Goal: Task Accomplishment & Management: Manage account settings

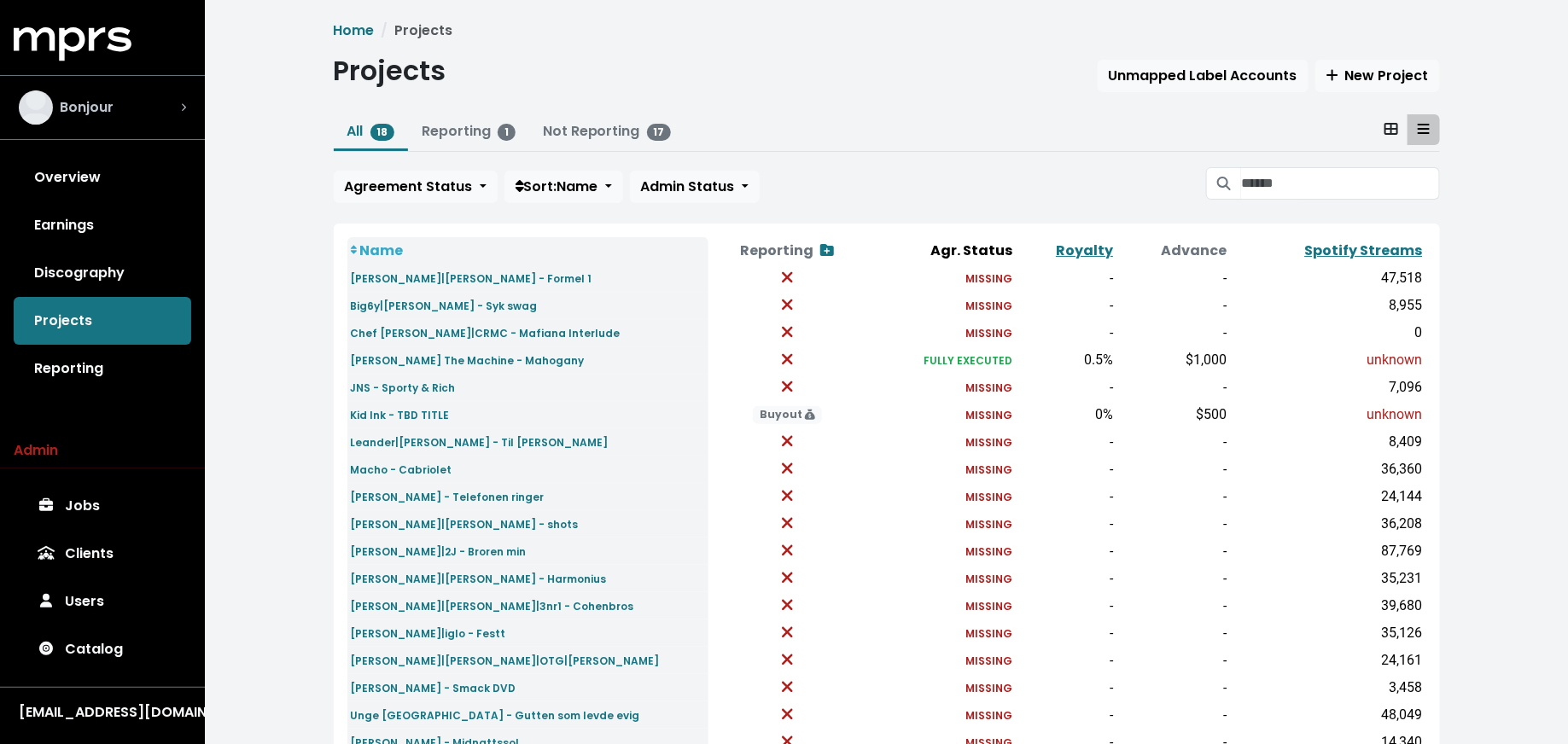
click at [126, 107] on div "Bonjour" at bounding box center [103, 107] width 167 height 35
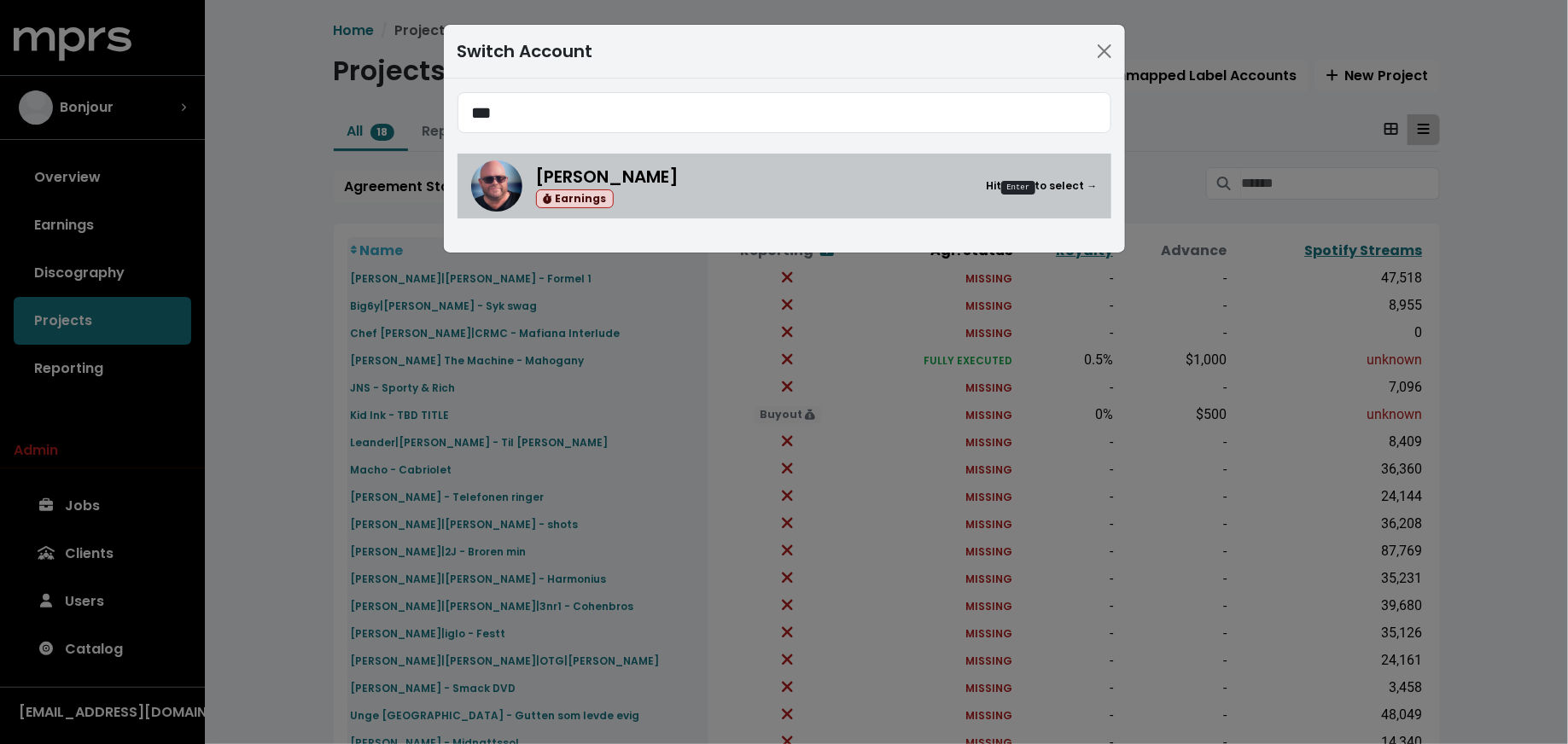
type input "***"
click at [522, 193] on div "Stuart Crichton Earnings Hit Enter to select →" at bounding box center [784, 186] width 626 height 51
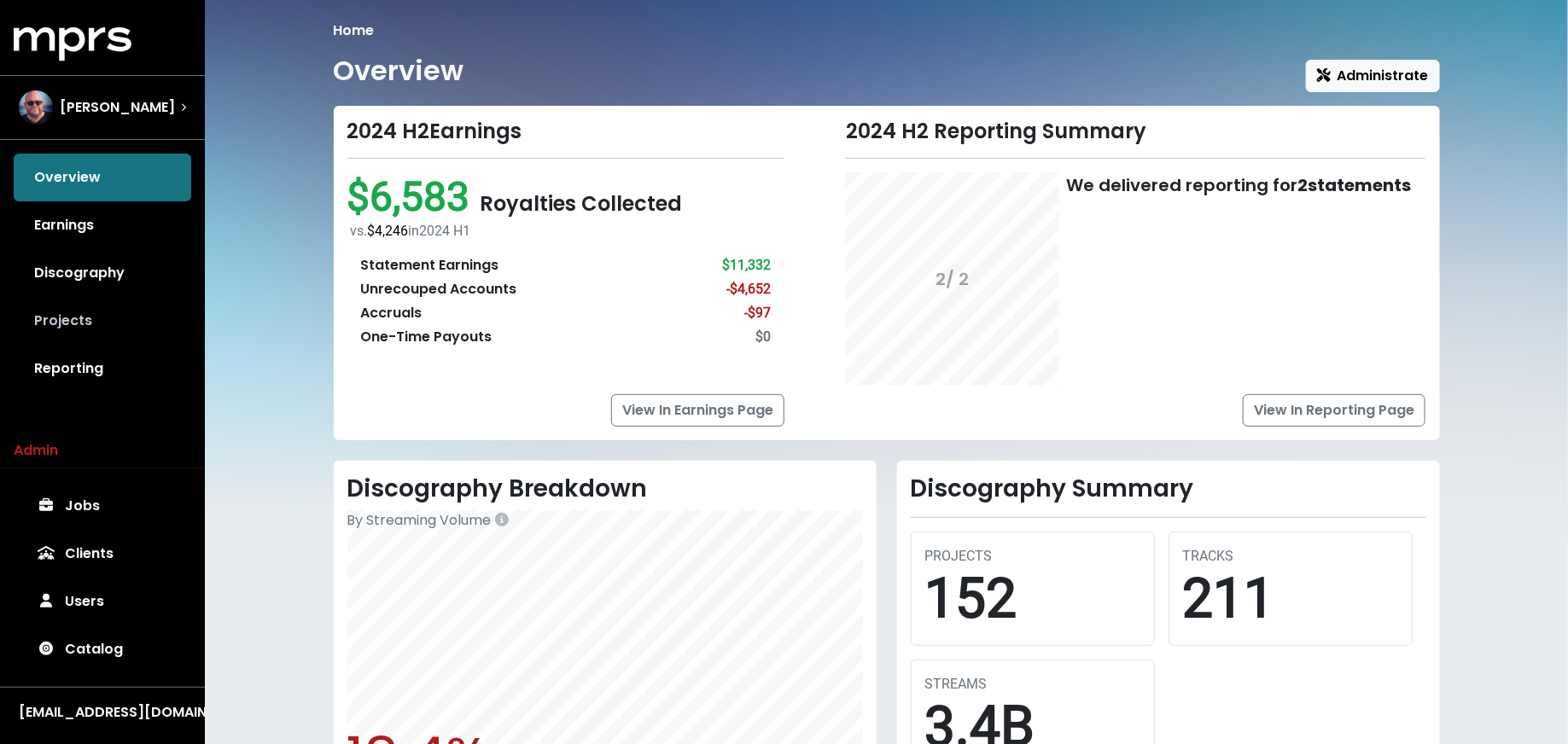
click at [120, 337] on link "Projects" at bounding box center [102, 320] width 177 height 48
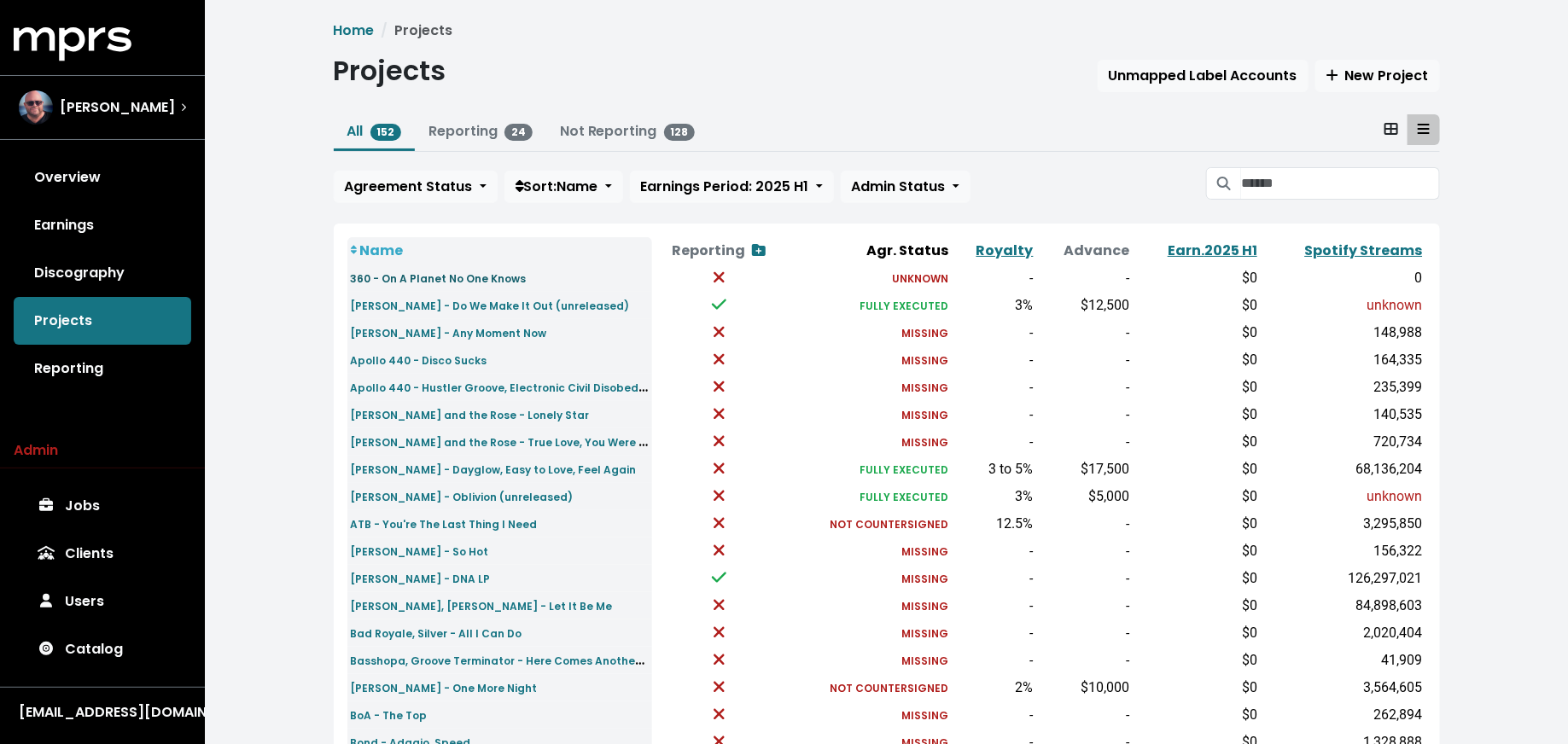
click at [393, 277] on small "360 - On A Planet No One Knows" at bounding box center [438, 278] width 176 height 15
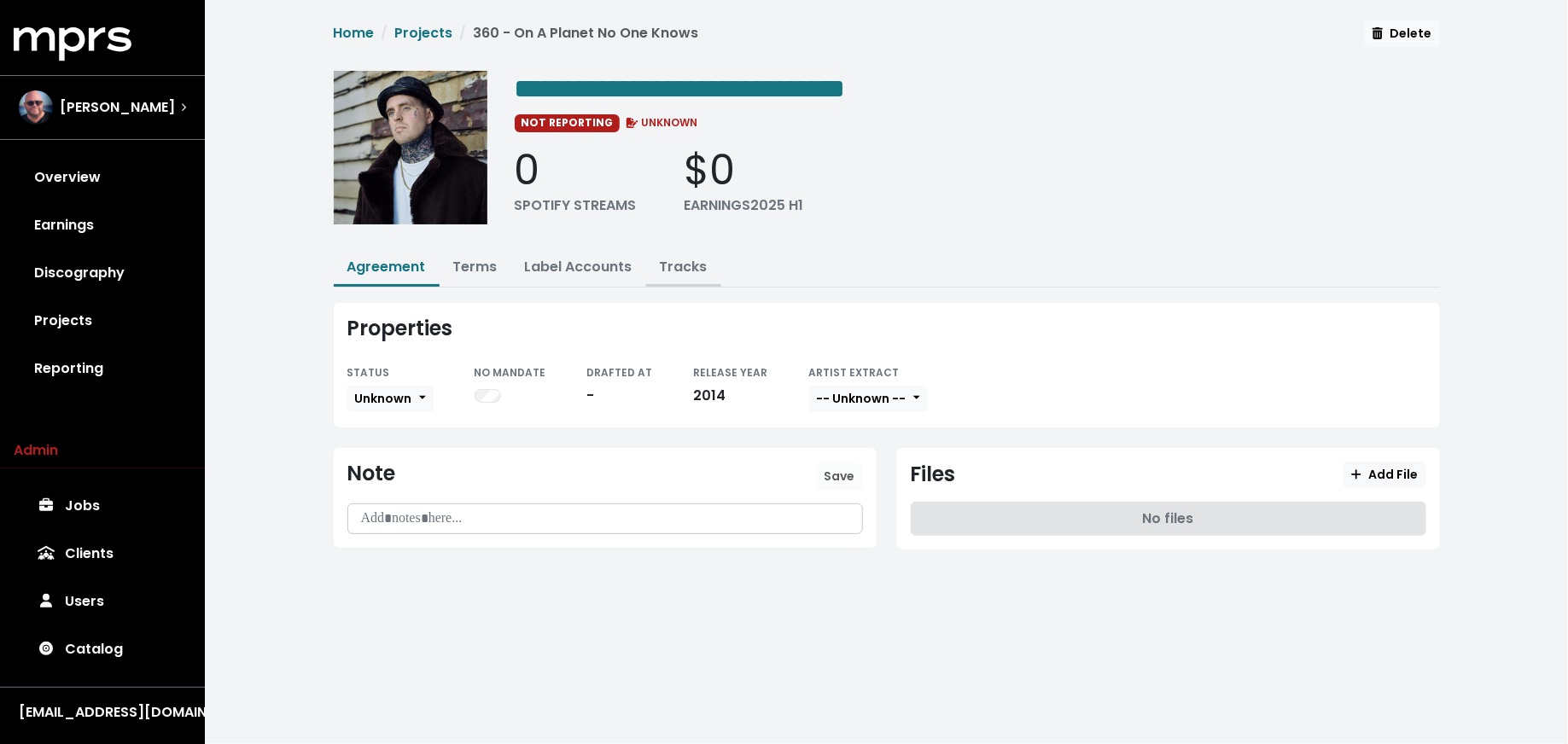
click at [684, 256] on link "Tracks" at bounding box center [683, 266] width 48 height 20
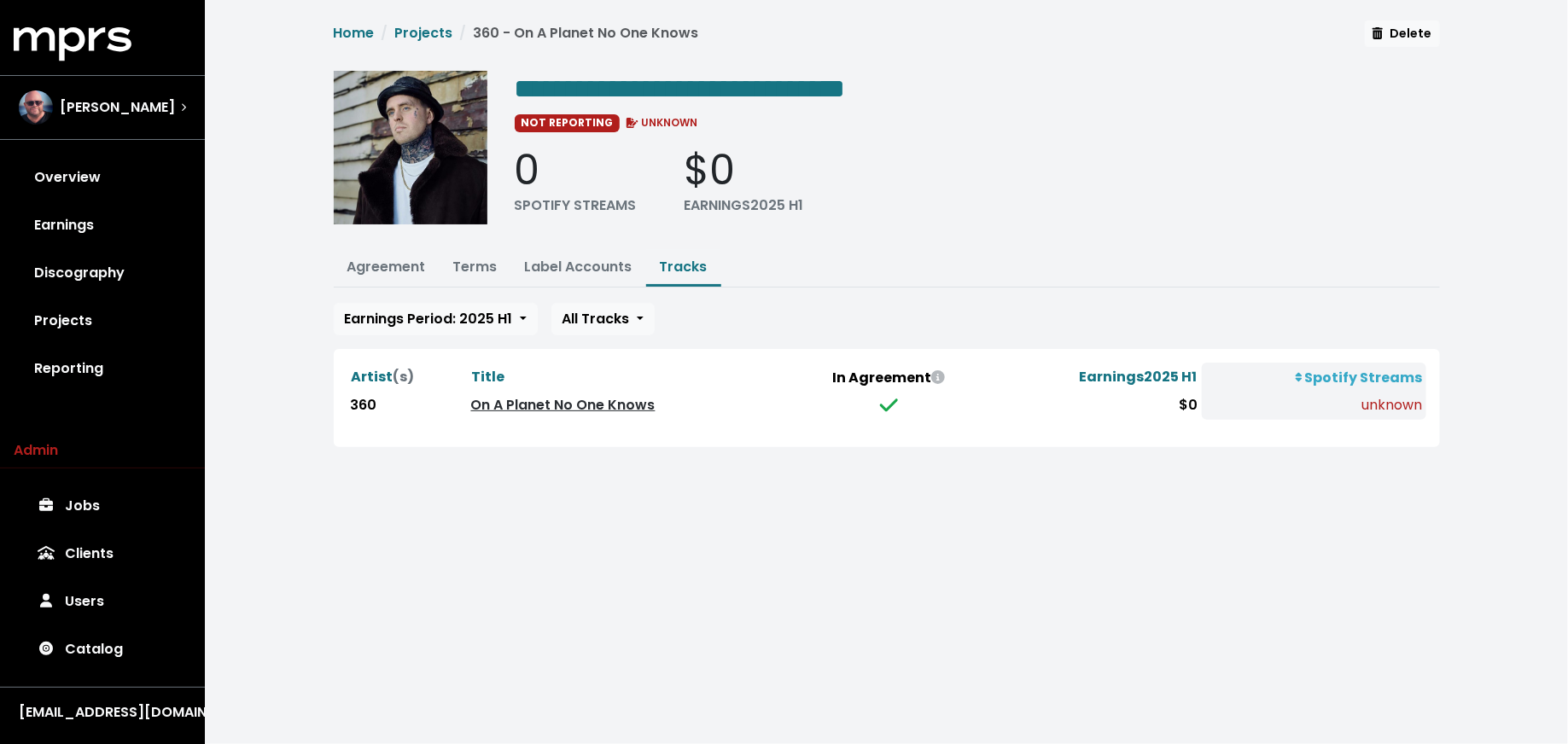
click at [599, 396] on link "On A Planet No One Knows" at bounding box center [563, 405] width 185 height 20
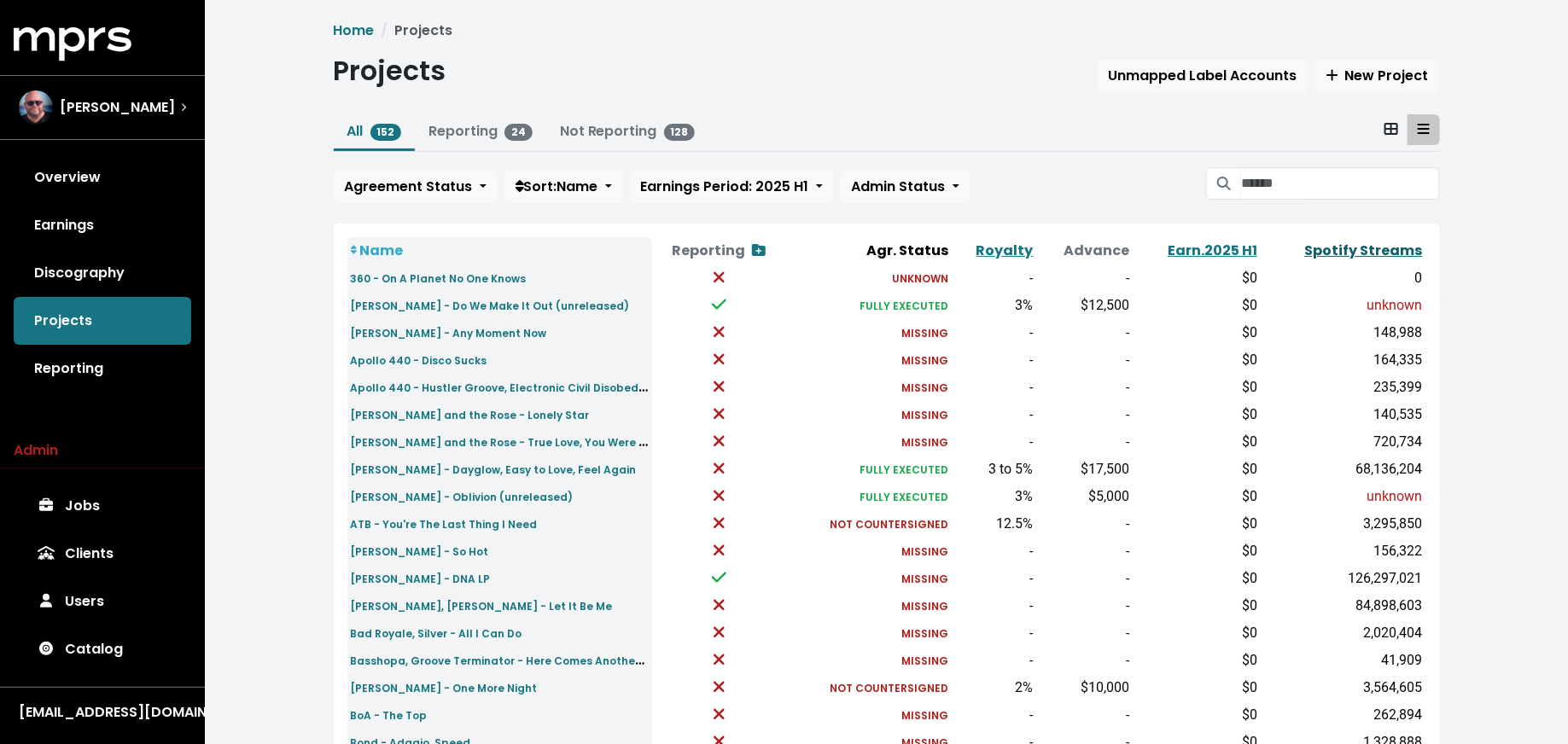
click at [1351, 256] on link "Spotify Streams" at bounding box center [1363, 250] width 117 height 20
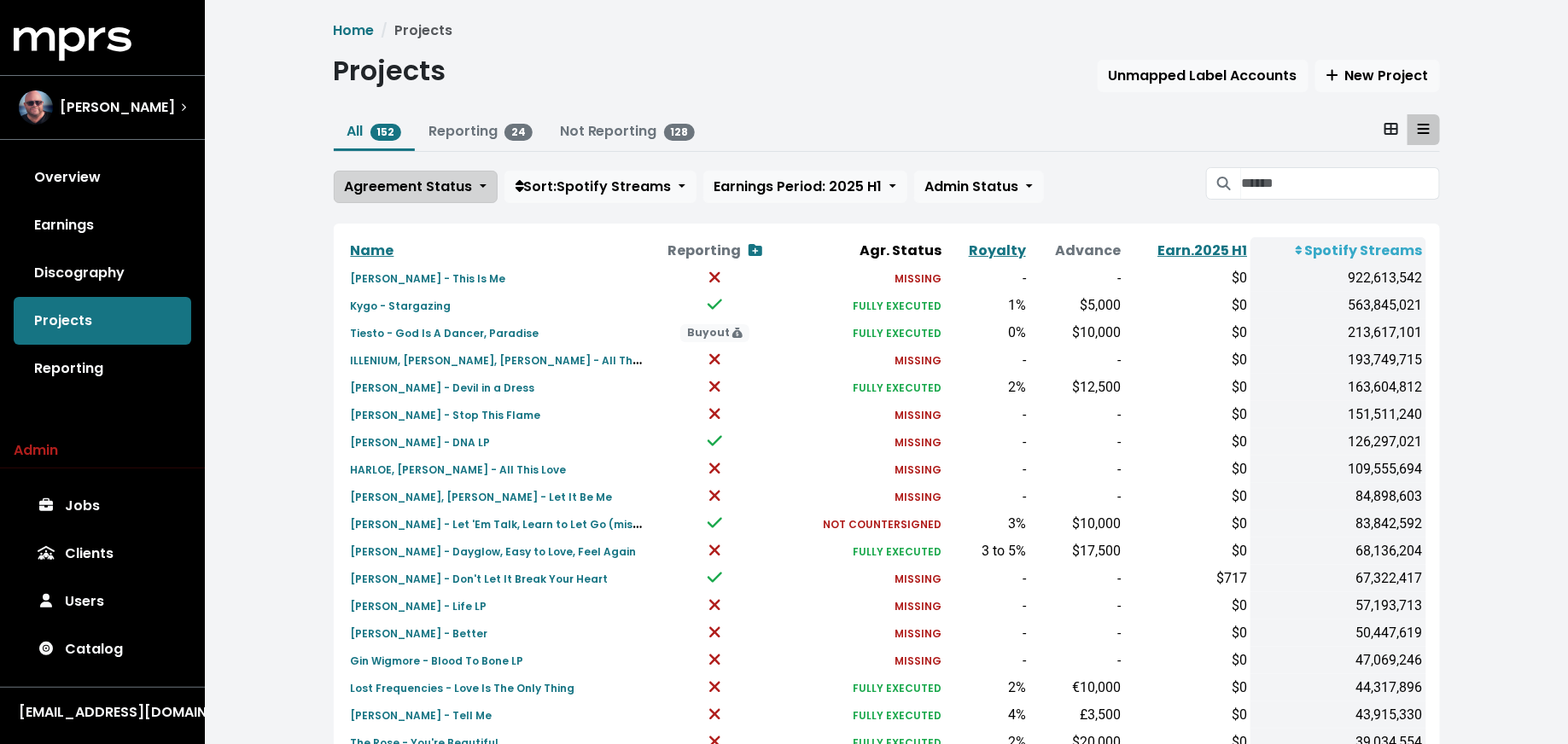
click at [397, 201] on button "Agreement Status" at bounding box center [416, 187] width 164 height 33
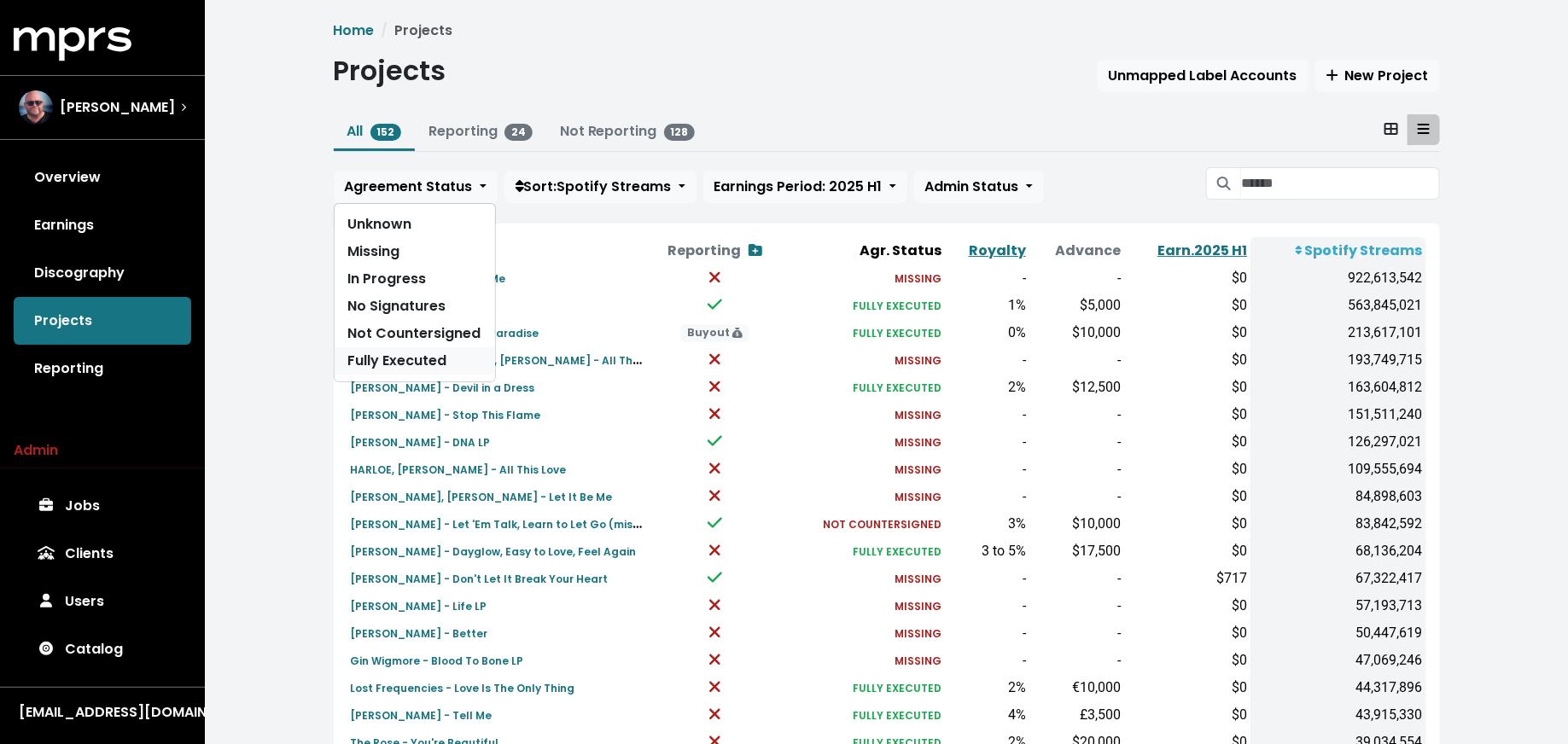
click at [408, 371] on link "Fully Executed" at bounding box center [415, 361] width 160 height 27
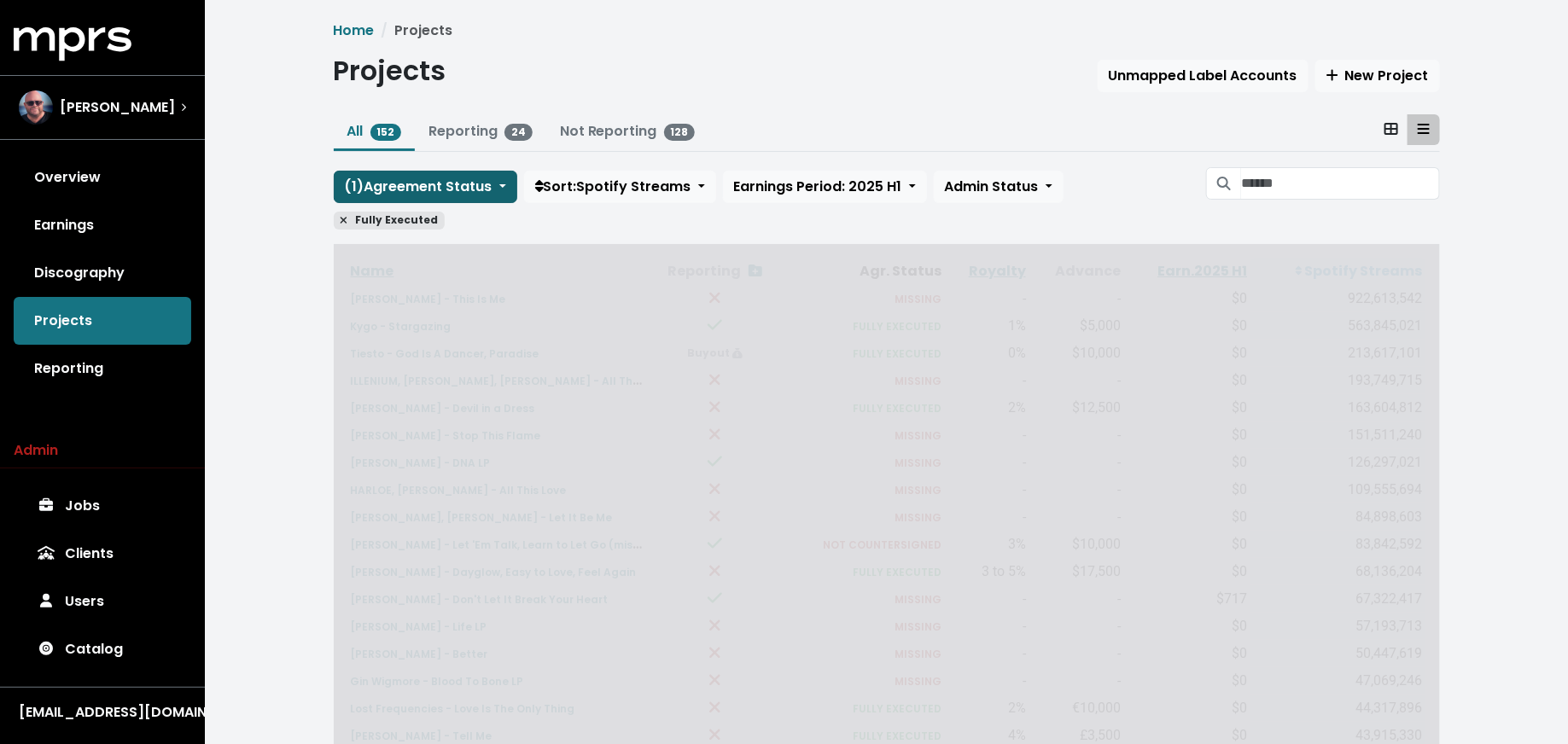
click at [420, 190] on span "( 1 ) Agreement Status" at bounding box center [419, 186] width 147 height 20
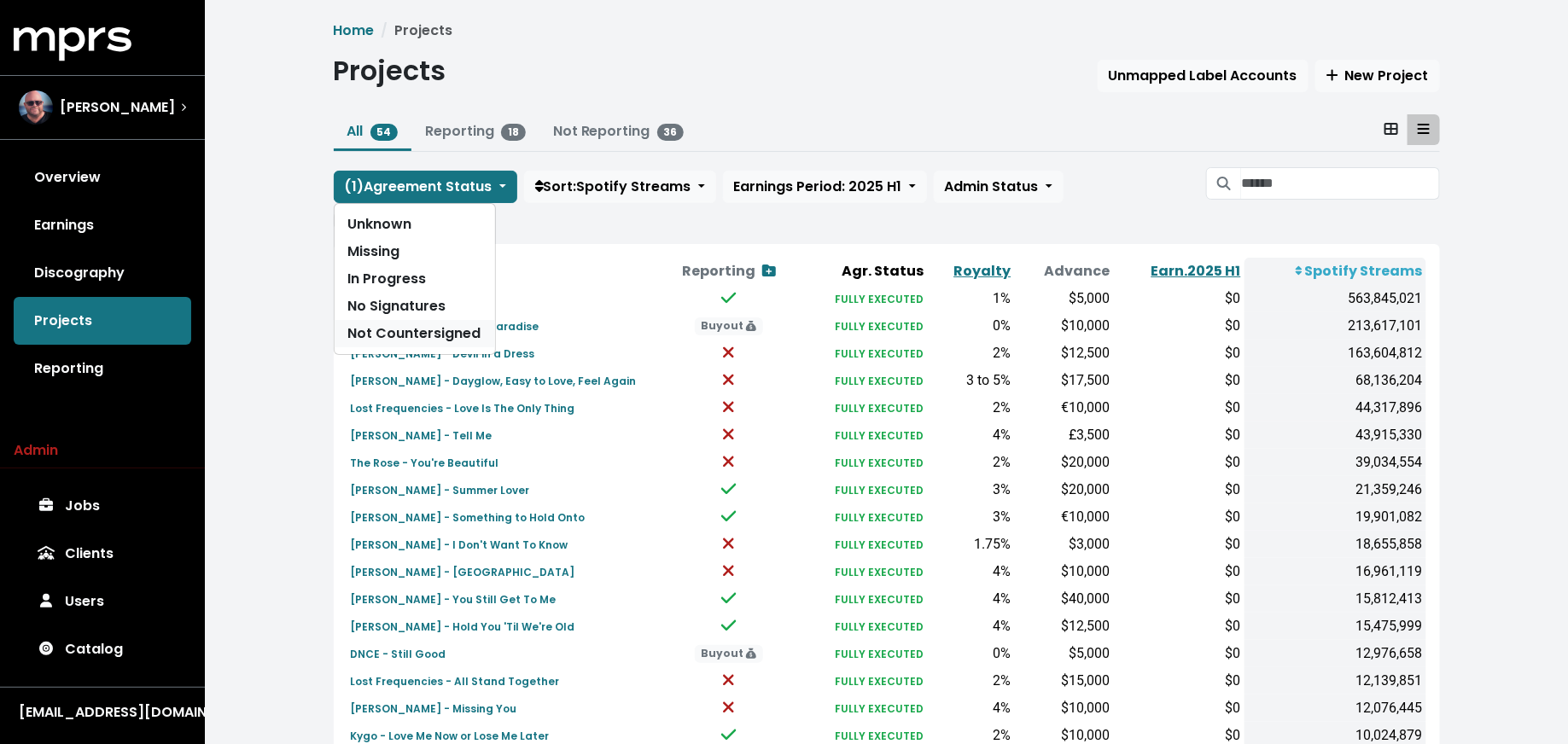
click at [405, 337] on link "Not Countersigned" at bounding box center [415, 334] width 160 height 27
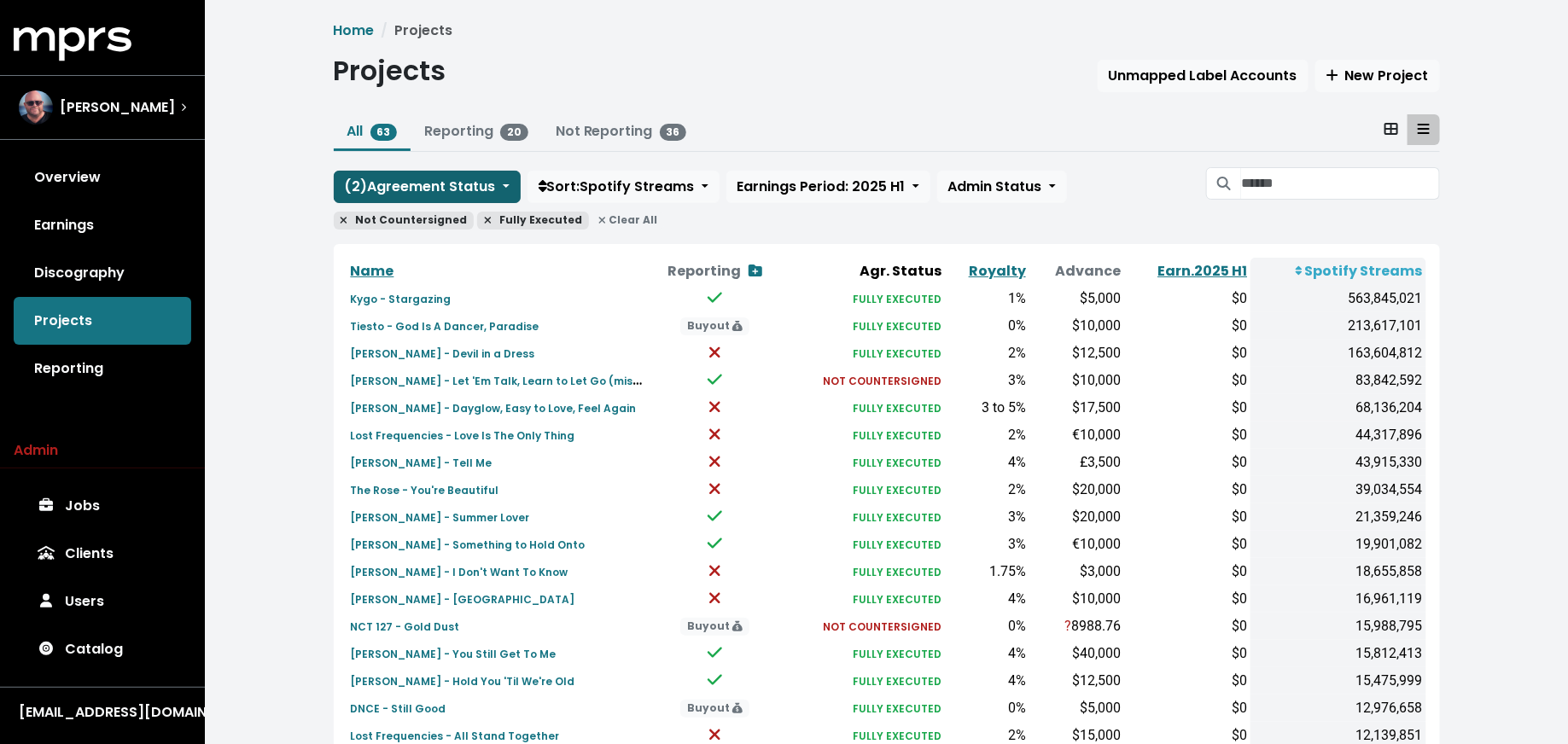
click at [415, 186] on span "( 2 ) Agreement Status" at bounding box center [420, 186] width 151 height 20
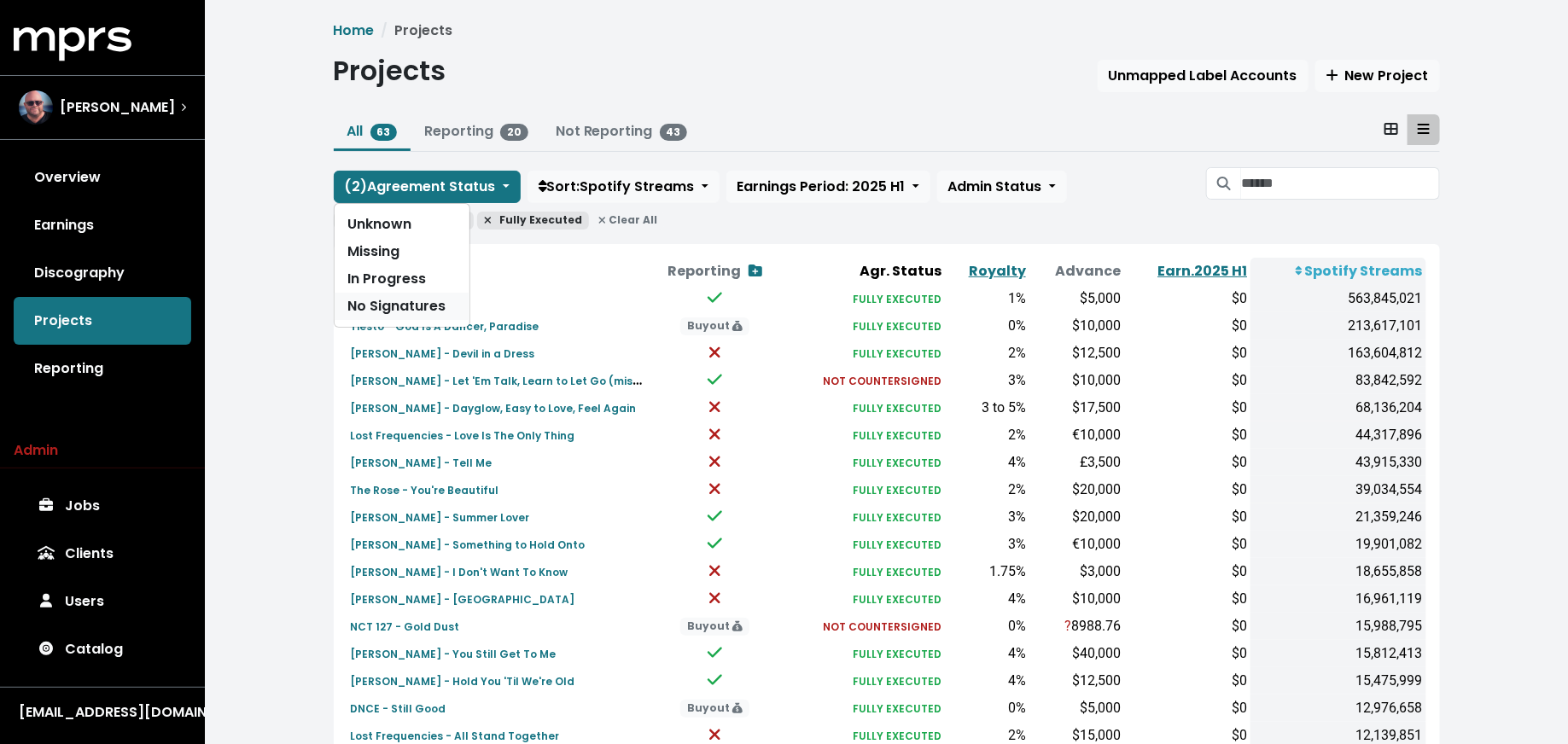
click at [408, 297] on link "No Signatures" at bounding box center [402, 307] width 135 height 27
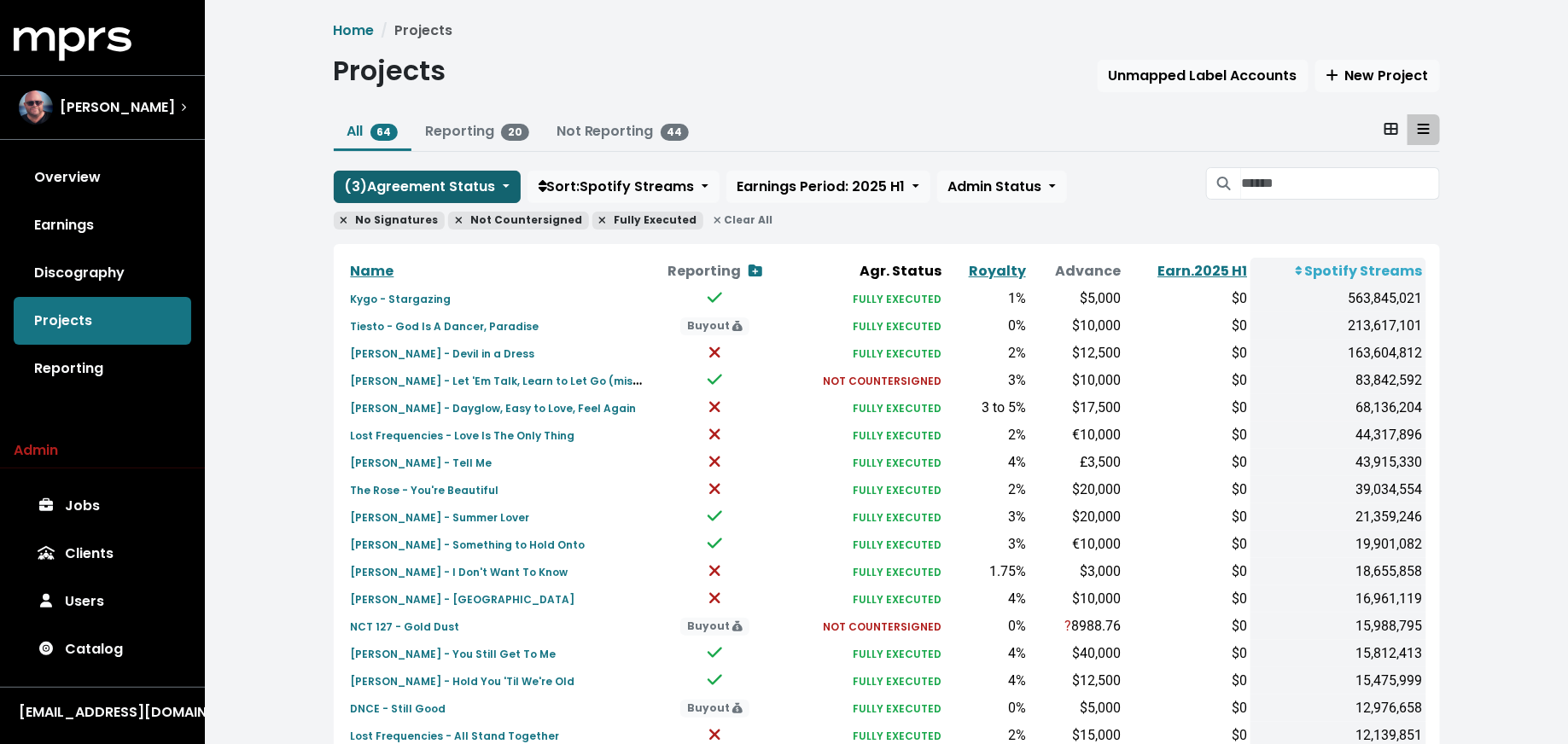
click at [420, 186] on span "( 3 ) Agreement Status" at bounding box center [420, 186] width 151 height 20
click at [419, 270] on link "In Progress" at bounding box center [402, 279] width 135 height 27
click at [423, 190] on span "( 4 ) Agreement Status" at bounding box center [420, 186] width 152 height 20
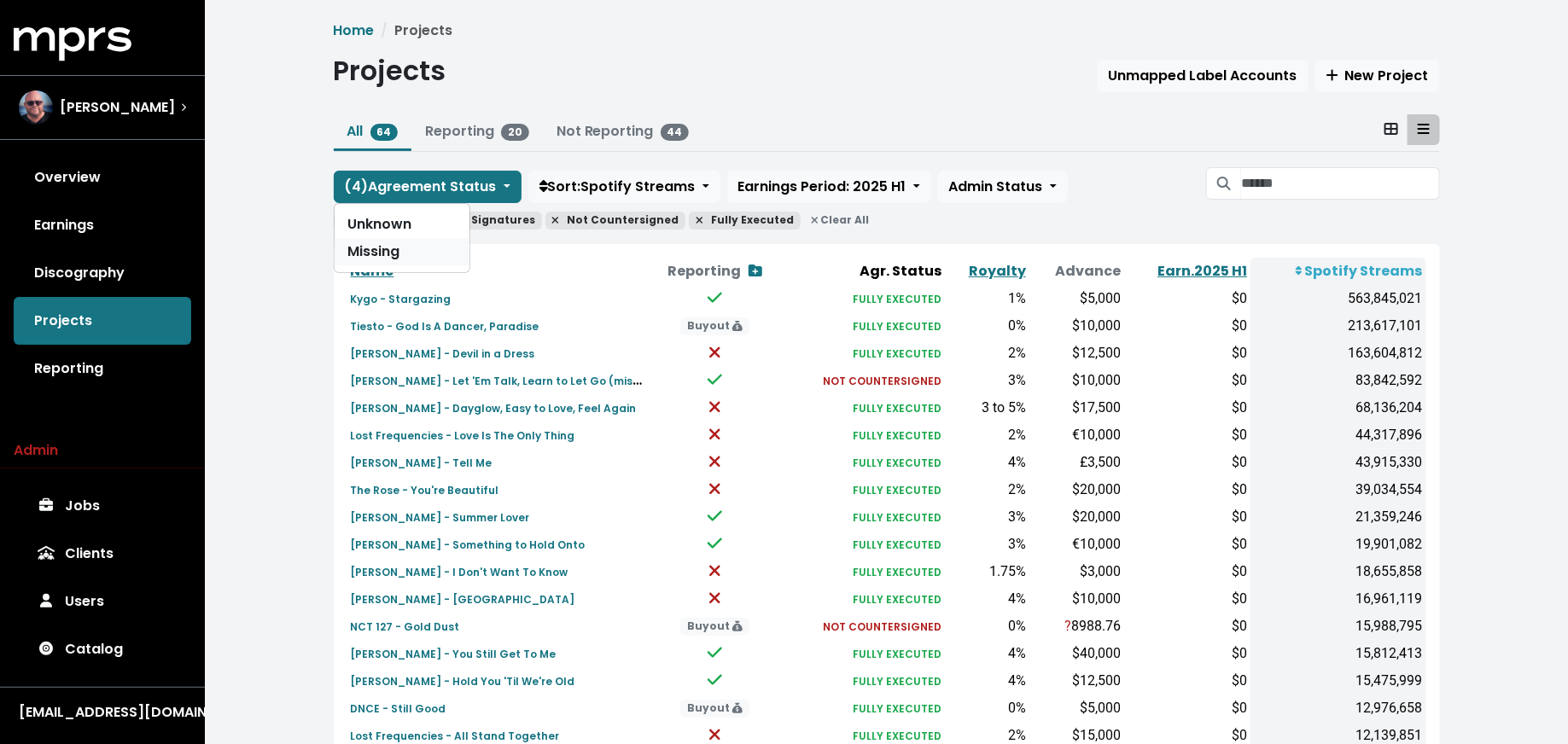
click at [419, 239] on link "Missing" at bounding box center [402, 252] width 135 height 27
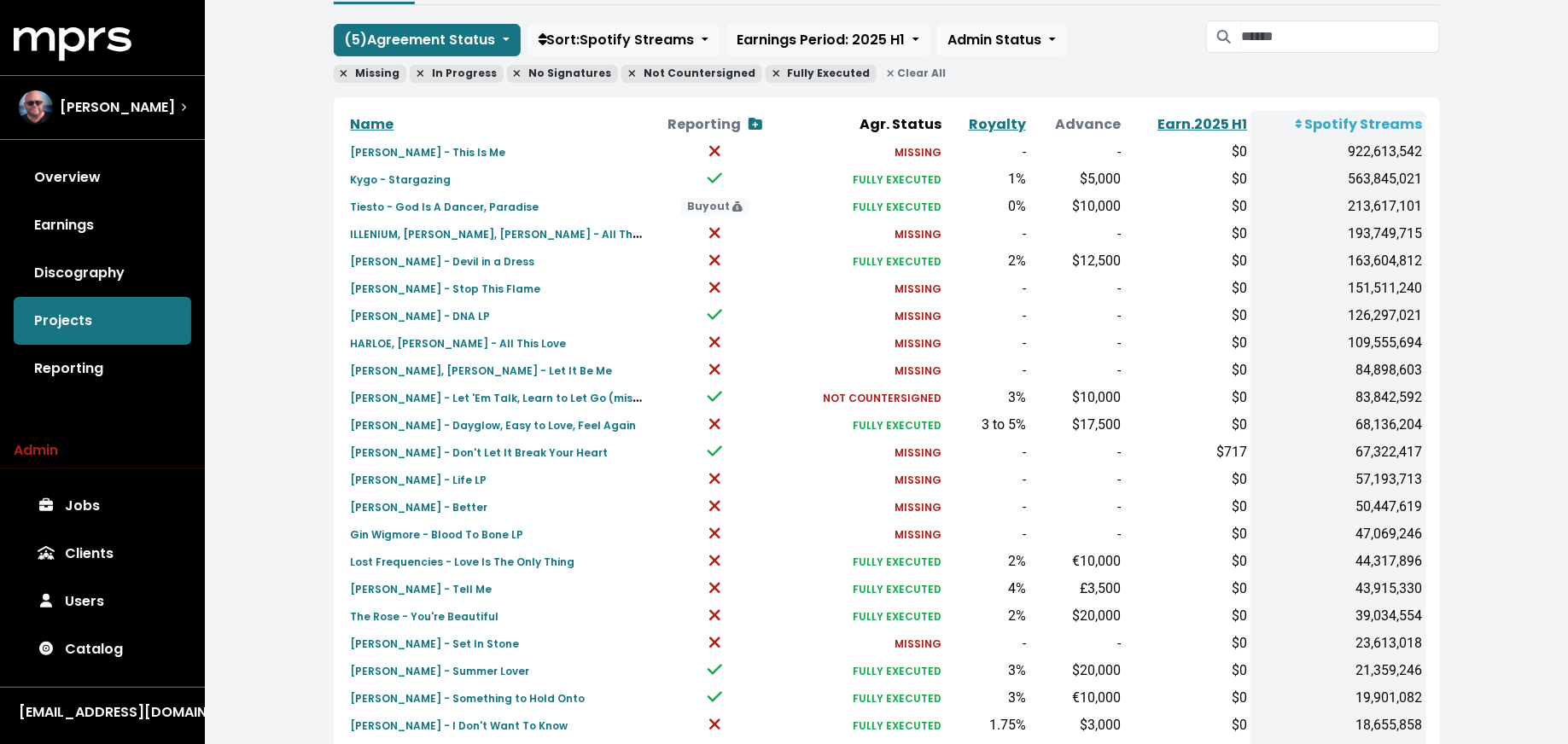
scroll to position [146, 0]
click at [1365, 38] on input "Search projects" at bounding box center [1340, 37] width 198 height 33
type input "**********"
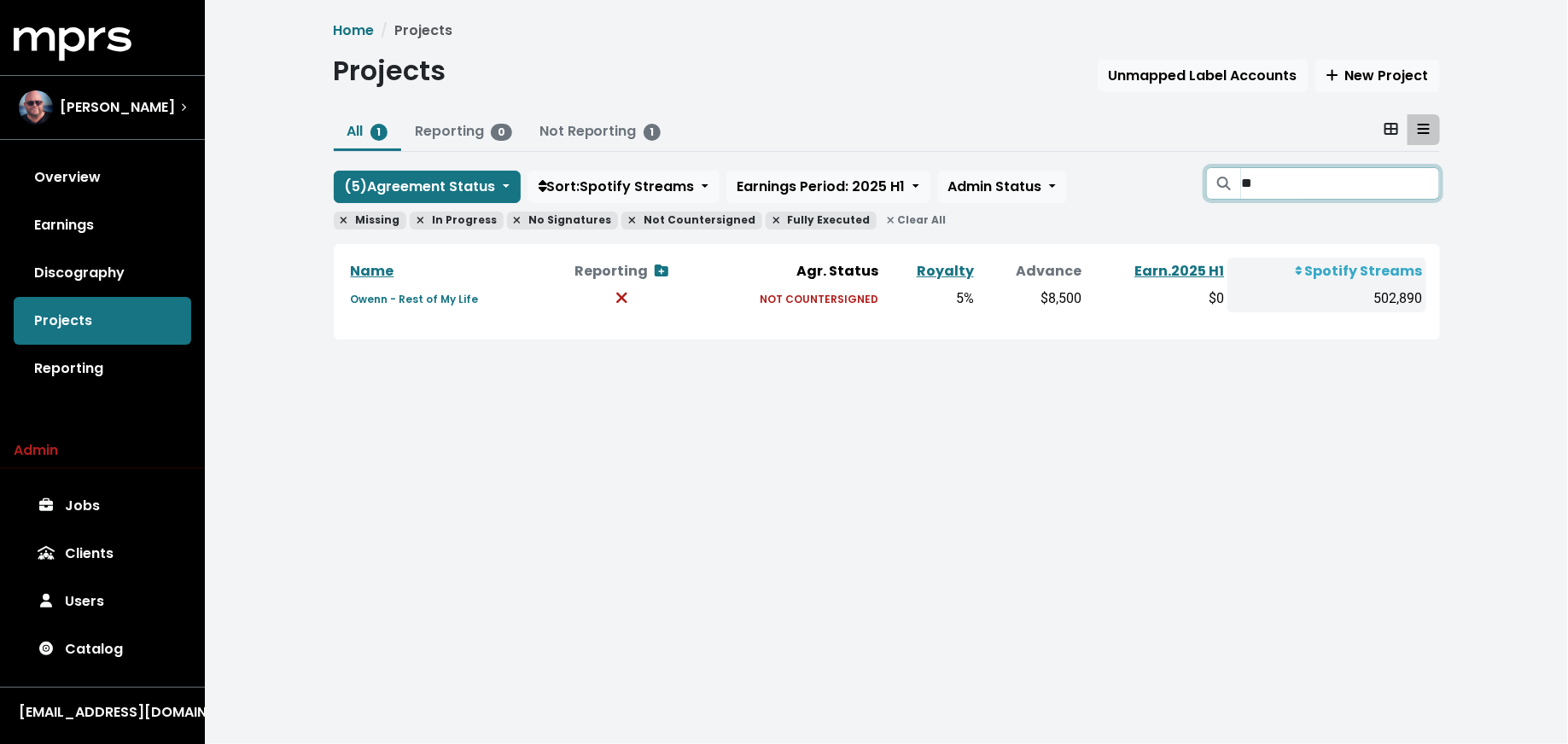
type input "*"
type input "****"
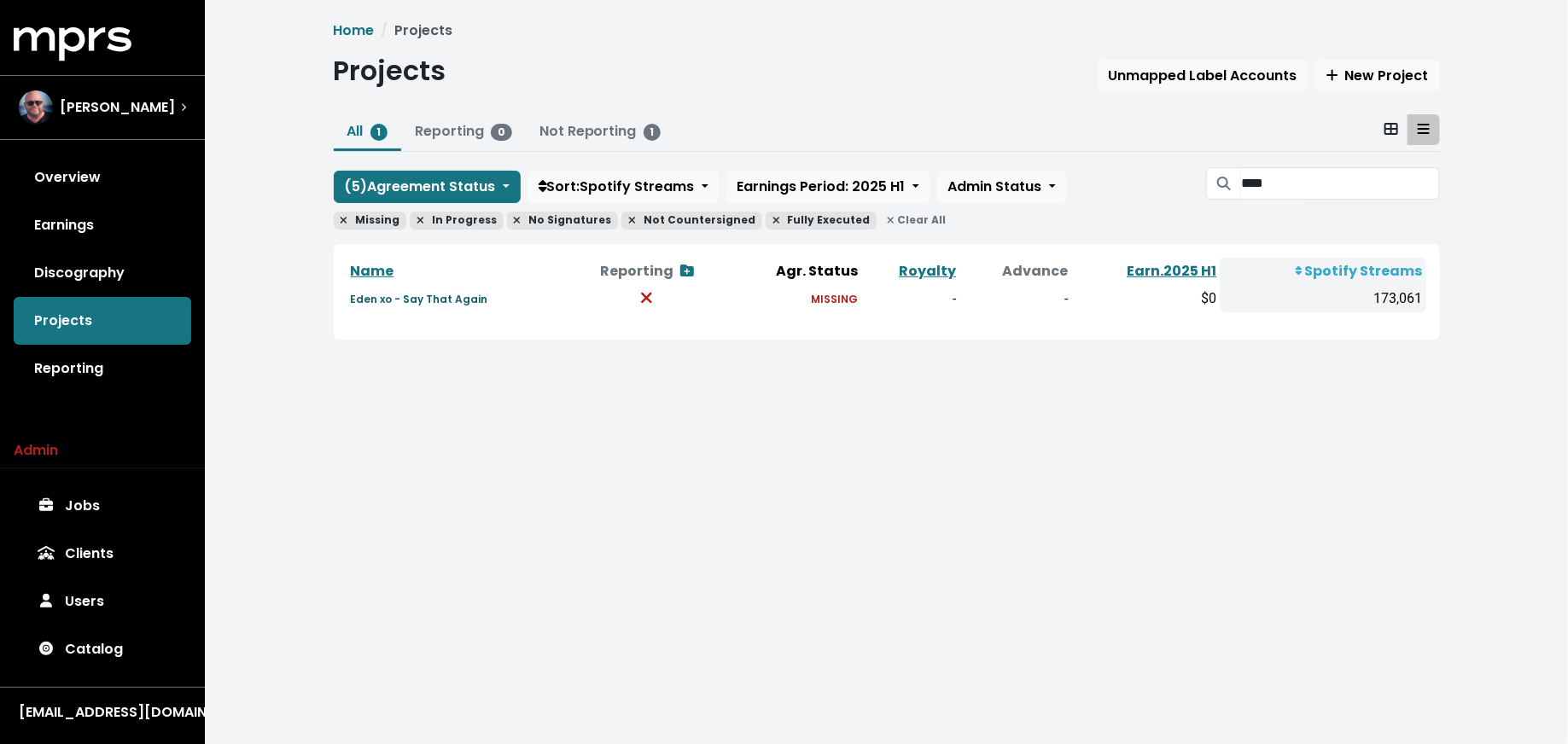
click at [444, 298] on small "Eden xo - Say That Again" at bounding box center [419, 299] width 137 height 15
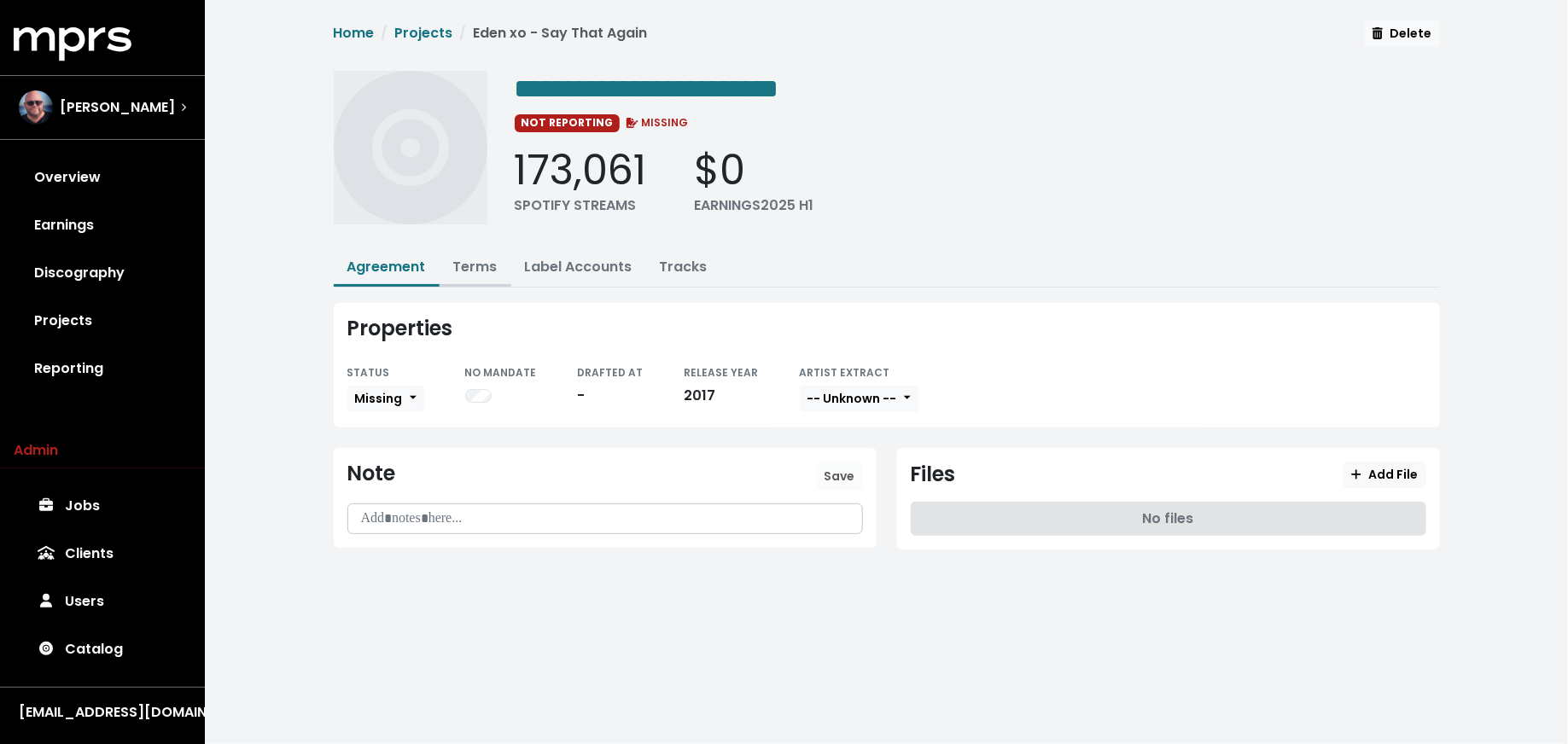
click at [471, 270] on link "Terms" at bounding box center [475, 266] width 45 height 20
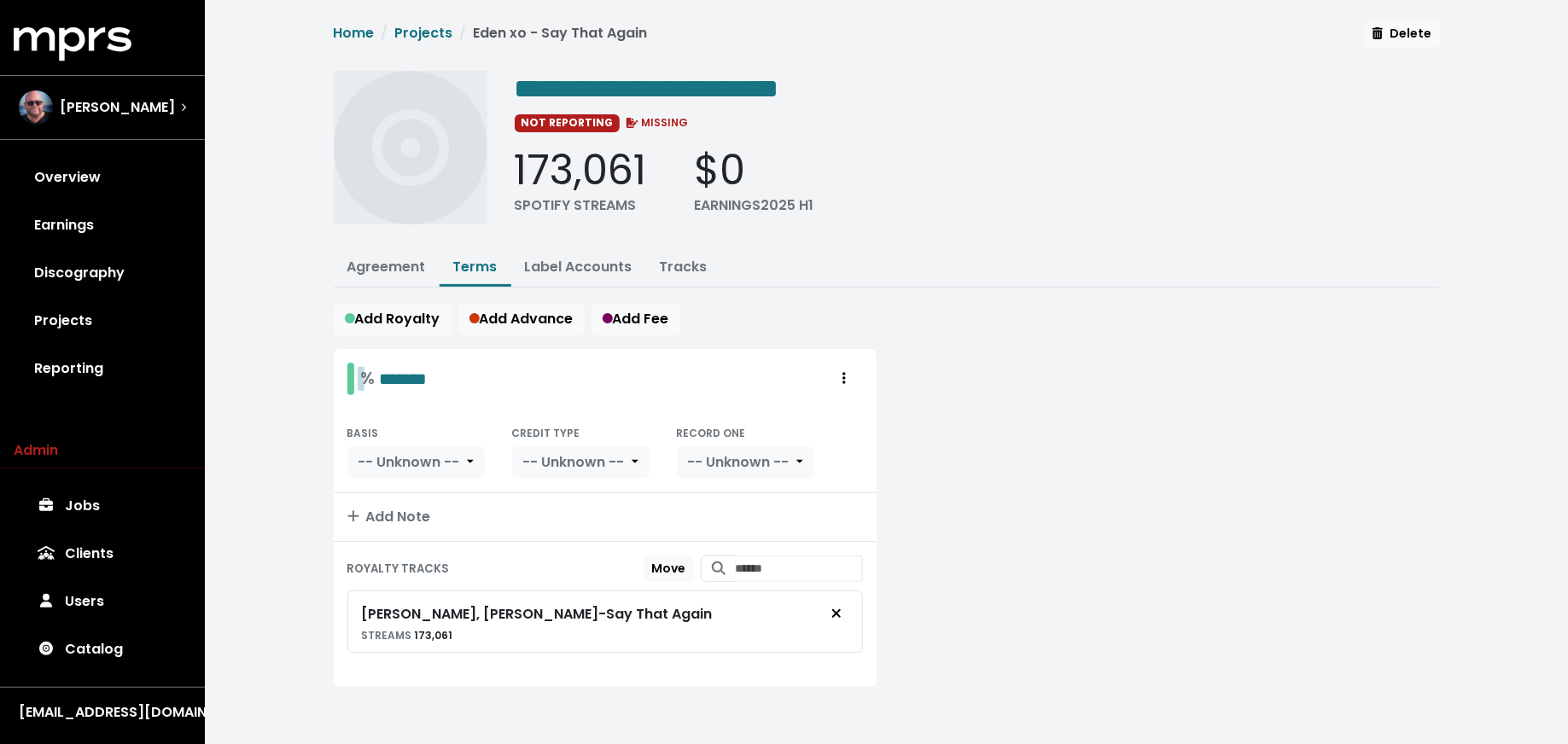
click at [376, 363] on div "% *******" at bounding box center [388, 379] width 80 height 33
click at [554, 452] on span "-- Unknown --" at bounding box center [574, 462] width 102 height 20
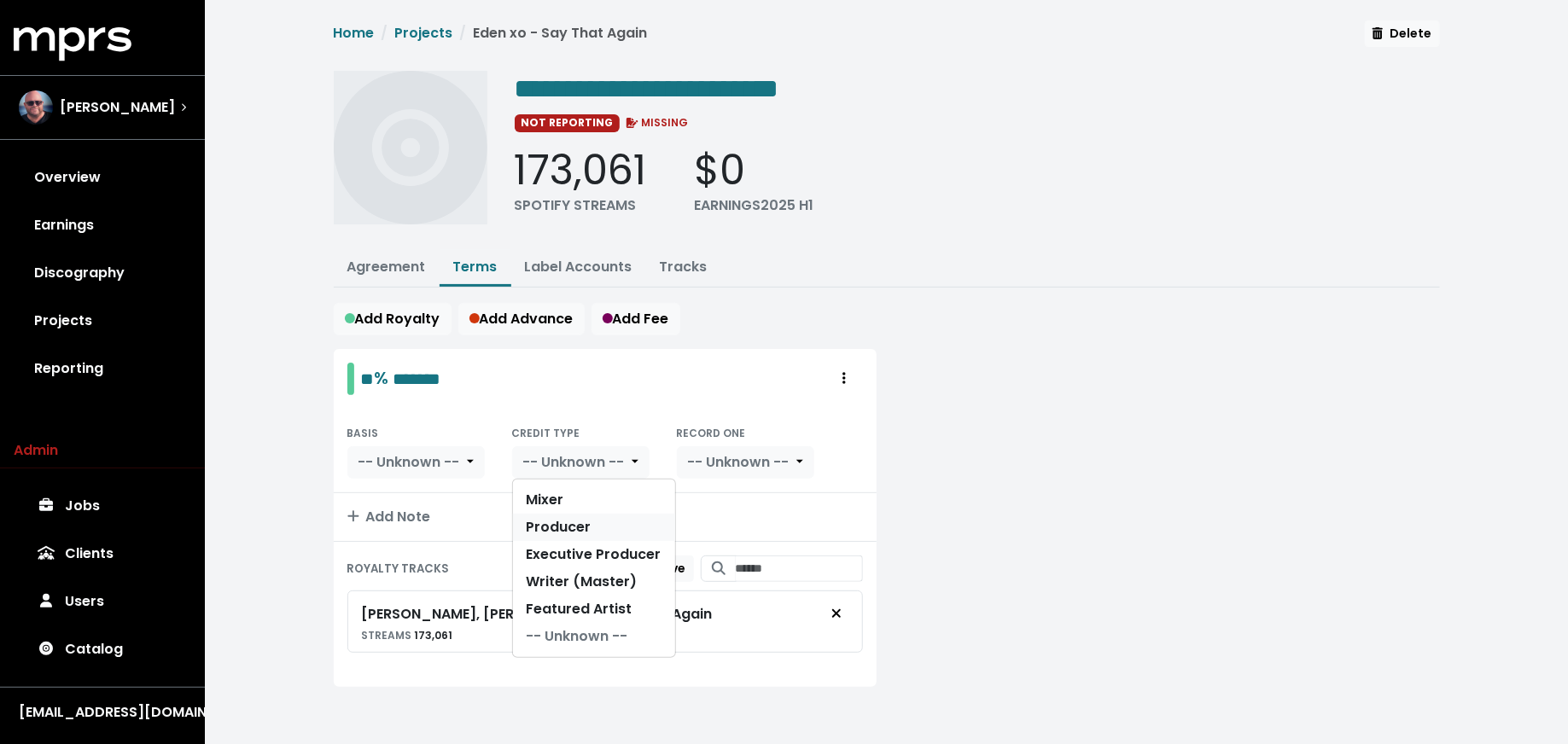
click at [549, 528] on link "Producer" at bounding box center [594, 528] width 162 height 27
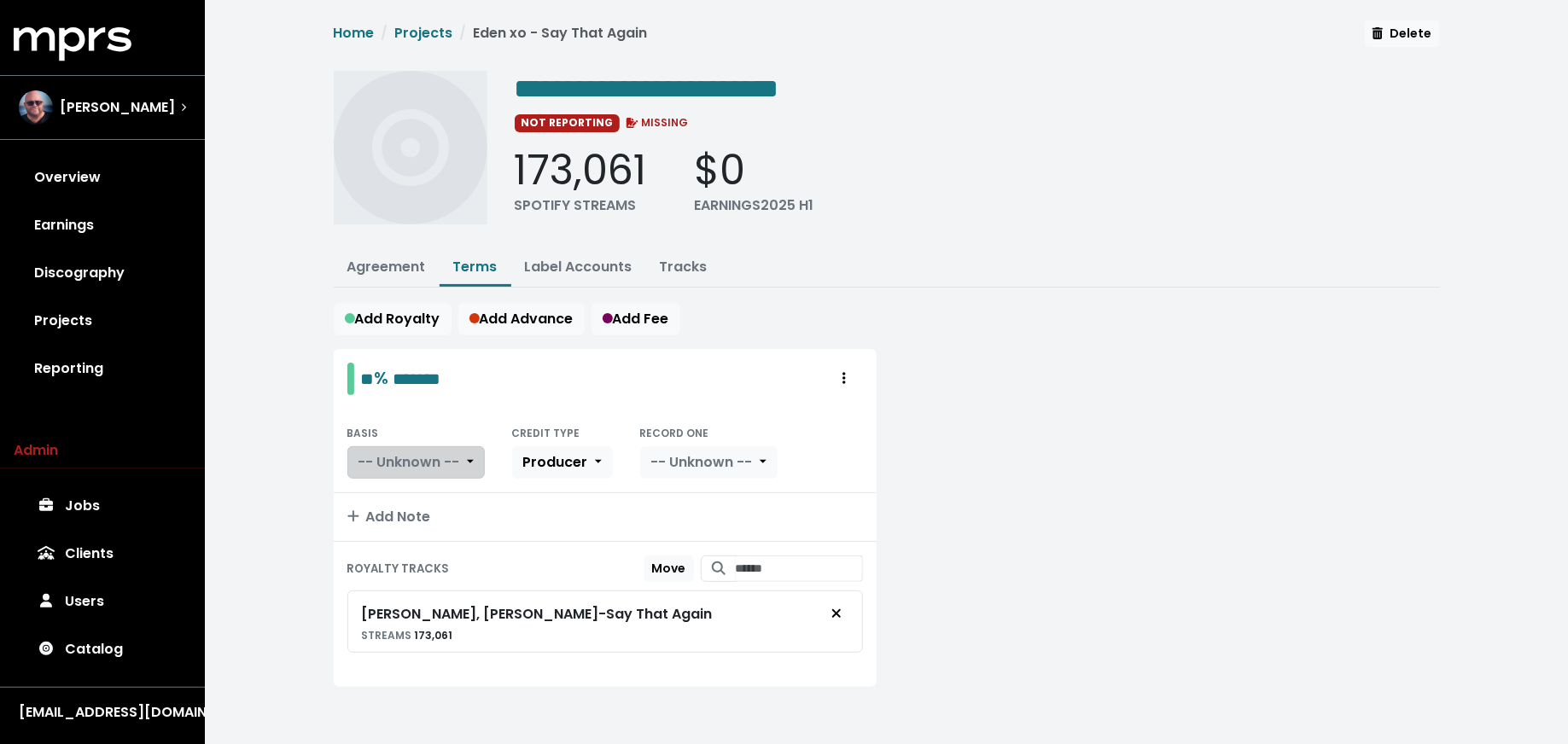
click at [446, 459] on span "-- Unknown --" at bounding box center [410, 462] width 102 height 20
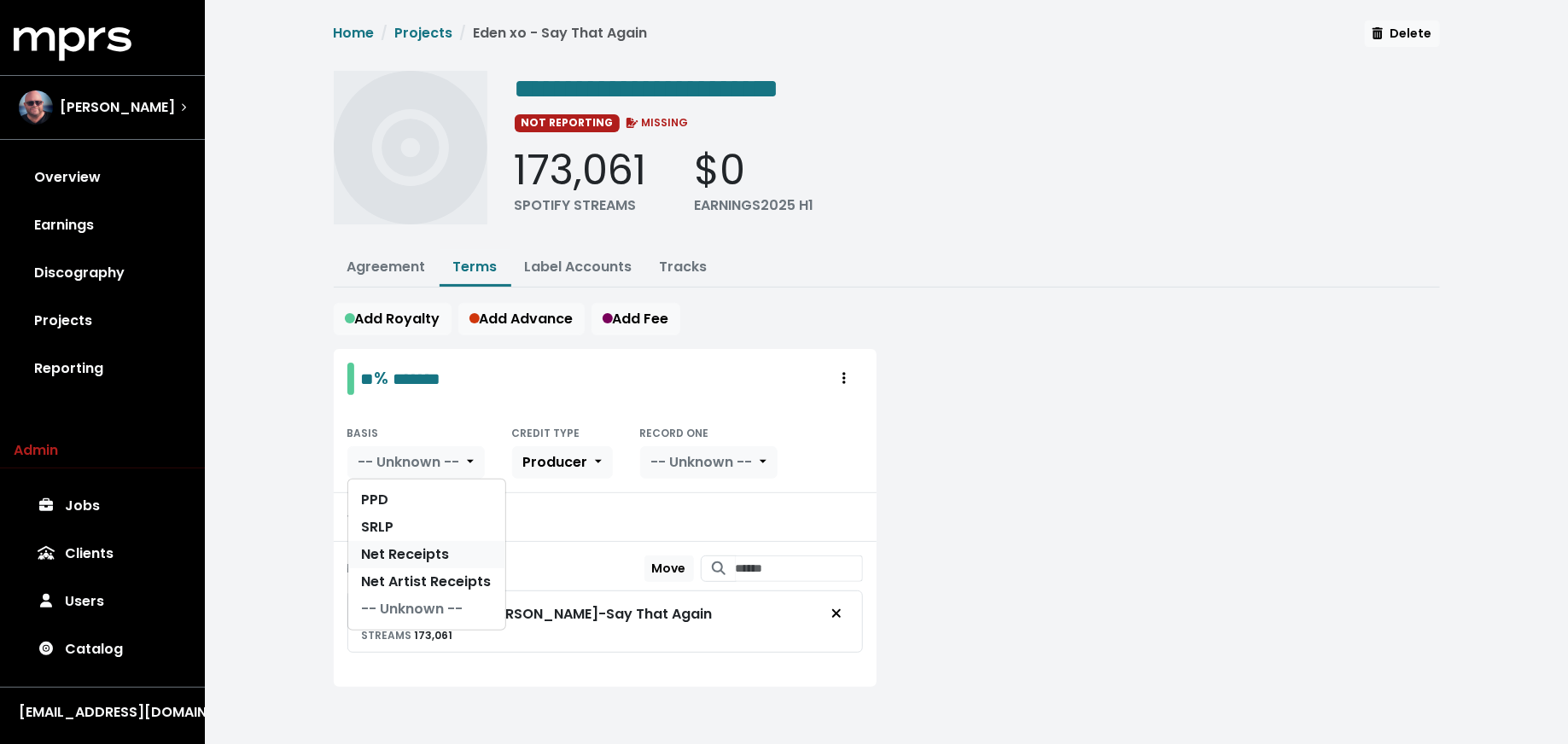
click at [437, 553] on link "Net Receipts" at bounding box center [427, 555] width 157 height 27
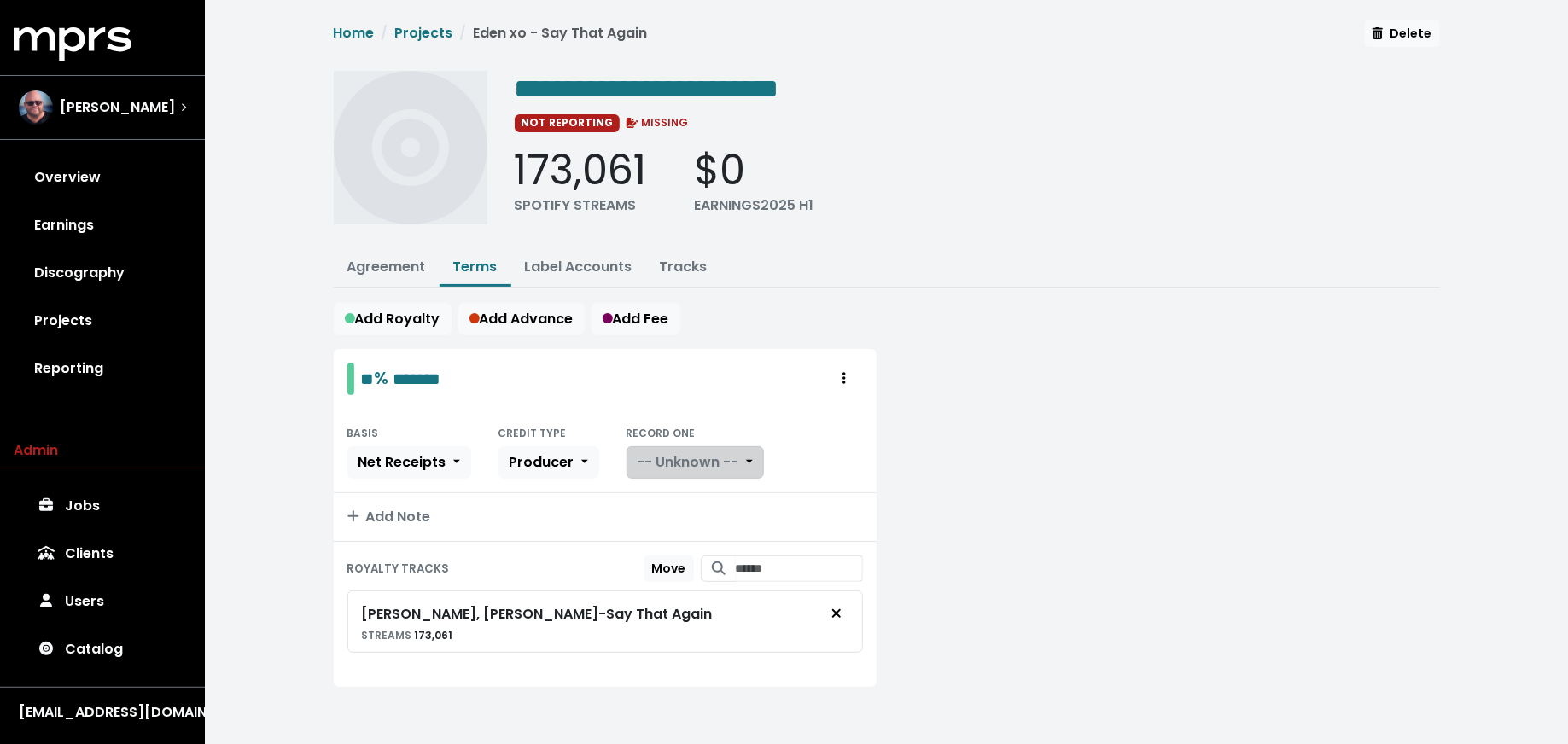
click at [727, 458] on span "-- Unknown --" at bounding box center [689, 462] width 102 height 20
click at [720, 491] on link "Yes" at bounding box center [694, 500] width 135 height 27
click at [395, 274] on button "Agreement" at bounding box center [387, 268] width 106 height 36
click at [389, 267] on link "Agreement" at bounding box center [387, 266] width 78 height 20
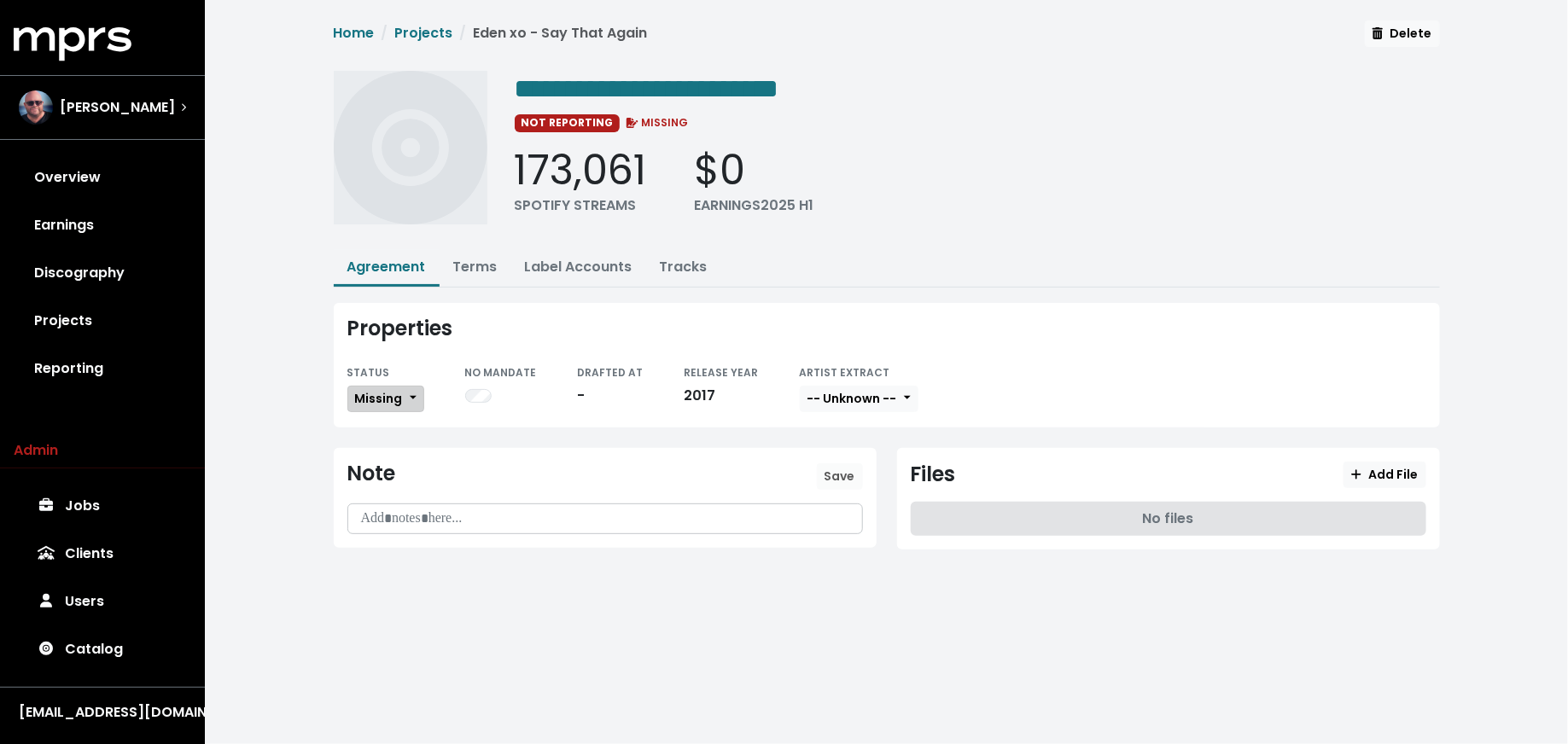
click at [386, 390] on span "Missing" at bounding box center [379, 398] width 48 height 17
click at [381, 563] on link "Fully Executed" at bounding box center [429, 569] width 160 height 27
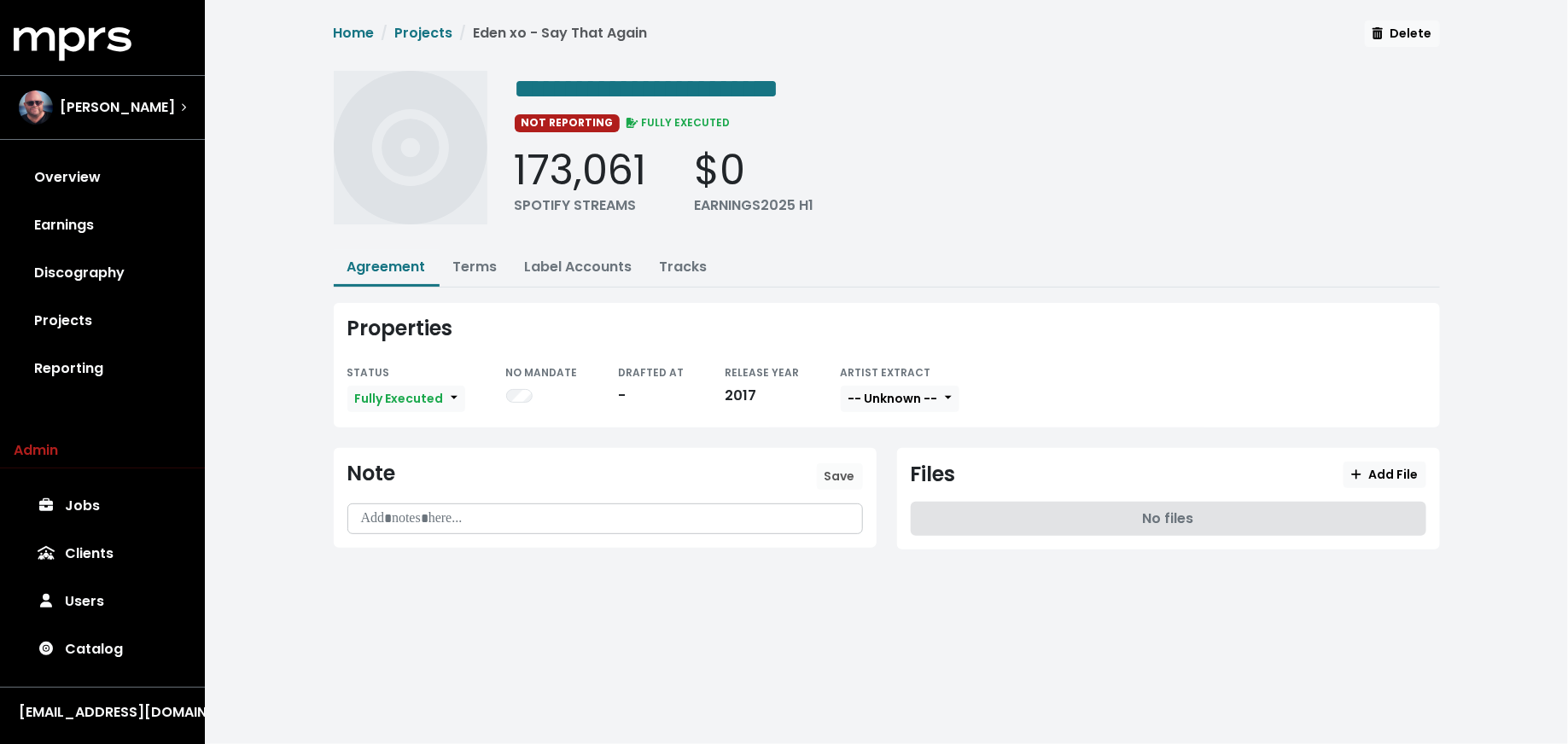
click at [440, 511] on p at bounding box center [605, 519] width 493 height 20
click at [481, 511] on p at bounding box center [605, 519] width 493 height 20
click at [826, 482] on button "Save" at bounding box center [840, 476] width 46 height 26
click at [1384, 466] on span "Add File" at bounding box center [1384, 474] width 66 height 17
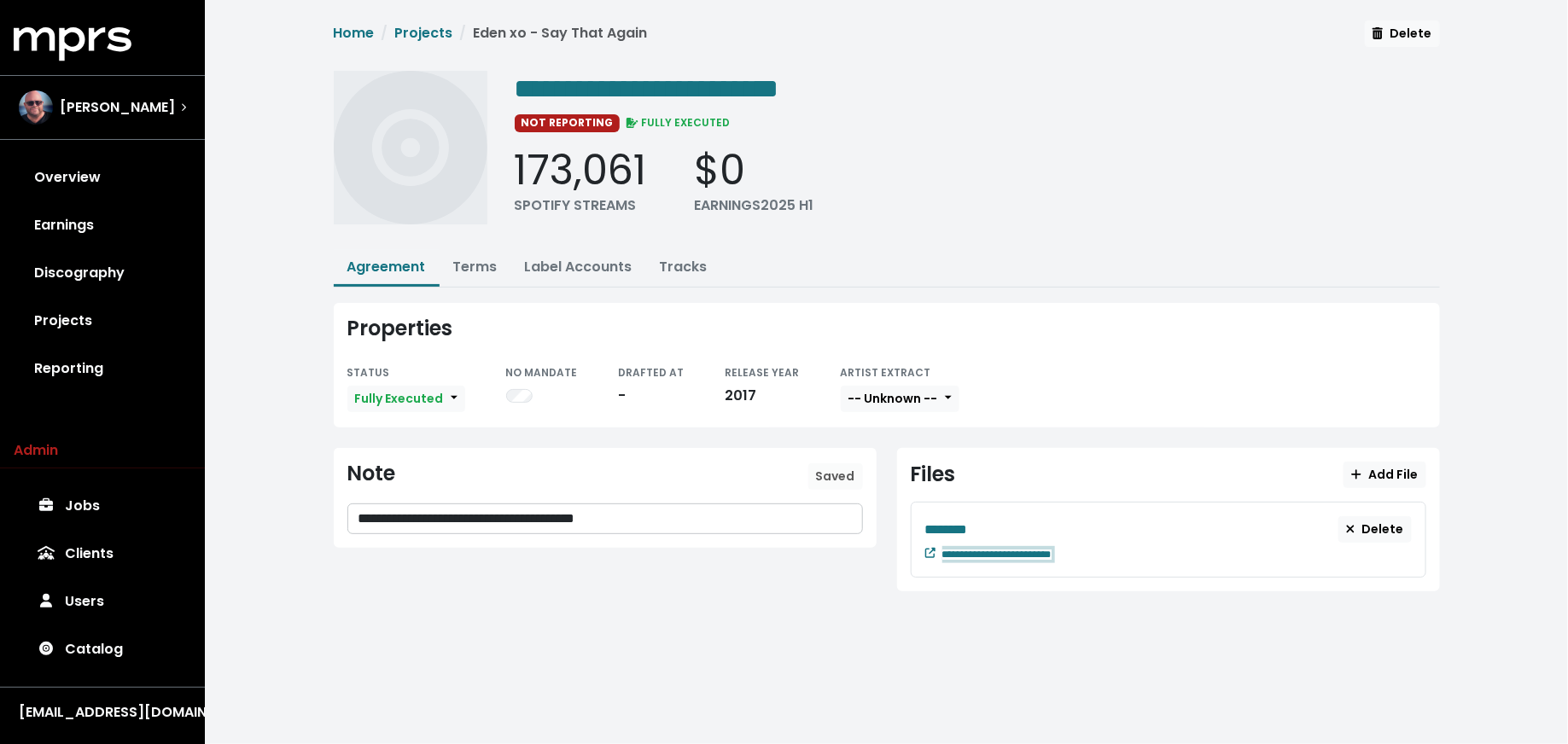
click at [1114, 550] on div "**********" at bounding box center [1177, 552] width 470 height 21
paste span "Edit value"
click at [986, 527] on div "********" at bounding box center [1132, 528] width 414 height 21
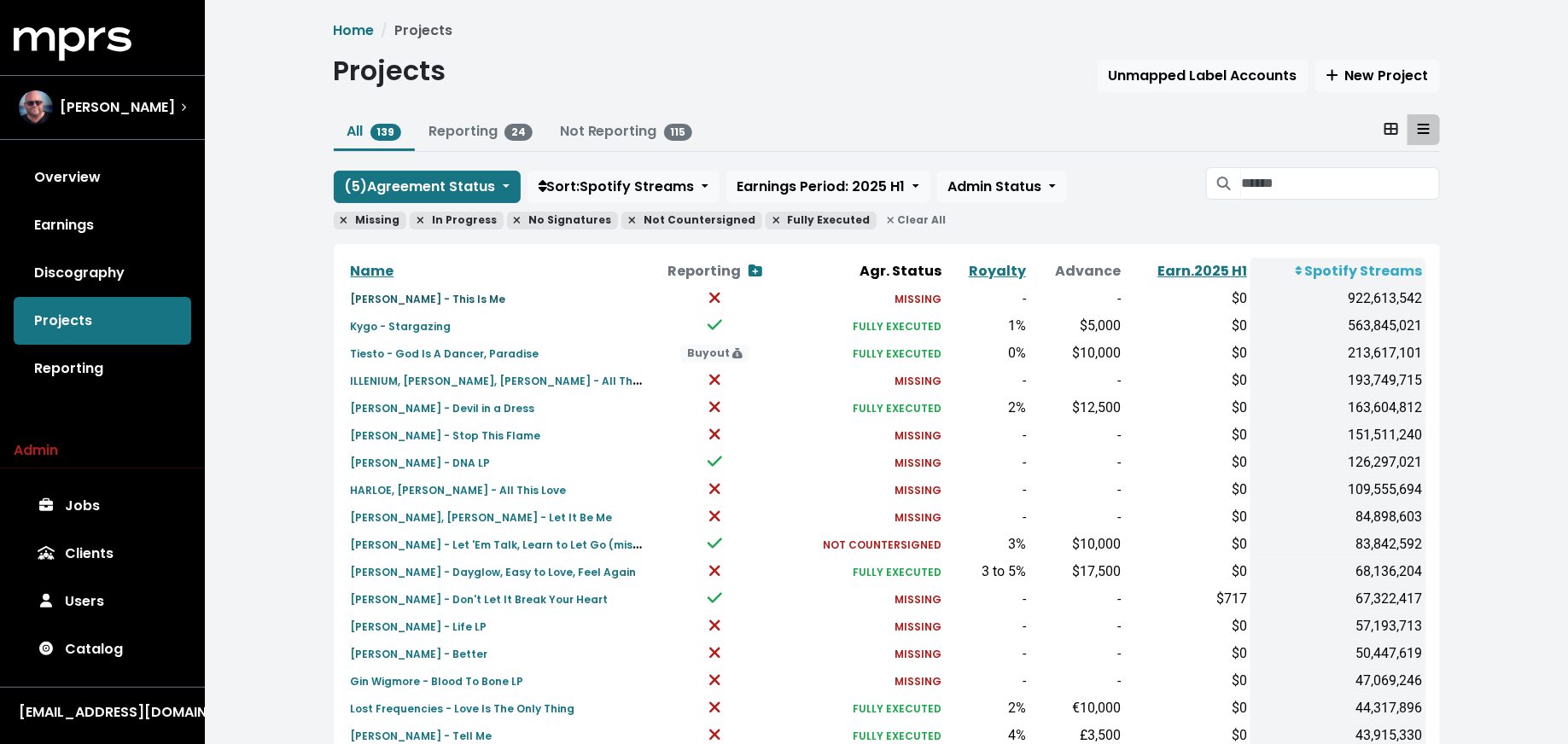
click at [435, 295] on small "Kesha - This Is Me" at bounding box center [428, 299] width 156 height 15
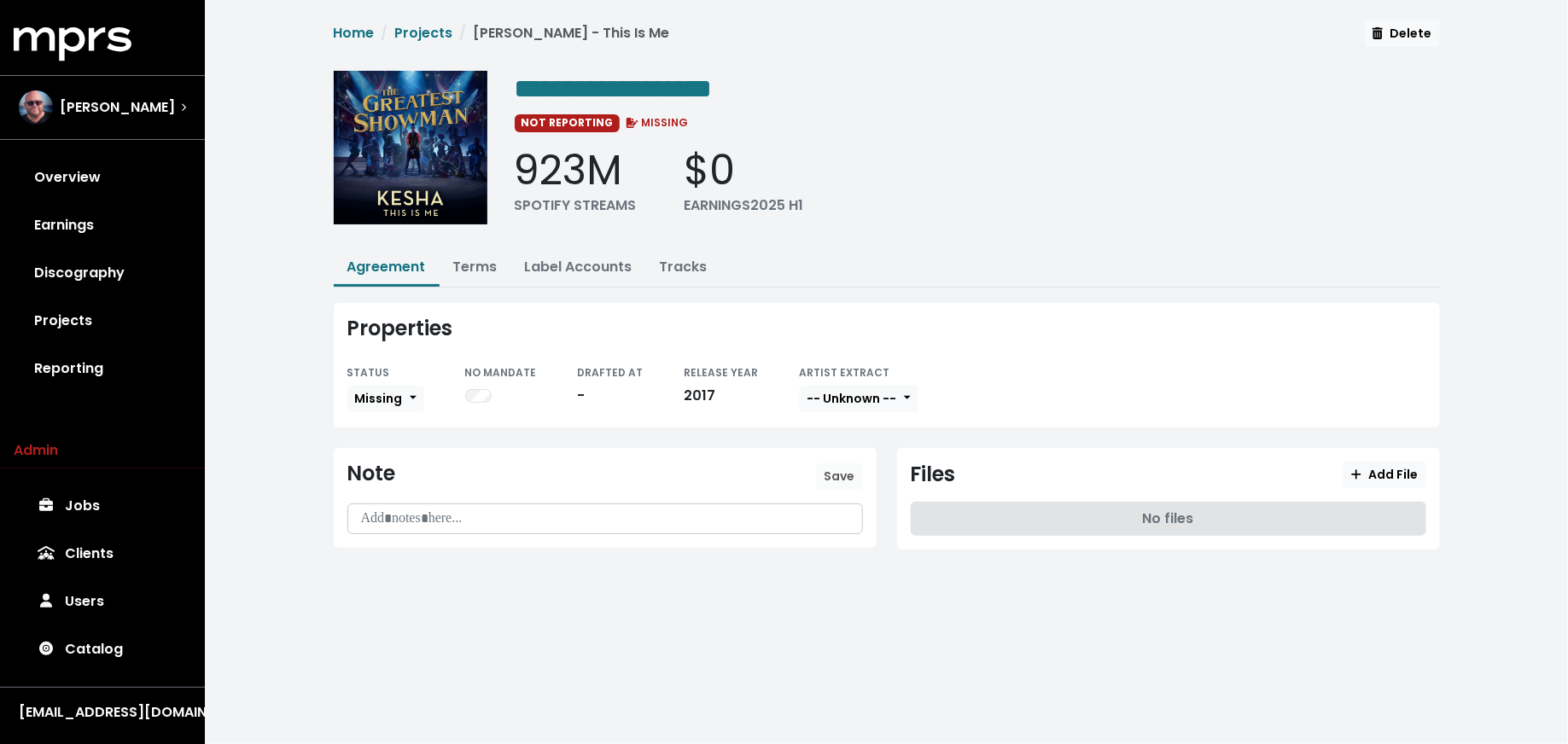
click at [489, 521] on p at bounding box center [605, 519] width 493 height 20
click at [862, 478] on button "Save" at bounding box center [840, 476] width 46 height 26
click at [404, 407] on button "Missing" at bounding box center [386, 398] width 76 height 26
click at [407, 431] on link "Unknown" at bounding box center [429, 433] width 160 height 27
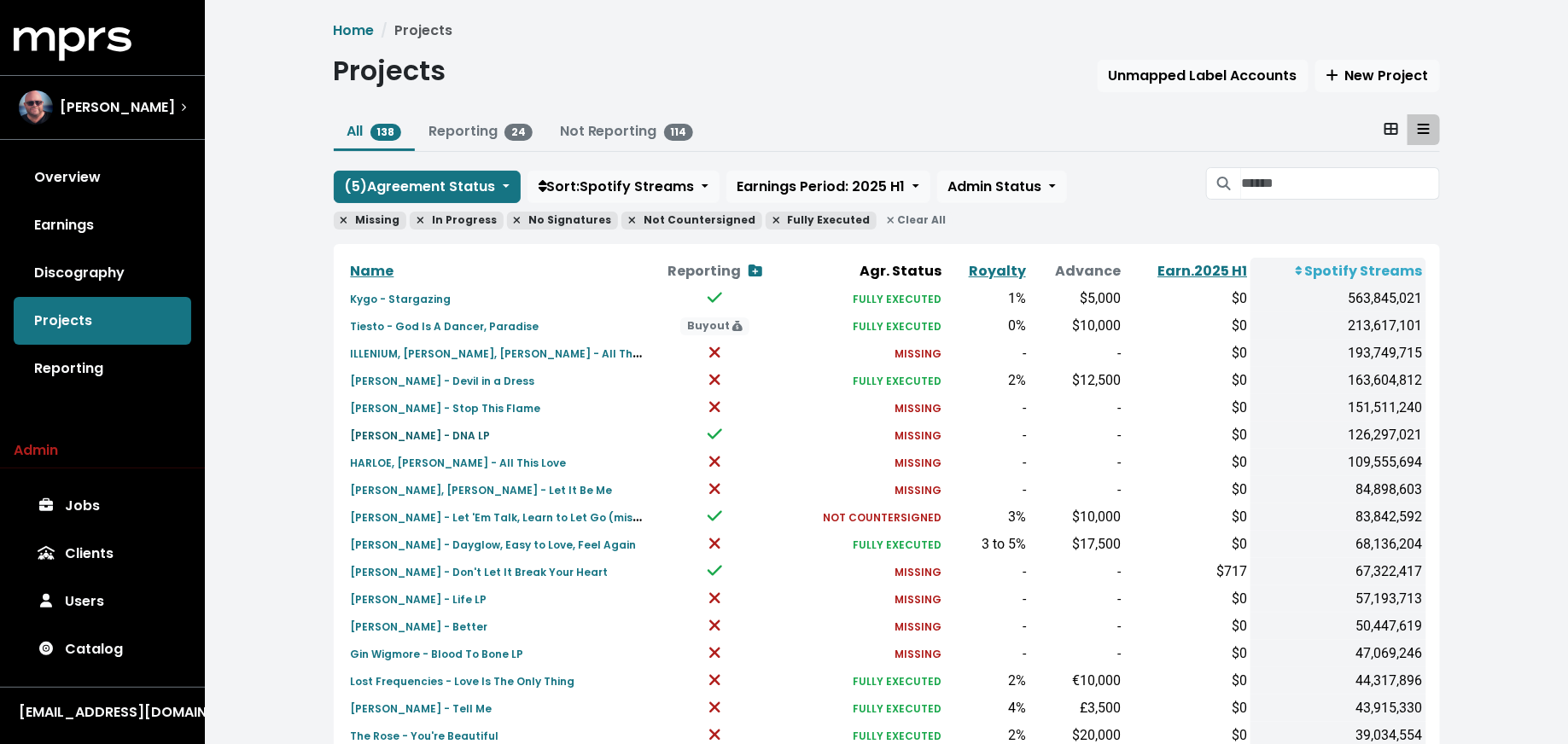
click at [410, 432] on small "[PERSON_NAME] - DNA LP" at bounding box center [420, 436] width 140 height 15
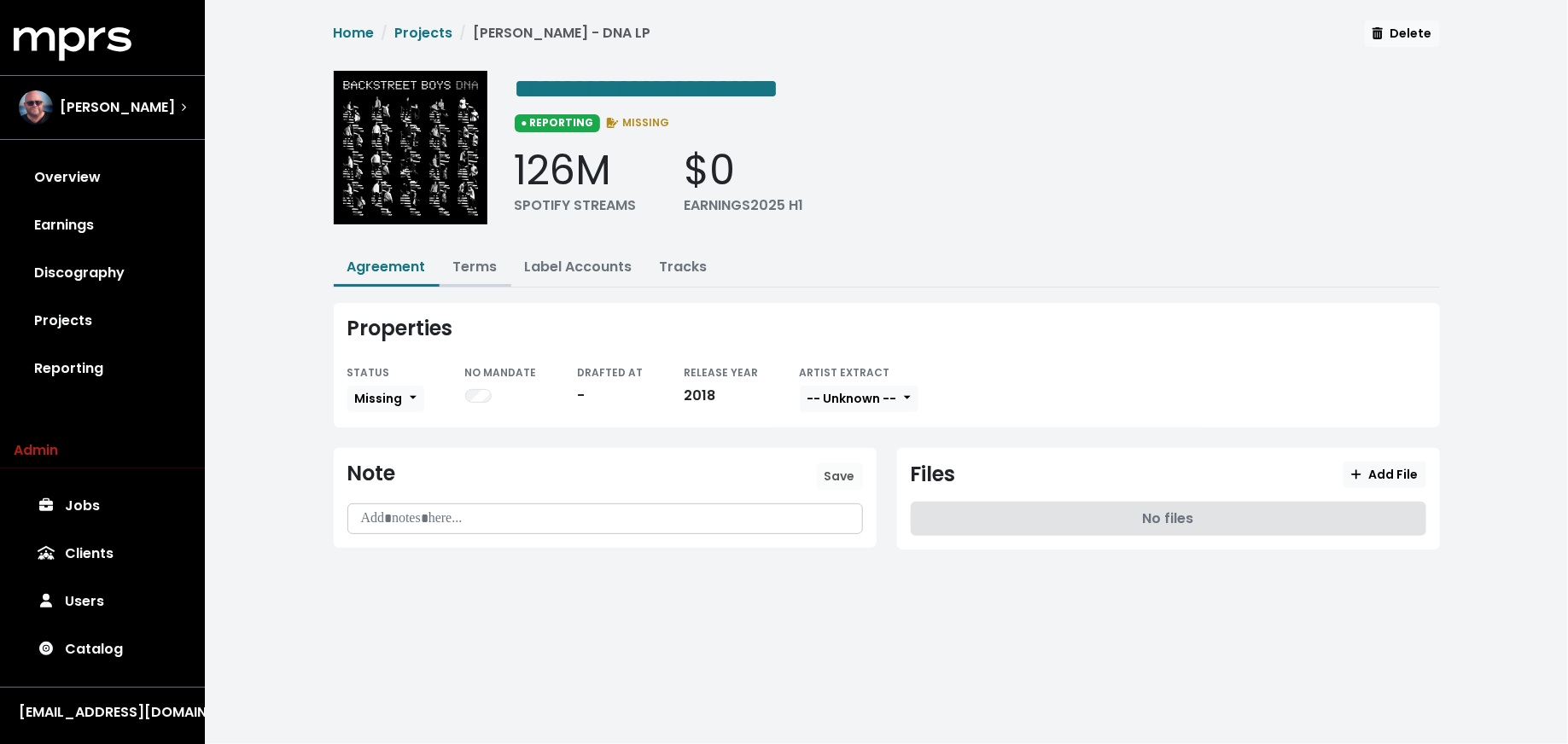
click at [481, 273] on link "Terms" at bounding box center [475, 266] width 45 height 20
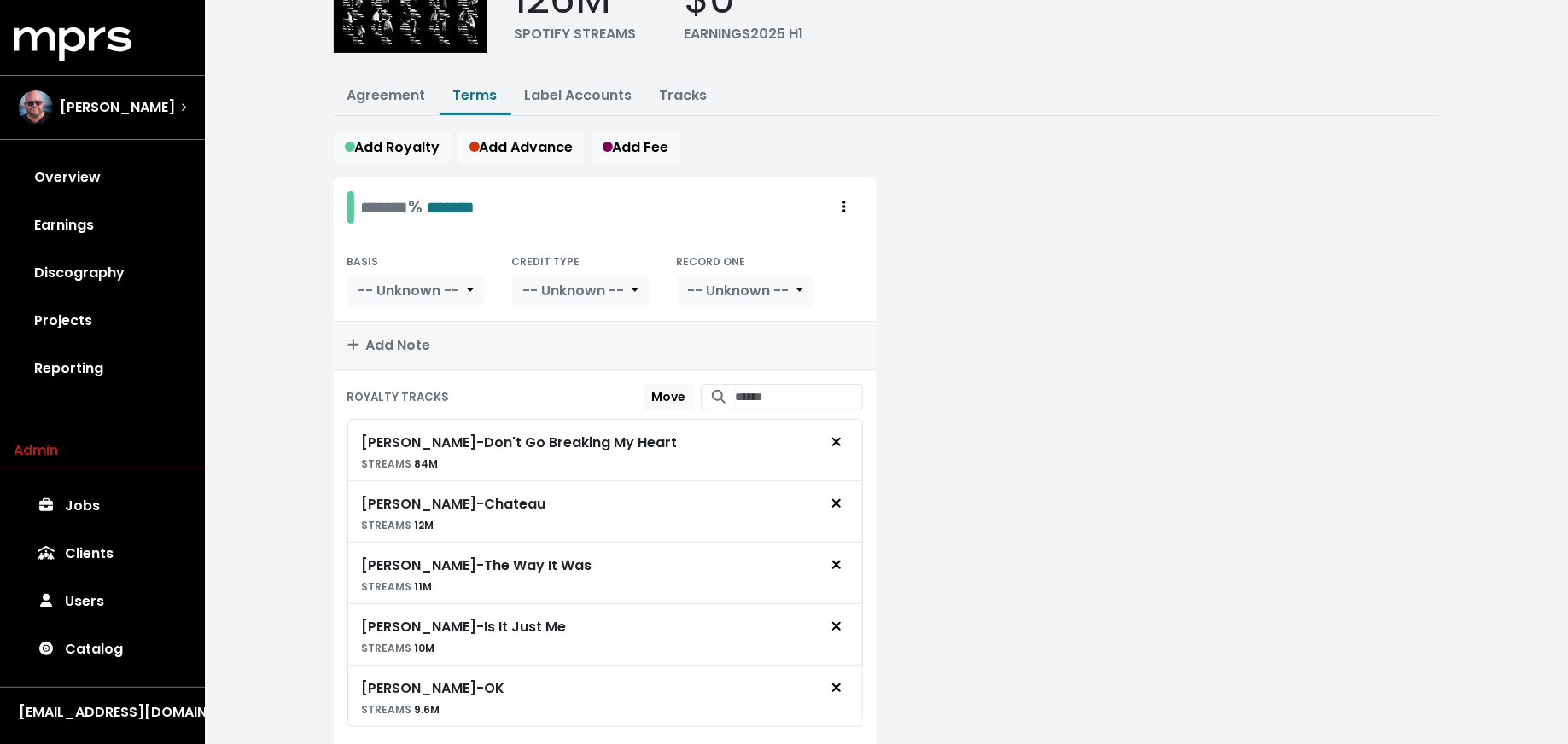
scroll to position [177, 0]
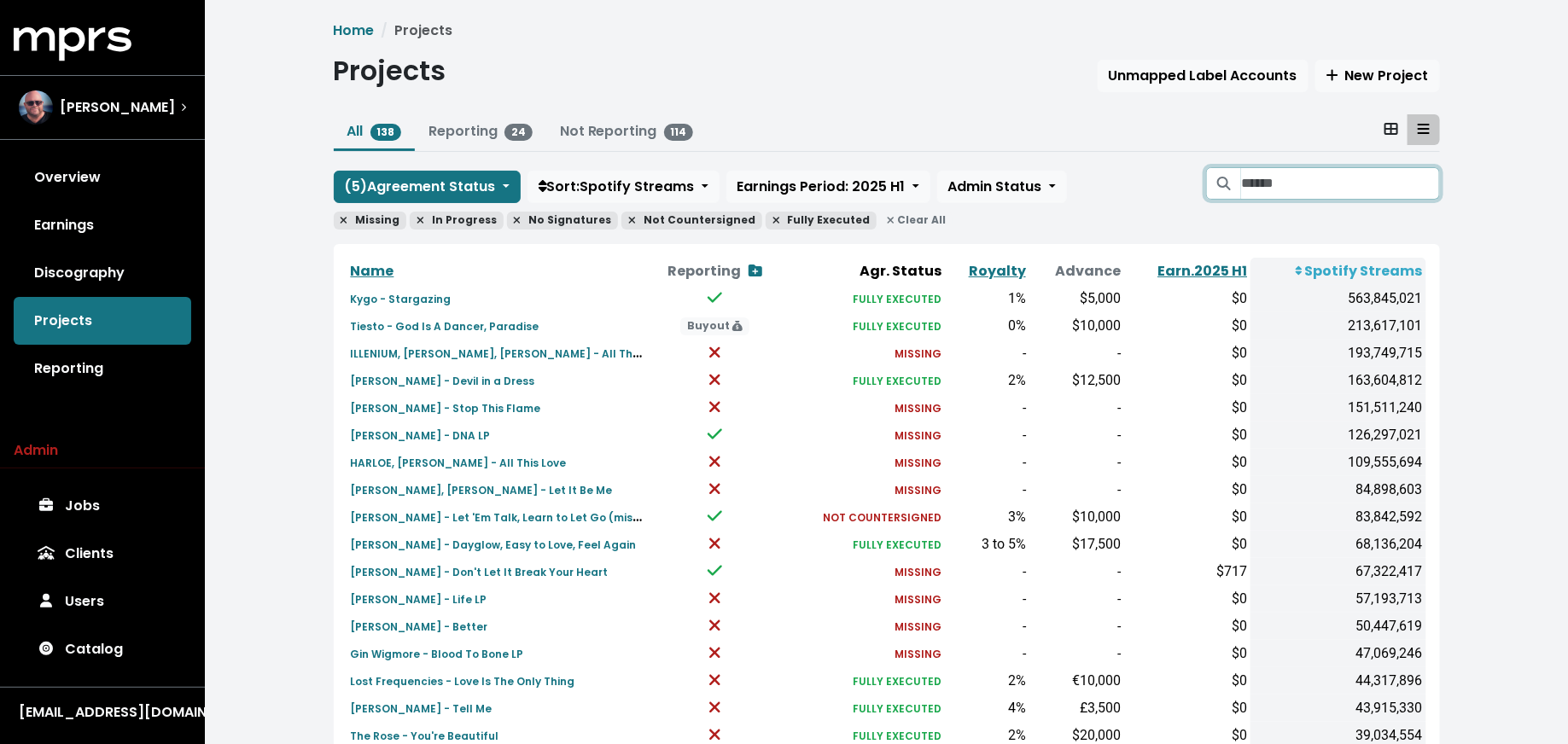
click at [1276, 187] on input "Search projects" at bounding box center [1340, 184] width 198 height 33
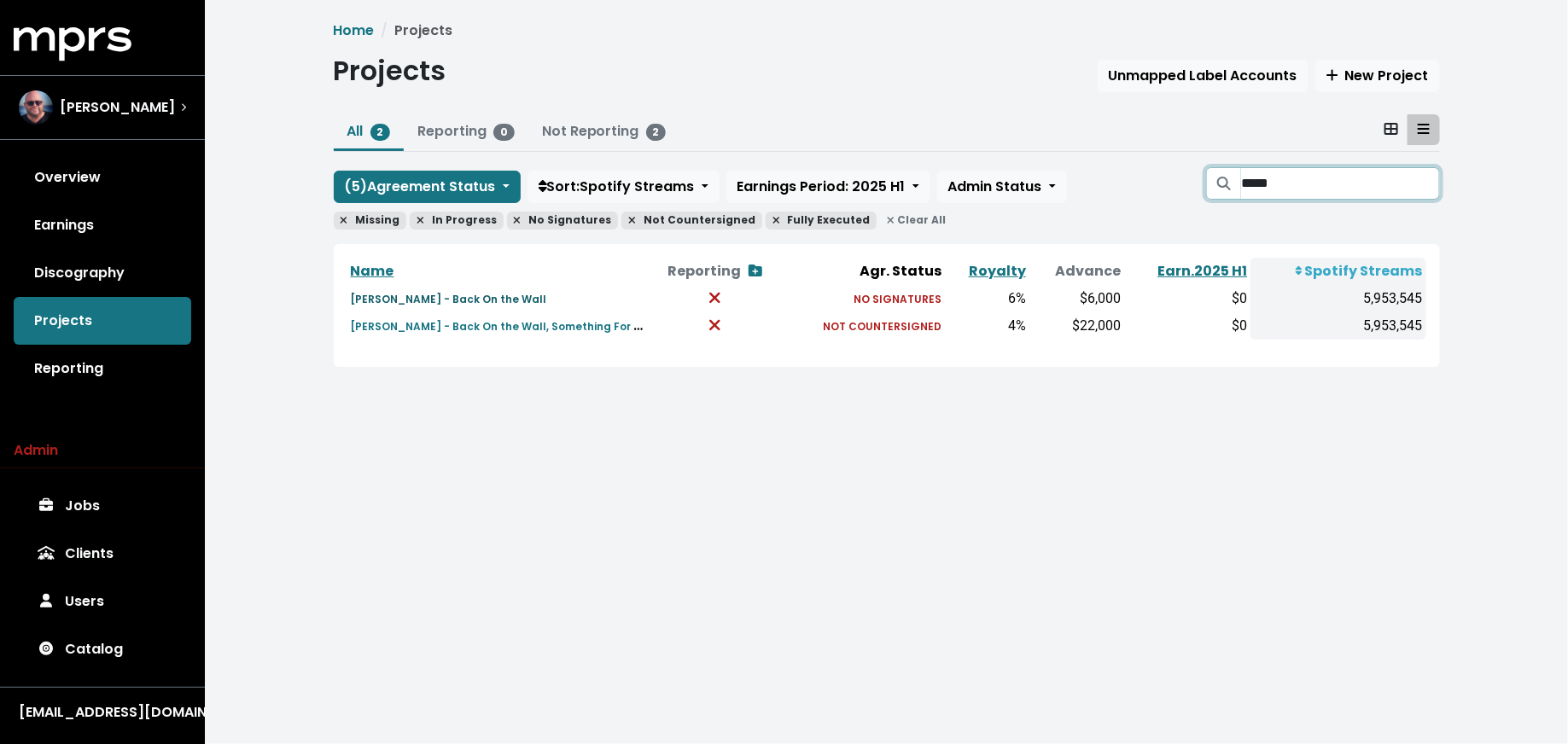
type input "*****"
click at [511, 293] on small "Greyson Chance - Back On the Wall" at bounding box center [449, 299] width 197 height 15
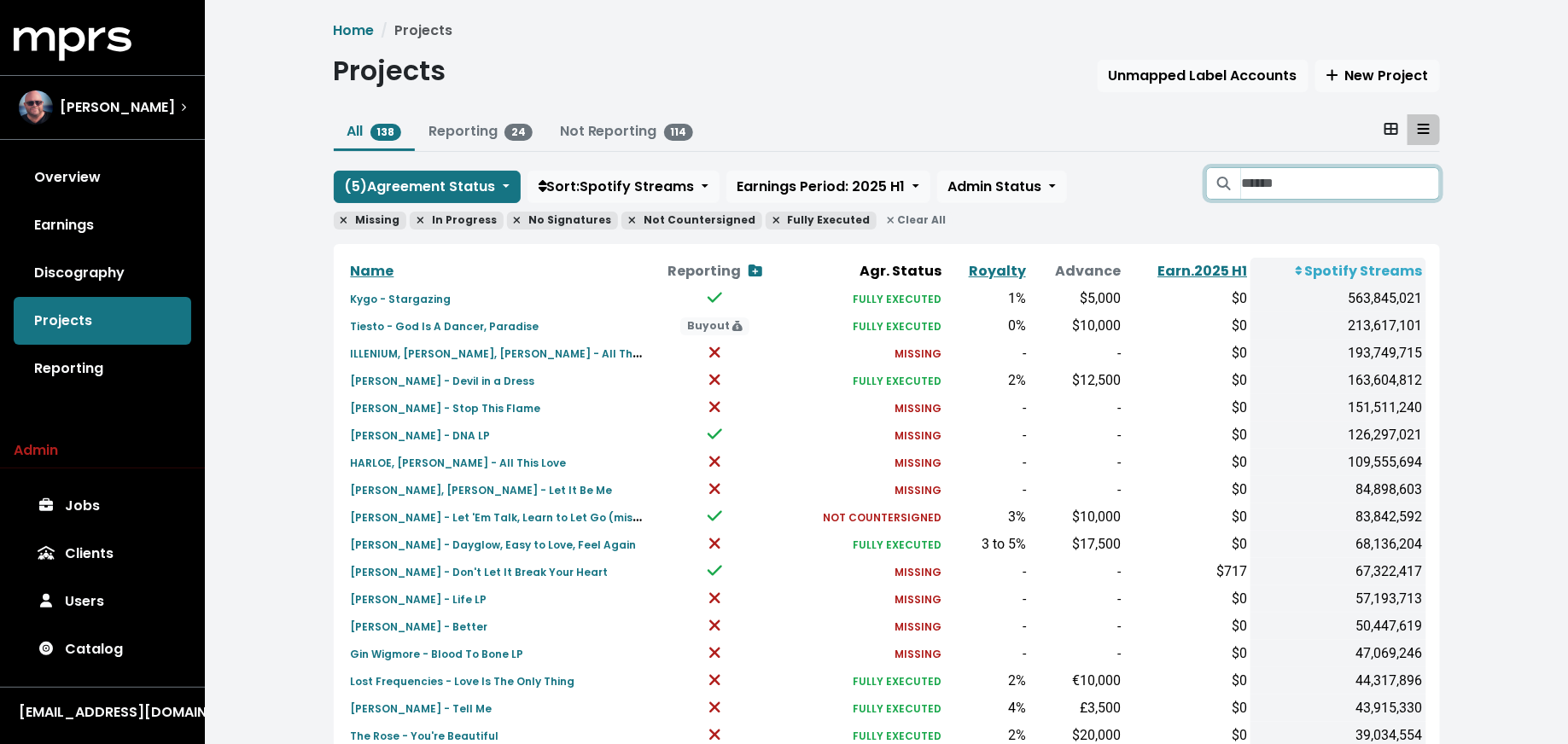
click at [1337, 182] on input "Search projects" at bounding box center [1340, 184] width 198 height 33
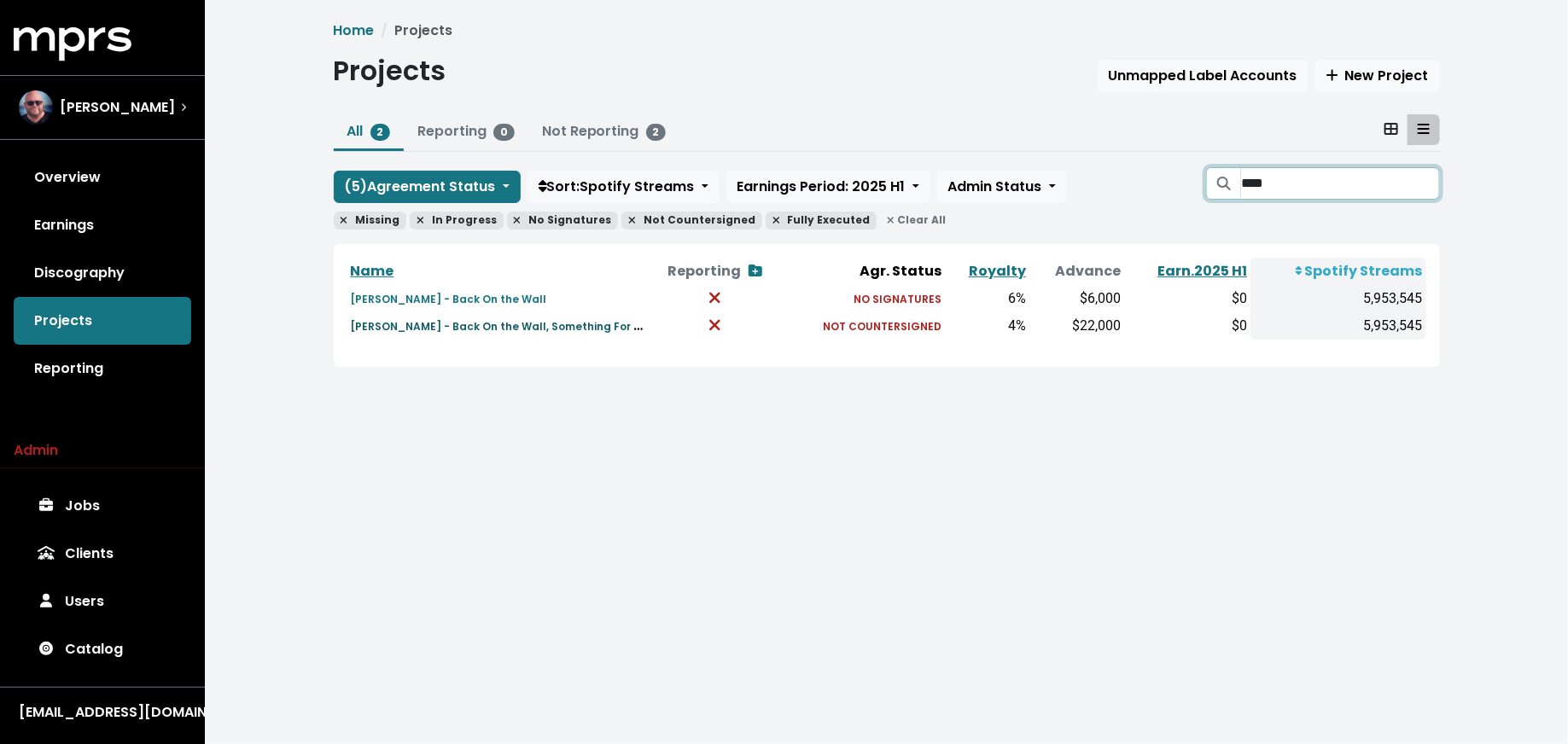
type input "****"
click at [521, 330] on small "Greyson Chance - Back On the Wall, Something For You, Bleeding For You" at bounding box center [551, 326] width 400 height 20
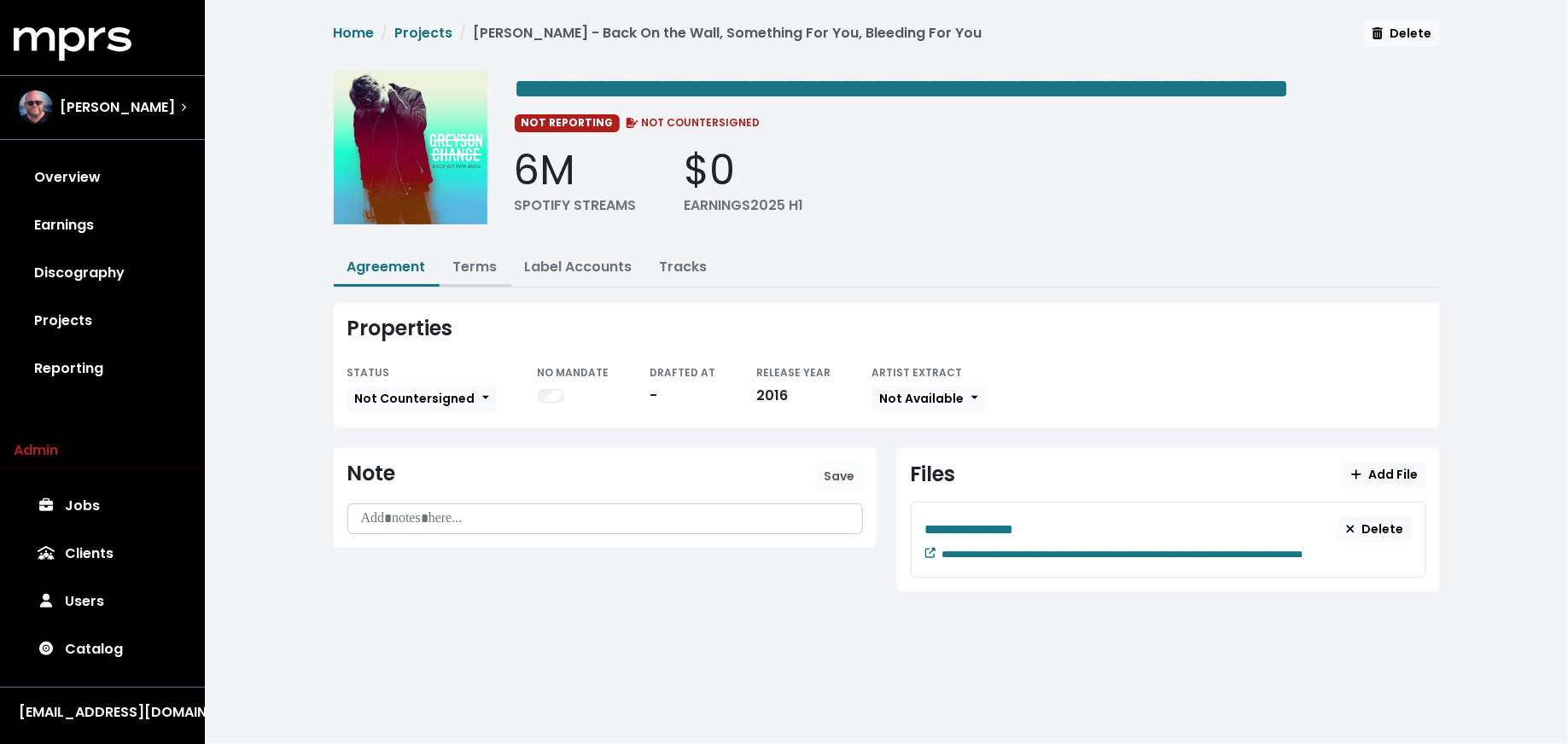
click at [472, 276] on link "Terms" at bounding box center [475, 266] width 45 height 20
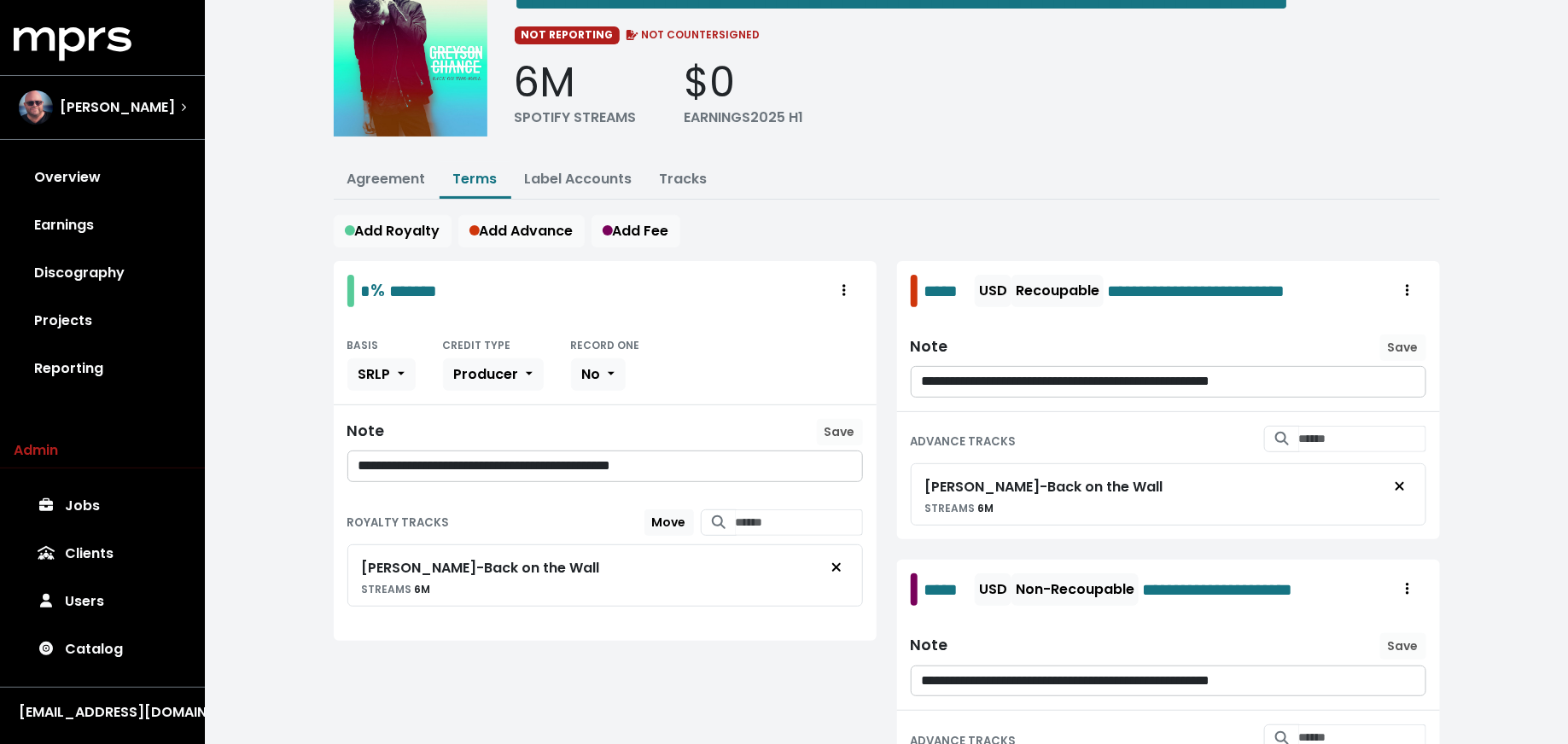
scroll to position [53, 0]
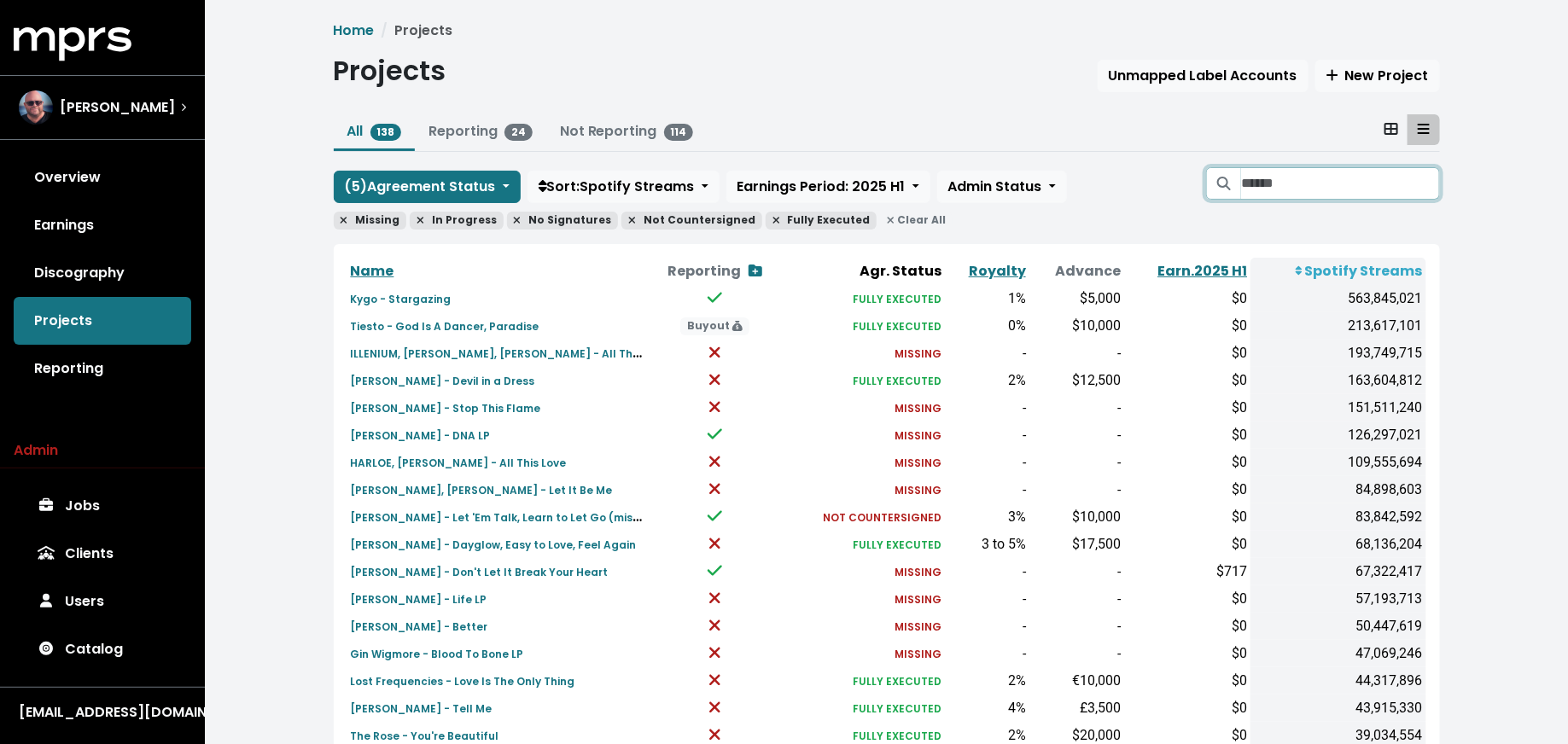
click at [1339, 176] on input "Search projects" at bounding box center [1340, 184] width 198 height 33
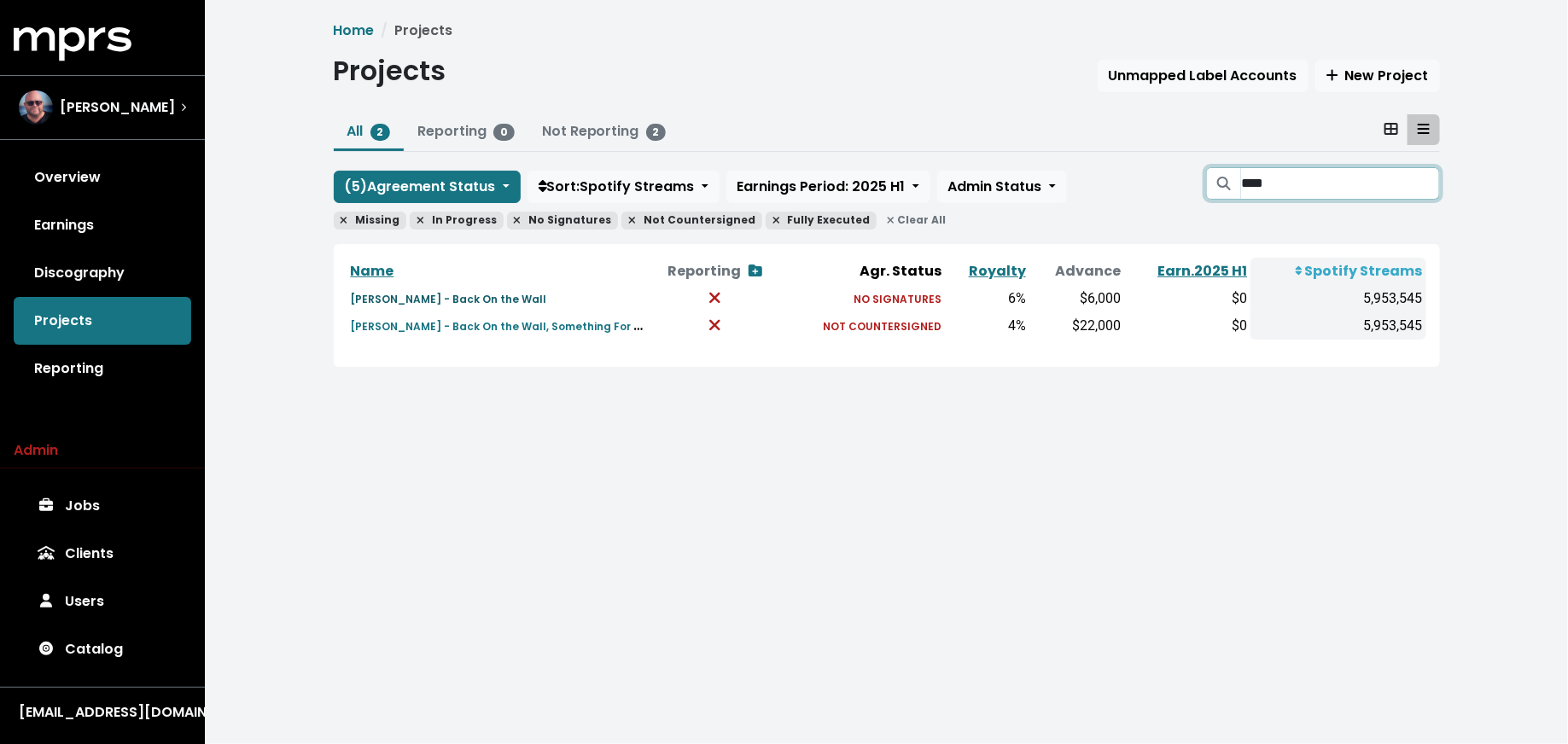
type input "****"
click at [462, 297] on small "Greyson Chance - Back On the Wall" at bounding box center [449, 299] width 197 height 15
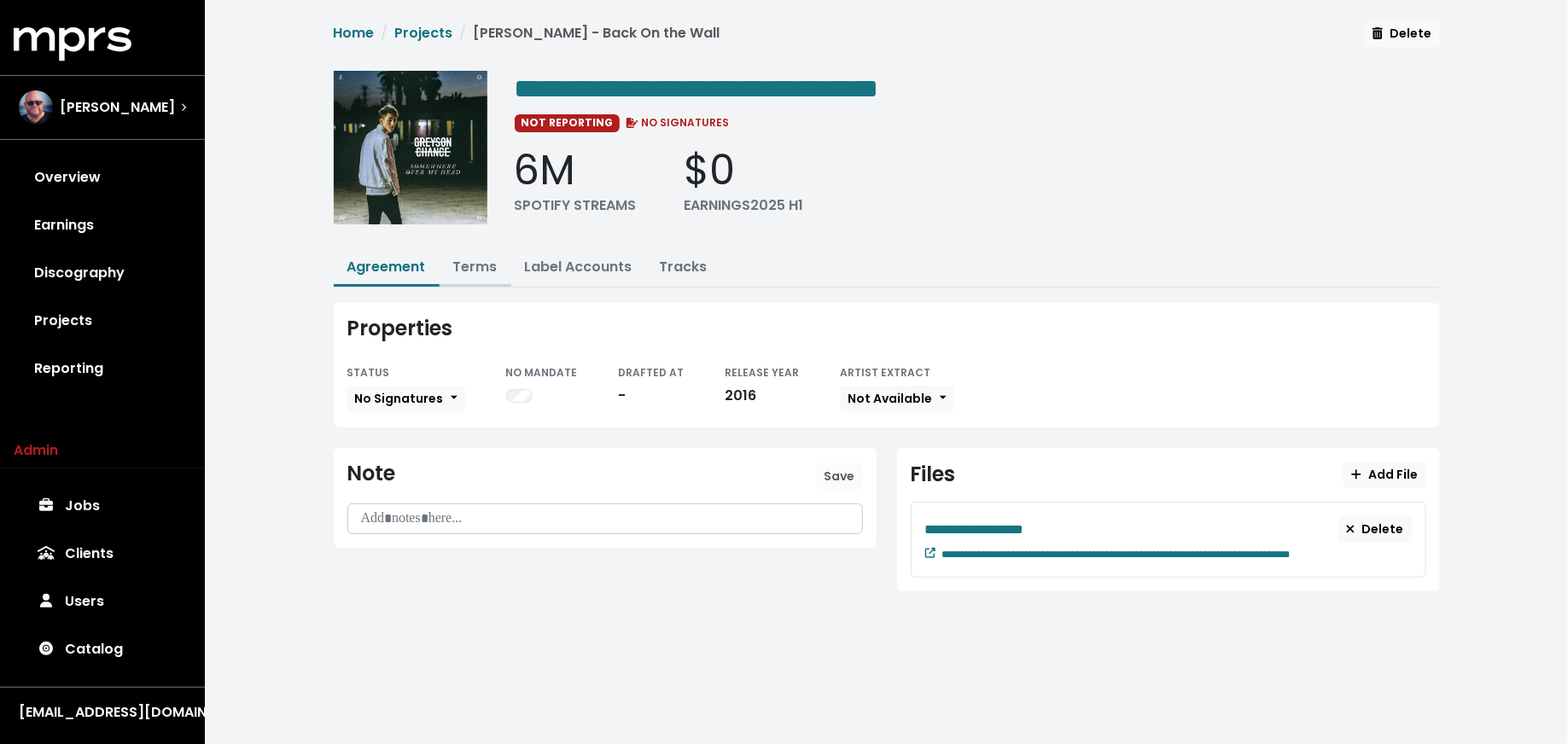
click at [463, 280] on button "Terms" at bounding box center [475, 268] width 72 height 36
click at [470, 267] on link "Terms" at bounding box center [475, 266] width 45 height 20
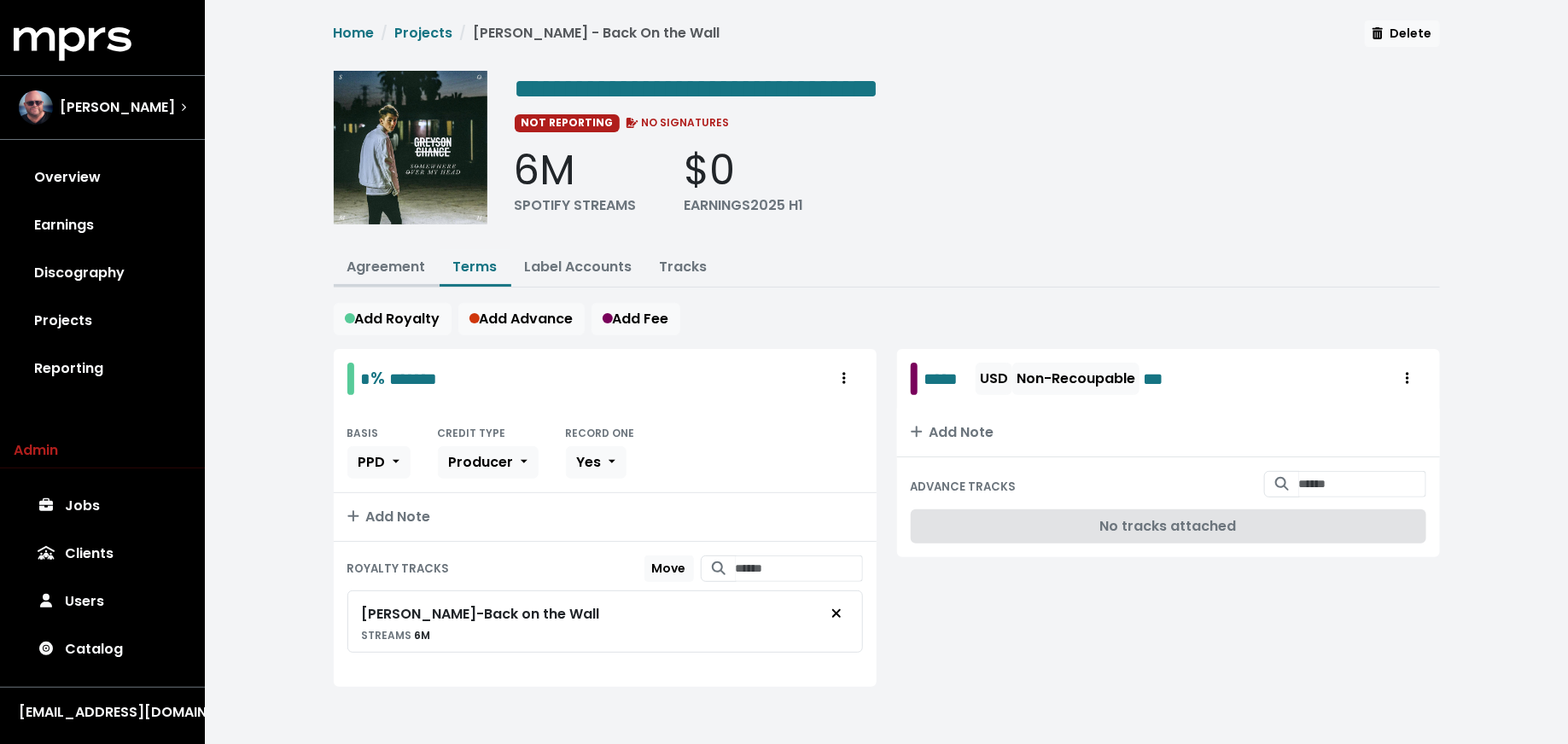
click at [391, 250] on button "Agreement" at bounding box center [387, 268] width 106 height 36
click at [383, 261] on link "Agreement" at bounding box center [387, 266] width 78 height 20
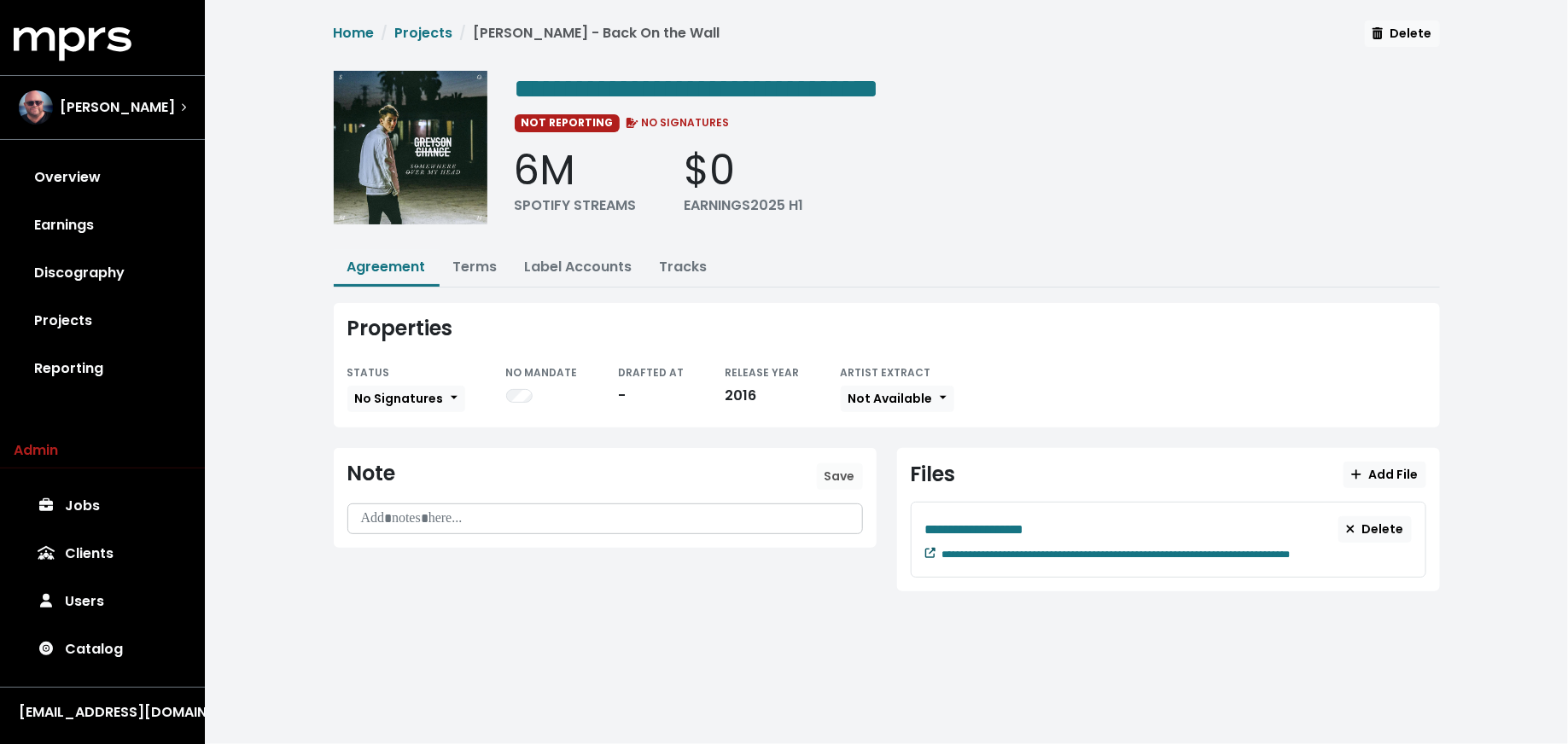
click at [926, 548] on icon at bounding box center [930, 552] width 10 height 10
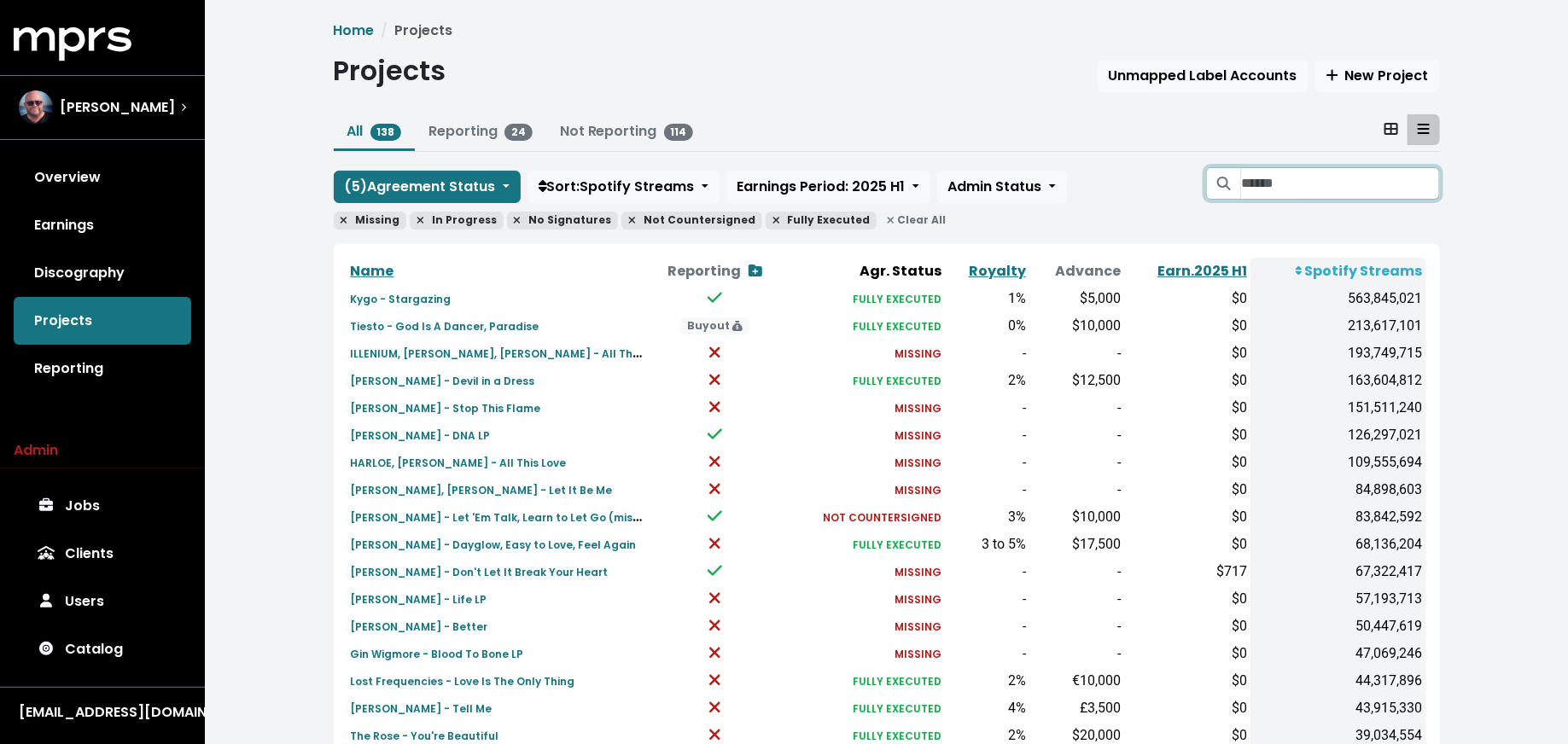
click at [1257, 183] on input "Search projects" at bounding box center [1340, 184] width 198 height 33
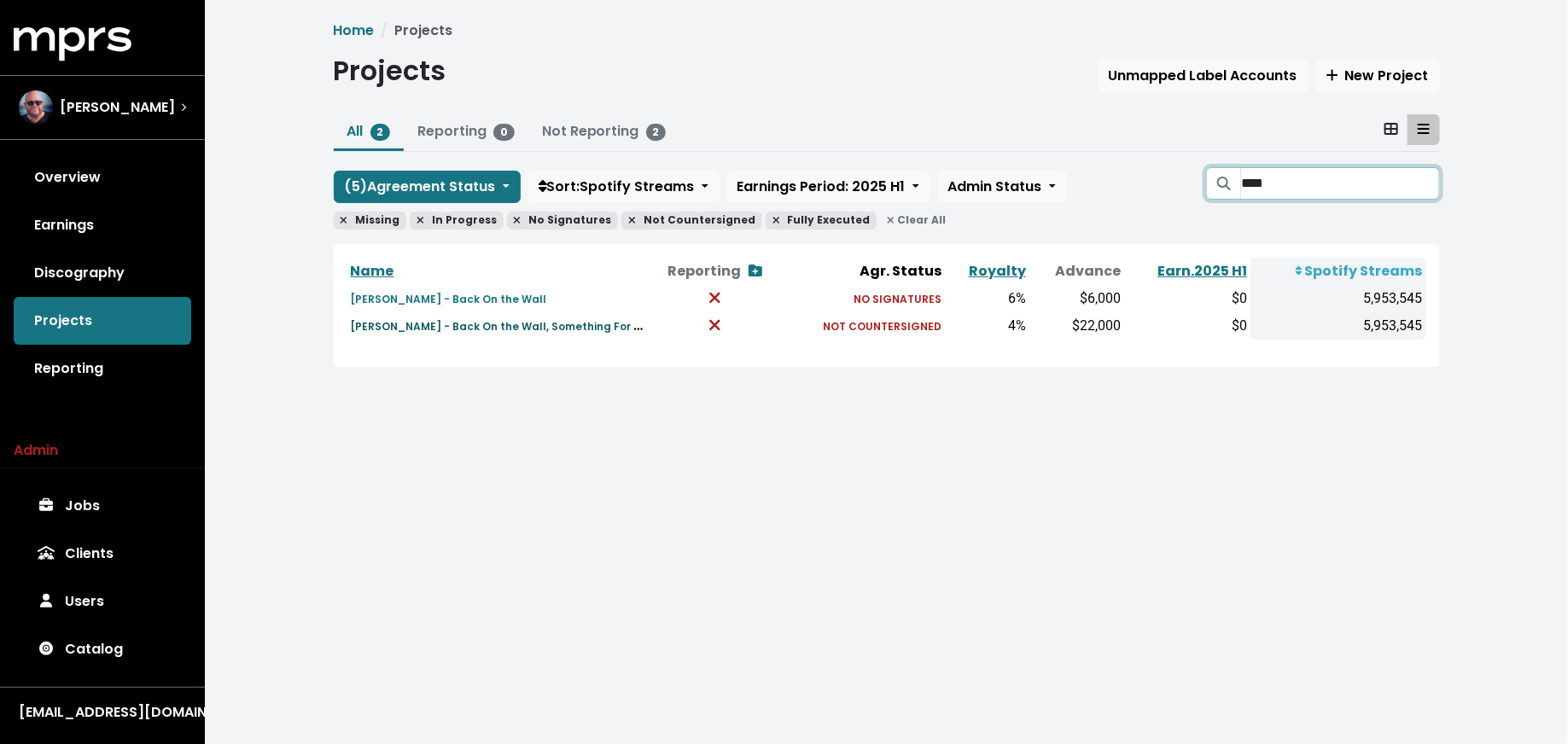
type input "****"
click at [434, 325] on small "Greyson Chance - Back On the Wall, Something For You, Bleeding For You" at bounding box center [551, 326] width 400 height 20
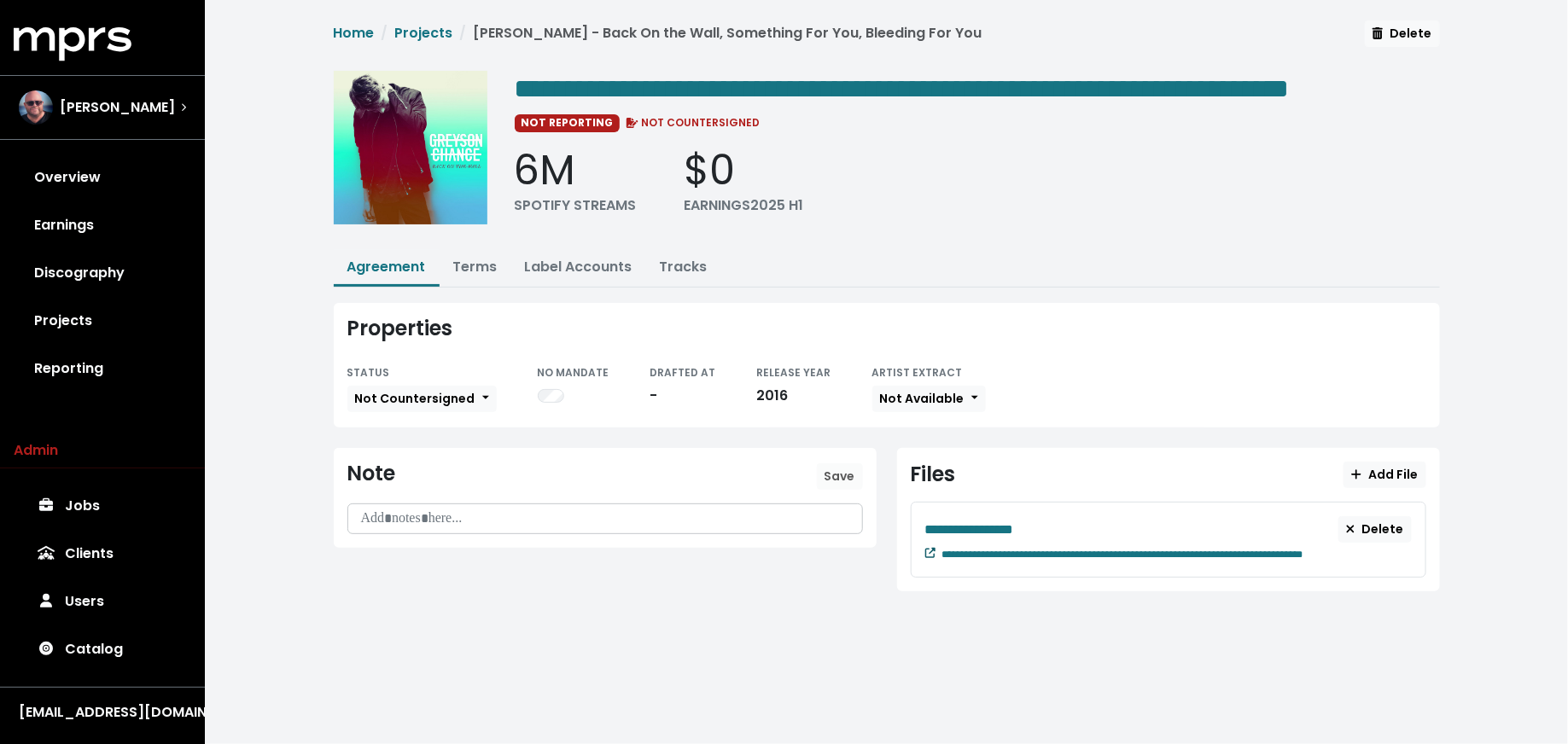
click at [926, 558] on icon at bounding box center [930, 552] width 10 height 10
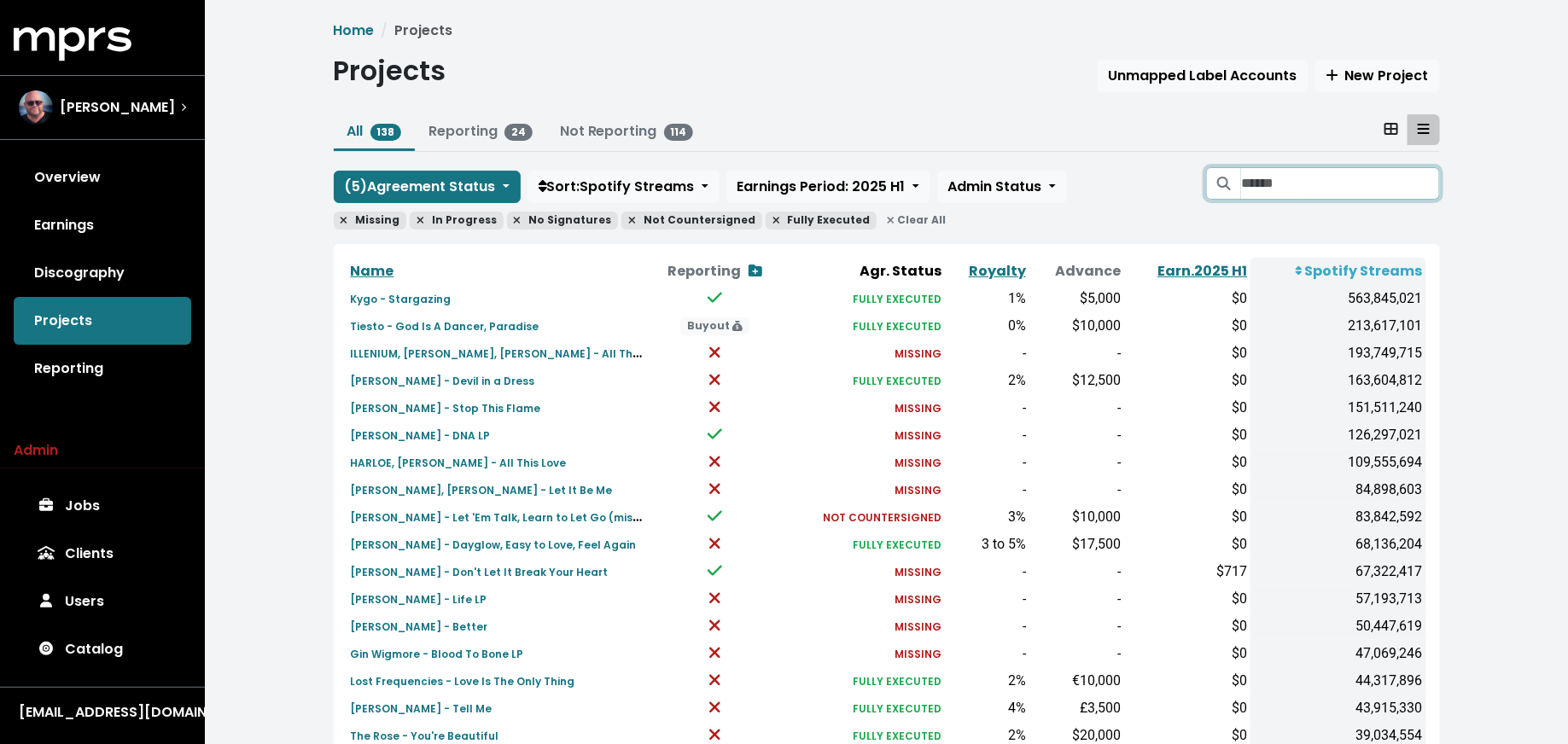
click at [1315, 175] on input "Search projects" at bounding box center [1340, 184] width 198 height 33
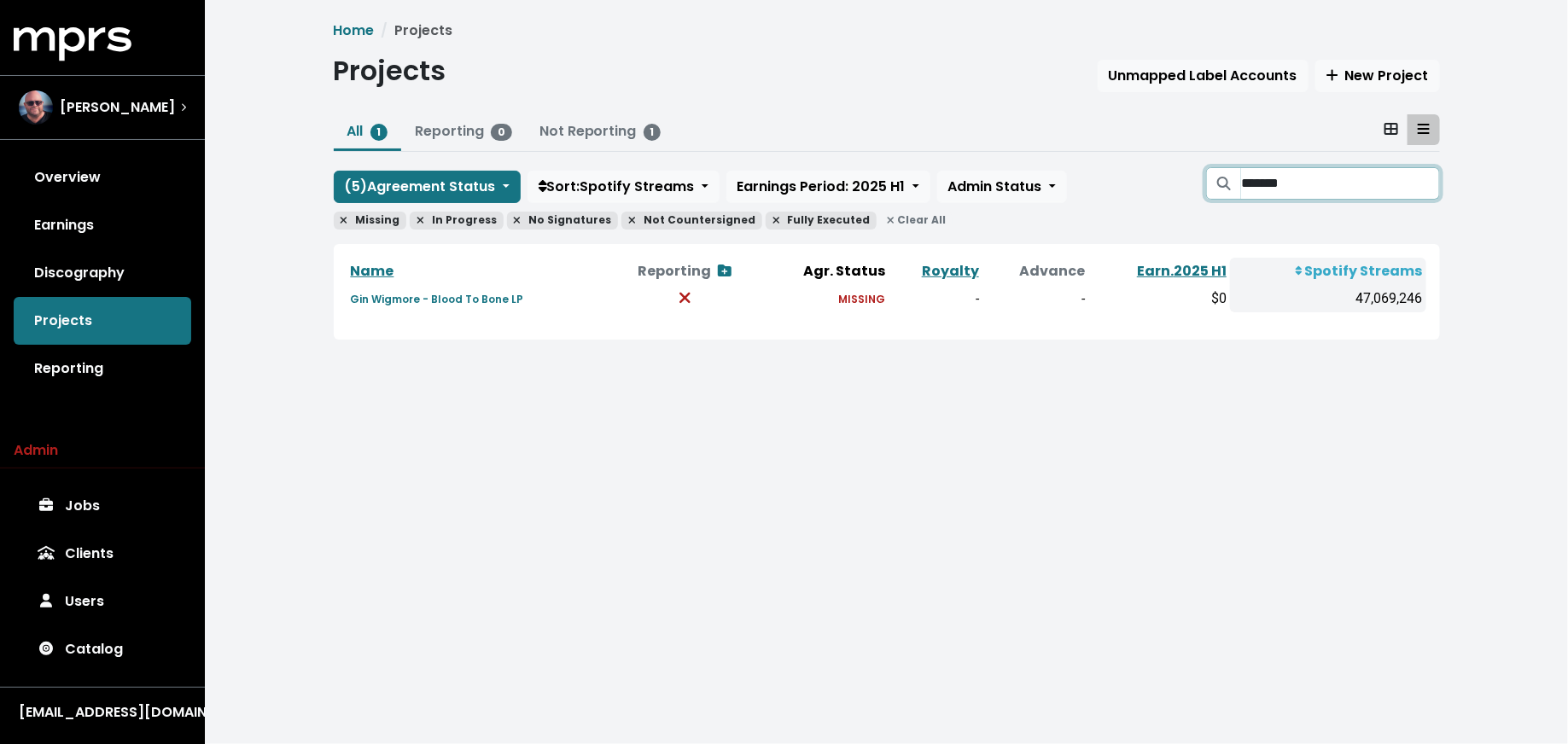
type input "*******"
click at [379, 300] on small "Gin Wigmore - Blood To Bone LP" at bounding box center [437, 299] width 173 height 15
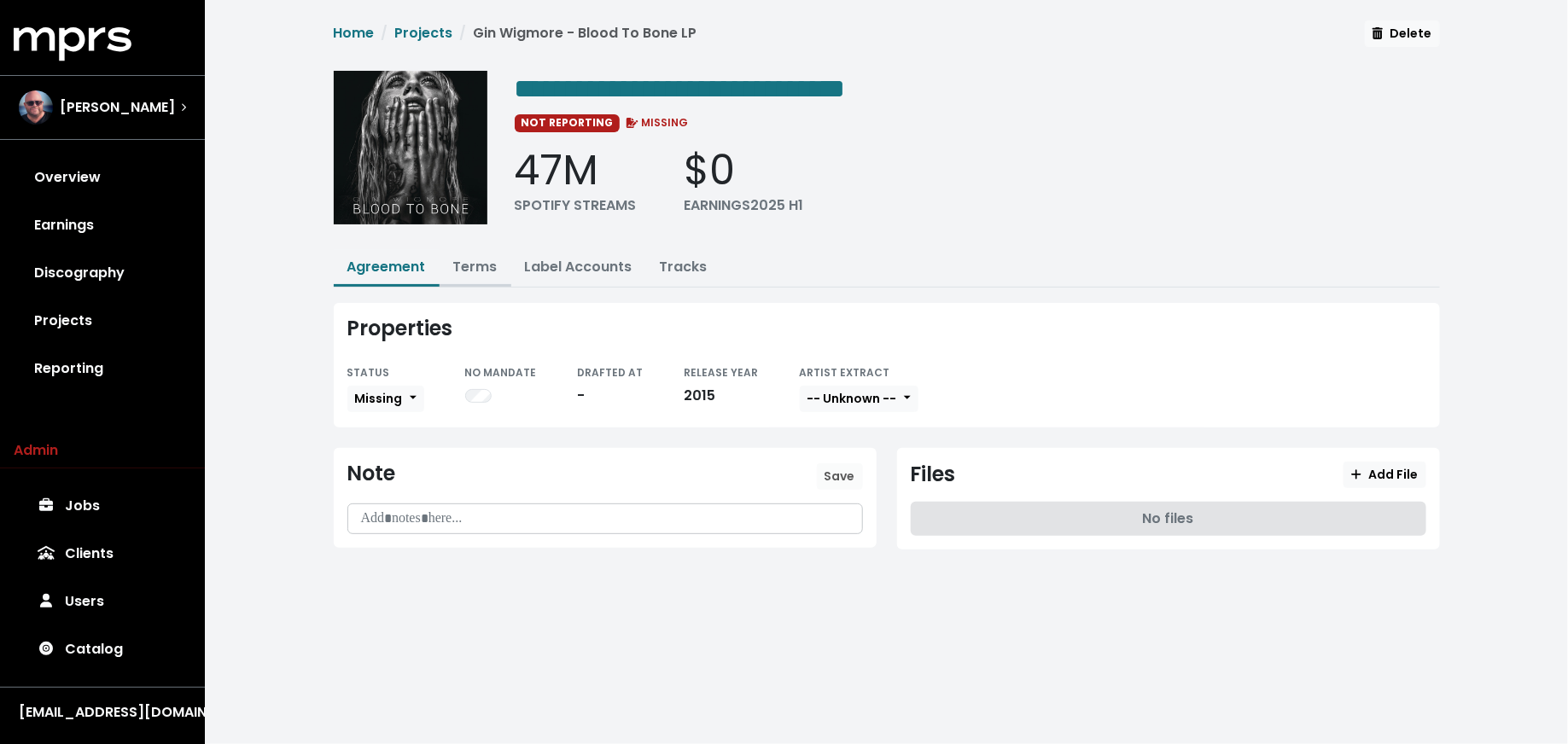
click at [472, 266] on link "Terms" at bounding box center [475, 266] width 45 height 20
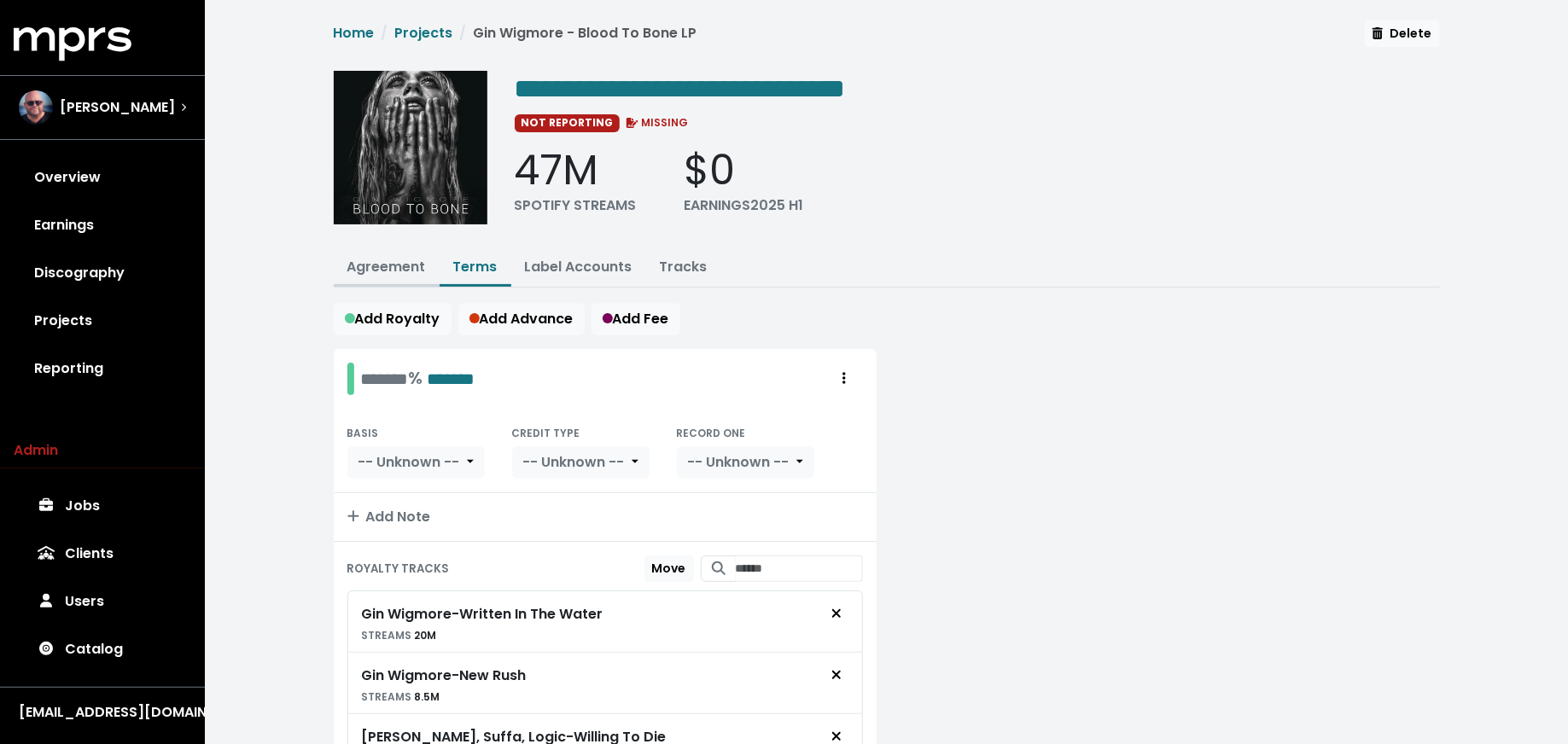
click at [395, 273] on link "Agreement" at bounding box center [387, 266] width 78 height 20
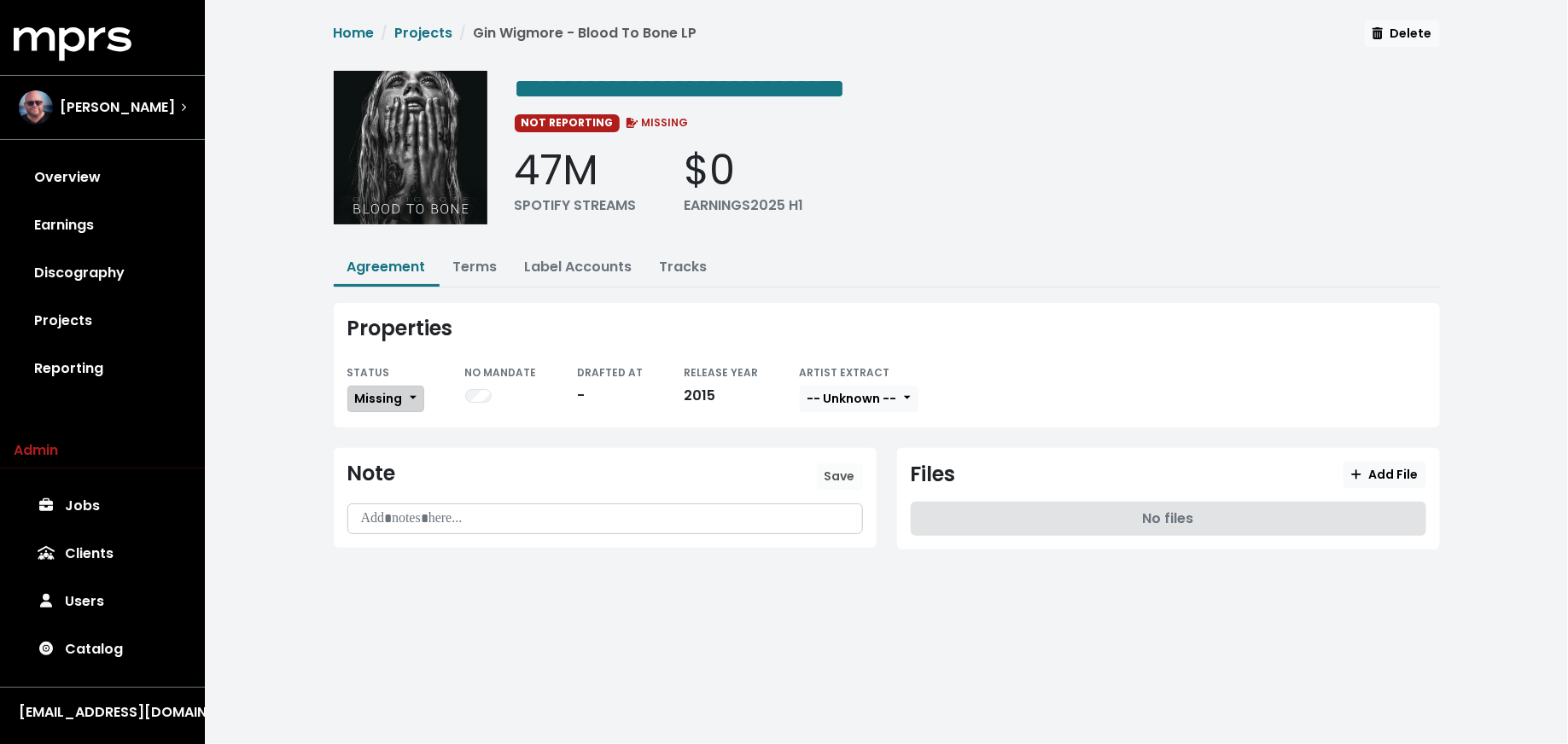
click at [398, 391] on span "Missing" at bounding box center [379, 398] width 48 height 17
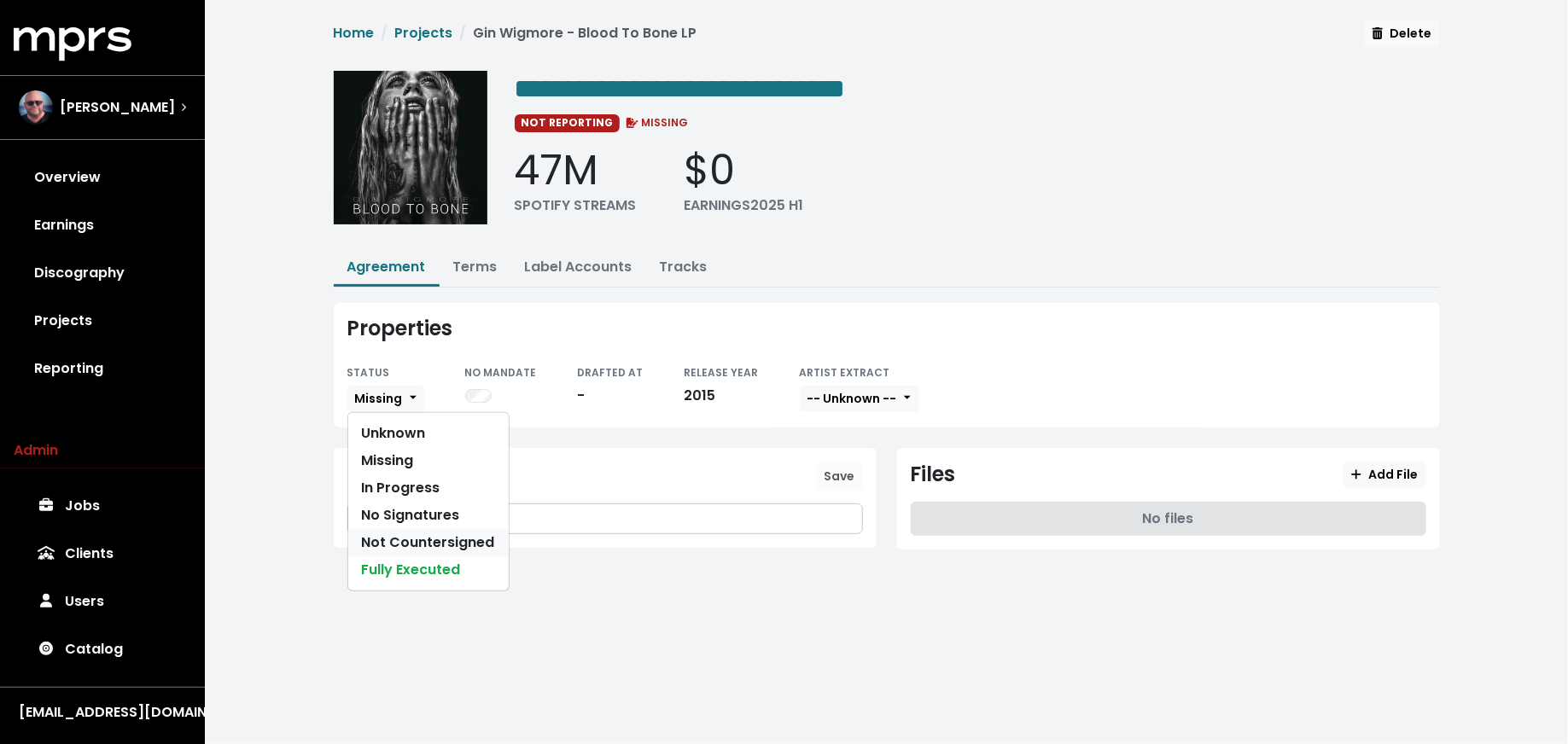
click at [403, 541] on link "Not Countersigned" at bounding box center [429, 542] width 160 height 27
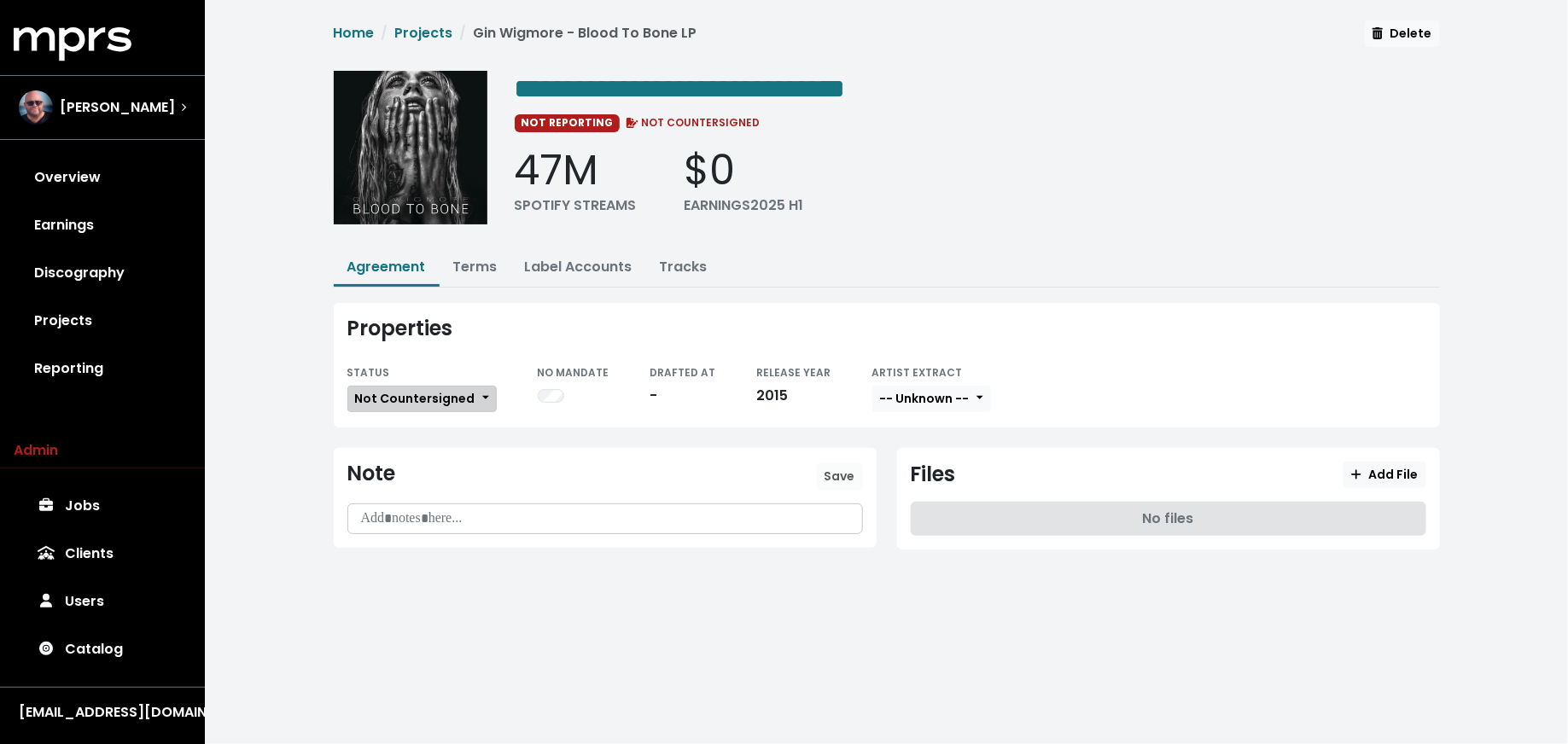
click at [423, 391] on span "Not Countersigned" at bounding box center [415, 398] width 120 height 17
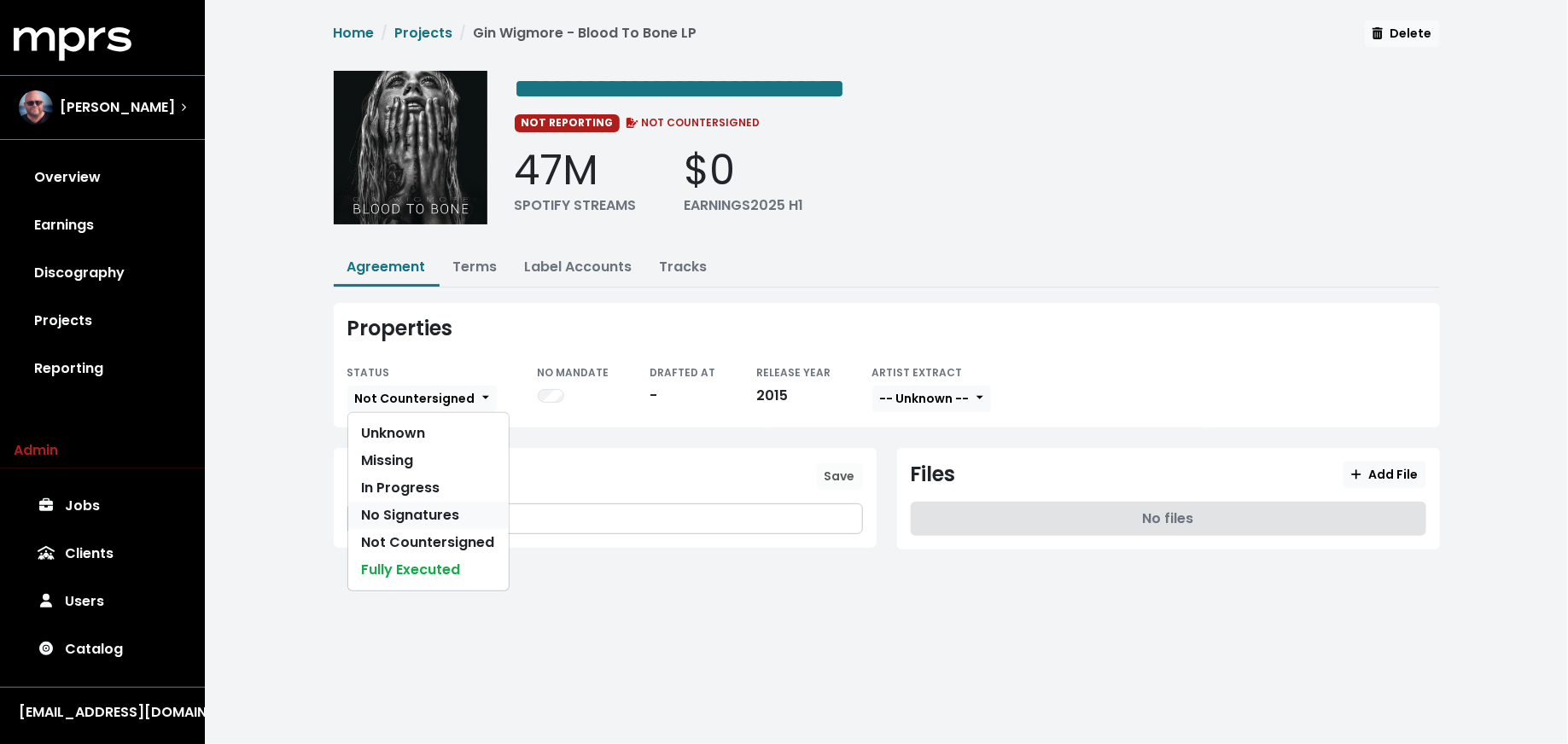
click at [423, 514] on link "No Signatures" at bounding box center [429, 515] width 160 height 27
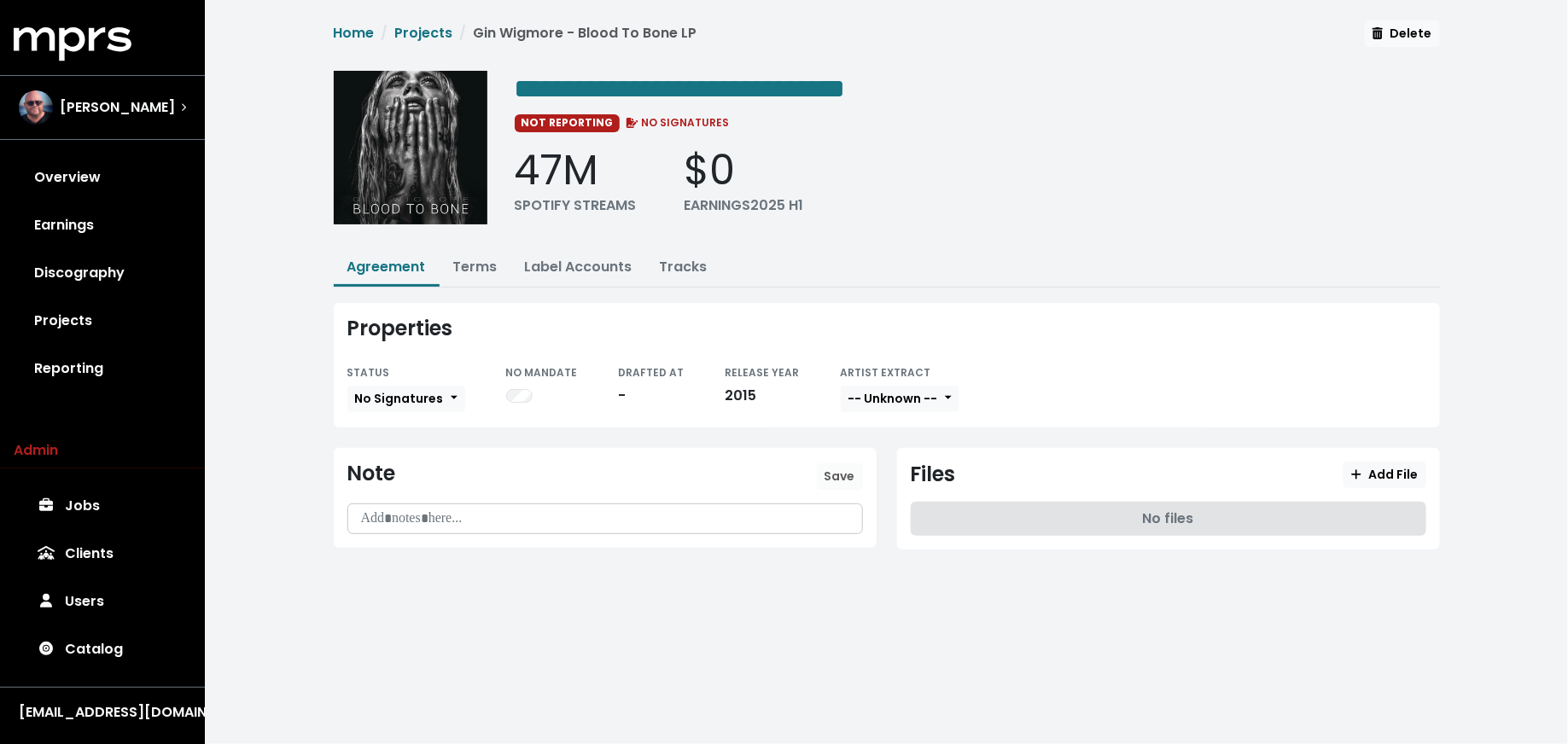
click at [451, 519] on p at bounding box center [605, 519] width 493 height 20
click at [845, 463] on button "Save" at bounding box center [840, 476] width 46 height 26
click at [485, 270] on link "Terms" at bounding box center [475, 266] width 45 height 20
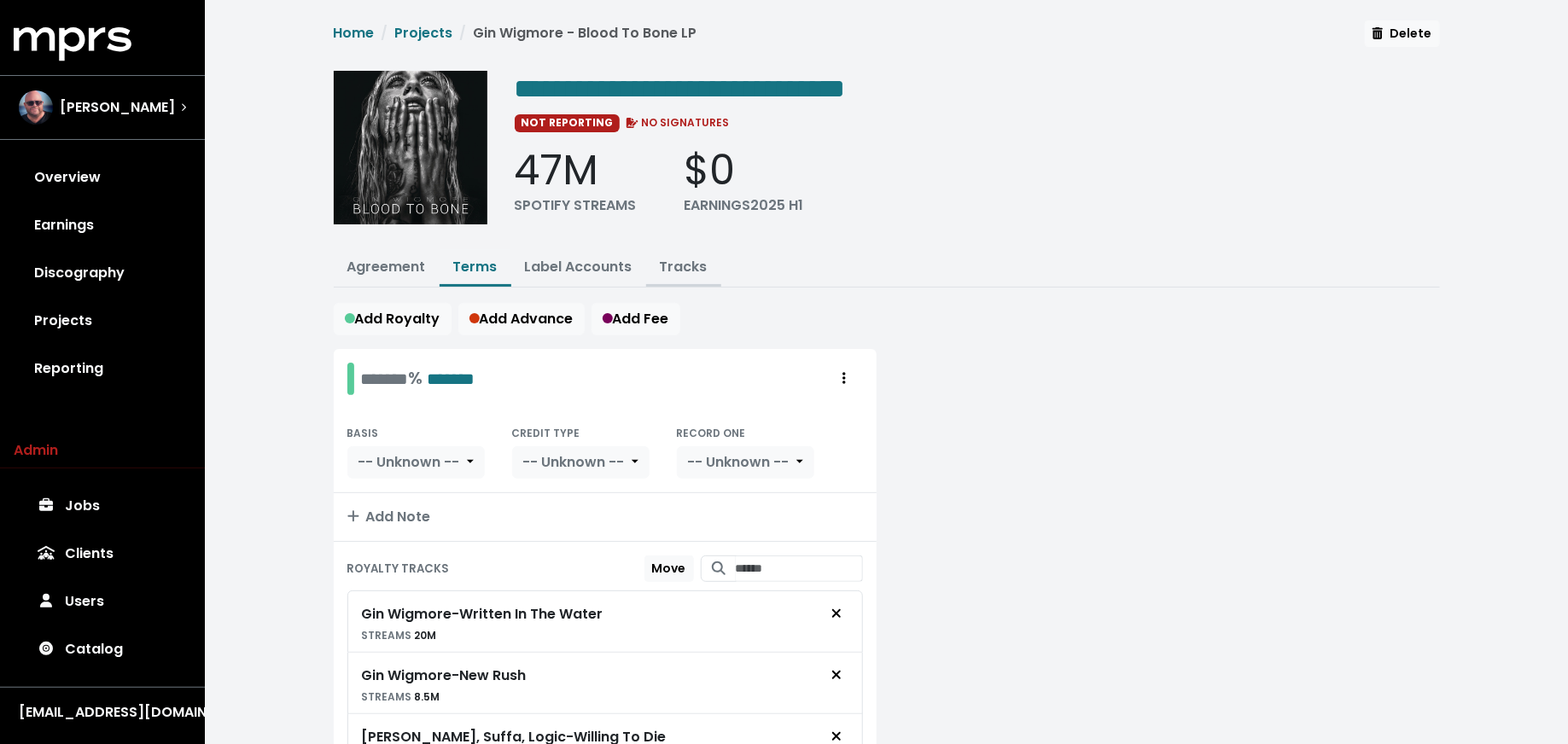
click at [686, 261] on link "Tracks" at bounding box center [683, 266] width 48 height 20
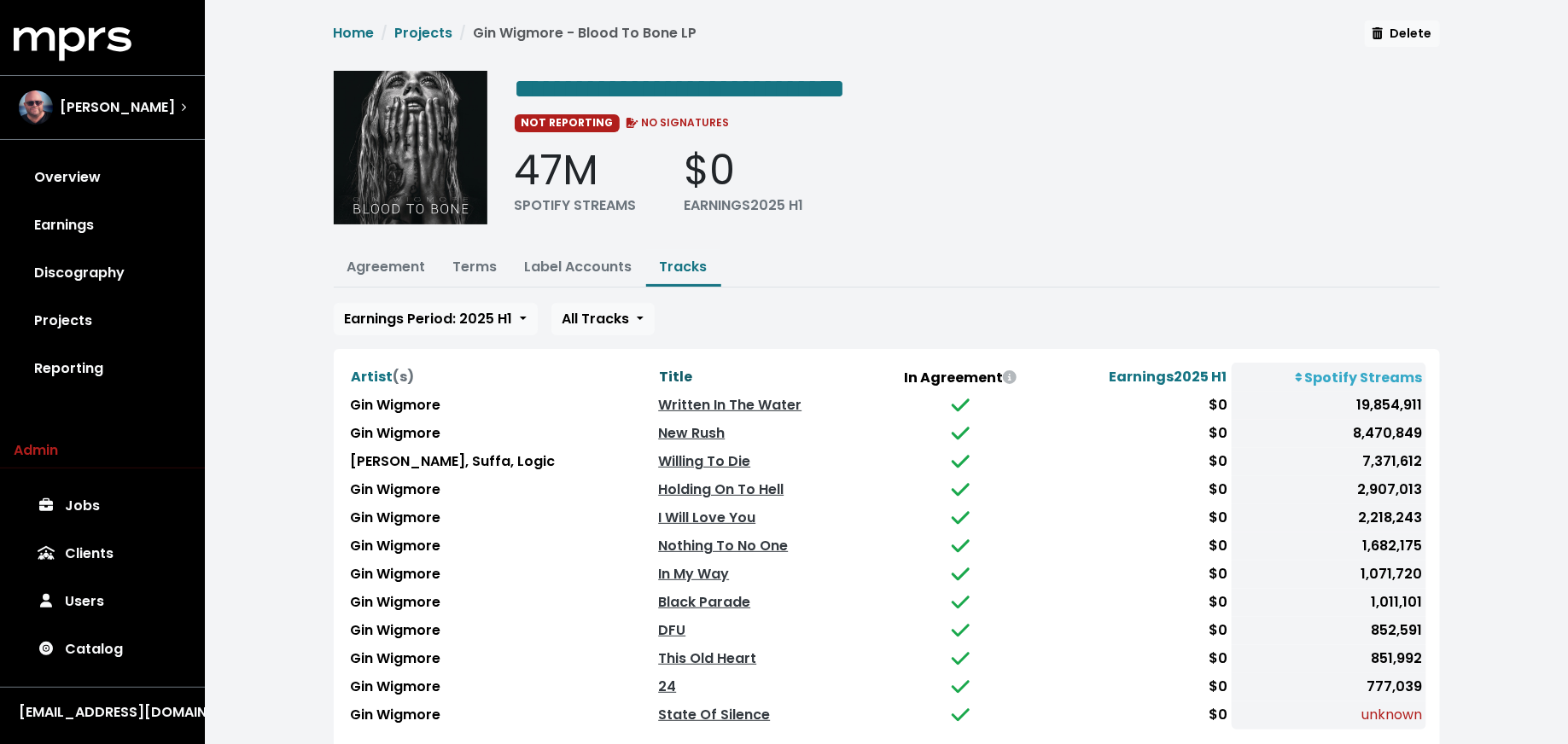
click at [659, 368] on span "Title" at bounding box center [675, 377] width 34 height 20
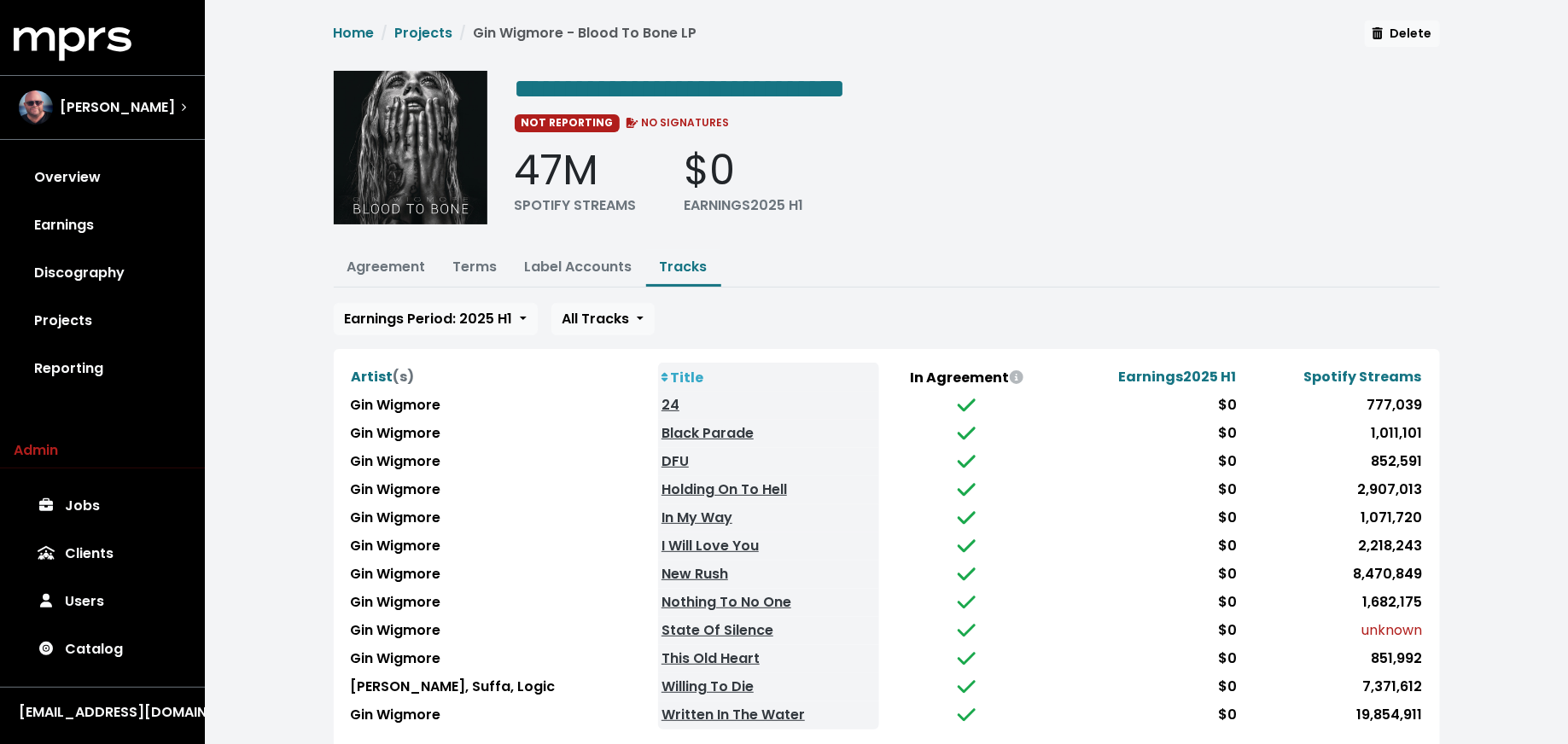
scroll to position [43, 0]
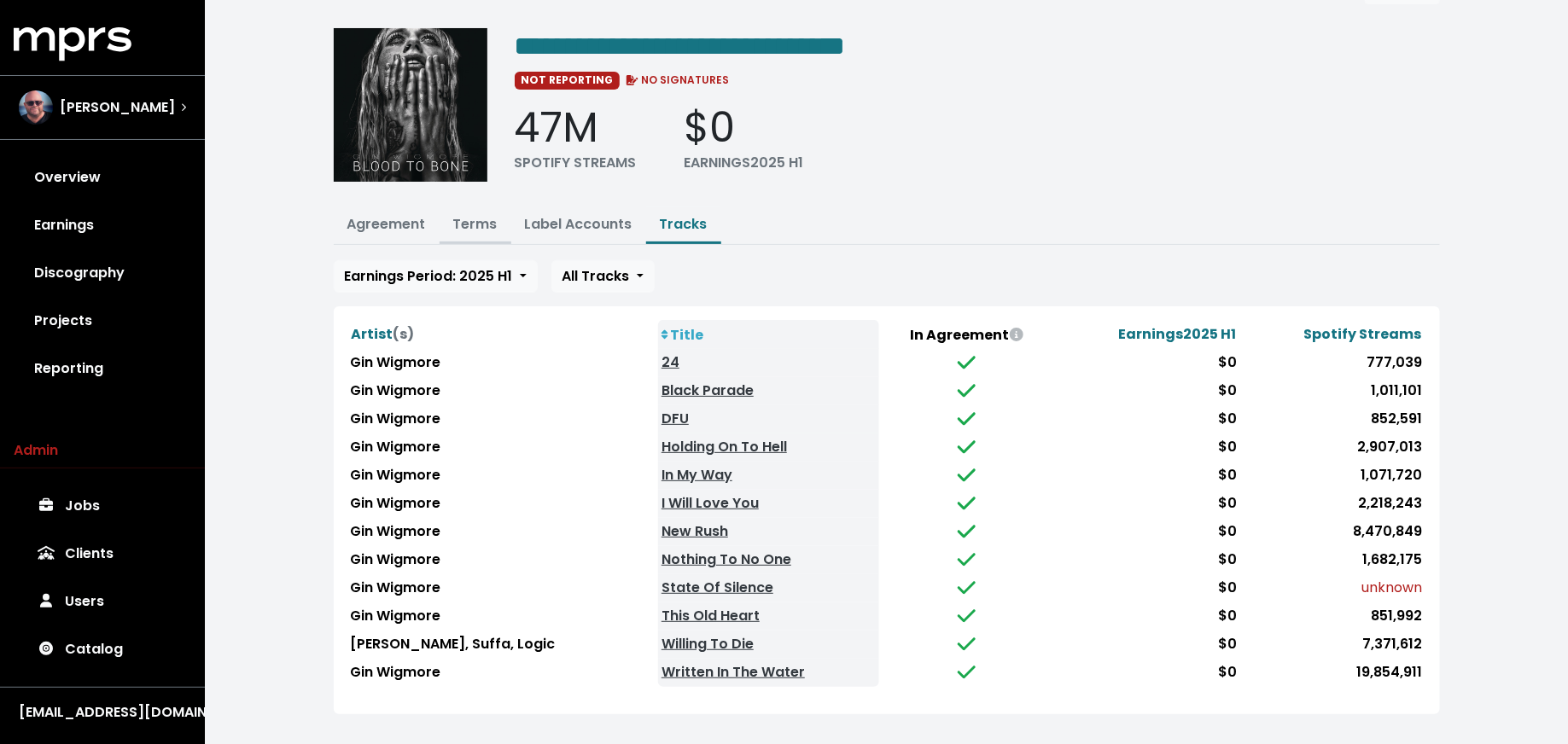
click at [488, 222] on link "Terms" at bounding box center [475, 224] width 45 height 20
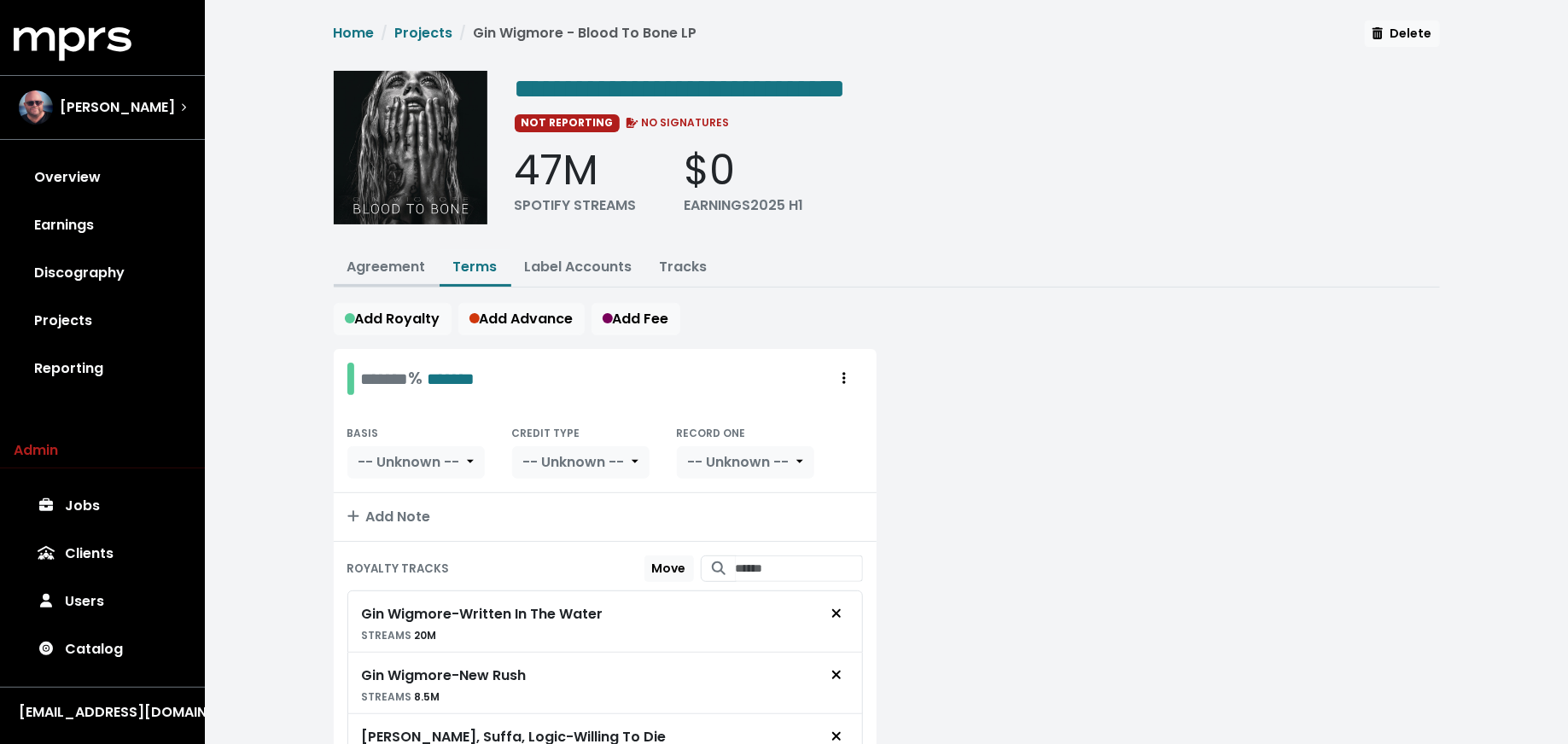
click at [394, 269] on link "Agreement" at bounding box center [387, 266] width 78 height 20
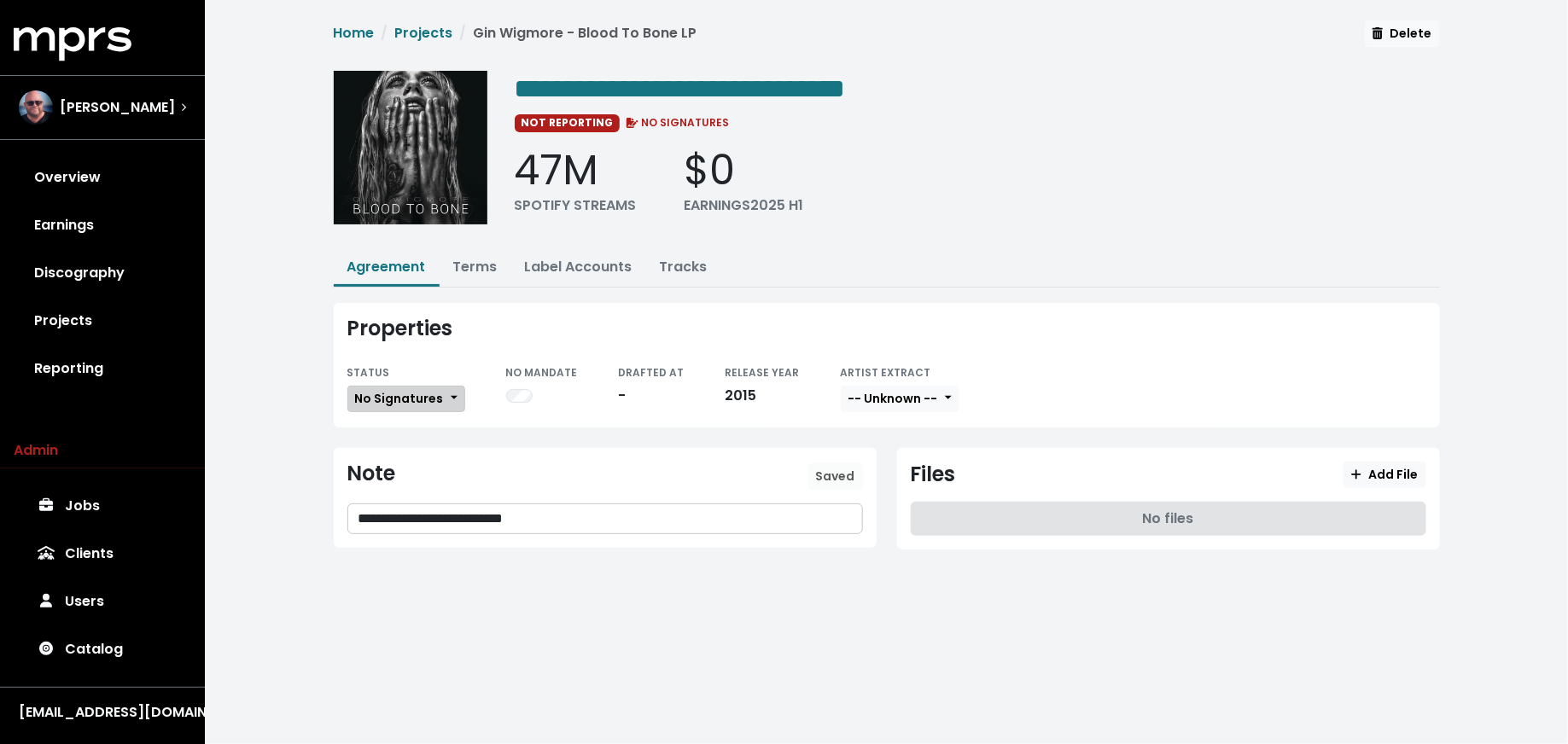
click at [373, 390] on span "No Signatures" at bounding box center [400, 398] width 89 height 17
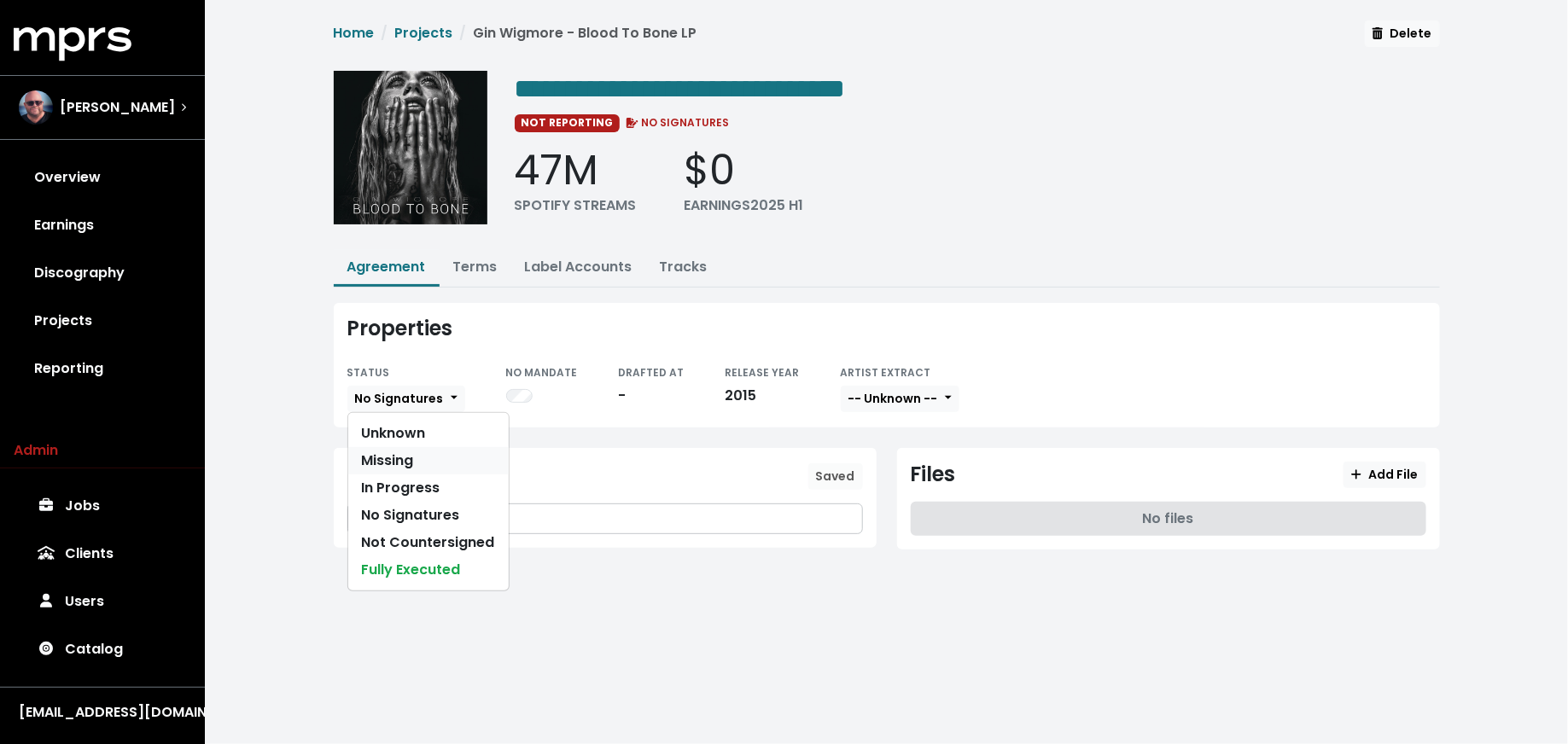
click at [397, 456] on link "Missing" at bounding box center [429, 460] width 160 height 27
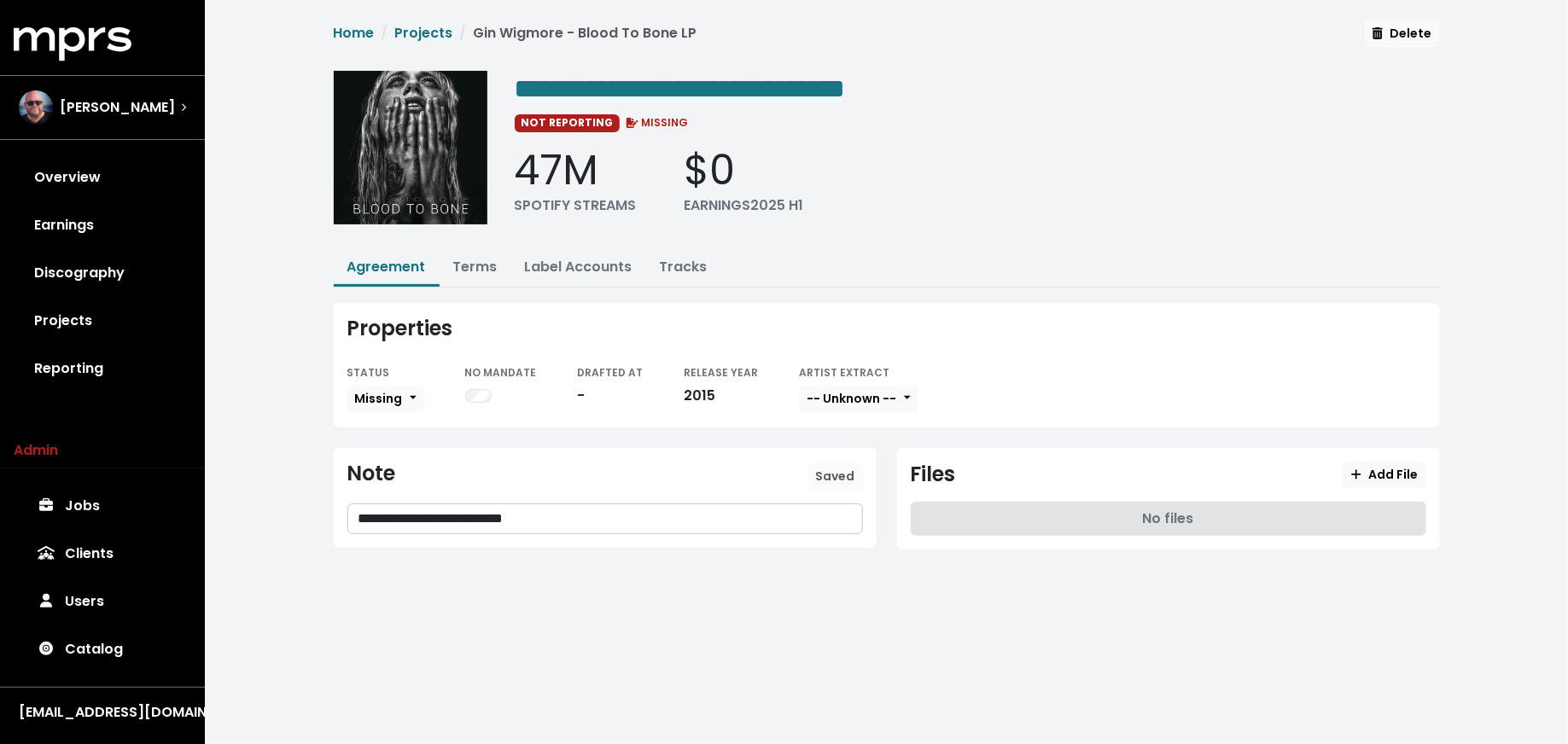
click at [604, 518] on p "**********" at bounding box center [605, 519] width 494 height 20
click at [835, 476] on span "Save" at bounding box center [840, 476] width 31 height 17
click at [1361, 469] on icon "button" at bounding box center [1357, 474] width 9 height 9
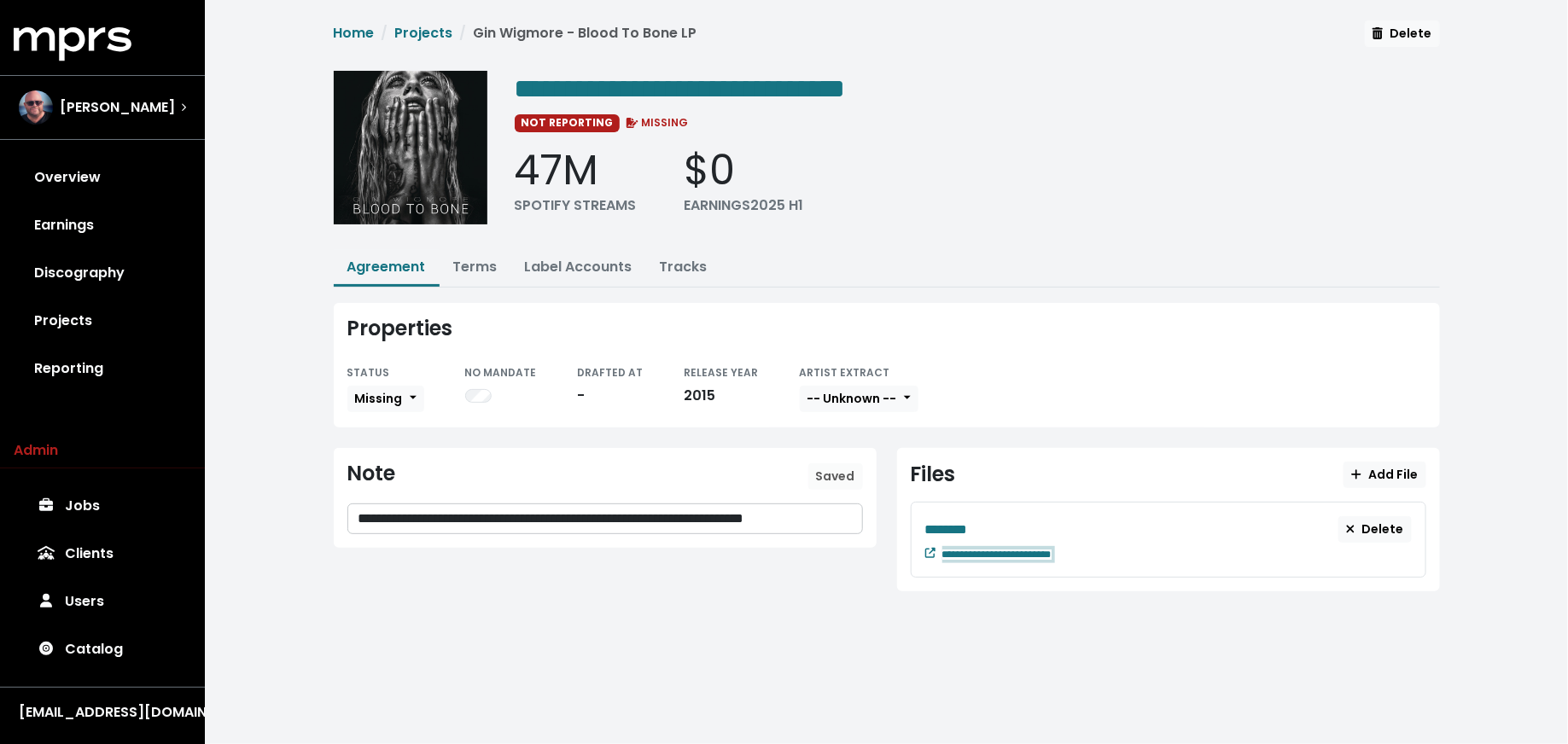
click at [1104, 556] on div "**********" at bounding box center [1177, 552] width 470 height 21
paste span "Edit value"
click at [986, 519] on div "********" at bounding box center [1132, 528] width 414 height 21
click at [462, 266] on link "Terms" at bounding box center [475, 266] width 45 height 20
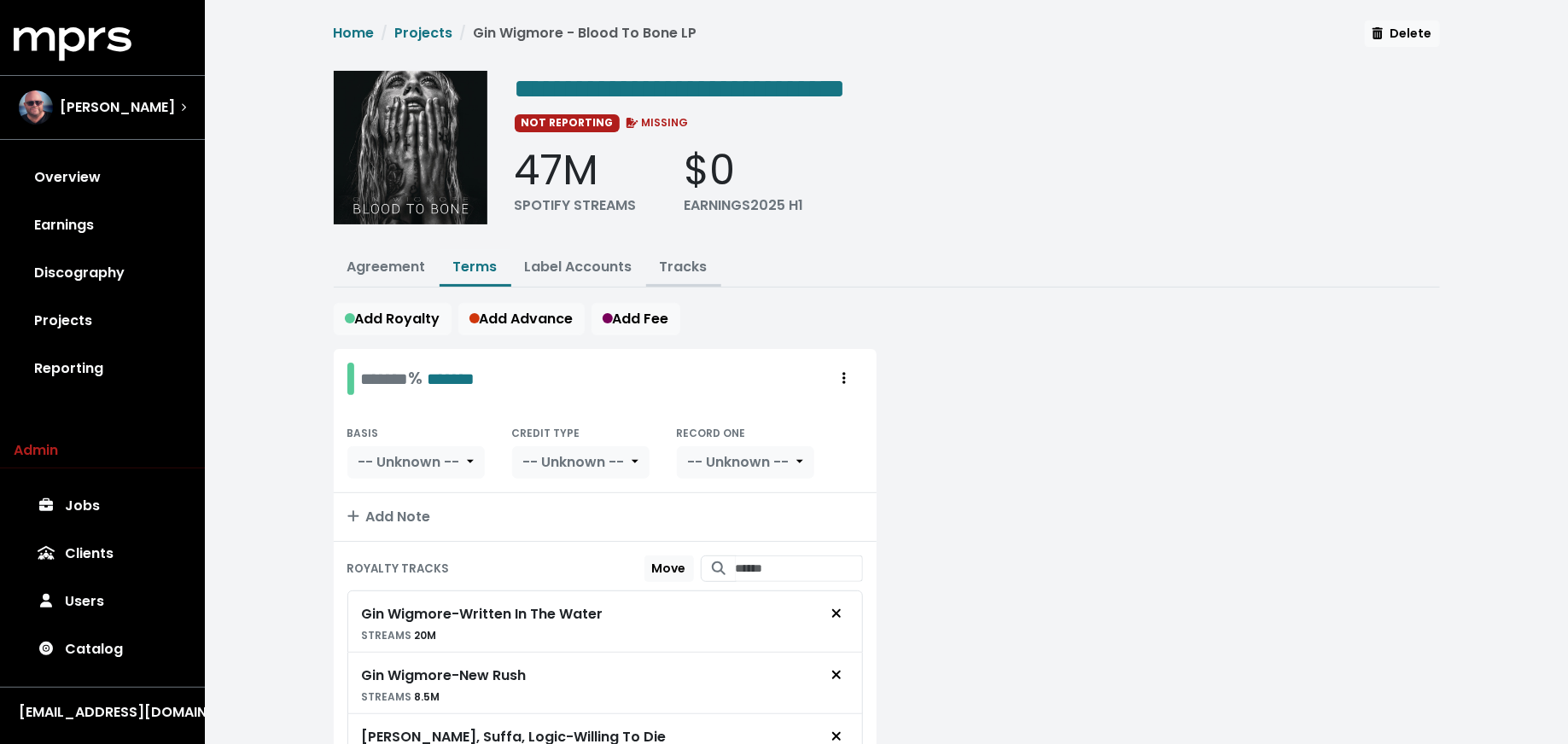
click at [674, 271] on link "Tracks" at bounding box center [683, 266] width 48 height 20
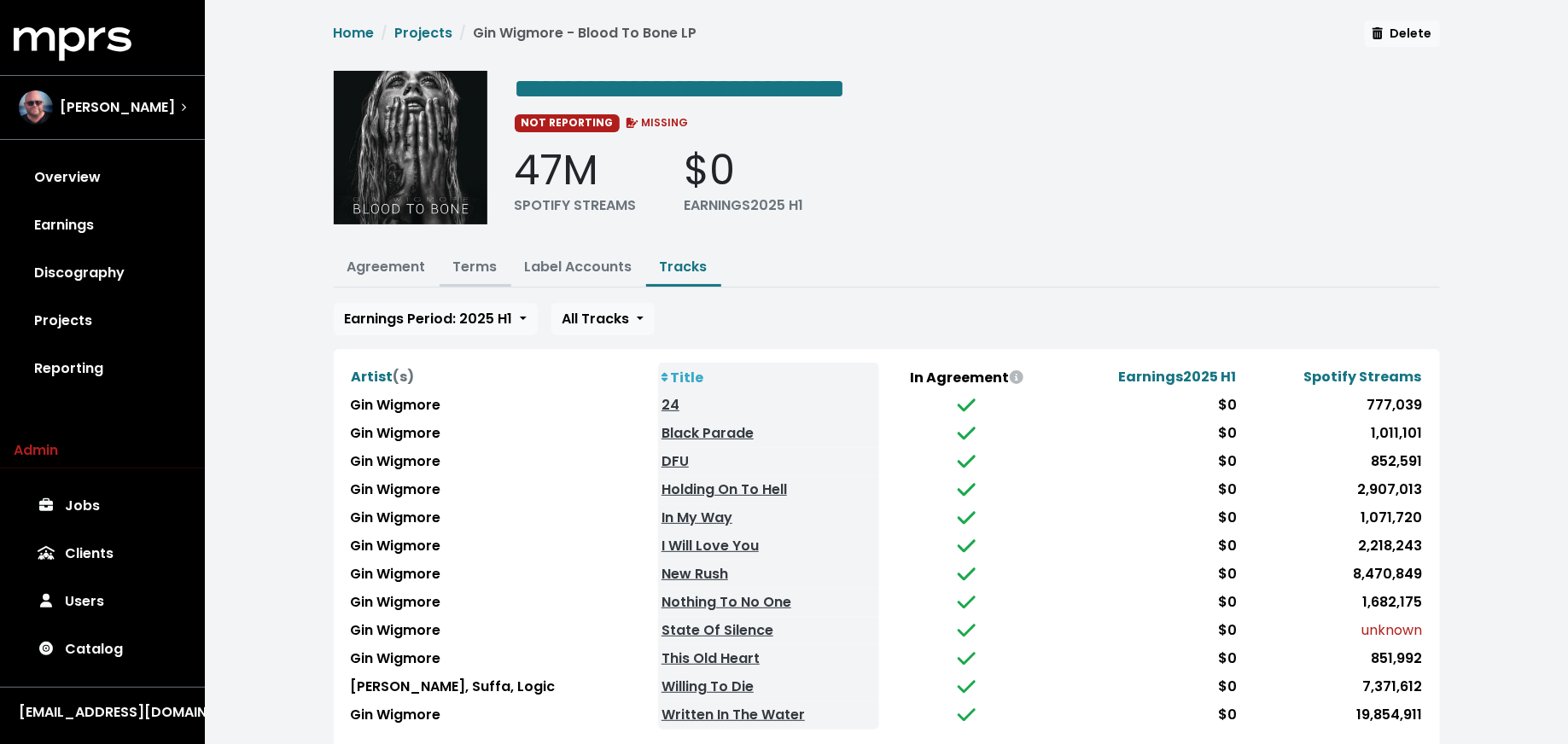
click at [486, 260] on link "Terms" at bounding box center [475, 266] width 45 height 20
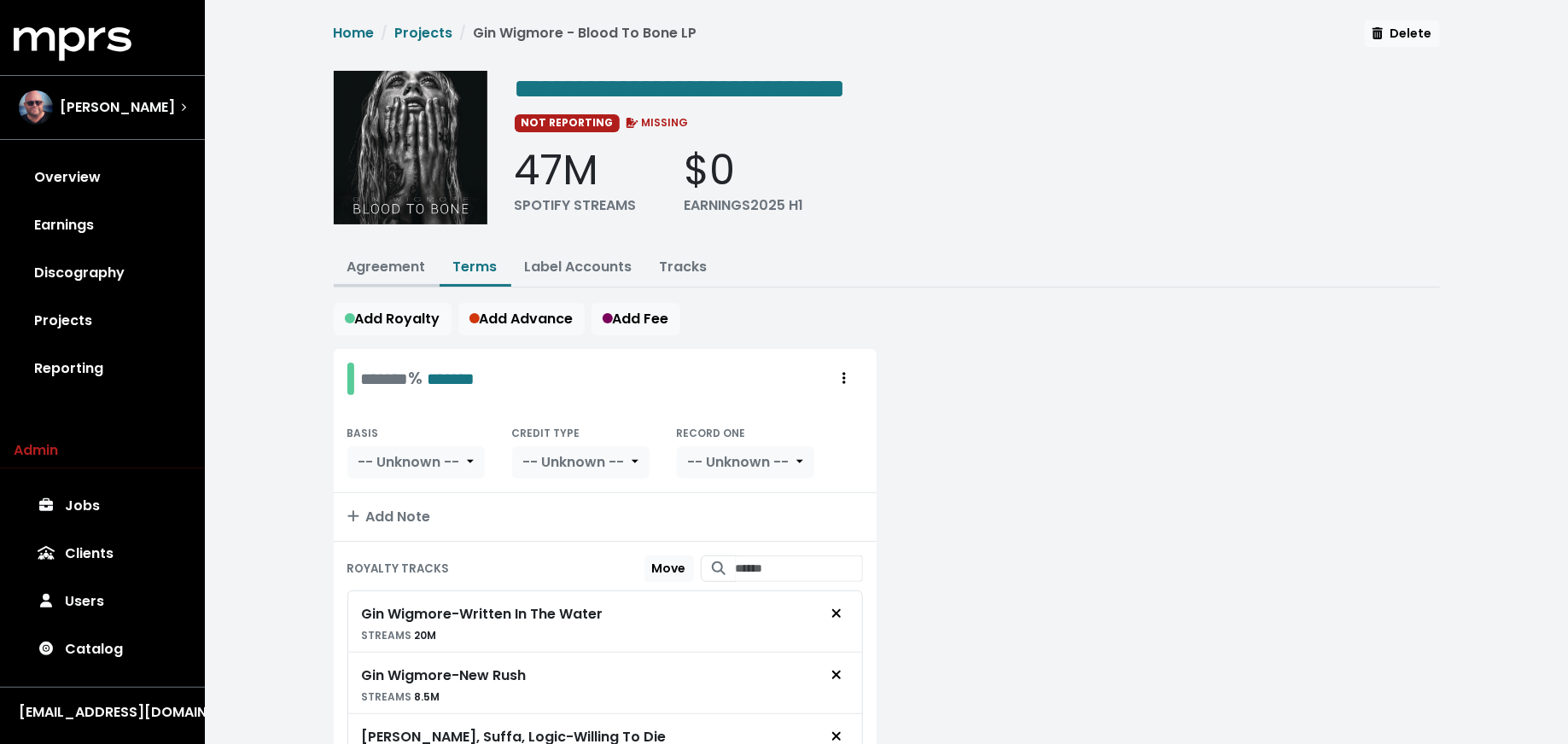
click at [392, 267] on link "Agreement" at bounding box center [387, 266] width 78 height 20
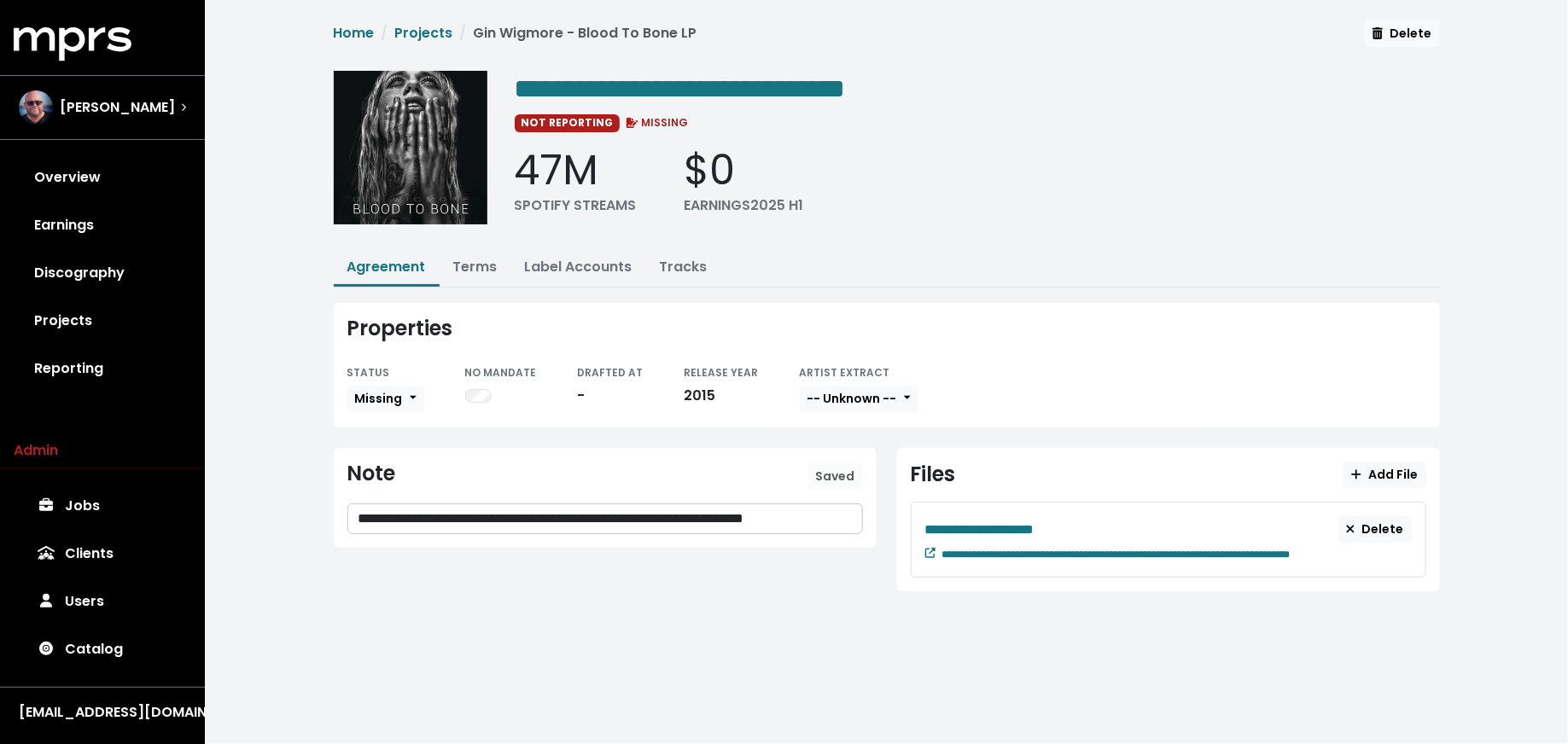
click at [562, 515] on p "**********" at bounding box center [605, 519] width 494 height 20
drag, startPoint x: 845, startPoint y: 520, endPoint x: 583, endPoint y: 520, distance: 262.0
click at [583, 520] on p "**********" at bounding box center [605, 519] width 494 height 20
click at [851, 469] on span "Save" at bounding box center [840, 476] width 31 height 17
click at [1339, 519] on div "**********" at bounding box center [1132, 528] width 414 height 21
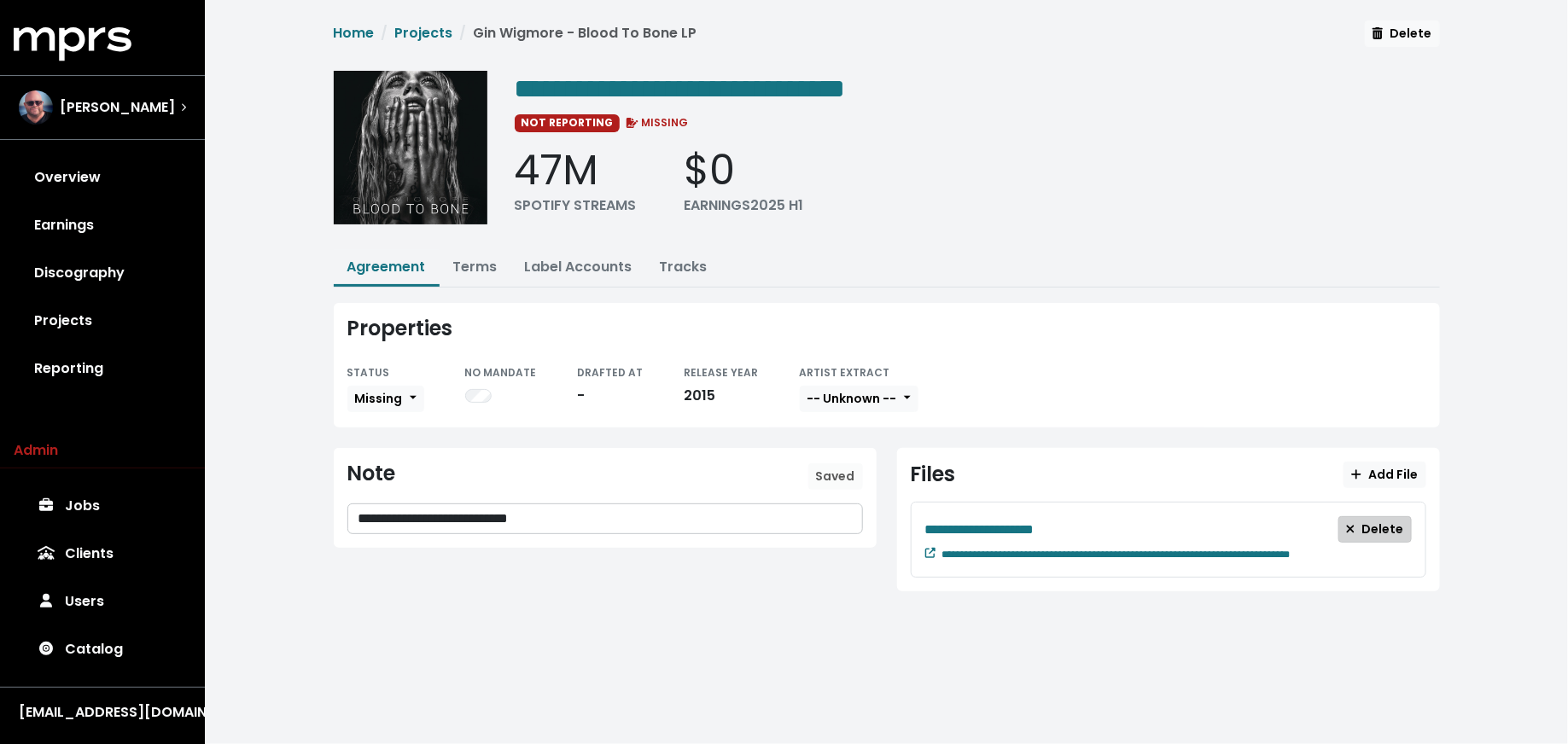
click at [1351, 525] on icon "button" at bounding box center [1351, 528] width 7 height 7
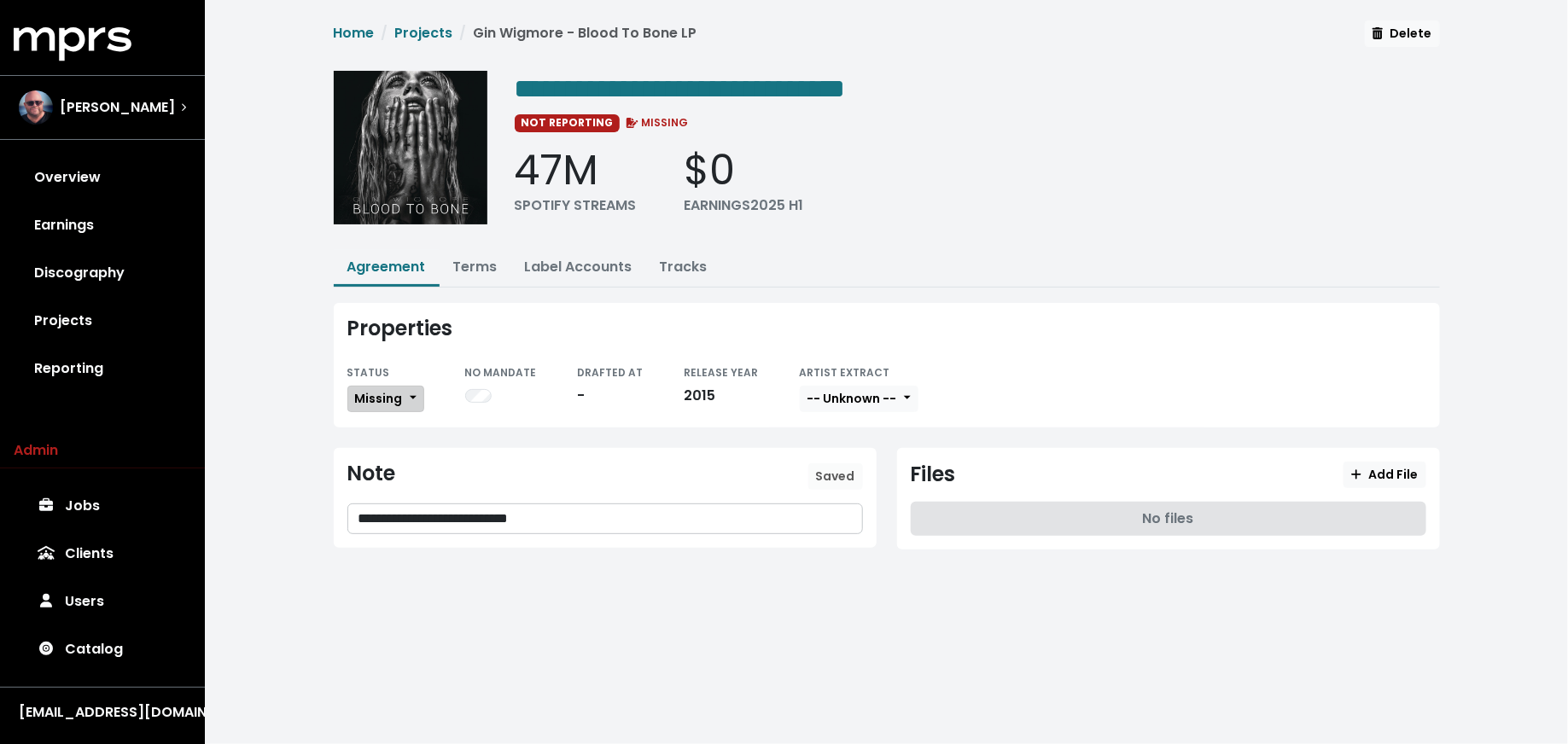
click at [408, 391] on button "Missing" at bounding box center [386, 398] width 76 height 26
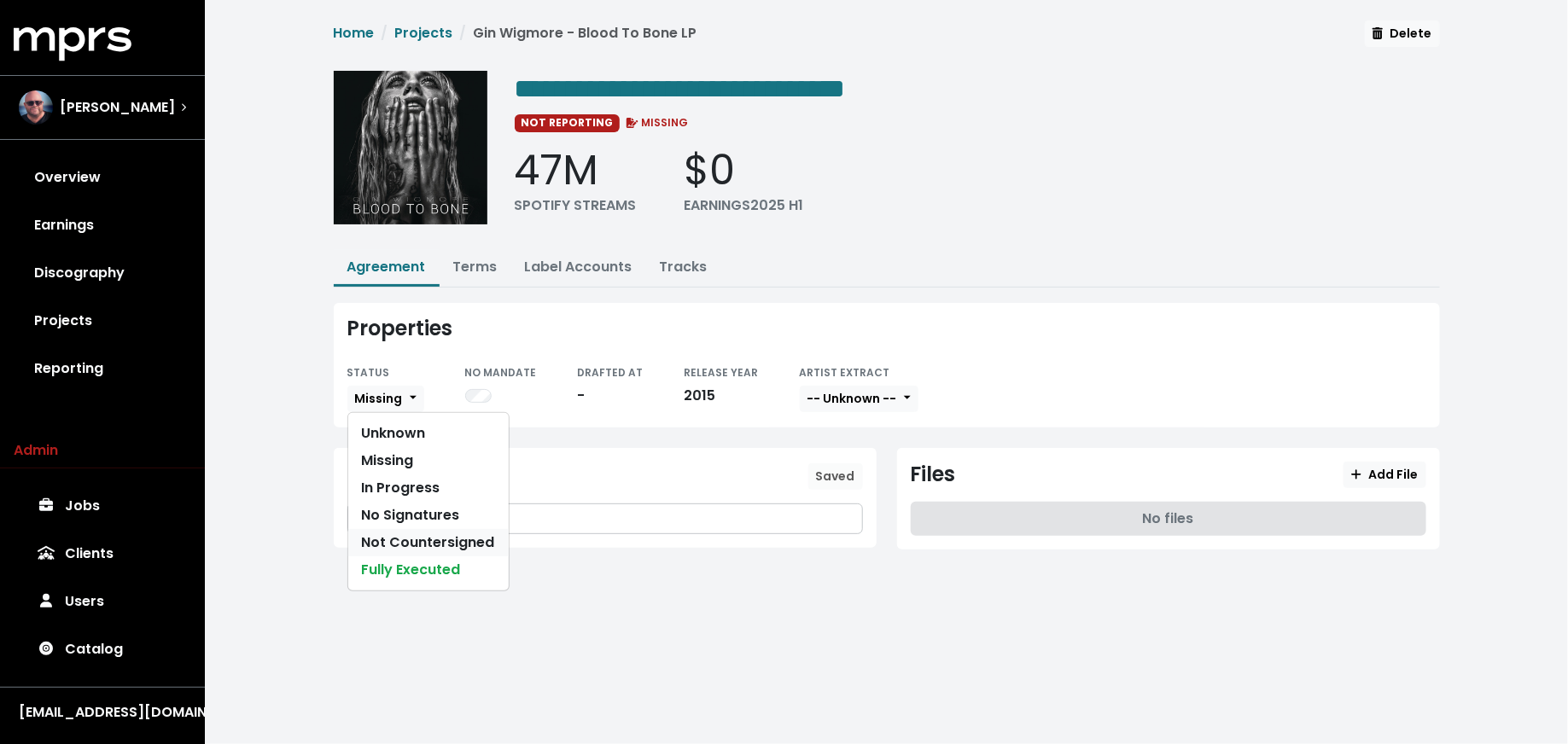
click at [411, 529] on link "Not Countersigned" at bounding box center [429, 542] width 160 height 27
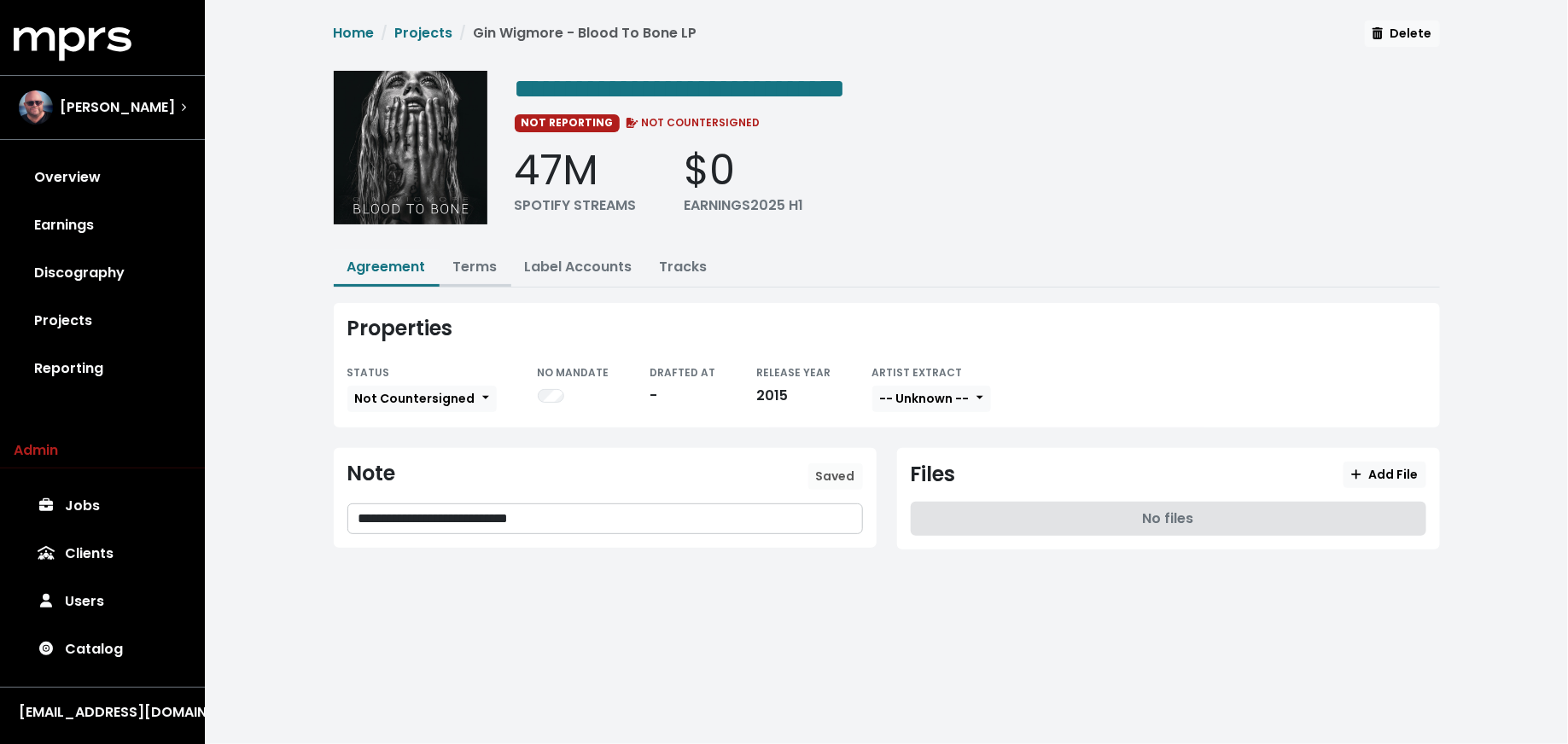
click at [488, 262] on link "Terms" at bounding box center [475, 266] width 45 height 20
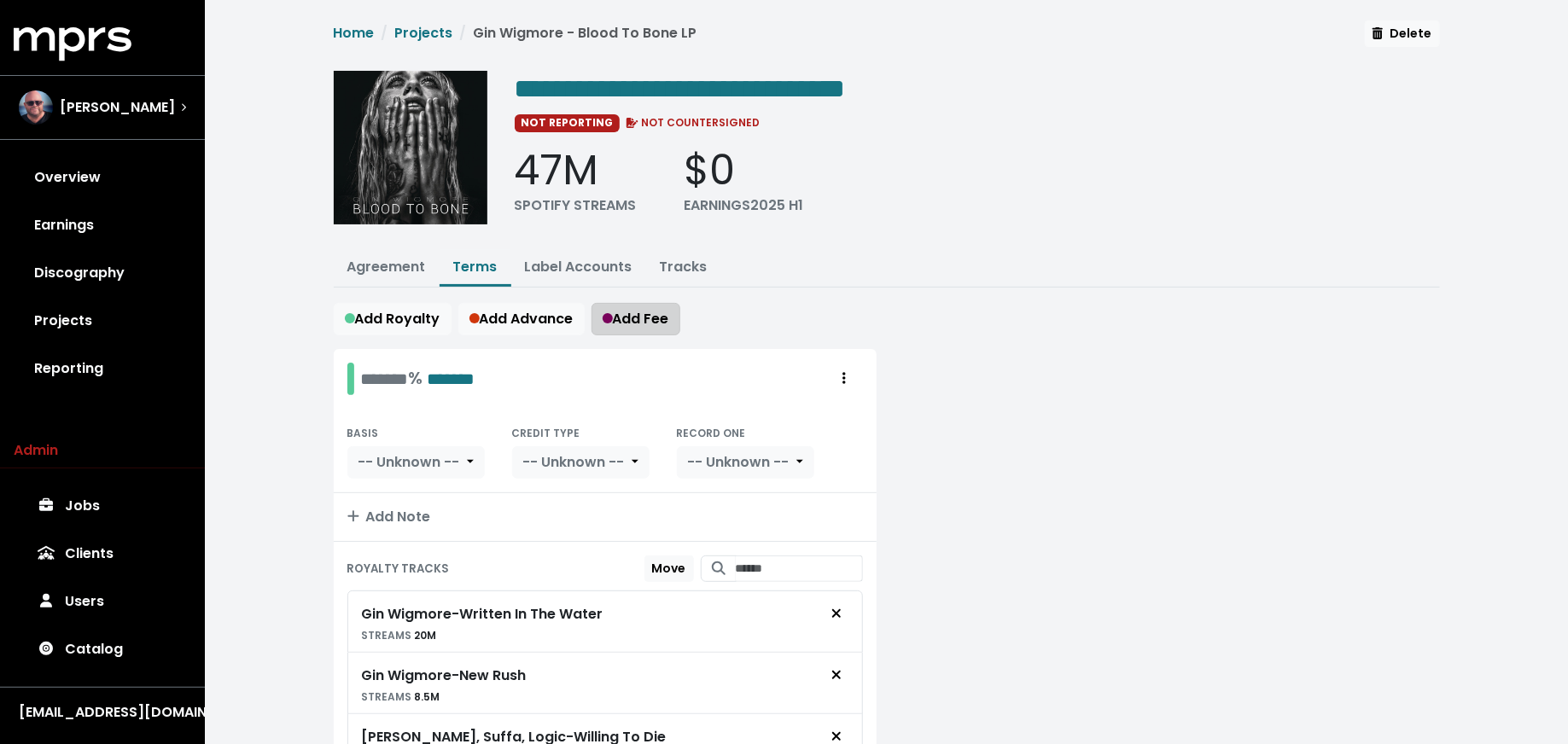
click at [652, 323] on span "Add Fee" at bounding box center [635, 318] width 66 height 20
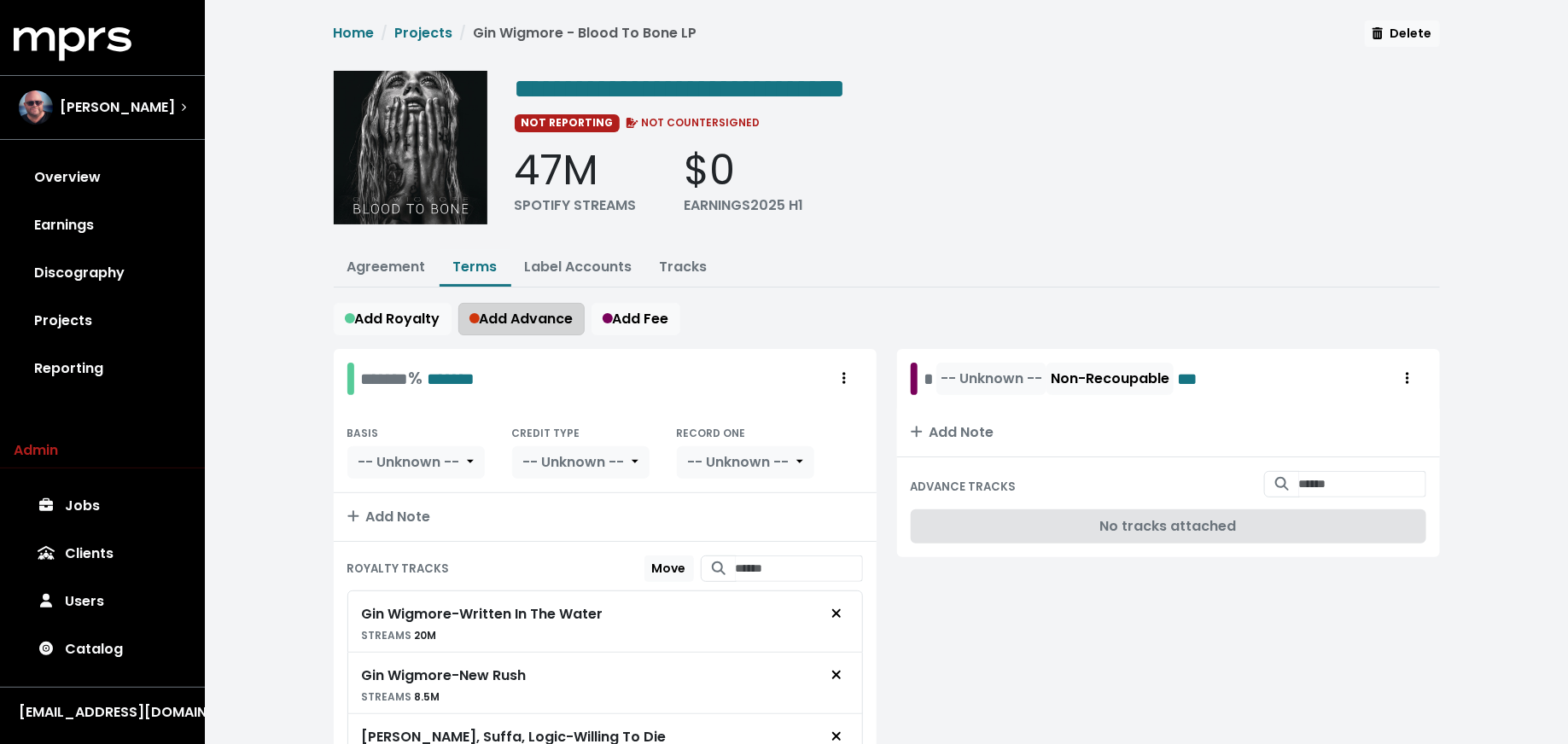
click at [558, 322] on span "Add Advance" at bounding box center [521, 318] width 104 height 20
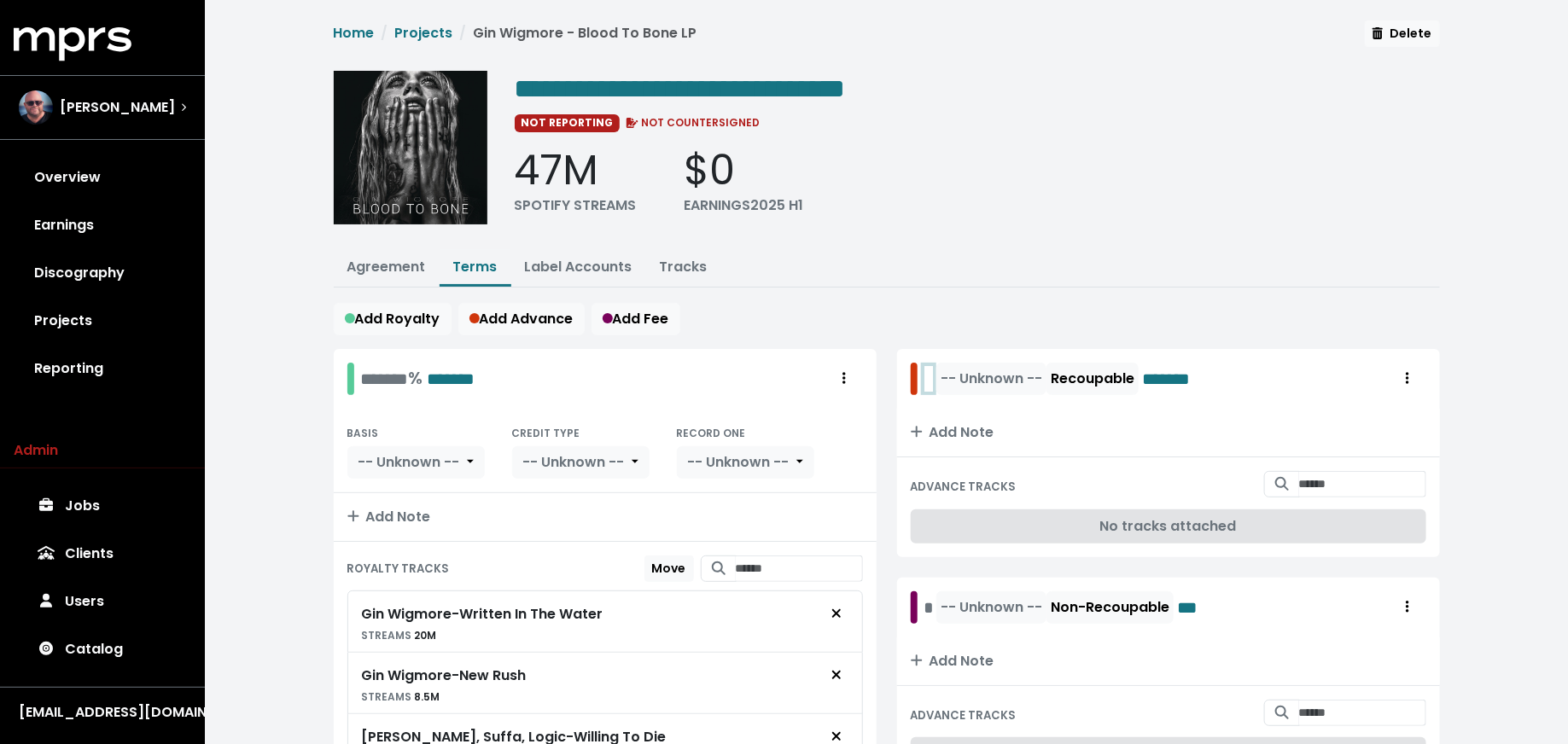
click at [925, 383] on div "-- Unknown -- Recoupable *******" at bounding box center [1072, 379] width 296 height 33
click at [926, 596] on div "* -- Unknown -- Non-Recoupable ***" at bounding box center [1066, 608] width 283 height 33
click at [1036, 378] on span "-- Unknown --" at bounding box center [1040, 378] width 102 height 20
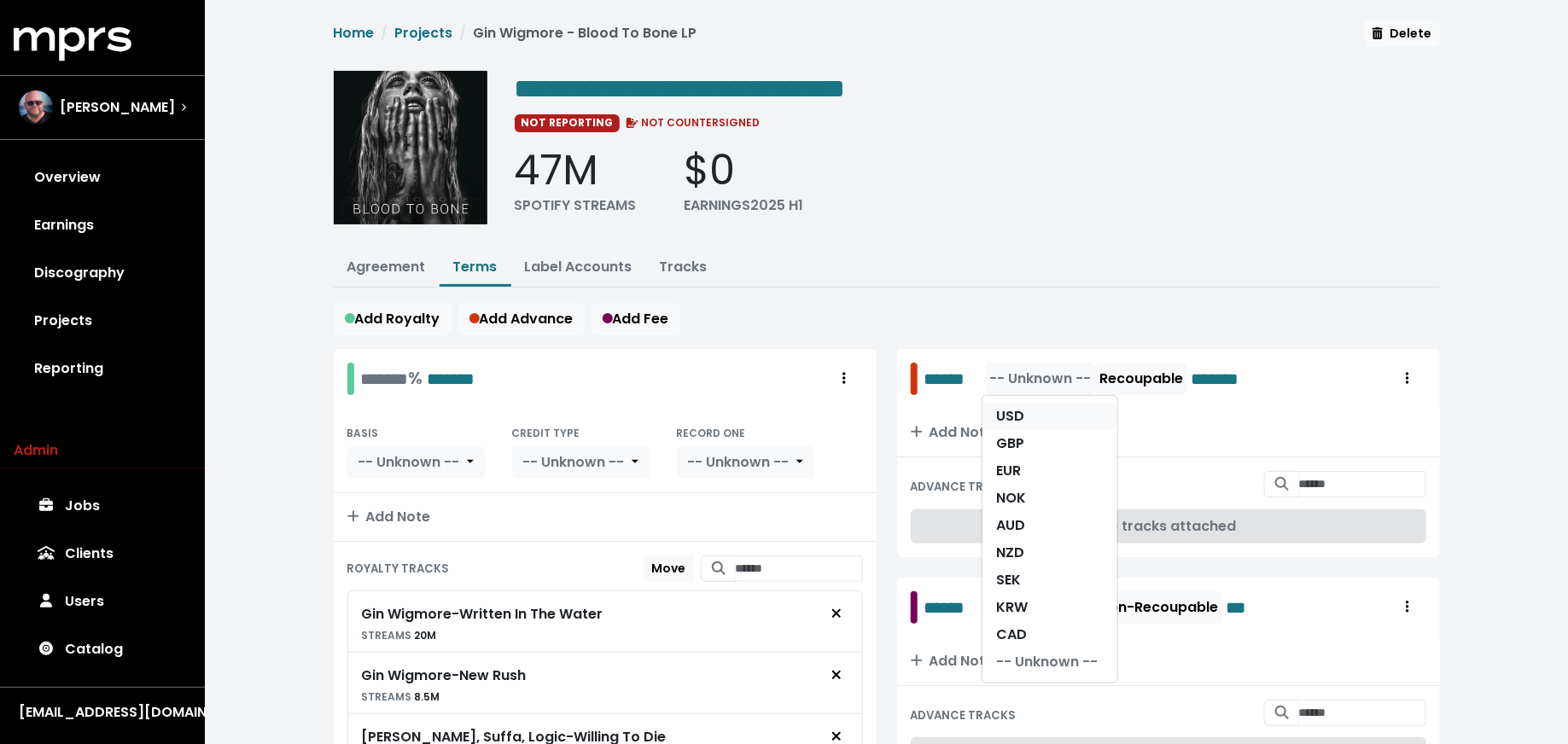
click at [1036, 407] on link "USD" at bounding box center [1049, 417] width 135 height 27
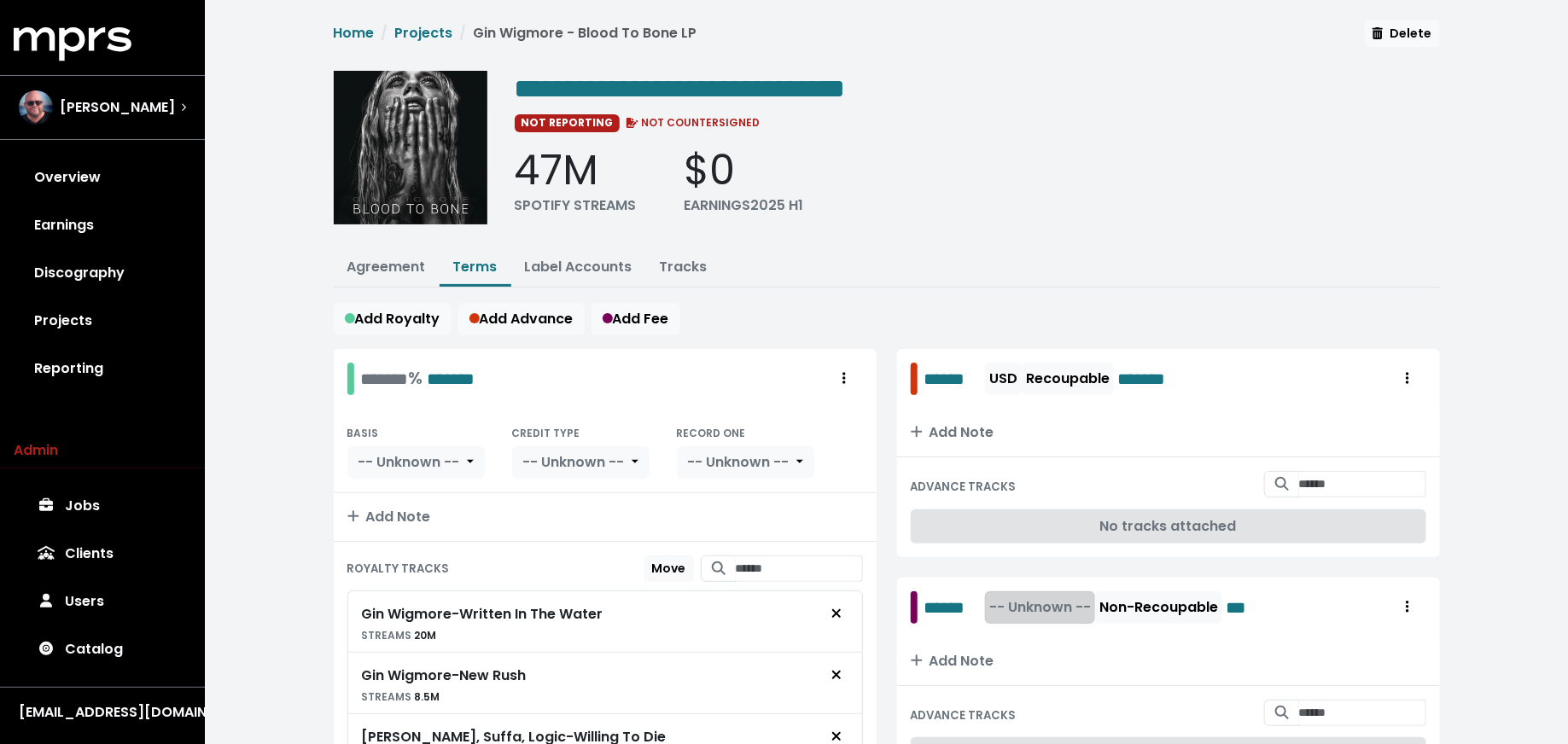
click at [1044, 603] on span "-- Unknown --" at bounding box center [1040, 607] width 102 height 20
click at [1044, 648] on link "USD" at bounding box center [1049, 645] width 135 height 27
click at [375, 377] on div "% *******" at bounding box center [394, 377] width 66 height 26
click at [369, 373] on div "% *******" at bounding box center [394, 377] width 66 height 26
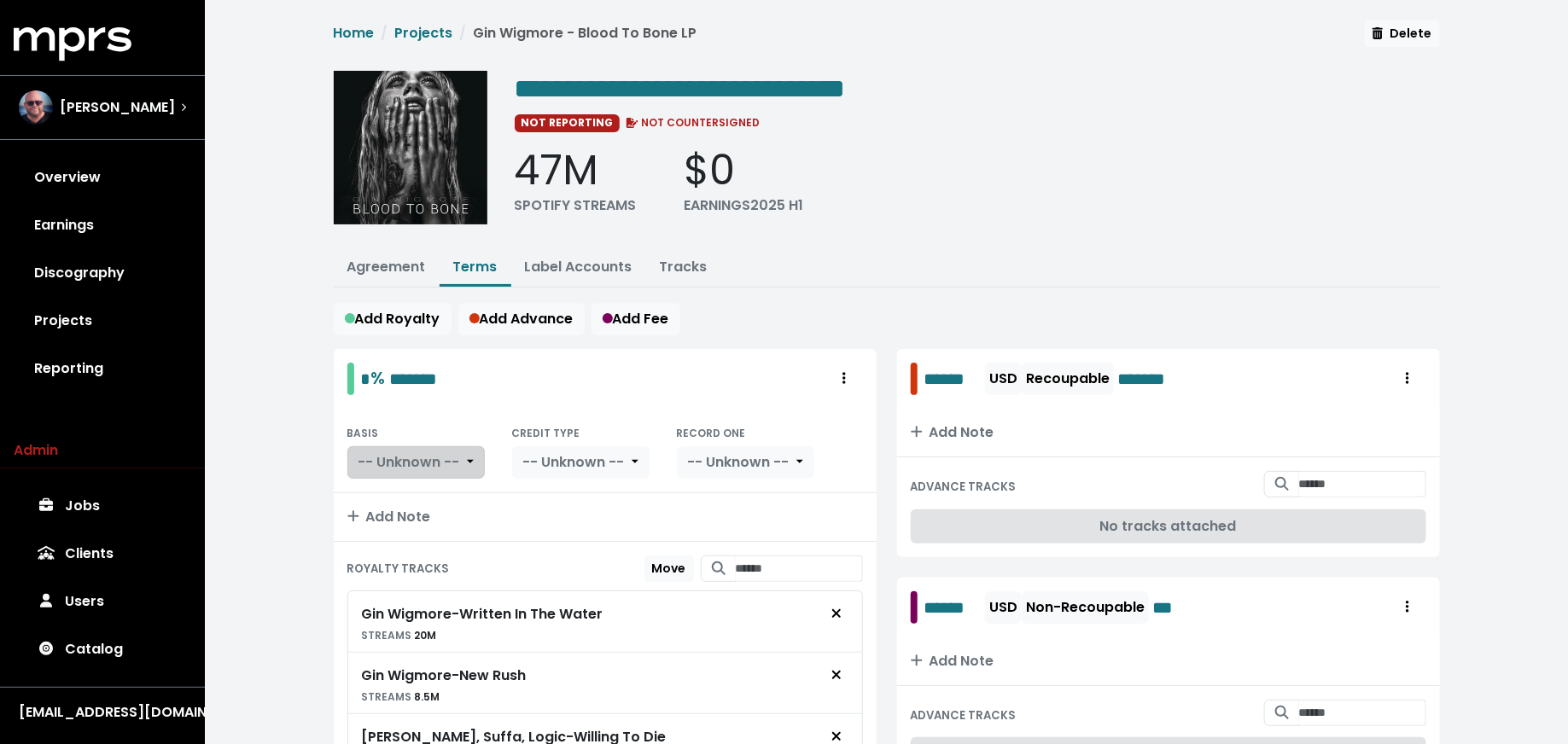
click at [400, 452] on span "-- Unknown --" at bounding box center [410, 462] width 102 height 20
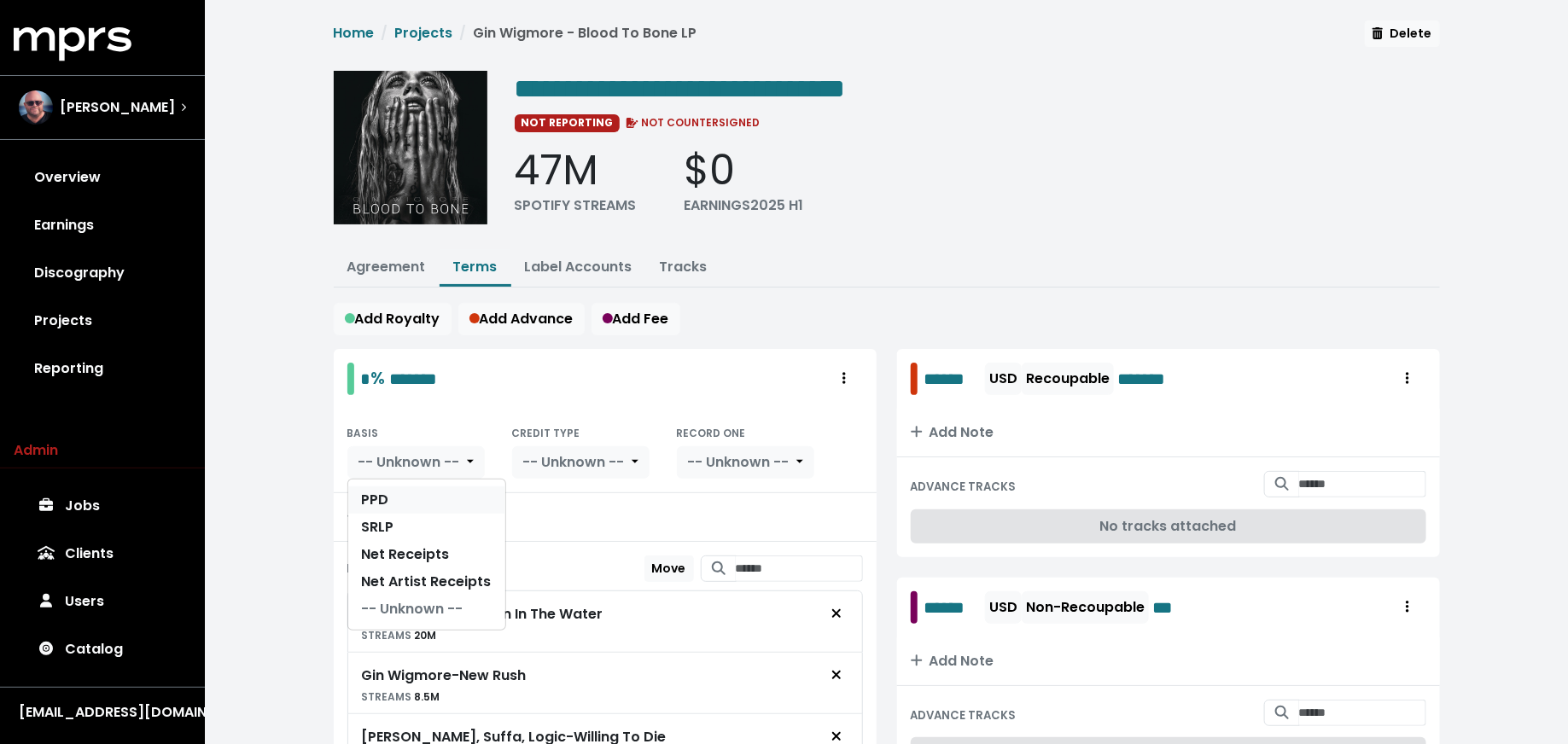
click at [400, 491] on link "PPD" at bounding box center [427, 500] width 157 height 27
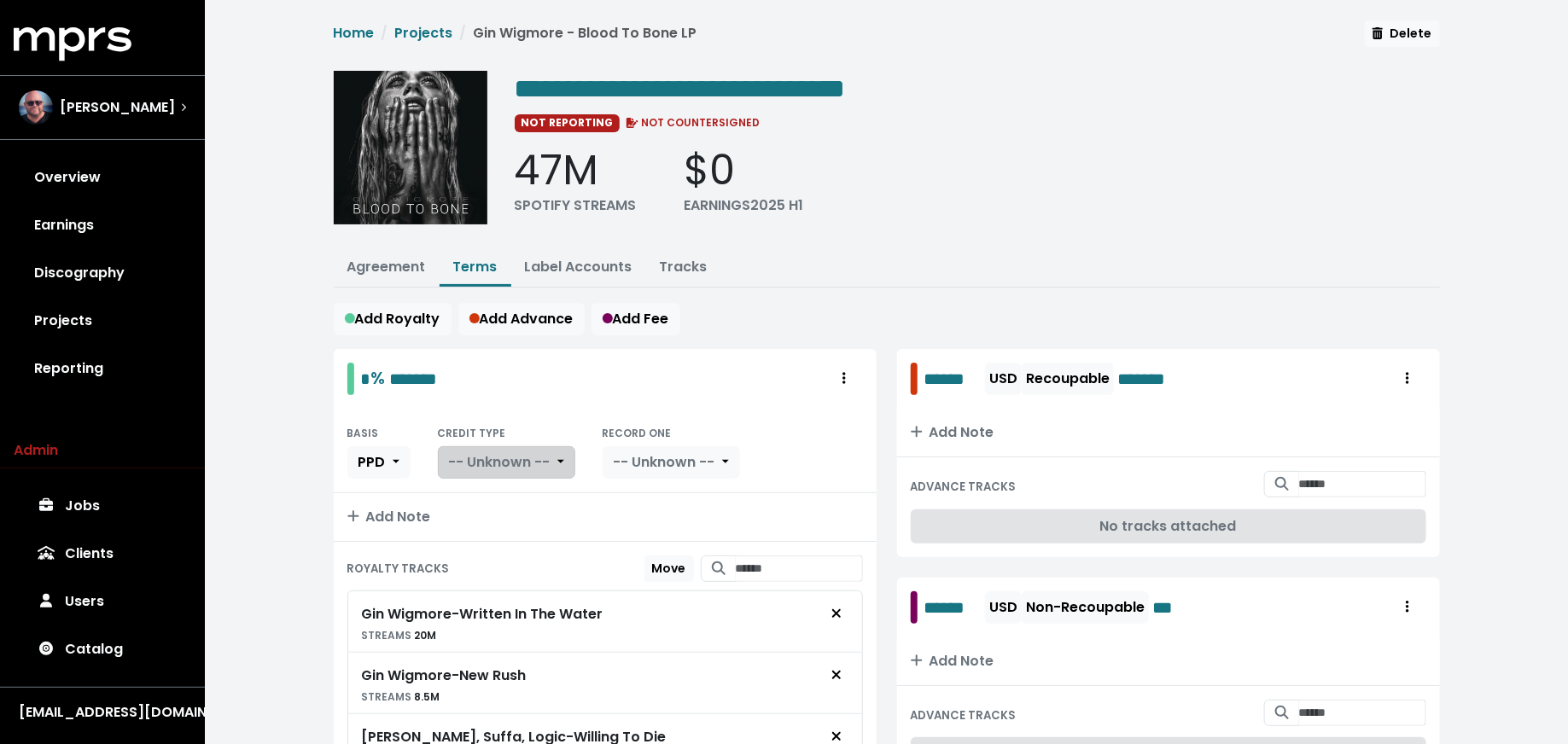
click at [527, 446] on button "-- Unknown --" at bounding box center [506, 462] width 137 height 33
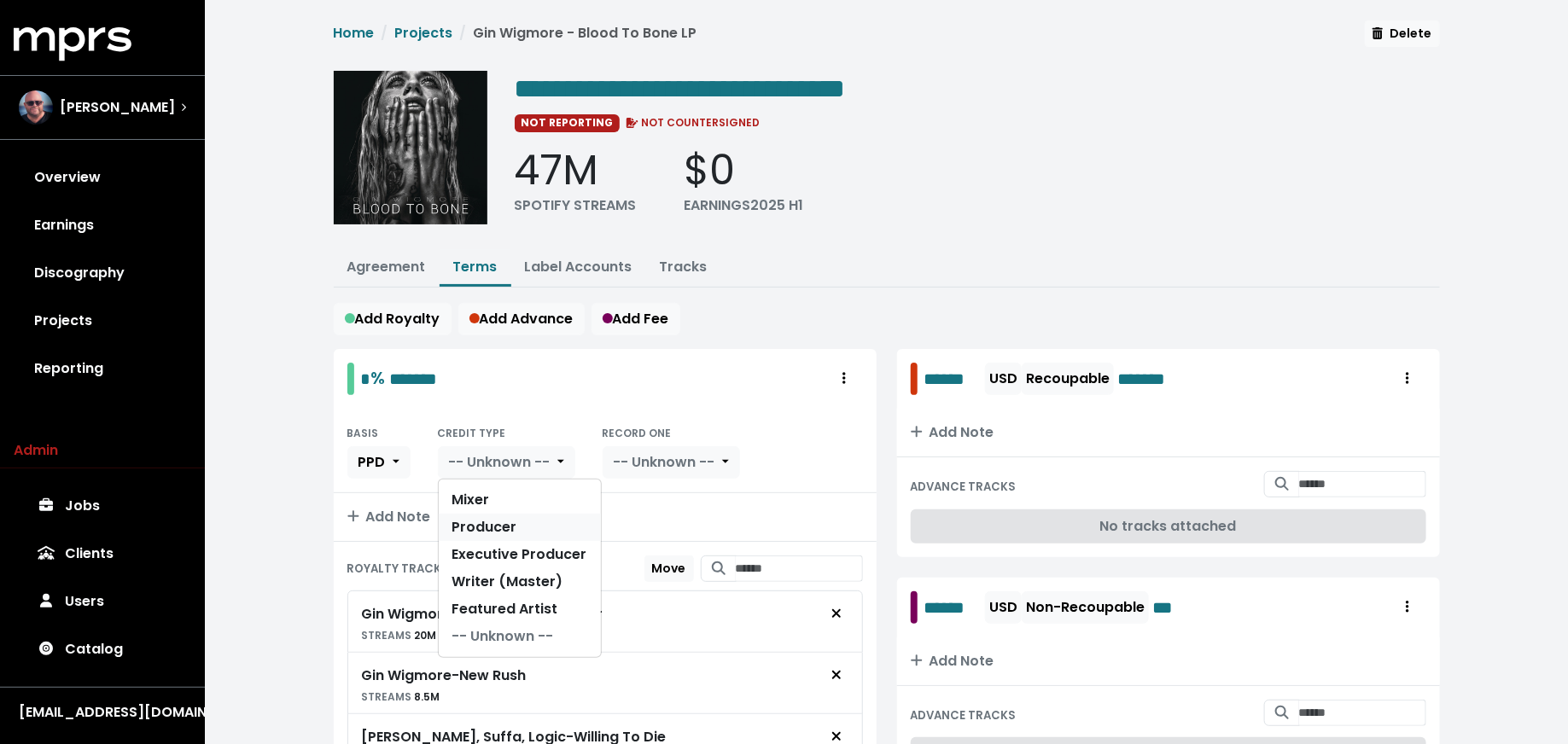
click at [527, 521] on link "Producer" at bounding box center [520, 528] width 162 height 27
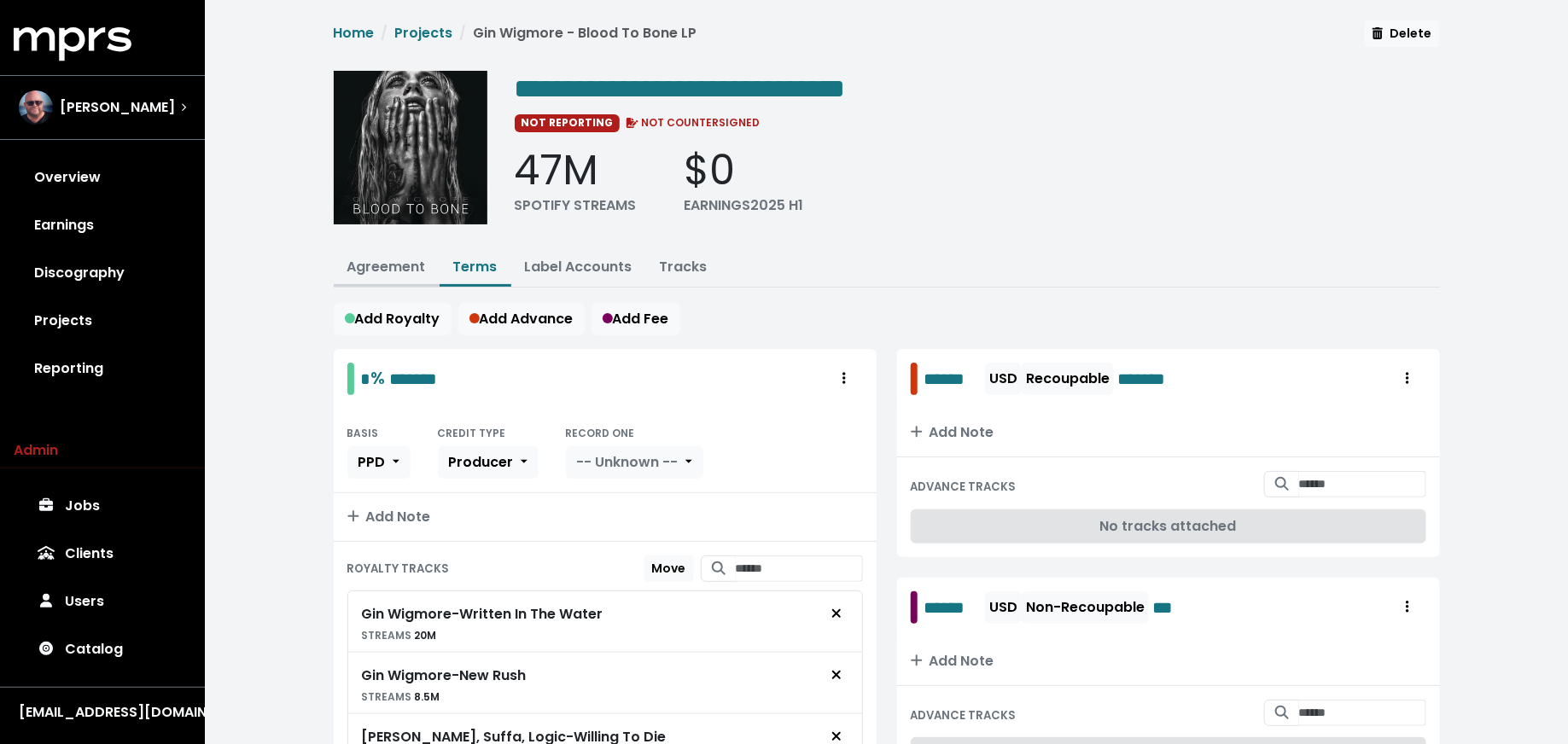
click at [386, 275] on button "Agreement" at bounding box center [387, 268] width 106 height 36
click at [386, 264] on link "Agreement" at bounding box center [387, 266] width 78 height 20
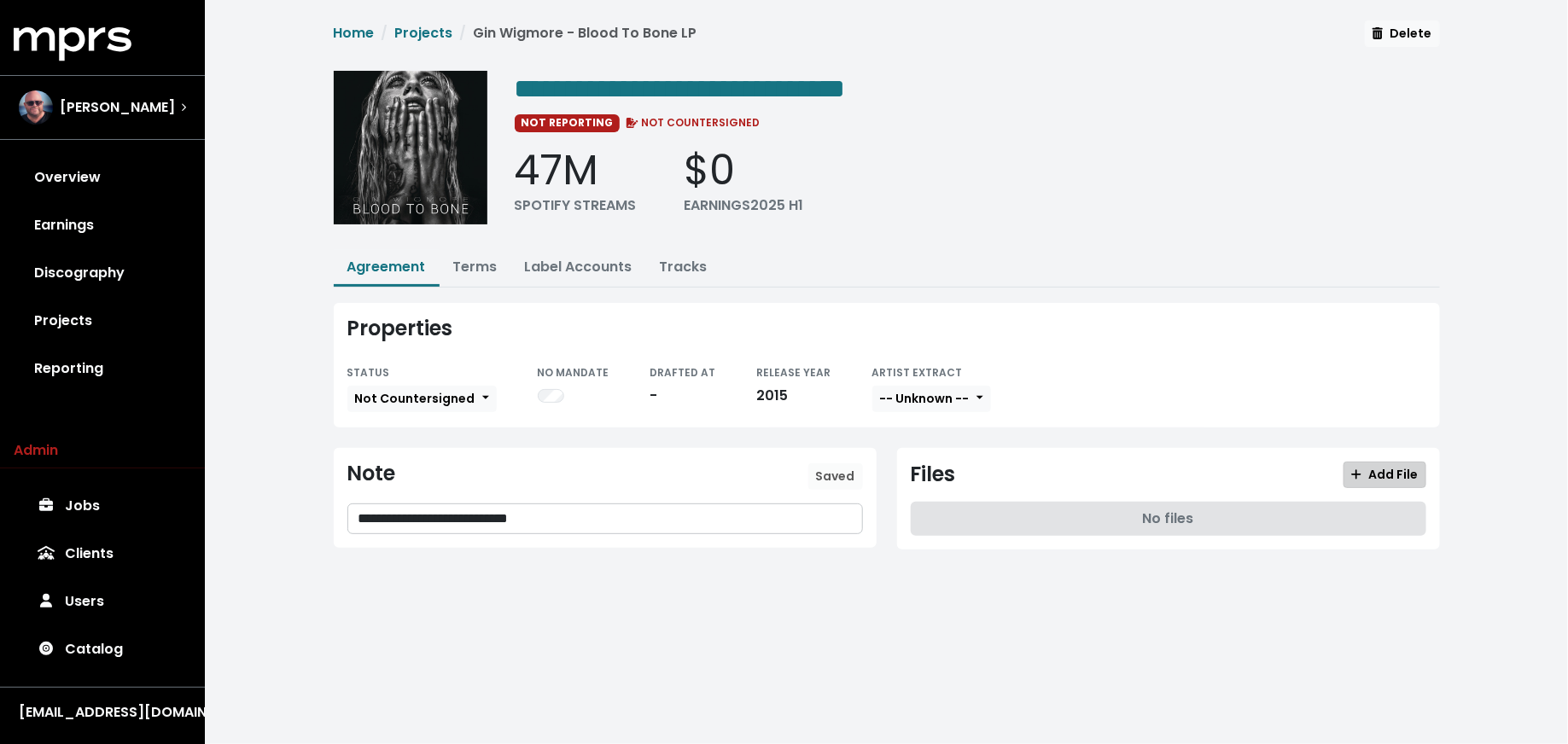
click at [1371, 468] on span "Add File" at bounding box center [1384, 474] width 66 height 17
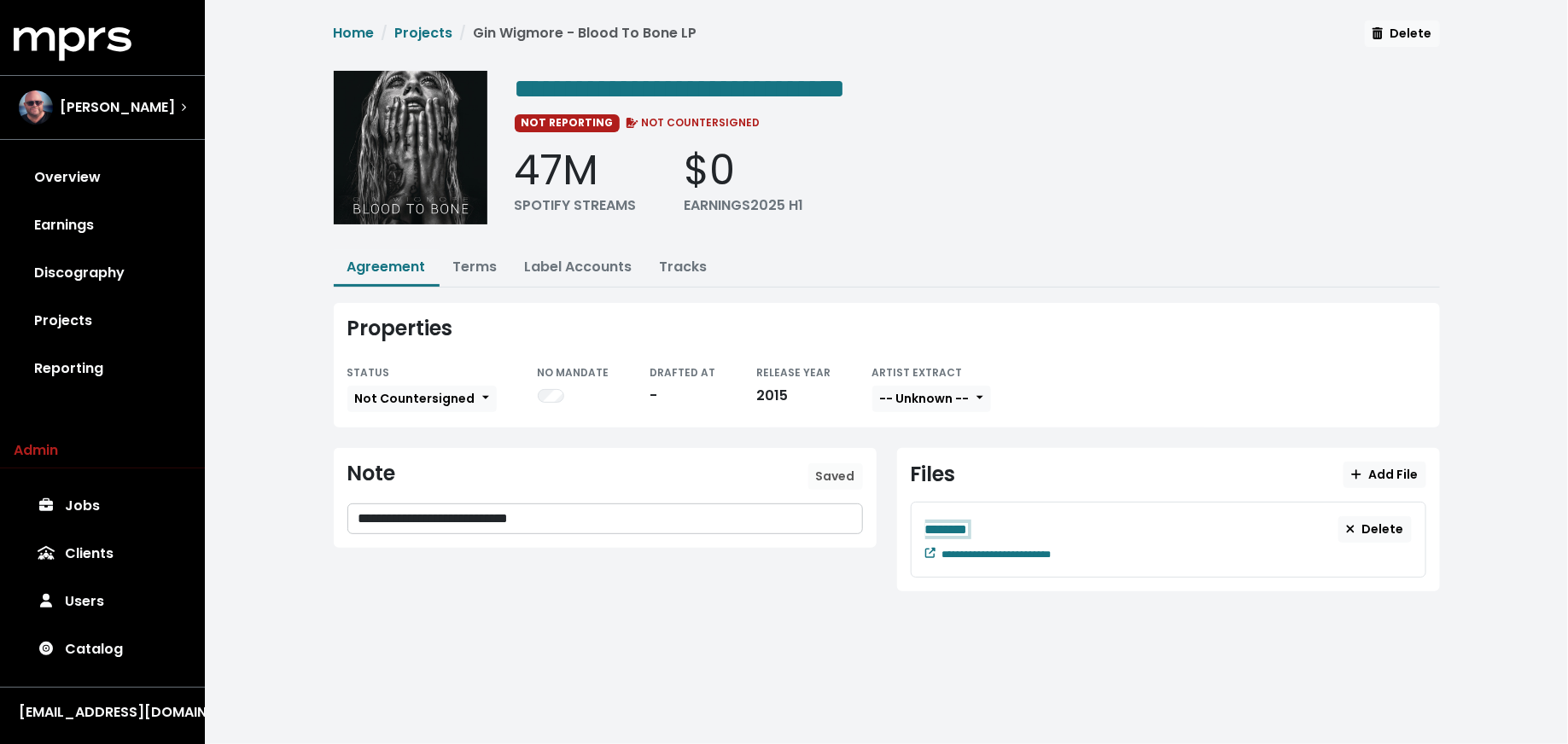
click at [1118, 533] on div "******** Delete" at bounding box center [1168, 528] width 487 height 26
click at [1098, 552] on div "**********" at bounding box center [1177, 552] width 470 height 21
paste span "Edit value"
click at [1000, 518] on div "********" at bounding box center [1132, 528] width 414 height 21
click at [481, 261] on link "Terms" at bounding box center [475, 266] width 45 height 20
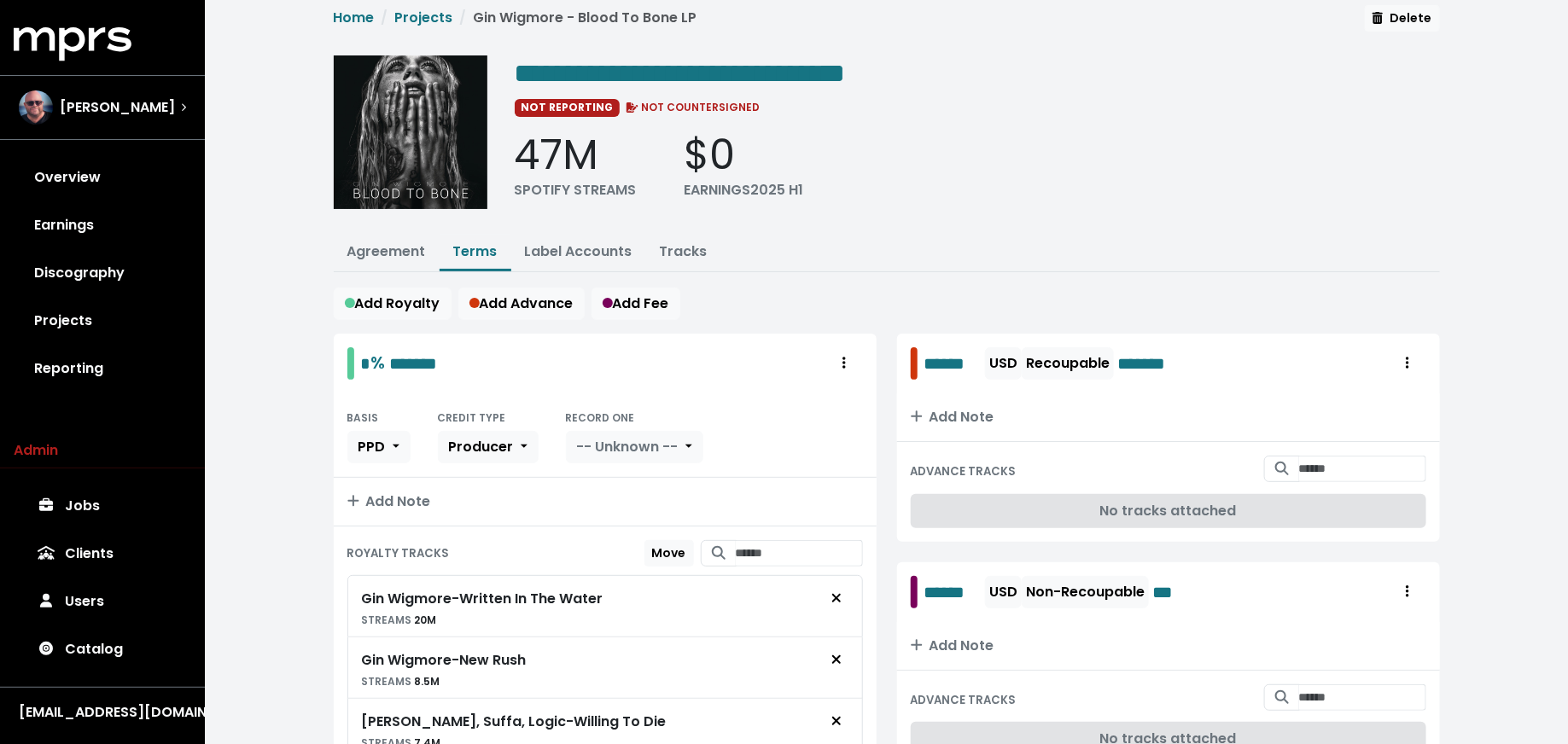
scroll to position [3, 0]
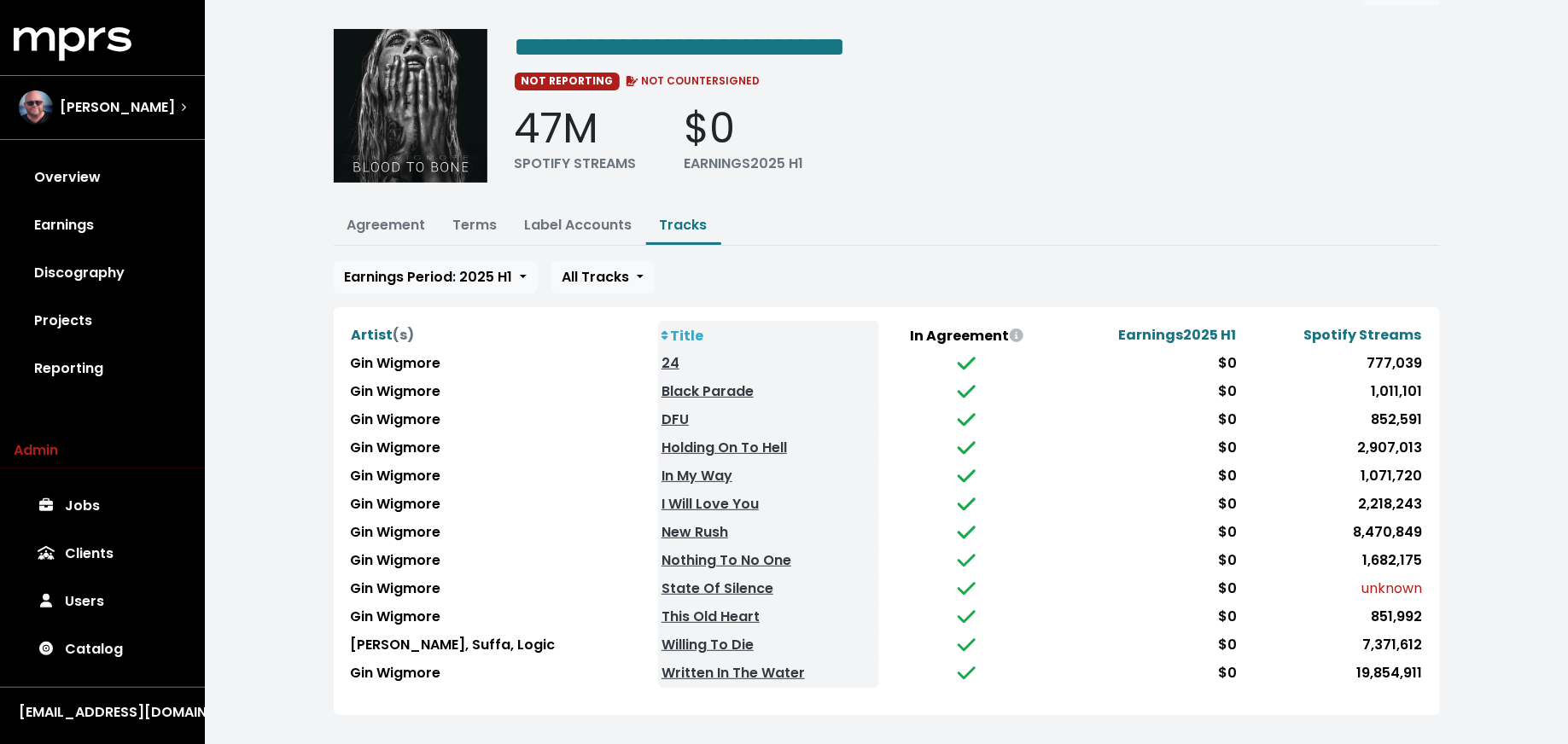
scroll to position [43, 0]
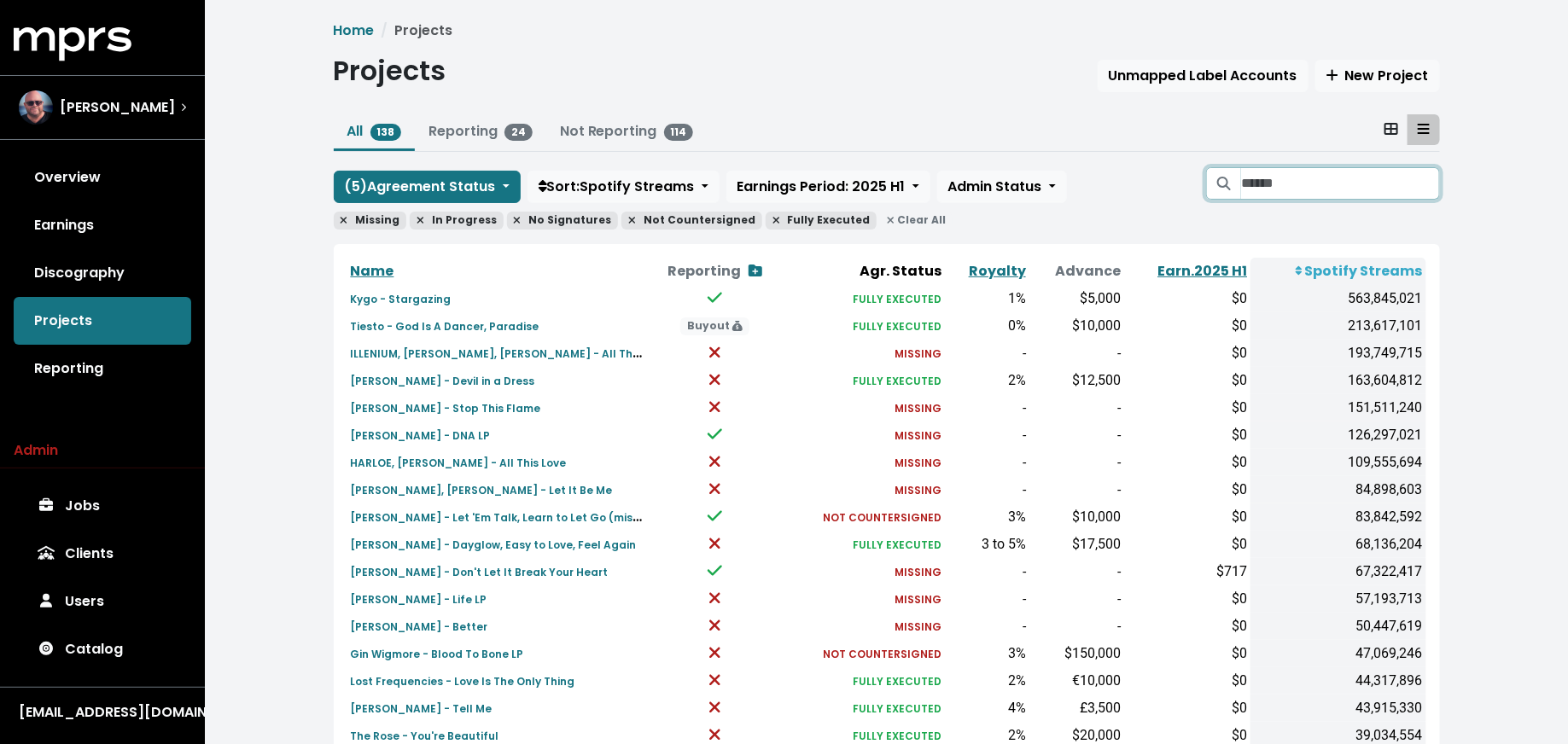
click at [1300, 186] on input "Search projects" at bounding box center [1340, 184] width 198 height 33
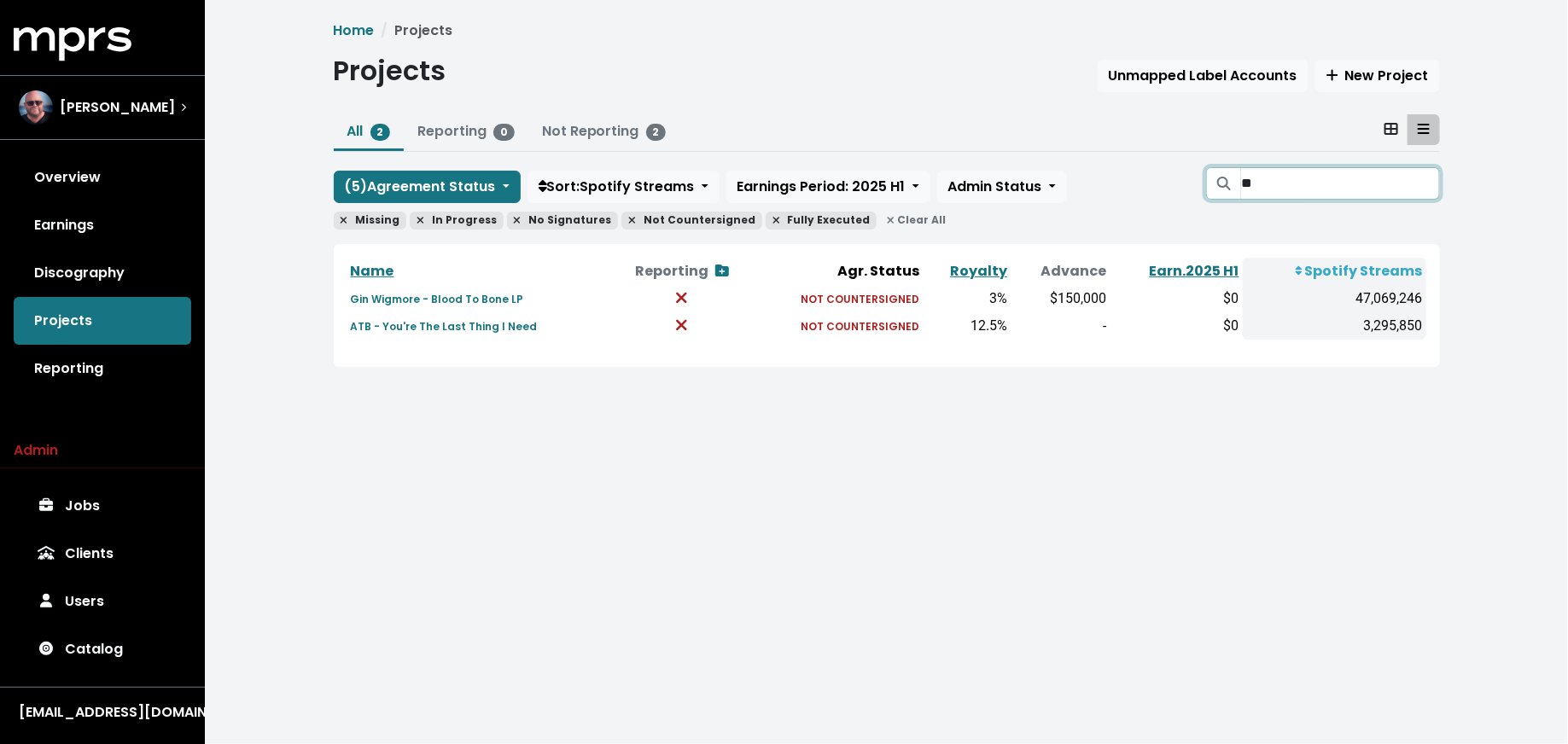
type input "*"
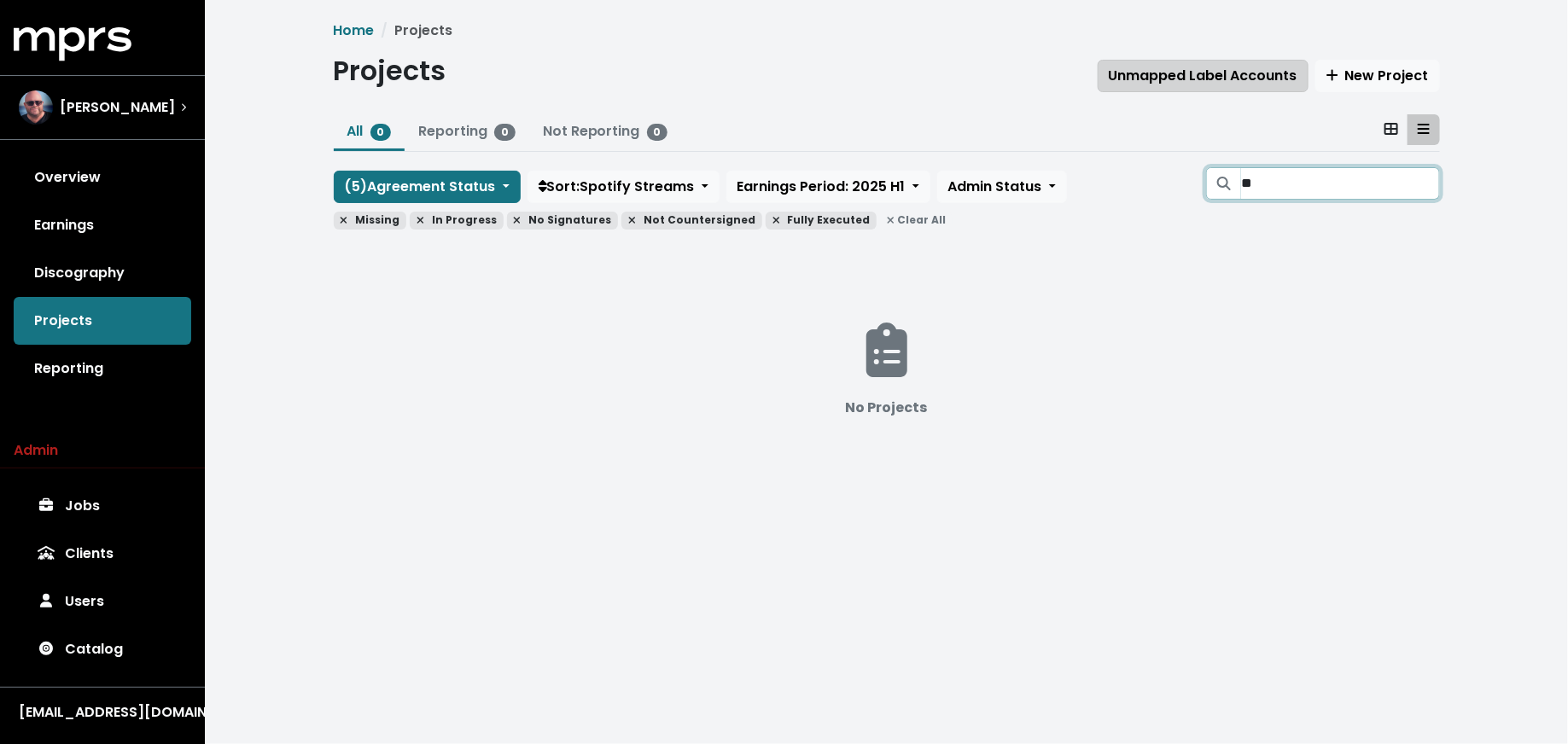
type input "*"
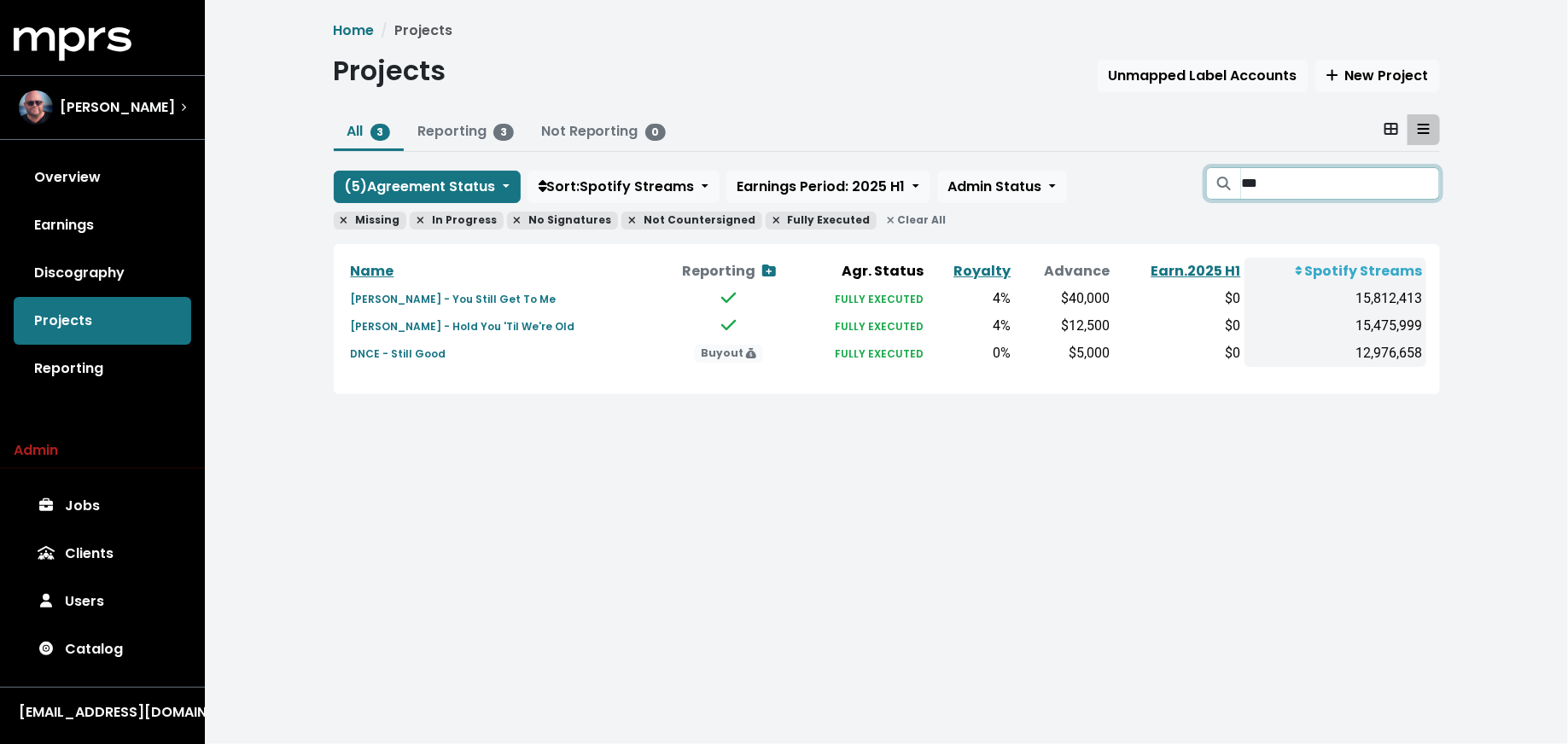
type input "***"
click at [1419, 183] on input "***" at bounding box center [1340, 184] width 198 height 33
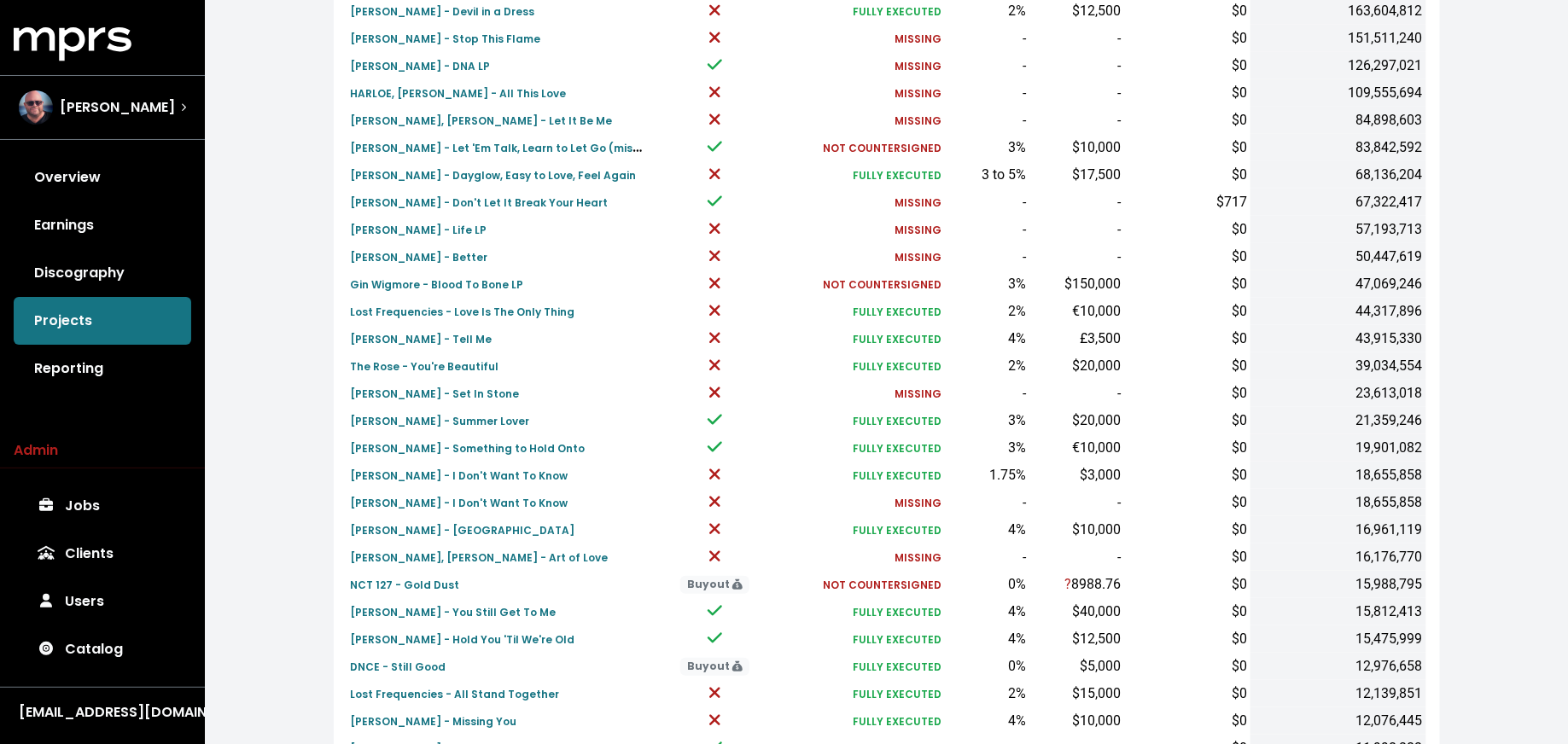
scroll to position [368, 0]
click at [430, 498] on small "Sigrid - I Don't Want To Know" at bounding box center [459, 504] width 217 height 15
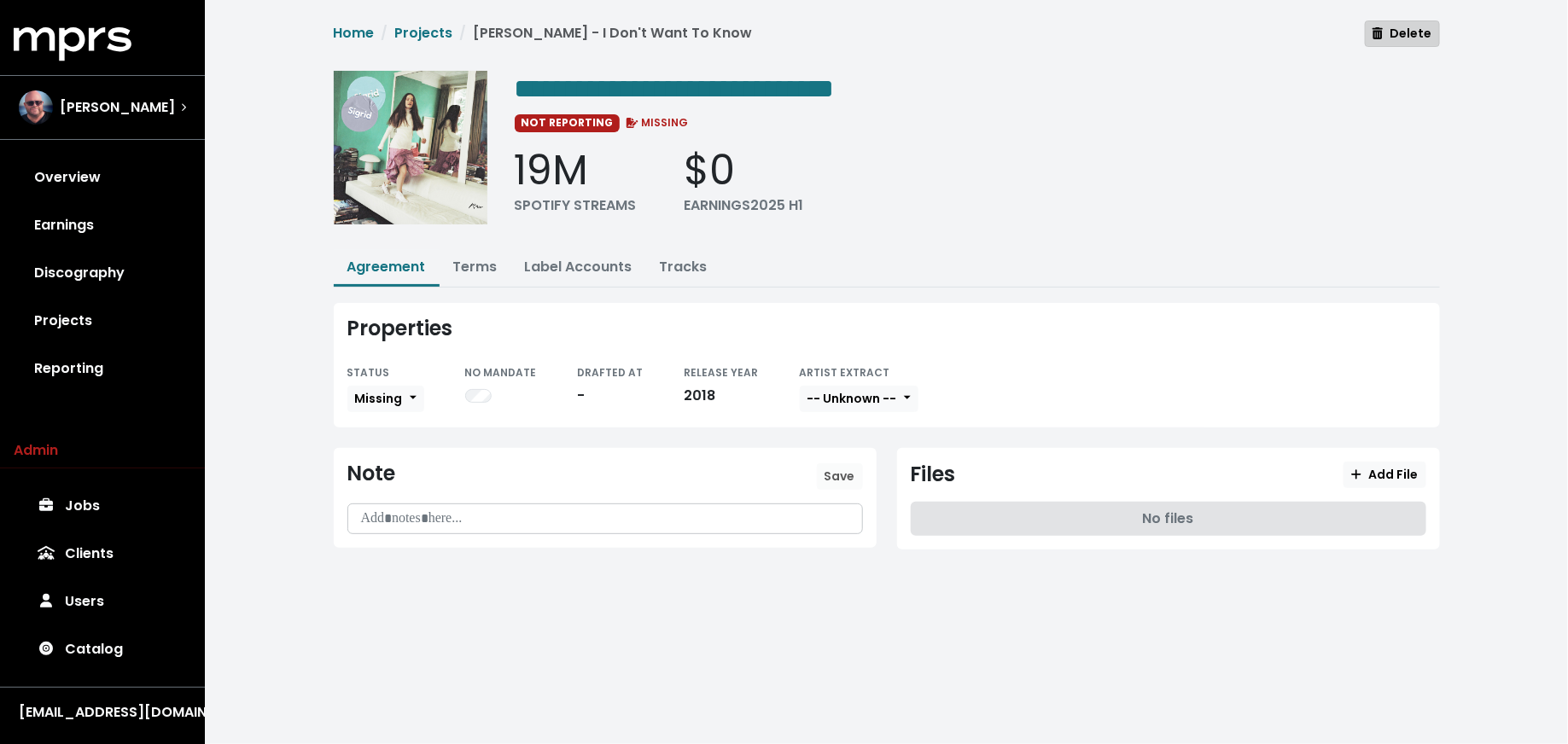
click at [1435, 37] on button "Delete" at bounding box center [1402, 34] width 75 height 26
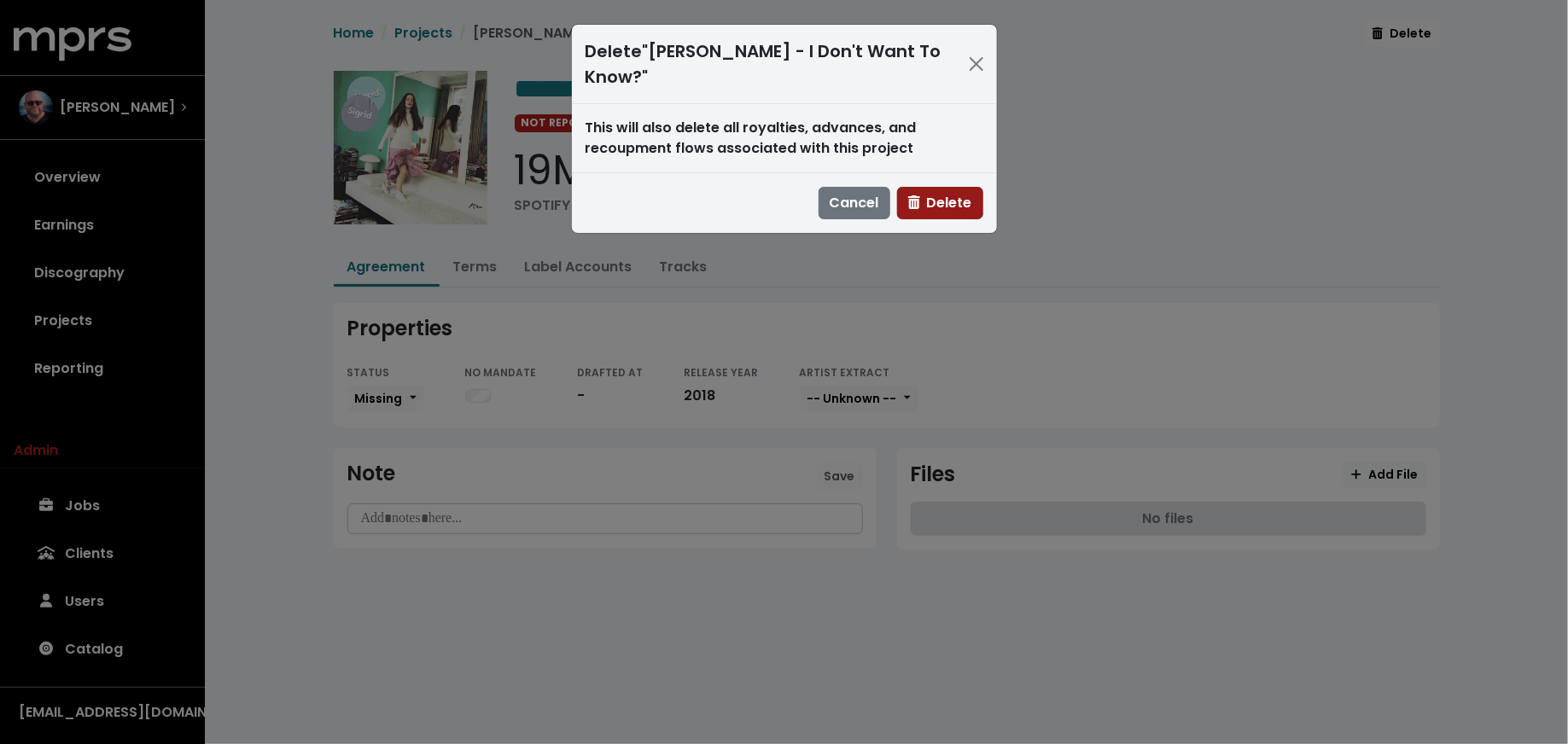
click at [960, 193] on span "Delete" at bounding box center [940, 203] width 64 height 20
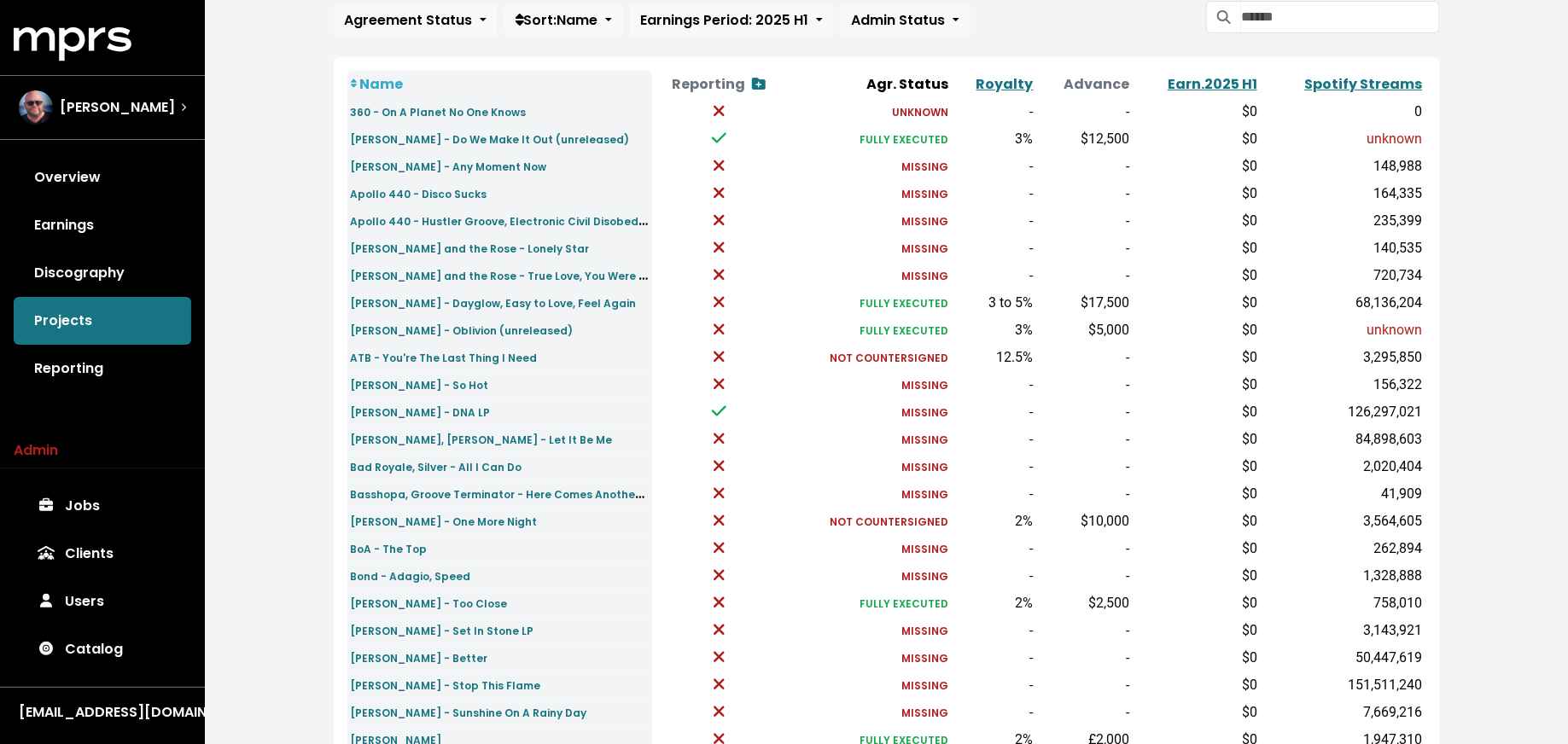
scroll to position [164, 0]
click at [410, 195] on small "Apollo 440 - Disco Sucks" at bounding box center [419, 196] width 137 height 15
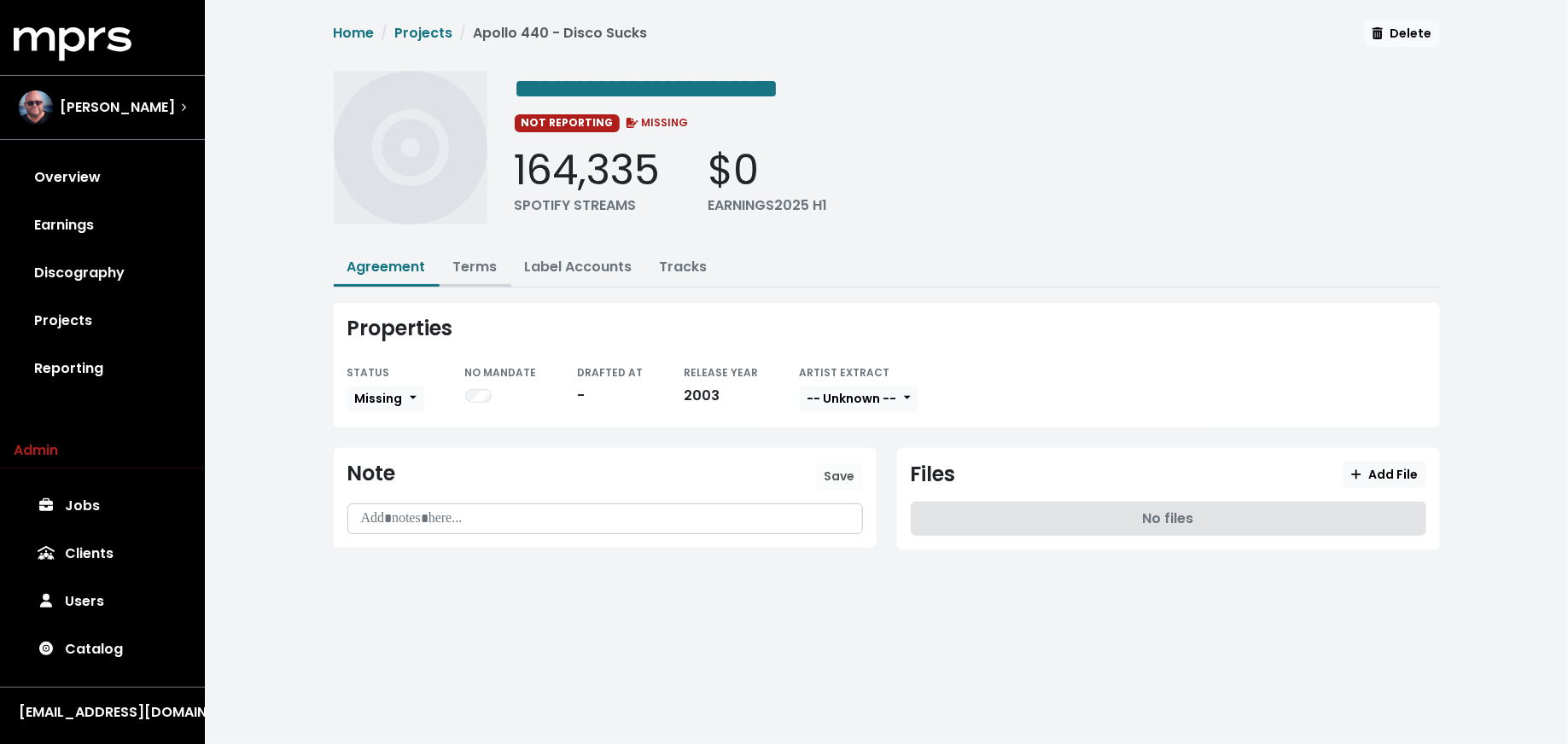
click at [474, 266] on link "Terms" at bounding box center [475, 266] width 45 height 20
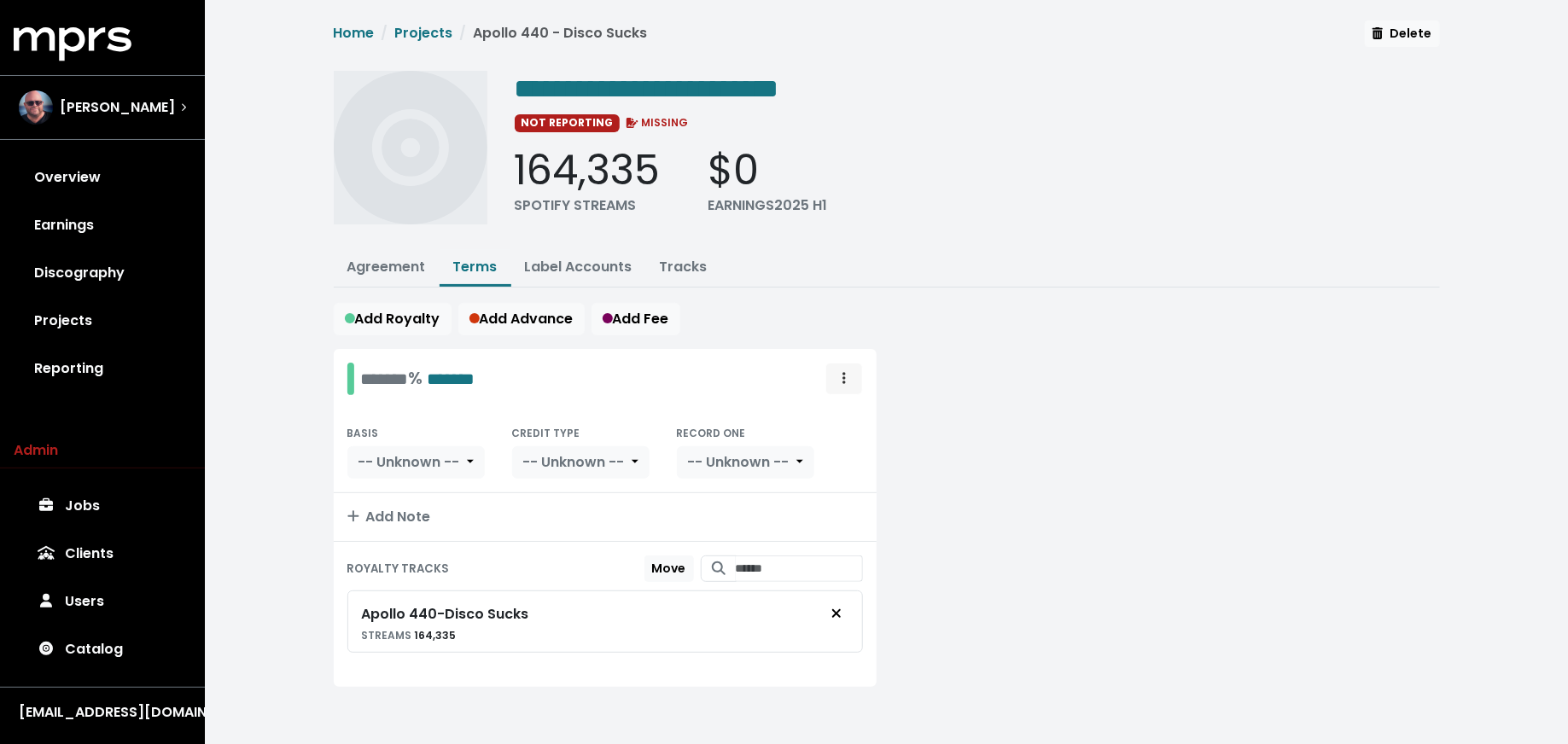
click at [845, 371] on icon "Royalty administration options" at bounding box center [845, 377] width 4 height 14
click at [820, 407] on link "Move" at bounding box center [794, 417] width 135 height 27
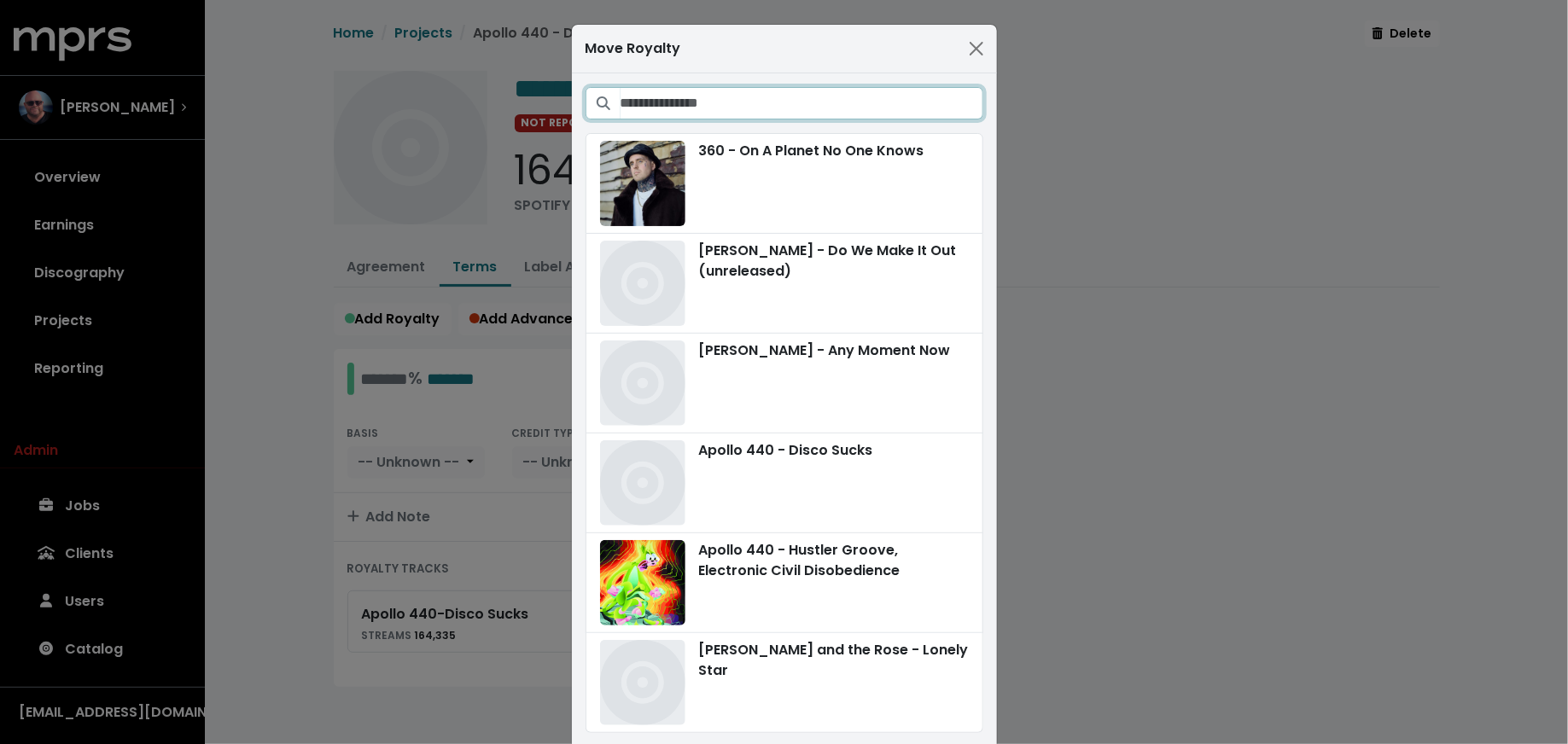
click at [867, 105] on input "Search projects" at bounding box center [802, 104] width 363 height 33
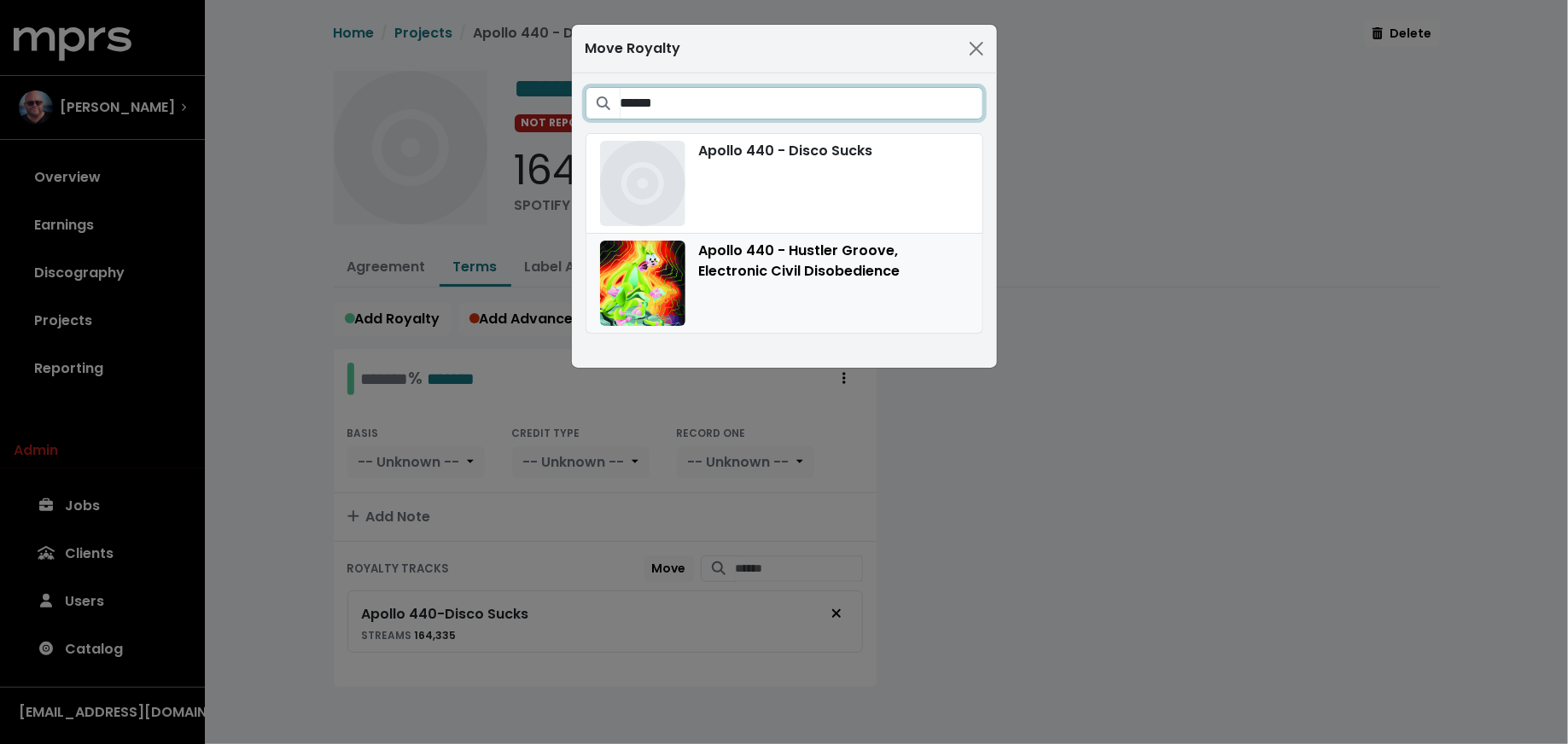
type input "******"
click at [769, 314] on div "Apollo 440 - Hustler Groove, Electronic Civil Disobedience" at bounding box center [784, 283] width 369 height 85
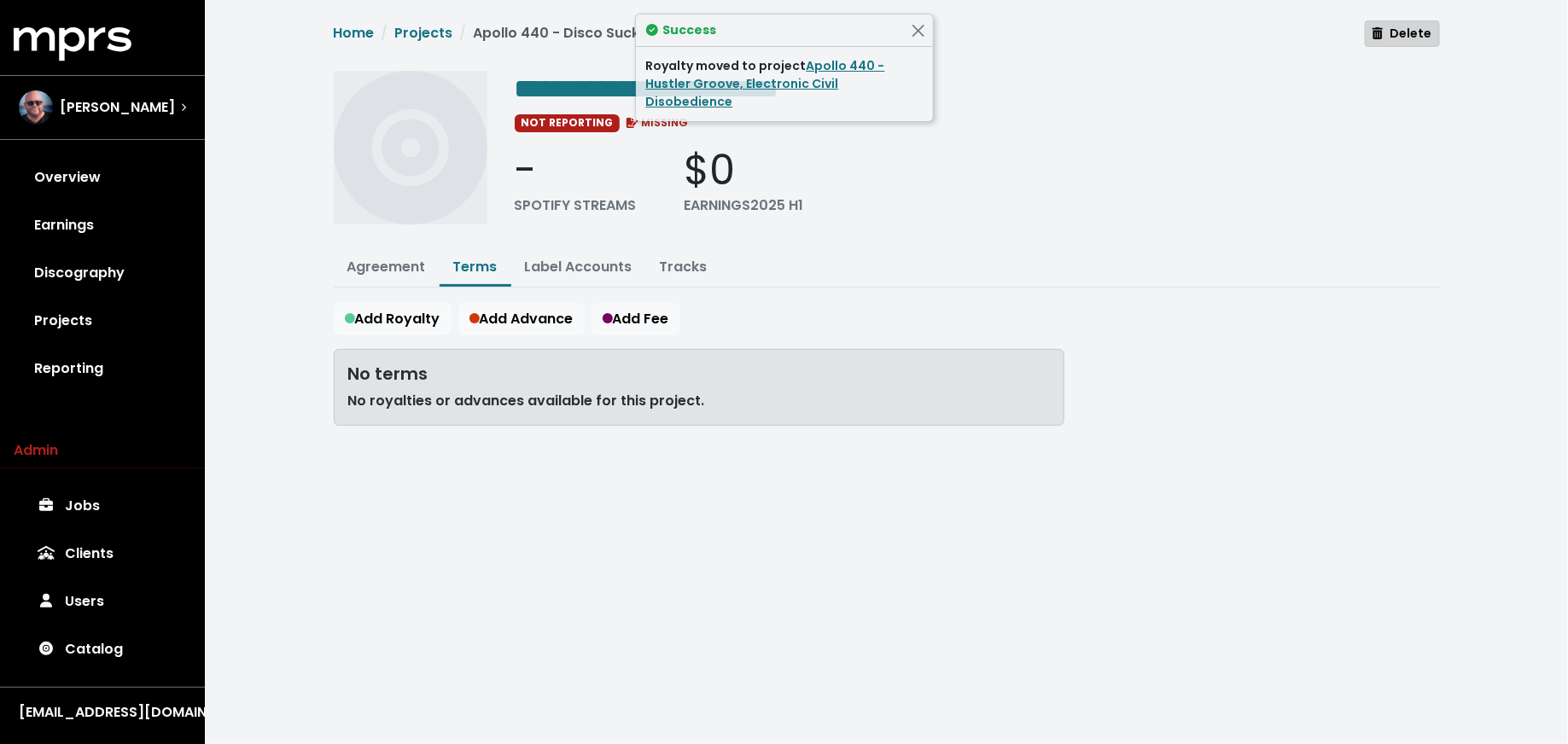
click at [1402, 34] on span "Delete" at bounding box center [1401, 33] width 59 height 17
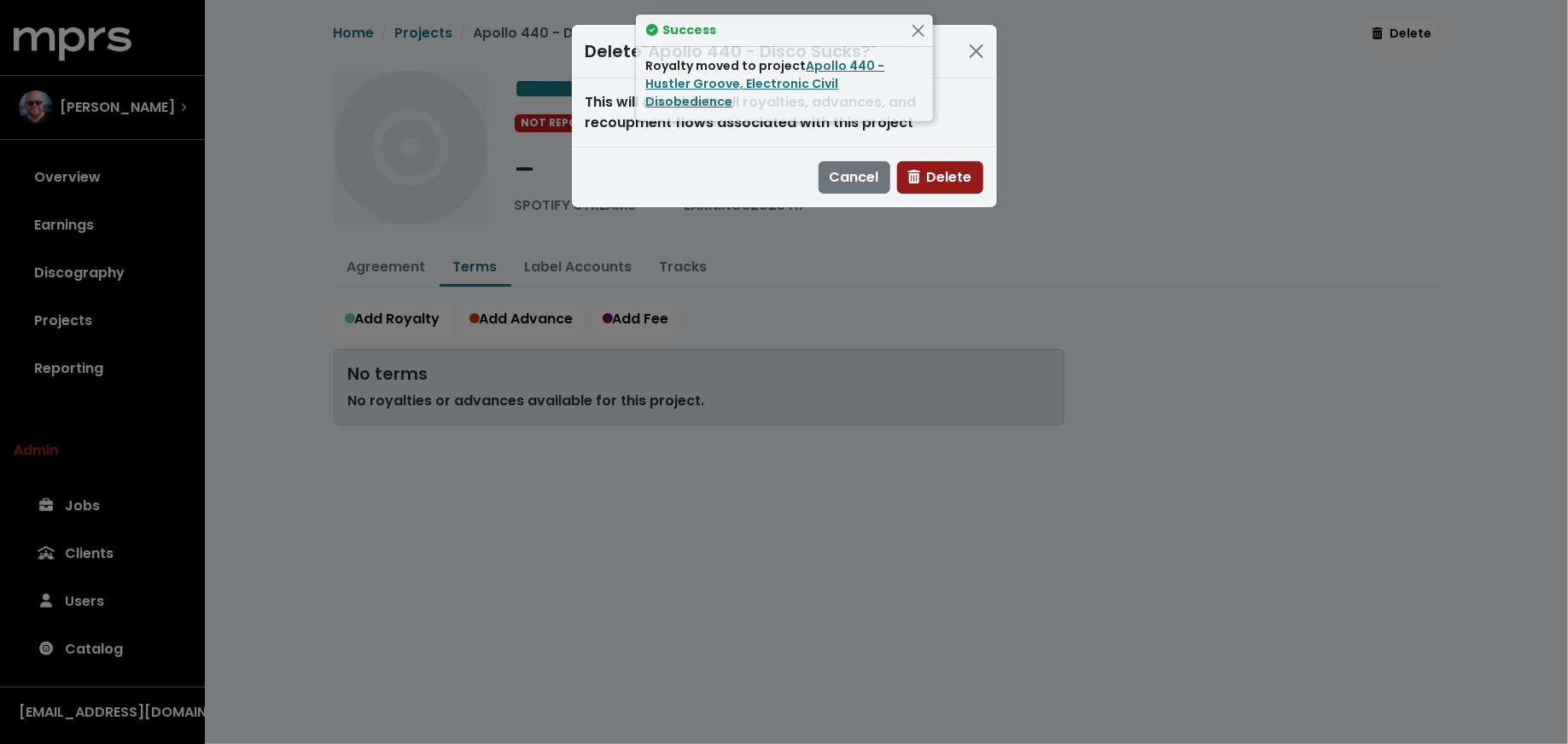
click at [931, 167] on span "Delete" at bounding box center [940, 177] width 64 height 20
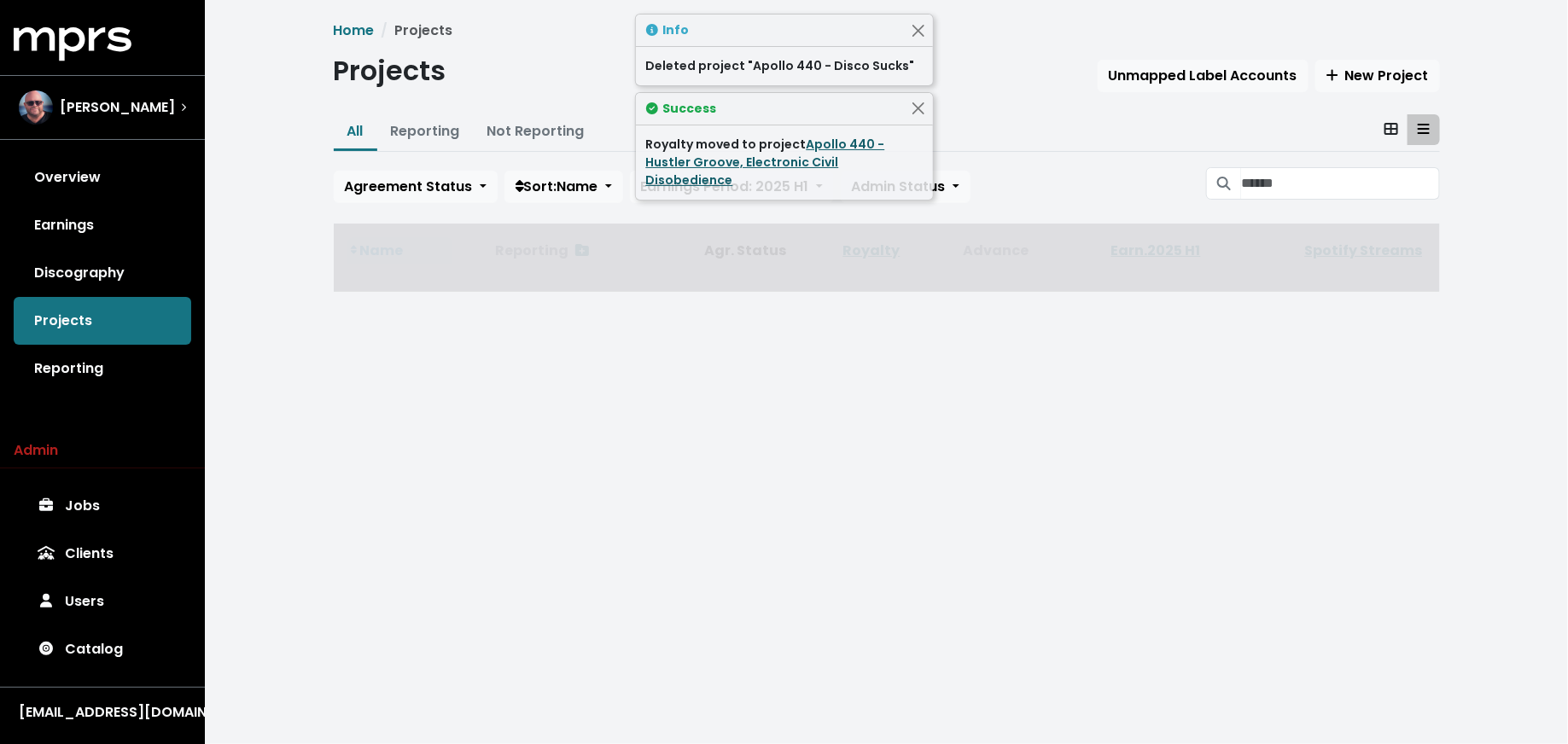
click at [831, 152] on link "Apollo 440 - Hustler Groove, Electronic Civil Disobedience" at bounding box center [765, 162] width 239 height 53
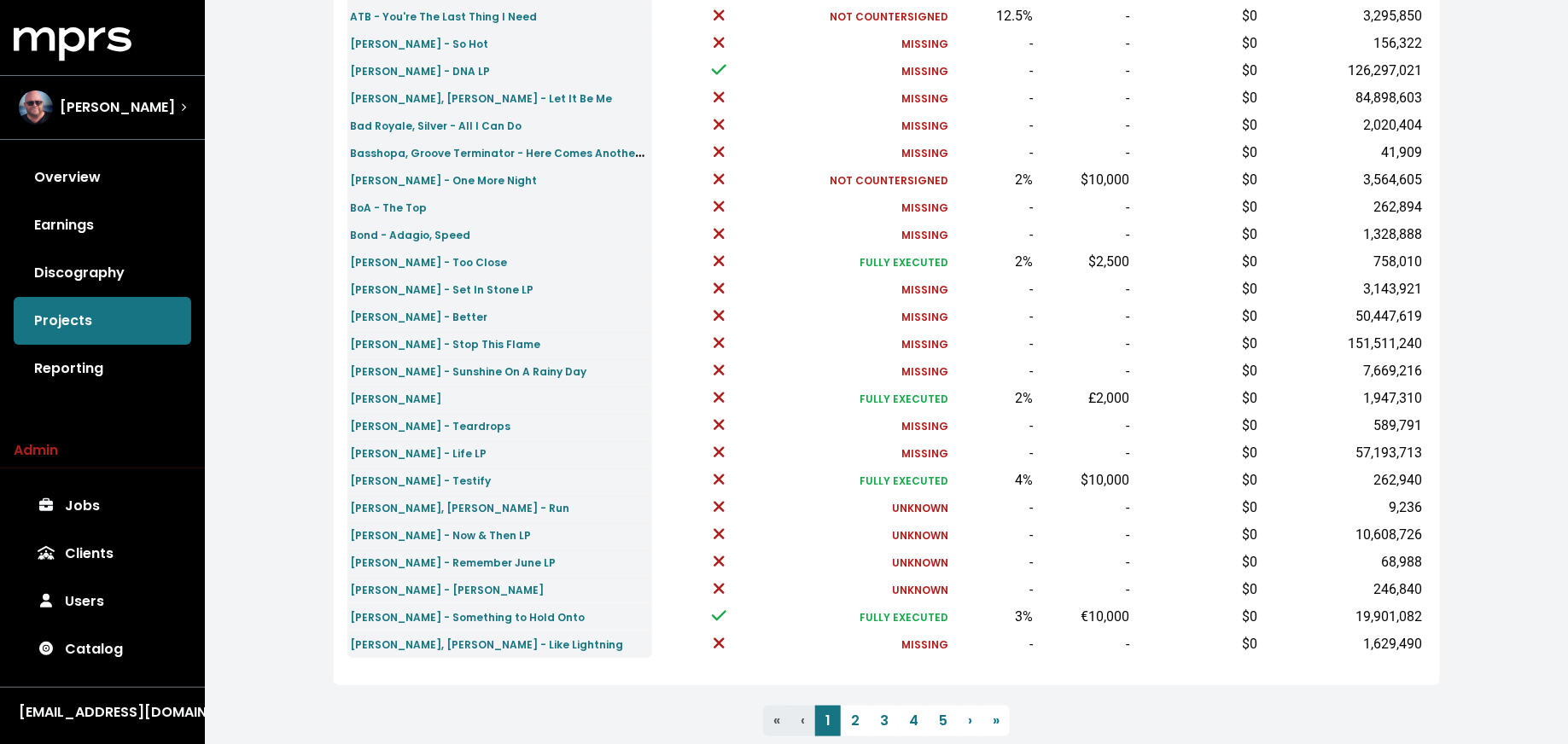
scroll to position [487, 0]
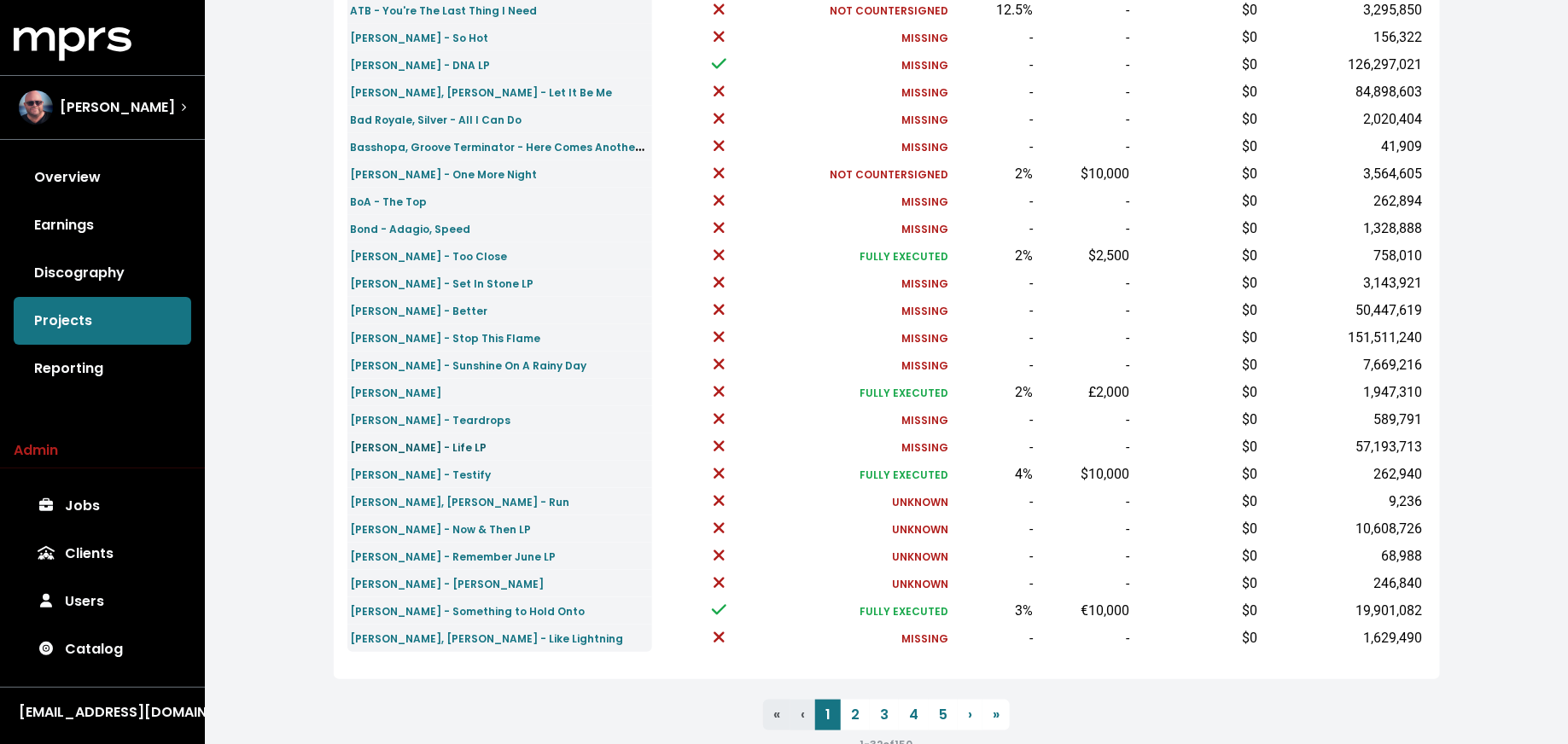
click at [386, 442] on small "Conrad Sewell - Life LP" at bounding box center [419, 447] width 137 height 15
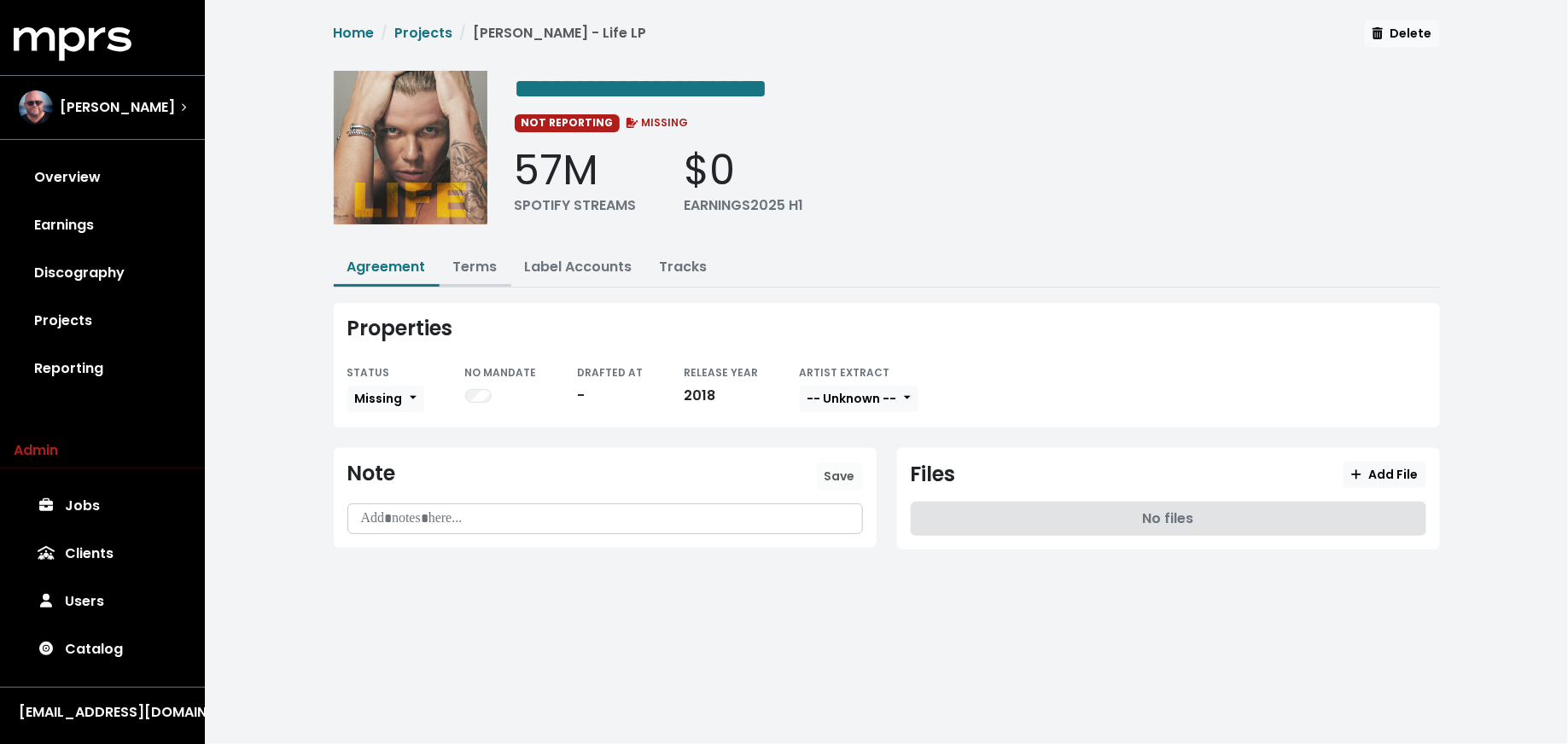
click at [485, 259] on link "Terms" at bounding box center [475, 266] width 45 height 20
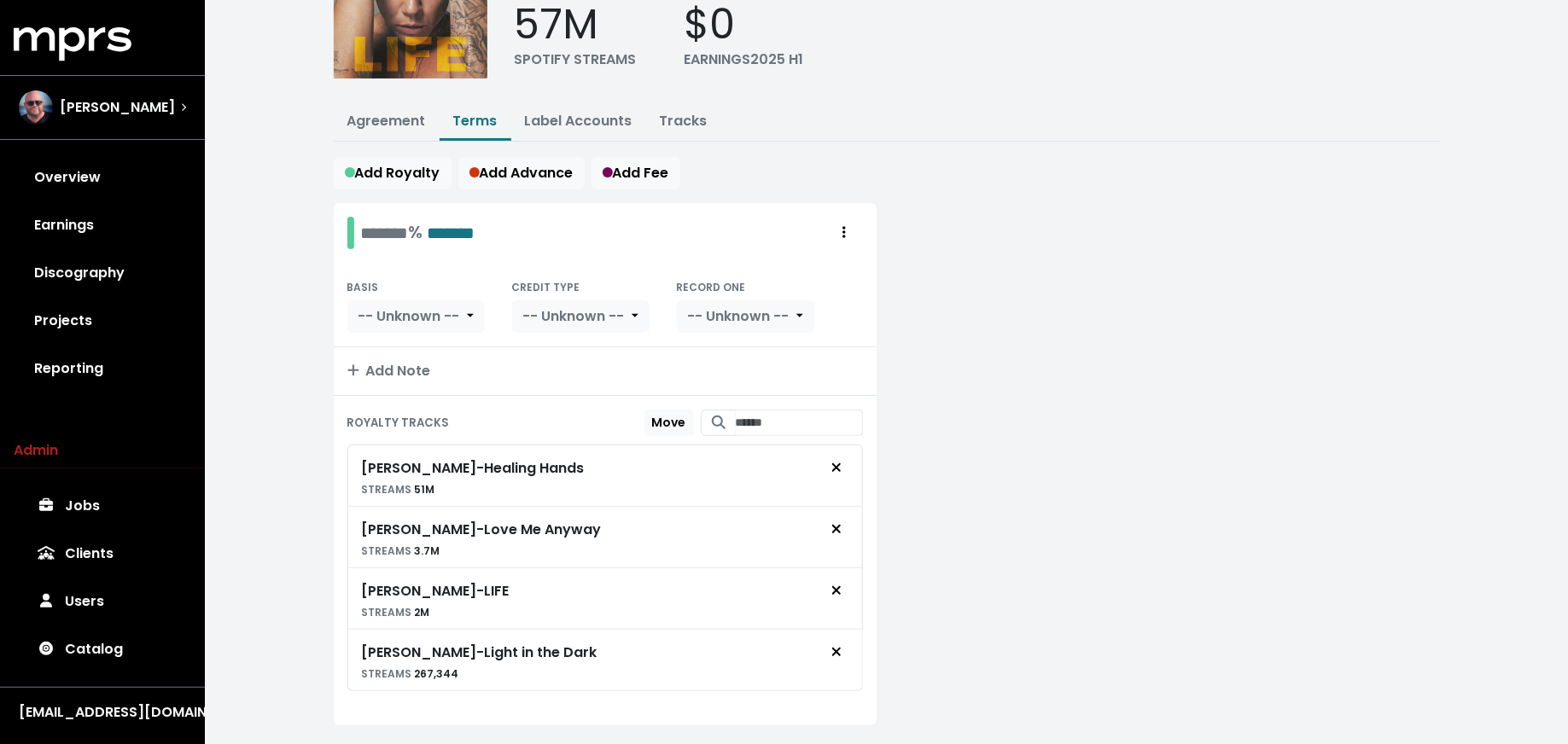
scroll to position [179, 0]
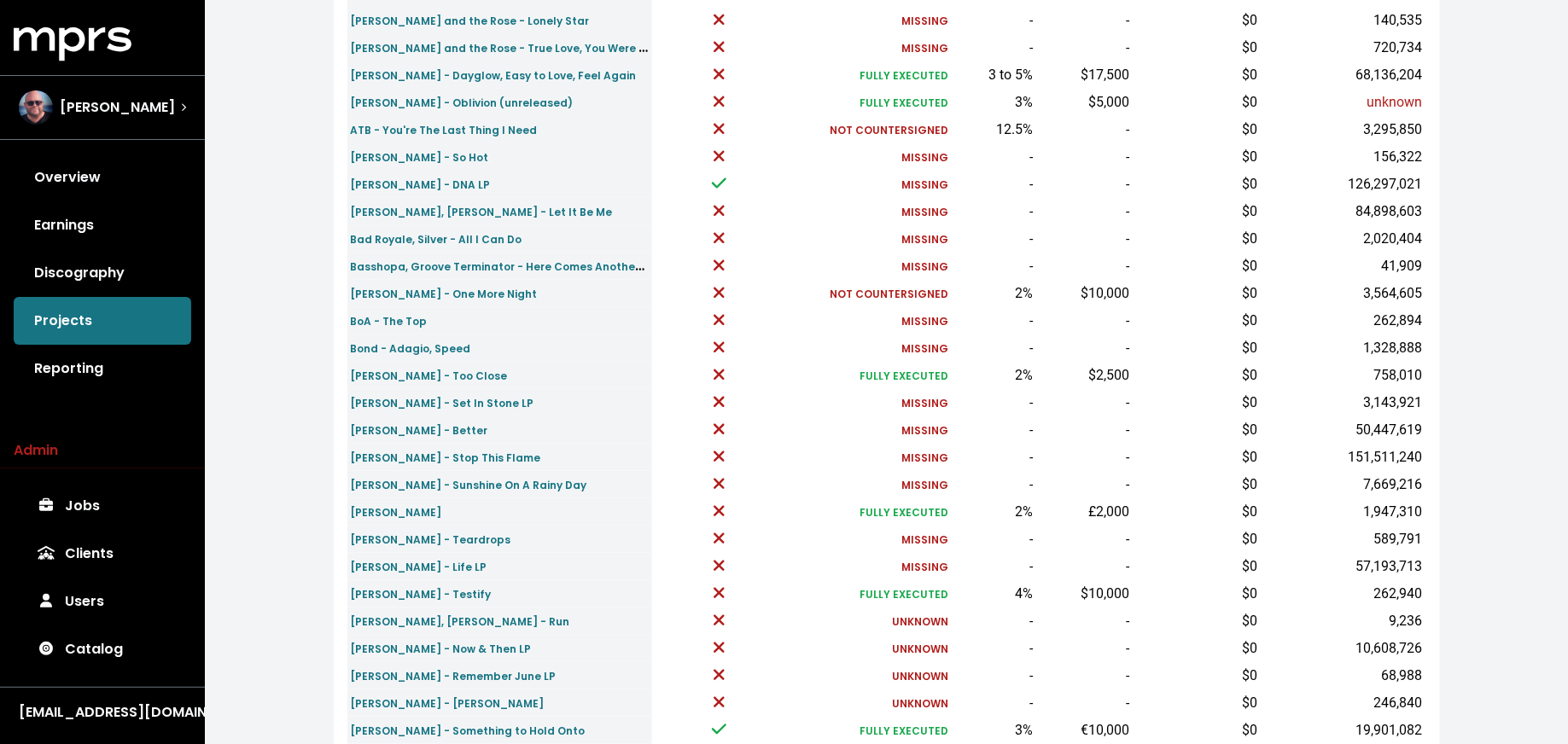
scroll to position [528, 0]
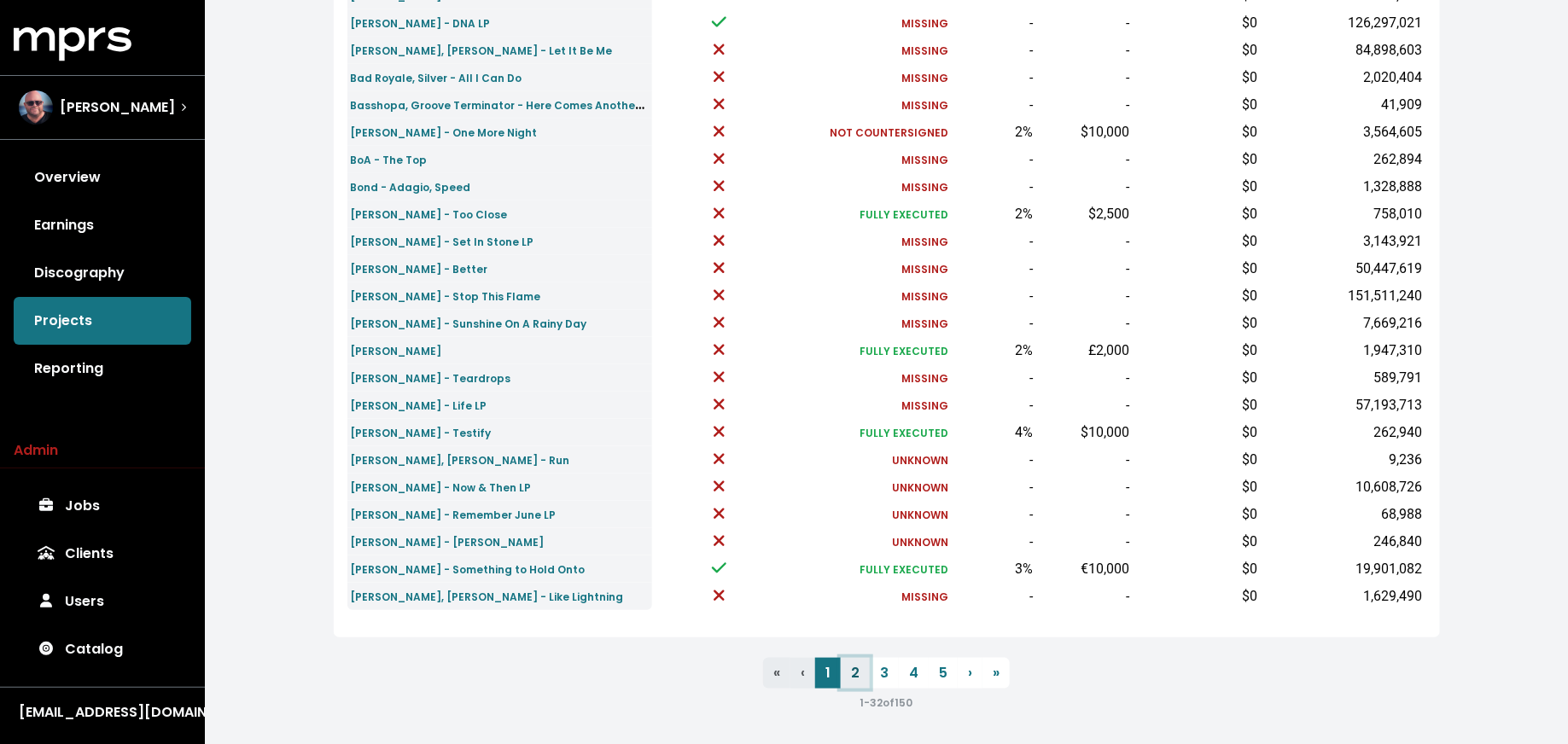
click at [855, 668] on link "2" at bounding box center [855, 673] width 29 height 31
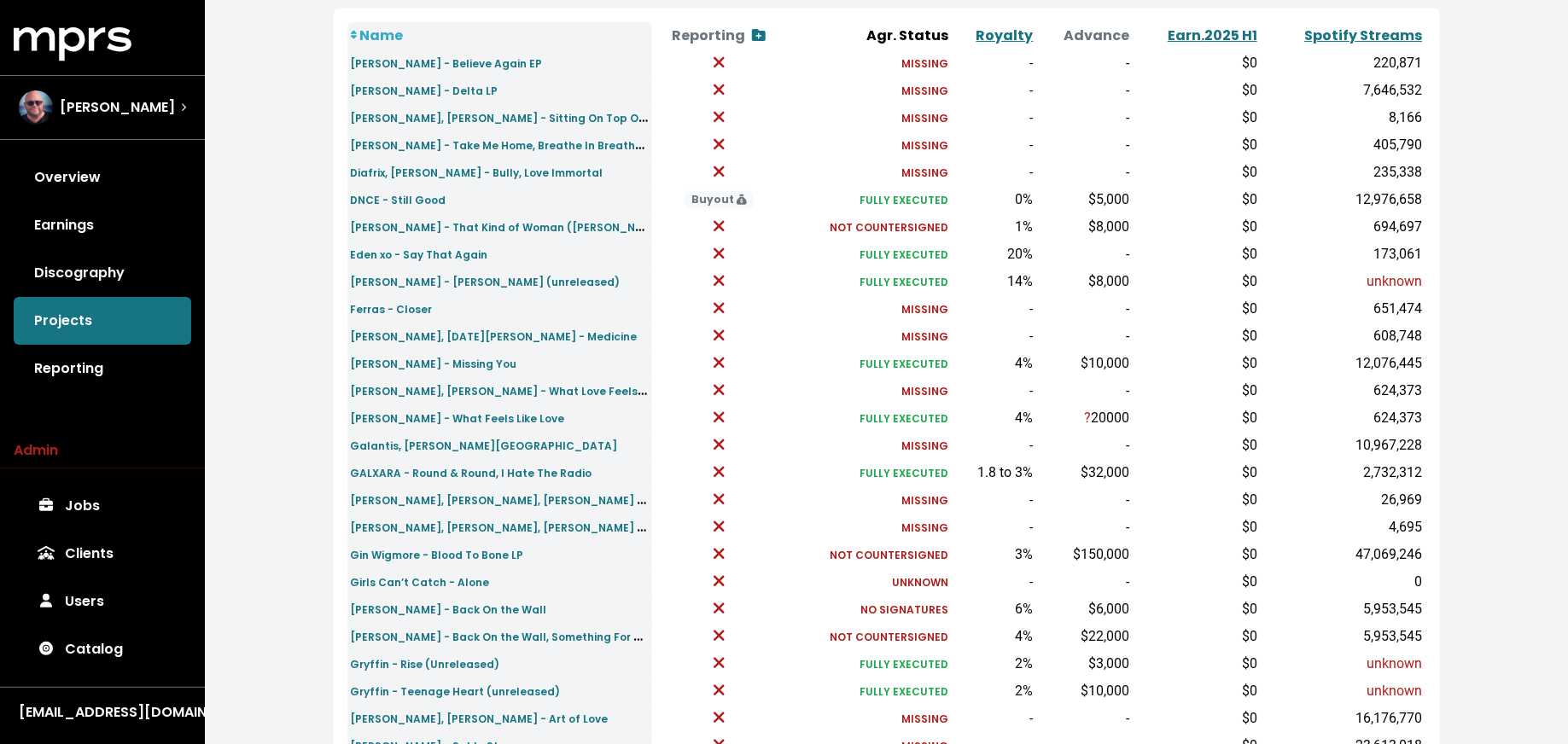
scroll to position [223, 0]
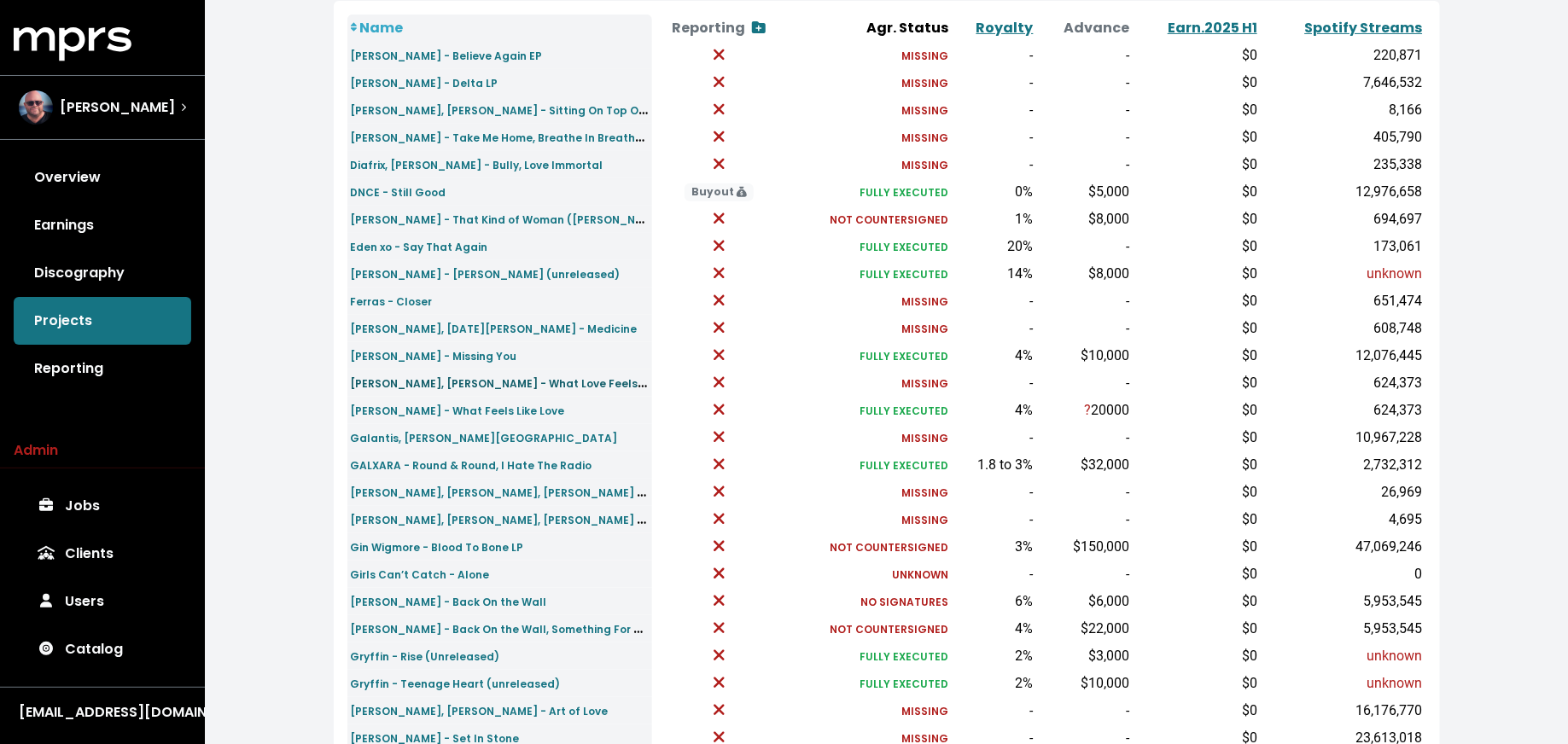
click at [395, 381] on small "Frank Walker, Nathan Nicholson - What Love Feels Like" at bounding box center [505, 383] width 310 height 20
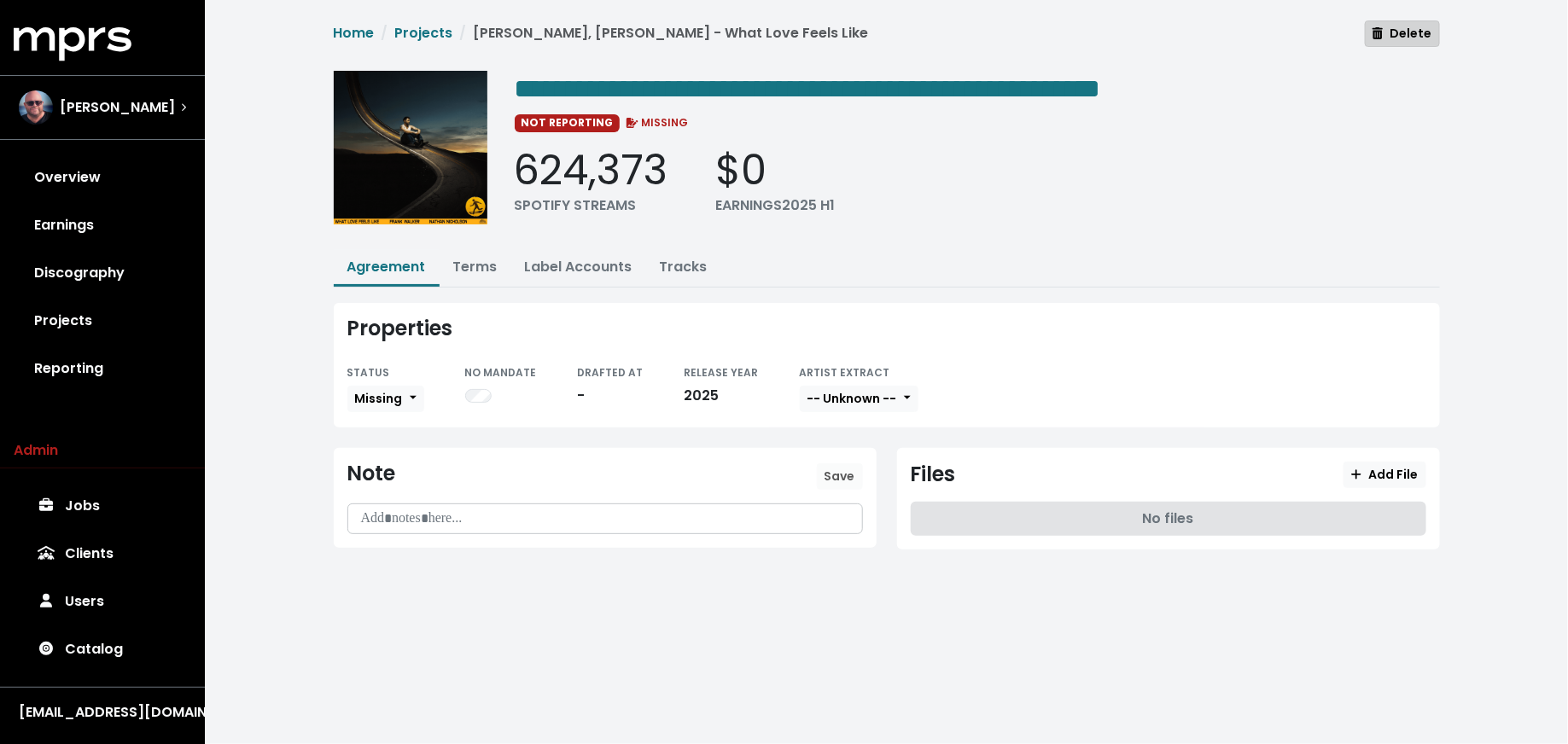
click at [1435, 27] on button "Delete" at bounding box center [1402, 34] width 75 height 26
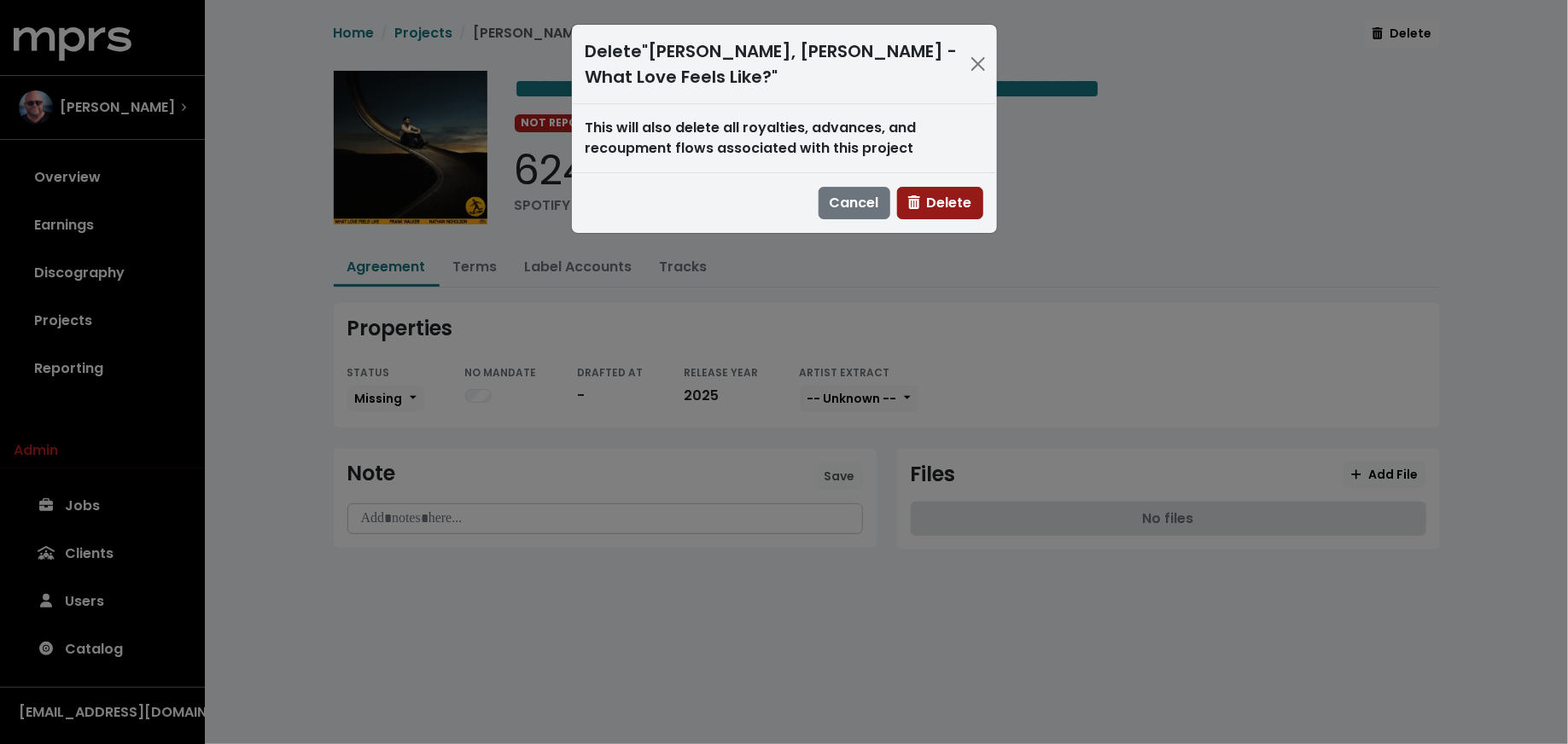
click at [913, 198] on icon "button" at bounding box center [914, 202] width 12 height 14
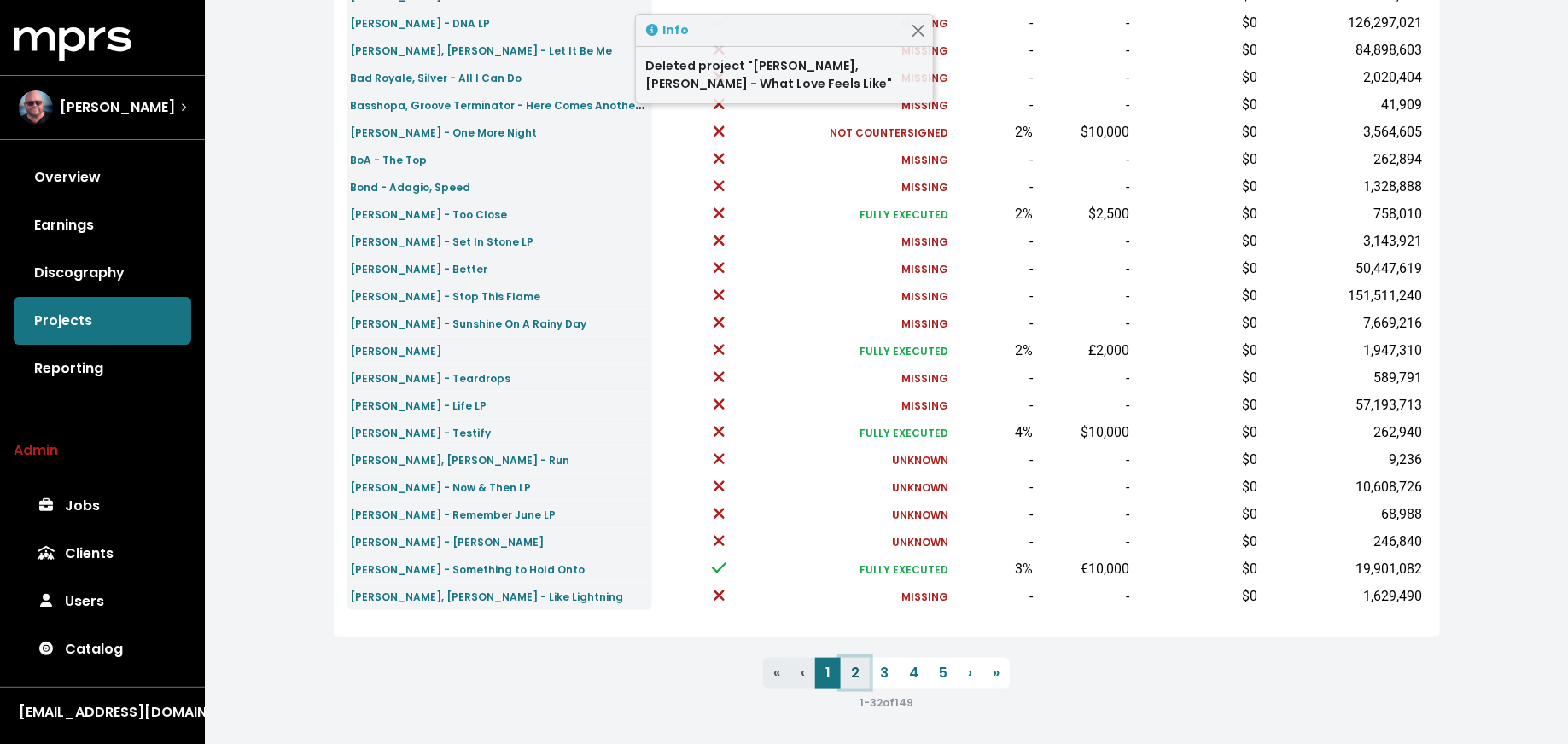
click at [848, 673] on link "2" at bounding box center [855, 673] width 29 height 31
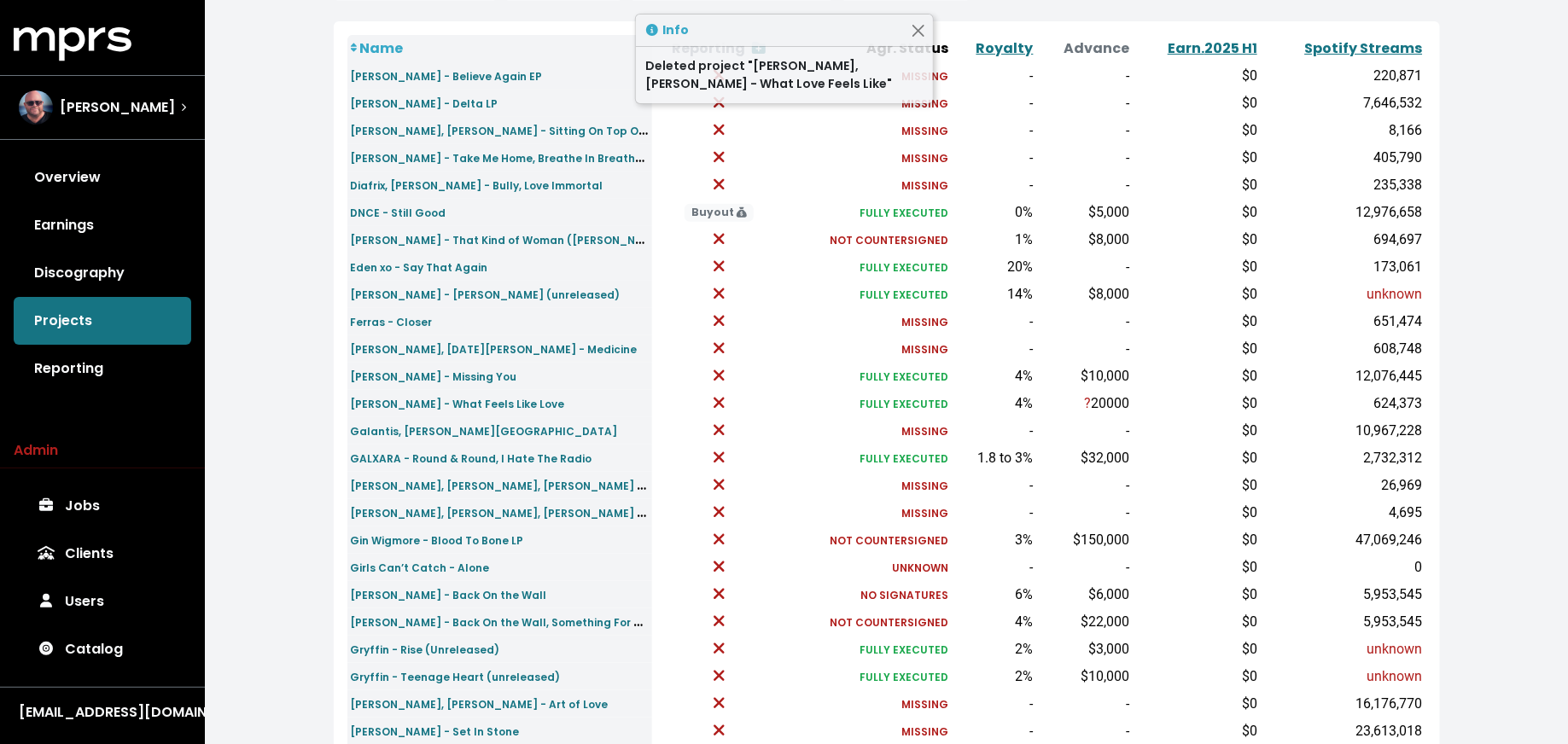
scroll to position [203, 0]
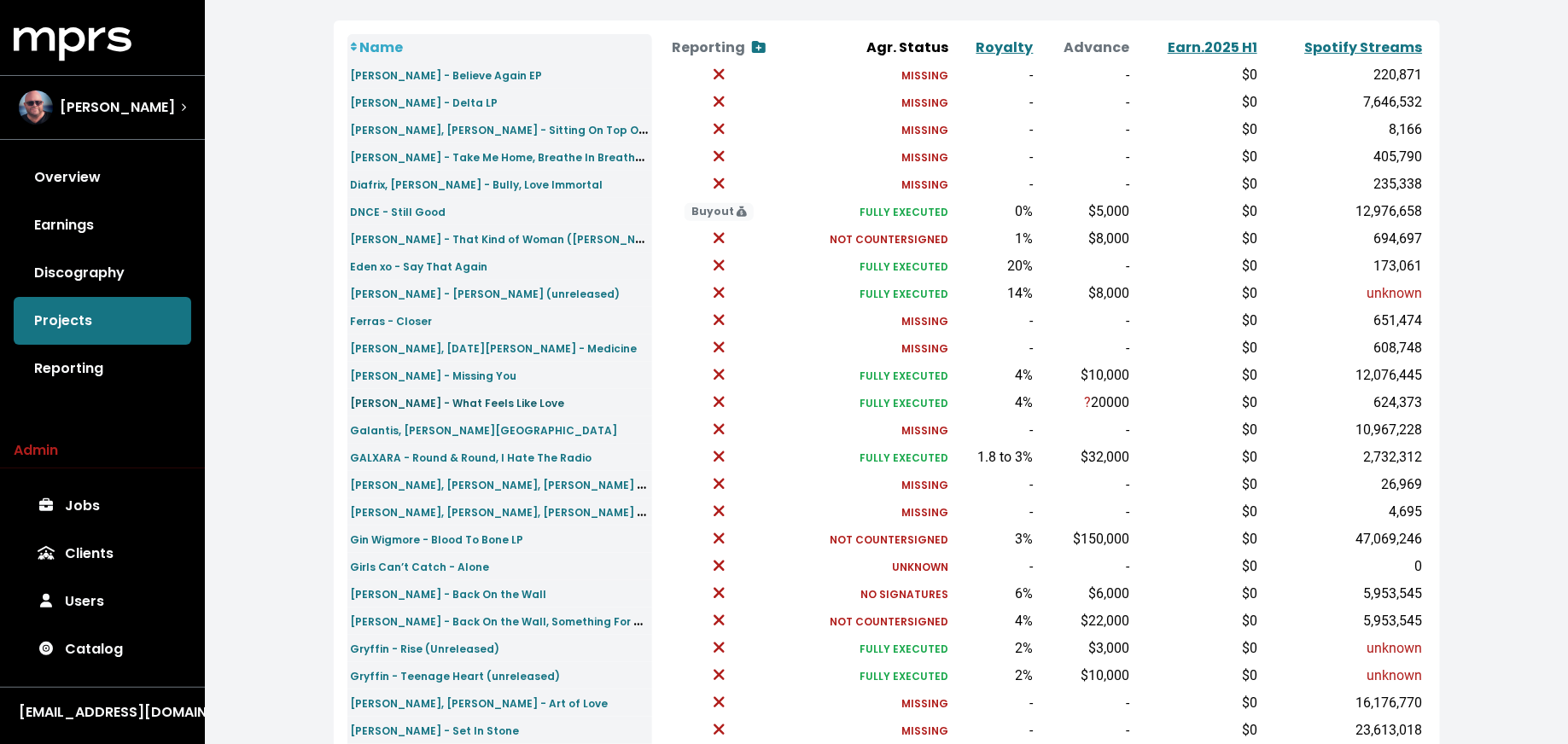
click at [488, 402] on small "Frank Walker - What Feels Like Love" at bounding box center [457, 403] width 214 height 15
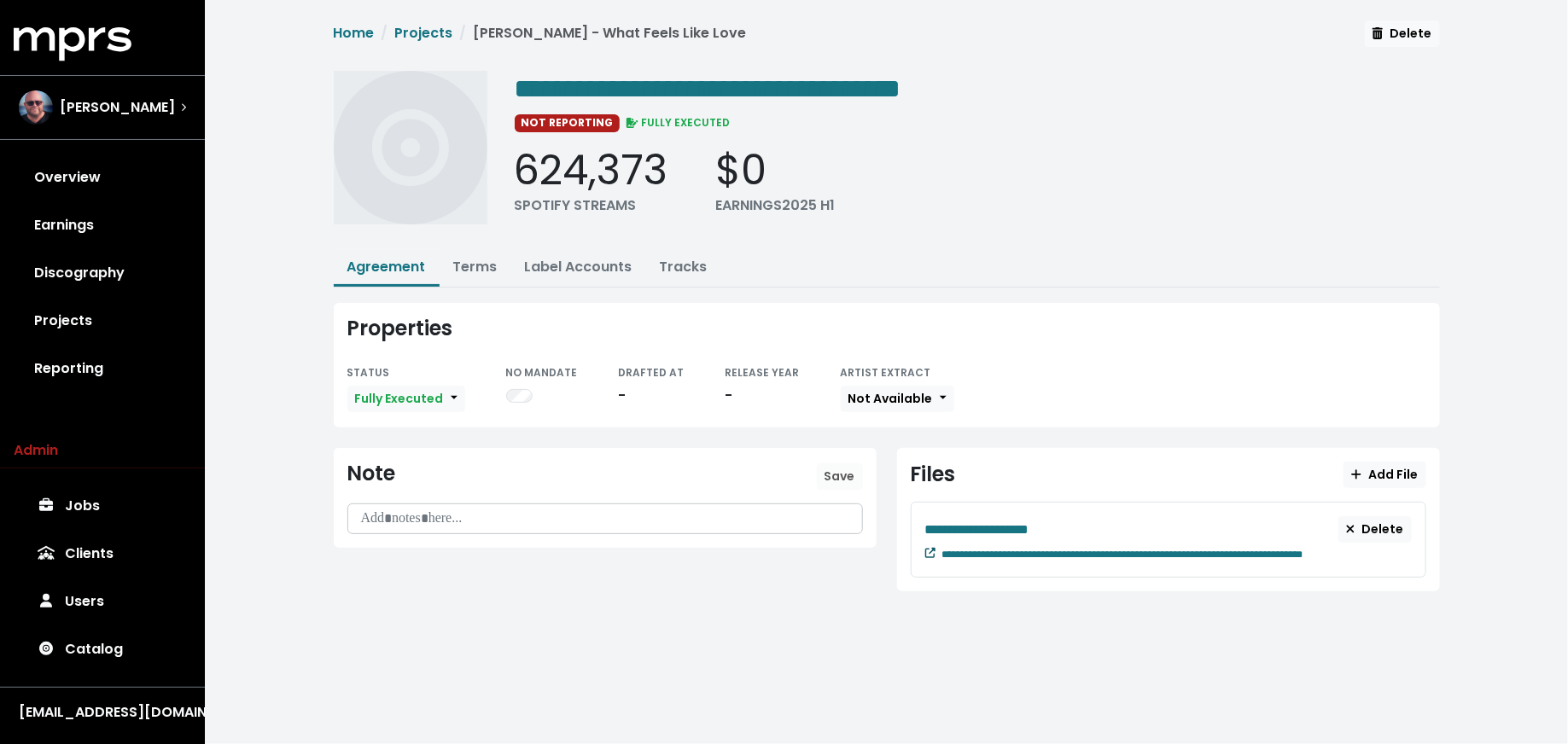
click at [926, 552] on icon at bounding box center [930, 552] width 10 height 10
click at [467, 267] on link "Terms" at bounding box center [475, 266] width 45 height 20
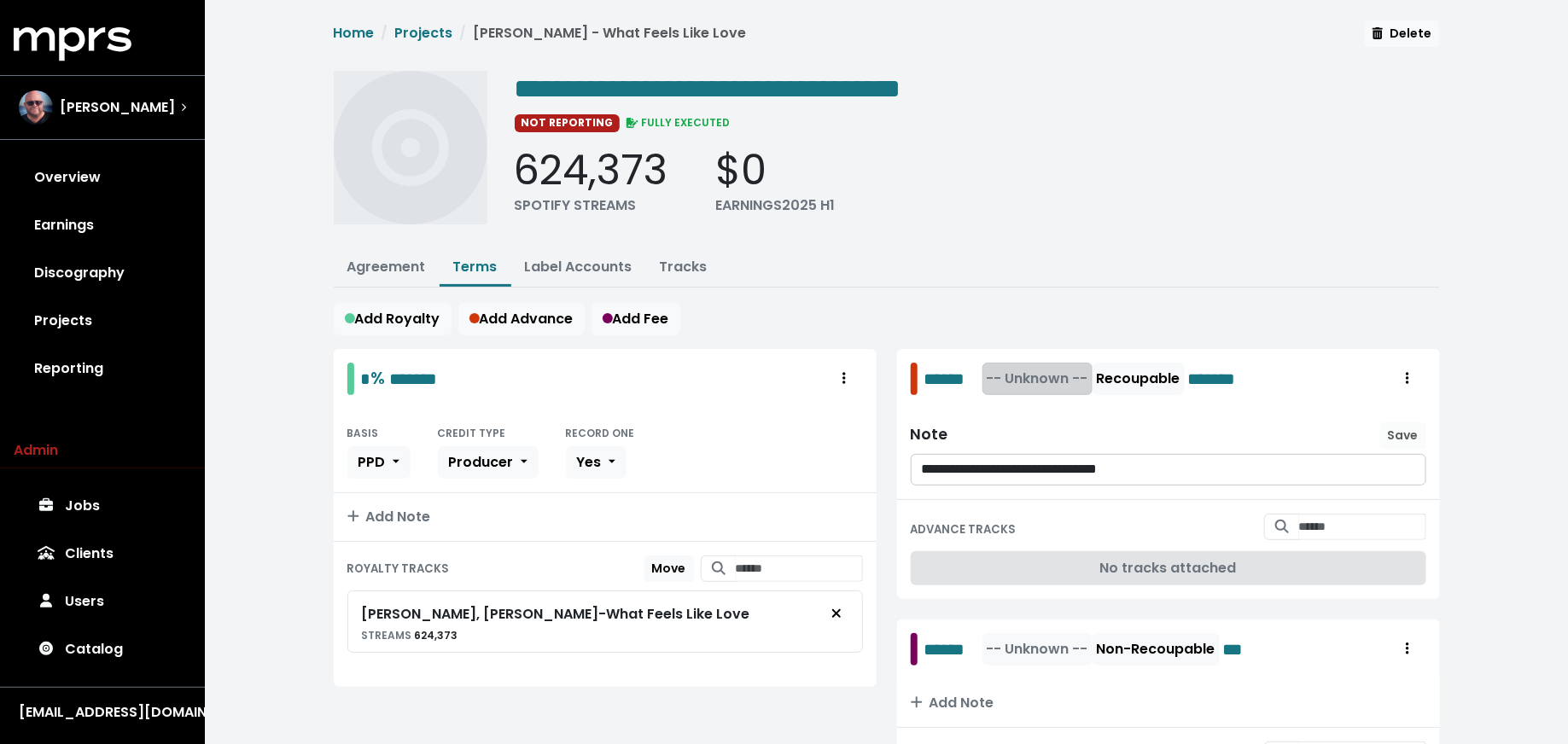
click at [1020, 377] on span "-- Unknown --" at bounding box center [1037, 378] width 102 height 20
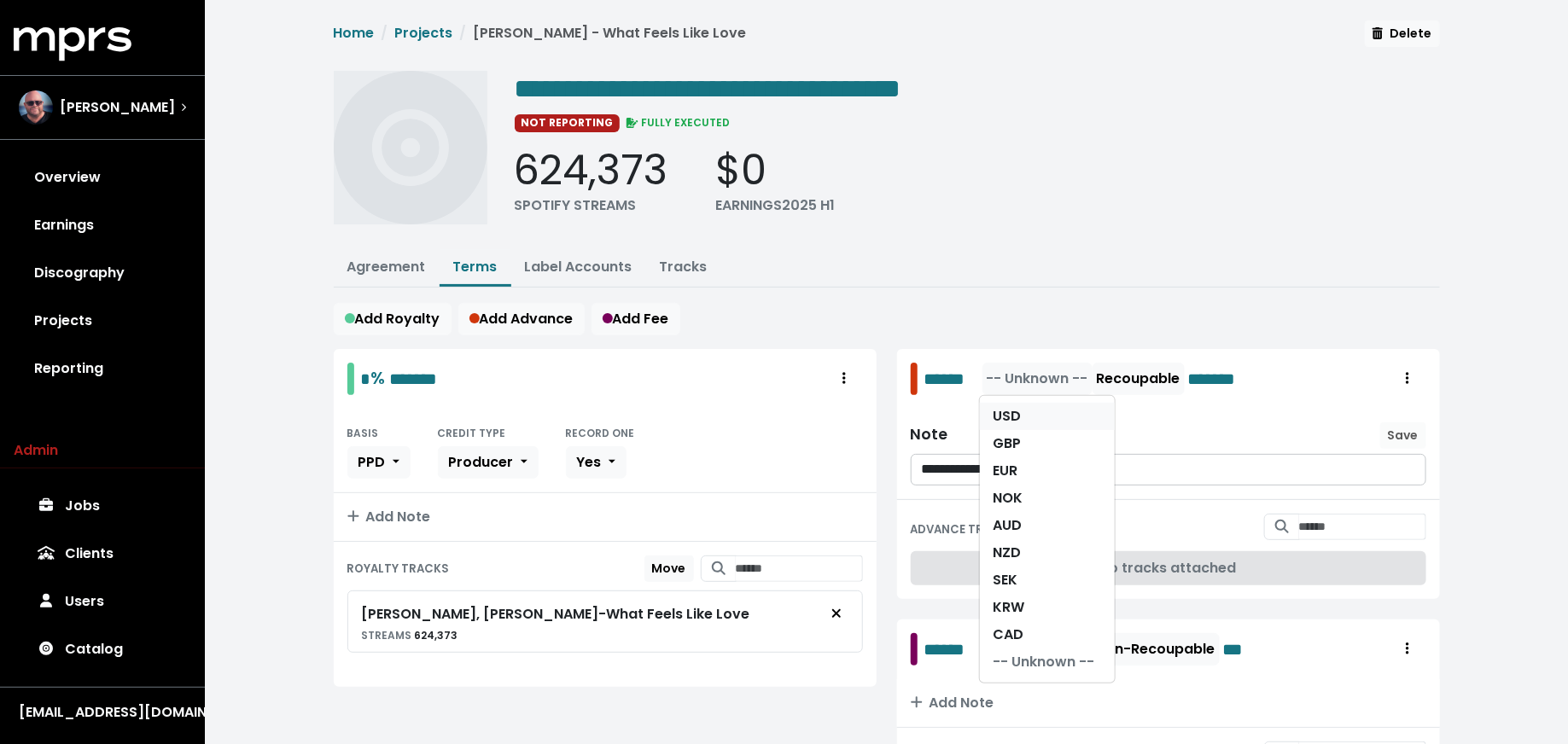
click at [1020, 416] on link "USD" at bounding box center [1047, 417] width 135 height 27
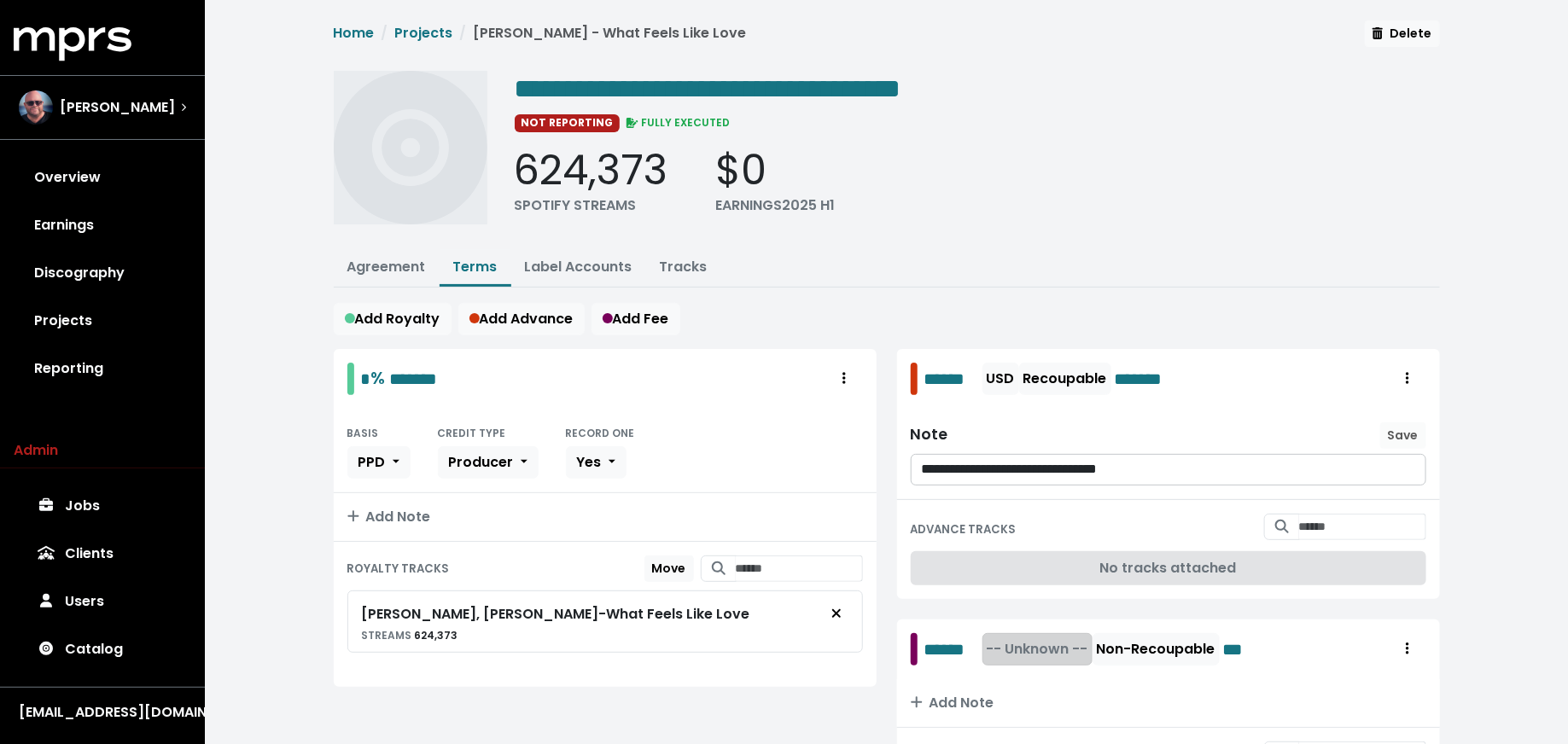
click at [1039, 658] on button "-- Unknown --" at bounding box center [1037, 649] width 110 height 33
click at [1037, 673] on link "USD" at bounding box center [1047, 687] width 135 height 27
click at [660, 268] on link "Tracks" at bounding box center [683, 266] width 48 height 20
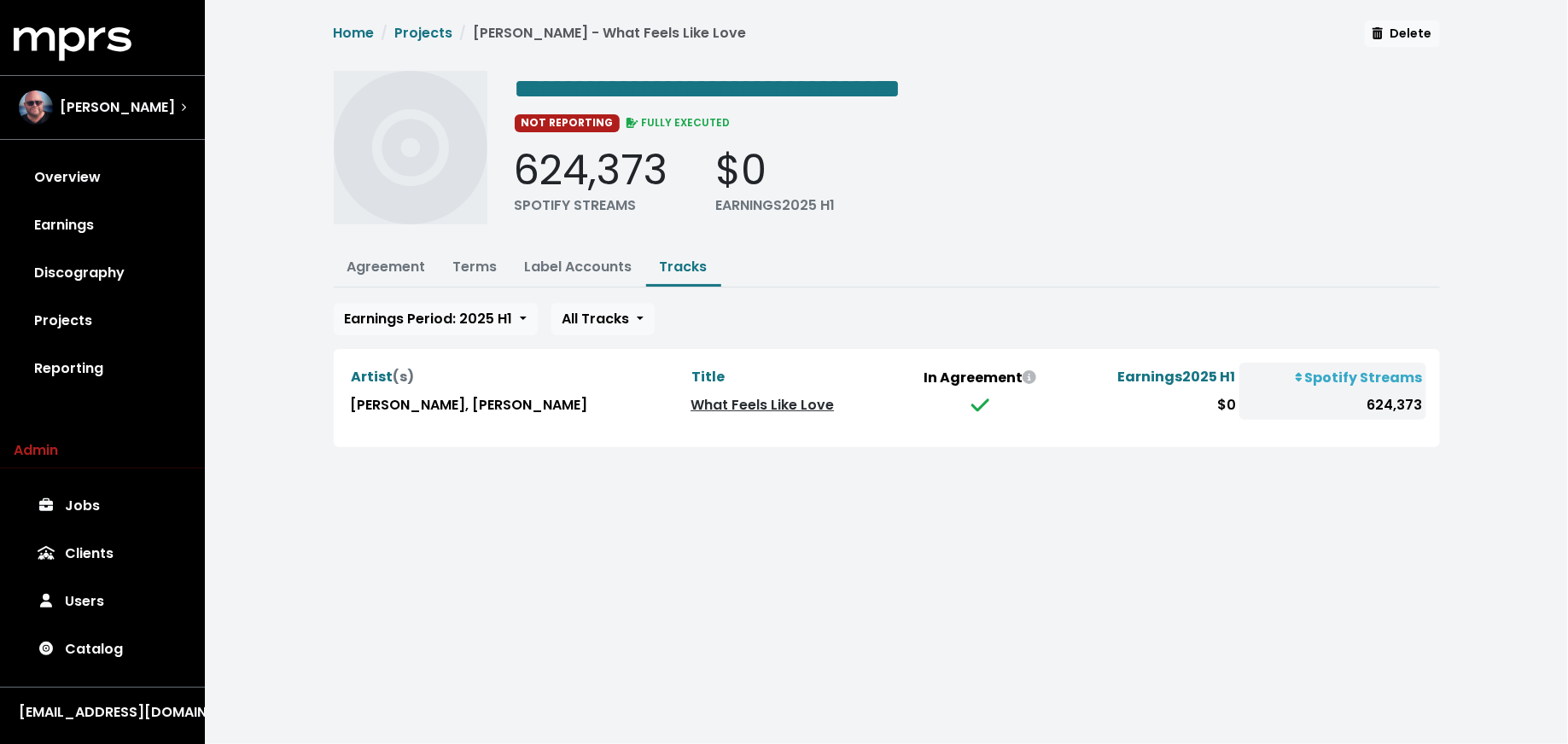
click at [715, 405] on link "What Feels Like Love" at bounding box center [763, 405] width 144 height 20
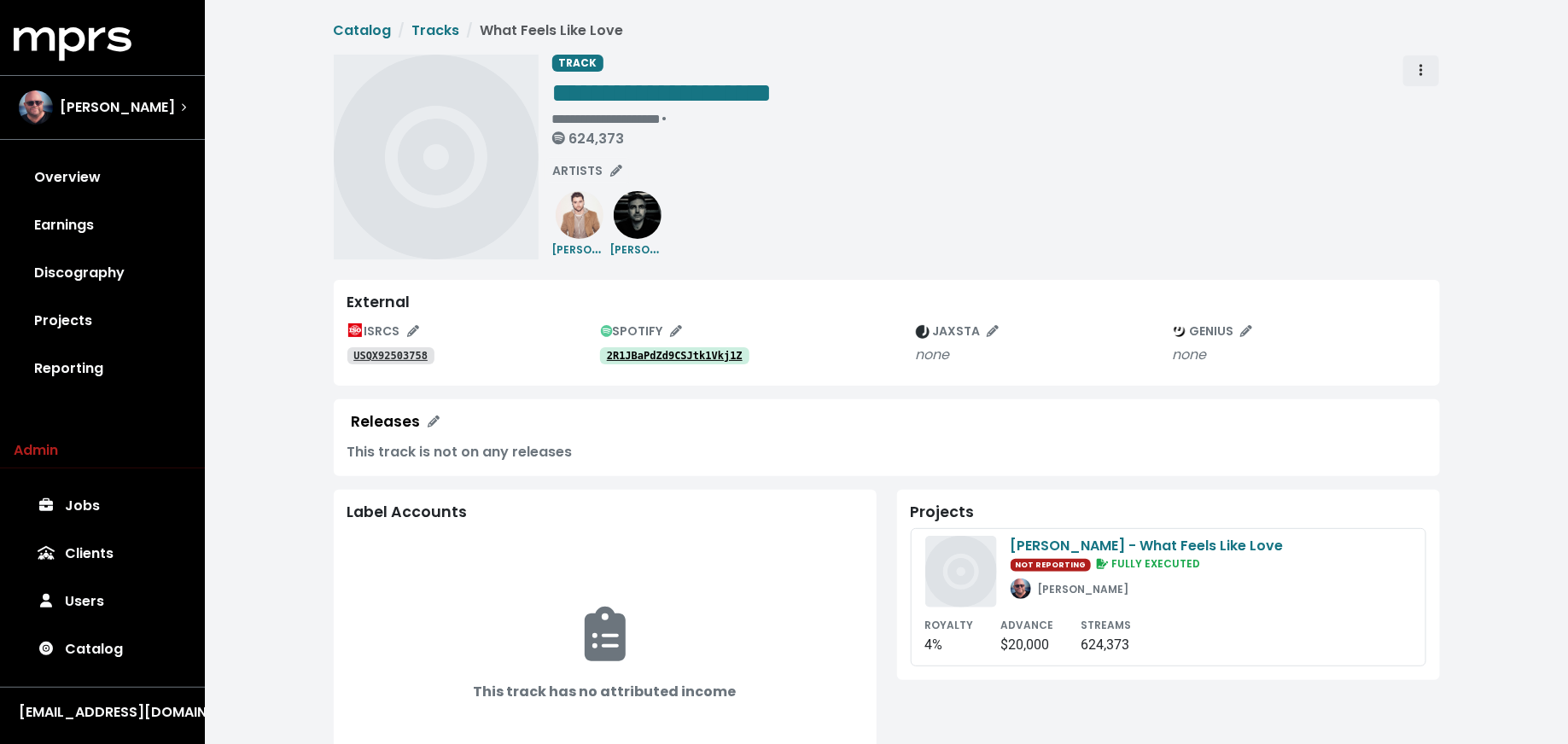
click at [1422, 70] on span "Track actions" at bounding box center [1421, 71] width 15 height 21
click at [1421, 103] on link "Merge" at bounding box center [1471, 108] width 135 height 27
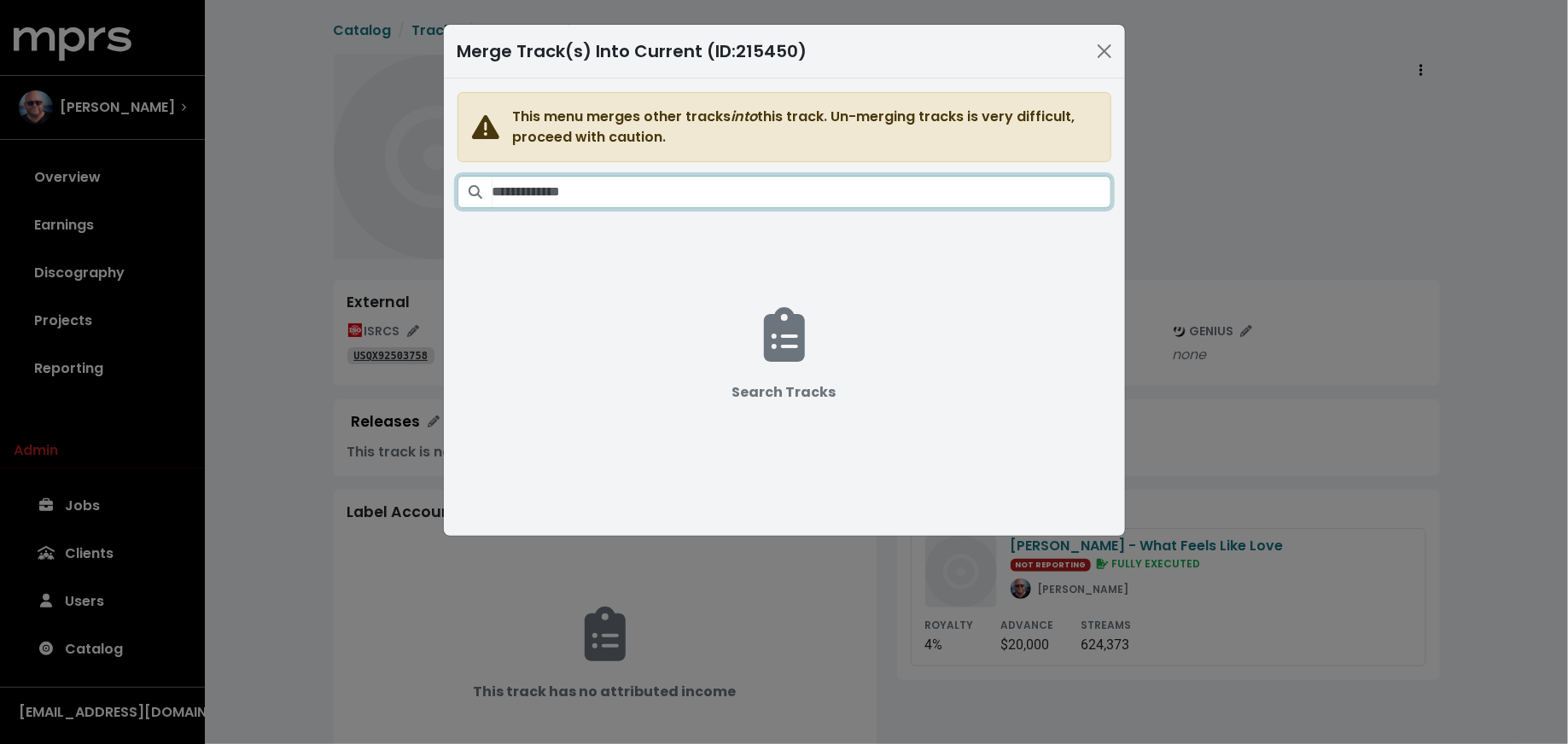
click at [964, 193] on input "Search tracks" at bounding box center [802, 192] width 619 height 33
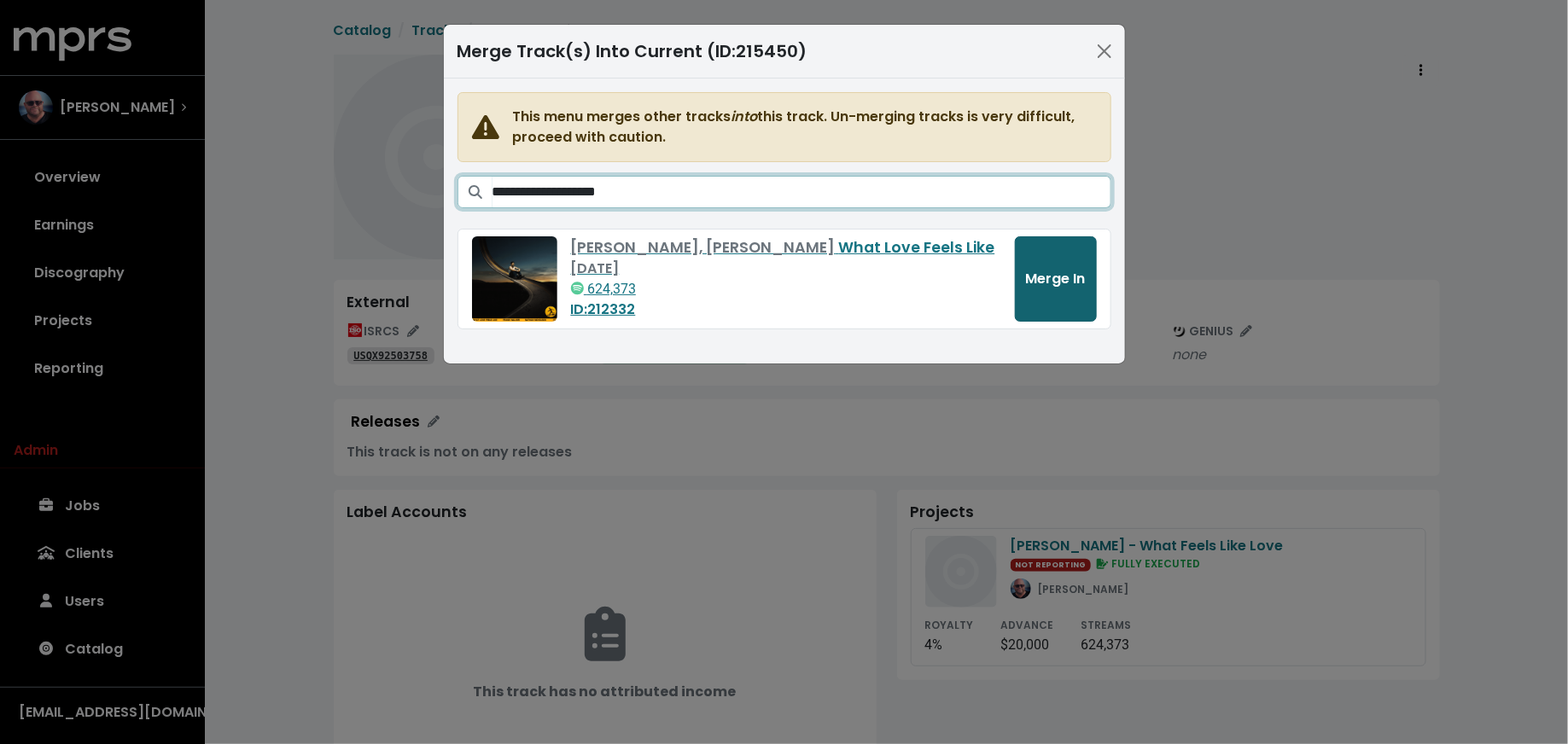
type input "**********"
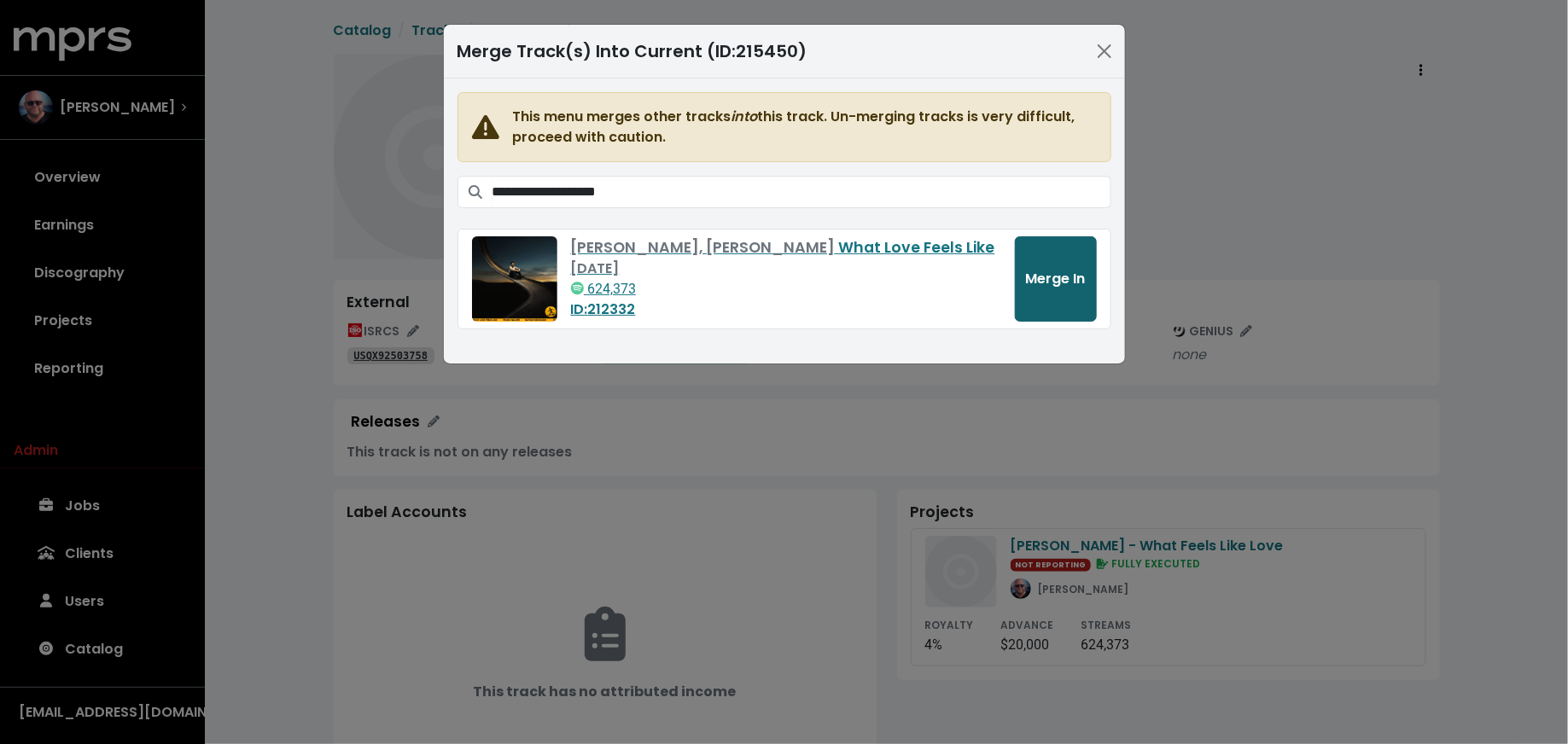
click at [1056, 288] on button "Merge In" at bounding box center [1056, 279] width 82 height 85
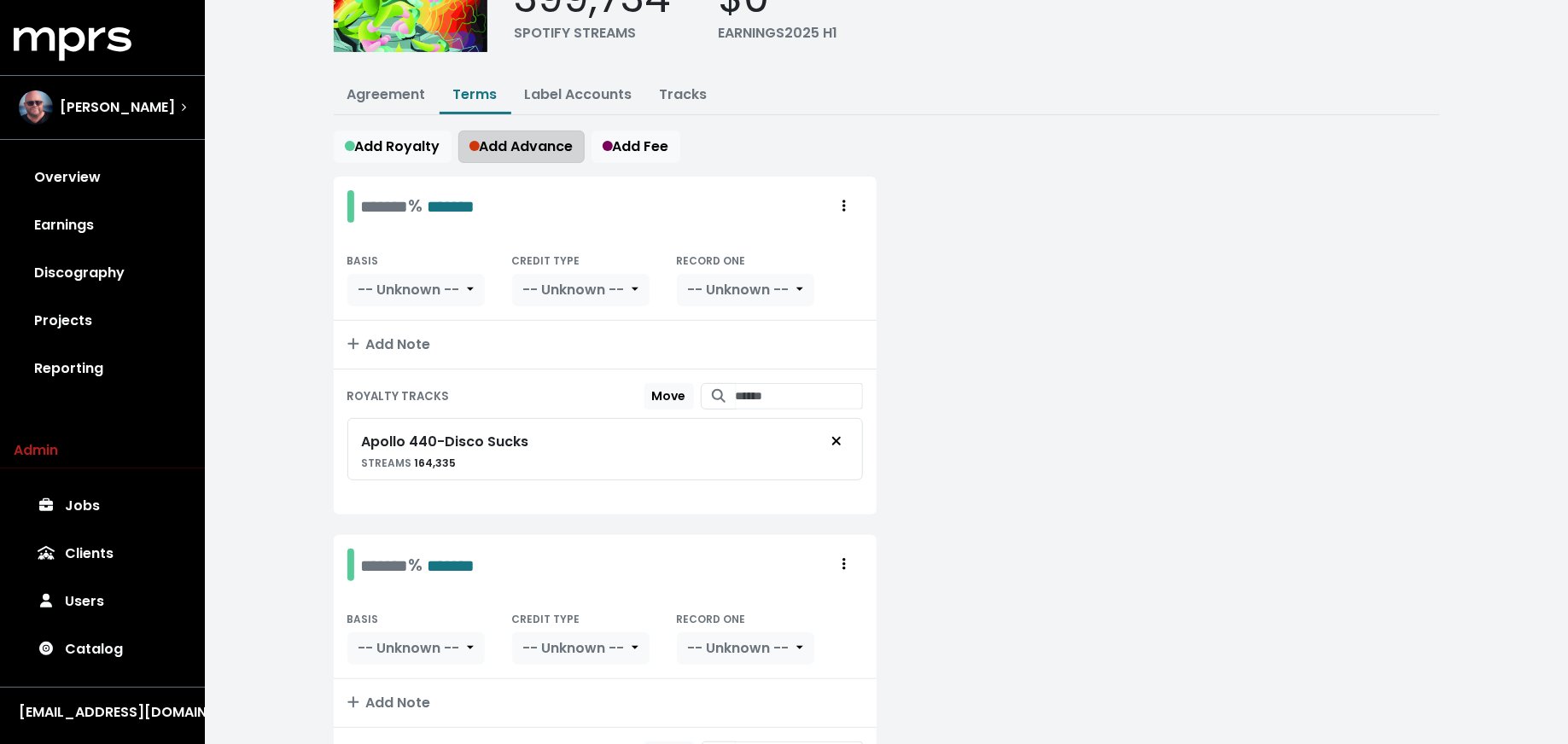
scroll to position [267, 0]
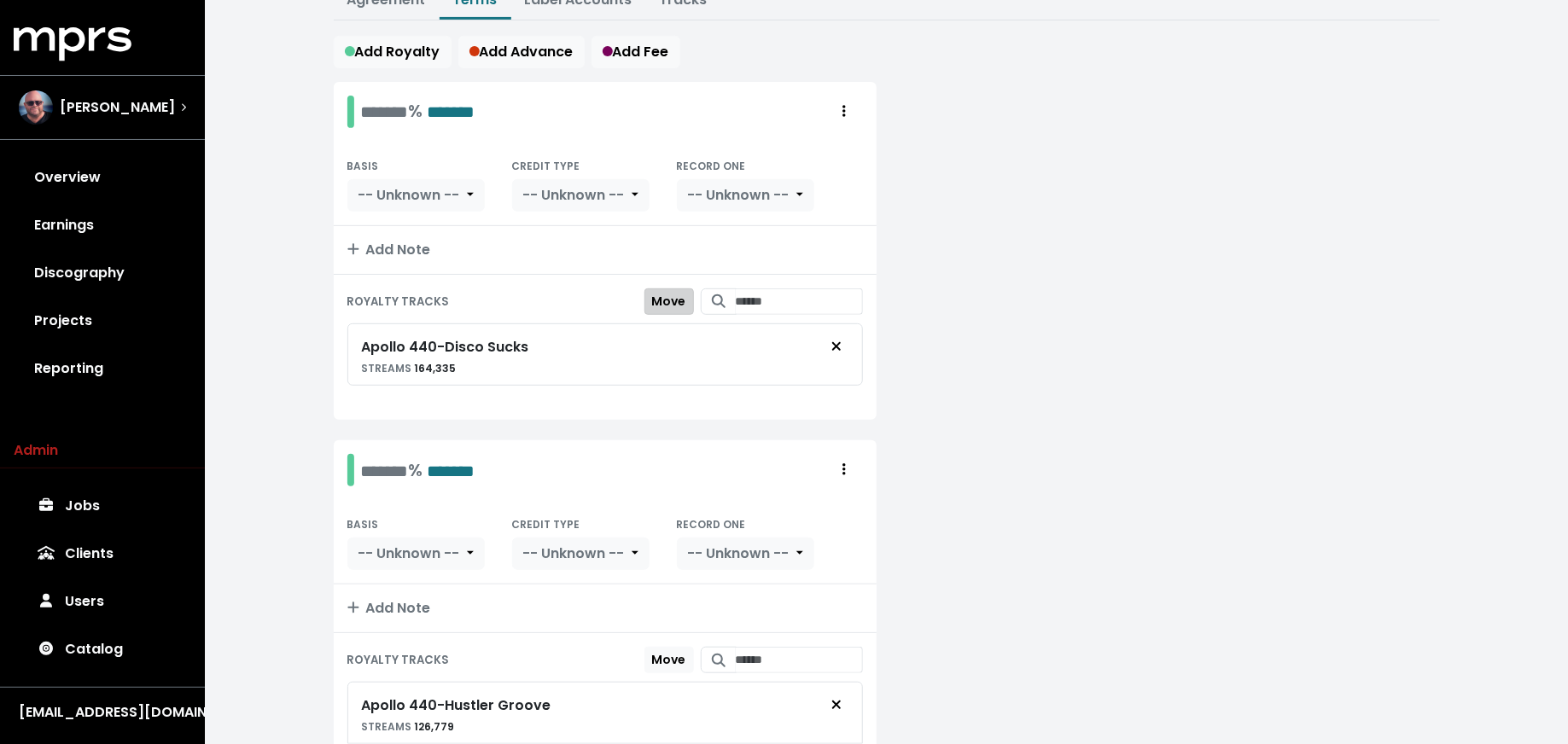
click at [654, 293] on span "Move" at bounding box center [670, 301] width 35 height 17
click at [626, 659] on button "Move Here" at bounding box center [652, 659] width 81 height 26
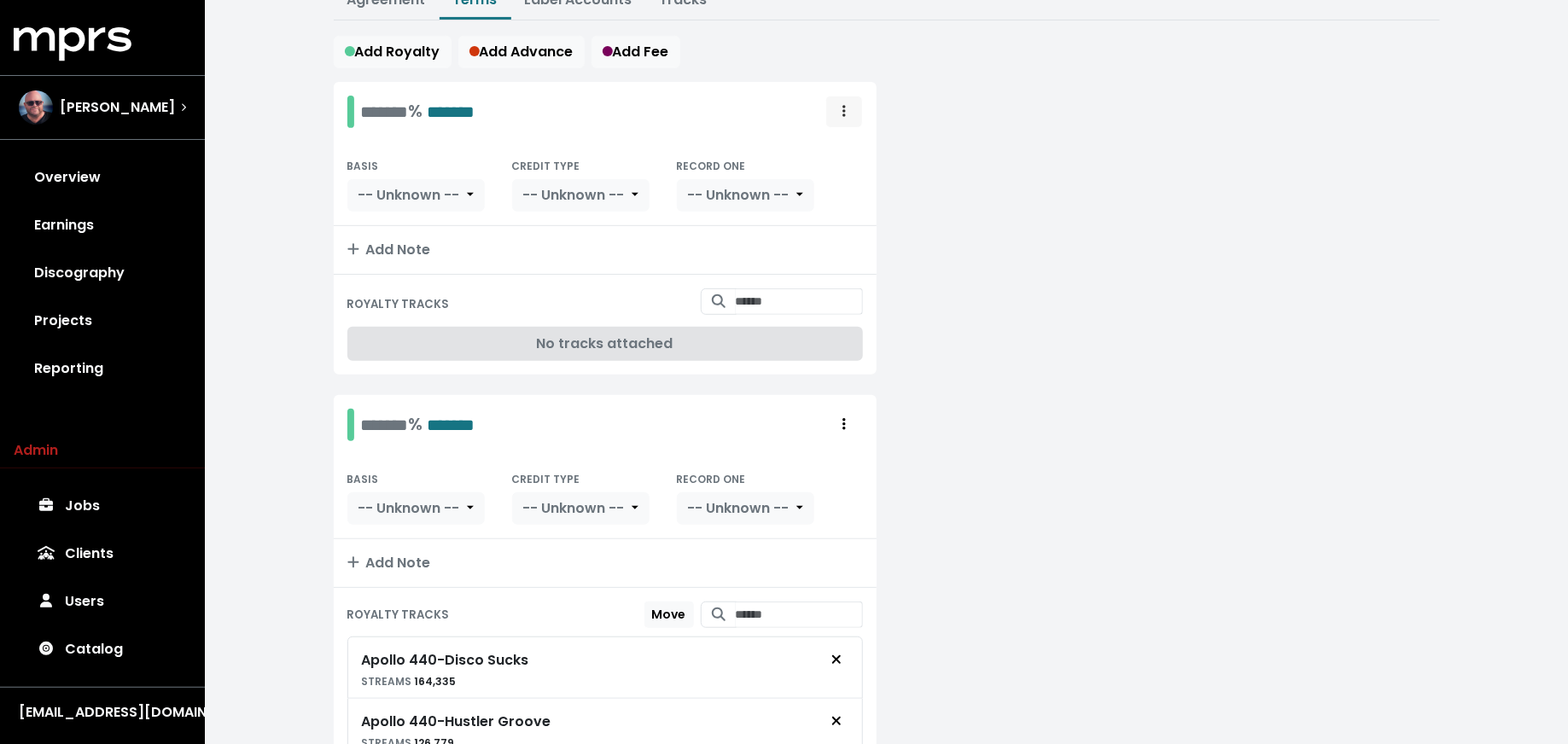
click at [841, 112] on span "Royalty administration options" at bounding box center [844, 112] width 15 height 21
click at [835, 166] on link "Delete" at bounding box center [794, 176] width 135 height 27
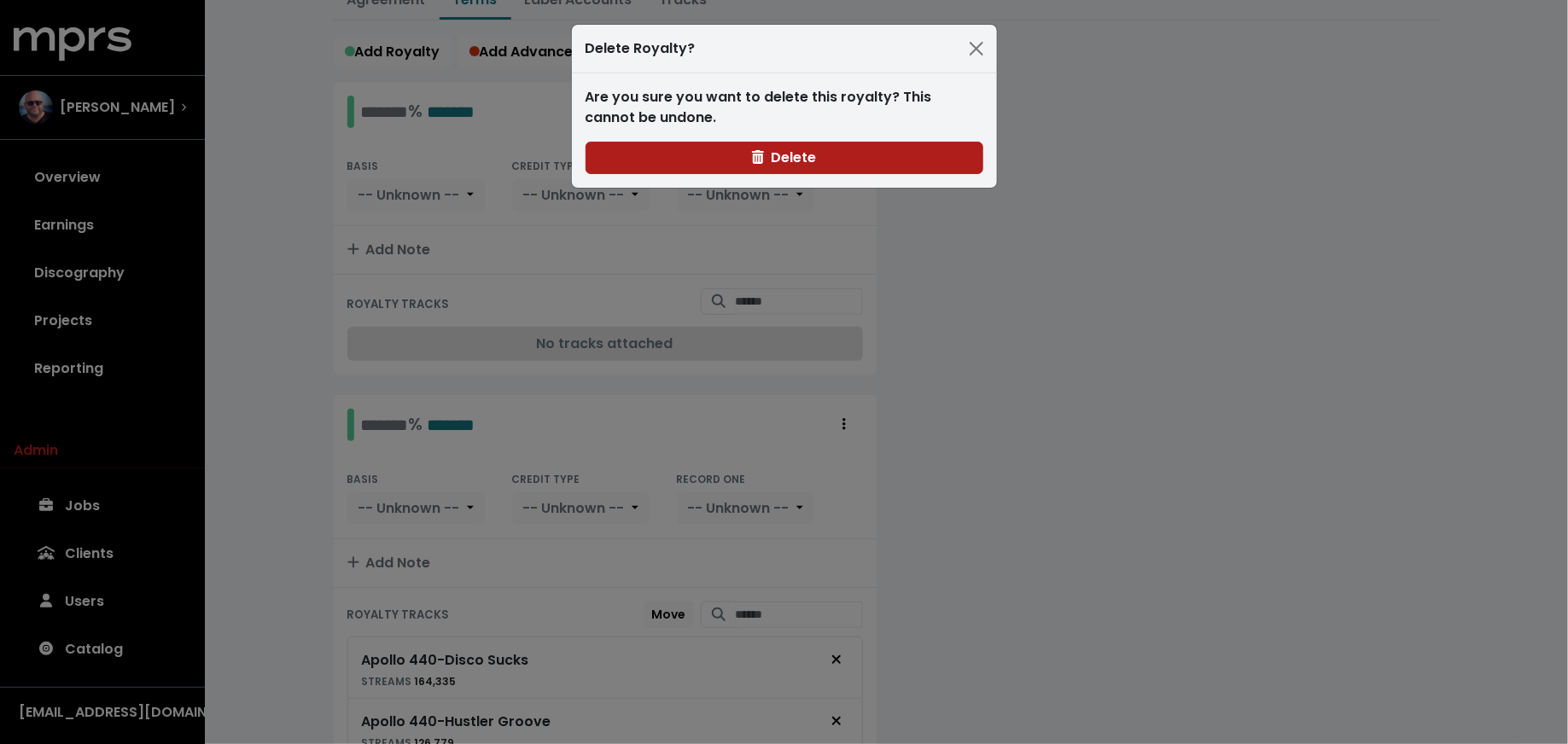
click at [835, 166] on button "Delete" at bounding box center [784, 158] width 398 height 33
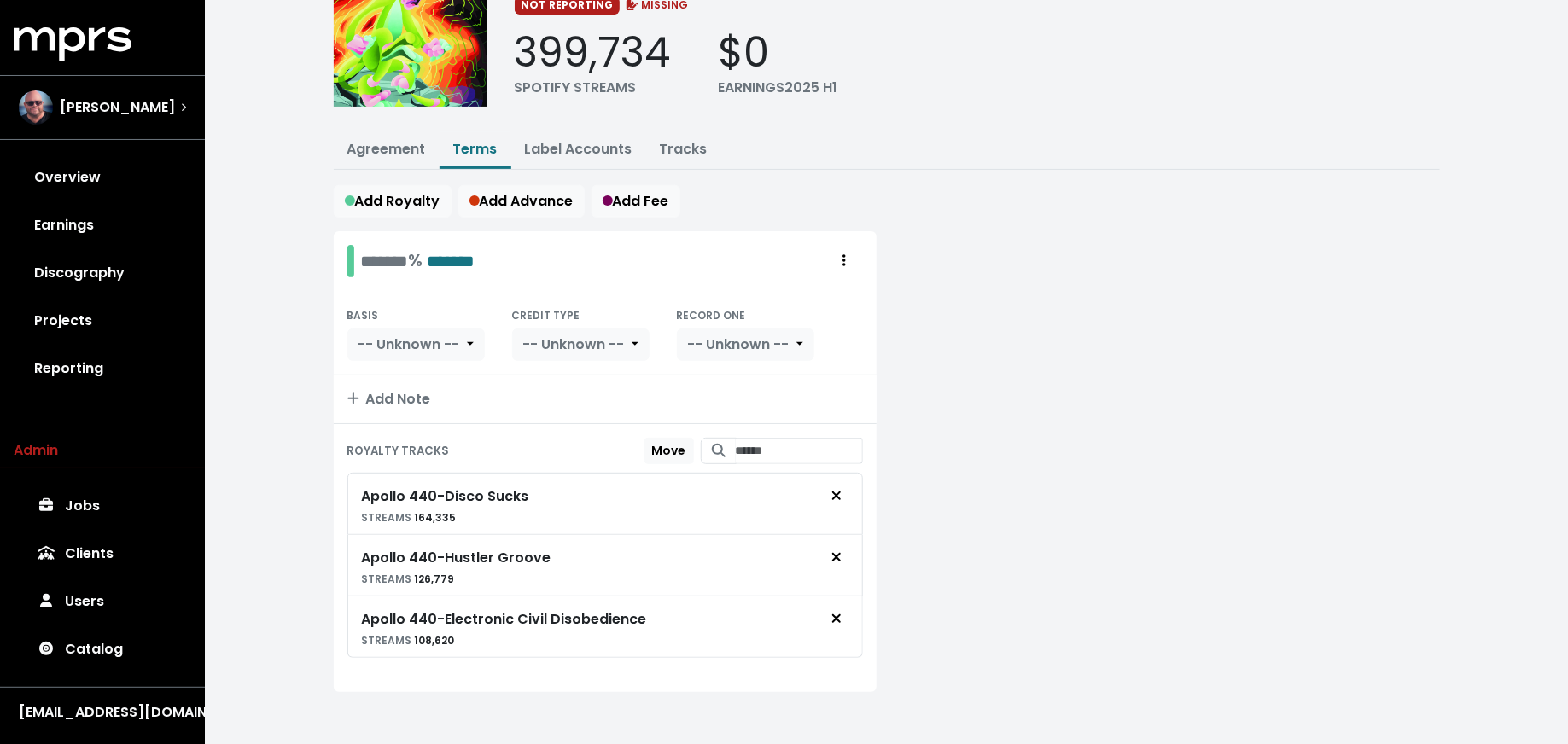
scroll to position [0, 0]
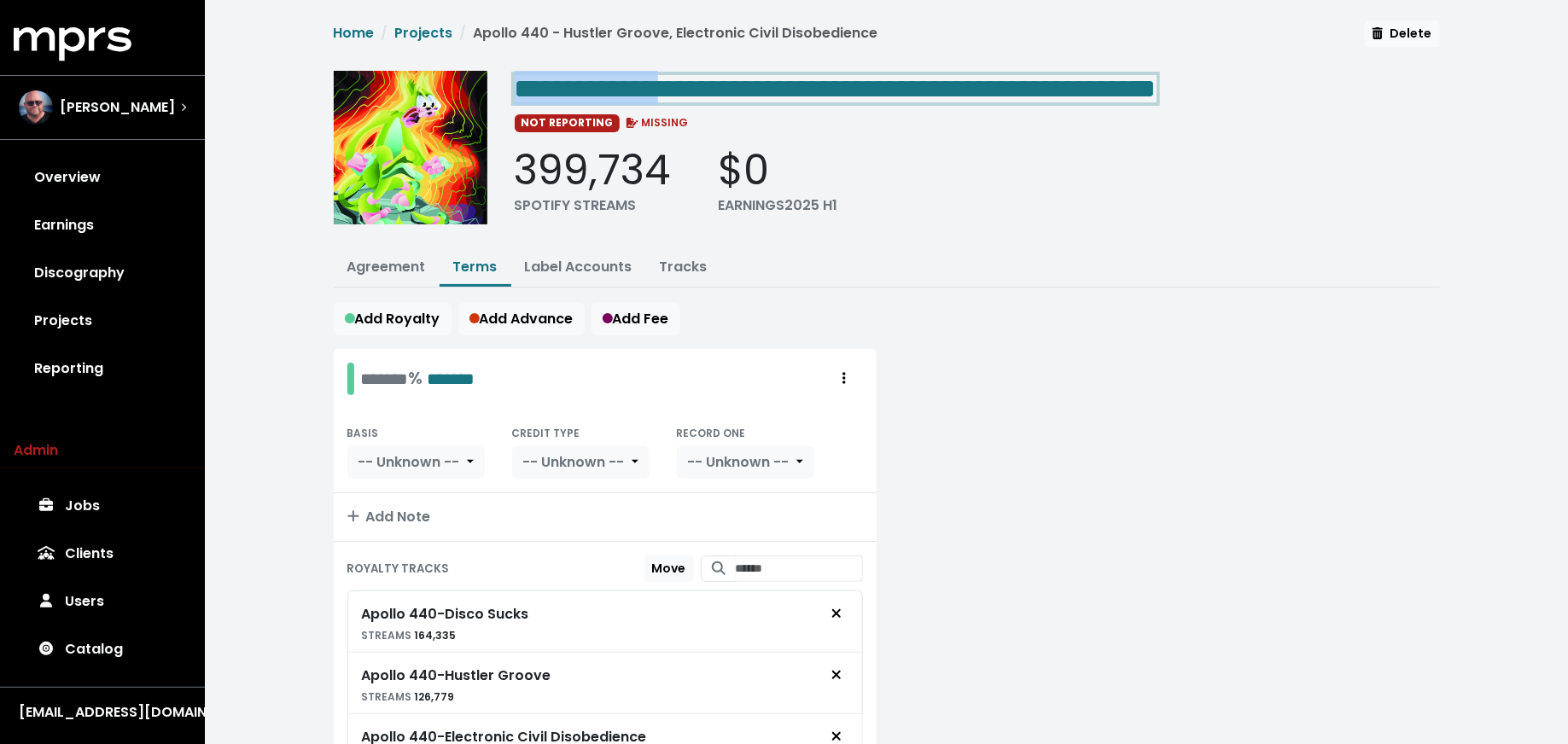
click at [690, 86] on span "**********" at bounding box center [835, 89] width 642 height 27
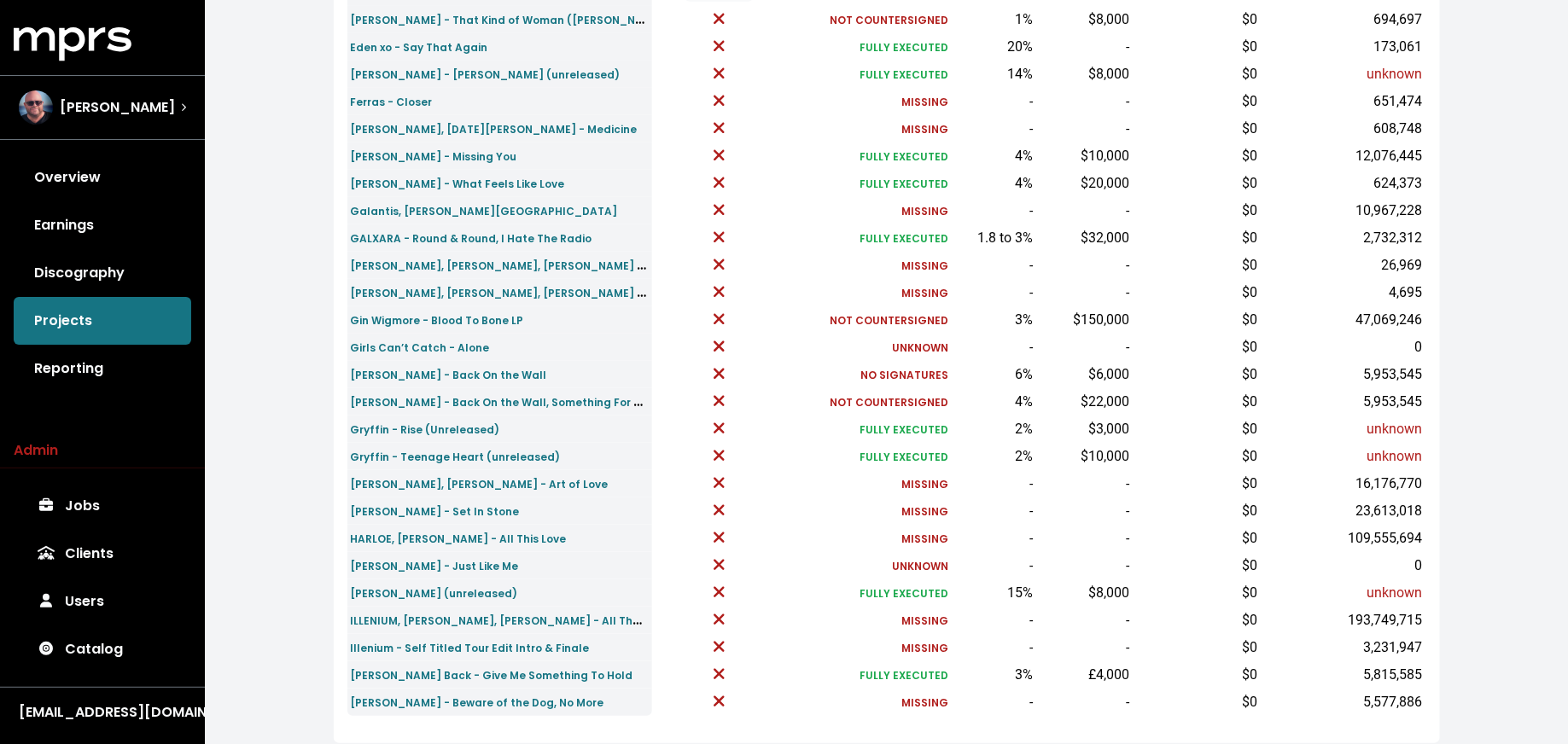
scroll to position [426, 0]
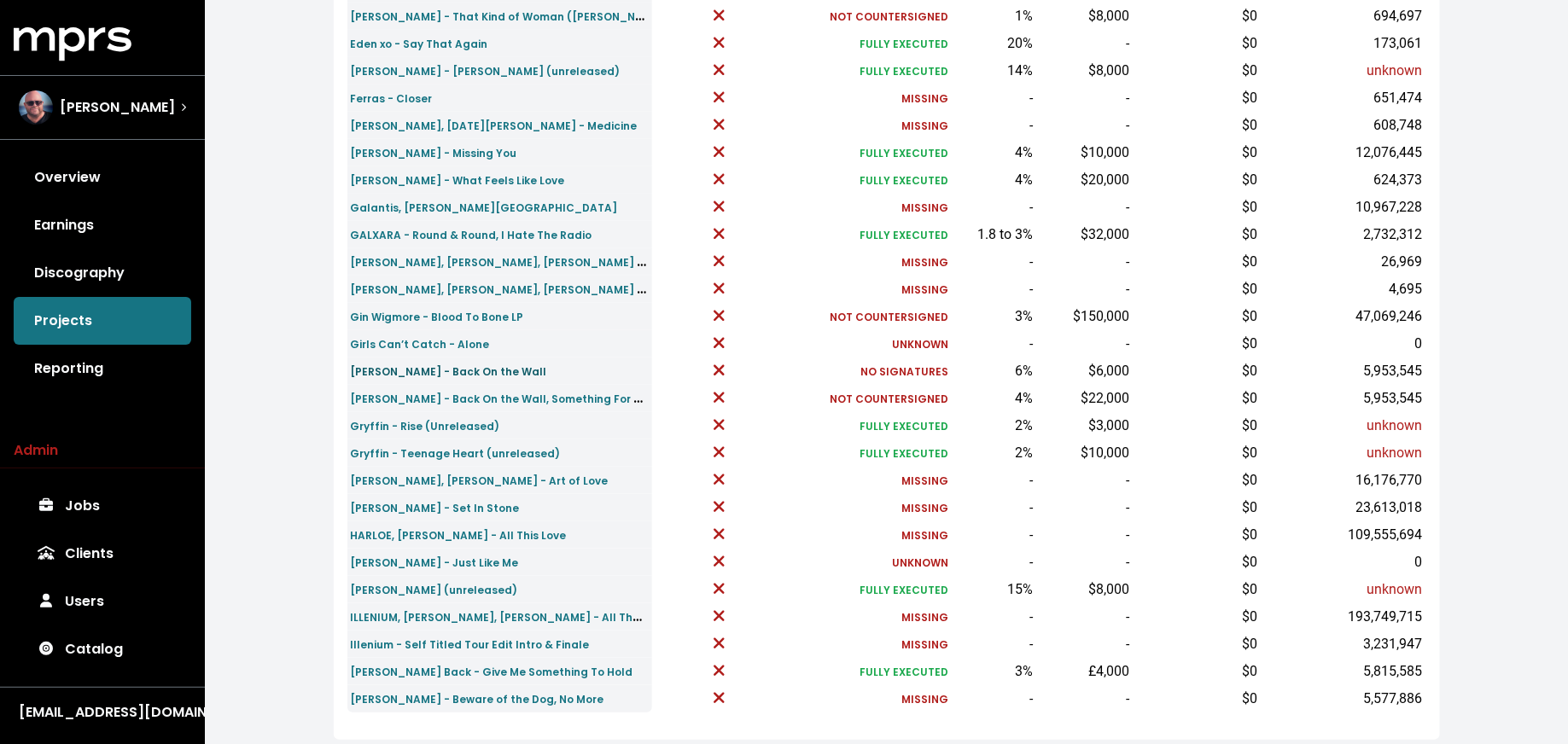
click at [416, 372] on small "Greyson Chance - Back On the Wall" at bounding box center [449, 371] width 197 height 15
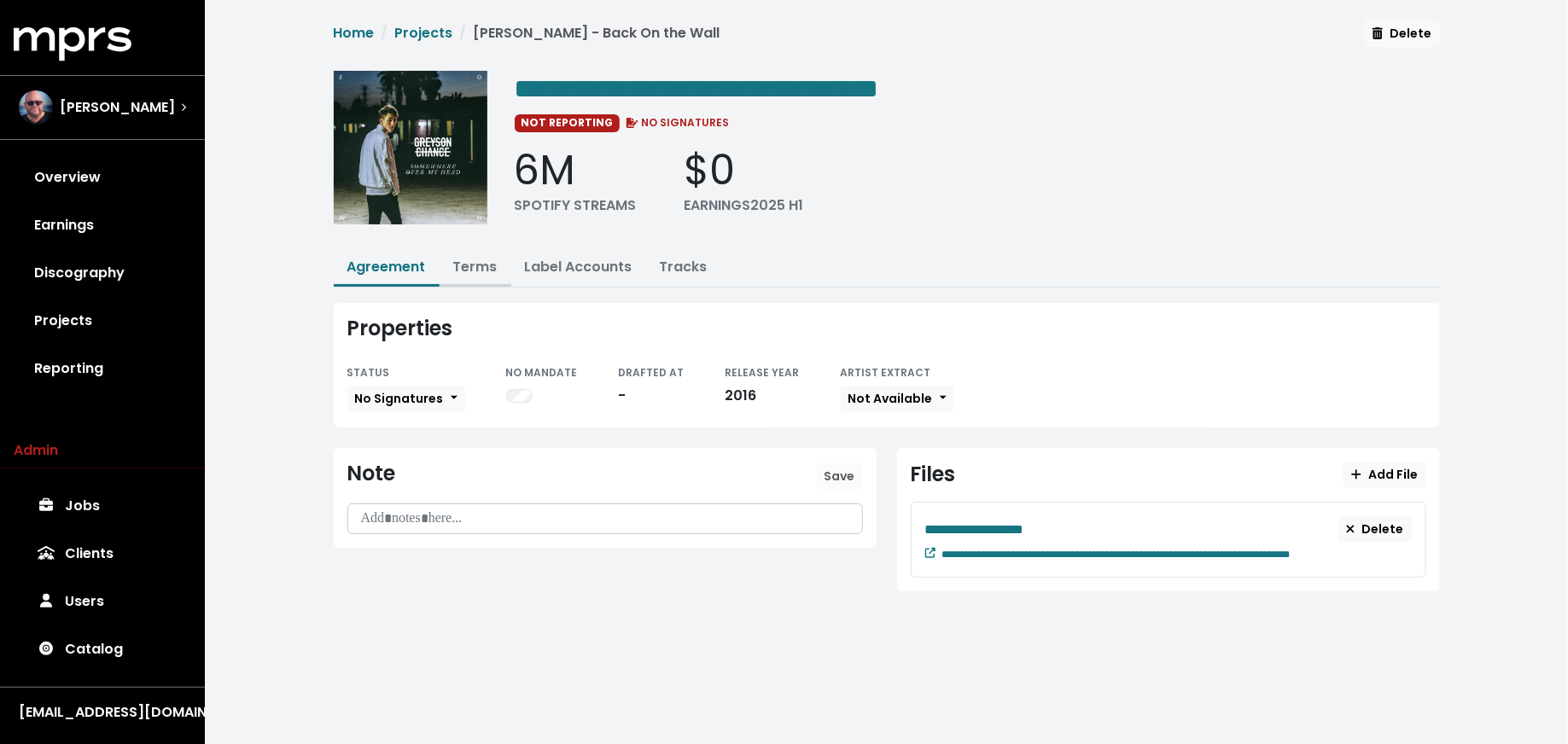
click at [460, 254] on button "Terms" at bounding box center [475, 268] width 72 height 36
click at [468, 261] on link "Terms" at bounding box center [475, 266] width 45 height 20
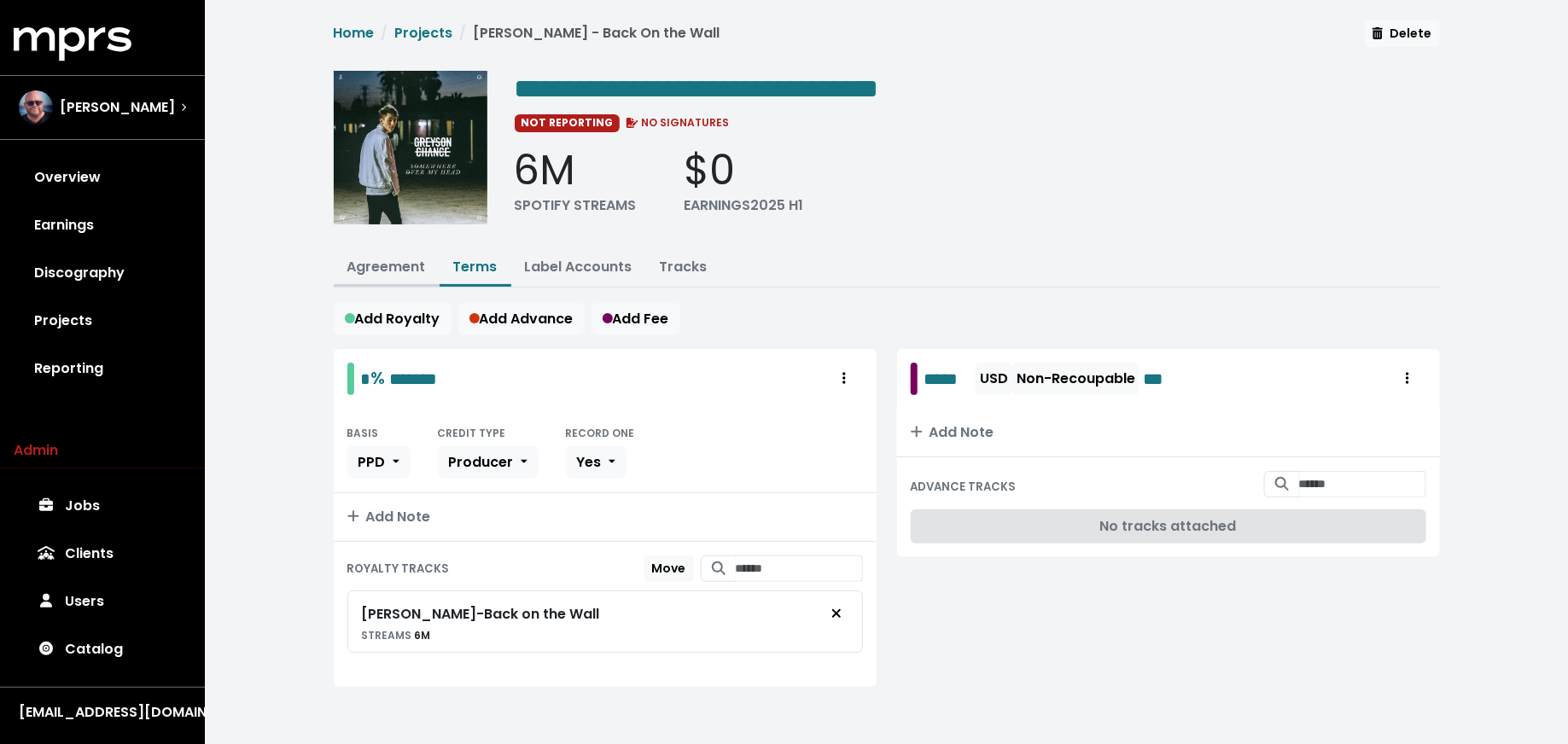
click at [395, 256] on link "Agreement" at bounding box center [387, 266] width 78 height 20
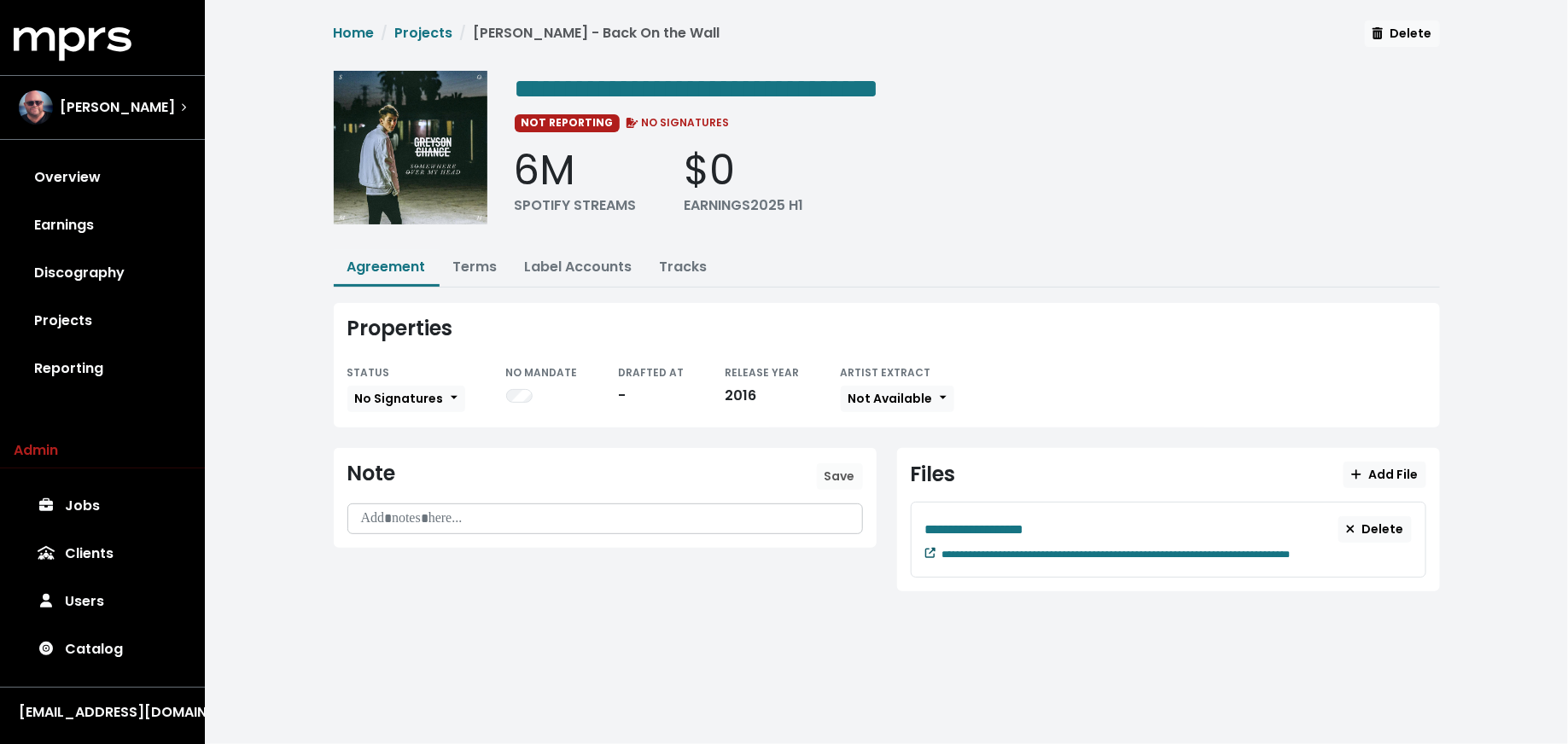
click at [927, 553] on small at bounding box center [930, 553] width 10 height 15
click at [1415, 35] on span "Delete" at bounding box center [1401, 33] width 59 height 17
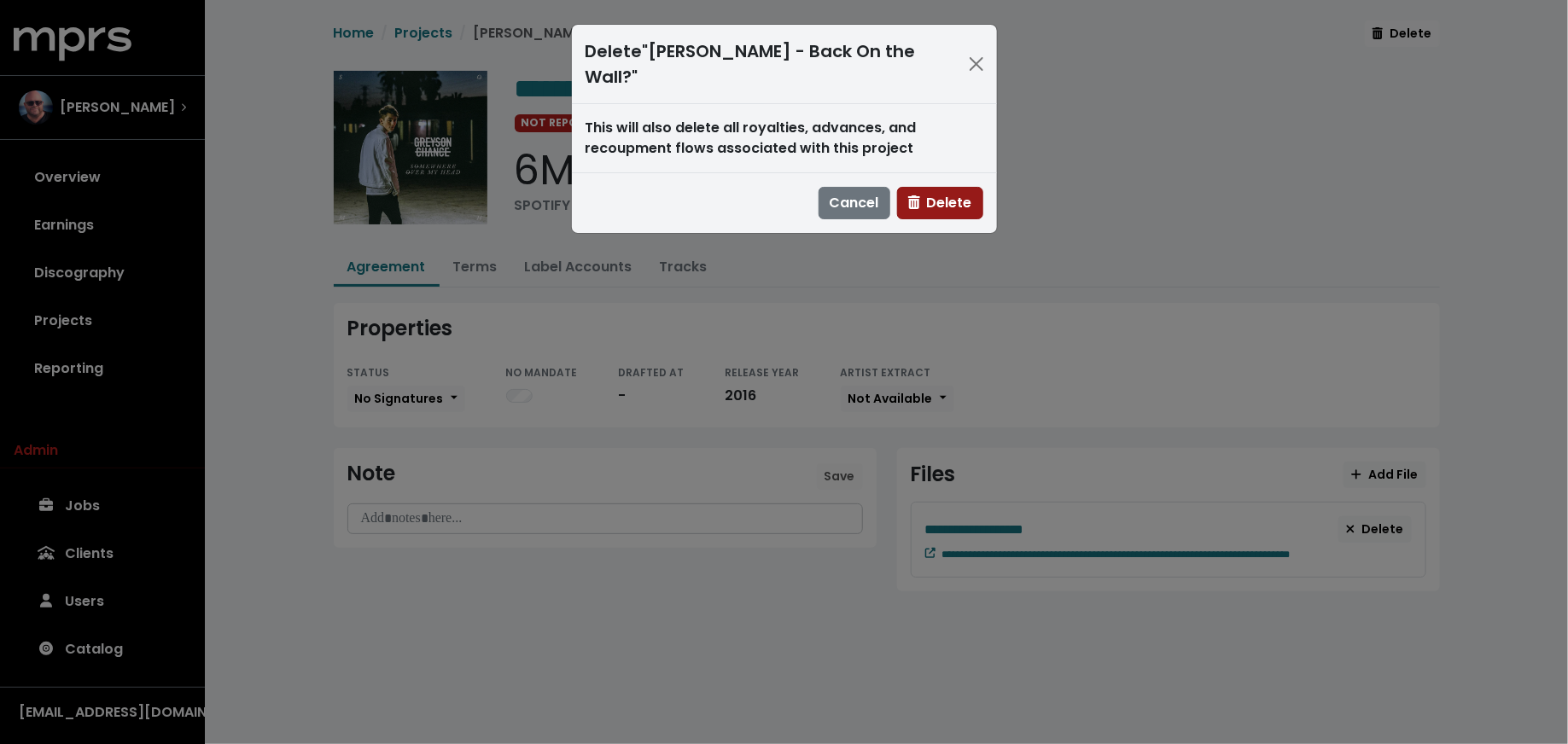
click at [927, 199] on span "Delete" at bounding box center [940, 203] width 64 height 20
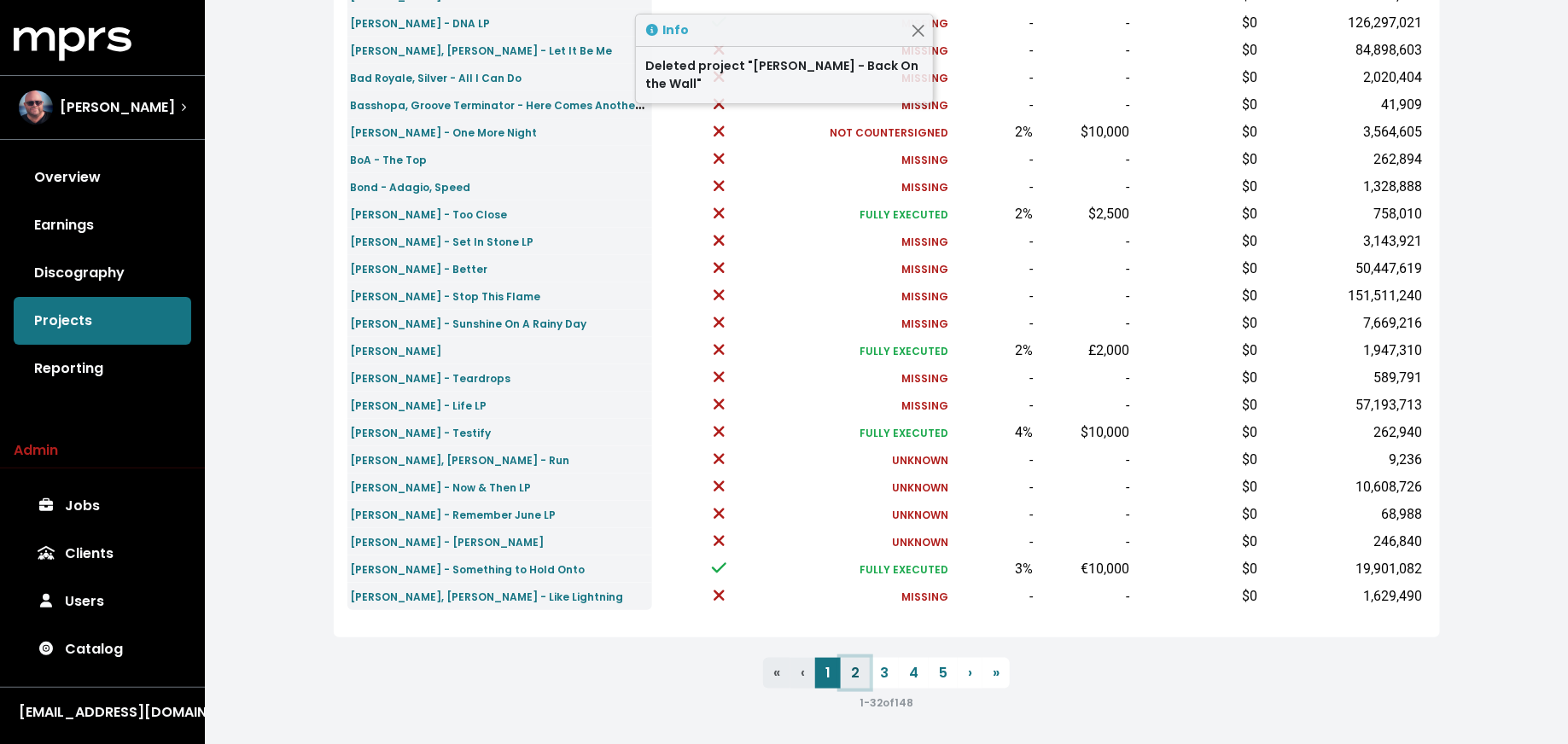
click at [855, 672] on link "2" at bounding box center [855, 673] width 29 height 31
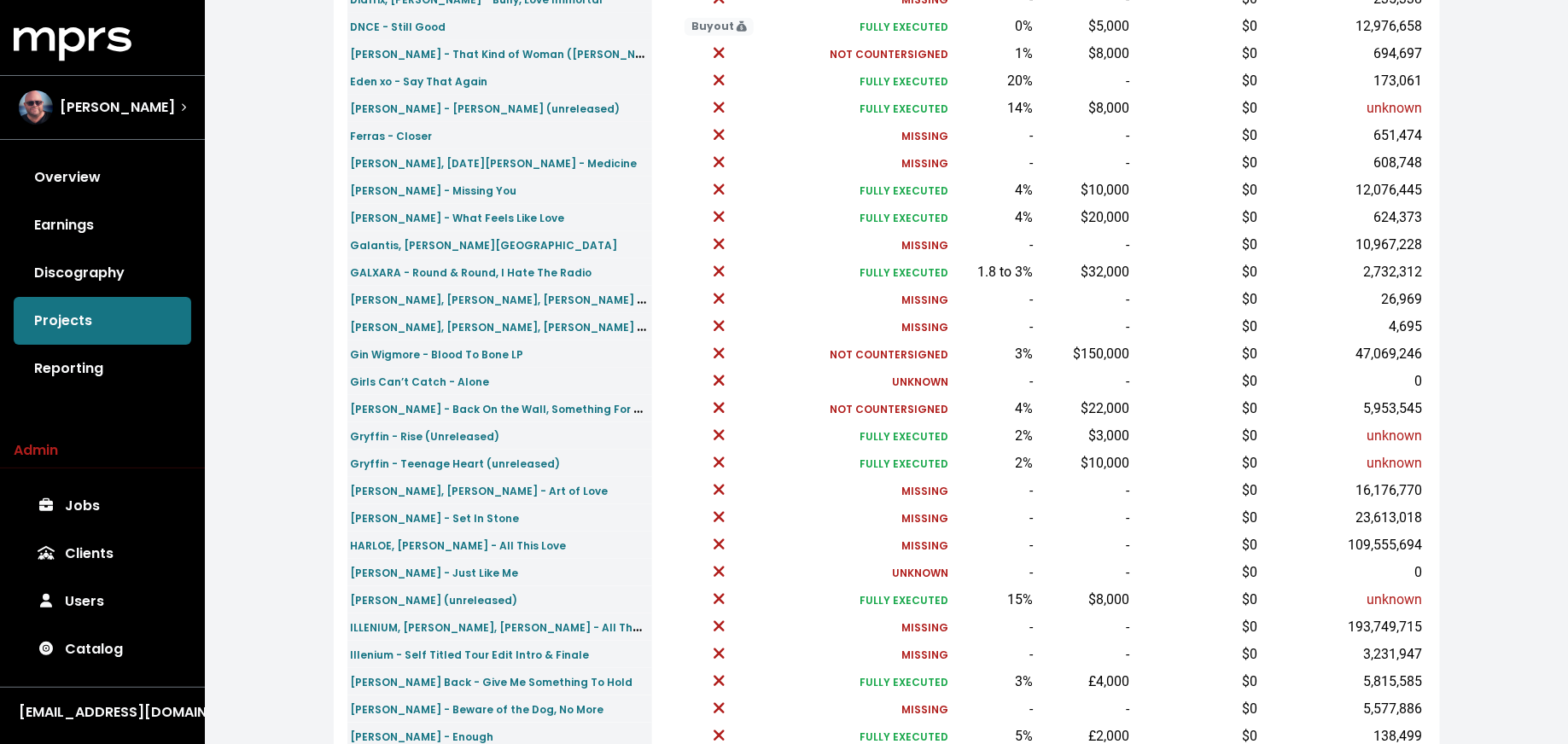
scroll to position [528, 0]
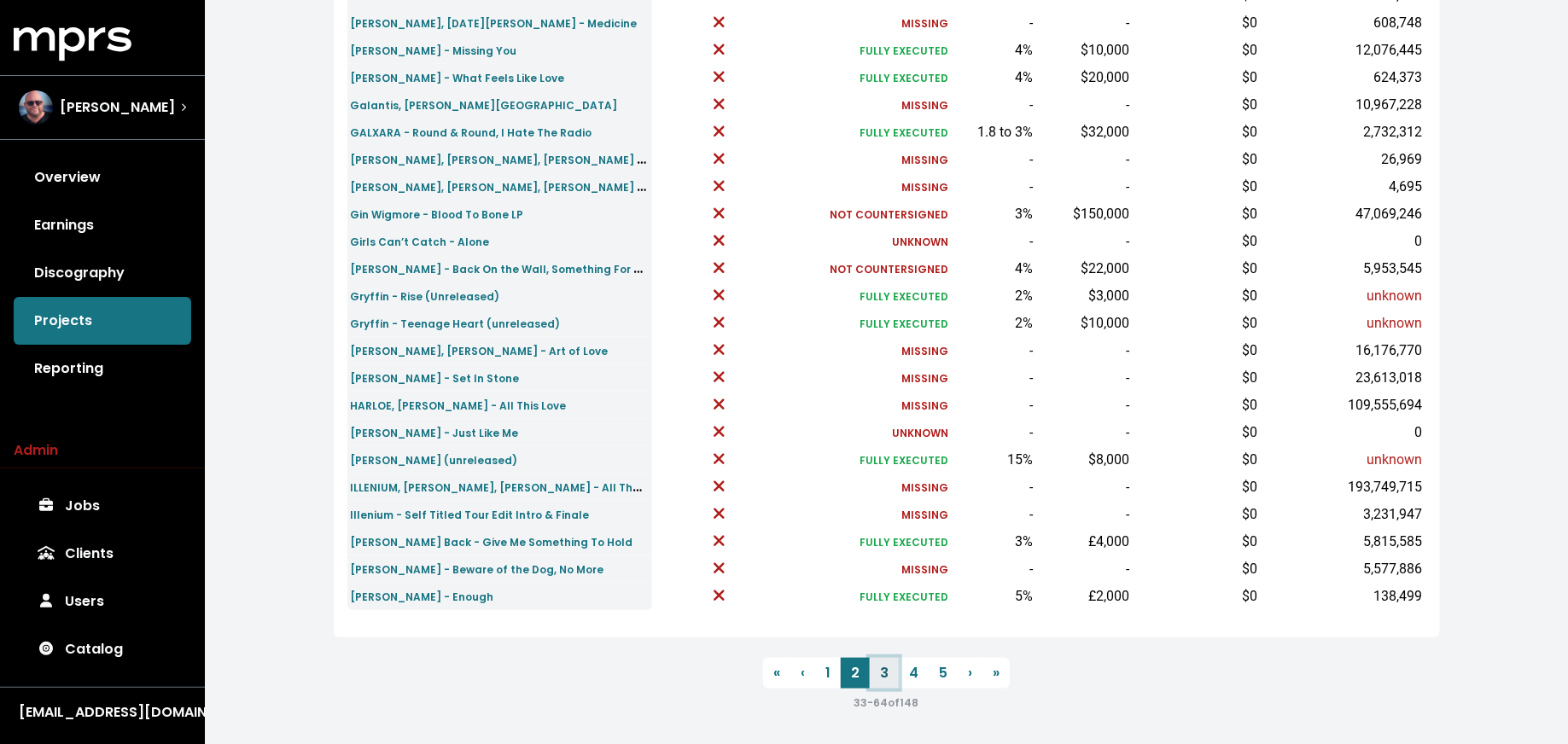
click at [885, 669] on link "3" at bounding box center [885, 673] width 29 height 31
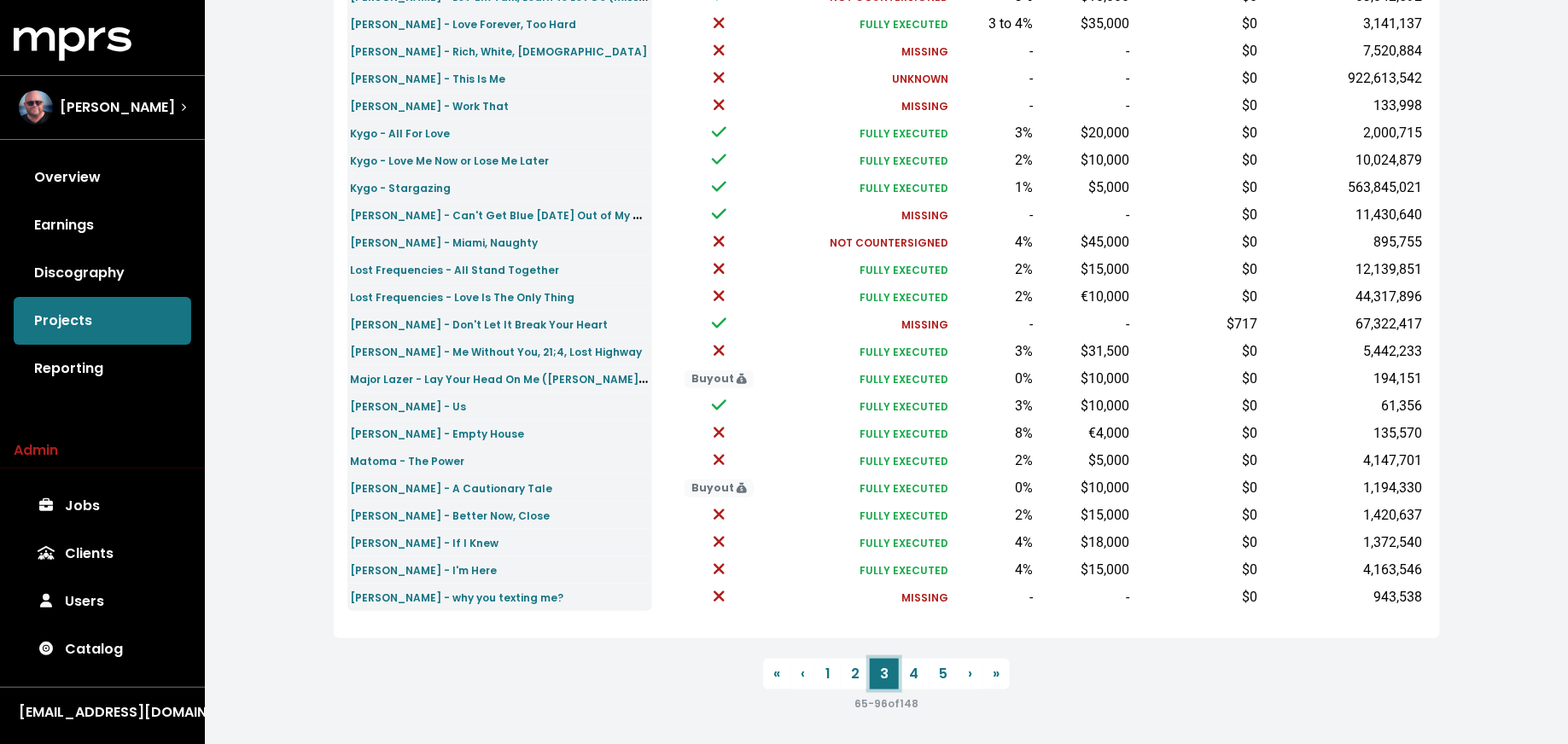
scroll to position [528, 0]
click at [905, 675] on link "4" at bounding box center [914, 673] width 30 height 31
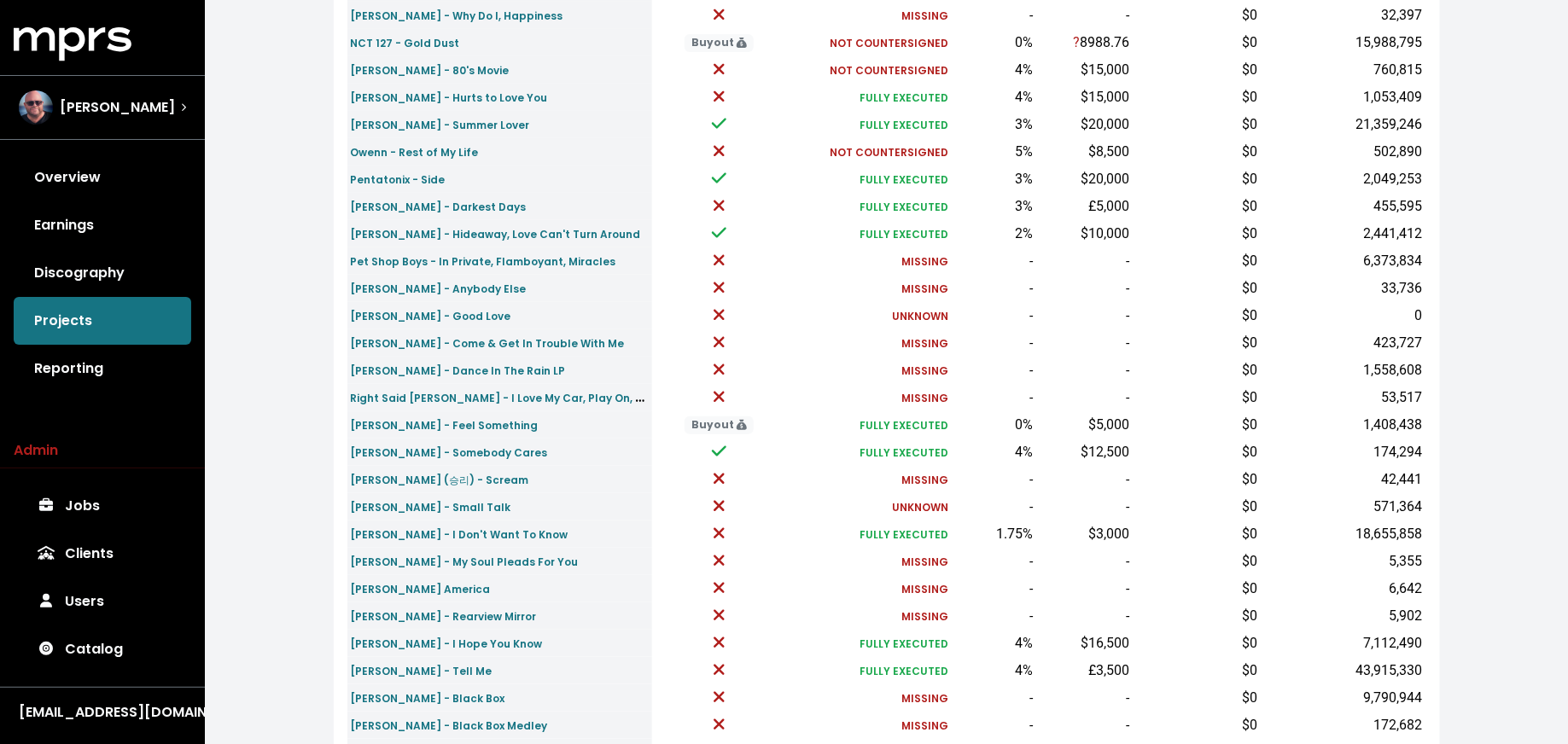
scroll to position [292, 0]
click at [440, 311] on small "Pixie Lott - Good Love" at bounding box center [430, 315] width 160 height 15
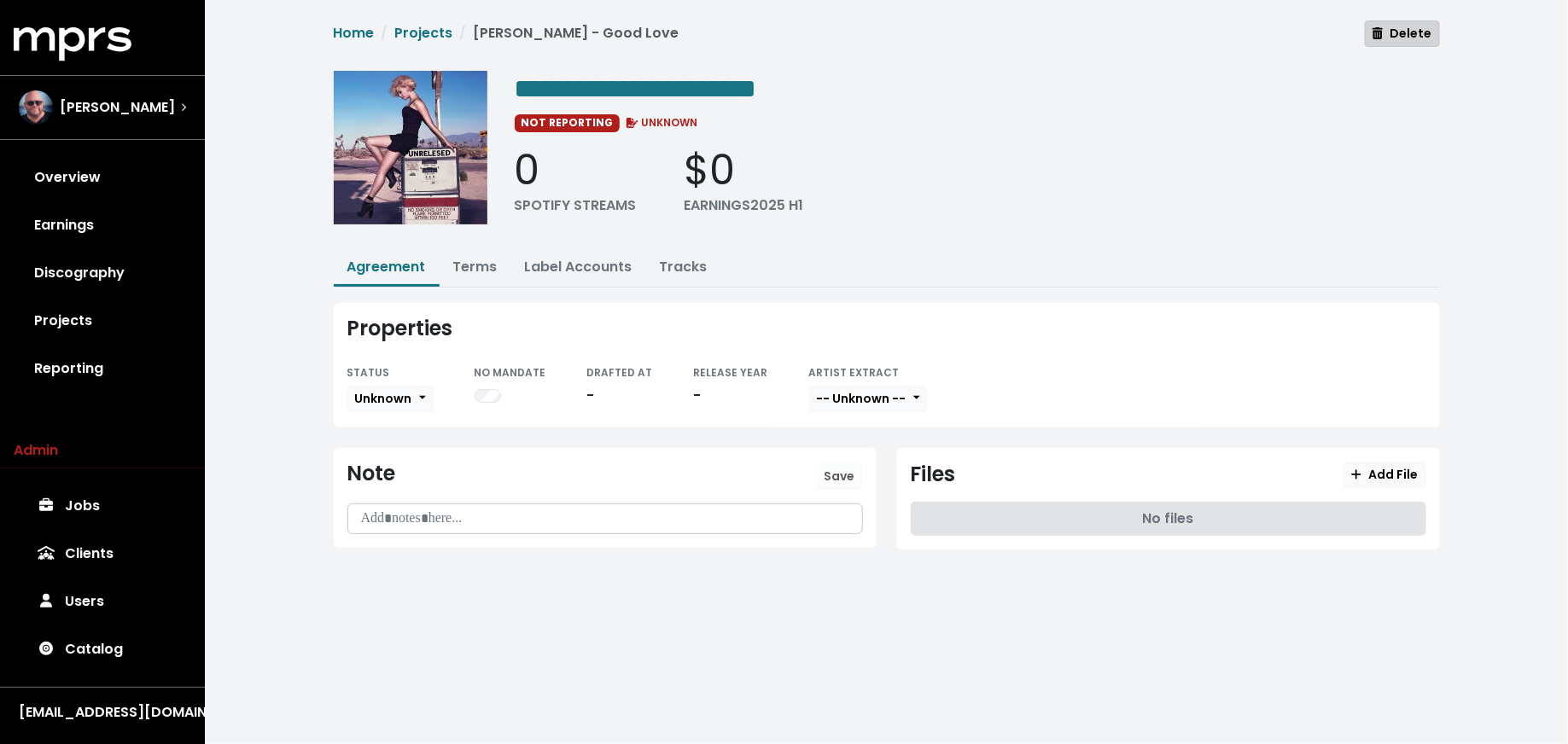
click at [1401, 44] on button "Delete" at bounding box center [1402, 34] width 75 height 26
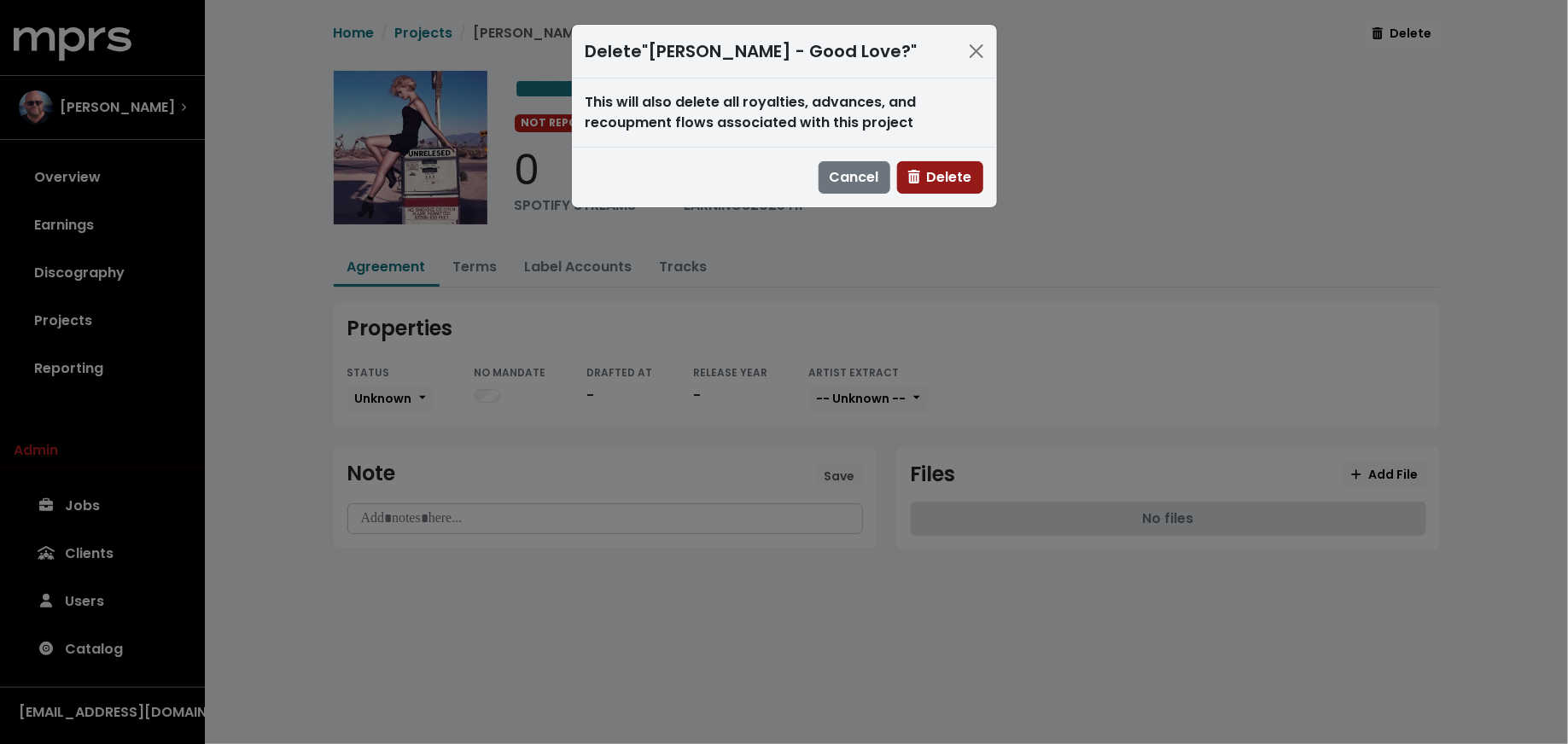
click at [945, 167] on span "Delete" at bounding box center [940, 177] width 64 height 20
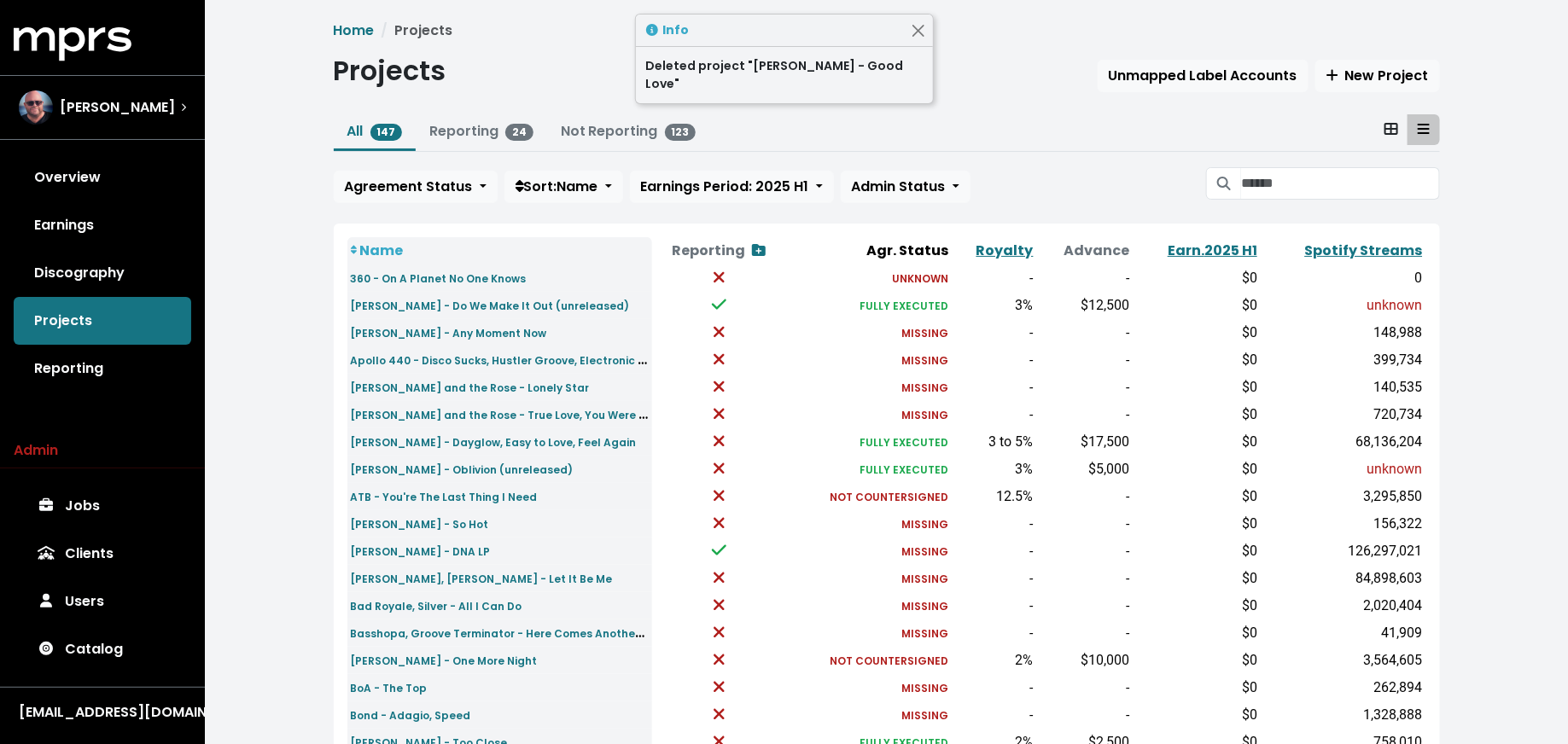
scroll to position [528, 0]
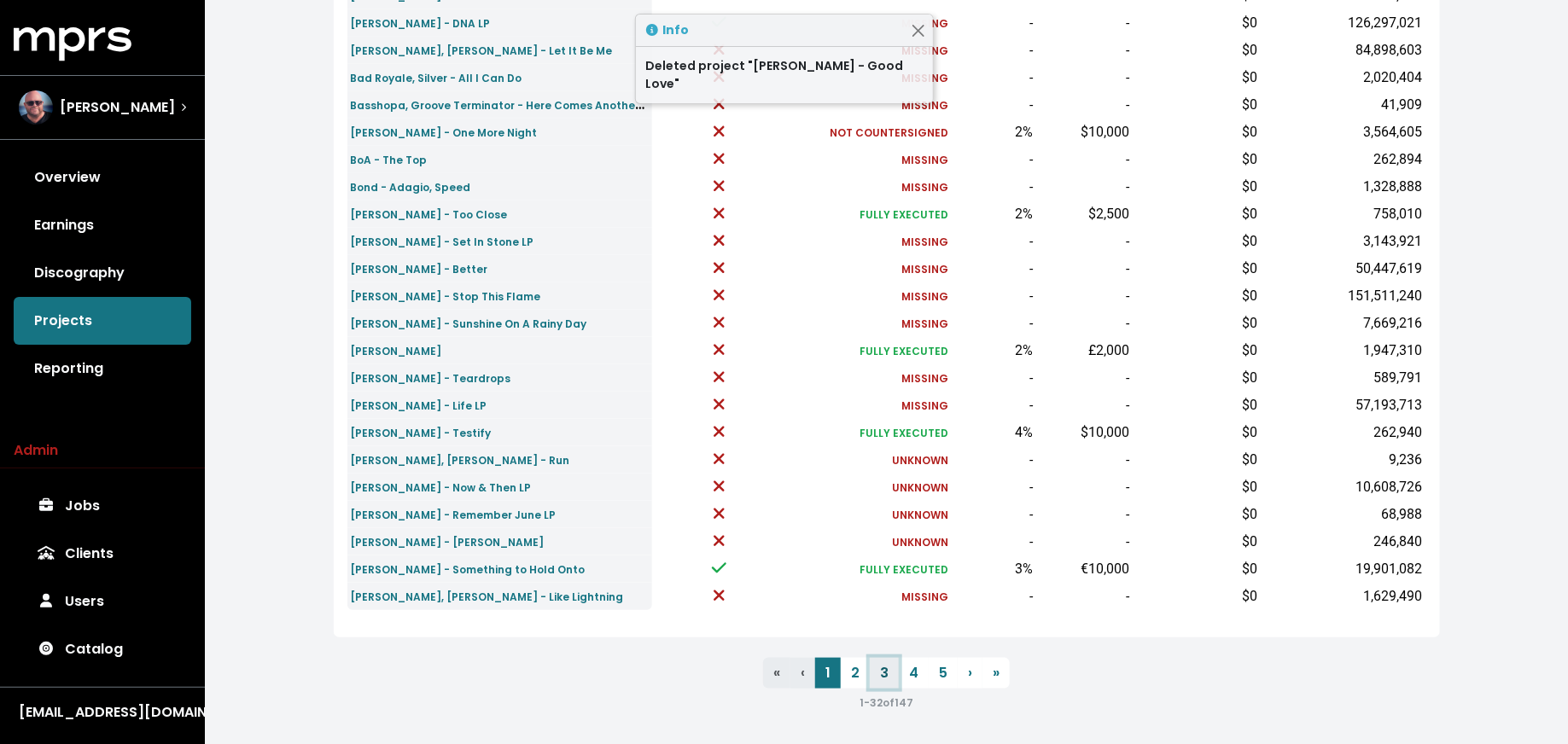
click at [885, 670] on link "3" at bounding box center [885, 673] width 29 height 31
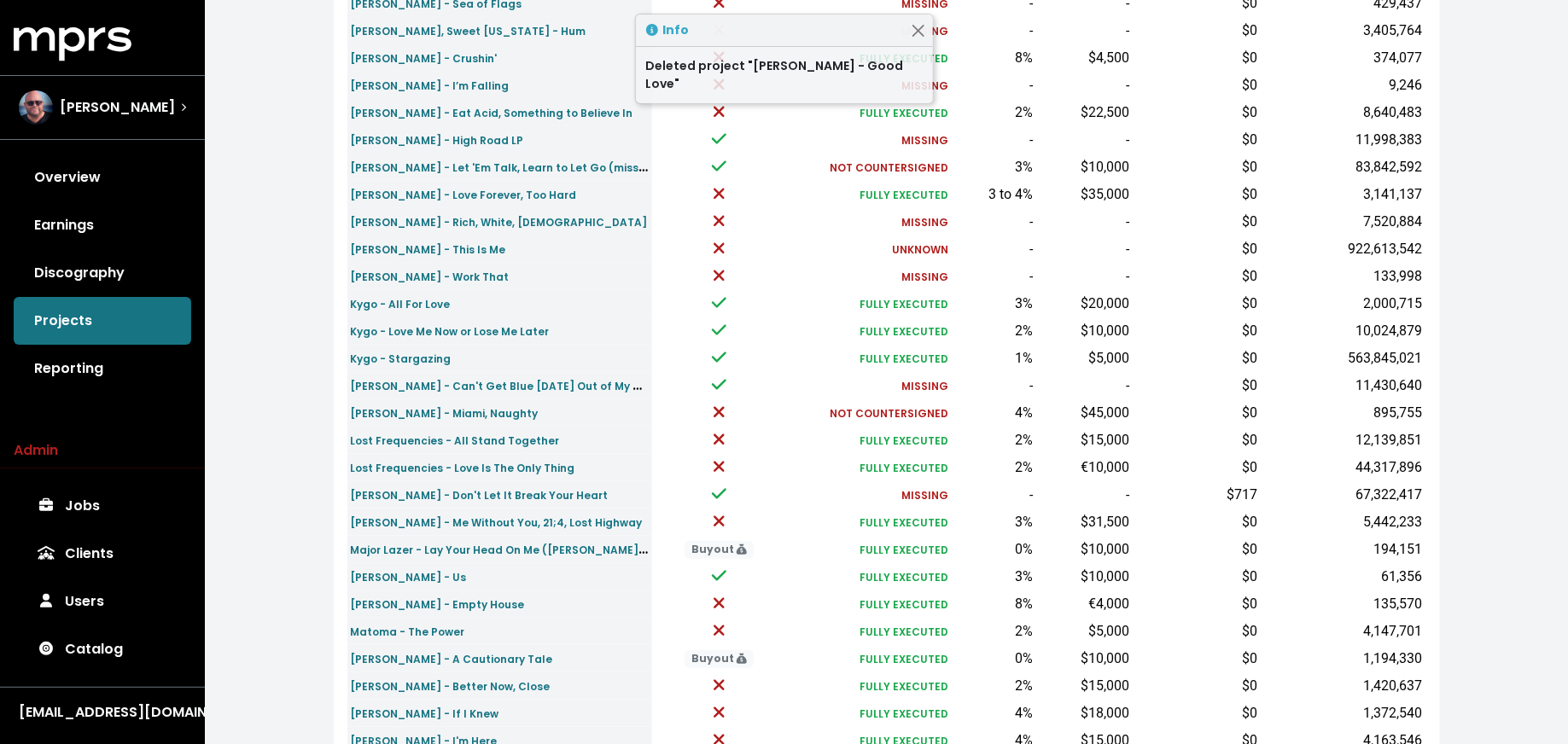
scroll to position [528, 0]
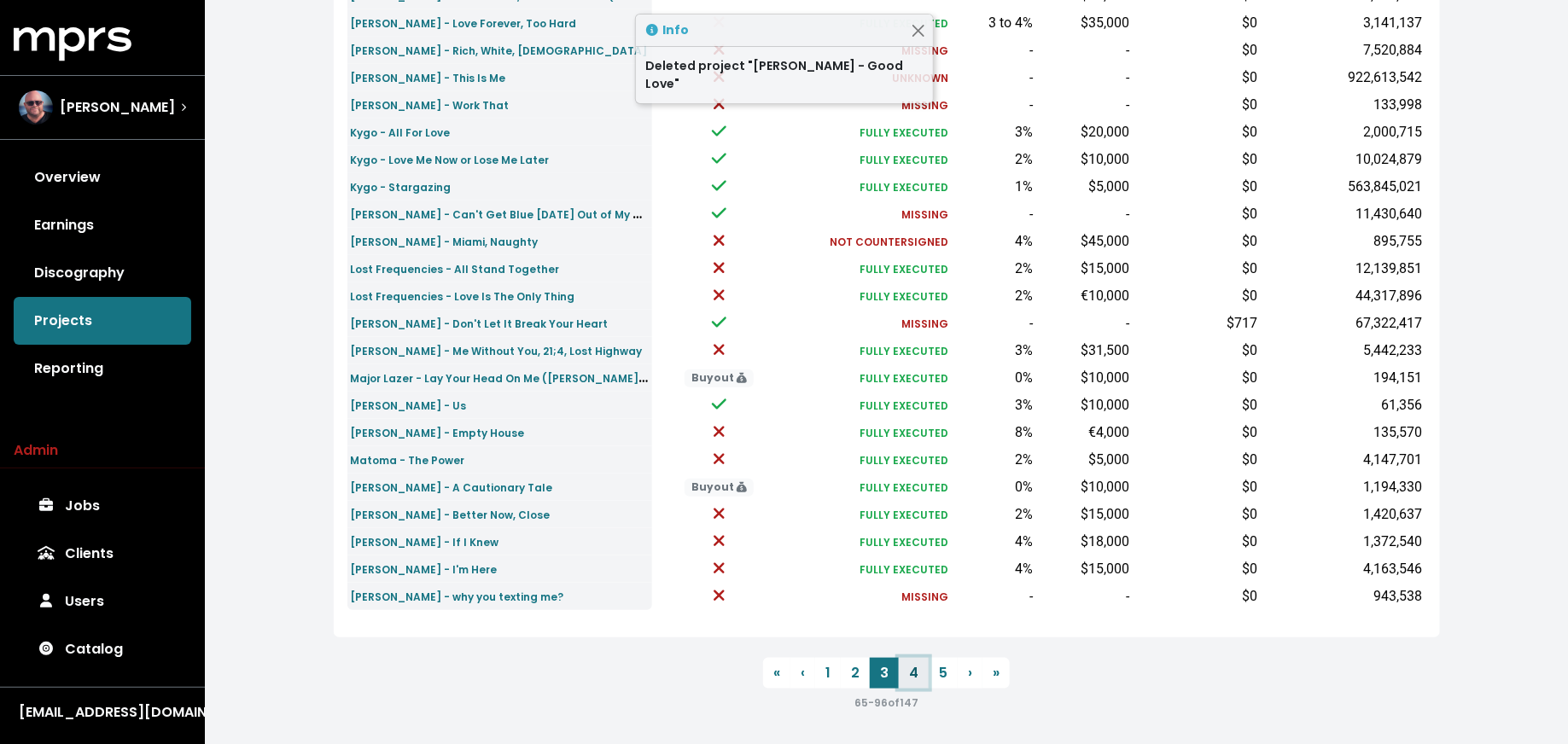
click at [912, 679] on link "4" at bounding box center [914, 673] width 30 height 31
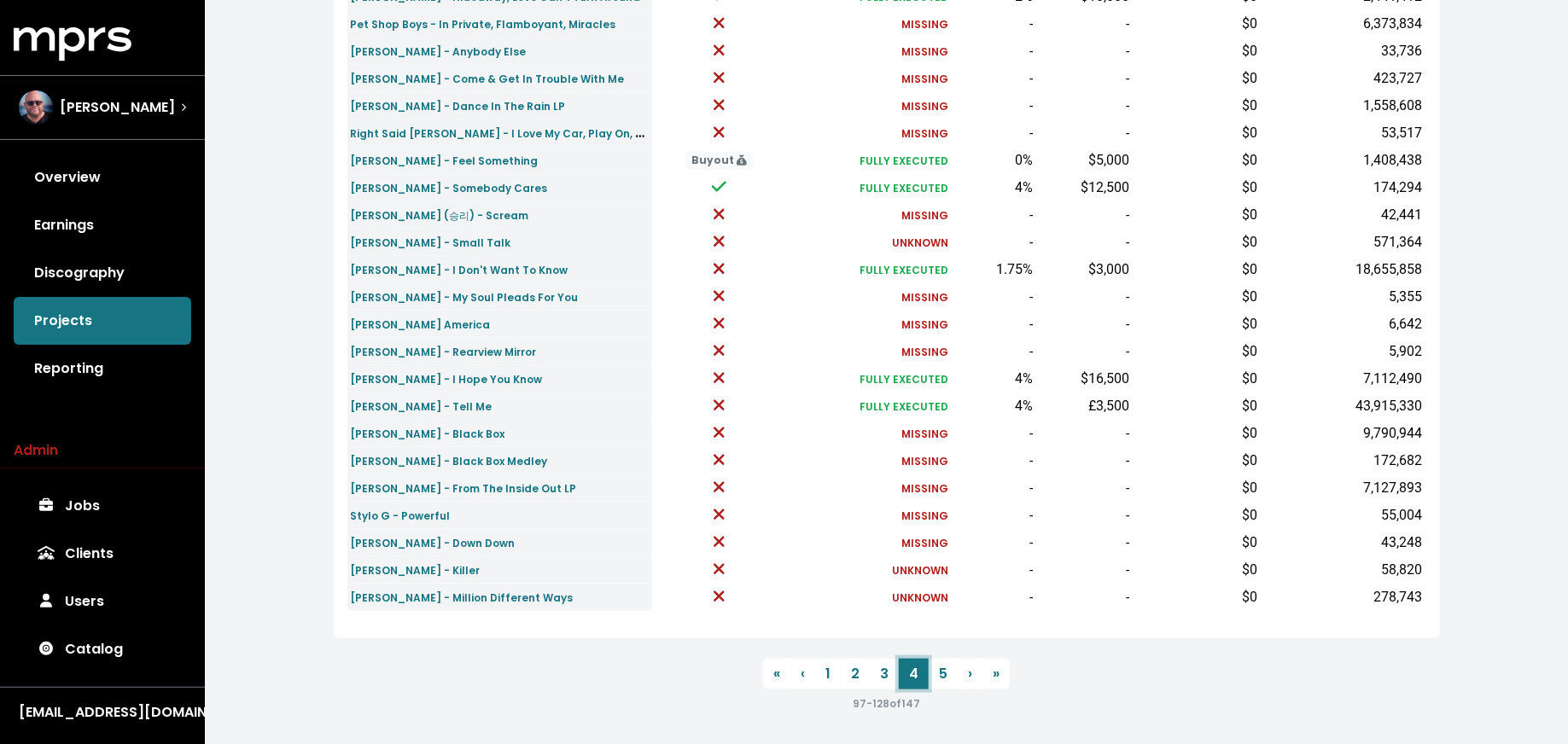
scroll to position [528, 0]
click at [524, 596] on small "Sugababes - Million Different Ways" at bounding box center [461, 597] width 223 height 15
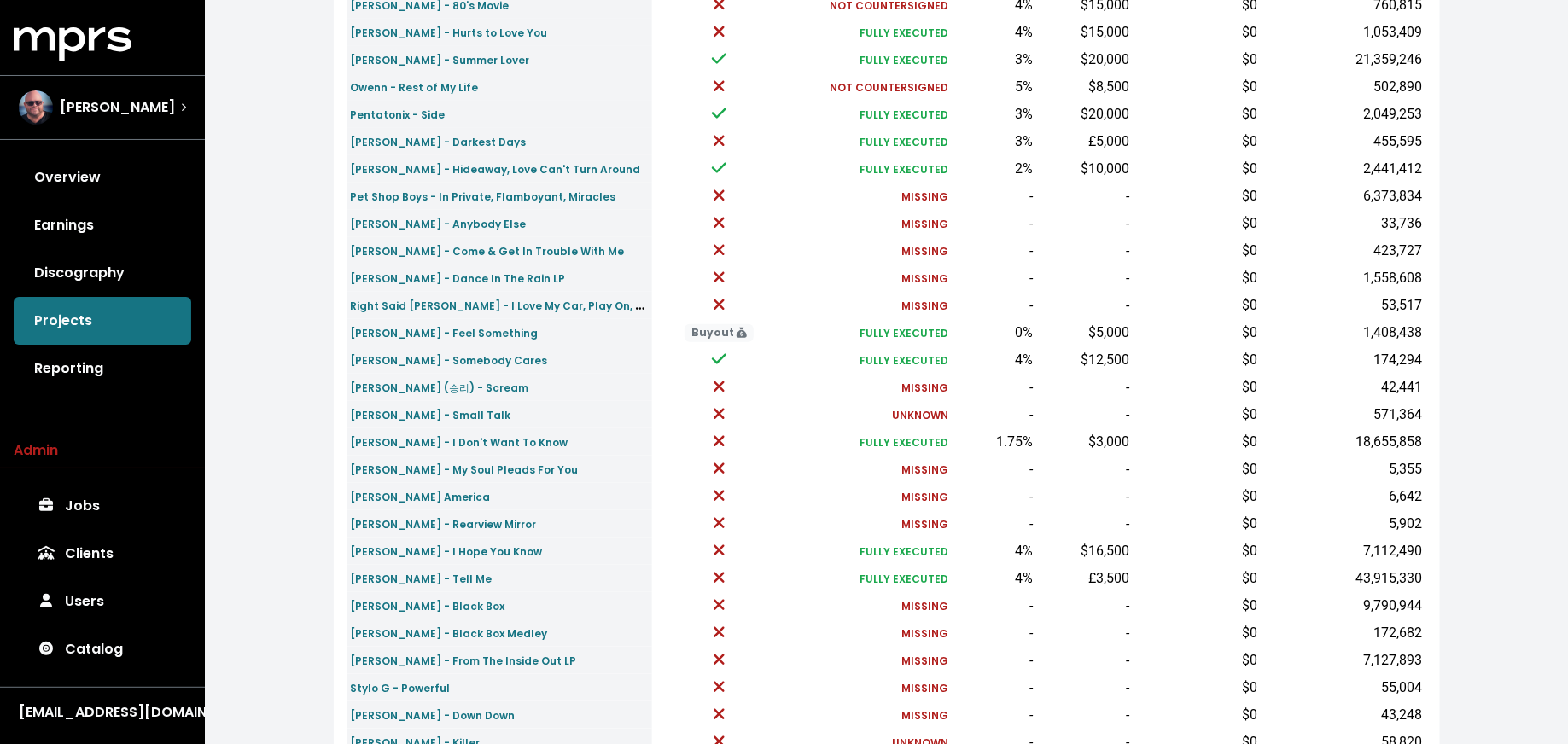
scroll to position [528, 0]
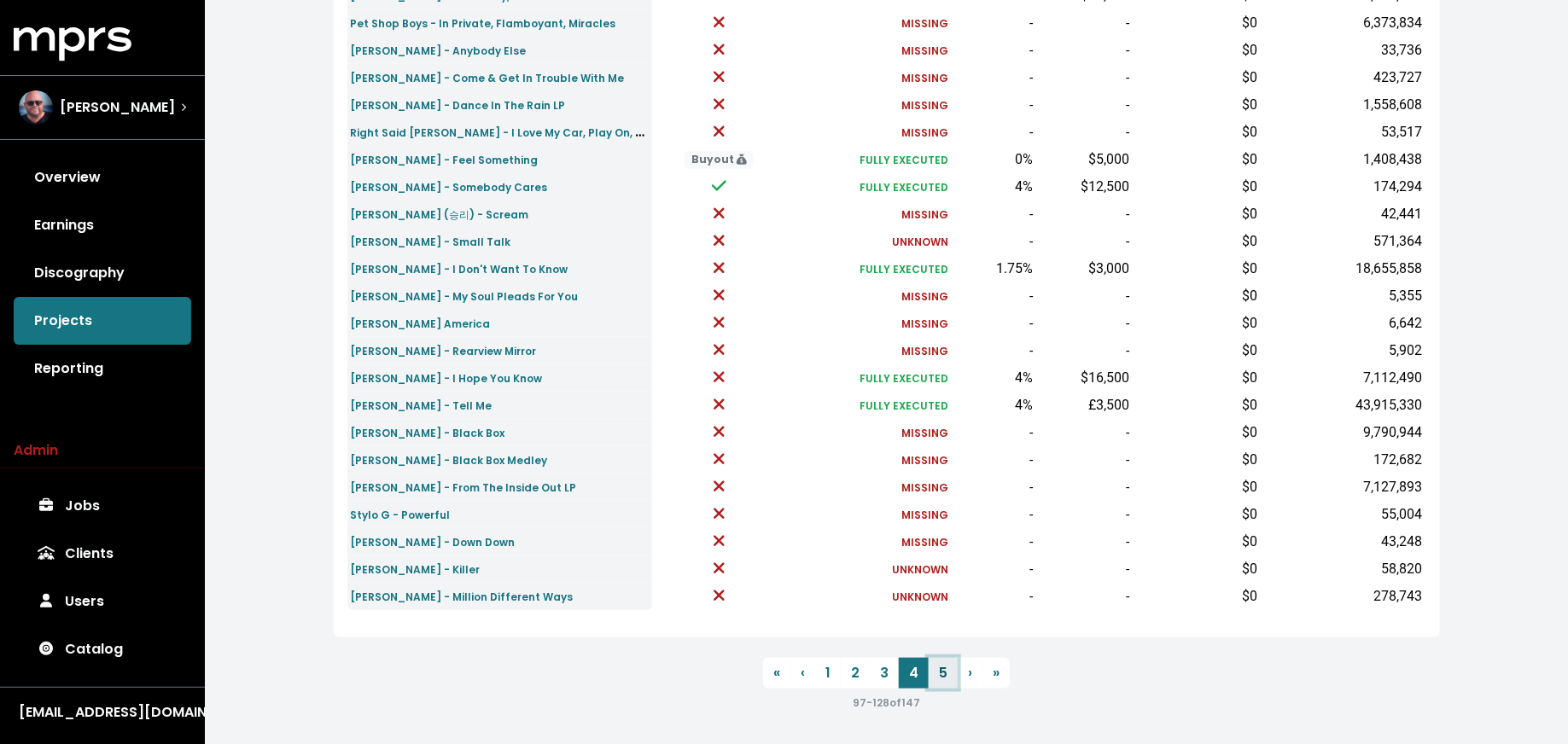
click at [940, 672] on link "5" at bounding box center [943, 673] width 29 height 31
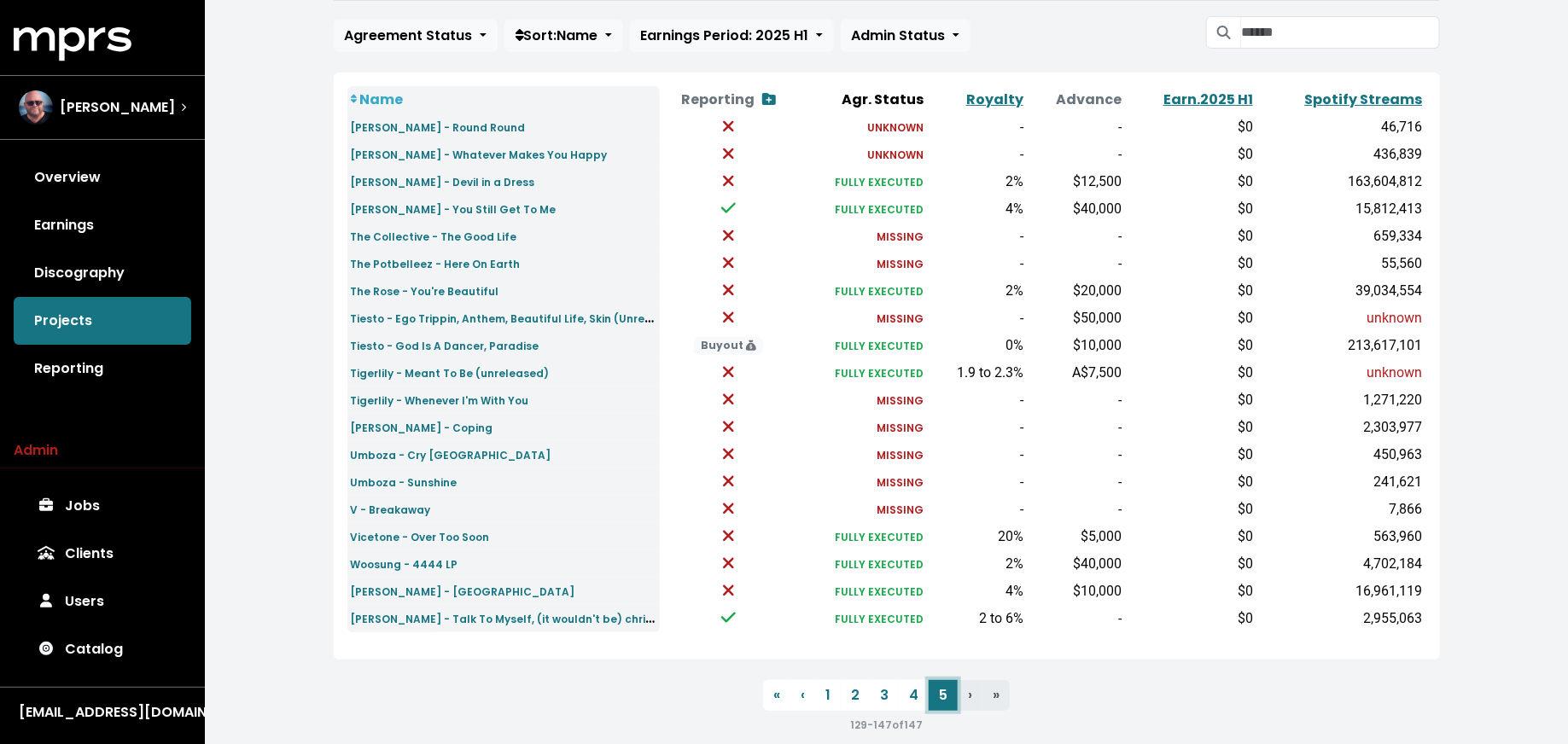
scroll to position [155, 0]
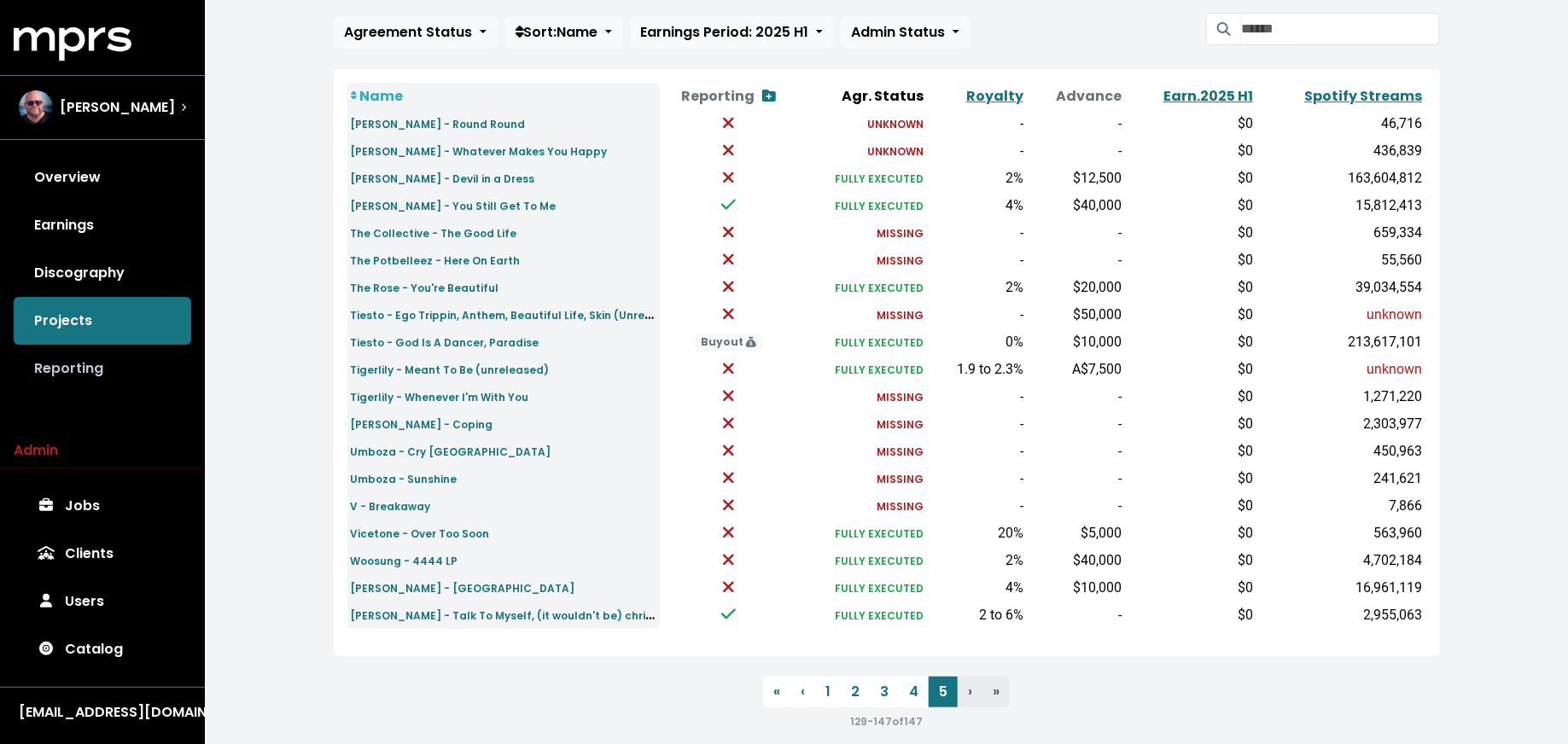
click at [112, 365] on link "Reporting" at bounding box center [102, 368] width 177 height 48
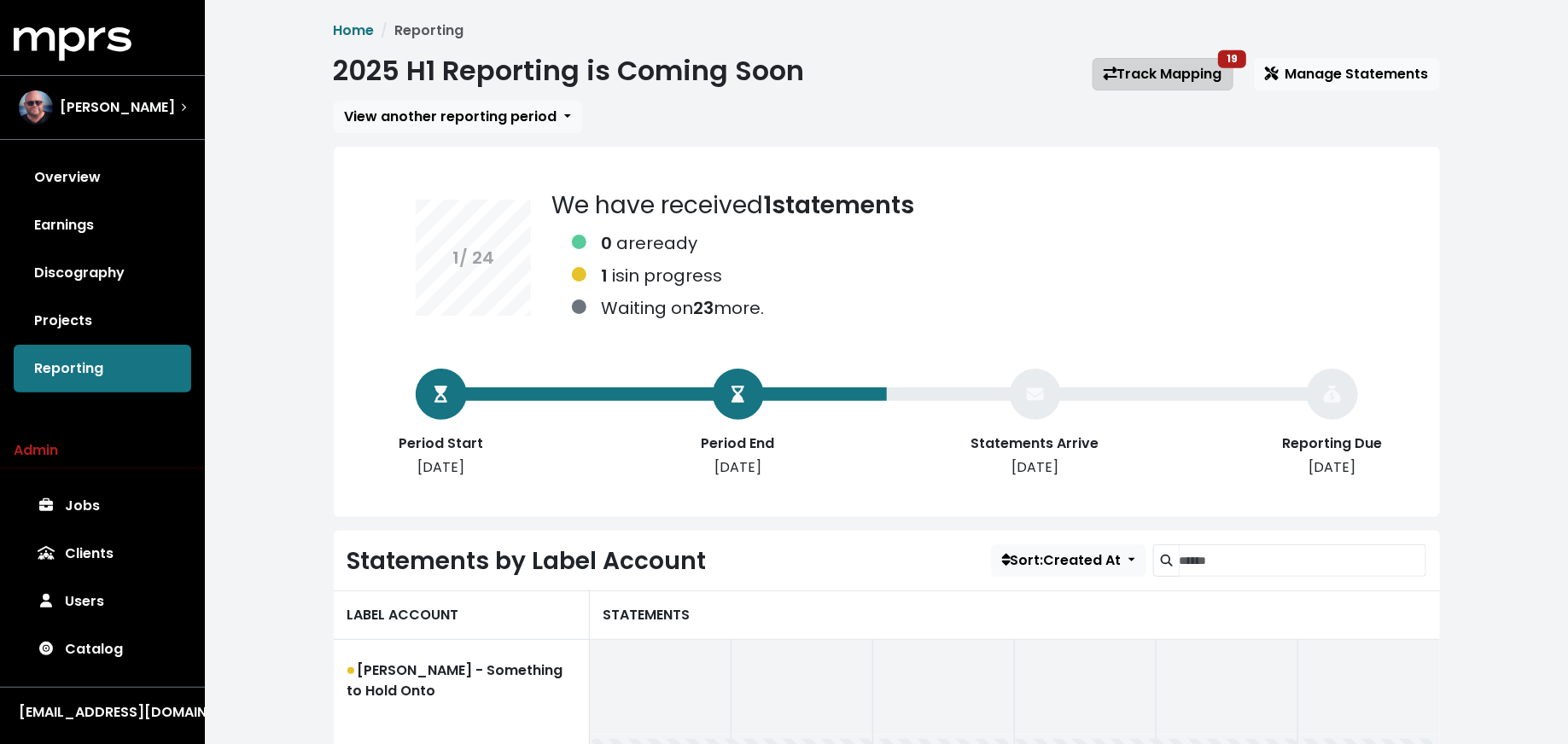
click at [1155, 73] on link "Track Mapping 19" at bounding box center [1162, 75] width 141 height 33
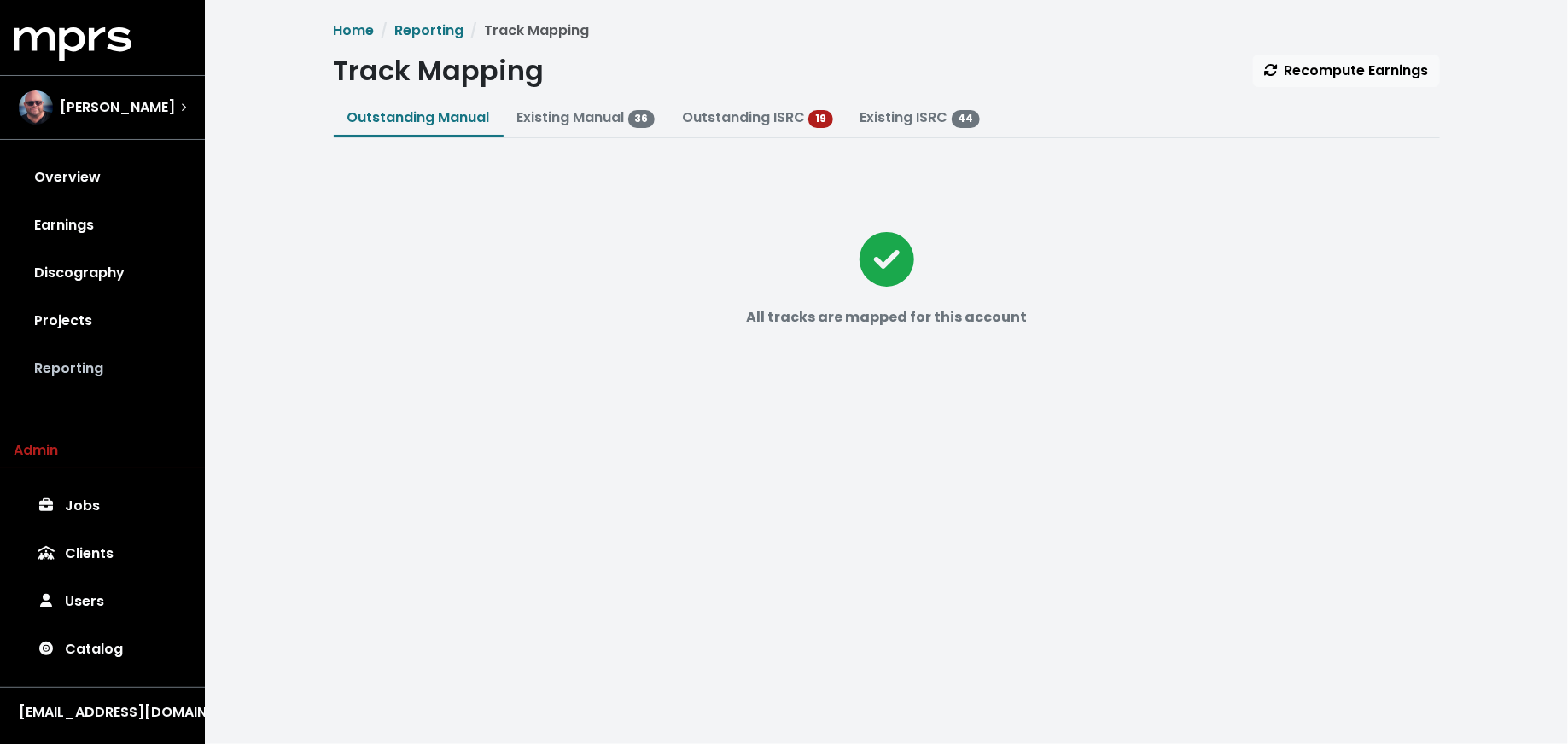
click at [70, 358] on link "Reporting" at bounding box center [102, 368] width 177 height 48
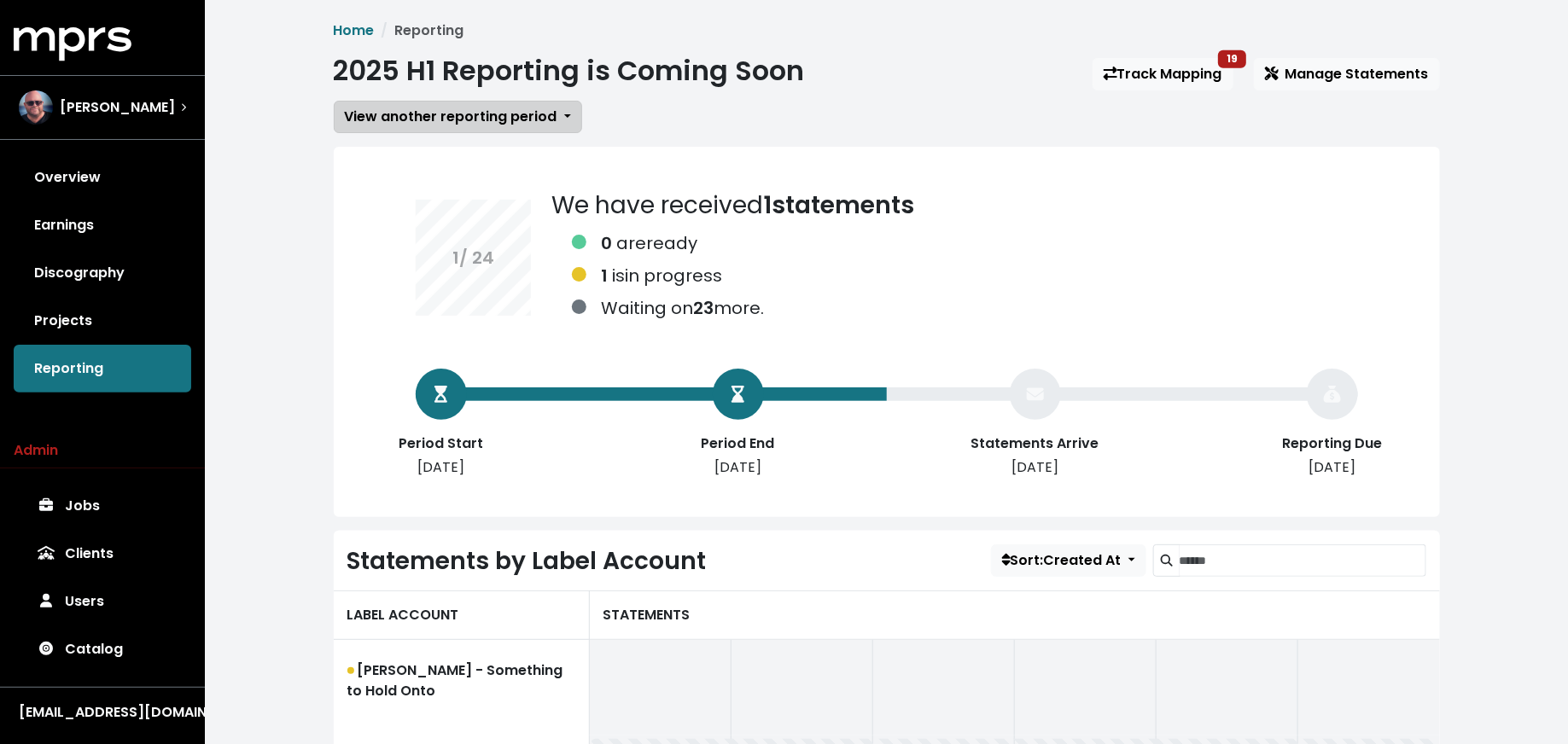
click at [483, 123] on span "View another reporting period" at bounding box center [451, 116] width 213 height 20
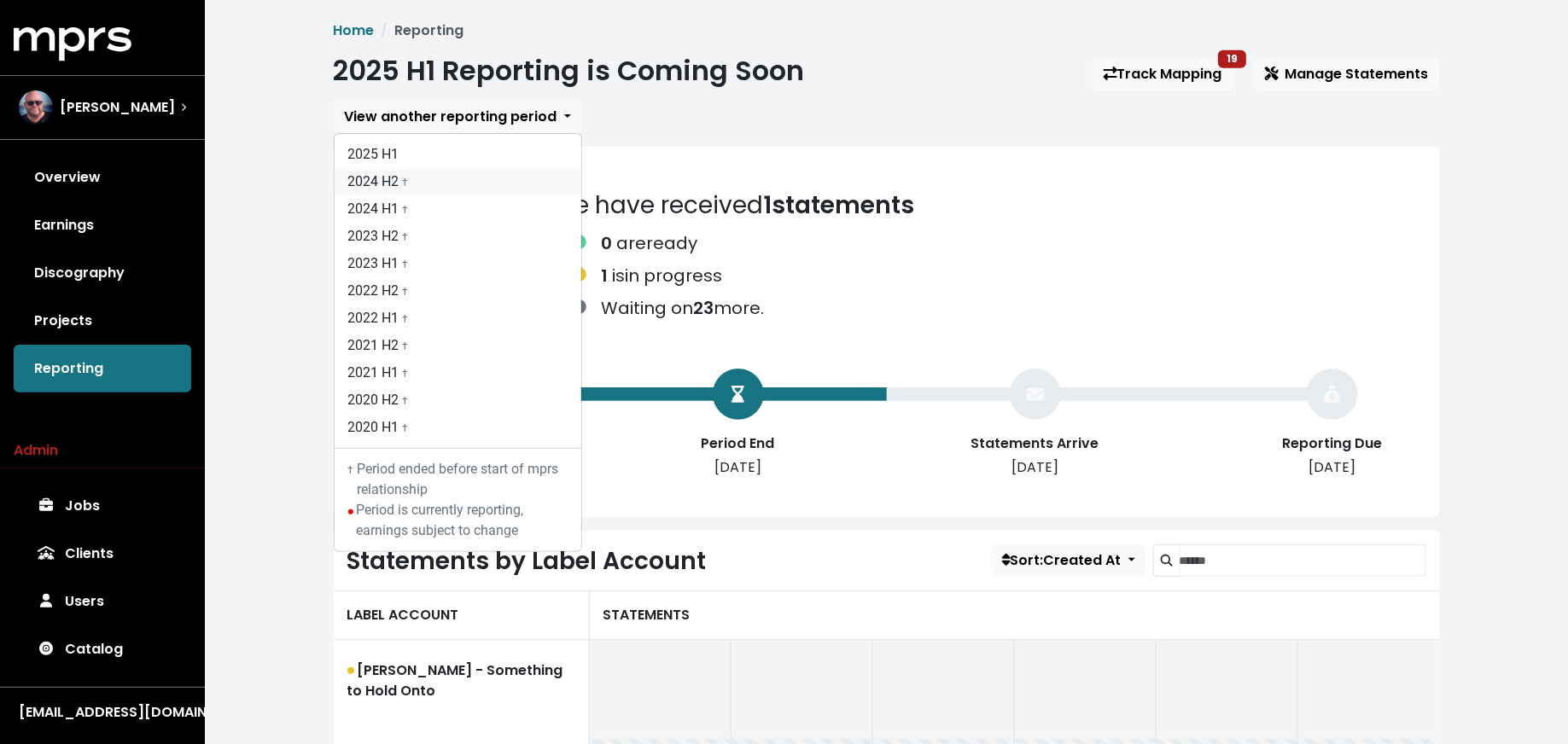
click at [482, 189] on link "2024 H2 †" at bounding box center [458, 182] width 247 height 27
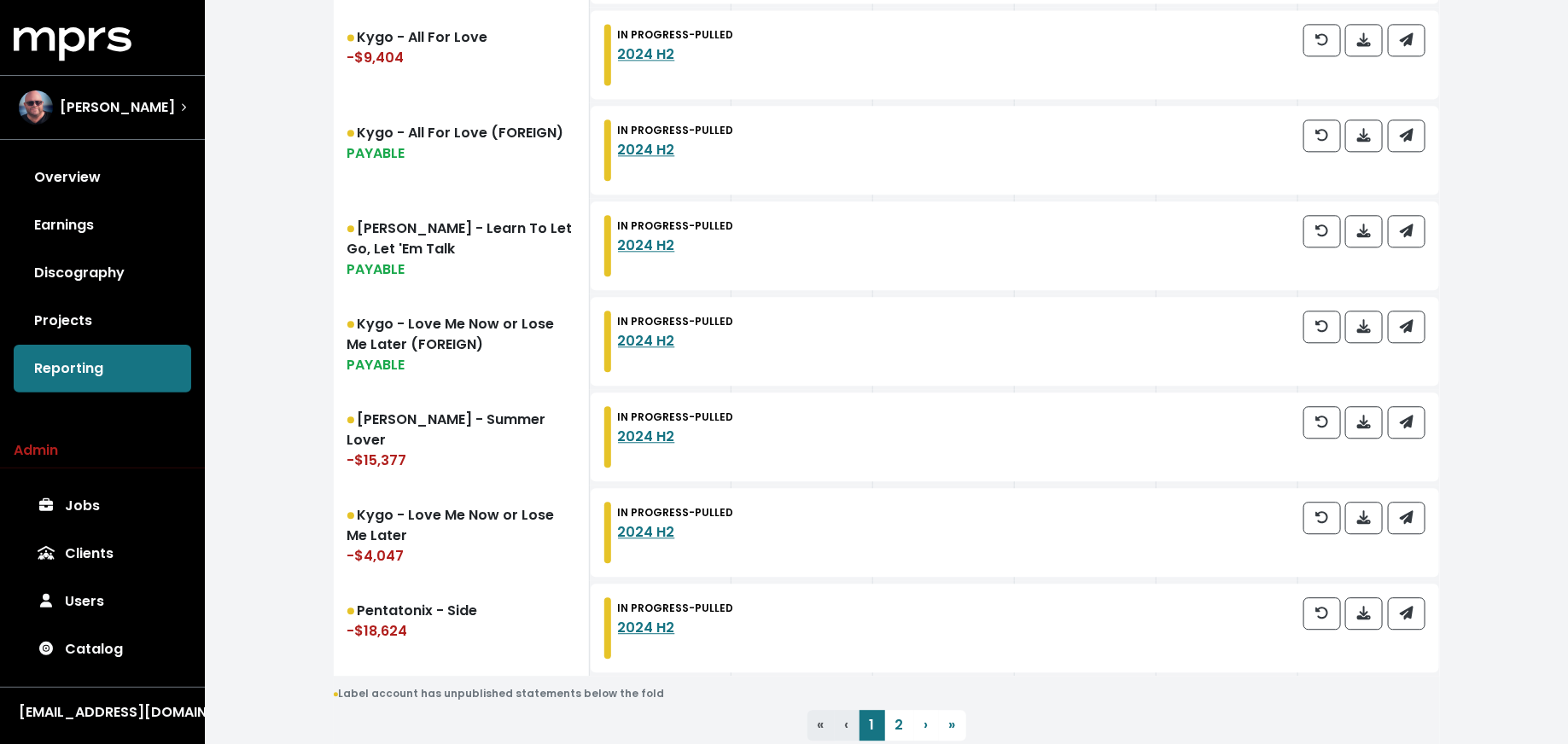
scroll to position [1951, 0]
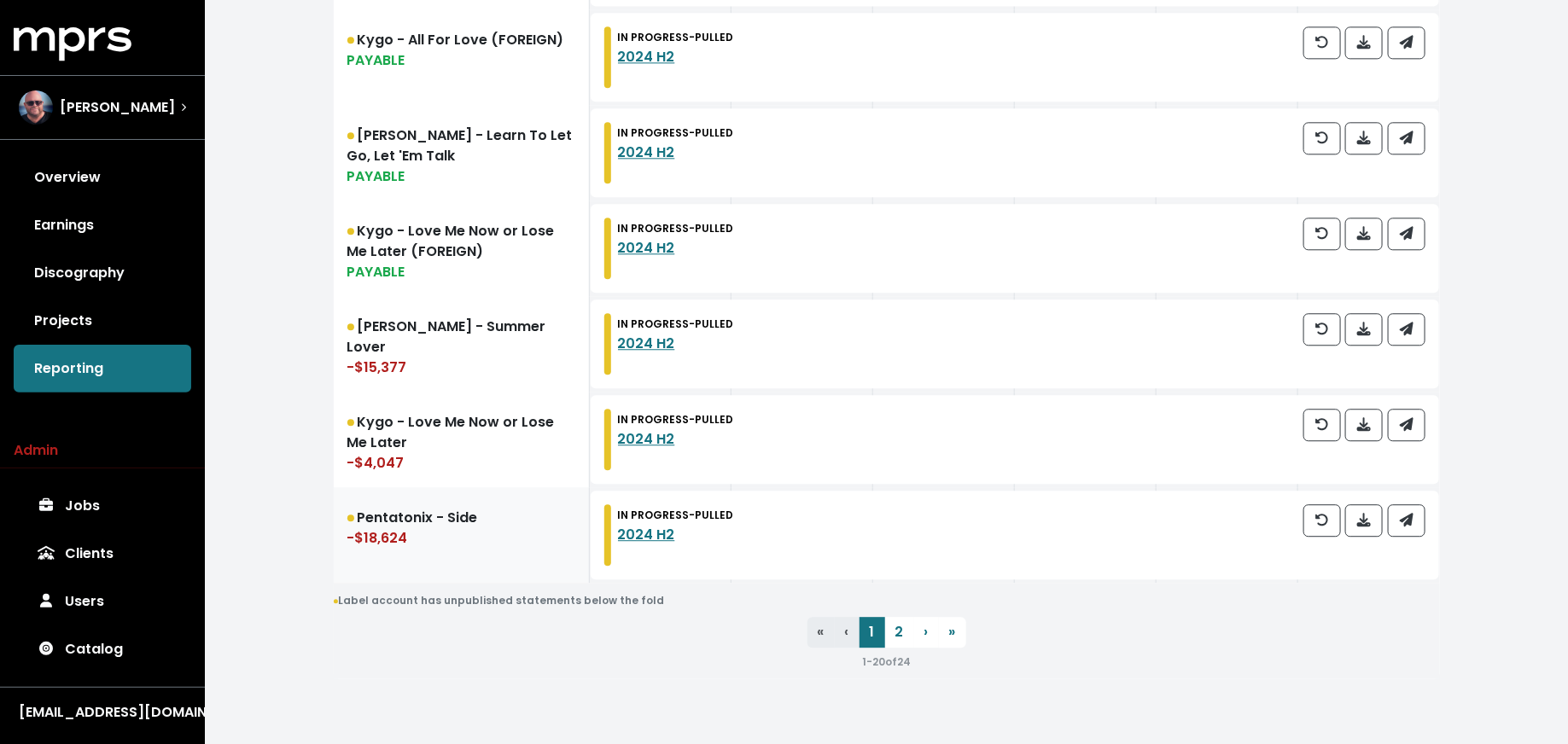
click at [486, 550] on link "Pentatonix - Side -$18,624" at bounding box center [461, 535] width 256 height 96
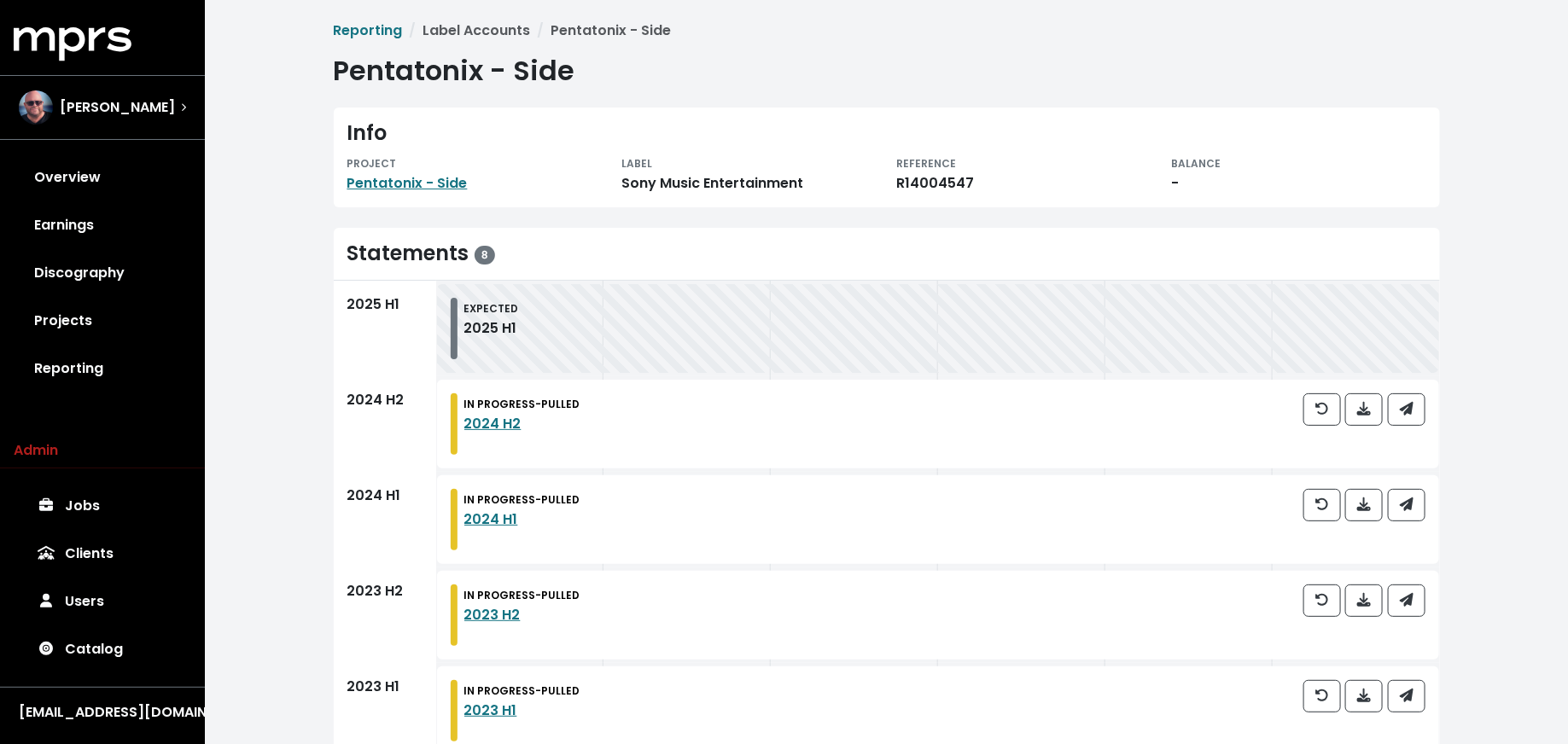
click at [410, 215] on span "Reporting Label Accounts Pentatonix - Side Pentatonix - Side Info PROJECT Penta…" at bounding box center [886, 580] width 1106 height 1120
click at [413, 190] on link "Pentatonix - Side" at bounding box center [408, 183] width 120 height 20
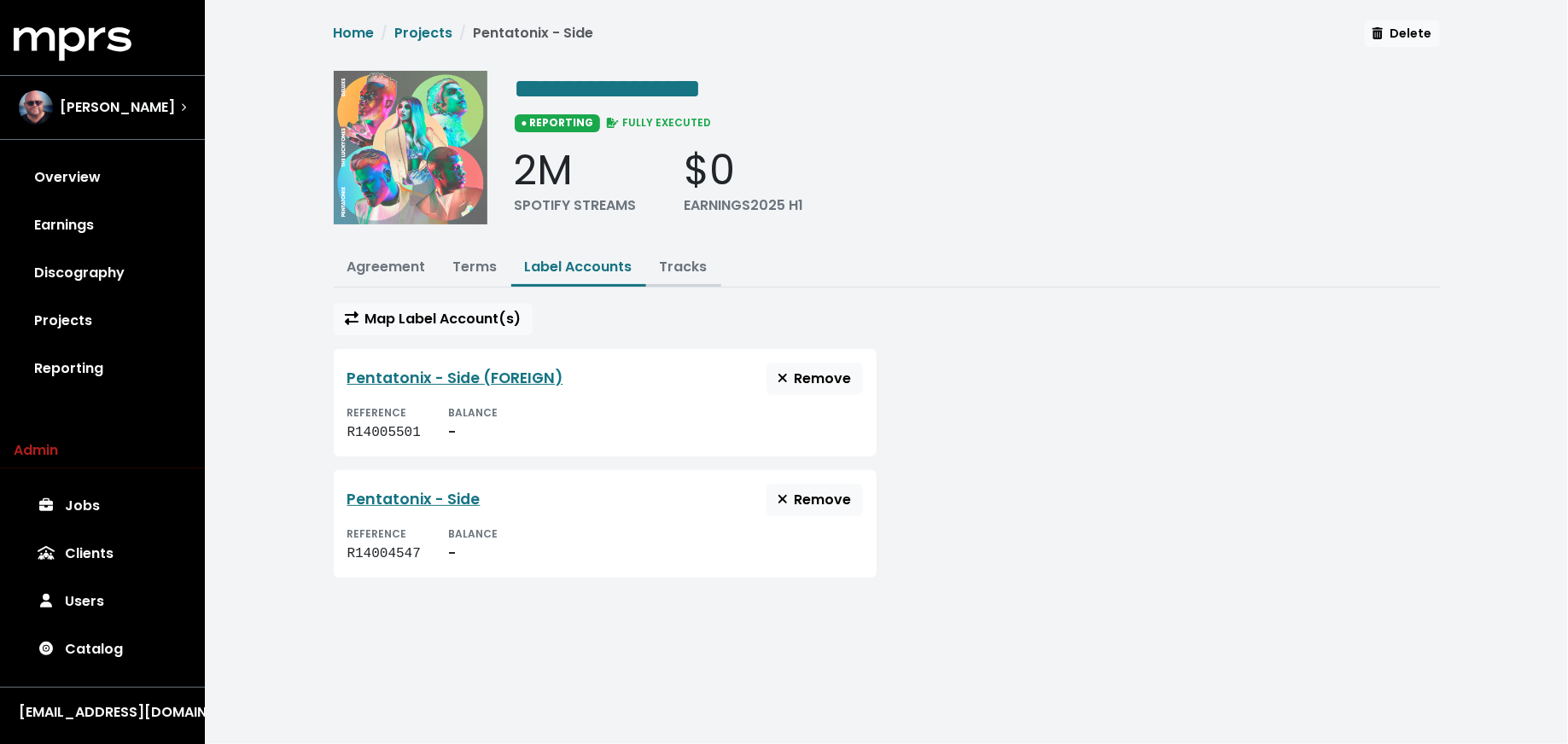
click at [651, 271] on button "Tracks" at bounding box center [683, 268] width 76 height 36
click at [667, 276] on button "Tracks" at bounding box center [683, 268] width 76 height 36
click at [667, 265] on link "Tracks" at bounding box center [683, 266] width 48 height 20
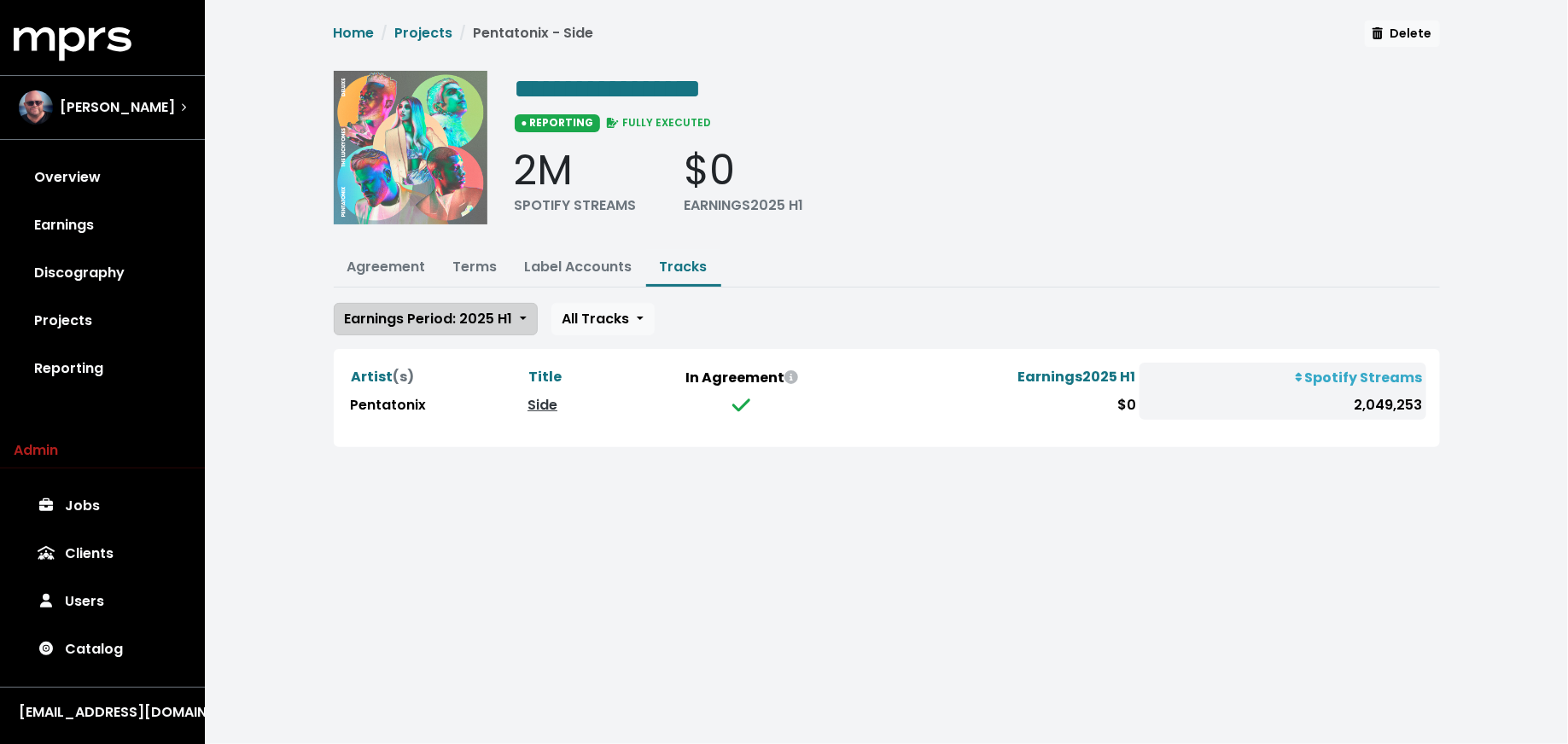
click at [501, 317] on span "Earnings Period: 2025 H1" at bounding box center [429, 318] width 168 height 20
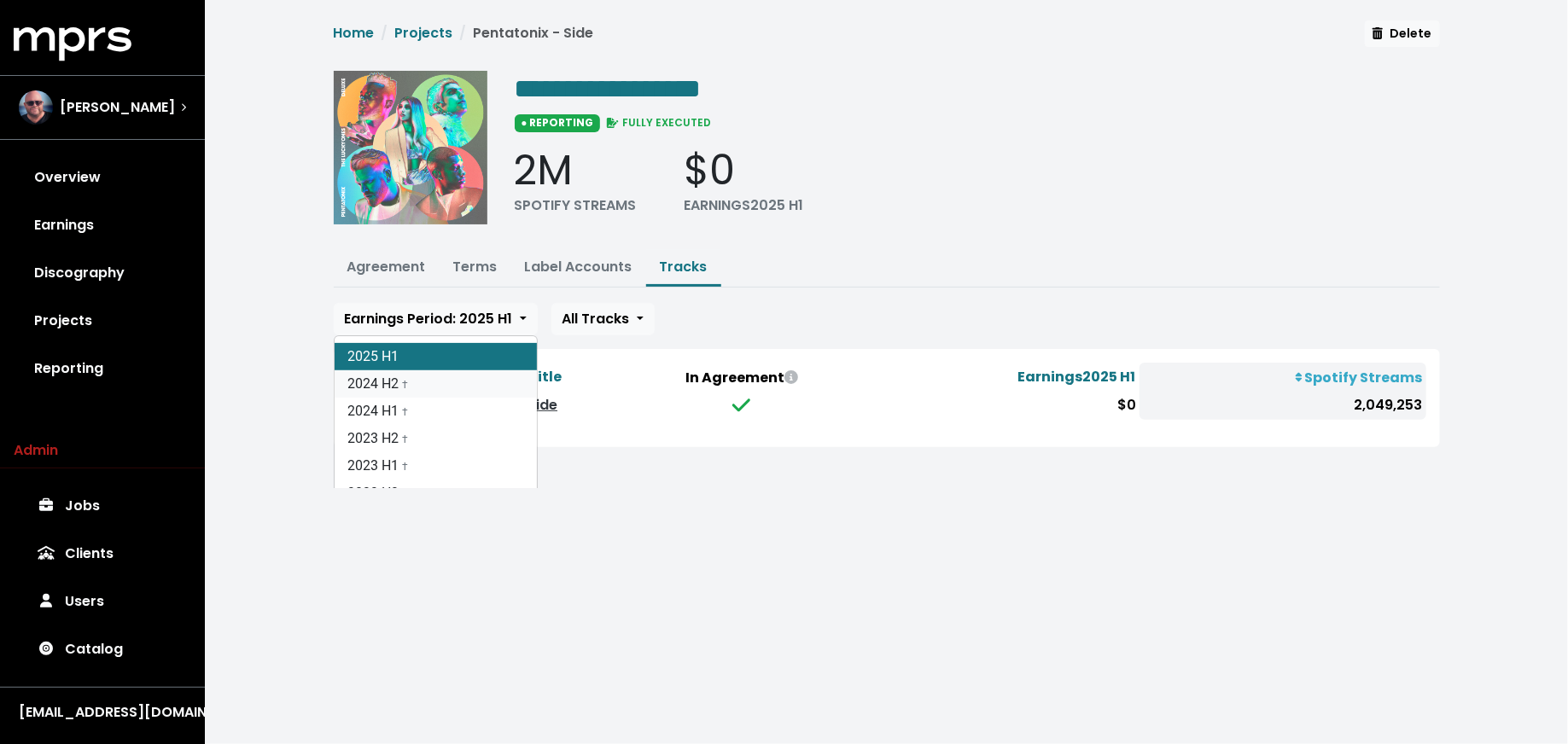
click at [498, 384] on link "2024 H2 †" at bounding box center [436, 384] width 202 height 27
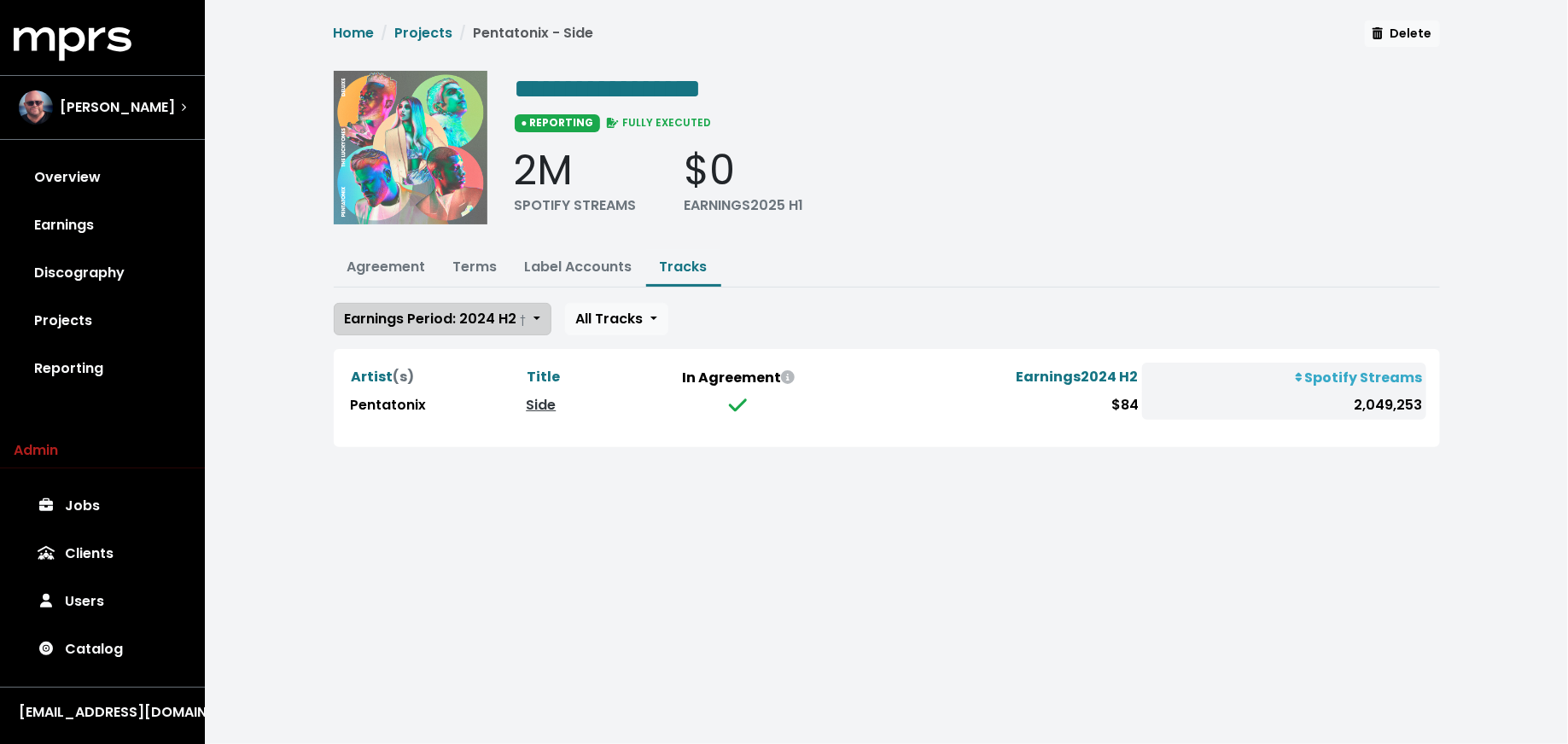
click at [481, 312] on span "Earnings Period: 2024 H2 †" at bounding box center [436, 318] width 182 height 20
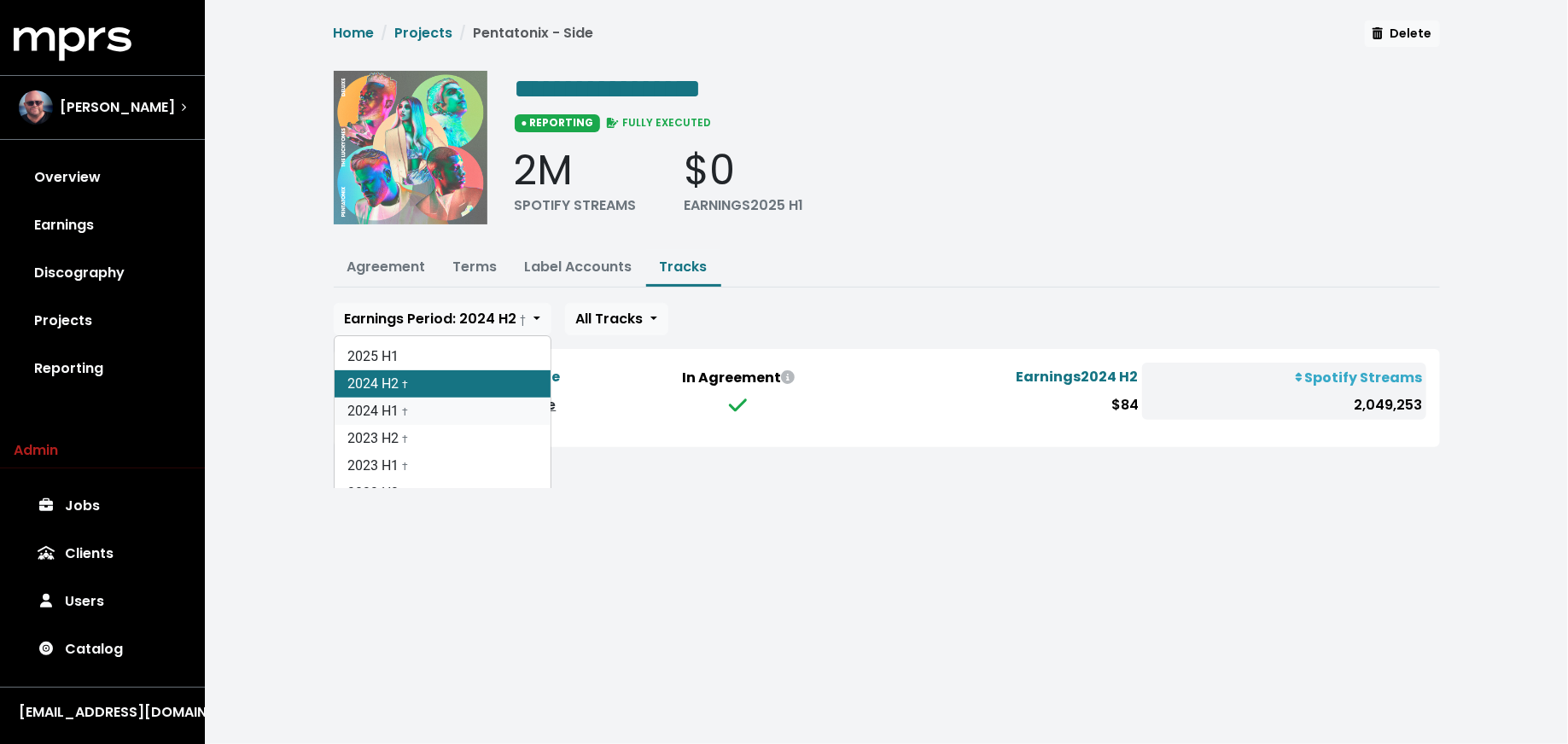
click at [476, 397] on link "2024 H1 †" at bounding box center [442, 411] width 216 height 27
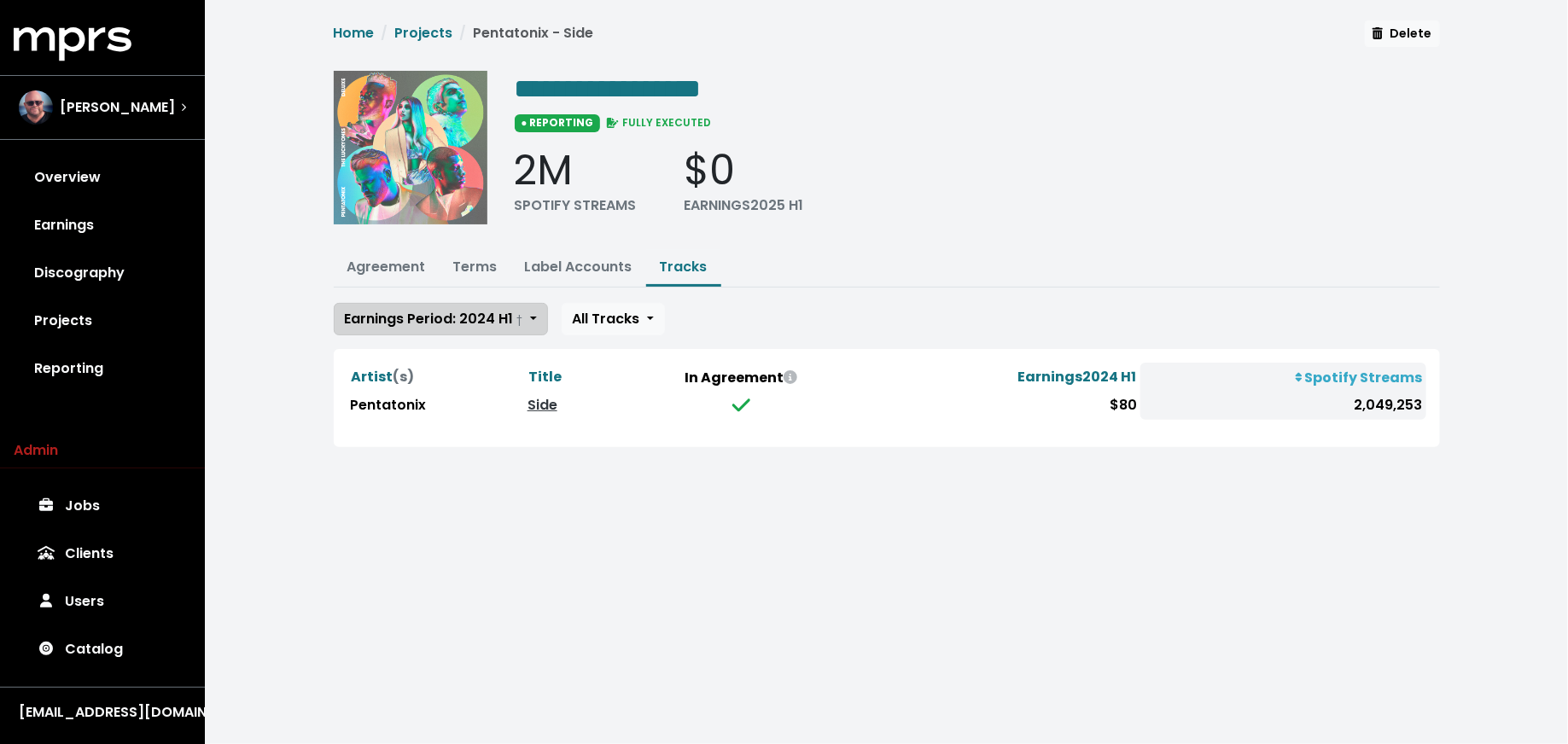
click at [475, 318] on span "Earnings Period: 2024 H1 †" at bounding box center [434, 318] width 178 height 20
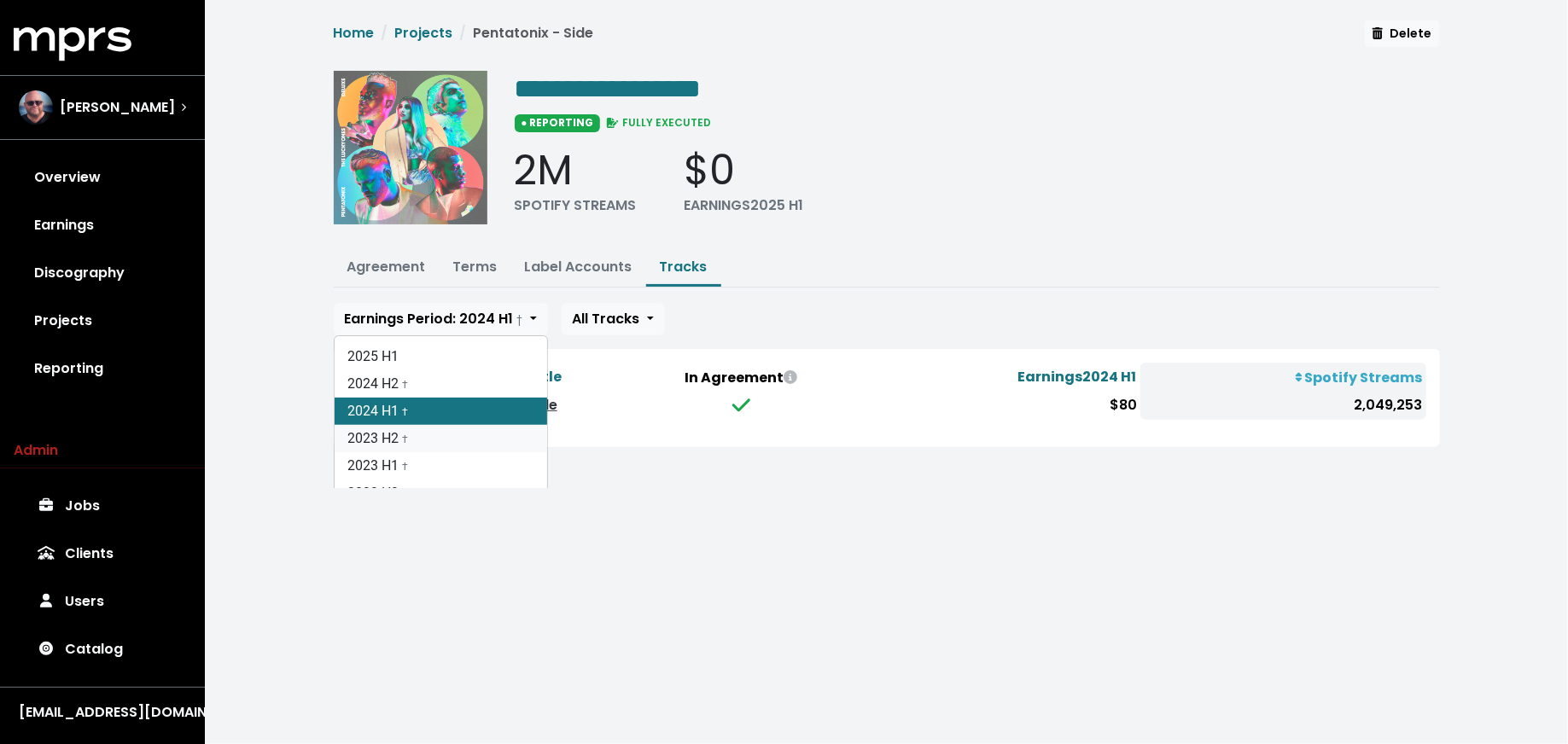
click at [469, 435] on link "2023 H2 †" at bounding box center [441, 438] width 213 height 27
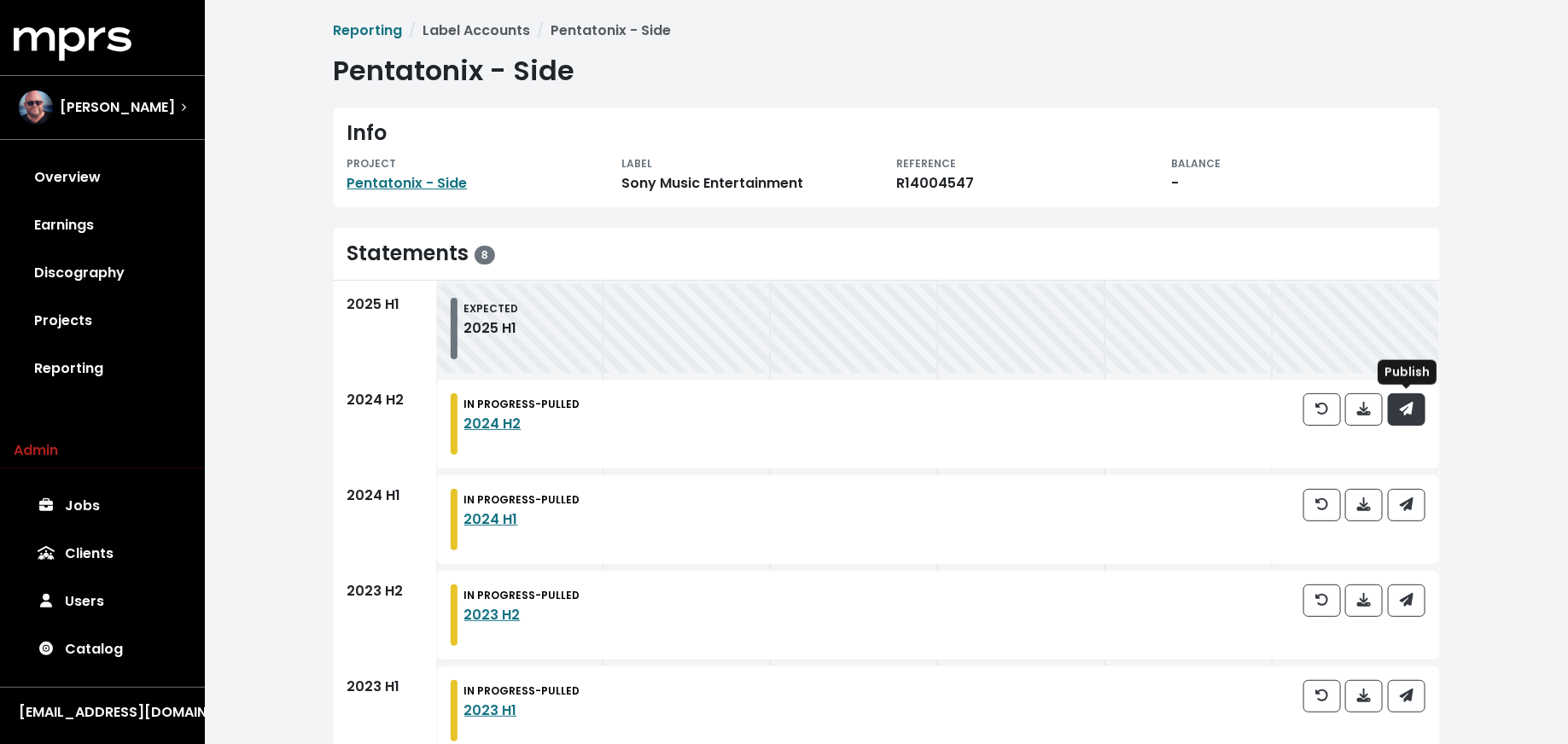
click at [1400, 417] on span "button" at bounding box center [1406, 409] width 14 height 20
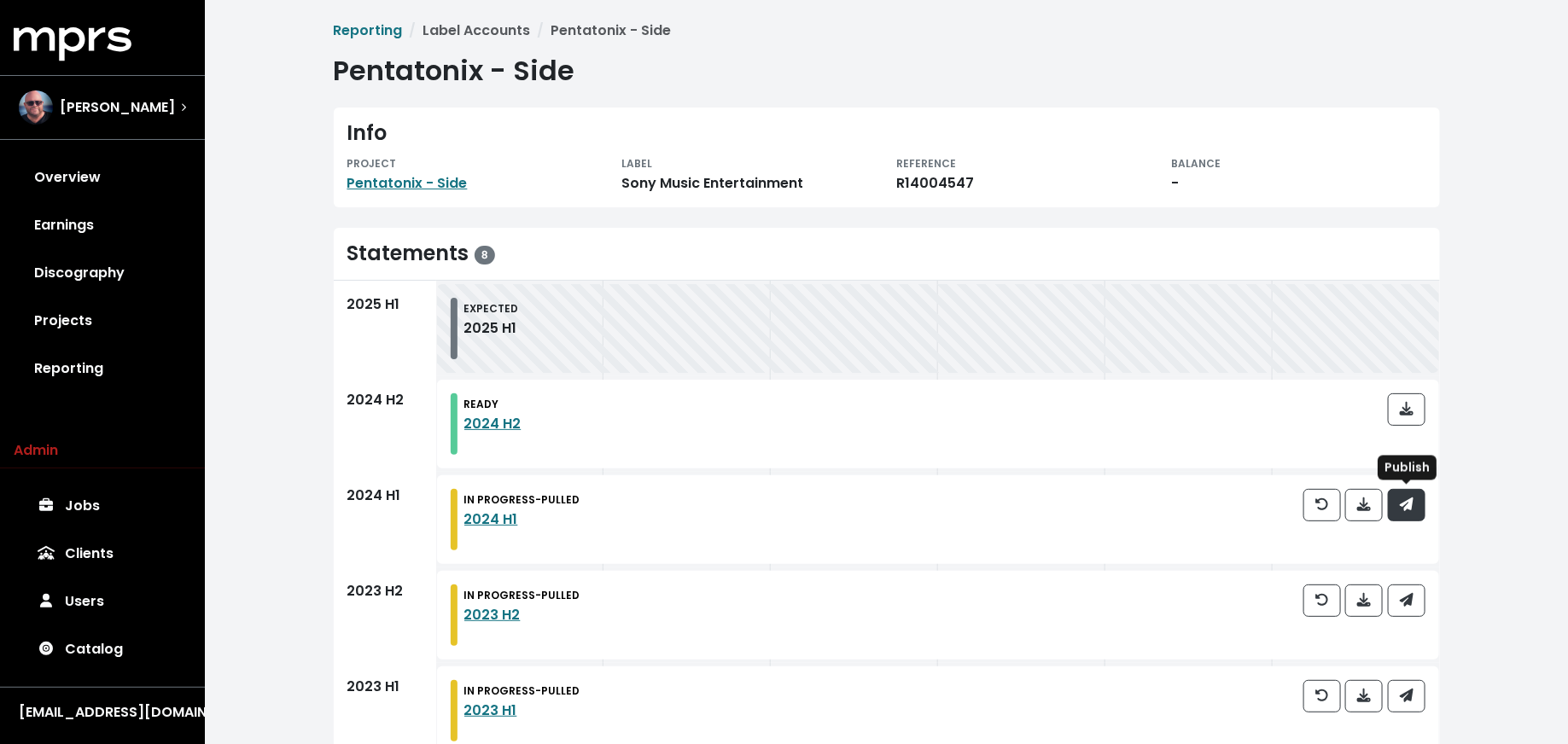
click at [1401, 515] on button "button" at bounding box center [1406, 505] width 37 height 33
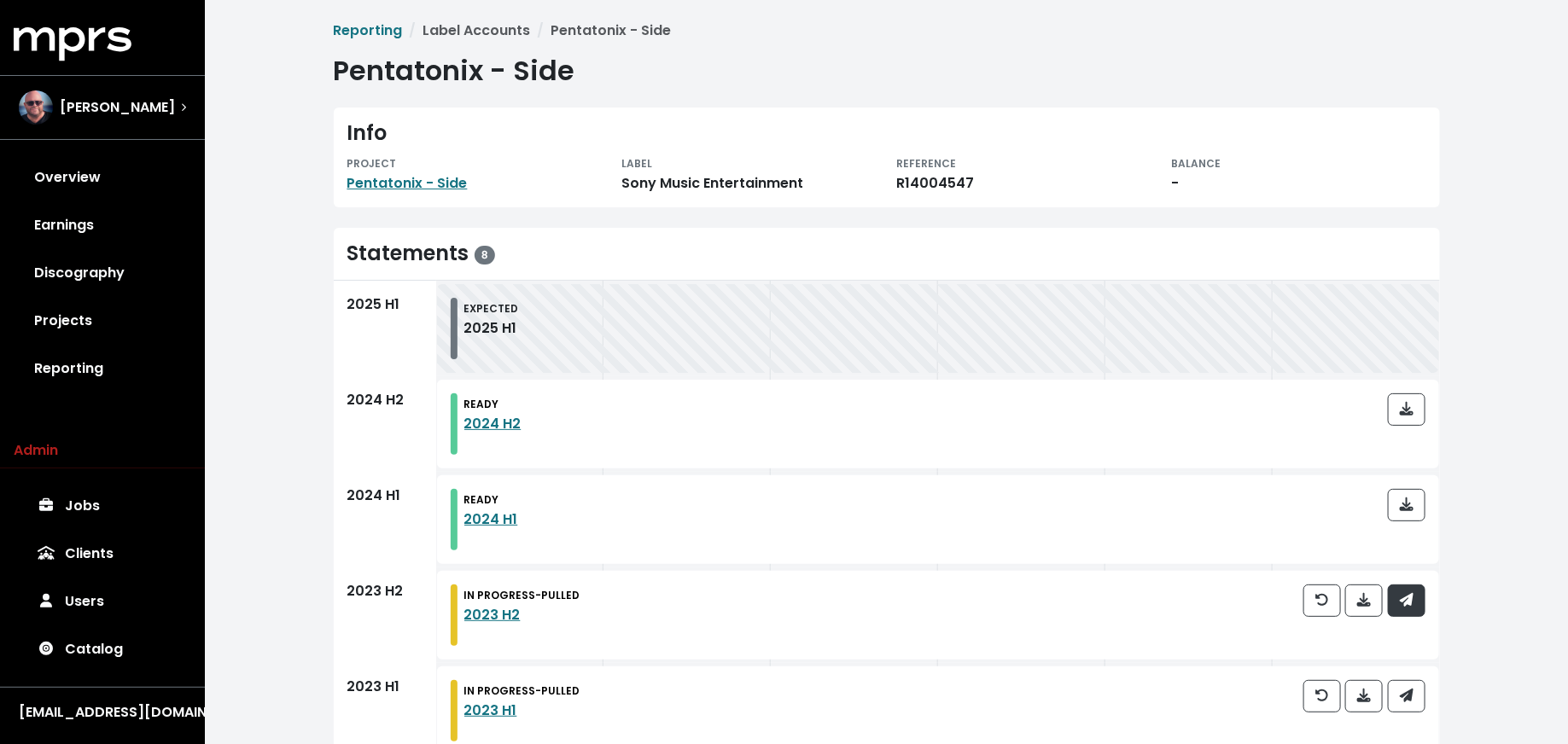
click at [1405, 598] on icon "button" at bounding box center [1405, 599] width 14 height 14
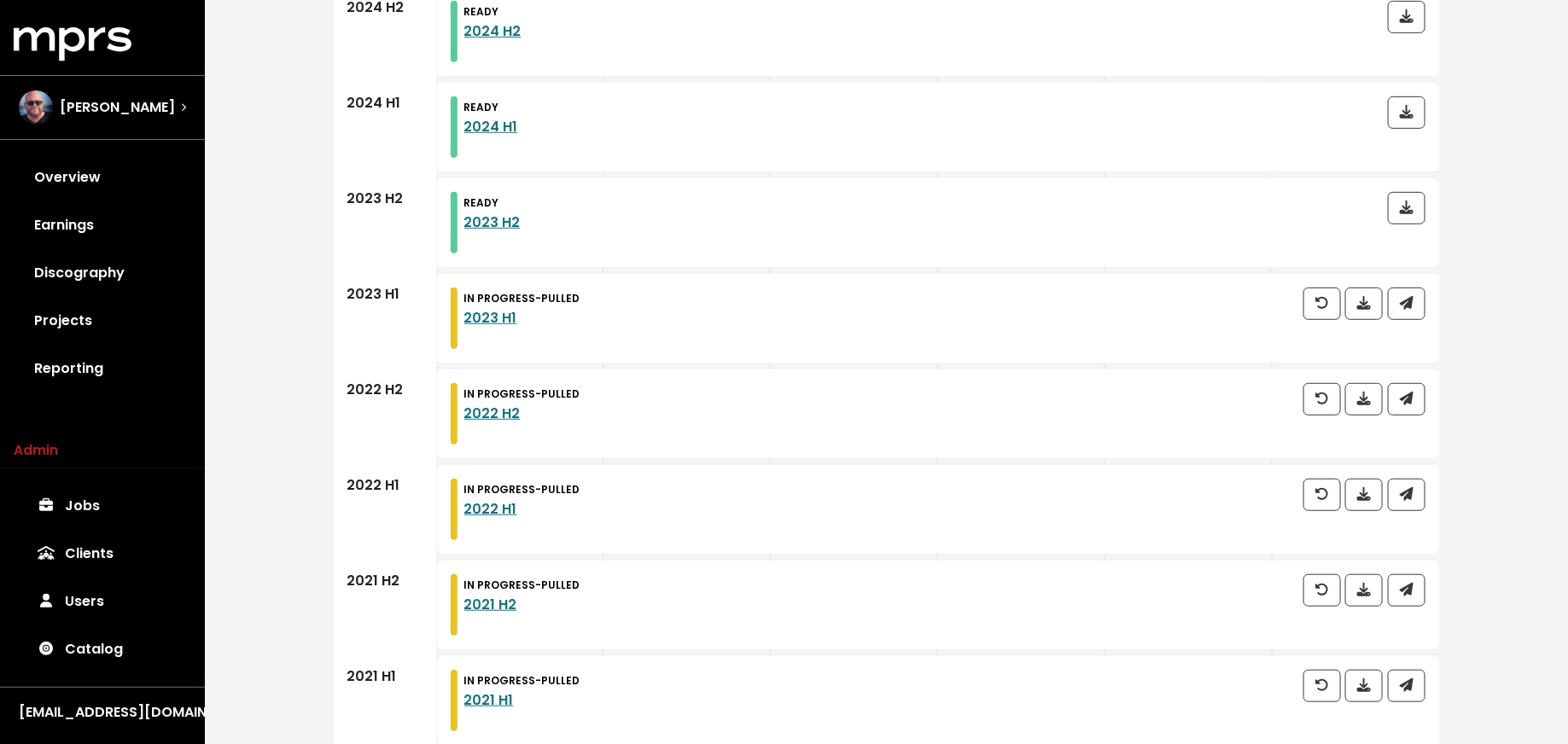
scroll to position [423, 0]
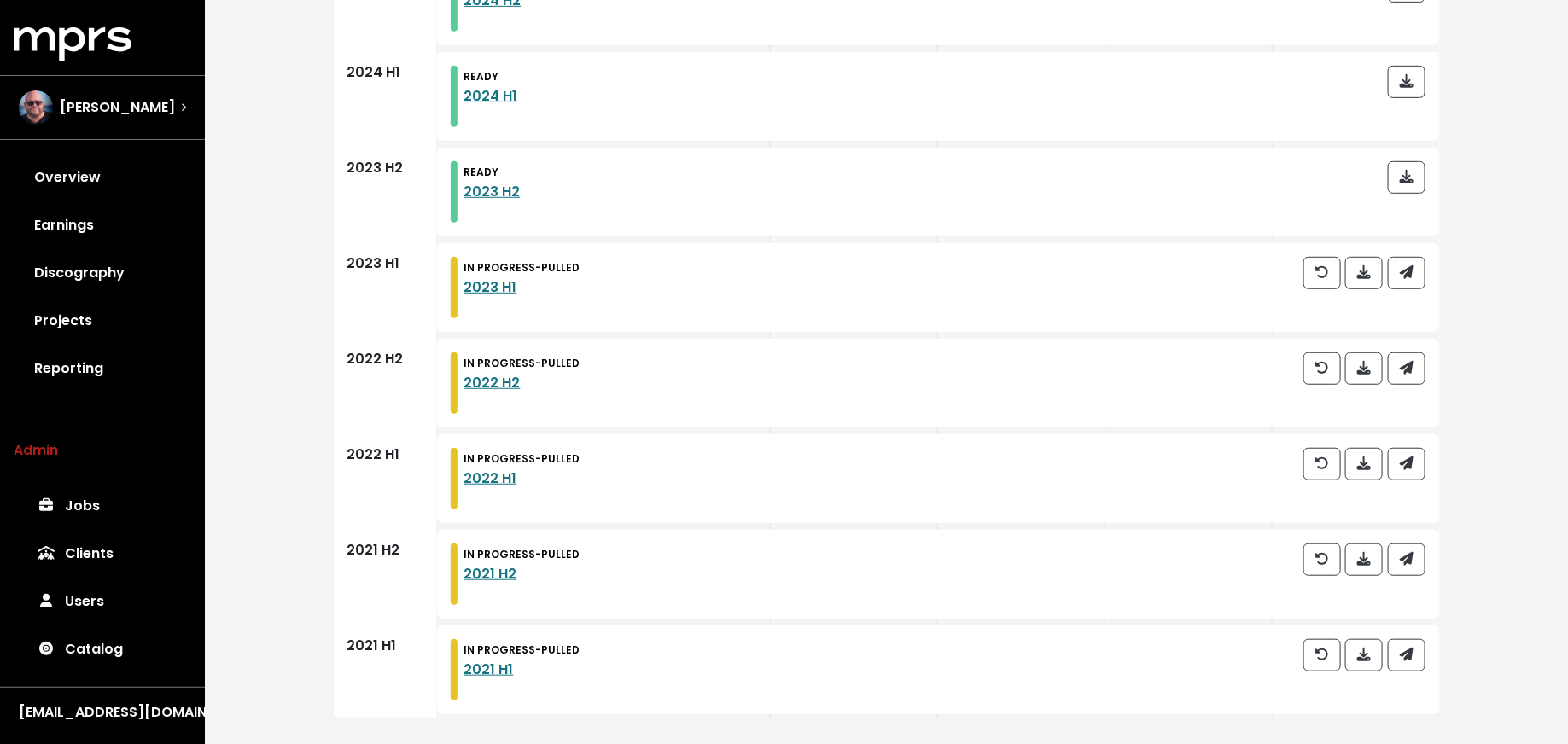
click at [1412, 289] on div at bounding box center [1364, 287] width 122 height 62
click at [1412, 279] on span "button" at bounding box center [1406, 273] width 14 height 20
click at [1406, 377] on span "button" at bounding box center [1406, 368] width 15 height 21
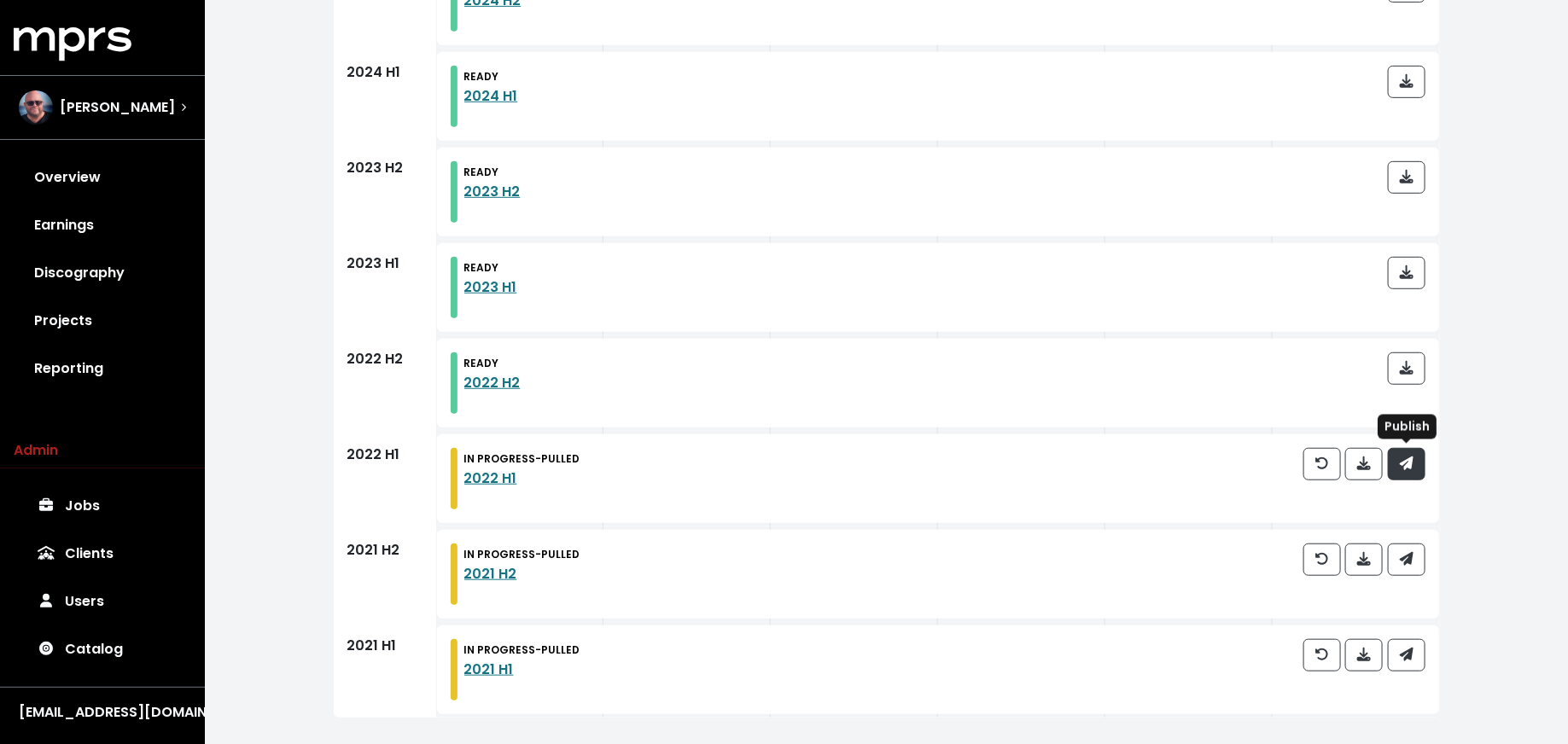
click at [1410, 457] on icon "button" at bounding box center [1406, 463] width 14 height 14
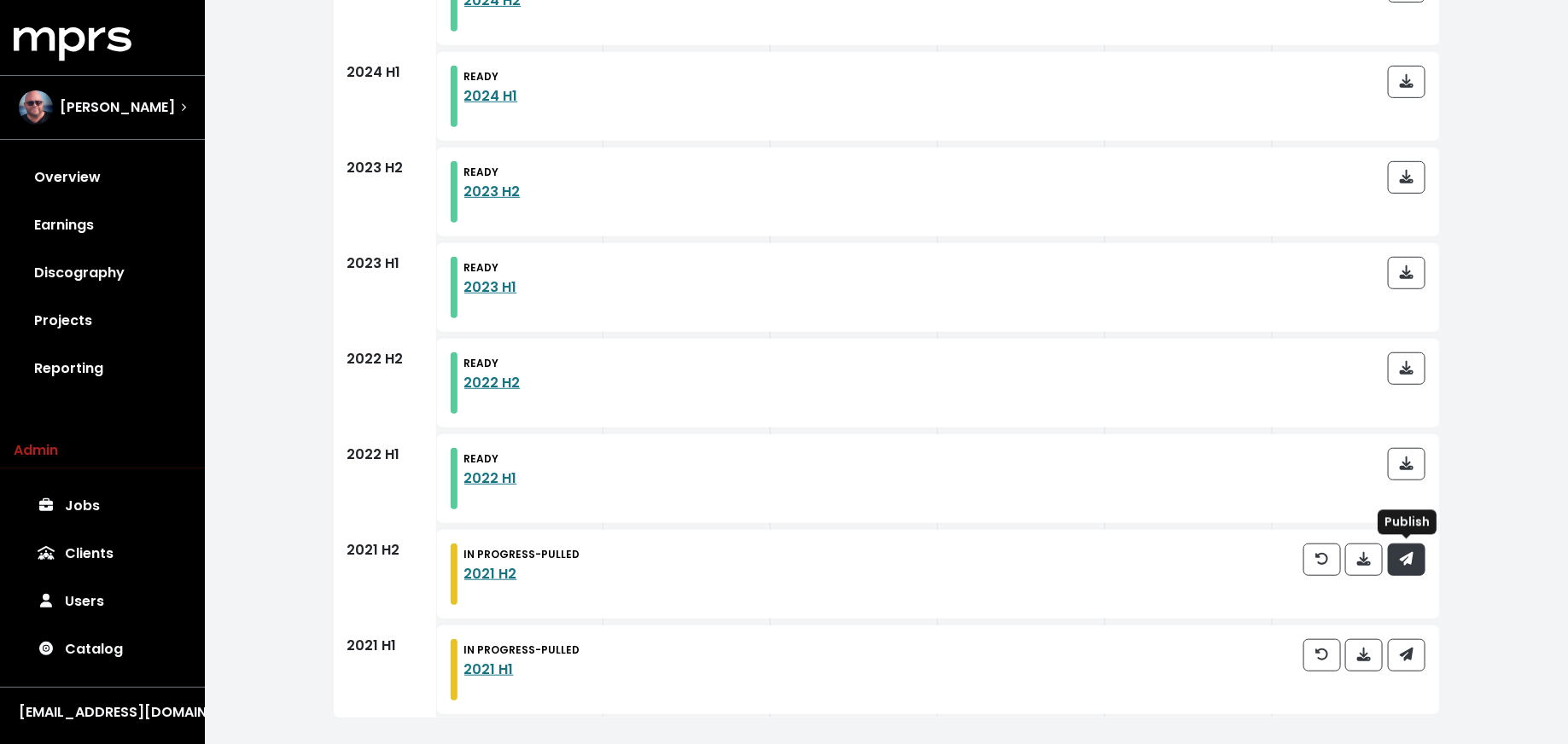
click at [1396, 569] on button "button" at bounding box center [1406, 559] width 37 height 33
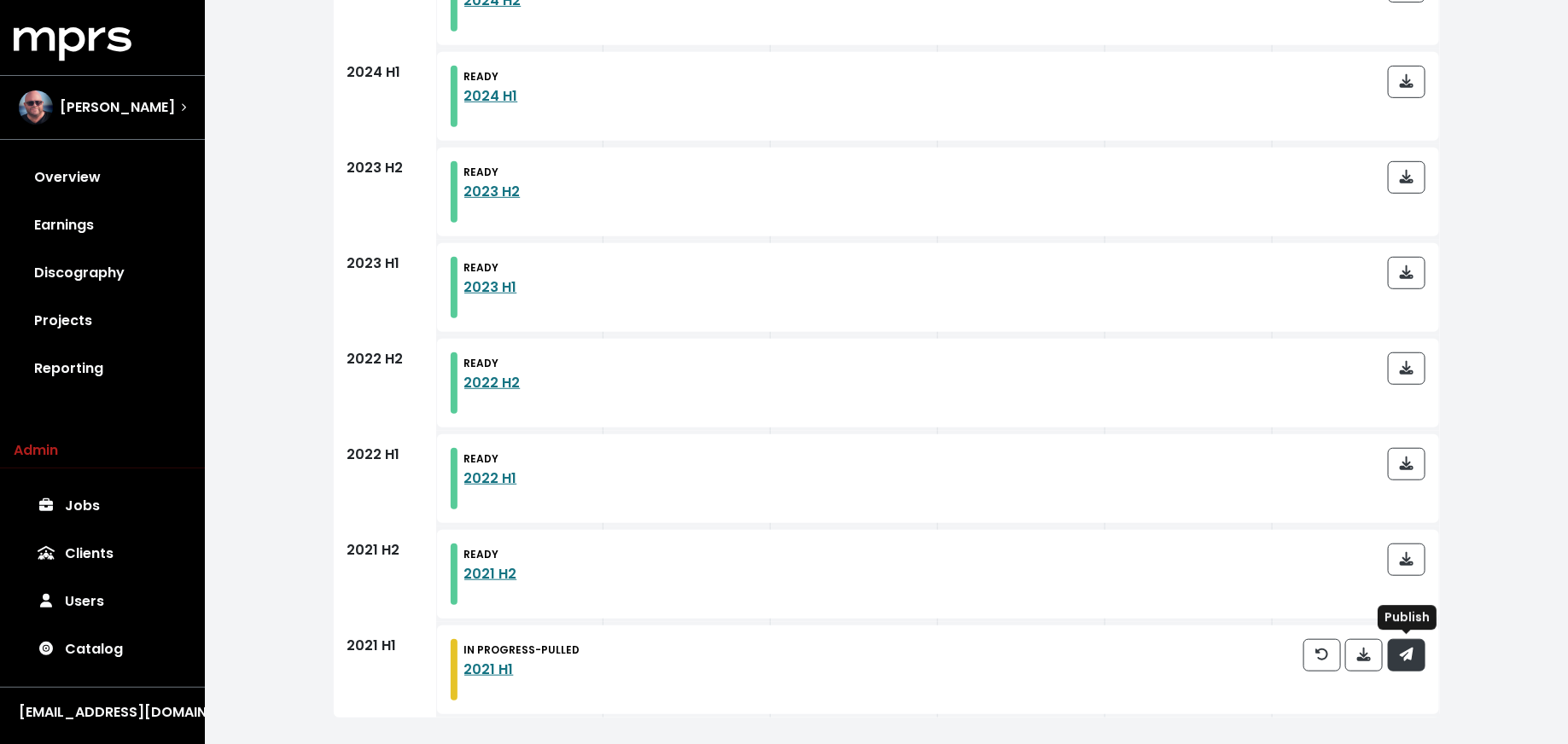
click at [1409, 668] on button "button" at bounding box center [1406, 655] width 37 height 33
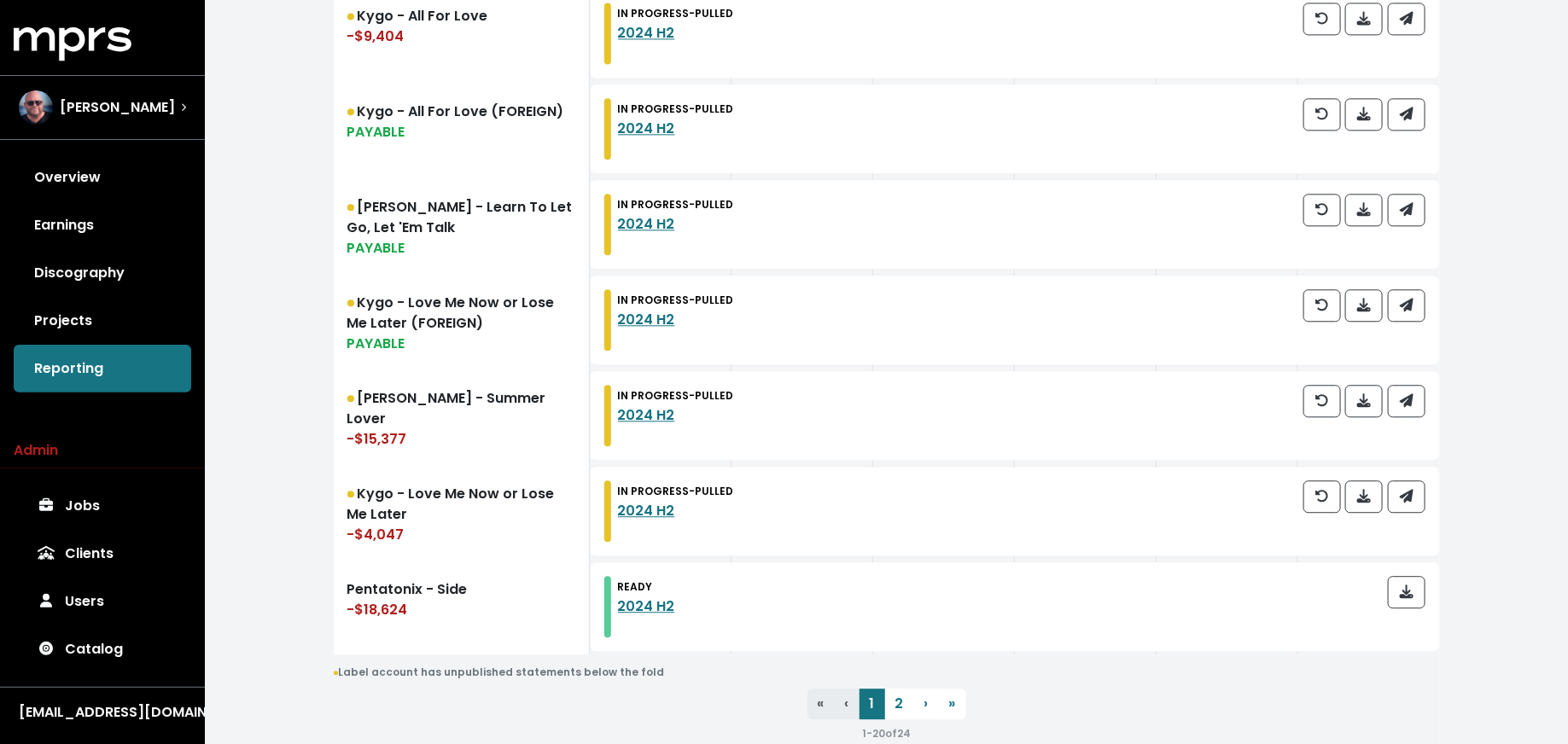
scroll to position [1951, 0]
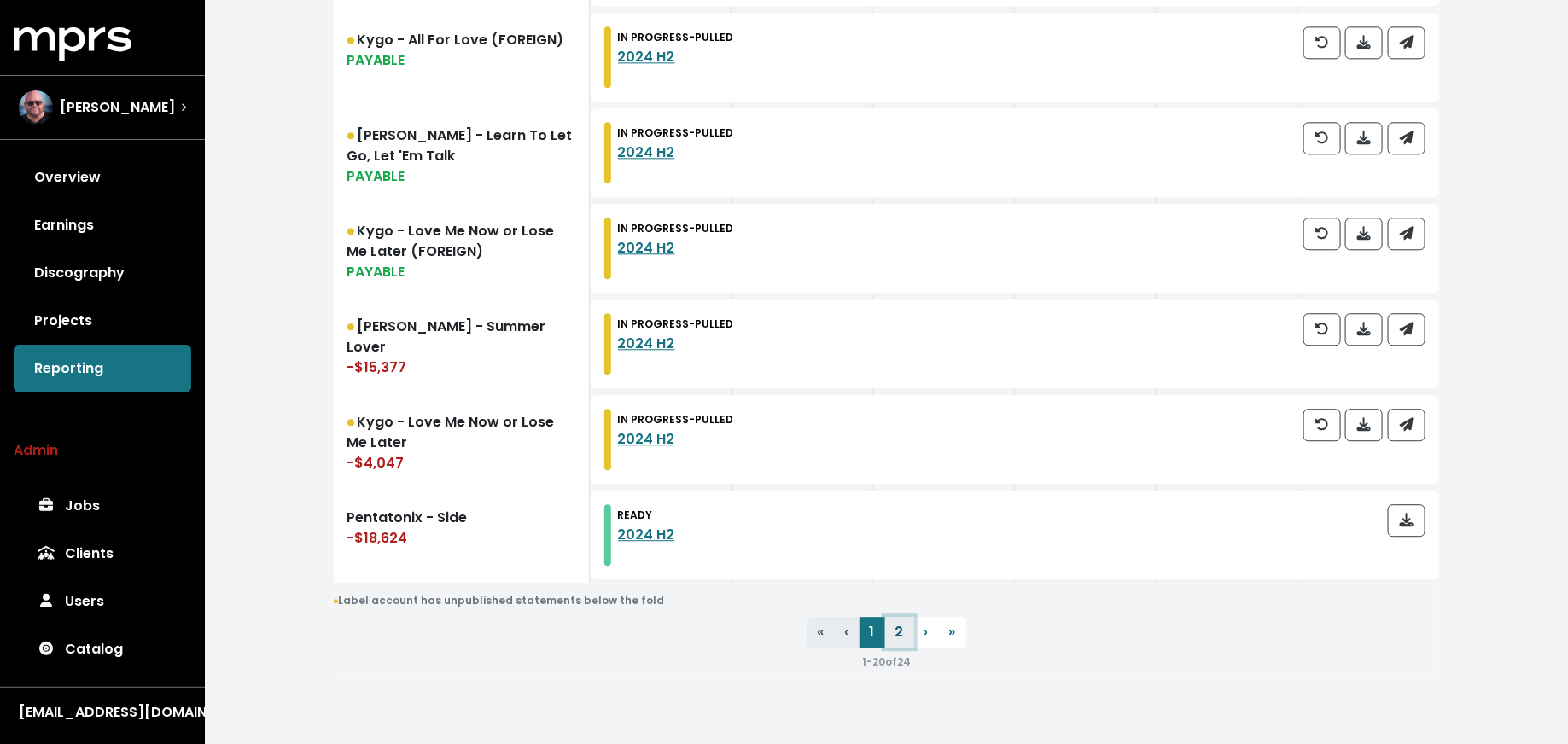
click at [893, 638] on link "2" at bounding box center [900, 632] width 29 height 31
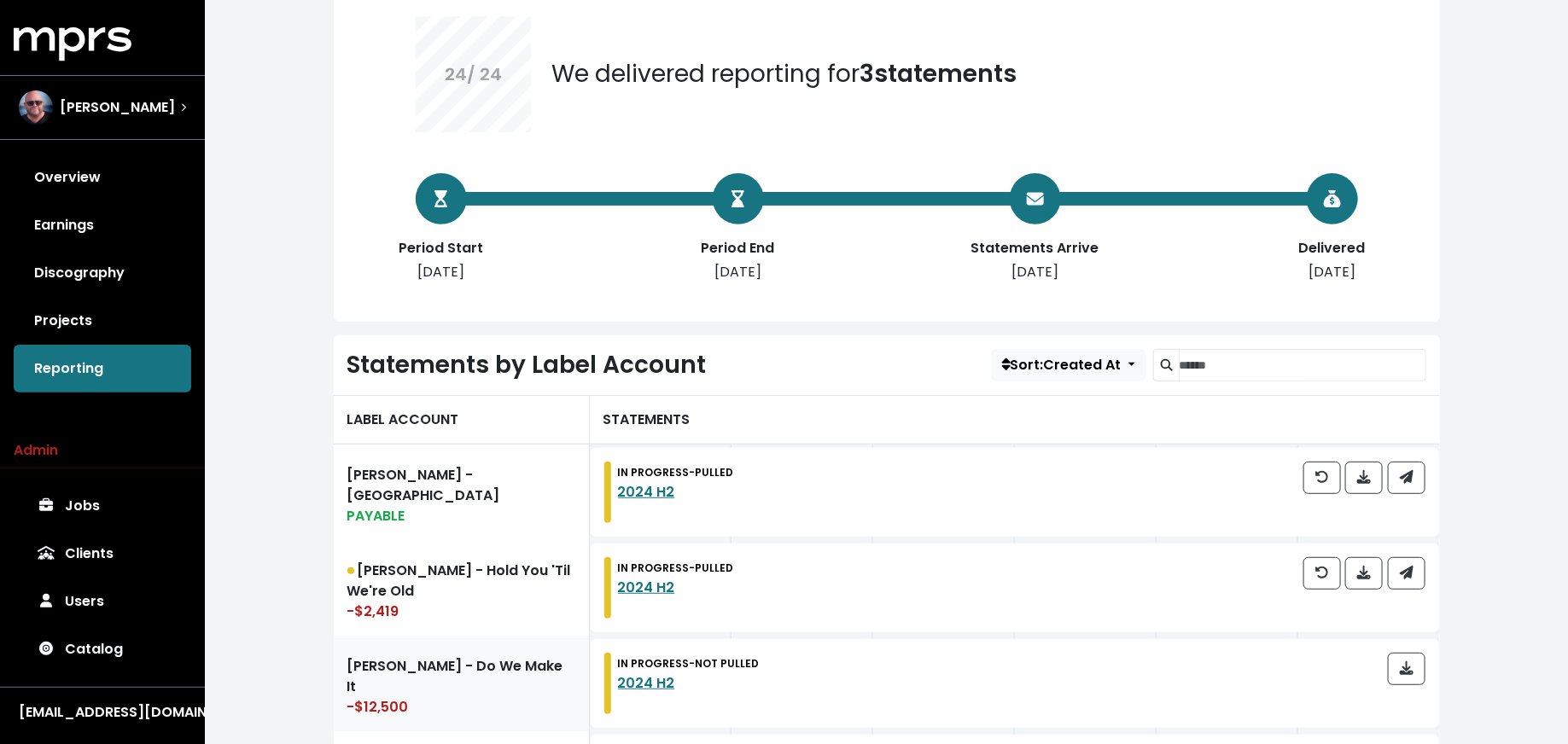
scroll to position [416, 0]
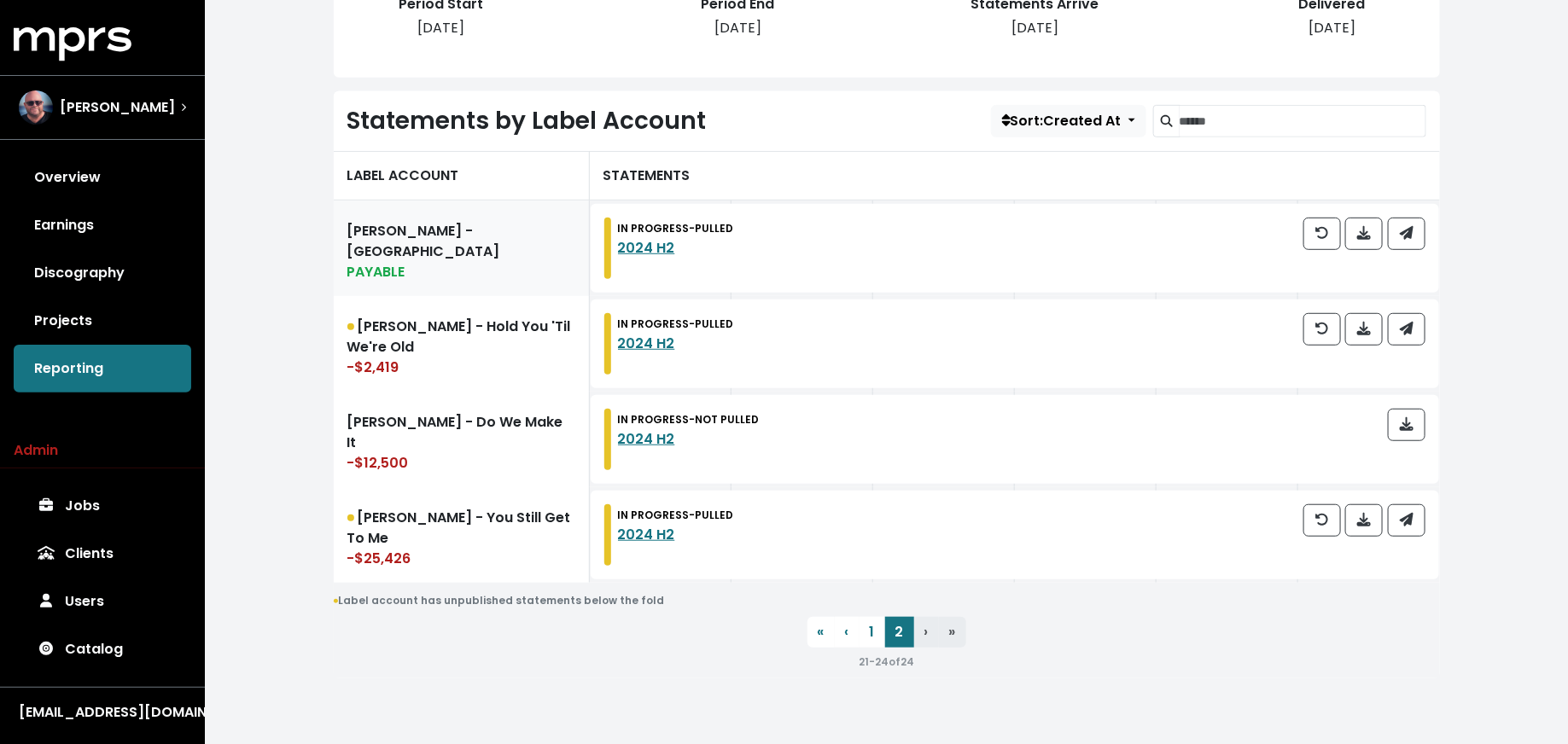
click at [501, 263] on link "Marshall Jefferson - US PAYABLE" at bounding box center [461, 247] width 256 height 96
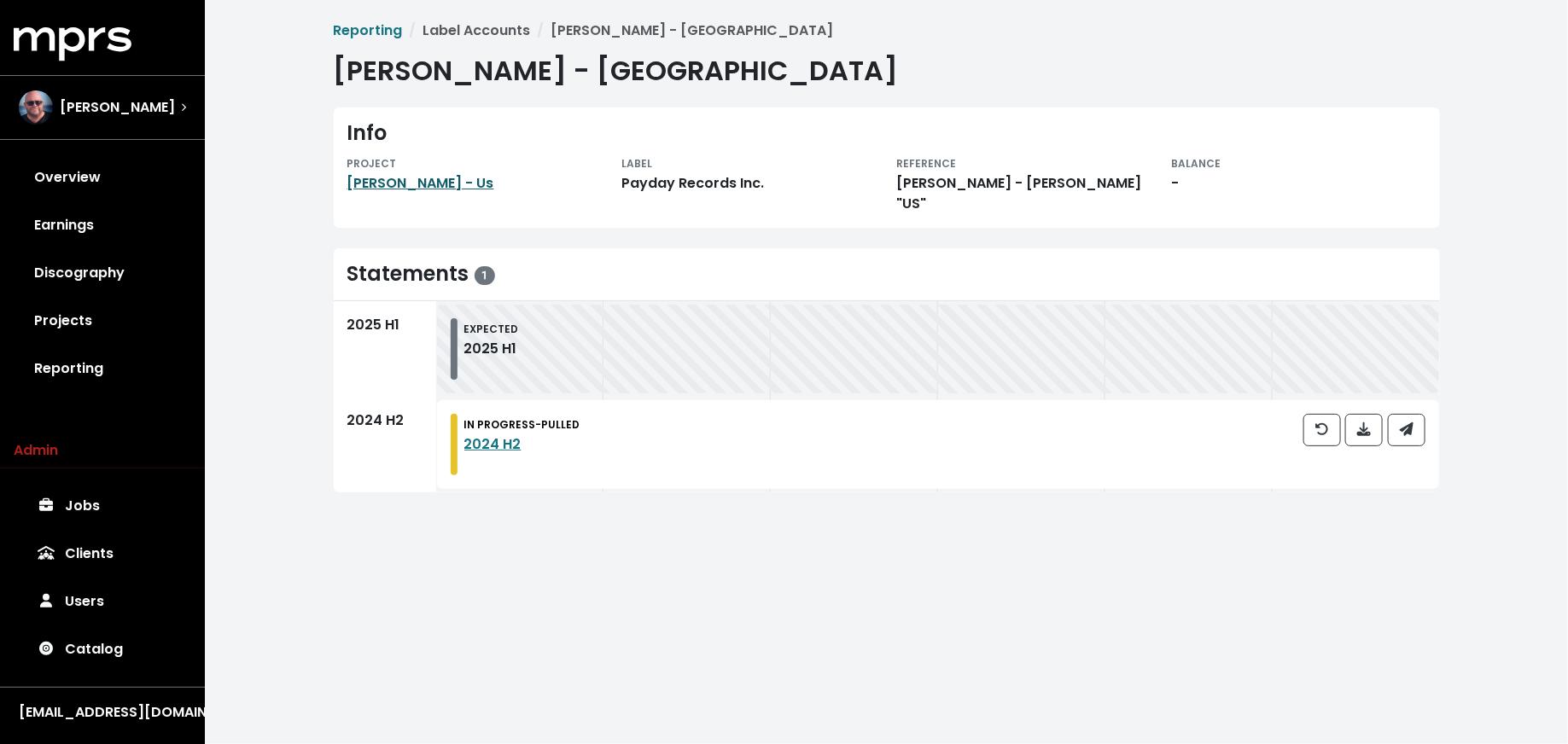
click at [491, 184] on link "Marshall Jefferson - Us" at bounding box center [420, 183] width 147 height 20
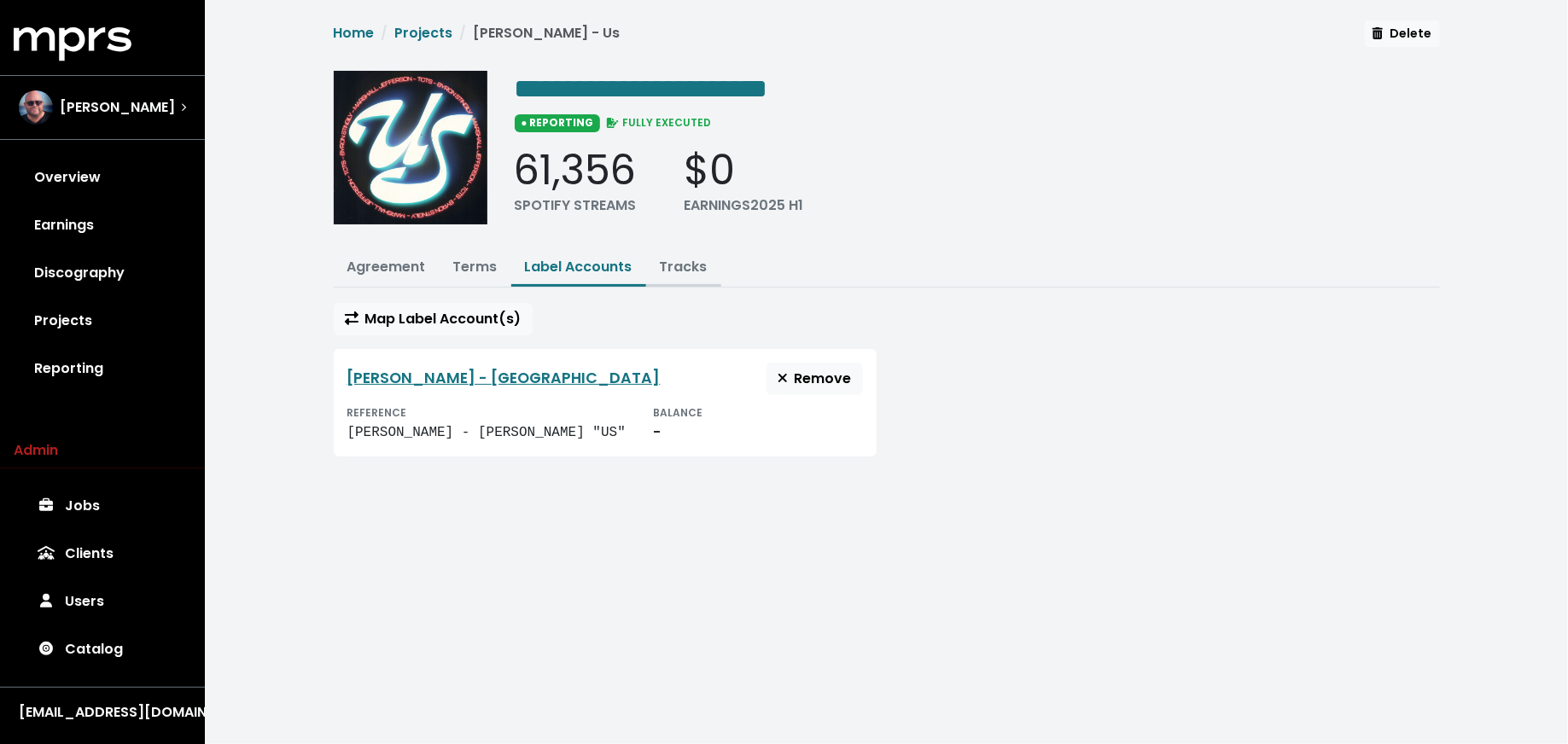
click at [685, 267] on link "Tracks" at bounding box center [683, 266] width 48 height 20
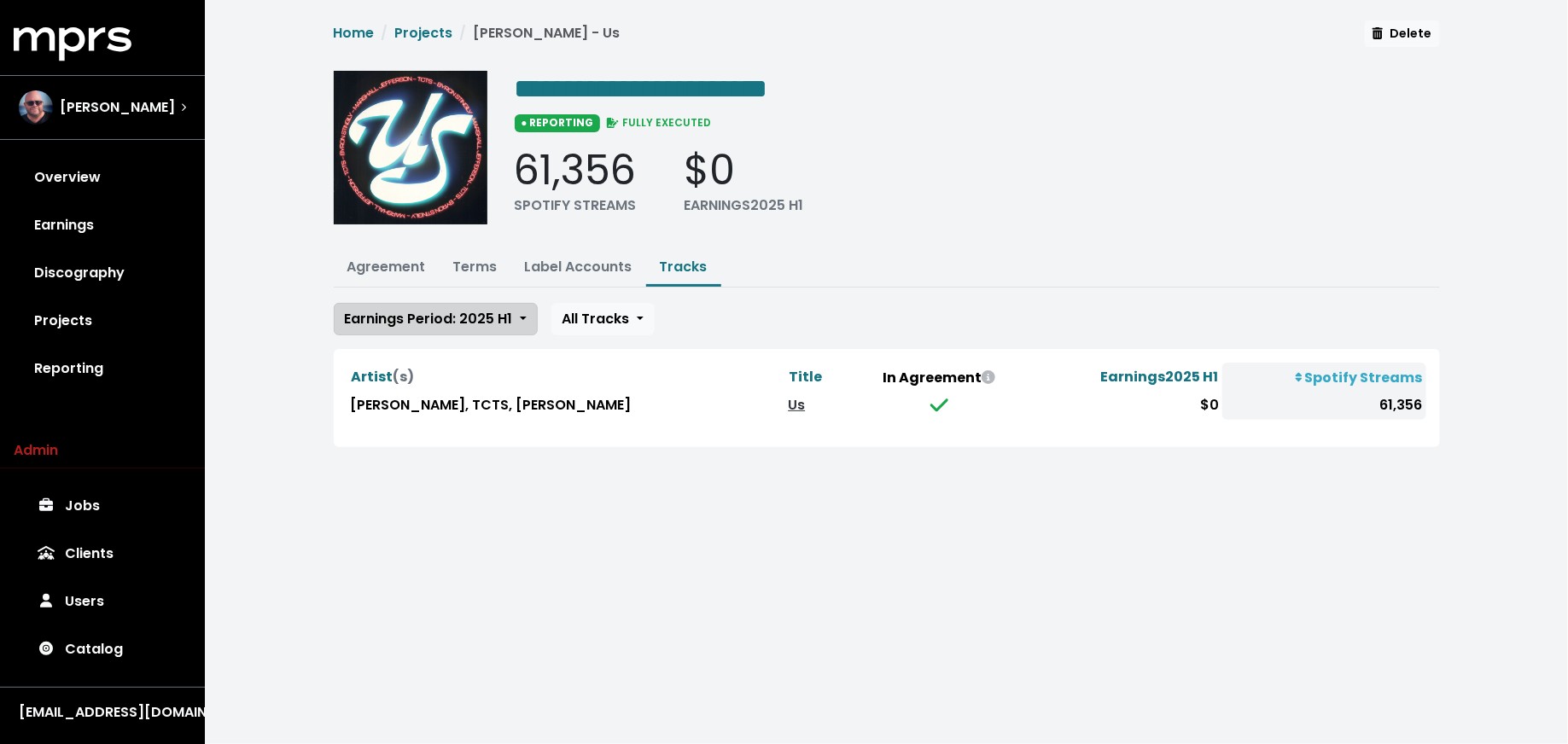
click at [488, 314] on span "Earnings Period: 2025 H1" at bounding box center [429, 318] width 168 height 20
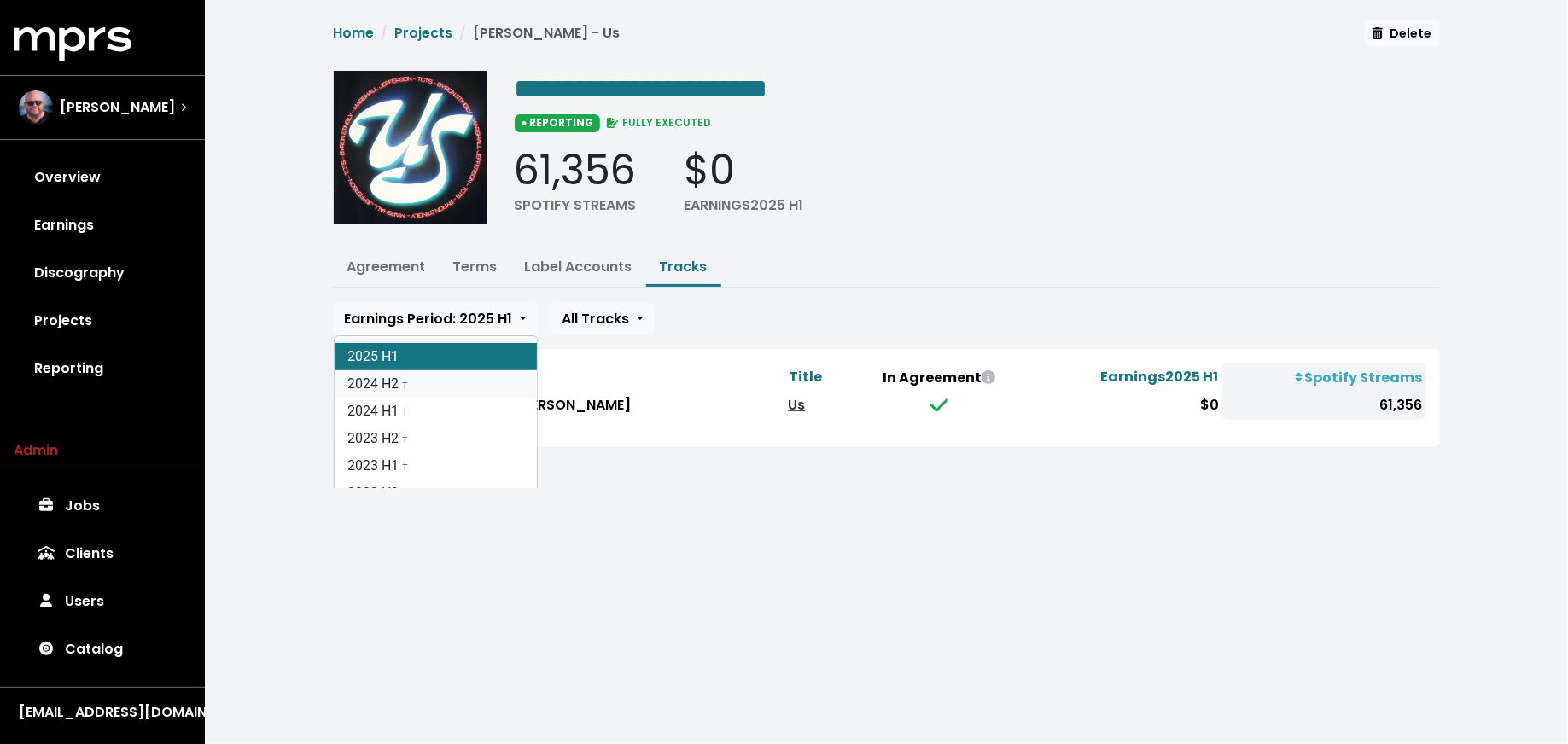
click at [475, 380] on link "2024 H2 †" at bounding box center [436, 384] width 202 height 27
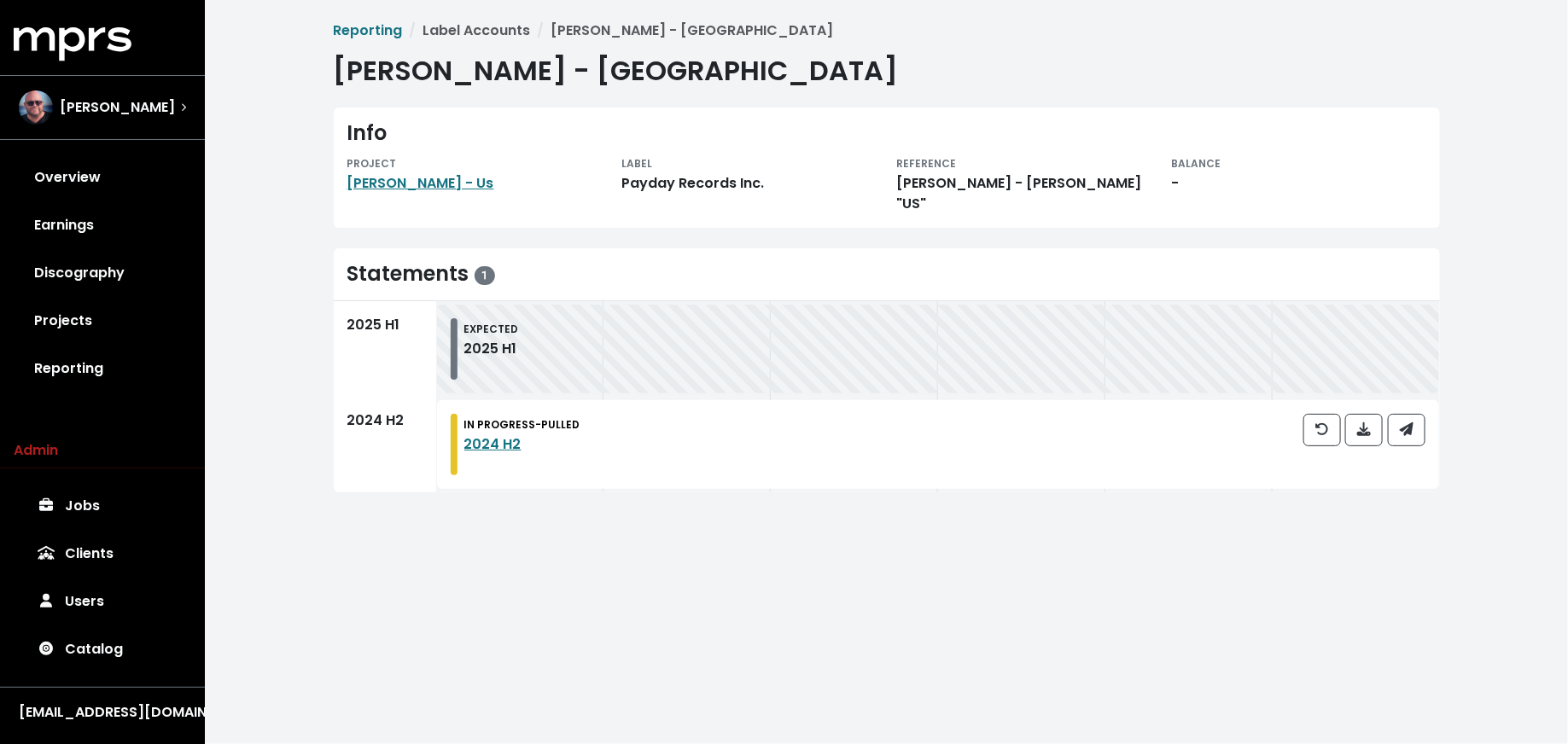
drag, startPoint x: 926, startPoint y: 202, endPoint x: 898, endPoint y: 182, distance: 34.4
click at [898, 182] on div "Marshall Jefferson - Stuart Crichton "US"" at bounding box center [1024, 193] width 254 height 41
copy div "Marshall Jefferson - Stuart Crichton "US""
click at [359, 184] on link "Marshall Jefferson - Us" at bounding box center [420, 183] width 147 height 20
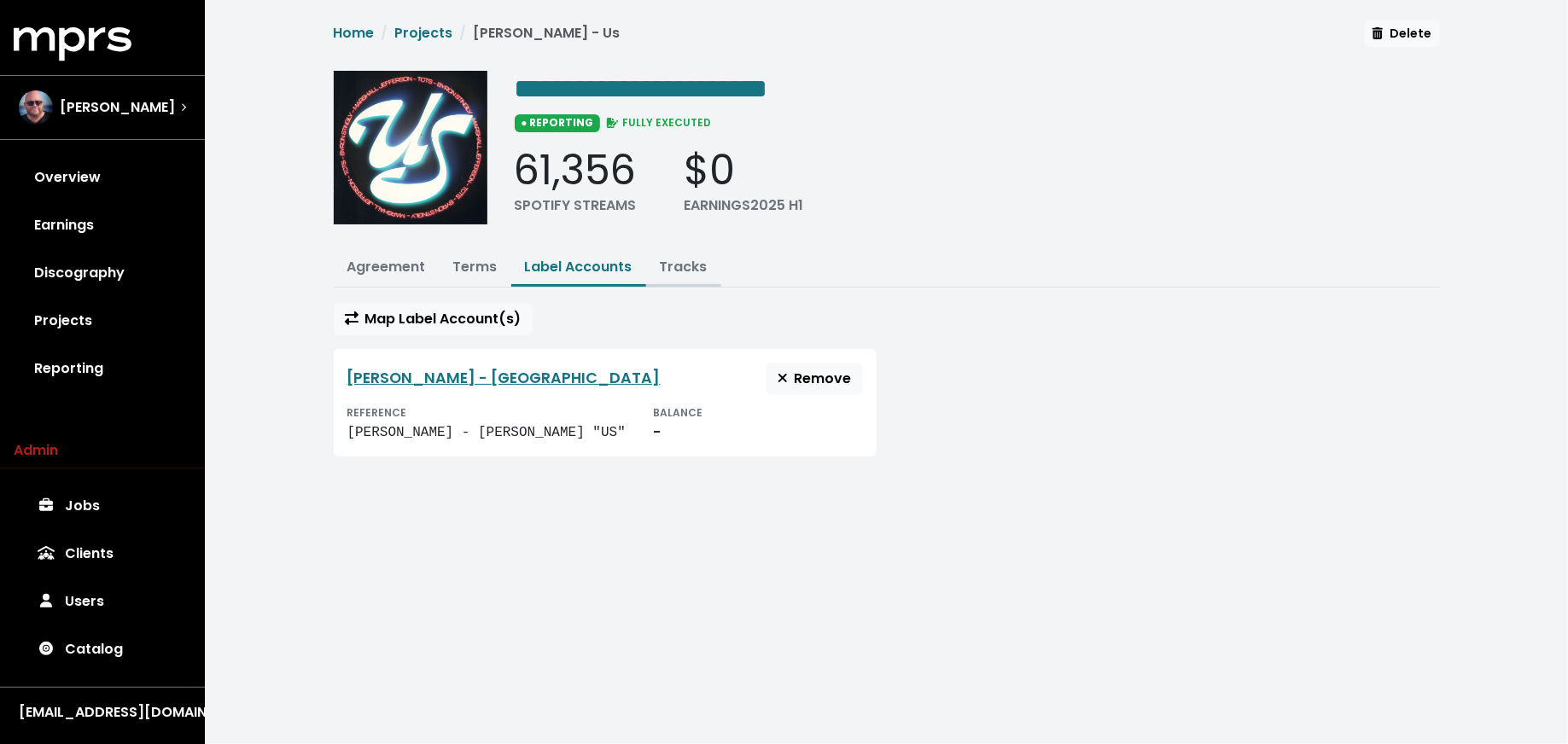
click at [673, 267] on link "Tracks" at bounding box center [683, 266] width 48 height 20
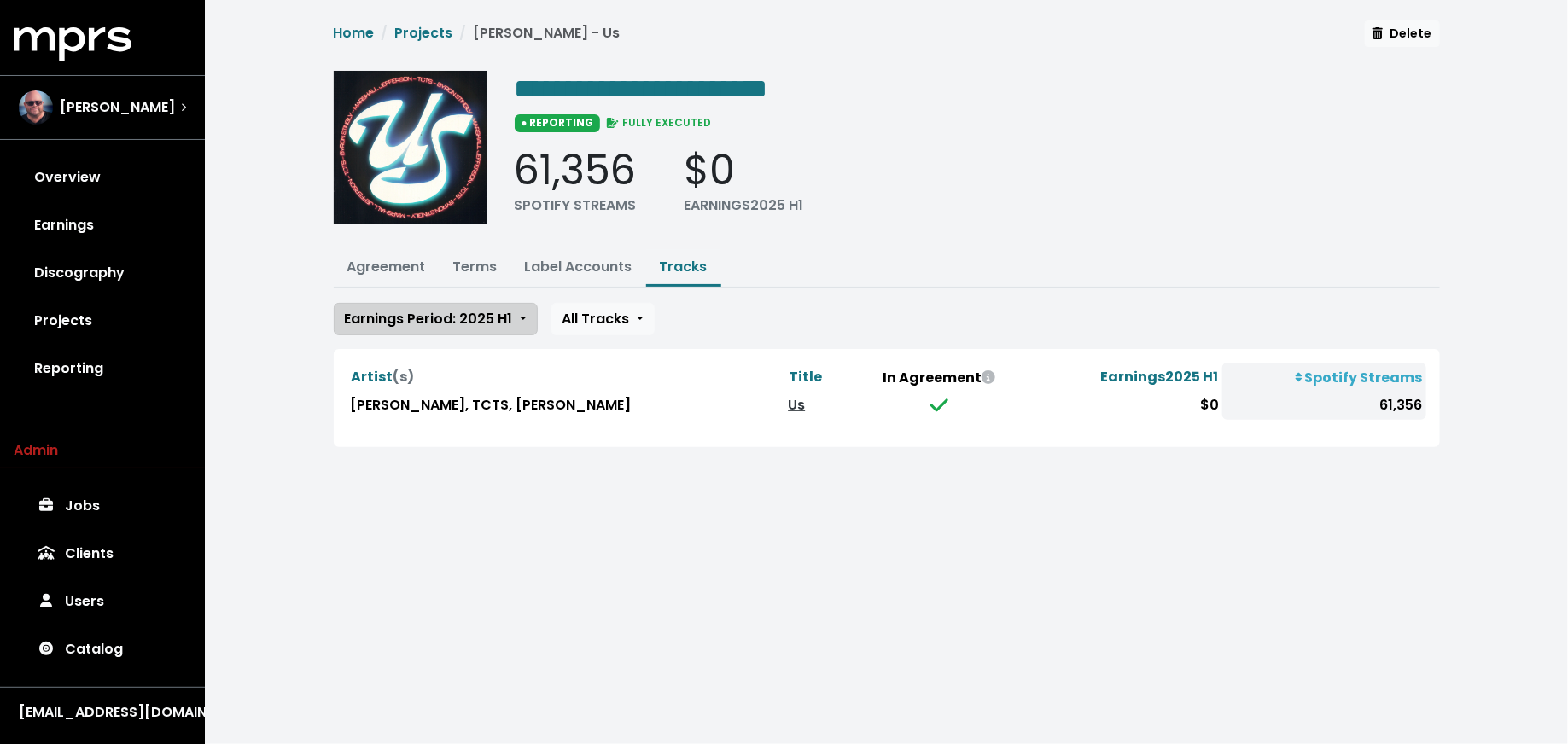
click at [487, 322] on span "Earnings Period: 2025 H1" at bounding box center [429, 318] width 168 height 20
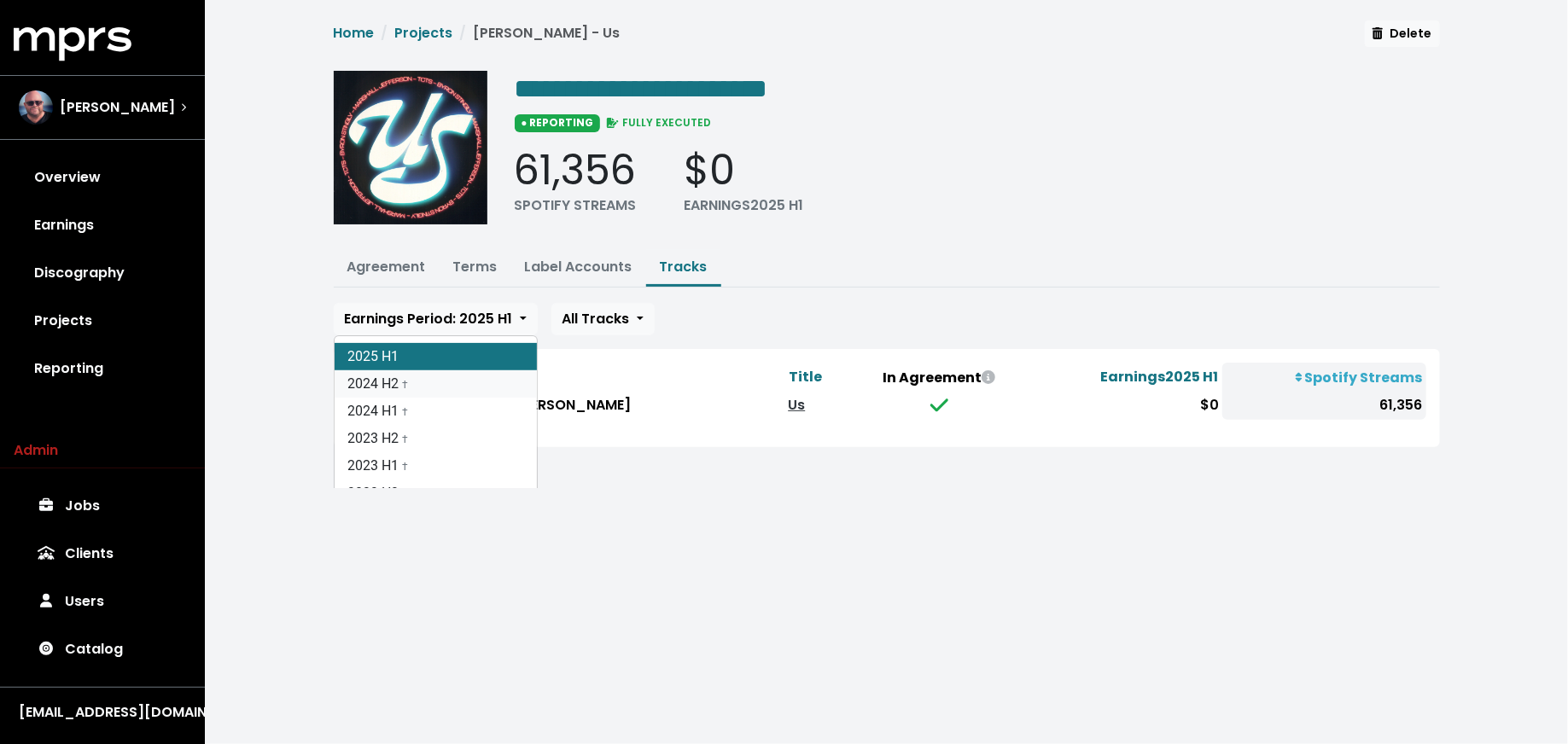
click at [479, 382] on link "2024 H2 †" at bounding box center [436, 384] width 202 height 27
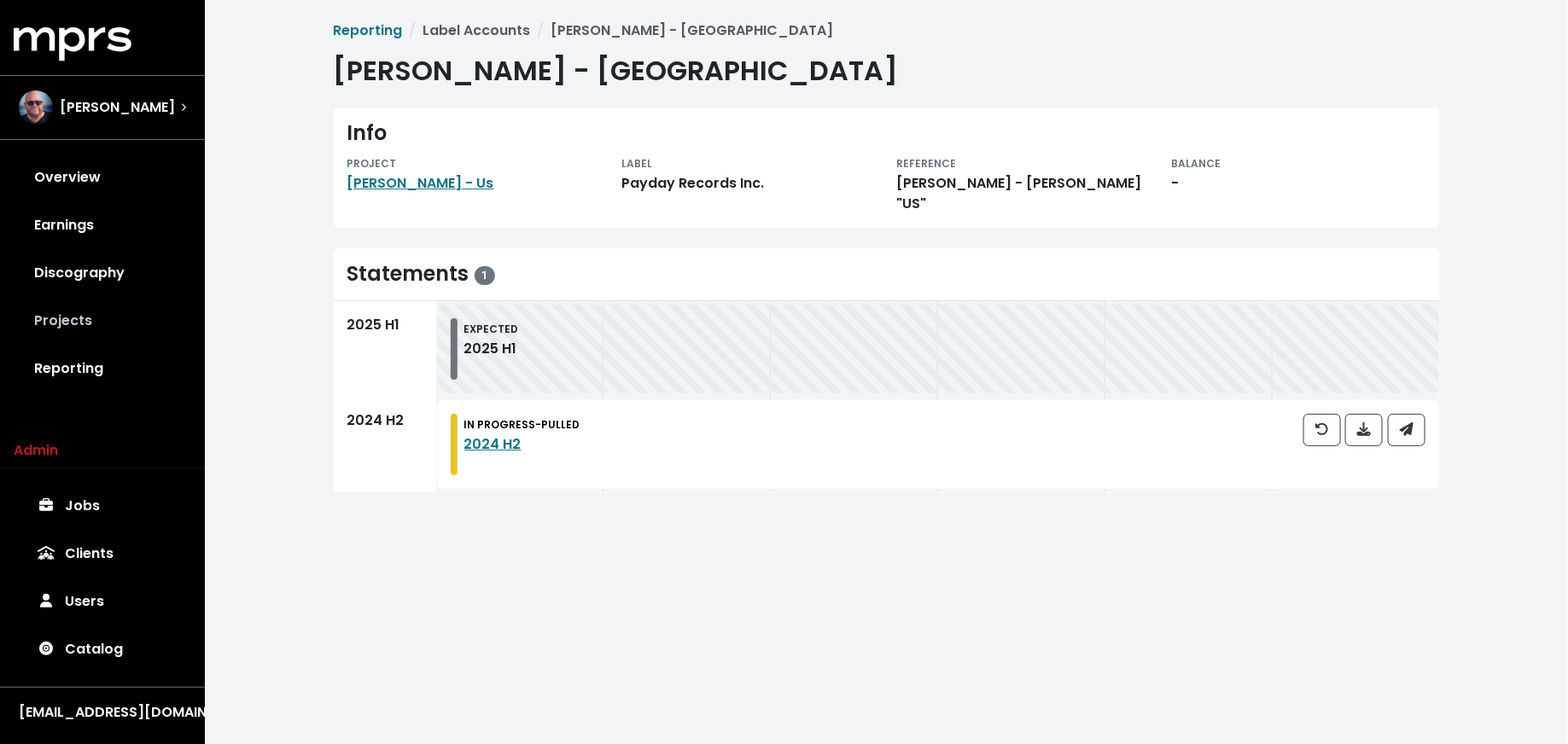
click at [116, 303] on link "Projects" at bounding box center [102, 320] width 177 height 48
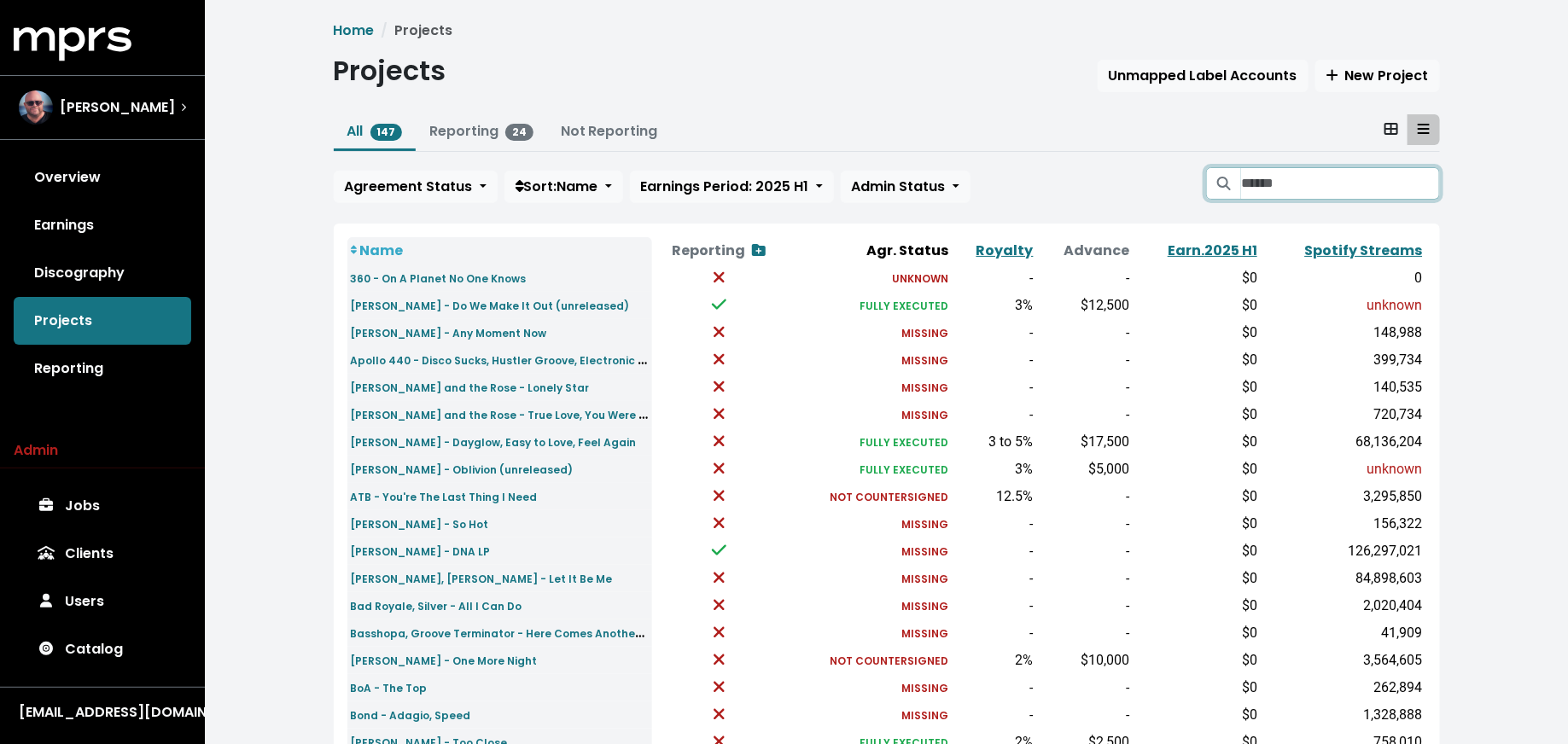
click at [1339, 191] on input "Search projects" at bounding box center [1340, 184] width 198 height 33
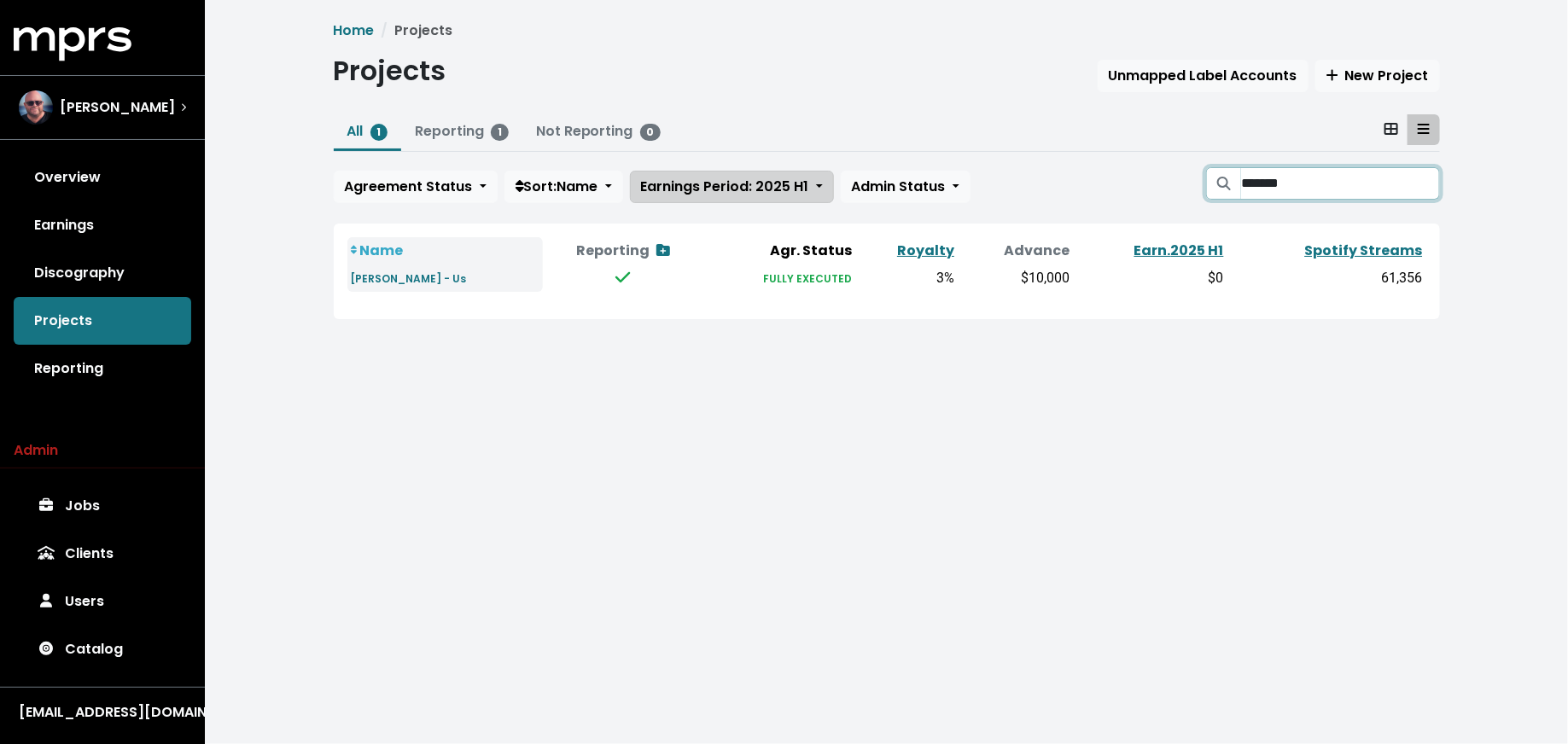
type input "*******"
click at [722, 172] on button "Earnings Period: 2025 H1" at bounding box center [732, 187] width 204 height 33
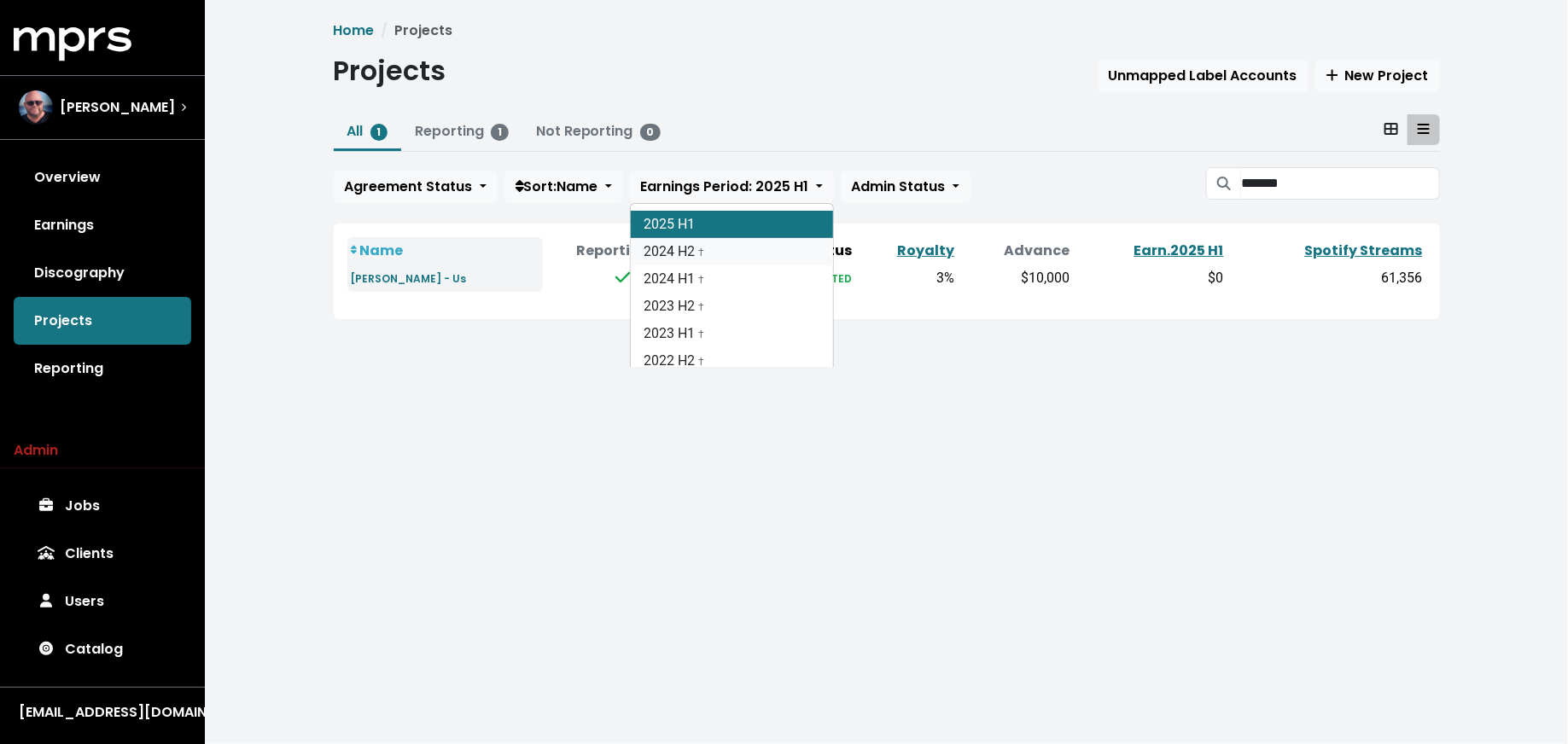
click at [705, 243] on span "†" at bounding box center [702, 251] width 6 height 16
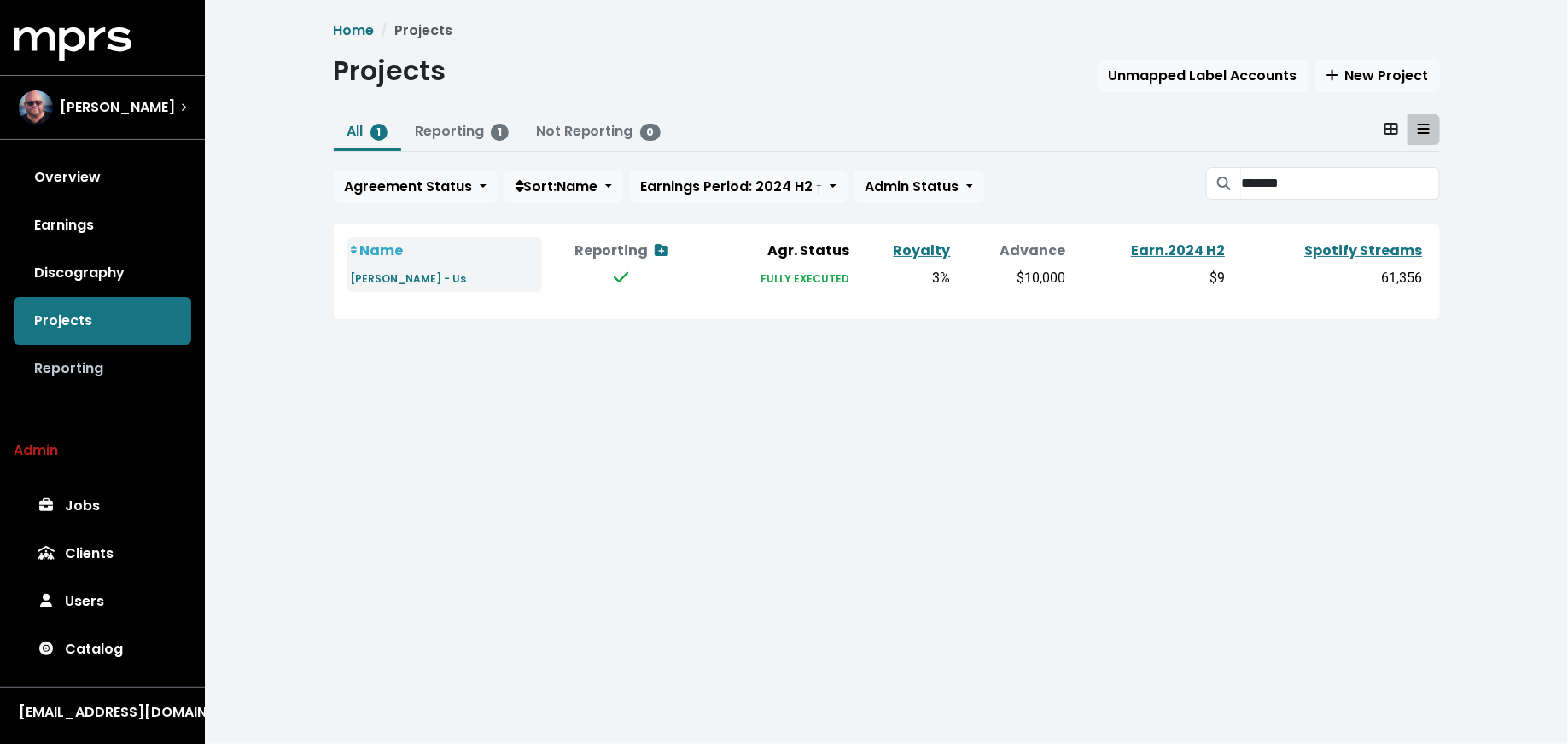
click at [130, 360] on link "Reporting" at bounding box center [102, 368] width 177 height 48
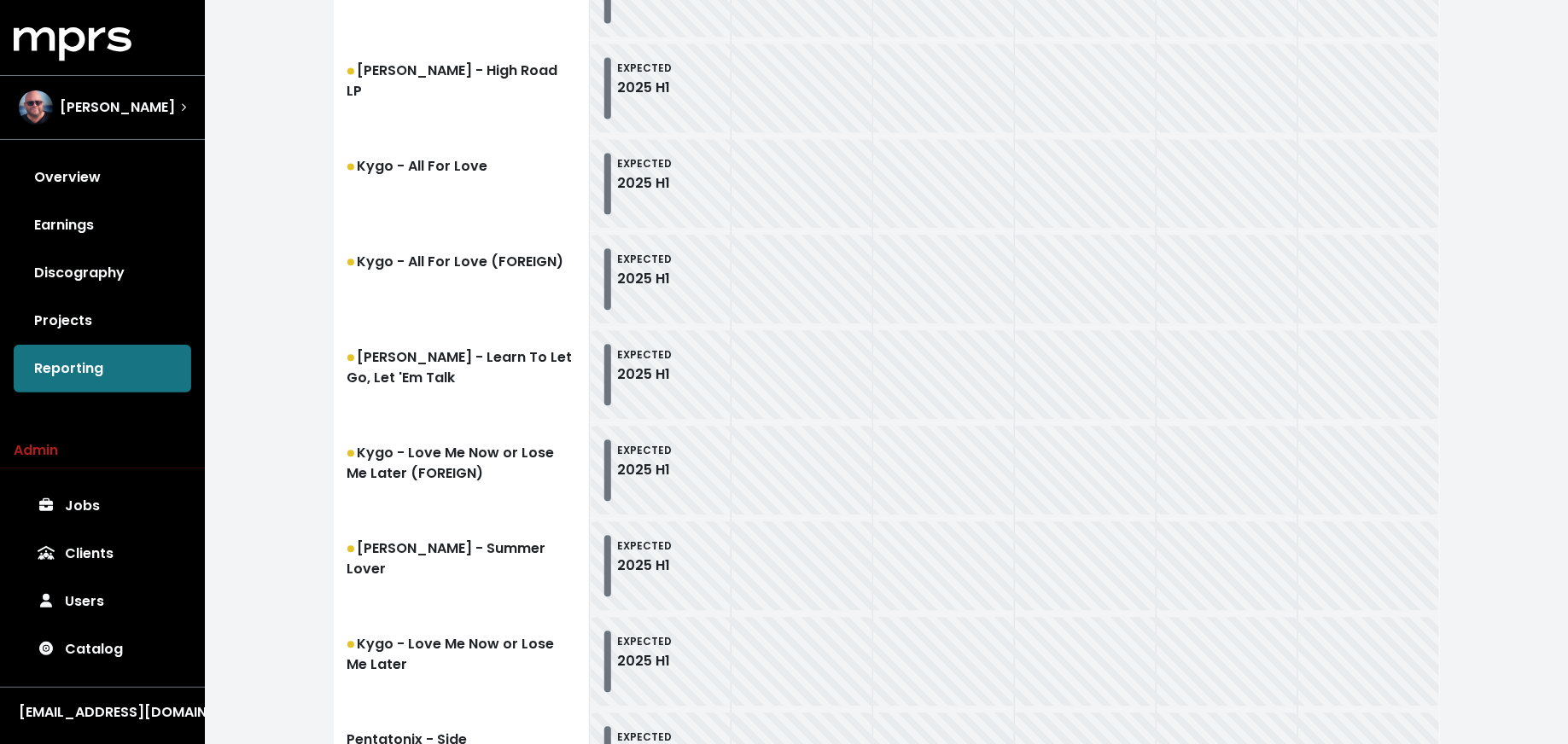
scroll to position [1968, 0]
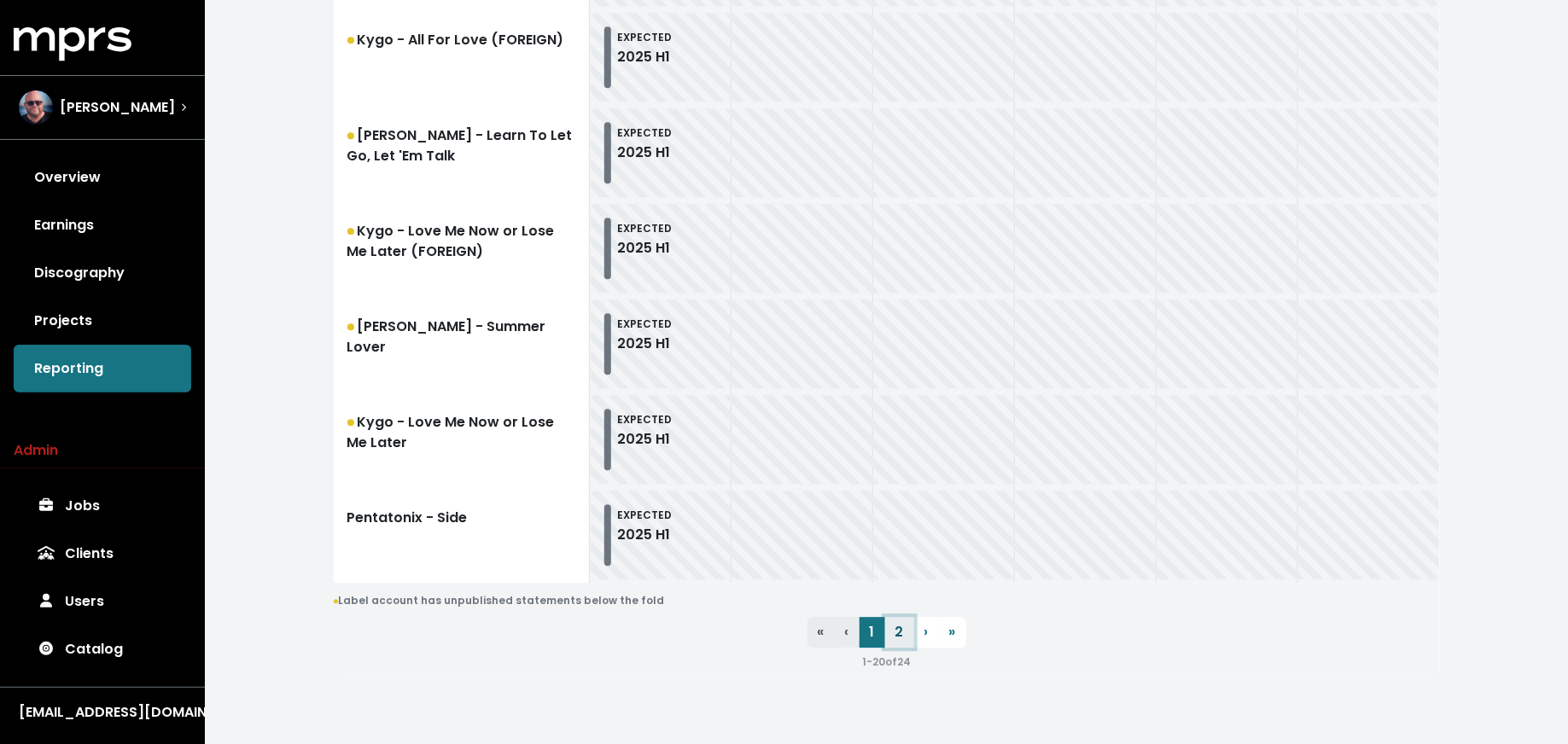
click at [905, 637] on link "2" at bounding box center [900, 632] width 29 height 31
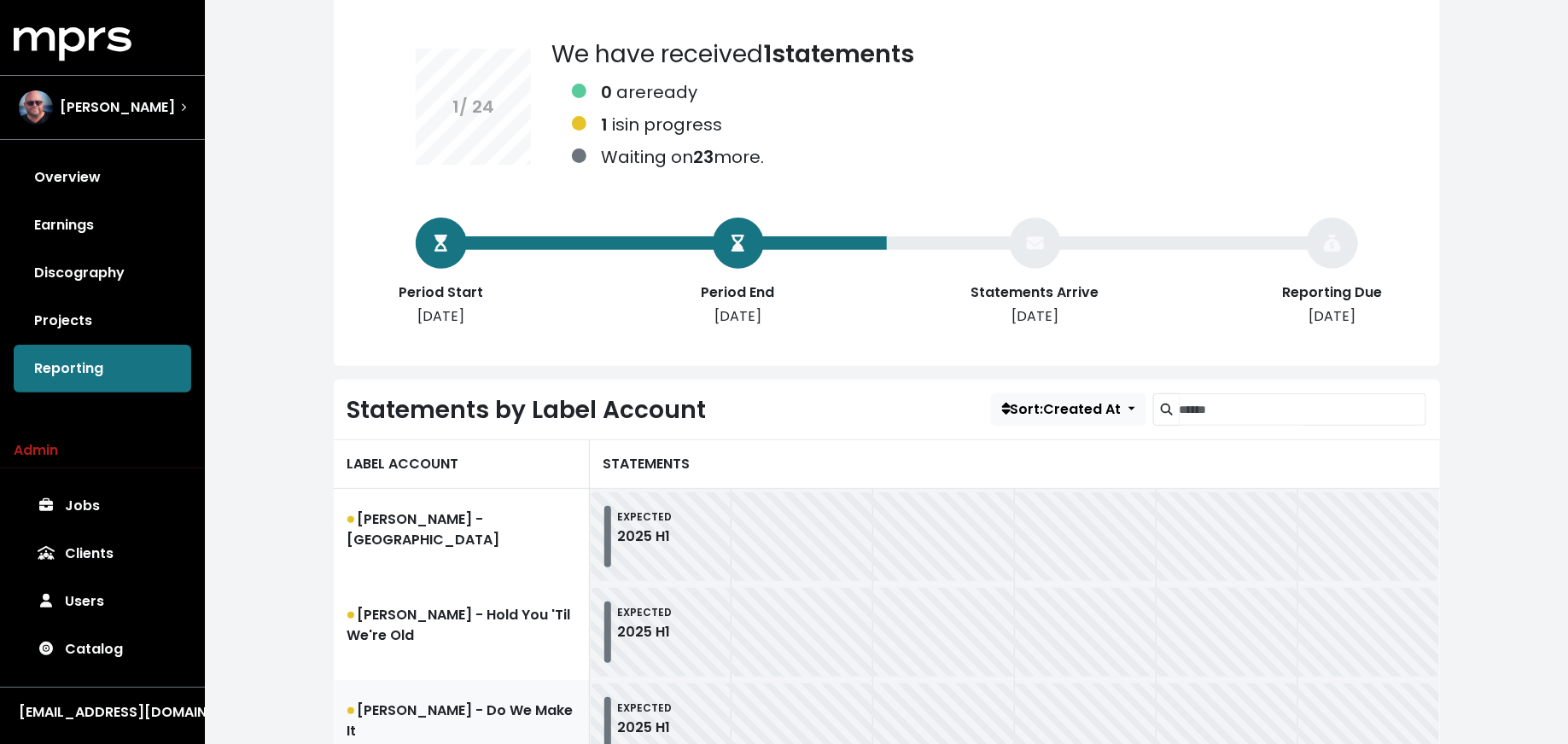
scroll to position [233, 0]
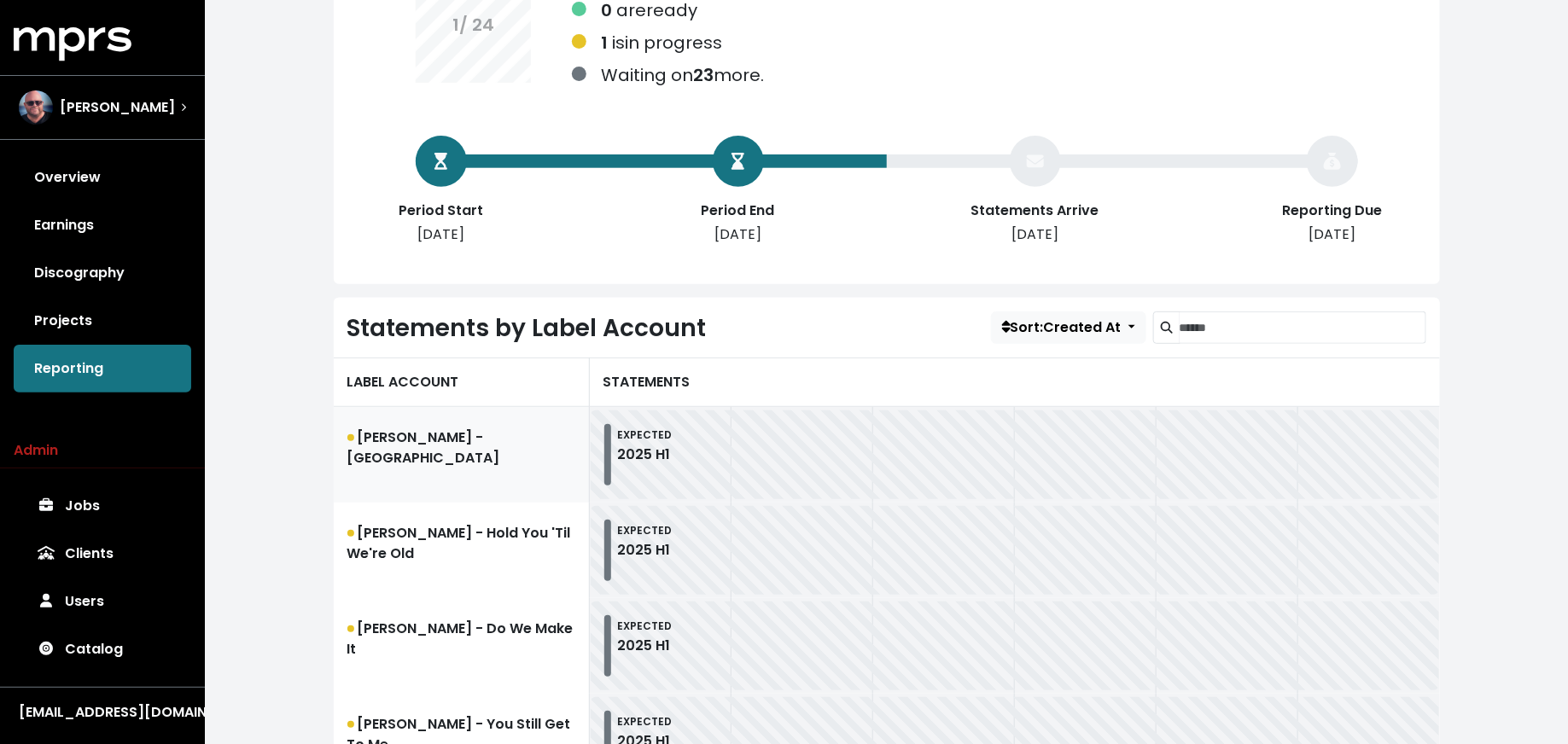
click at [494, 421] on link "[PERSON_NAME] - [GEOGRAPHIC_DATA]" at bounding box center [461, 454] width 256 height 96
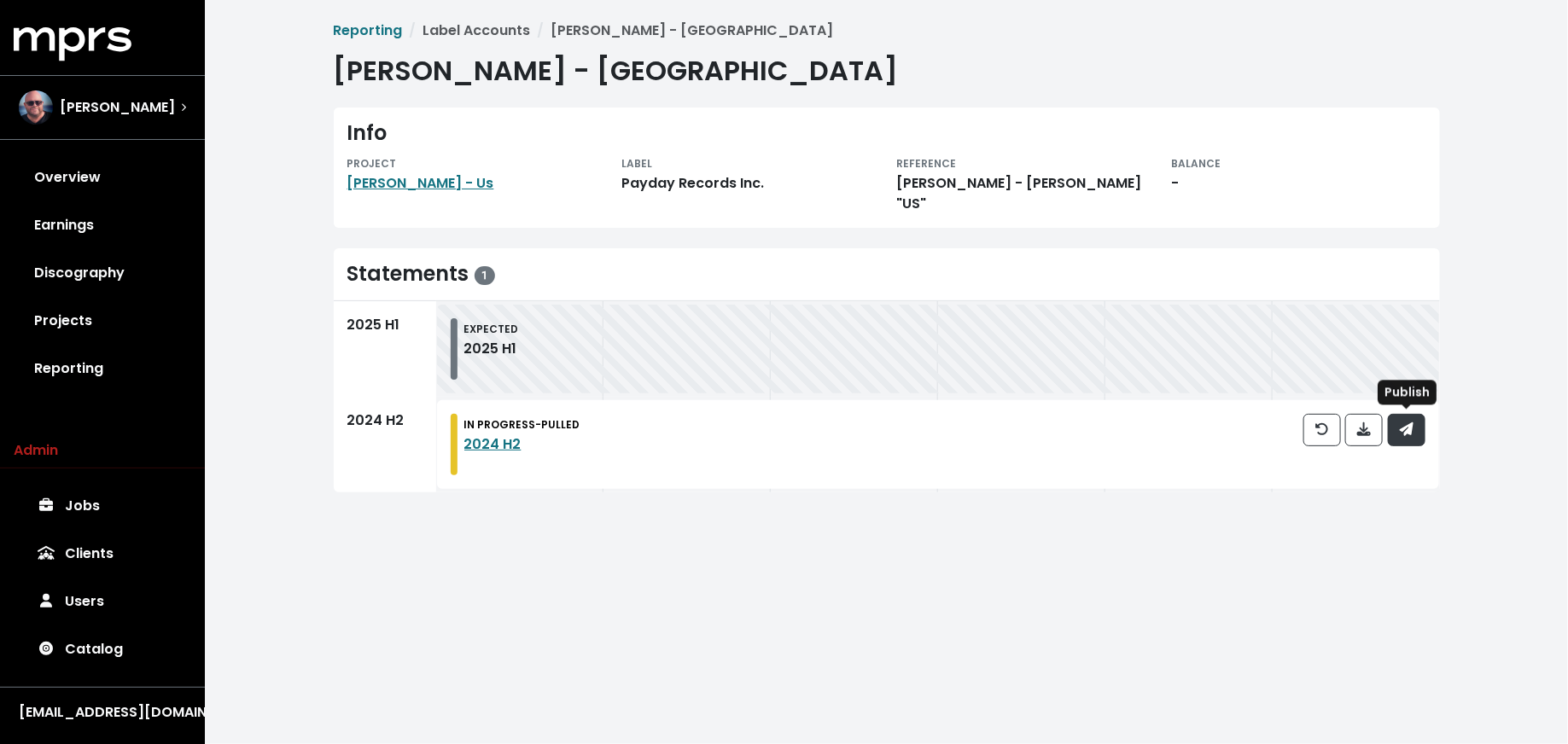
click at [1409, 433] on icon "button" at bounding box center [1405, 428] width 14 height 14
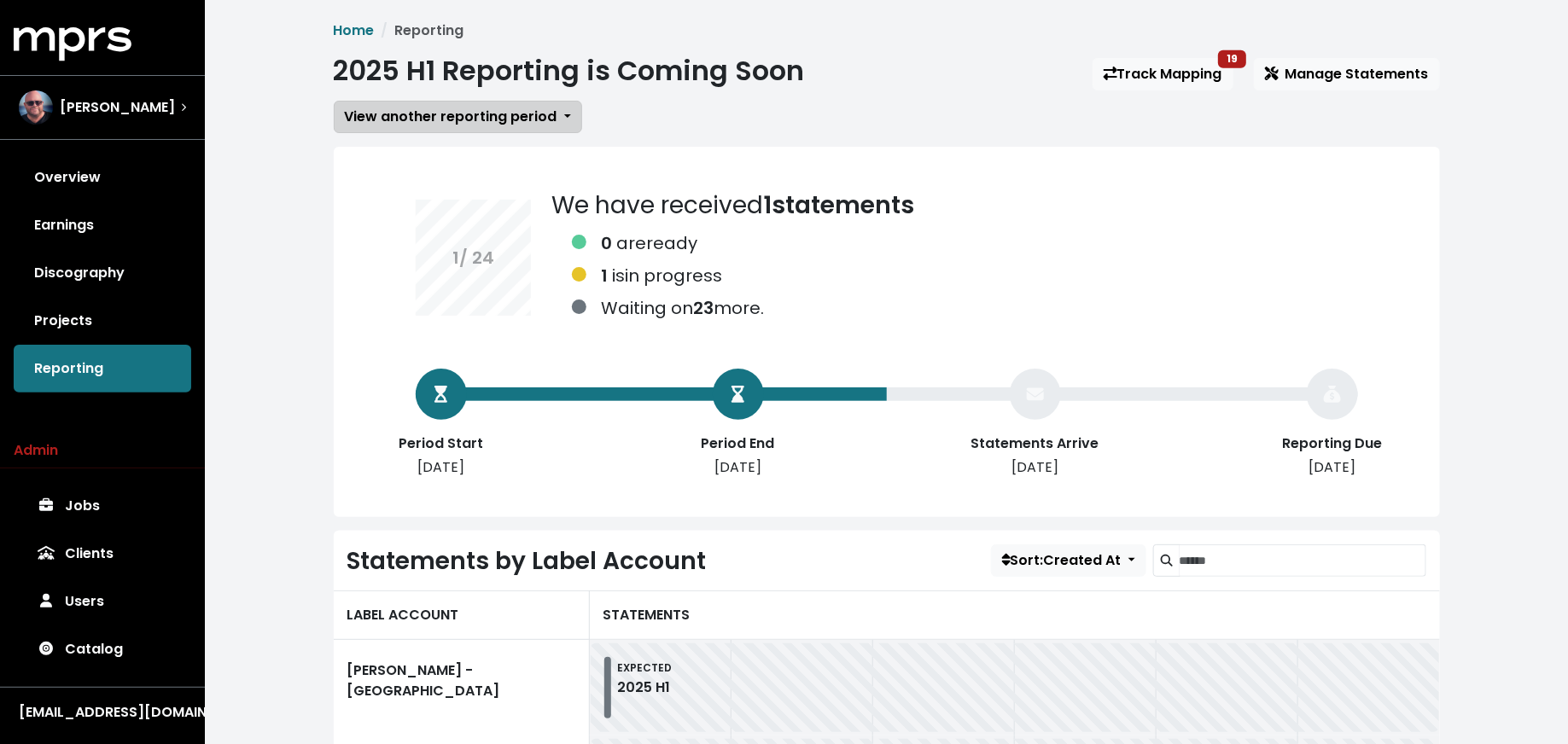
click at [488, 126] on span "View another reporting period" at bounding box center [451, 116] width 213 height 20
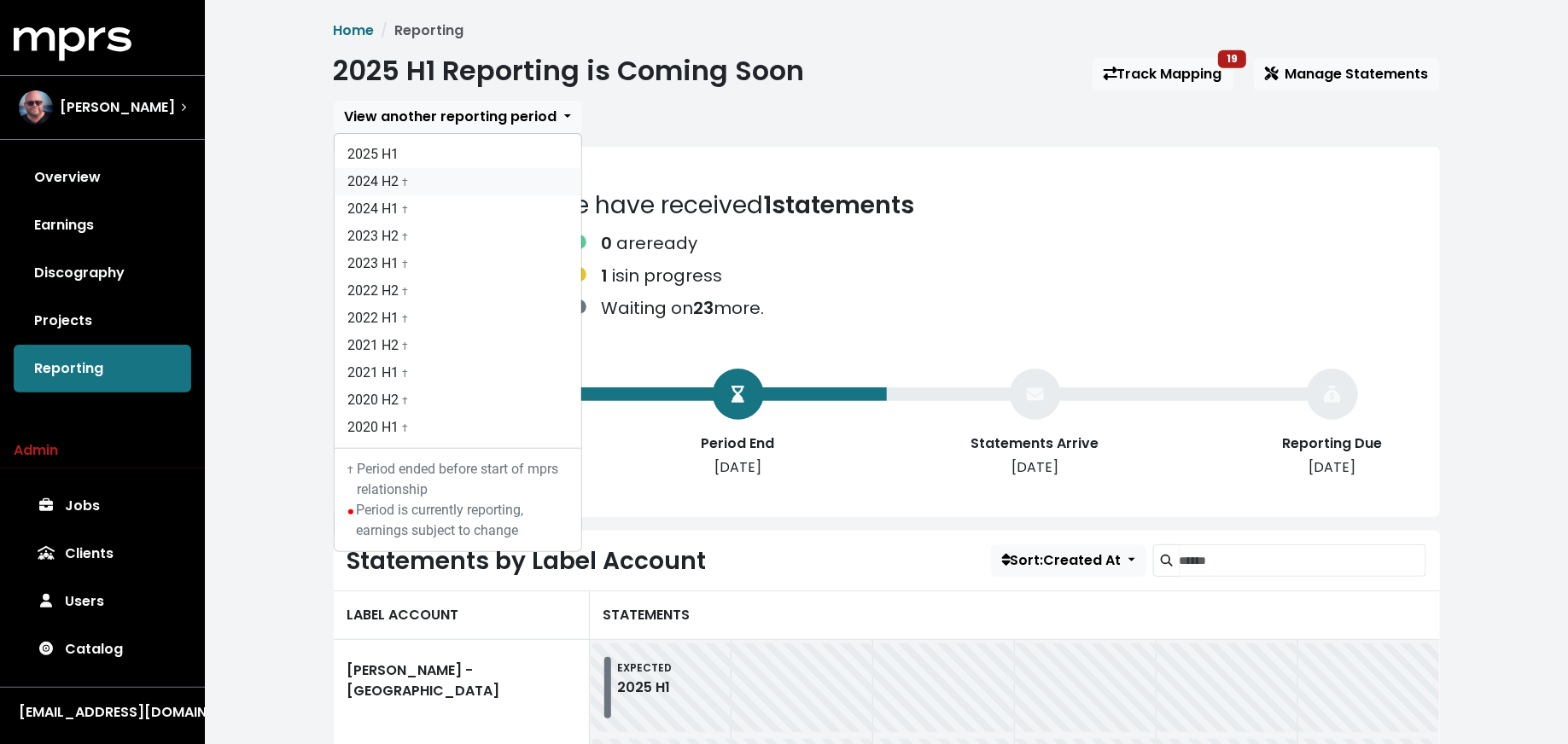
click at [485, 177] on link "2024 H2 †" at bounding box center [458, 182] width 247 height 27
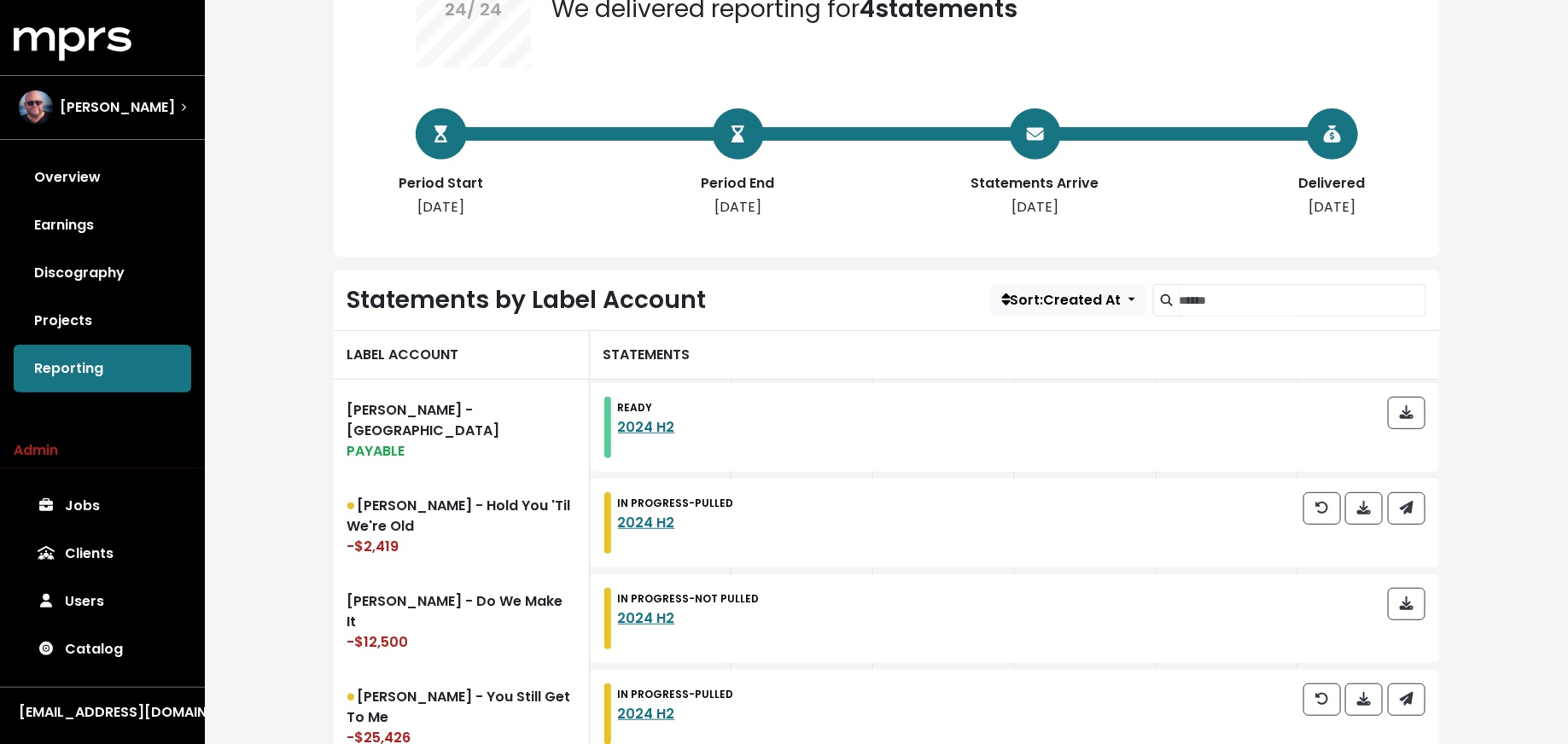
scroll to position [416, 0]
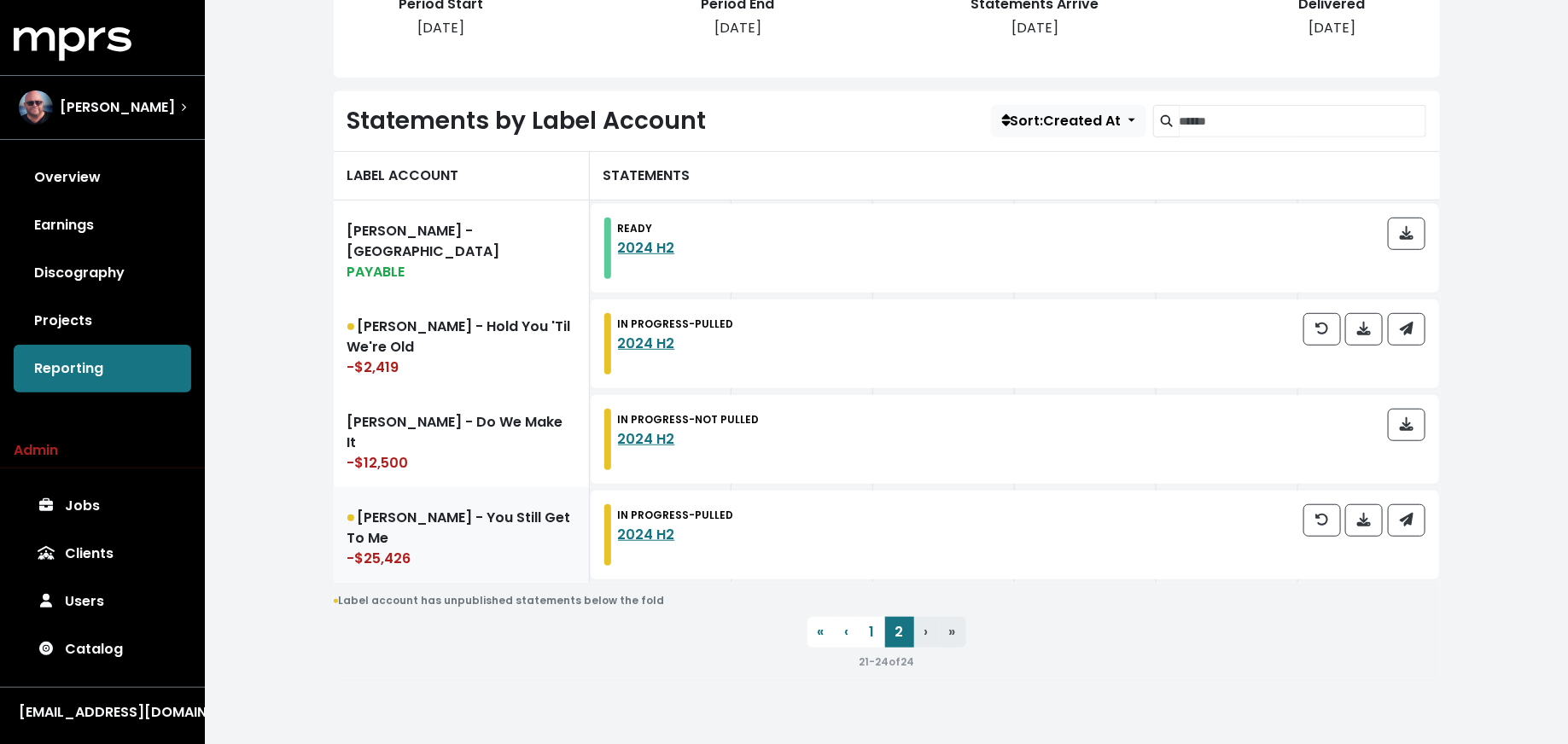
click at [458, 538] on link "Teddy Swims - You Still Get To Me -$25,426" at bounding box center [461, 535] width 256 height 96
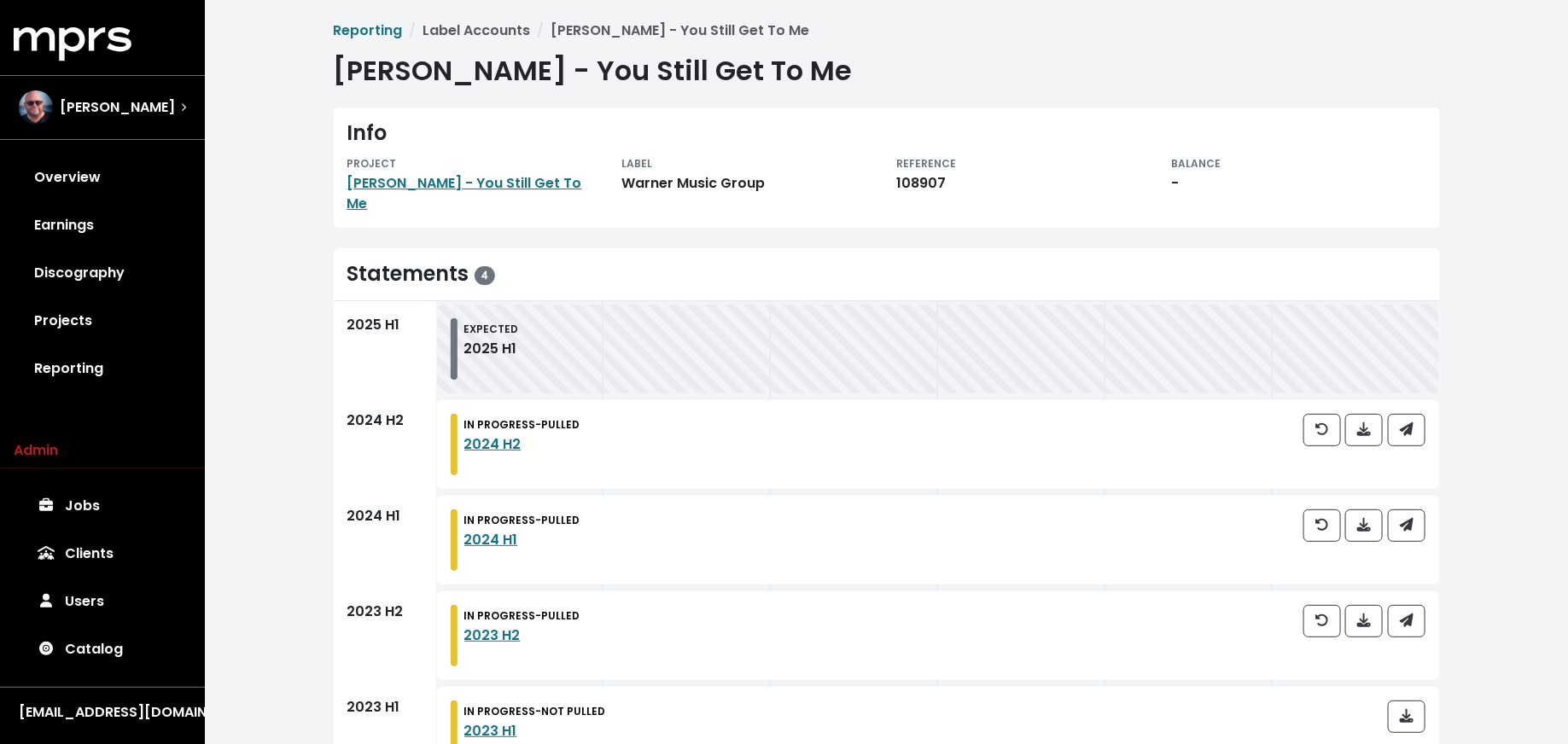
scroll to position [41, 0]
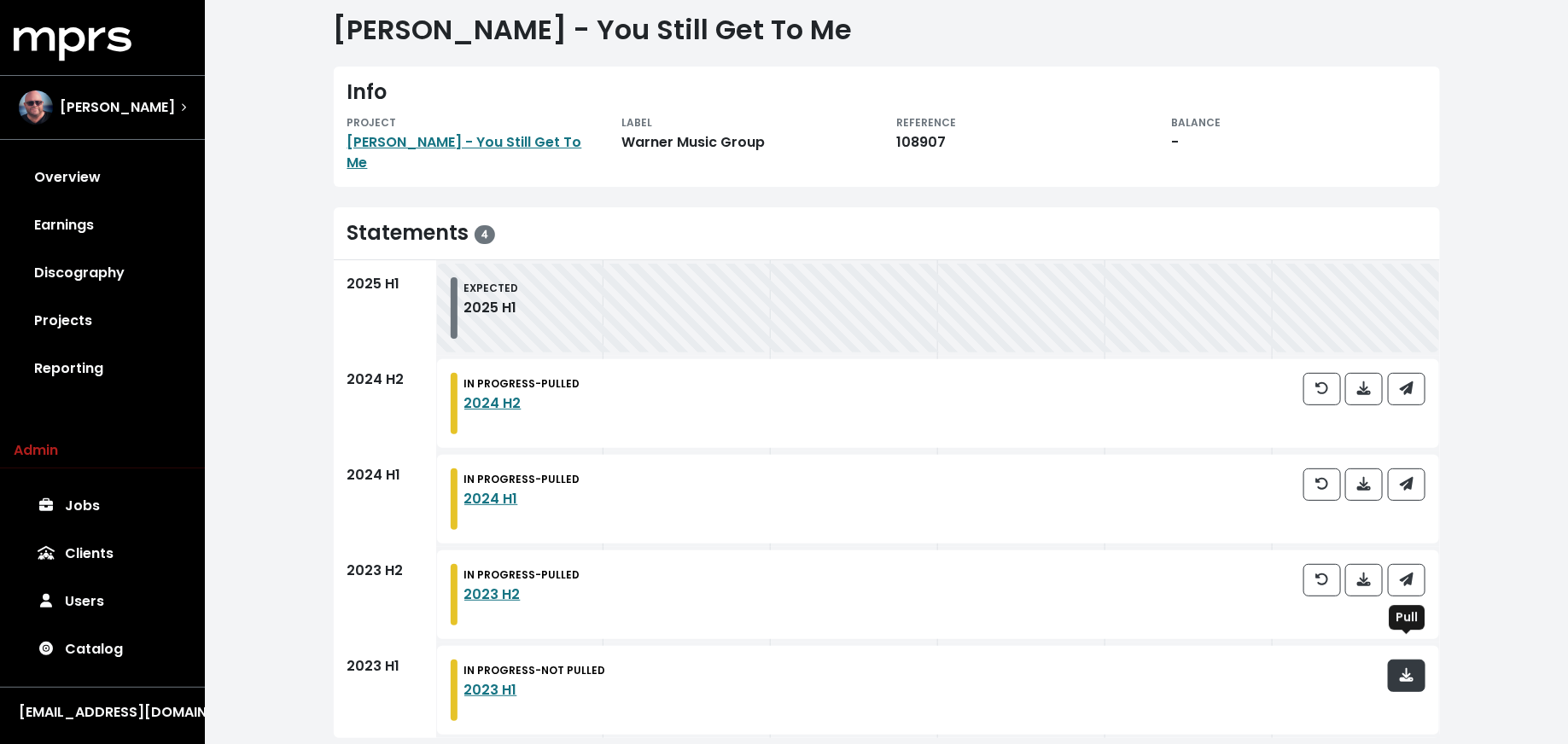
click at [1416, 659] on button "button" at bounding box center [1406, 676] width 37 height 33
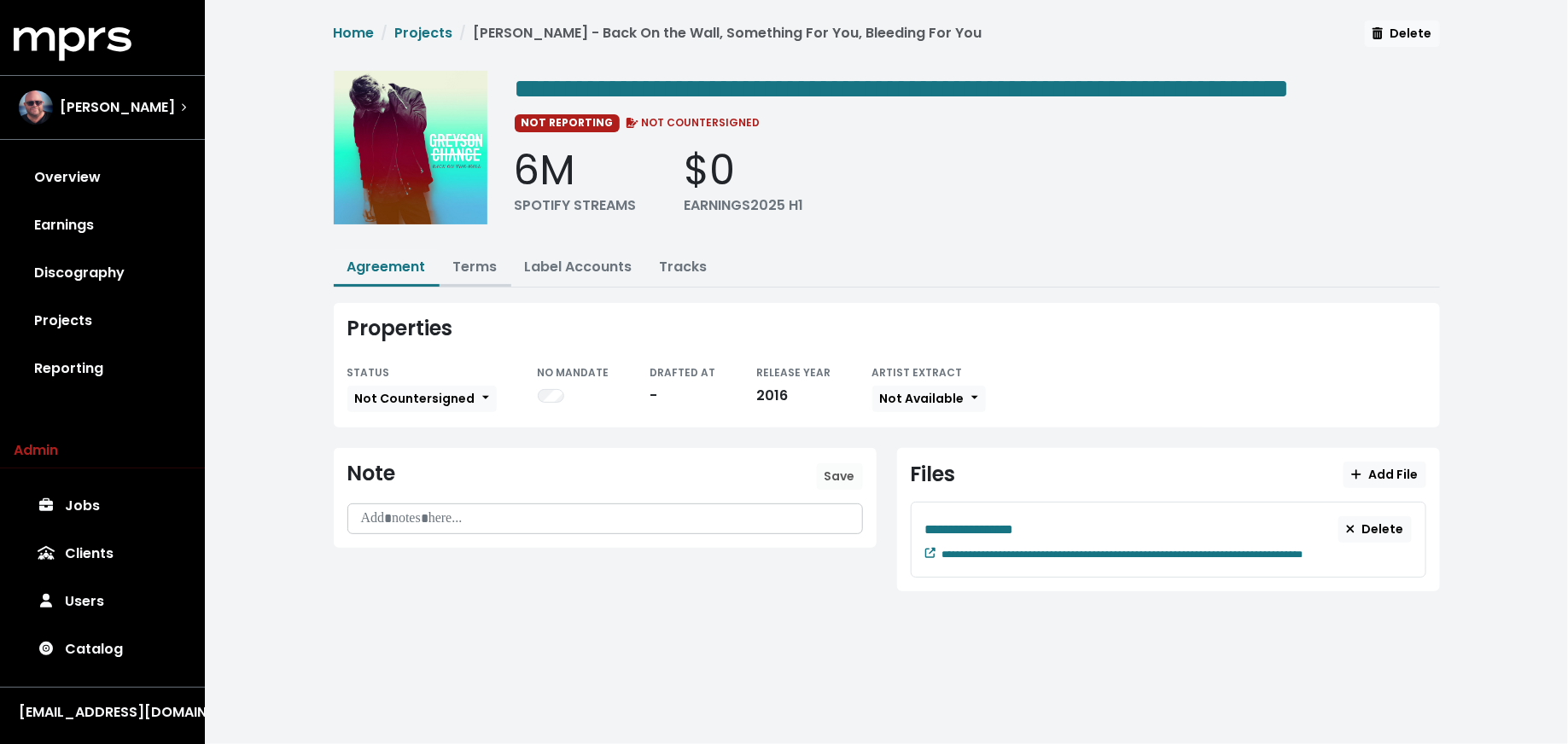
click at [479, 276] on link "Terms" at bounding box center [475, 266] width 45 height 20
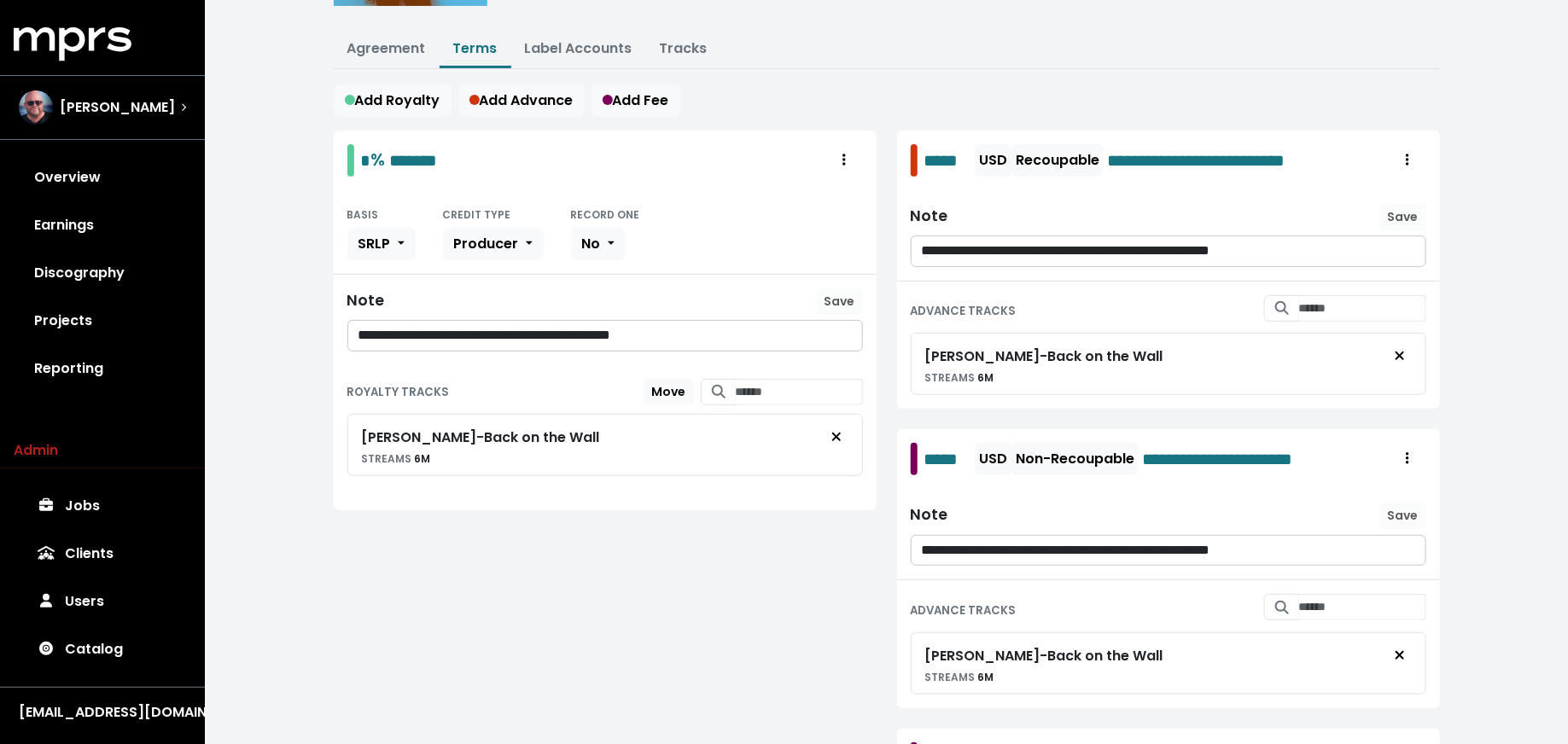
scroll to position [210, 0]
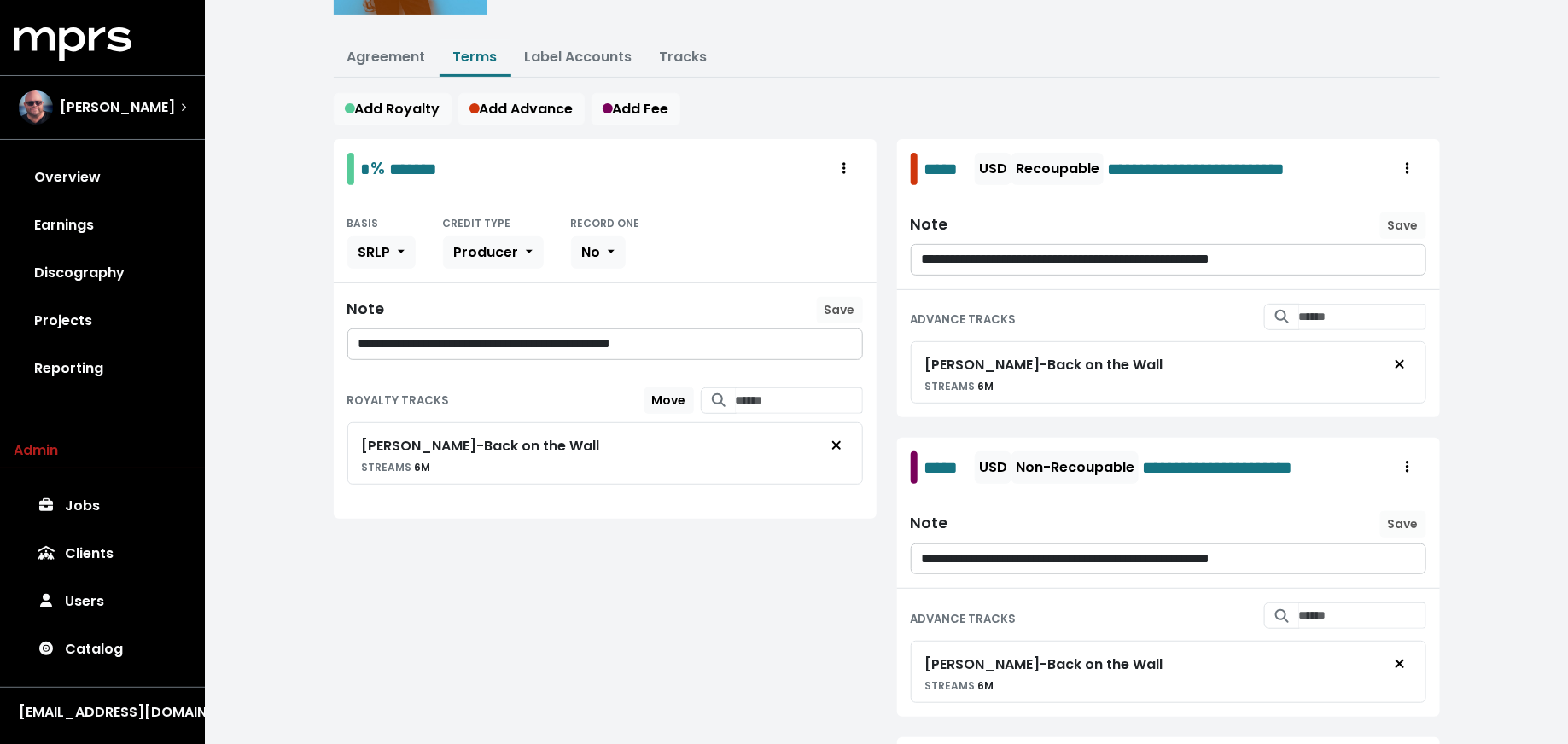
click at [717, 354] on p "**********" at bounding box center [605, 345] width 494 height 20
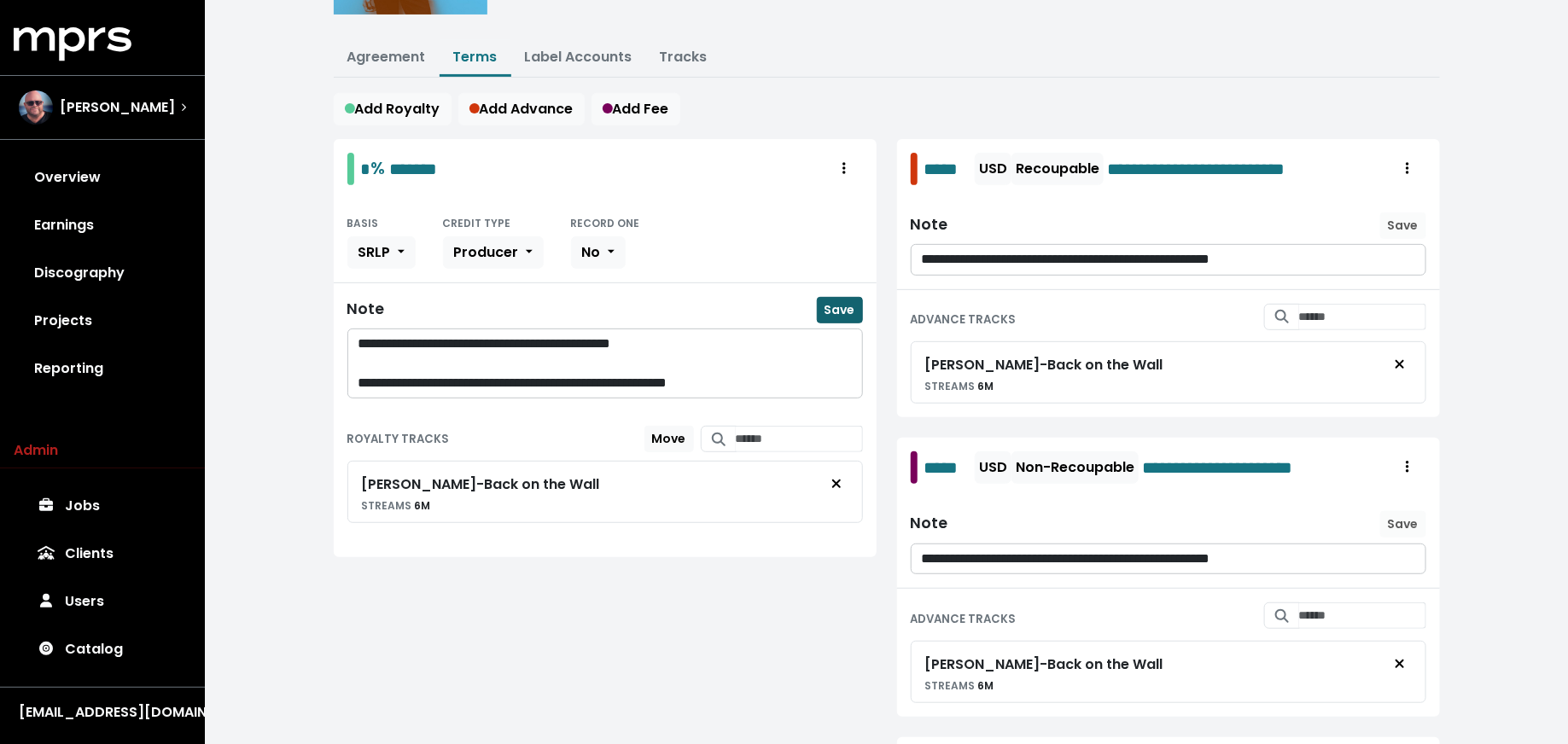
click at [823, 323] on button "Save" at bounding box center [840, 309] width 46 height 26
click at [786, 393] on p "**********" at bounding box center [605, 384] width 494 height 20
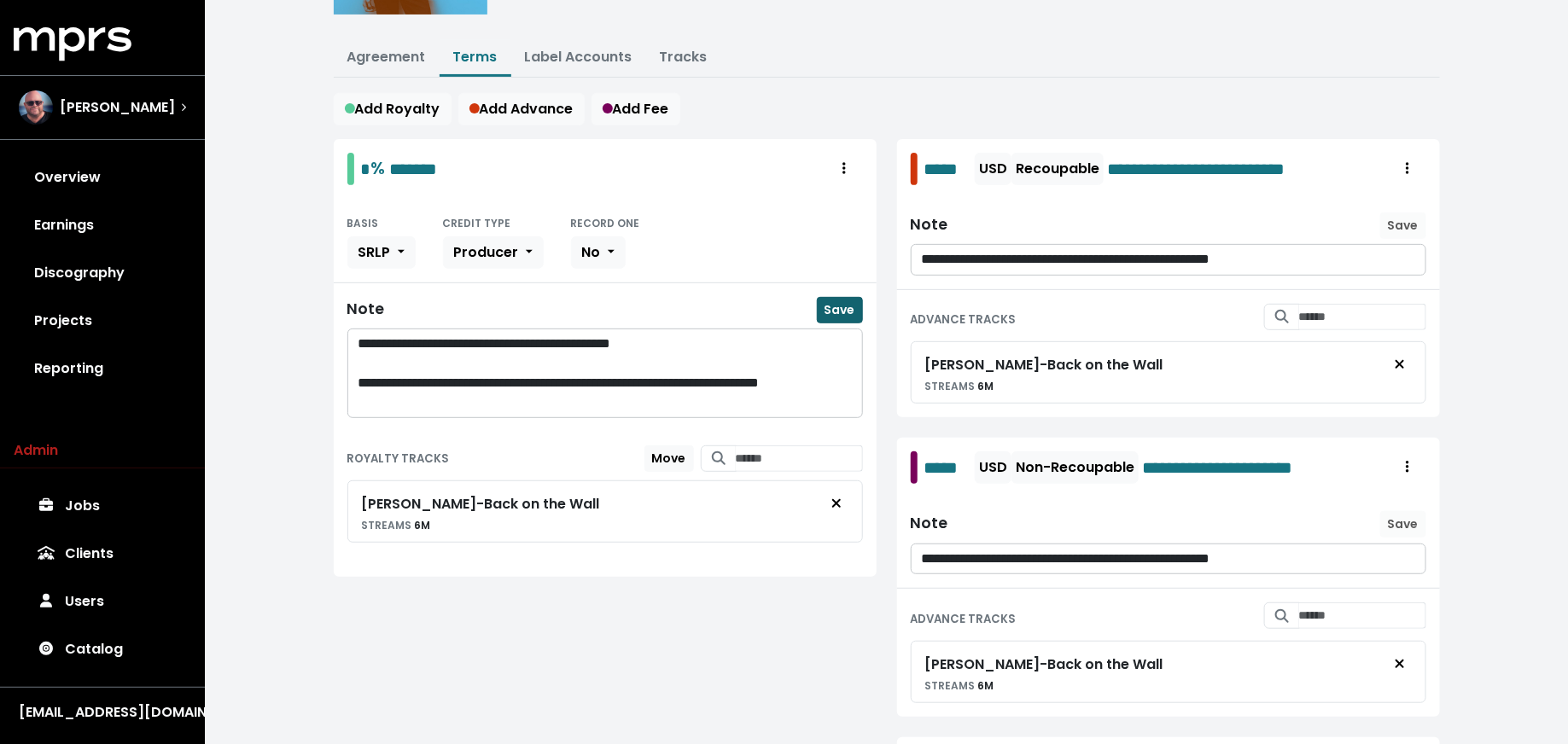
click at [829, 318] on span "Save" at bounding box center [840, 309] width 31 height 17
click at [379, 66] on link "Agreement" at bounding box center [387, 57] width 78 height 20
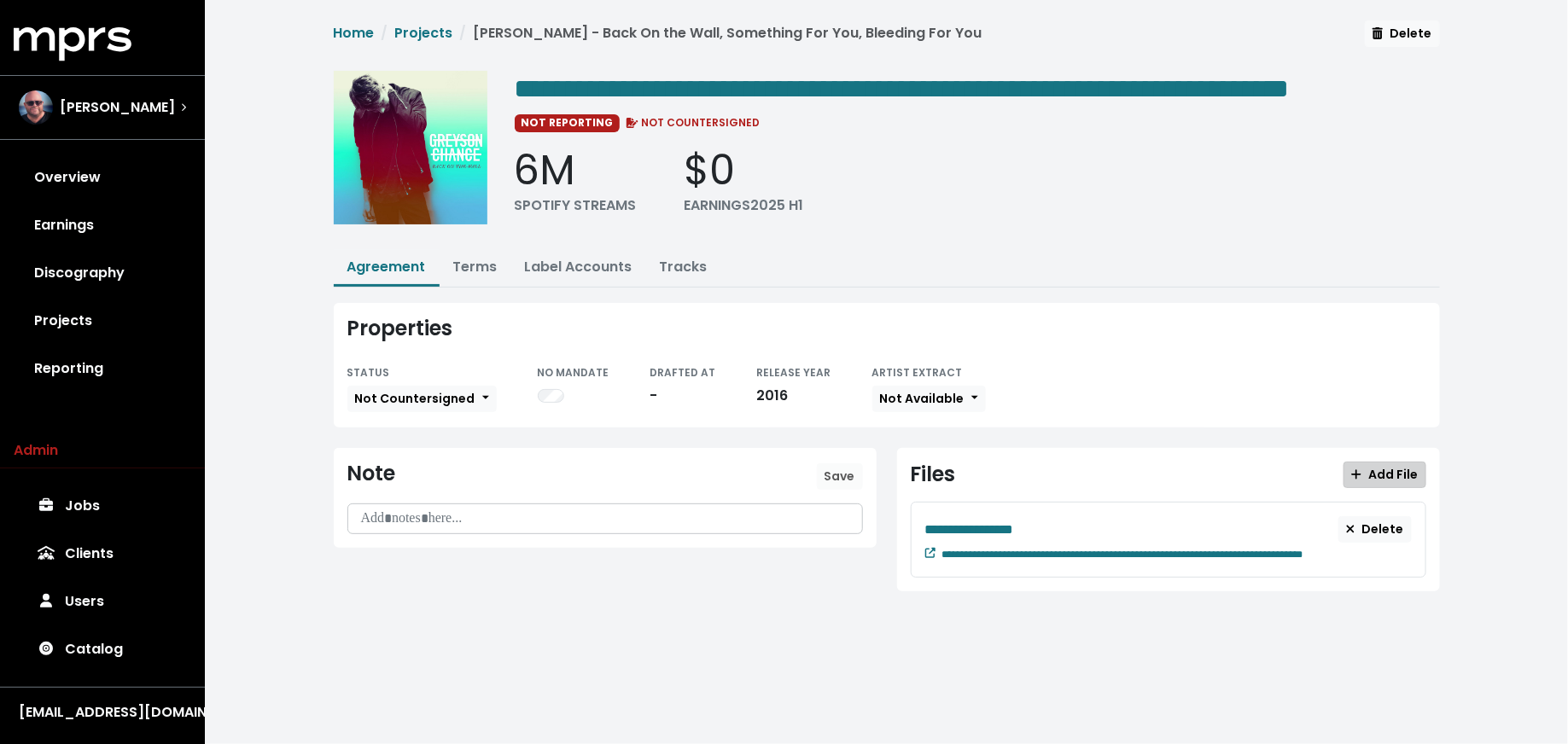
click at [1394, 483] on span "Add File" at bounding box center [1384, 474] width 66 height 17
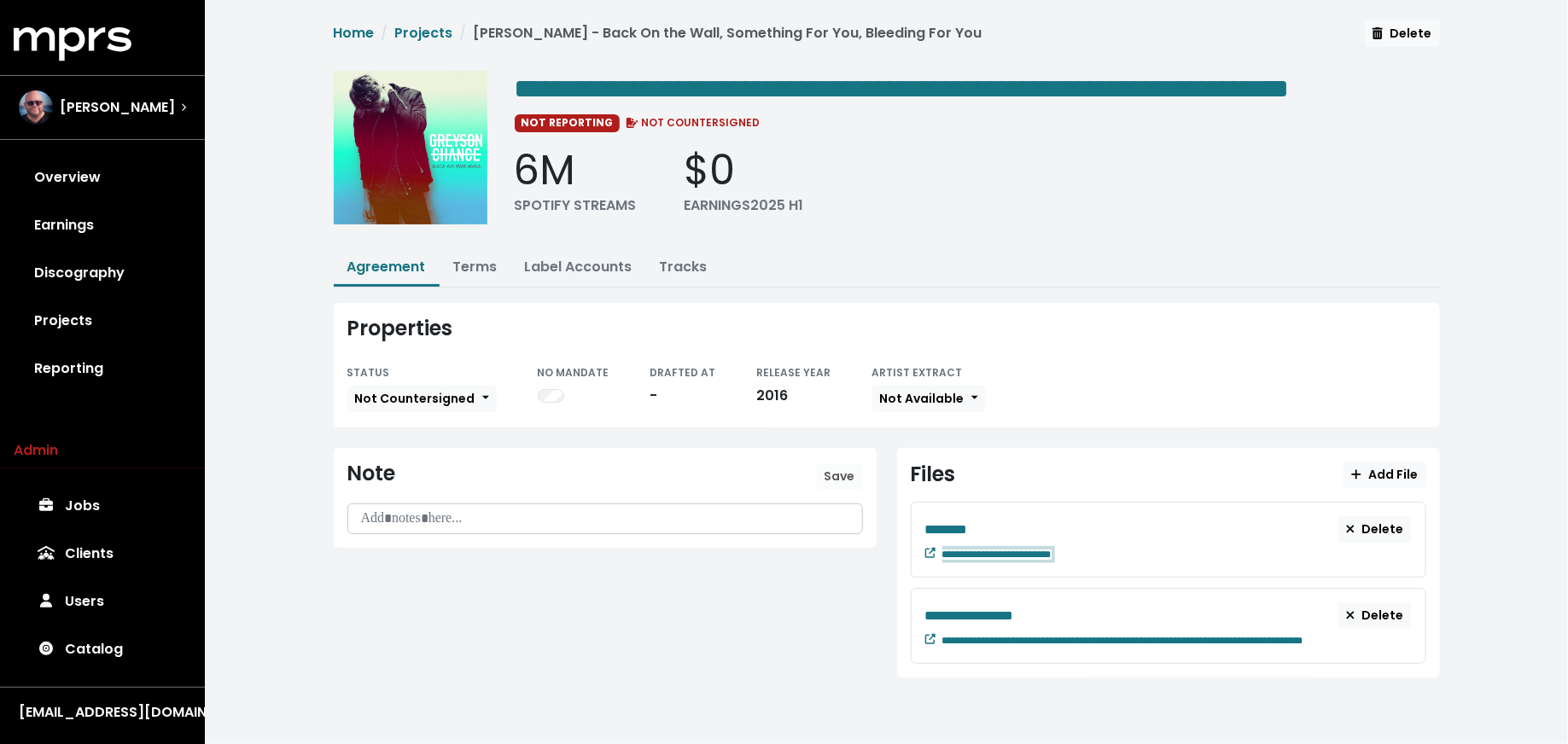
click at [1102, 563] on div "**********" at bounding box center [1177, 552] width 470 height 21
paste span "Edit value"
click at [1006, 540] on div "********" at bounding box center [1132, 528] width 414 height 21
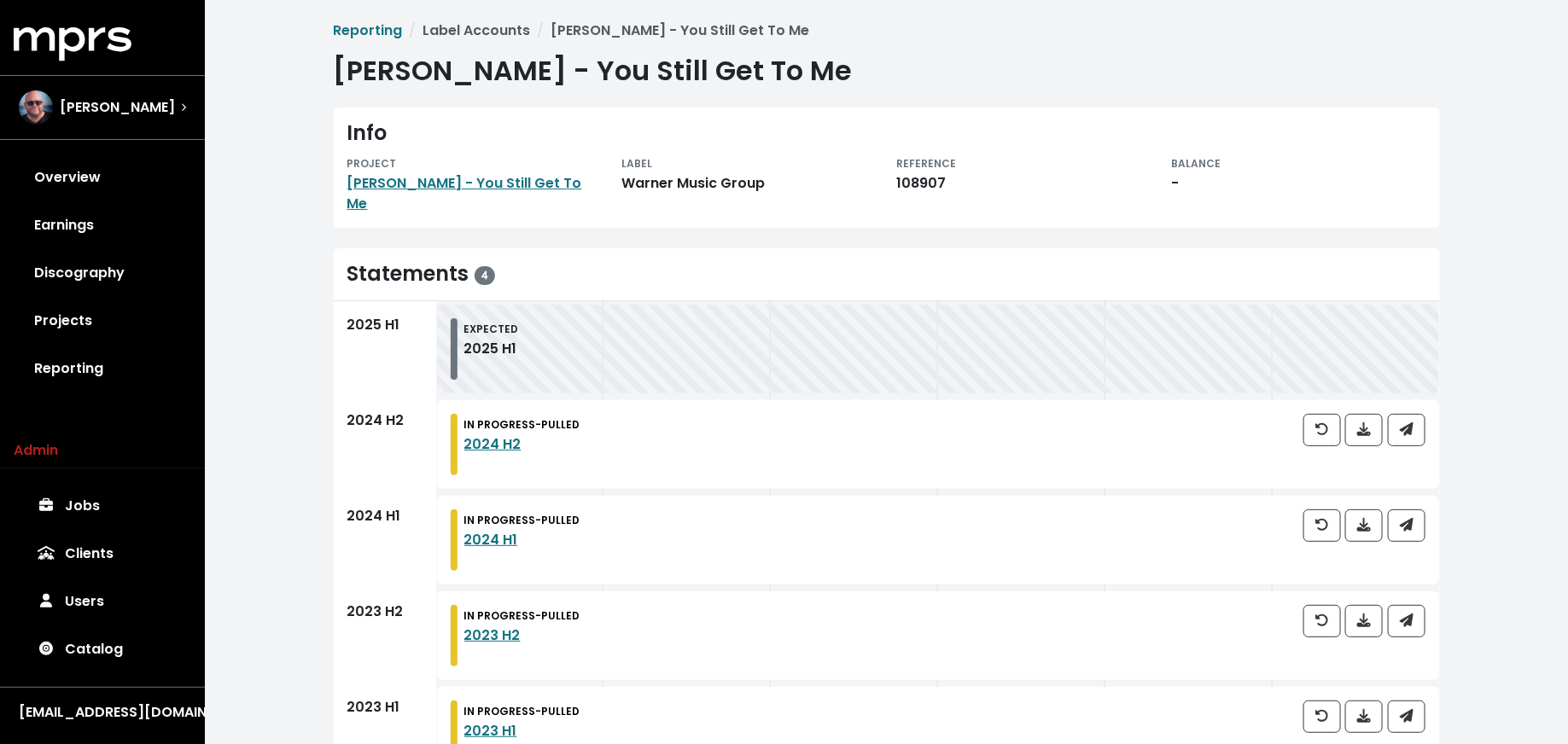
scroll to position [41, 0]
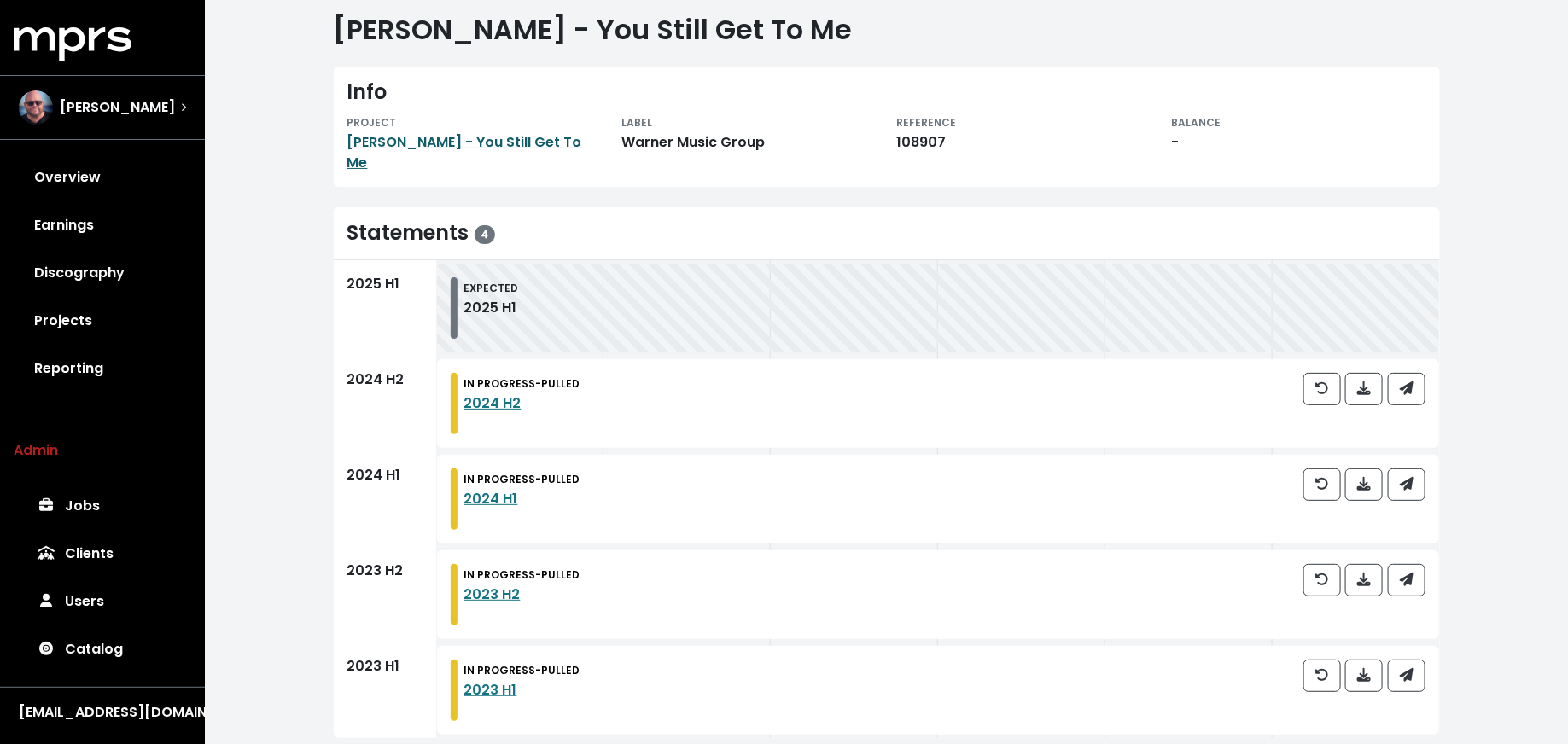
click at [415, 141] on link "[PERSON_NAME] - You Still Get To Me" at bounding box center [465, 152] width 235 height 40
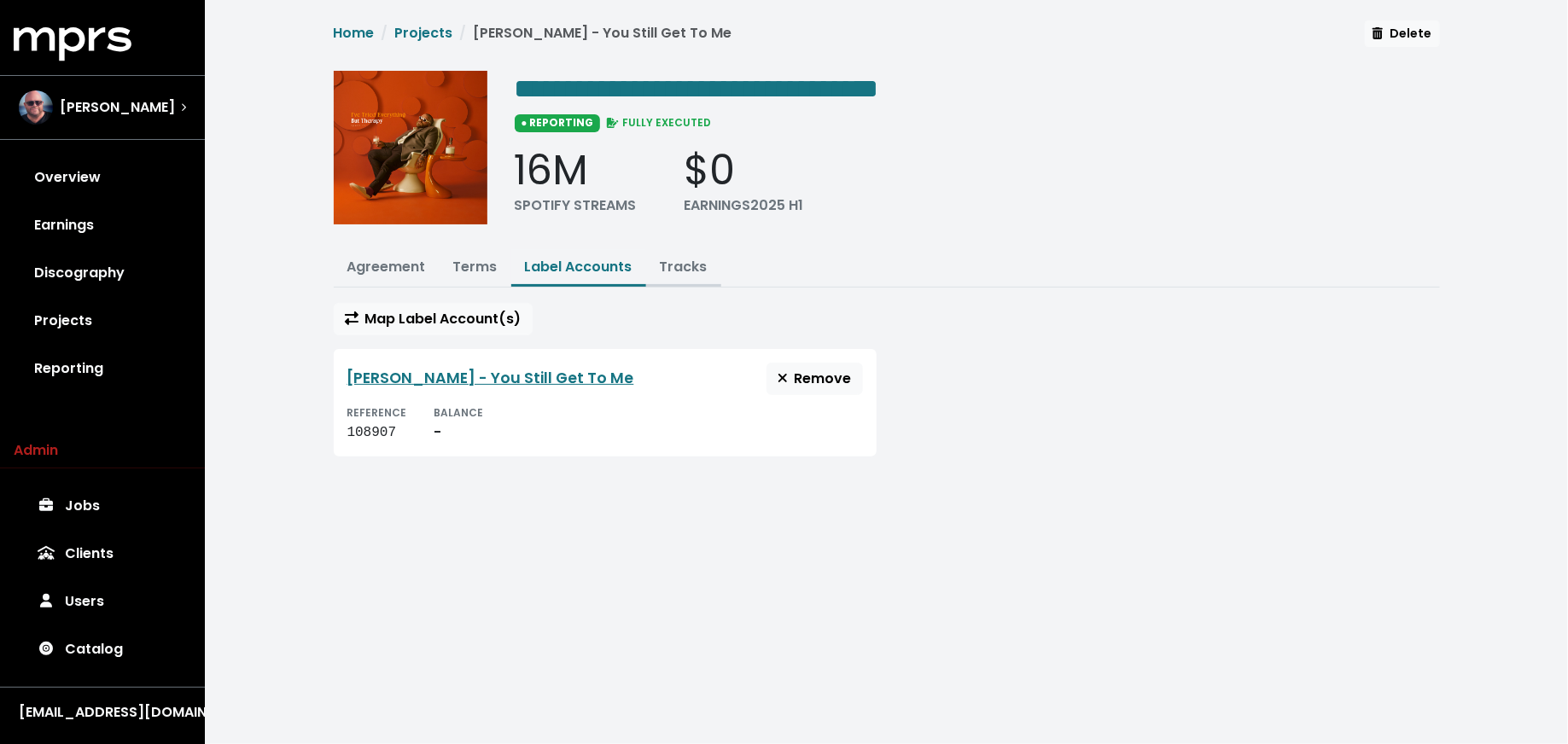
click at [690, 256] on link "Tracks" at bounding box center [683, 266] width 48 height 20
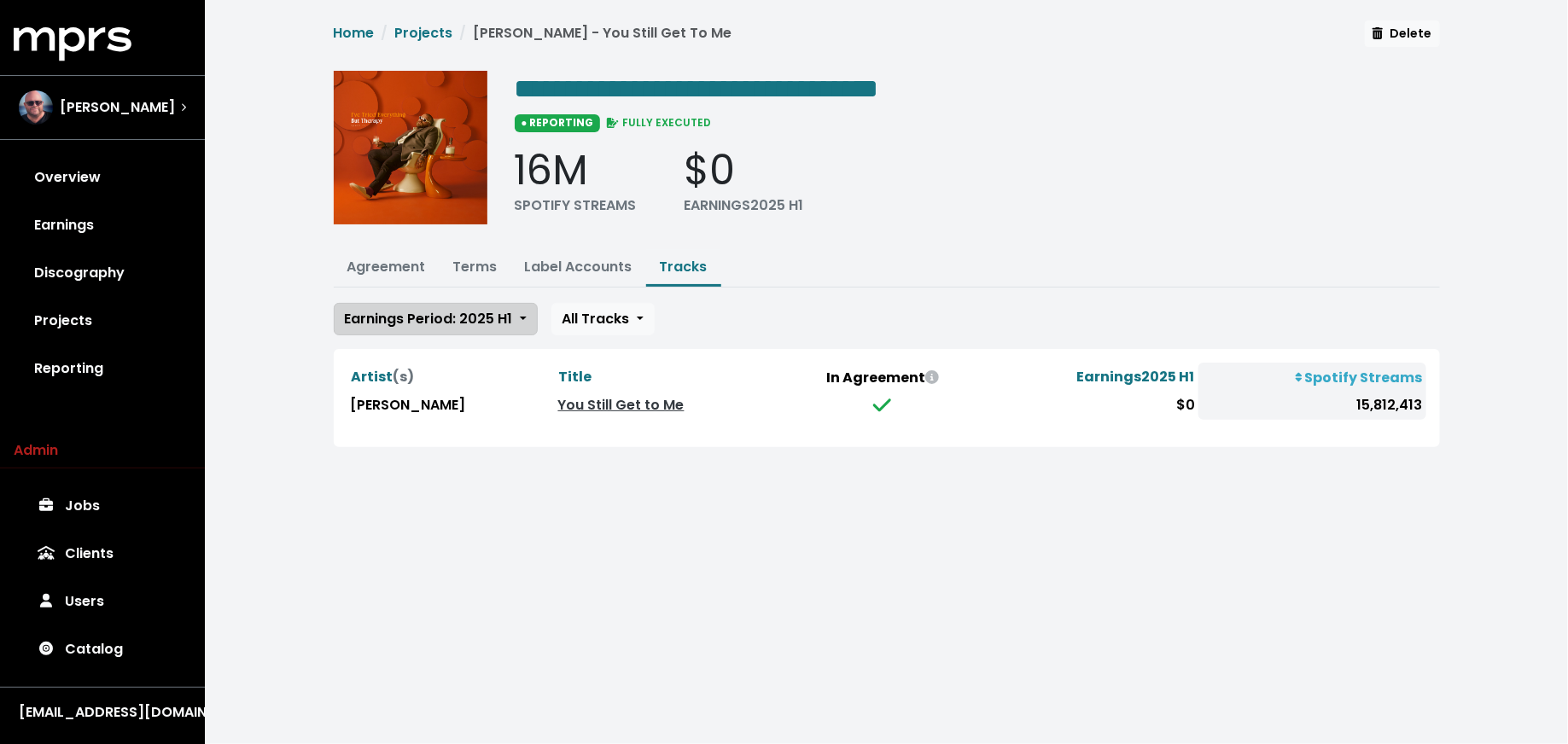
click at [480, 303] on button "Earnings Period: 2025 H1" at bounding box center [436, 319] width 204 height 33
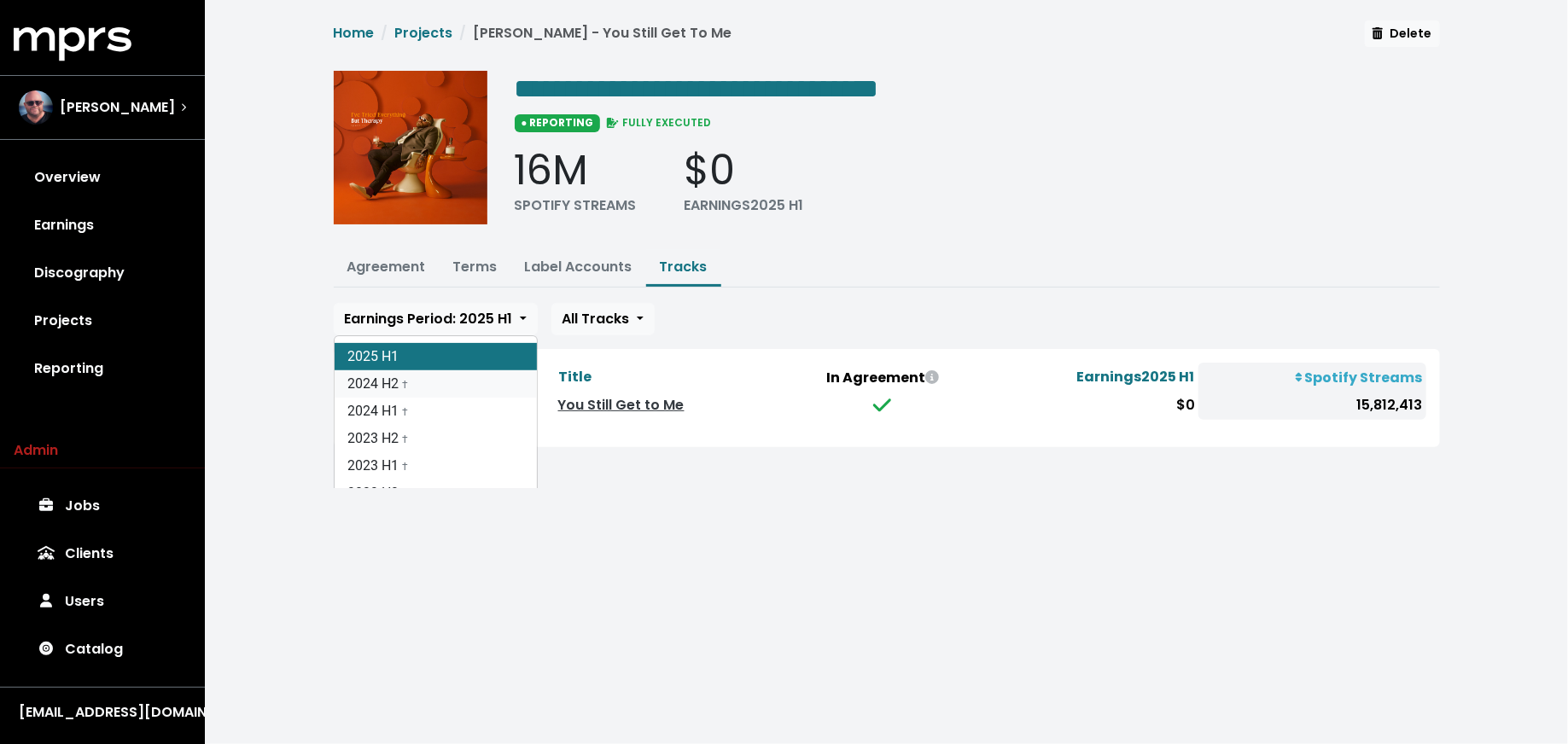
click at [468, 379] on link "2024 H2 †" at bounding box center [436, 384] width 202 height 27
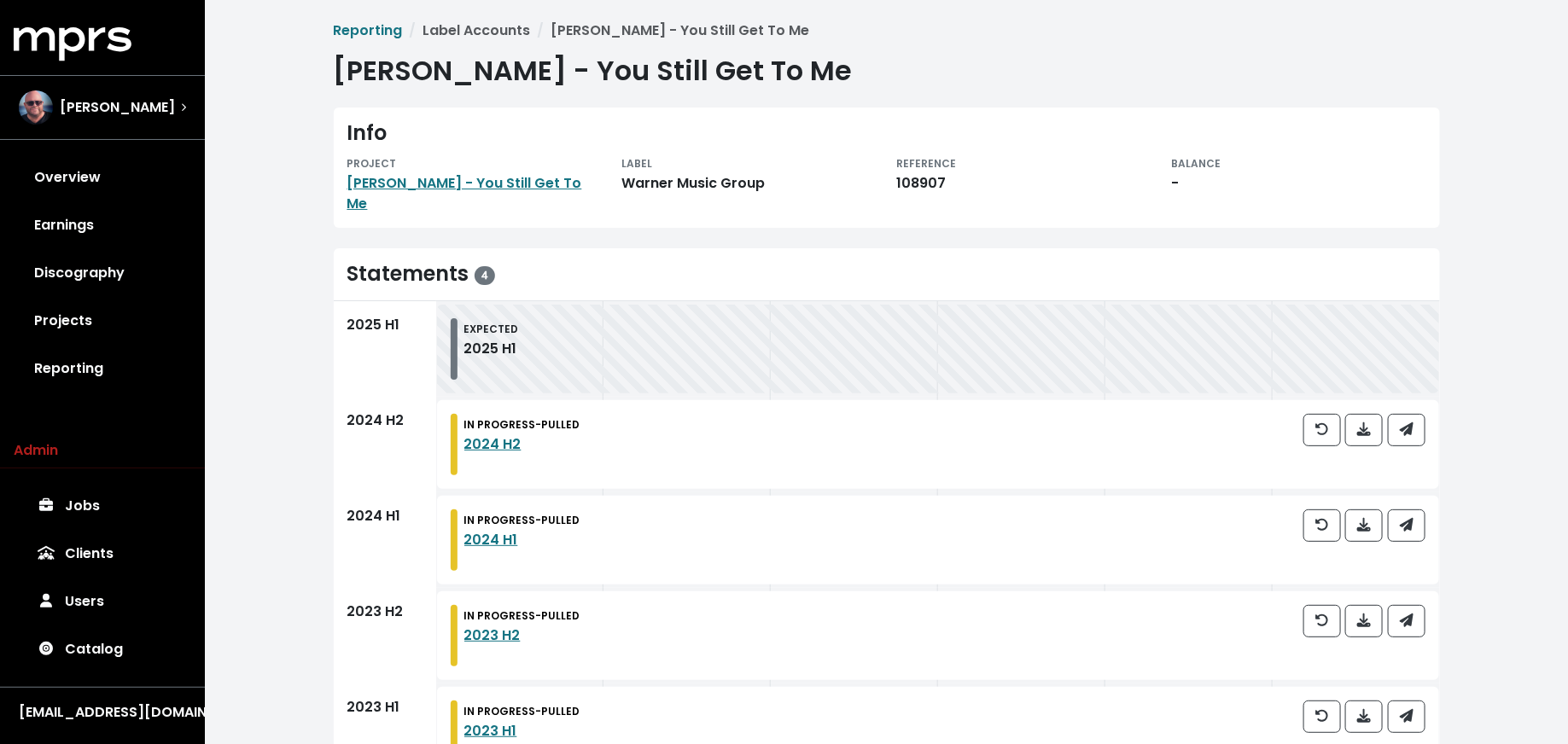
scroll to position [41, 0]
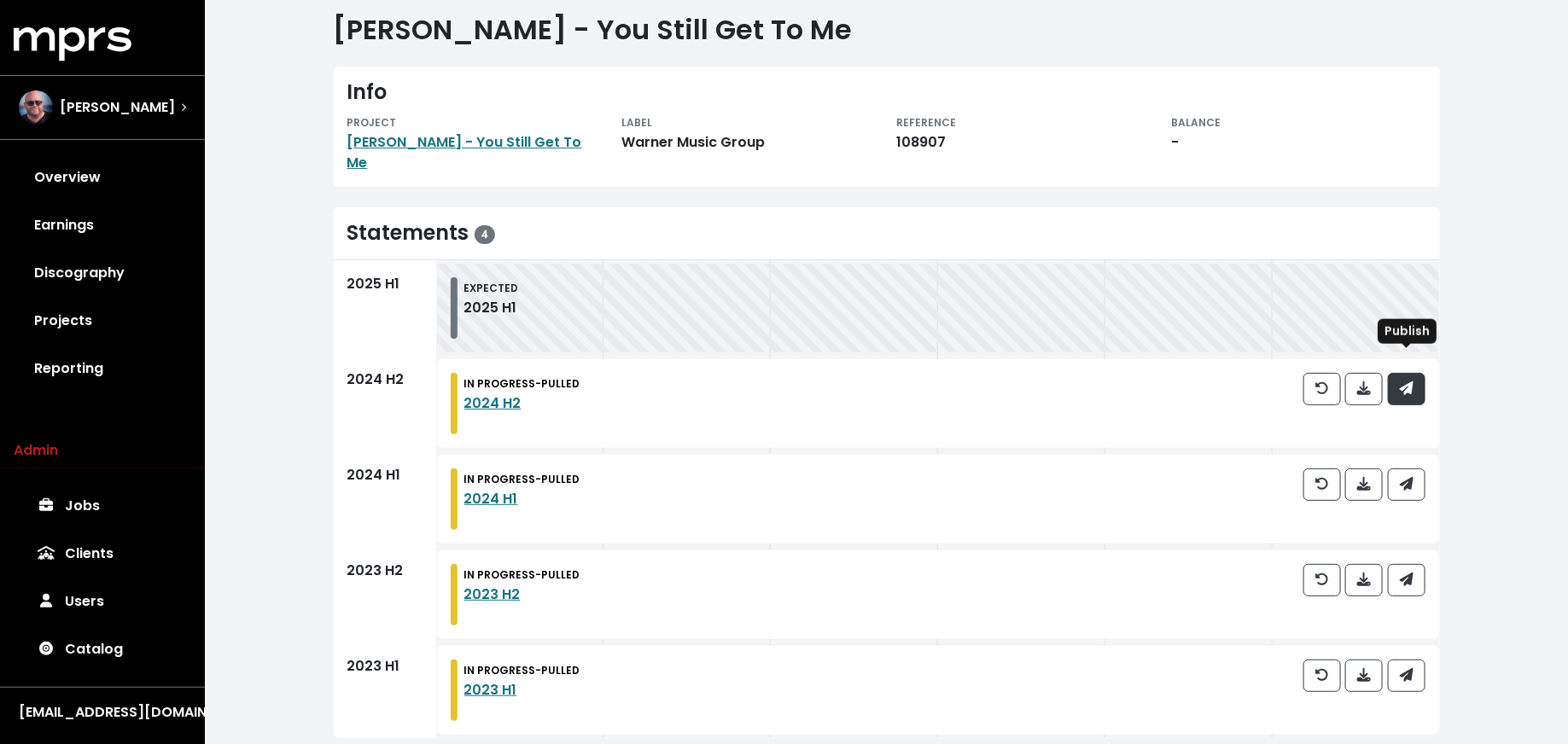
click at [1407, 378] on span "button" at bounding box center [1406, 388] width 14 height 20
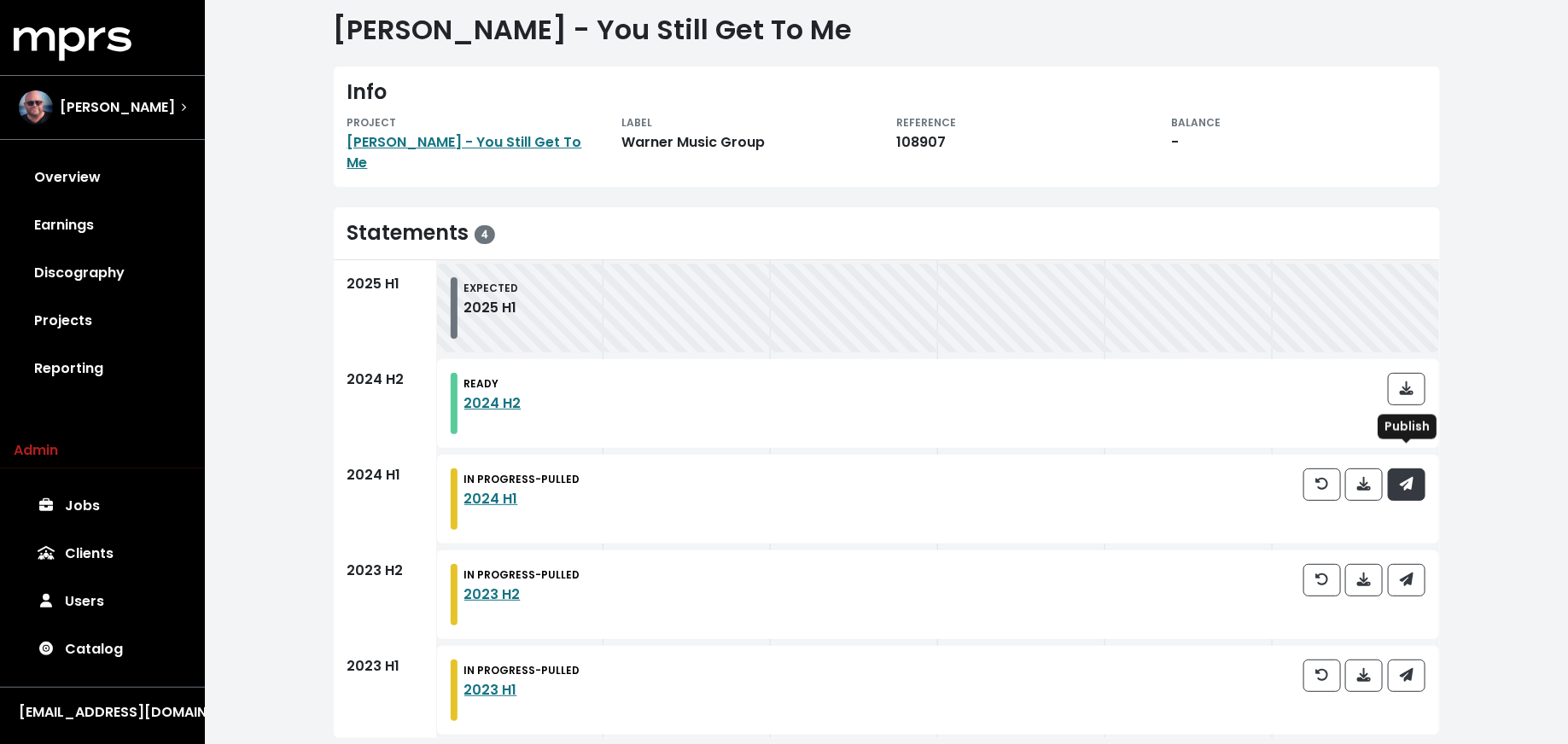
click at [1401, 477] on icon "button" at bounding box center [1406, 483] width 14 height 14
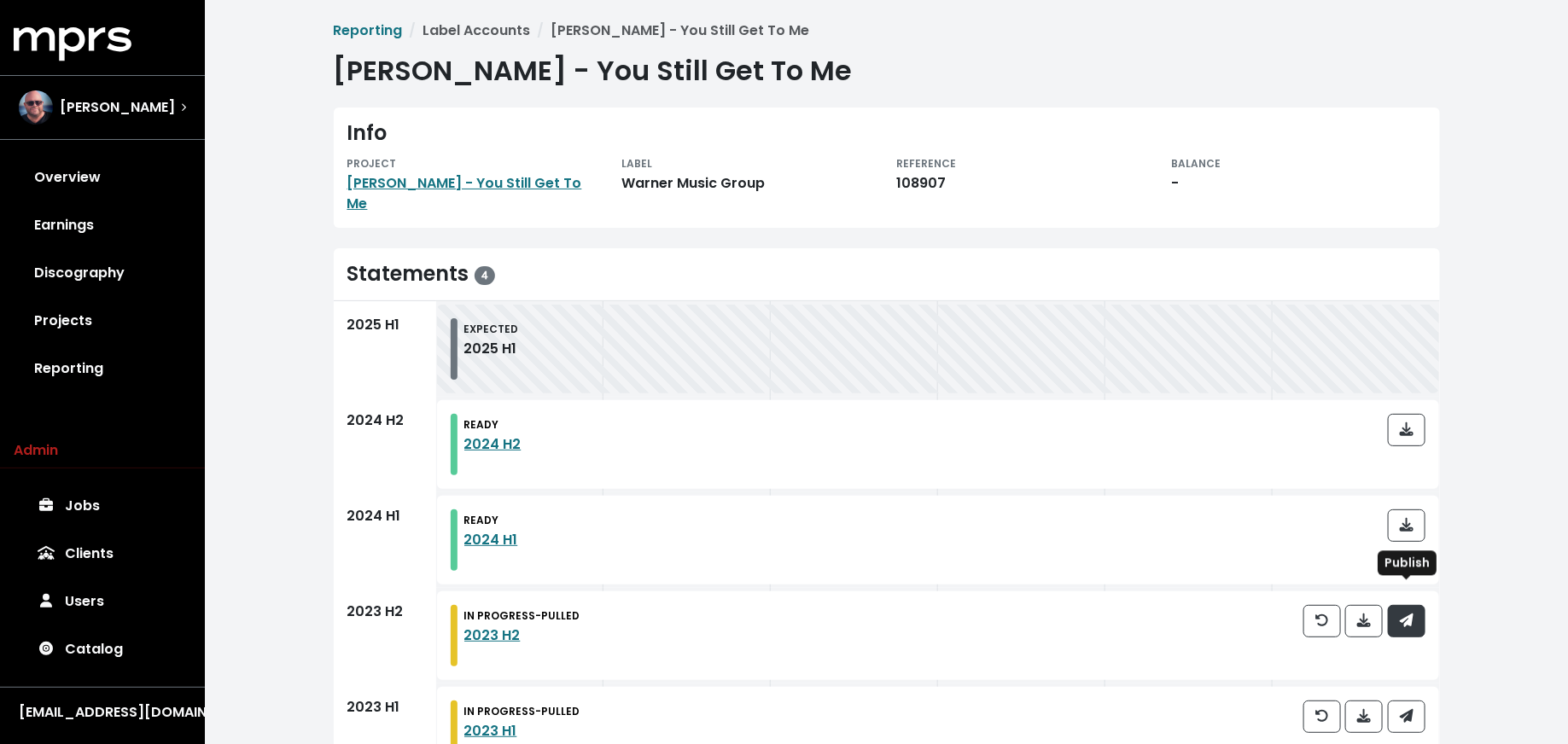
click at [1407, 611] on button "button" at bounding box center [1406, 621] width 37 height 33
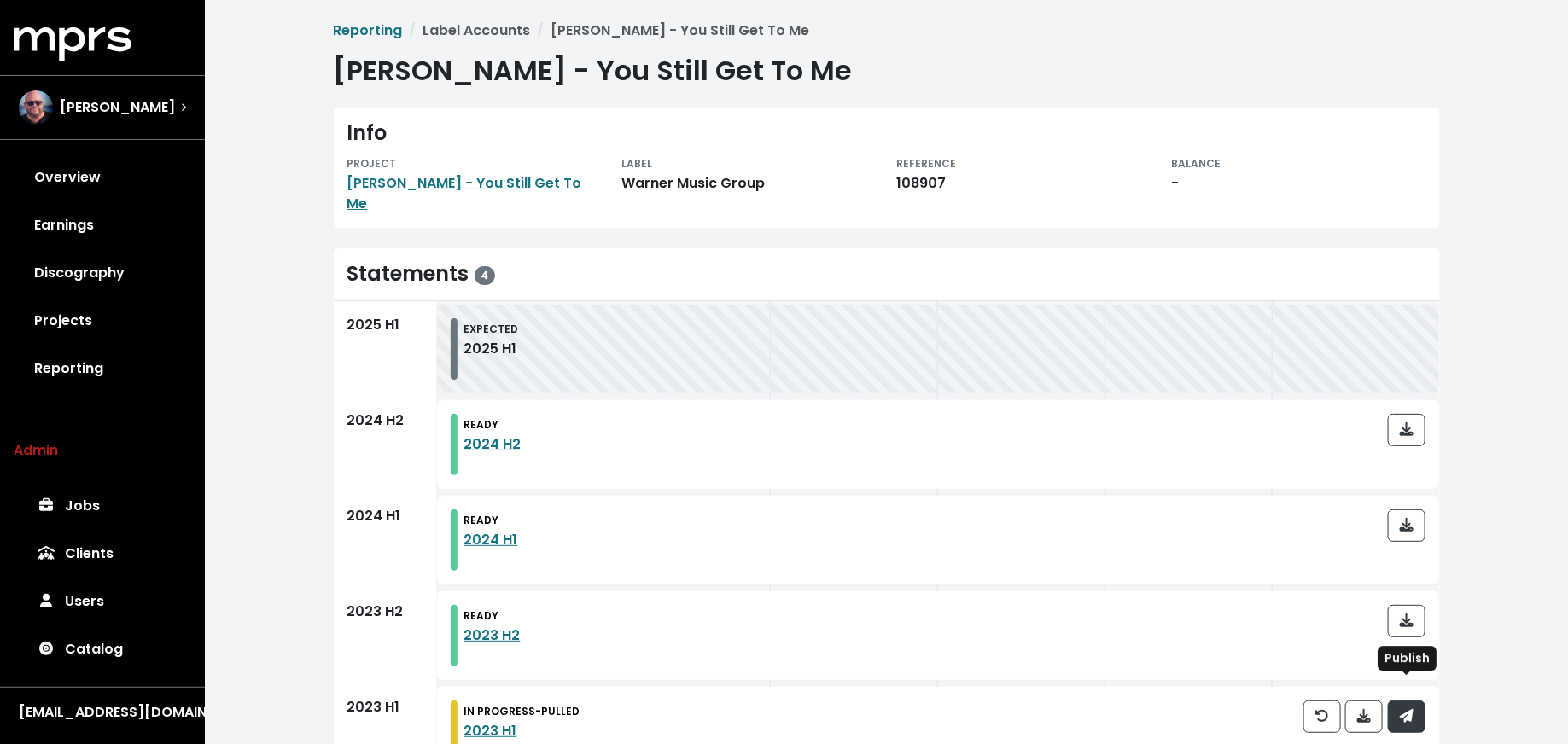
click at [1407, 709] on icon "button" at bounding box center [1406, 715] width 14 height 14
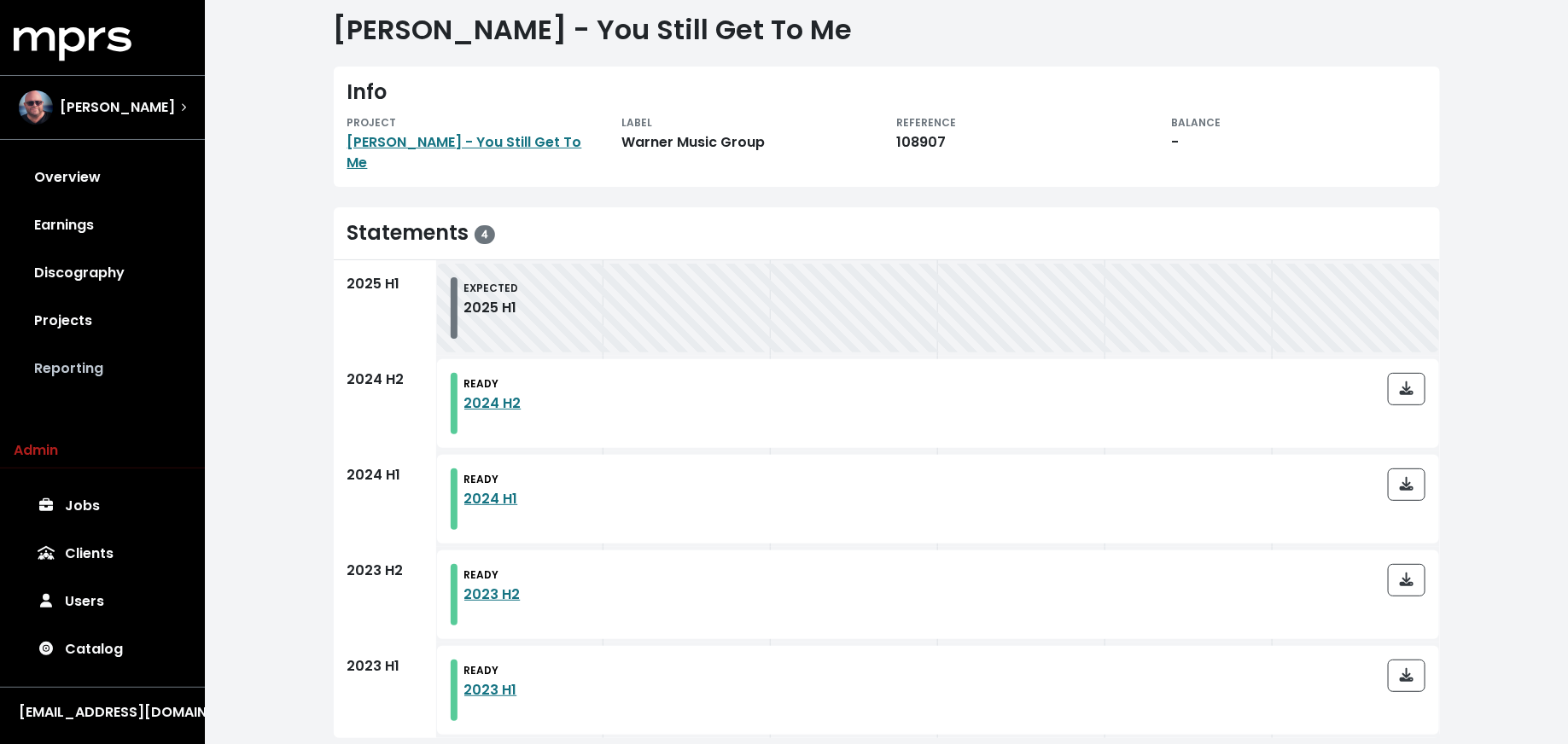
click at [59, 357] on link "Reporting" at bounding box center [102, 368] width 177 height 48
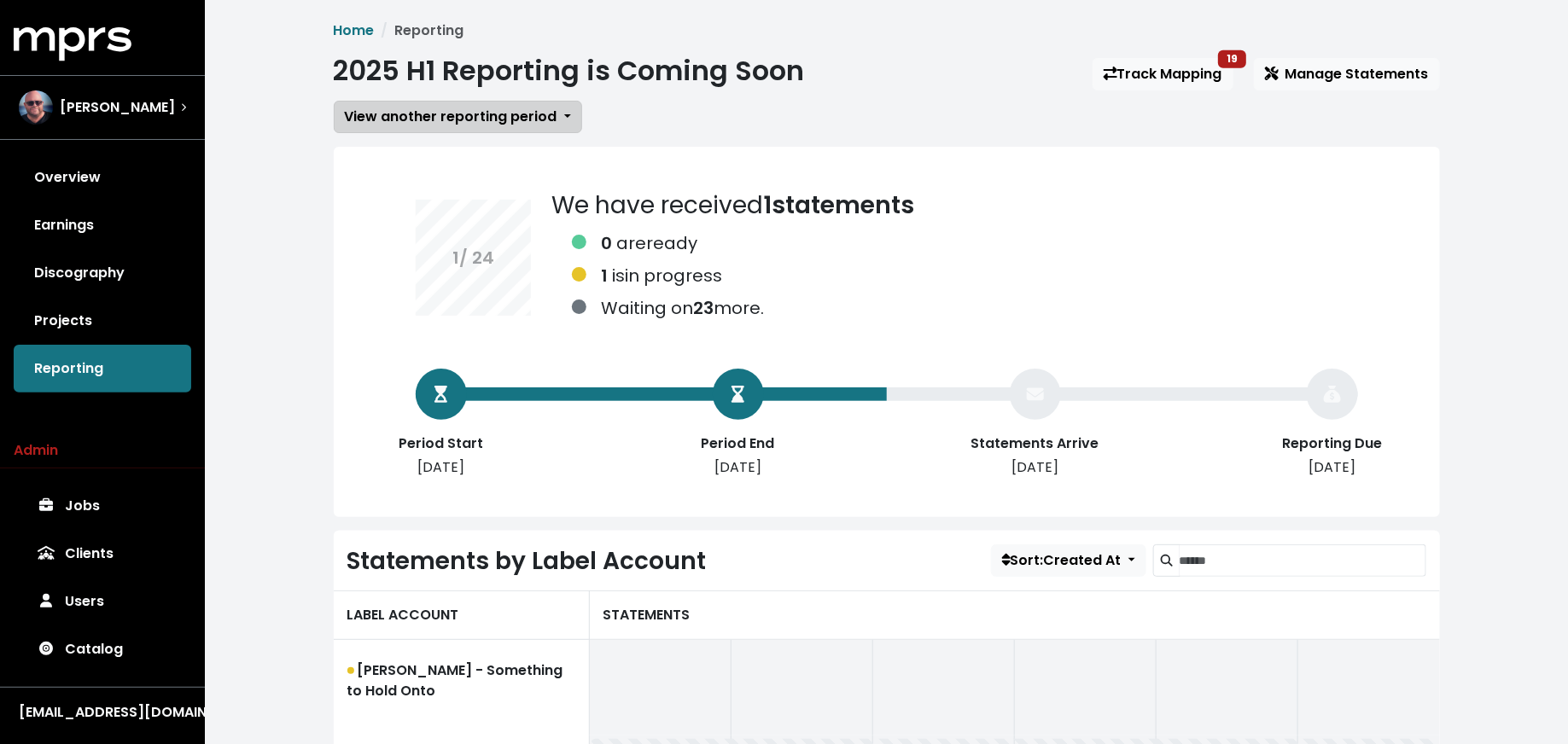
click at [494, 126] on span "View another reporting period" at bounding box center [451, 116] width 213 height 20
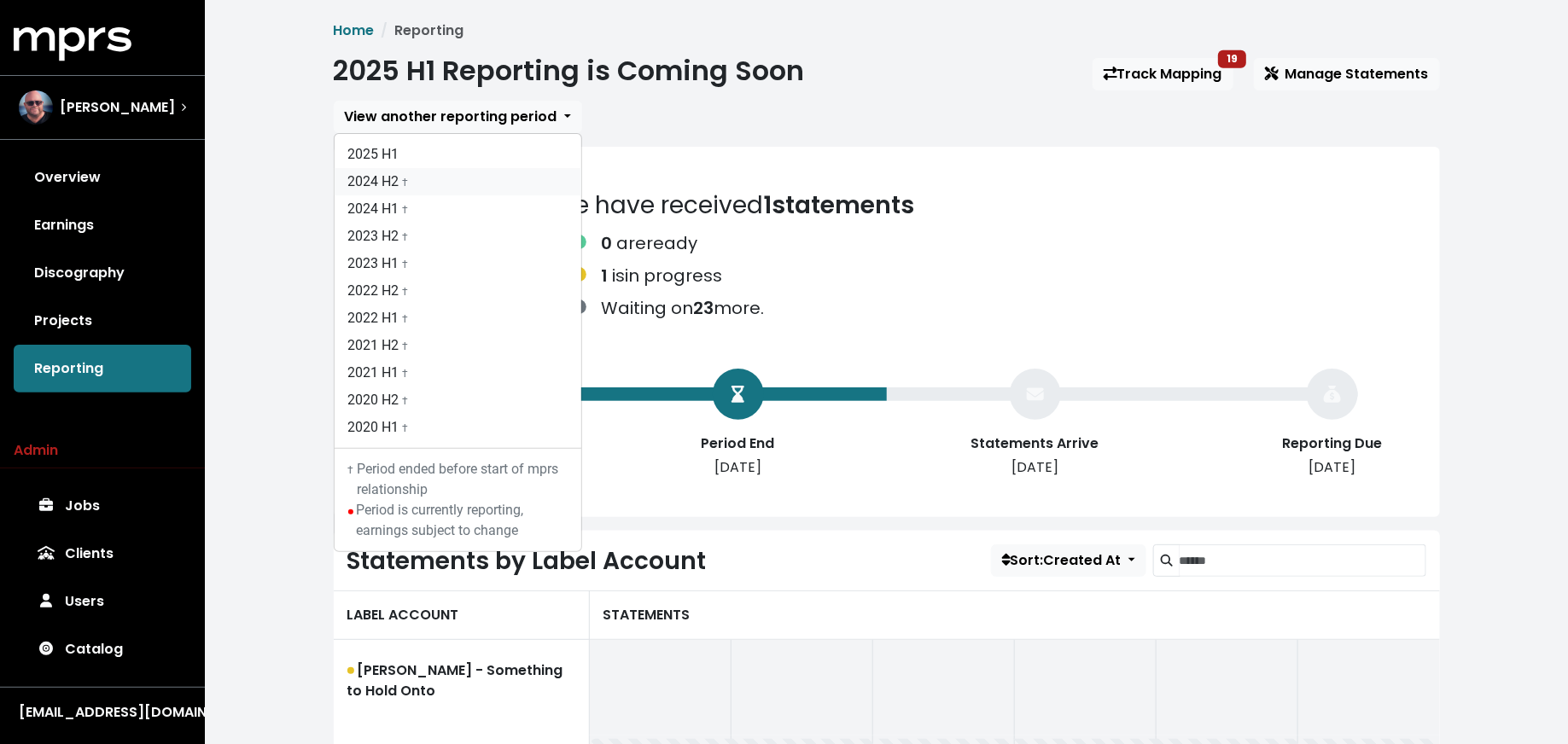
click at [494, 168] on link "2024 H2 †" at bounding box center [458, 182] width 247 height 27
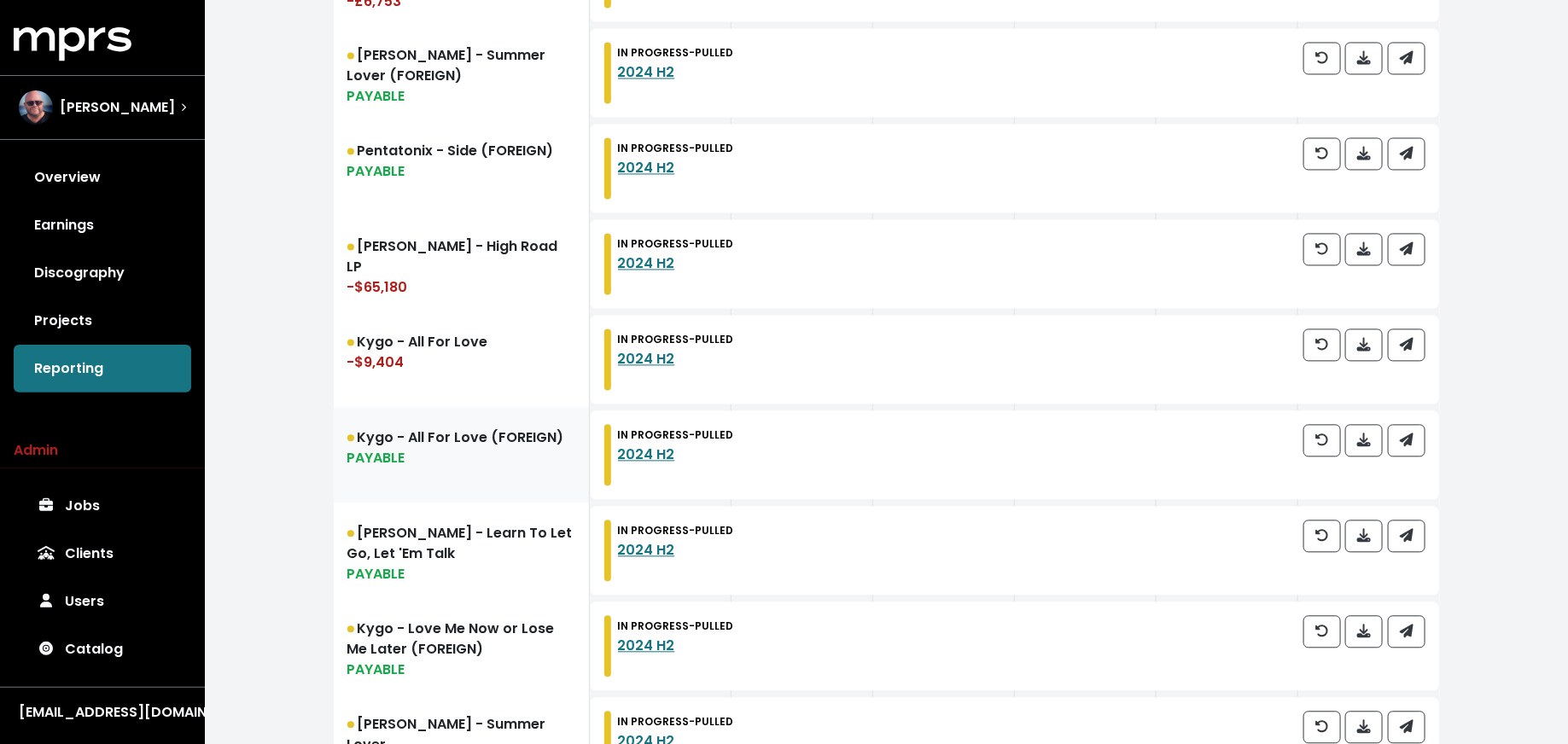
scroll to position [1550, 0]
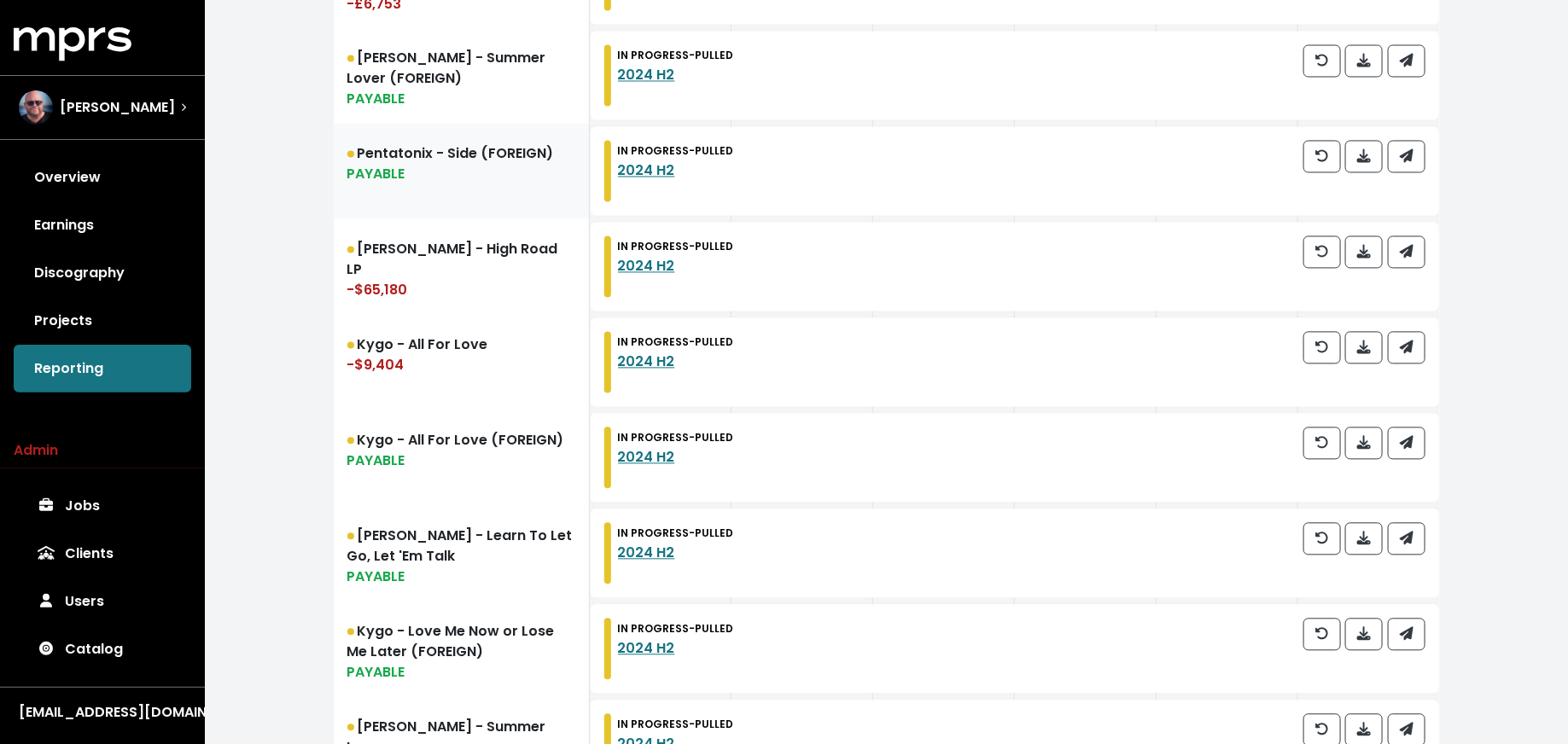
click at [511, 182] on div "PAYABLE" at bounding box center [461, 175] width 228 height 21
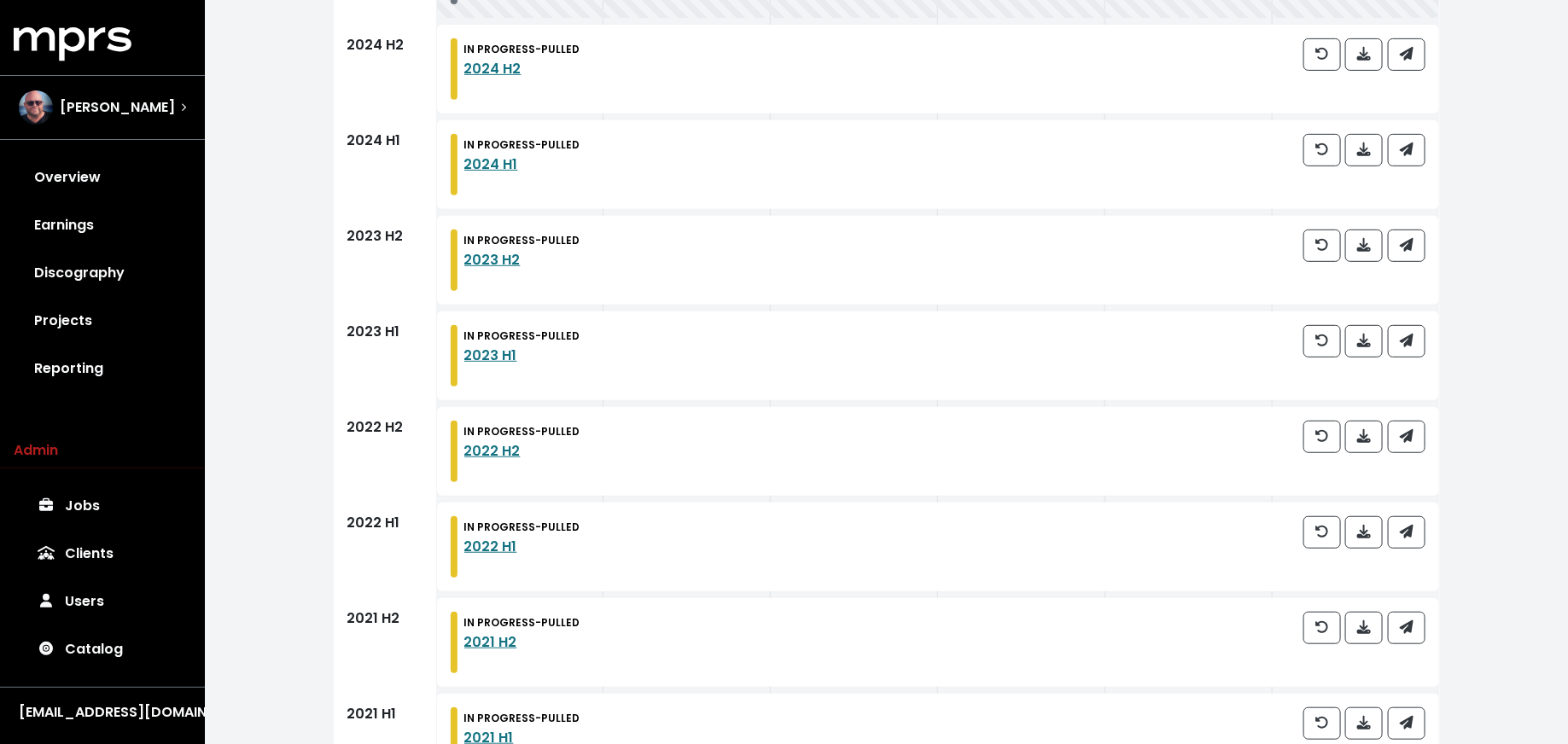
scroll to position [518, 0]
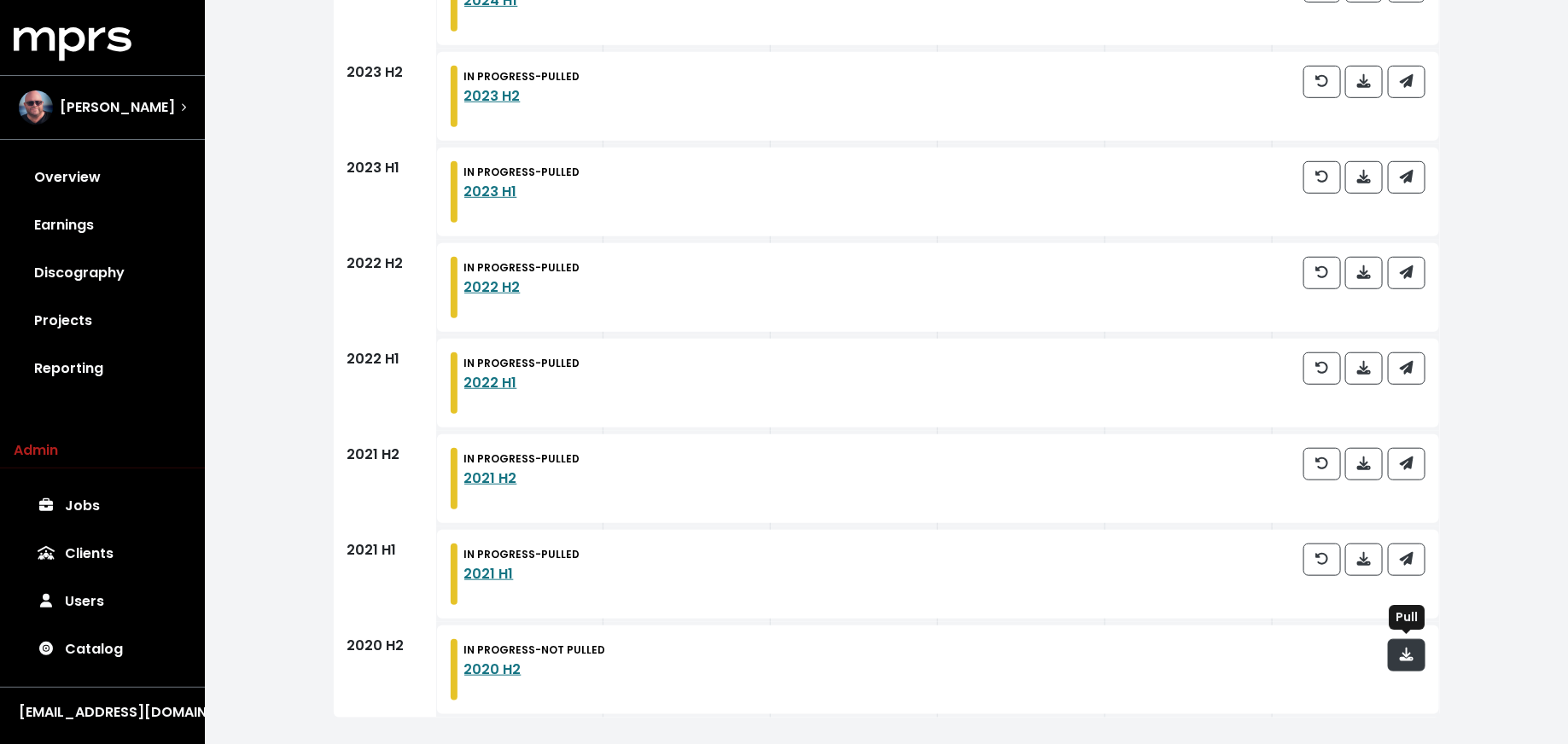
click at [1403, 652] on icon "button" at bounding box center [1406, 654] width 14 height 14
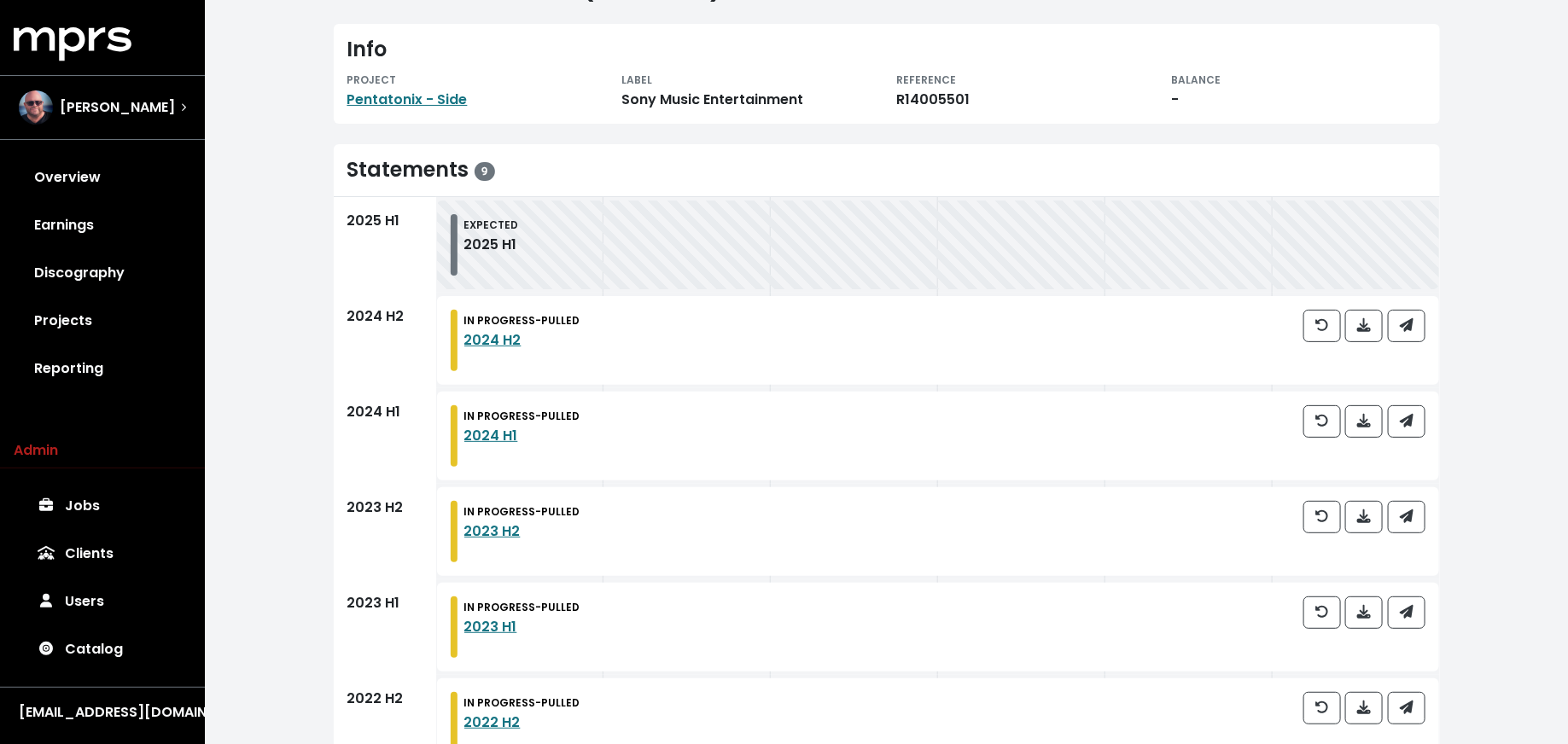
scroll to position [75, 0]
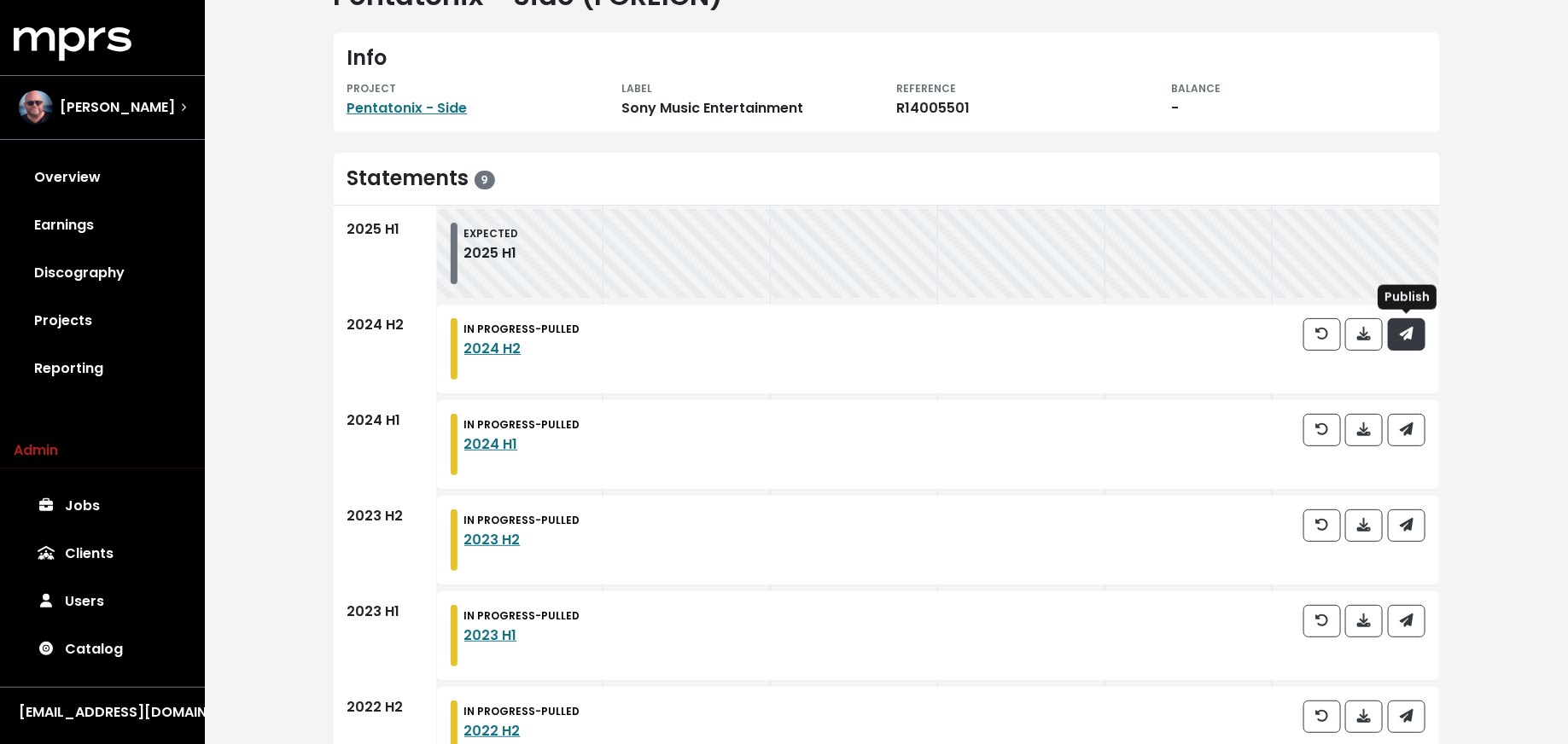
click at [1407, 341] on span "button" at bounding box center [1406, 334] width 14 height 20
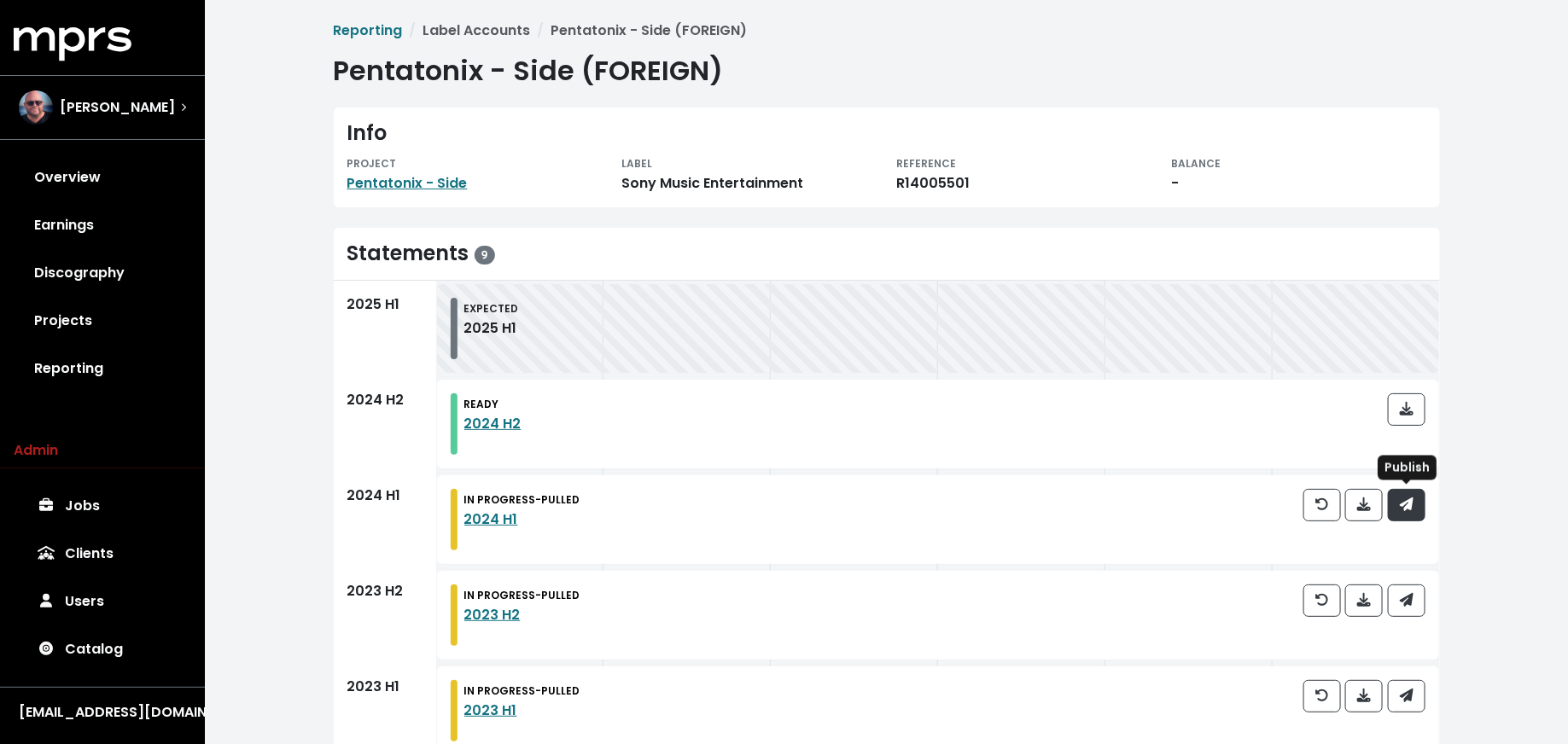
click at [1411, 519] on button "button" at bounding box center [1406, 505] width 37 height 33
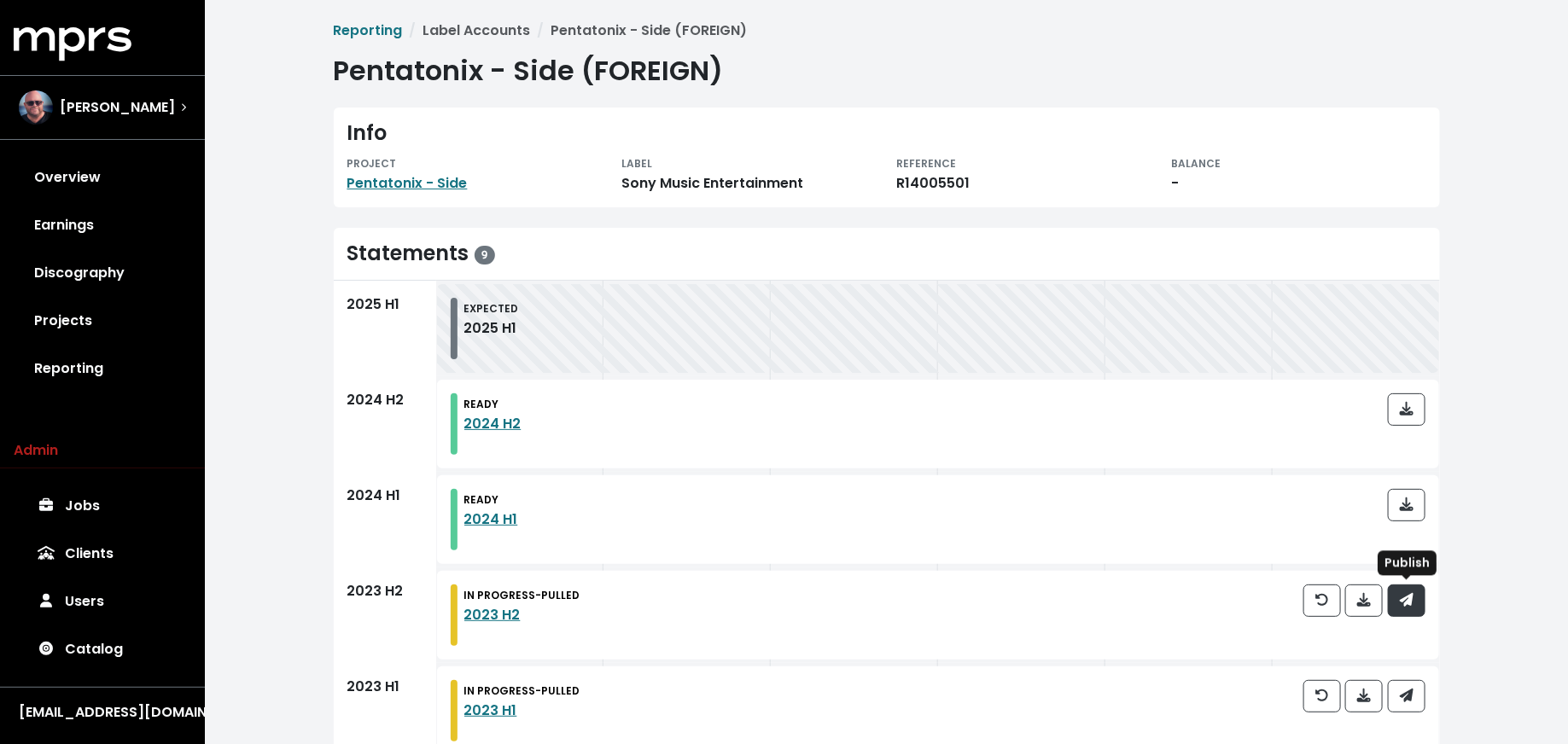
click at [1419, 599] on button "button" at bounding box center [1406, 600] width 37 height 33
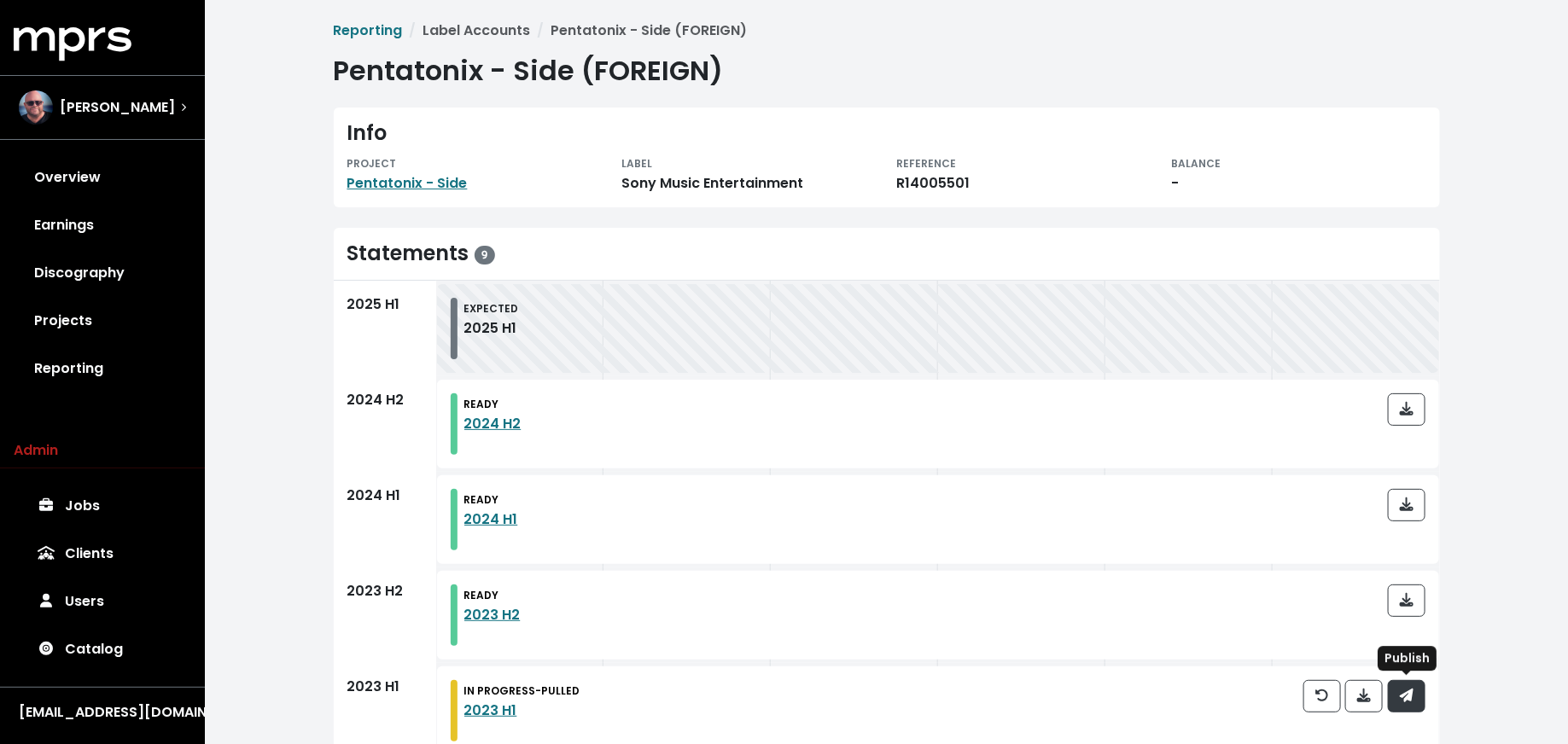
click at [1420, 693] on button "button" at bounding box center [1406, 696] width 37 height 33
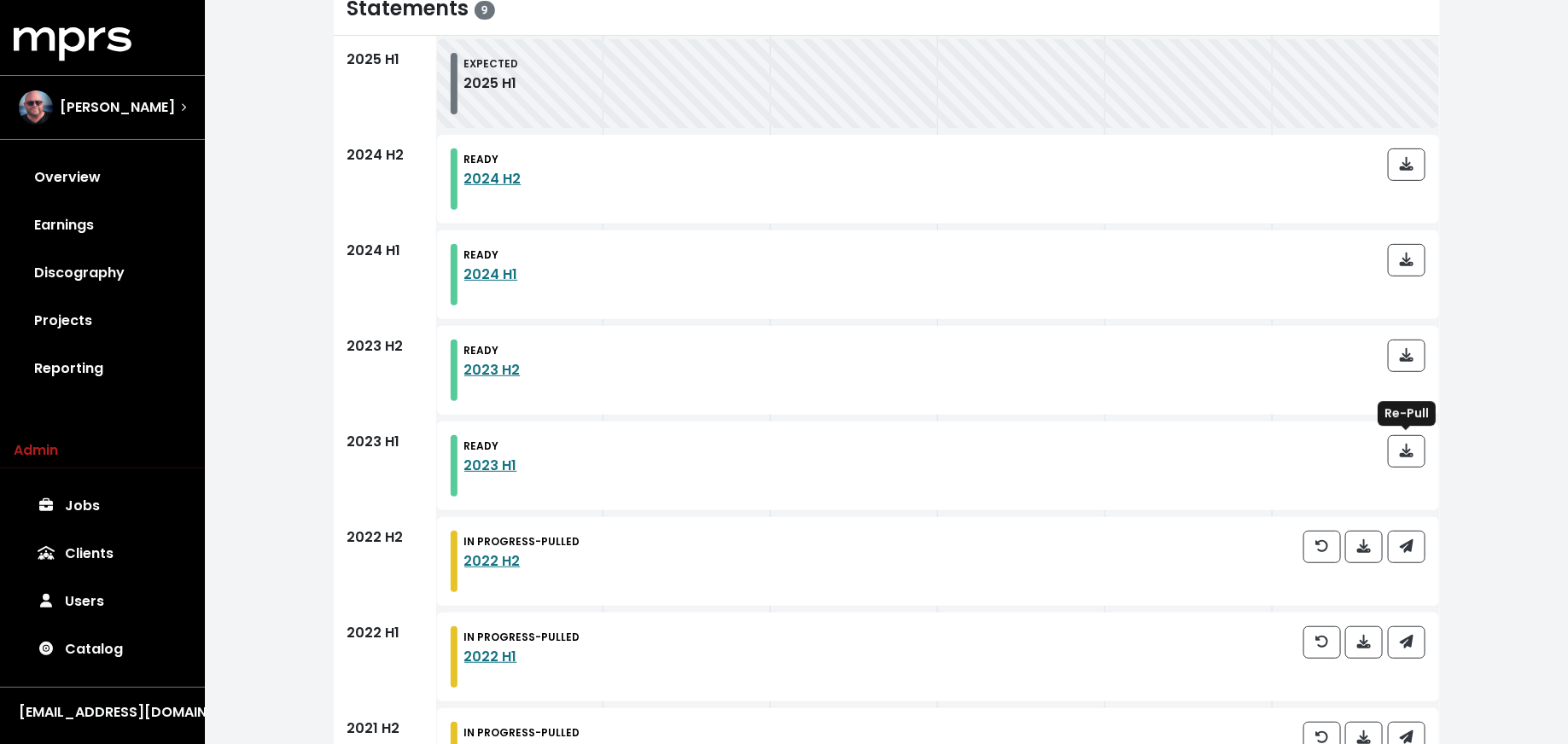
scroll to position [356, 0]
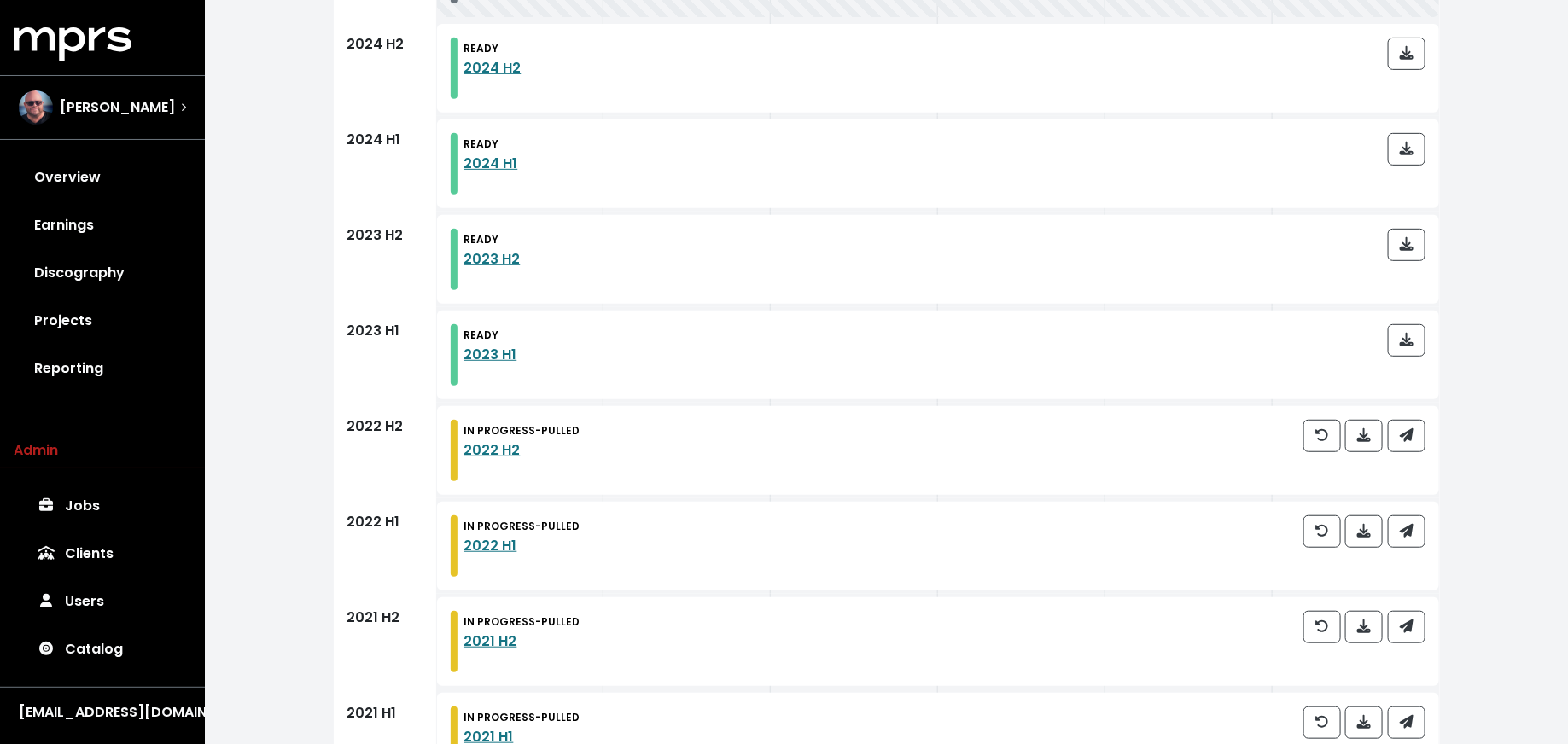
click at [1406, 457] on div at bounding box center [1364, 450] width 122 height 62
click at [1406, 444] on span "button" at bounding box center [1406, 436] width 14 height 20
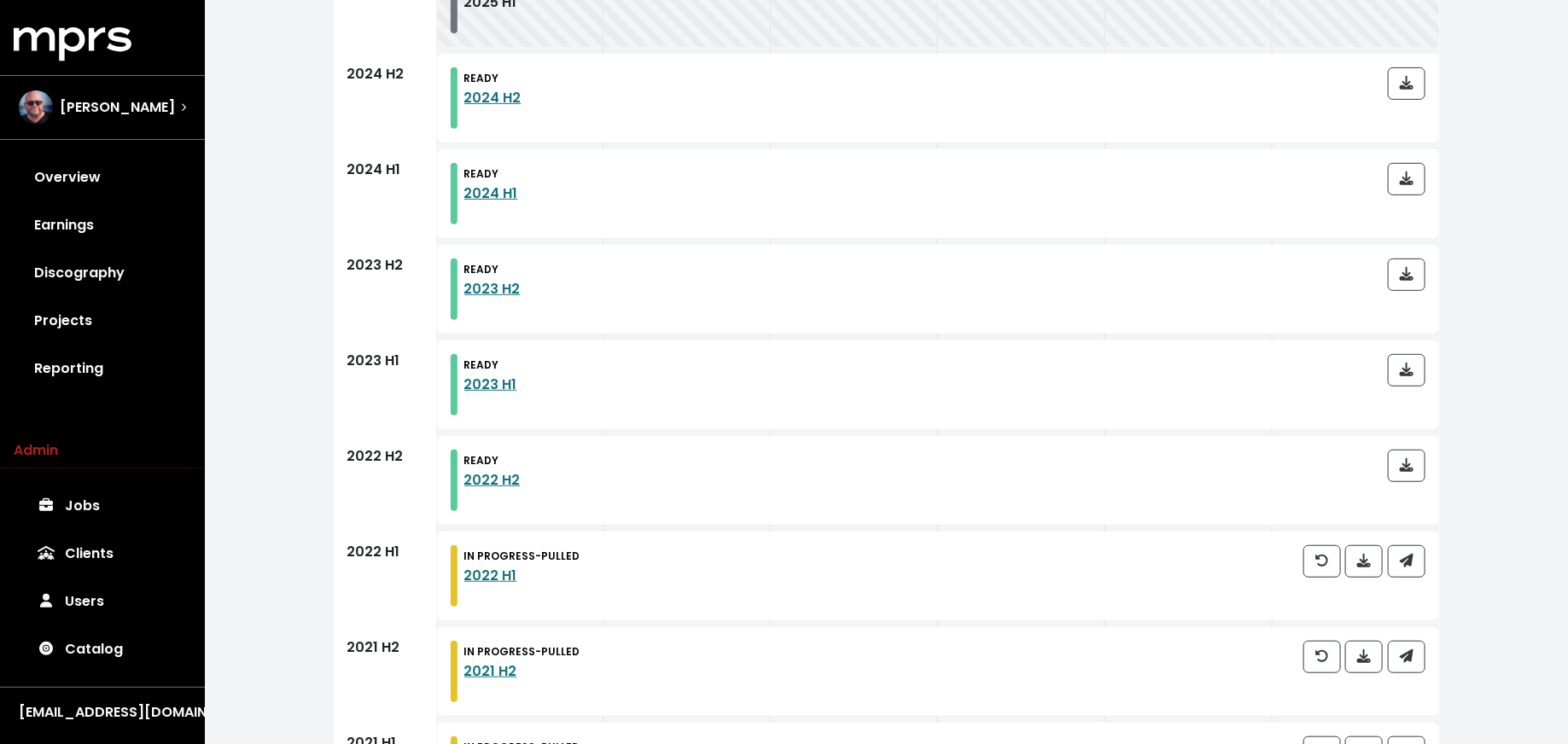
scroll to position [518, 0]
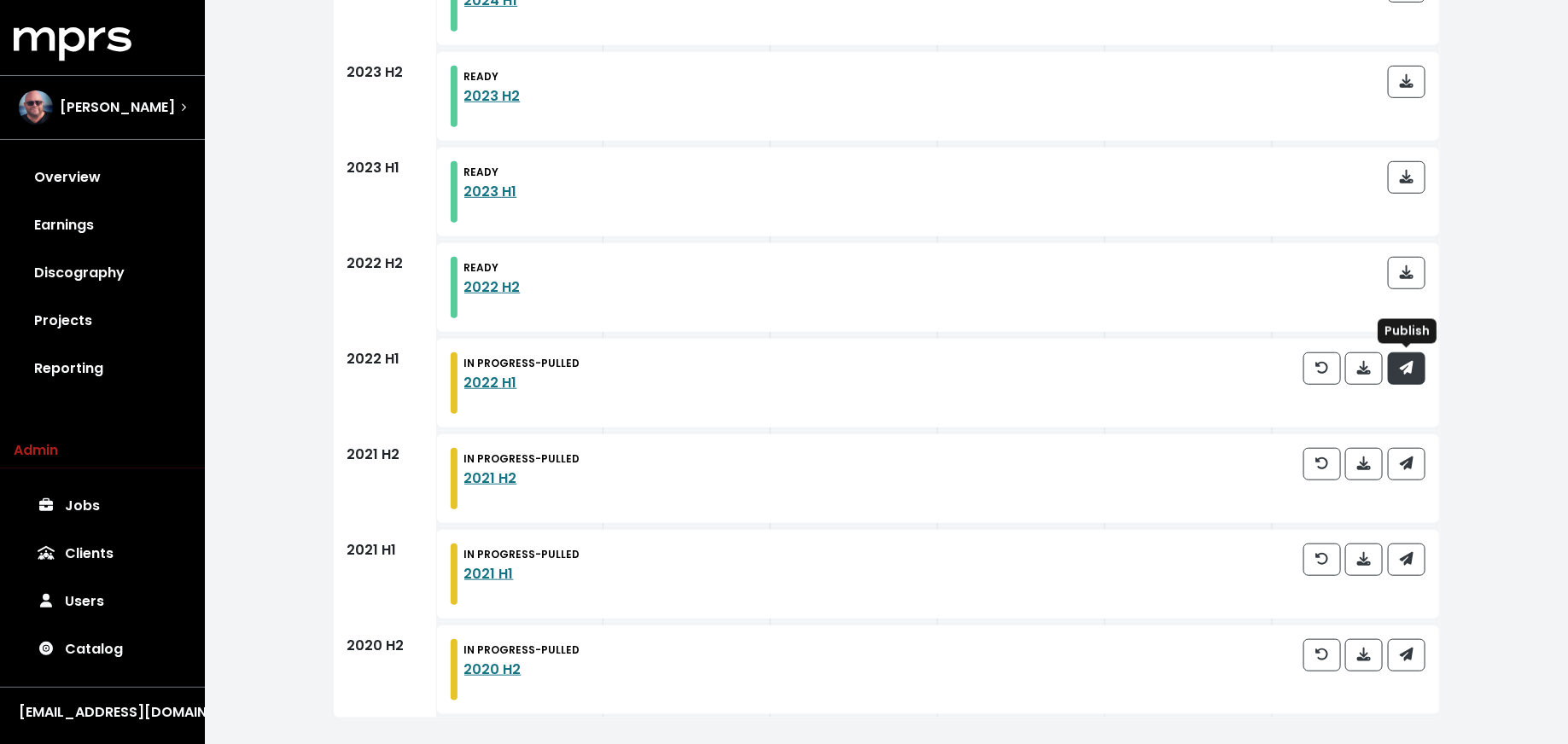
click at [1410, 368] on icon "button" at bounding box center [1405, 367] width 14 height 14
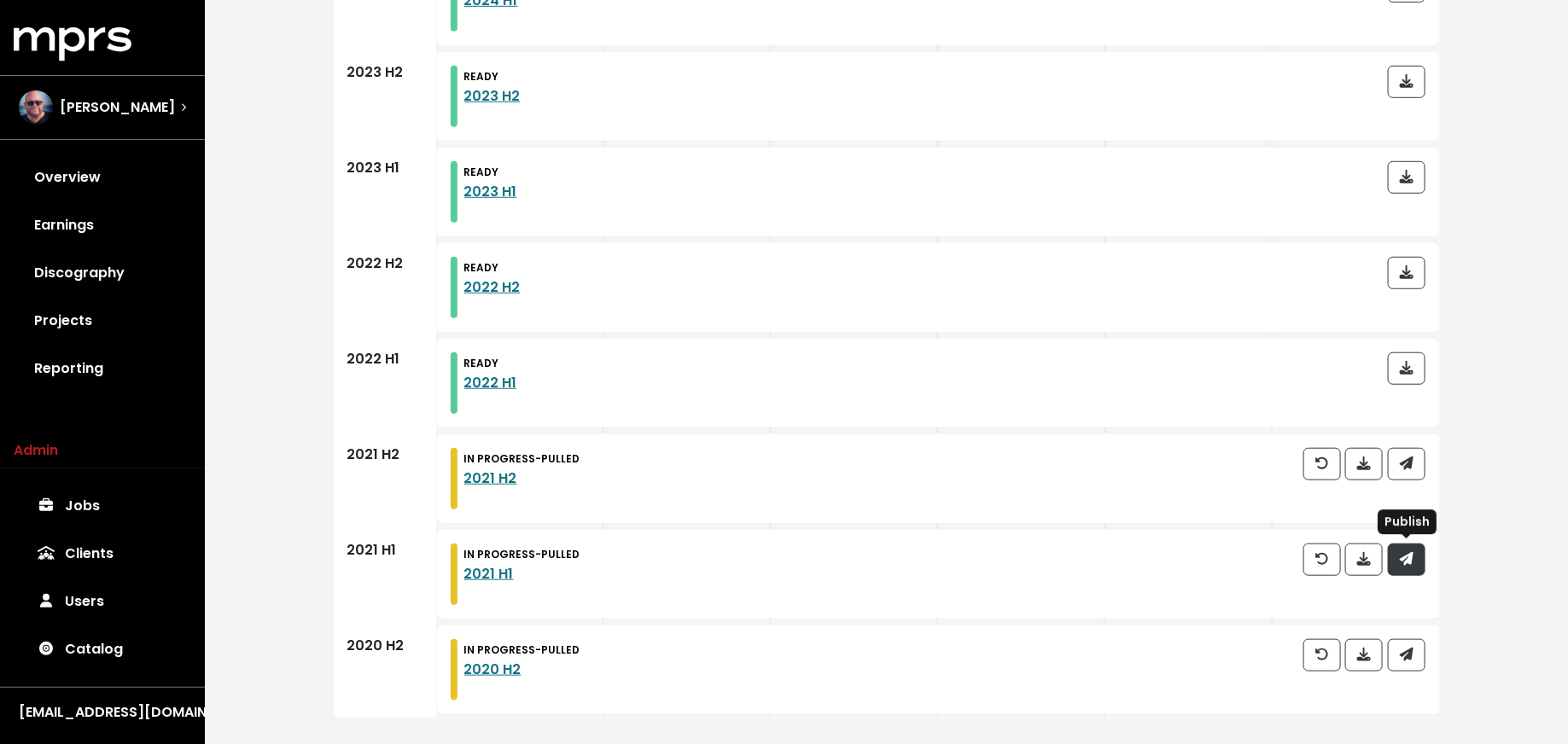
click at [1408, 552] on icon "button" at bounding box center [1406, 558] width 14 height 14
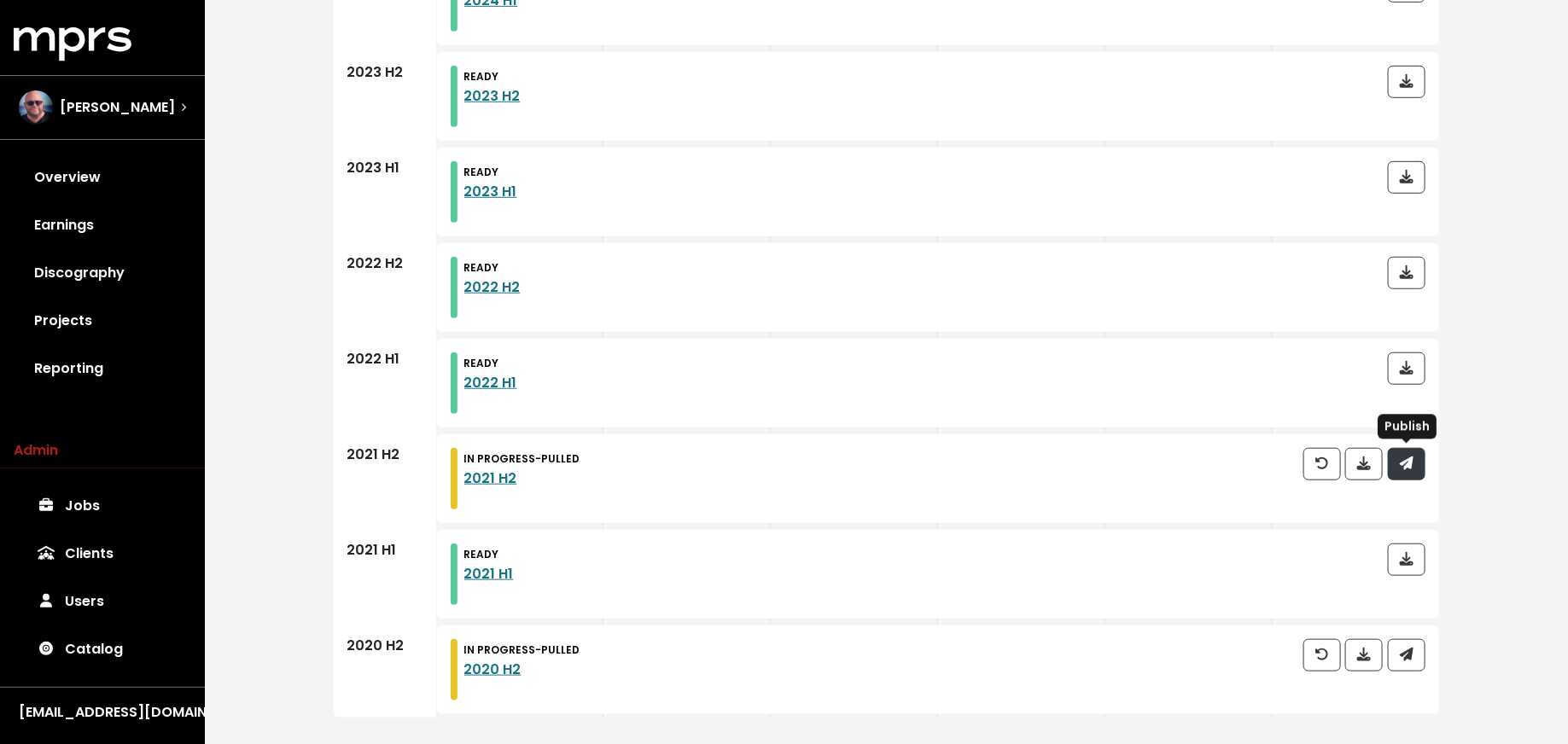
click at [1414, 467] on button "button" at bounding box center [1406, 464] width 37 height 33
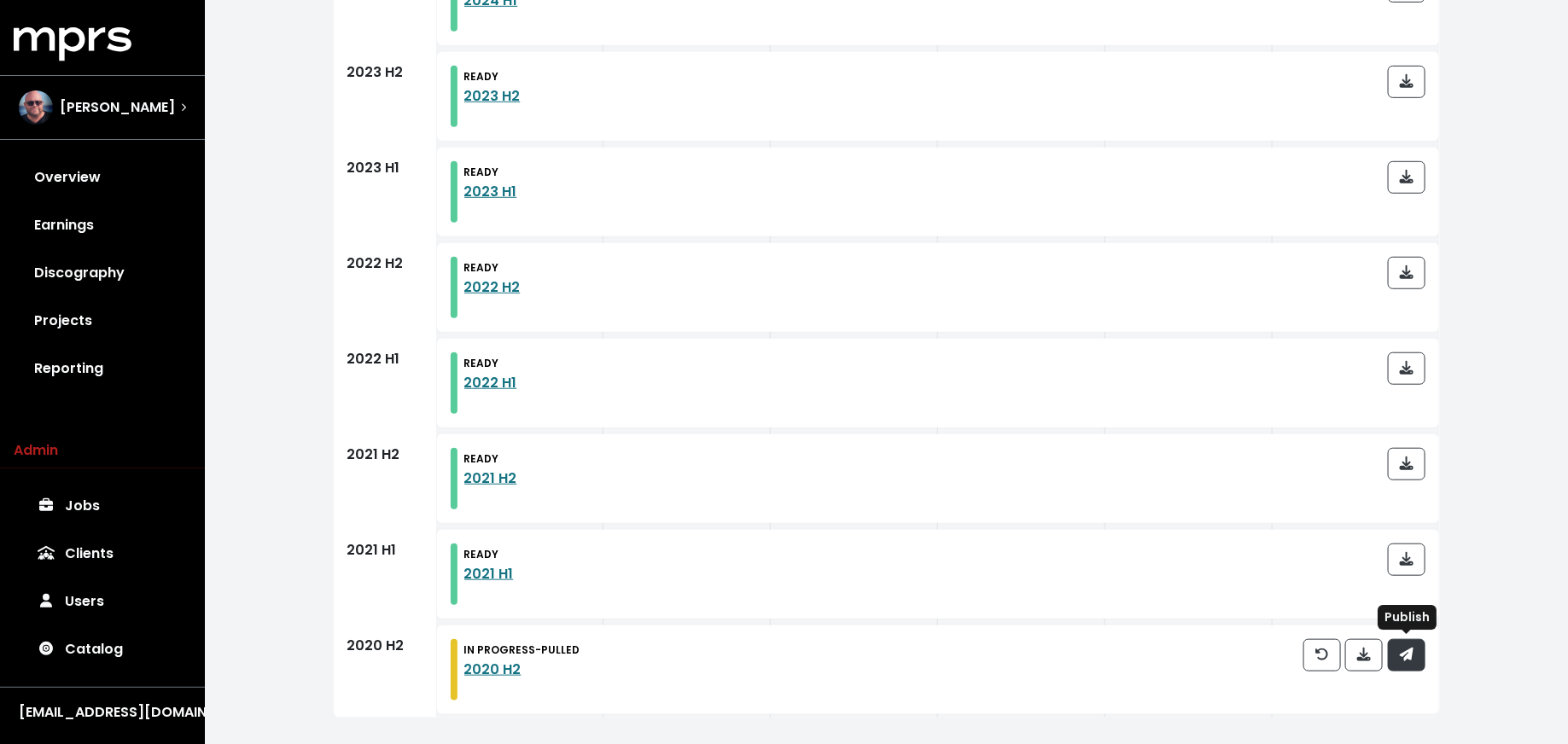
click at [1409, 645] on span "button" at bounding box center [1406, 655] width 15 height 21
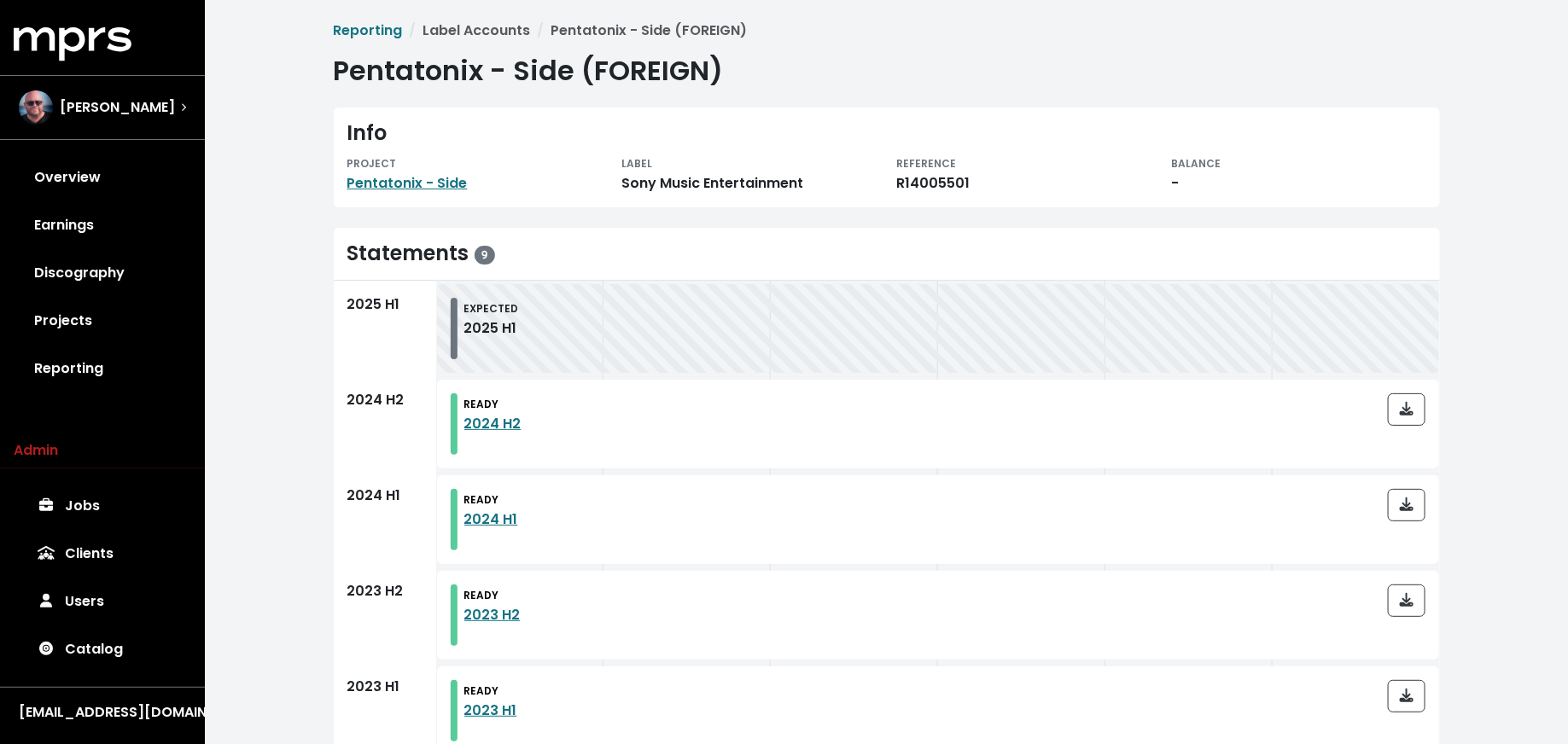
click at [123, 394] on div "MPRS Logo [PERSON_NAME] Overview Earnings Discography Projects Reporting Admin …" at bounding box center [102, 378] width 205 height 703
click at [126, 377] on link "Reporting" at bounding box center [102, 368] width 177 height 48
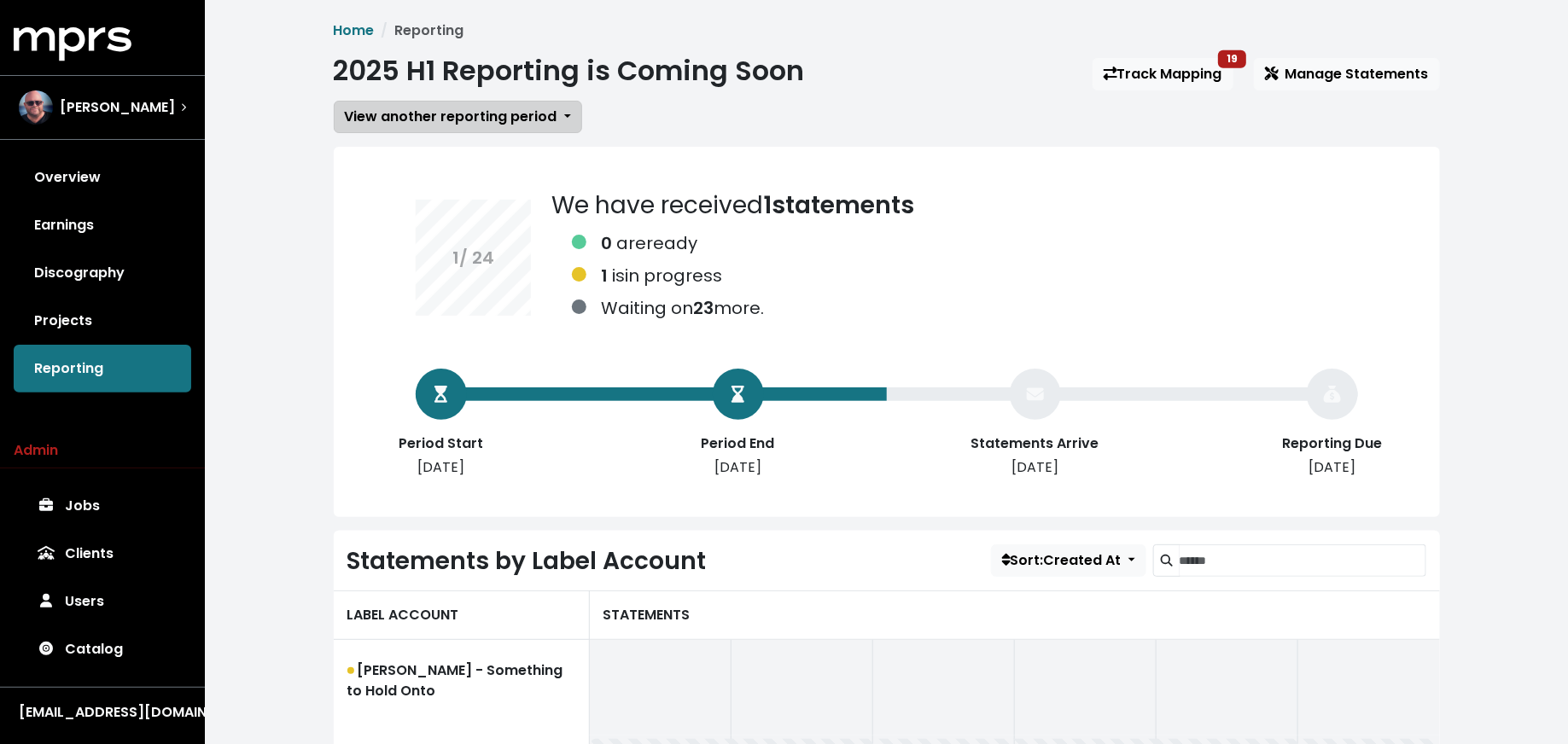
click at [468, 128] on button "View another reporting period" at bounding box center [458, 117] width 248 height 33
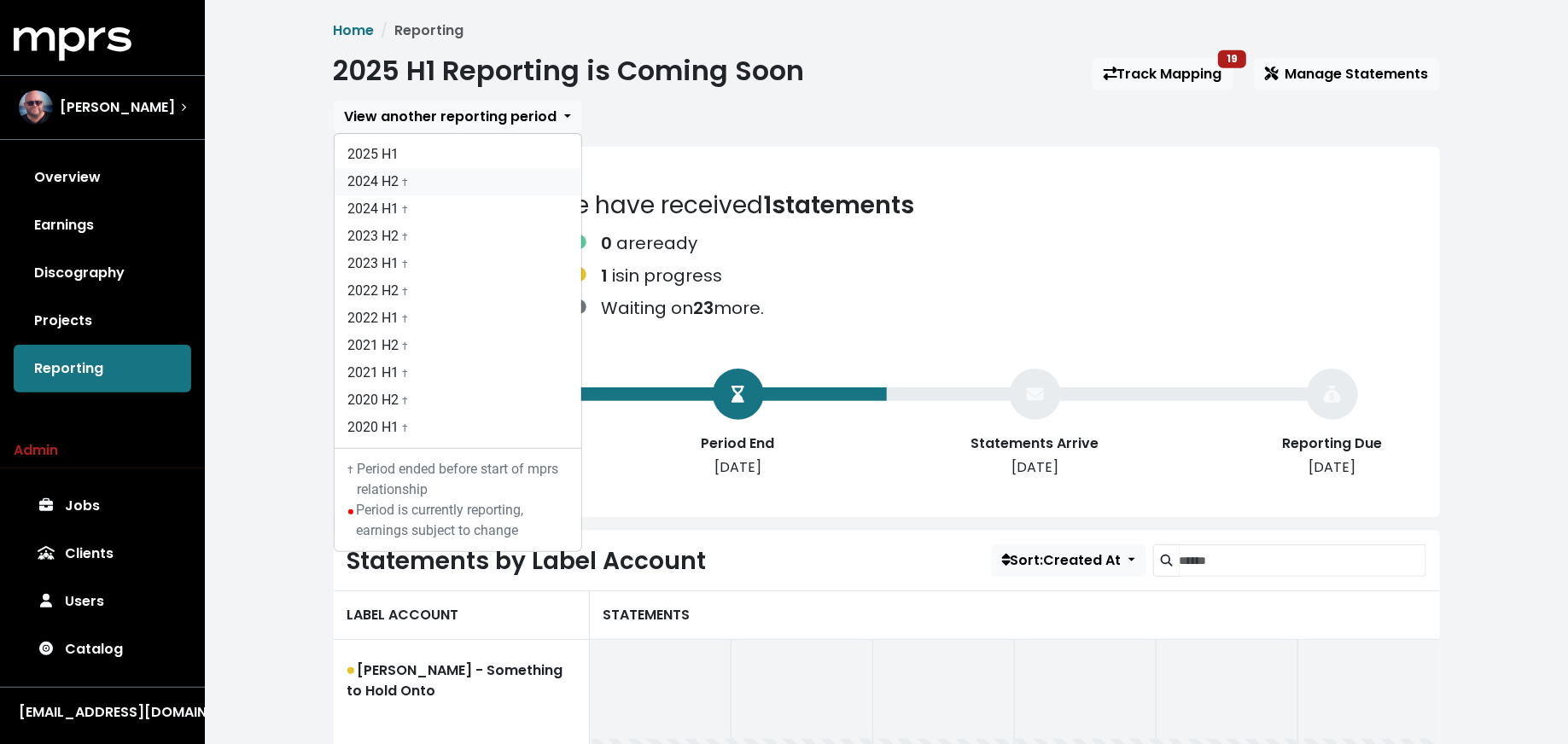
click at [468, 173] on link "2024 H2 †" at bounding box center [458, 182] width 247 height 27
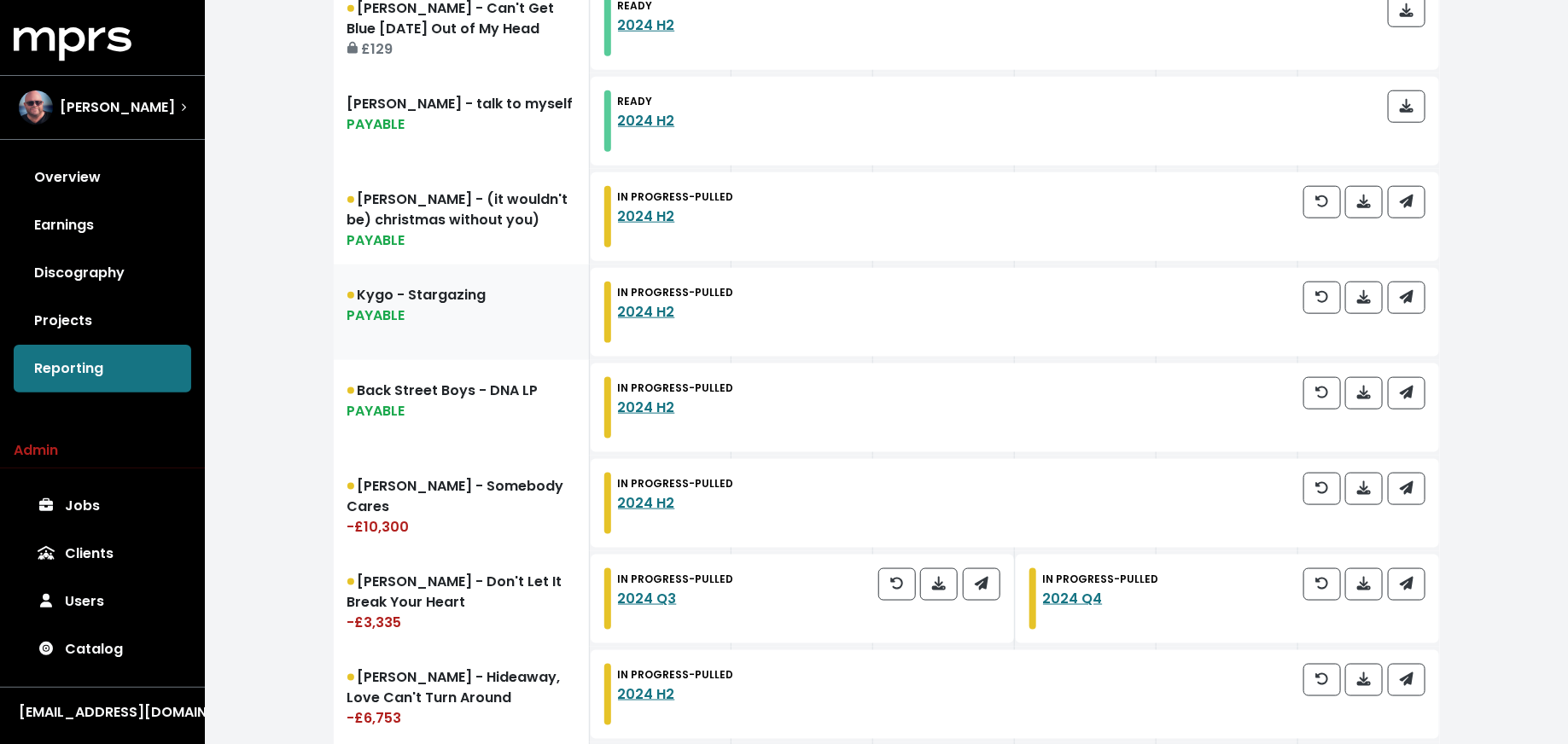
scroll to position [850, 0]
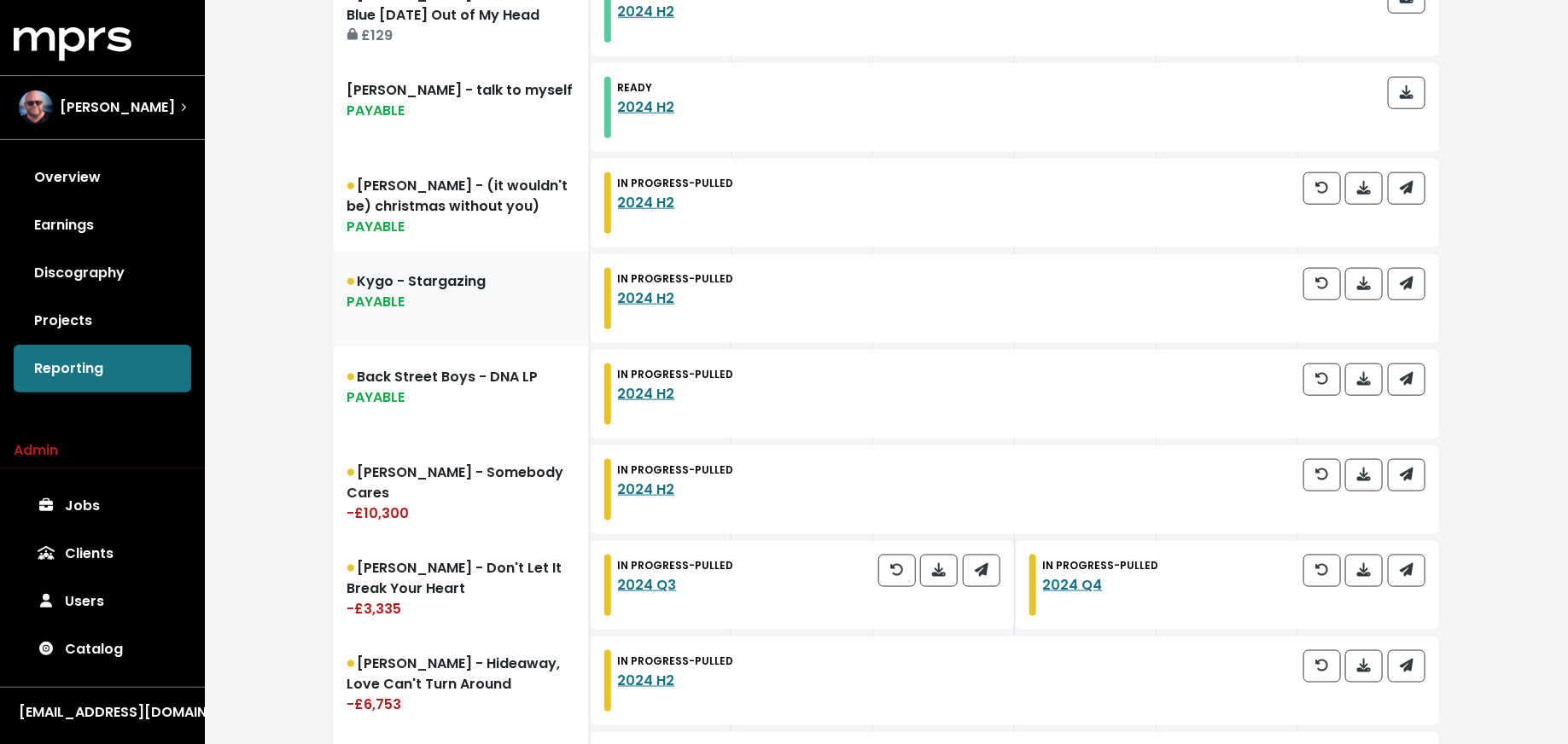
click at [435, 417] on link "Back Street Boys - DNA LP PAYABLE" at bounding box center [461, 394] width 256 height 96
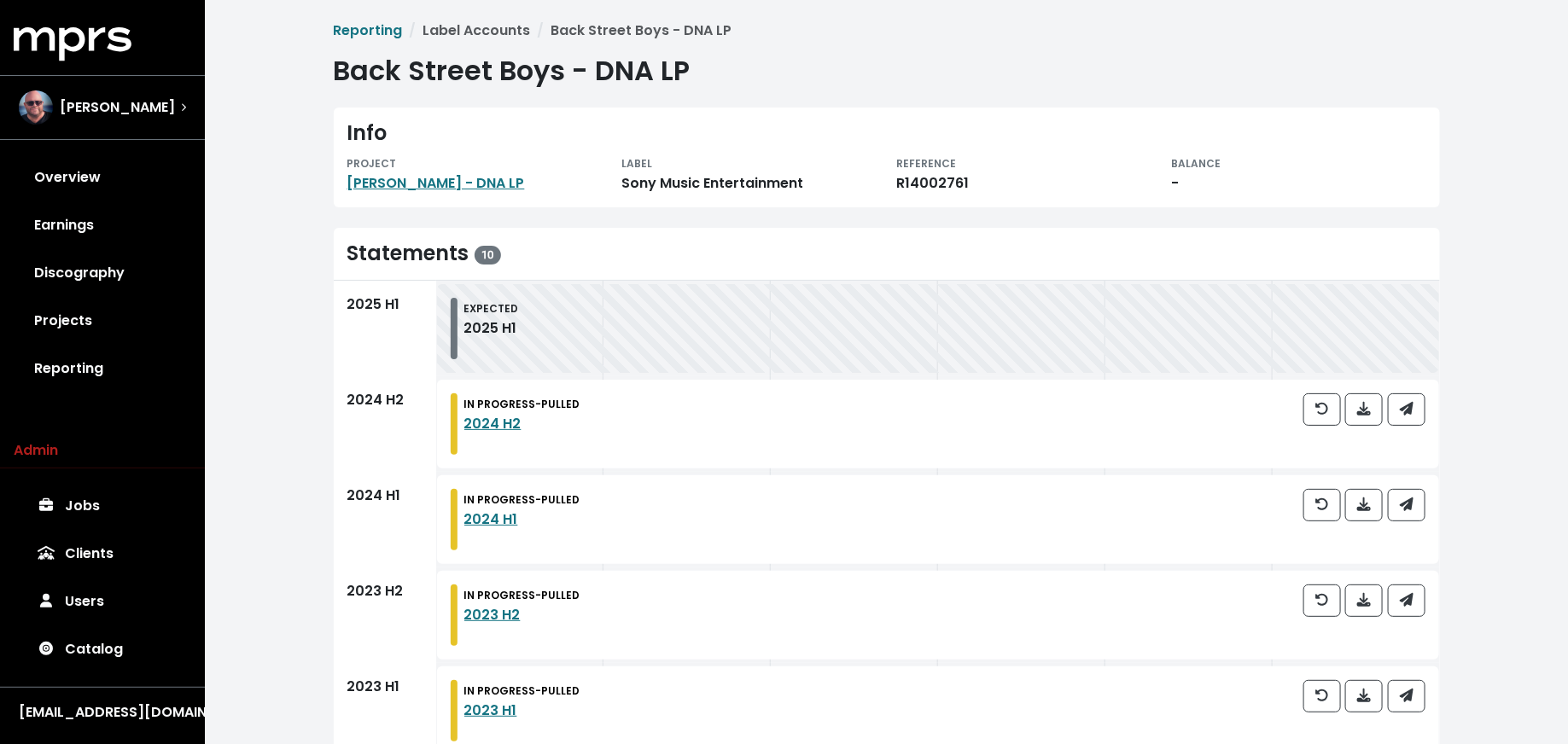
click at [450, 169] on div "PROJECT" at bounding box center [474, 163] width 254 height 21
click at [450, 181] on link "[PERSON_NAME] - DNA LP" at bounding box center [436, 183] width 177 height 20
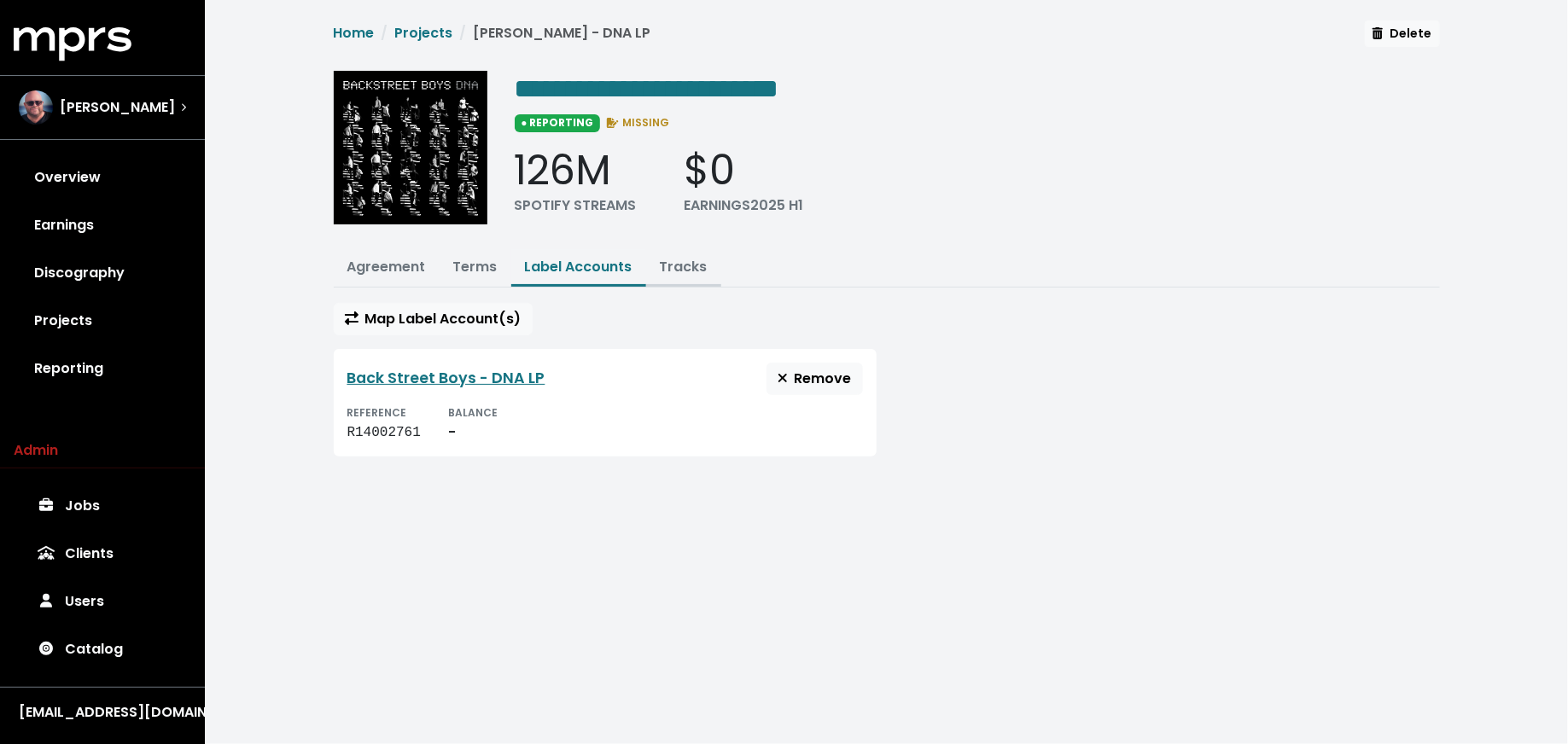
click at [676, 266] on link "Tracks" at bounding box center [683, 266] width 48 height 20
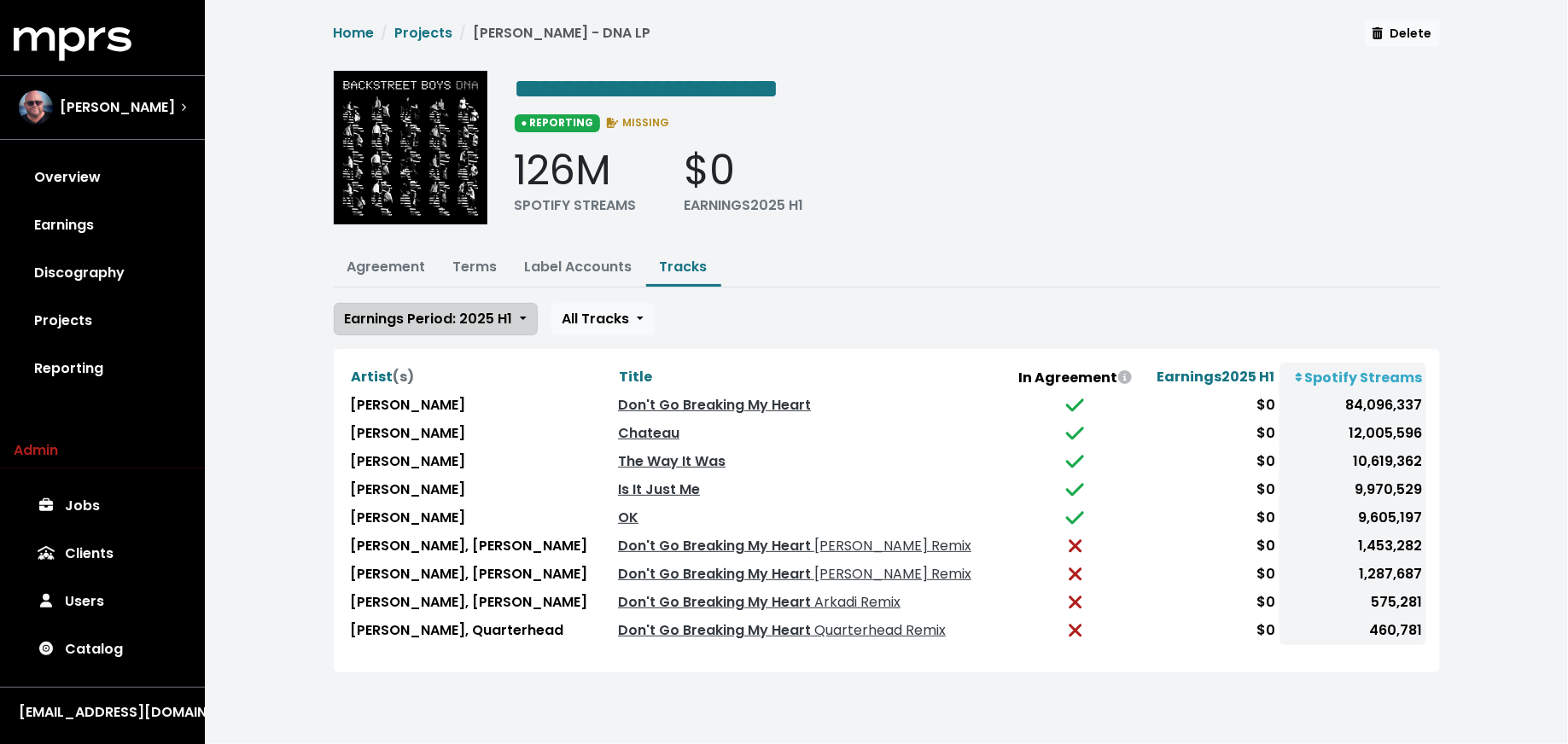
click at [493, 314] on span "Earnings Period: 2025 H1" at bounding box center [429, 318] width 168 height 20
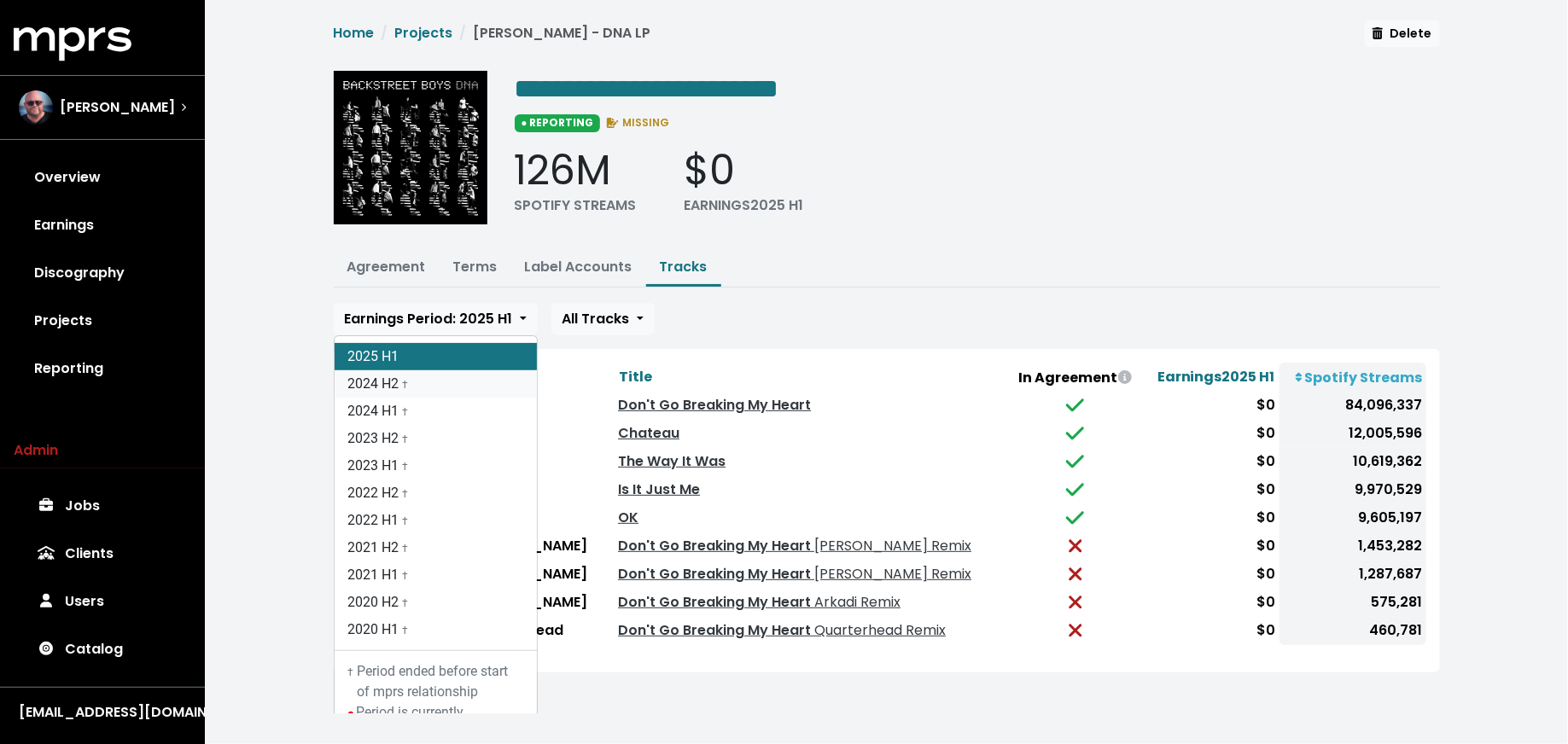
click at [481, 384] on link "2024 H2 †" at bounding box center [436, 384] width 202 height 27
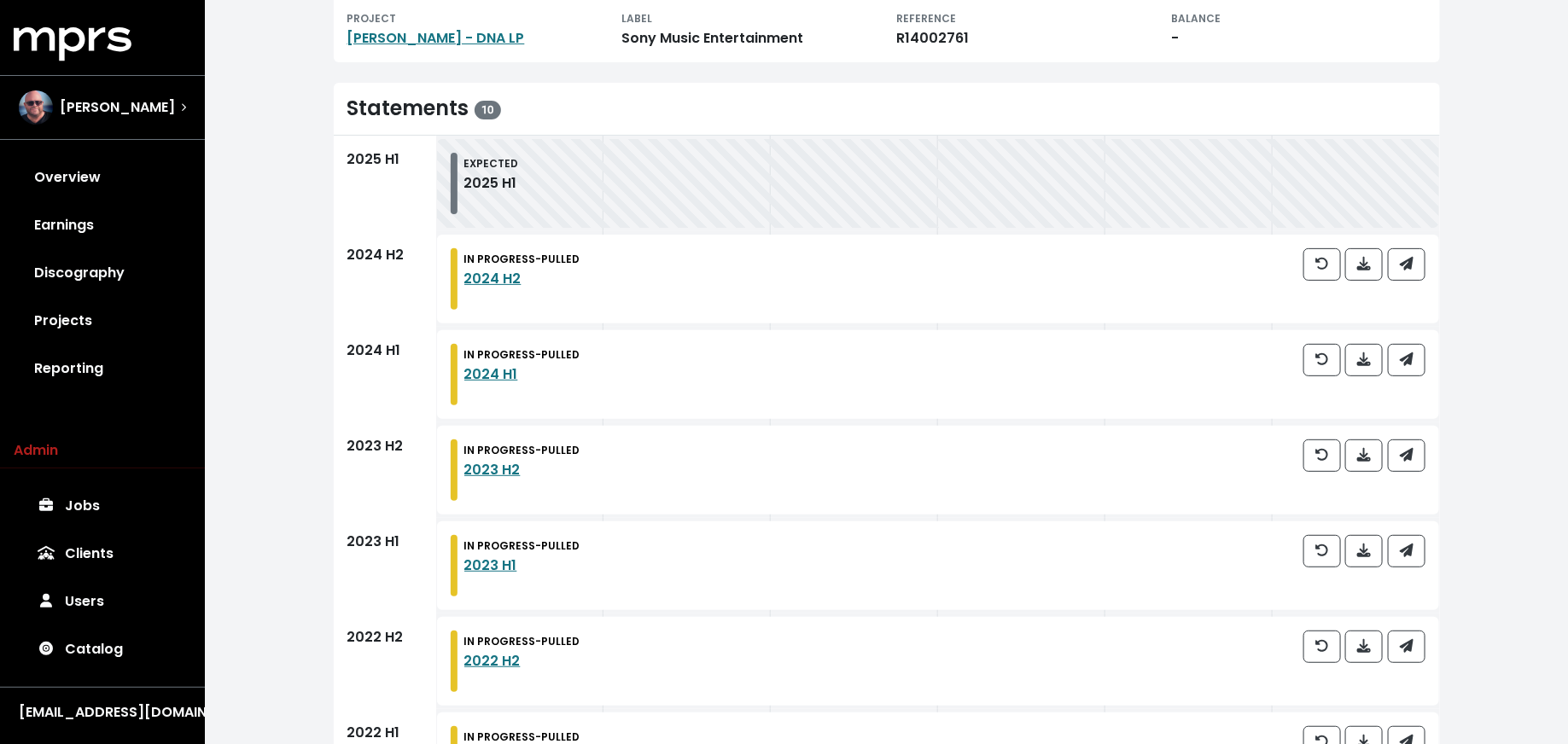
scroll to position [135, 0]
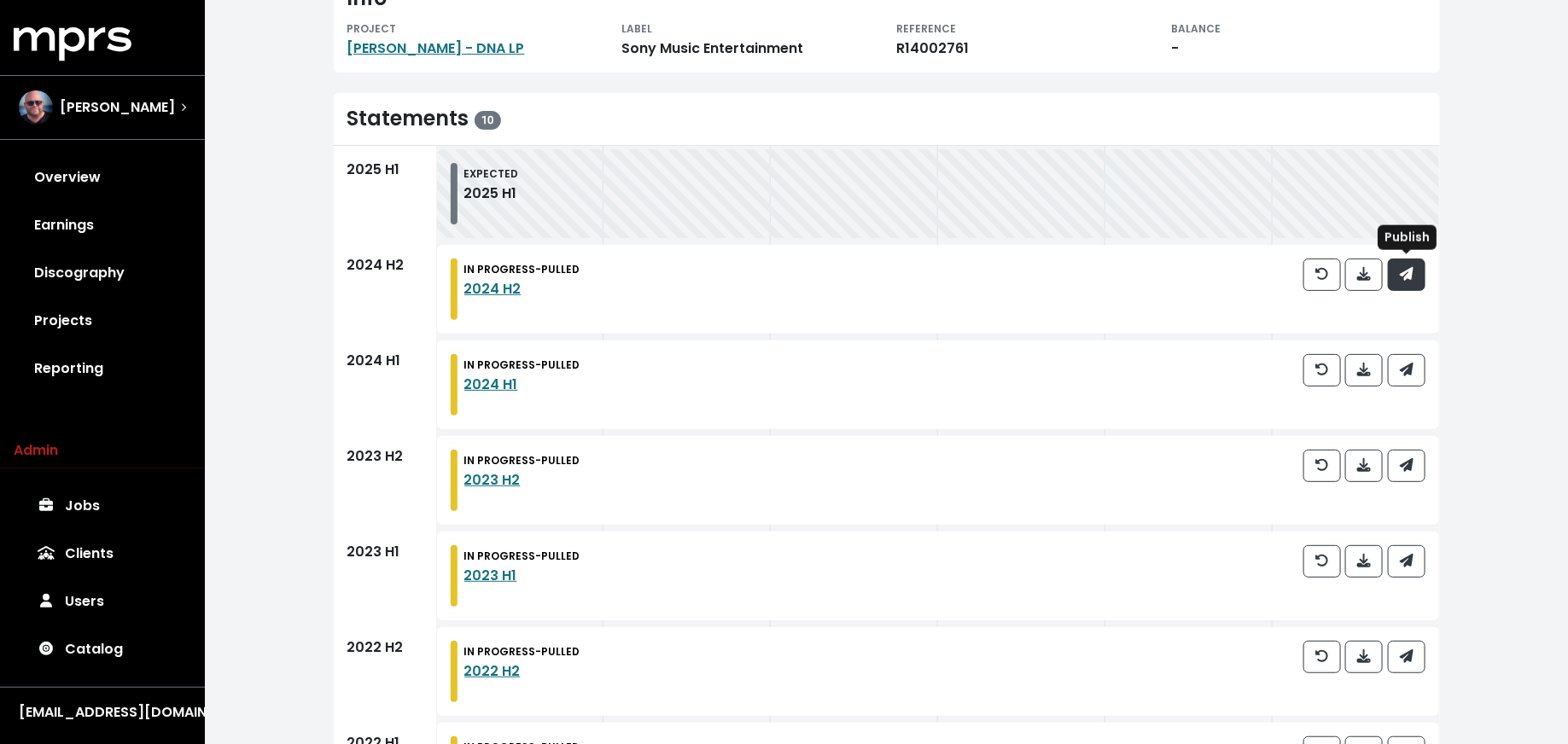
click at [1411, 280] on span "button" at bounding box center [1406, 275] width 14 height 20
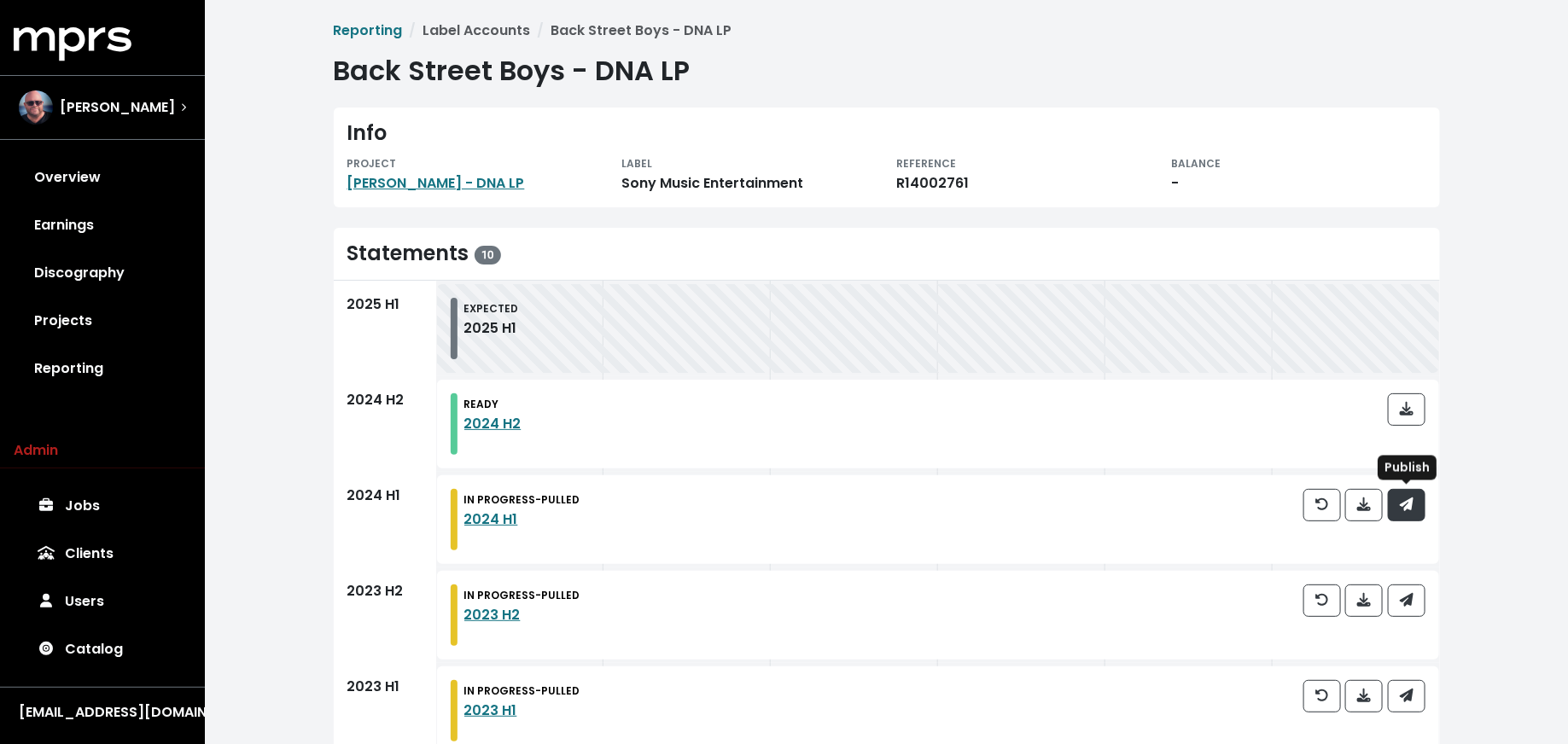
click at [1411, 507] on icon "button" at bounding box center [1405, 504] width 14 height 14
click at [1410, 618] on div at bounding box center [1364, 615] width 122 height 62
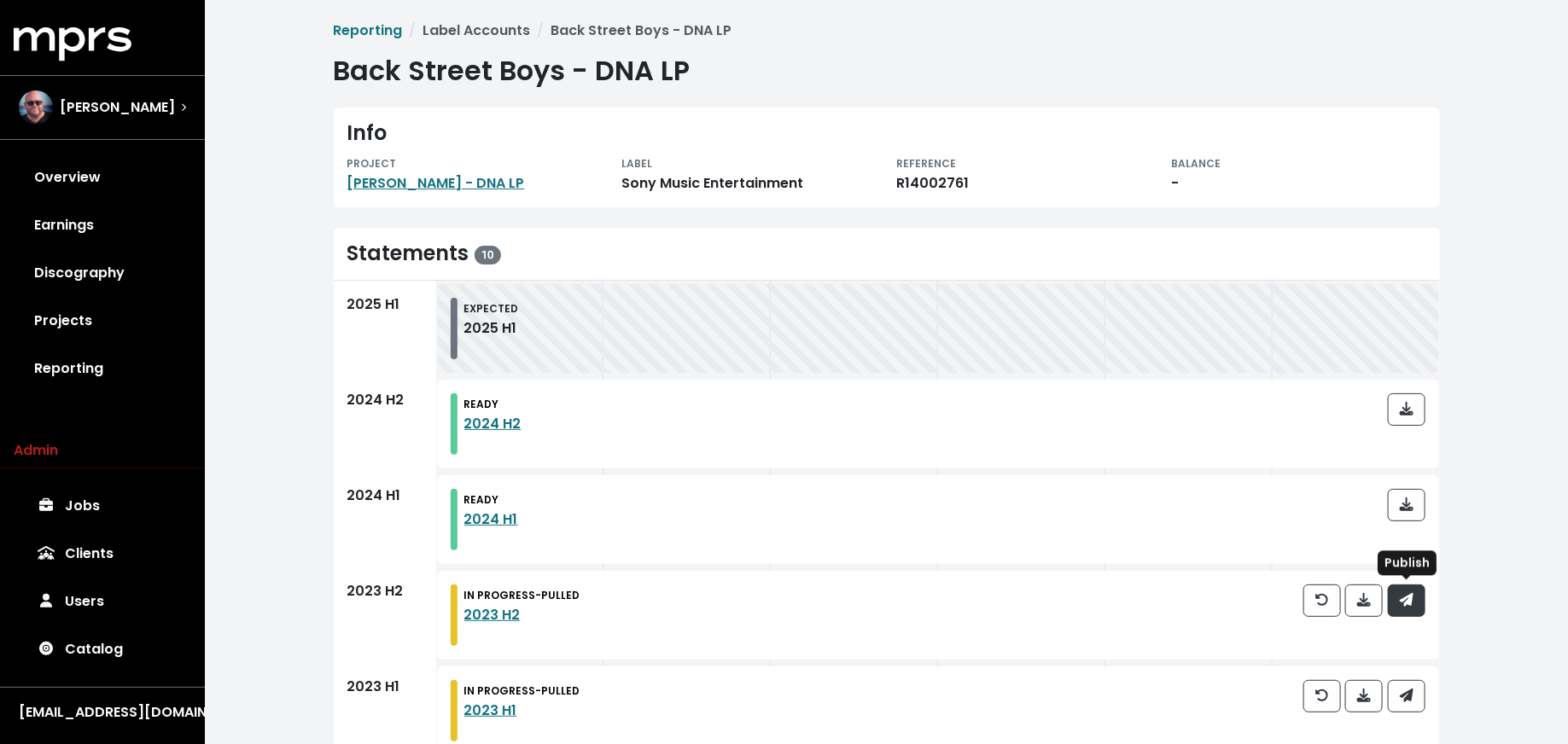
click at [1410, 598] on icon "button" at bounding box center [1405, 599] width 14 height 14
click at [1410, 702] on span "button" at bounding box center [1406, 696] width 14 height 20
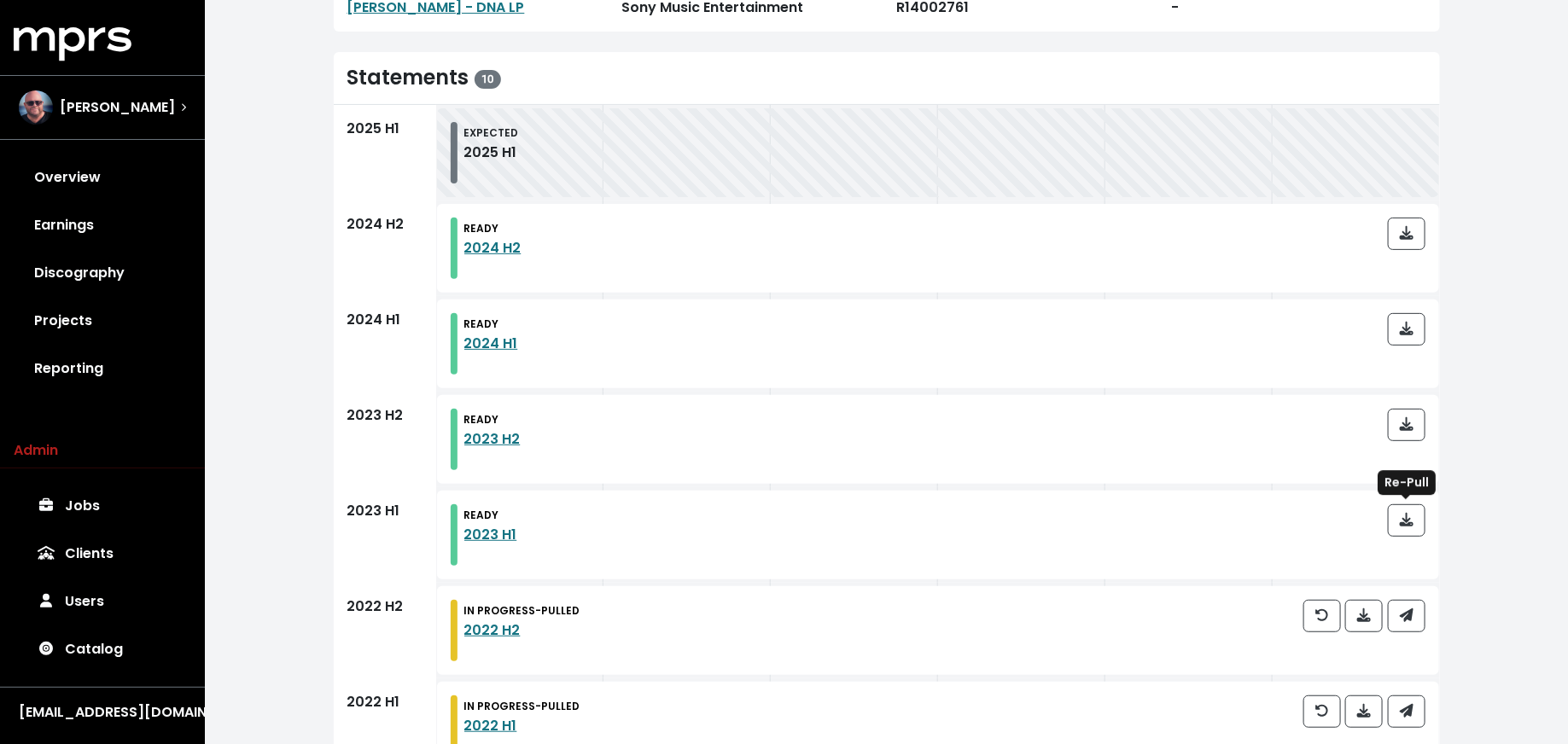
scroll to position [245, 0]
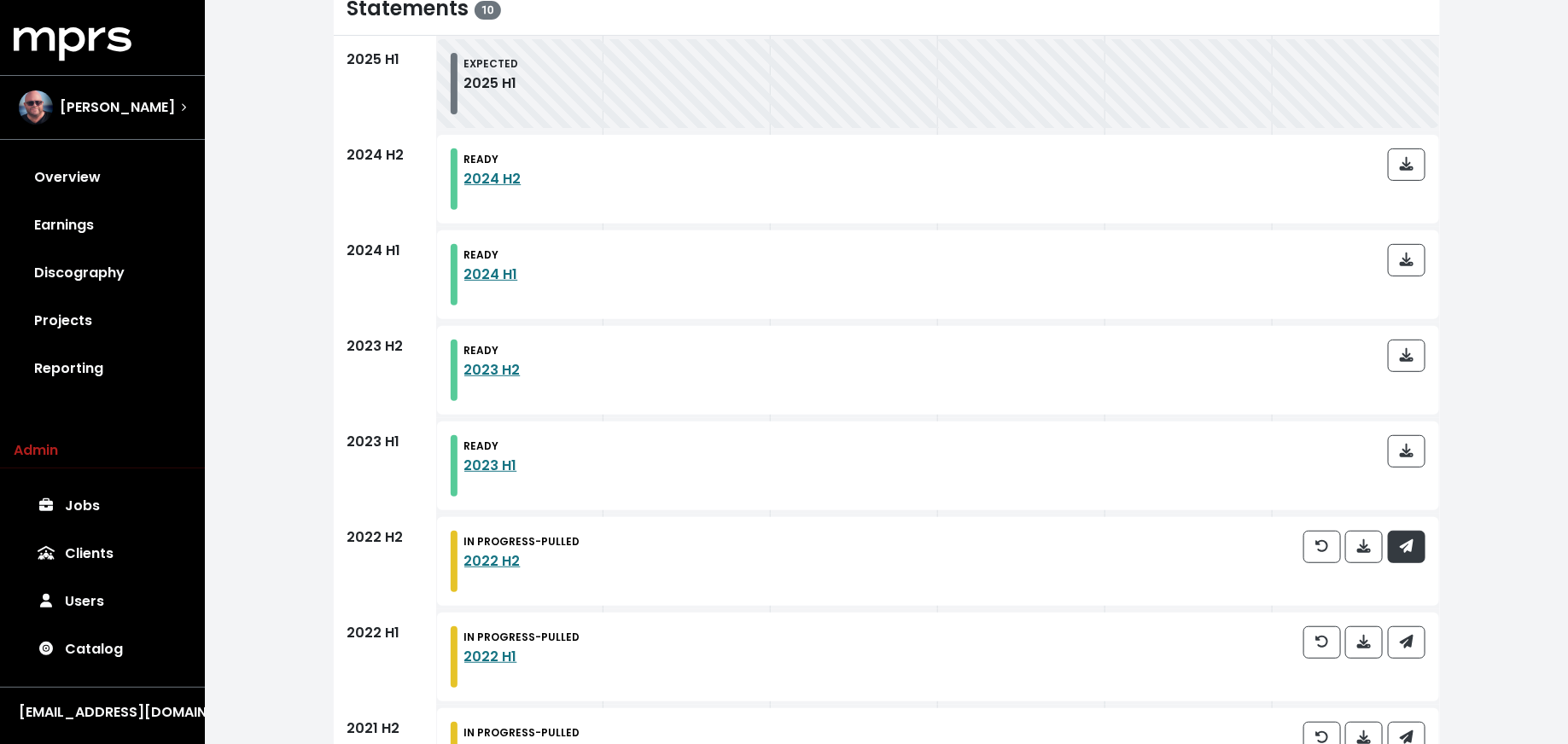
click at [1411, 545] on icon "button" at bounding box center [1405, 546] width 14 height 14
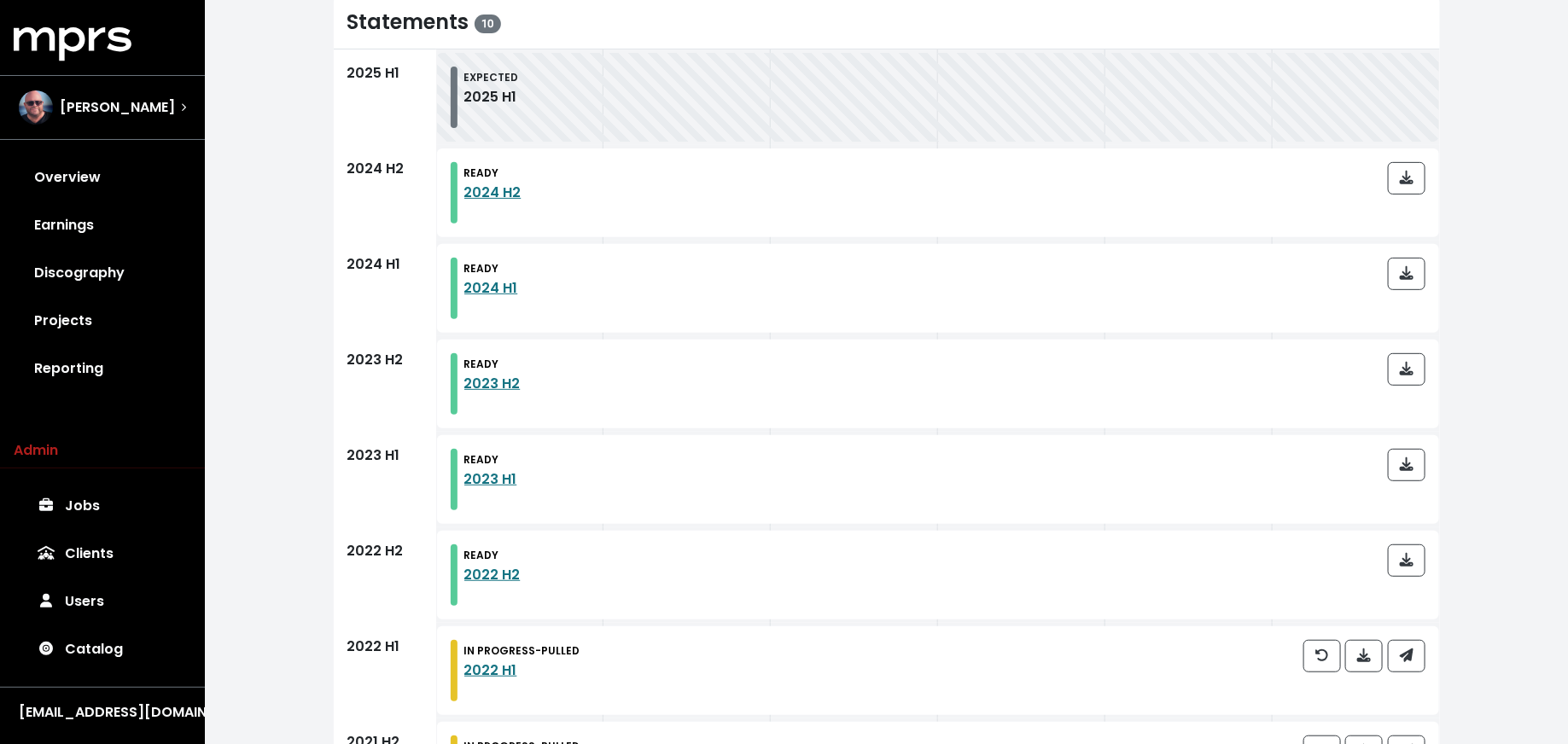
scroll to position [437, 0]
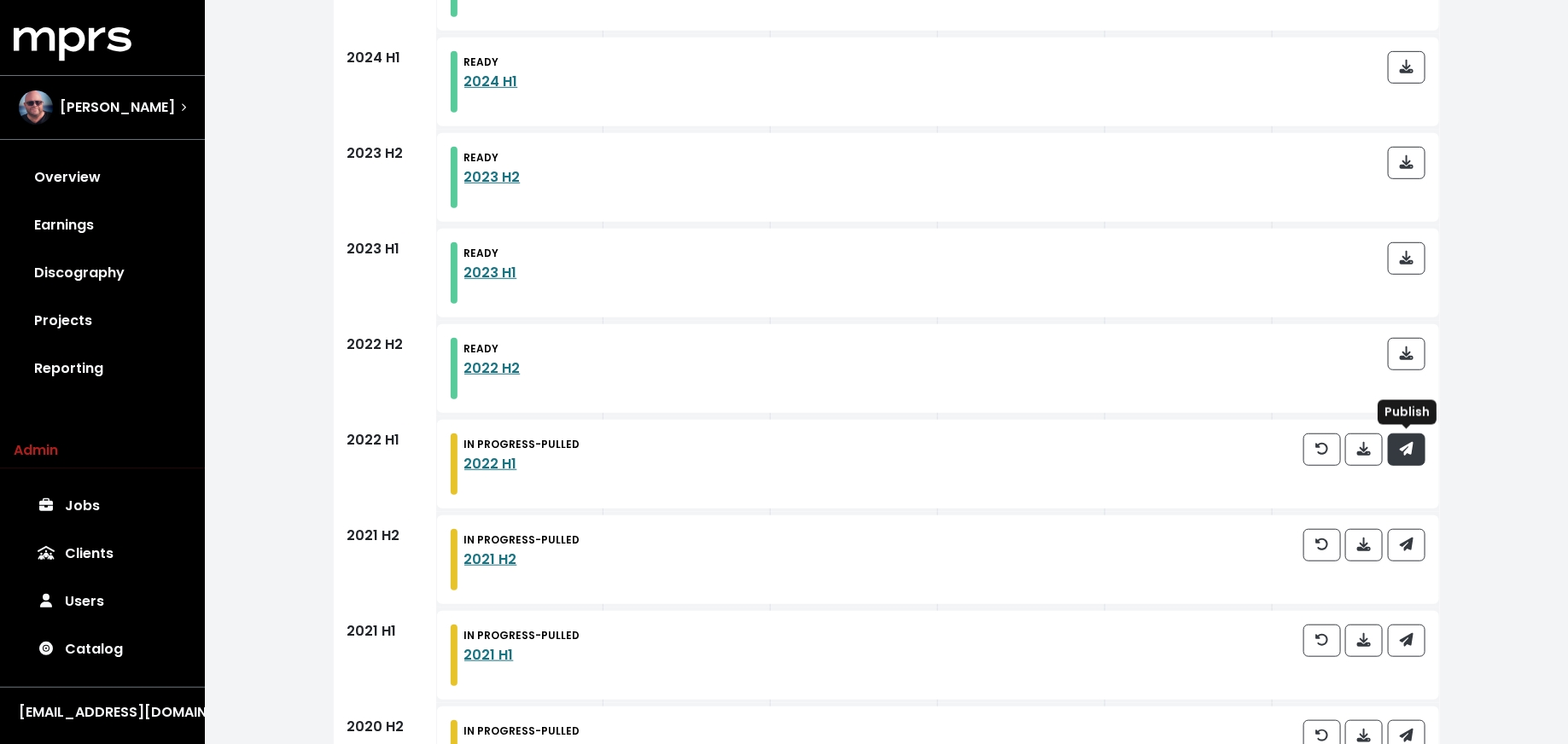
click at [1413, 447] on span "button" at bounding box center [1406, 449] width 15 height 21
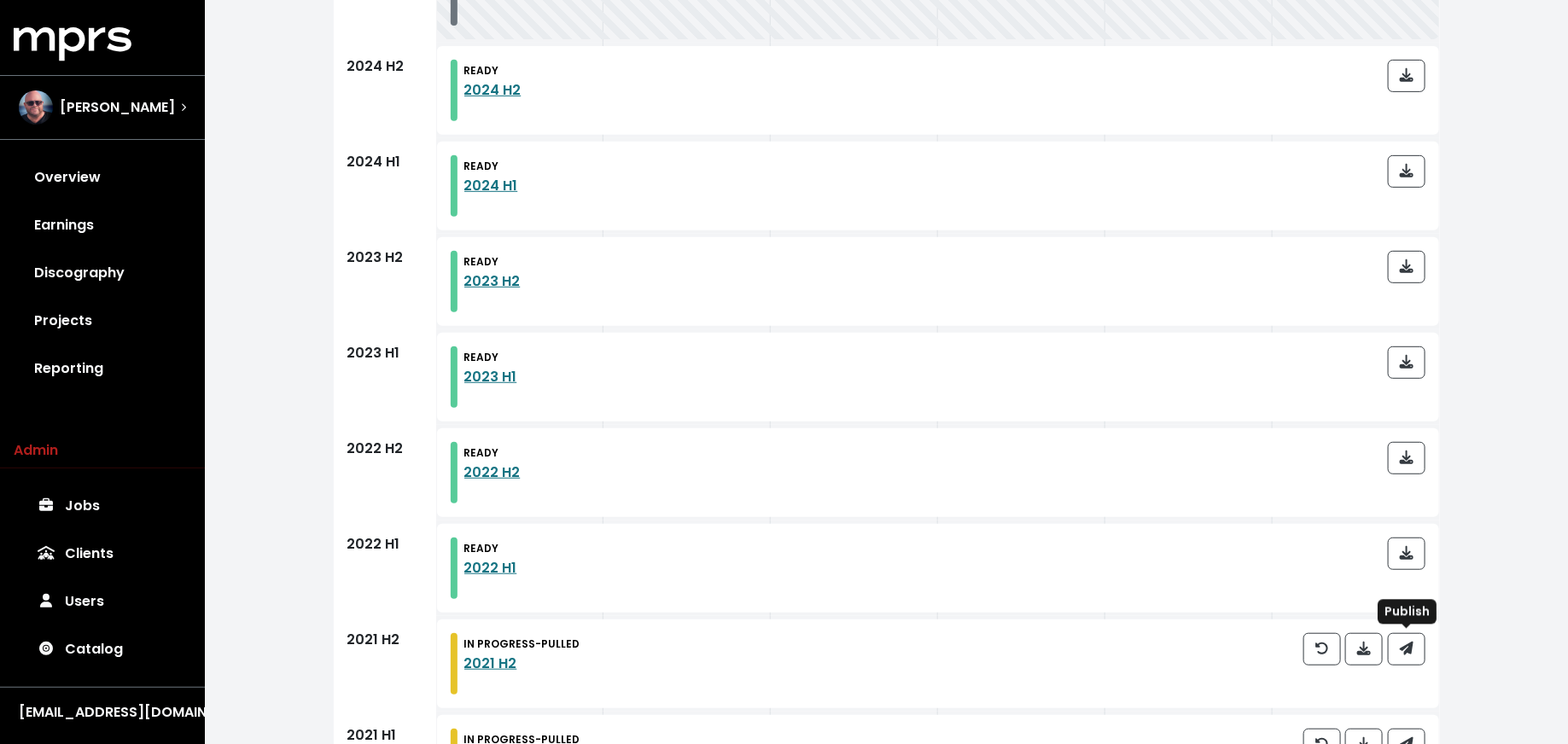
scroll to position [540, 0]
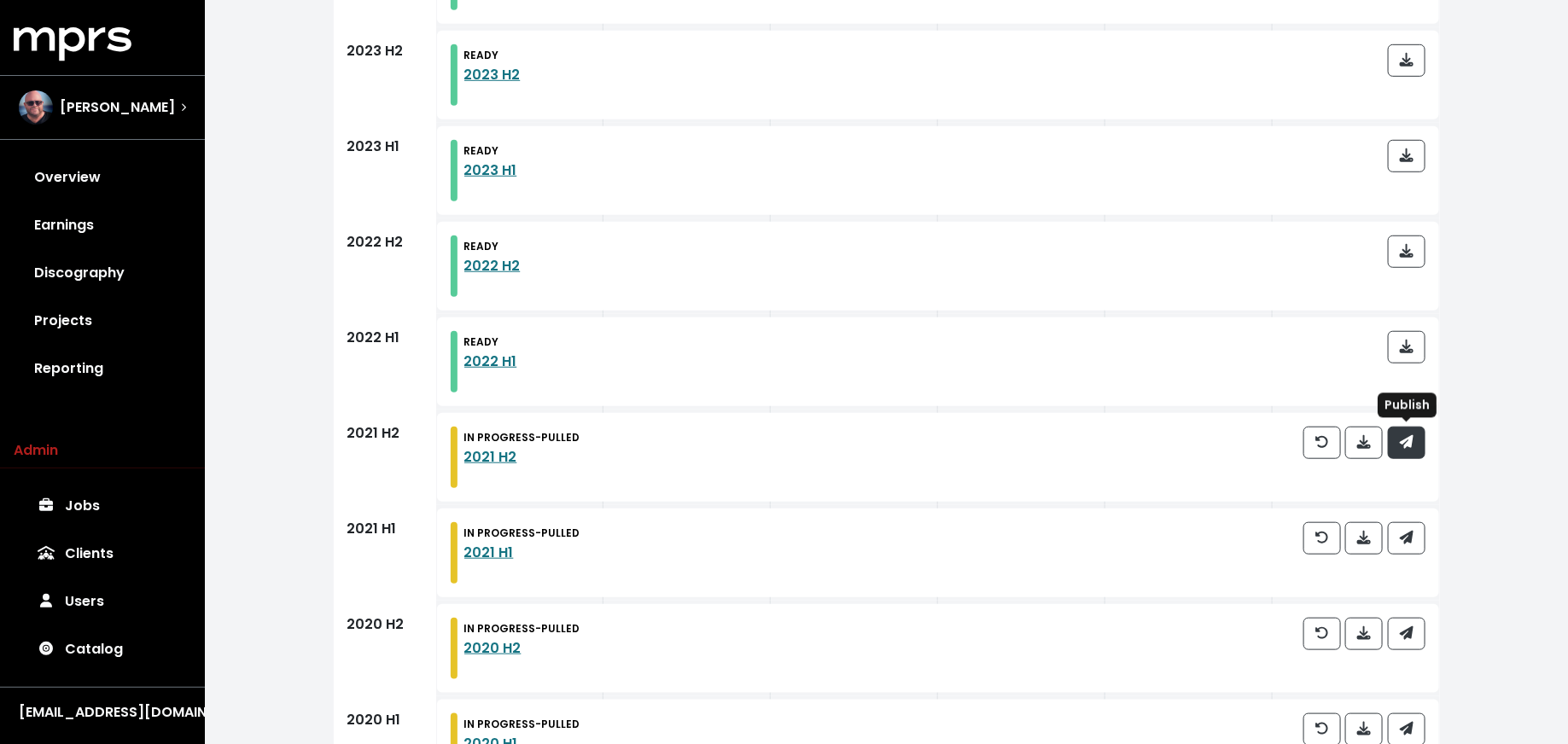
click at [1409, 444] on icon "button" at bounding box center [1405, 441] width 14 height 14
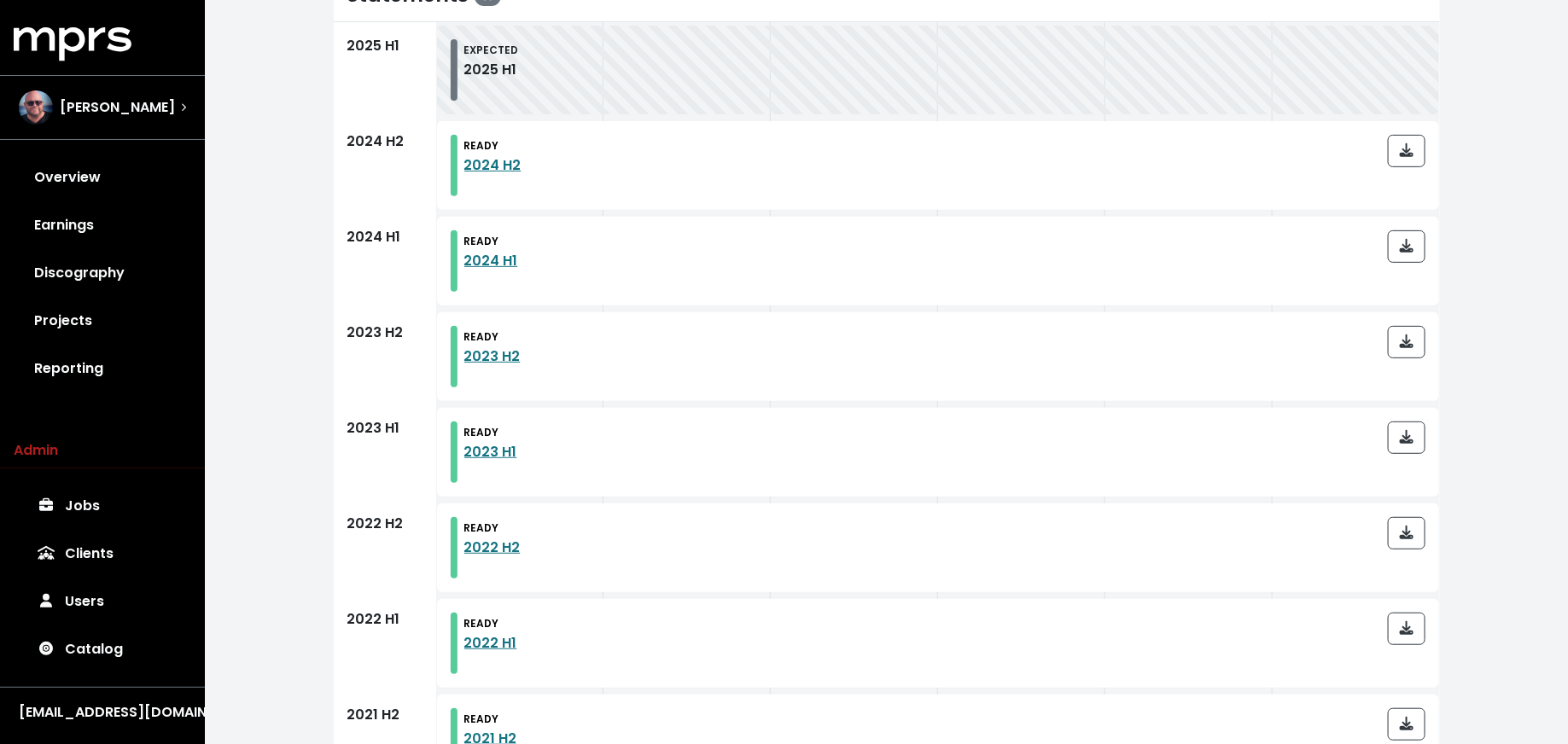
scroll to position [458, 0]
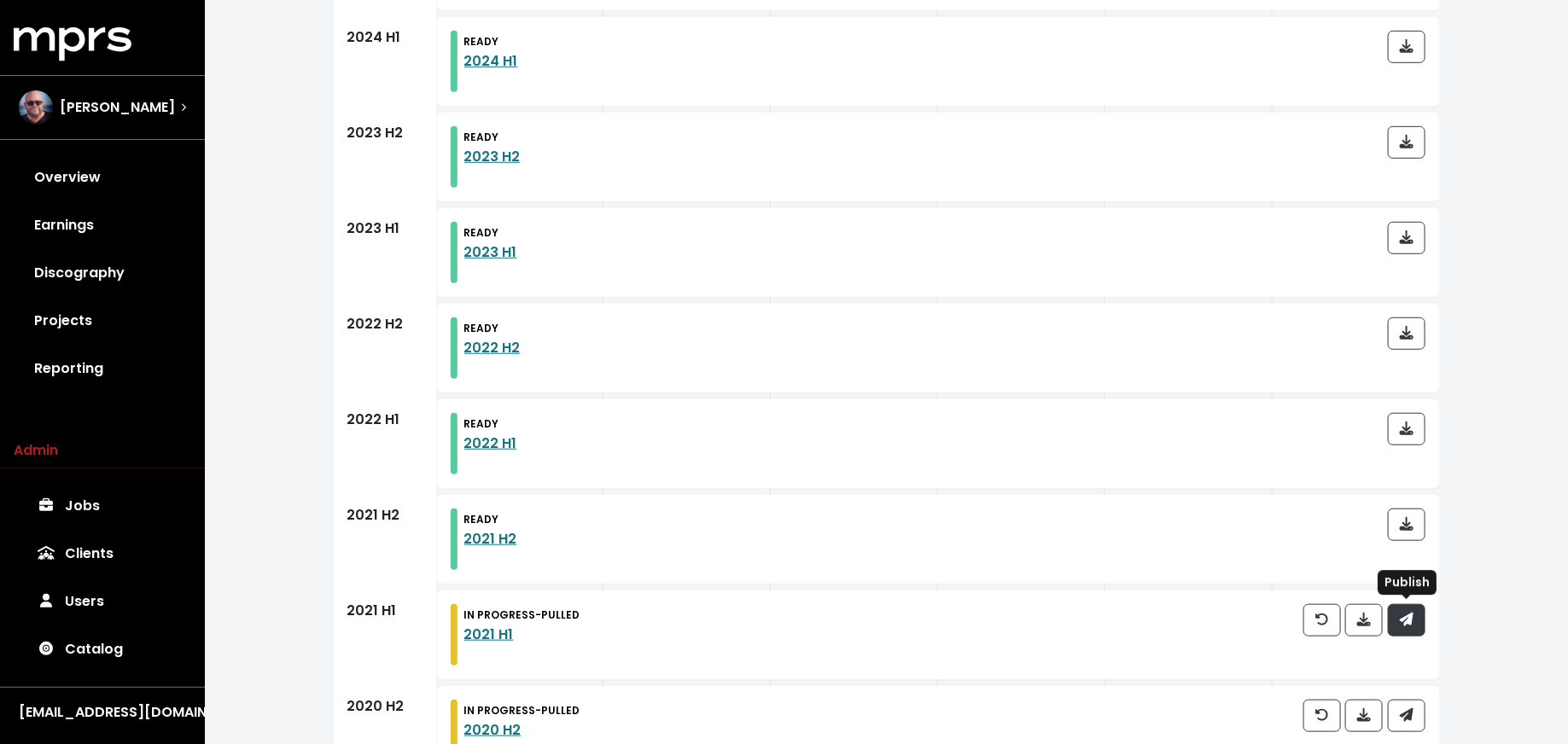
click at [1405, 632] on button "button" at bounding box center [1406, 620] width 37 height 33
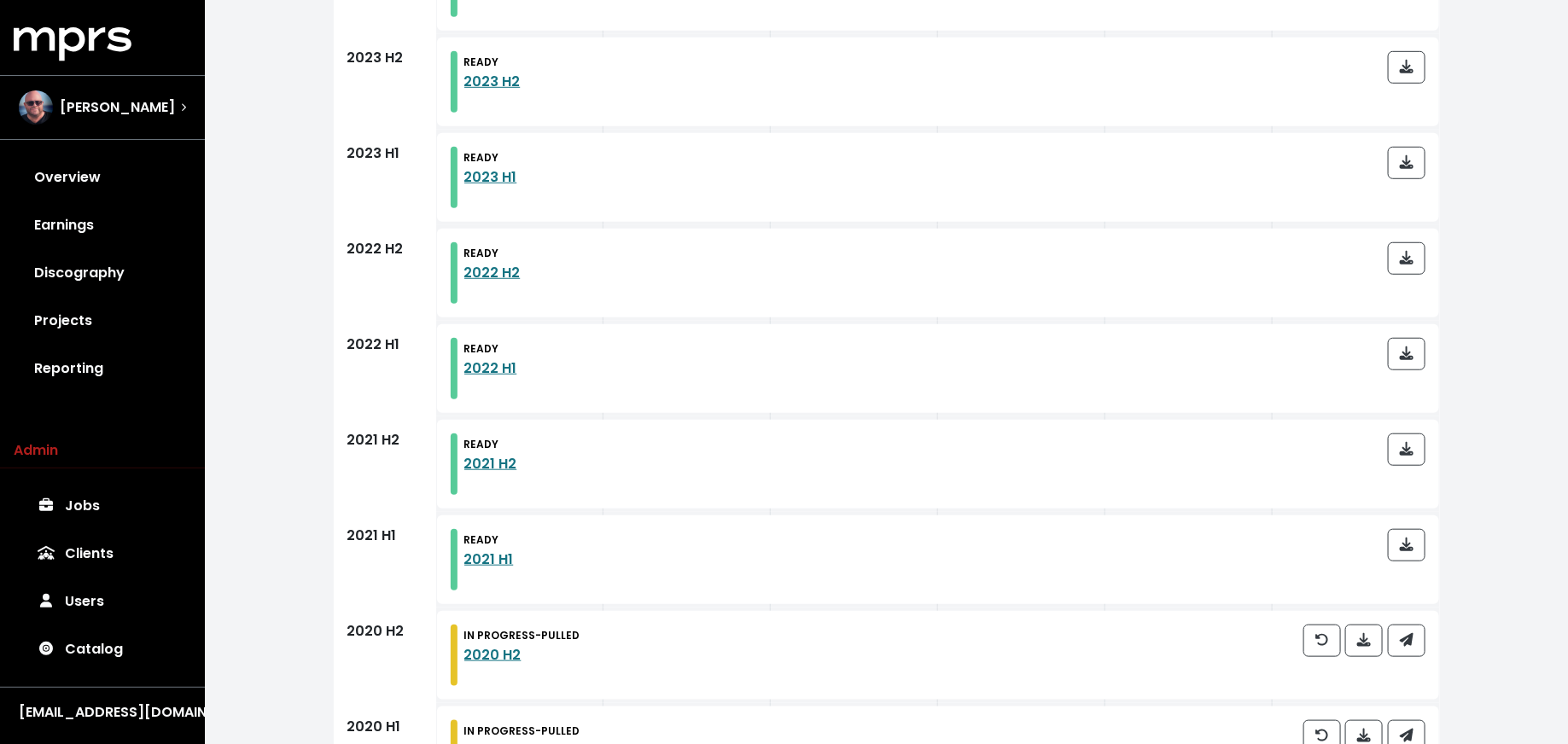
scroll to position [603, 0]
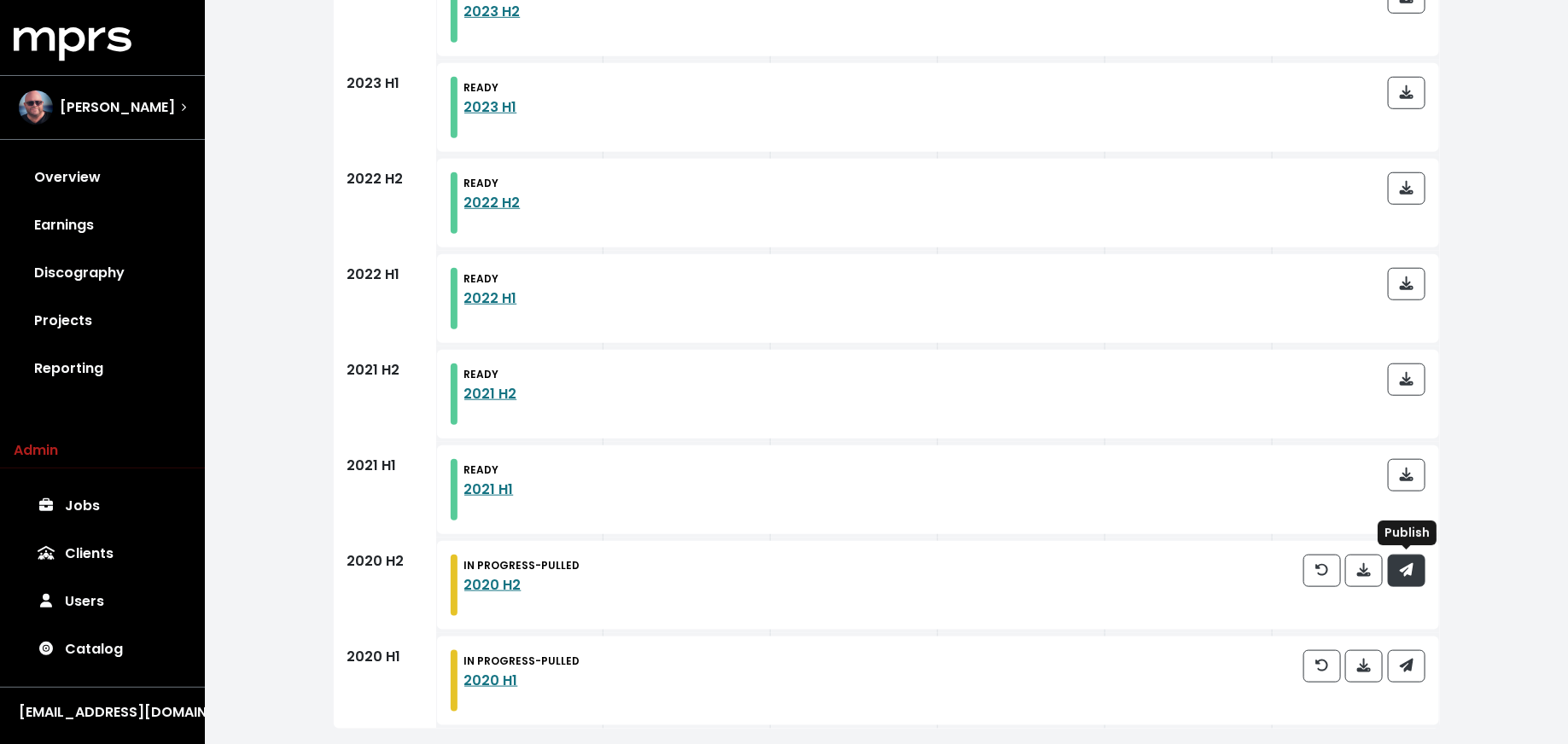
click at [1404, 575] on icon "button" at bounding box center [1405, 569] width 14 height 14
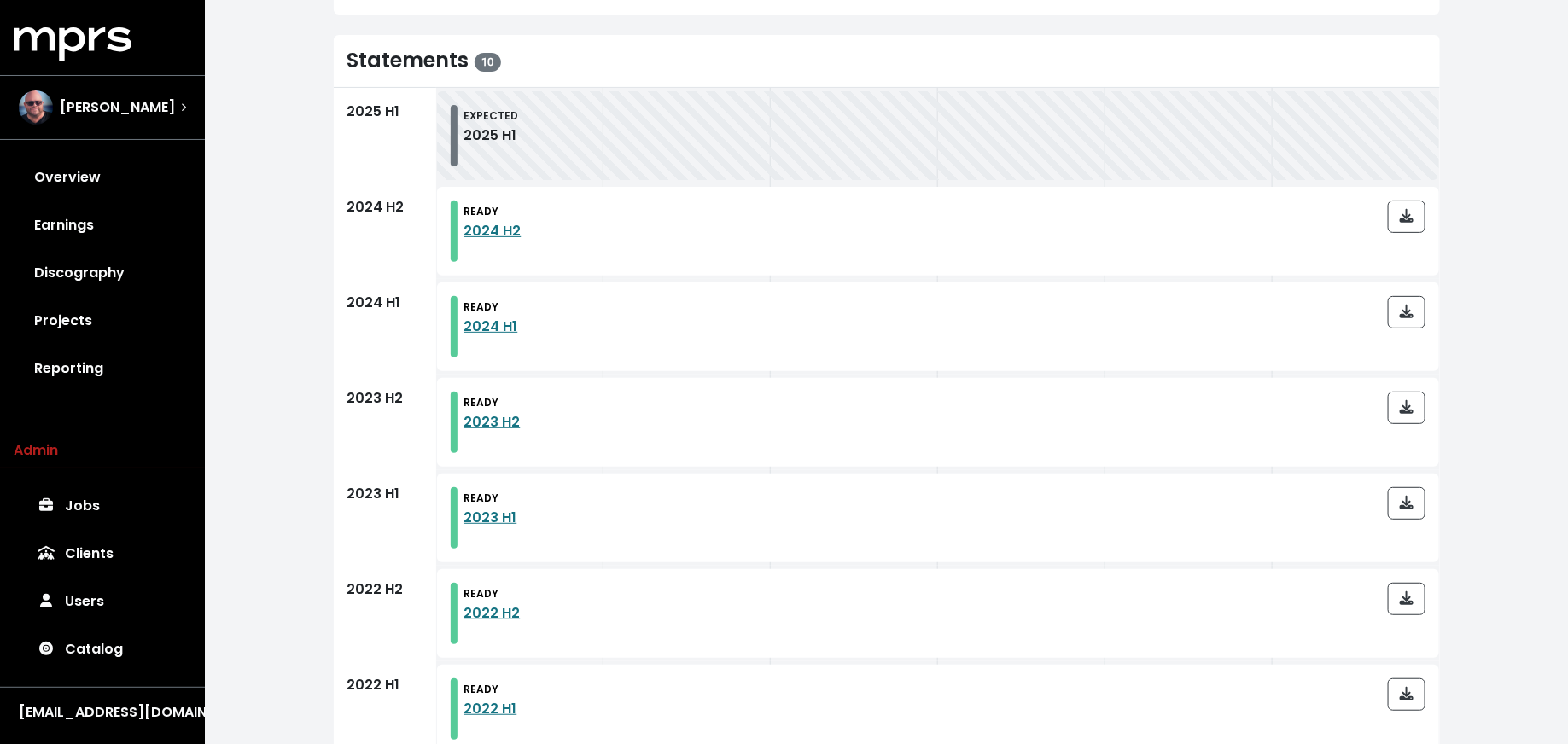
scroll to position [0, 0]
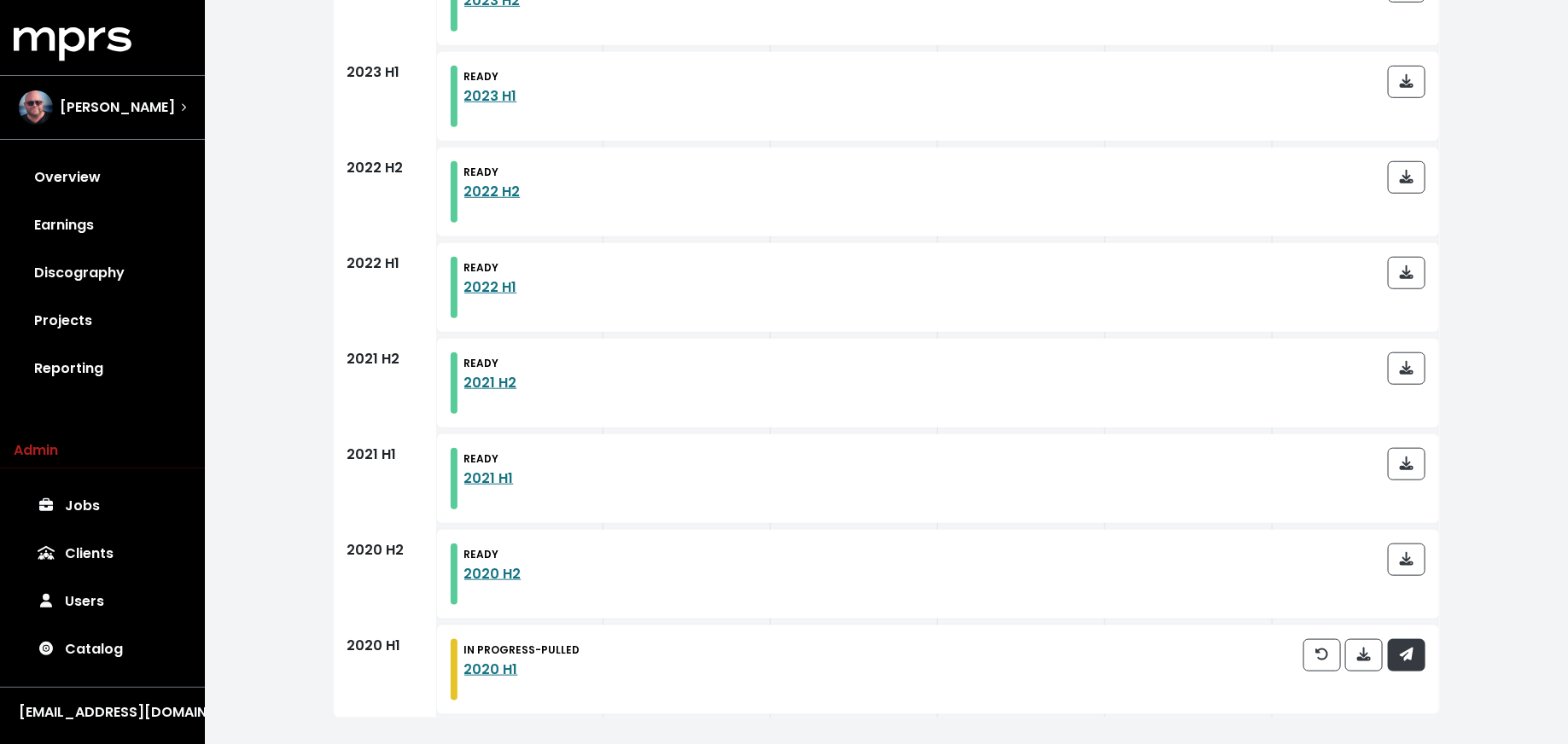
click at [1403, 643] on button "button" at bounding box center [1406, 655] width 37 height 33
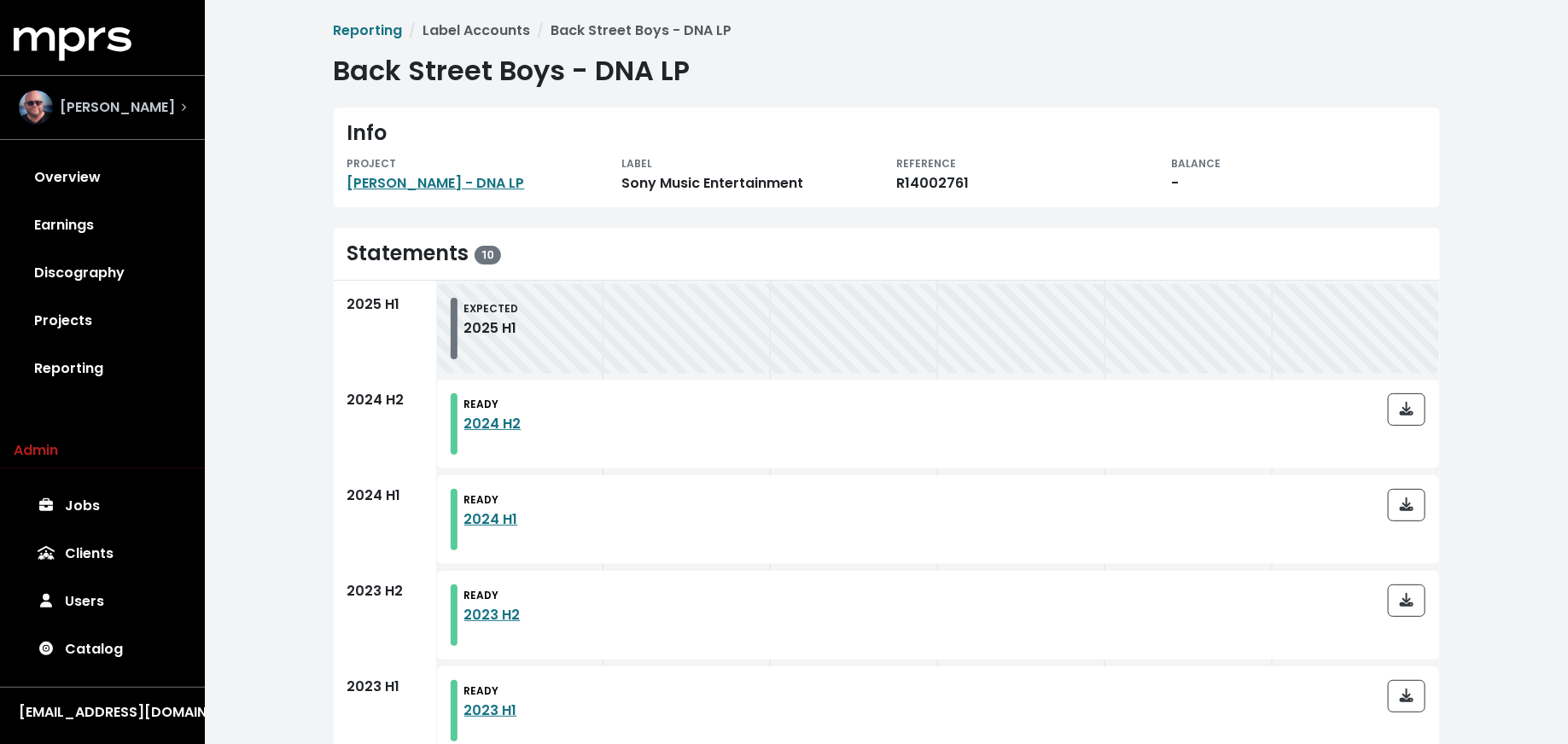
click at [164, 118] on div "[PERSON_NAME]" at bounding box center [97, 107] width 157 height 35
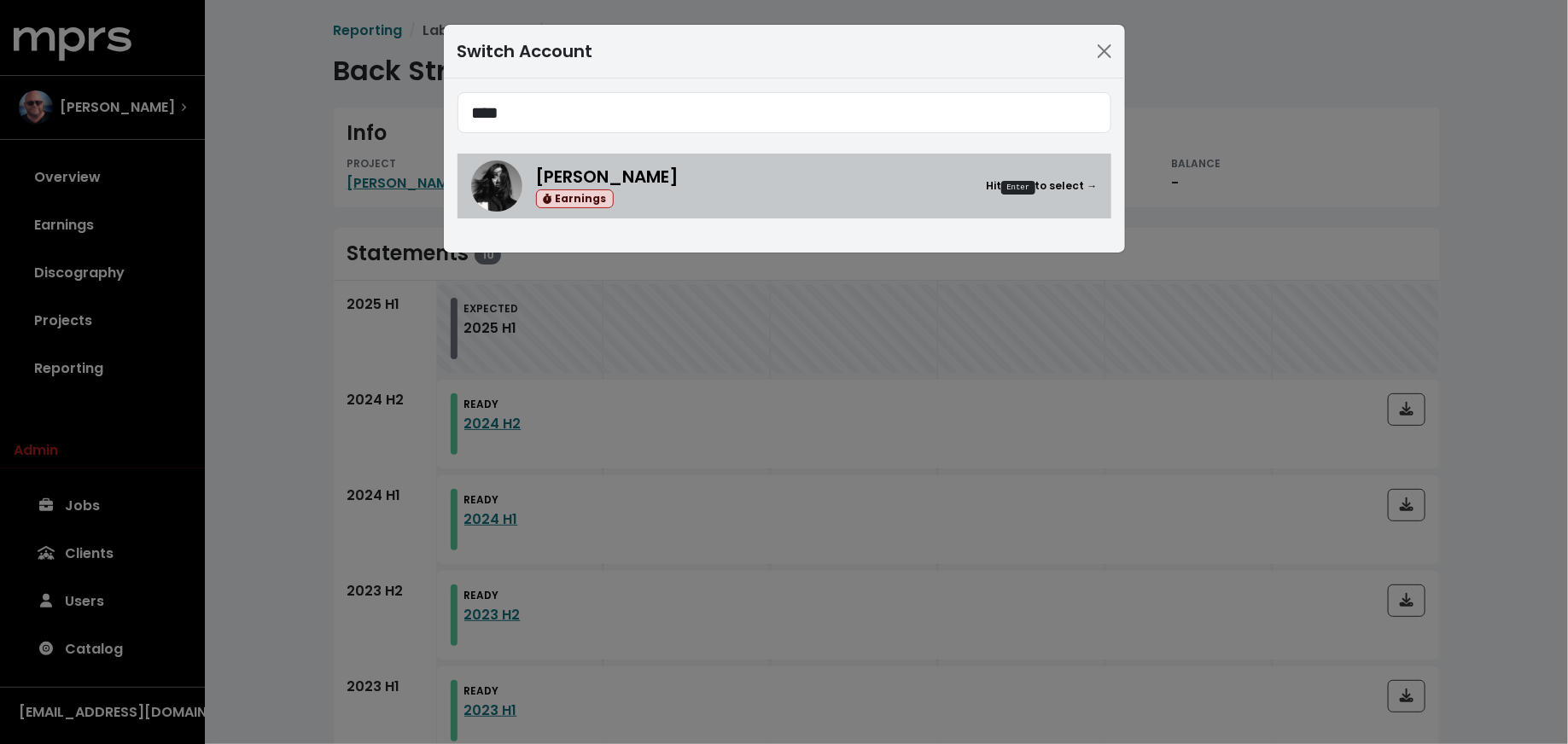
type input "****"
click at [491, 186] on img at bounding box center [497, 186] width 51 height 51
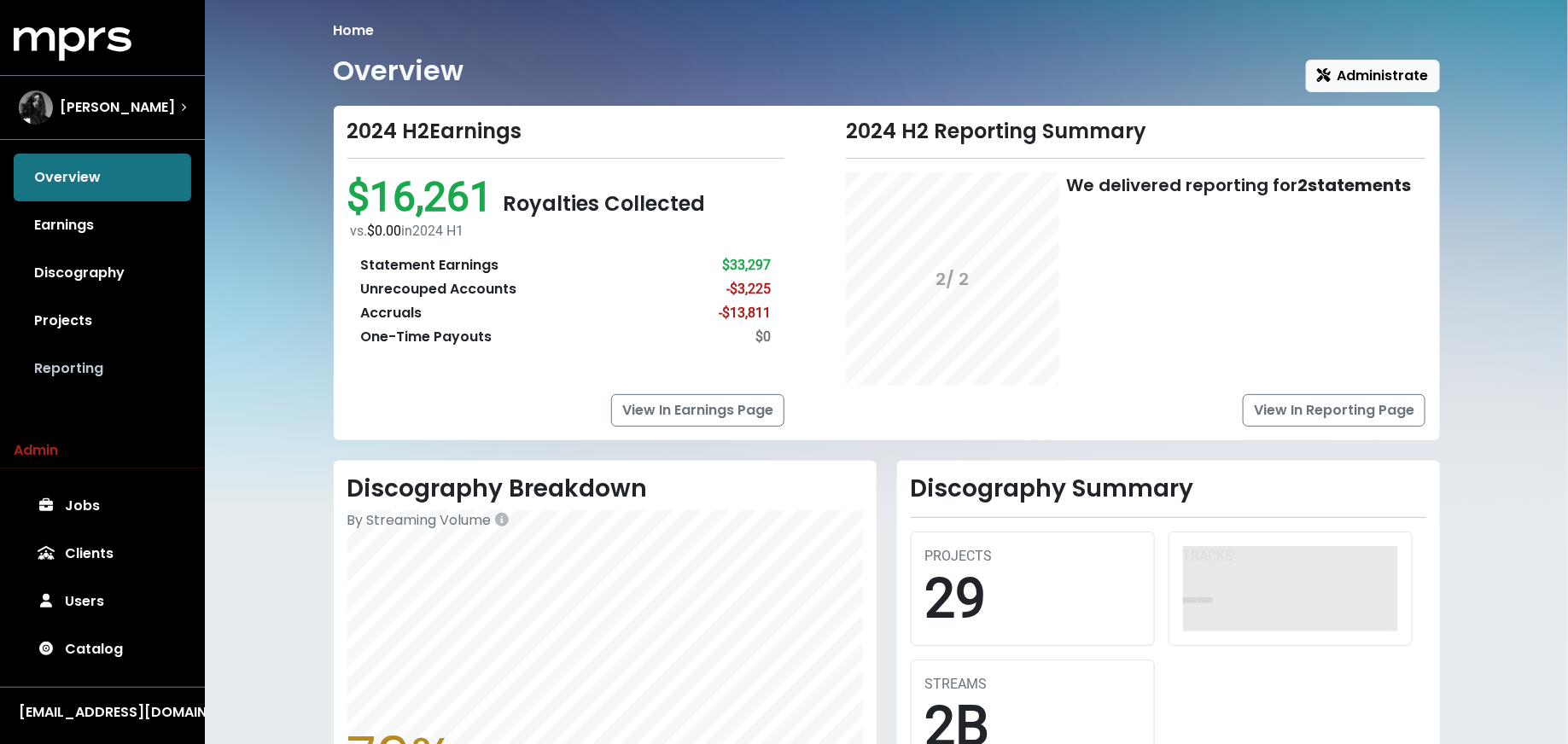
click at [114, 379] on link "Reporting" at bounding box center [102, 368] width 177 height 48
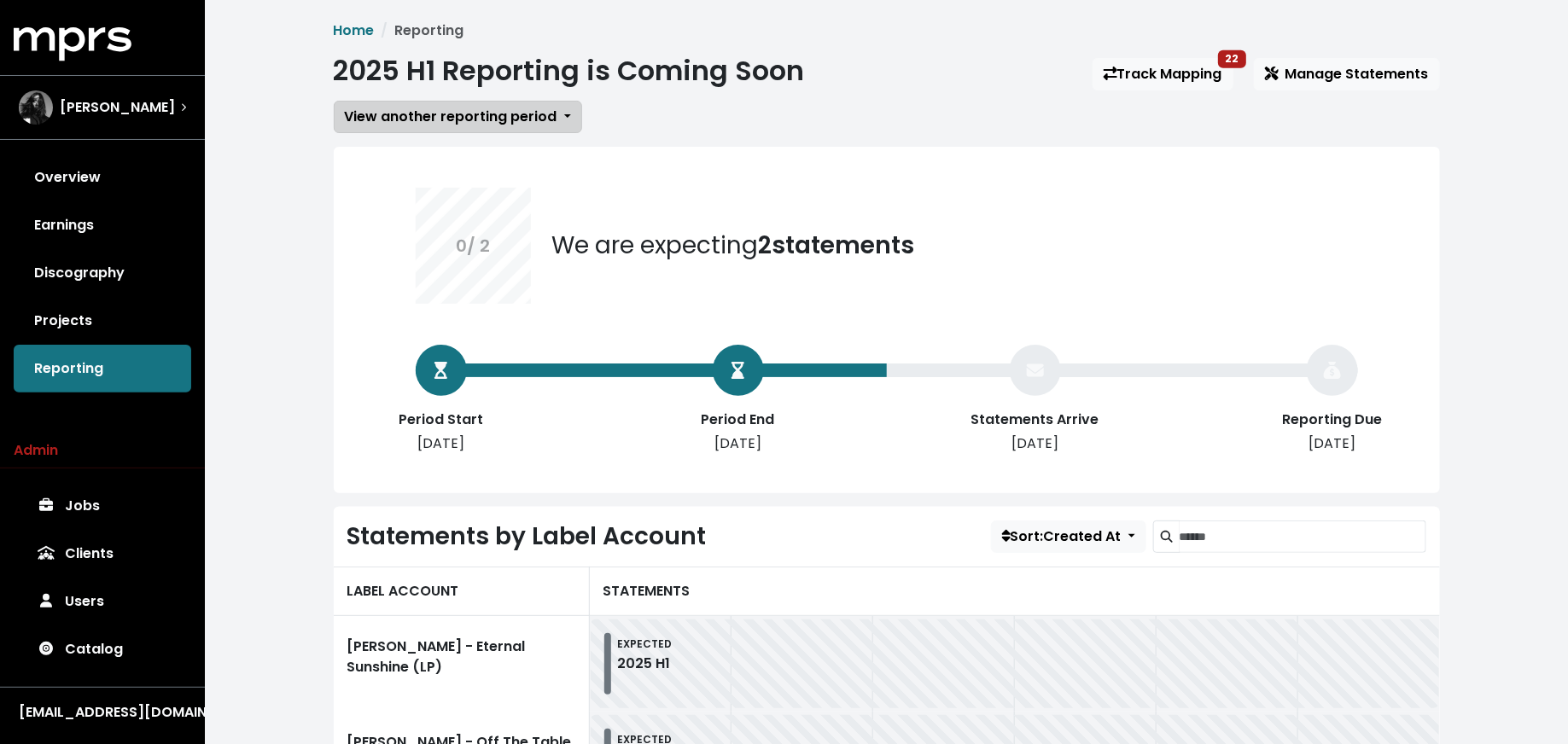
click at [433, 123] on span "View another reporting period" at bounding box center [451, 116] width 213 height 20
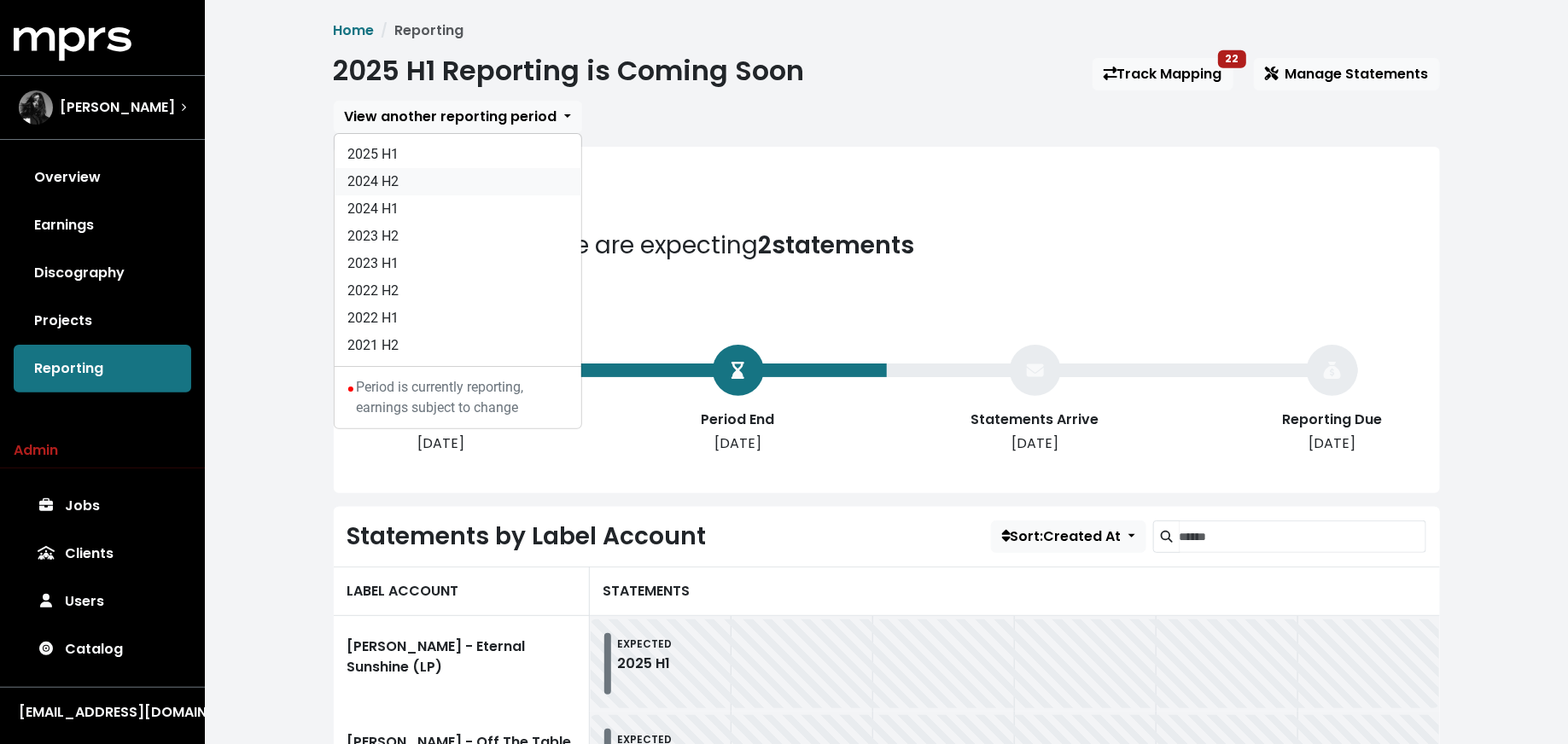
click at [431, 182] on link "2024 H2" at bounding box center [458, 182] width 247 height 27
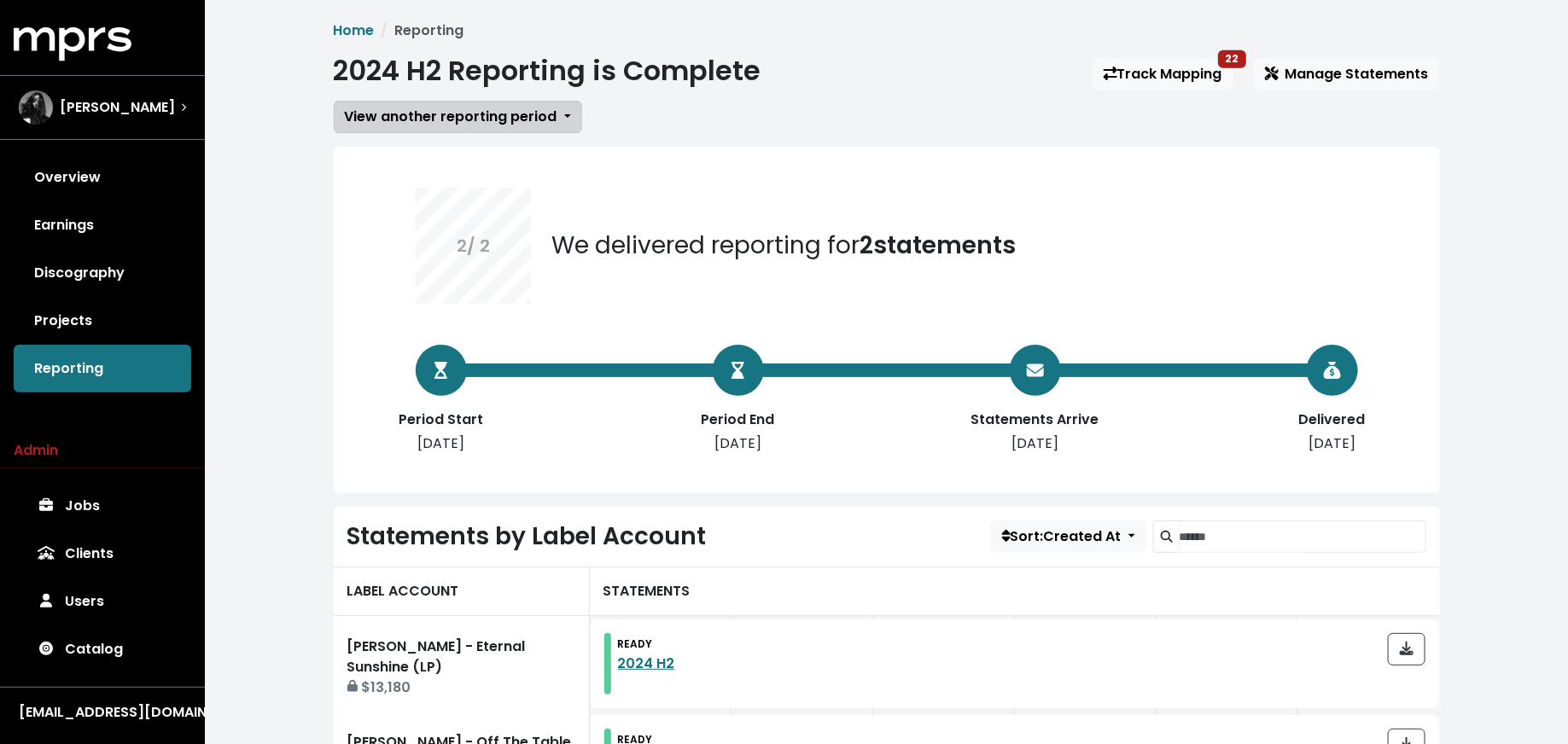
click at [431, 125] on span "View another reporting period" at bounding box center [451, 116] width 213 height 20
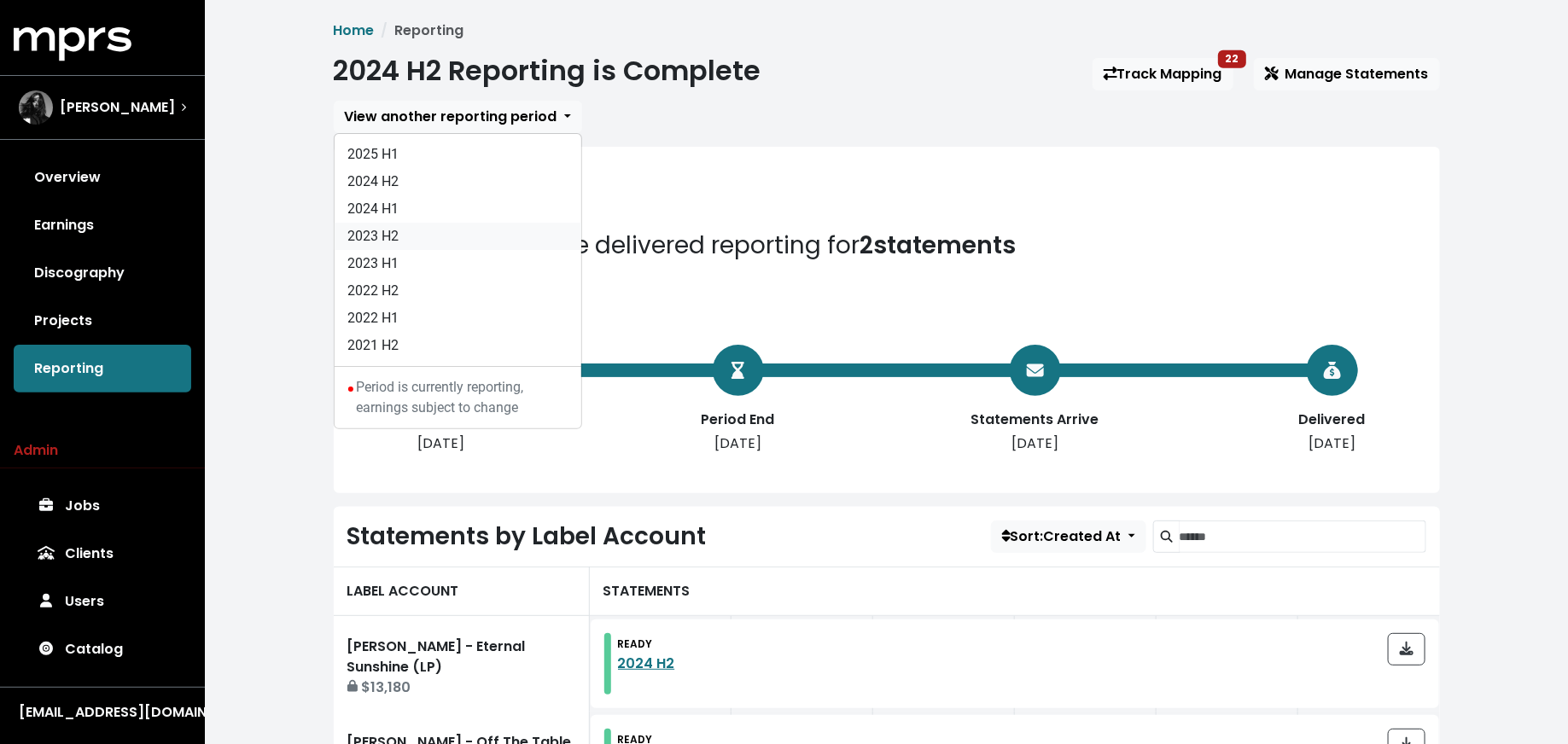
click at [411, 225] on link "2023 H2" at bounding box center [458, 236] width 247 height 27
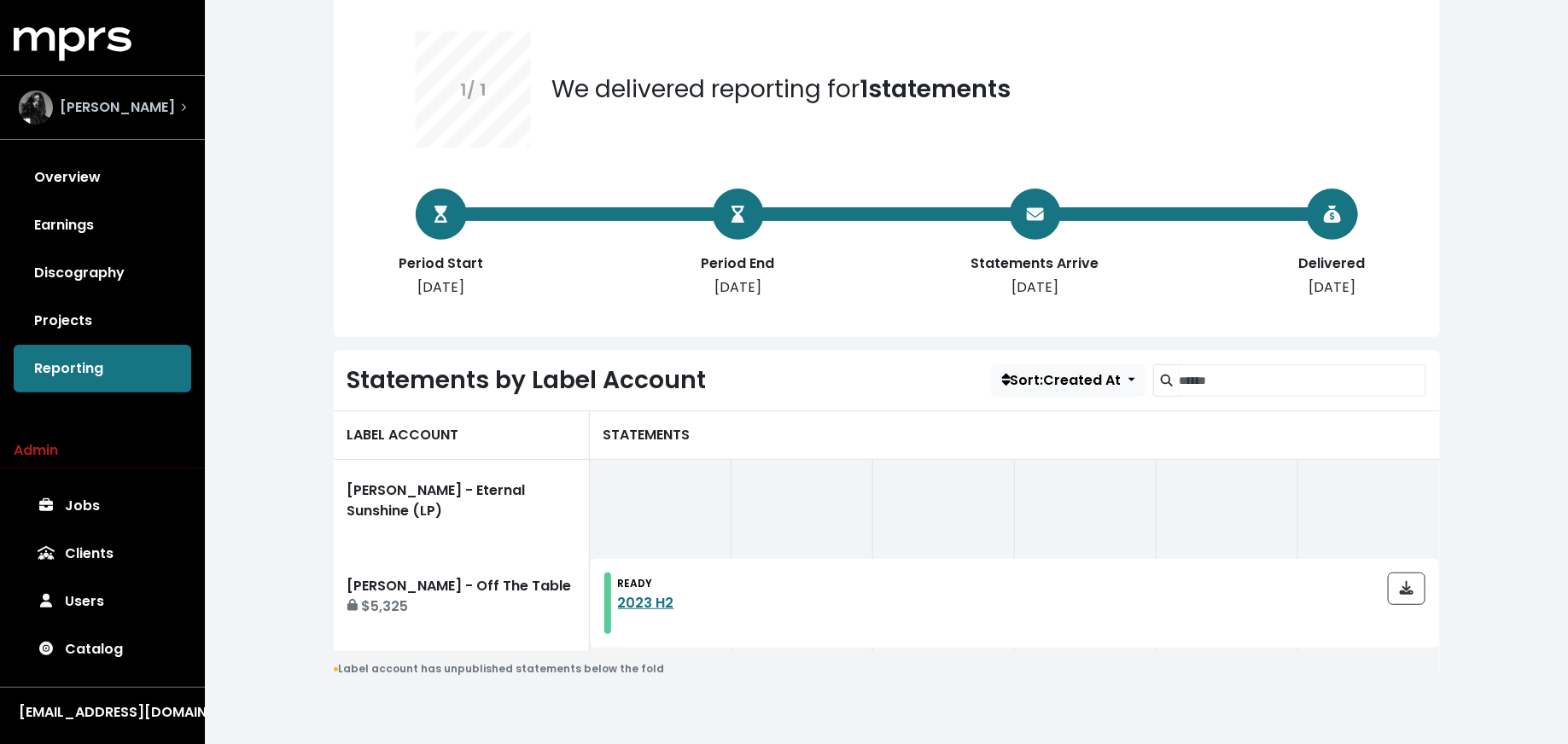
click at [136, 106] on span "[PERSON_NAME]" at bounding box center [117, 107] width 116 height 21
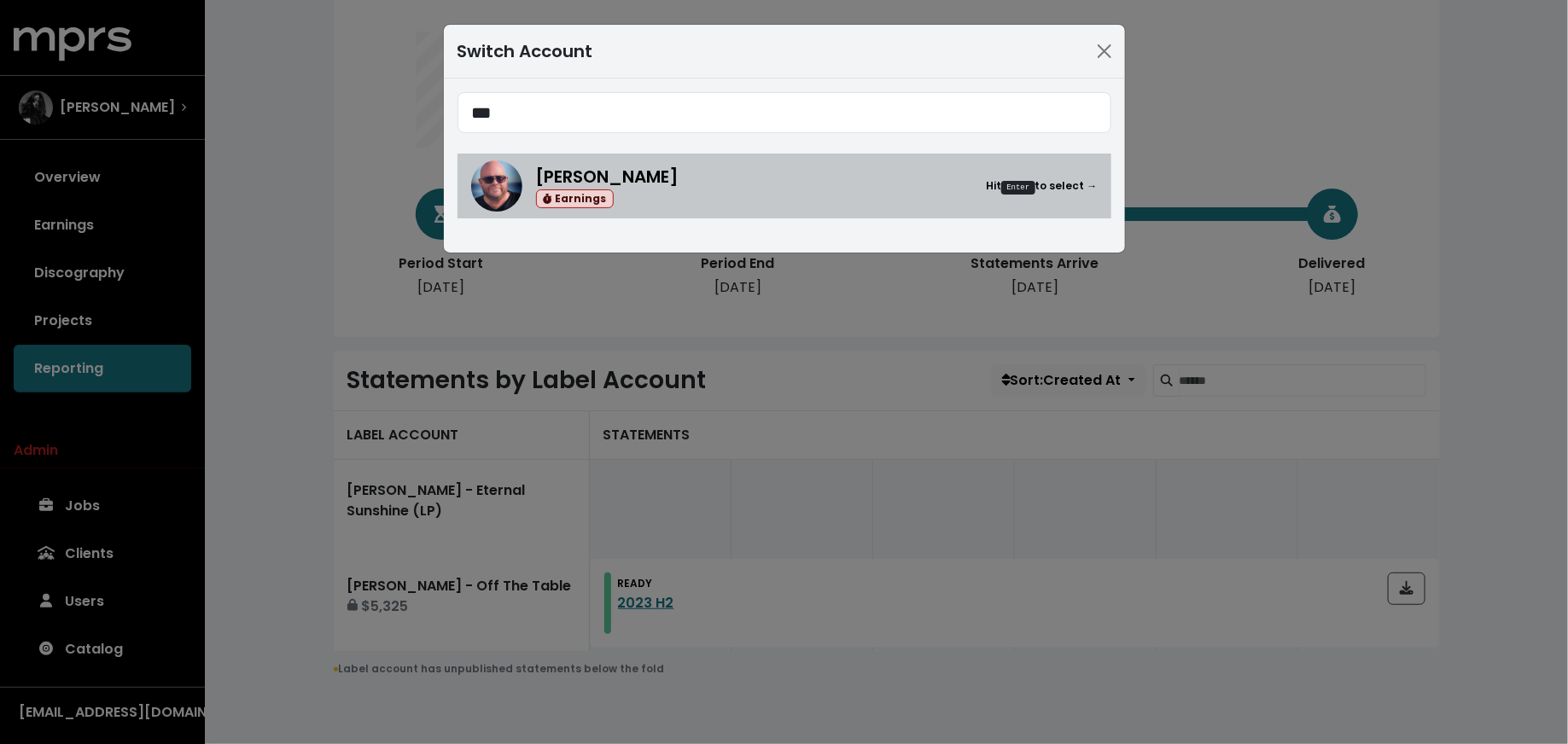
type input "***"
click at [683, 197] on div "[PERSON_NAME] Earnings Hit Enter to select →" at bounding box center [816, 186] width 561 height 45
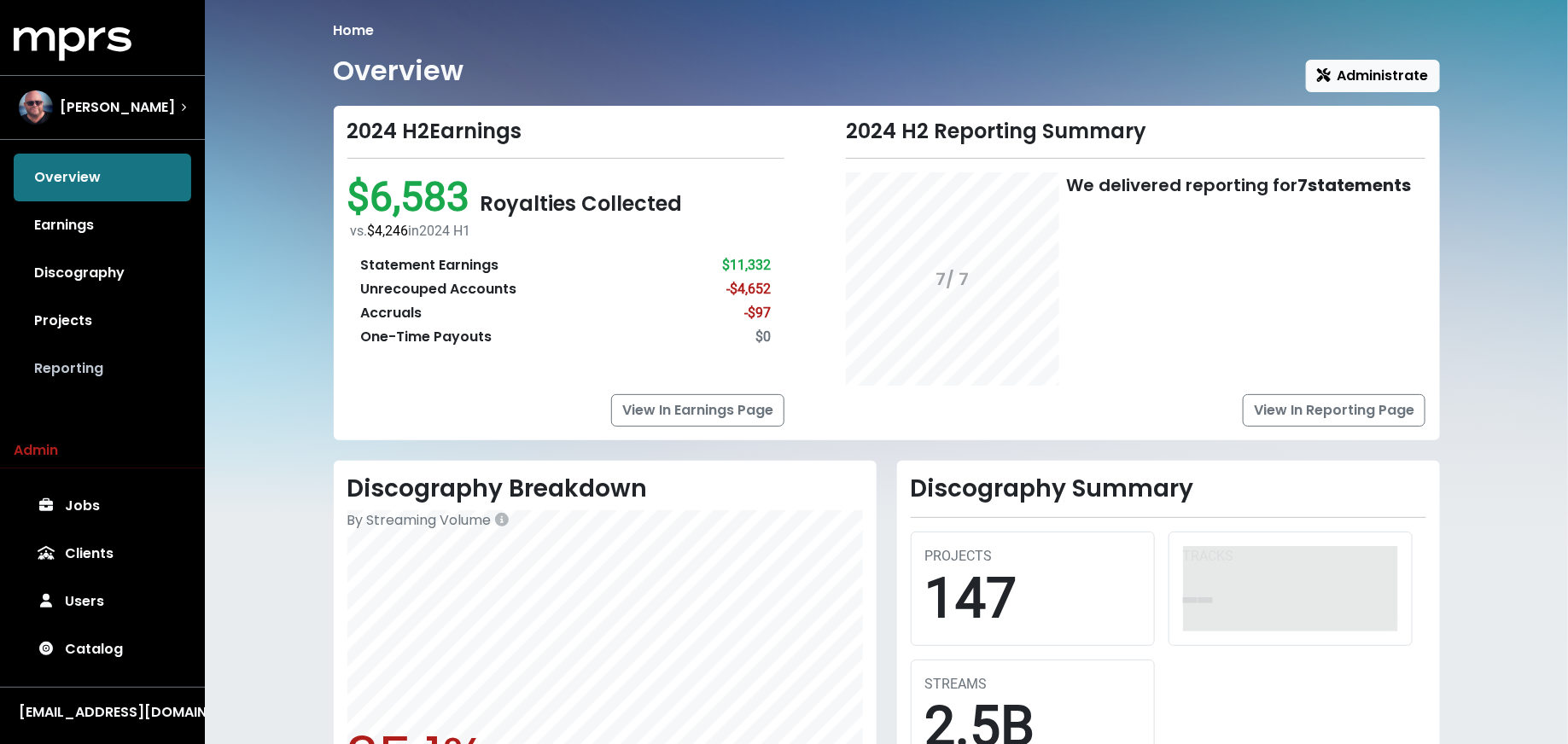
click at [144, 363] on link "Reporting" at bounding box center [102, 368] width 177 height 48
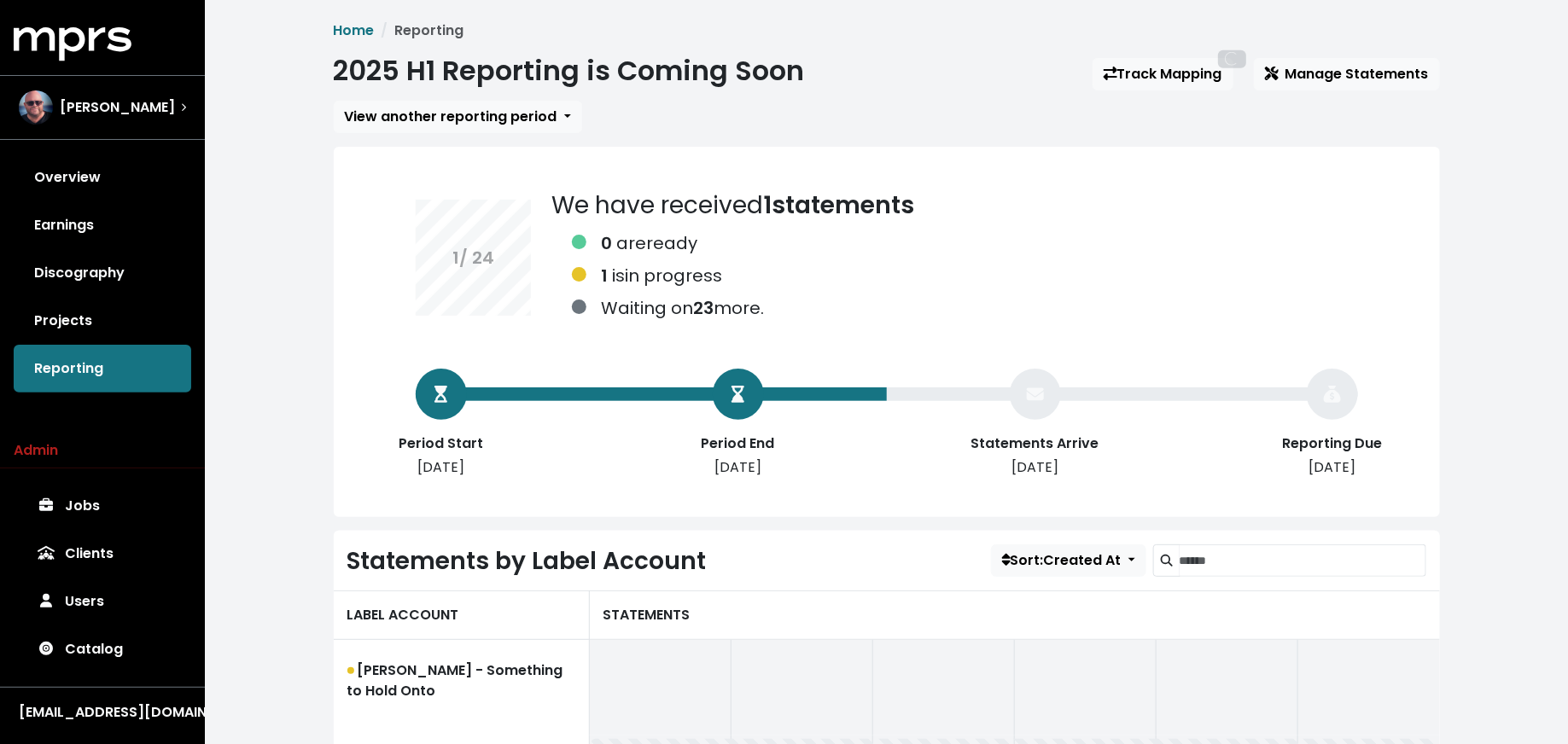
click at [488, 124] on span "View another reporting period" at bounding box center [451, 116] width 213 height 20
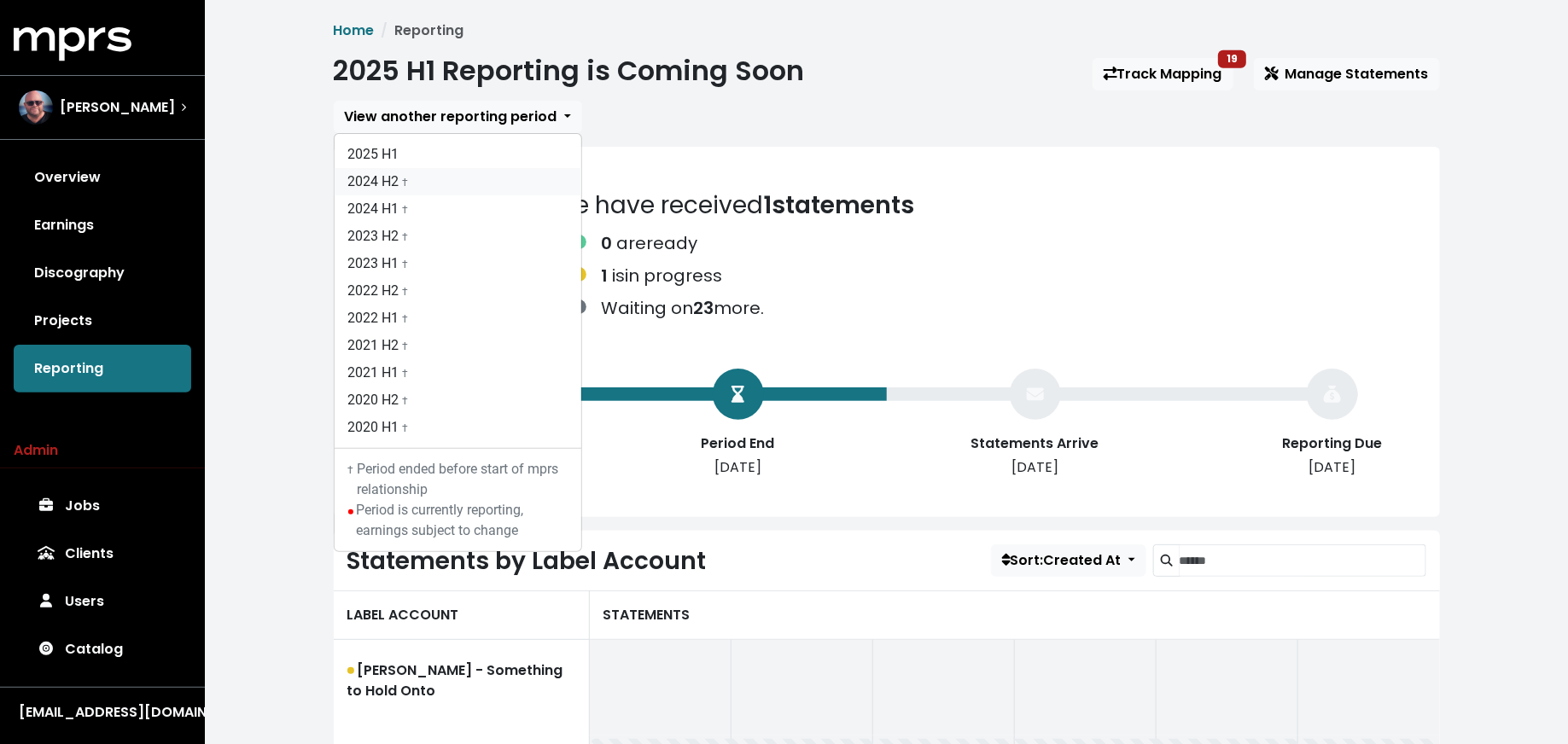
click at [491, 186] on link "2024 H2 †" at bounding box center [458, 182] width 247 height 27
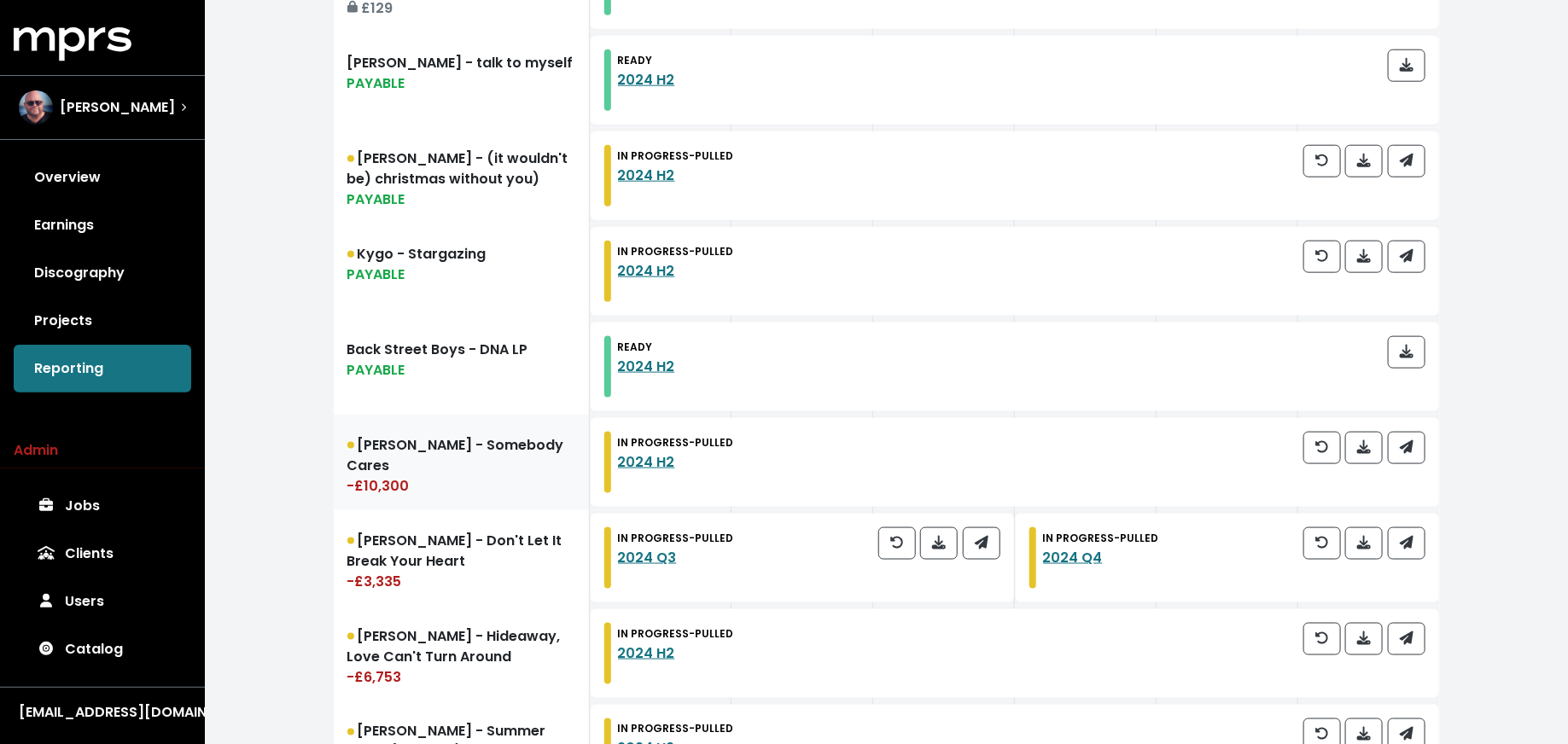
click at [517, 462] on link "[PERSON_NAME] - Somebody Cares -£10,300" at bounding box center [461, 462] width 256 height 96
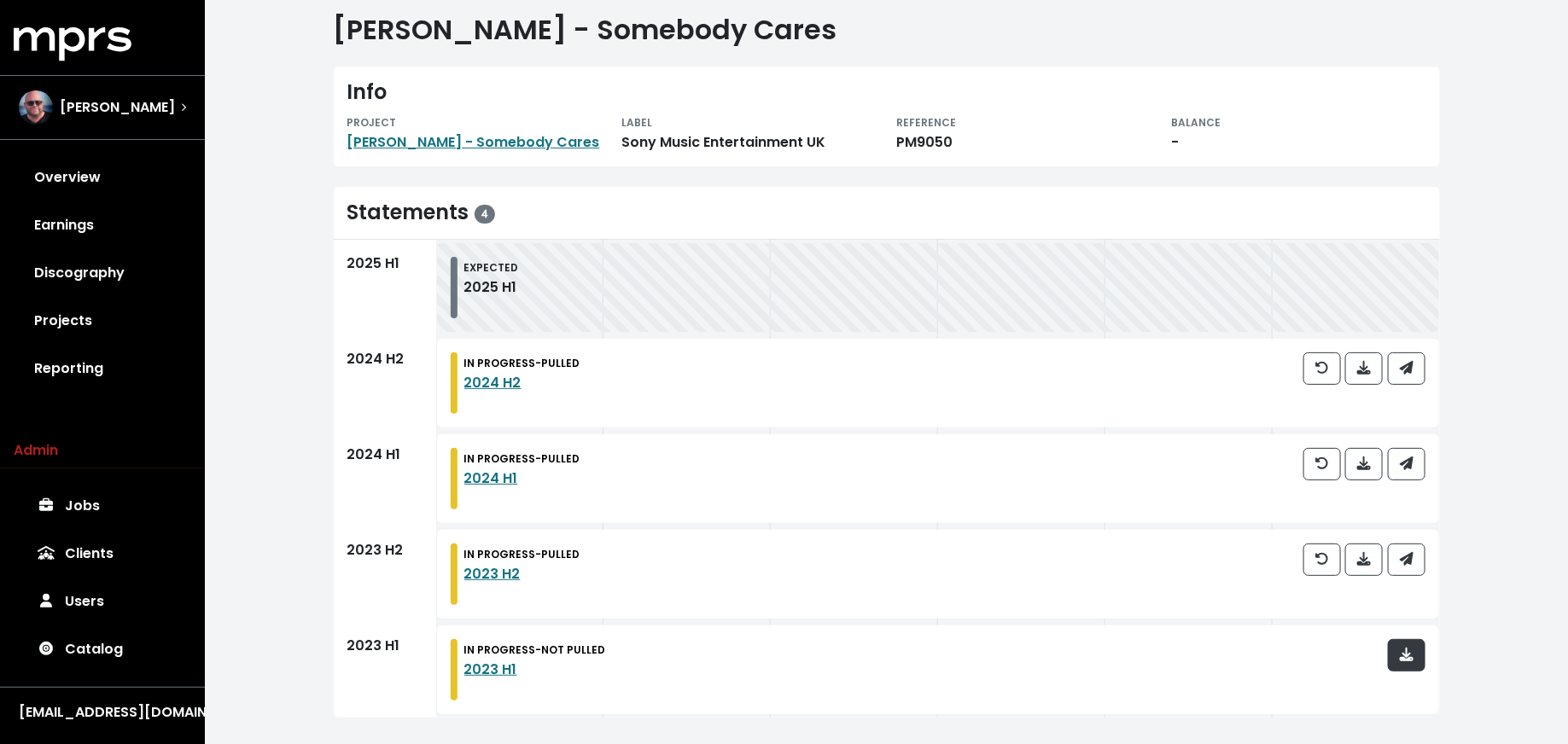
click at [1410, 660] on span "button" at bounding box center [1406, 655] width 14 height 20
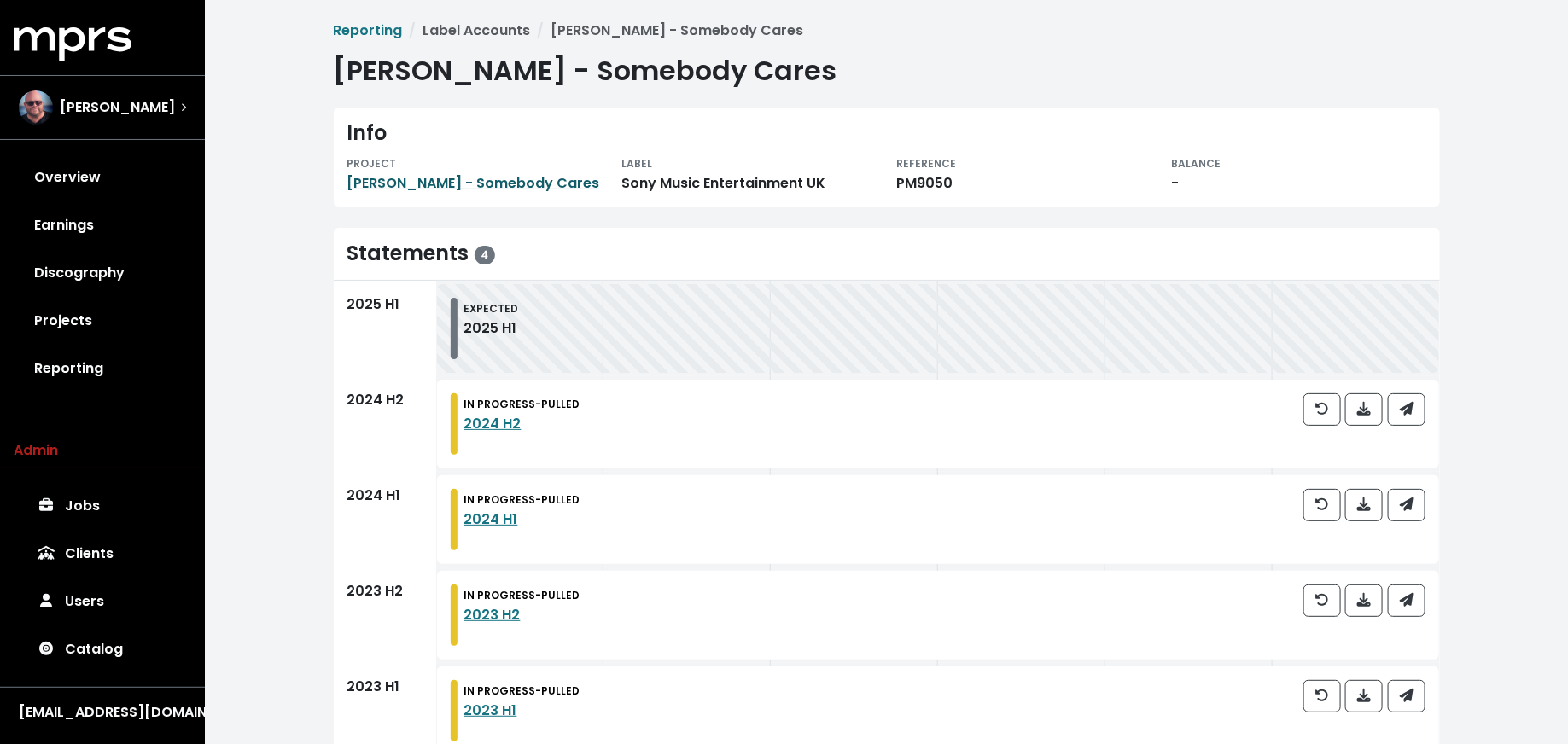
click at [439, 186] on link "[PERSON_NAME] - Somebody Cares" at bounding box center [474, 183] width 253 height 20
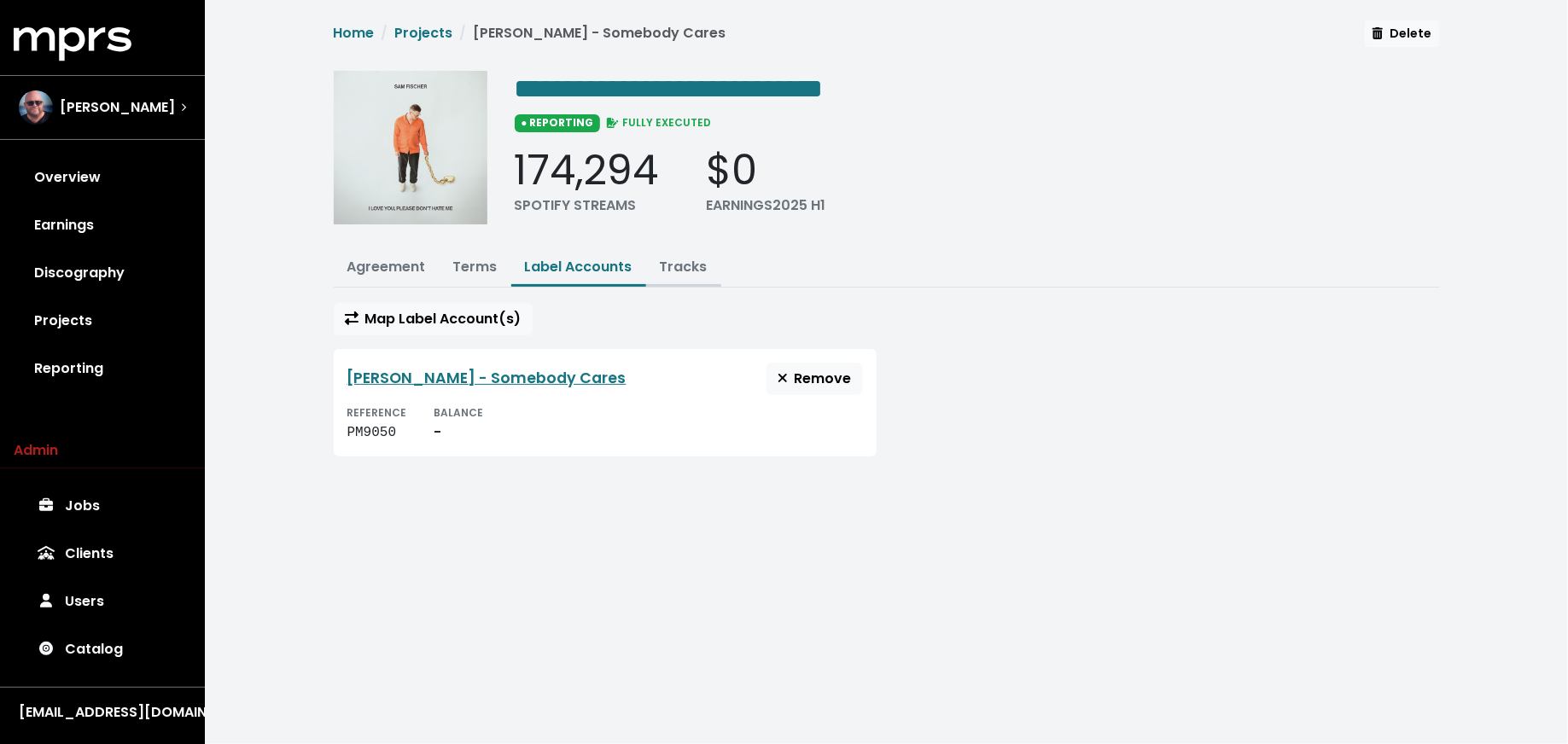
click at [679, 274] on button "Tracks" at bounding box center [683, 268] width 76 height 36
click at [691, 253] on button "Tracks" at bounding box center [683, 268] width 76 height 36
click at [660, 266] on link "Tracks" at bounding box center [683, 266] width 48 height 20
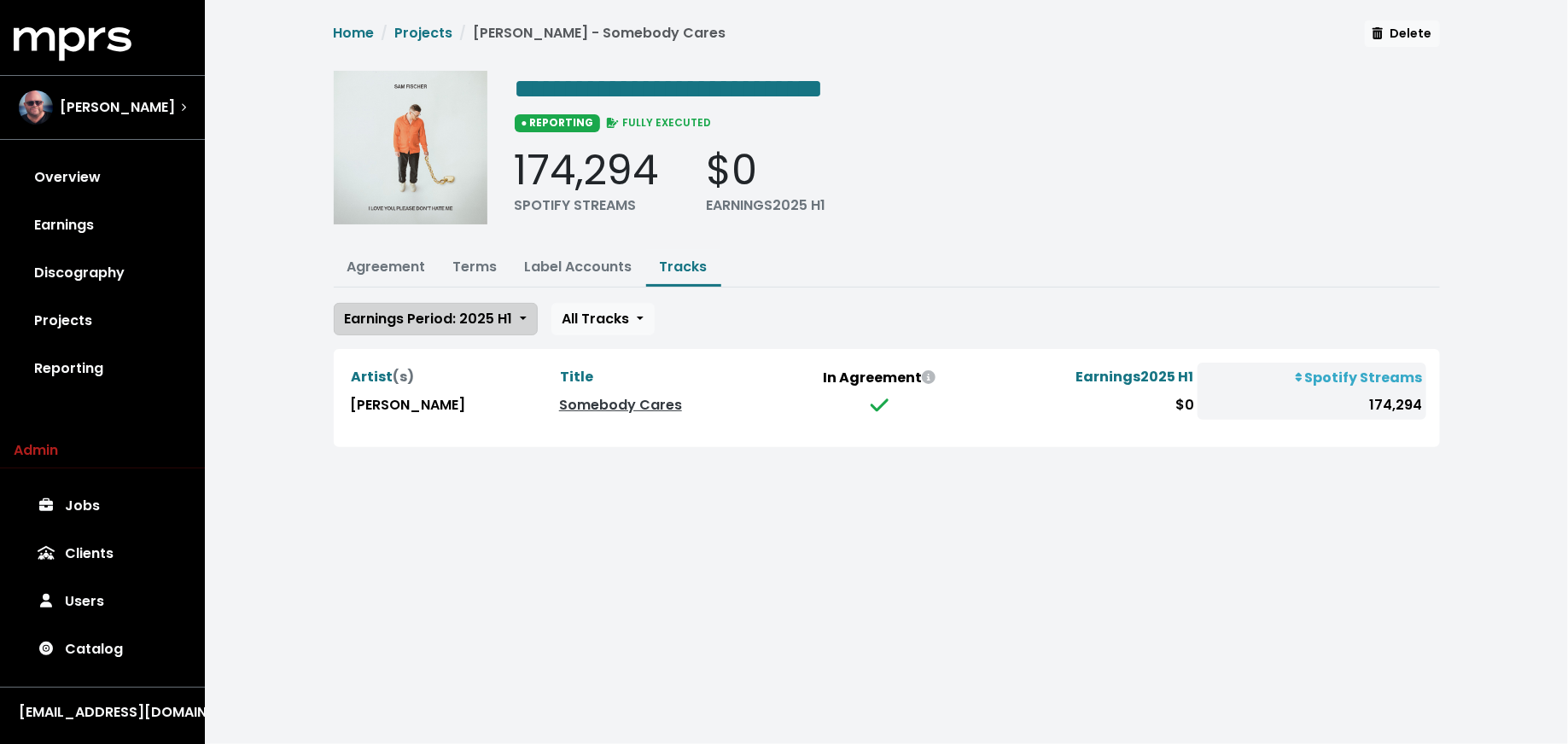
click at [514, 320] on button "Earnings Period: 2025 H1" at bounding box center [436, 319] width 204 height 33
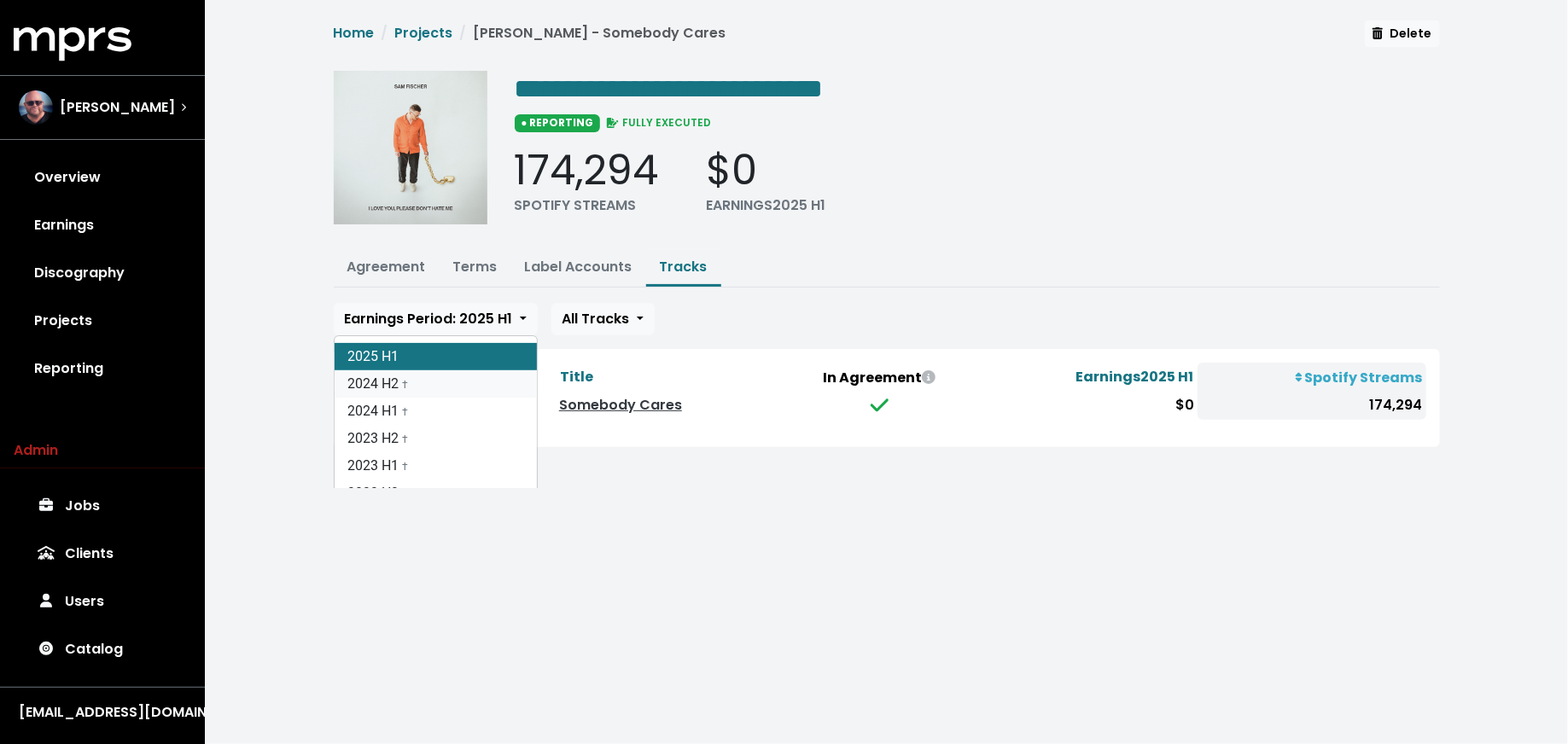
click at [501, 376] on link "2024 H2 †" at bounding box center [436, 384] width 202 height 27
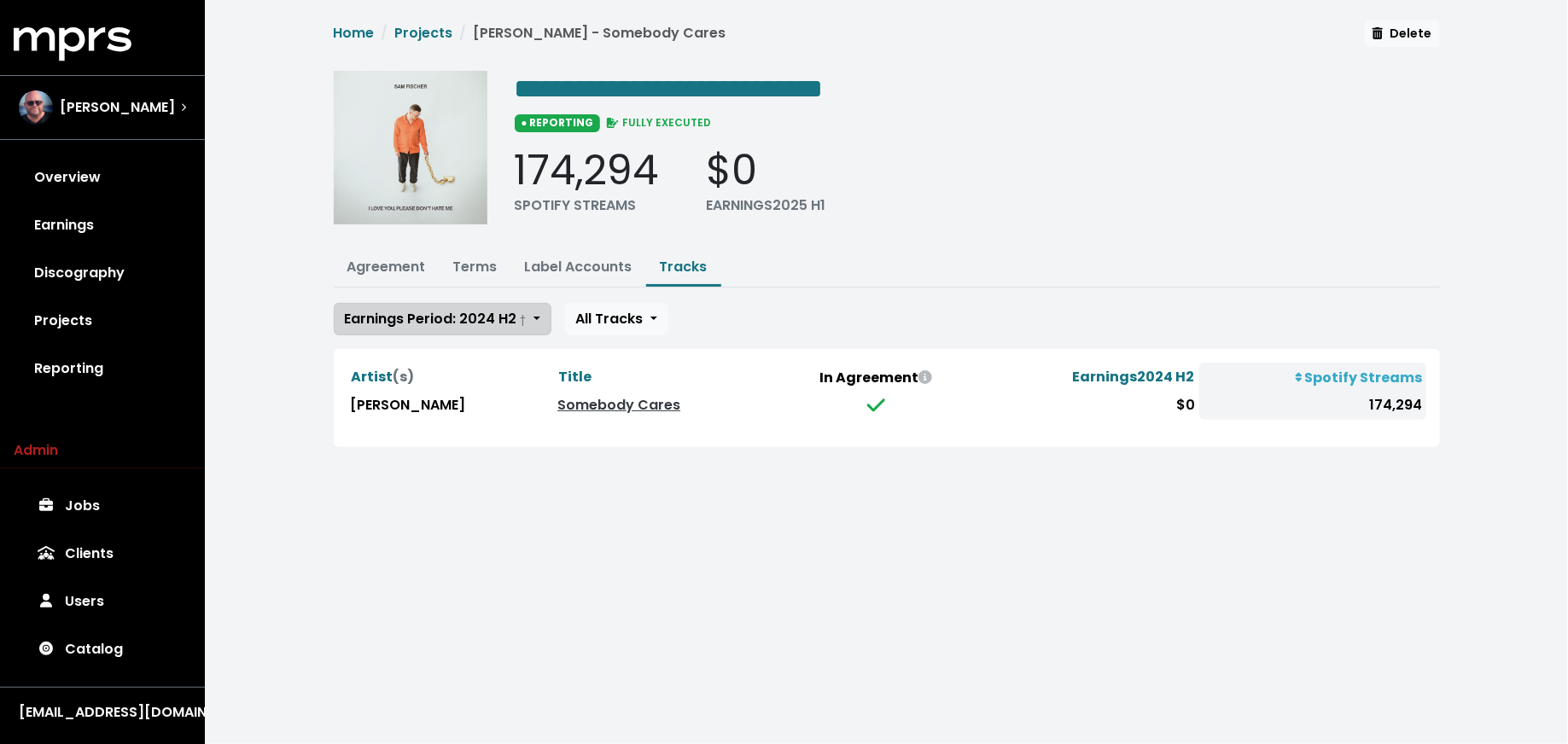
click at [453, 326] on button "Earnings Period: 2024 H2 †" at bounding box center [442, 319] width 217 height 33
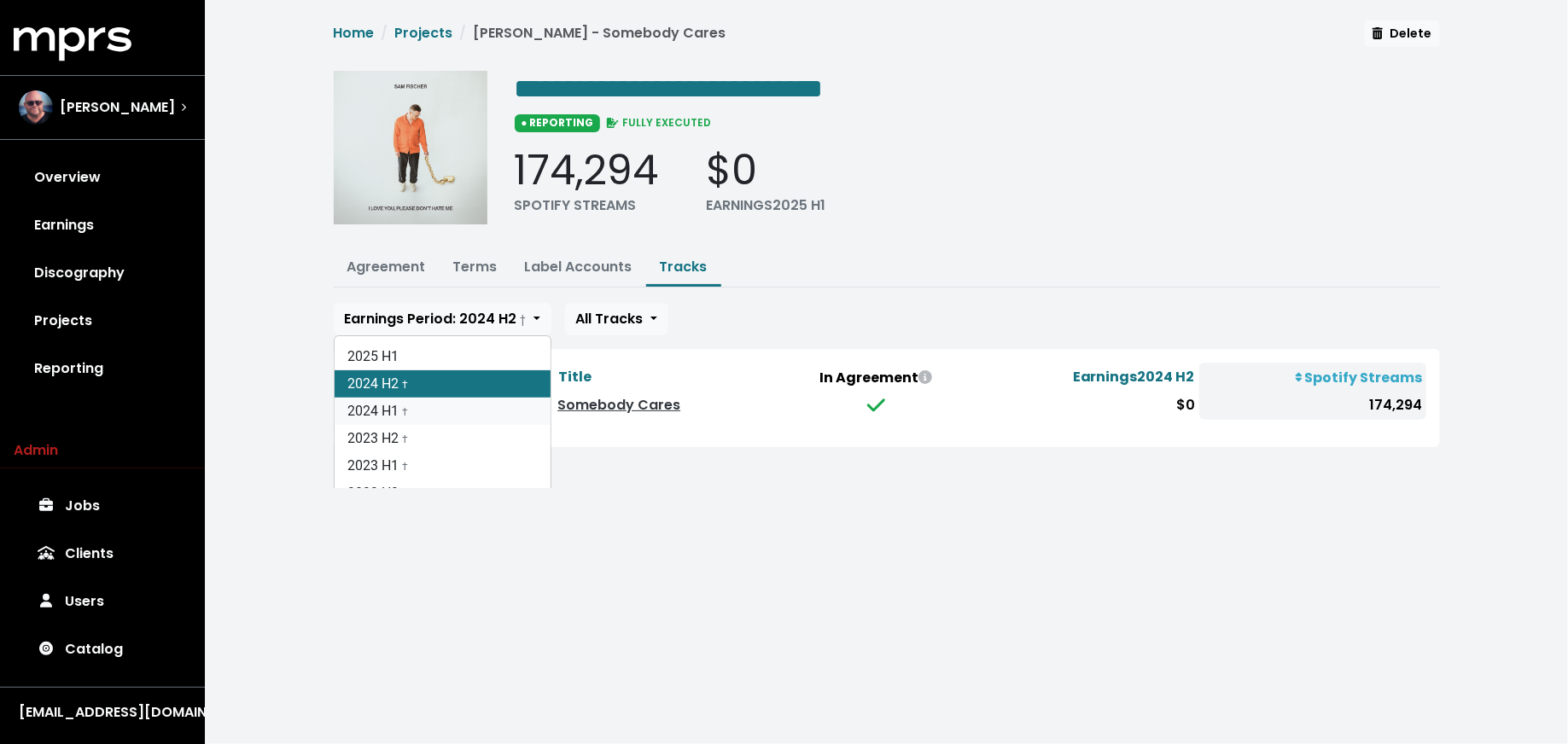
click at [452, 399] on link "2024 H1 †" at bounding box center [442, 411] width 216 height 27
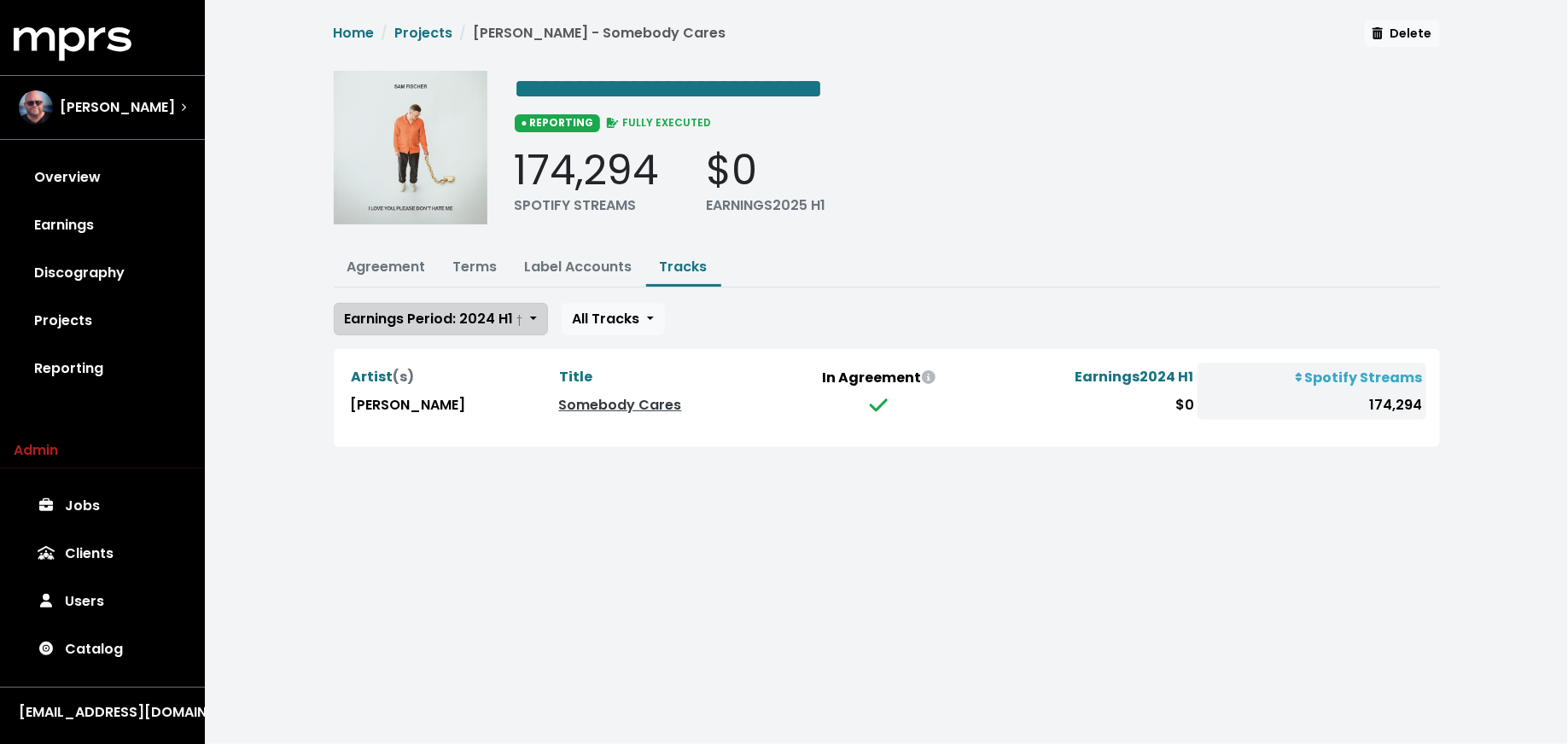
click at [476, 319] on span "Earnings Period: 2024 H1 †" at bounding box center [434, 318] width 178 height 20
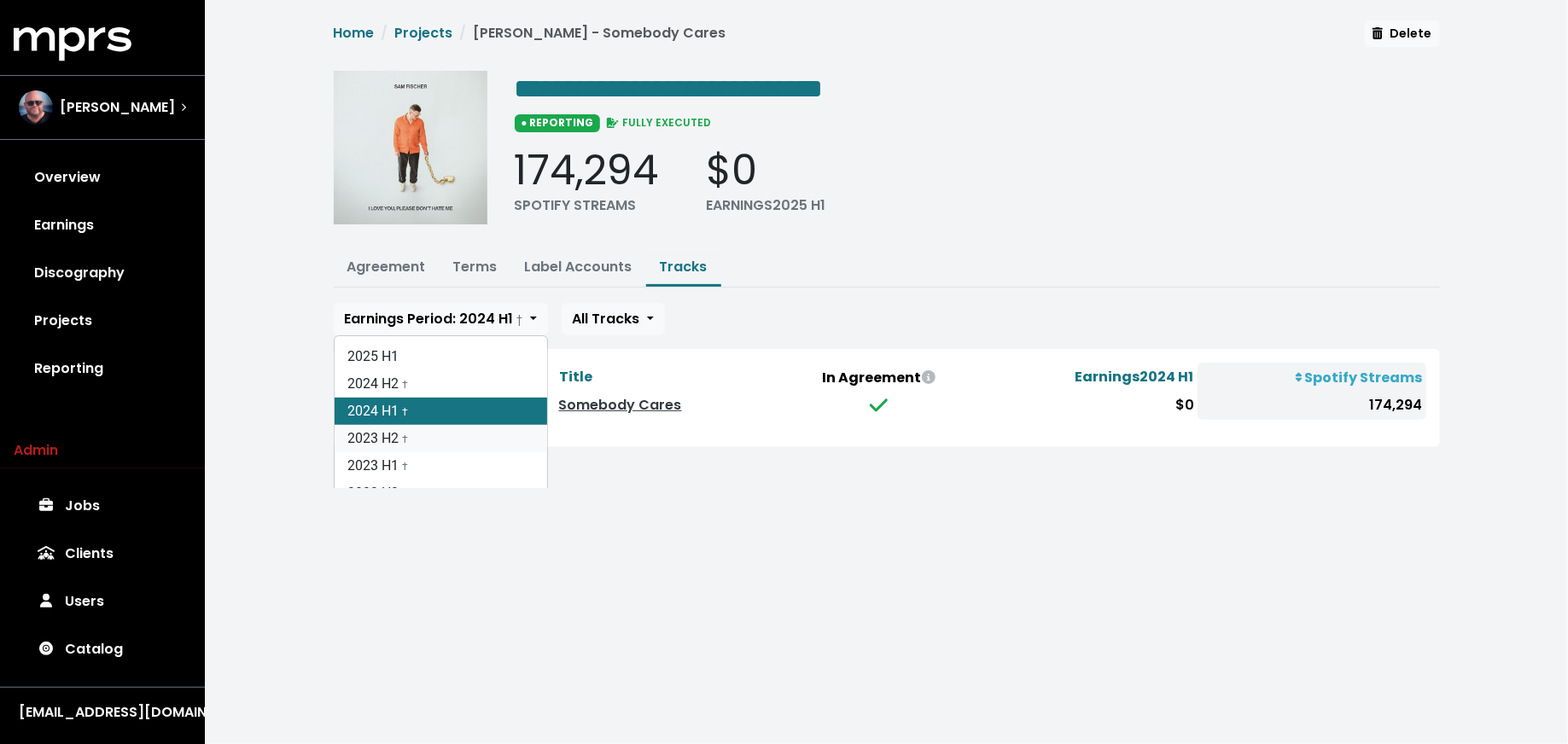
click at [460, 430] on link "2023 H2 †" at bounding box center [441, 438] width 213 height 27
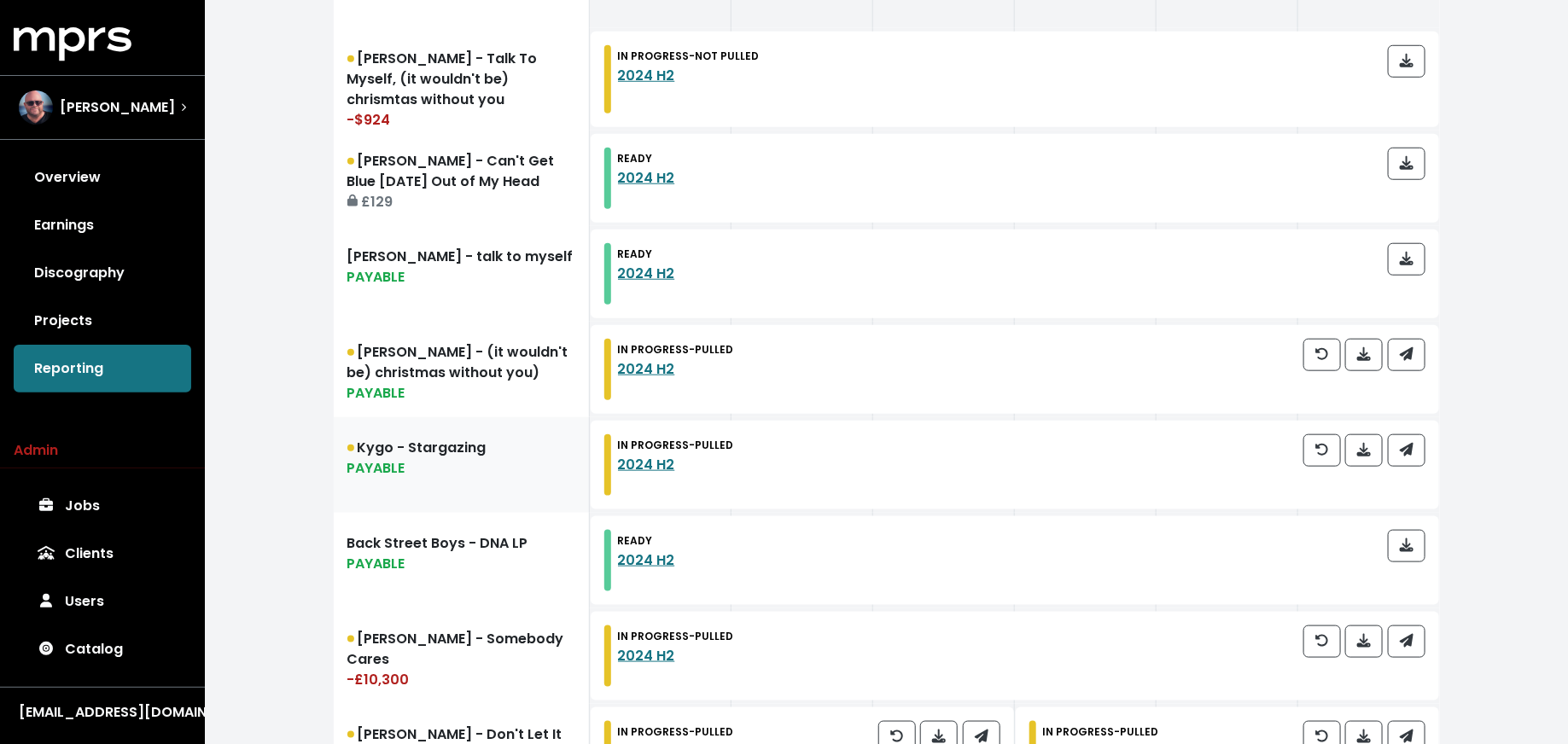
scroll to position [679, 0]
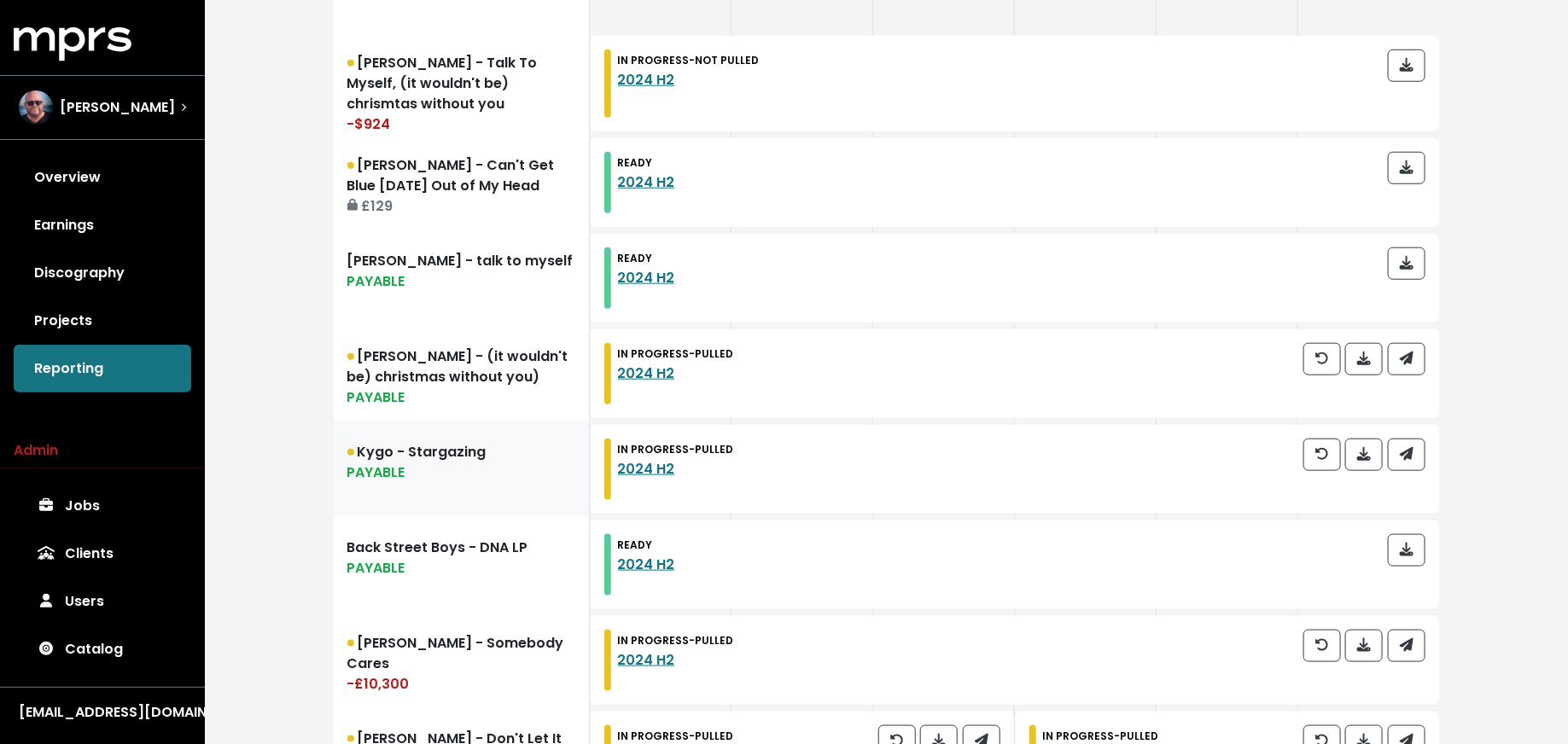
click at [431, 486] on link "Kygo - Stargazing PAYABLE" at bounding box center [461, 468] width 256 height 96
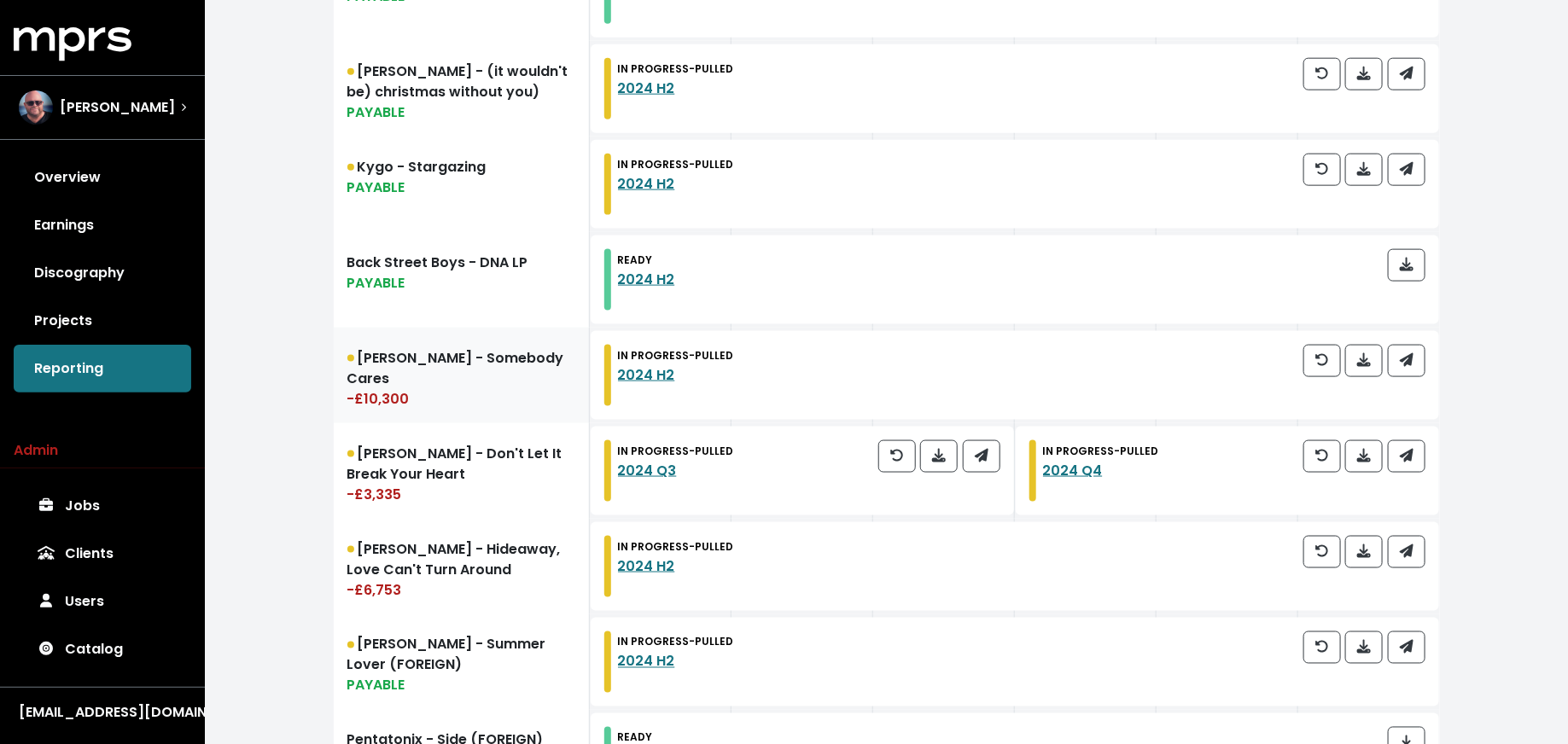
scroll to position [968, 0]
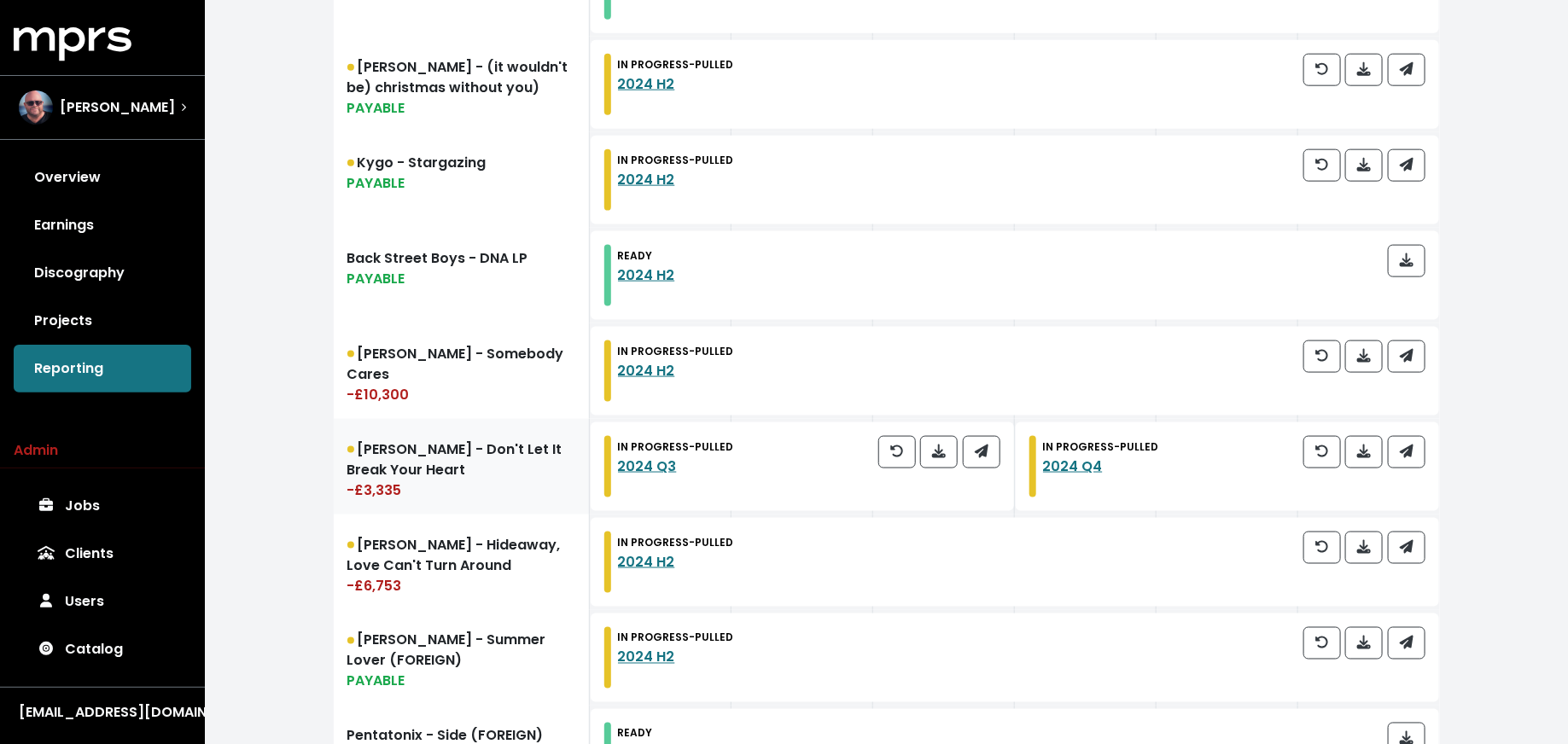
click at [474, 481] on div "-£3,335" at bounding box center [461, 490] width 228 height 21
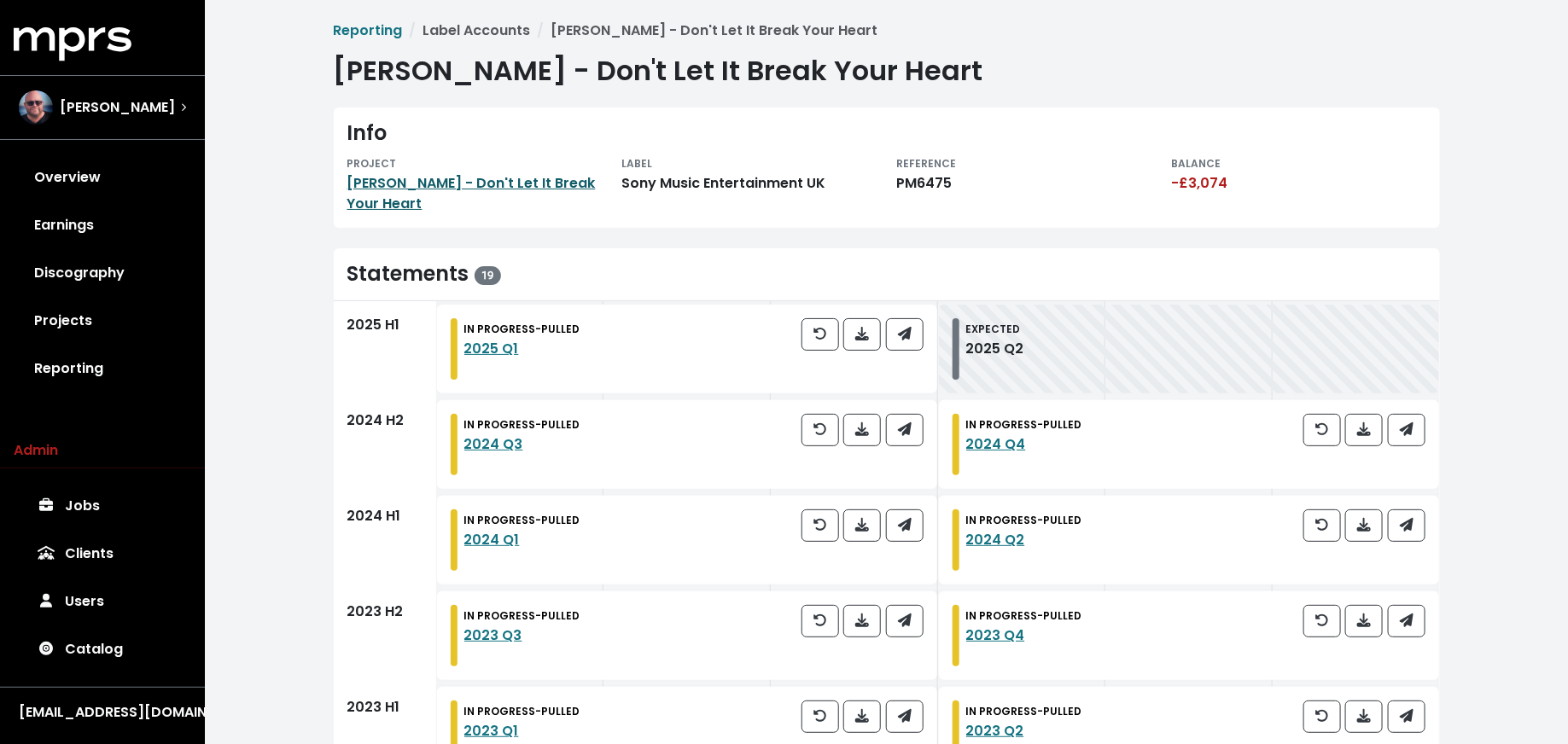
click at [541, 187] on link "[PERSON_NAME] - Don't Let It Break Your Heart" at bounding box center [471, 193] width 248 height 40
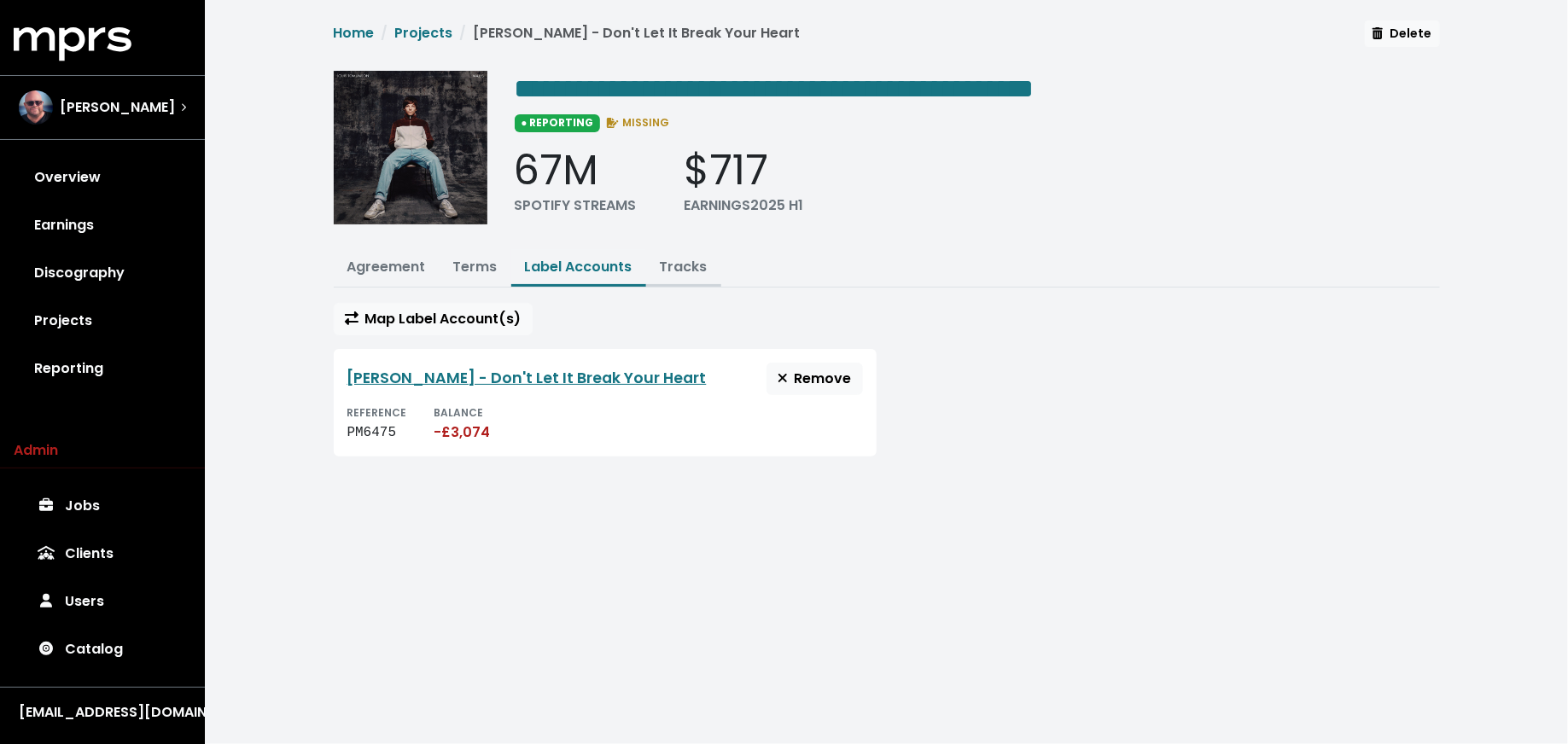
click at [680, 267] on link "Tracks" at bounding box center [683, 266] width 48 height 20
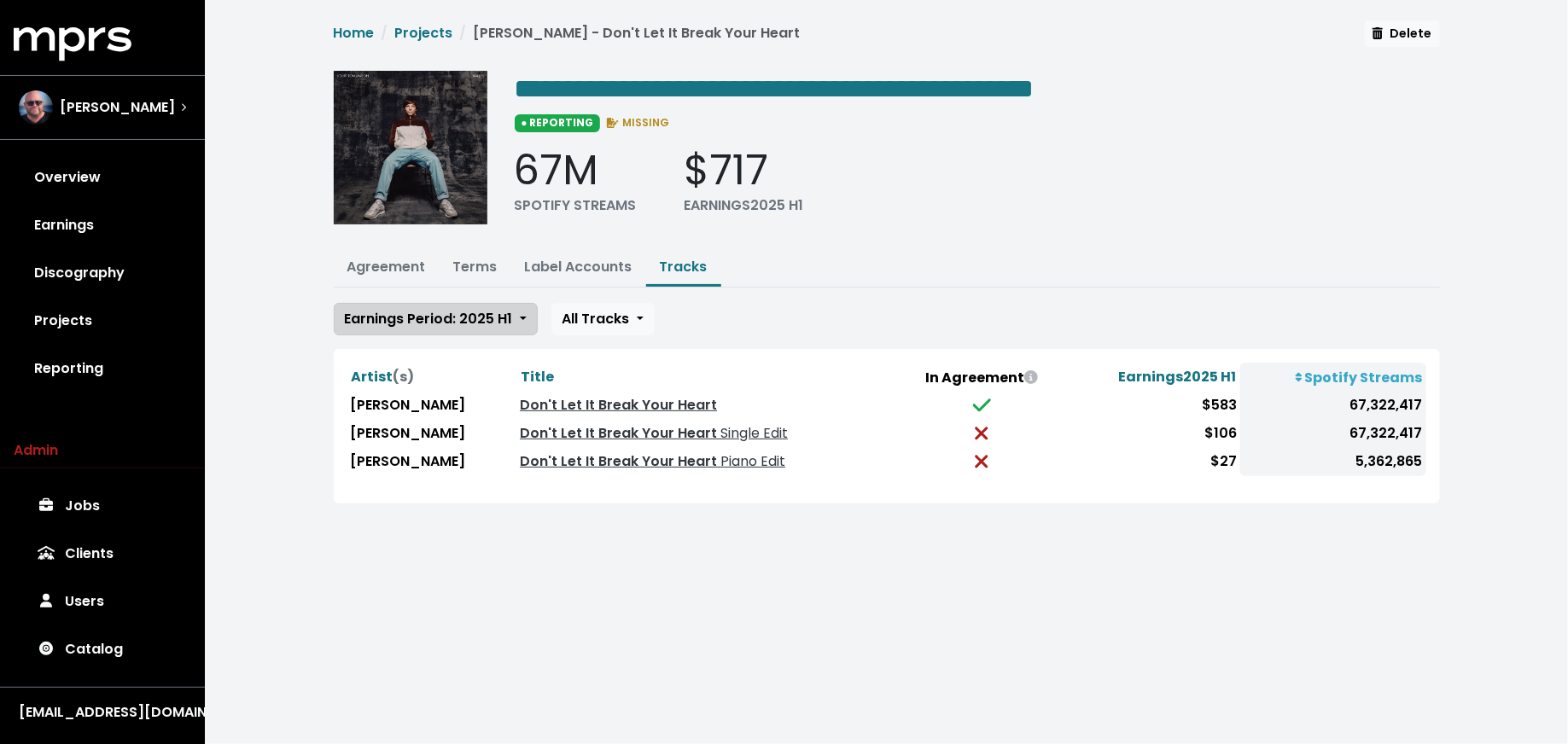
click at [472, 316] on span "Earnings Period: 2025 H1" at bounding box center [429, 318] width 168 height 20
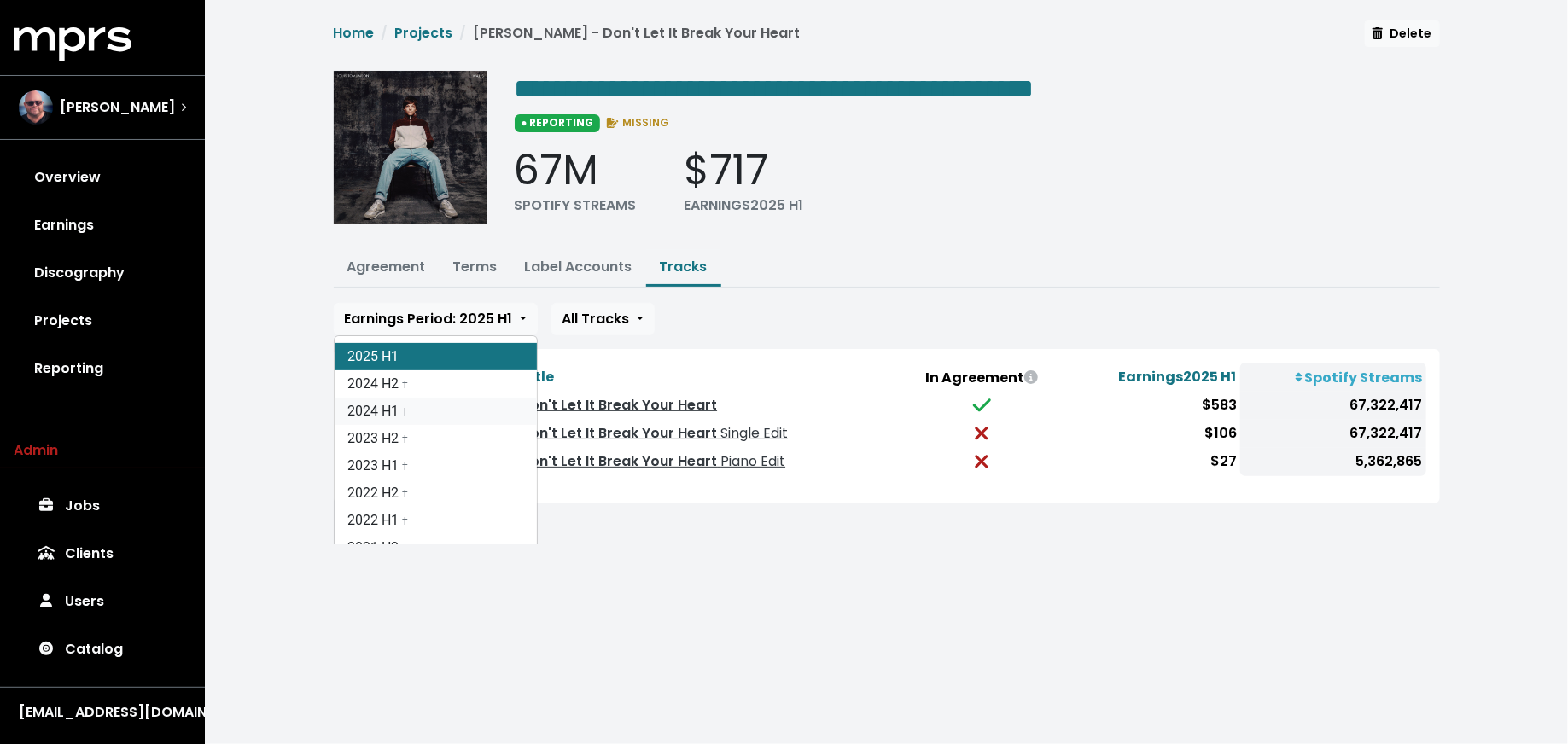
click at [461, 398] on link "2024 H1 †" at bounding box center [436, 411] width 202 height 27
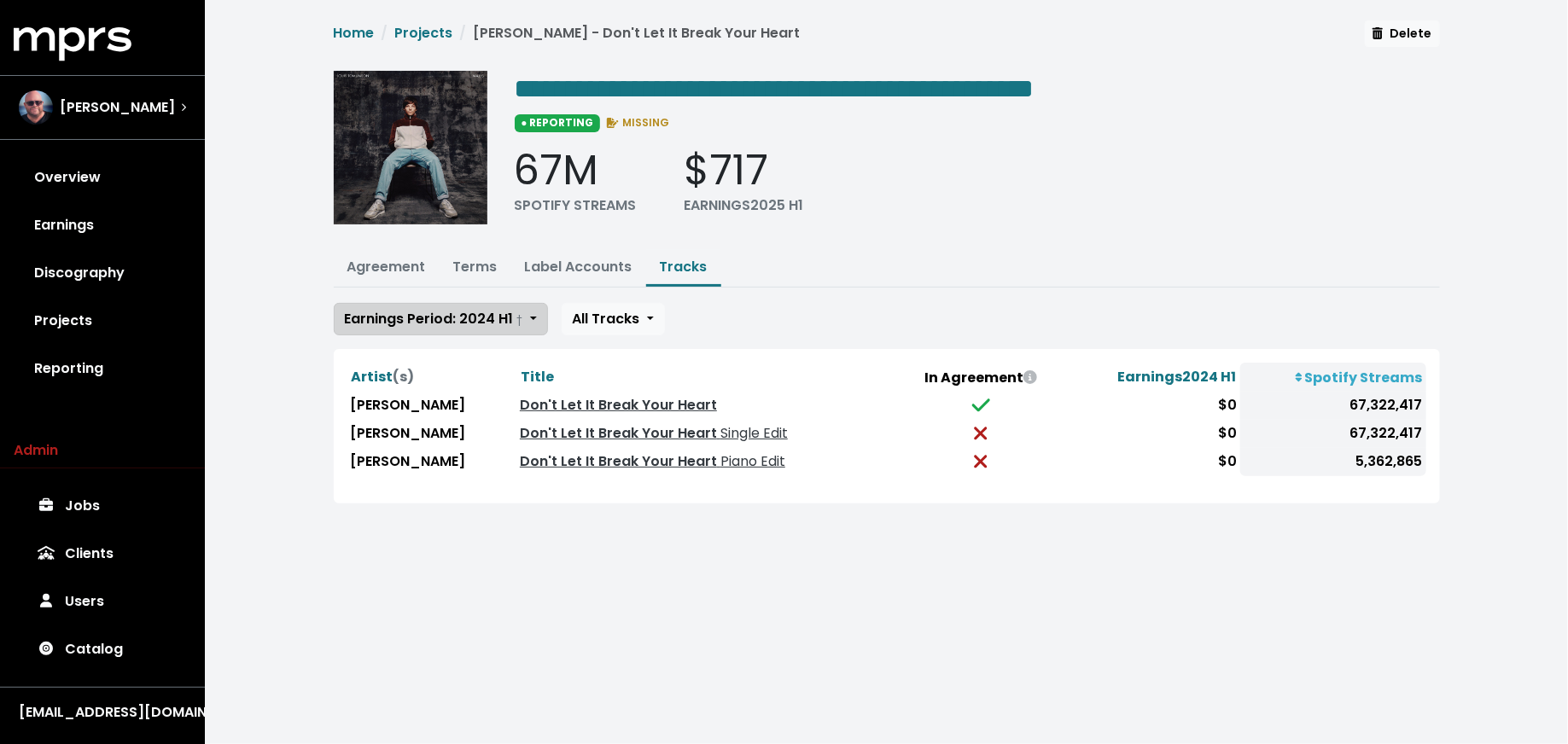
click at [390, 318] on span "Earnings Period: 2024 H1 †" at bounding box center [434, 318] width 178 height 20
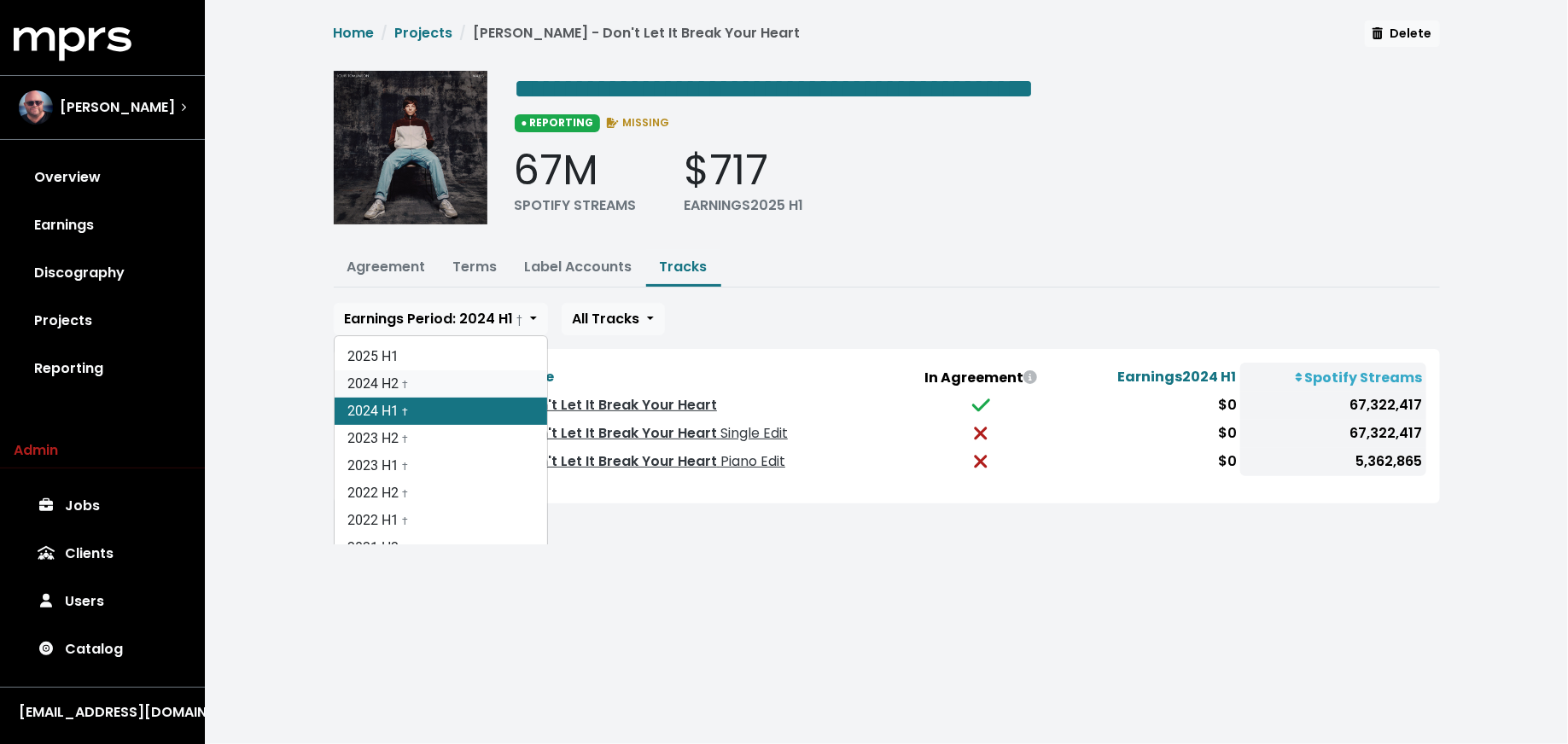
click at [392, 384] on link "2024 H2 †" at bounding box center [441, 384] width 213 height 27
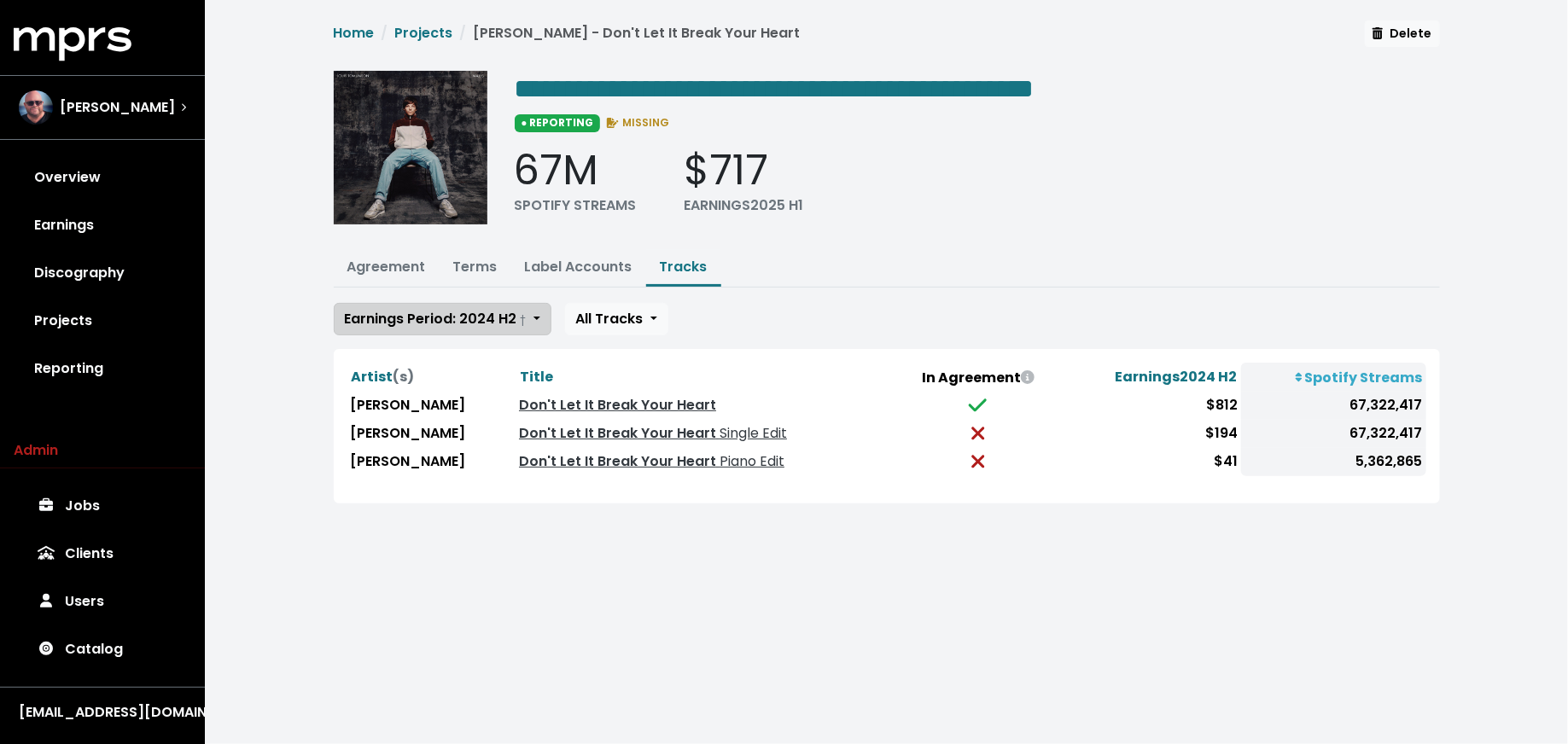
click at [440, 327] on button "Earnings Period: 2024 H2 †" at bounding box center [442, 319] width 217 height 33
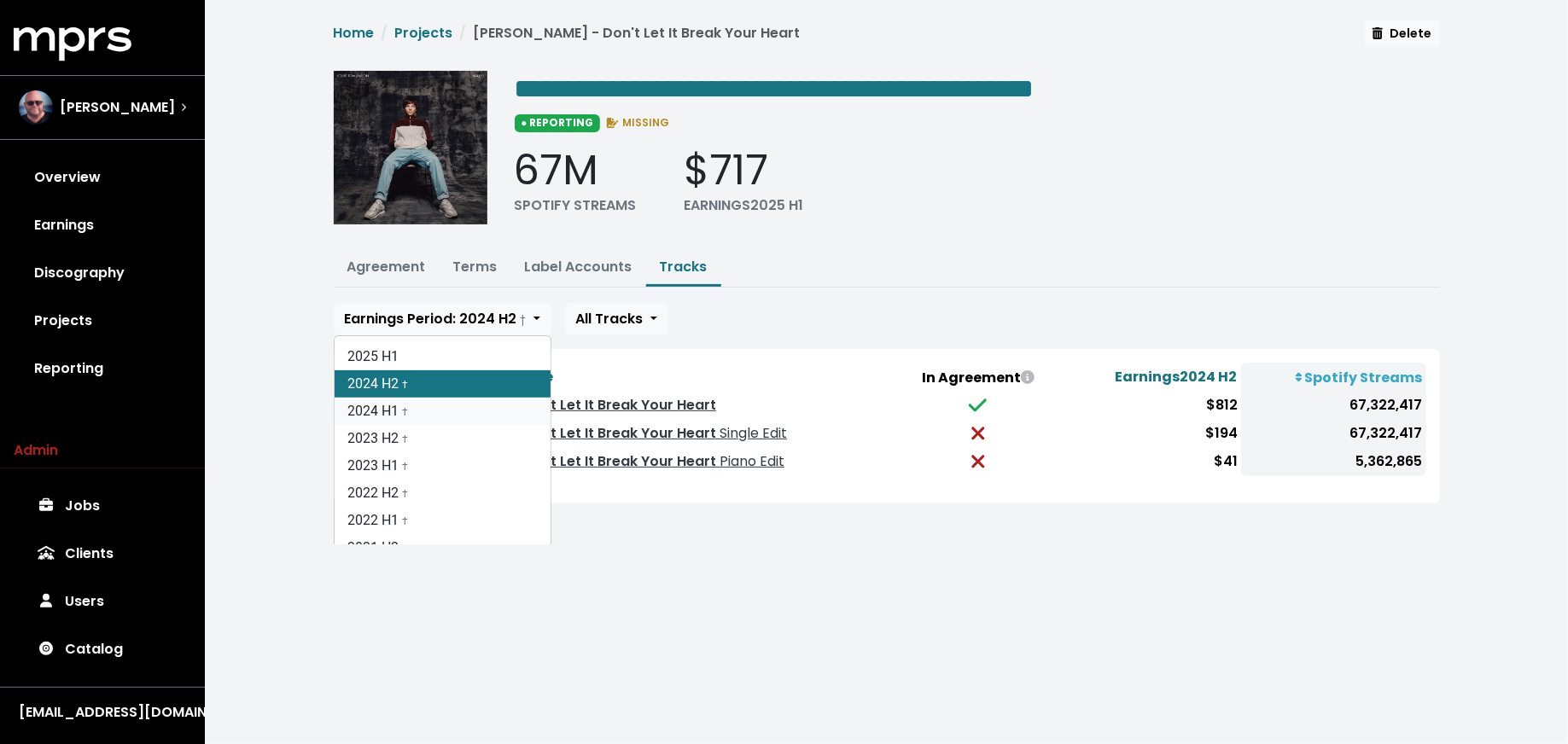
click at [441, 413] on link "2024 H1 †" at bounding box center [442, 411] width 216 height 27
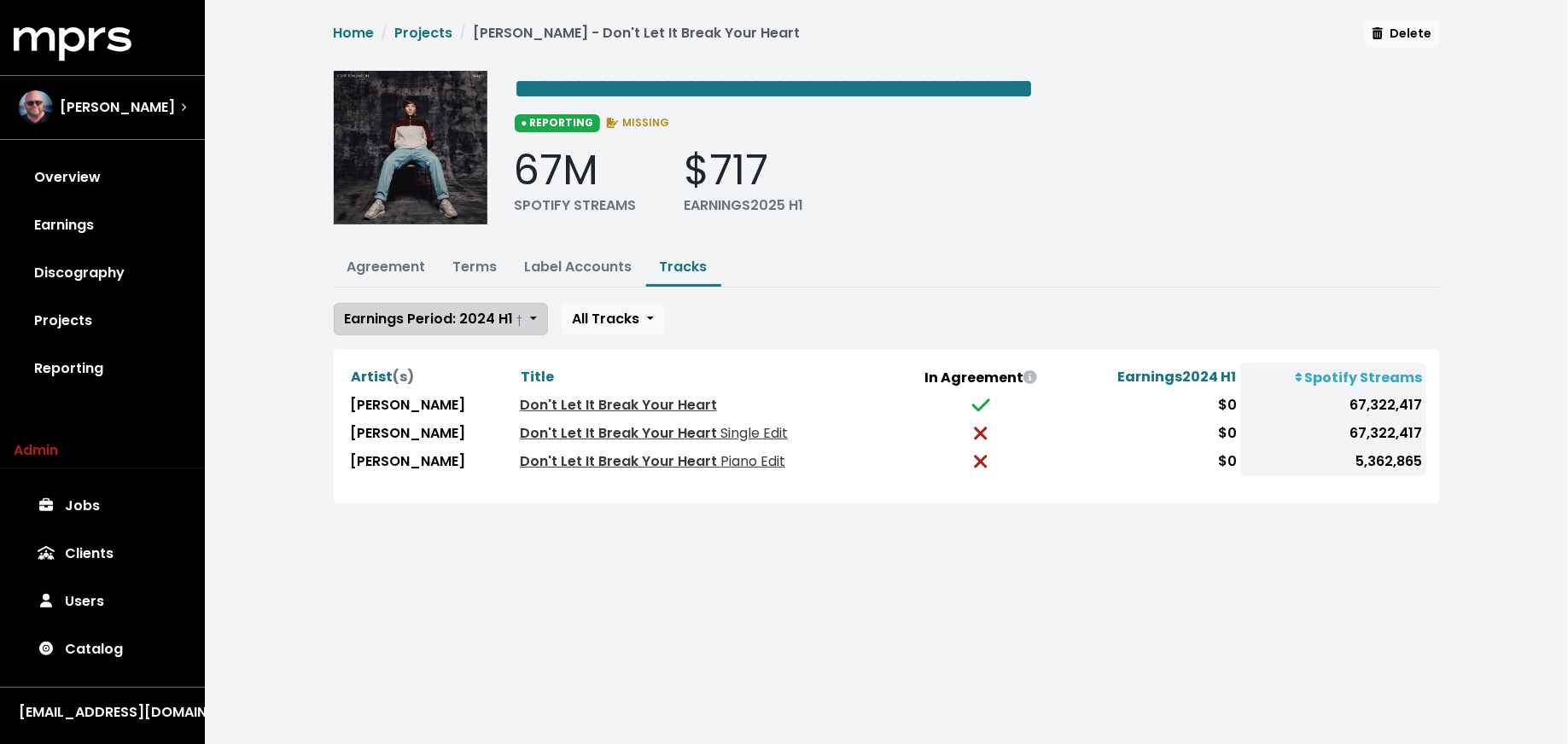
click at [460, 308] on span "Earnings Period: 2024 H1 †" at bounding box center [434, 318] width 178 height 20
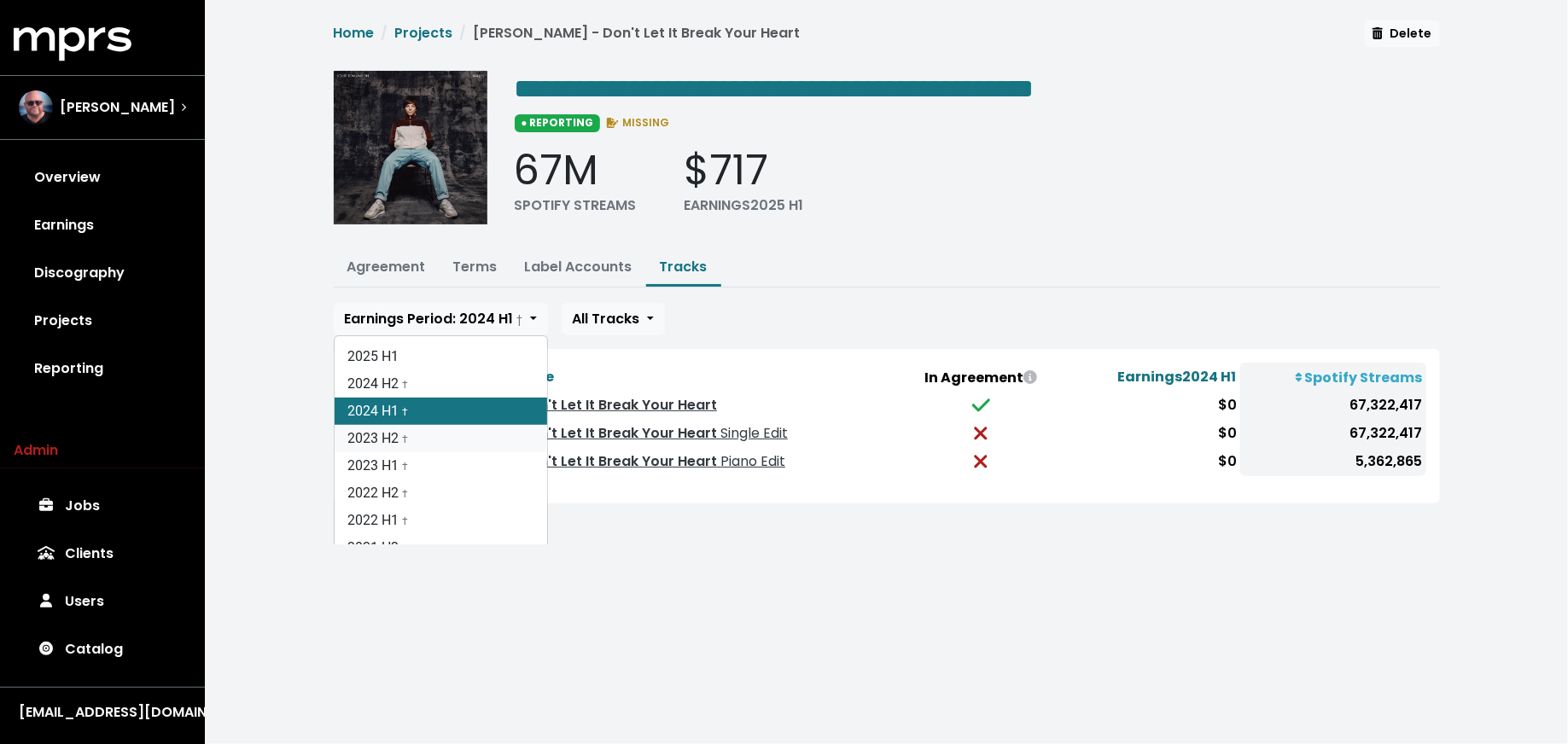
click at [443, 435] on link "2023 H2 †" at bounding box center [441, 438] width 213 height 27
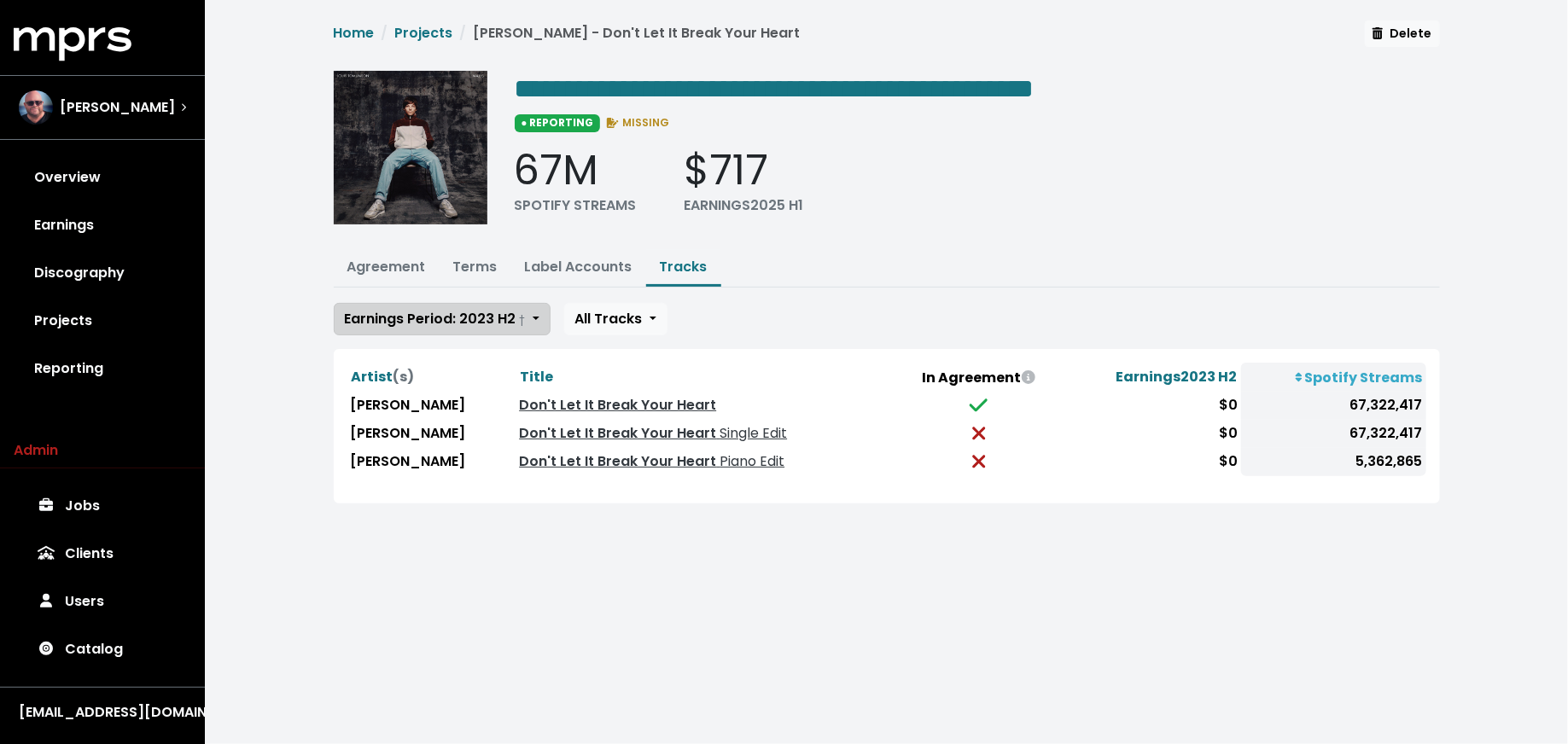
click at [457, 319] on span "Earnings Period: 2023 H2 †" at bounding box center [435, 318] width 181 height 20
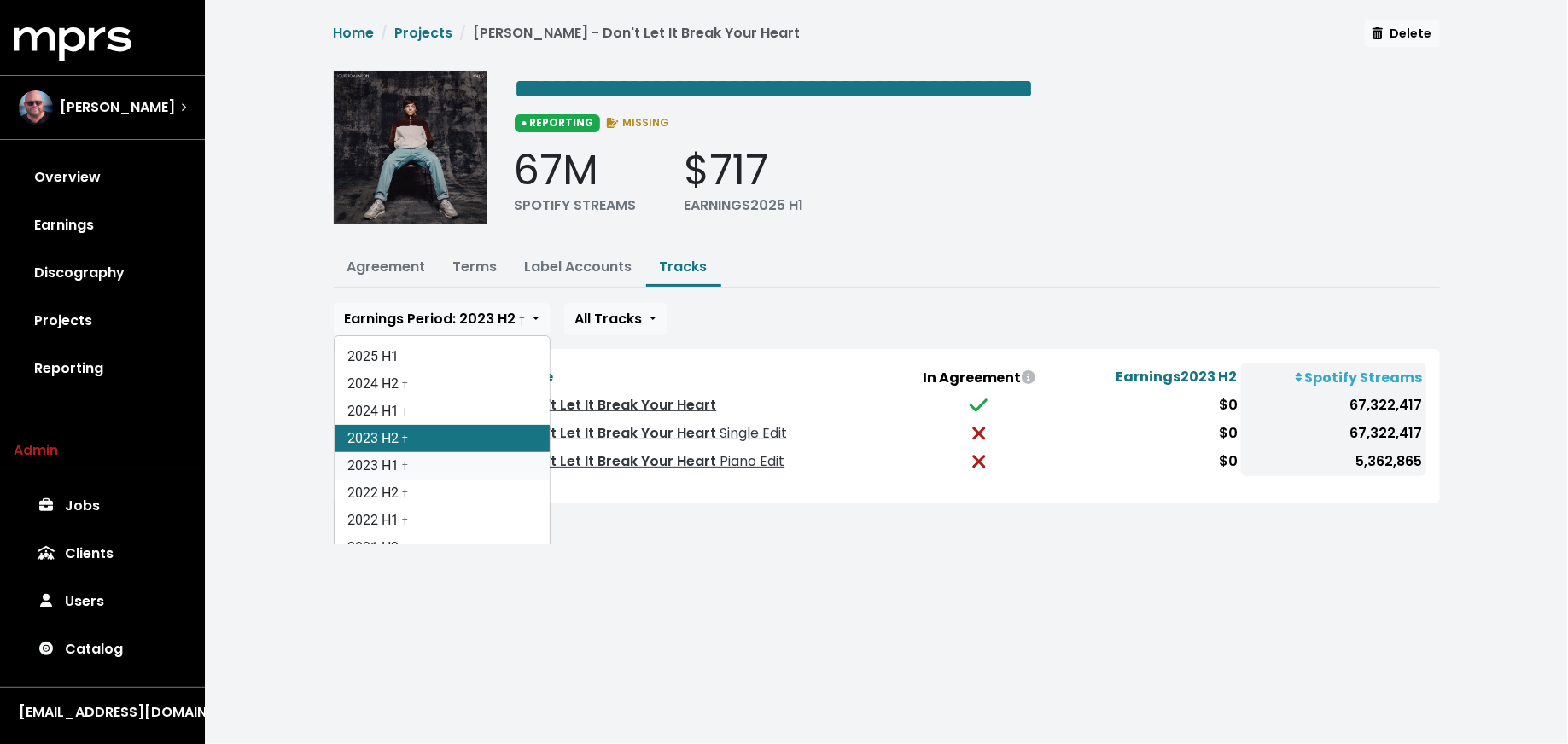
click at [452, 455] on link "2023 H1 †" at bounding box center [442, 466] width 215 height 27
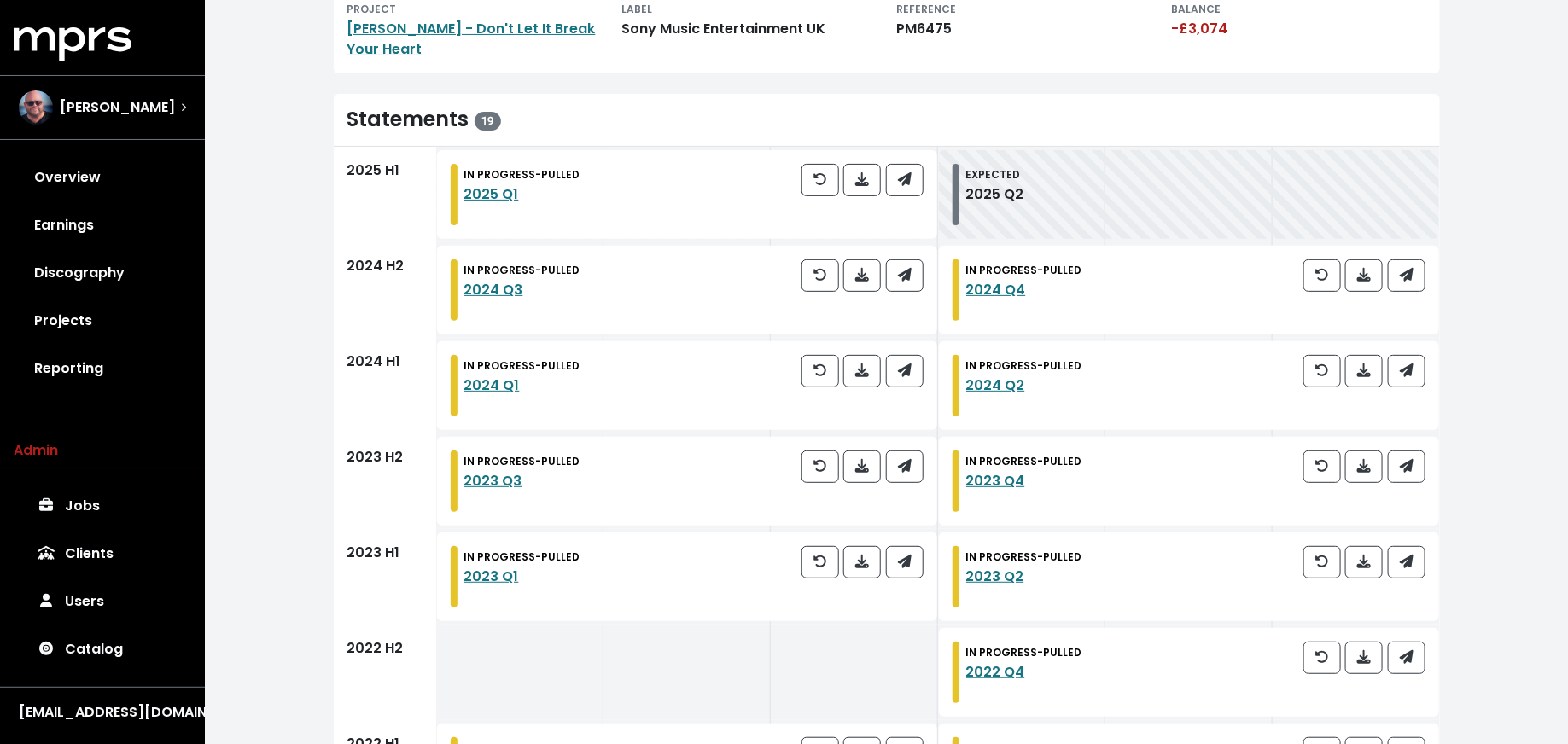
scroll to position [159, 0]
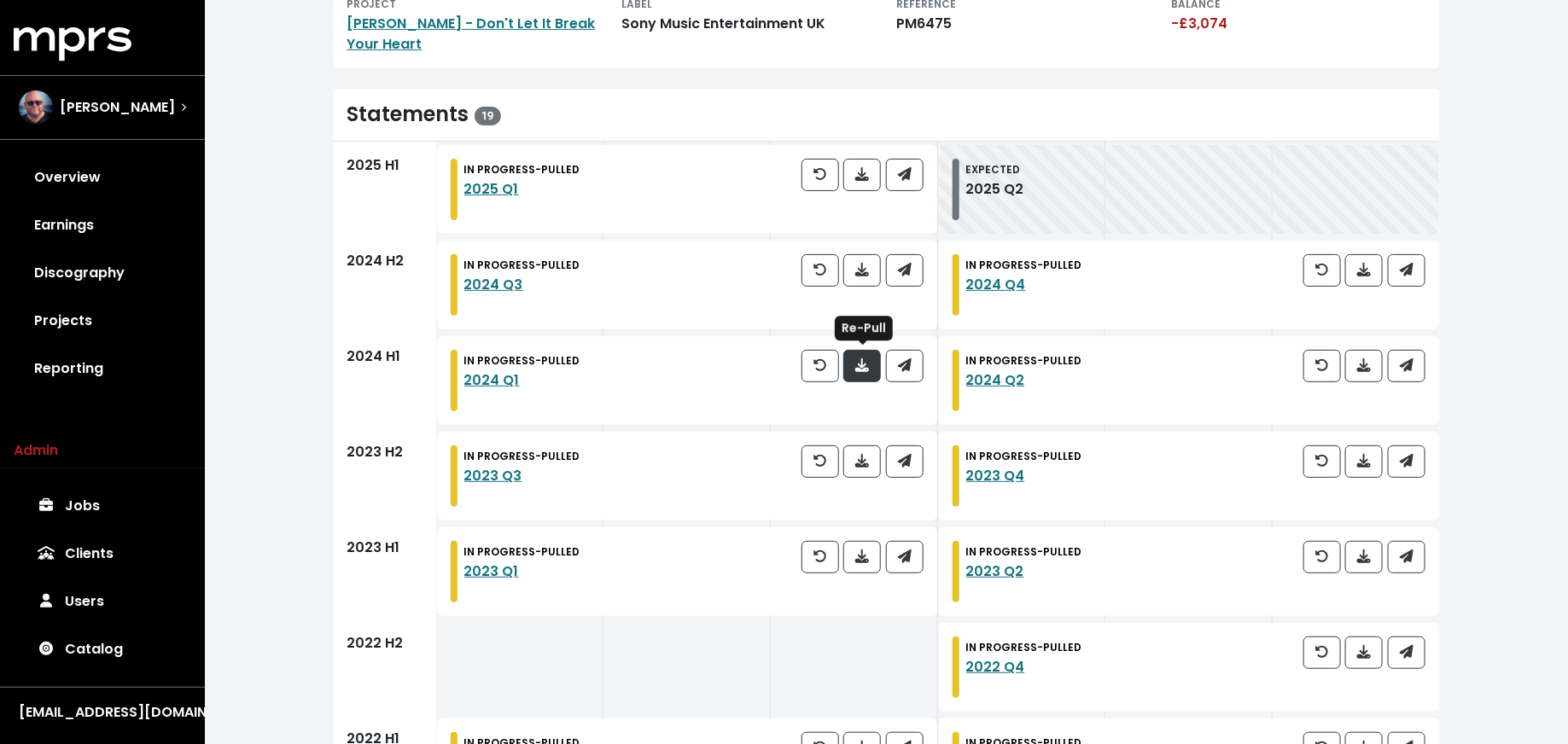
click at [861, 364] on icon "button" at bounding box center [862, 365] width 14 height 14
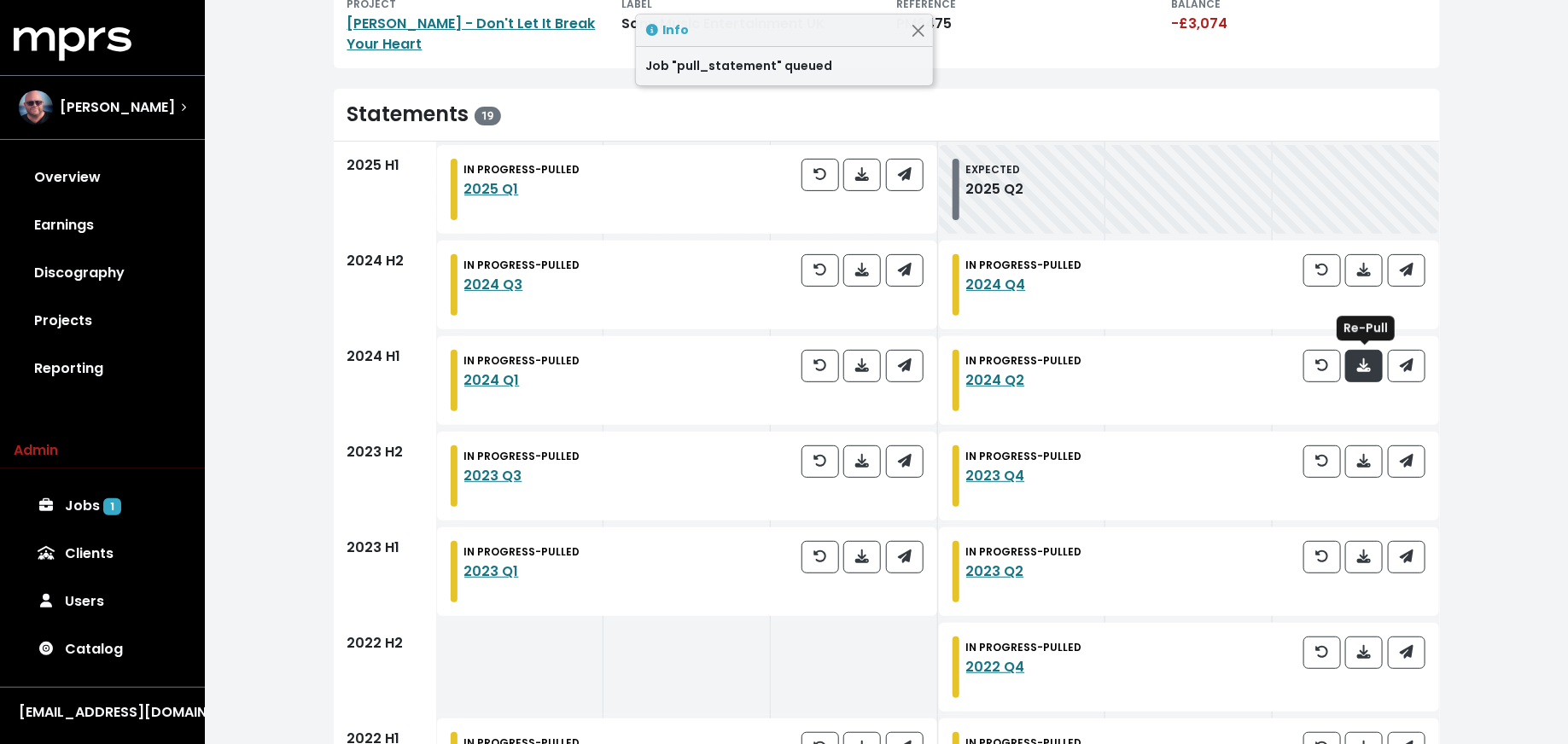
click at [1361, 371] on span "button" at bounding box center [1363, 366] width 14 height 20
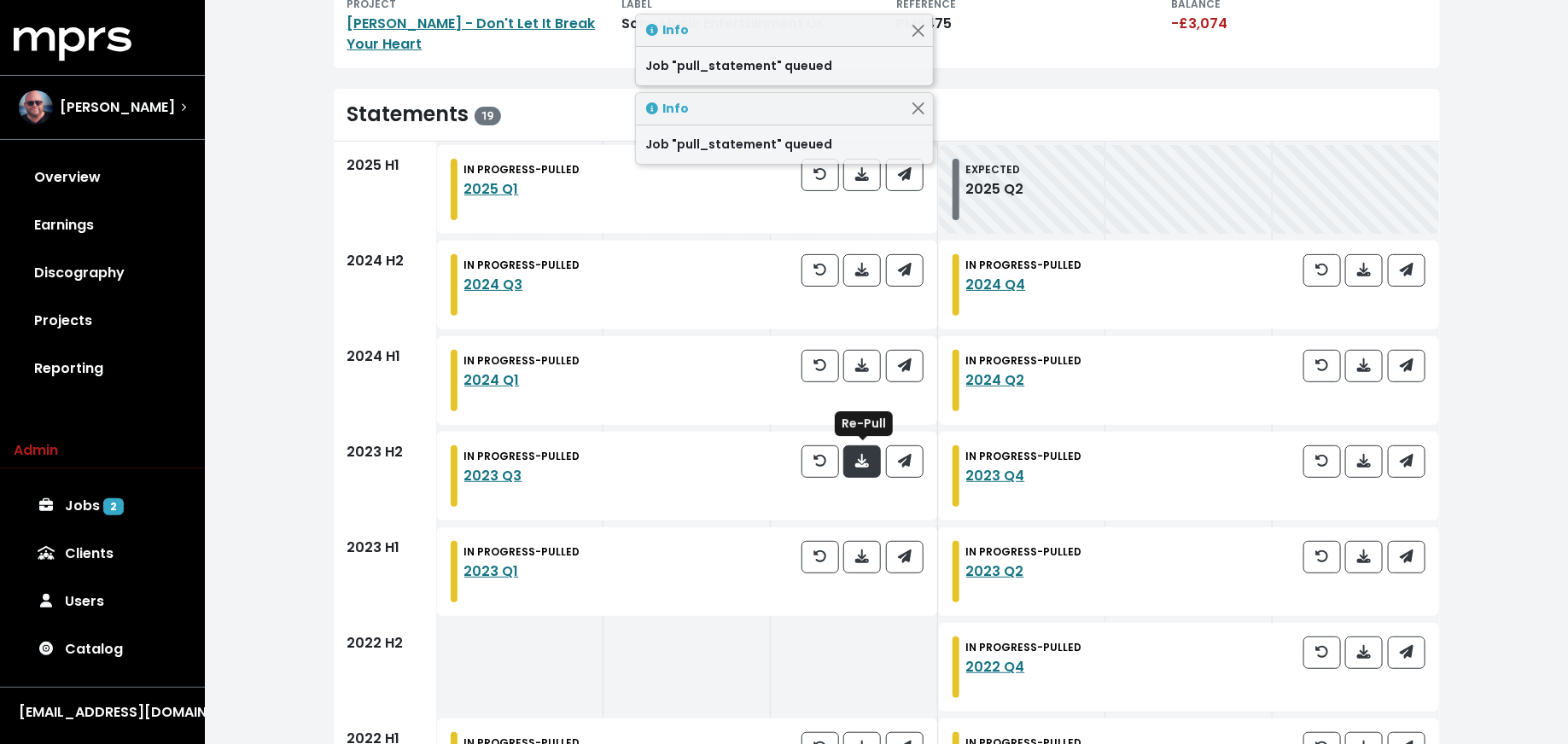
click at [873, 468] on button "button" at bounding box center [862, 462] width 37 height 33
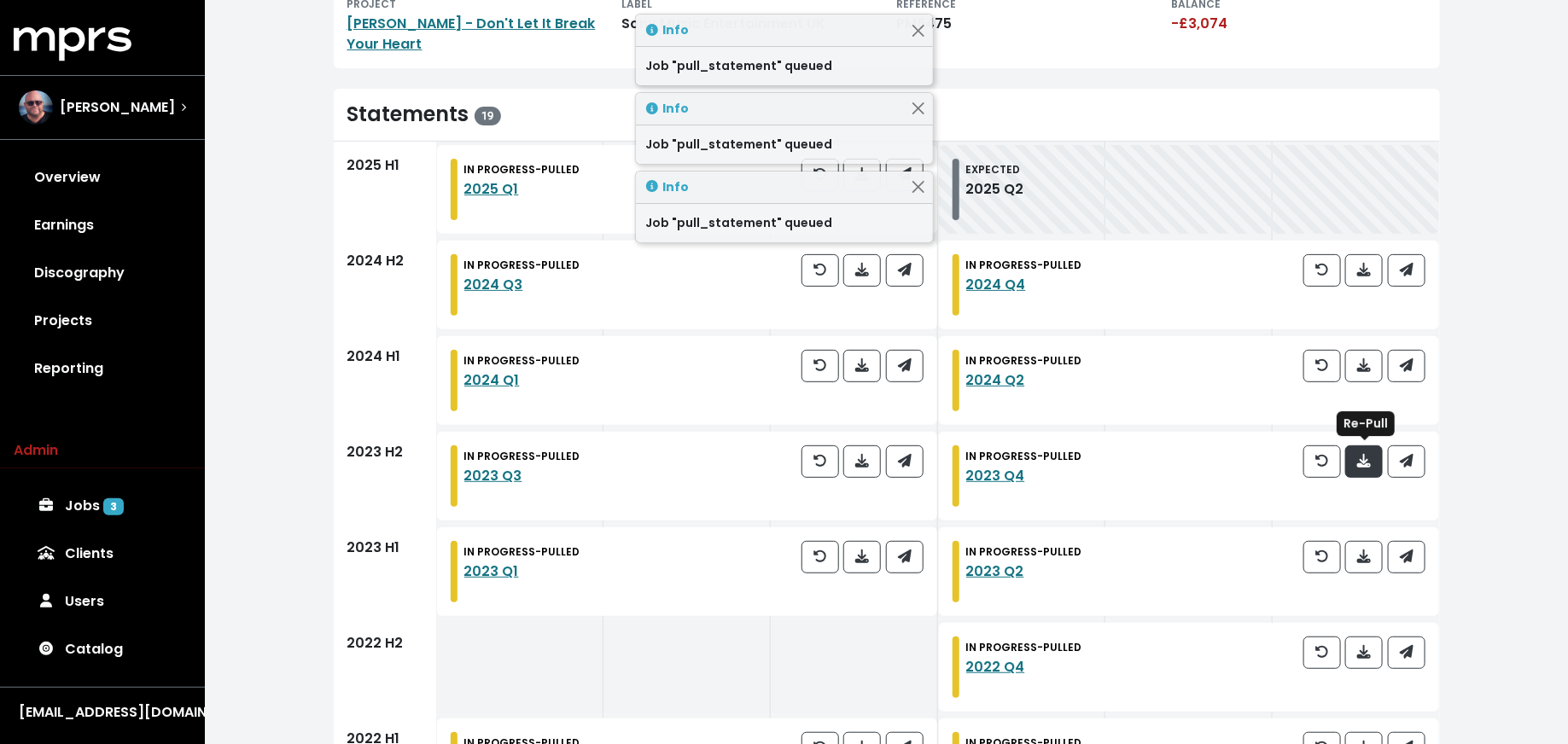
click at [1368, 459] on icon "button" at bounding box center [1363, 460] width 14 height 14
click at [869, 556] on icon "button" at bounding box center [862, 556] width 14 height 14
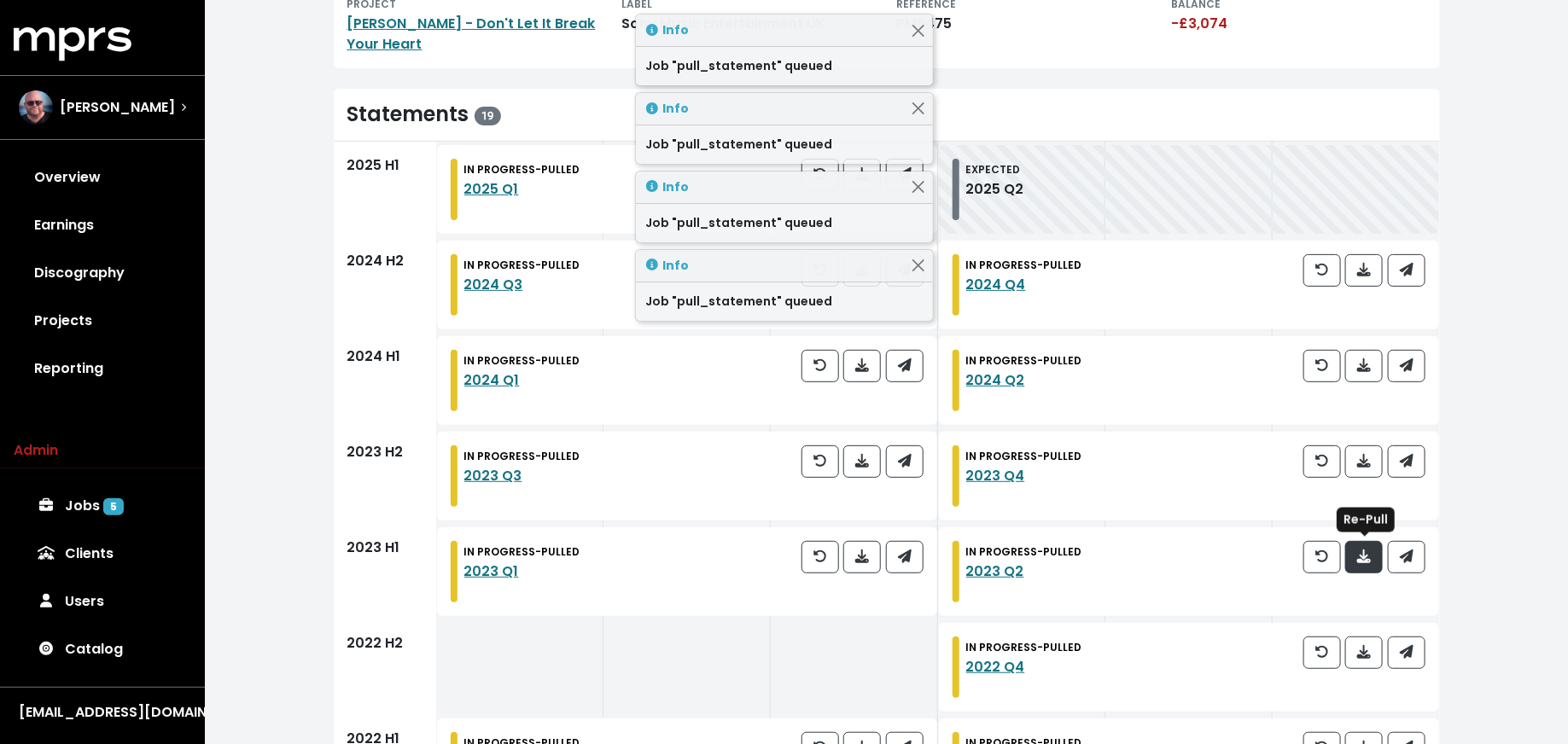
click at [1353, 562] on button "button" at bounding box center [1363, 558] width 37 height 33
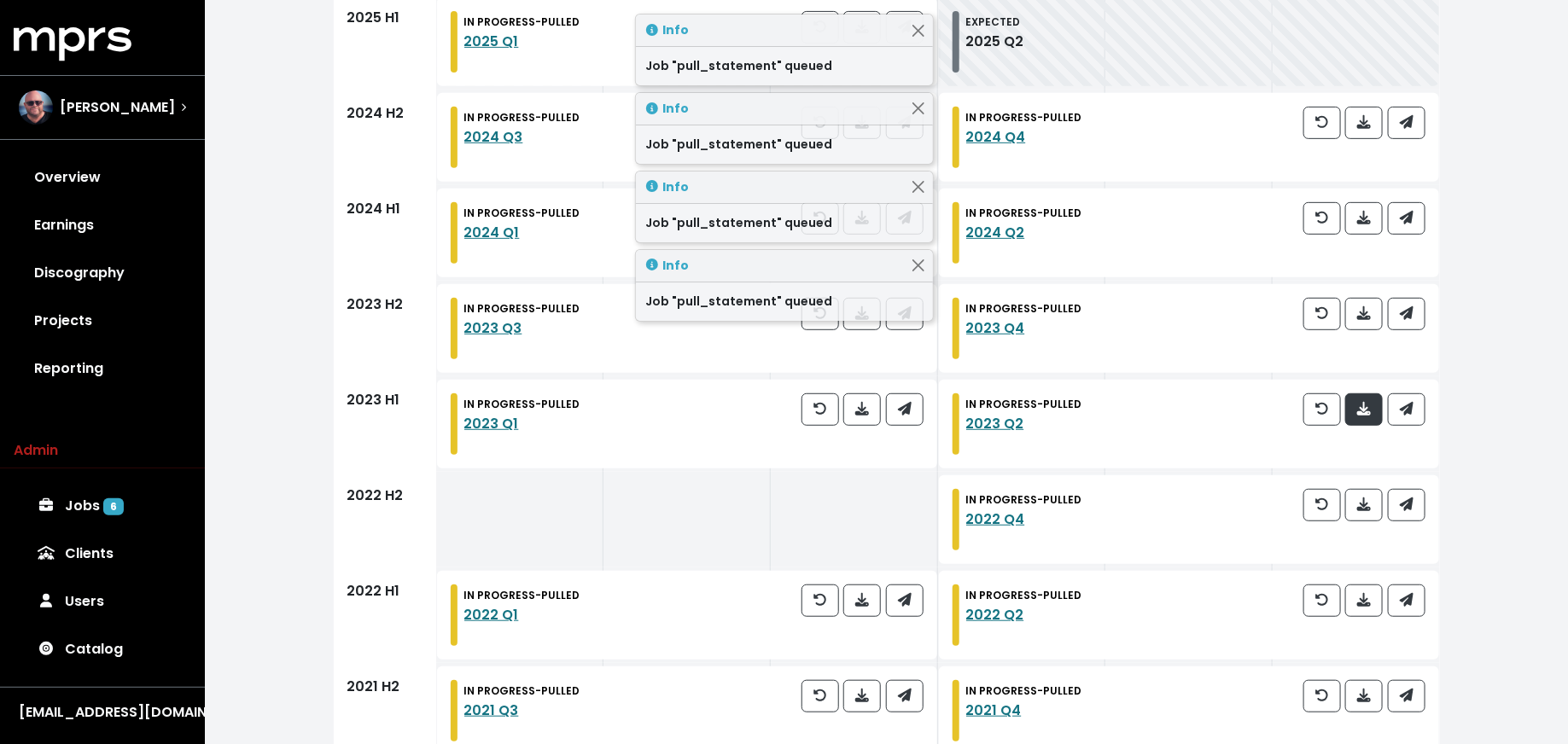
scroll to position [306, 0]
click at [1371, 514] on span "button" at bounding box center [1363, 507] width 15 height 21
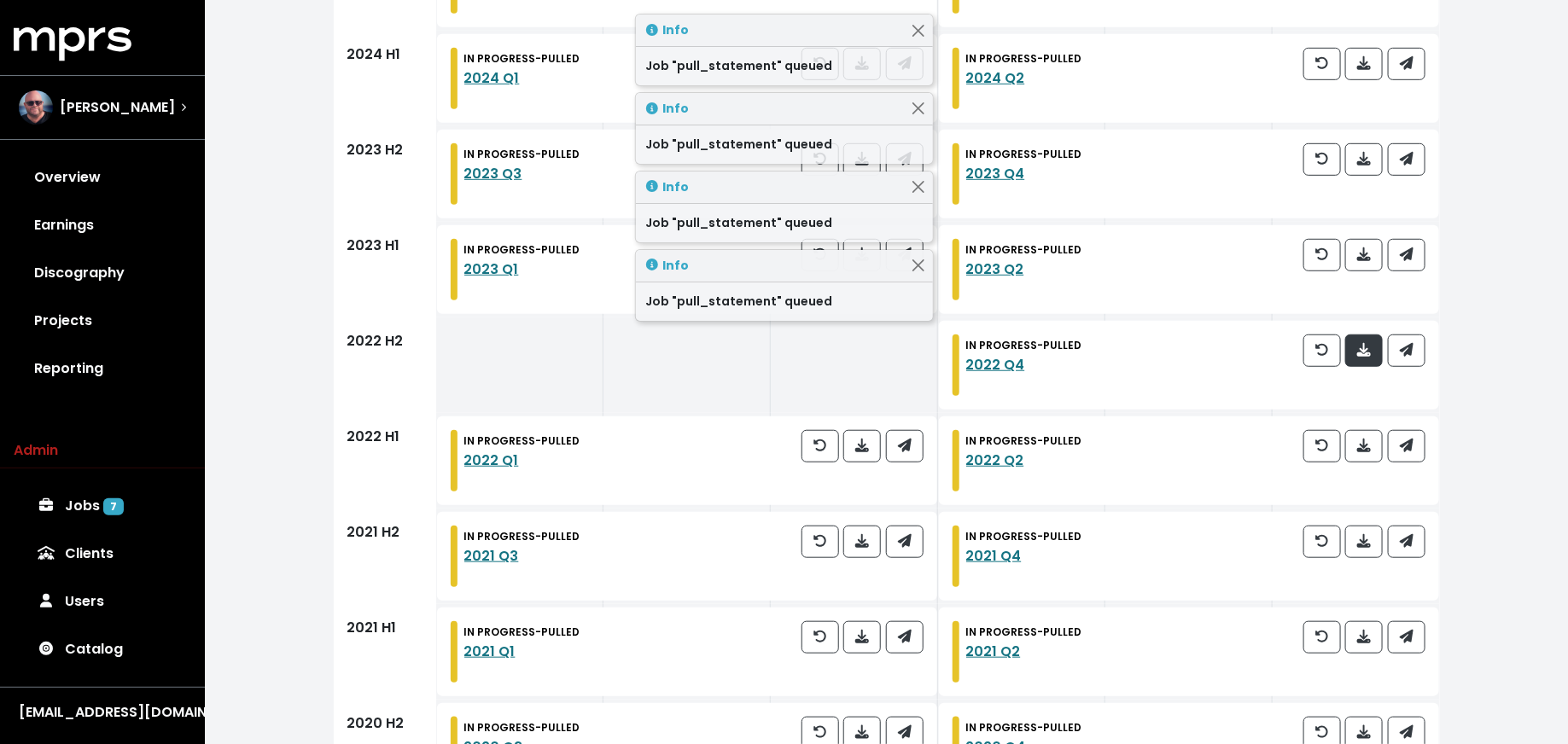
scroll to position [465, 0]
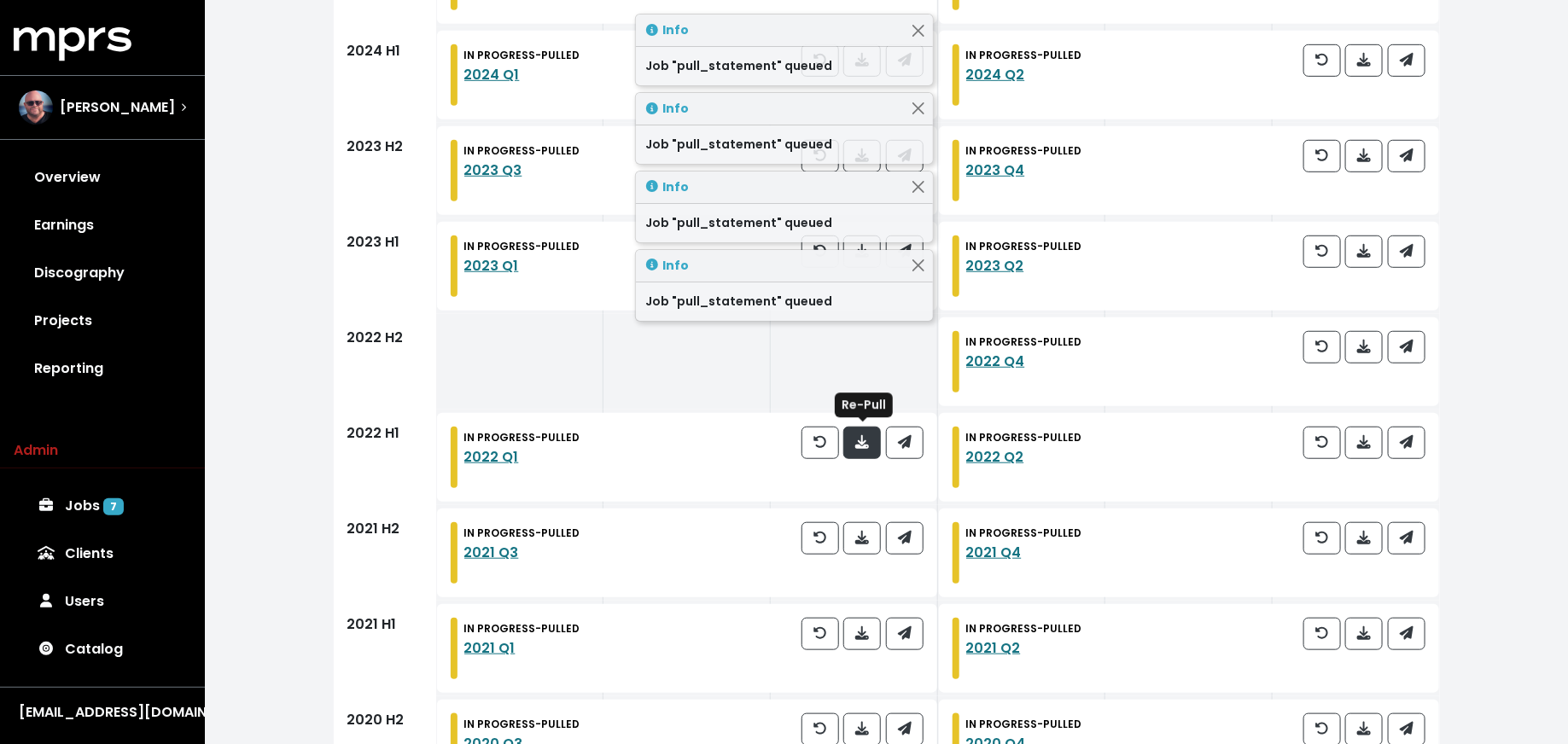
click at [874, 444] on button "button" at bounding box center [862, 443] width 37 height 33
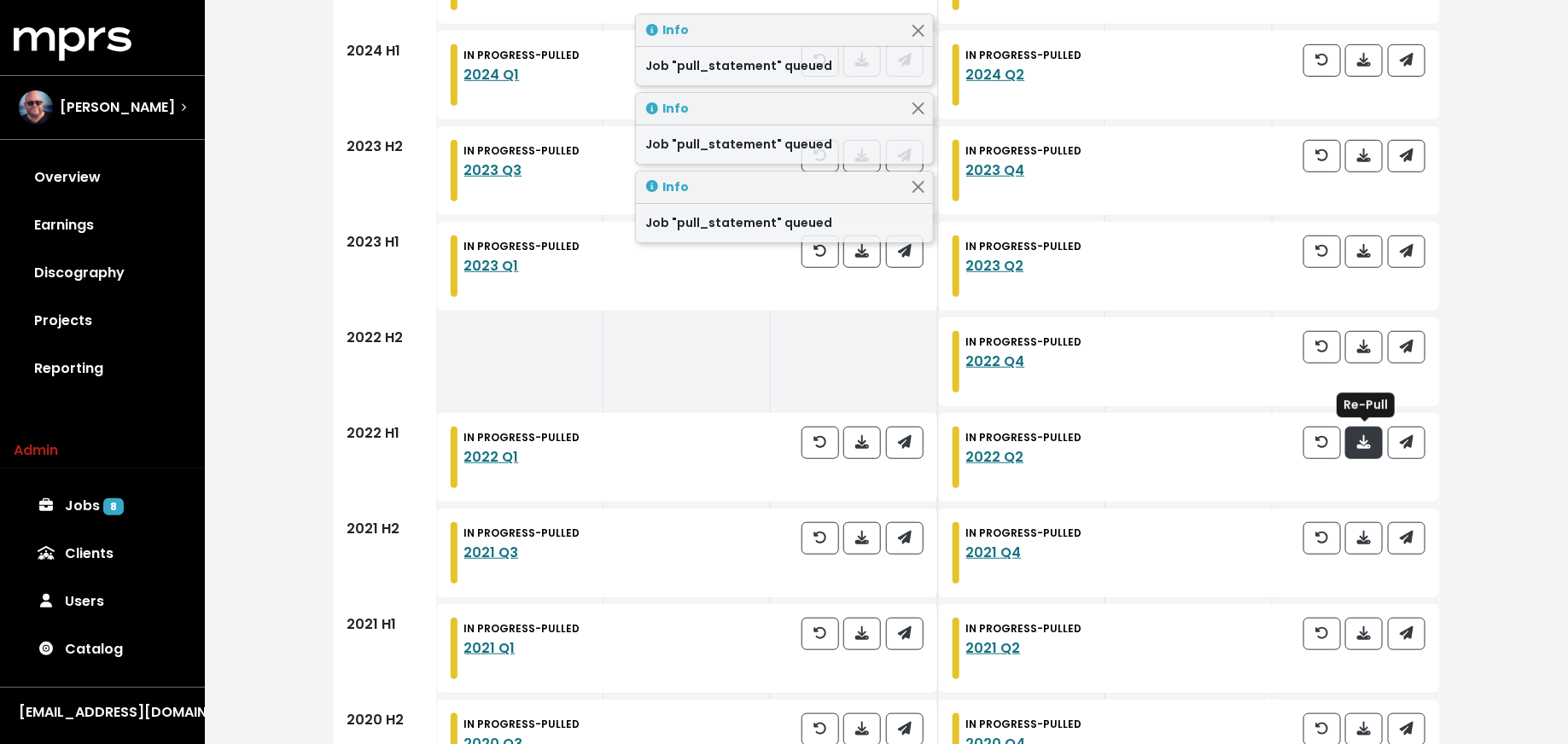
click at [1362, 451] on span "button" at bounding box center [1363, 442] width 15 height 21
click at [863, 547] on span "button" at bounding box center [862, 538] width 15 height 21
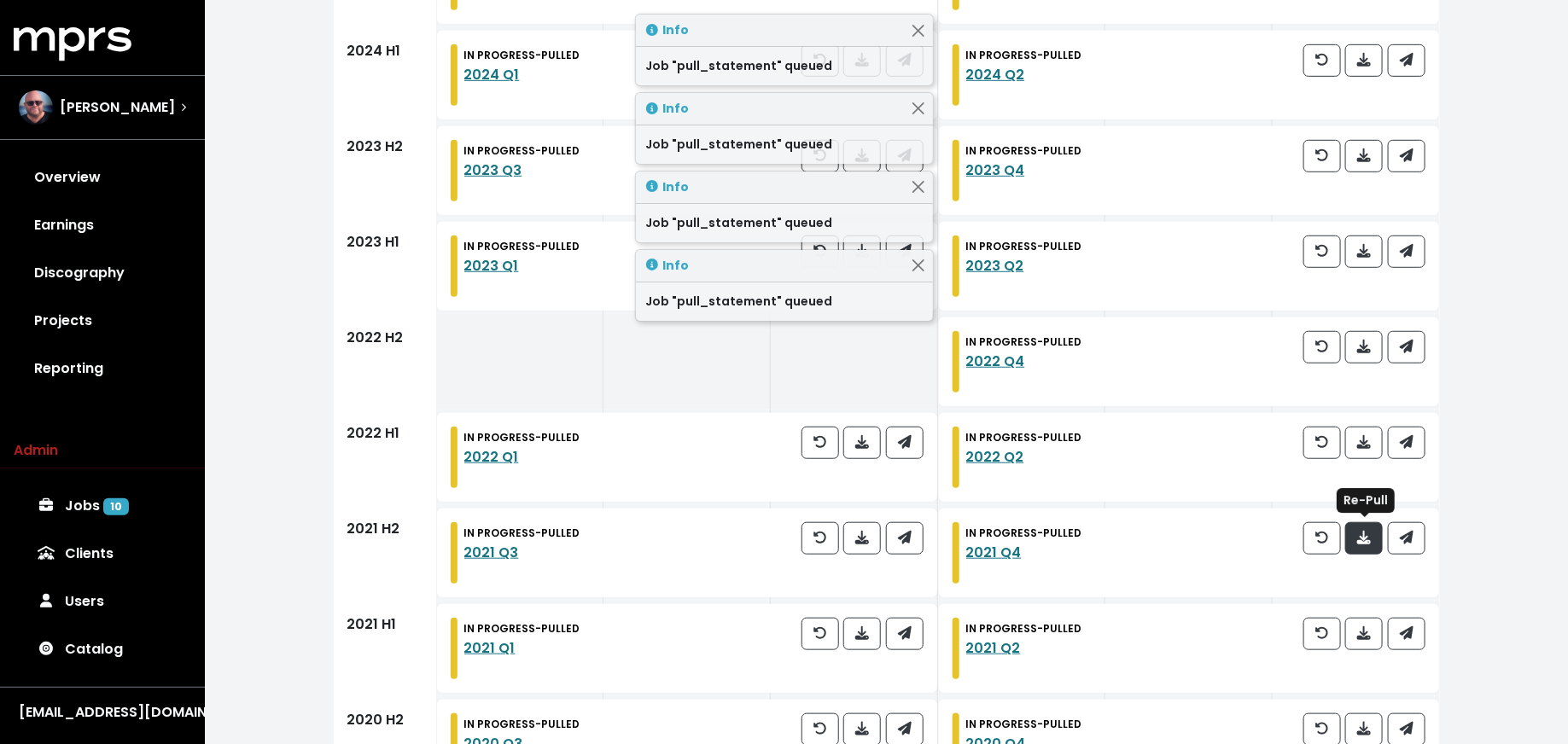
click at [1365, 542] on icon "button" at bounding box center [1363, 537] width 14 height 14
click at [859, 630] on icon "button" at bounding box center [862, 632] width 14 height 14
click at [1363, 645] on button "button" at bounding box center [1363, 634] width 37 height 33
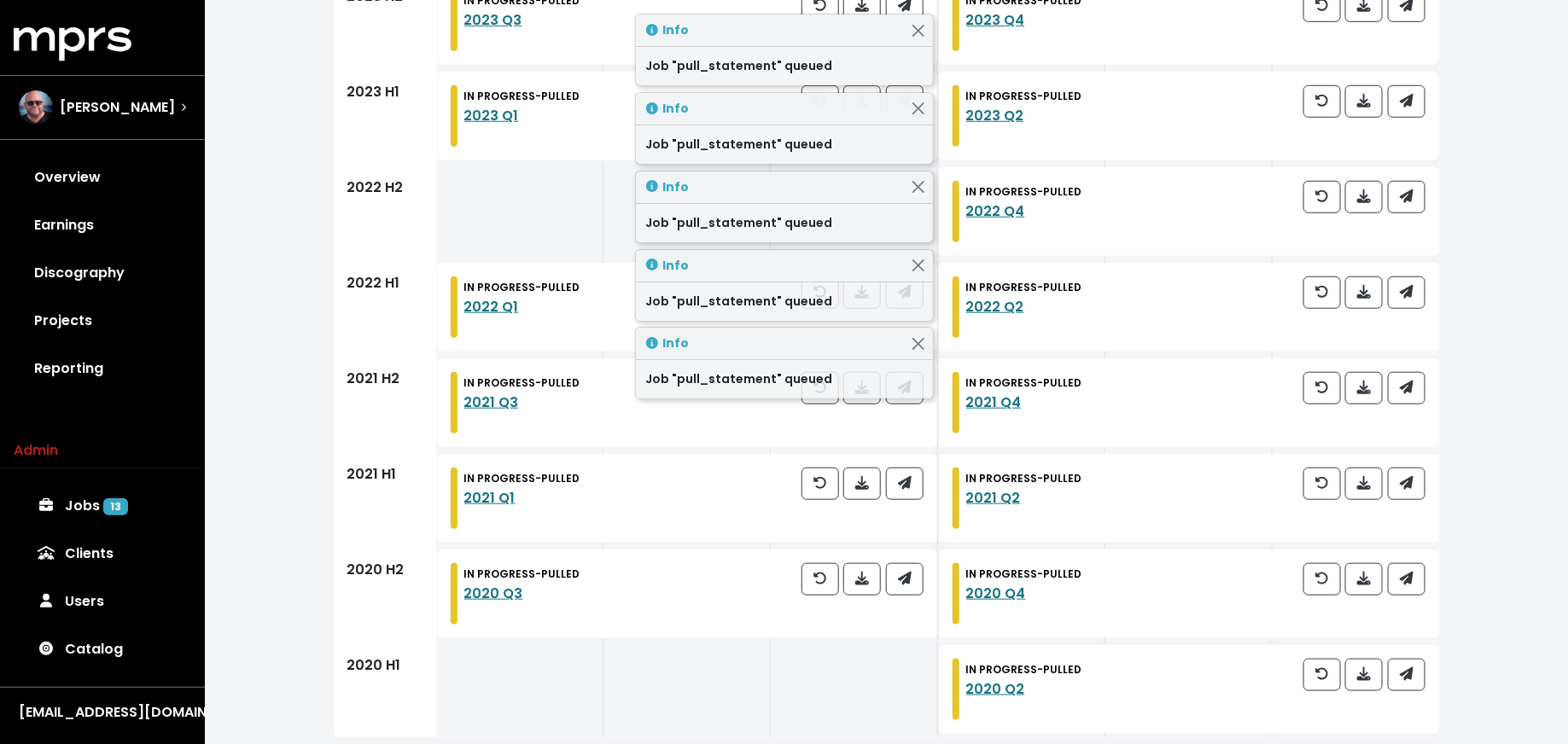
scroll to position [628, 0]
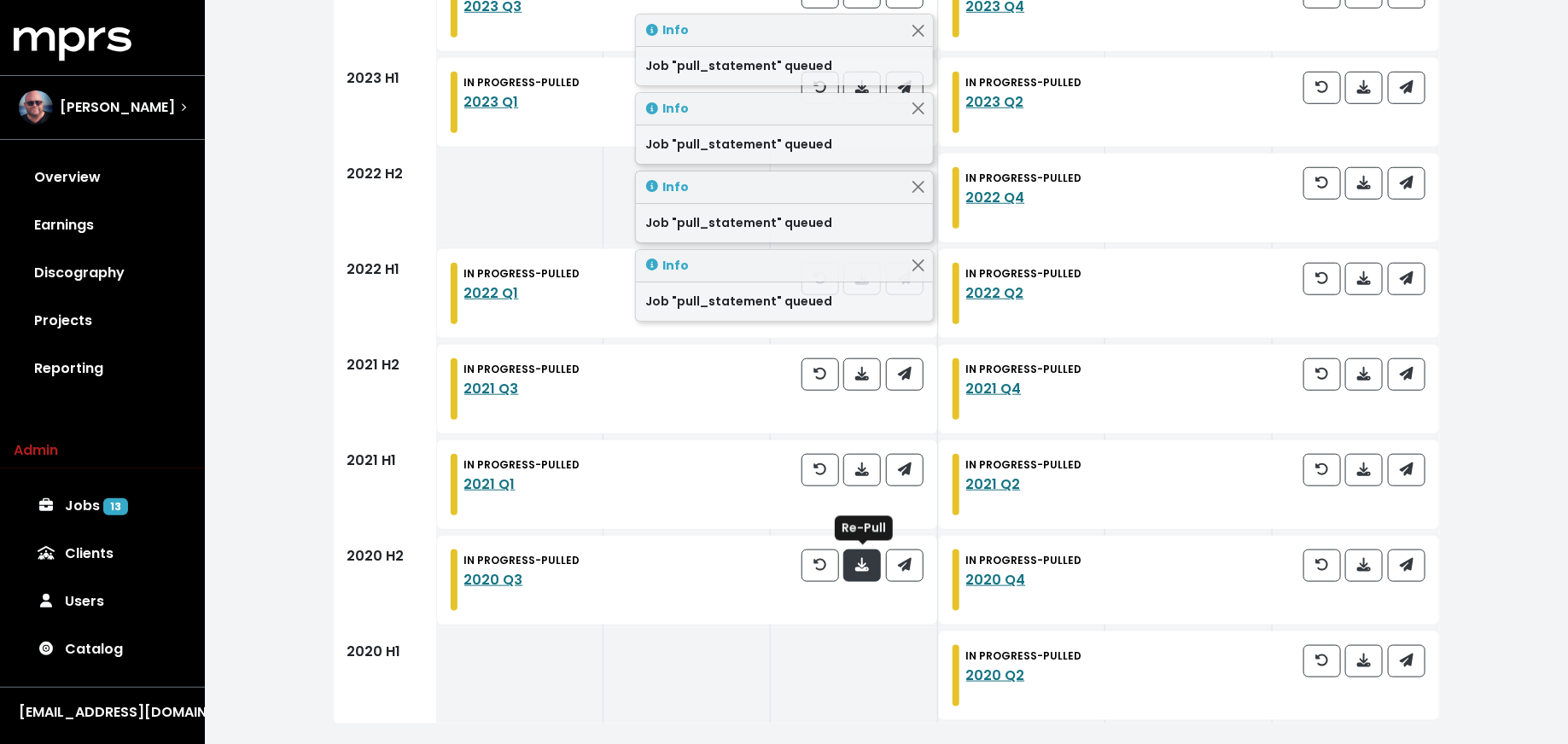
click at [866, 565] on icon "button" at bounding box center [862, 564] width 14 height 14
click at [1370, 568] on icon "button" at bounding box center [1363, 564] width 14 height 14
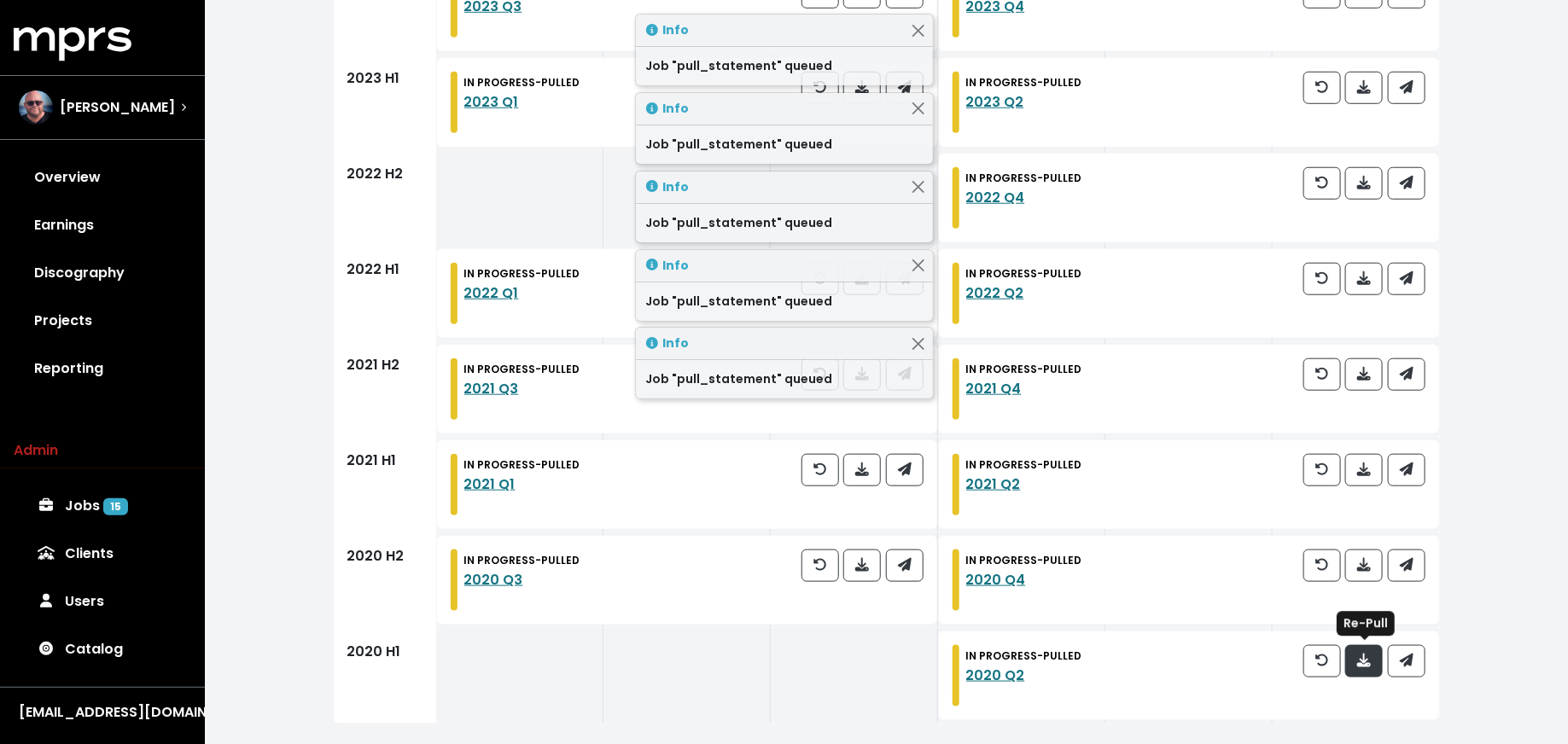
click at [1360, 654] on icon "button" at bounding box center [1363, 659] width 14 height 14
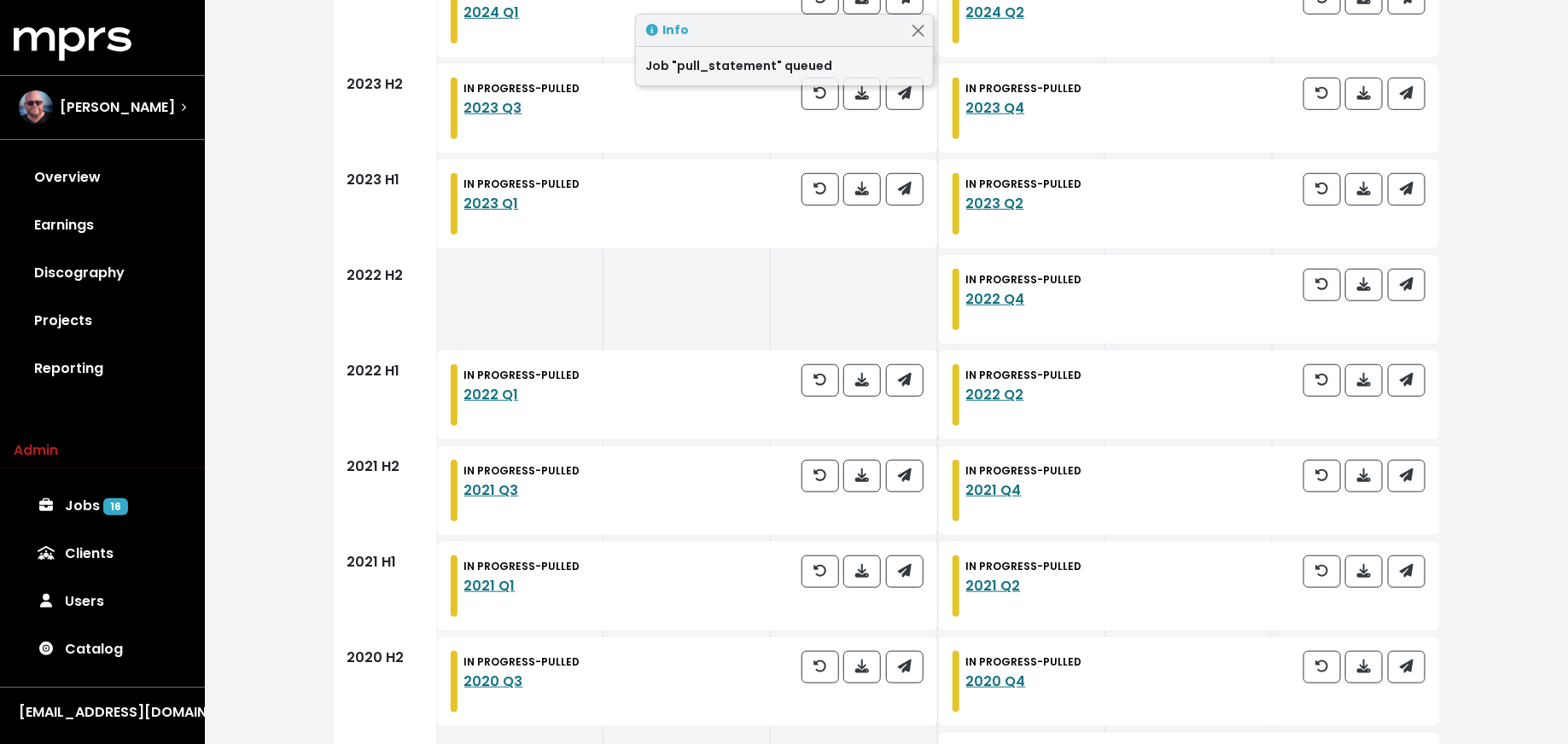
scroll to position [566, 0]
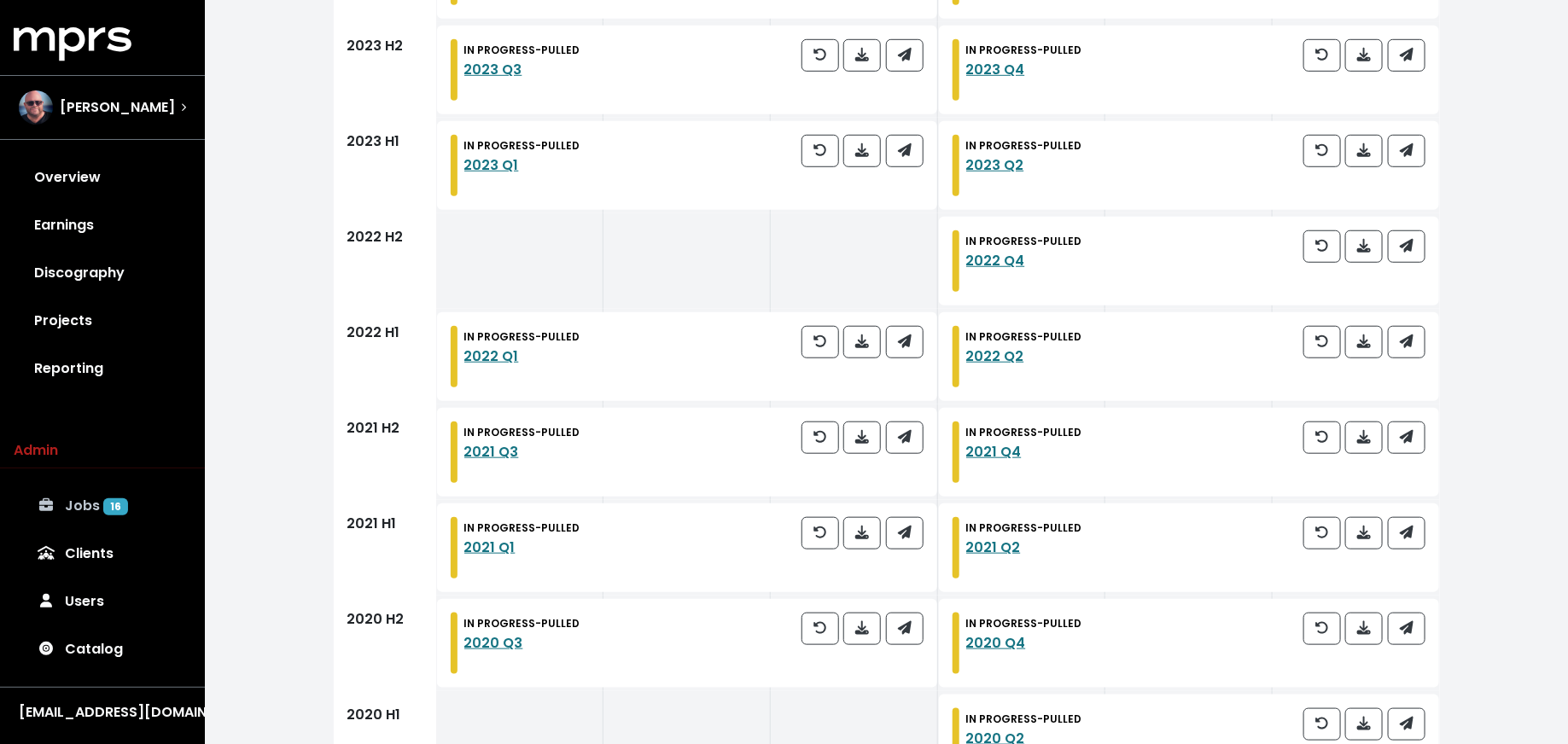
click at [62, 498] on link "Jobs 16" at bounding box center [102, 506] width 177 height 48
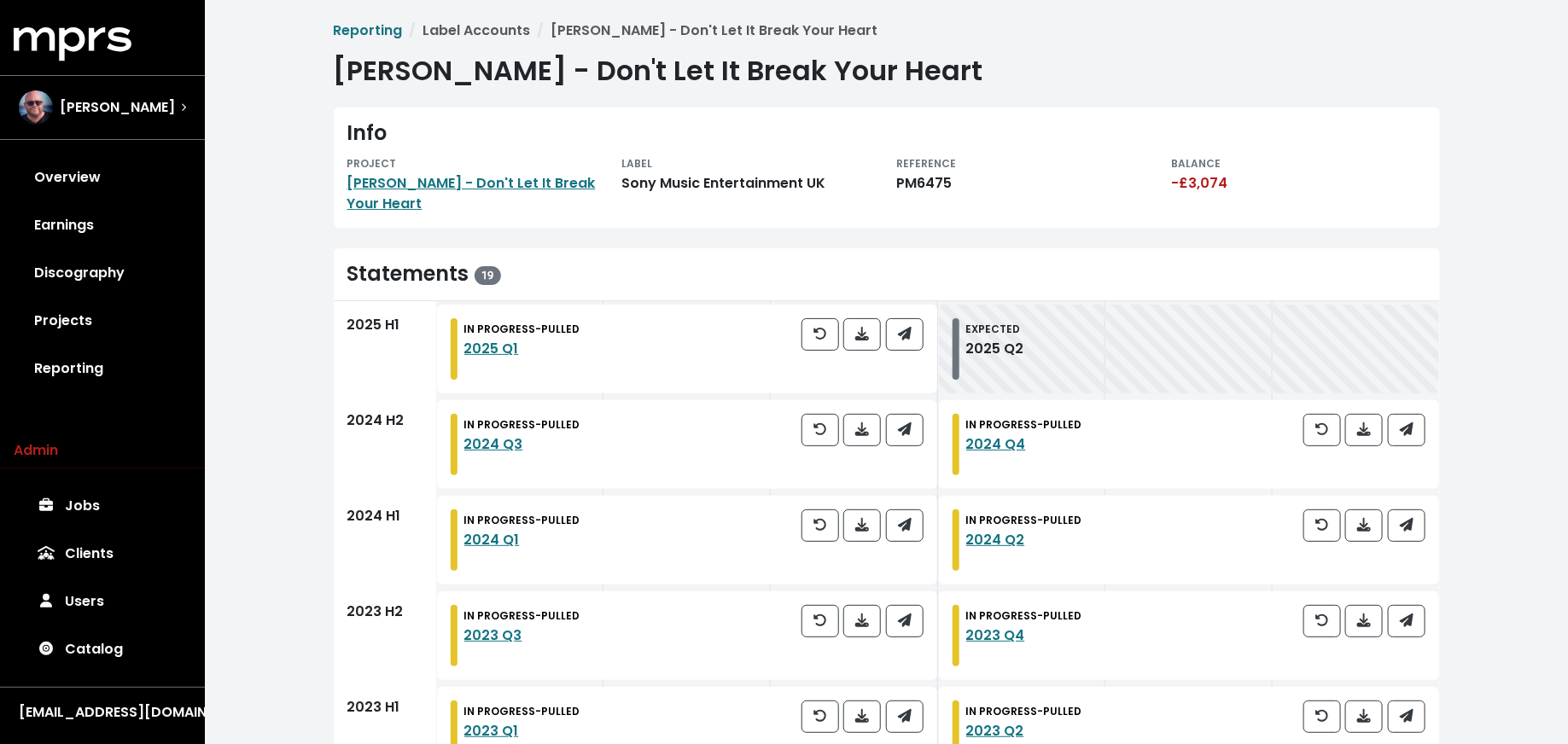
click at [919, 186] on div "PM6475" at bounding box center [1024, 183] width 254 height 21
copy div "PM6475"
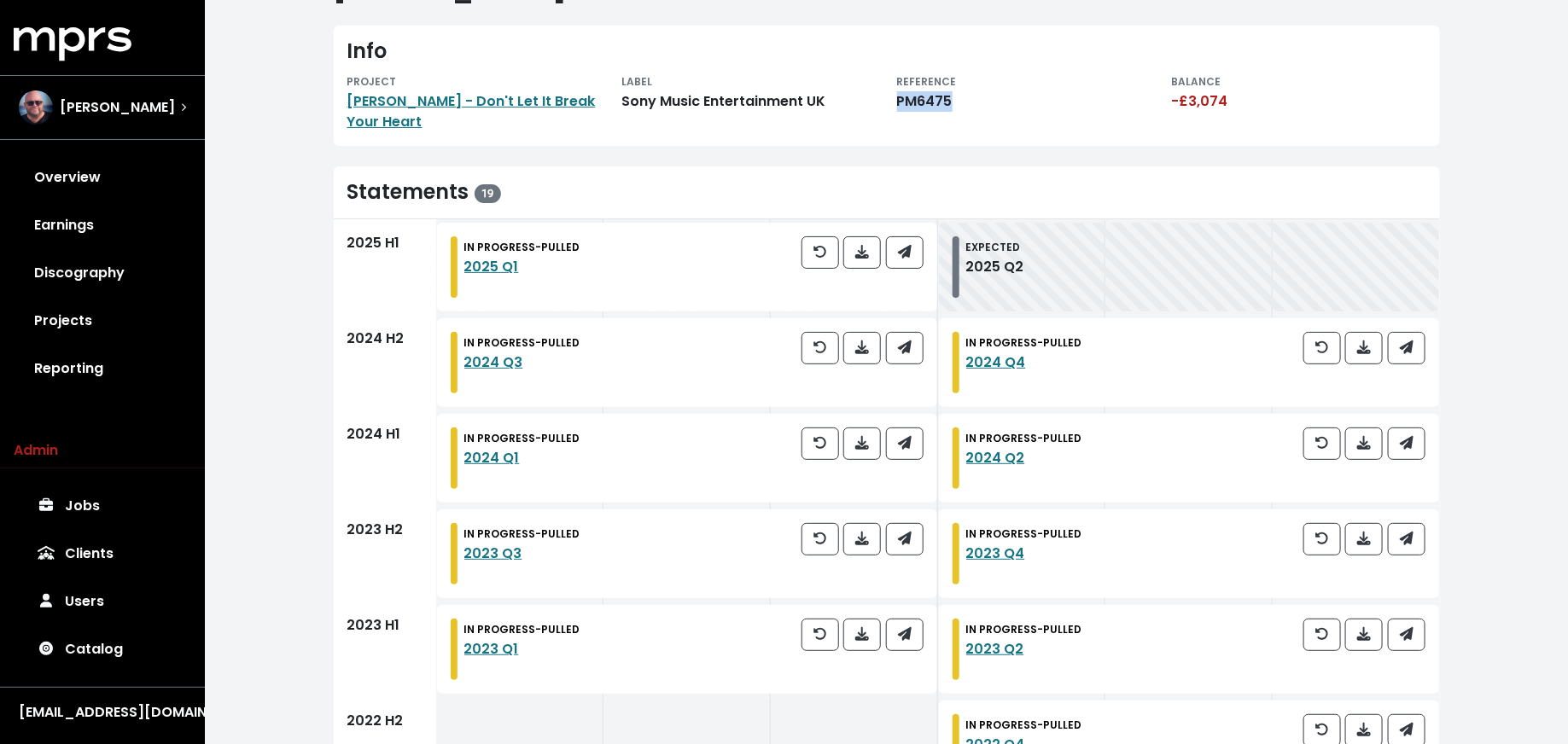
scroll to position [78, 0]
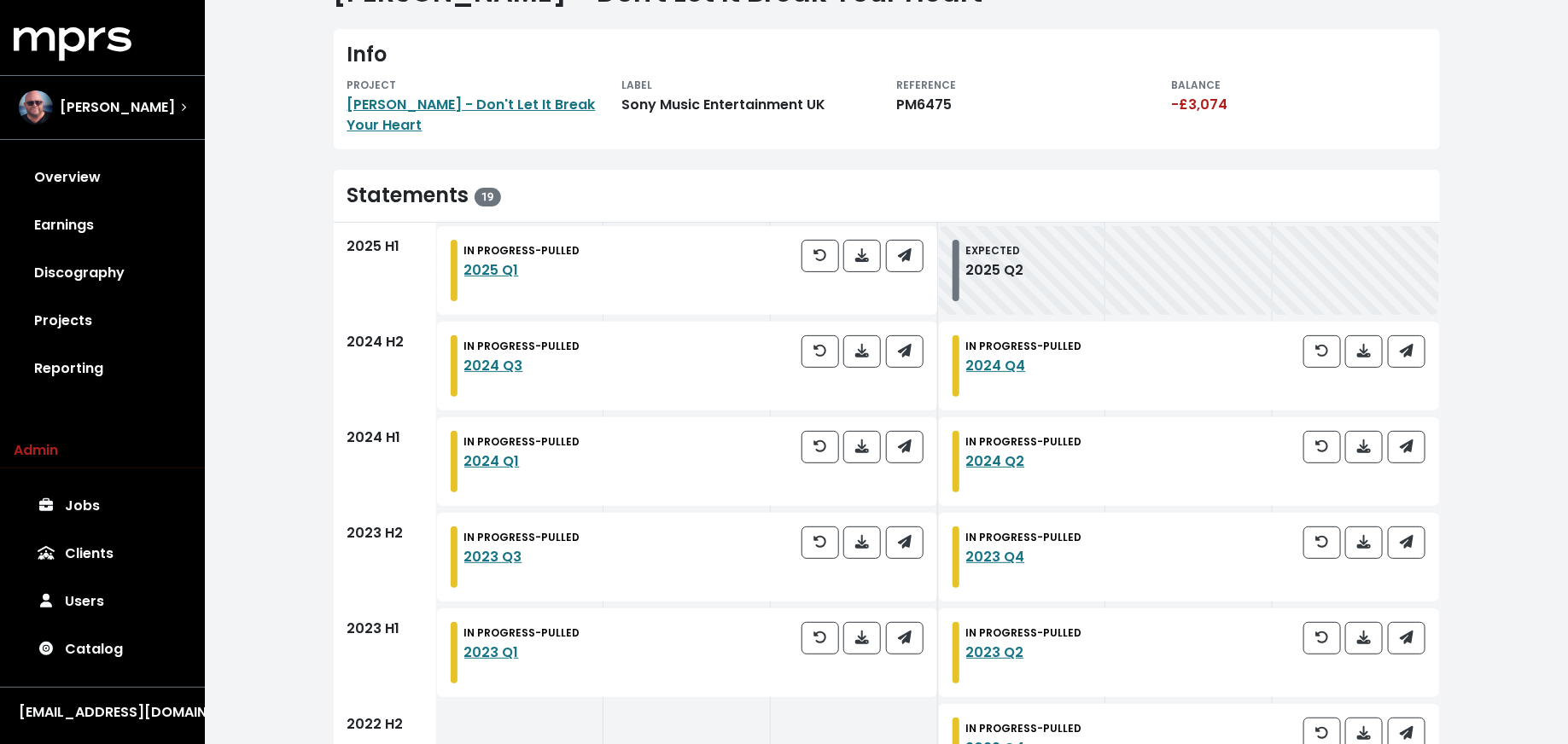
click at [297, 487] on div "Reporting Label Accounts Louis Tomlinson - Don't Let It Break Your Heart Louis …" at bounding box center [886, 611] width 1363 height 1379
click at [125, 375] on link "Reporting" at bounding box center [102, 368] width 177 height 48
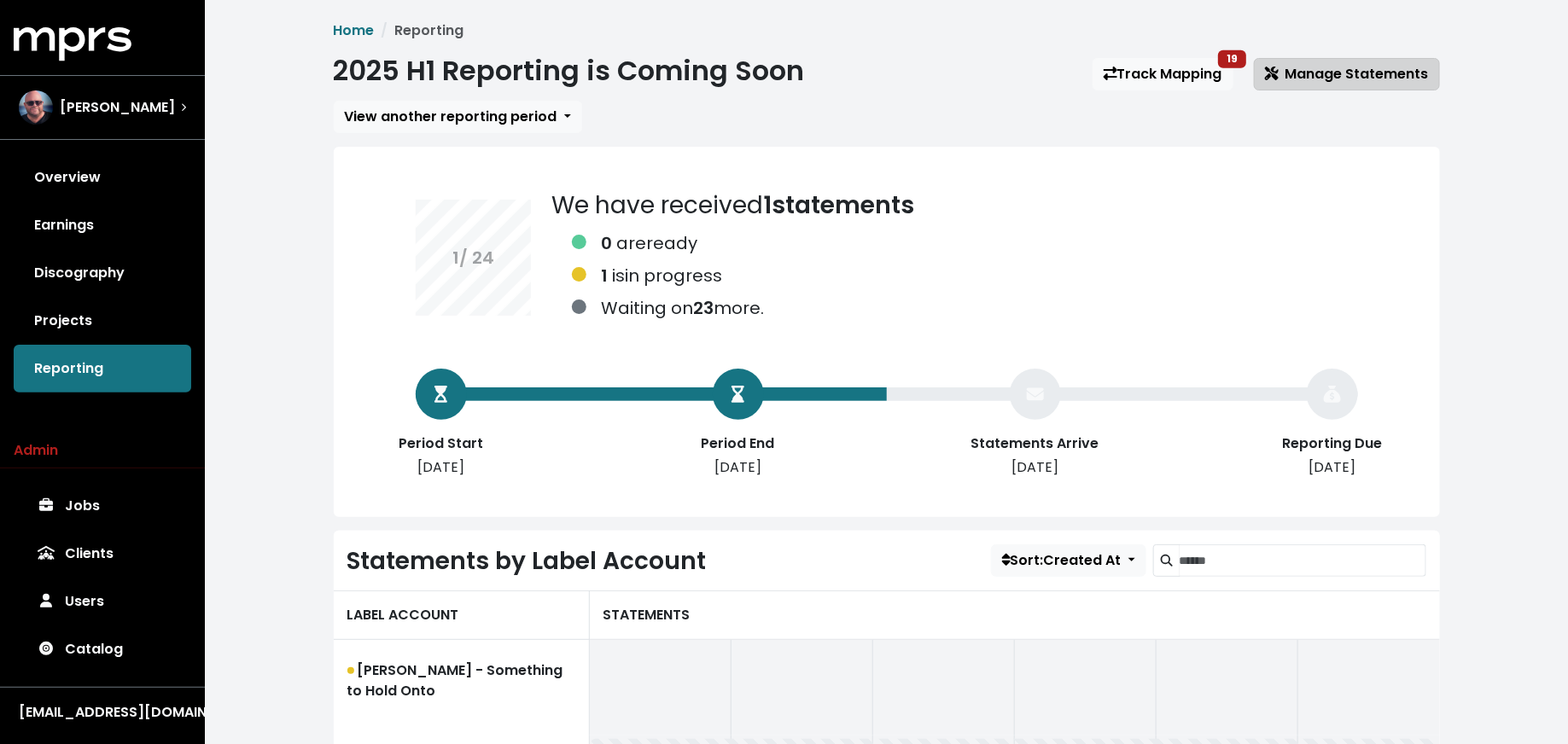
click at [1340, 62] on button "Manage Statements" at bounding box center [1347, 75] width 186 height 33
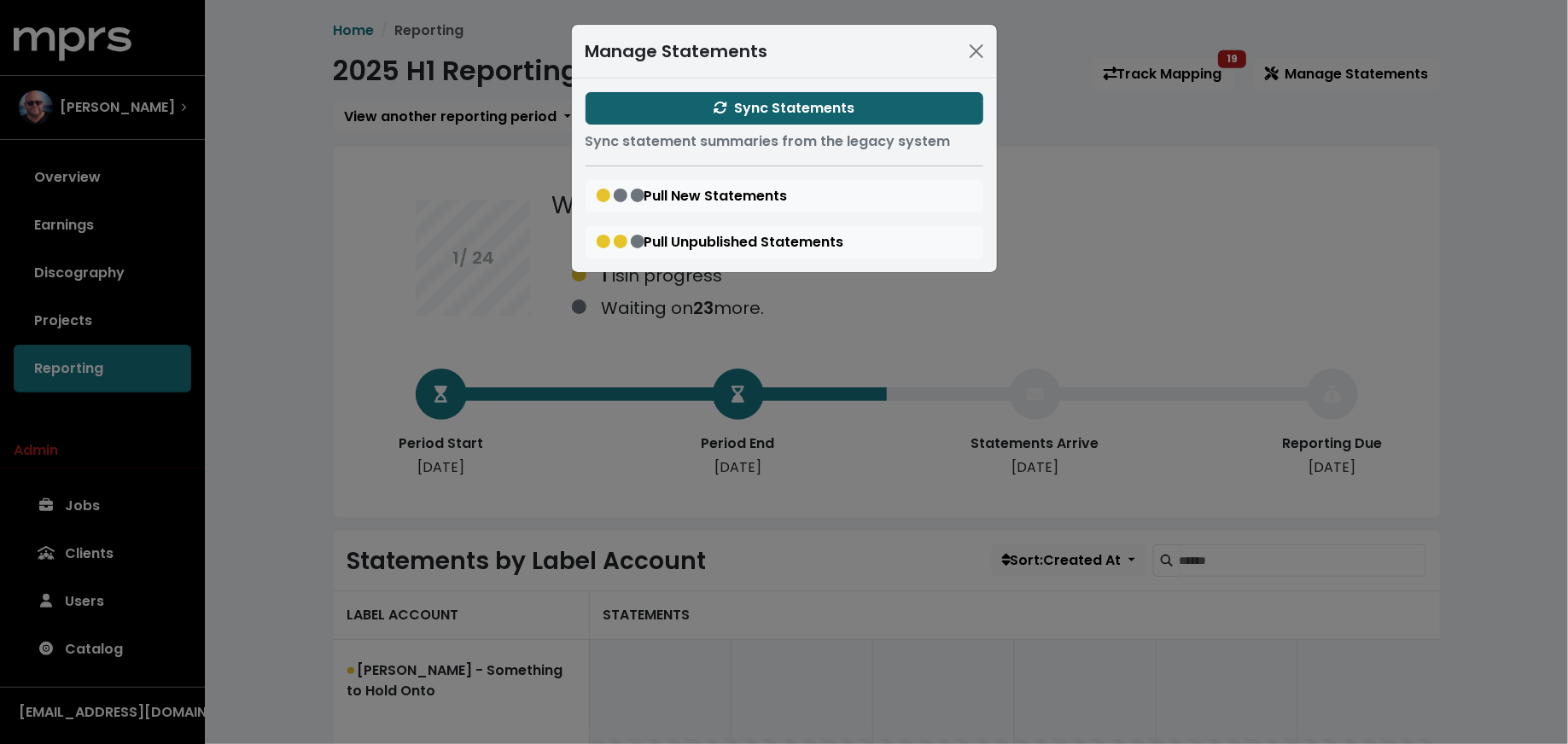
click at [784, 109] on span "Sync Statements" at bounding box center [784, 108] width 141 height 20
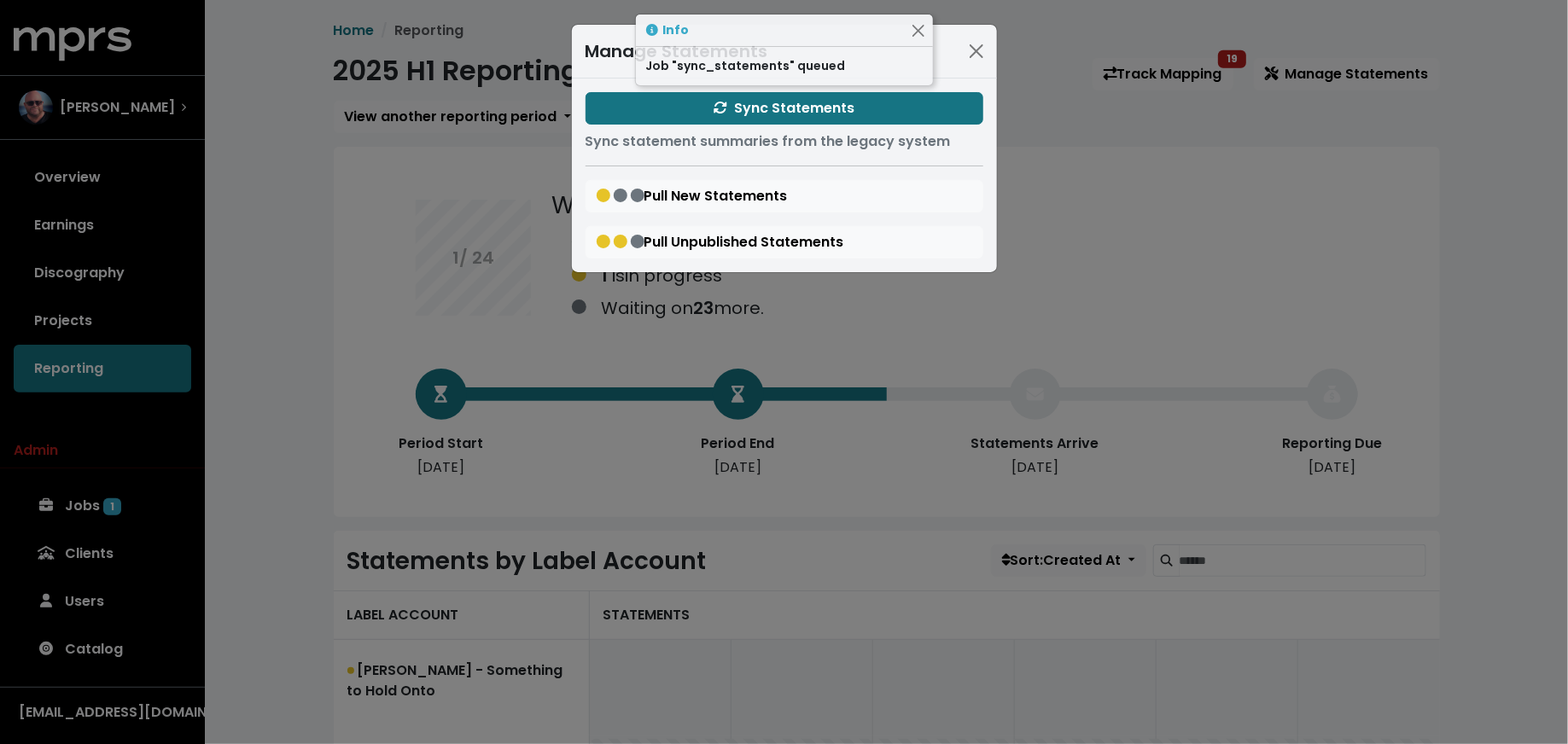
click at [285, 389] on div "Manage Statements Sync Statements Sync statement summaries from the legacy syst…" at bounding box center [784, 372] width 1568 height 744
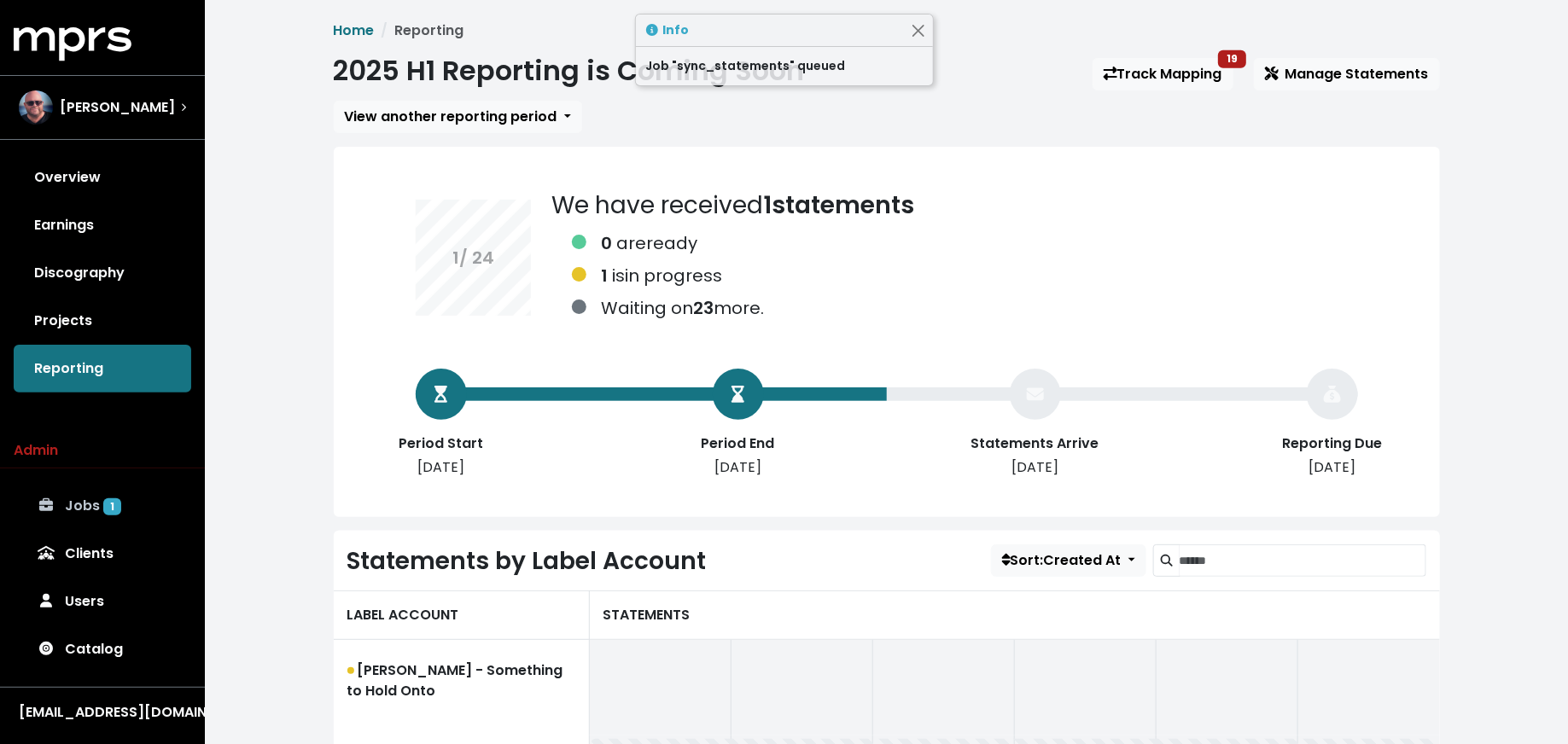
click at [115, 507] on span "1" at bounding box center [112, 507] width 18 height 17
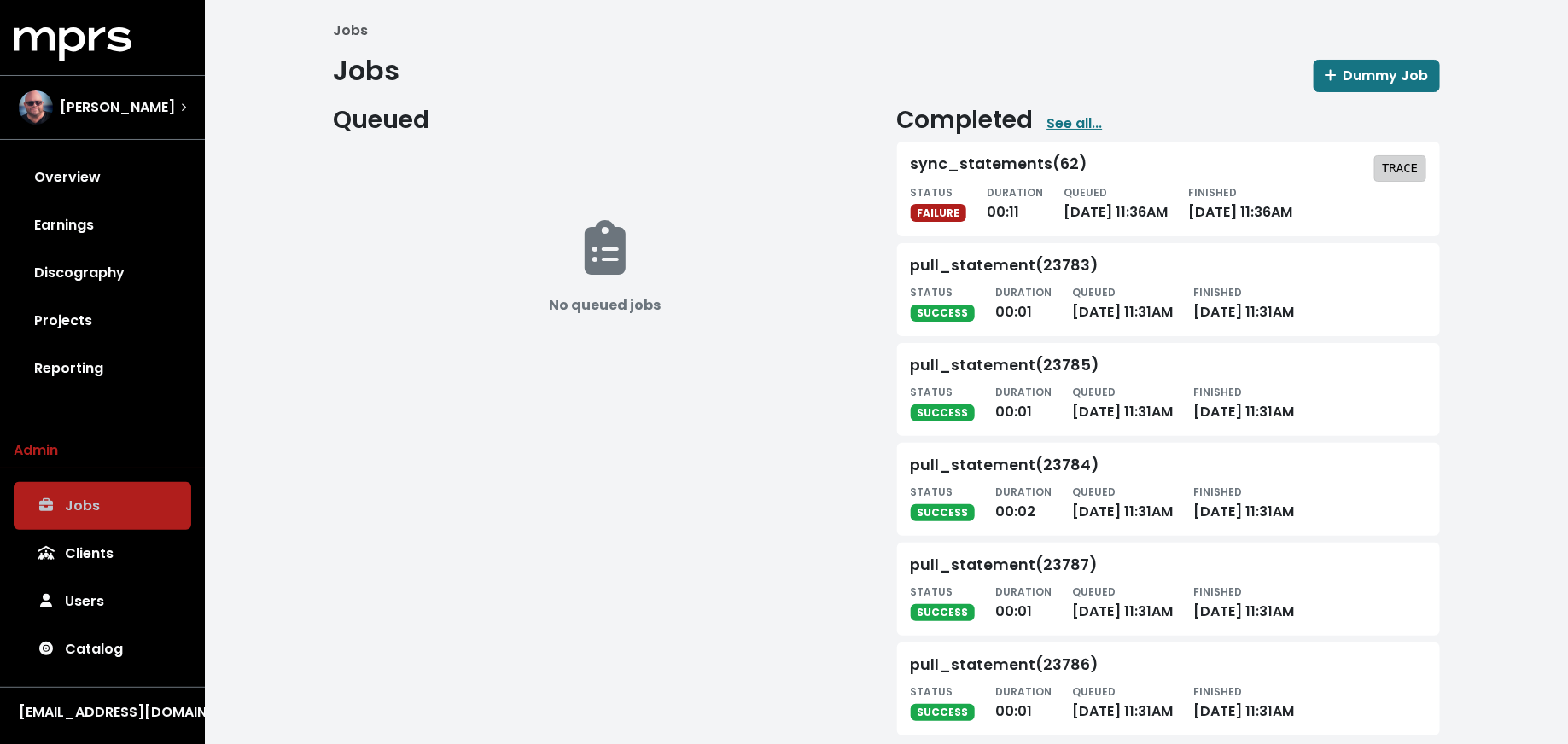
click at [1390, 154] on div "sync_statements(62) TRACE STATUS FAILURE DURATION 00:11 QUEUED Sep 22nd, 2025 1…" at bounding box center [1168, 189] width 542 height 95
click at [1409, 159] on span "TRACE" at bounding box center [1399, 167] width 35 height 17
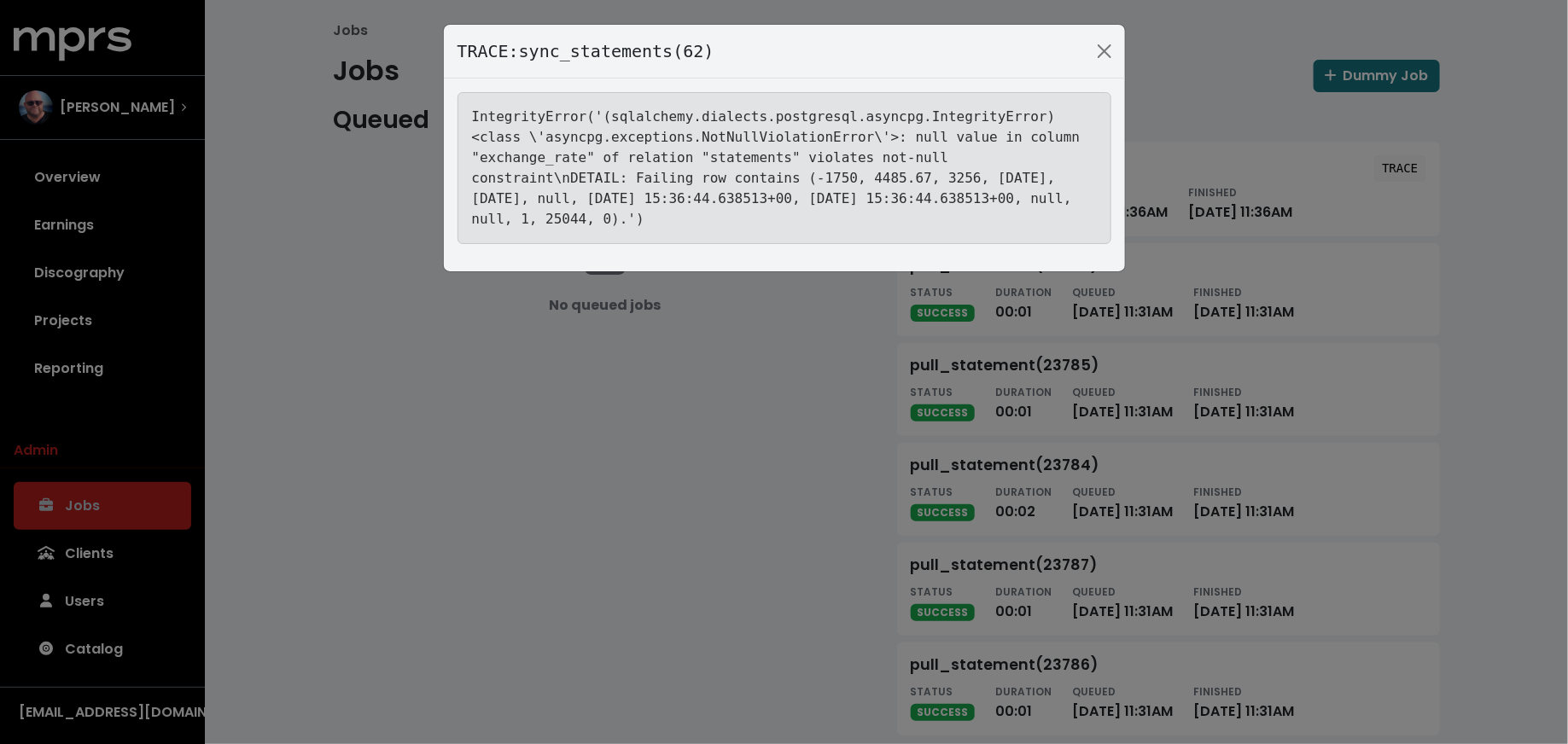
click at [338, 222] on div "TRACE: sync_statements(62) IntegrityError('(sqlalchemy.dialects.postgresql.asyn…" at bounding box center [784, 372] width 1568 height 744
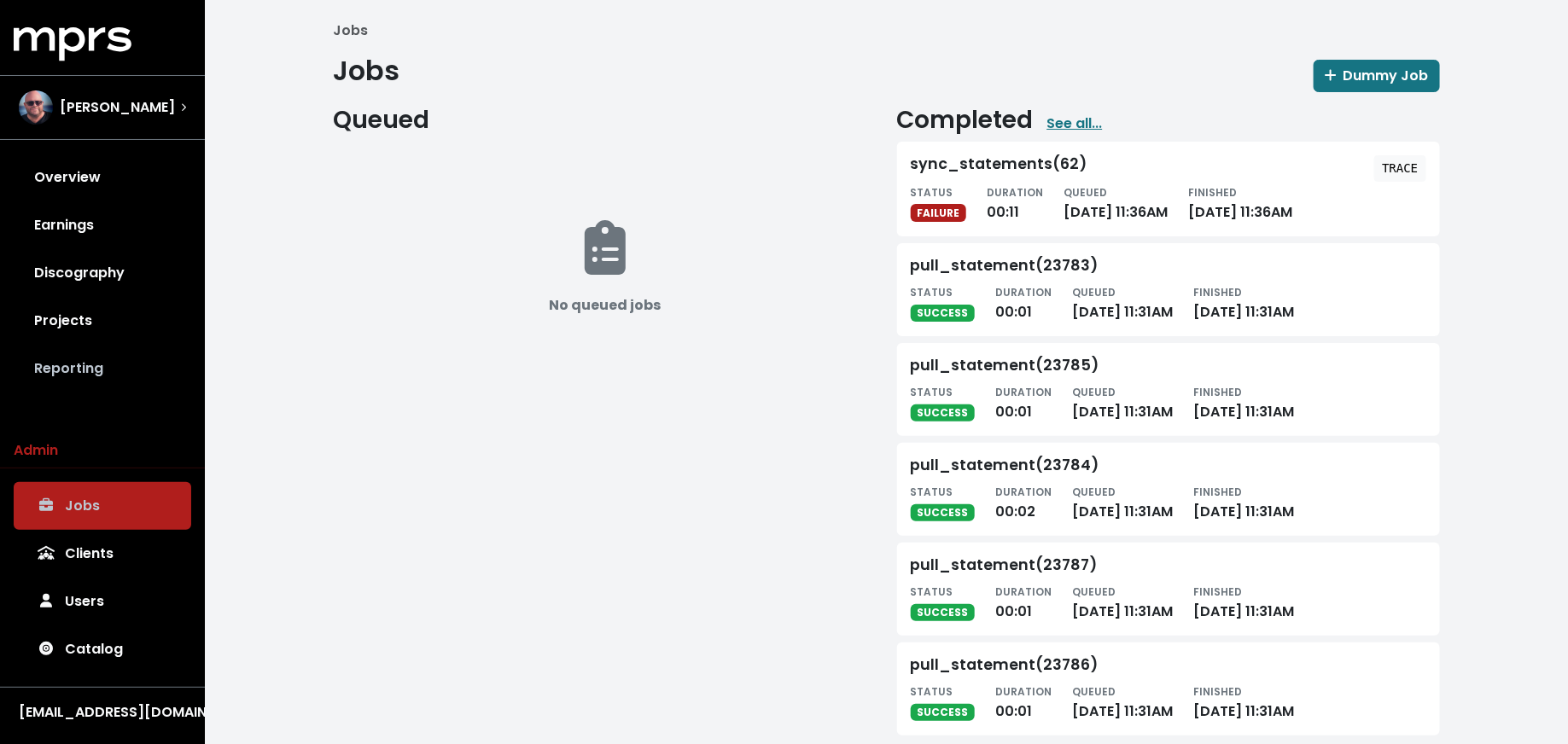
click at [100, 374] on link "Reporting" at bounding box center [102, 368] width 177 height 48
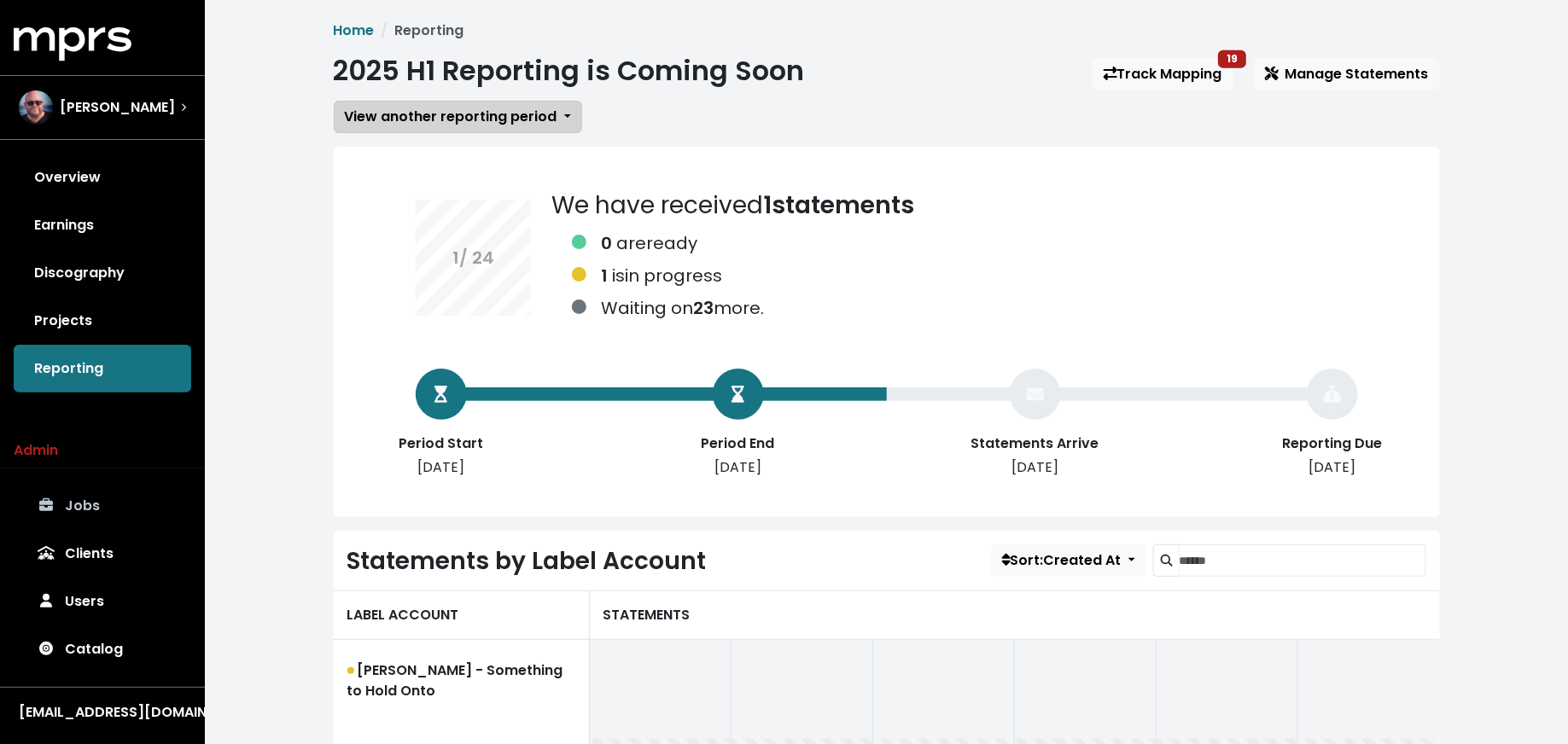
click at [461, 122] on span "View another reporting period" at bounding box center [451, 116] width 213 height 20
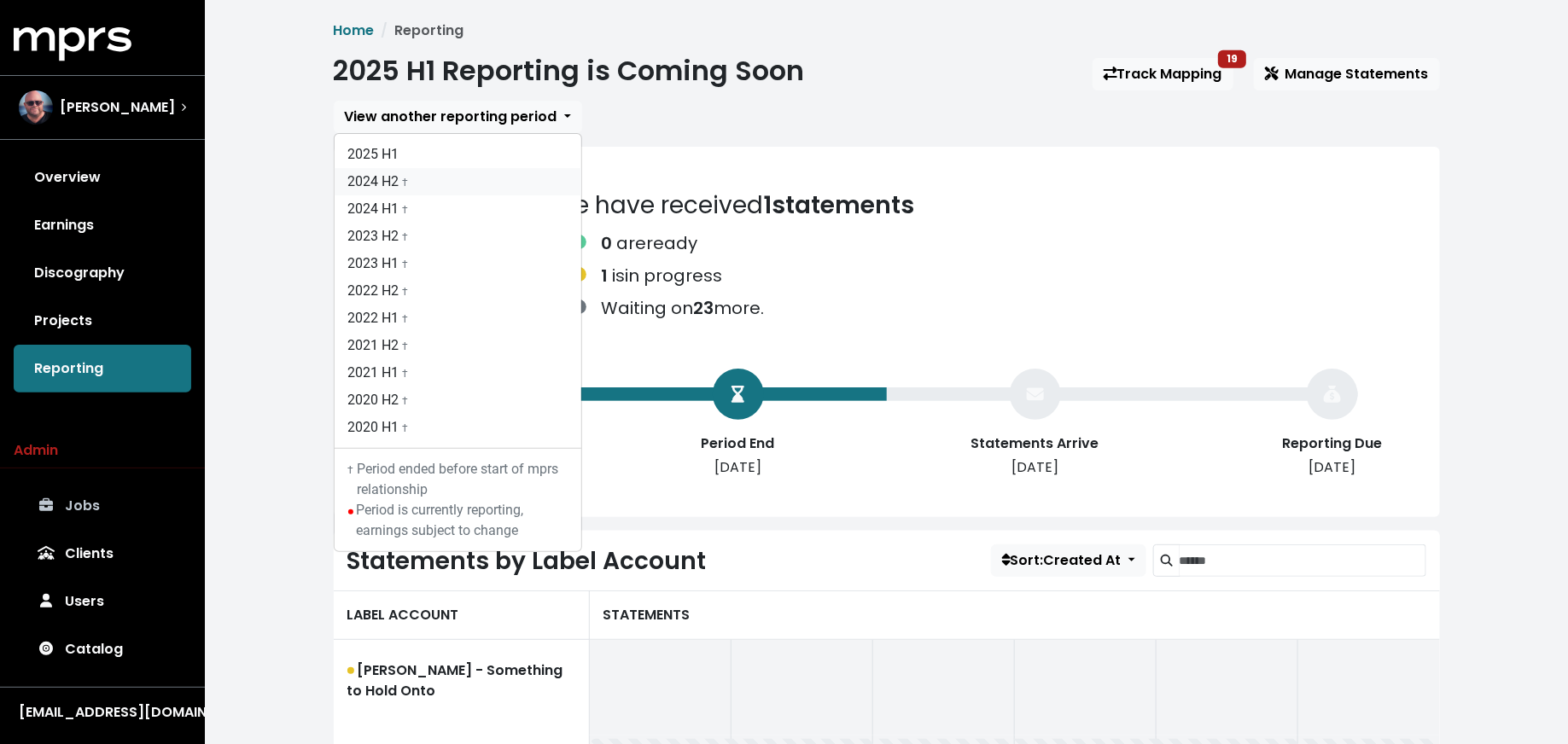
click at [462, 176] on link "2024 H2 †" at bounding box center [458, 182] width 247 height 27
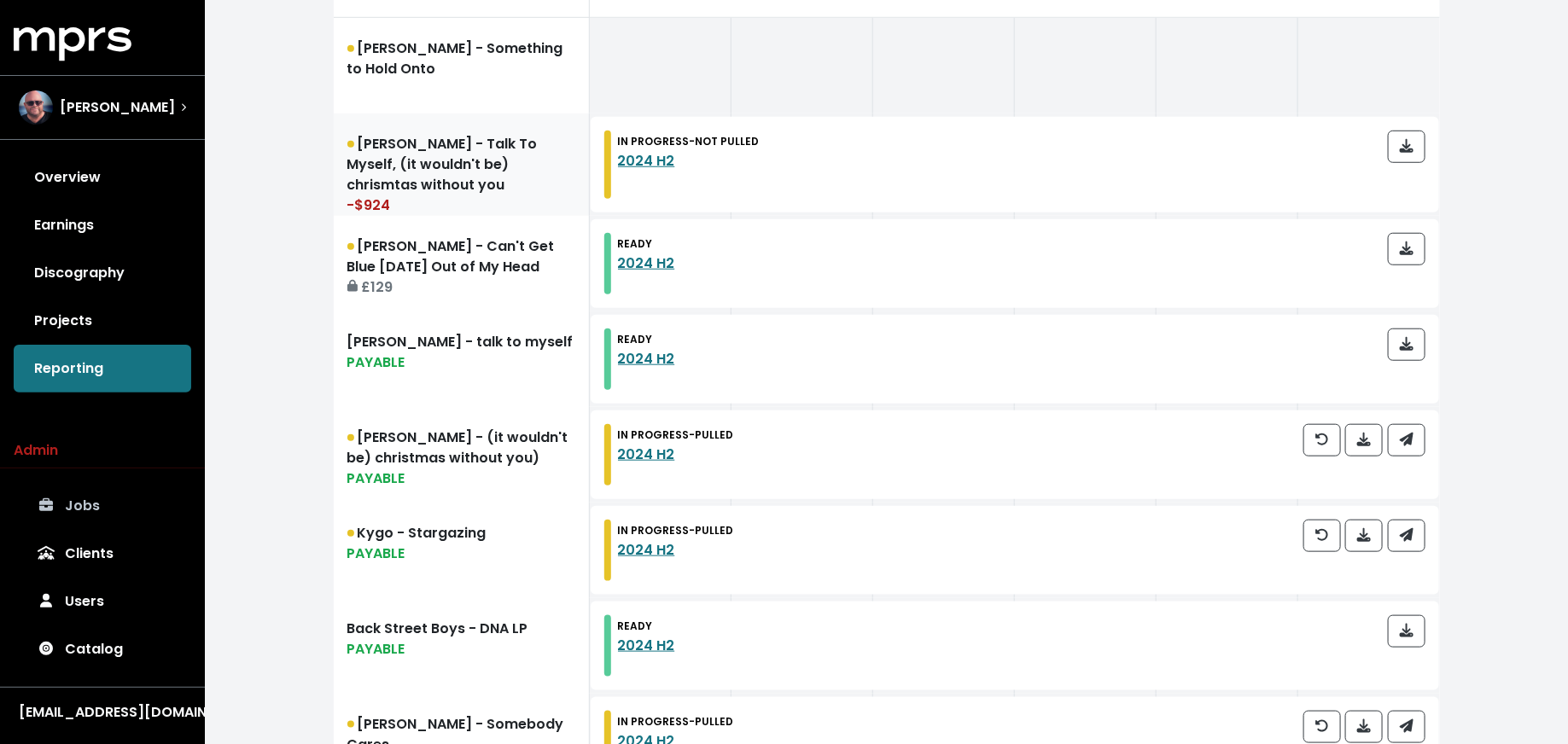
scroll to position [603, 0]
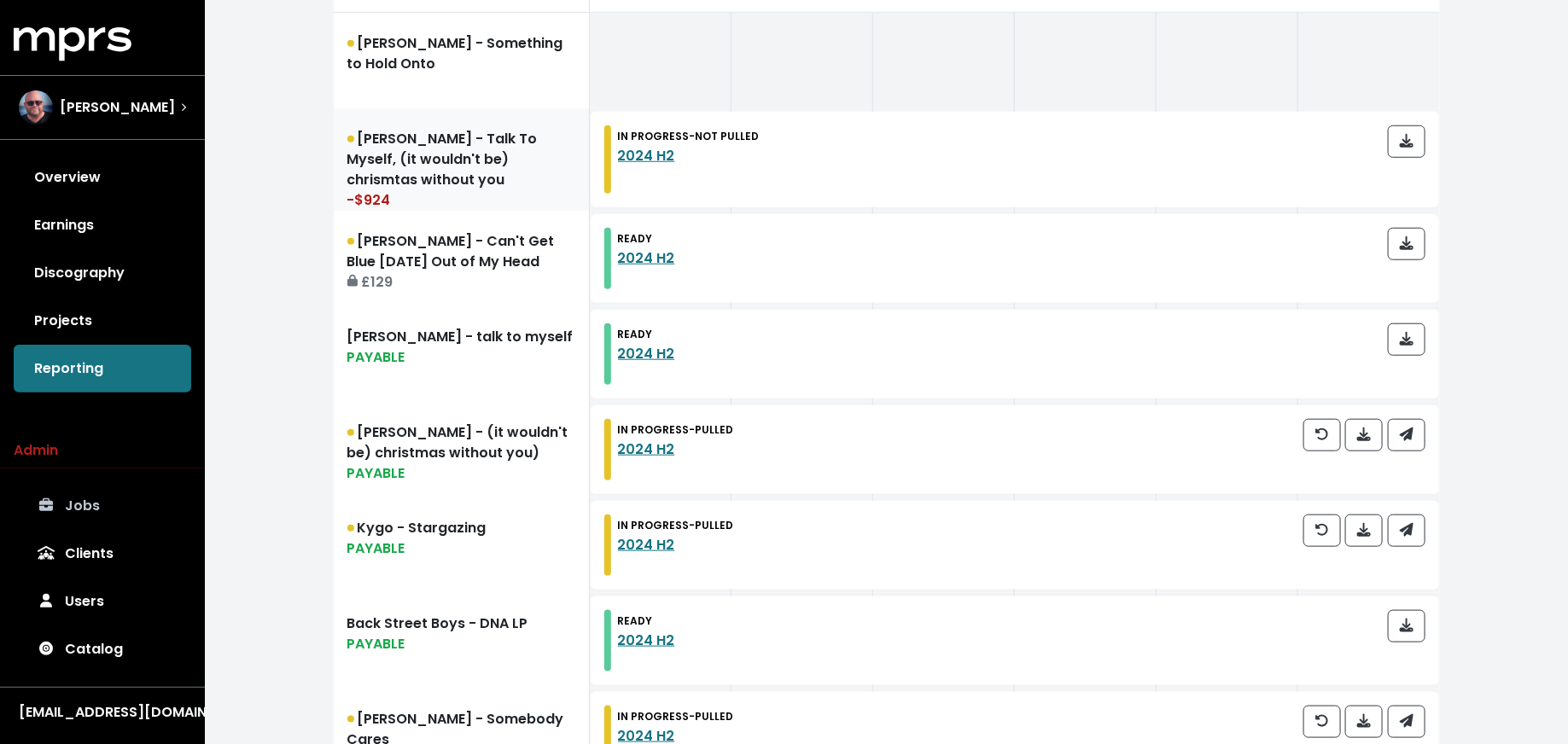
click at [511, 181] on link "Wrabel - Talk To Myself, (it wouldn't be) chrismtas without you -$924" at bounding box center [461, 159] width 256 height 103
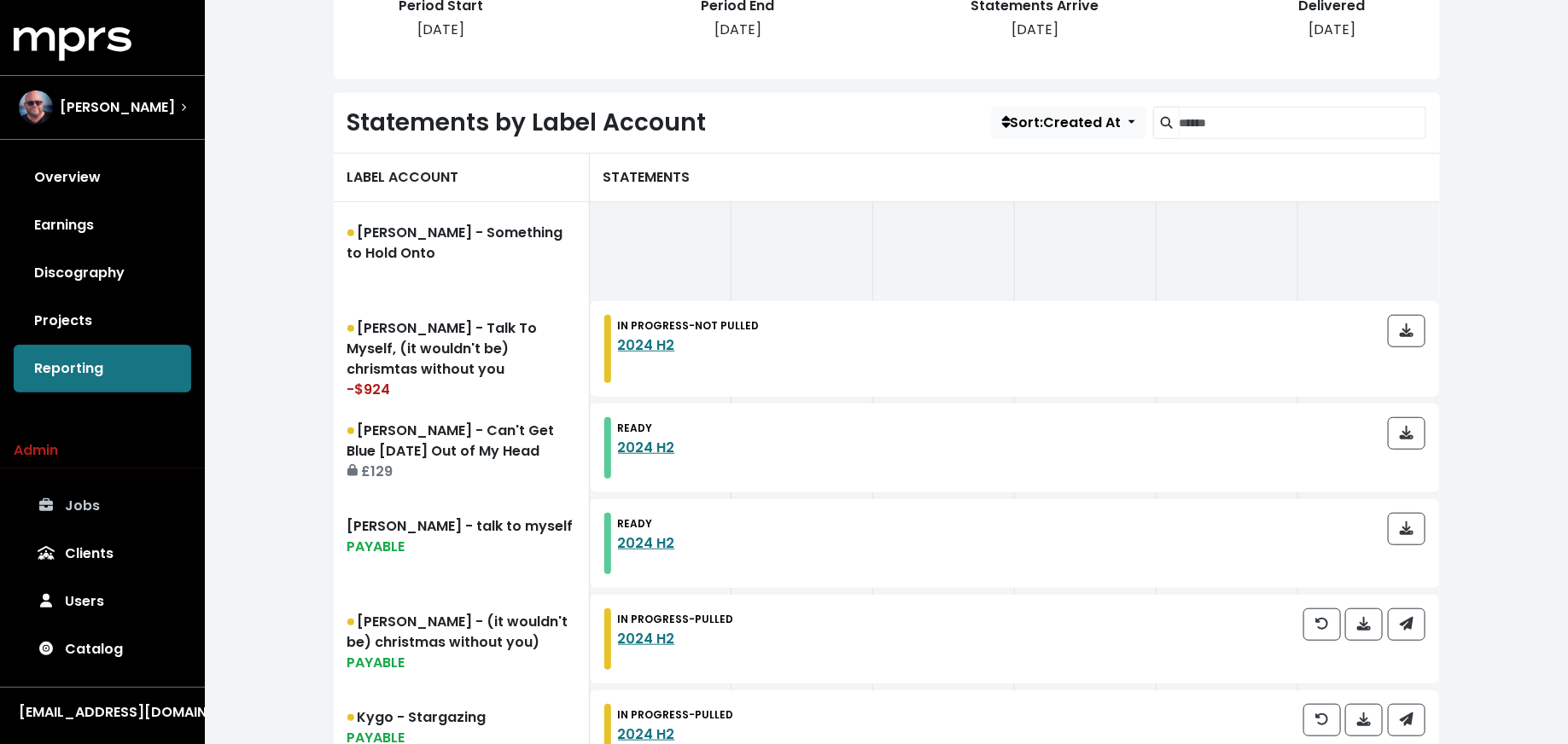
scroll to position [700, 0]
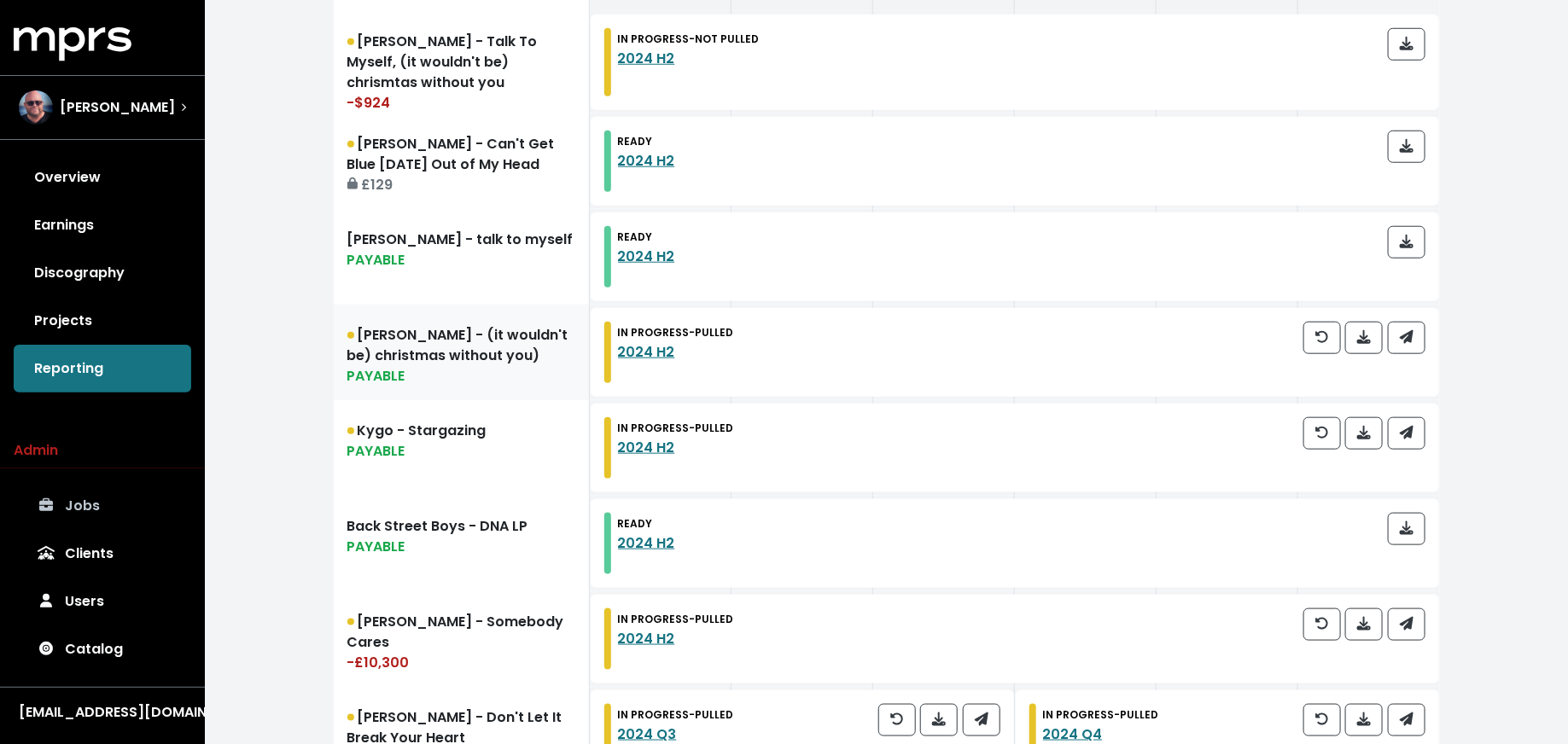
click at [517, 354] on link "Wrabel - (it wouldn't be) christmas without you) PAYABLE" at bounding box center [461, 352] width 256 height 96
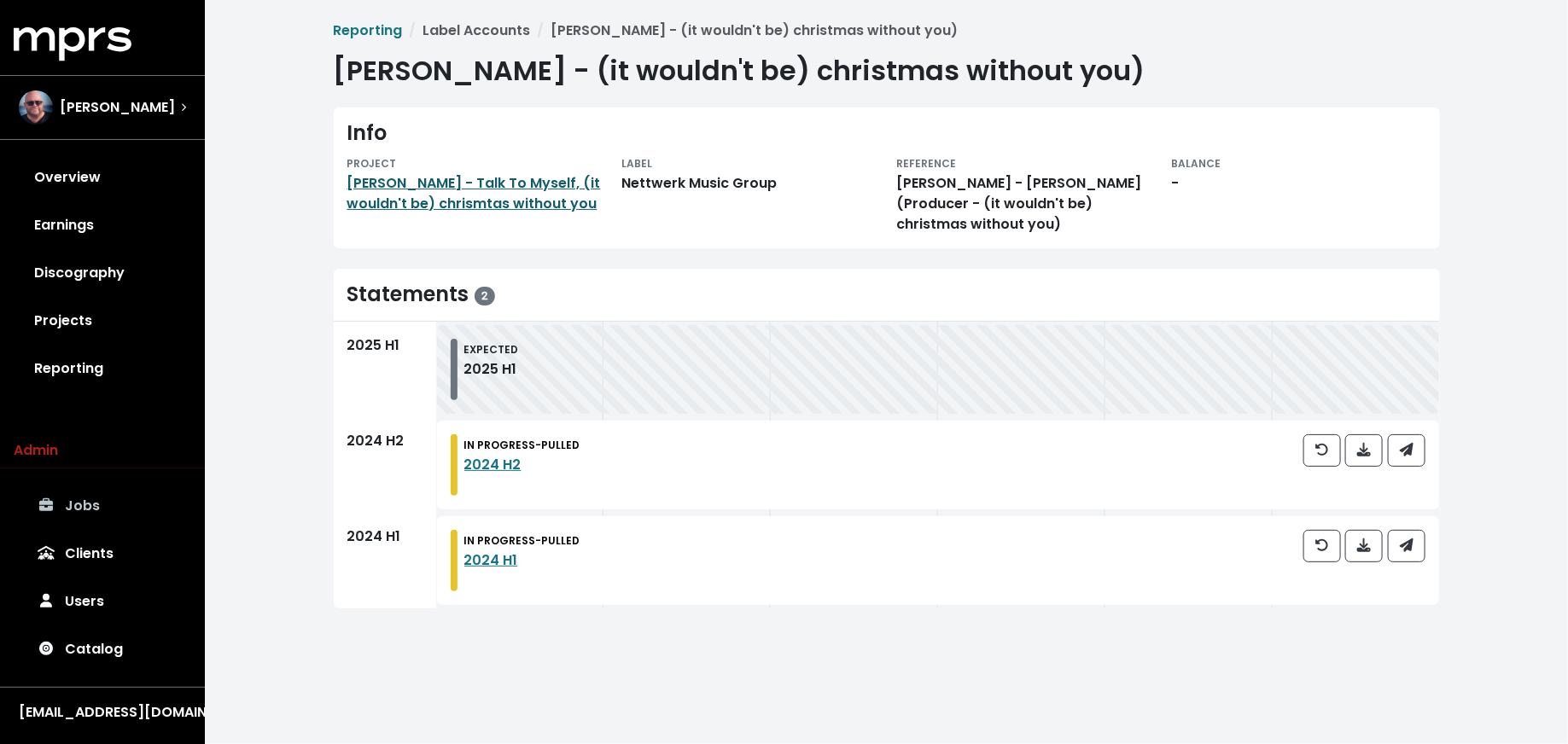
click at [513, 185] on link "[PERSON_NAME] - Talk To Myself, (it wouldn't be) chrismtas without you" at bounding box center [474, 193] width 254 height 40
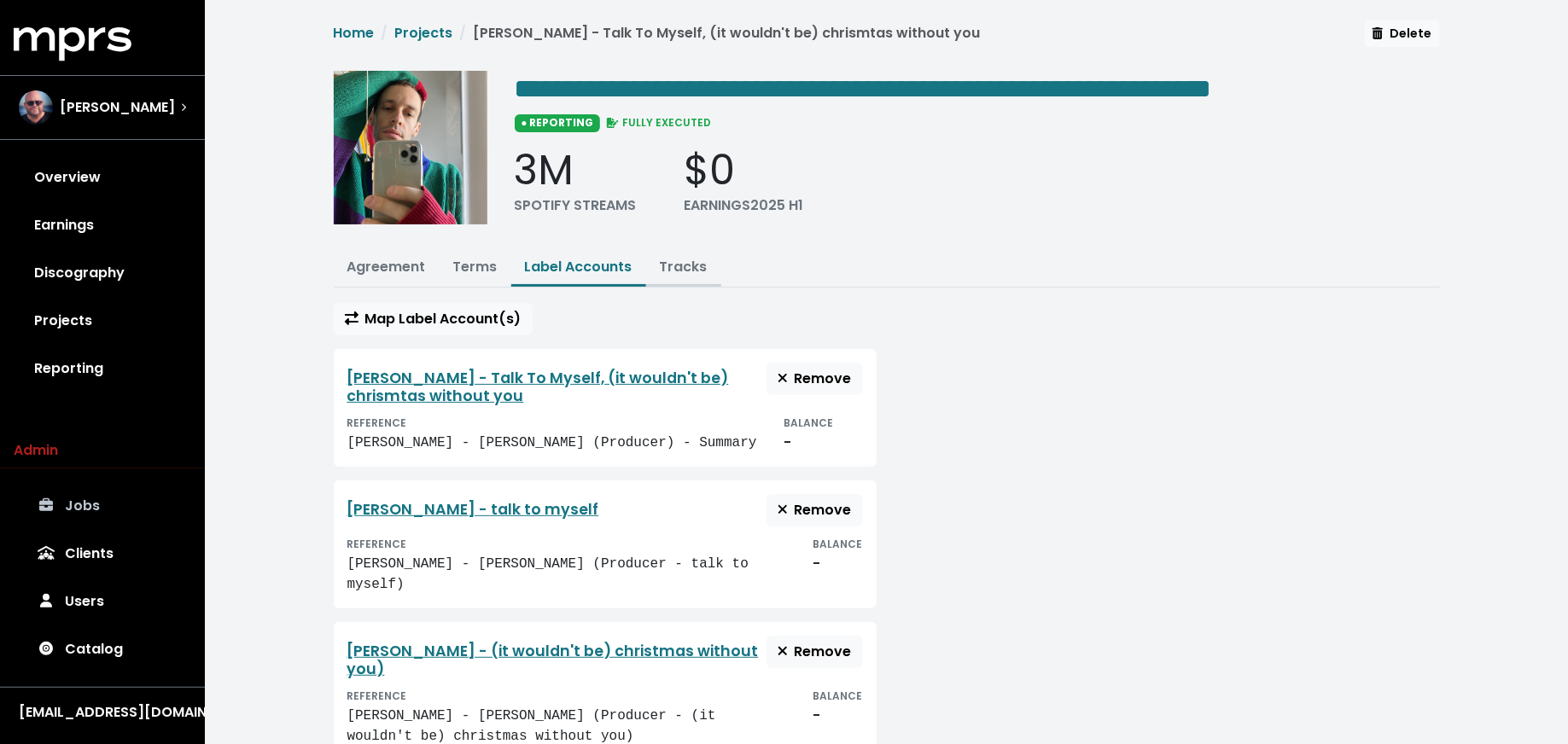
click at [674, 260] on link "Tracks" at bounding box center [683, 266] width 48 height 20
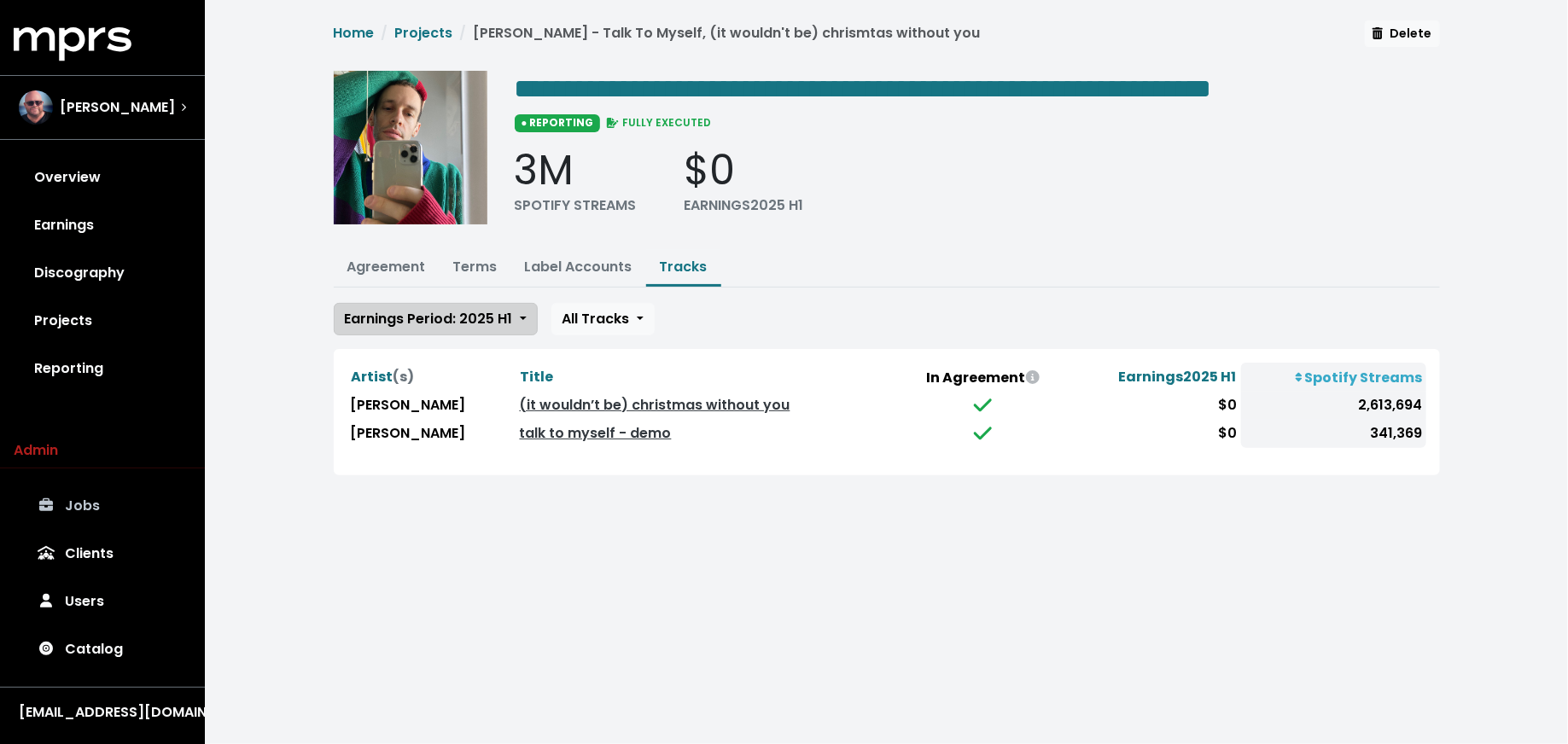
click at [517, 314] on button "Earnings Period: 2025 H1" at bounding box center [436, 319] width 204 height 33
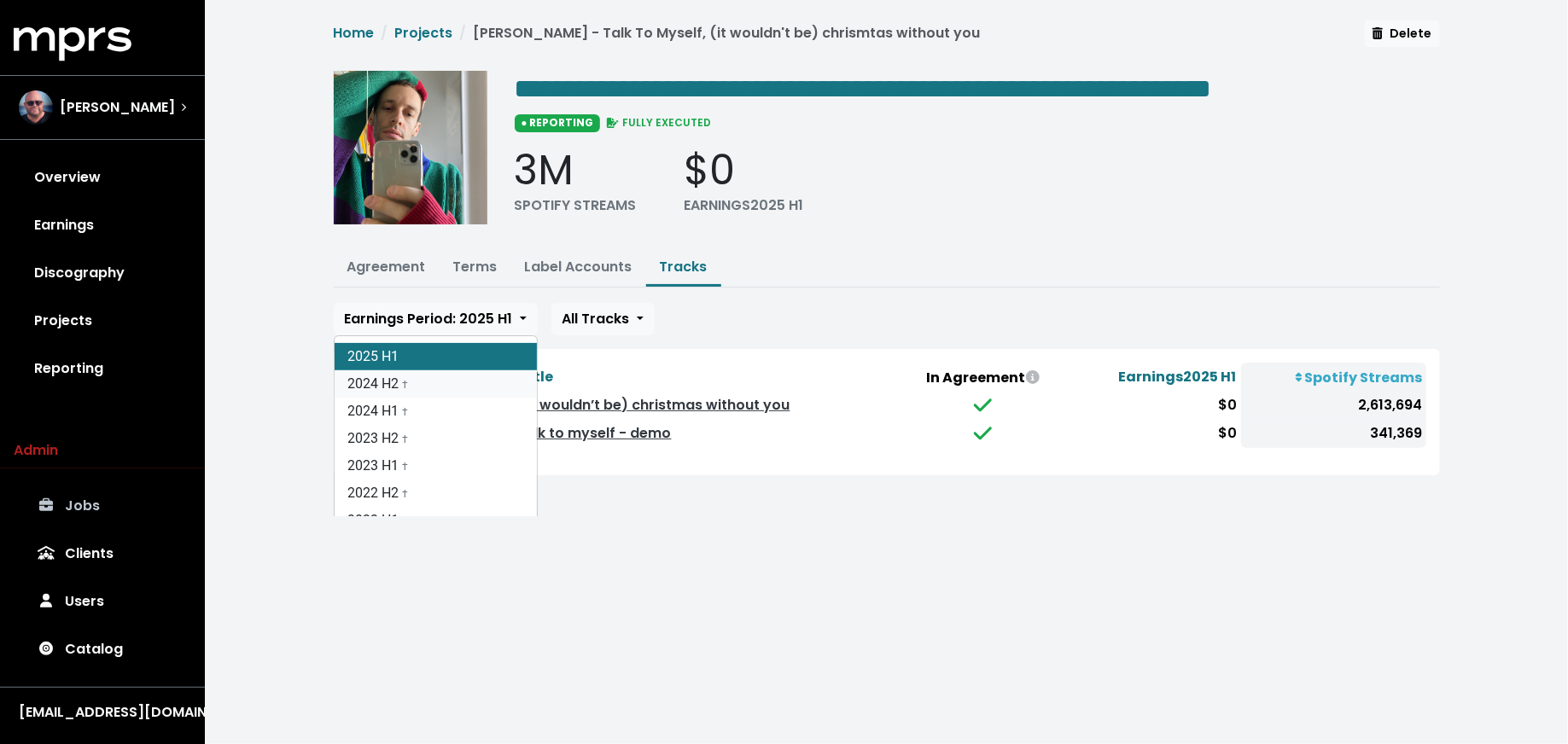
click at [507, 379] on link "2024 H2 †" at bounding box center [436, 384] width 202 height 27
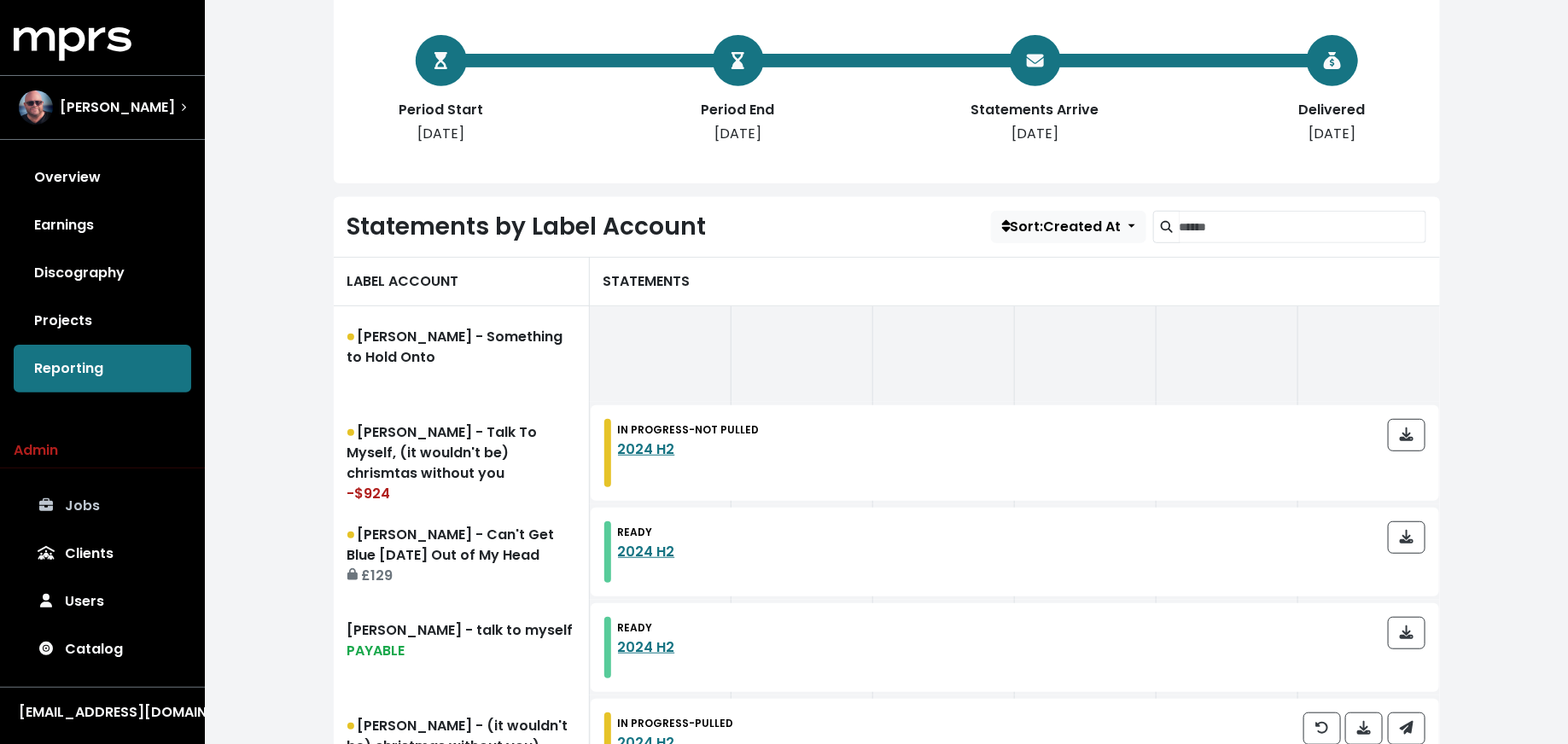
scroll to position [316, 0]
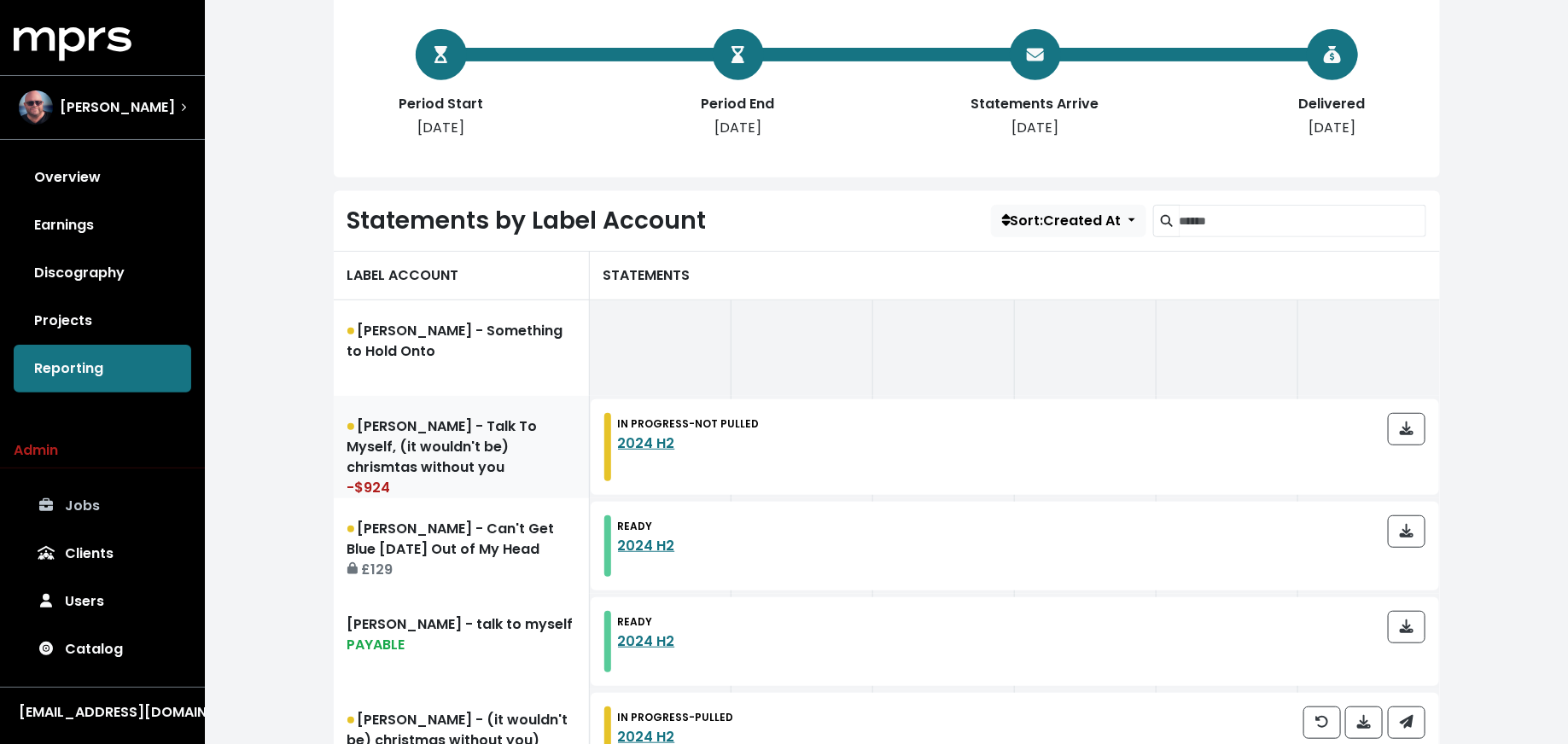
click at [414, 441] on link "Wrabel - Talk To Myself, (it wouldn't be) chrismtas without you -$924" at bounding box center [461, 447] width 256 height 103
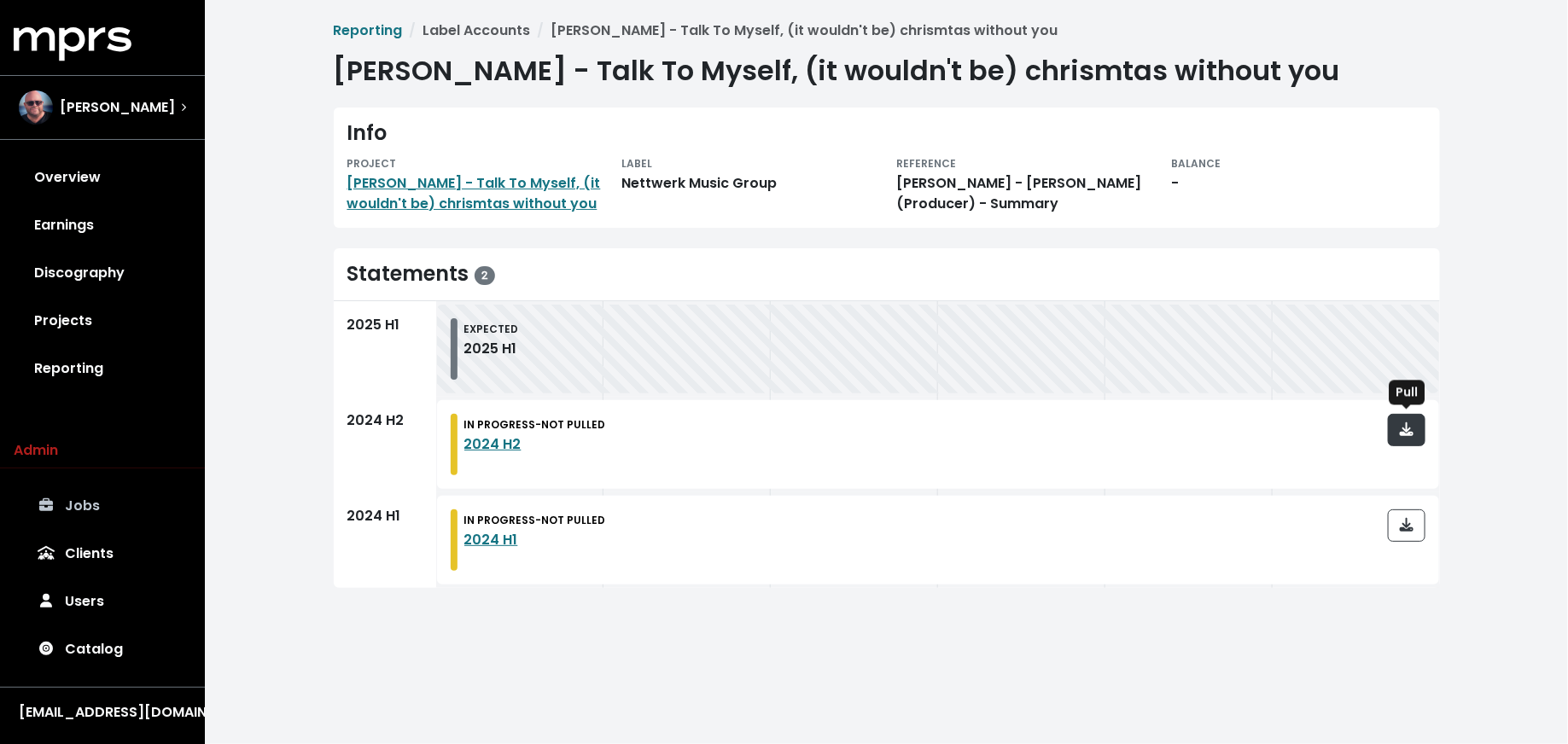
click at [1407, 427] on icon "button" at bounding box center [1406, 428] width 14 height 14
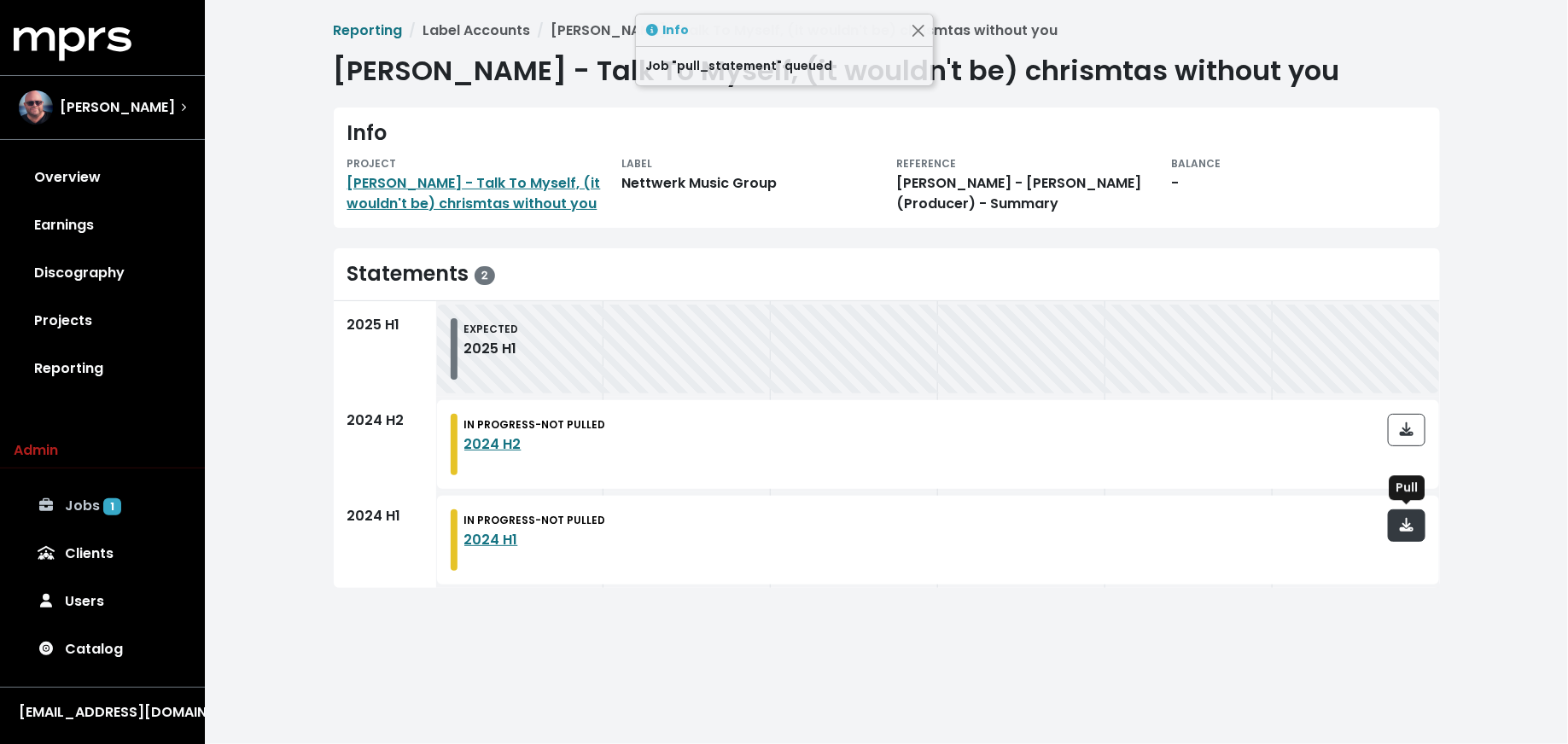
click at [1411, 528] on icon "button" at bounding box center [1406, 524] width 14 height 14
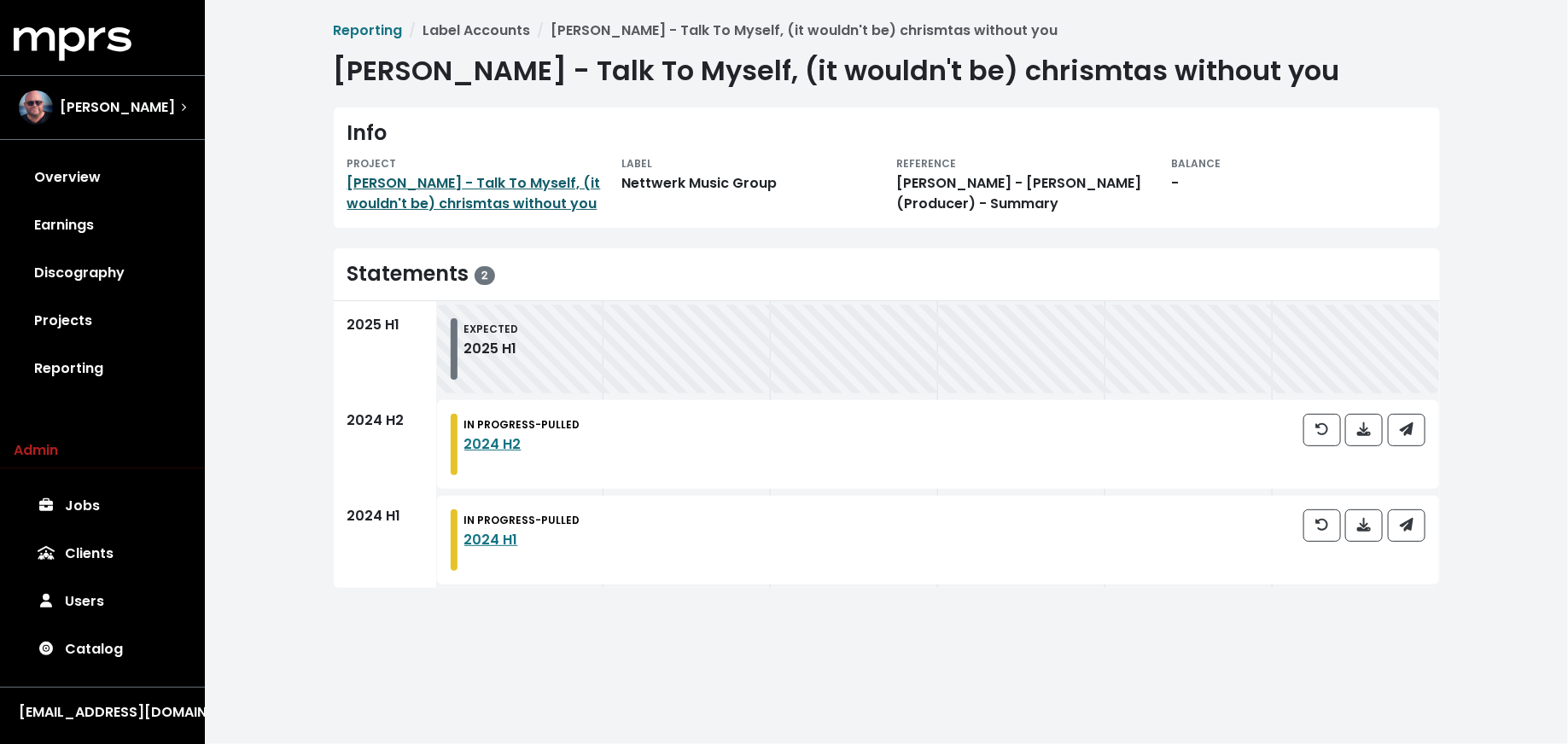
click at [460, 203] on link "[PERSON_NAME] - Talk To Myself, (it wouldn't be) chrismtas without you" at bounding box center [474, 193] width 254 height 40
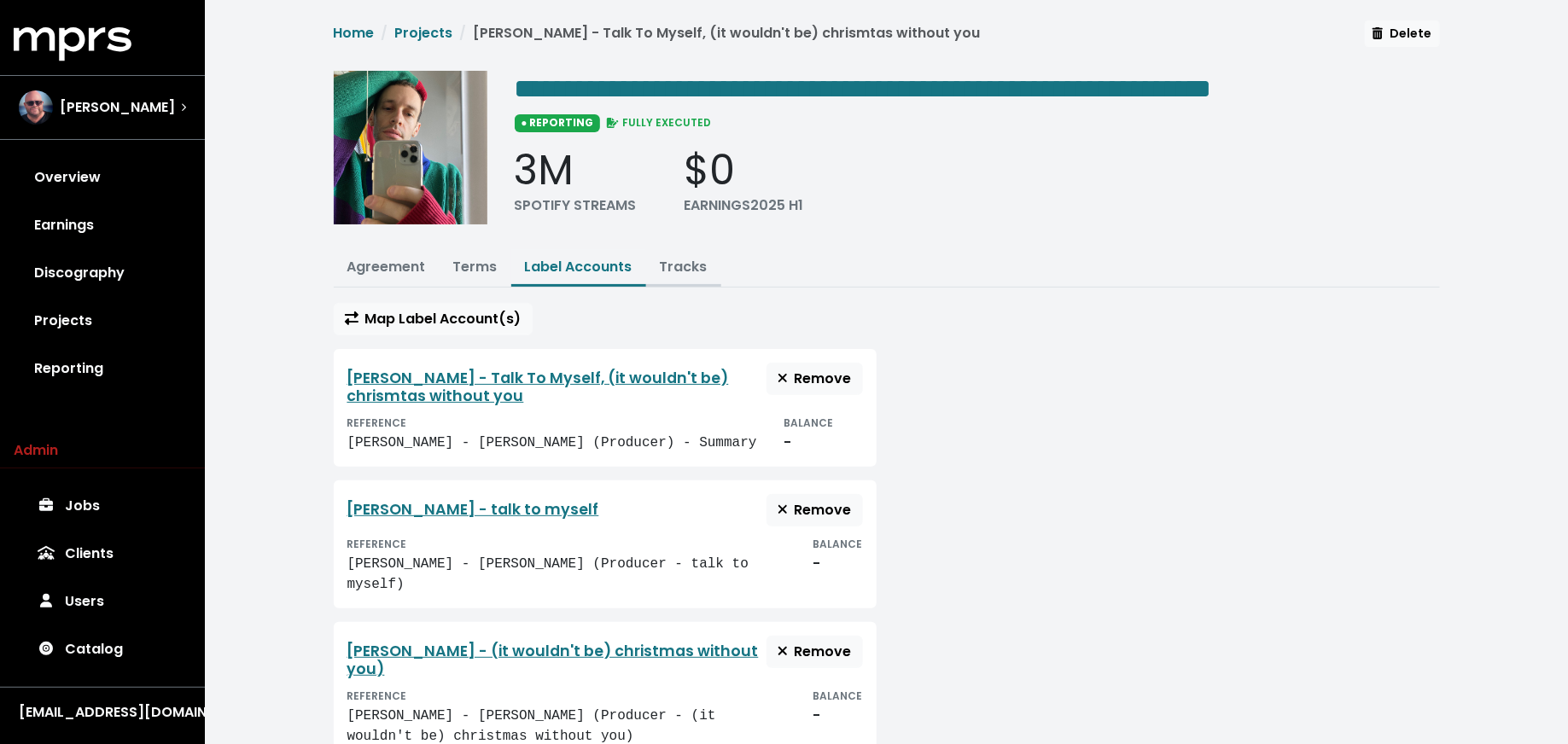
click at [681, 265] on link "Tracks" at bounding box center [683, 266] width 48 height 20
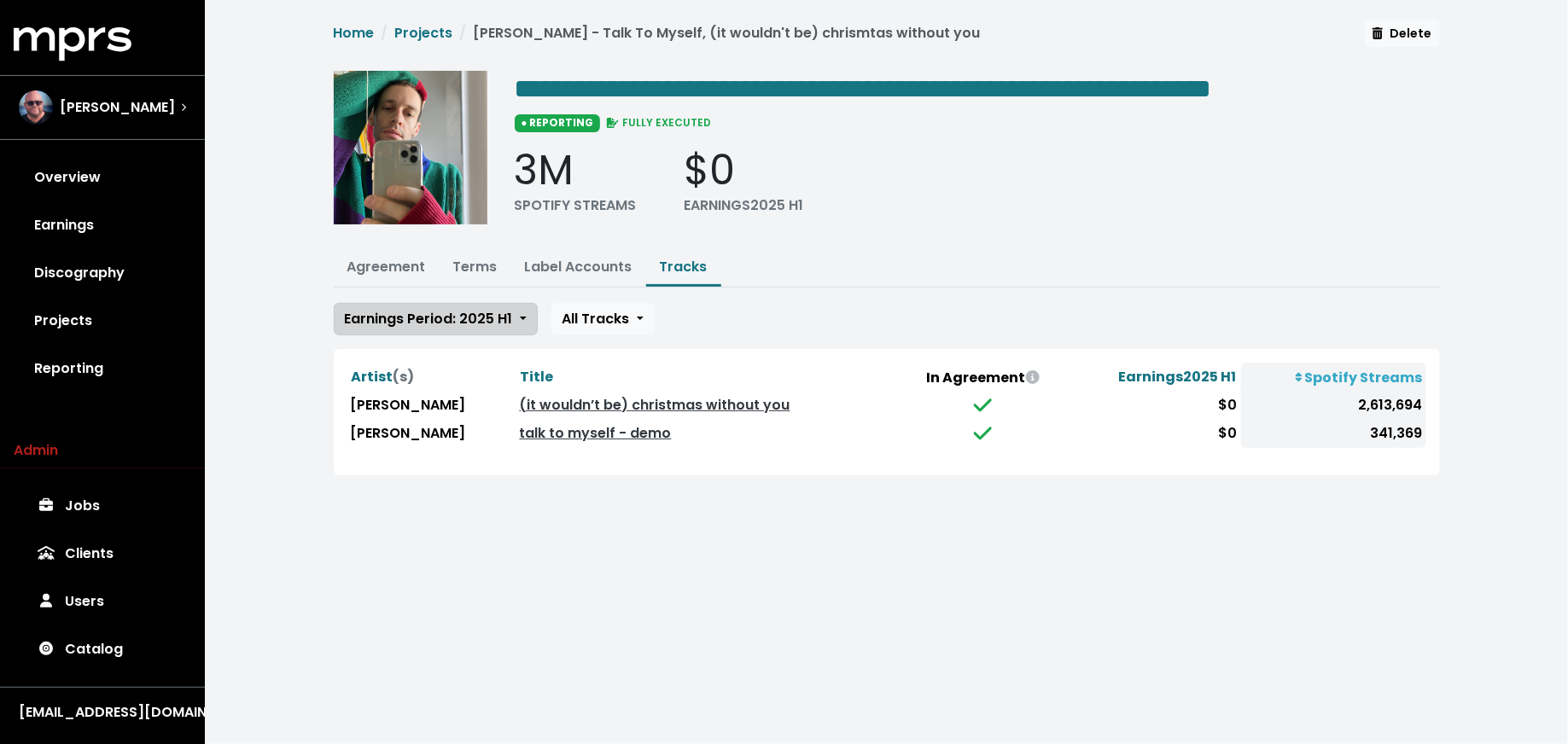
click at [488, 317] on span "Earnings Period: 2025 H1" at bounding box center [429, 318] width 168 height 20
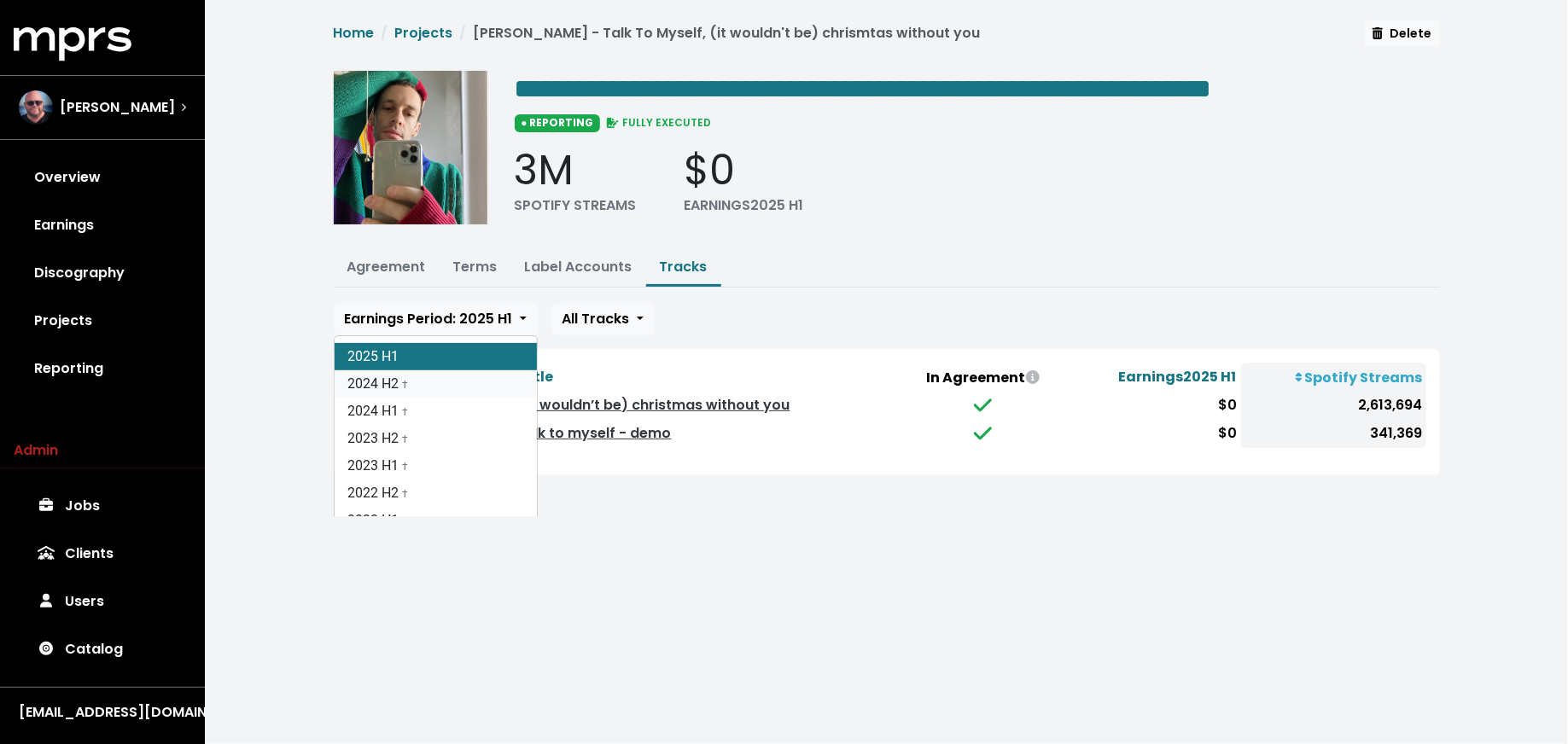
click at [484, 373] on link "2024 H2 †" at bounding box center [436, 384] width 202 height 27
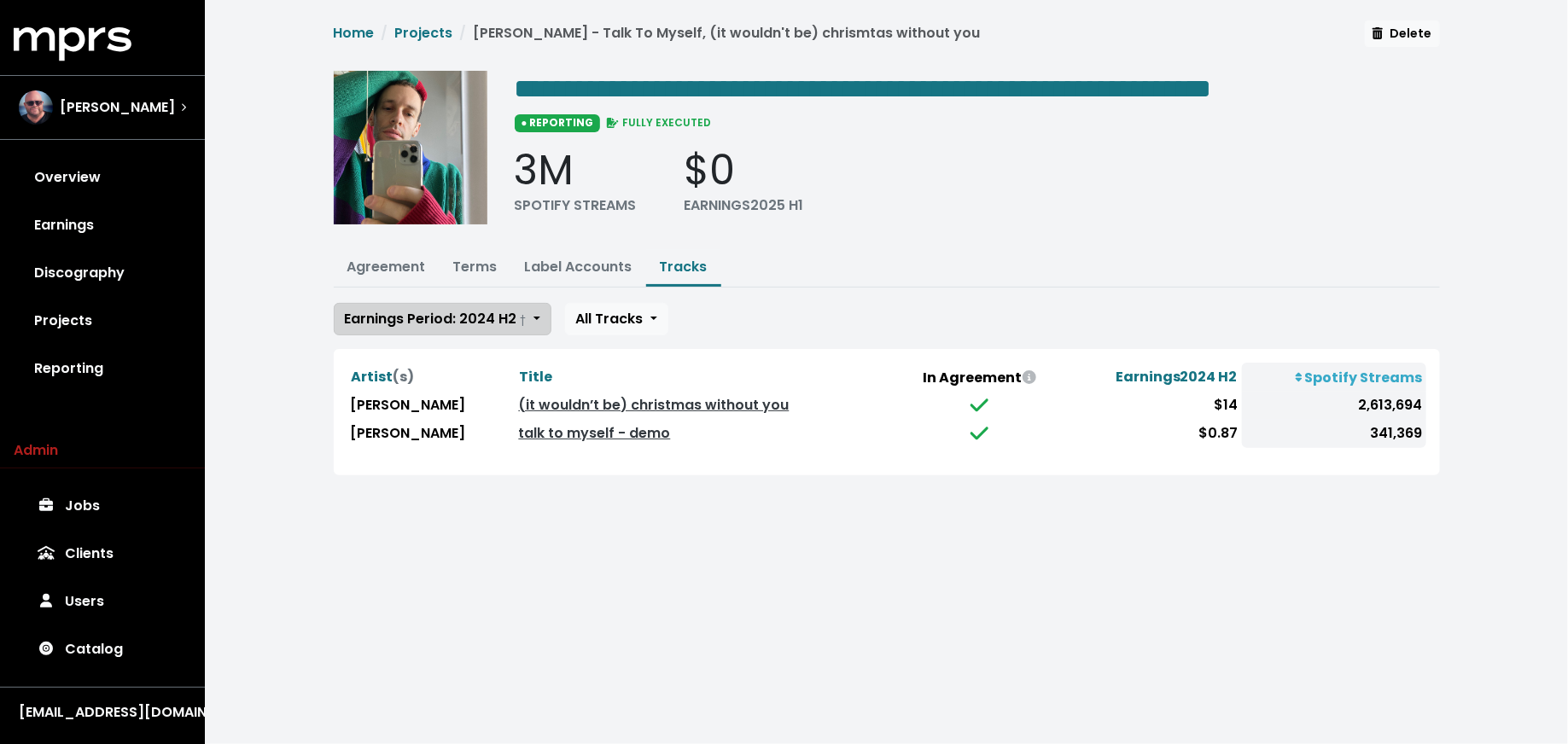
click at [484, 312] on span "Earnings Period: 2024 H2 †" at bounding box center [436, 318] width 182 height 20
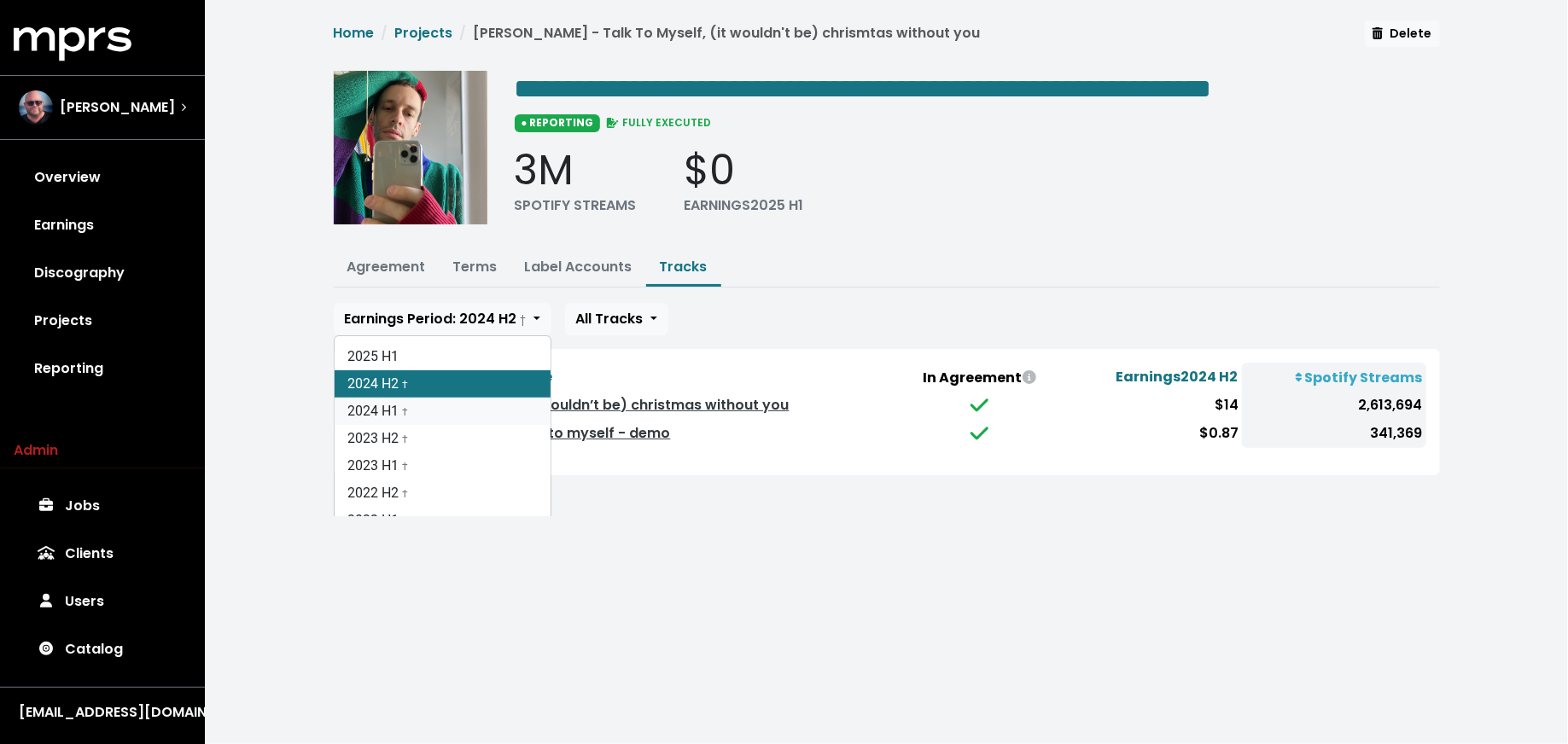
click at [483, 400] on link "2024 H1 †" at bounding box center [442, 411] width 216 height 27
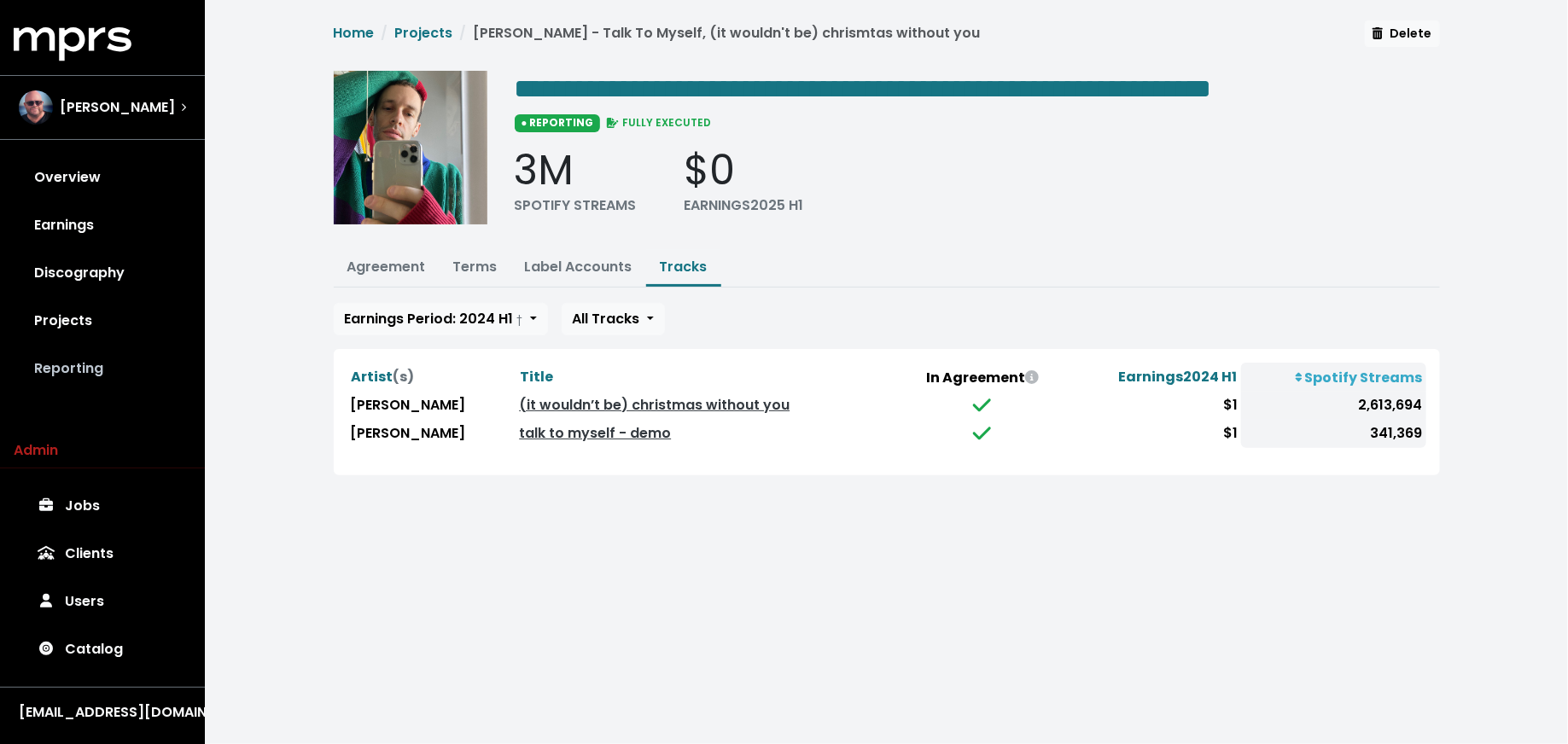
click at [159, 361] on link "Reporting" at bounding box center [102, 368] width 177 height 48
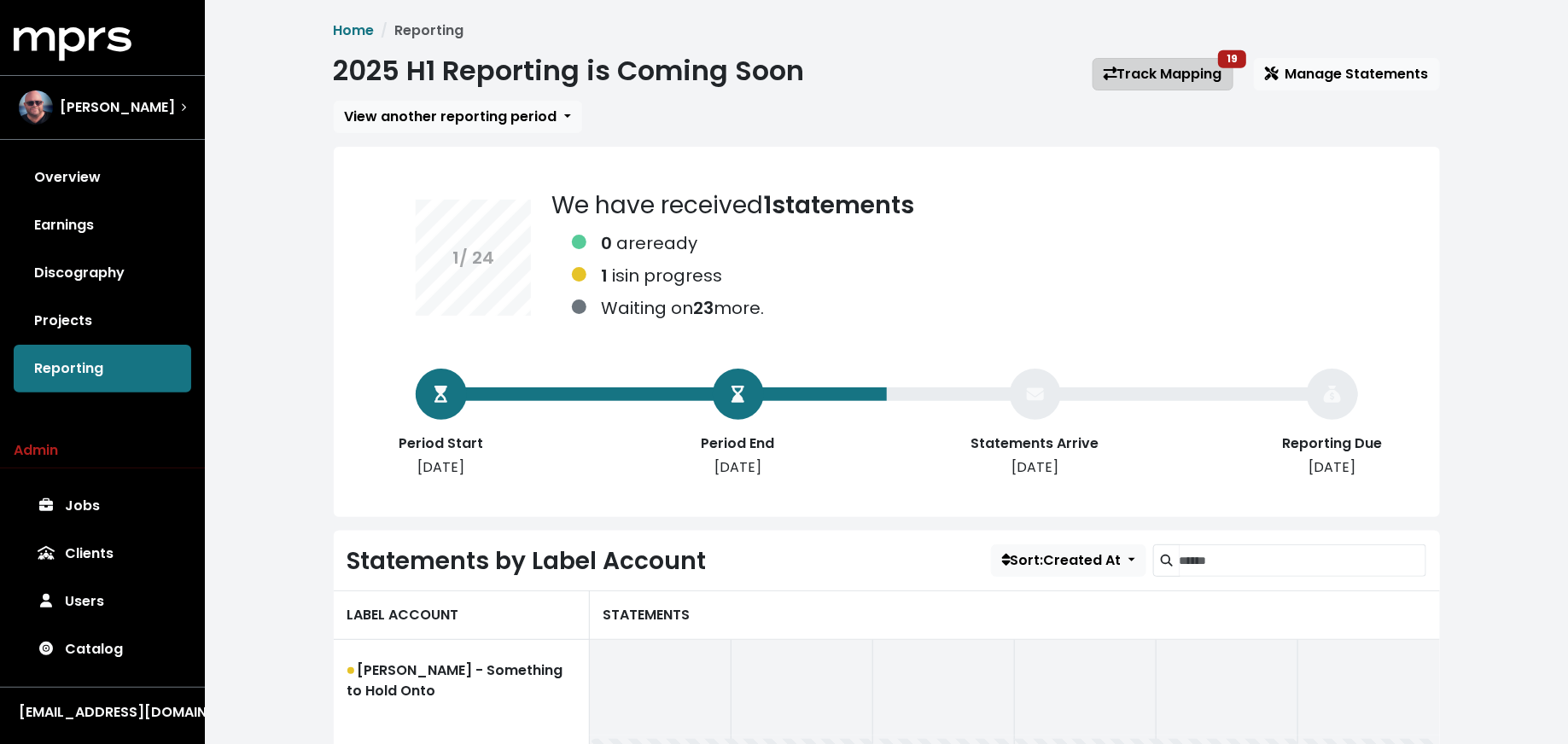
click at [1178, 78] on link "Track Mapping 19" at bounding box center [1162, 75] width 141 height 33
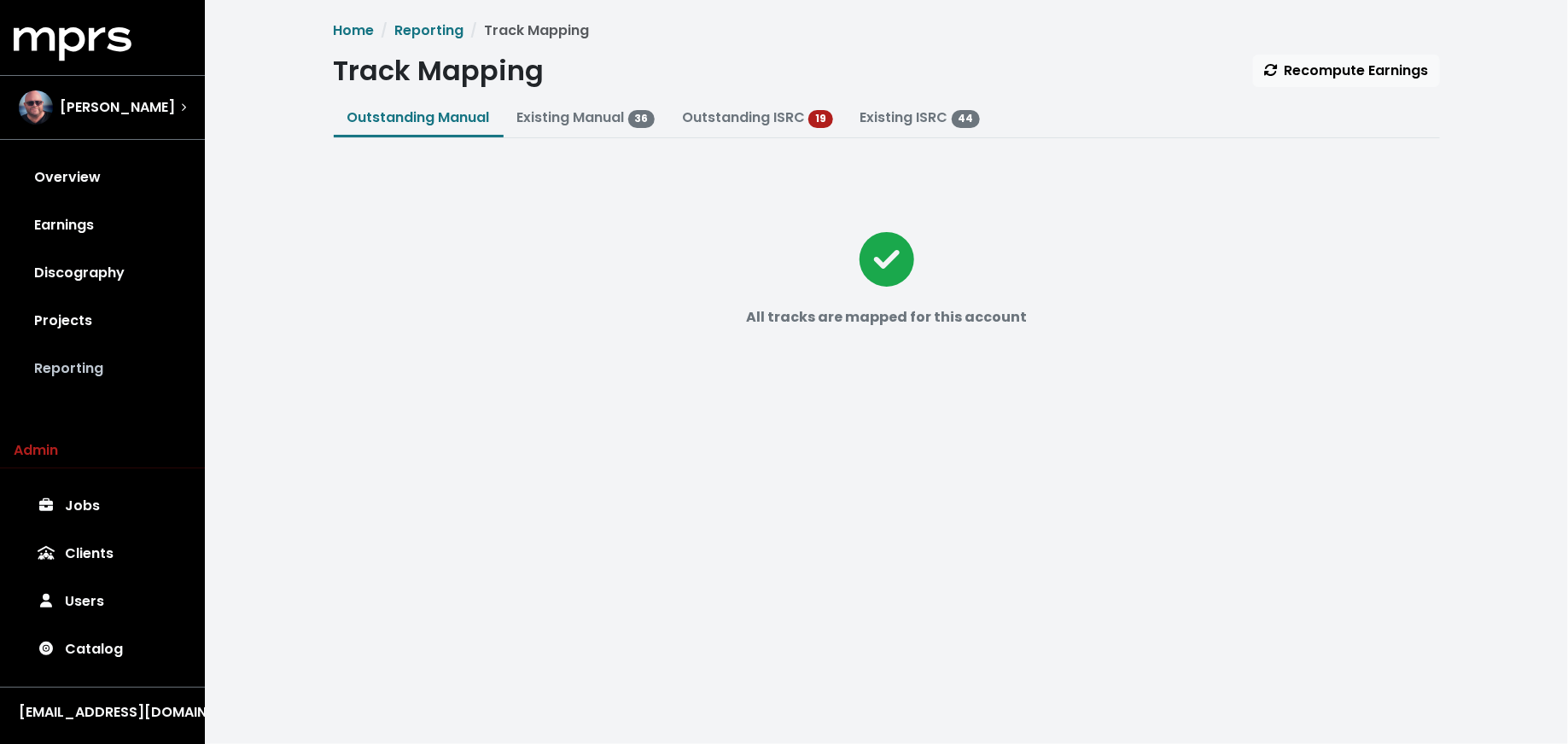
click at [132, 382] on link "Reporting" at bounding box center [102, 368] width 177 height 48
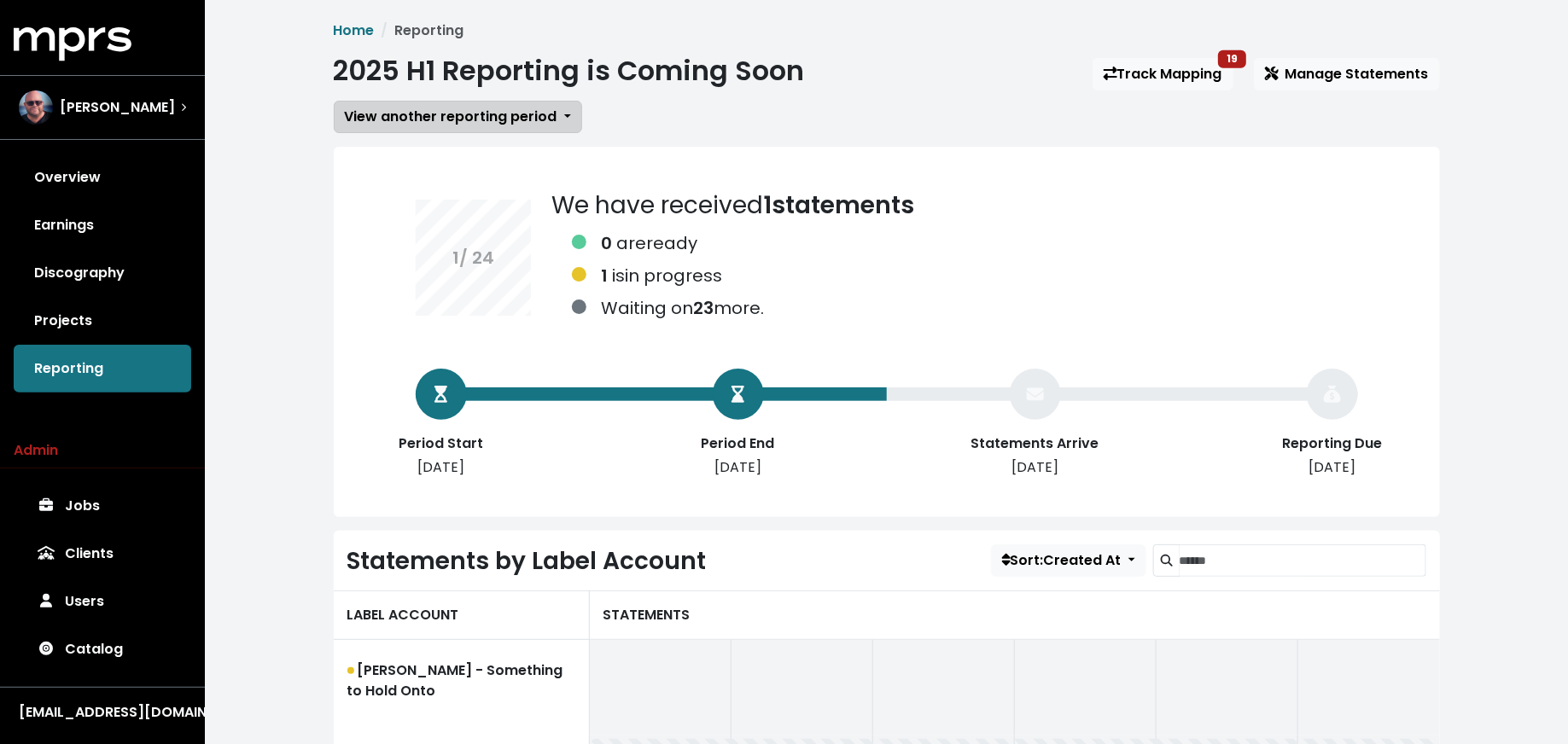
click at [452, 120] on span "View another reporting period" at bounding box center [451, 116] width 213 height 20
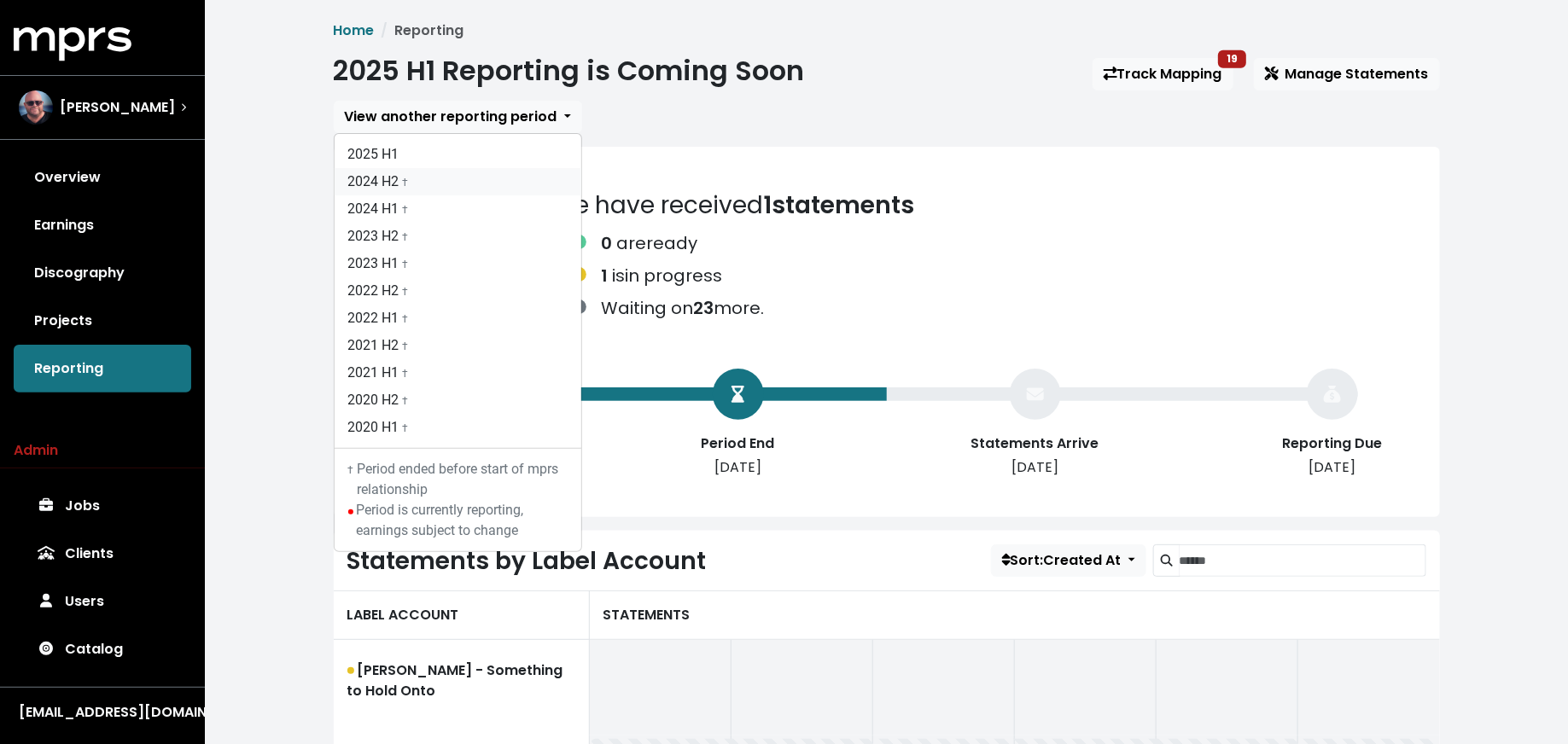
click at [443, 185] on link "2024 H2 †" at bounding box center [458, 182] width 247 height 27
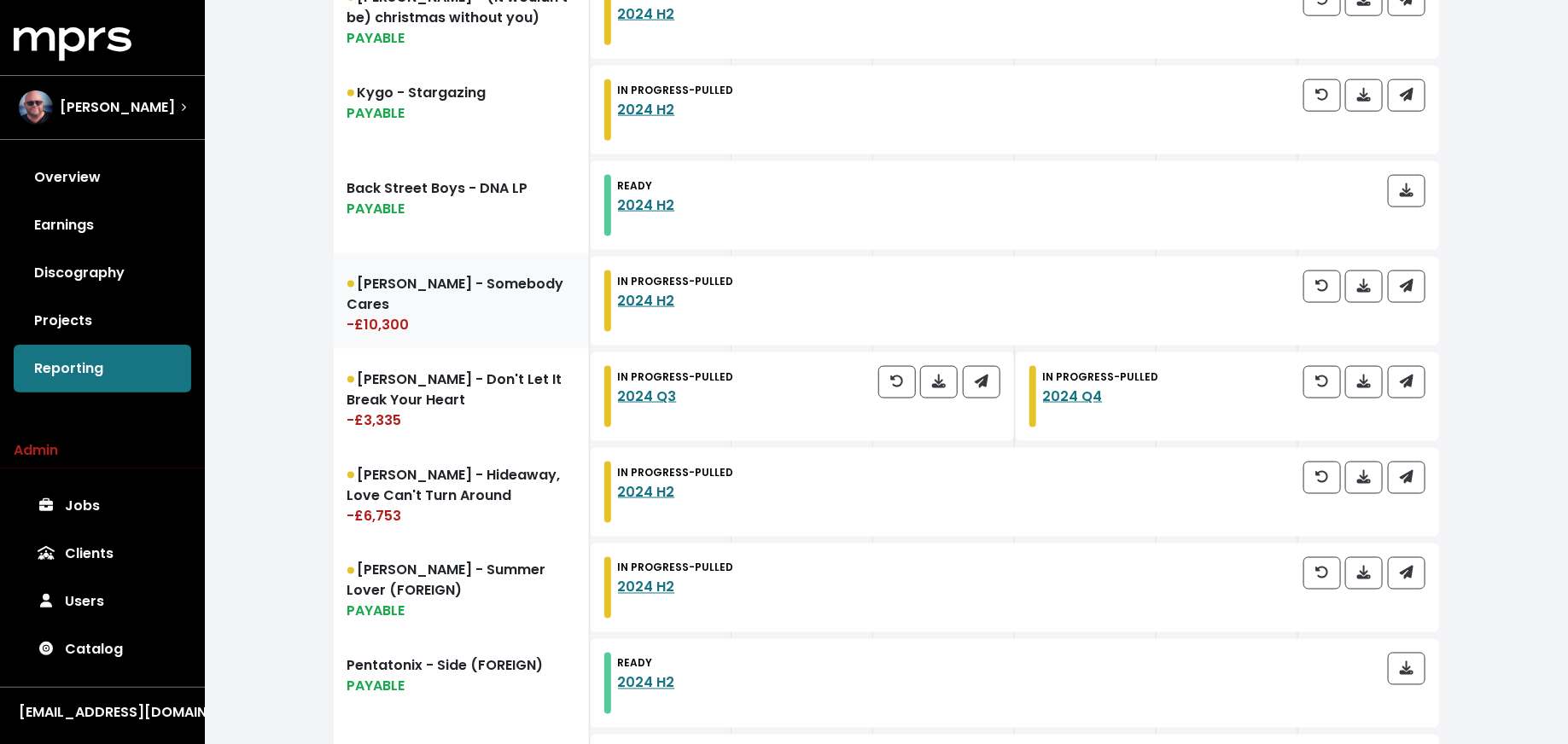
scroll to position [1041, 0]
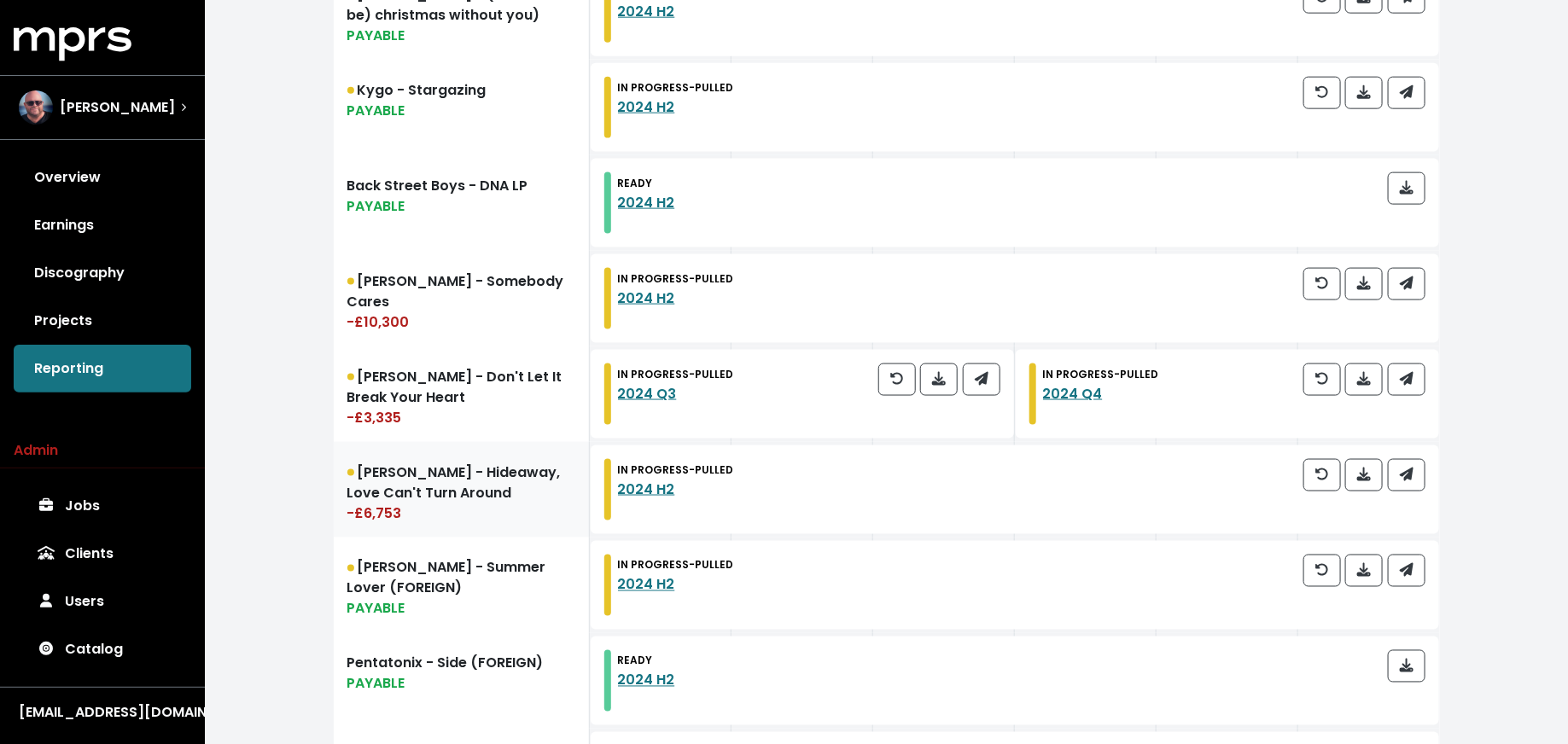
click at [513, 500] on link "Pete Tong - Hideaway, Love Can't Turn Around -£6,753" at bounding box center [461, 489] width 256 height 96
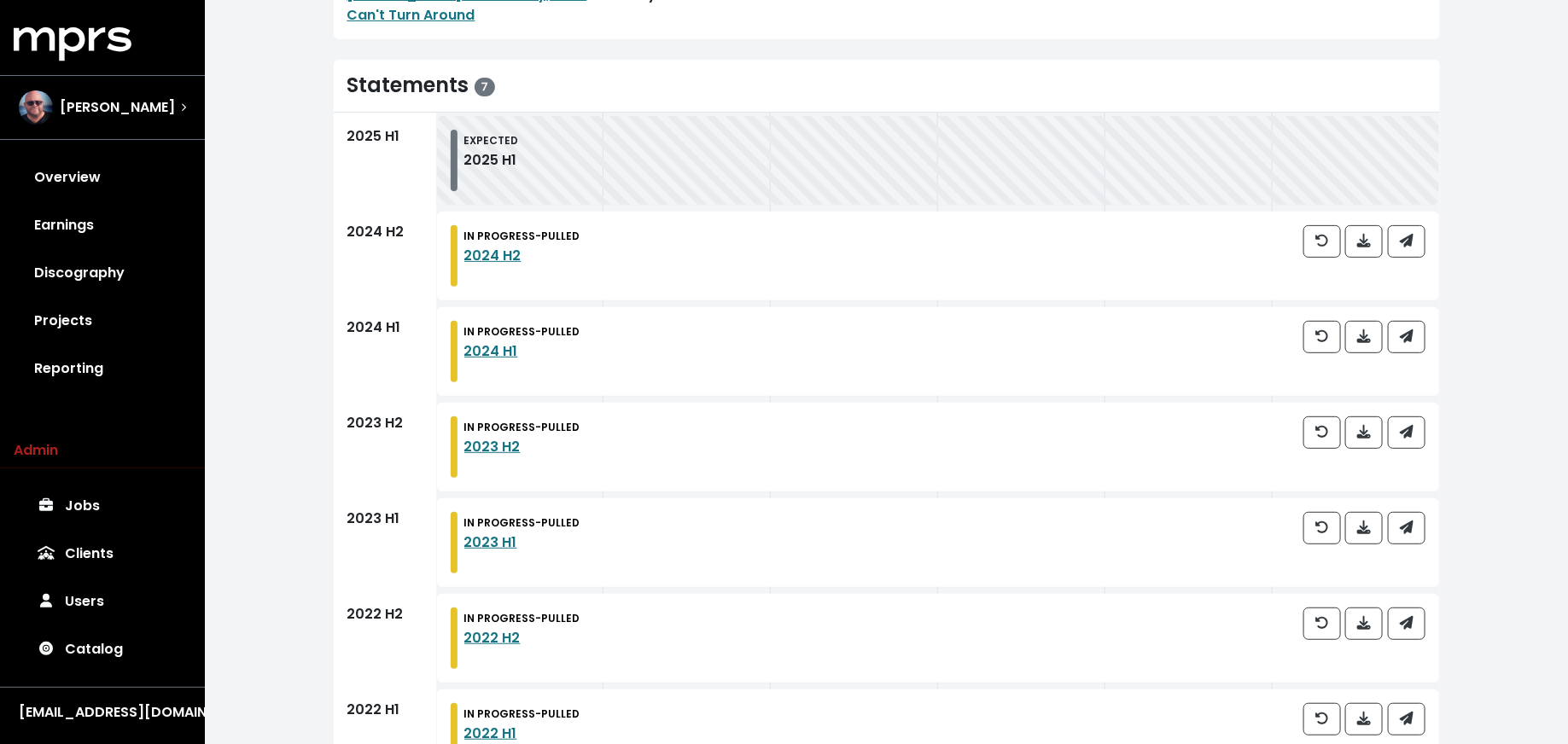
scroll to position [348, 0]
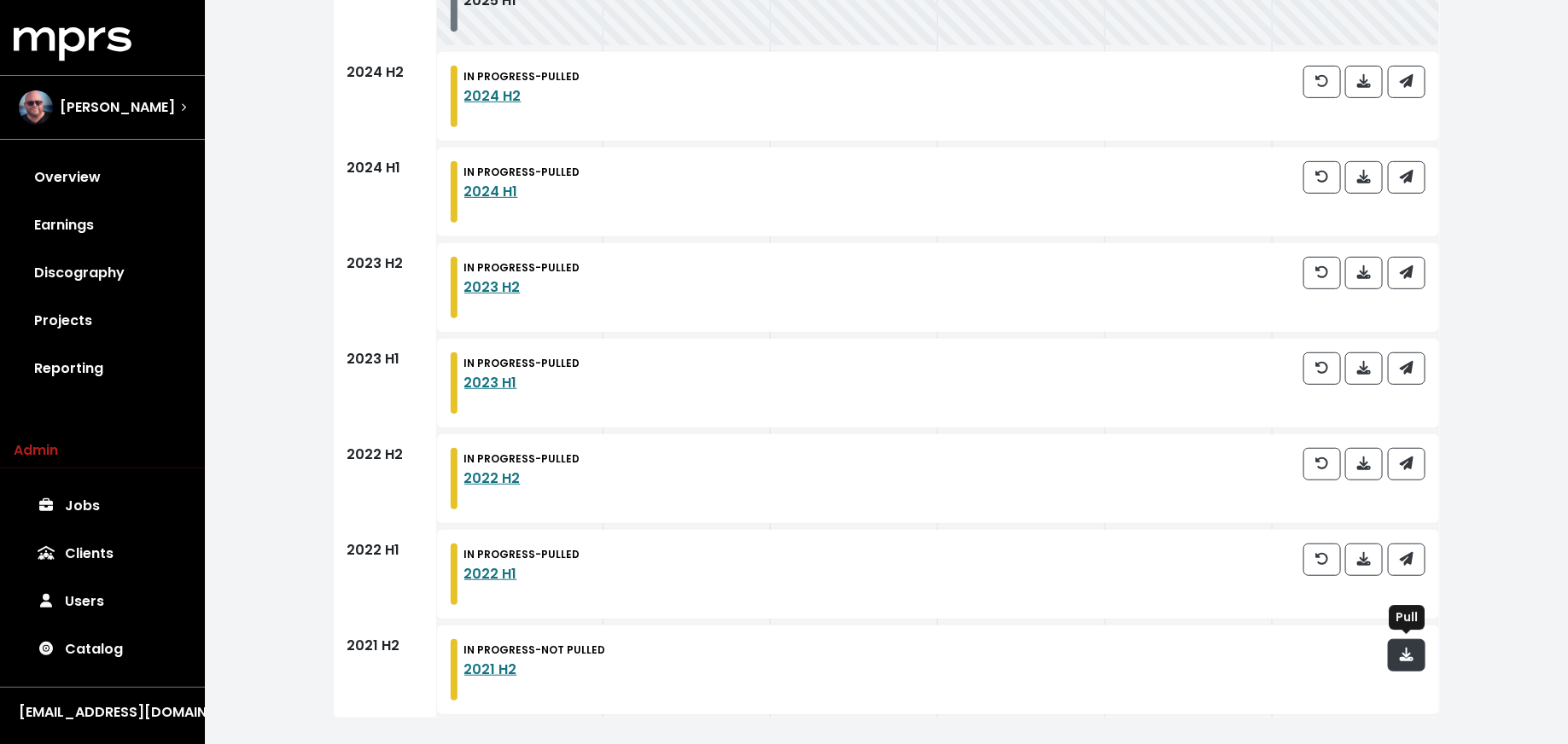
click at [1412, 652] on icon "button" at bounding box center [1406, 654] width 14 height 14
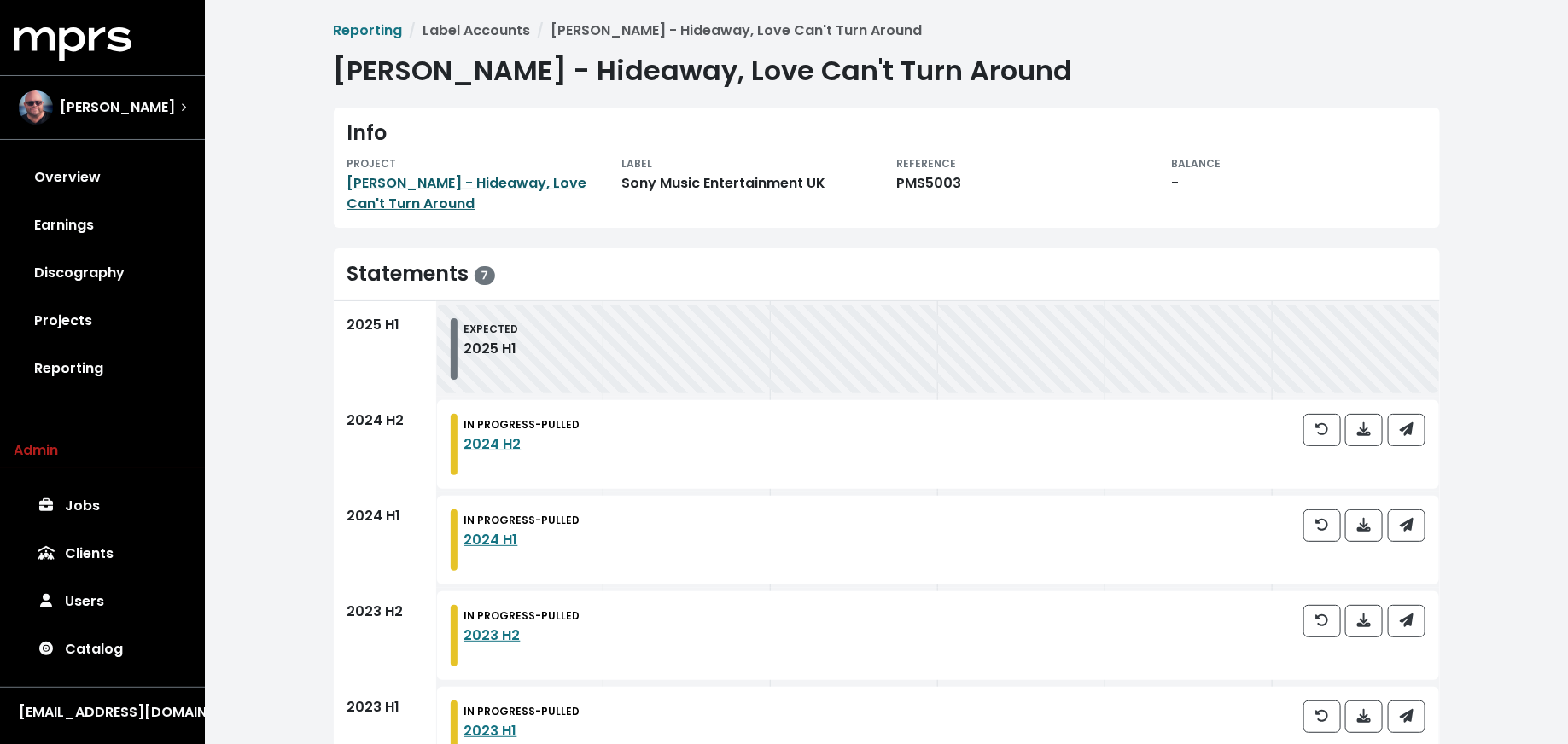
click at [502, 189] on link "[PERSON_NAME] - Hideaway, Love Can't Turn Around" at bounding box center [468, 193] width 240 height 40
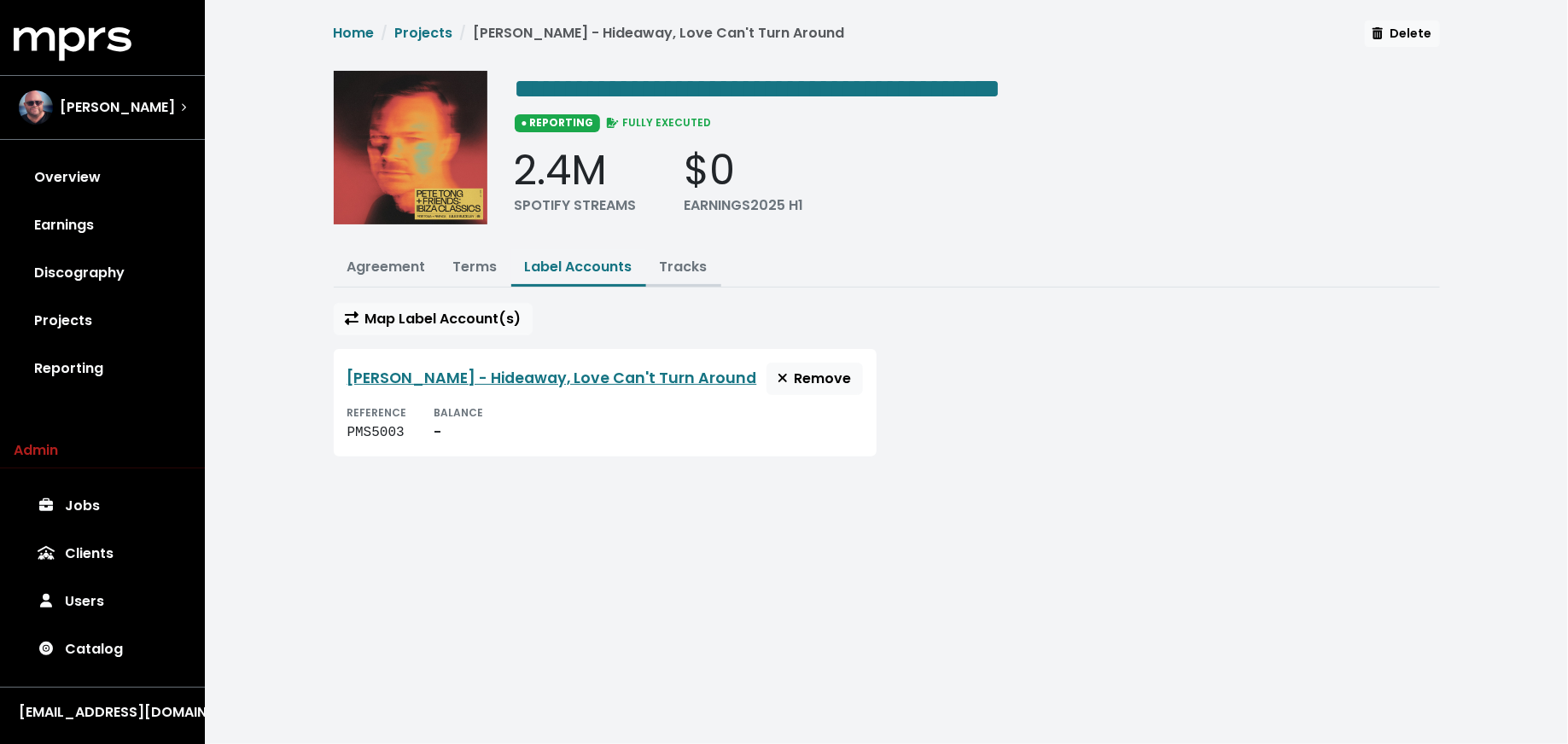
click at [685, 256] on link "Tracks" at bounding box center [683, 266] width 48 height 20
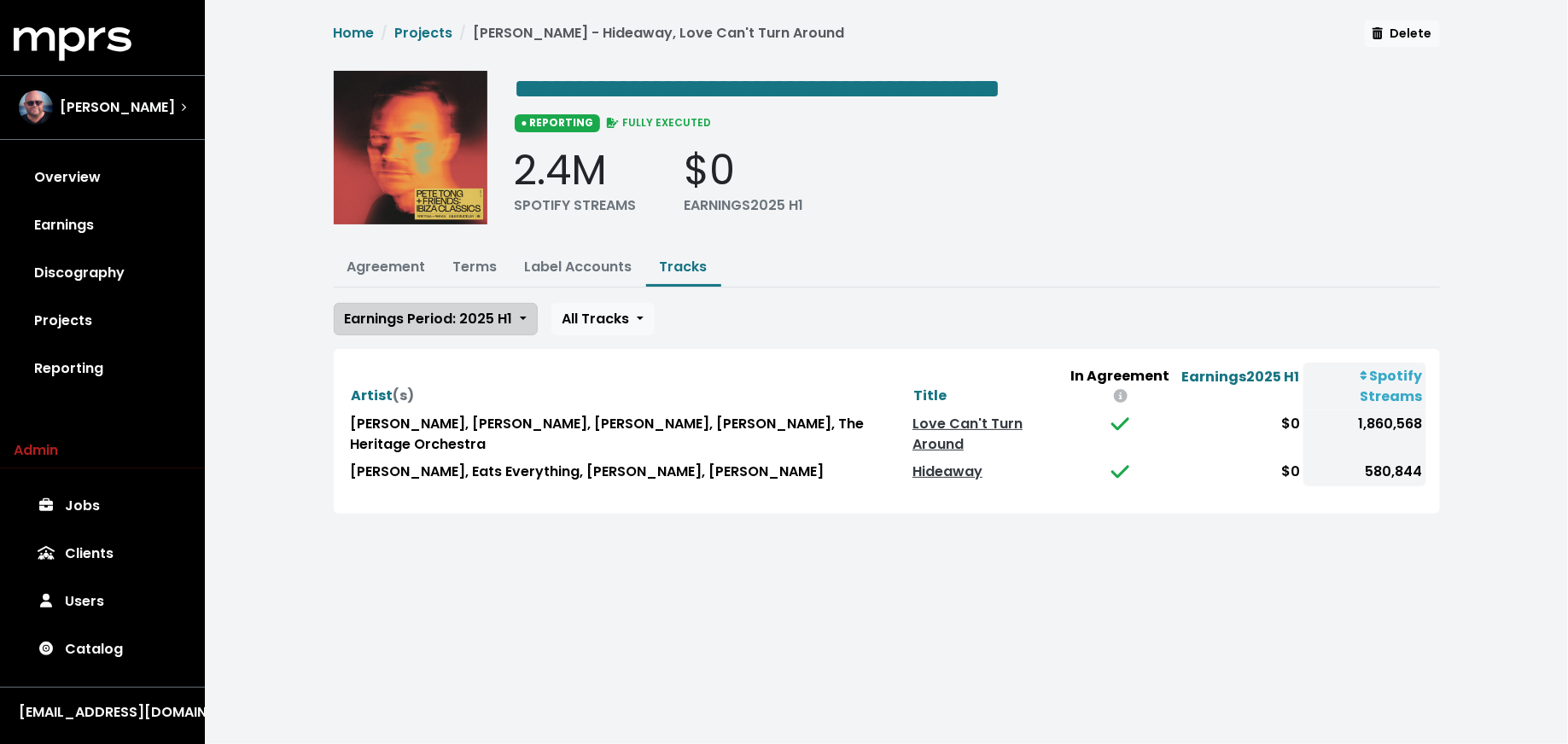
click at [453, 312] on span "Earnings Period: 2025 H1" at bounding box center [429, 318] width 168 height 20
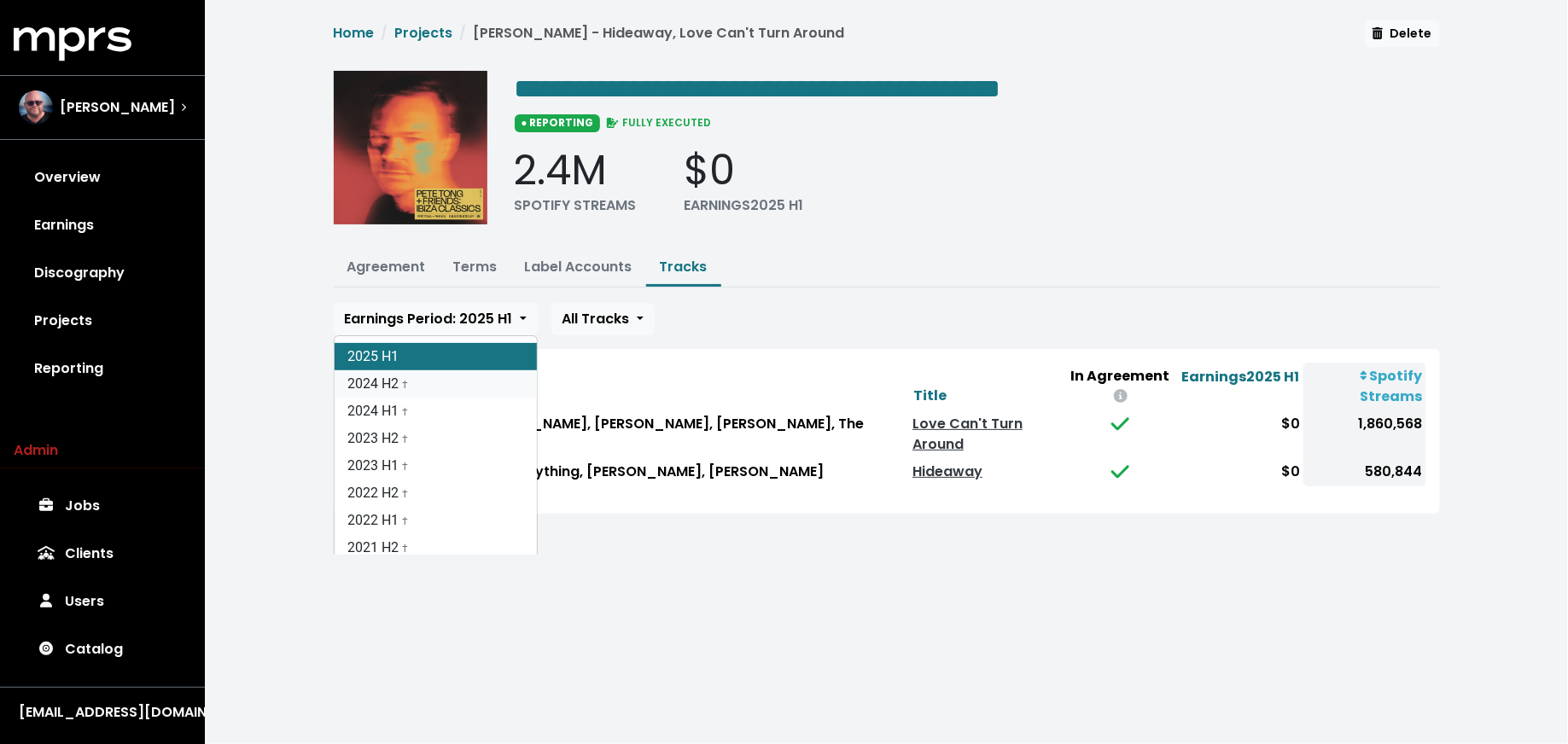
click at [449, 385] on link "2024 H2 †" at bounding box center [436, 384] width 202 height 27
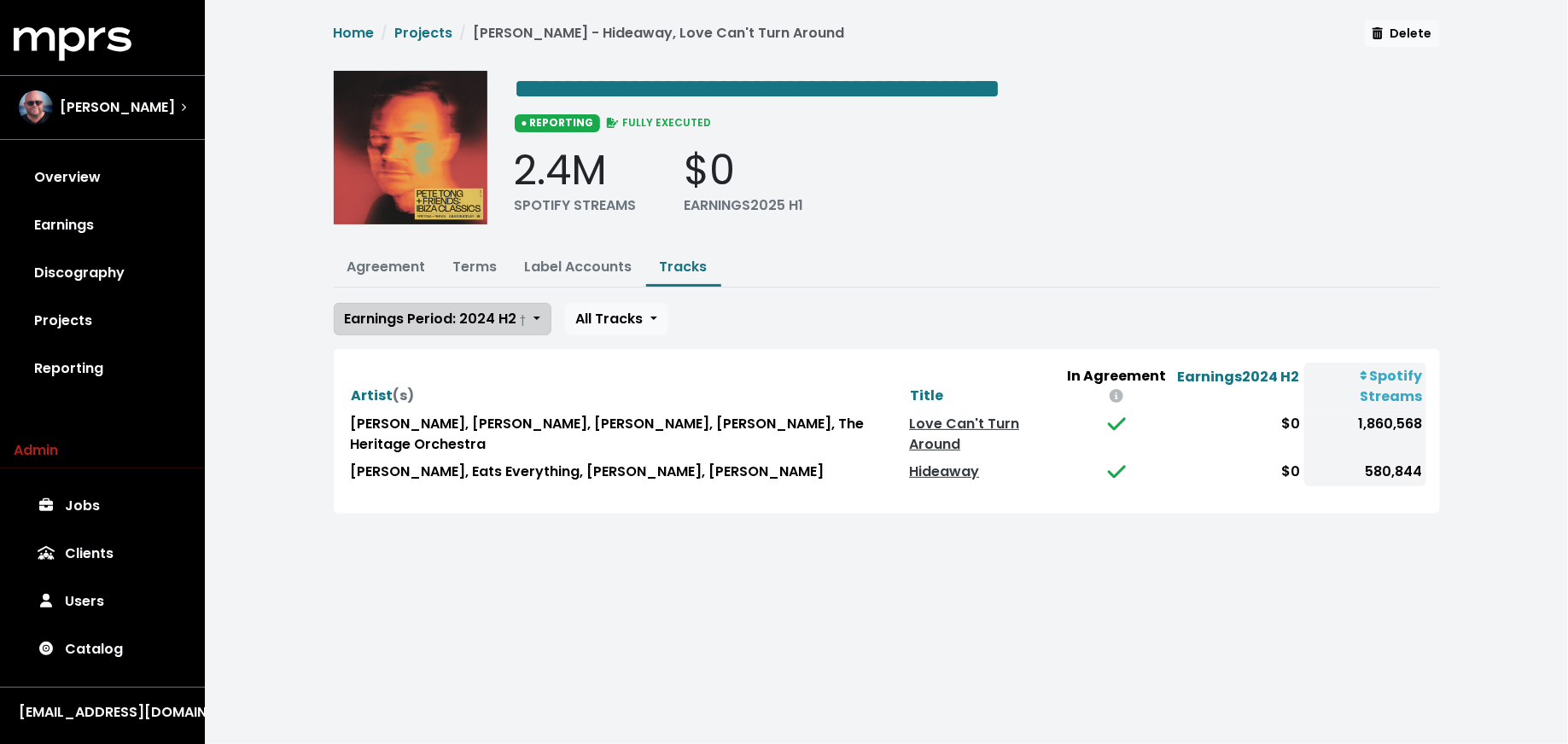
click at [460, 313] on span "Earnings Period: 2024 H2 †" at bounding box center [436, 318] width 182 height 20
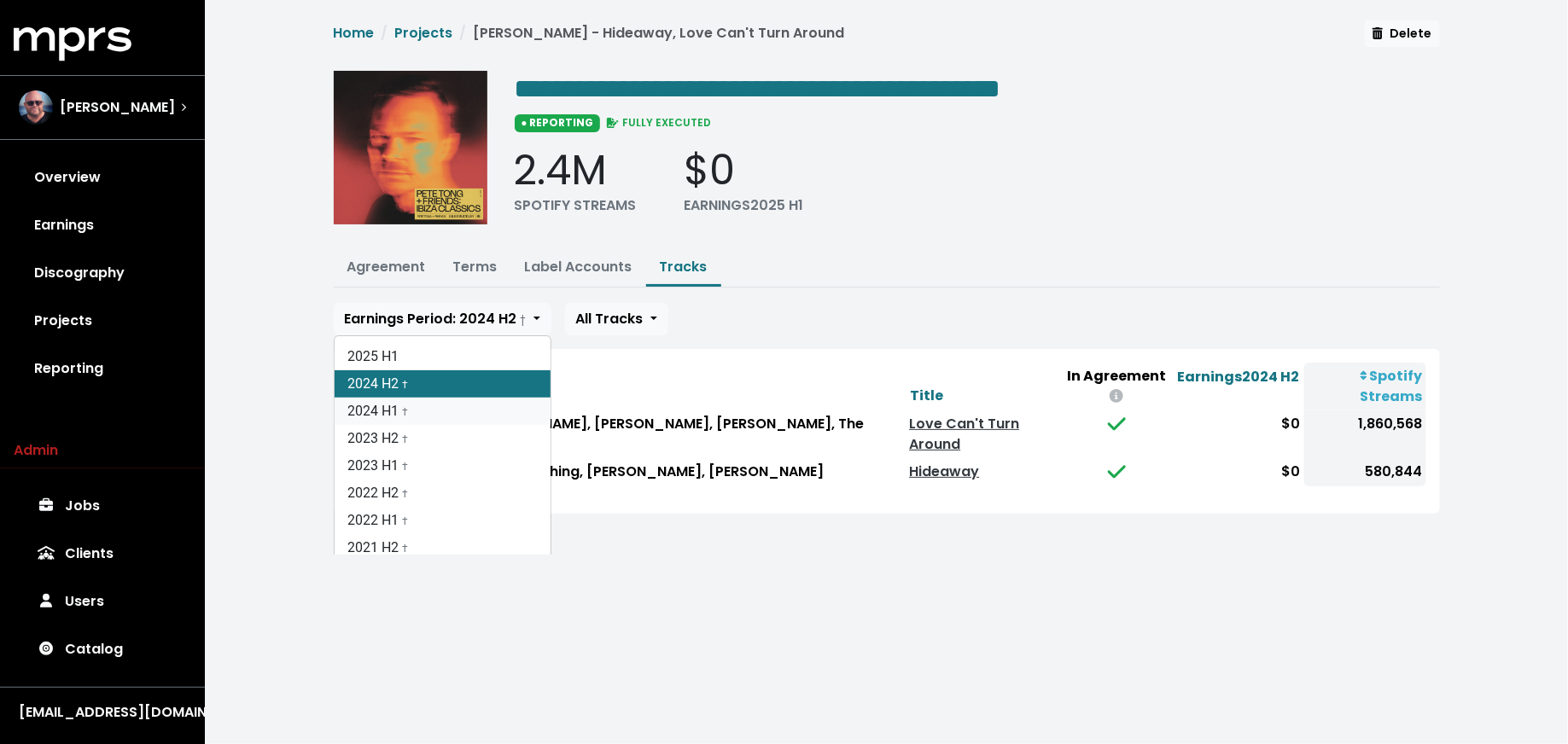
click at [460, 398] on link "2024 H1 †" at bounding box center [442, 411] width 216 height 27
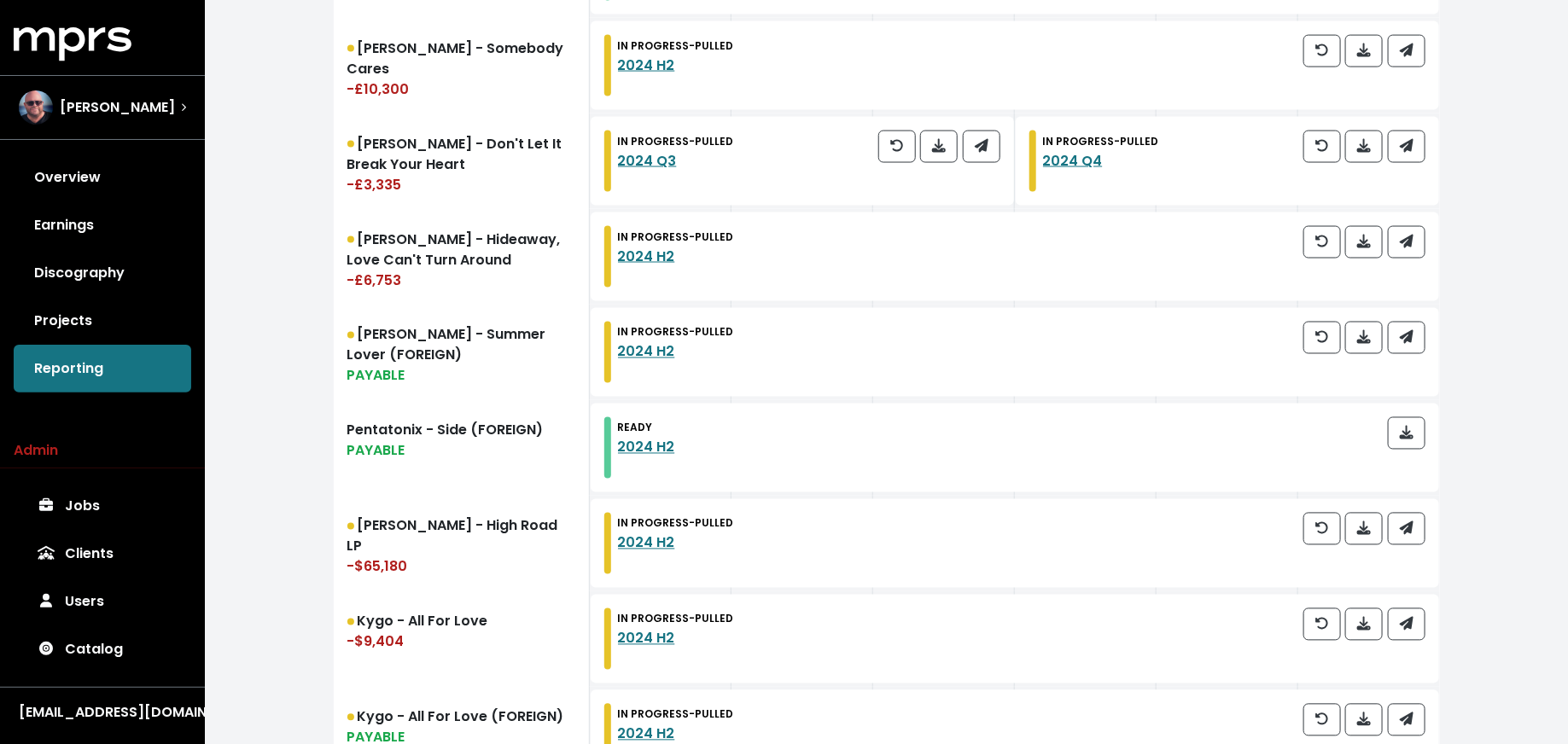
scroll to position [1264, 0]
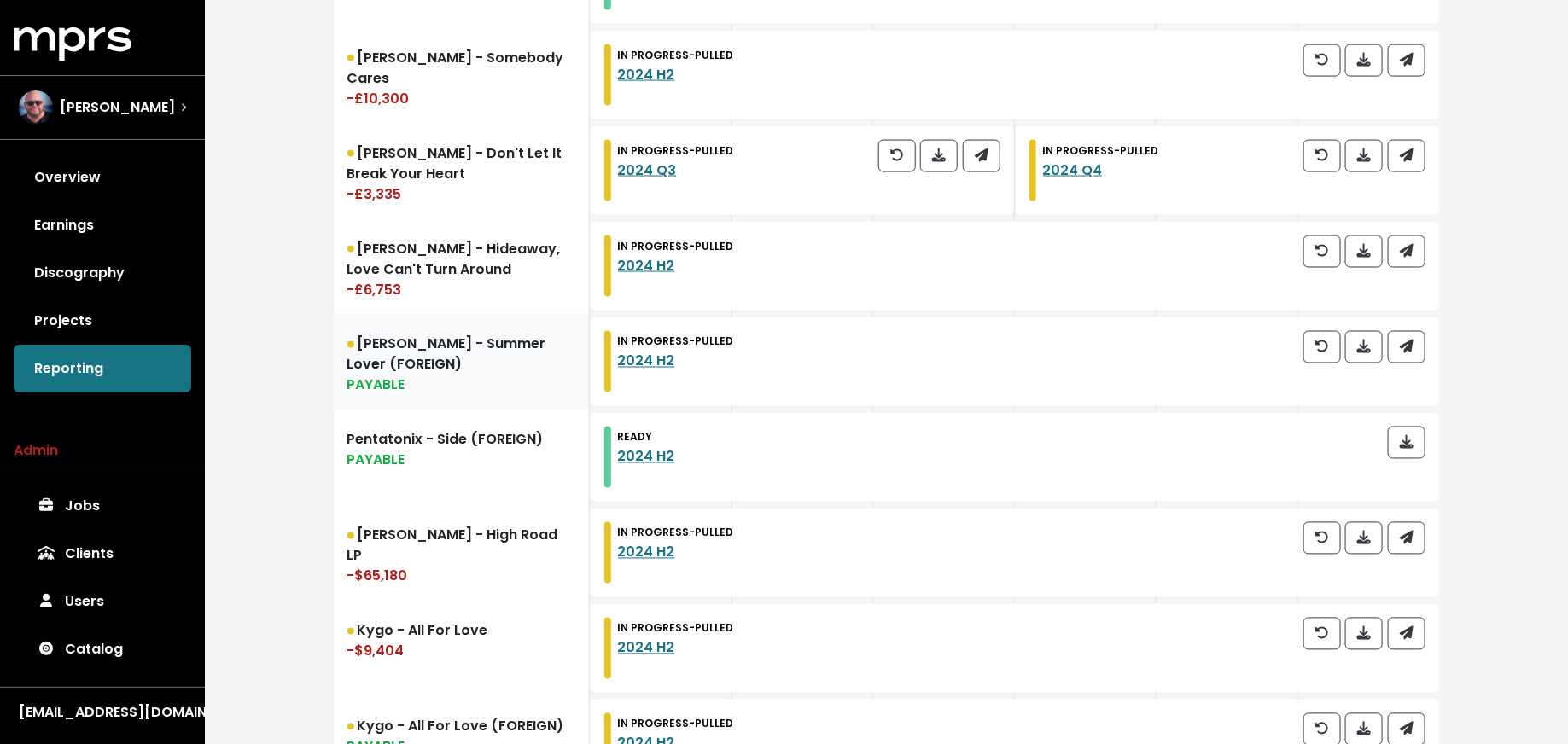
click at [470, 377] on div "PAYABLE" at bounding box center [461, 386] width 228 height 21
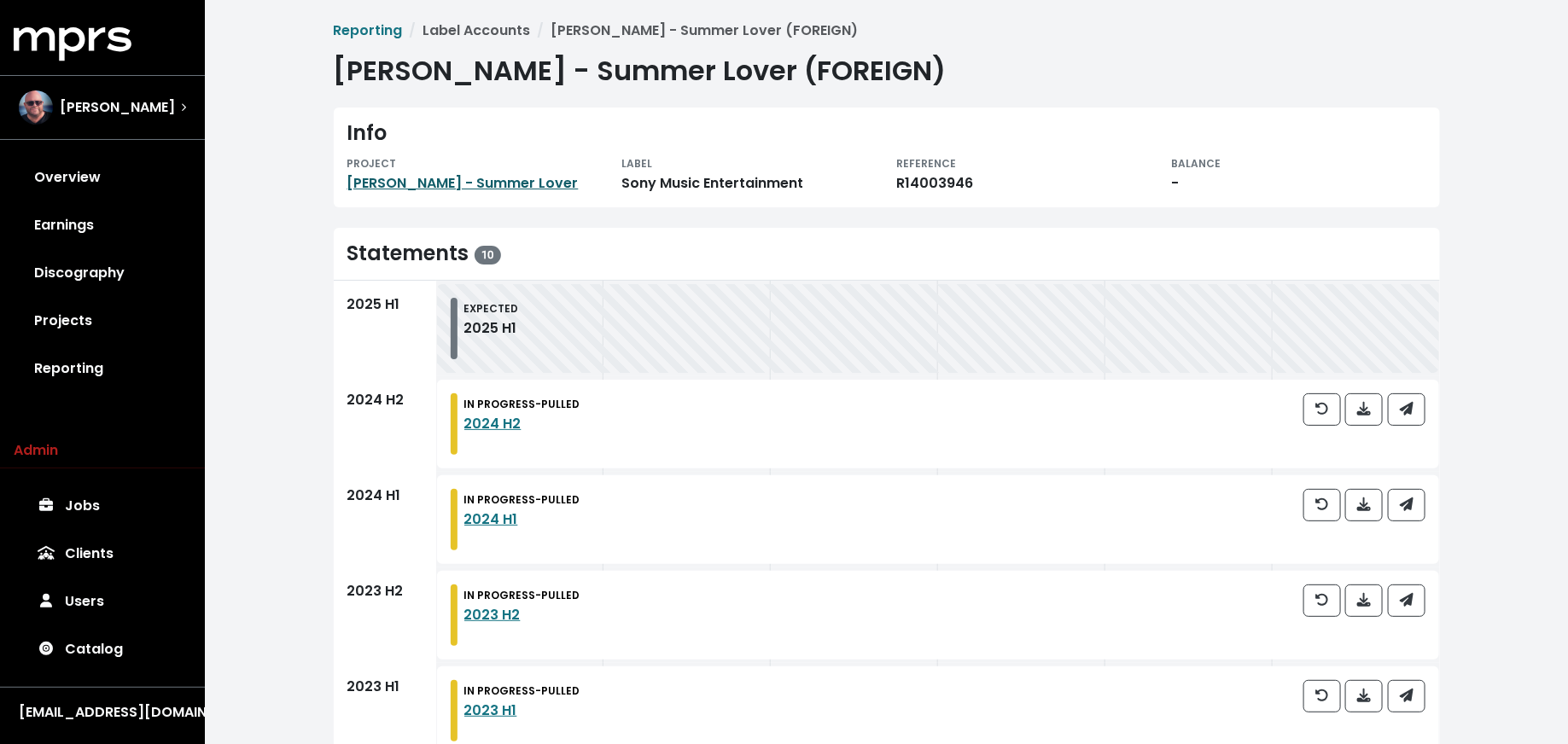
click at [440, 177] on link "[PERSON_NAME] - Summer Lover" at bounding box center [463, 183] width 231 height 20
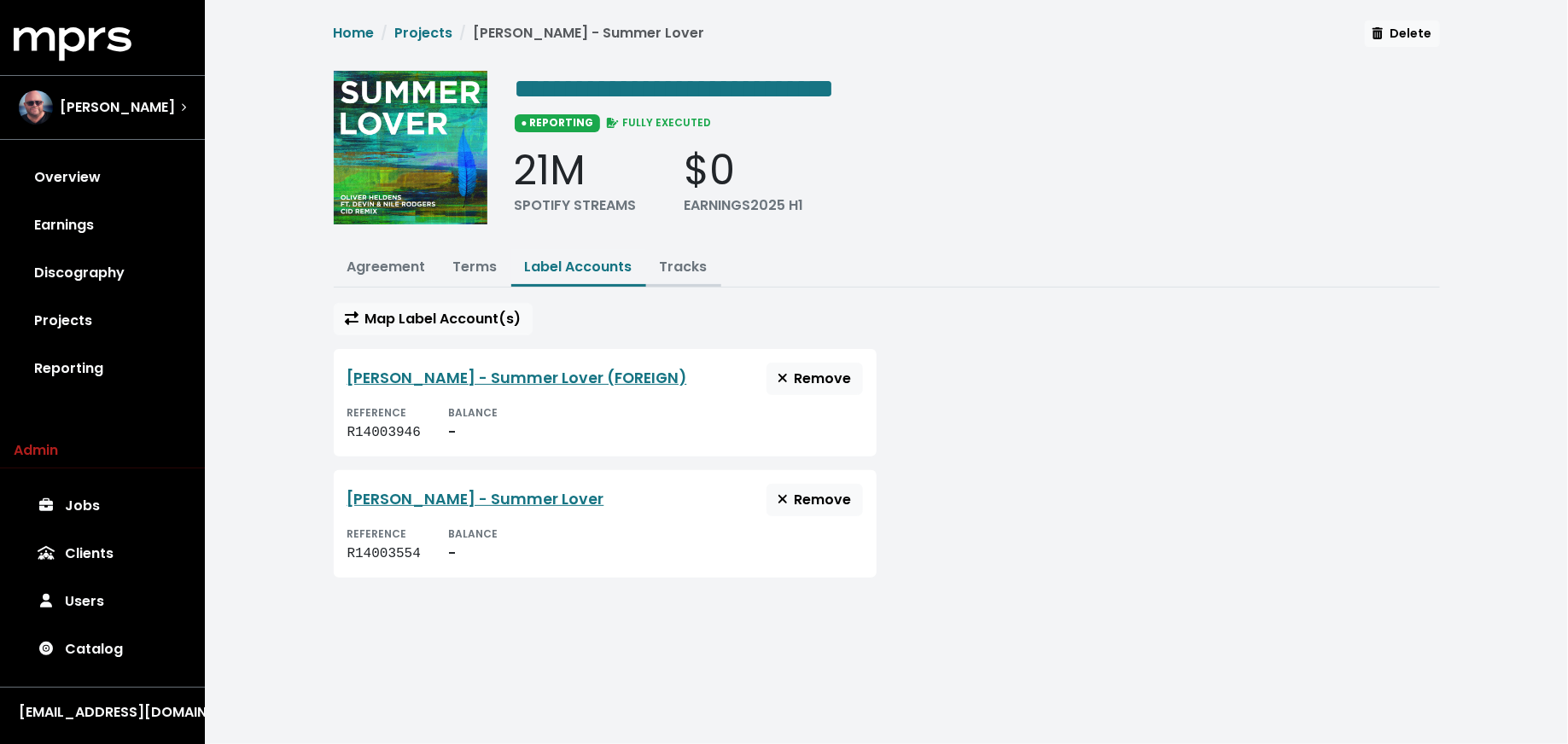
click at [663, 256] on link "Tracks" at bounding box center [683, 266] width 48 height 20
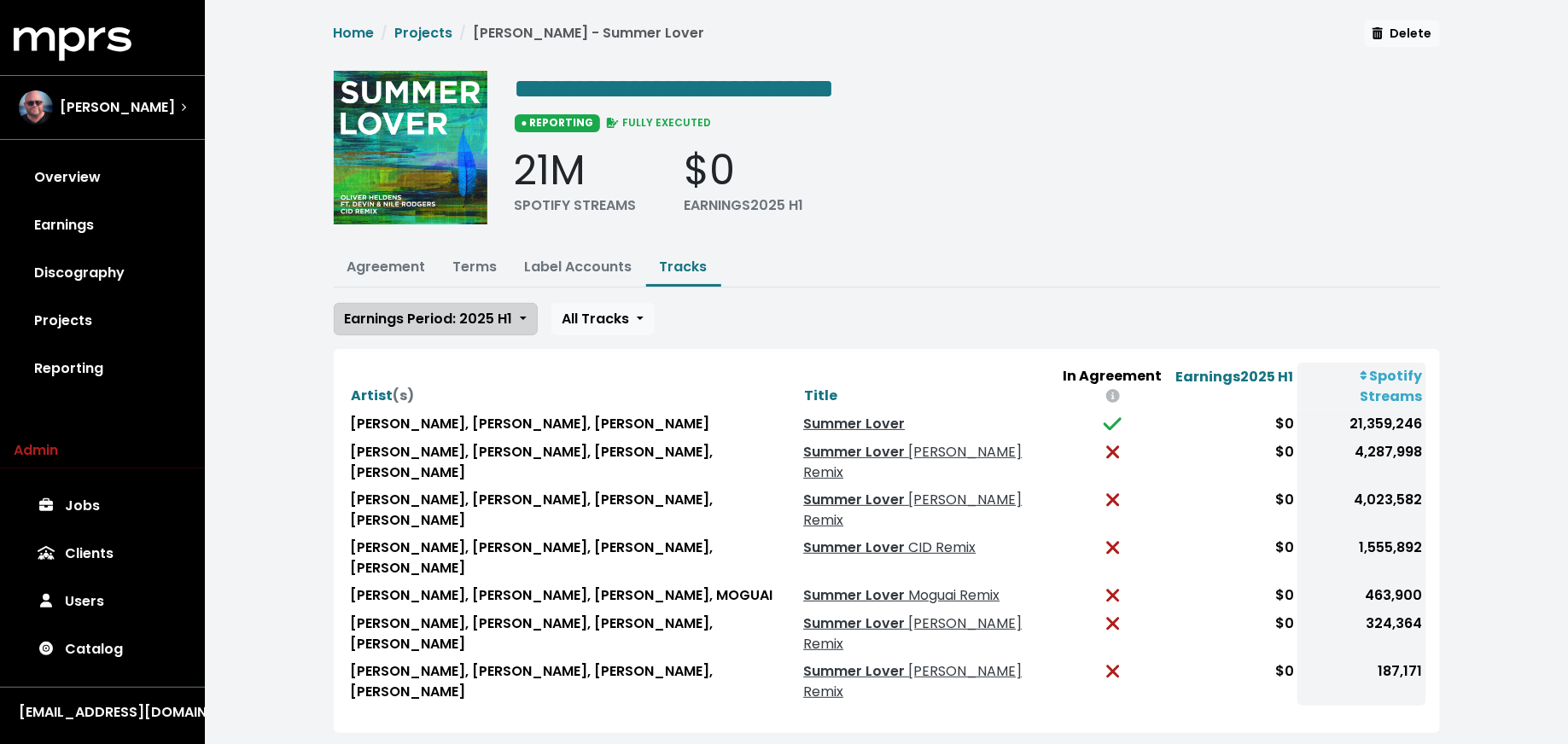
click at [470, 317] on span "Earnings Period: 2025 H1" at bounding box center [429, 318] width 168 height 20
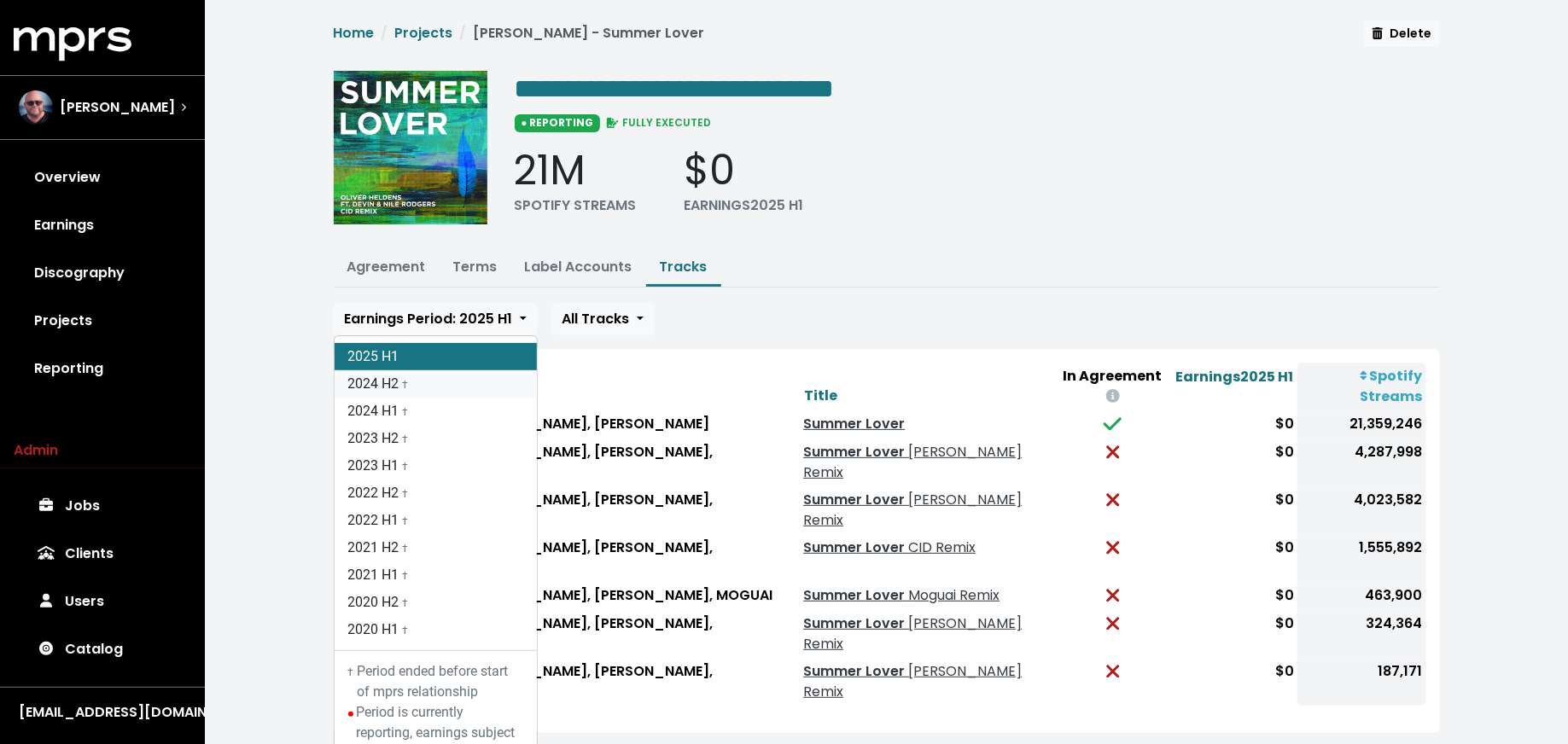
click at [470, 391] on link "2024 H2 †" at bounding box center [436, 384] width 202 height 27
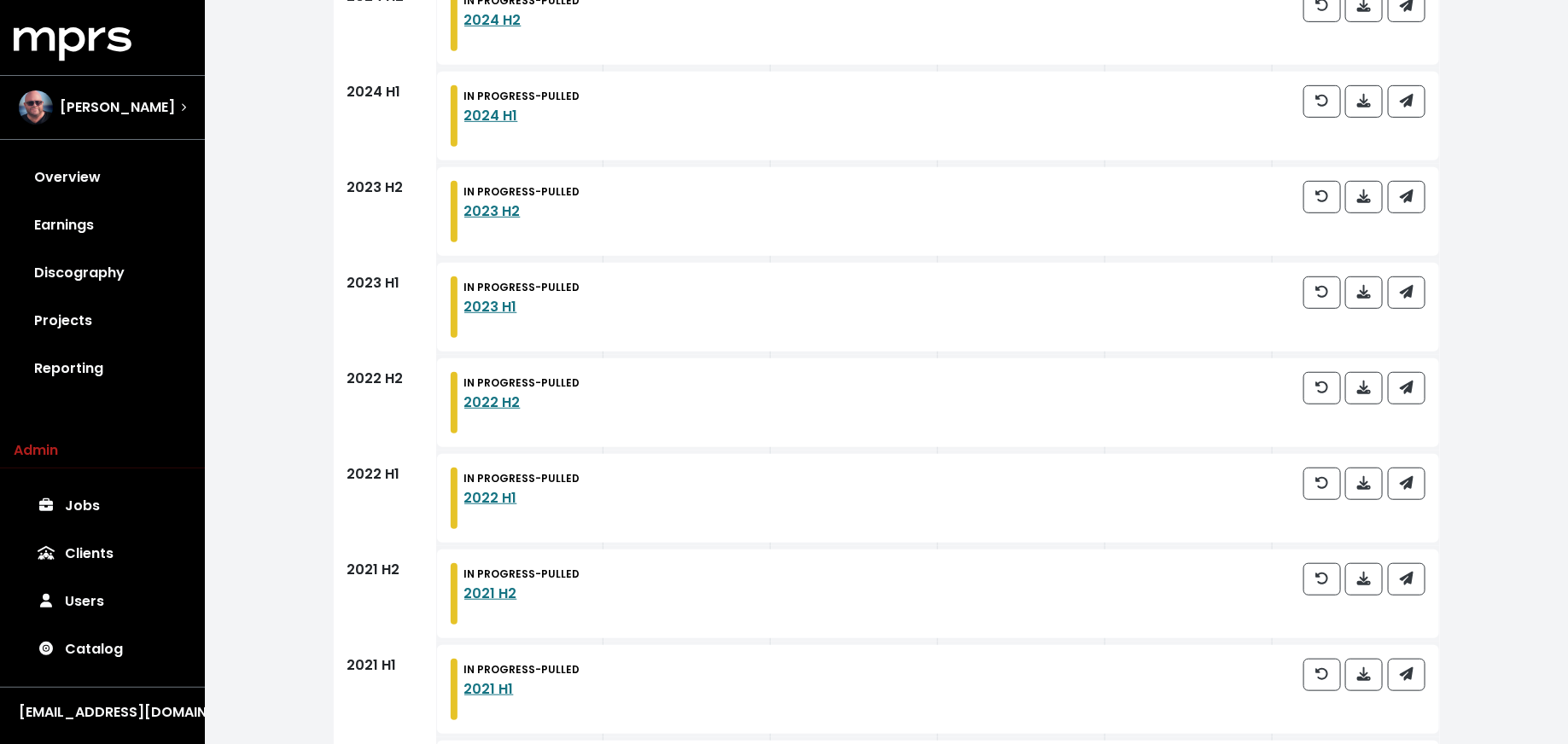
scroll to position [235, 0]
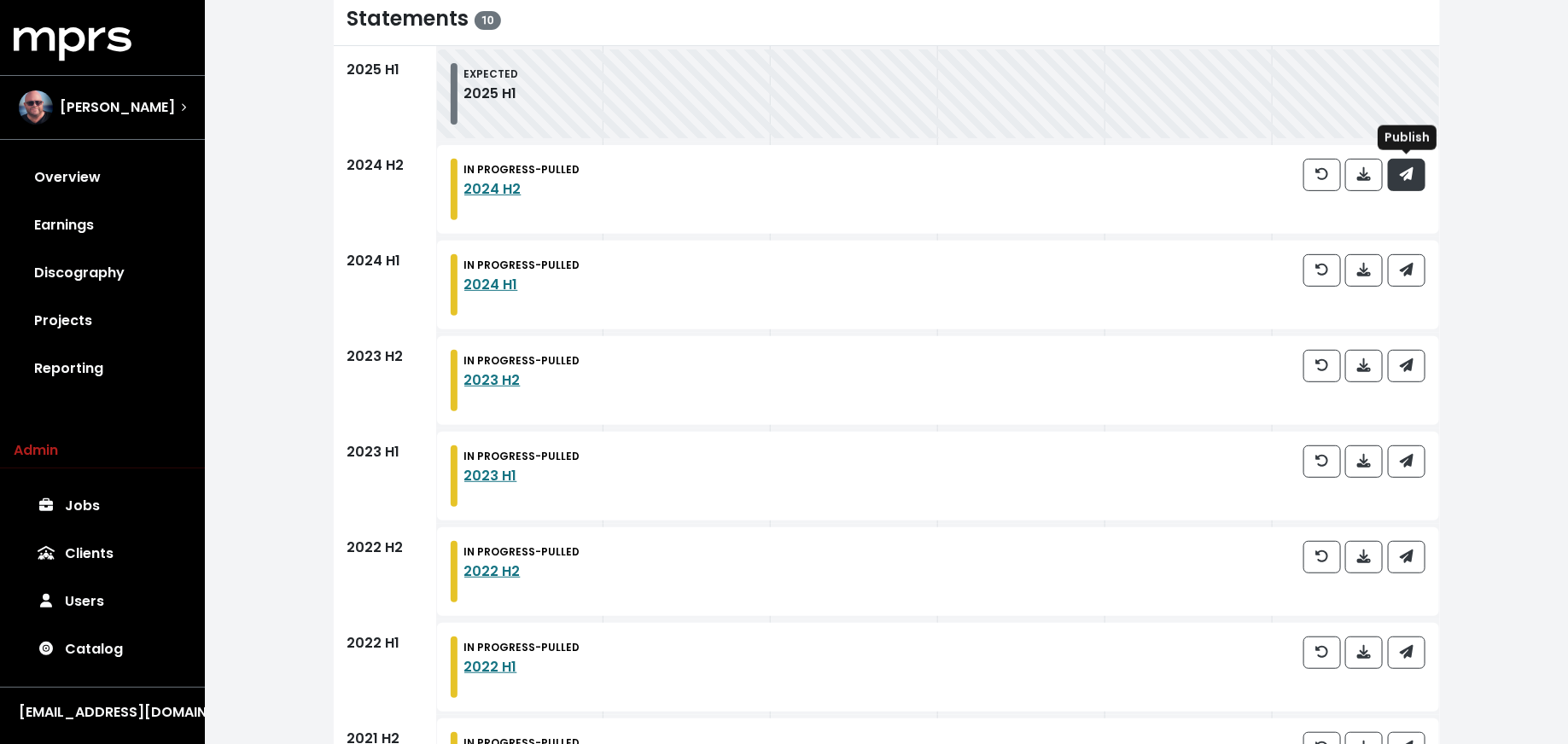
click at [1411, 176] on icon "button" at bounding box center [1405, 174] width 14 height 14
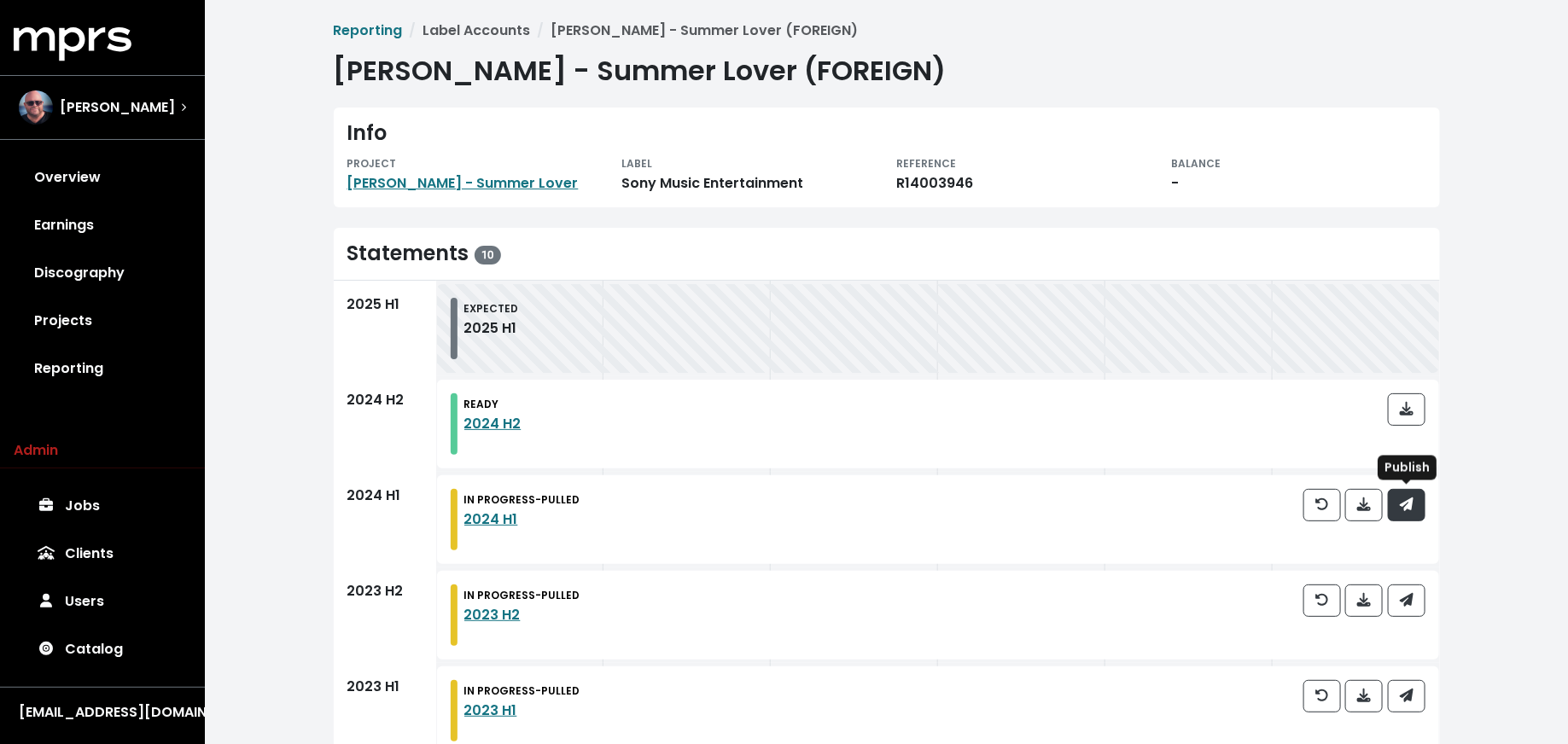
click at [1420, 495] on button "button" at bounding box center [1406, 505] width 37 height 33
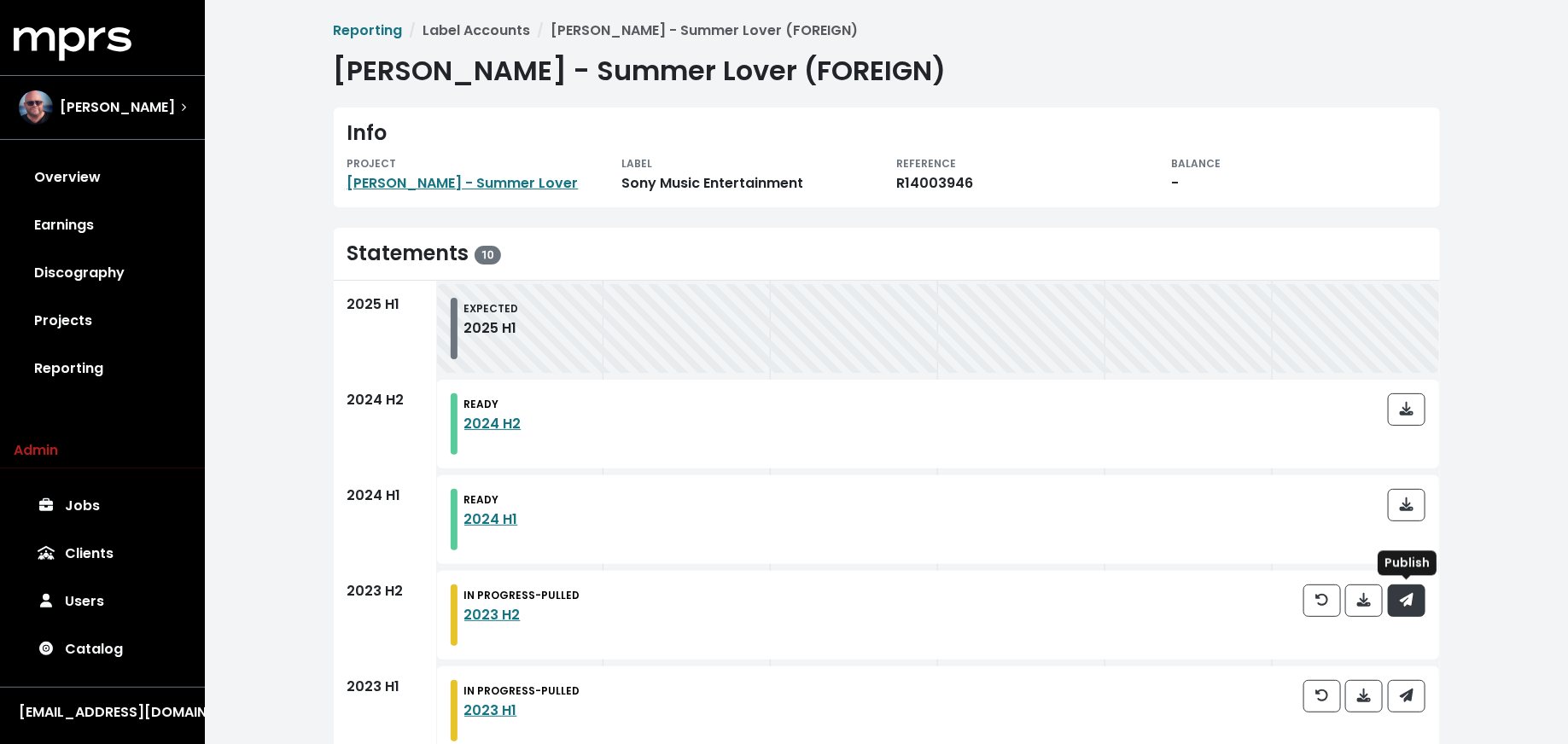
click at [1415, 608] on button "button" at bounding box center [1406, 600] width 37 height 33
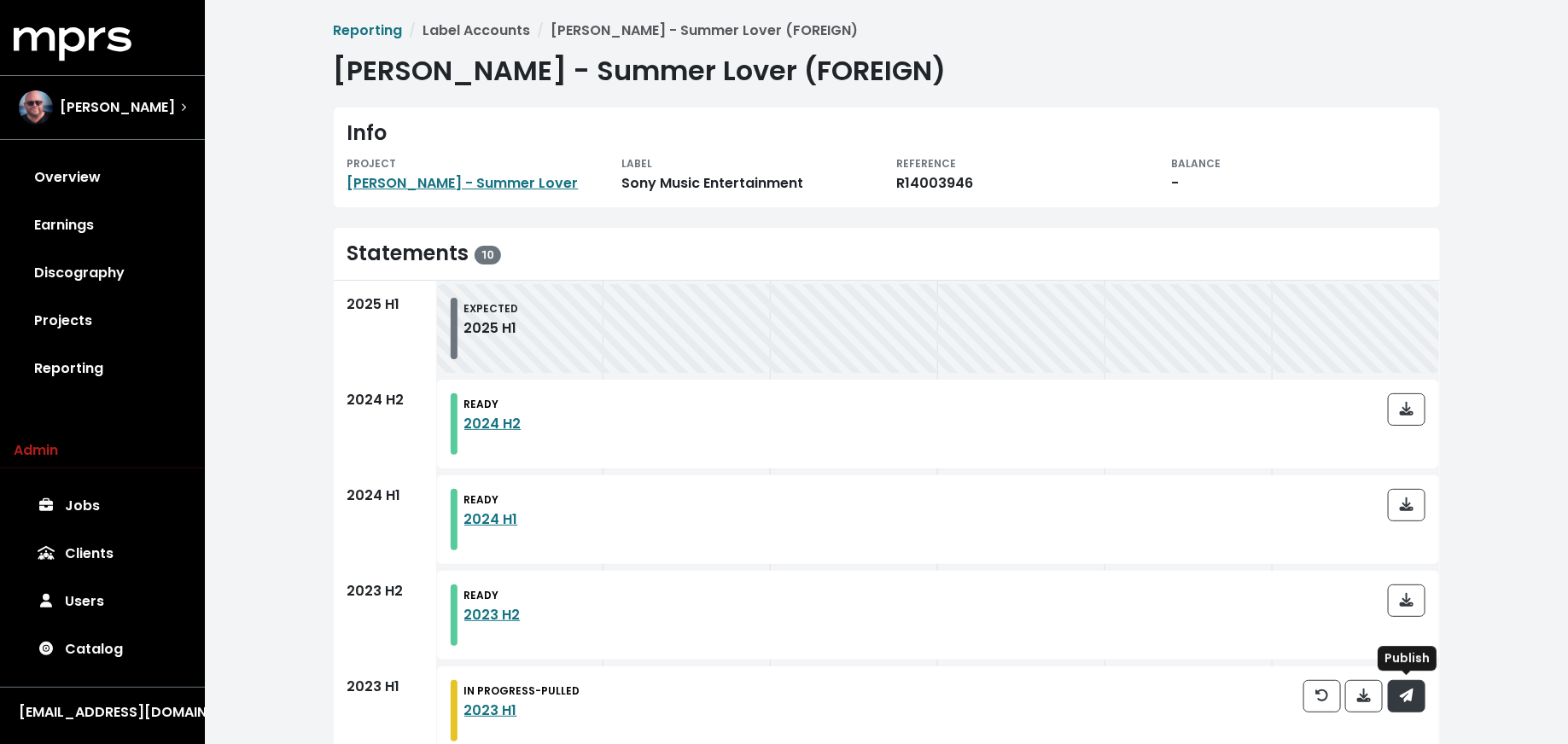
click at [1409, 698] on icon "button" at bounding box center [1405, 695] width 14 height 14
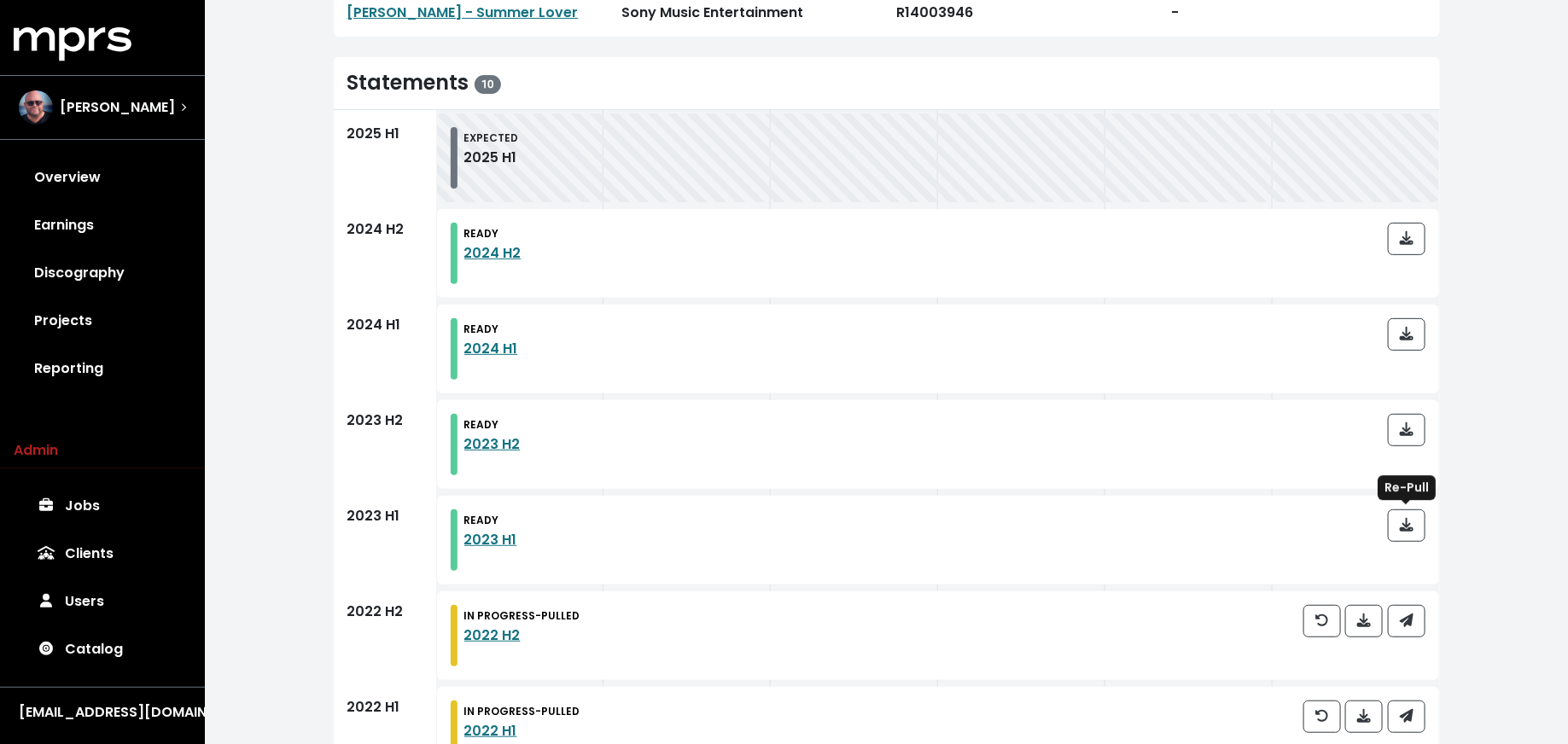
scroll to position [169, 0]
click at [1411, 622] on icon "button" at bounding box center [1405, 621] width 14 height 14
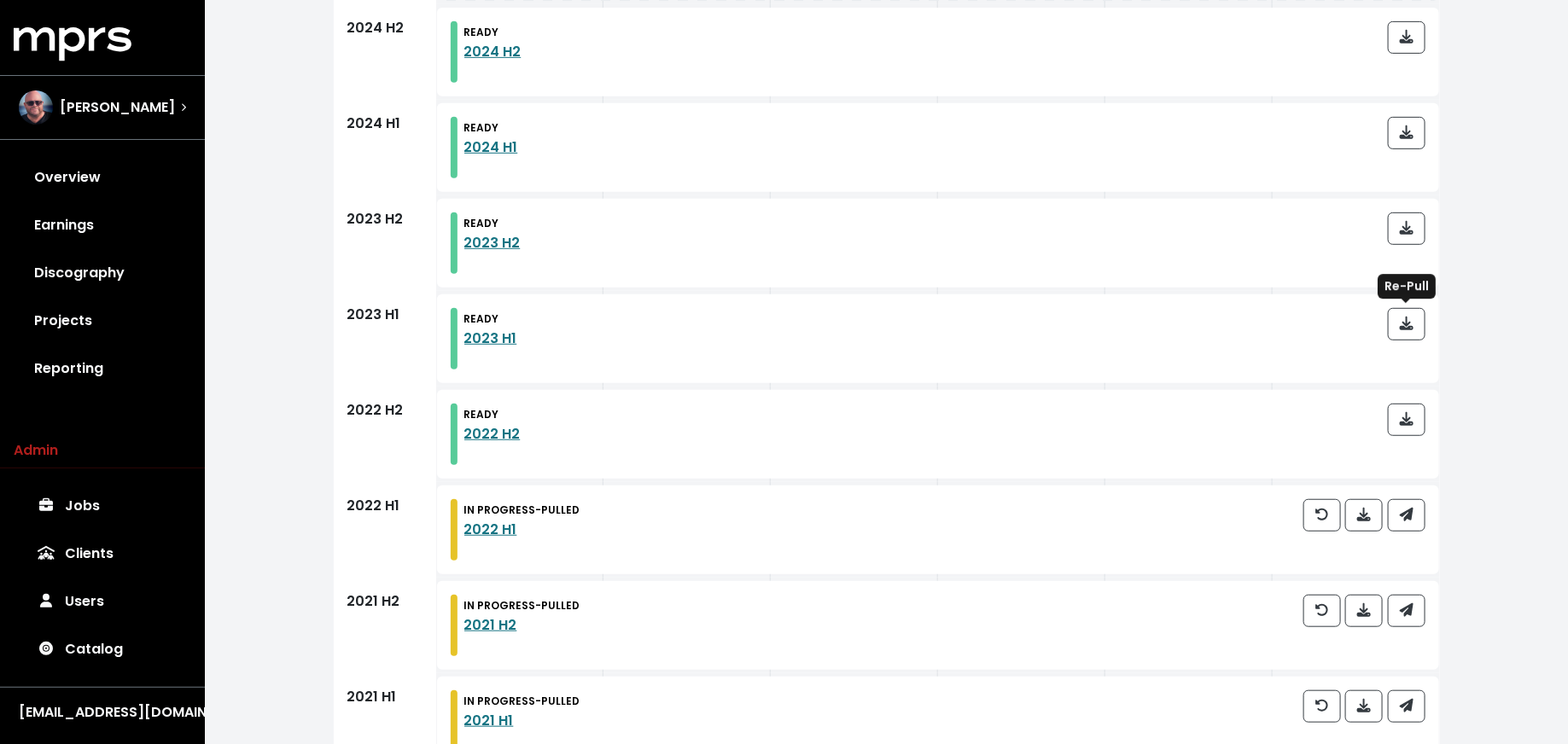
scroll to position [374, 0]
click at [1414, 498] on button "button" at bounding box center [1406, 514] width 37 height 33
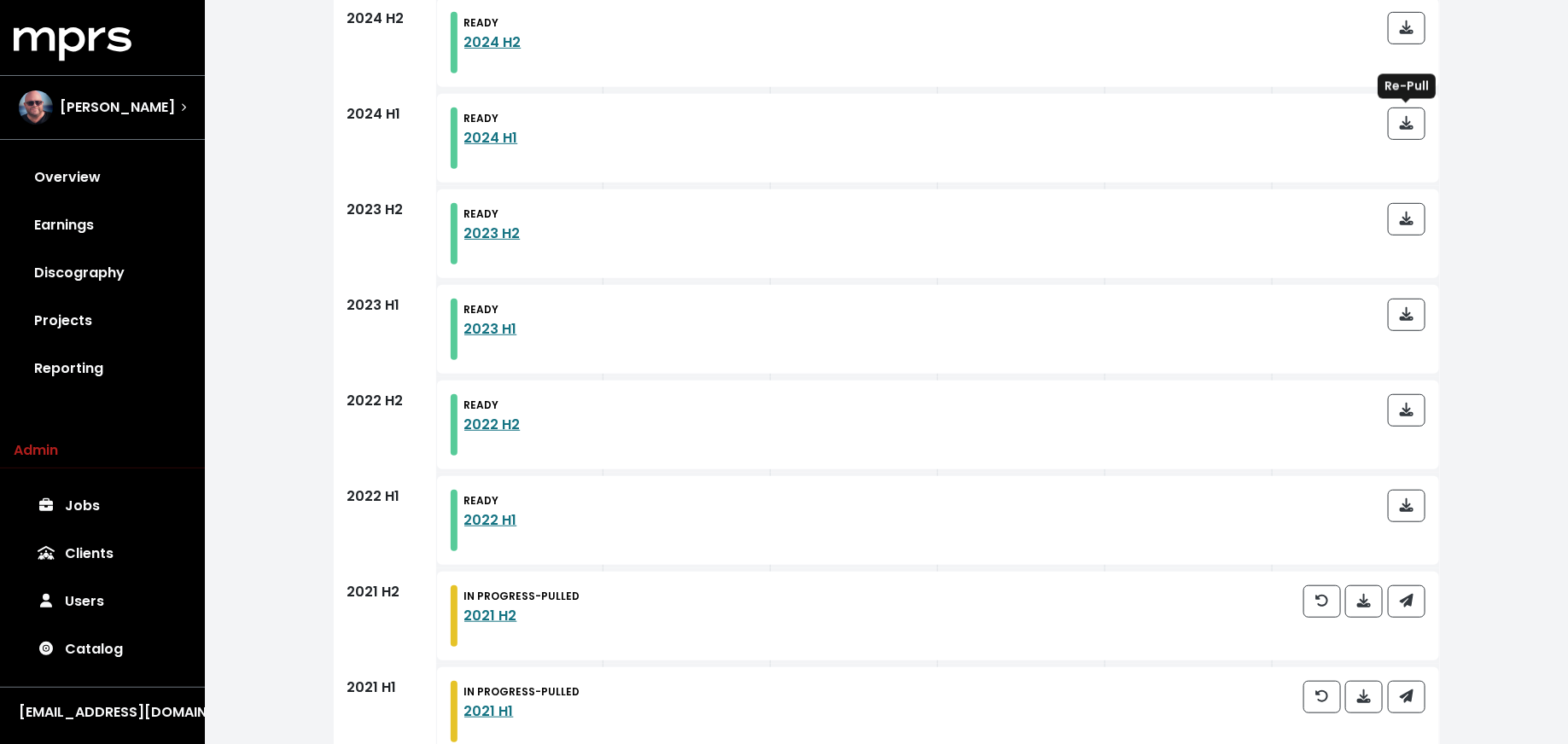
scroll to position [411, 0]
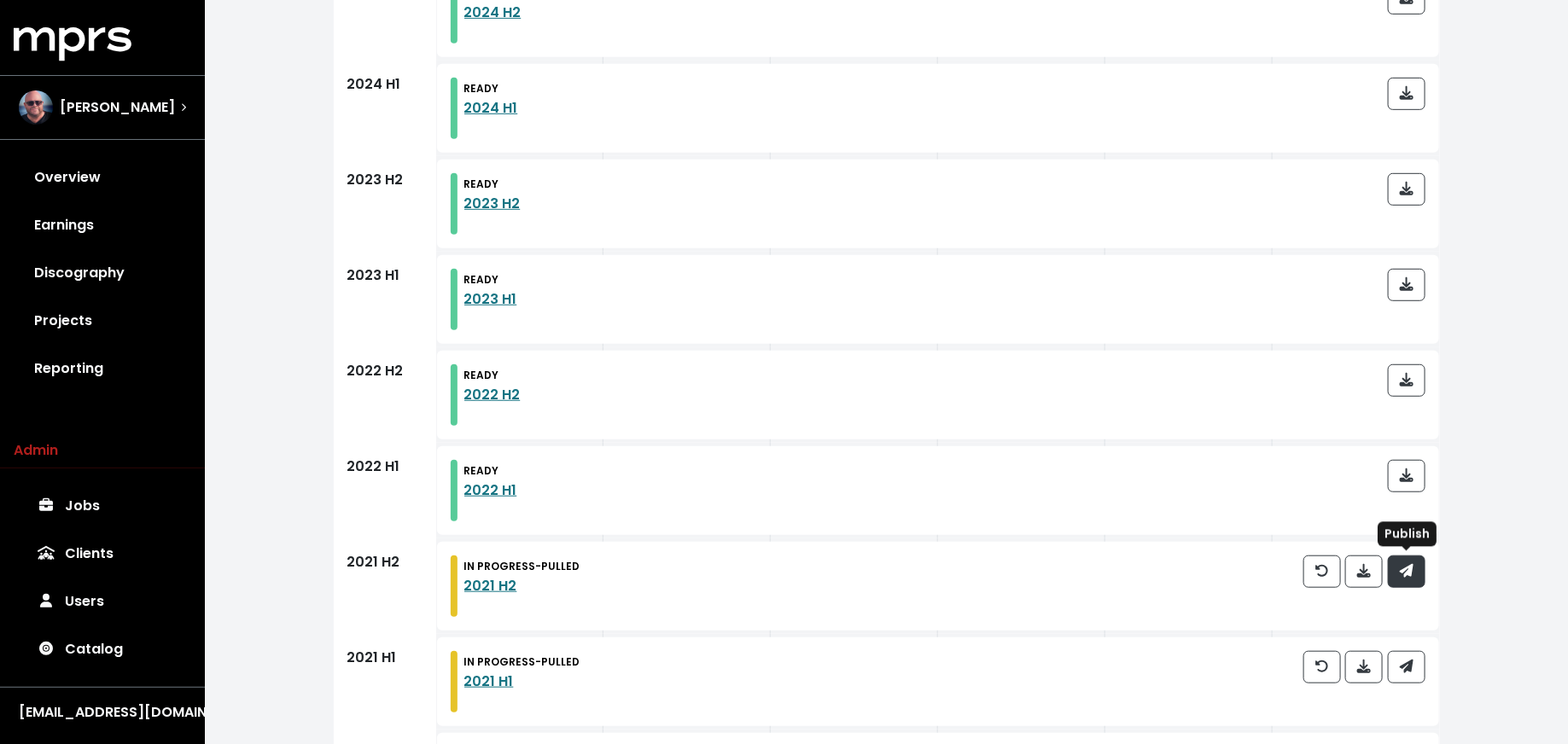
click at [1407, 583] on button "button" at bounding box center [1406, 572] width 37 height 33
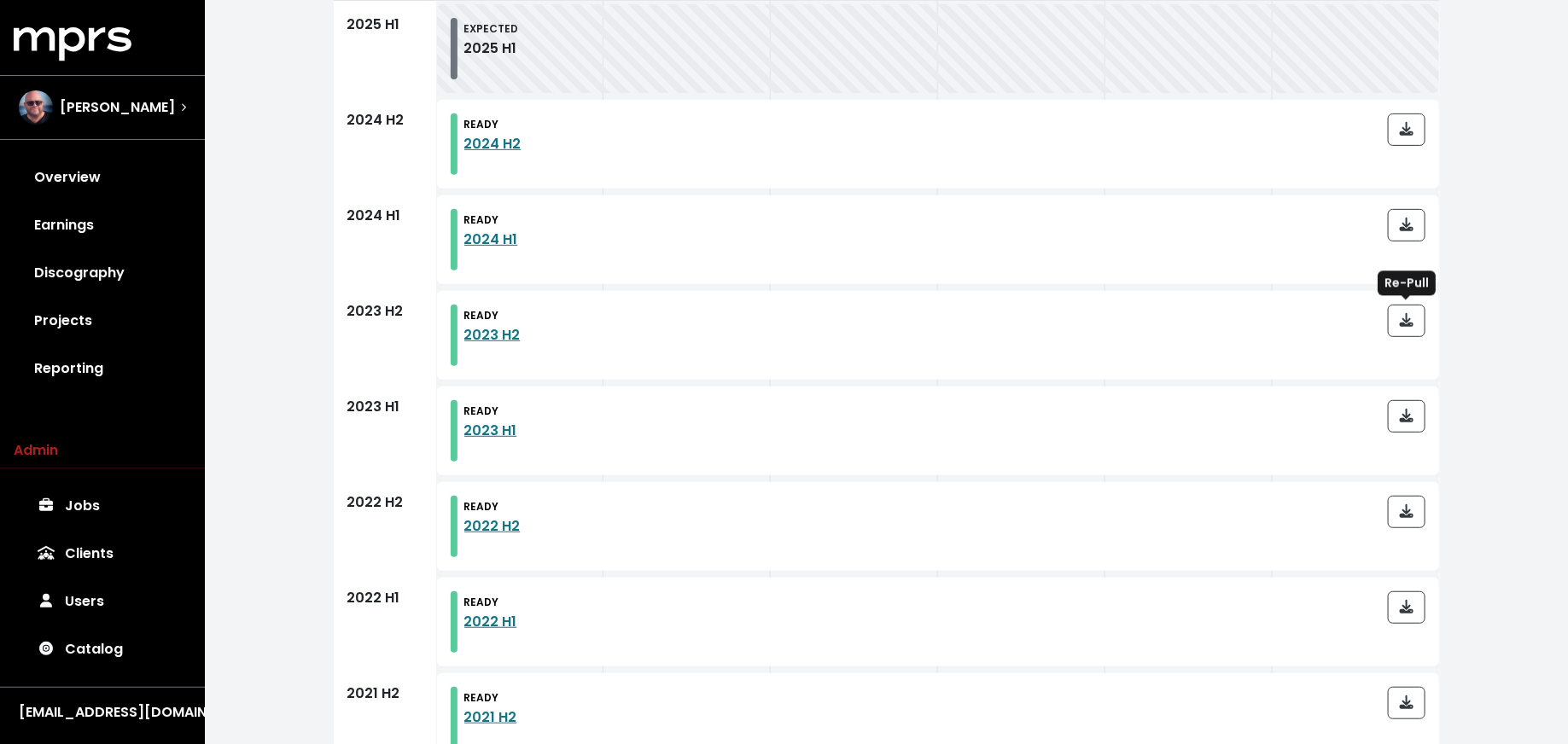
scroll to position [614, 0]
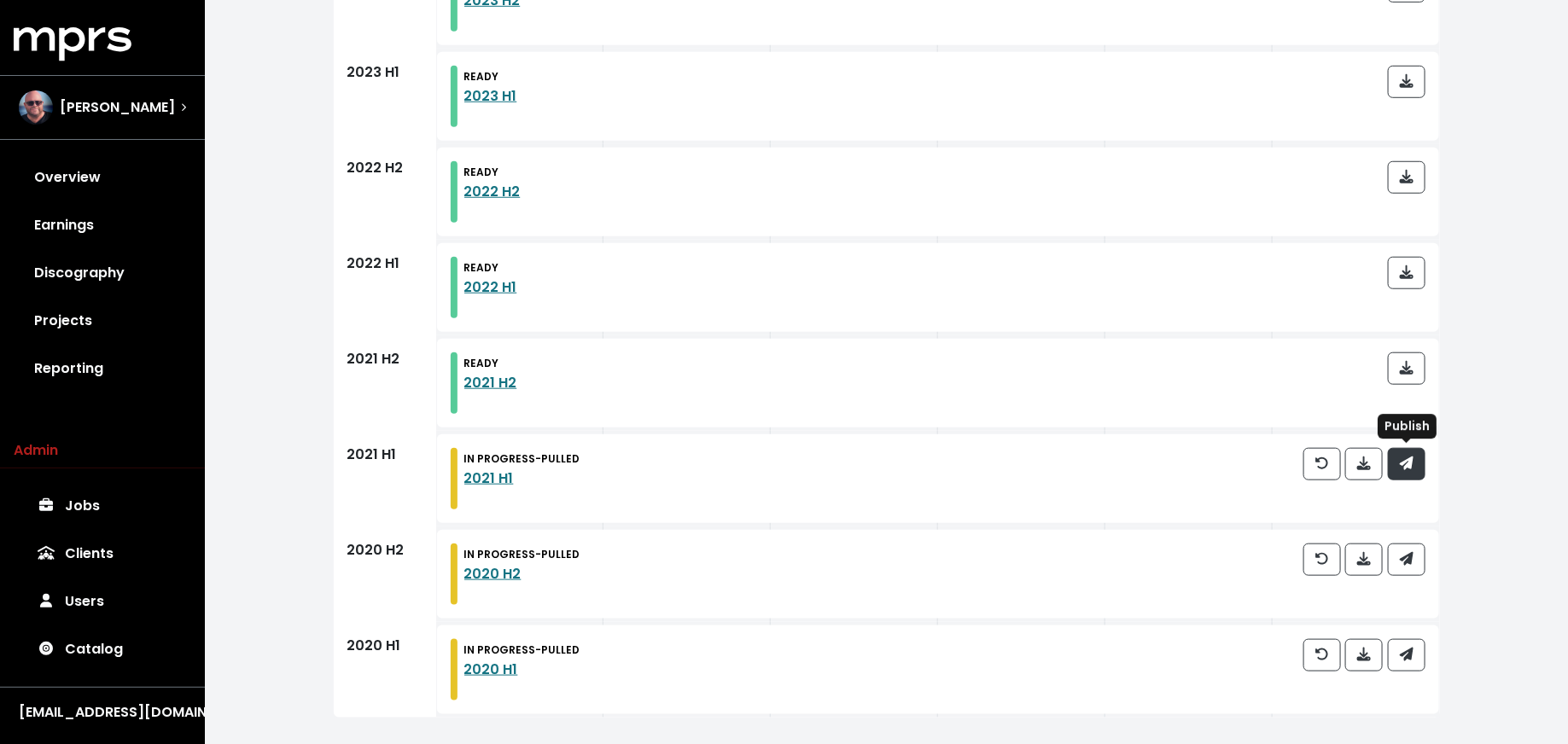
click at [1408, 463] on icon "button" at bounding box center [1405, 463] width 14 height 14
click at [1402, 569] on button "button" at bounding box center [1406, 559] width 37 height 33
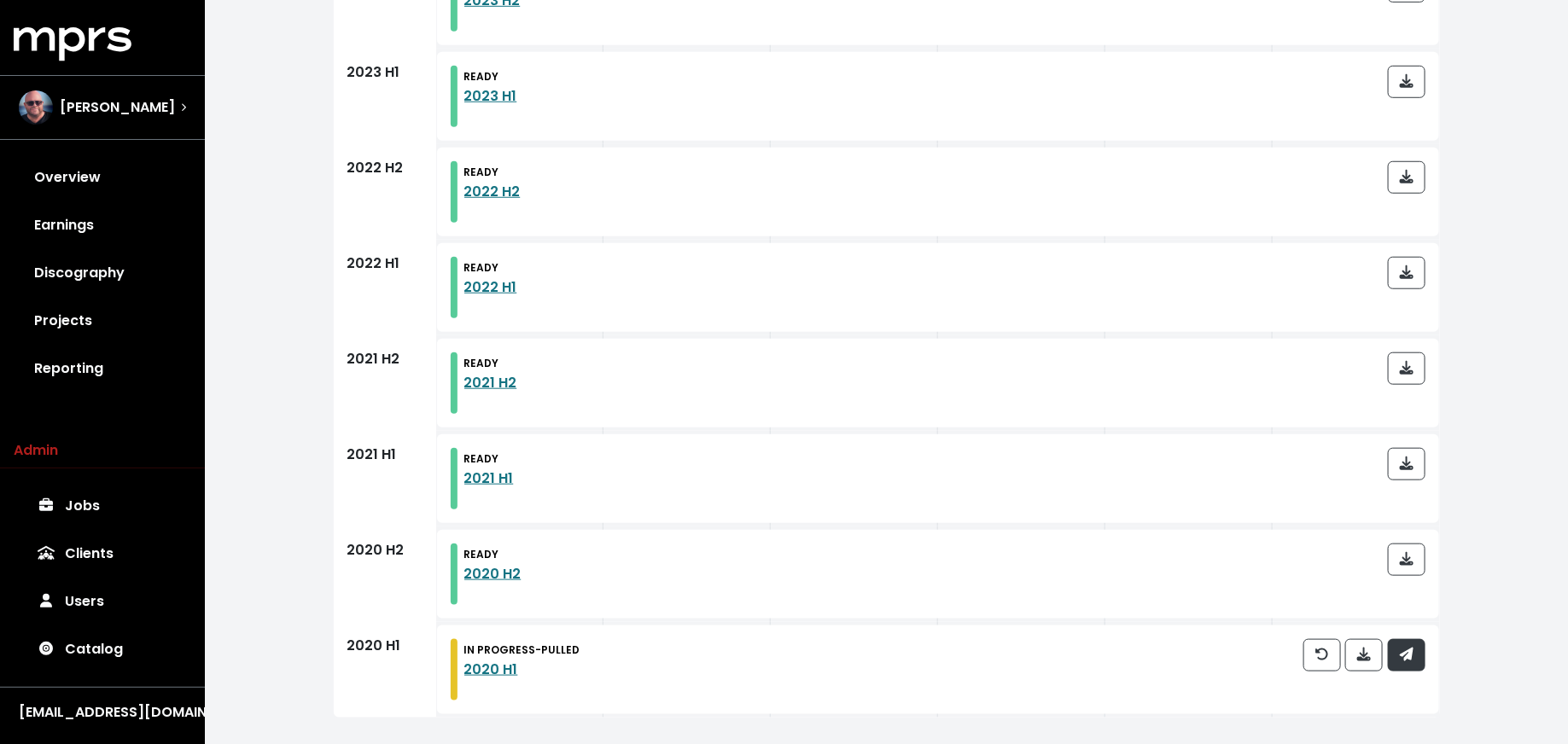
click at [1419, 645] on button "button" at bounding box center [1406, 655] width 37 height 33
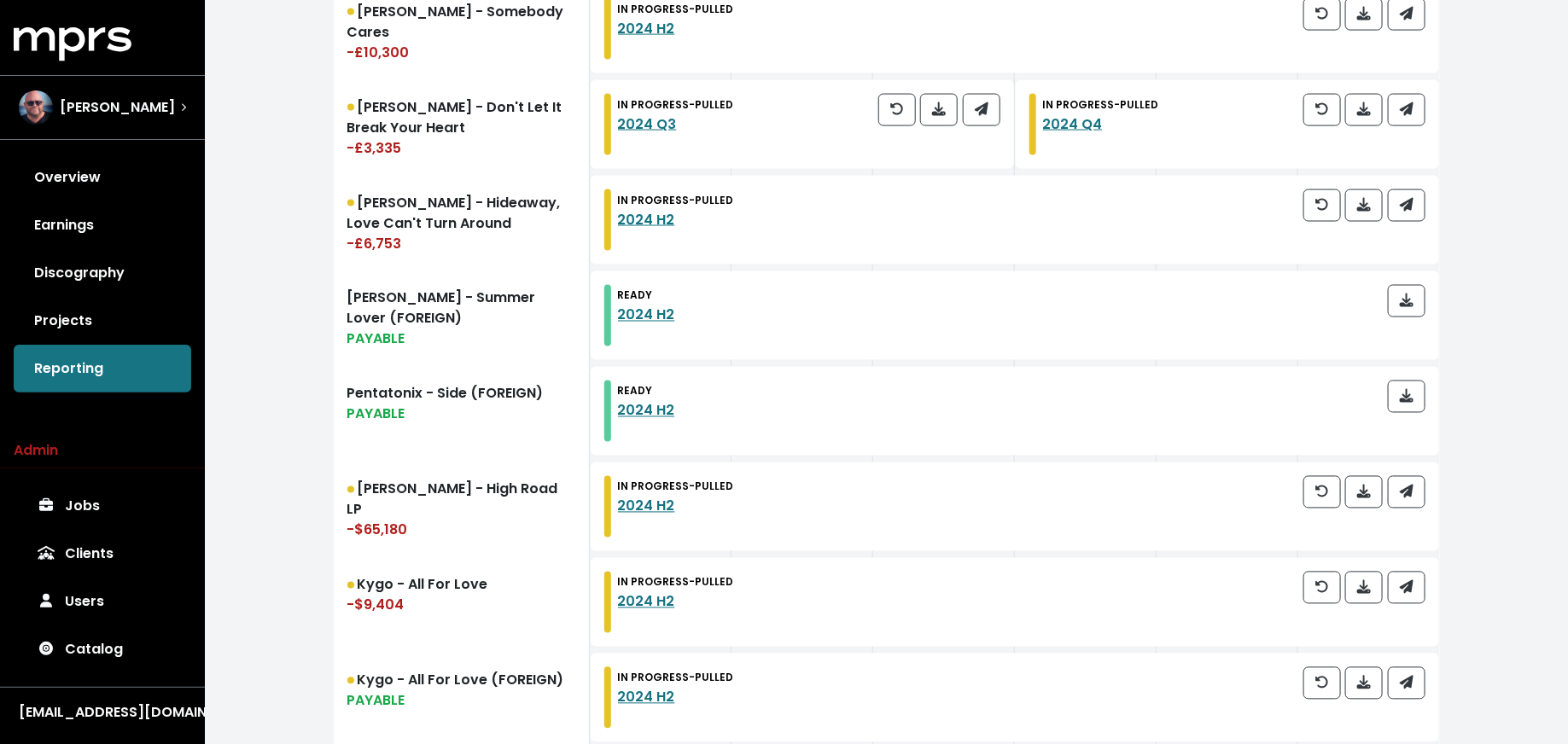
scroll to position [1361, 0]
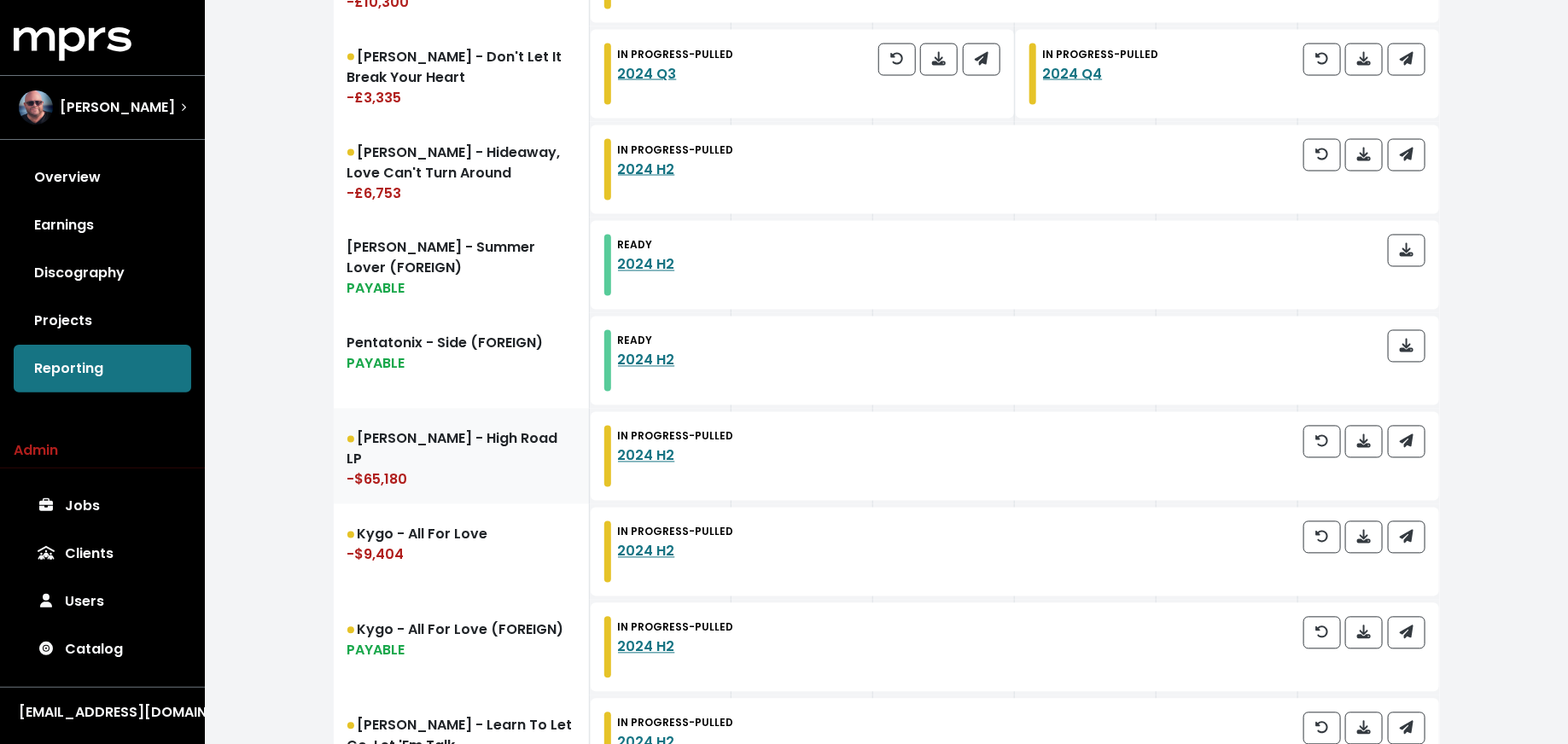
click at [460, 470] on div "-$65,180" at bounding box center [461, 480] width 228 height 21
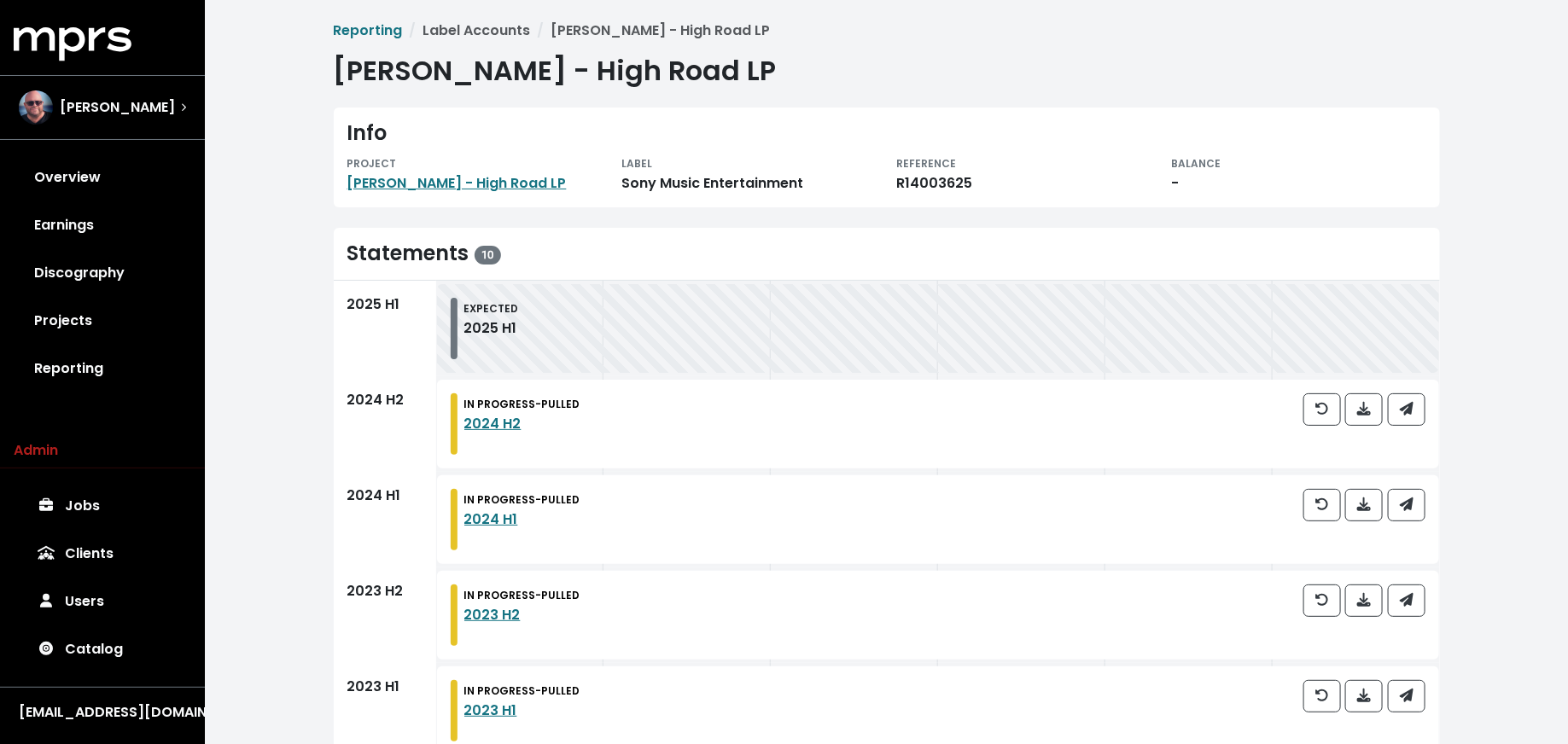
click at [420, 195] on div "Info PROJECT [PERSON_NAME] - High Road LP LABEL Sony Music Entertainment REFERE…" at bounding box center [886, 157] width 1106 height 100
click at [433, 186] on link "[PERSON_NAME] - High Road LP" at bounding box center [457, 183] width 219 height 20
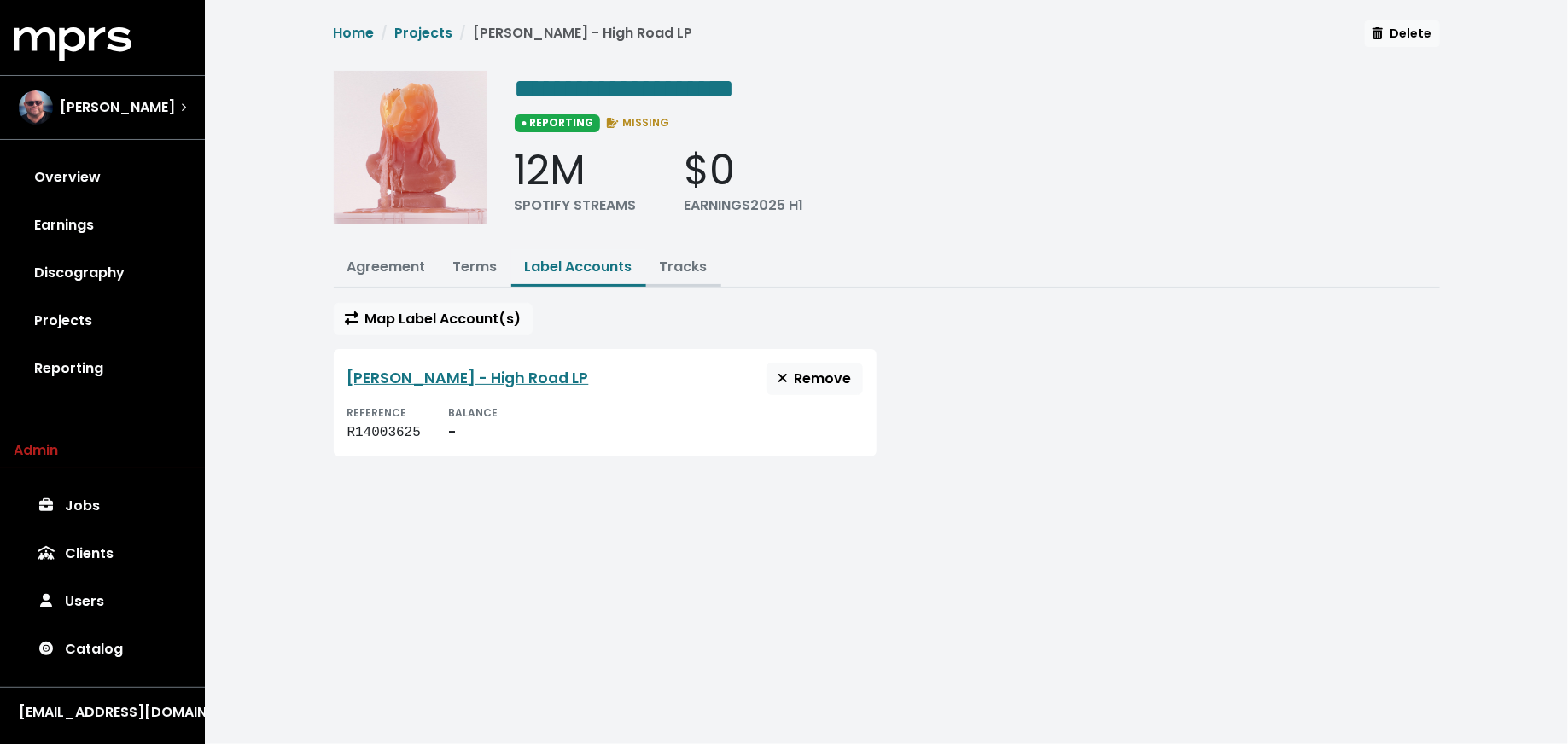
click at [652, 260] on button "Tracks" at bounding box center [683, 268] width 76 height 36
click at [686, 251] on button "Tracks" at bounding box center [683, 268] width 76 height 36
click at [678, 266] on link "Tracks" at bounding box center [683, 266] width 48 height 20
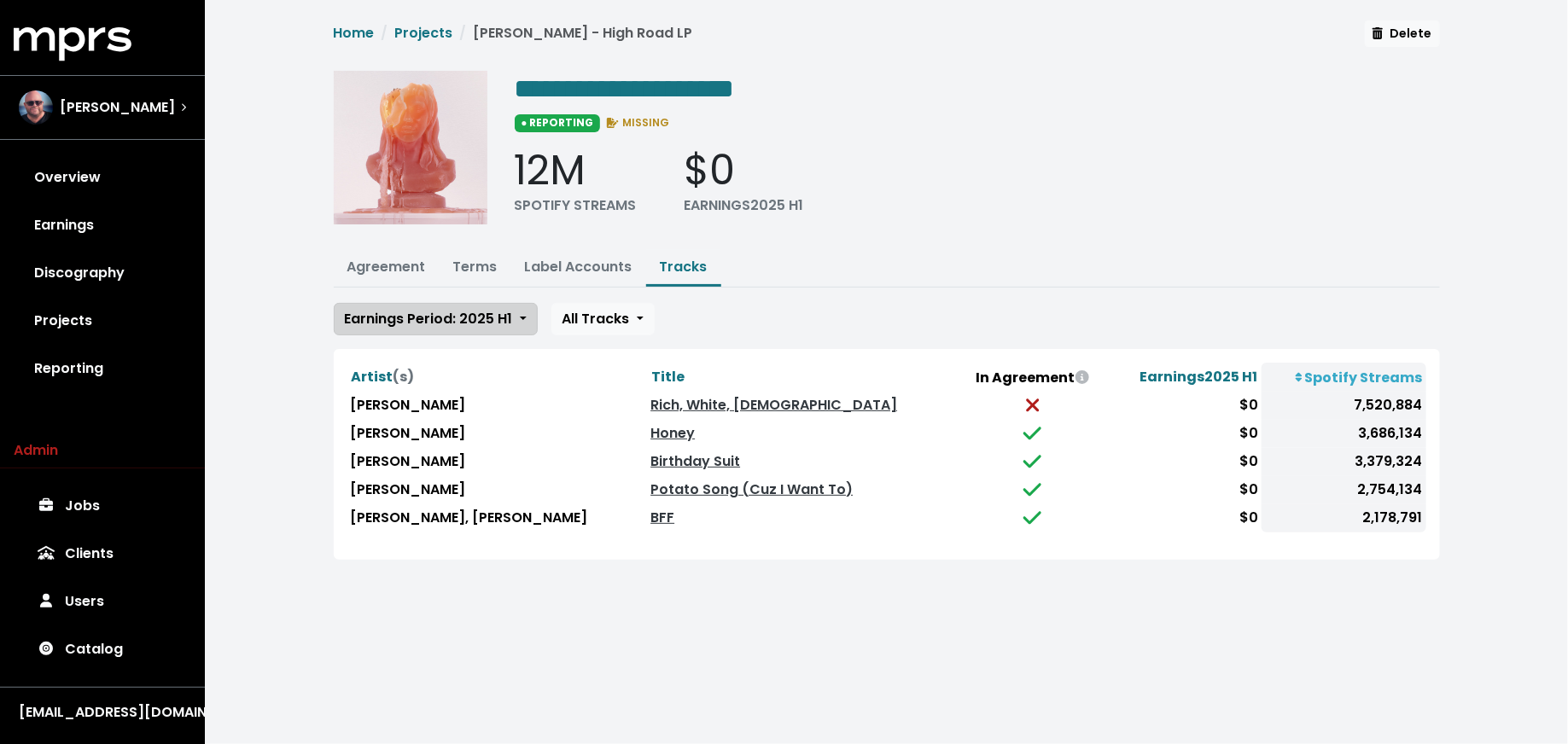
click at [461, 313] on span "Earnings Period: 2025 H1" at bounding box center [429, 318] width 168 height 20
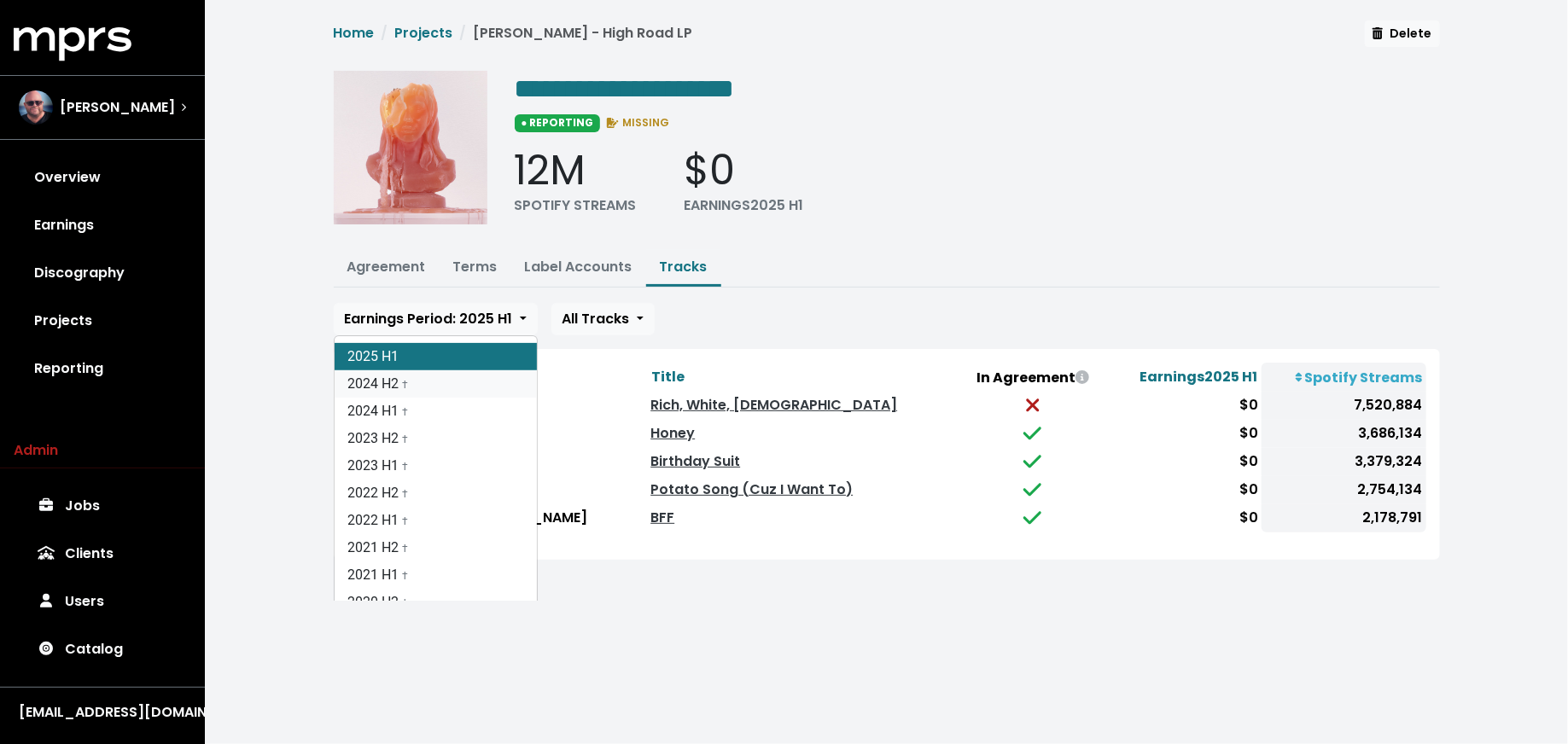
click at [457, 384] on link "2024 H2 †" at bounding box center [436, 384] width 202 height 27
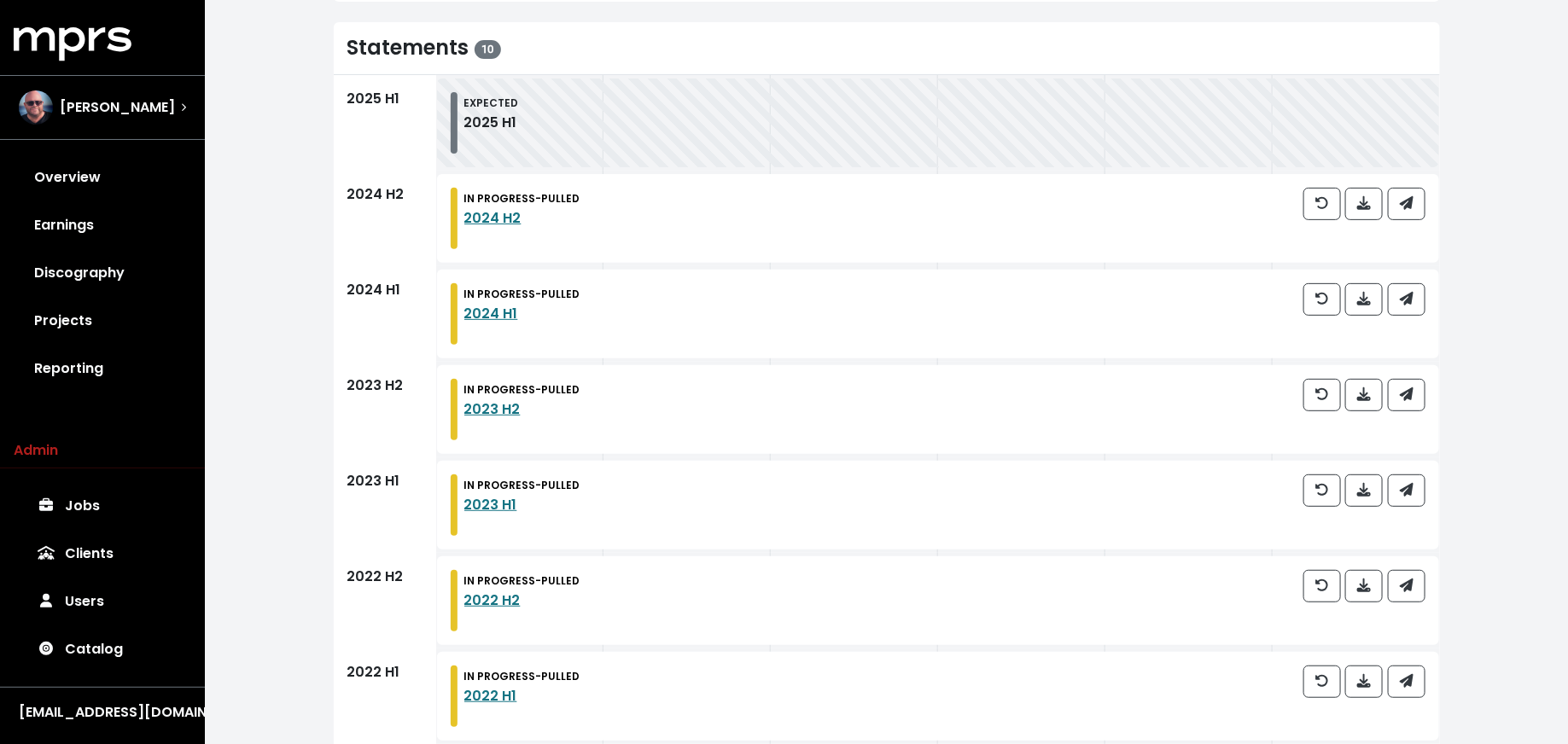
scroll to position [268, 0]
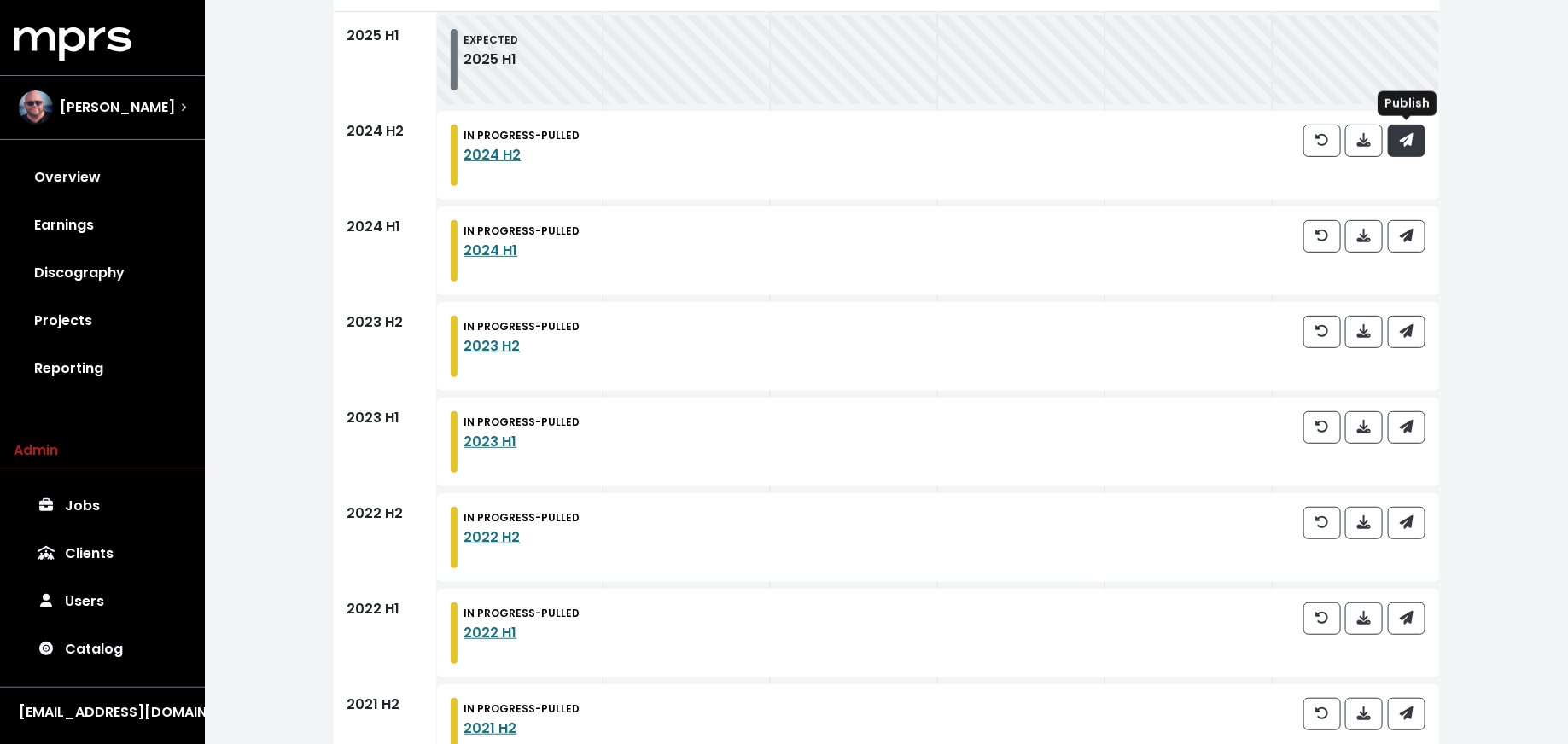
click at [1412, 146] on icon "button" at bounding box center [1406, 139] width 14 height 14
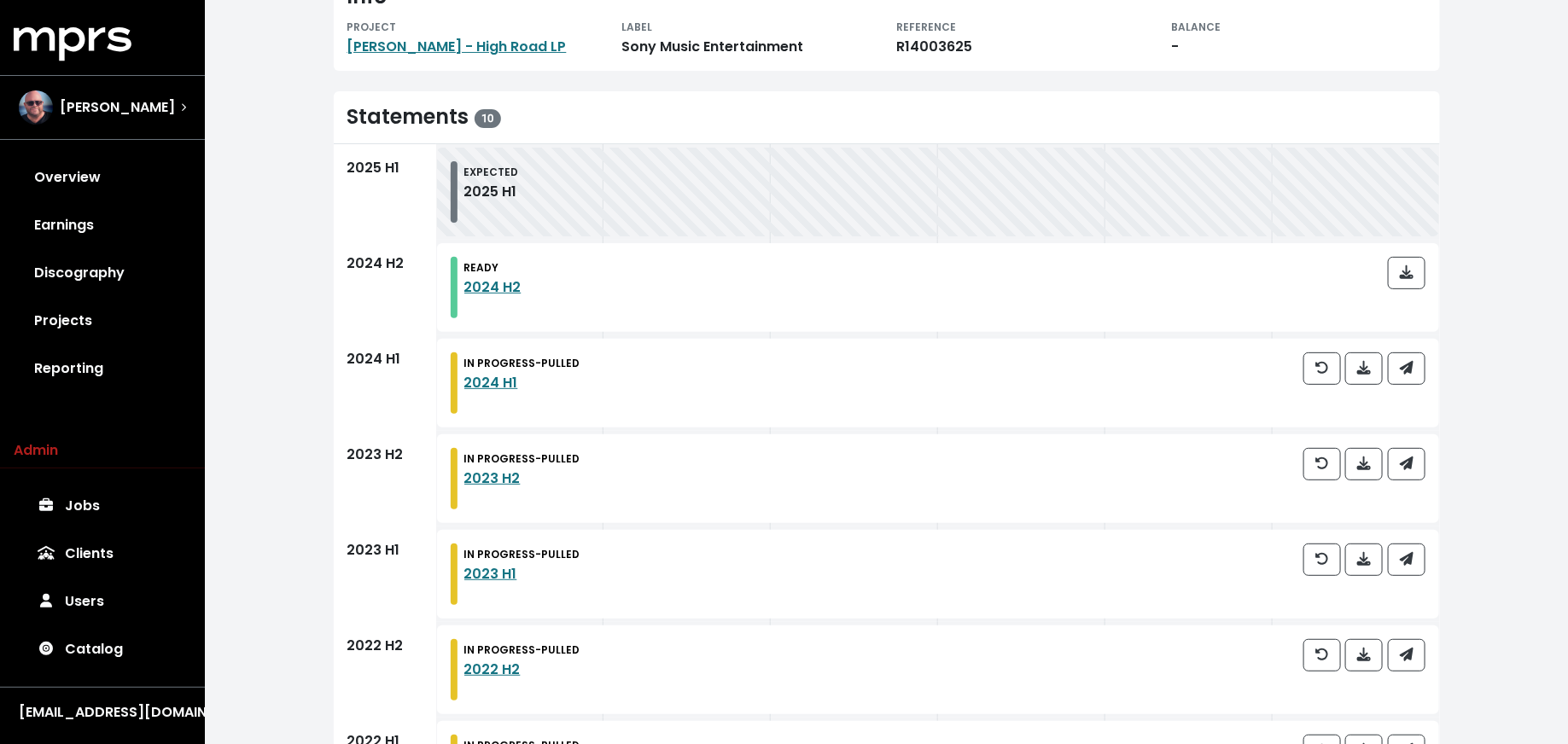
scroll to position [134, 0]
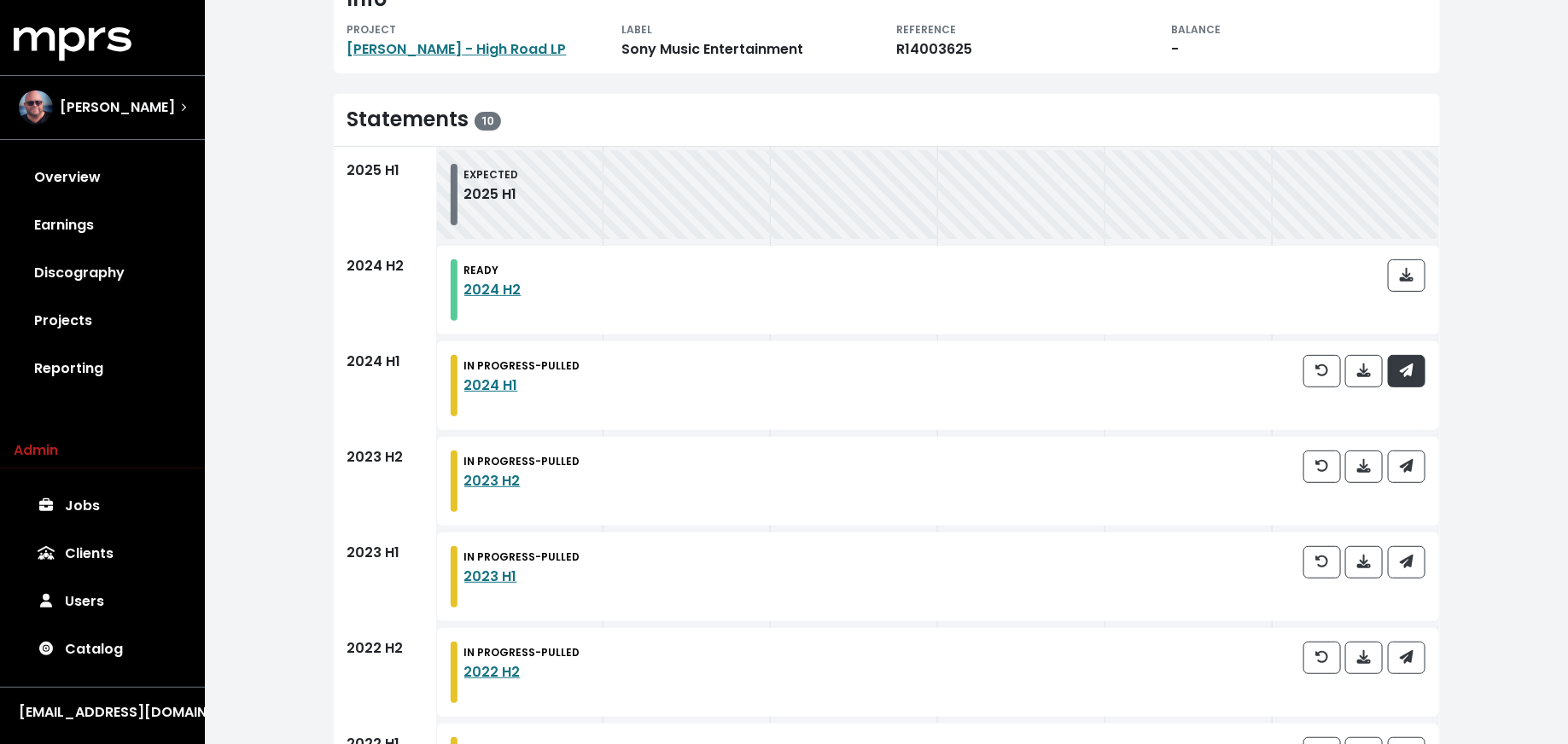
click at [1414, 379] on button "button" at bounding box center [1406, 371] width 37 height 33
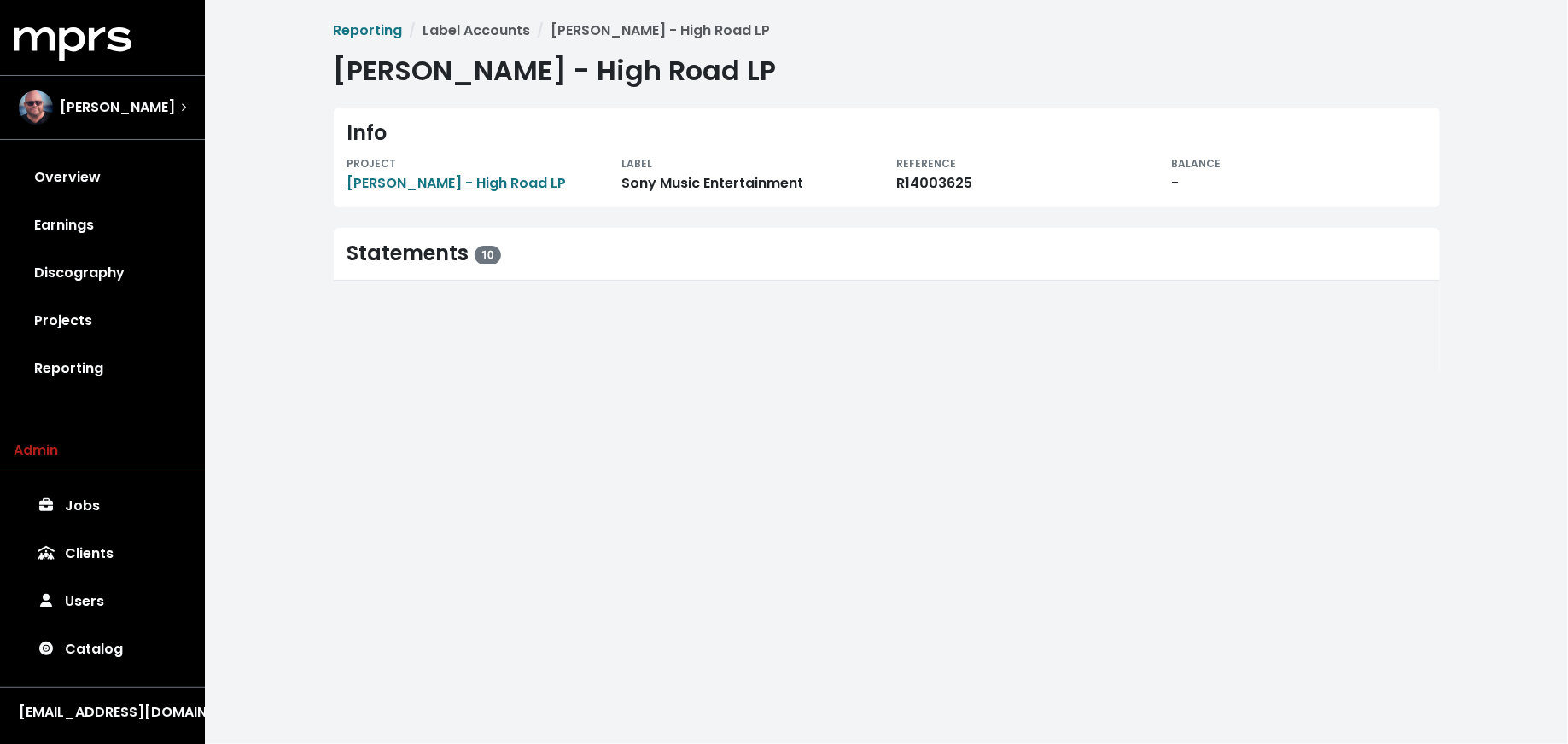
scroll to position [0, 0]
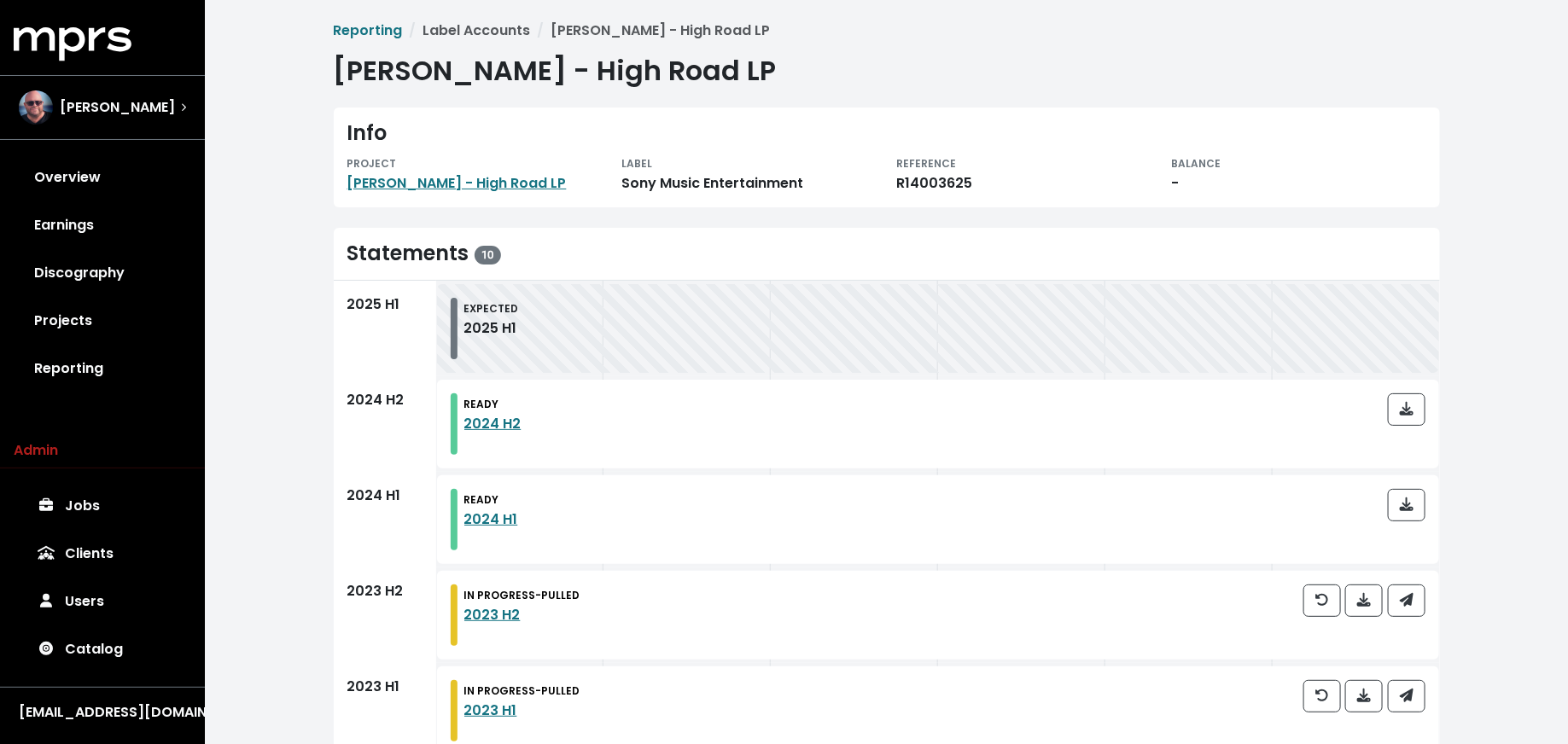
click at [1419, 621] on div at bounding box center [1364, 615] width 122 height 62
click at [1419, 606] on button "button" at bounding box center [1406, 600] width 37 height 33
click at [1418, 696] on button "button" at bounding box center [1406, 696] width 37 height 33
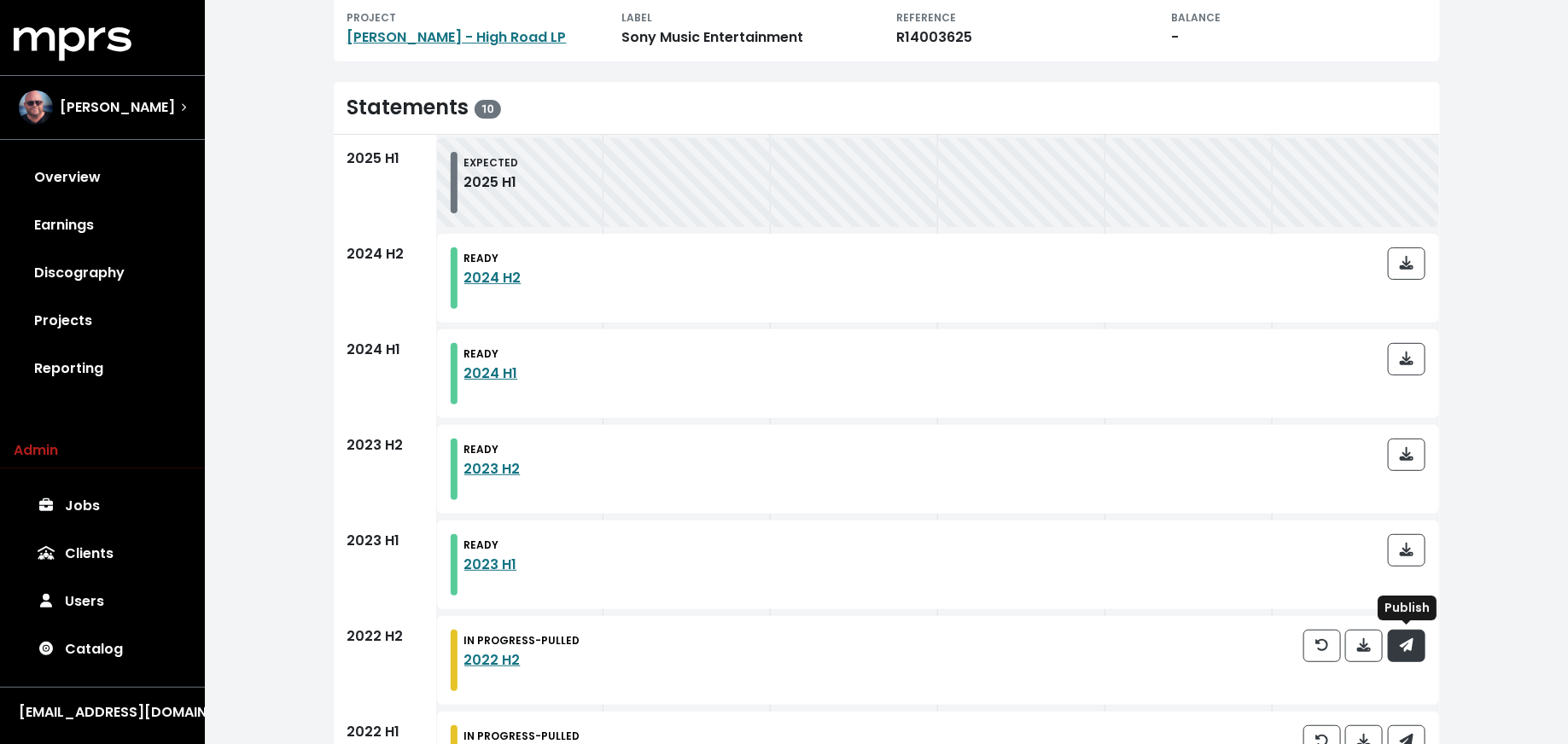
click at [1411, 652] on span "button" at bounding box center [1406, 646] width 14 height 20
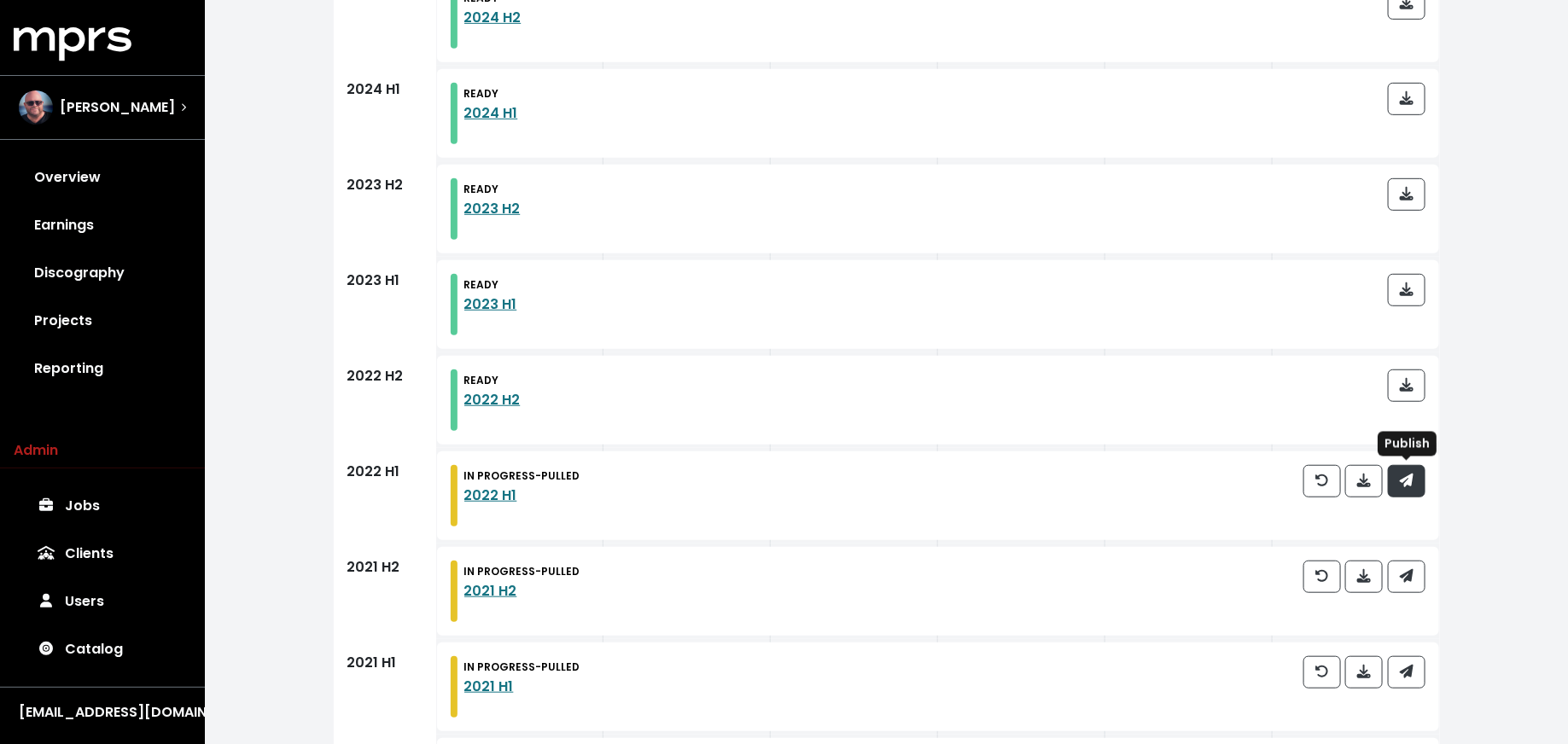
click at [1408, 477] on icon "button" at bounding box center [1405, 479] width 14 height 14
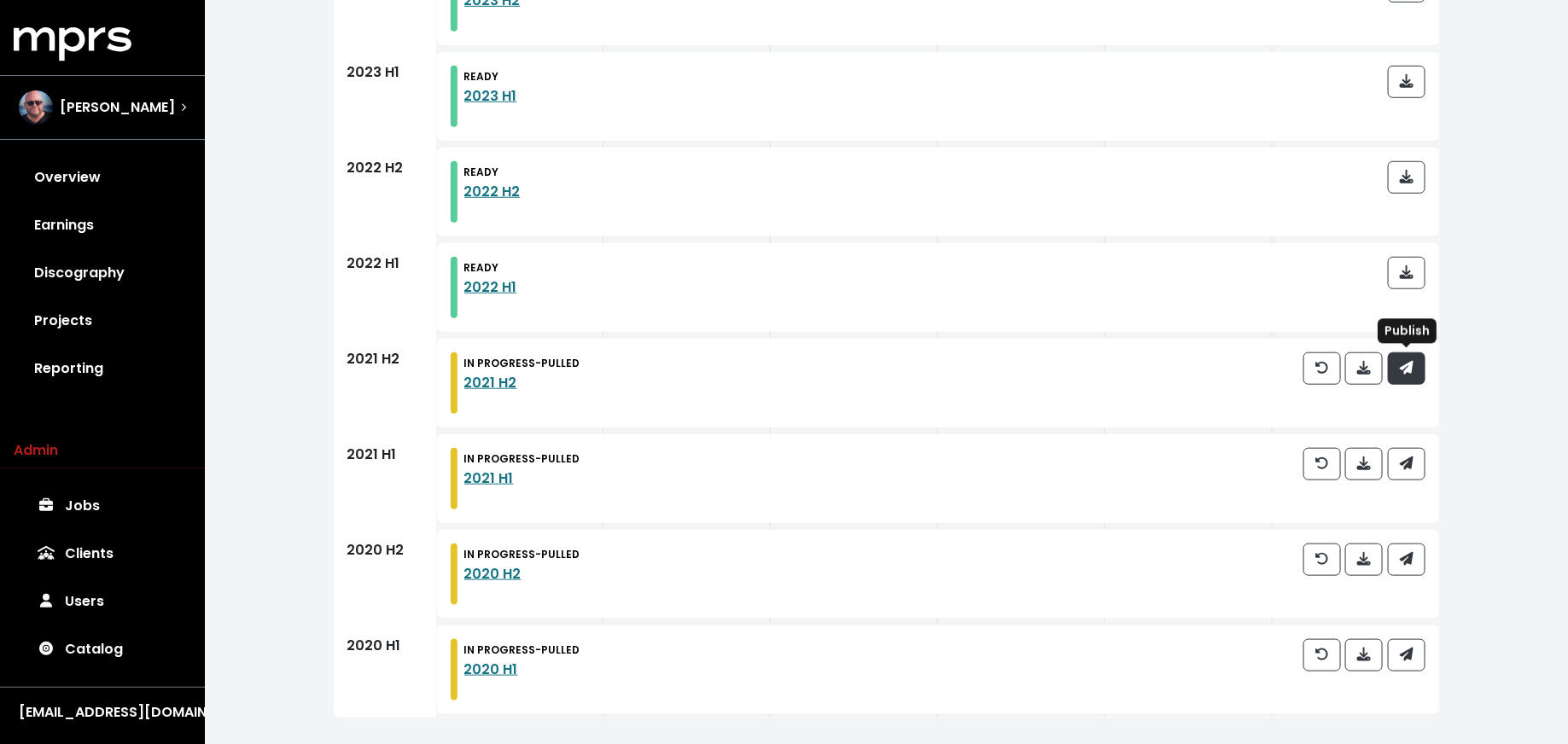
click at [1405, 369] on icon "button" at bounding box center [1405, 367] width 14 height 14
click at [1407, 478] on button "button" at bounding box center [1406, 464] width 37 height 33
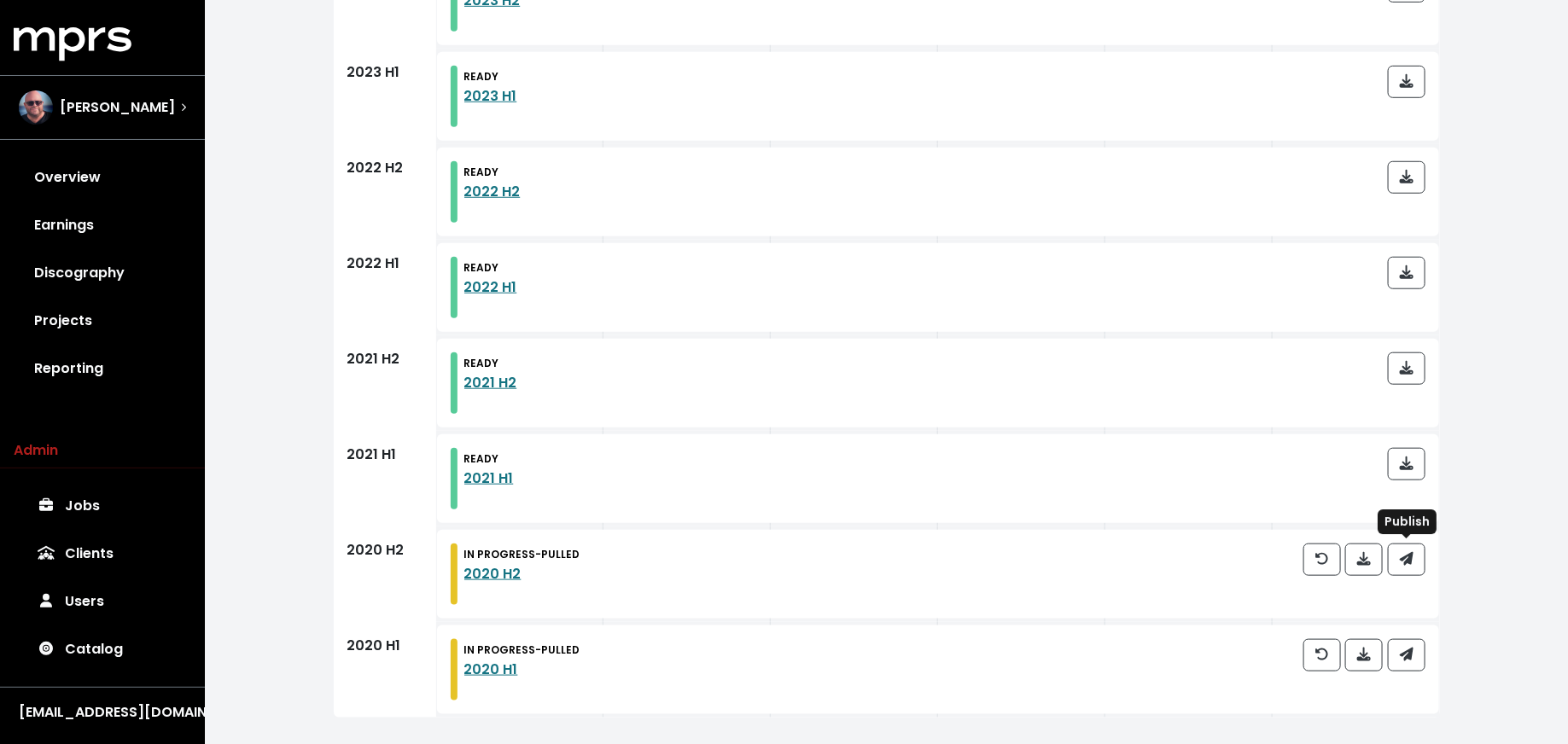
click at [1413, 580] on div at bounding box center [1364, 574] width 122 height 62
click at [1412, 566] on span "button" at bounding box center [1406, 559] width 14 height 20
click at [1402, 652] on icon "button" at bounding box center [1406, 654] width 14 height 14
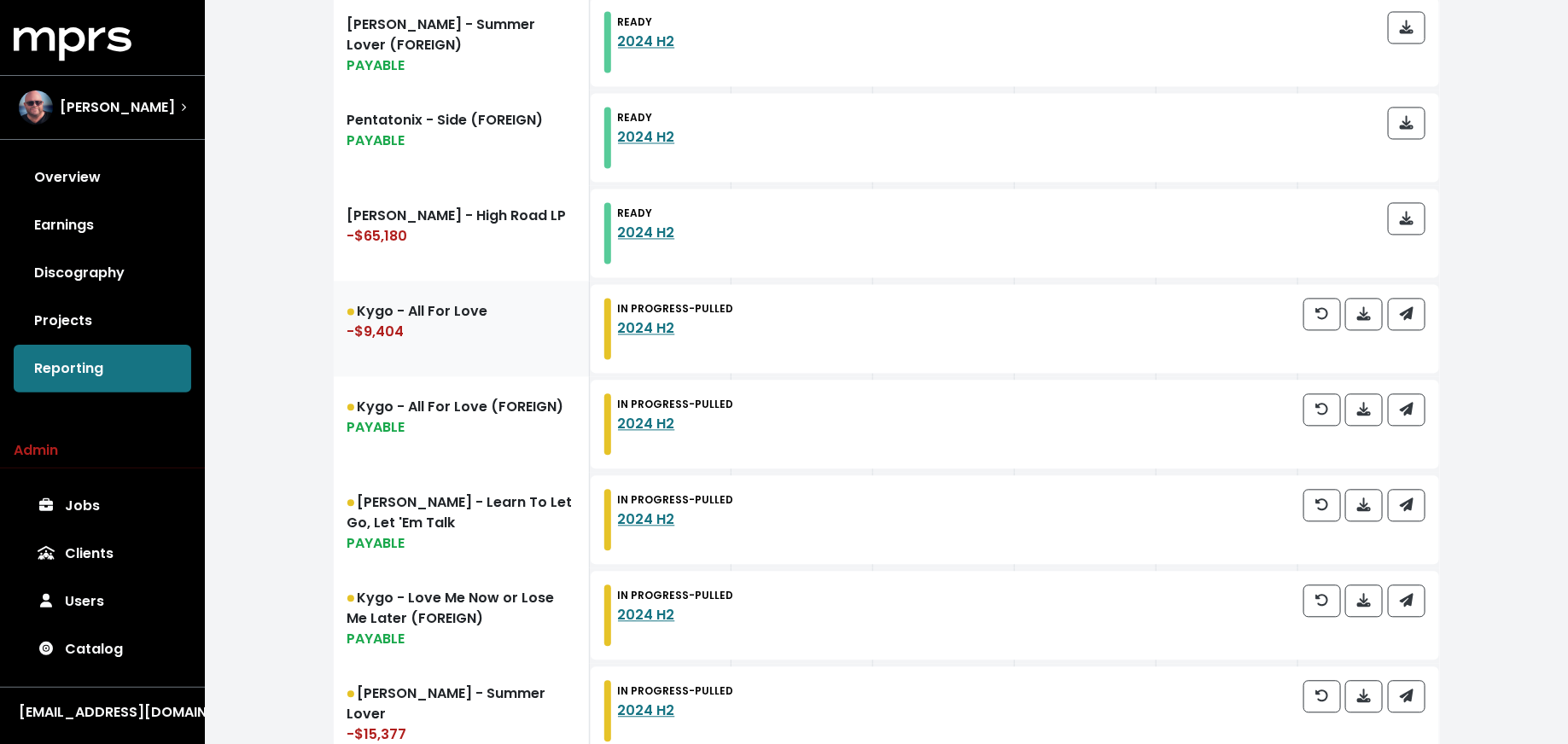
click at [503, 352] on link "Kygo - All For Love -$9,404" at bounding box center [461, 328] width 256 height 96
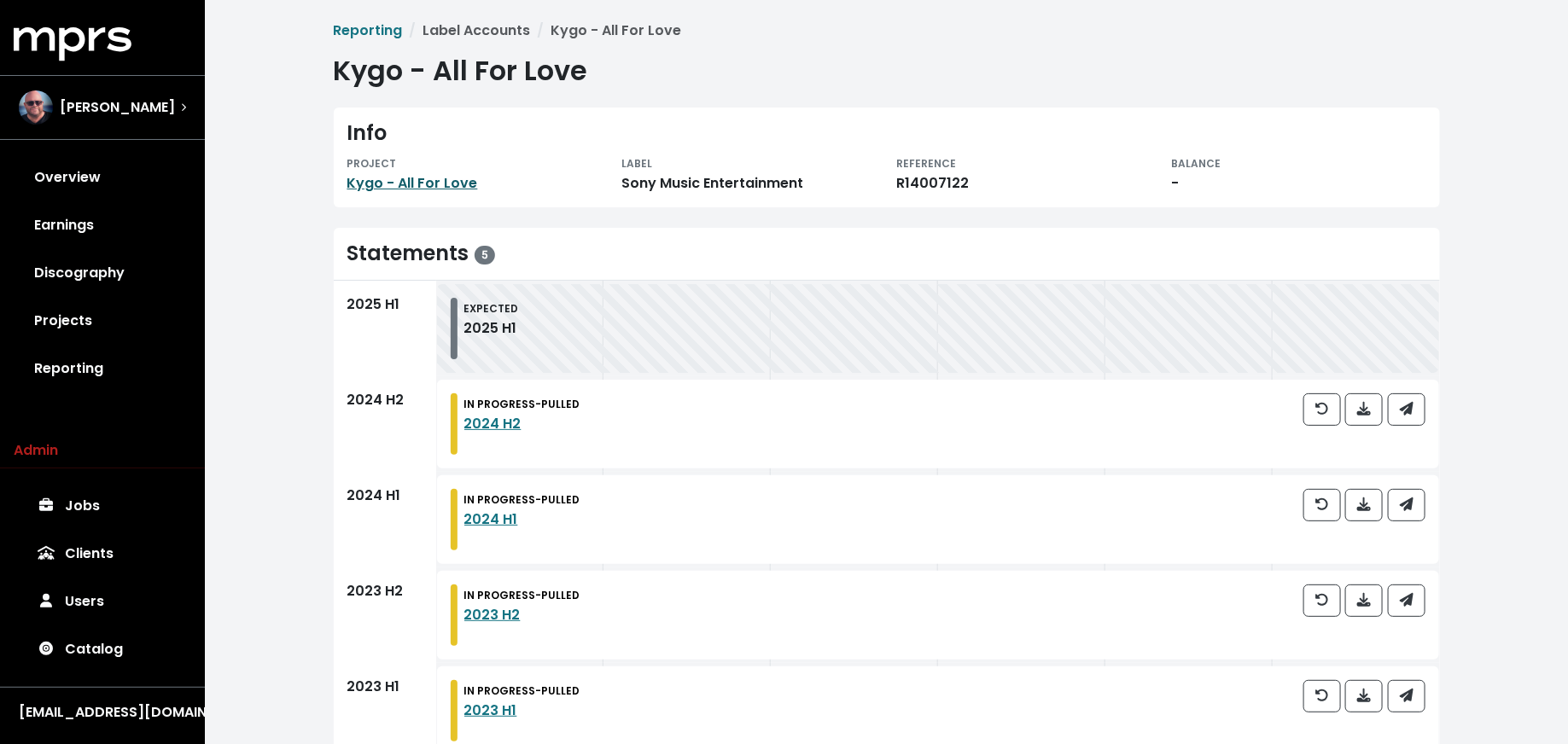
click at [447, 176] on link "Kygo - All For Love" at bounding box center [412, 183] width 130 height 20
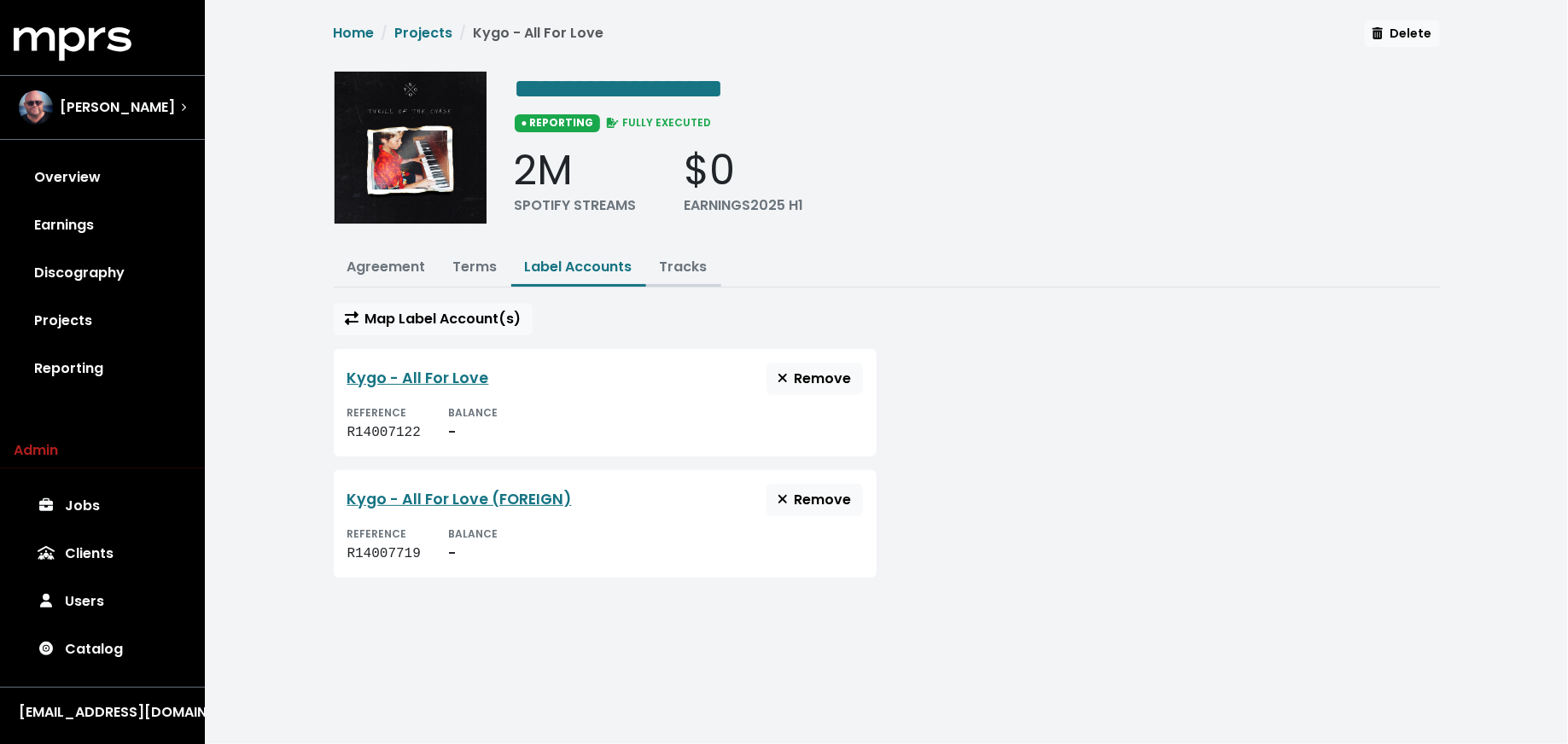
click at [675, 260] on link "Tracks" at bounding box center [683, 266] width 48 height 20
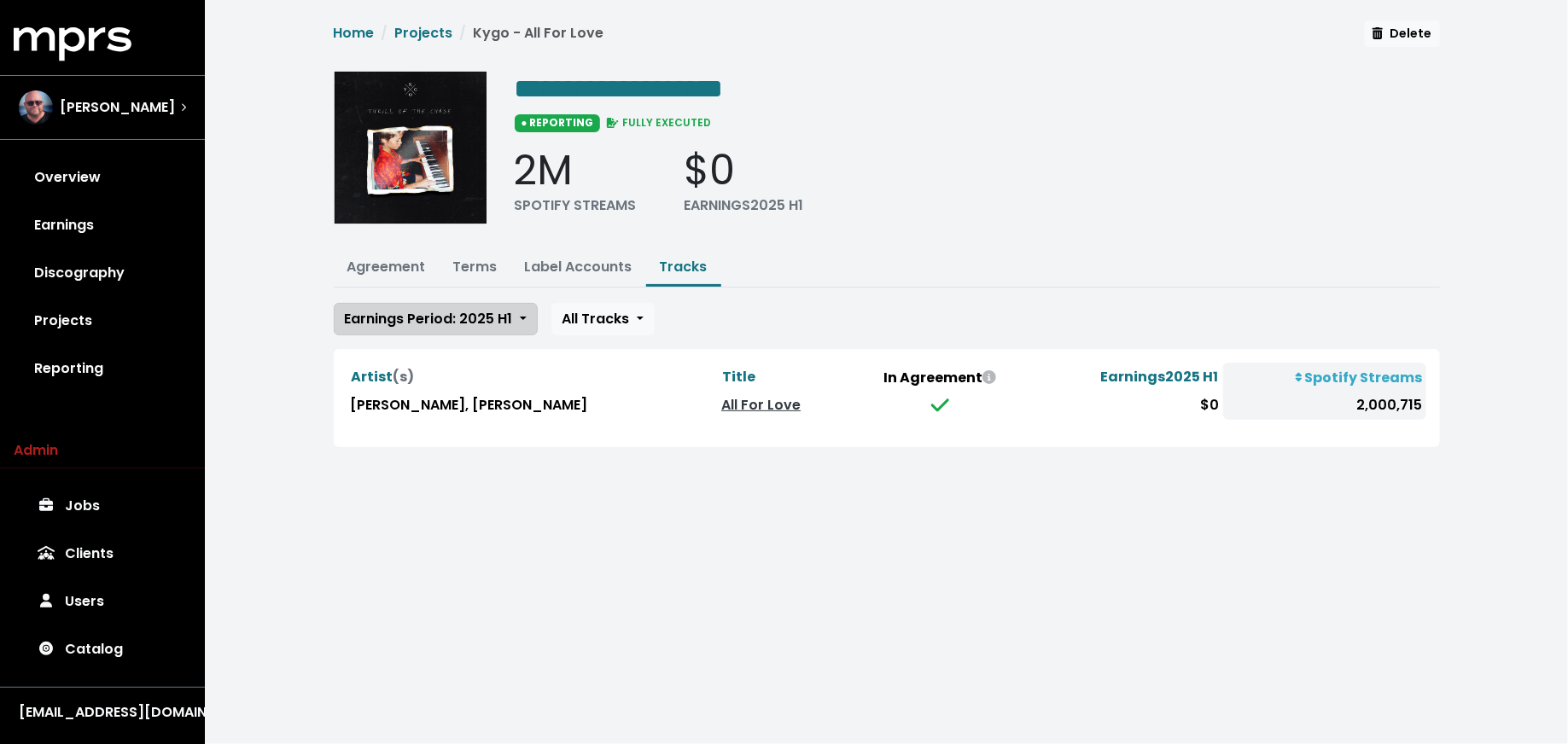
click at [470, 311] on span "Earnings Period: 2025 H1" at bounding box center [429, 318] width 168 height 20
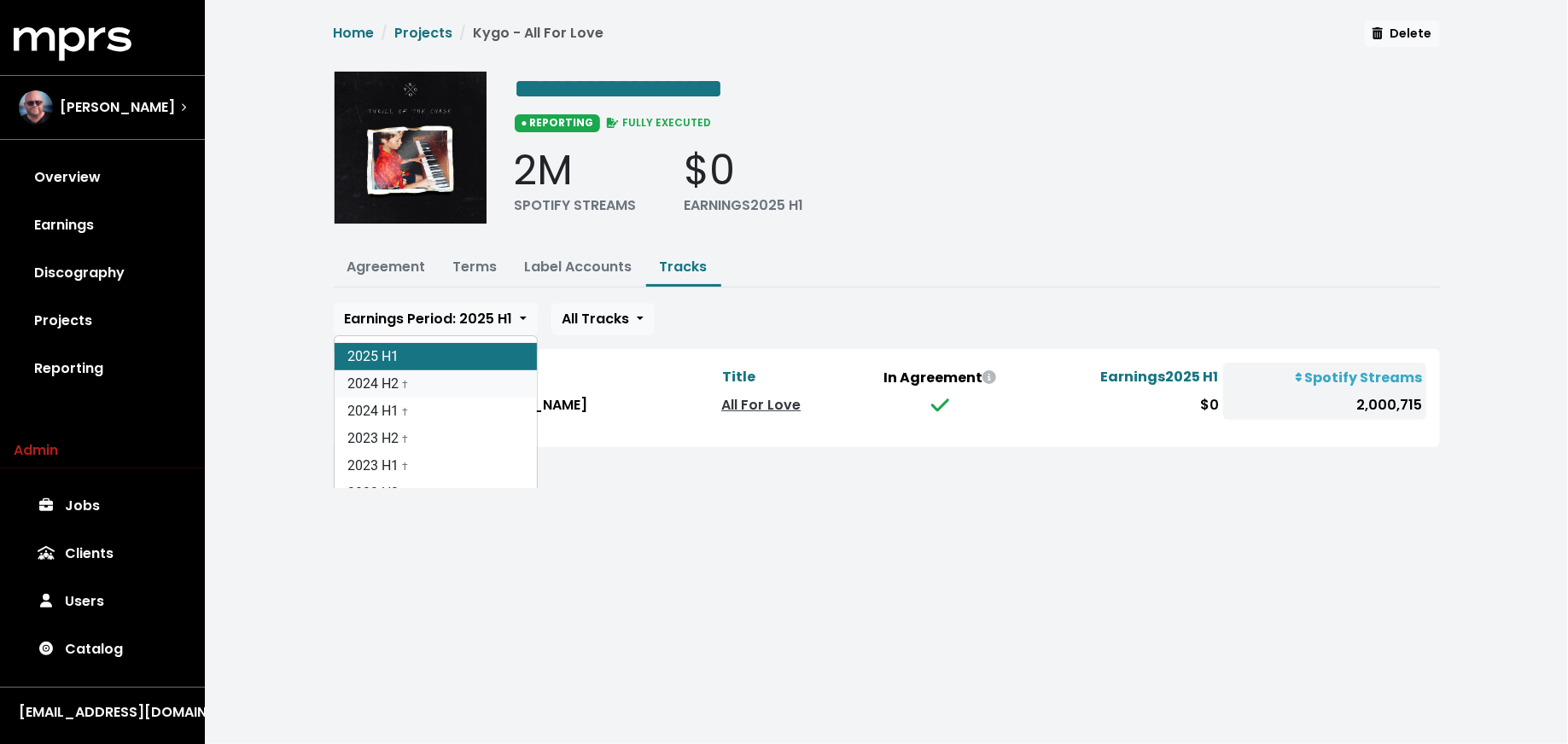
click at [470, 373] on link "2024 H2 †" at bounding box center [436, 384] width 202 height 27
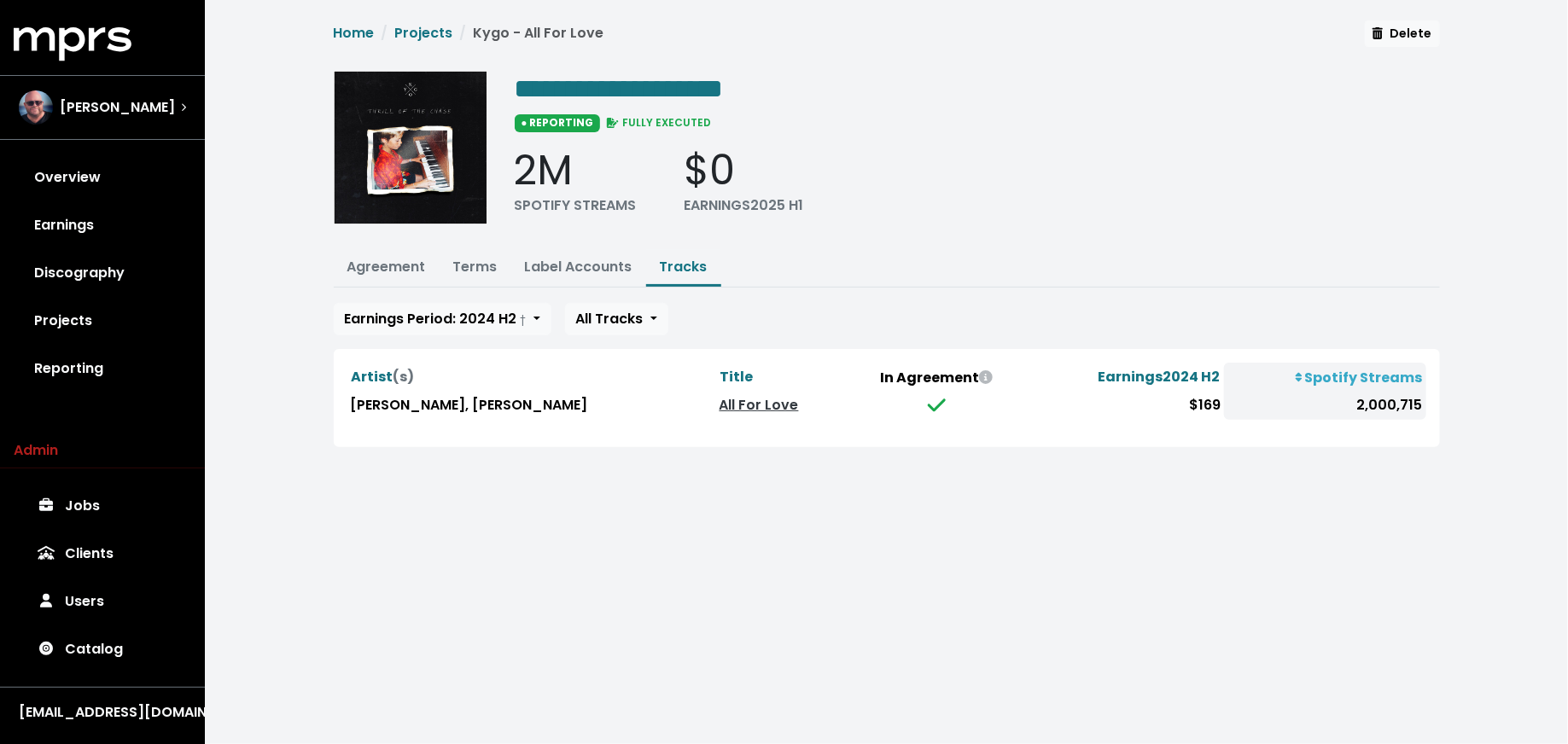
click at [374, 336] on div "Earnings Period: 2024 H2 † 2025 H1 2024 H2 † 2024 H1 † 2023 H2 † 2023 H1 † 2022…" at bounding box center [886, 375] width 1106 height 144
click at [374, 321] on span "Earnings Period: 2024 H2 †" at bounding box center [436, 318] width 182 height 20
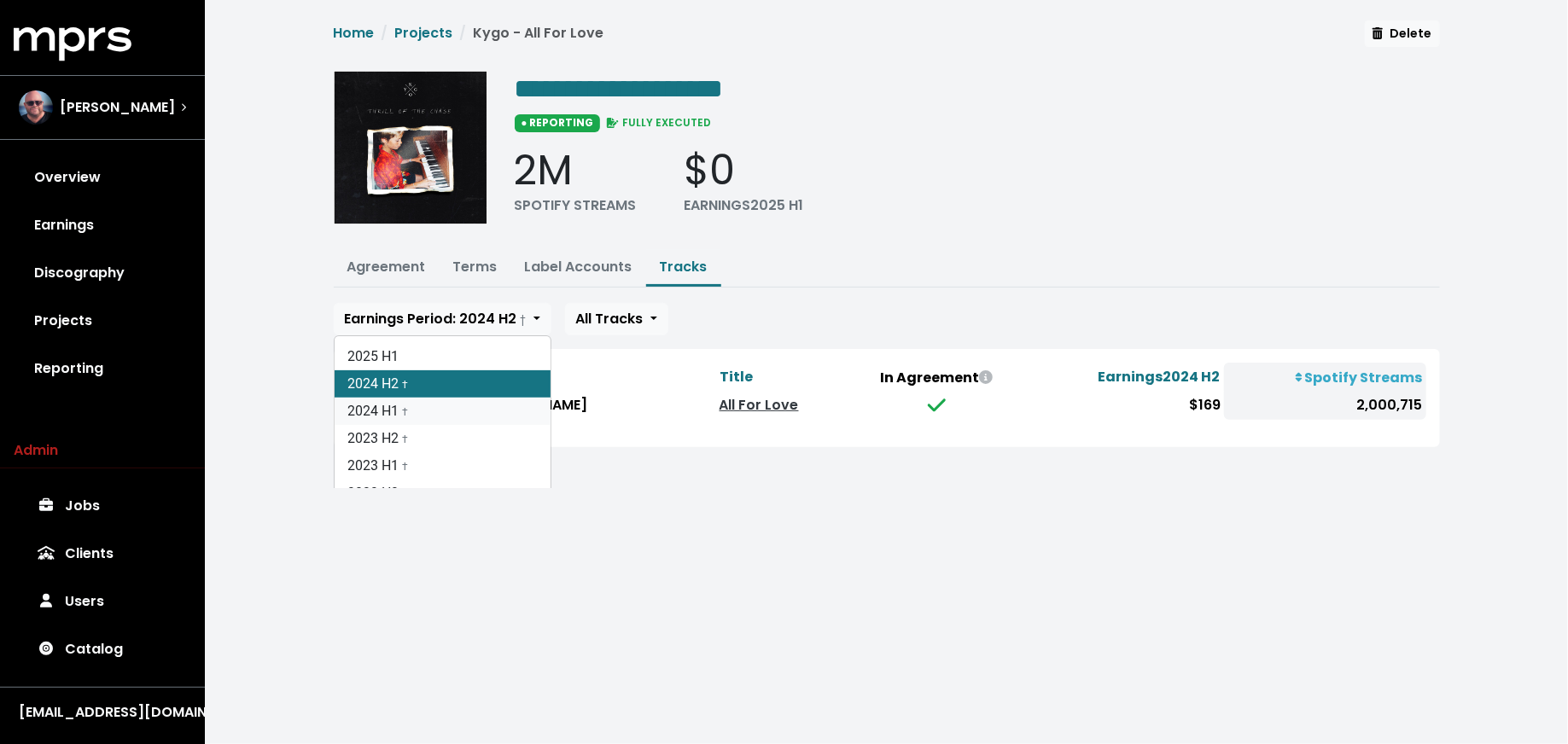
click at [374, 418] on link "2024 H1 †" at bounding box center [442, 411] width 216 height 27
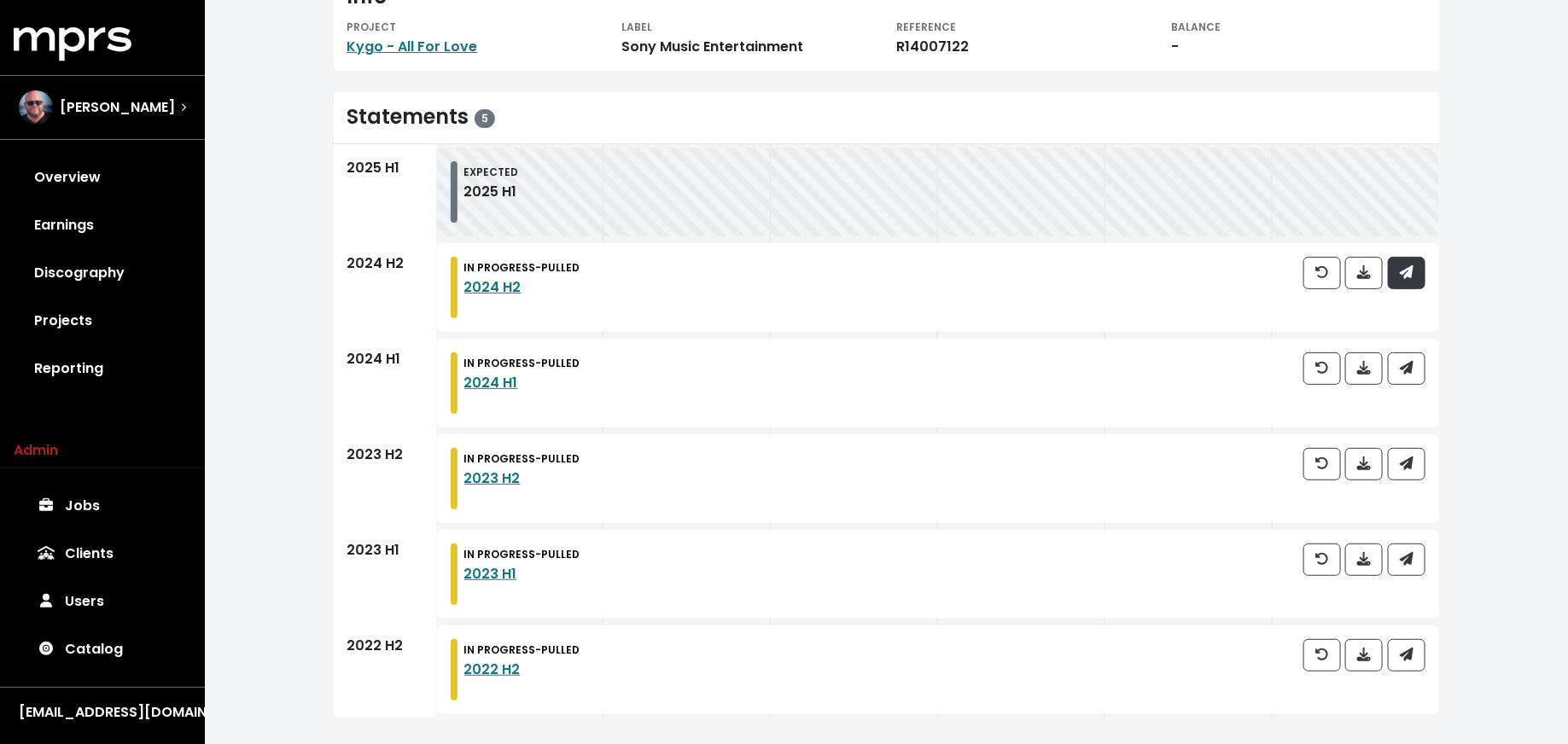
click at [1420, 283] on button "button" at bounding box center [1406, 273] width 37 height 33
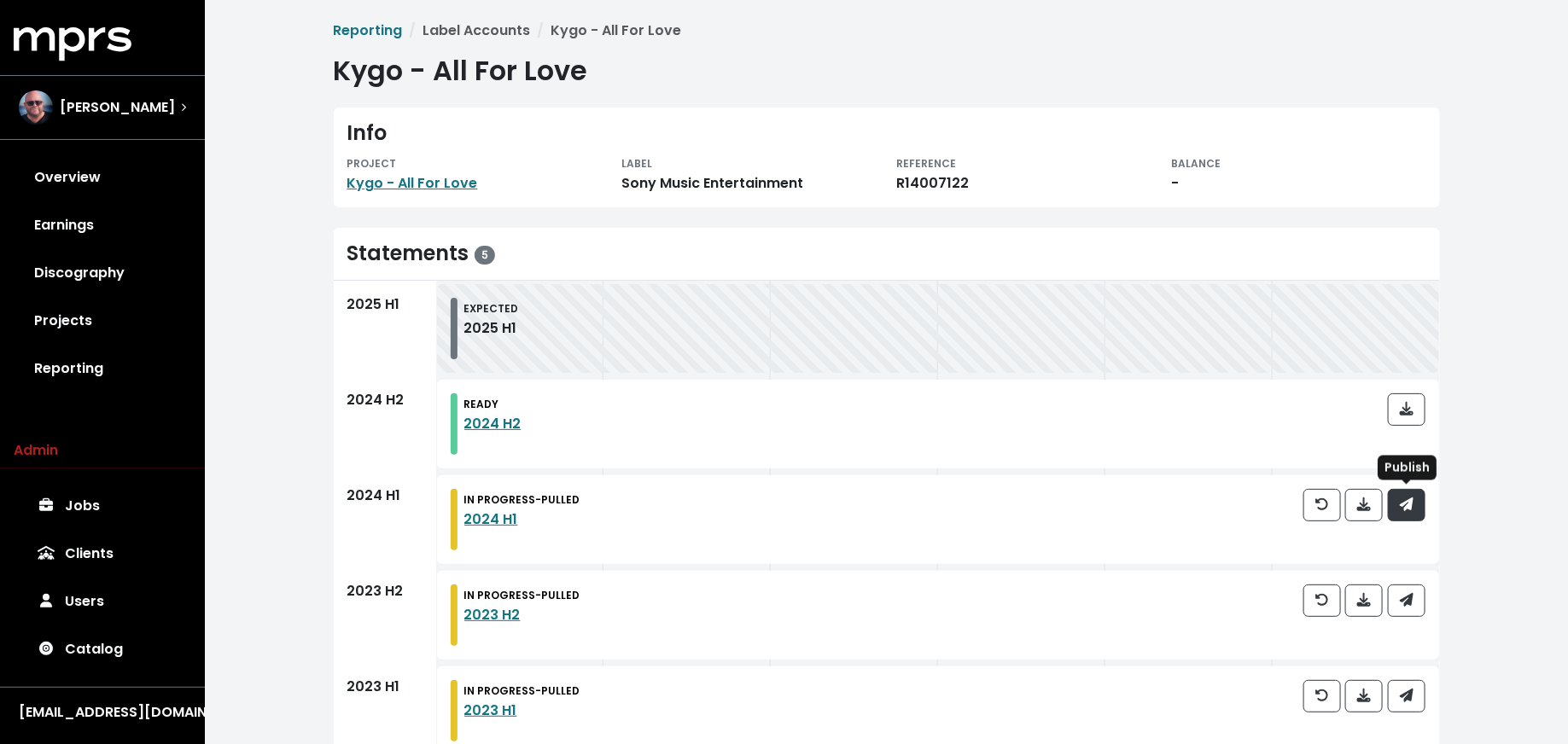
click at [1414, 511] on button "button" at bounding box center [1406, 505] width 37 height 33
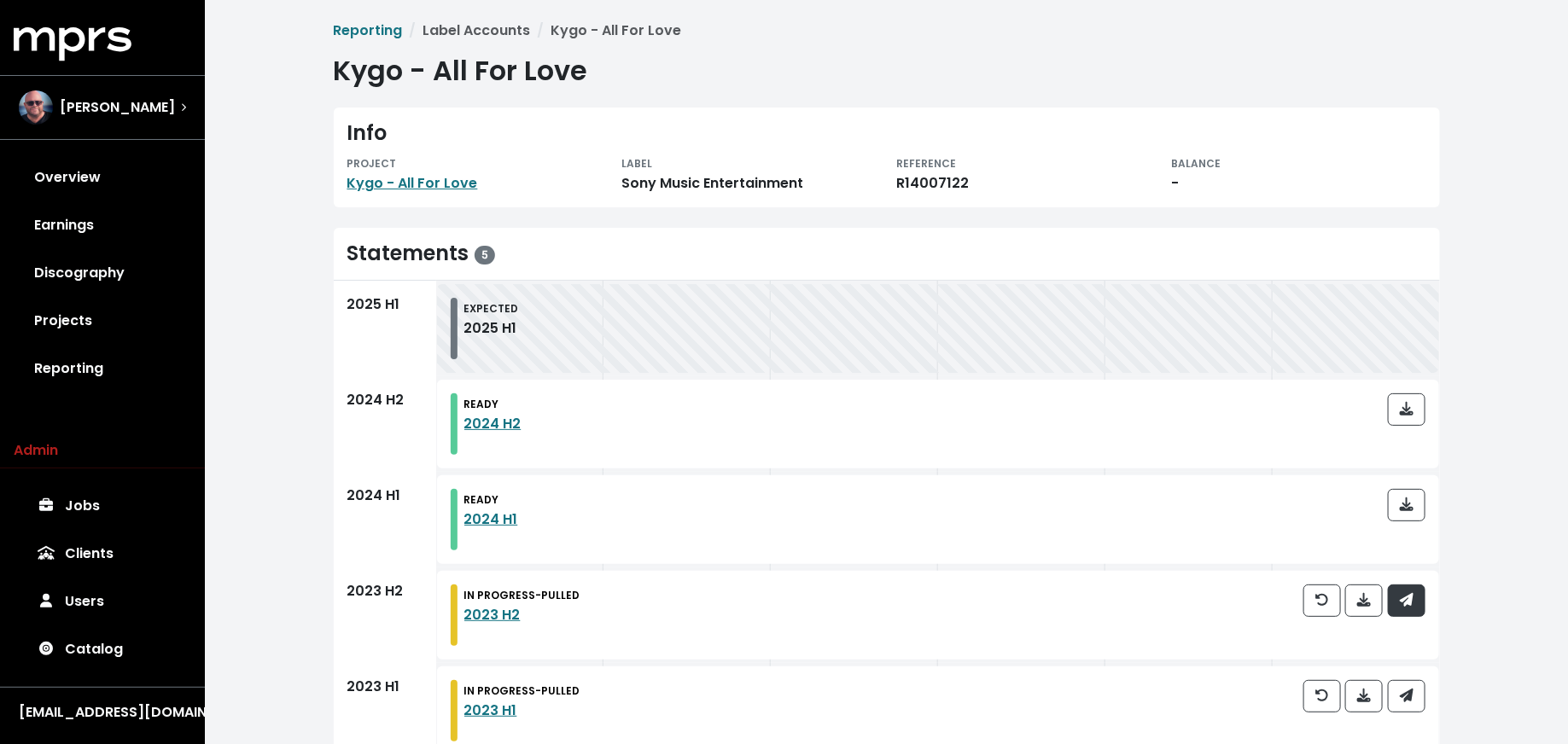
click at [1409, 610] on button "button" at bounding box center [1406, 600] width 37 height 33
click at [1409, 692] on icon "button" at bounding box center [1405, 695] width 14 height 14
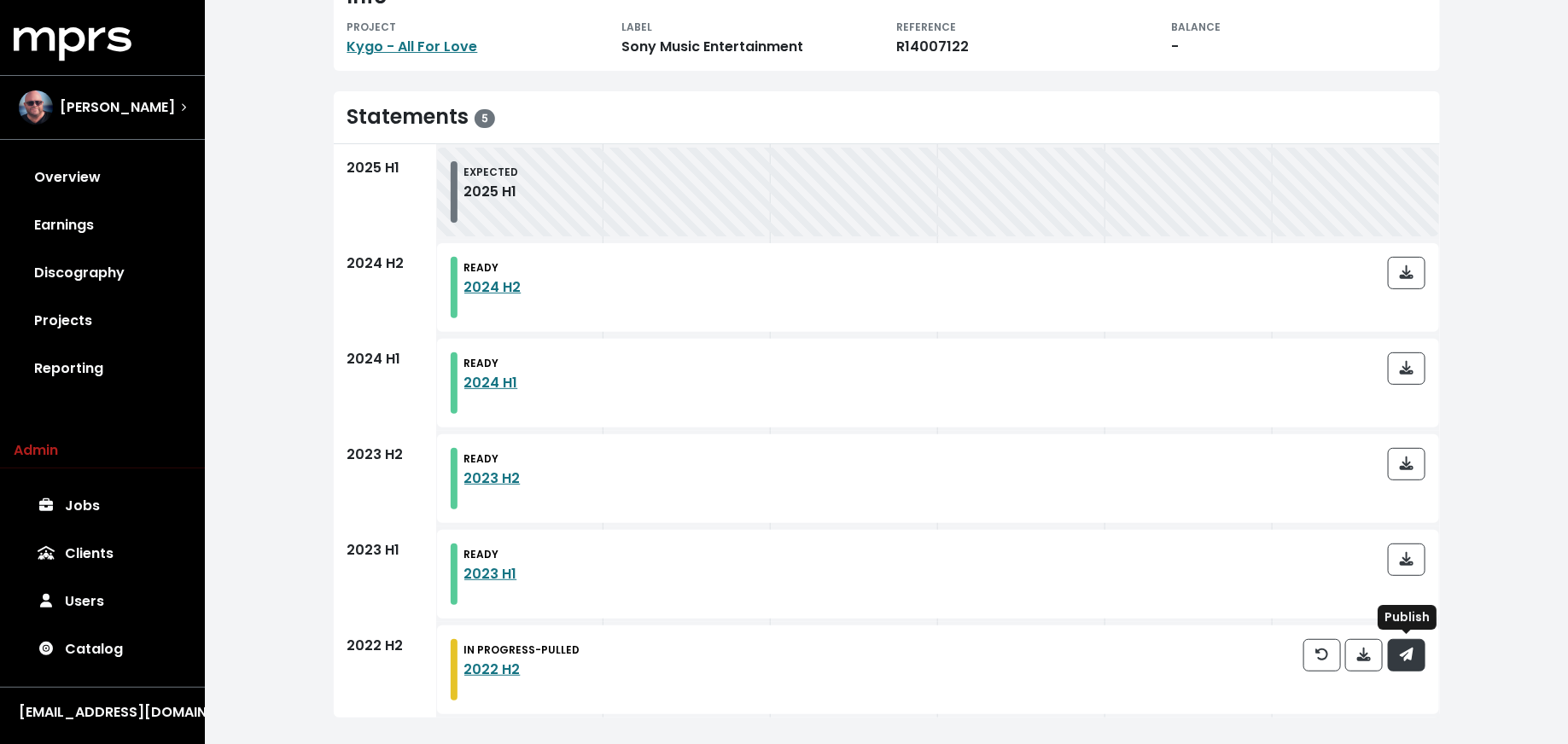
click at [1409, 656] on icon "button" at bounding box center [1405, 654] width 14 height 14
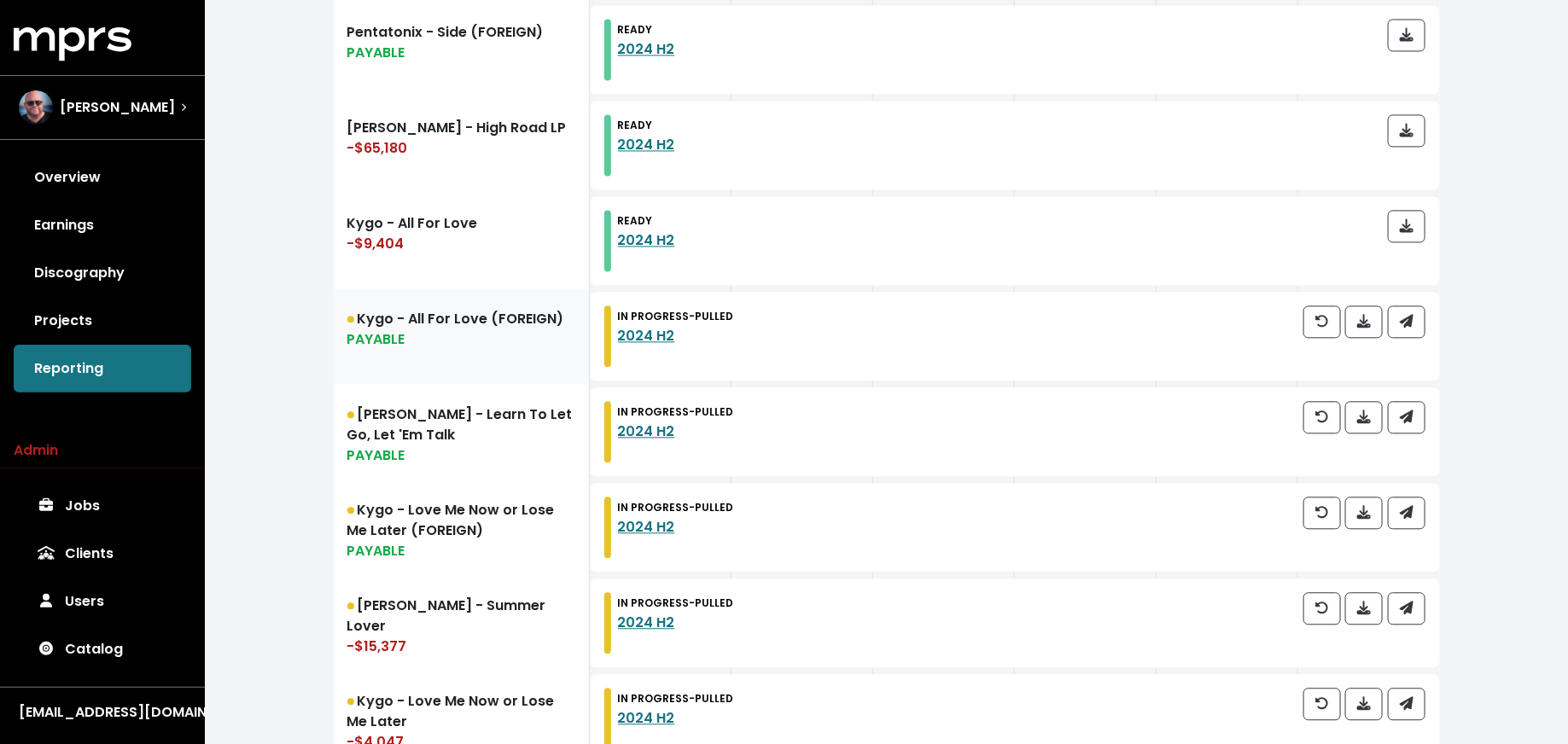
click at [518, 369] on link "Kygo - All For Love (FOREIGN) PAYABLE" at bounding box center [461, 336] width 256 height 96
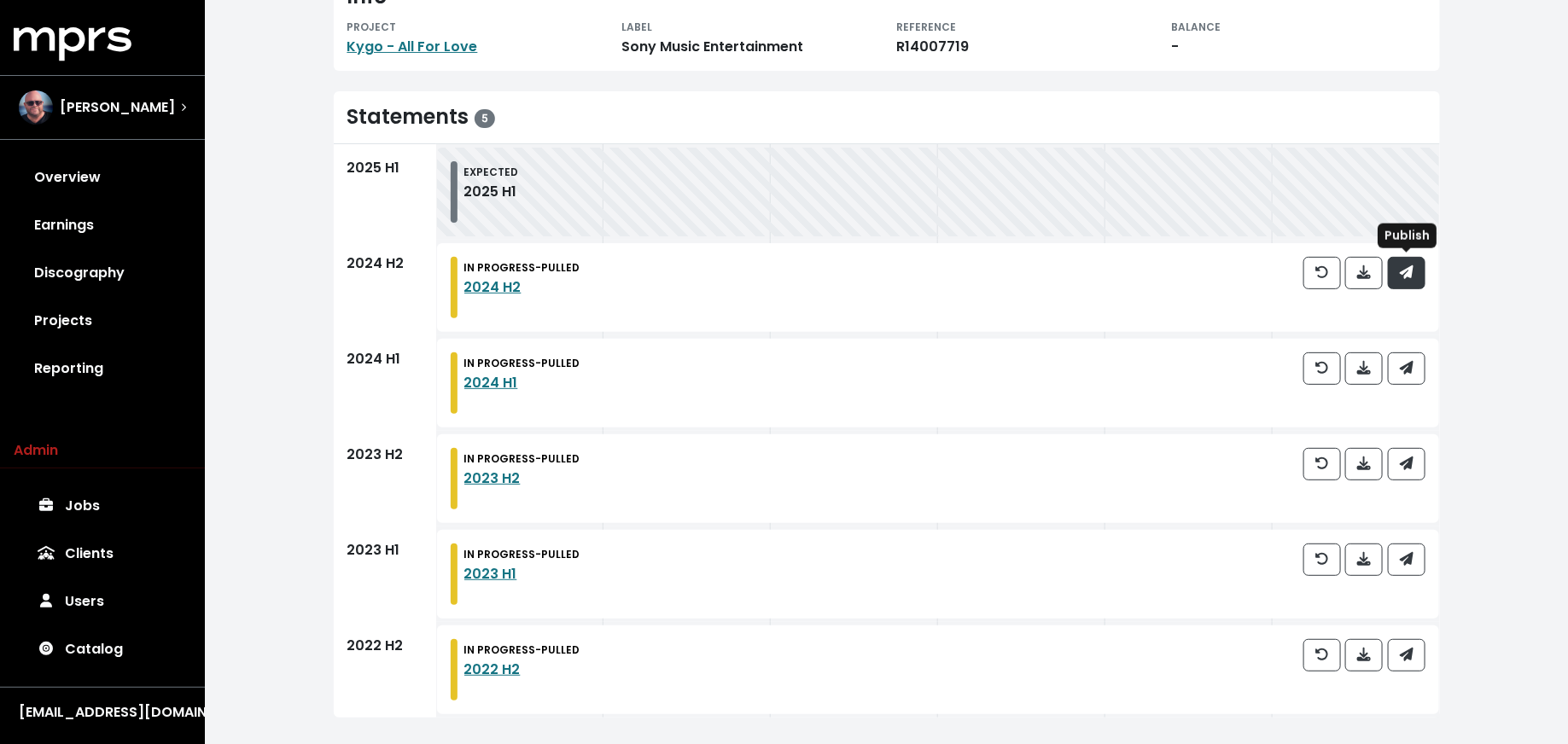
click at [1407, 279] on span "button" at bounding box center [1406, 273] width 14 height 20
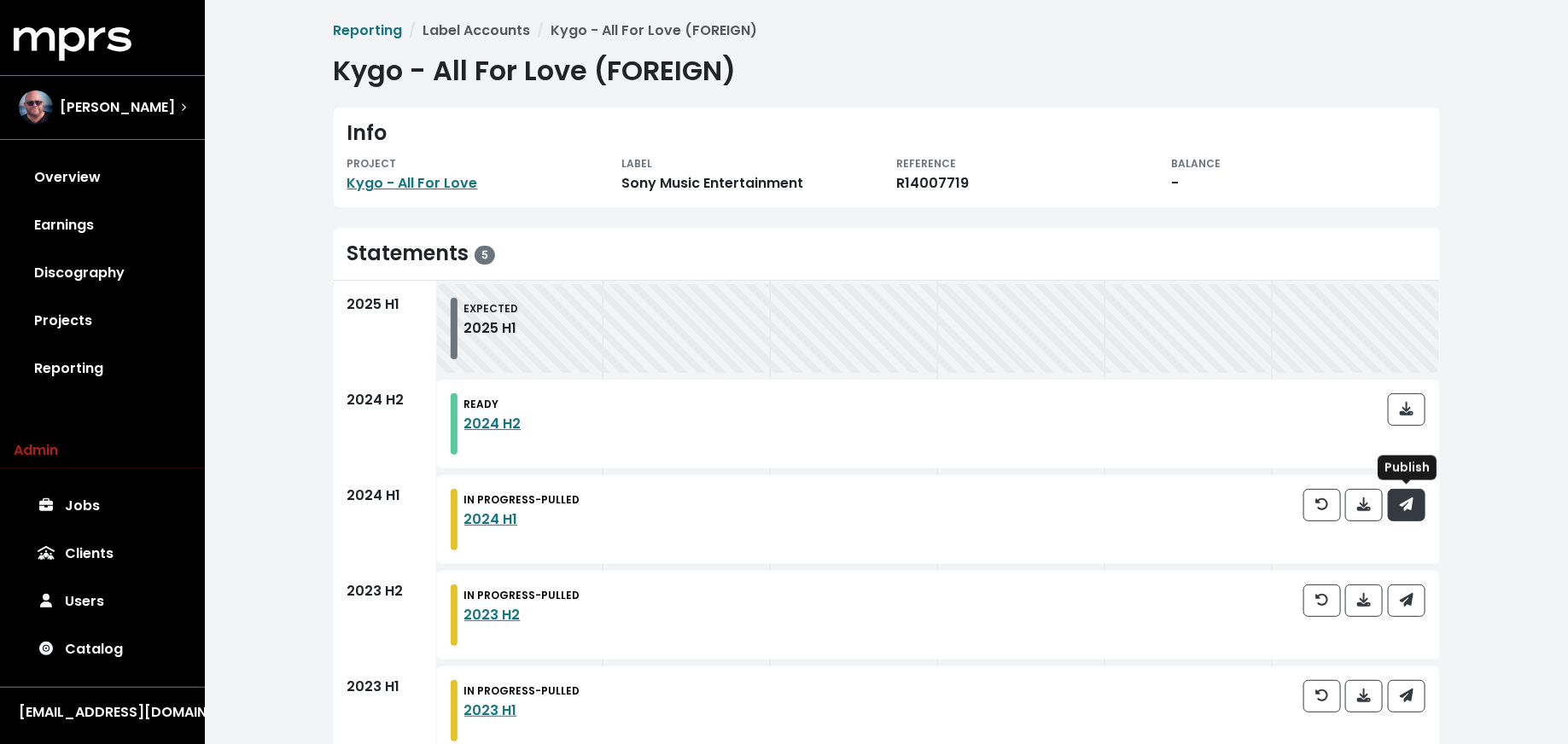
click at [1417, 505] on button "button" at bounding box center [1406, 505] width 37 height 33
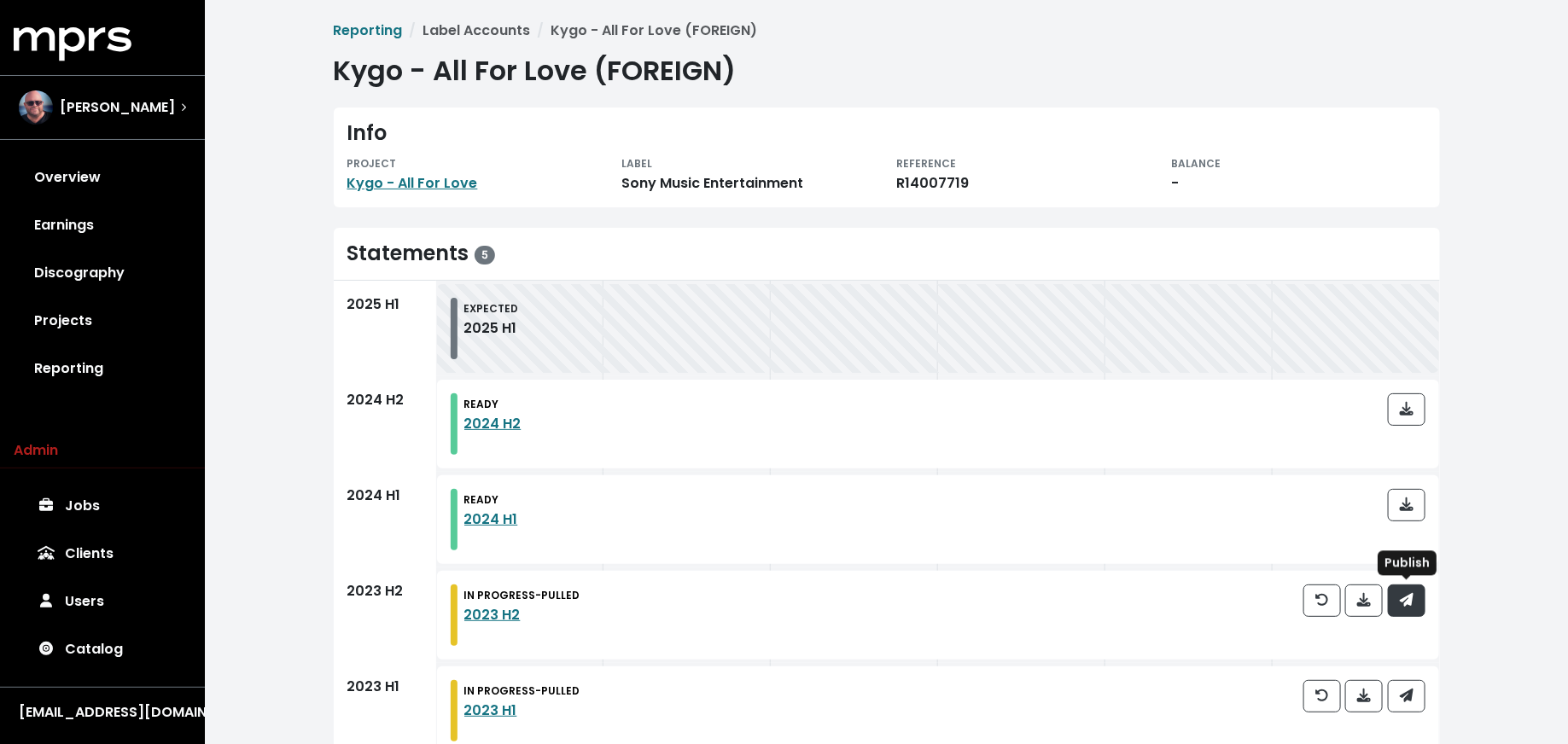
click at [1416, 604] on button "button" at bounding box center [1406, 600] width 37 height 33
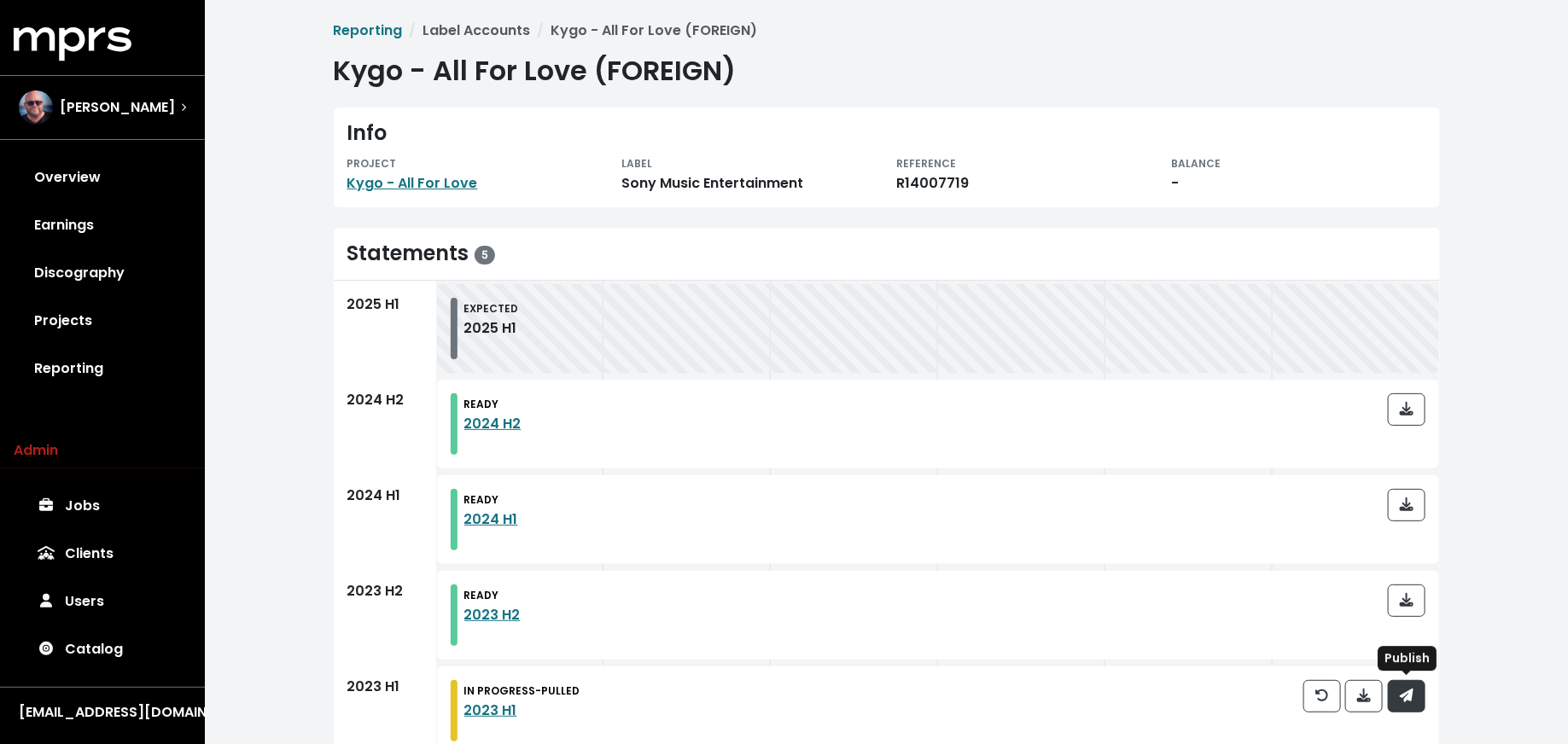
click at [1418, 688] on button "button" at bounding box center [1406, 696] width 37 height 33
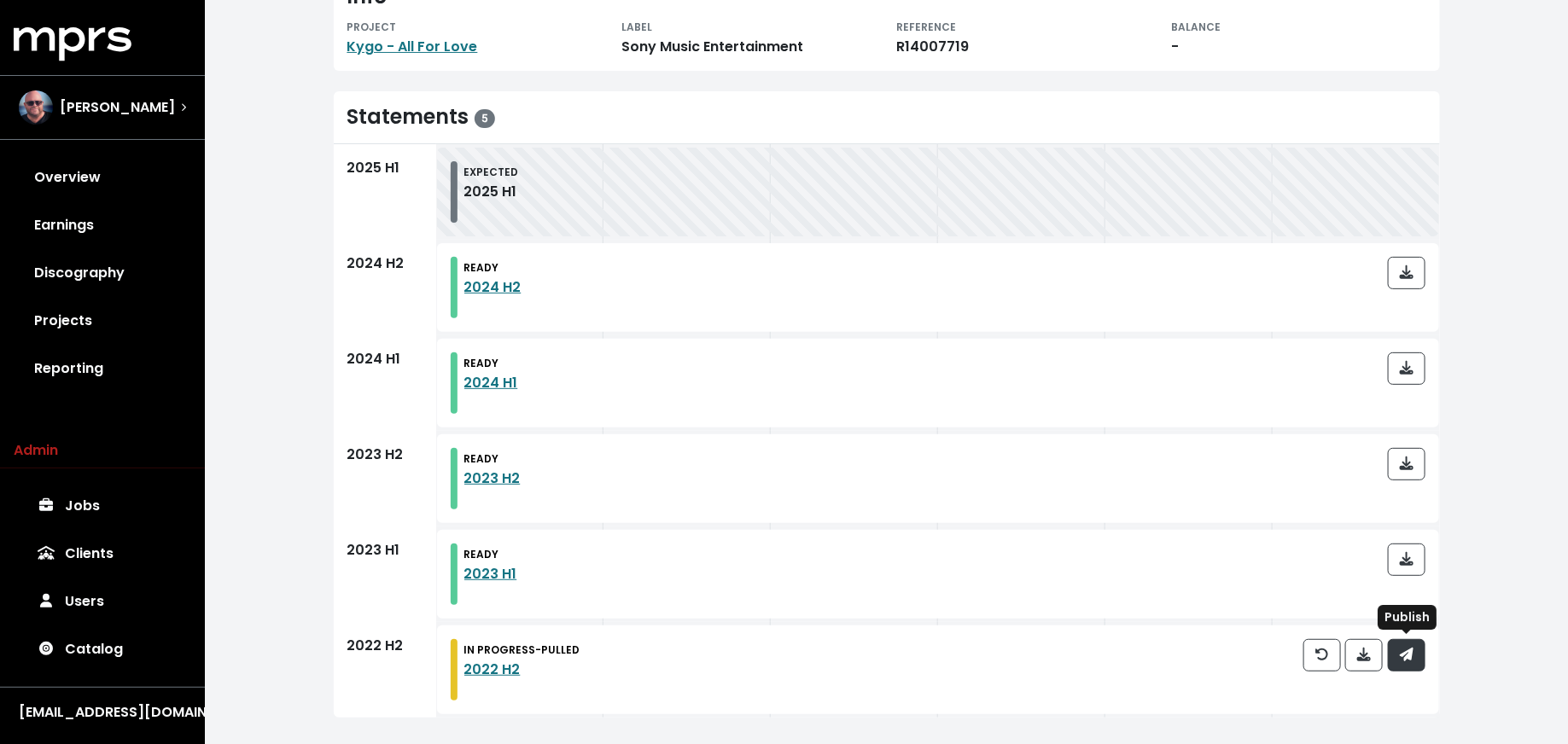
click at [1414, 666] on button "button" at bounding box center [1406, 655] width 37 height 33
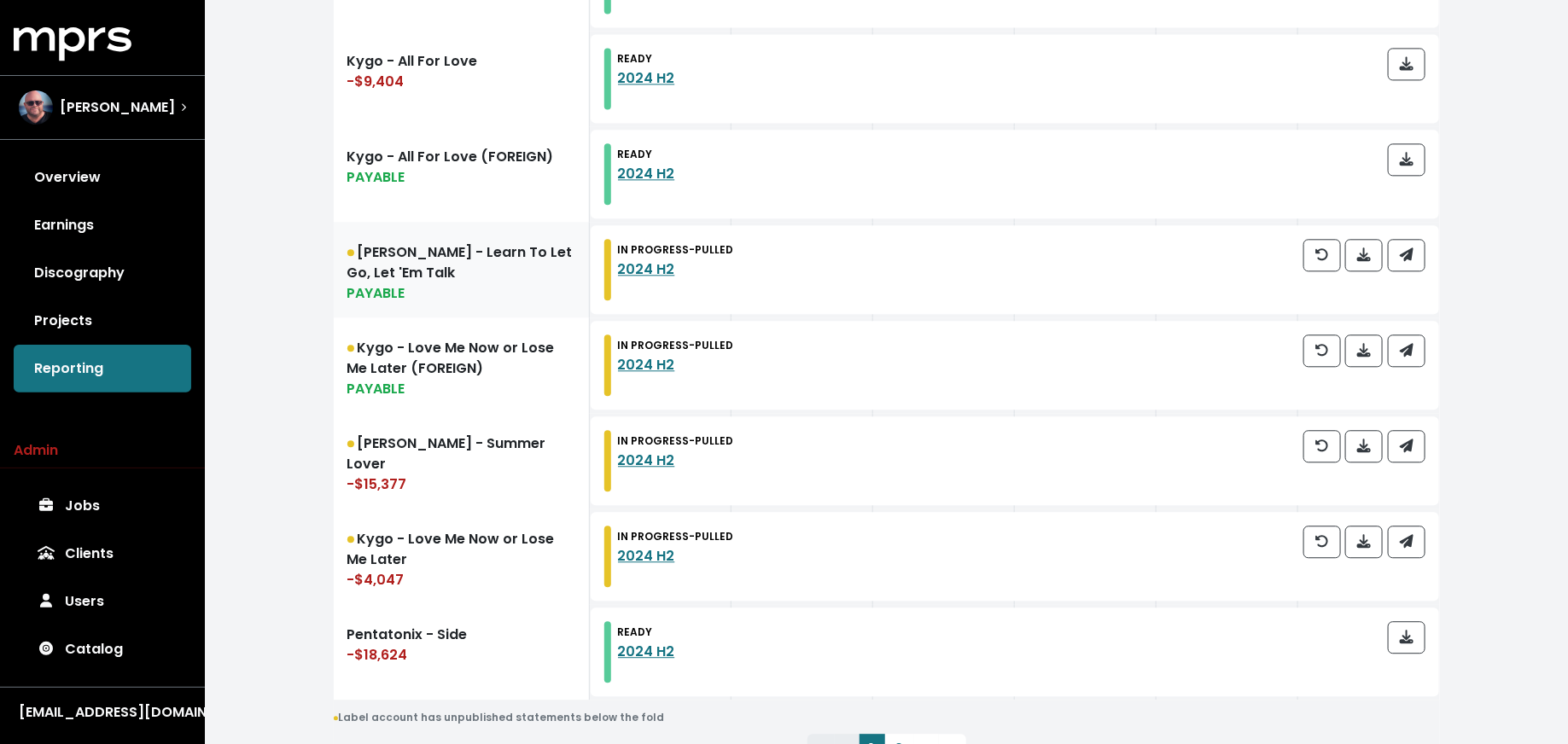
click at [490, 287] on div "PAYABLE" at bounding box center [461, 293] width 228 height 21
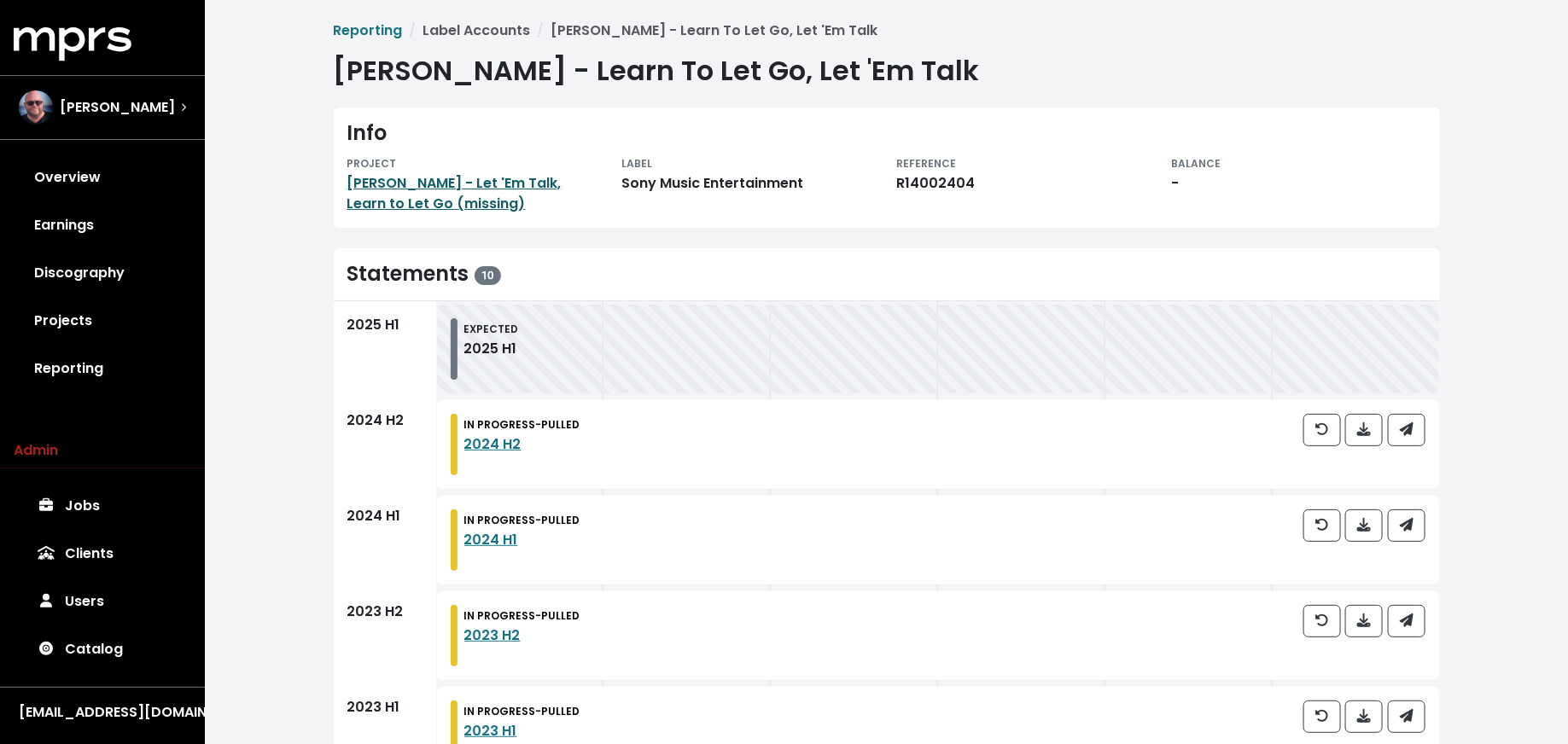
click at [413, 176] on link "[PERSON_NAME] - Let 'Em Talk, Learn to Let Go (missing)" at bounding box center [454, 193] width 214 height 40
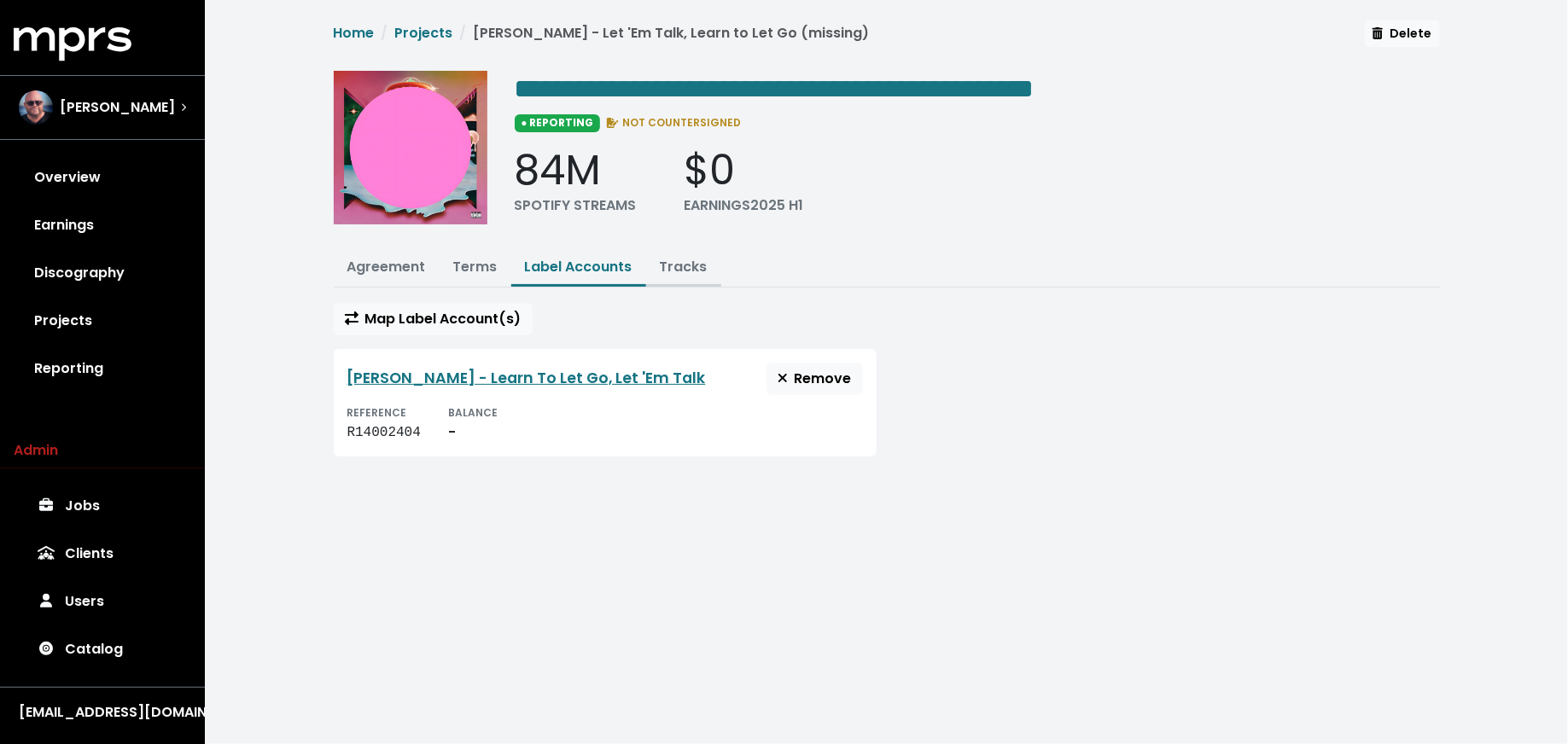
click at [667, 259] on link "Tracks" at bounding box center [683, 266] width 48 height 20
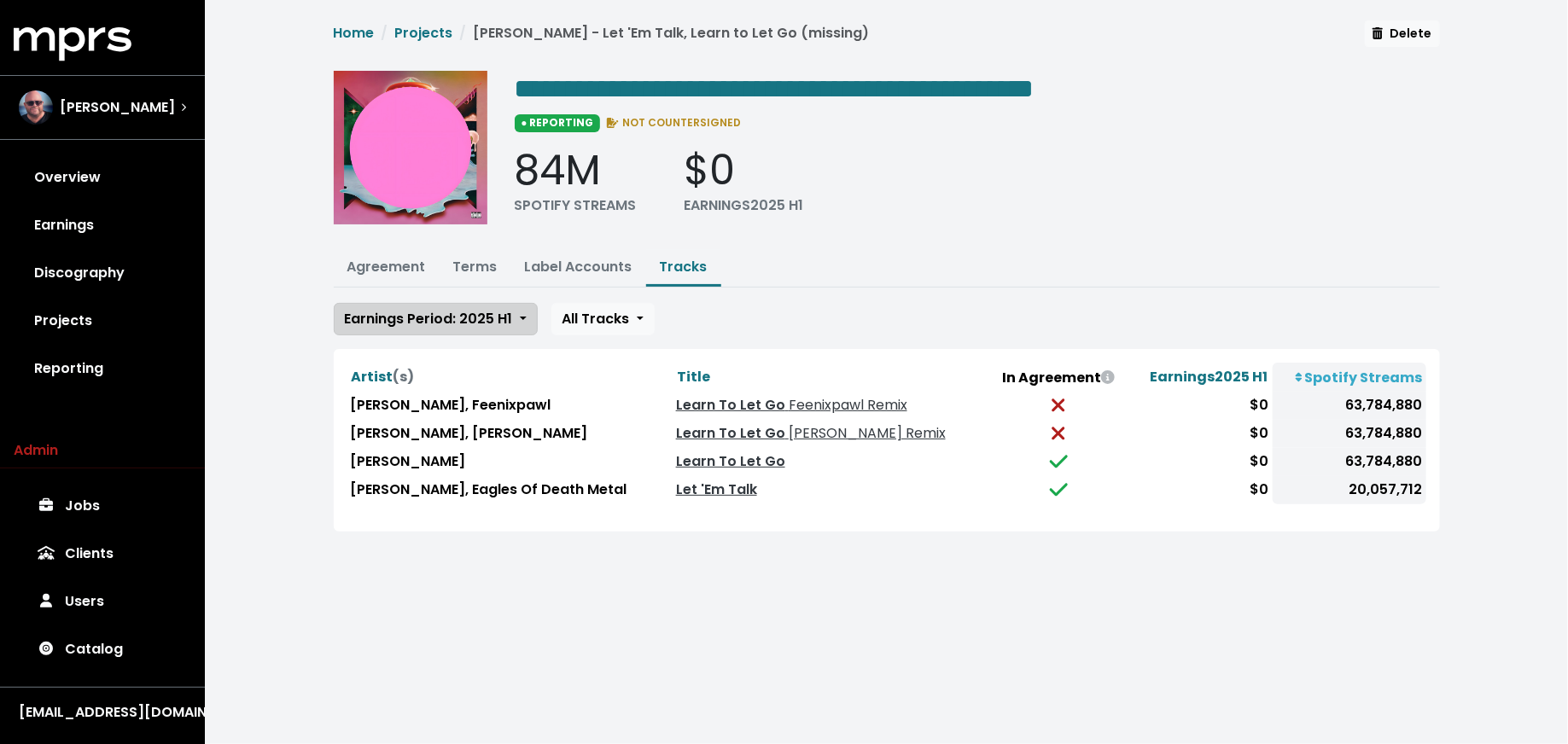
click at [454, 320] on span "Earnings Period: 2025 H1" at bounding box center [429, 318] width 168 height 20
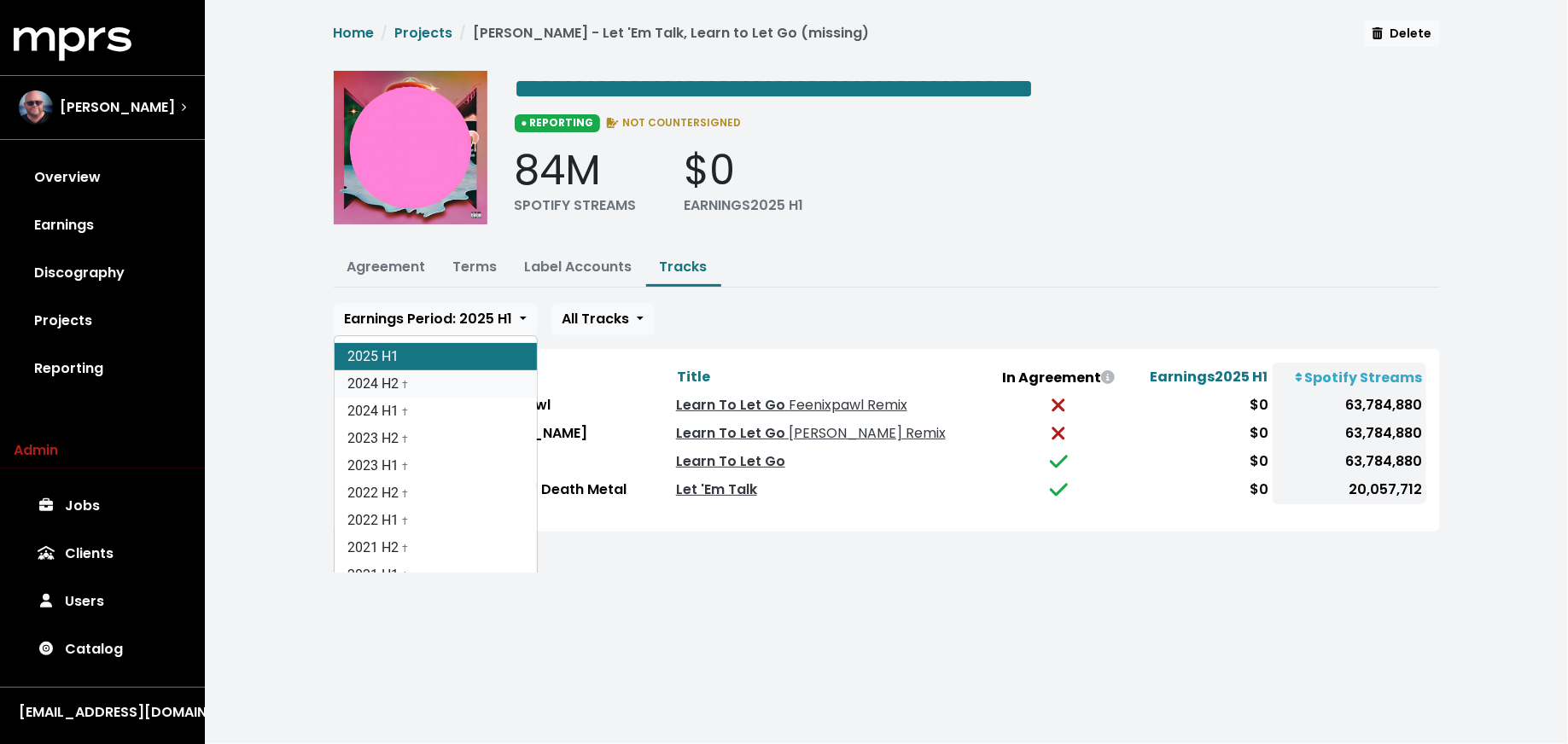
click at [438, 389] on link "2024 H2 †" at bounding box center [436, 384] width 202 height 27
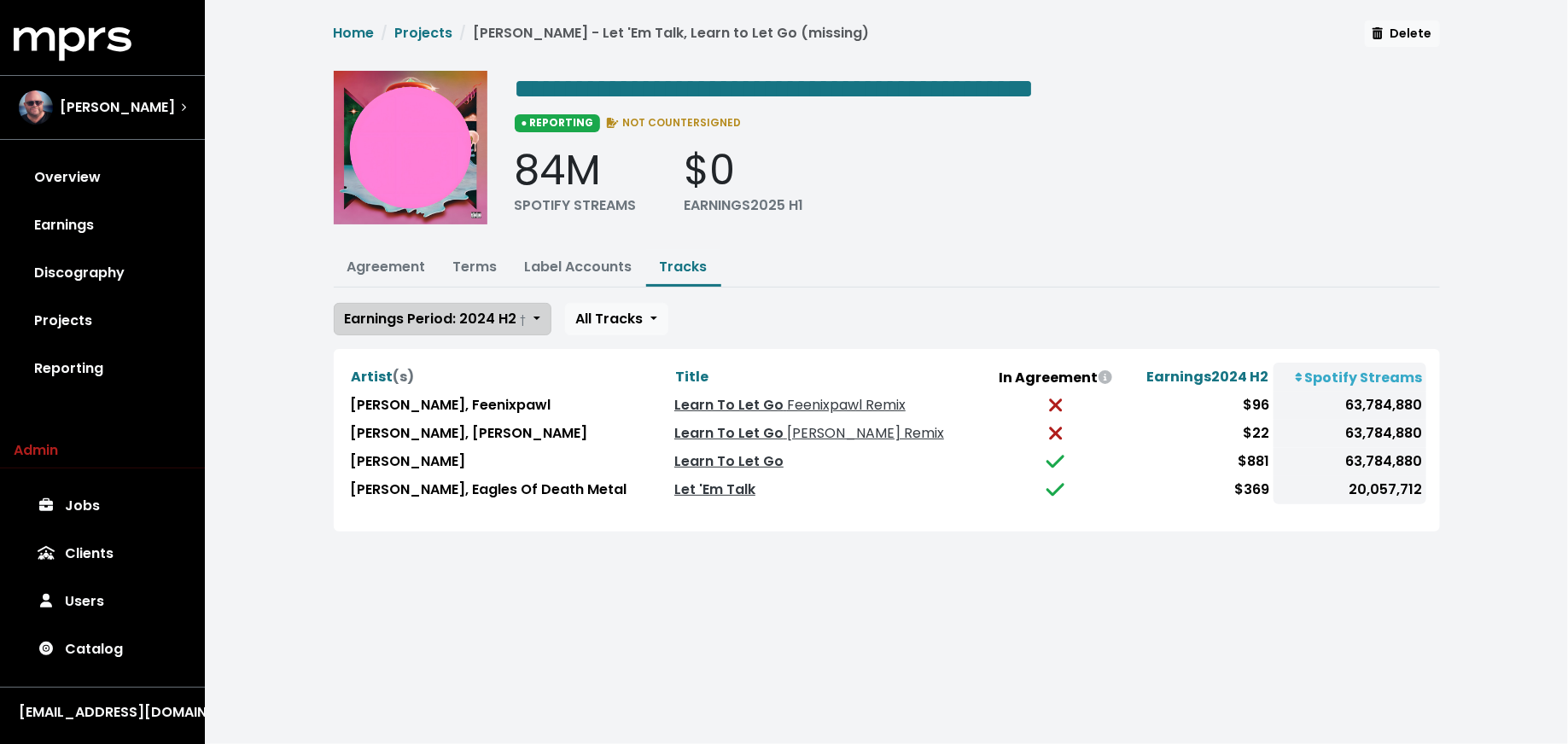
click at [439, 324] on span "Earnings Period: 2024 H2 †" at bounding box center [436, 318] width 182 height 20
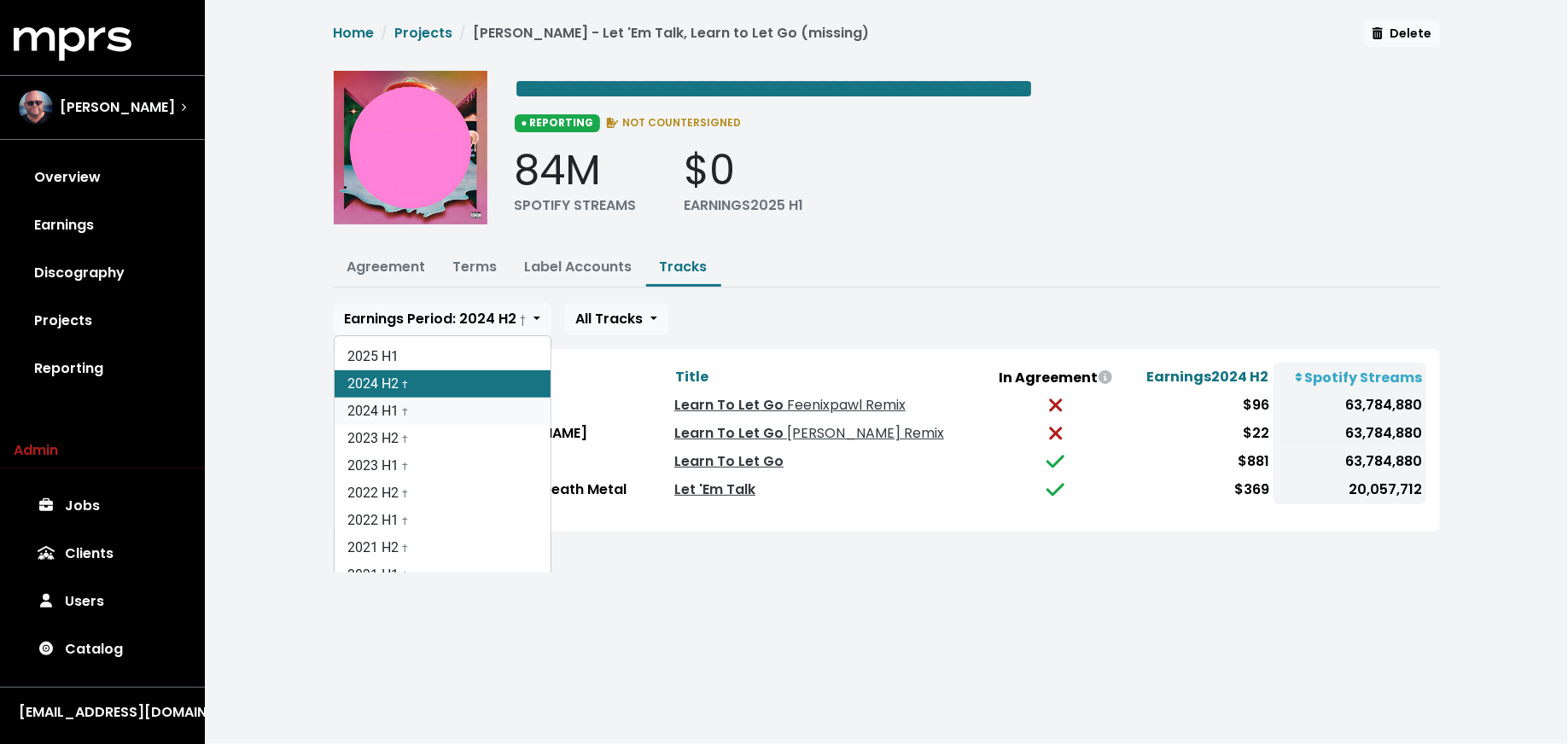
click at [434, 409] on link "2024 H1 †" at bounding box center [442, 411] width 216 height 27
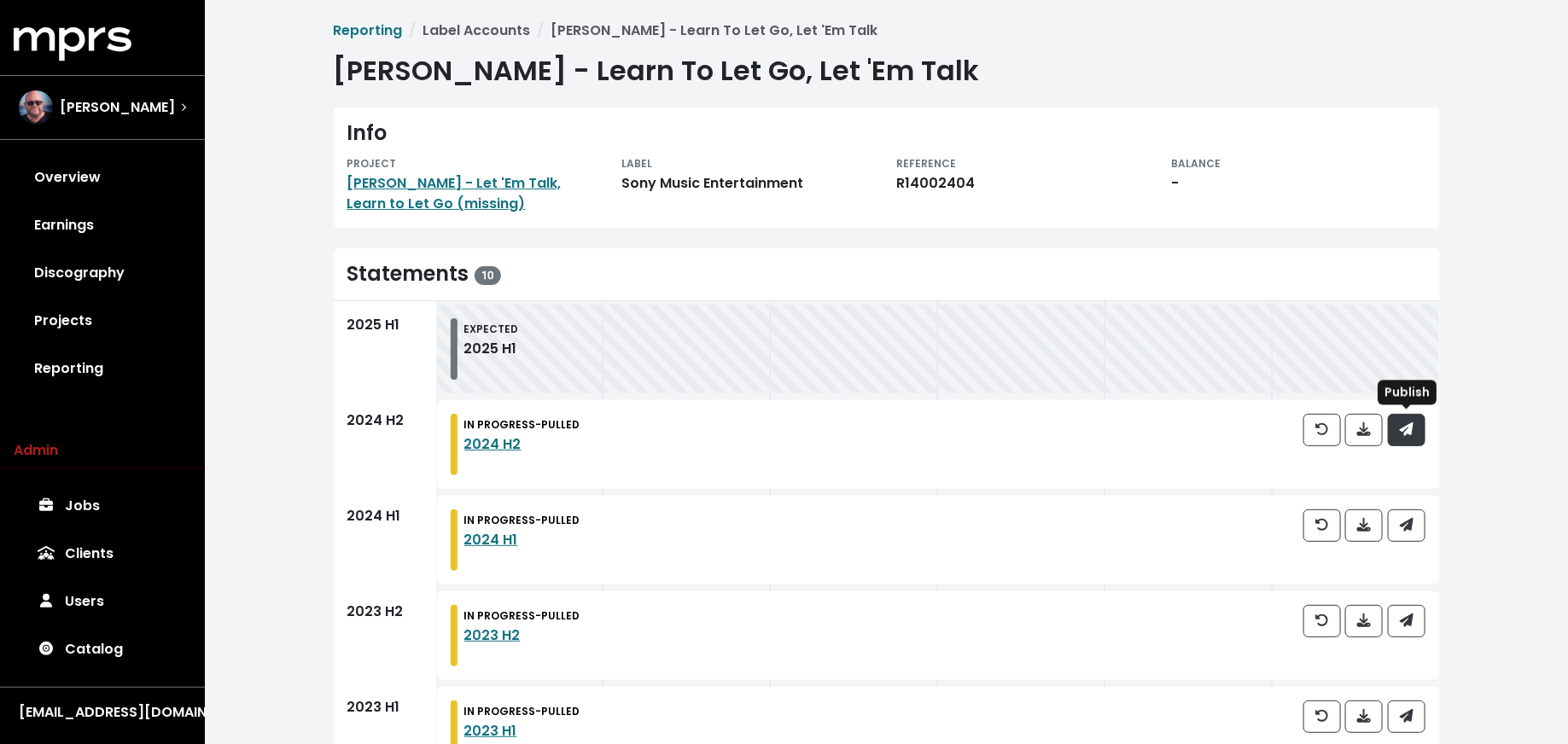
click at [1407, 436] on span "button" at bounding box center [1406, 429] width 14 height 20
click at [1417, 548] on div at bounding box center [1364, 540] width 122 height 62
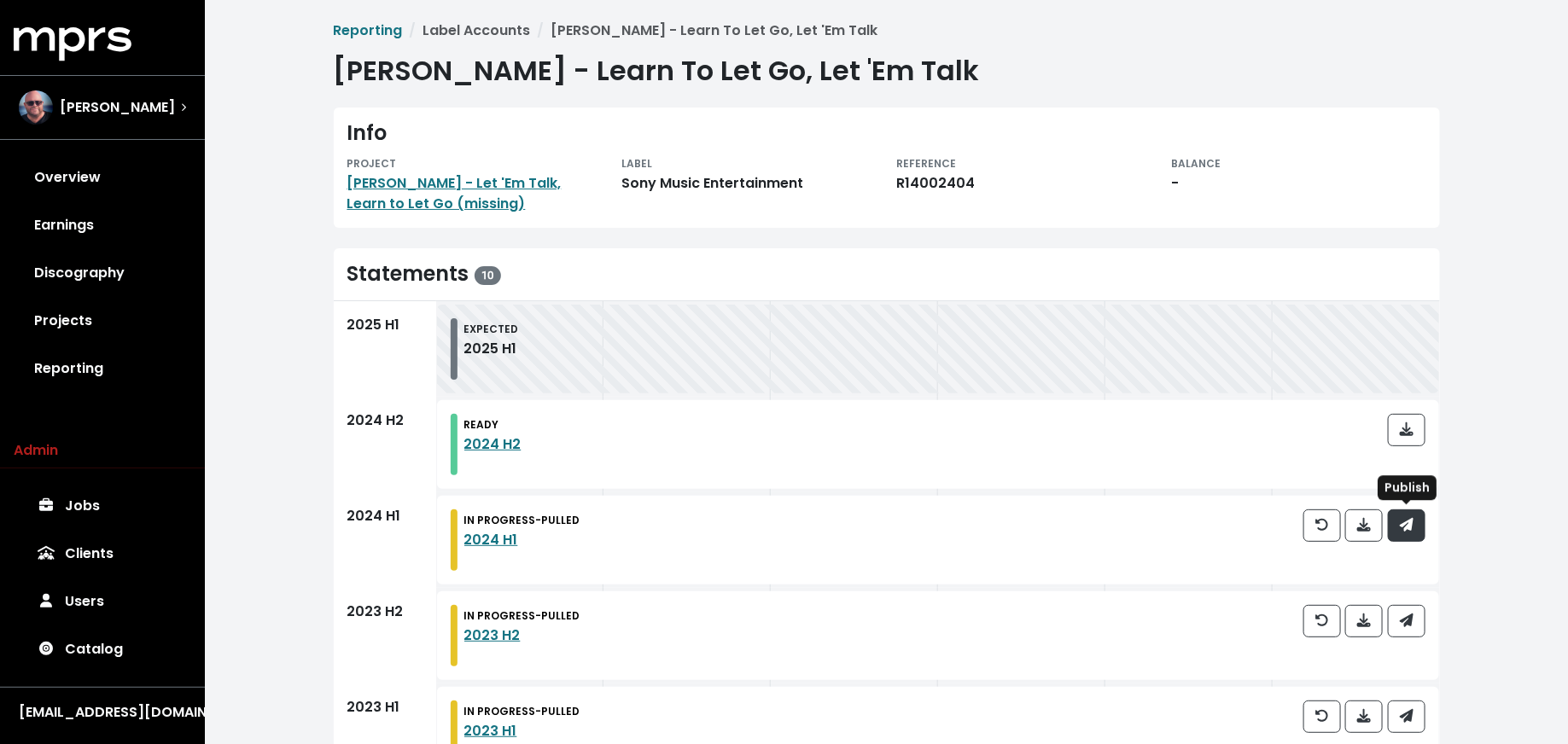
click at [1417, 521] on button "button" at bounding box center [1406, 526] width 37 height 33
click at [1414, 611] on button "button" at bounding box center [1406, 621] width 37 height 33
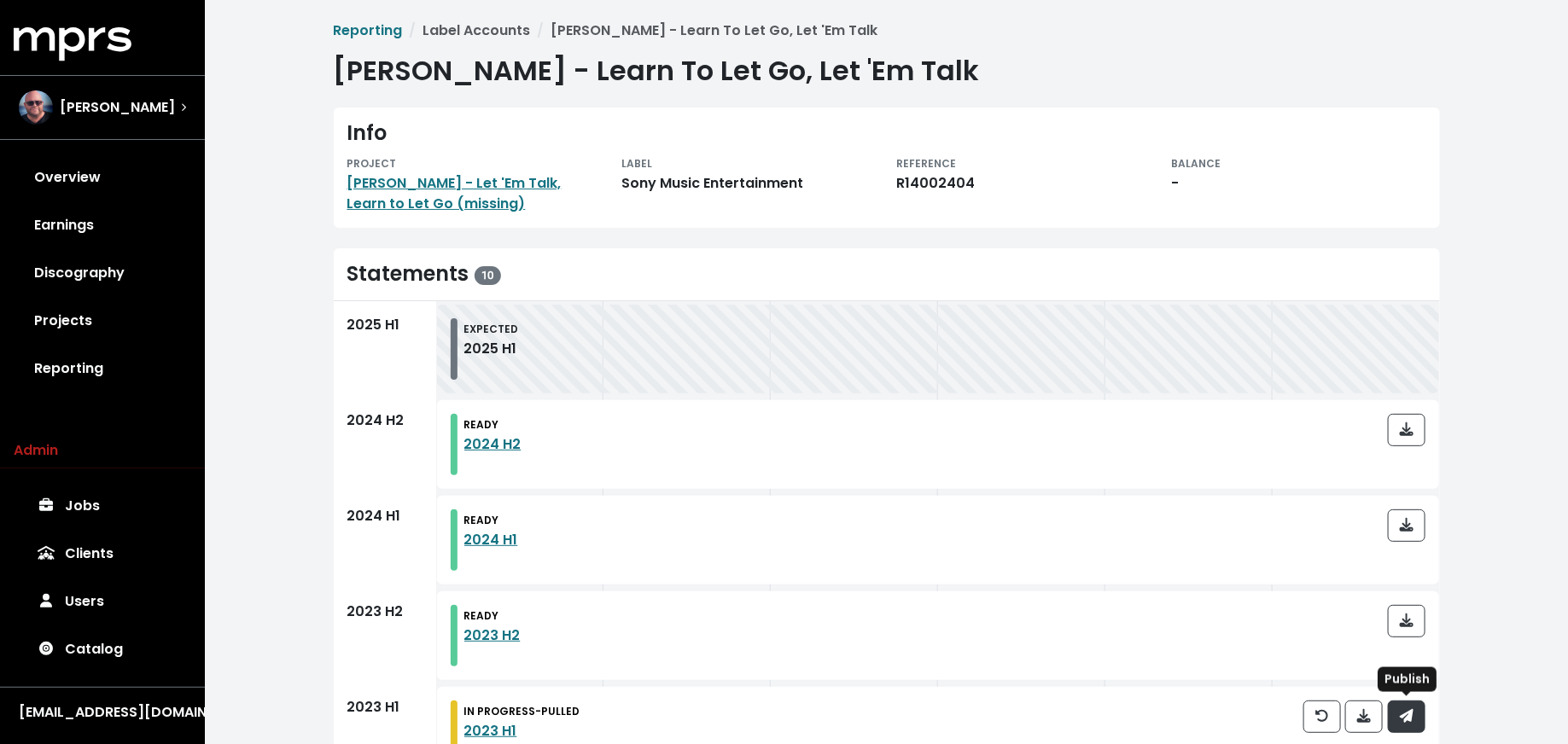
click at [1414, 708] on button "button" at bounding box center [1406, 717] width 37 height 33
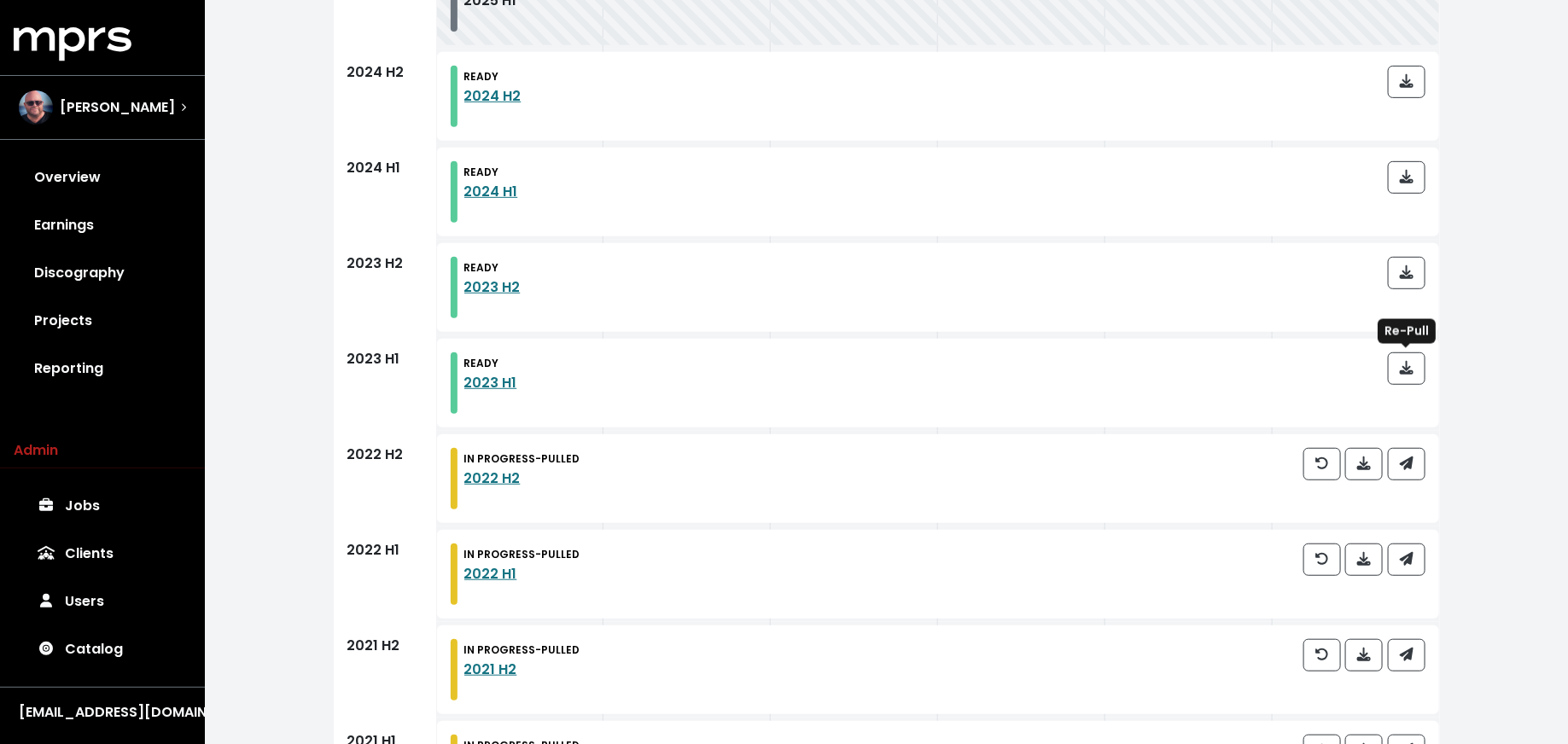
scroll to position [429, 0]
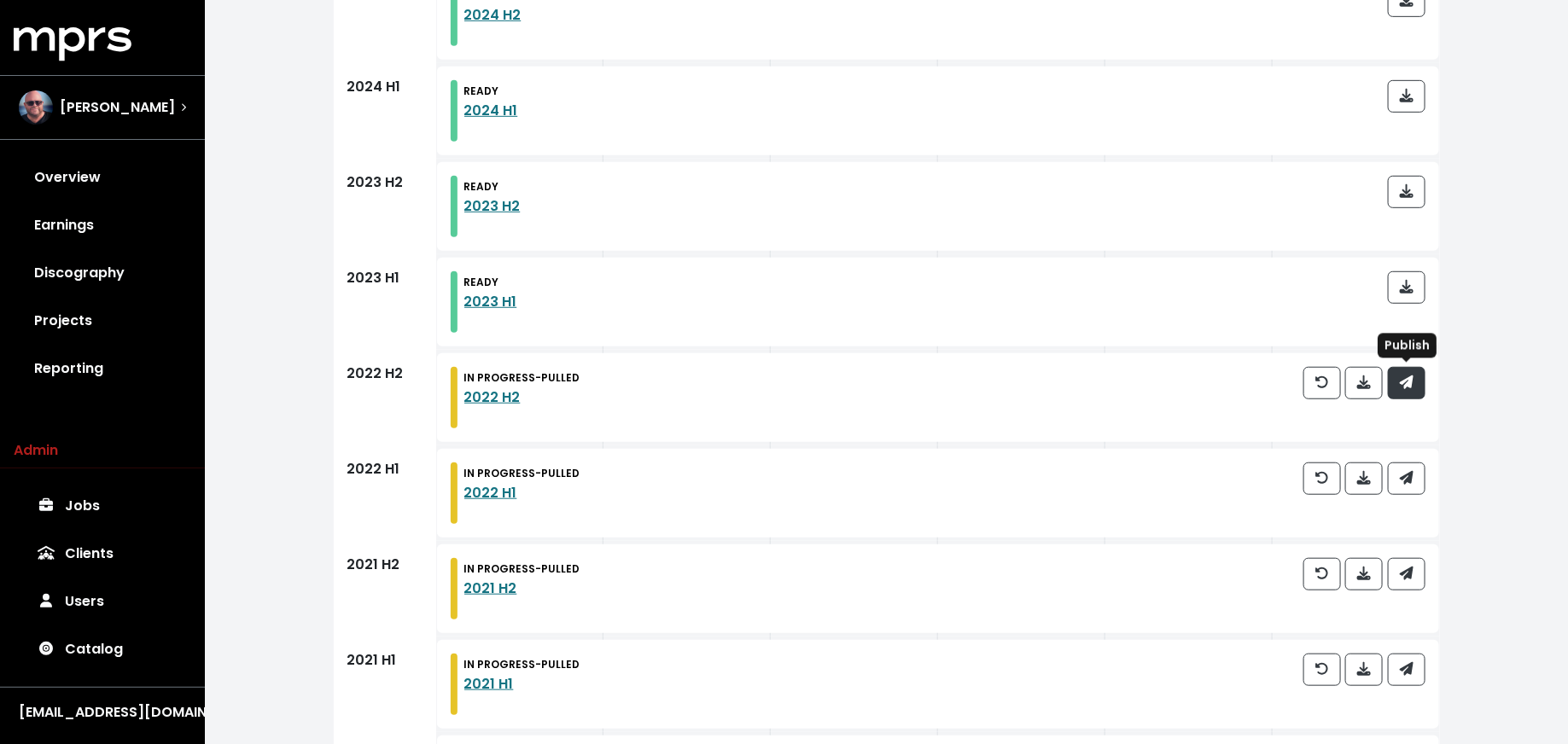
click at [1404, 388] on span "button" at bounding box center [1406, 383] width 14 height 20
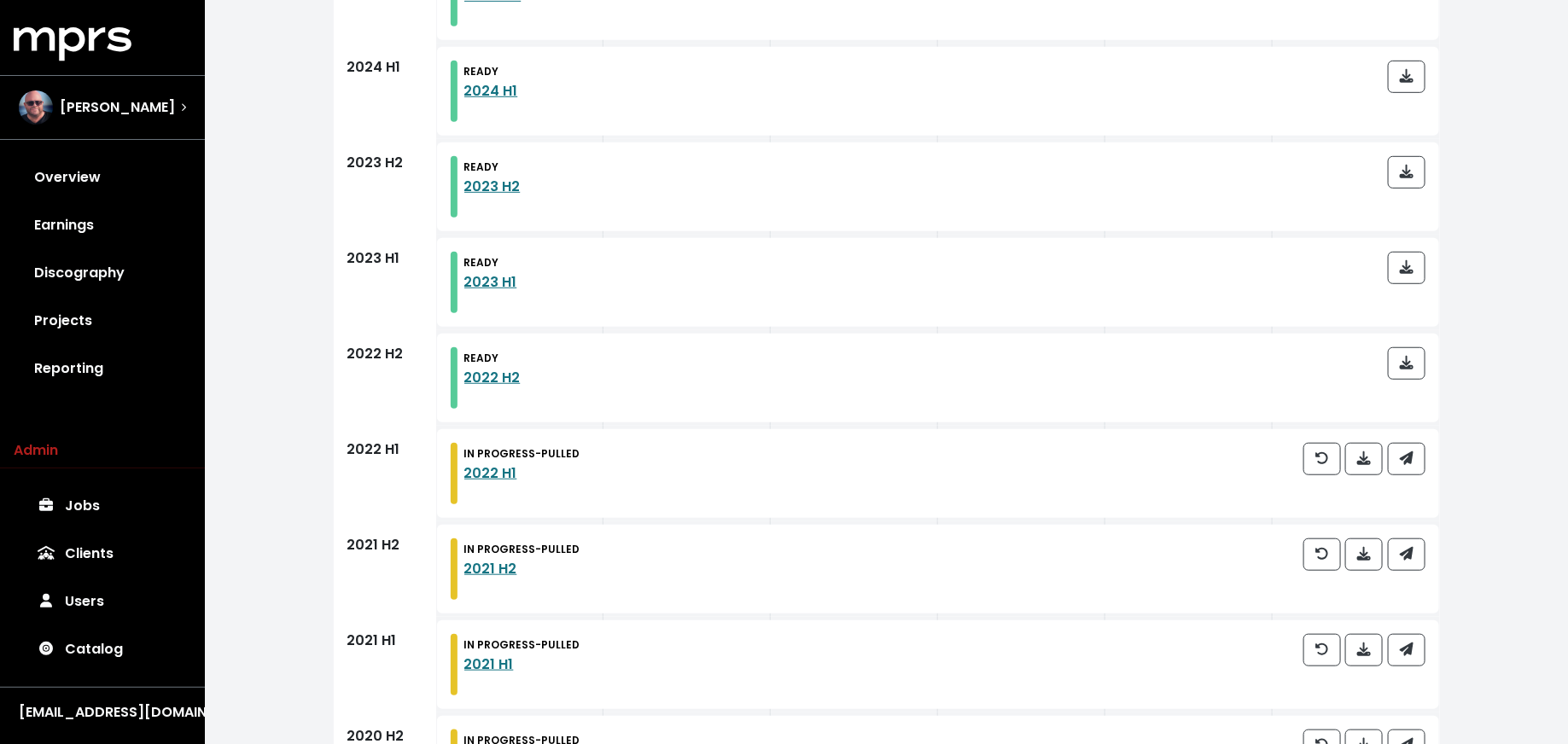
scroll to position [634, 0]
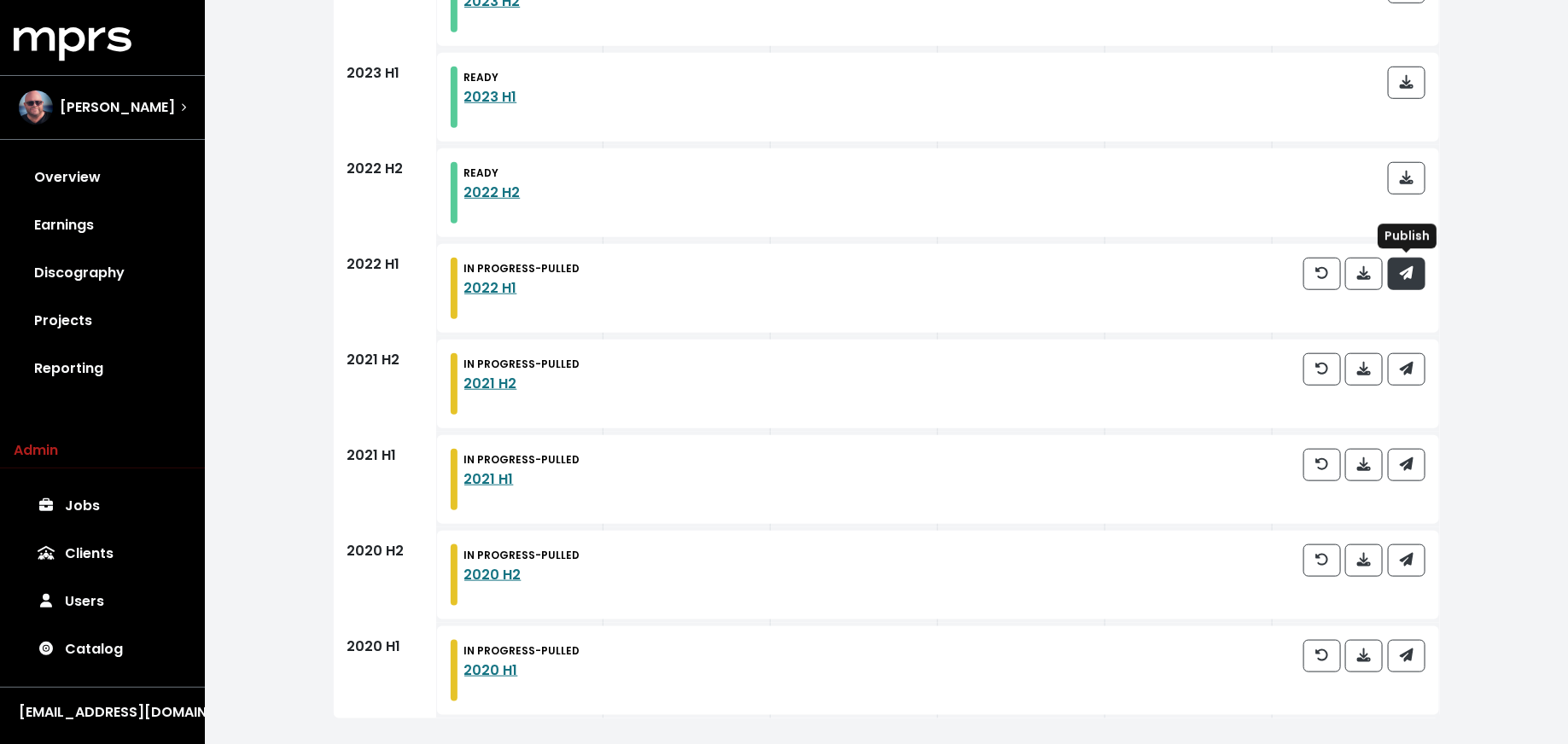
click at [1404, 277] on icon "button" at bounding box center [1405, 273] width 14 height 14
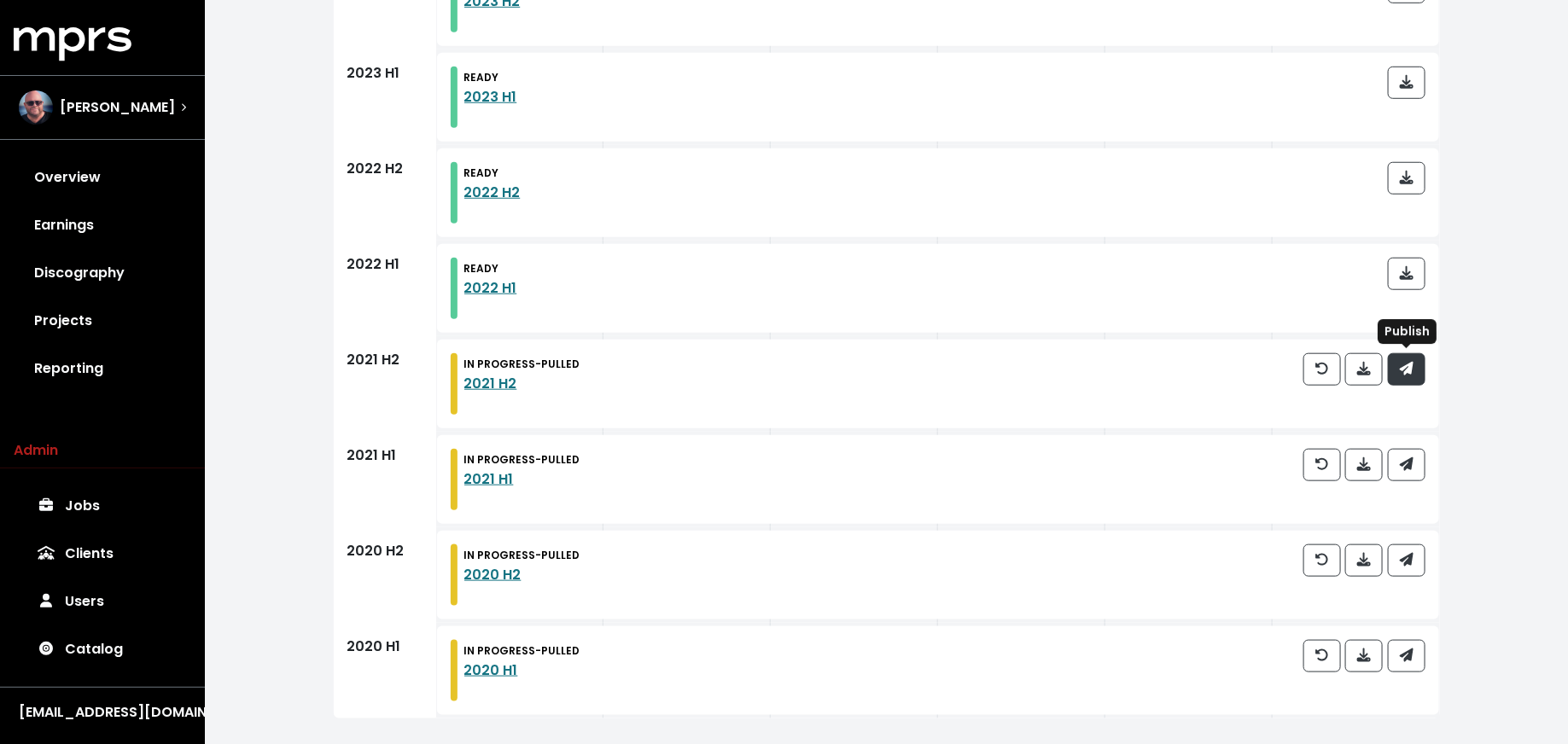
click at [1399, 364] on span "button" at bounding box center [1406, 369] width 15 height 21
click at [1403, 457] on icon "button" at bounding box center [1406, 464] width 14 height 14
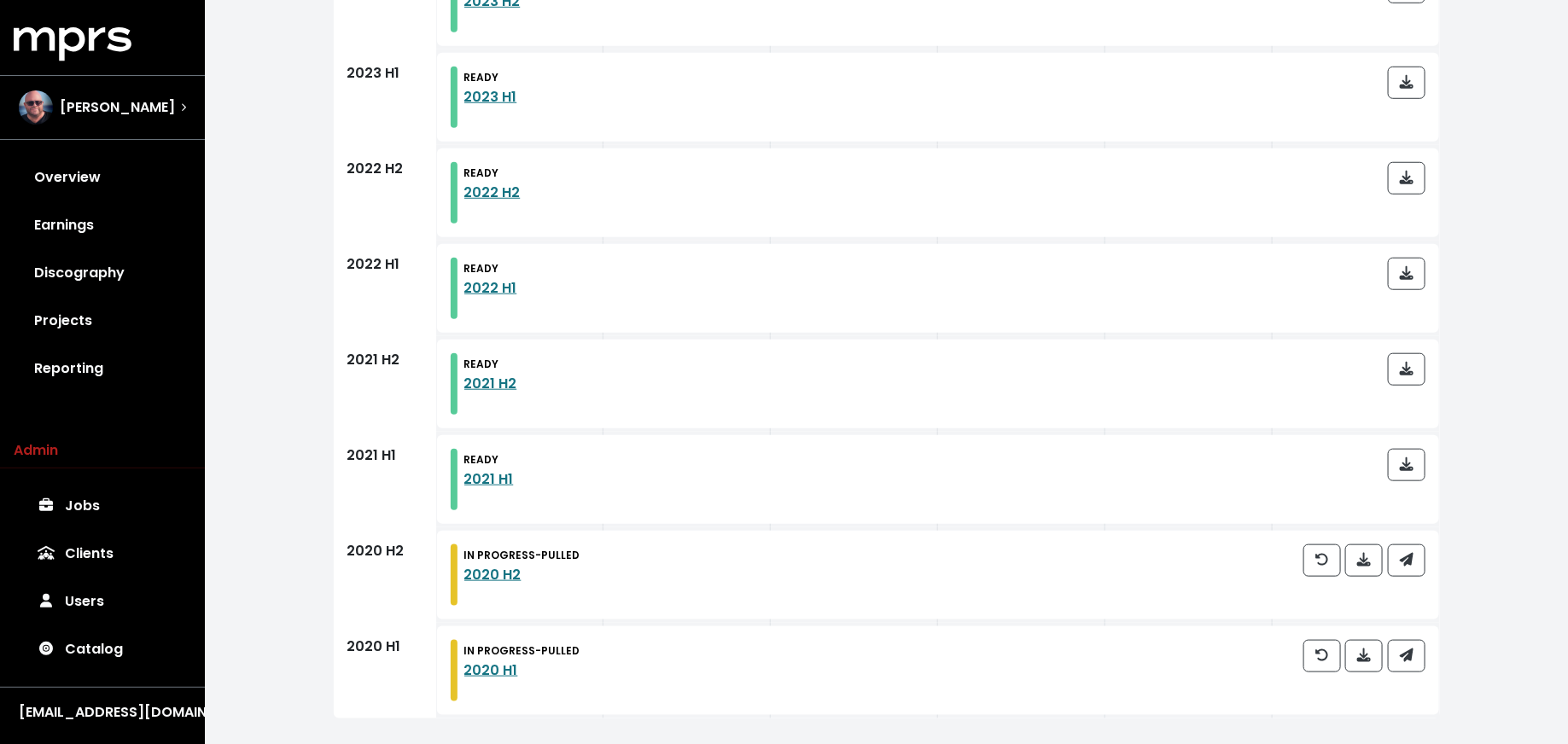
click at [1407, 587] on div at bounding box center [1364, 575] width 122 height 62
click at [1407, 561] on icon "button" at bounding box center [1405, 559] width 14 height 14
click at [1413, 659] on span "button" at bounding box center [1406, 656] width 15 height 21
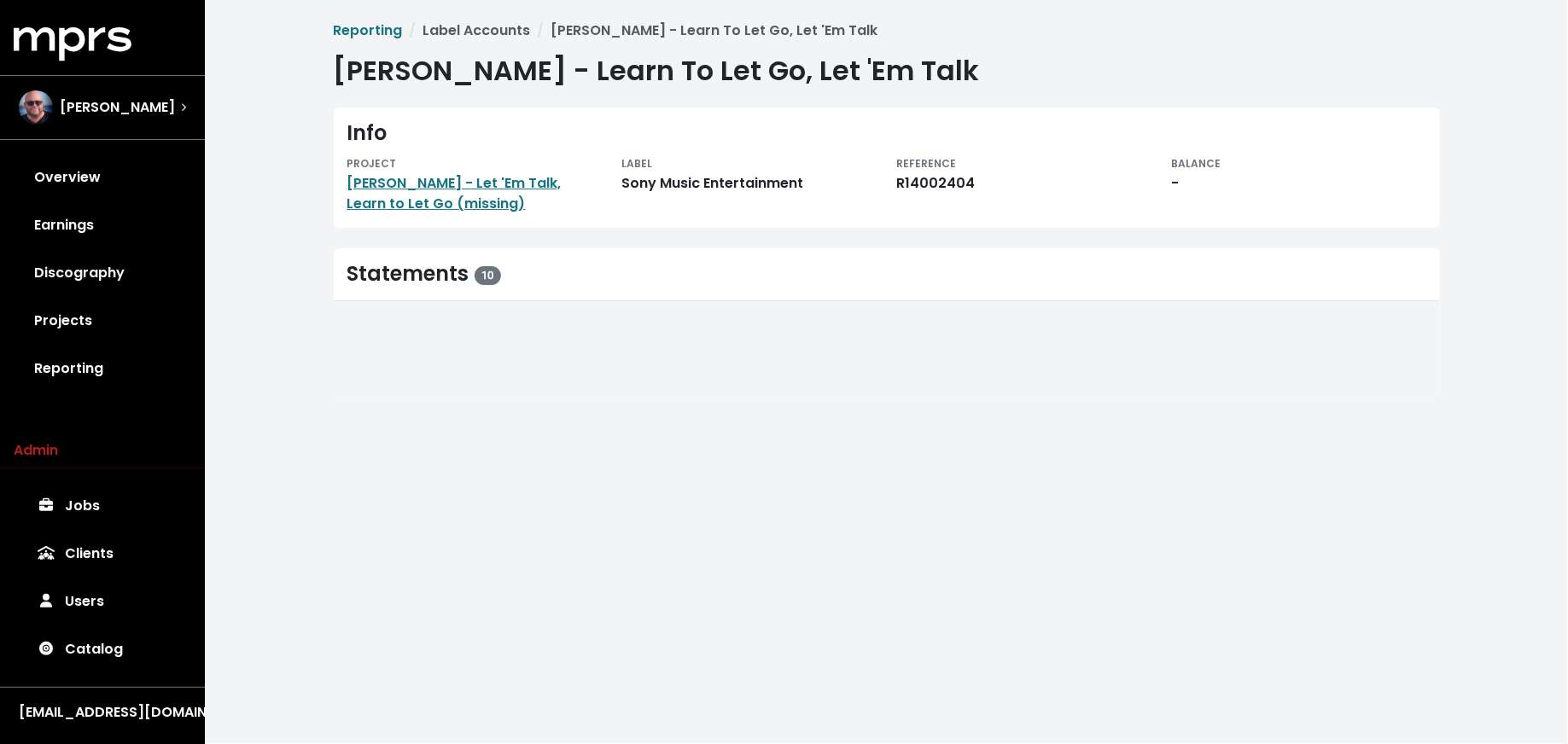
scroll to position [1, 0]
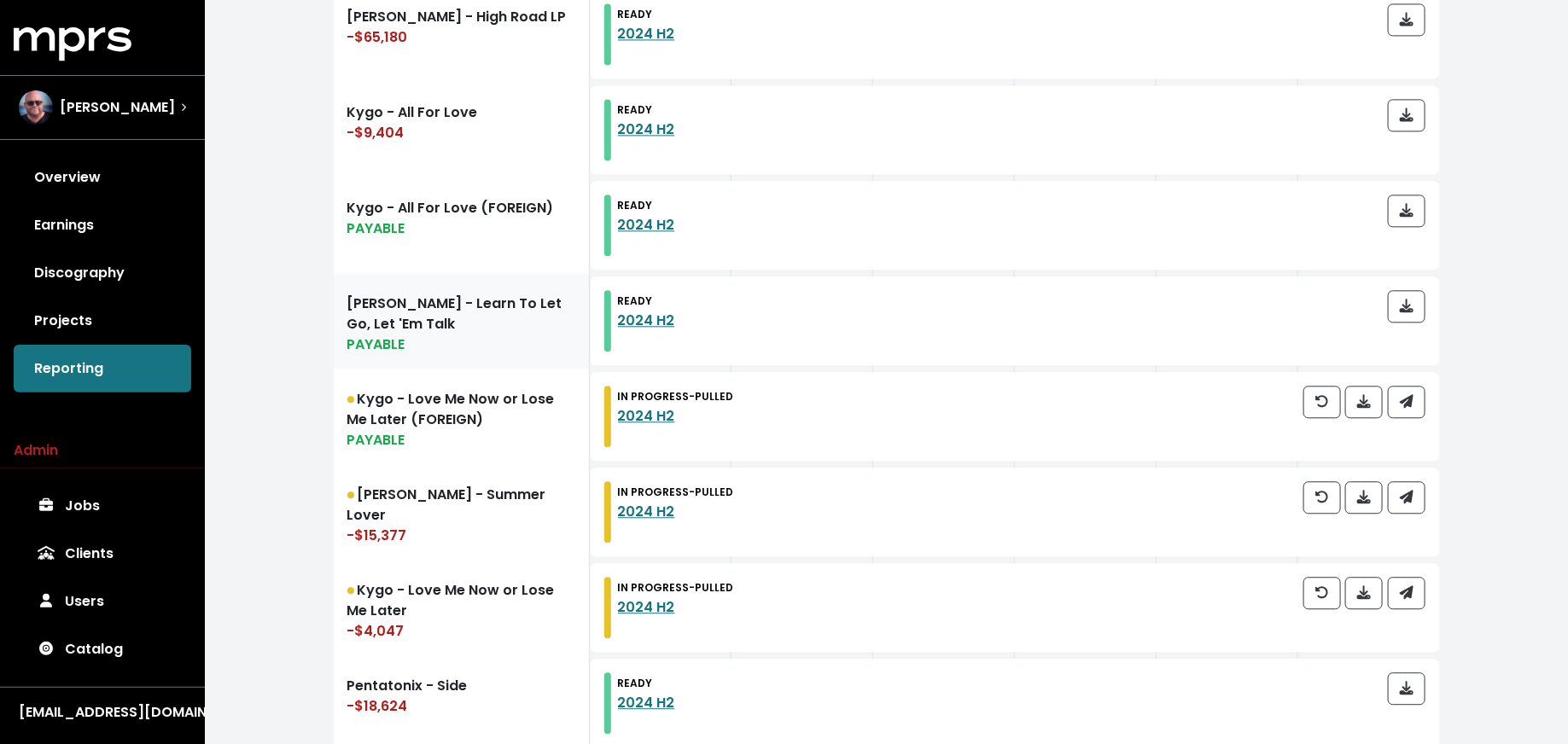
scroll to position [1785, 0]
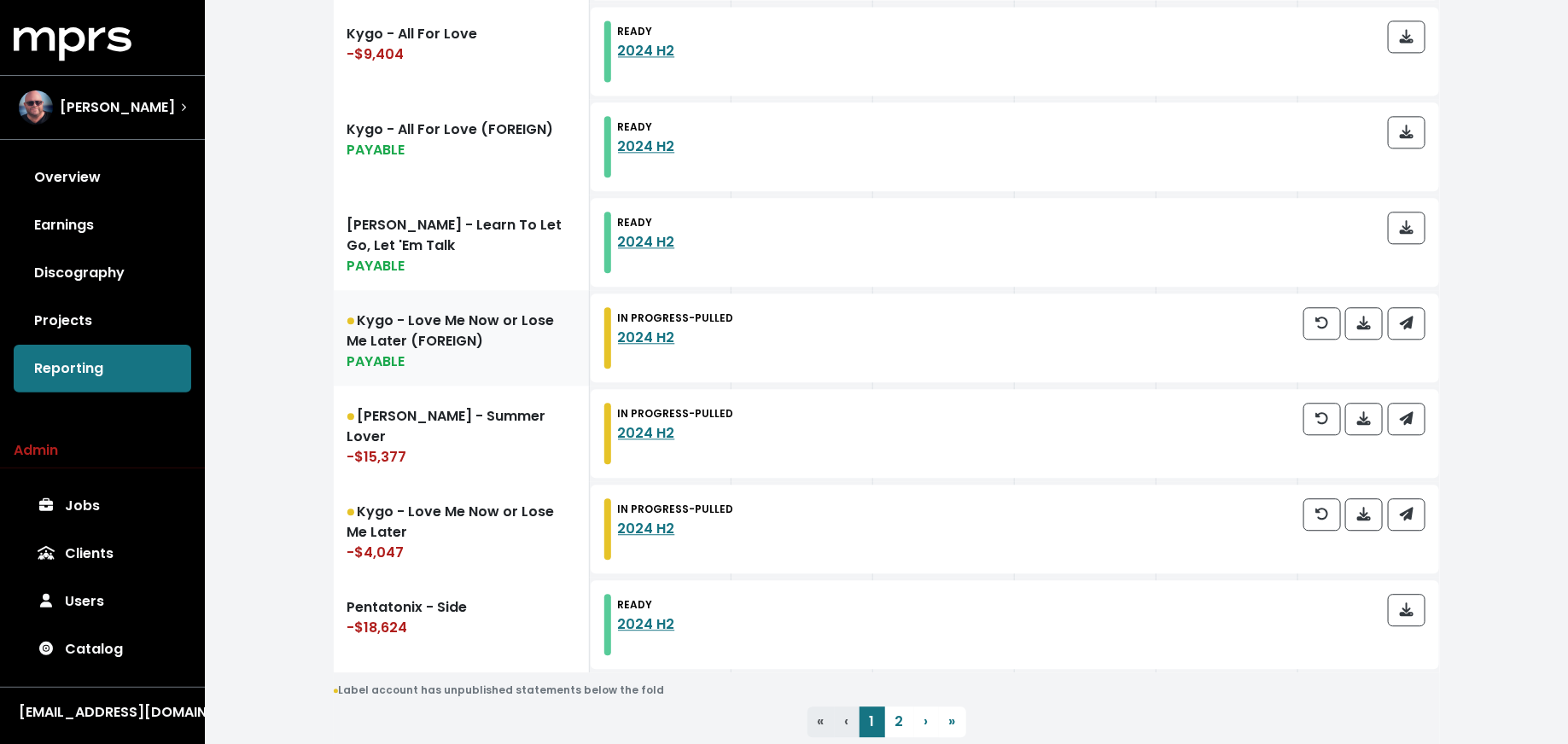
click at [511, 342] on link "Kygo - Love Me Now or Lose Me Later (FOREIGN) PAYABLE" at bounding box center [461, 337] width 256 height 96
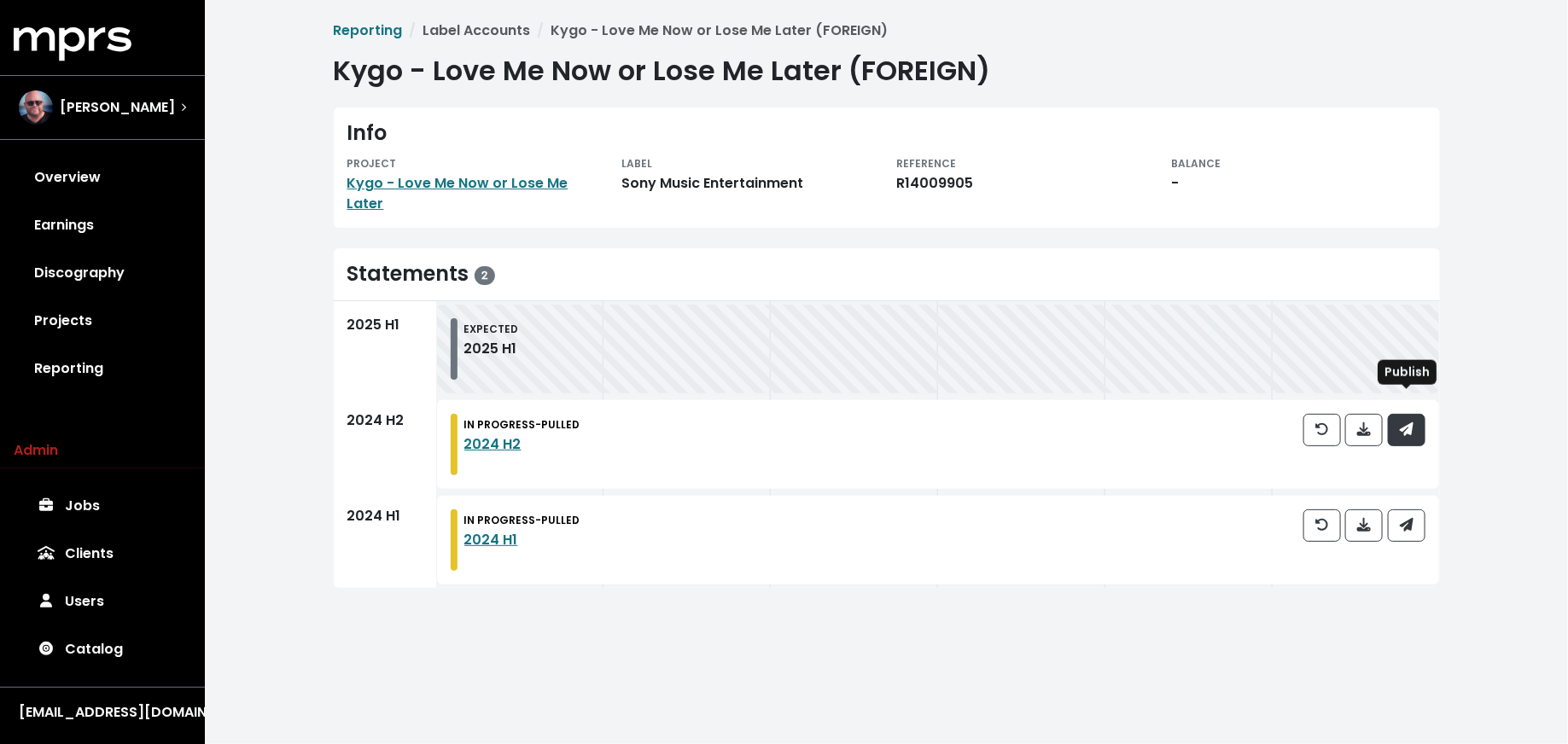
click at [1420, 414] on button "button" at bounding box center [1406, 430] width 37 height 33
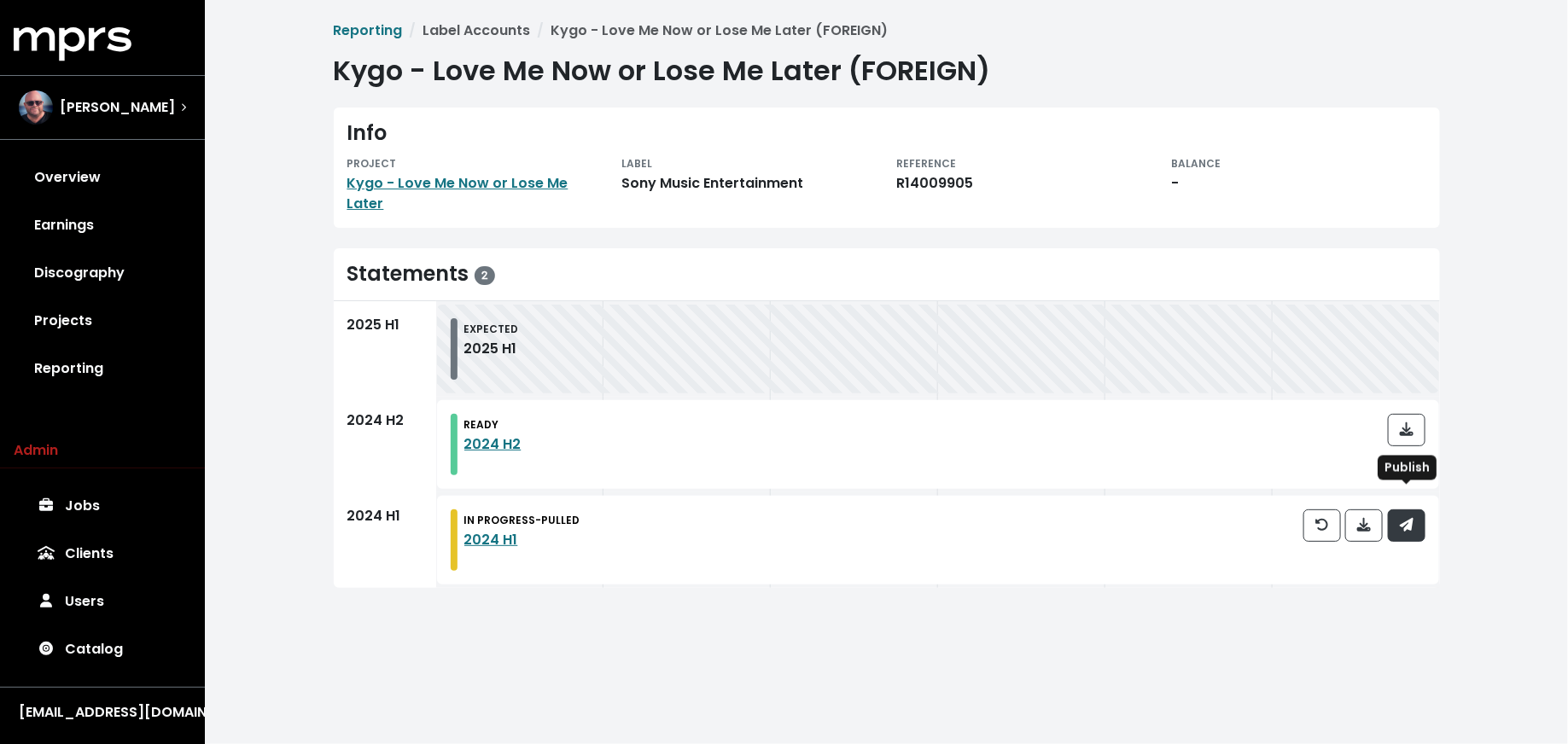
click at [1411, 518] on icon "button" at bounding box center [1406, 524] width 14 height 14
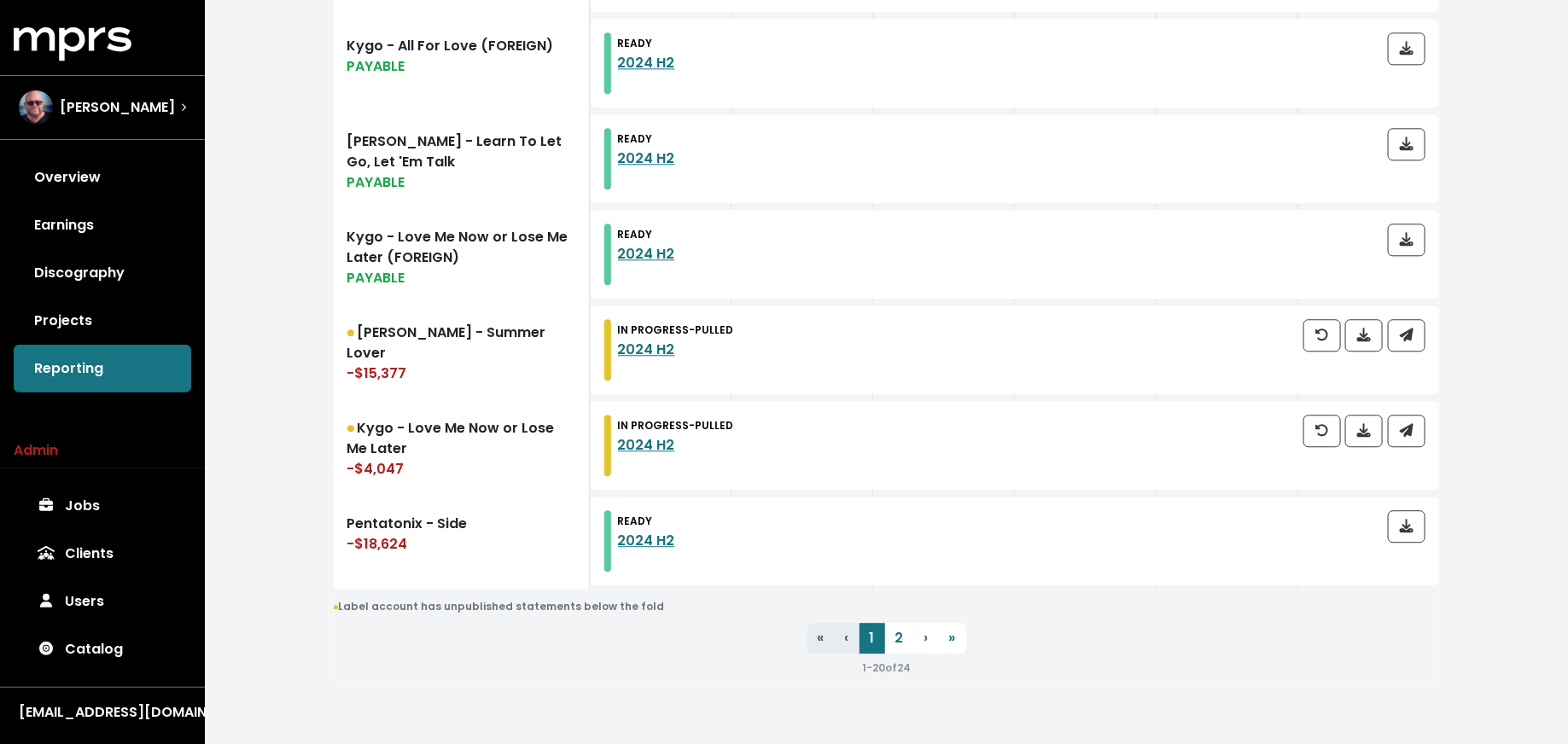
scroll to position [1951, 0]
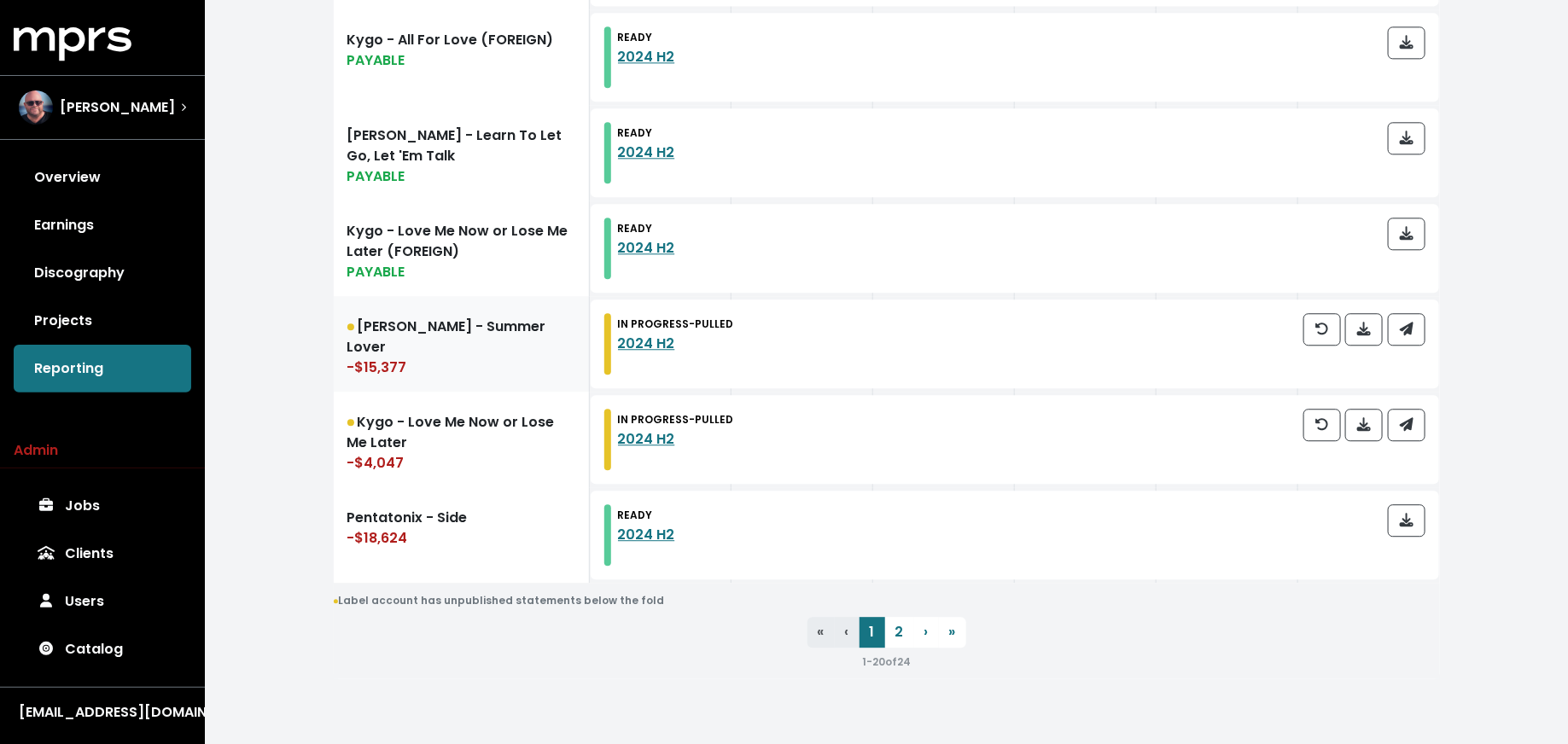
click at [515, 361] on link "Oliver Heldens - Summer Lover -$15,377" at bounding box center [461, 343] width 256 height 96
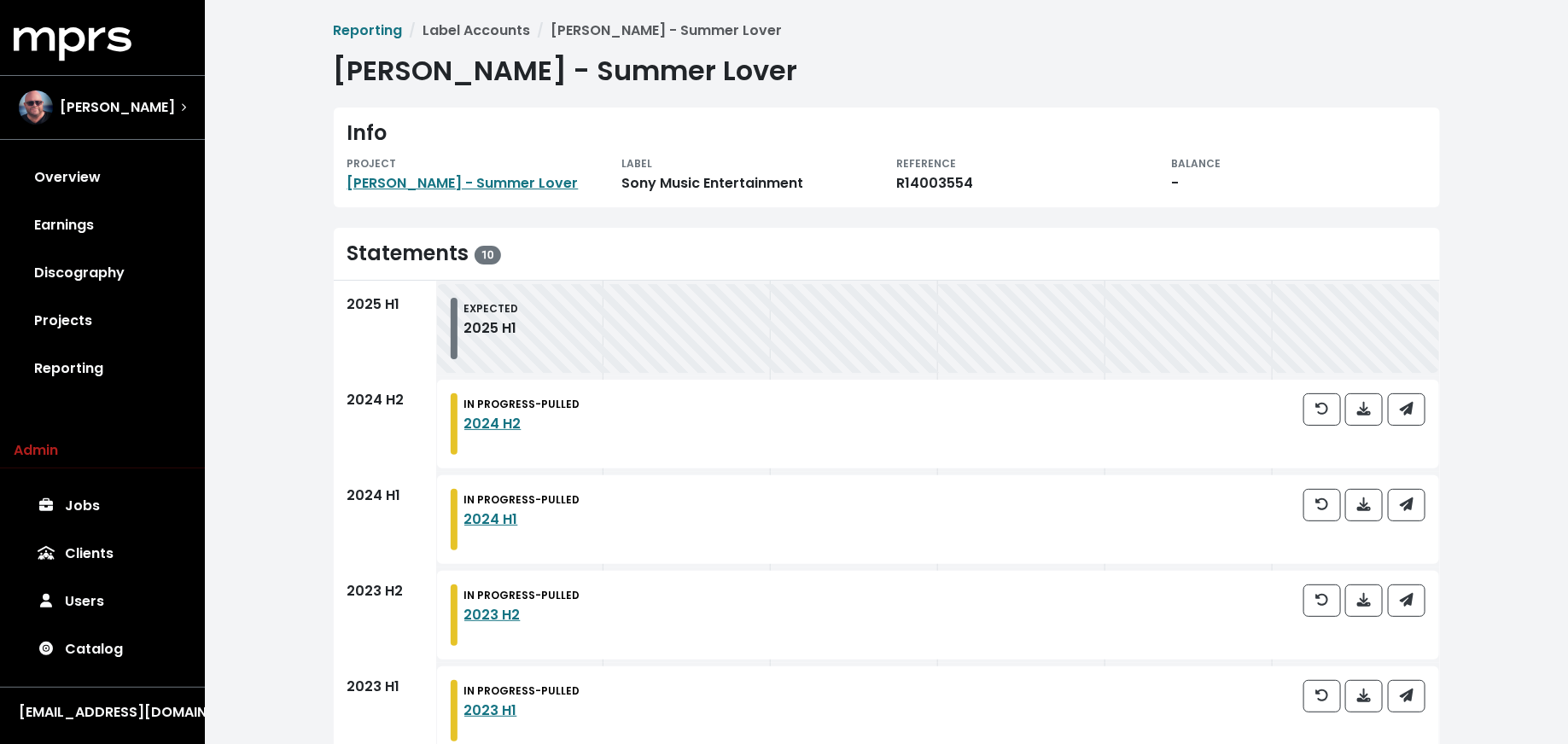
click at [437, 194] on div "Info PROJECT Oliver Heldens - Summer Lover LABEL Sony Music Entertainment REFER…" at bounding box center [886, 157] width 1106 height 100
click at [462, 190] on link "Oliver Heldens - Summer Lover" at bounding box center [463, 183] width 231 height 20
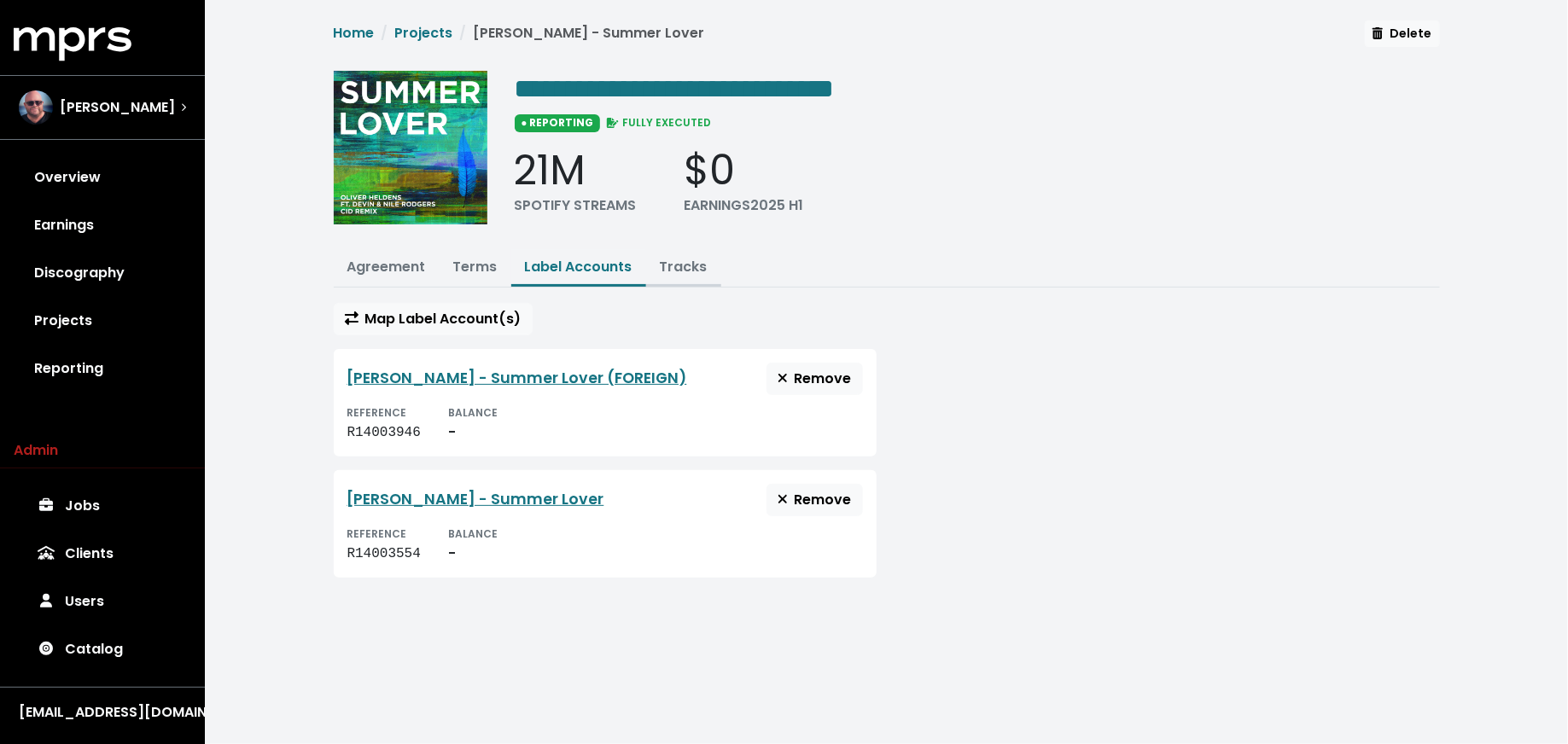
click at [697, 254] on button "Tracks" at bounding box center [683, 268] width 76 height 36
click at [671, 273] on link "Tracks" at bounding box center [683, 266] width 48 height 20
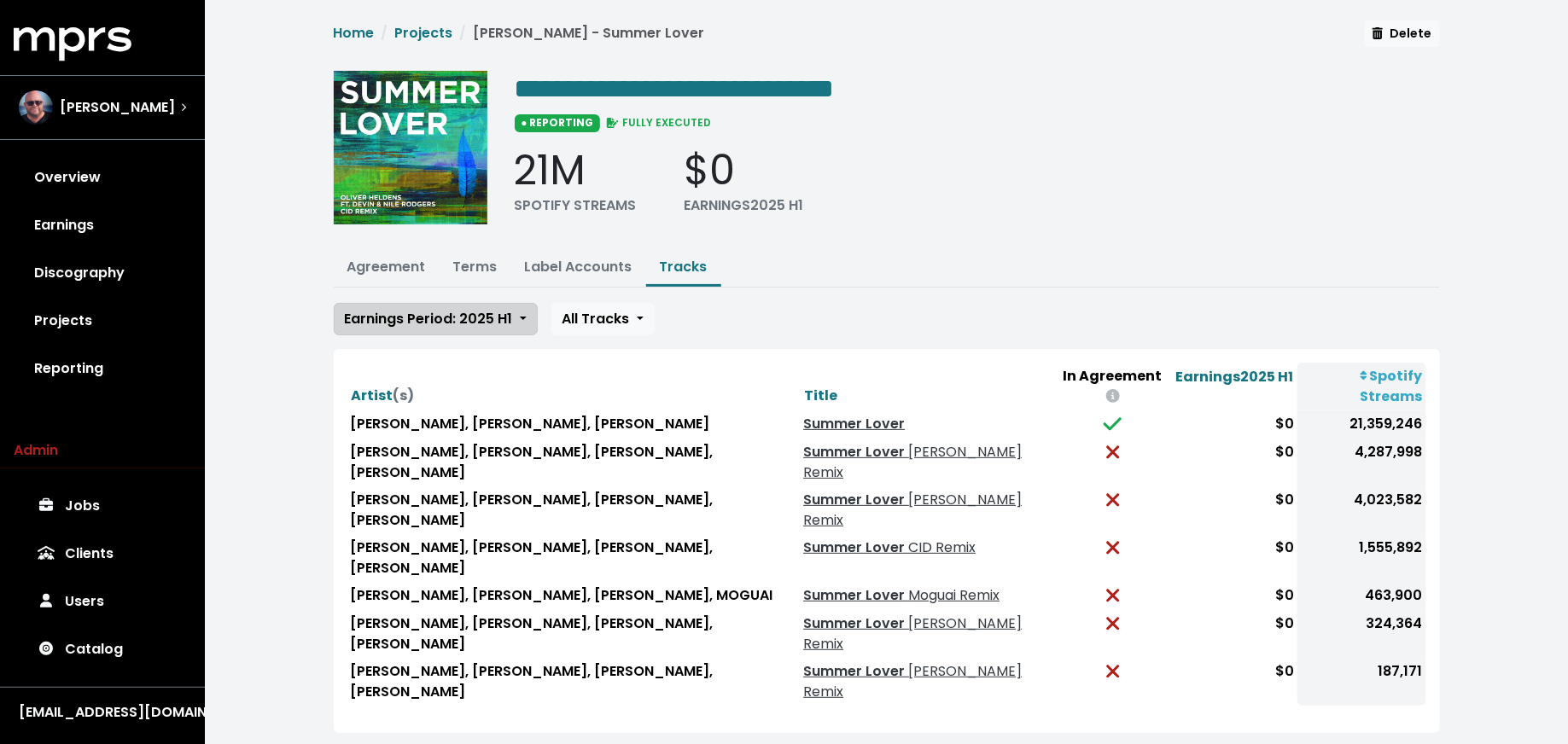
click at [455, 317] on span "Earnings Period: 2025 H1" at bounding box center [429, 318] width 168 height 20
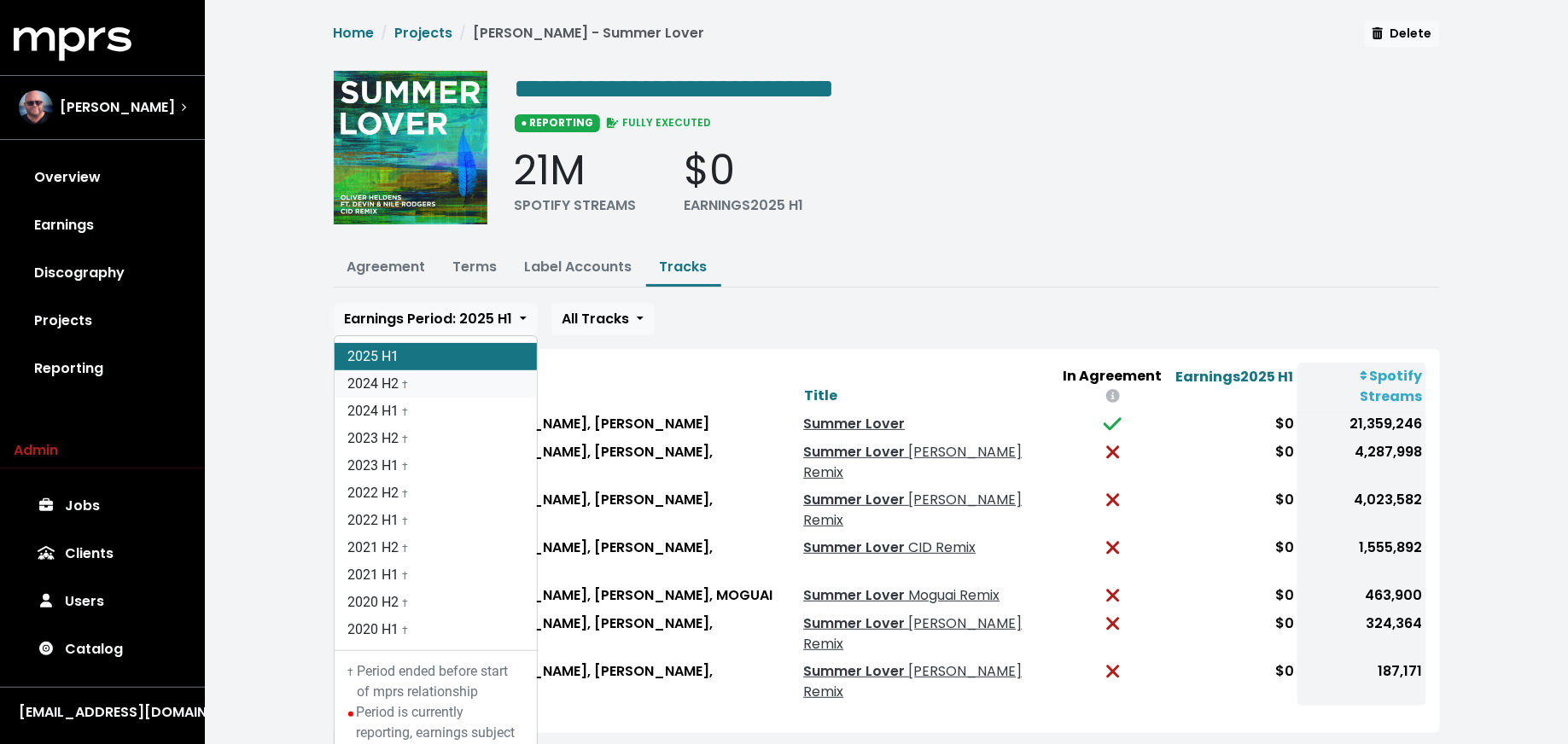
click at [446, 379] on link "2024 H2 †" at bounding box center [436, 384] width 202 height 27
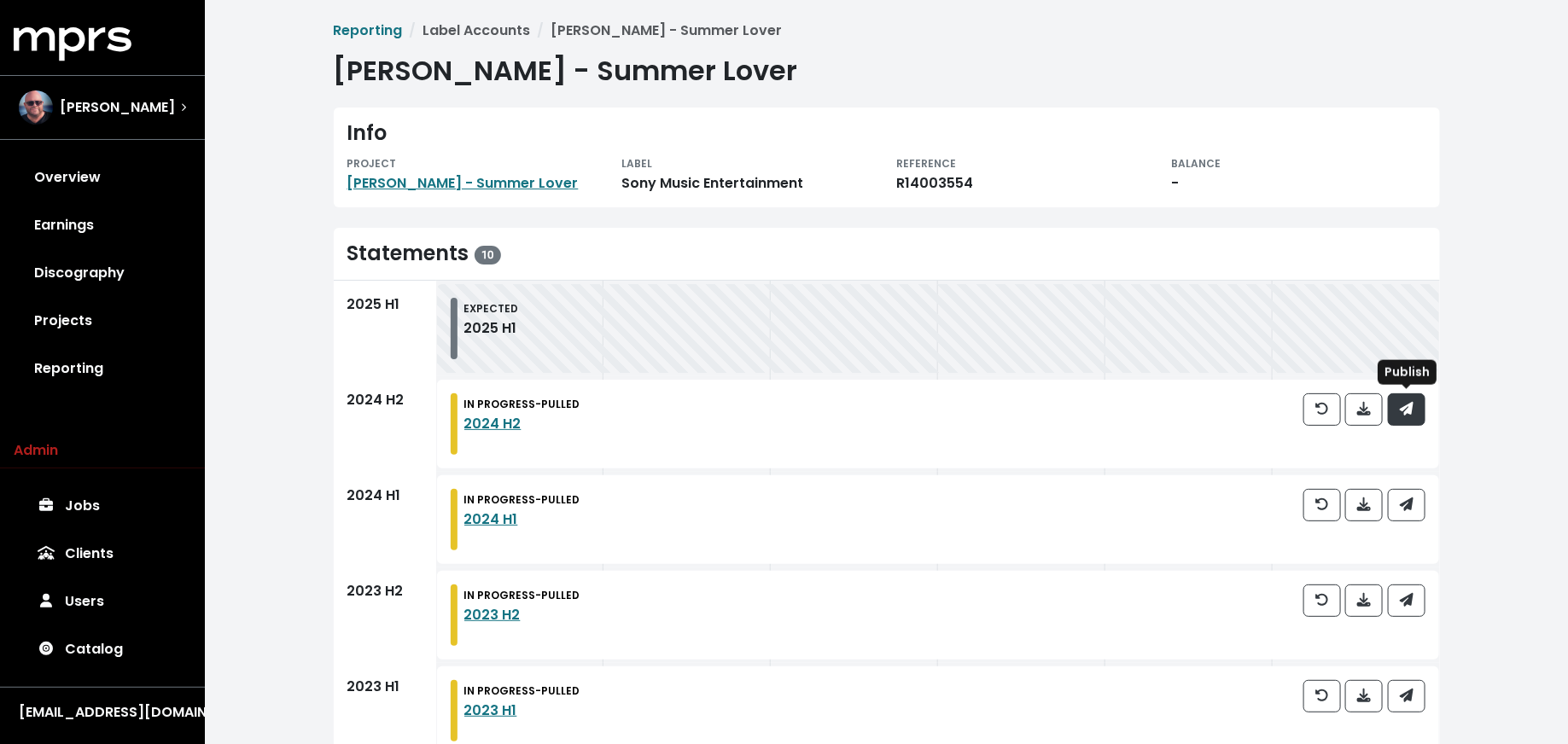
click at [1411, 417] on span "button" at bounding box center [1406, 409] width 14 height 20
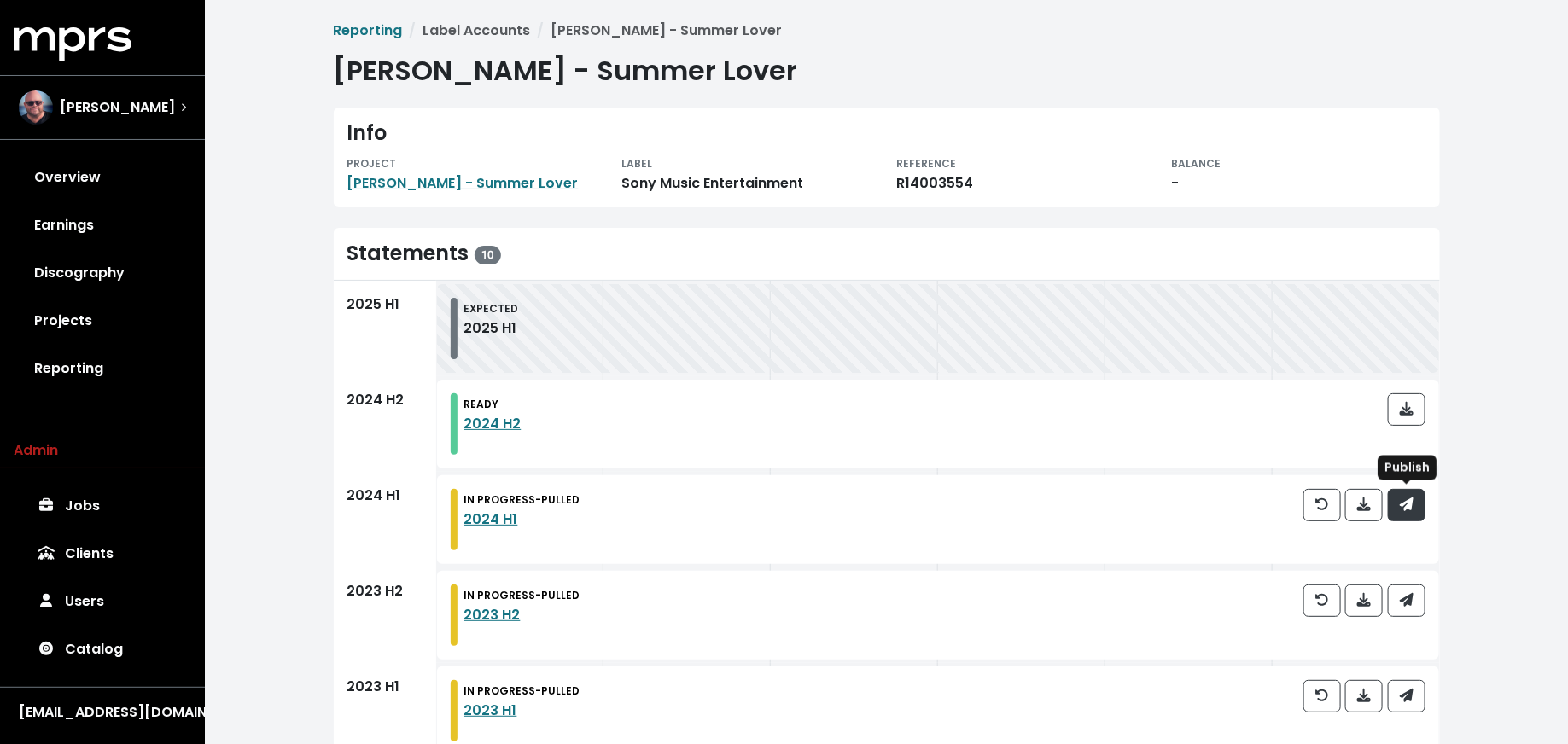
click at [1413, 512] on span "button" at bounding box center [1406, 505] width 15 height 21
click at [1411, 621] on div at bounding box center [1364, 615] width 122 height 62
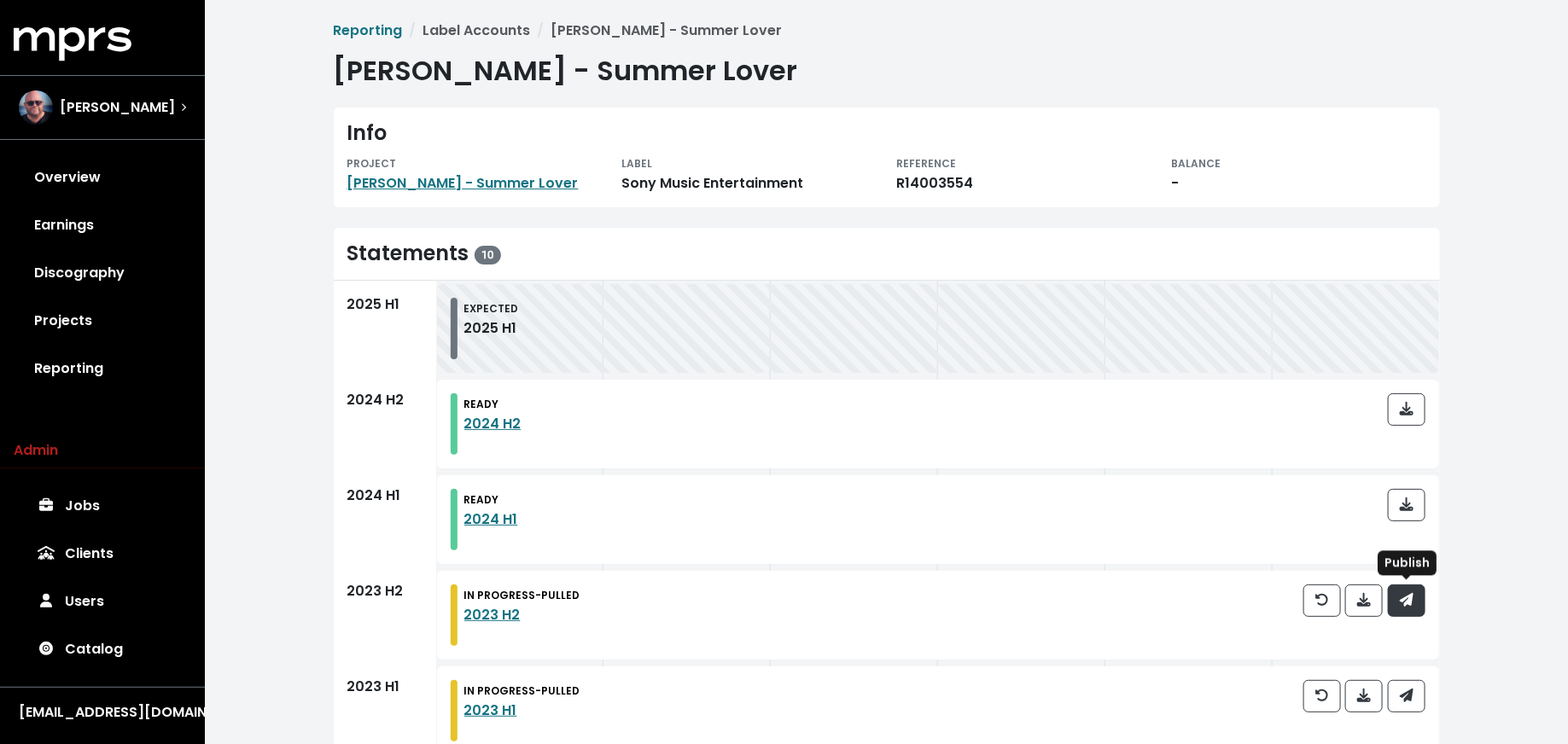
click at [1411, 598] on icon "button" at bounding box center [1405, 599] width 14 height 14
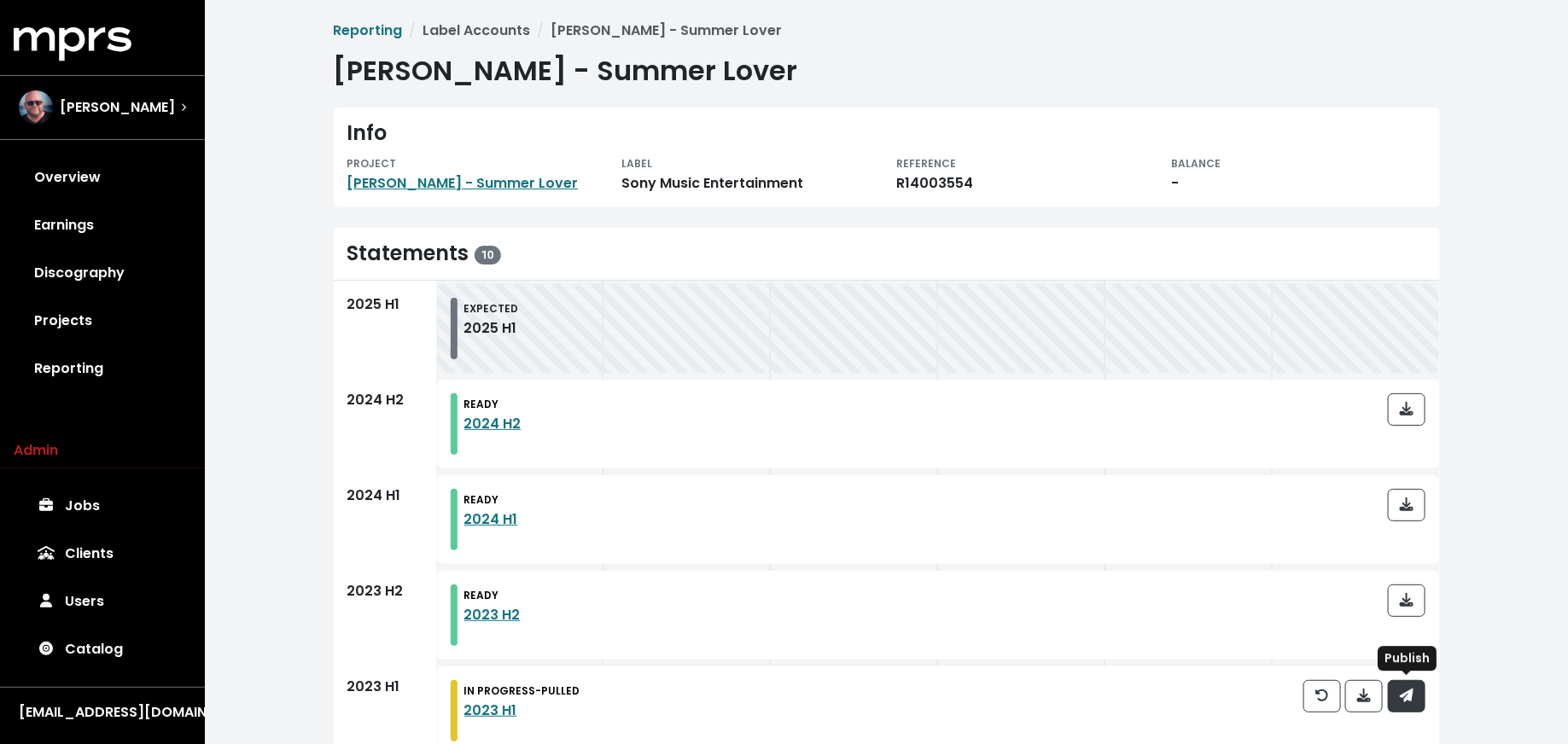
click at [1410, 689] on icon "button" at bounding box center [1405, 695] width 14 height 14
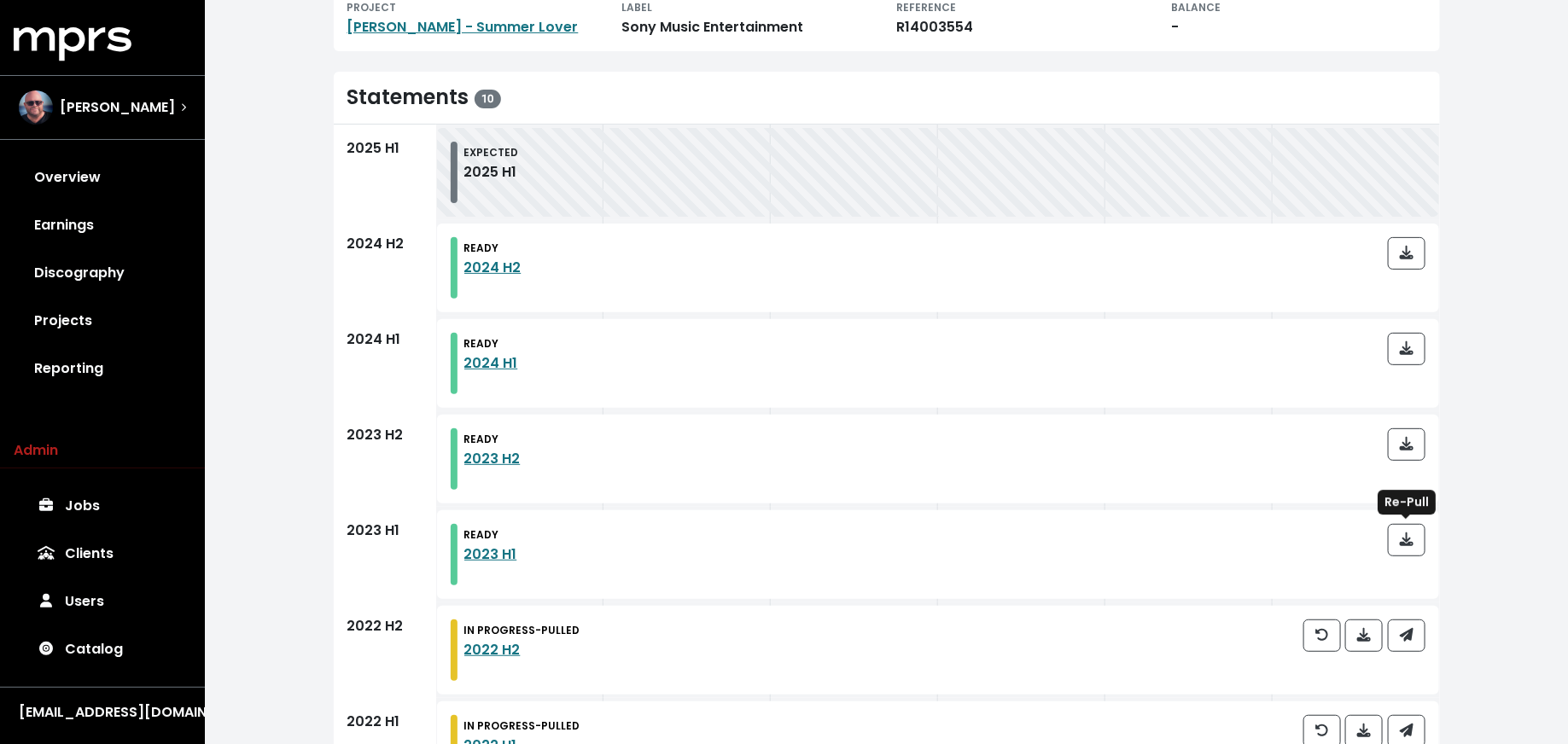
scroll to position [152, 0]
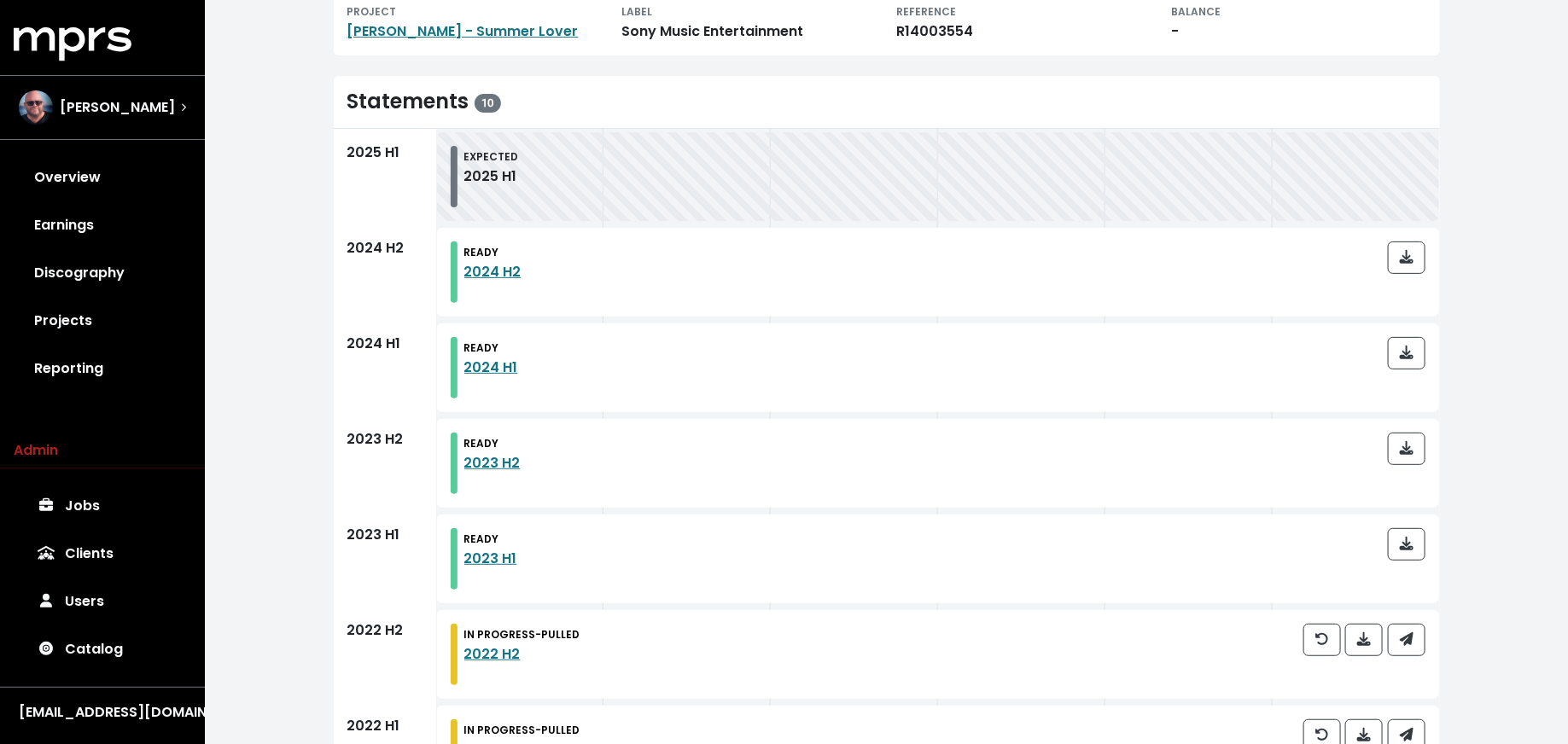
click at [1409, 662] on div at bounding box center [1364, 655] width 122 height 62
click at [1408, 638] on icon "button" at bounding box center [1405, 638] width 14 height 14
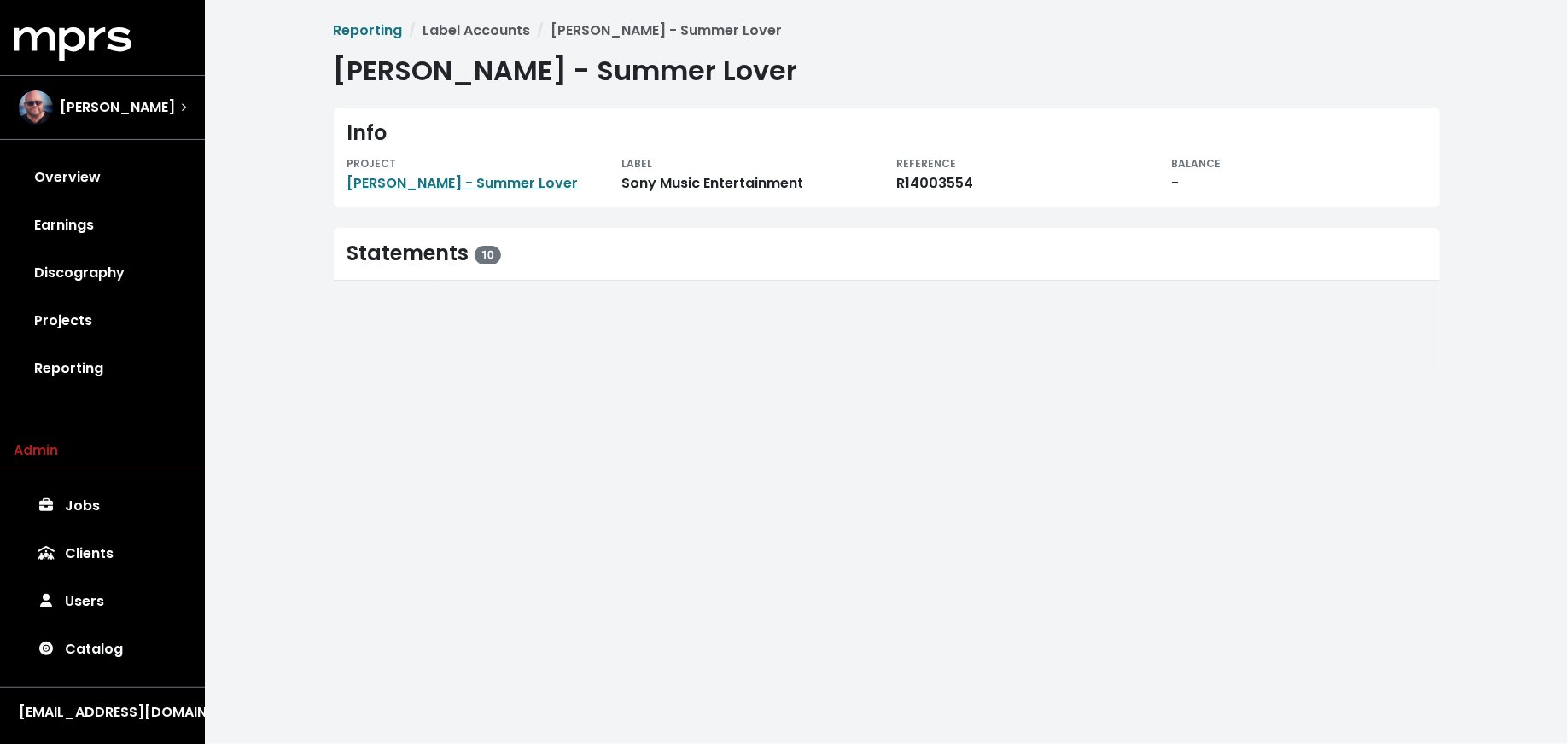
scroll to position [0, 0]
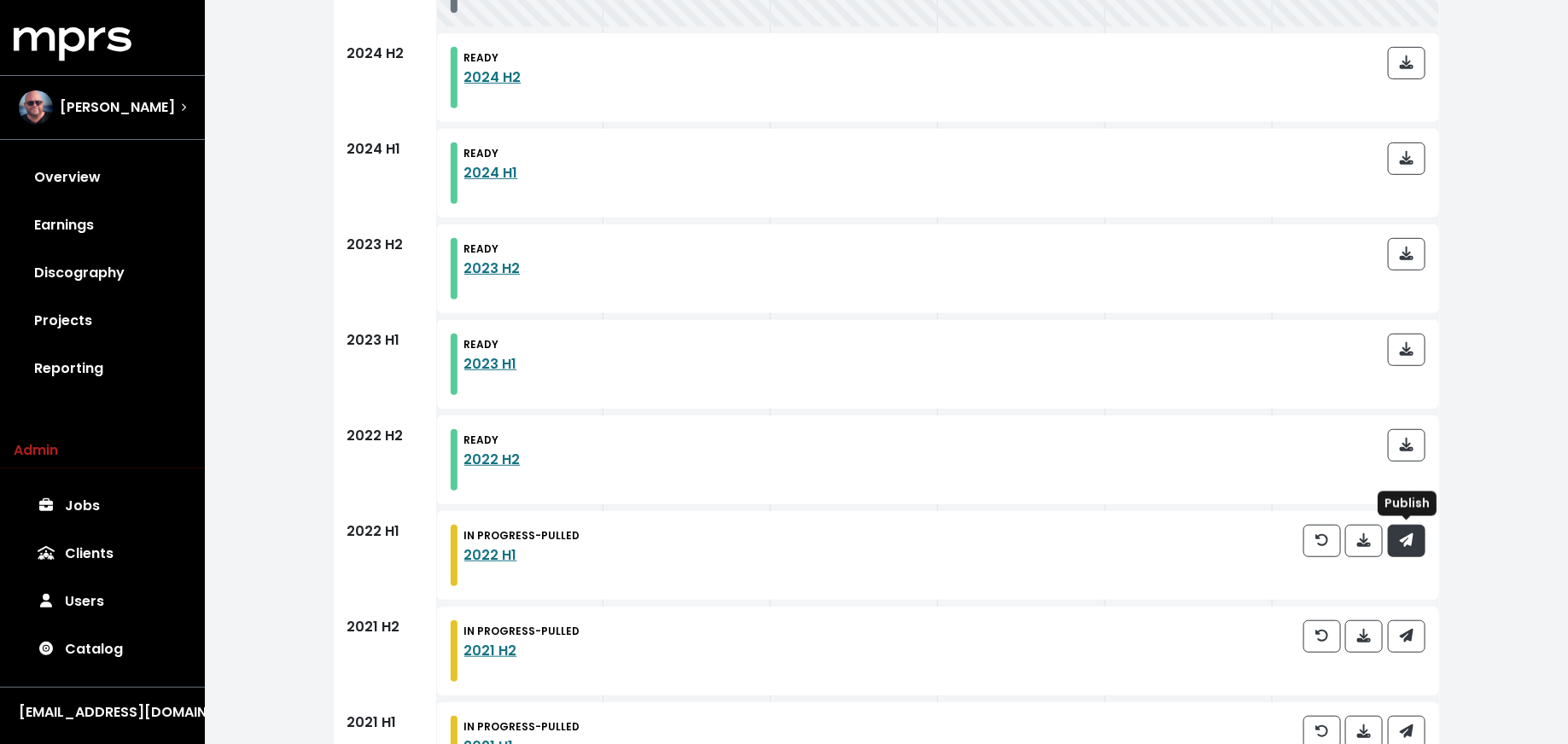
click at [1410, 536] on icon "button" at bounding box center [1405, 539] width 14 height 14
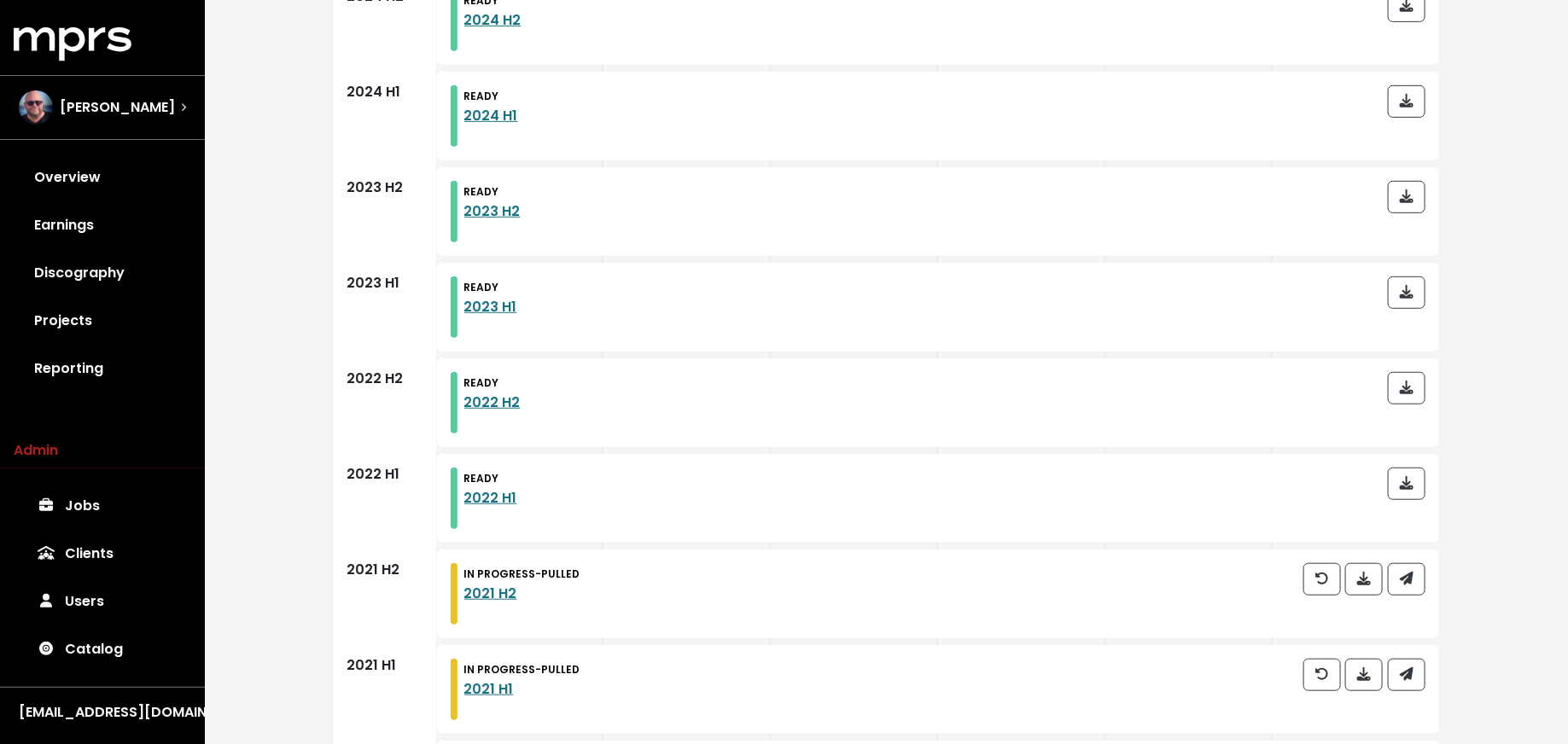
scroll to position [411, 0]
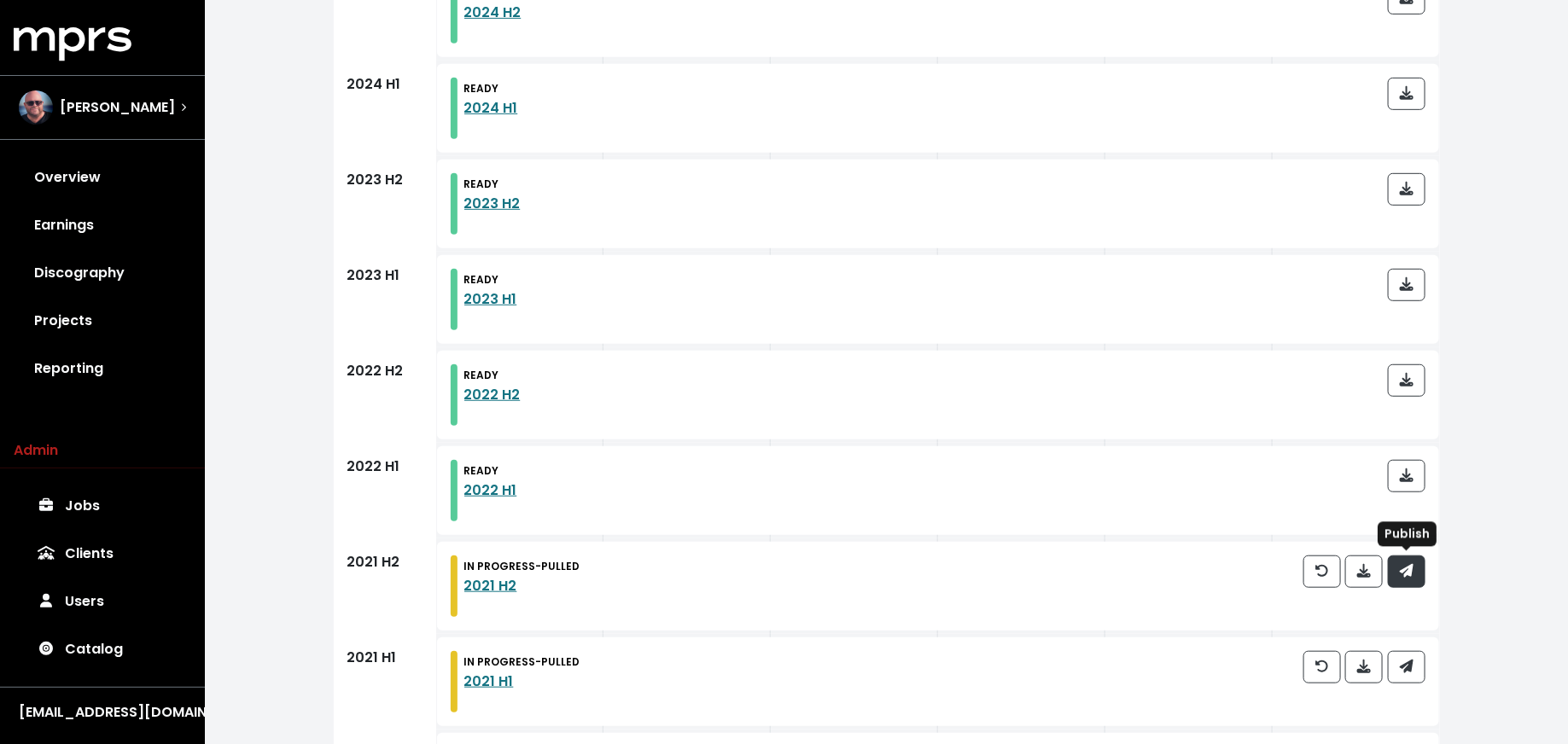
click at [1413, 578] on span "button" at bounding box center [1406, 571] width 14 height 20
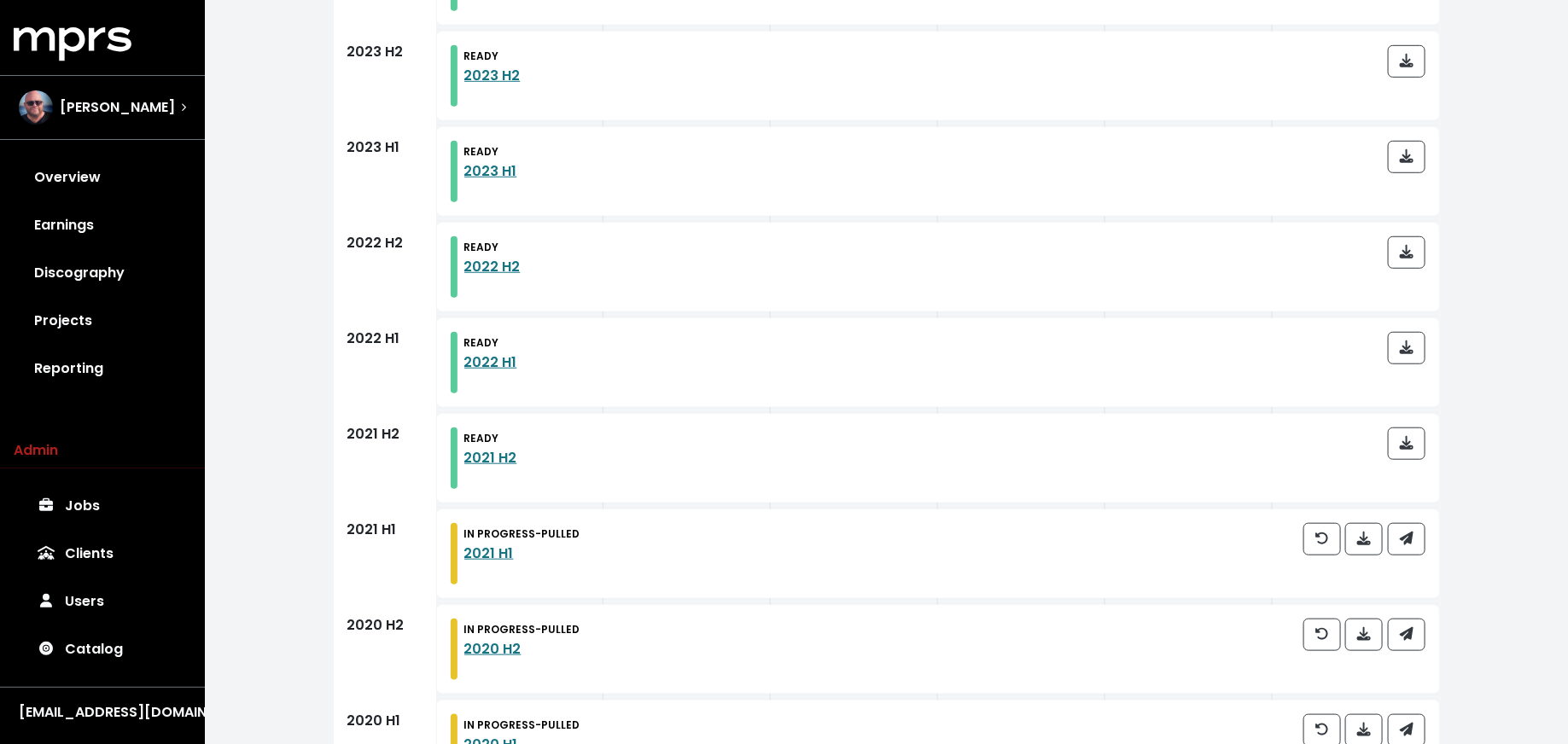
scroll to position [598, 0]
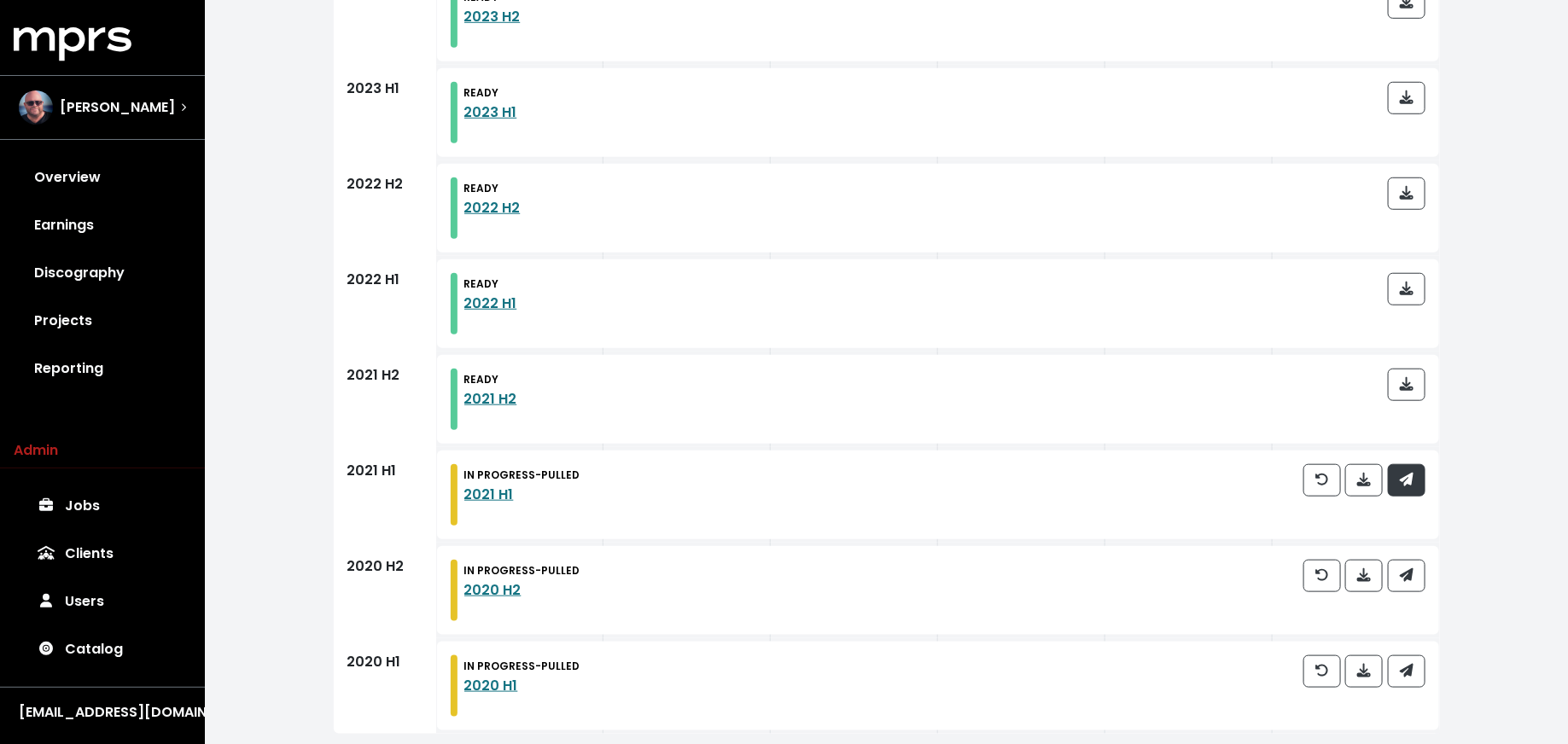
click at [1413, 480] on icon "button" at bounding box center [1406, 479] width 14 height 14
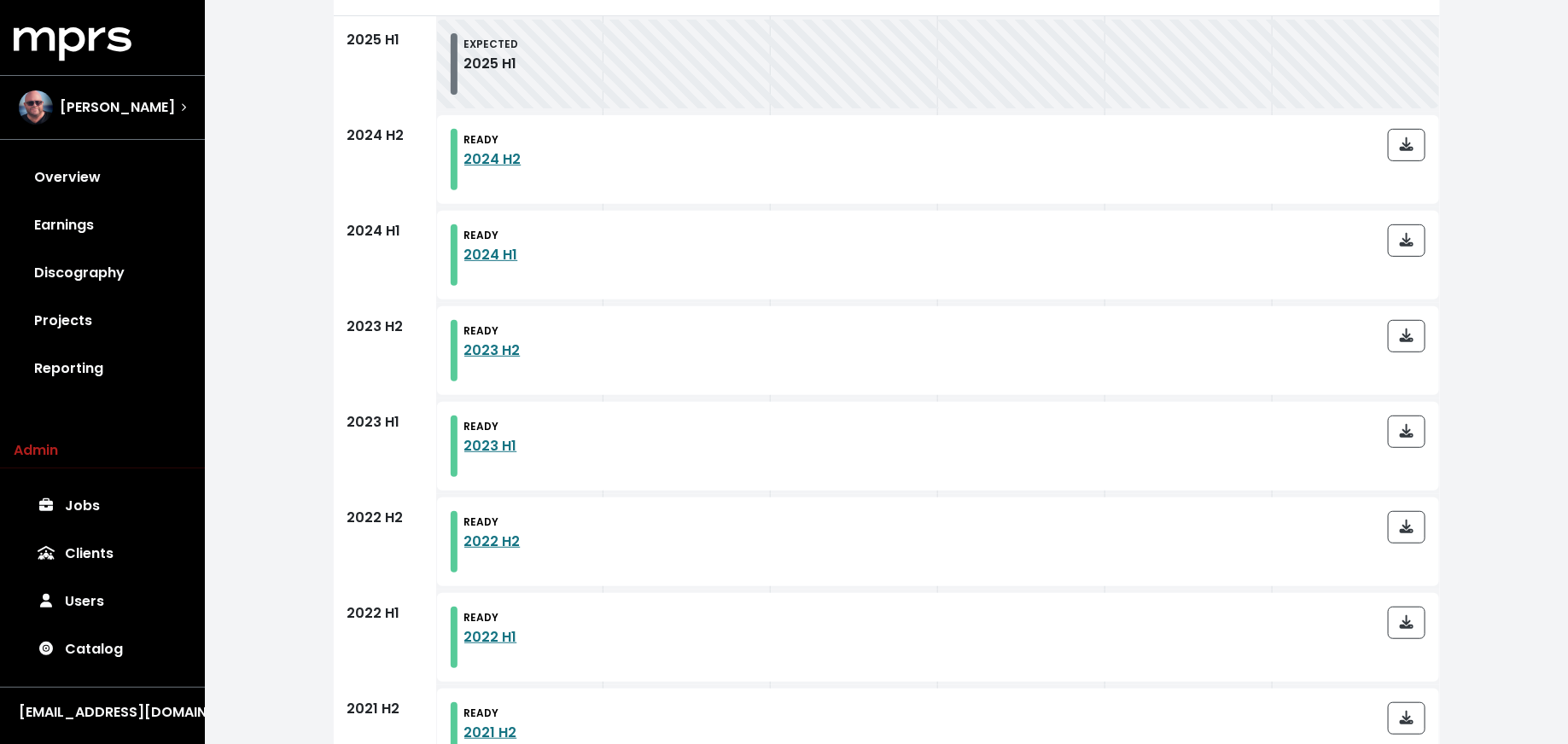
scroll to position [540, 0]
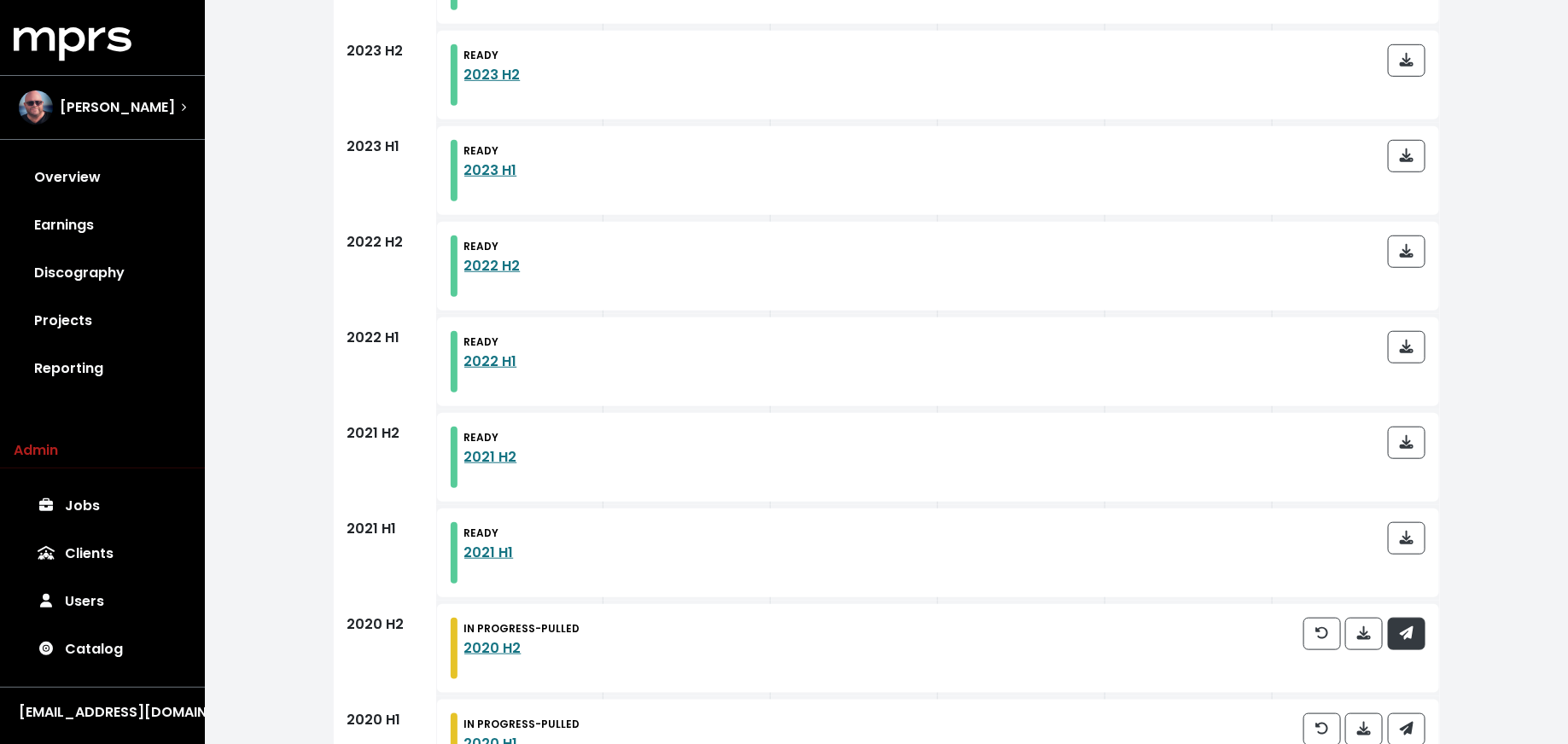
click at [1409, 618] on button "button" at bounding box center [1406, 634] width 37 height 33
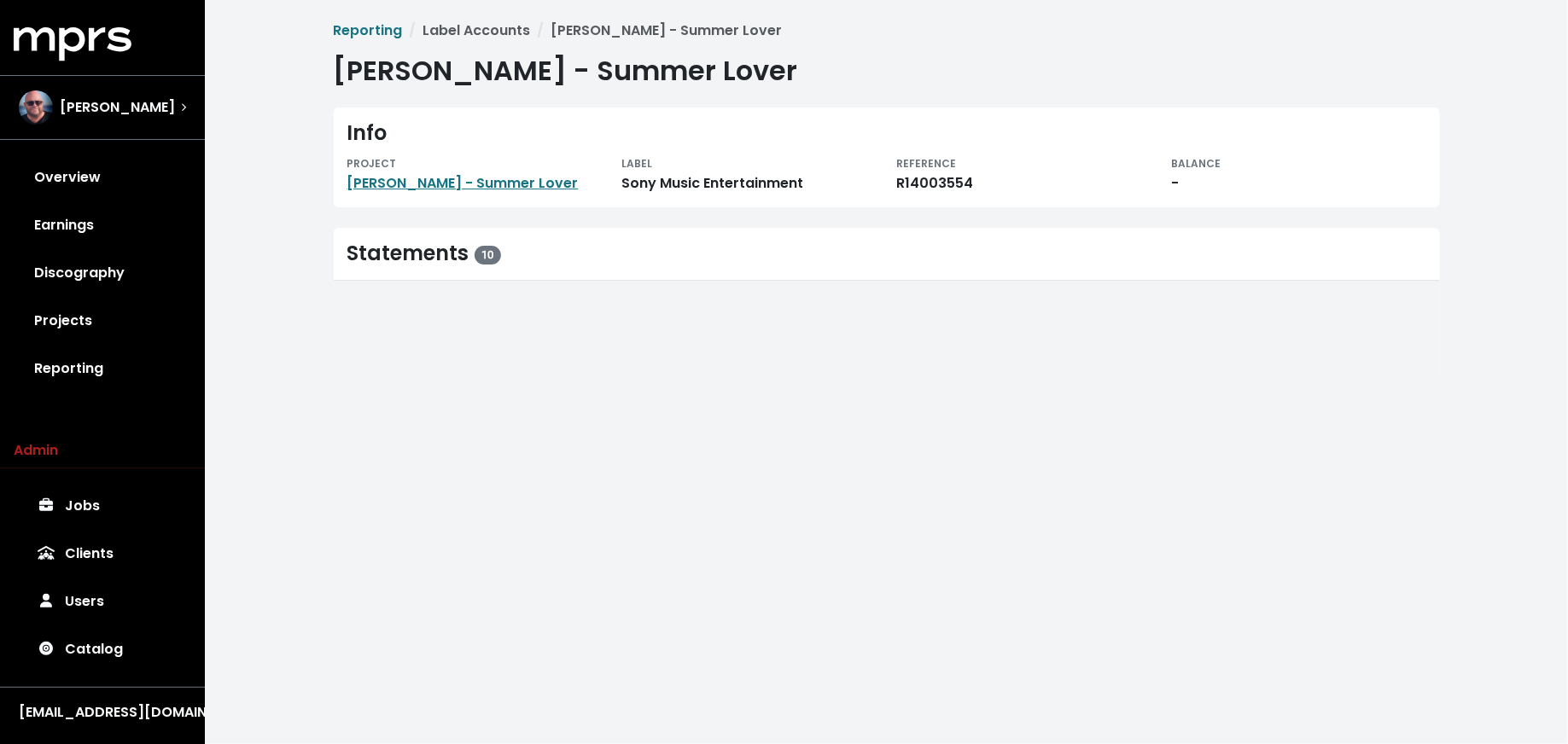
scroll to position [0, 0]
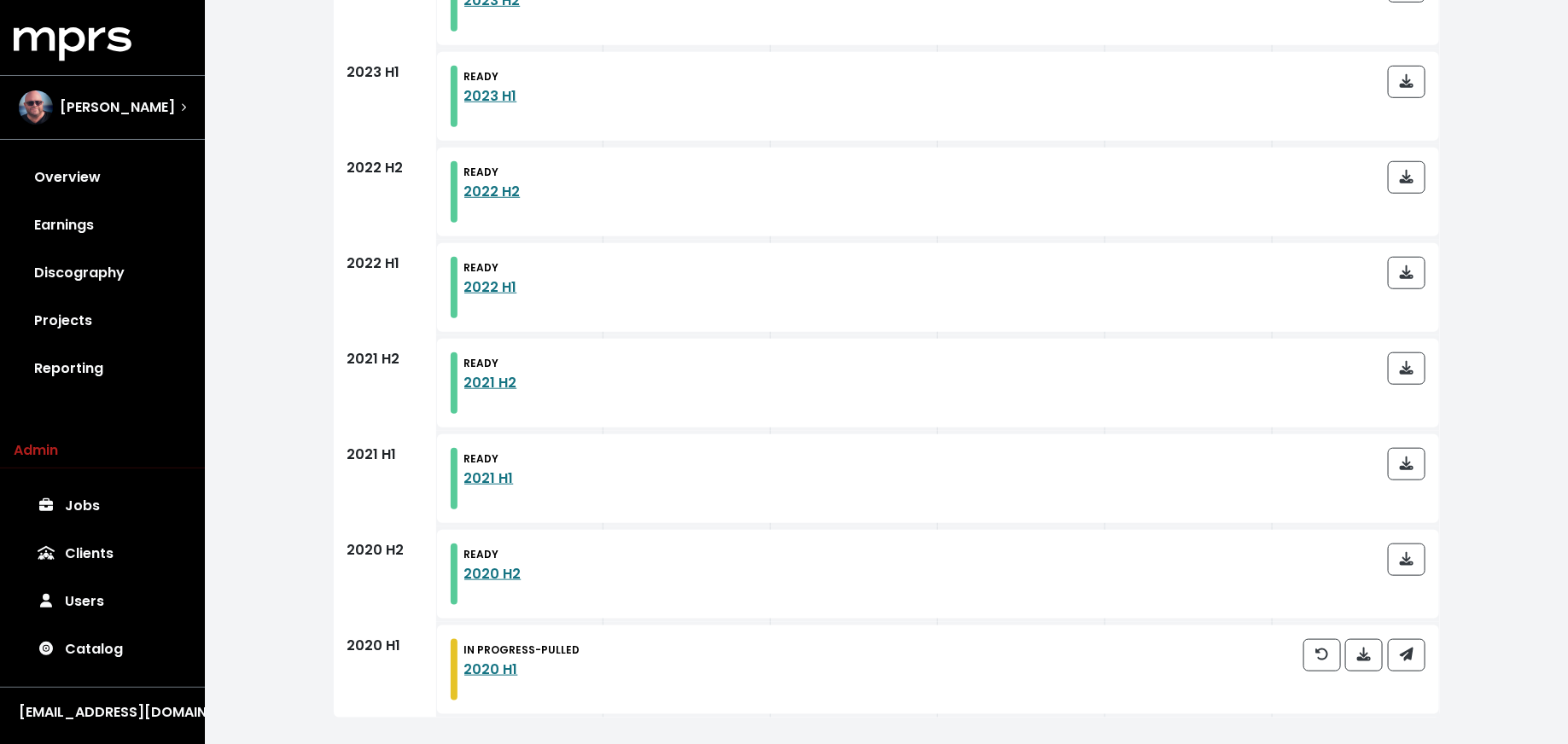
click at [1411, 674] on div at bounding box center [1364, 669] width 122 height 62
click at [1411, 660] on span "button" at bounding box center [1406, 655] width 14 height 20
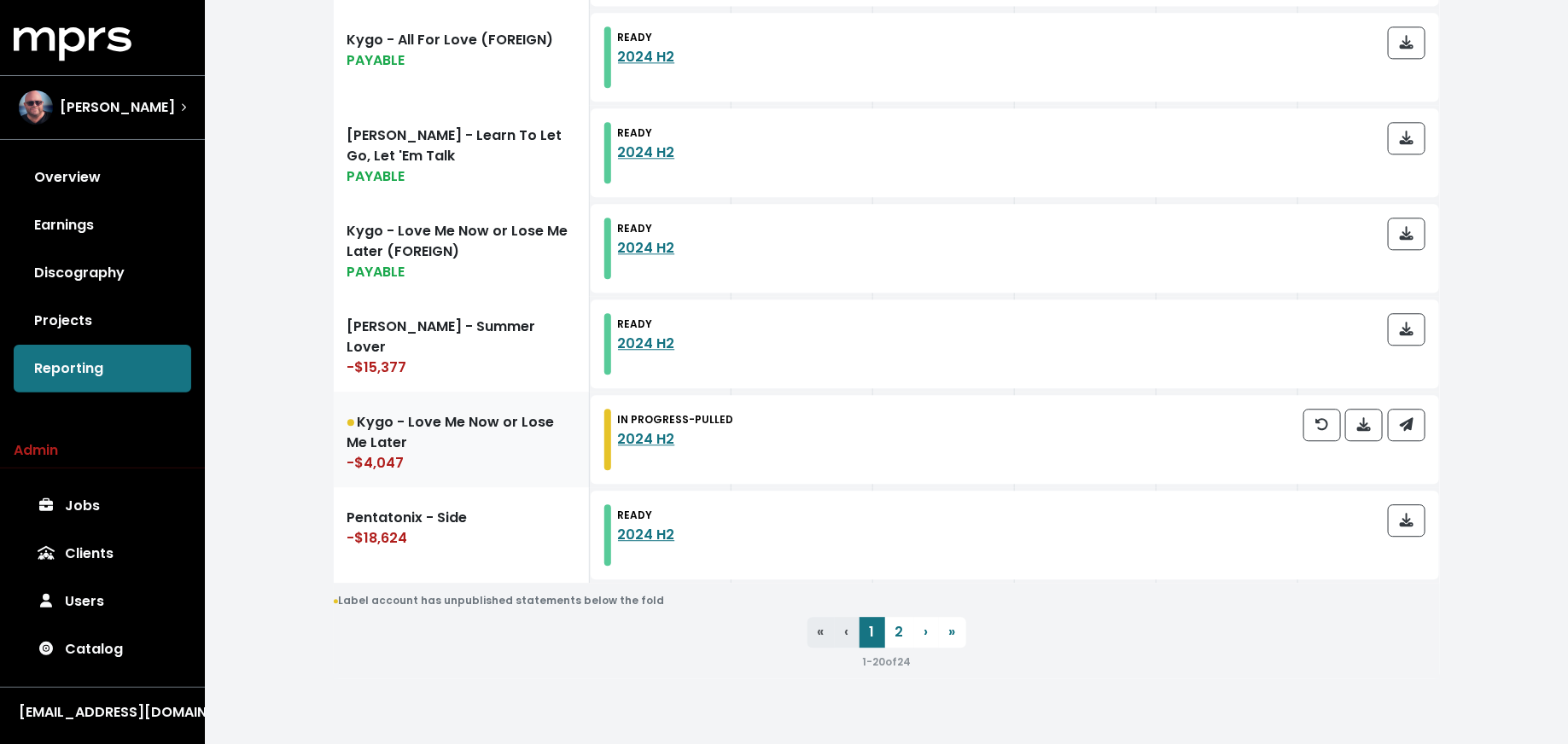
click at [474, 453] on div "-$4,047" at bounding box center [461, 463] width 228 height 21
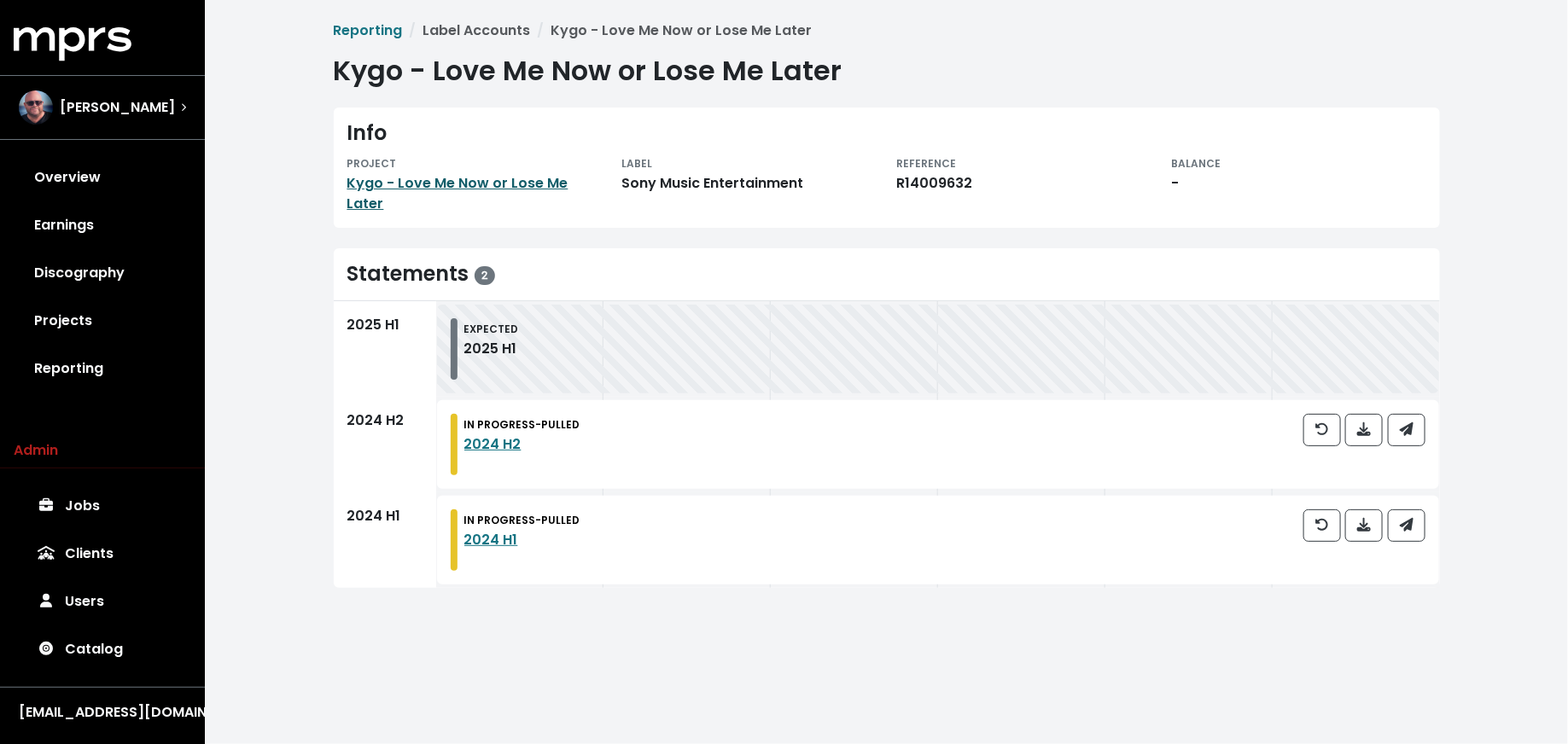
click at [505, 188] on link "Kygo - Love Me Now or Lose Me Later" at bounding box center [458, 193] width 221 height 40
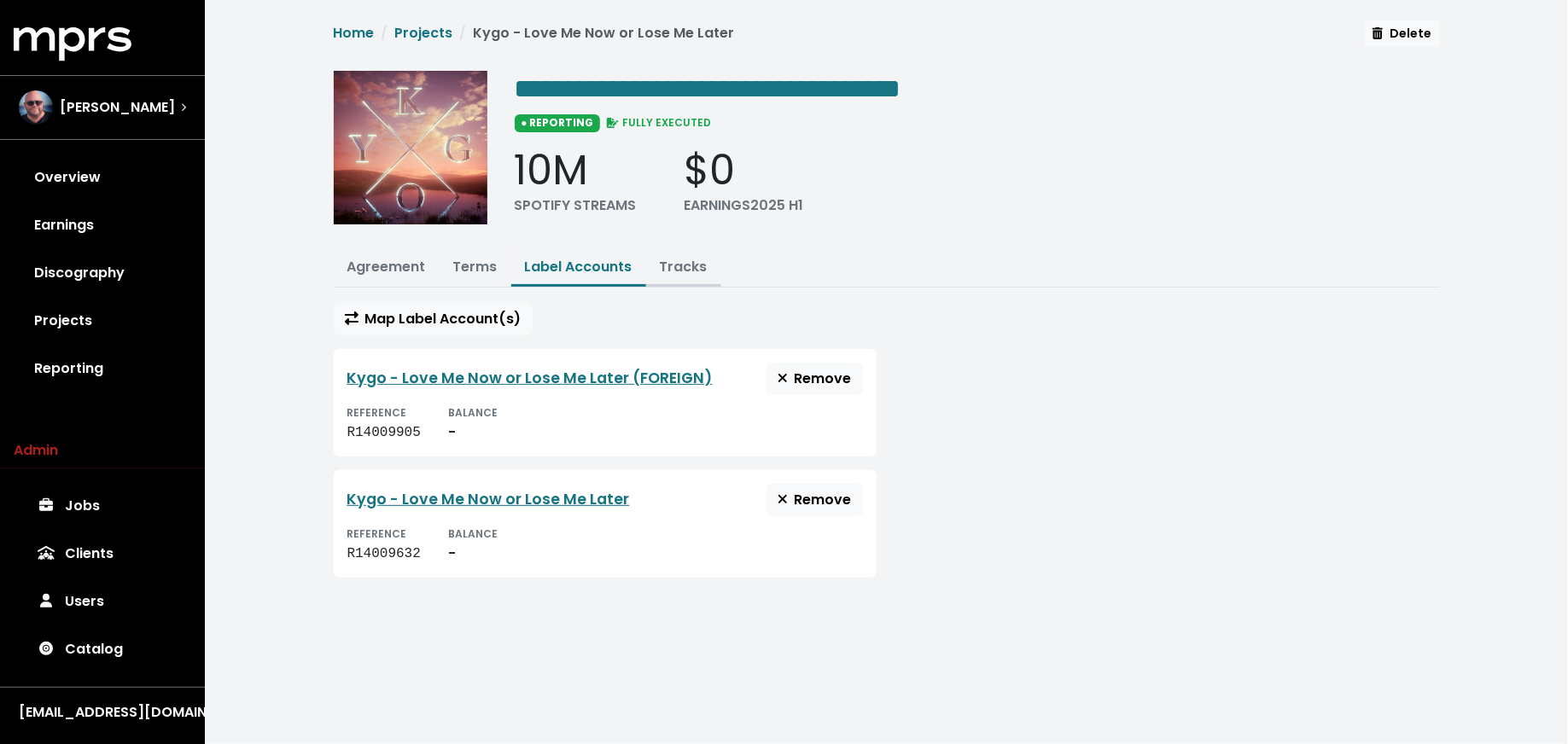
click at [668, 260] on link "Tracks" at bounding box center [683, 266] width 48 height 20
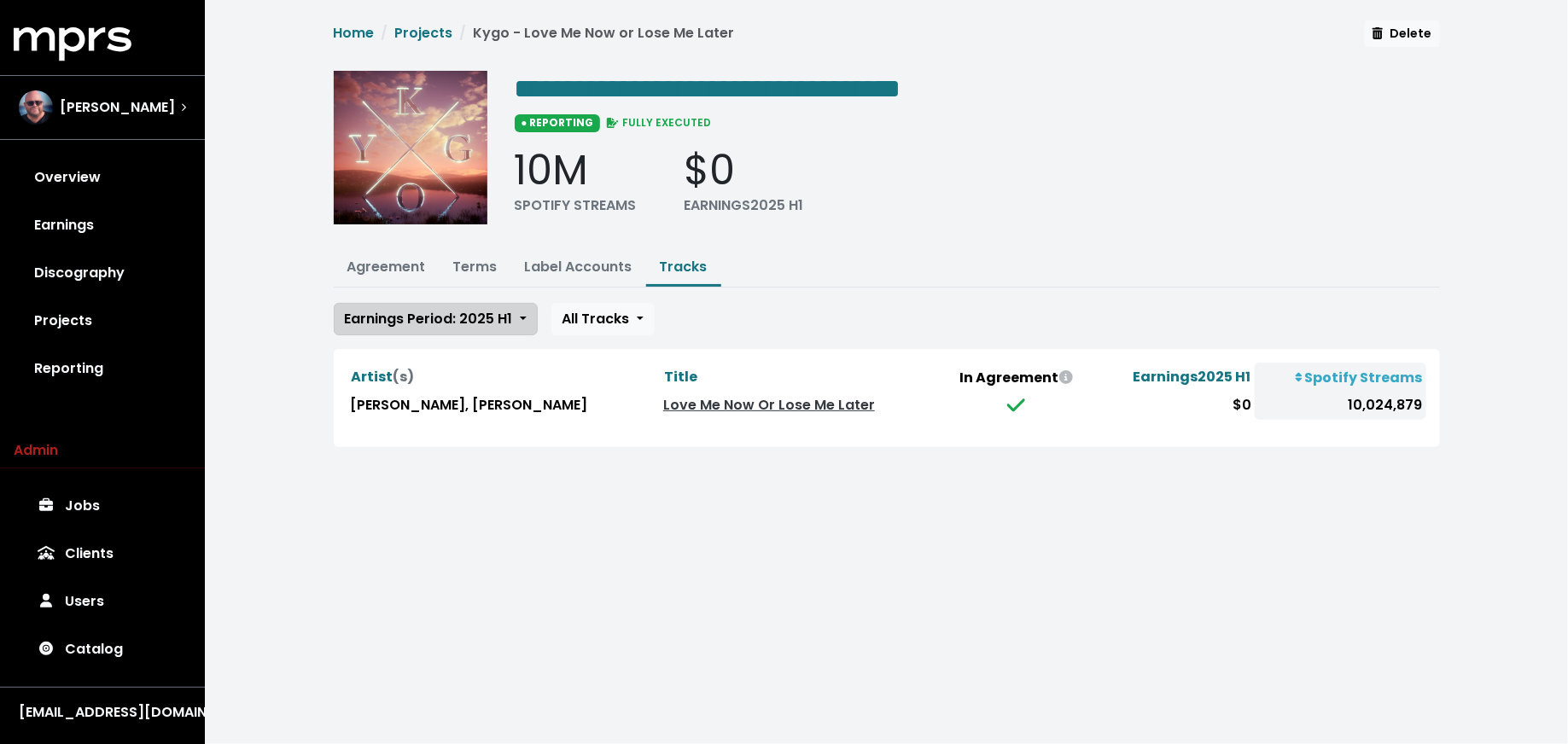
click at [480, 311] on span "Earnings Period: 2025 H1" at bounding box center [429, 318] width 168 height 20
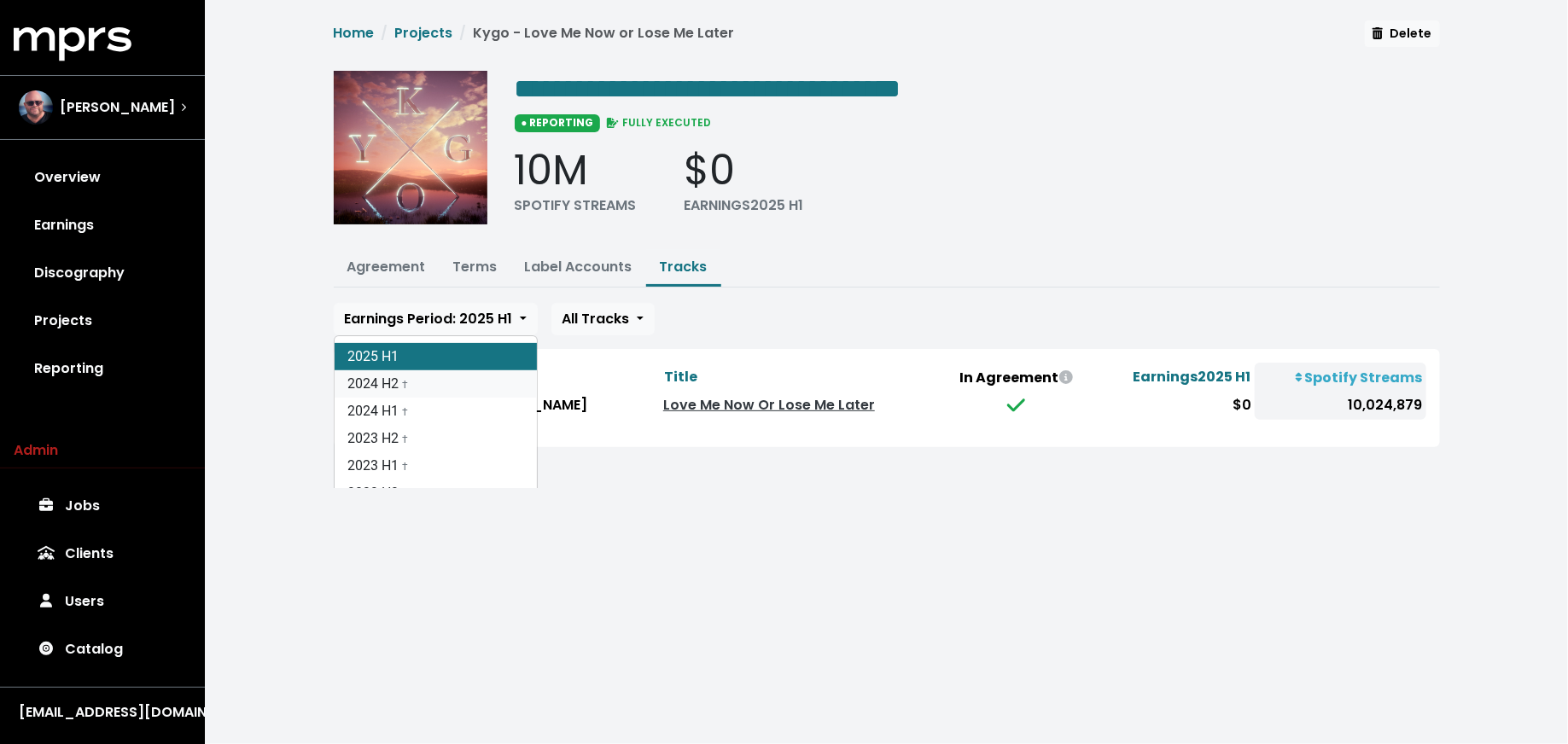
click at [480, 373] on link "2024 H2 †" at bounding box center [436, 384] width 202 height 27
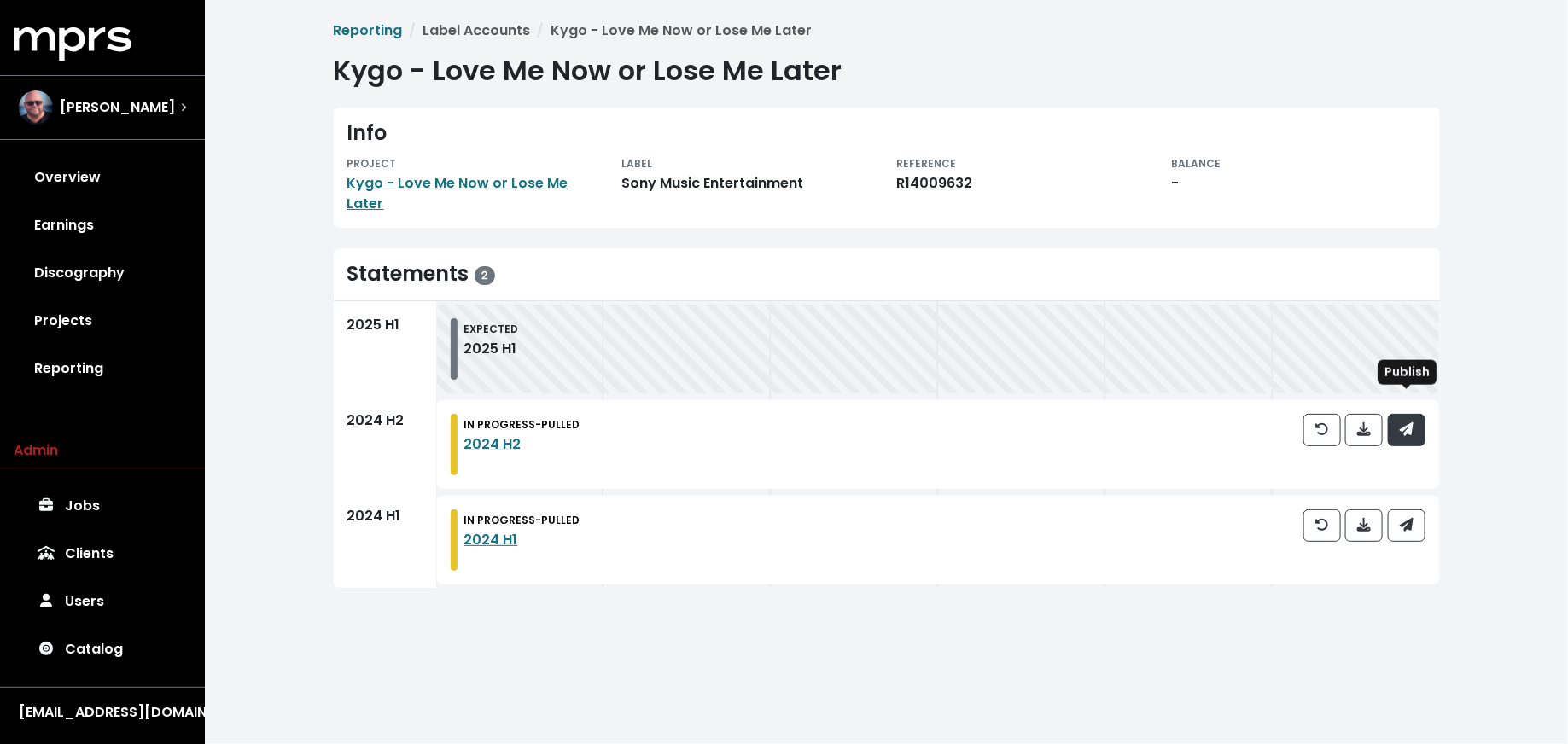
click at [1400, 422] on icon "button" at bounding box center [1406, 428] width 14 height 14
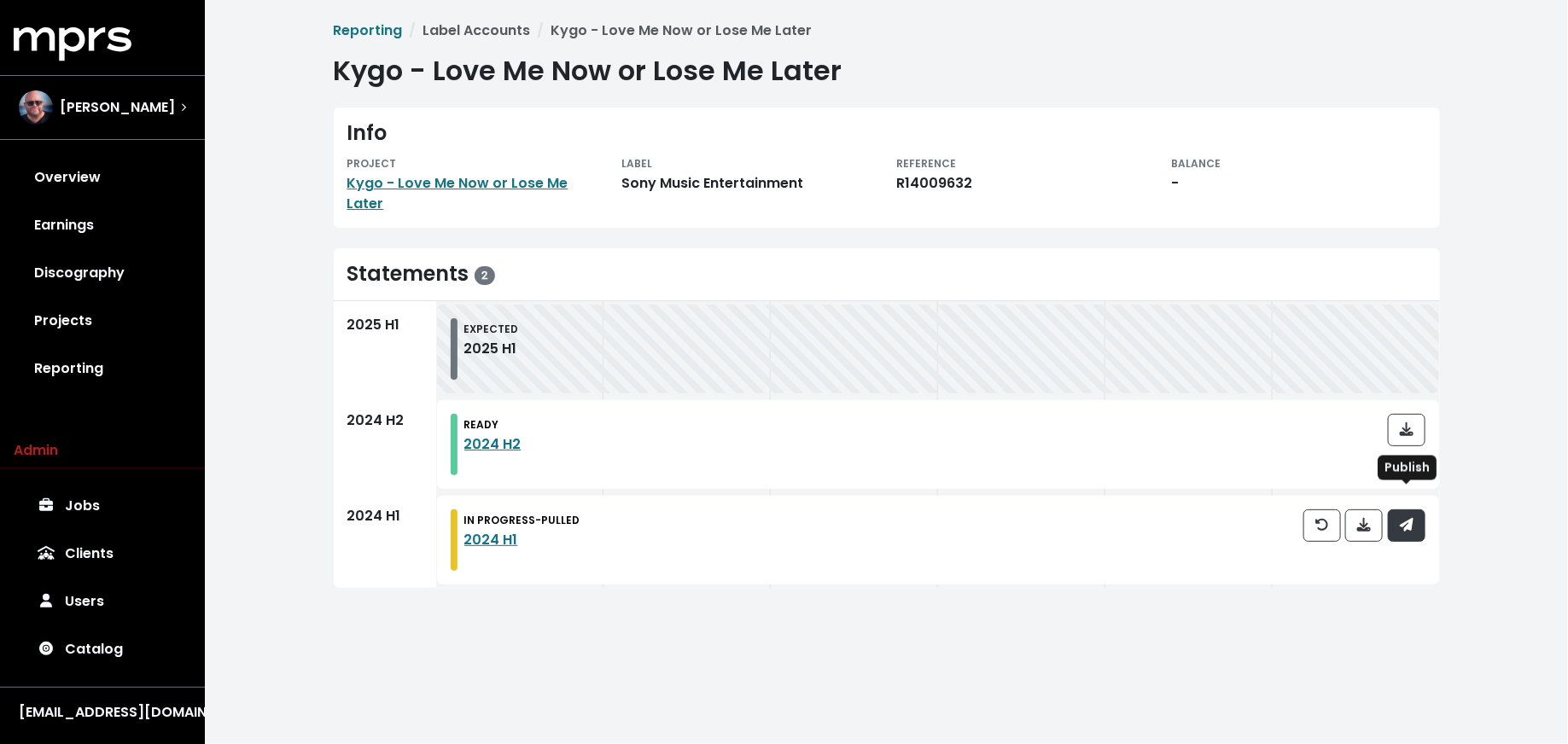
click at [1400, 518] on icon "button" at bounding box center [1406, 524] width 14 height 14
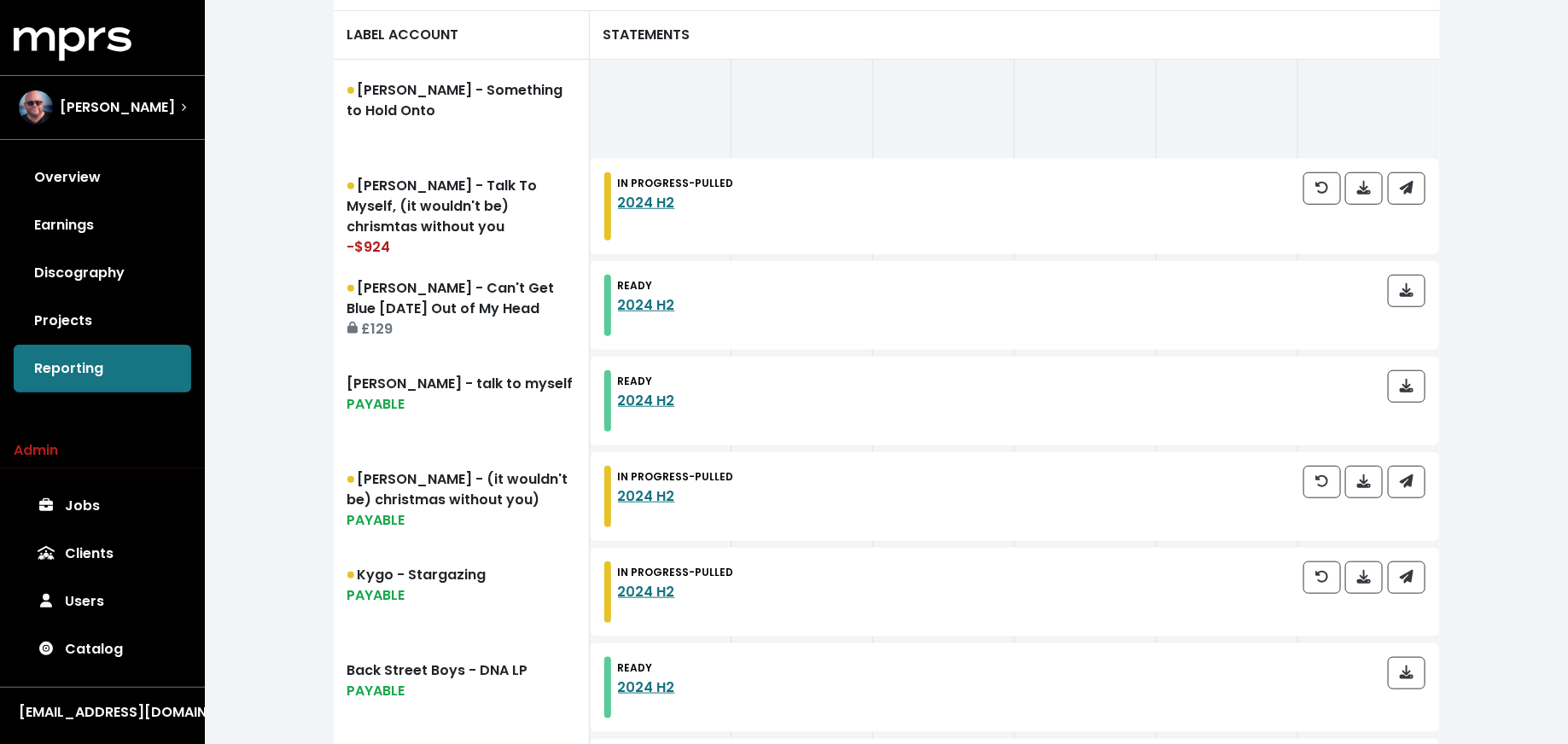
scroll to position [556, 0]
click at [502, 87] on link "[PERSON_NAME] - Something to Hold Onto" at bounding box center [461, 108] width 256 height 96
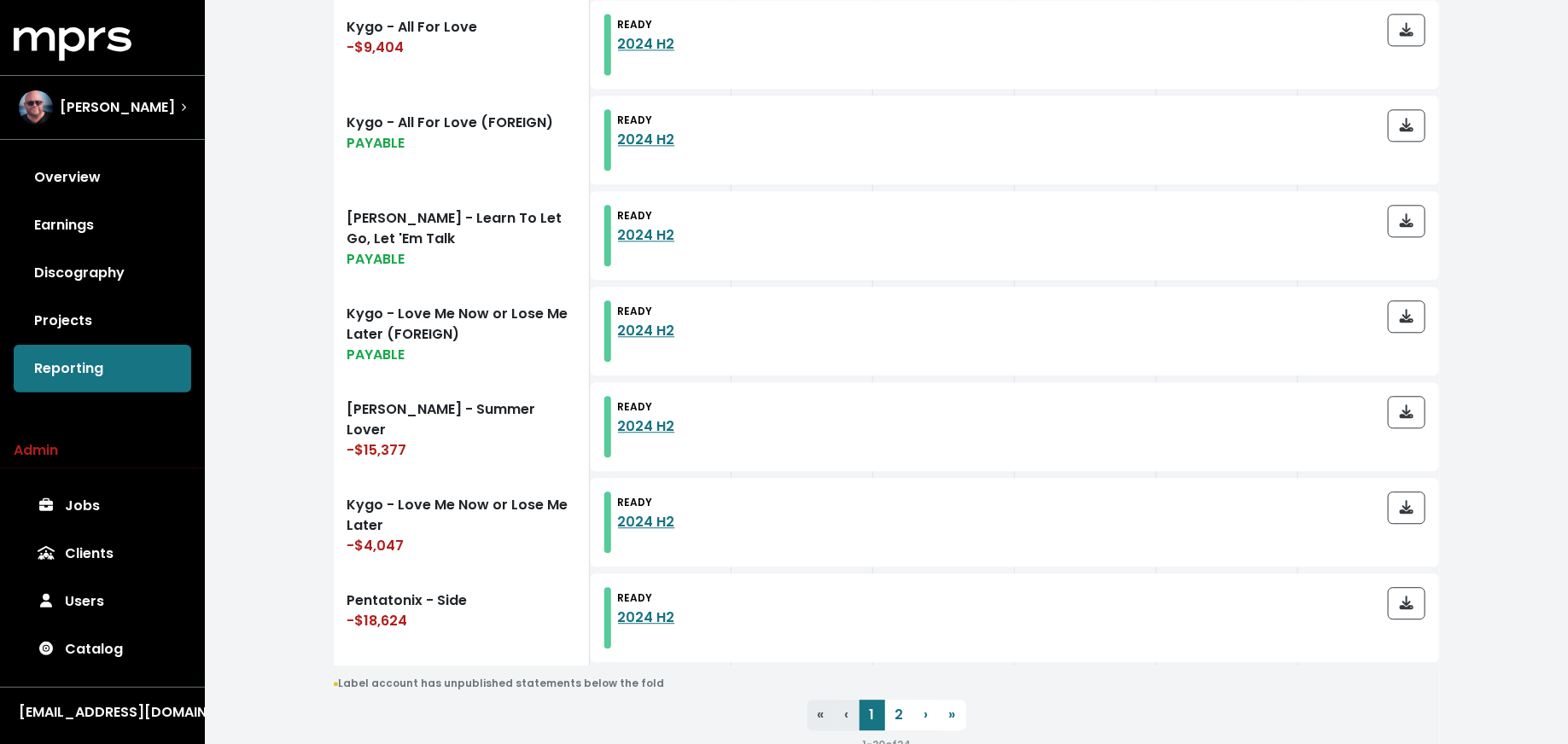
scroll to position [1951, 0]
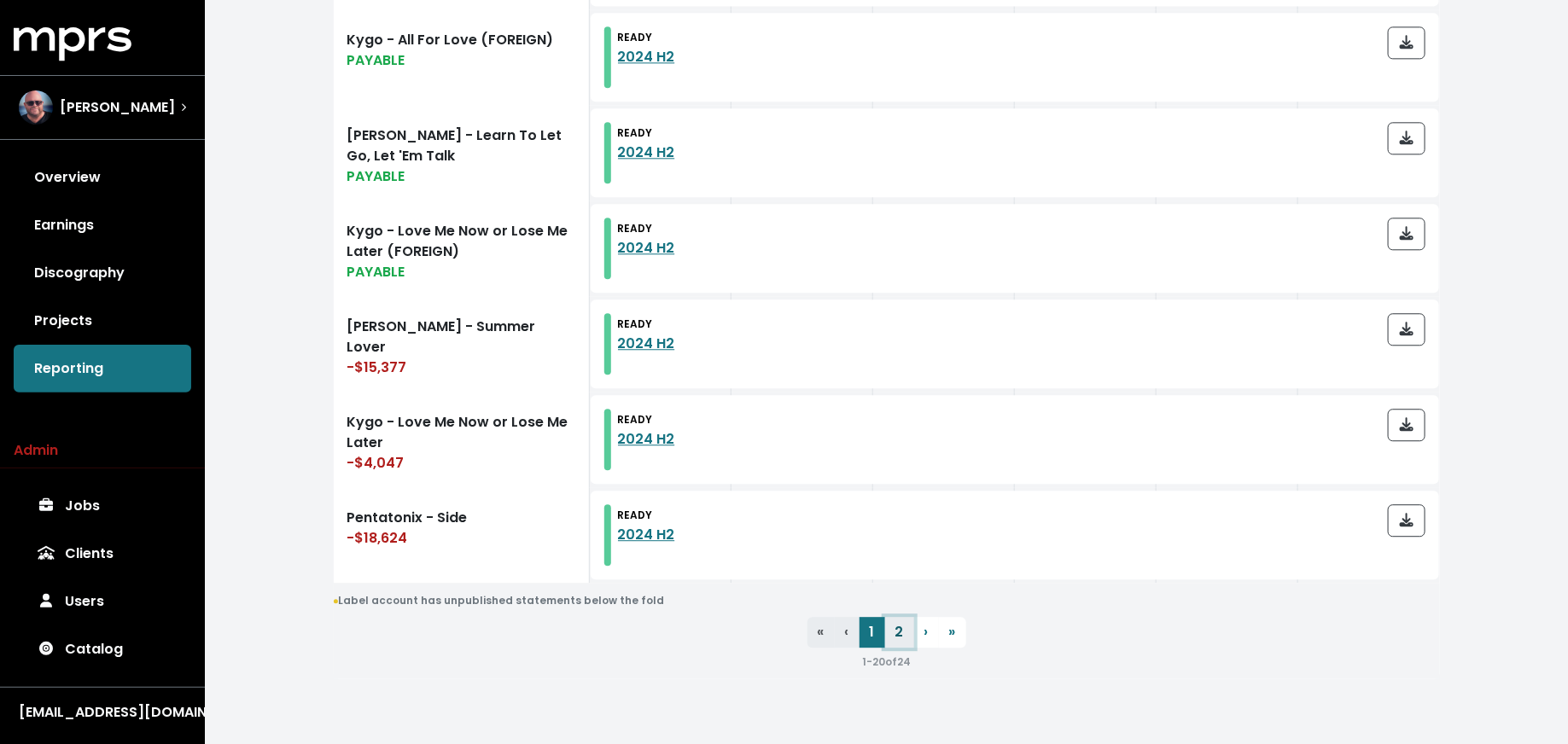
click at [890, 644] on link "2" at bounding box center [900, 632] width 29 height 31
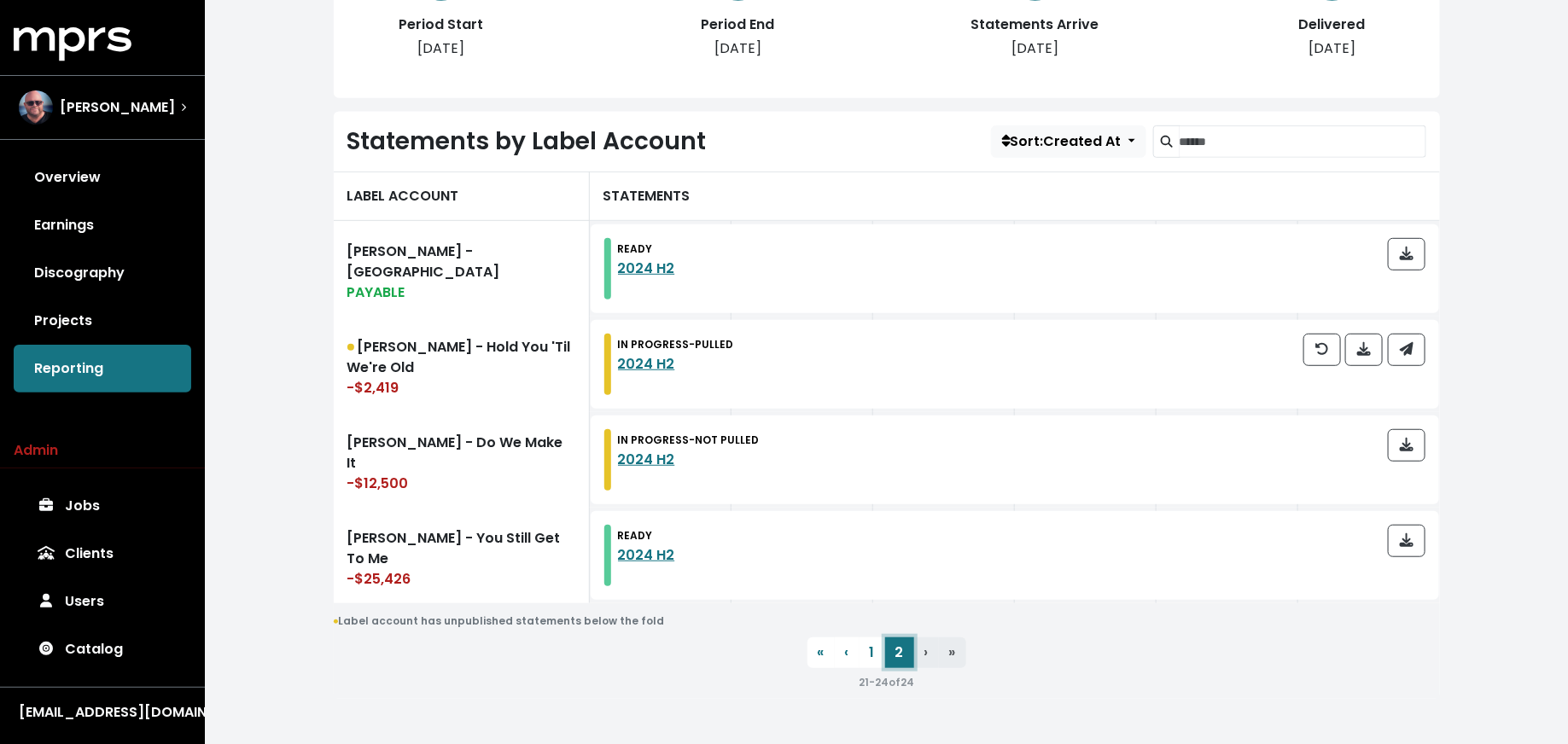
scroll to position [416, 0]
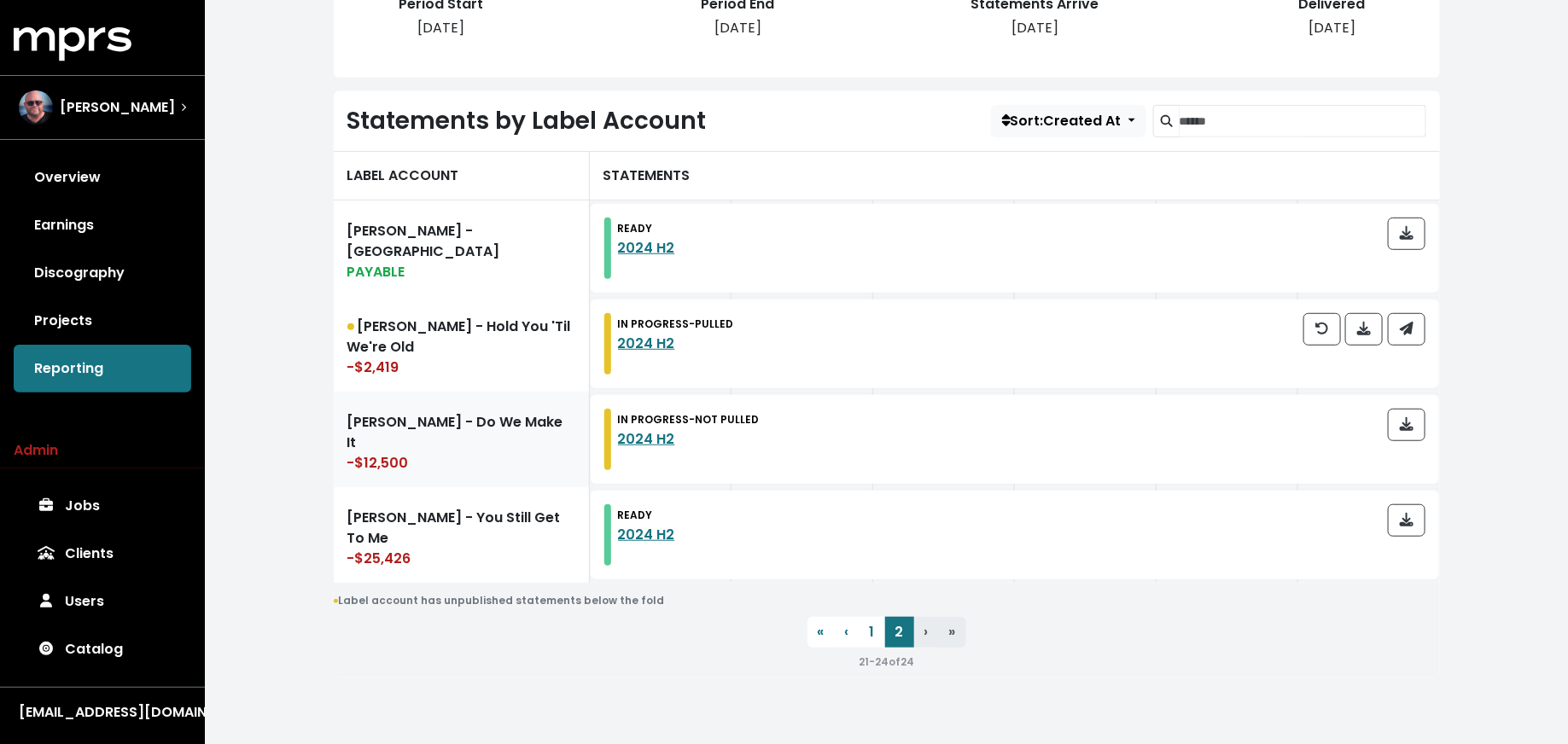
click at [451, 464] on link "Adam Lambert - Do We Make It -$12,500" at bounding box center [461, 438] width 256 height 96
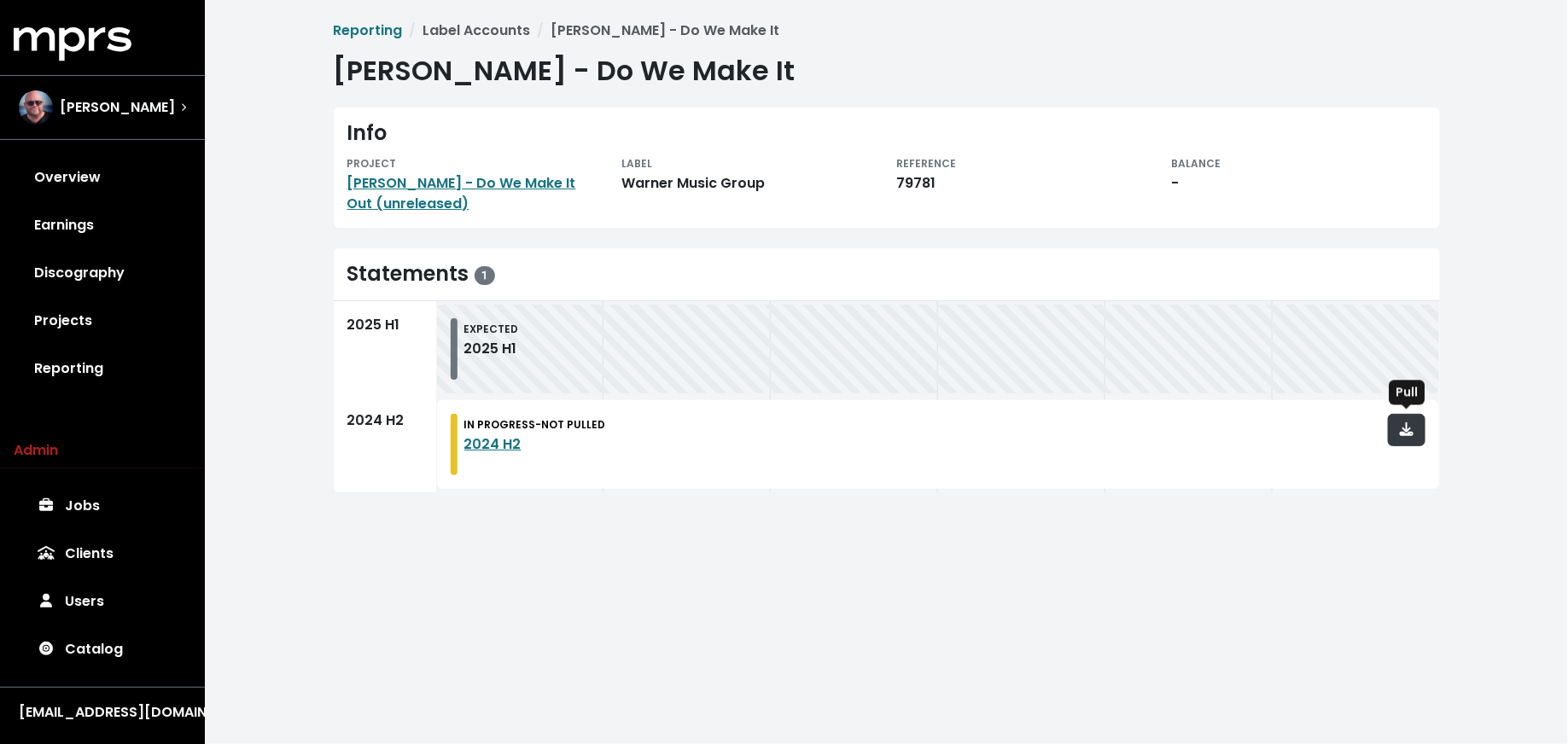
click at [1406, 437] on span "button" at bounding box center [1406, 429] width 14 height 20
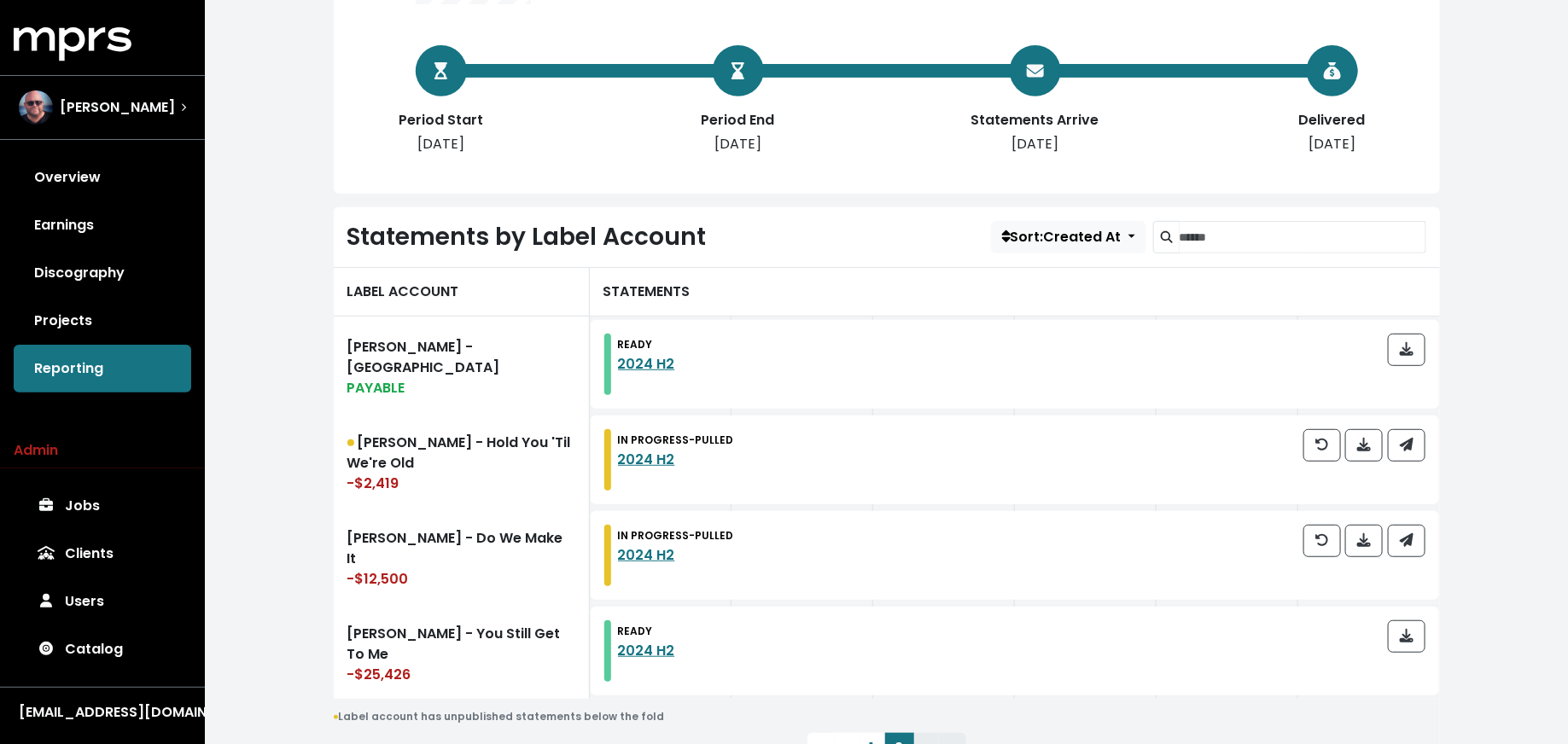
scroll to position [331, 0]
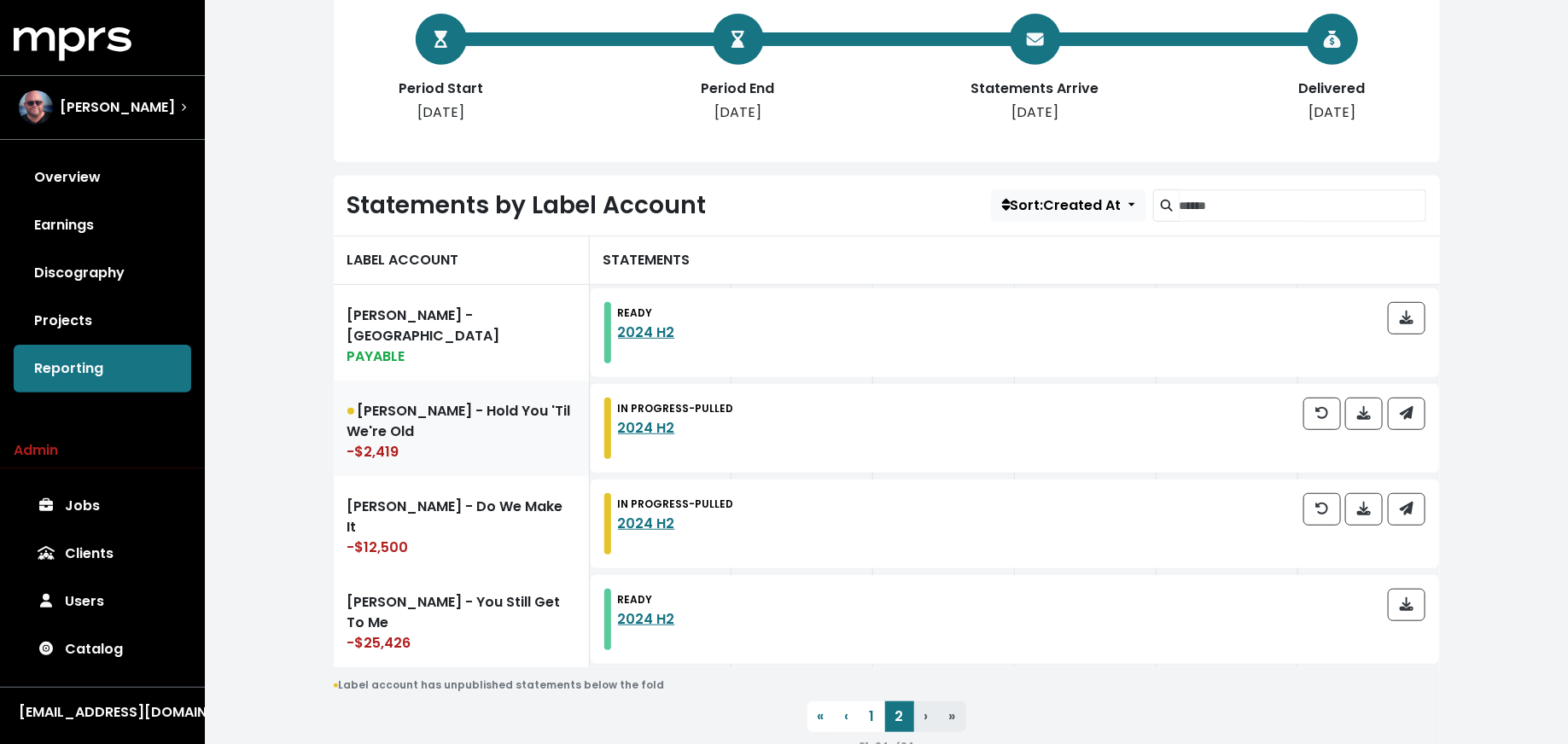
click at [525, 428] on link "[PERSON_NAME] - Hold You 'Til We're Old -$2,419" at bounding box center [461, 427] width 256 height 96
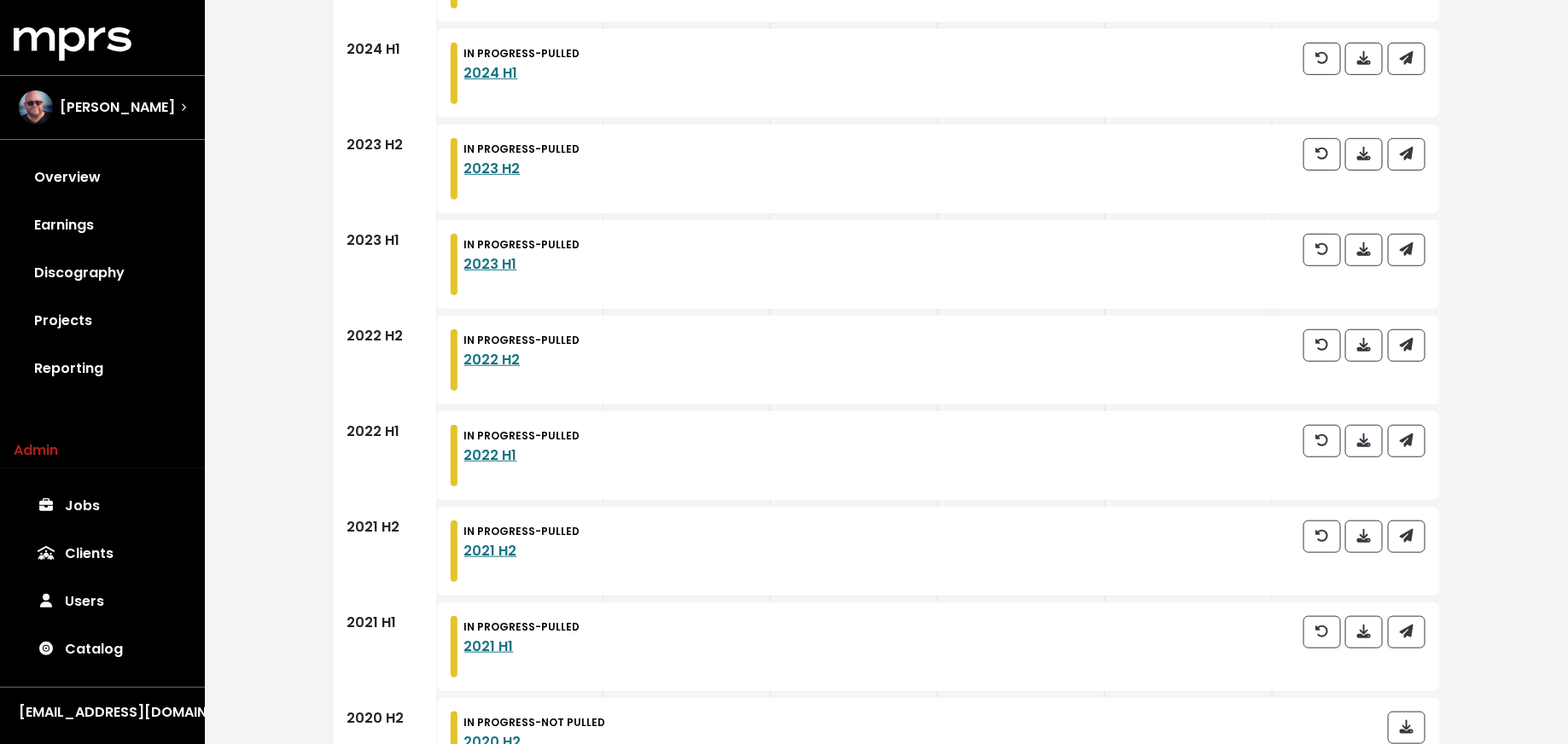
scroll to position [518, 0]
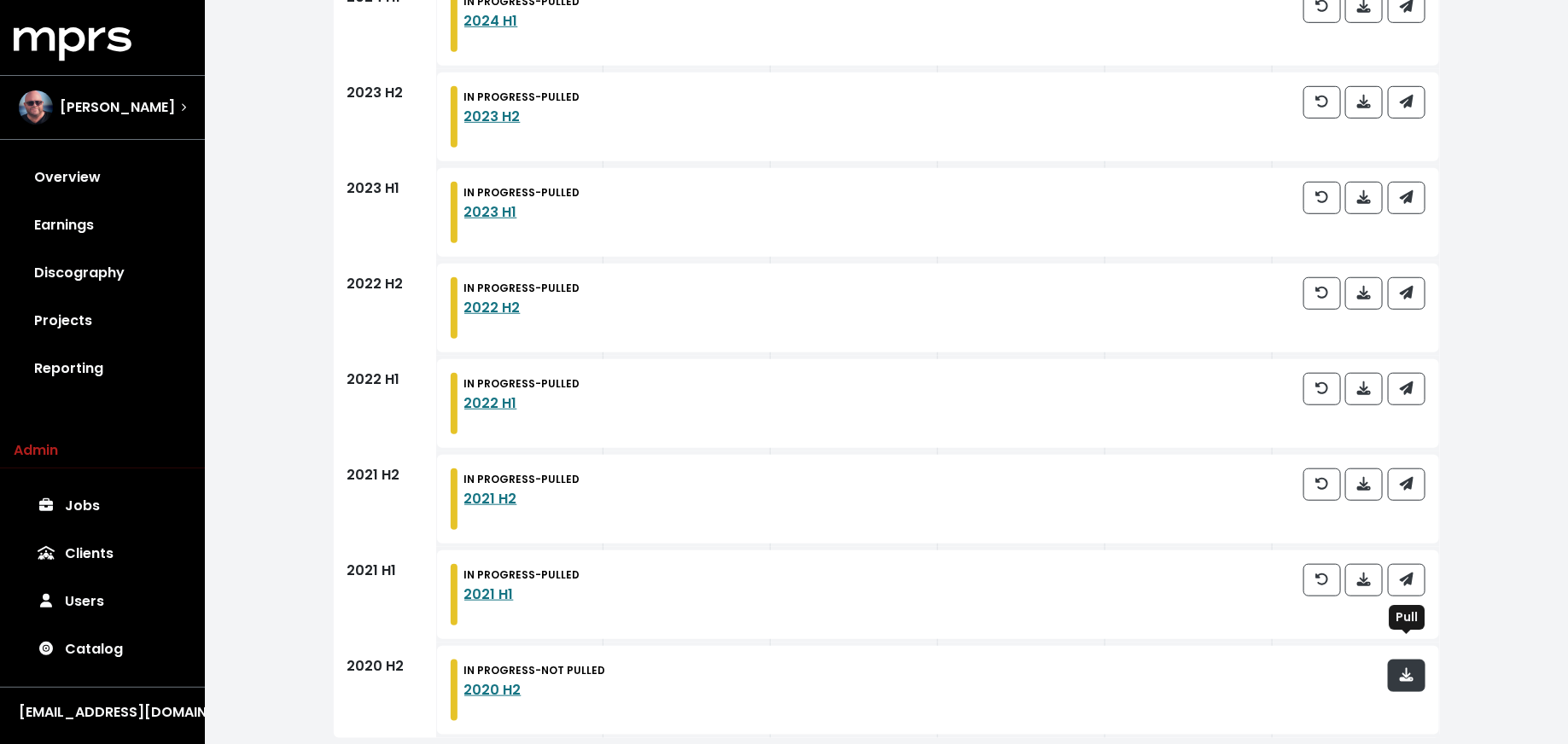
click at [1415, 666] on button "button" at bounding box center [1406, 676] width 37 height 33
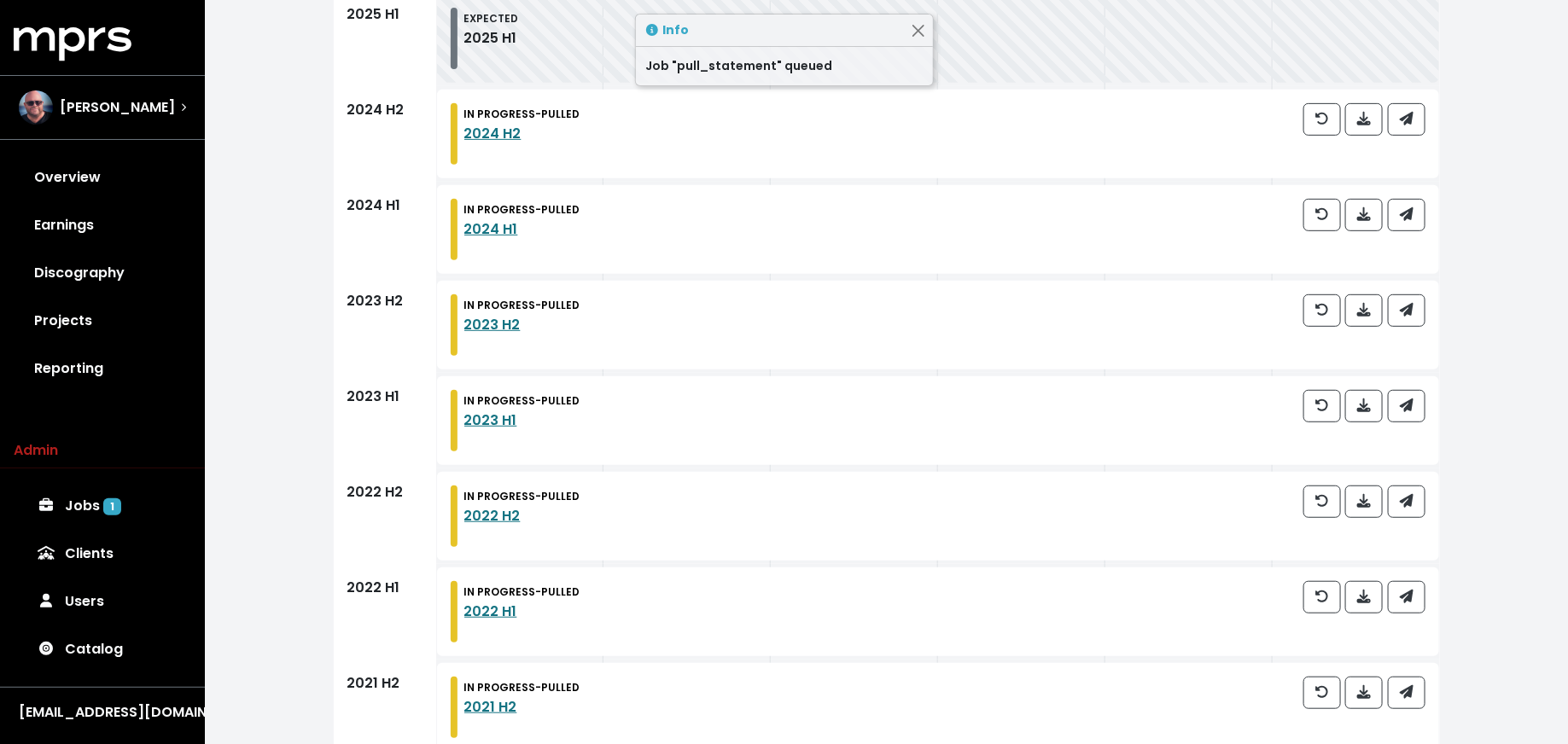
scroll to position [0, 0]
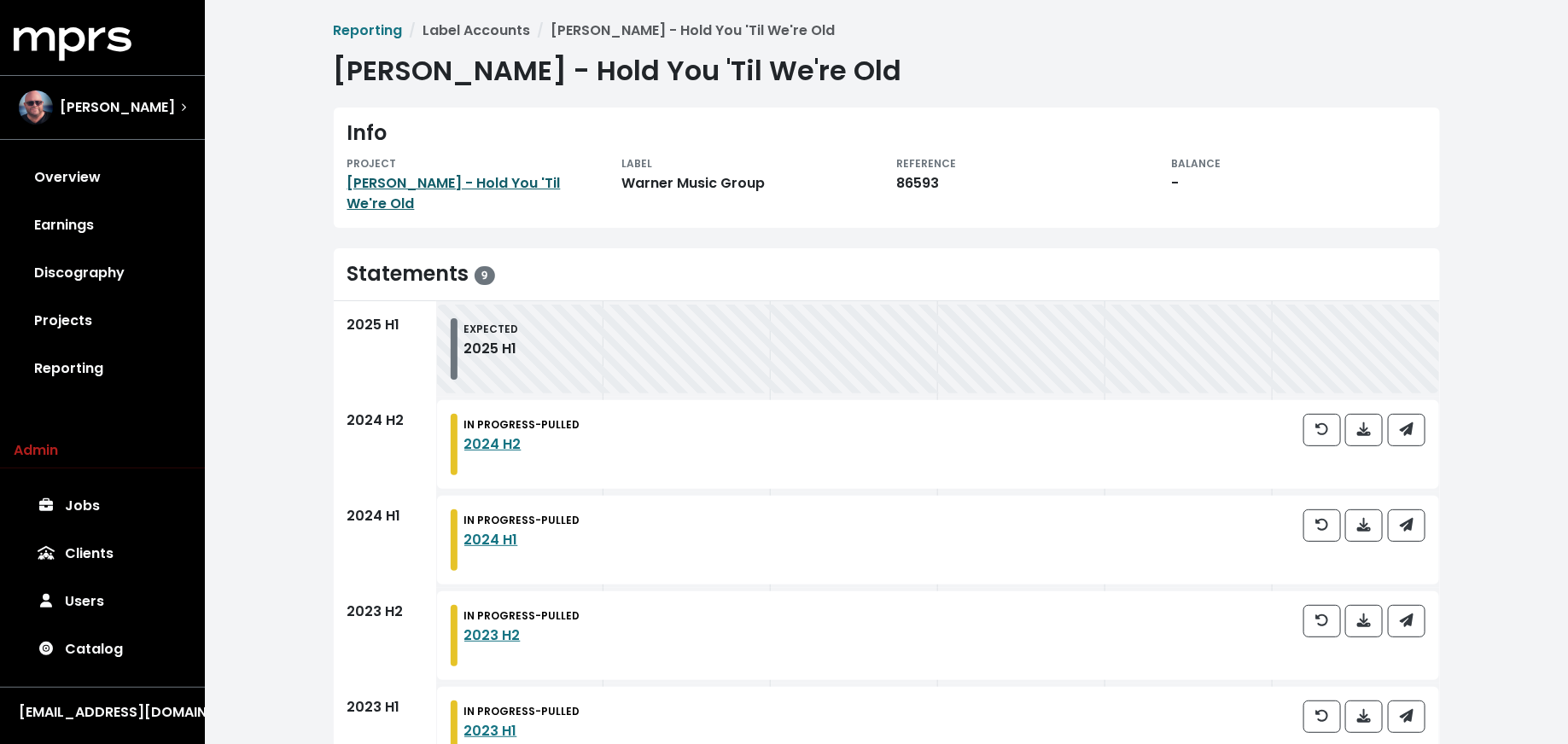
click at [512, 186] on link "[PERSON_NAME] - Hold You 'Til We're Old" at bounding box center [454, 193] width 213 height 40
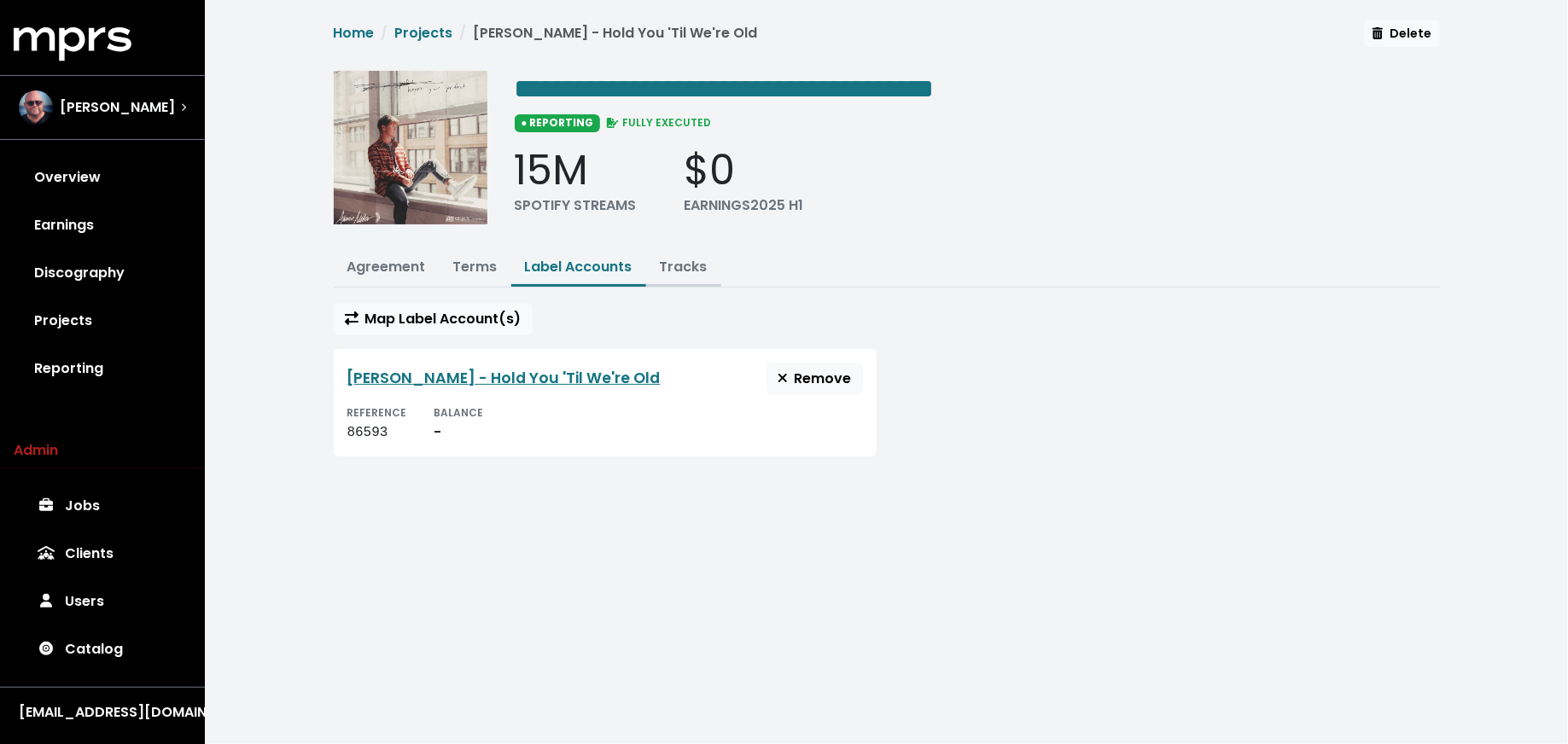
click at [684, 267] on link "Tracks" at bounding box center [683, 266] width 48 height 20
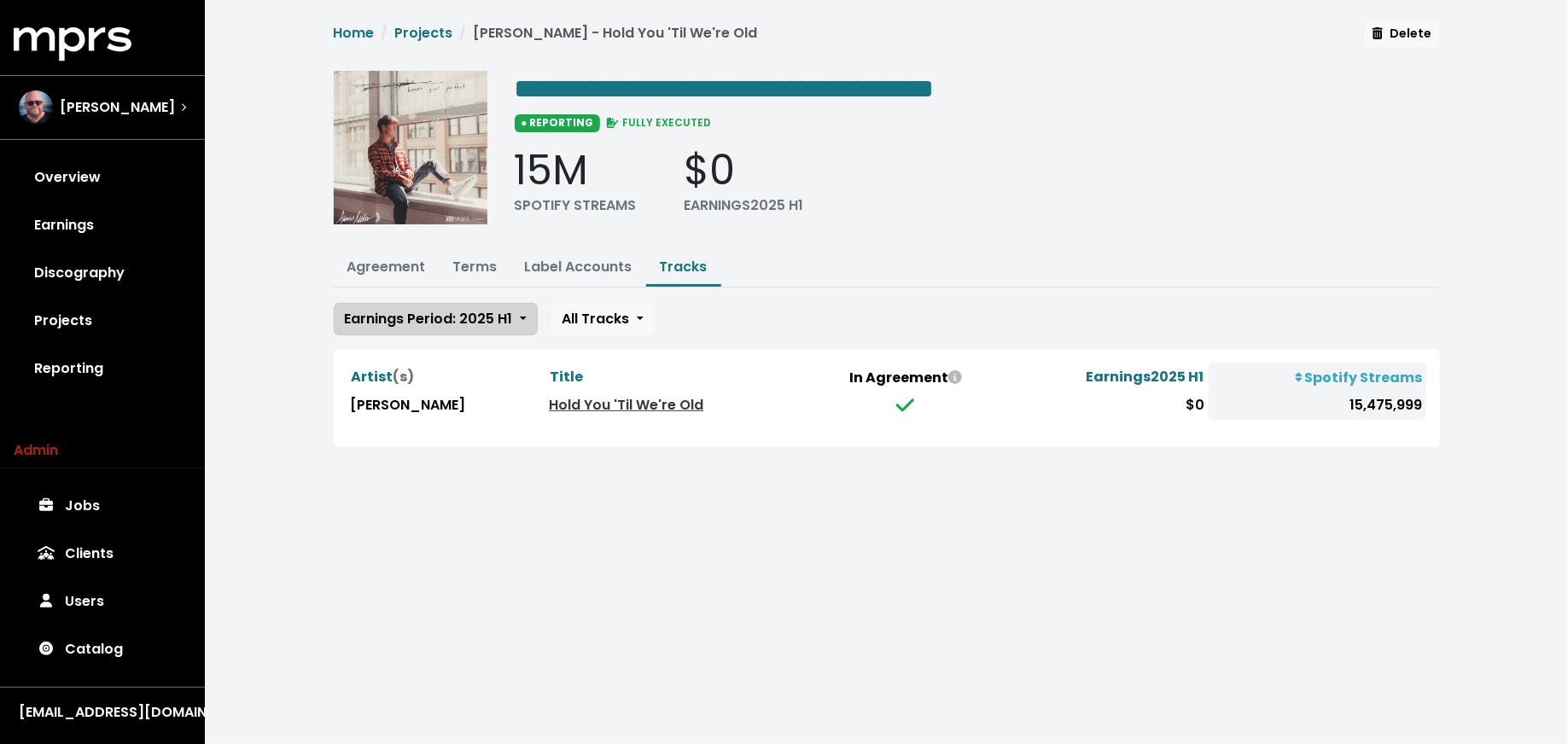
click at [440, 323] on span "Earnings Period: 2025 H1" at bounding box center [429, 318] width 168 height 20
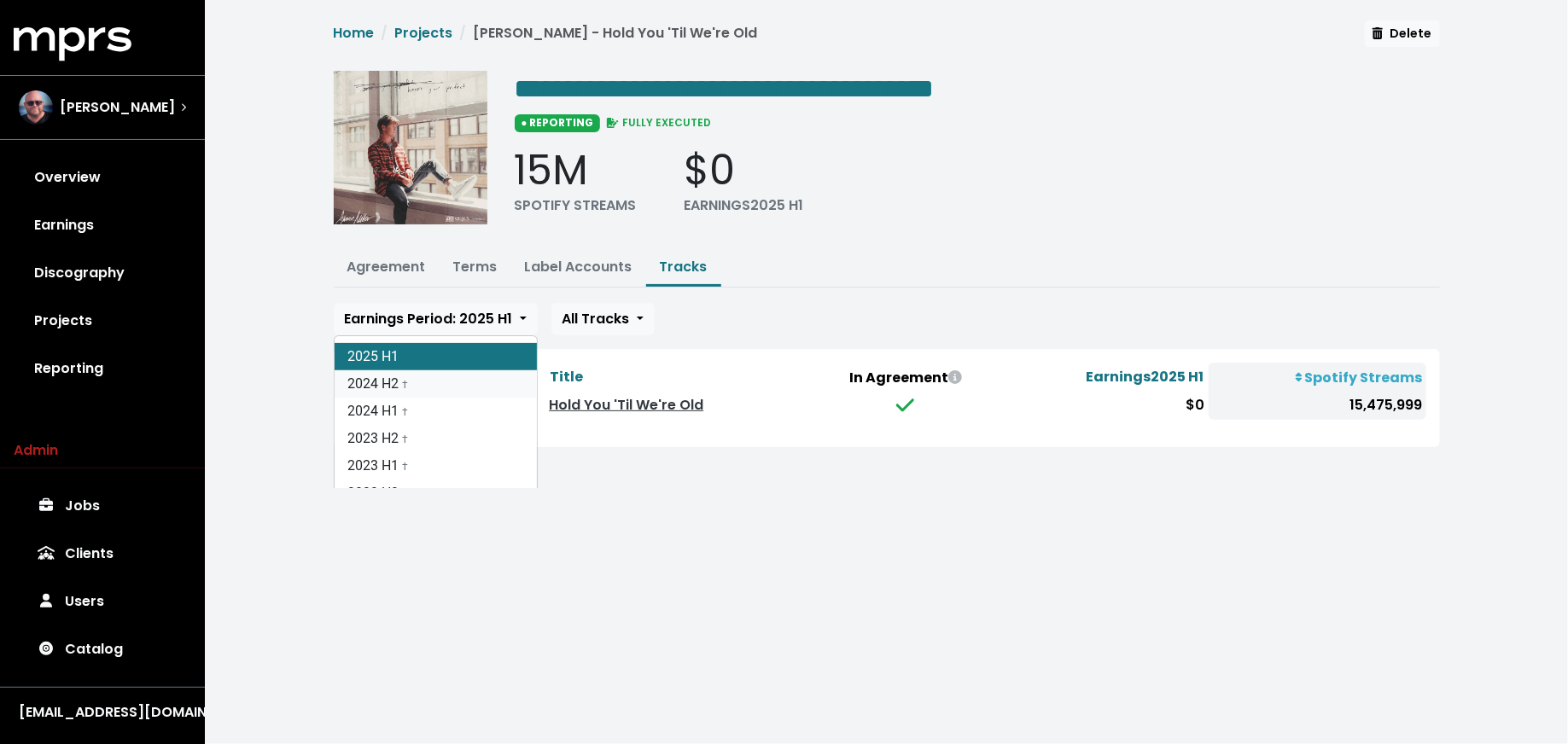
click at [421, 381] on link "2024 H2 †" at bounding box center [436, 384] width 202 height 27
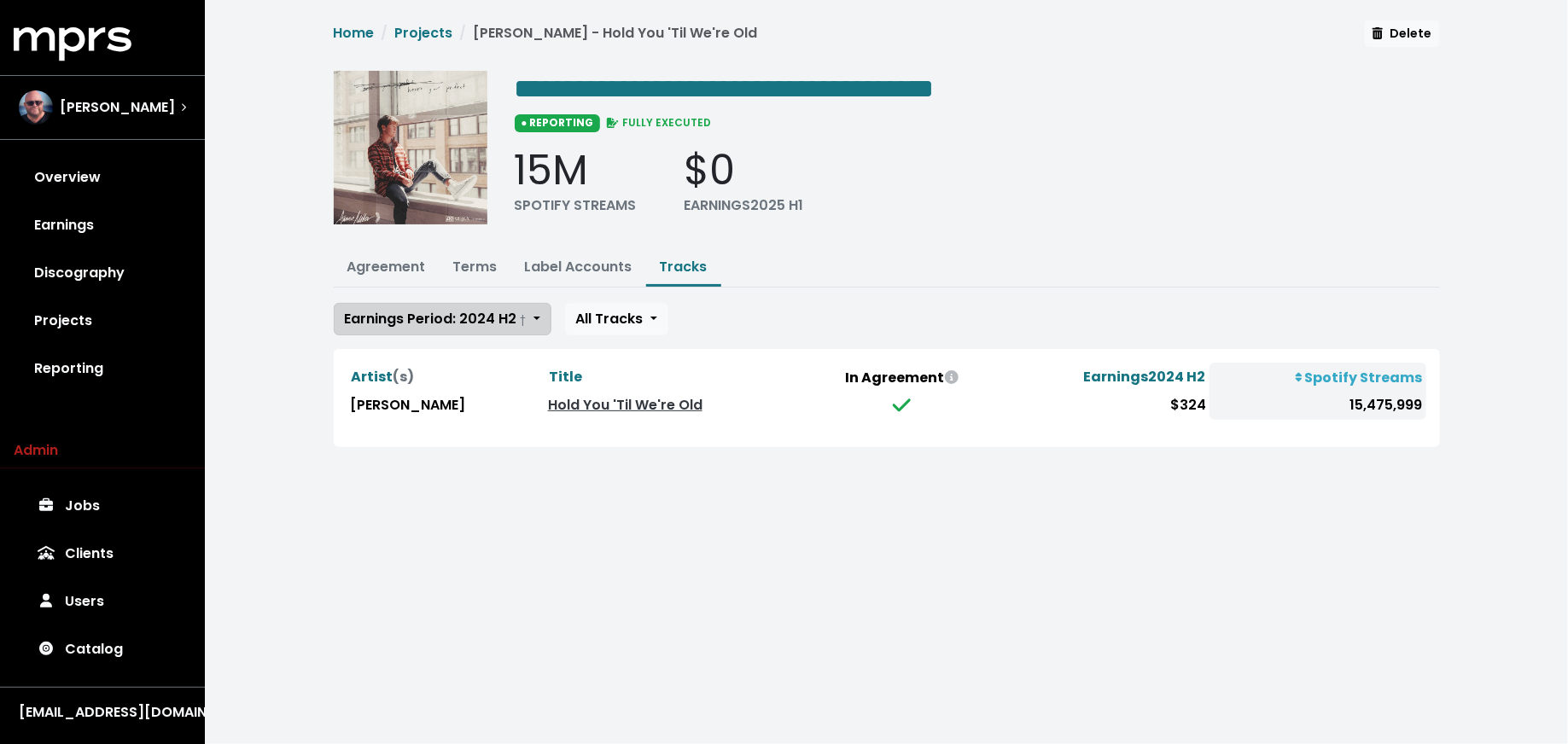
click at [436, 317] on span "Earnings Period: 2024 H2 †" at bounding box center [436, 318] width 182 height 20
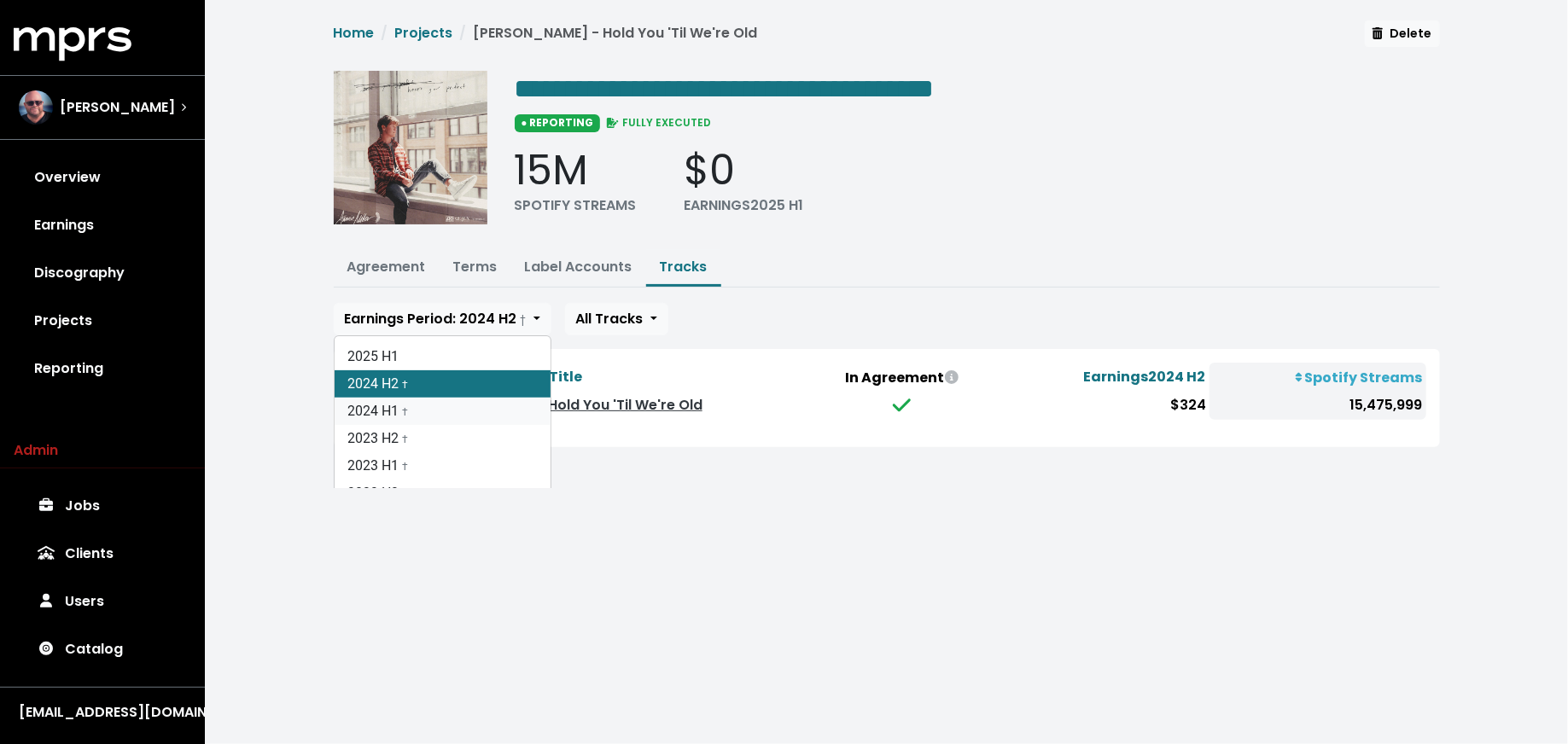
click at [432, 405] on link "2024 H1 †" at bounding box center [442, 411] width 216 height 27
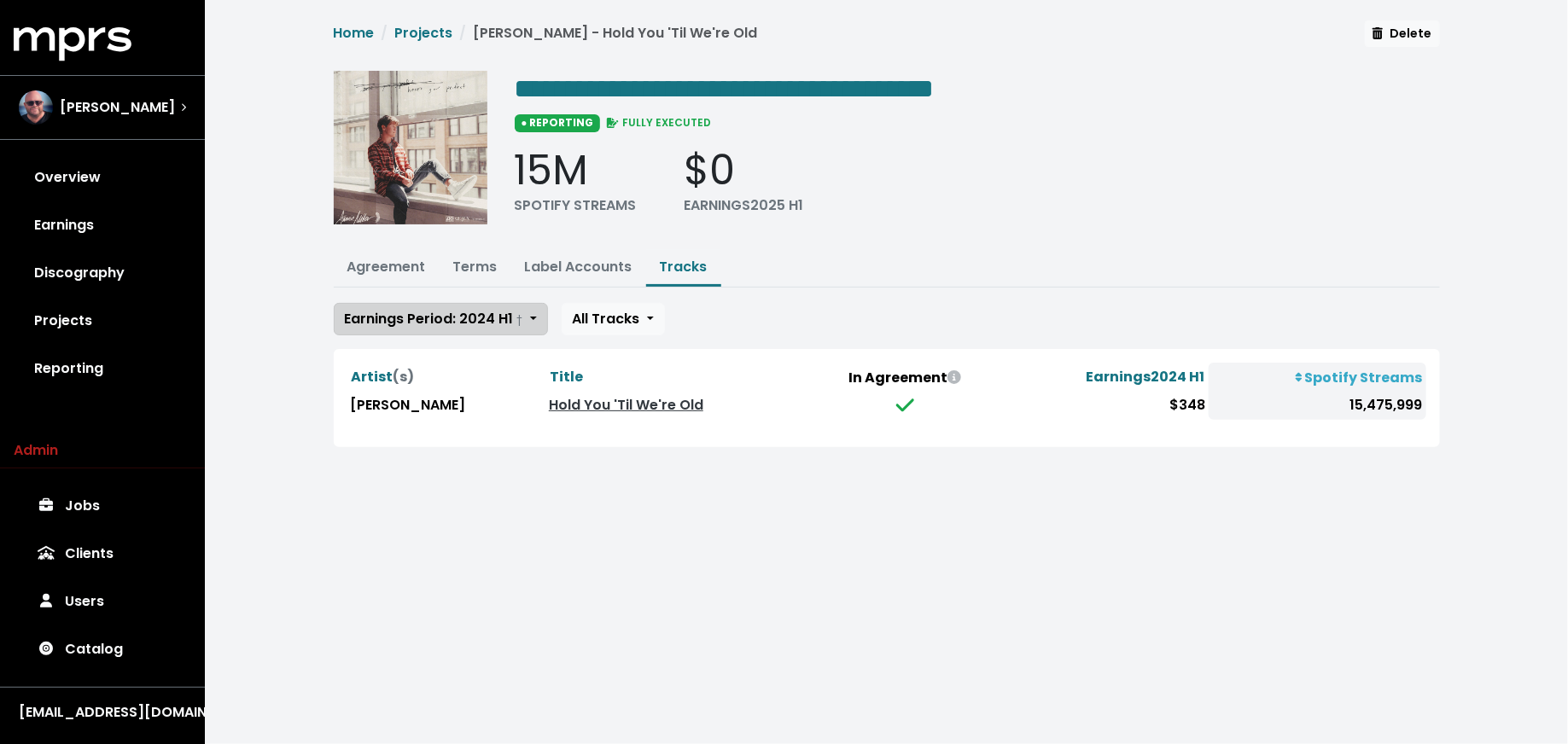
click at [440, 318] on span "Earnings Period: 2024 H1 †" at bounding box center [434, 318] width 178 height 20
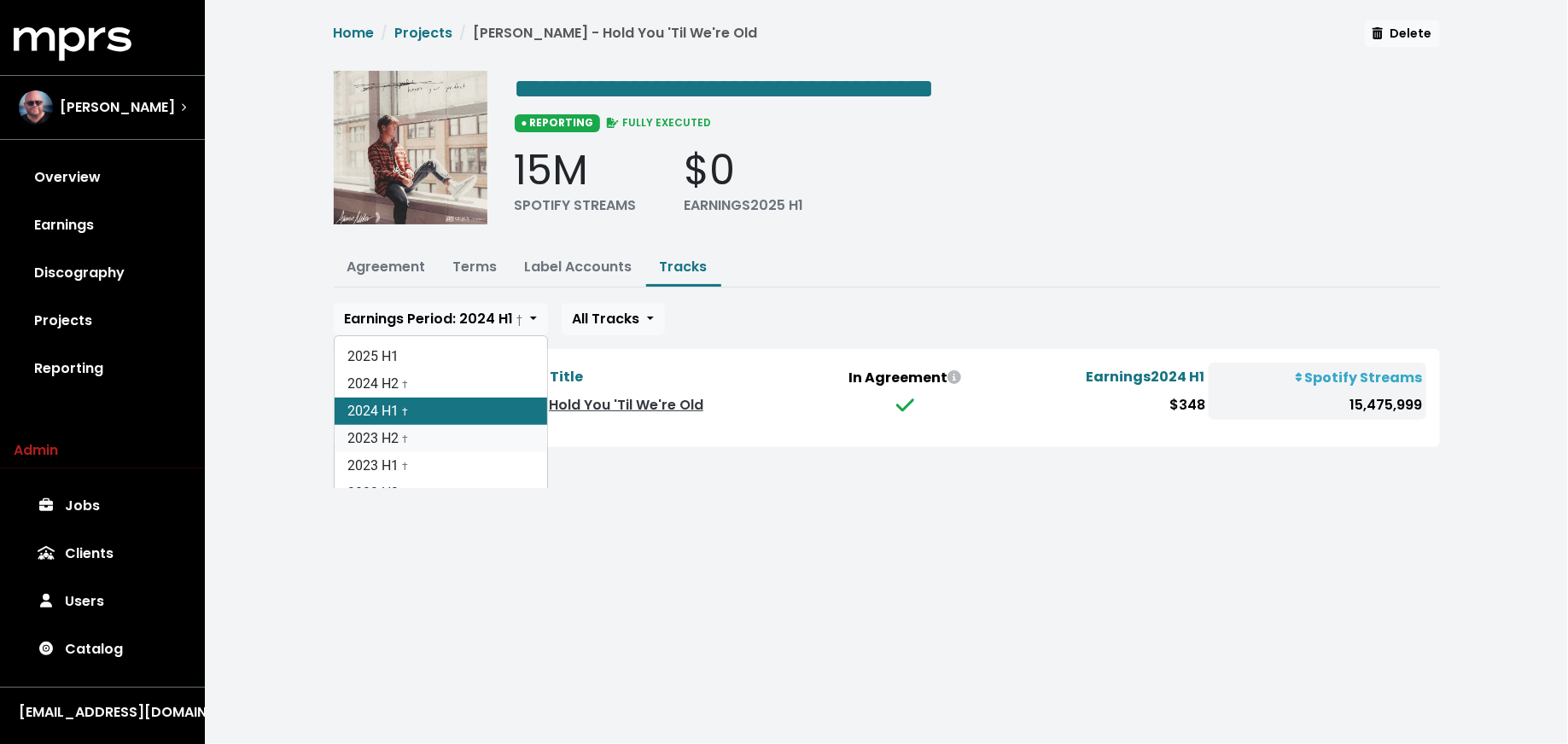
click at [419, 428] on link "2023 H2 †" at bounding box center [441, 438] width 213 height 27
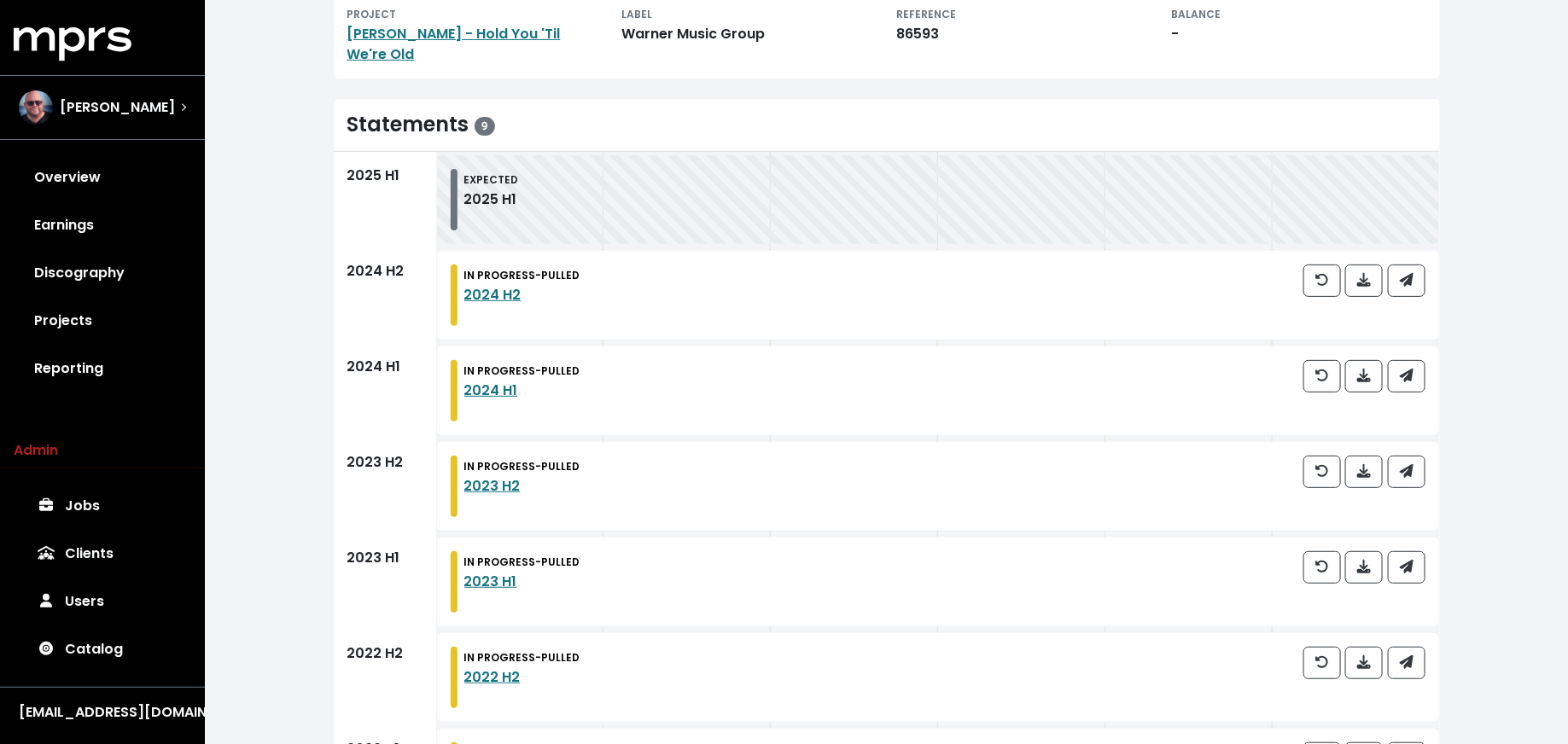
scroll to position [284, 0]
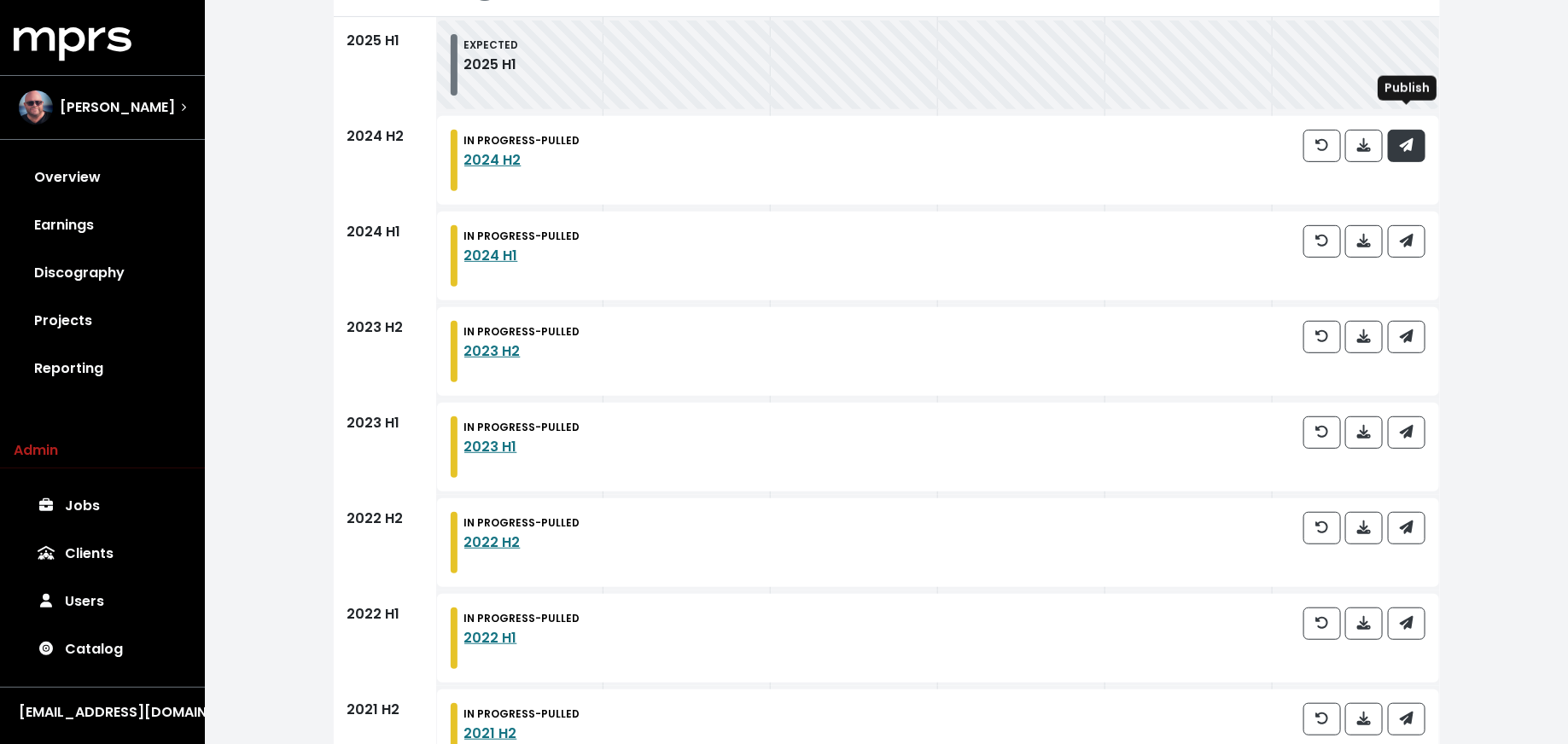
click at [1417, 130] on button "button" at bounding box center [1406, 146] width 37 height 33
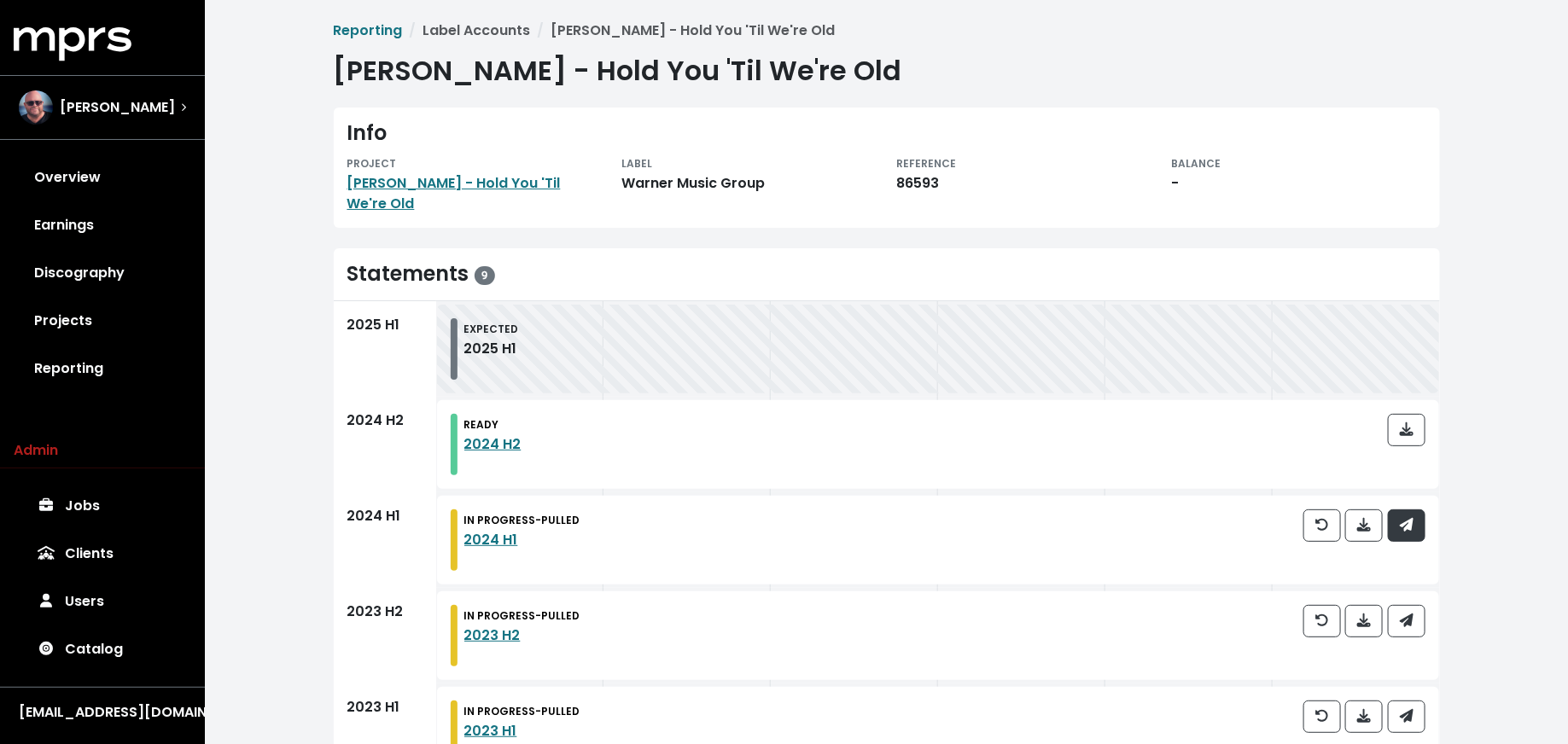
click at [1416, 518] on button "button" at bounding box center [1406, 526] width 37 height 33
click at [1411, 613] on icon "button" at bounding box center [1405, 619] width 14 height 14
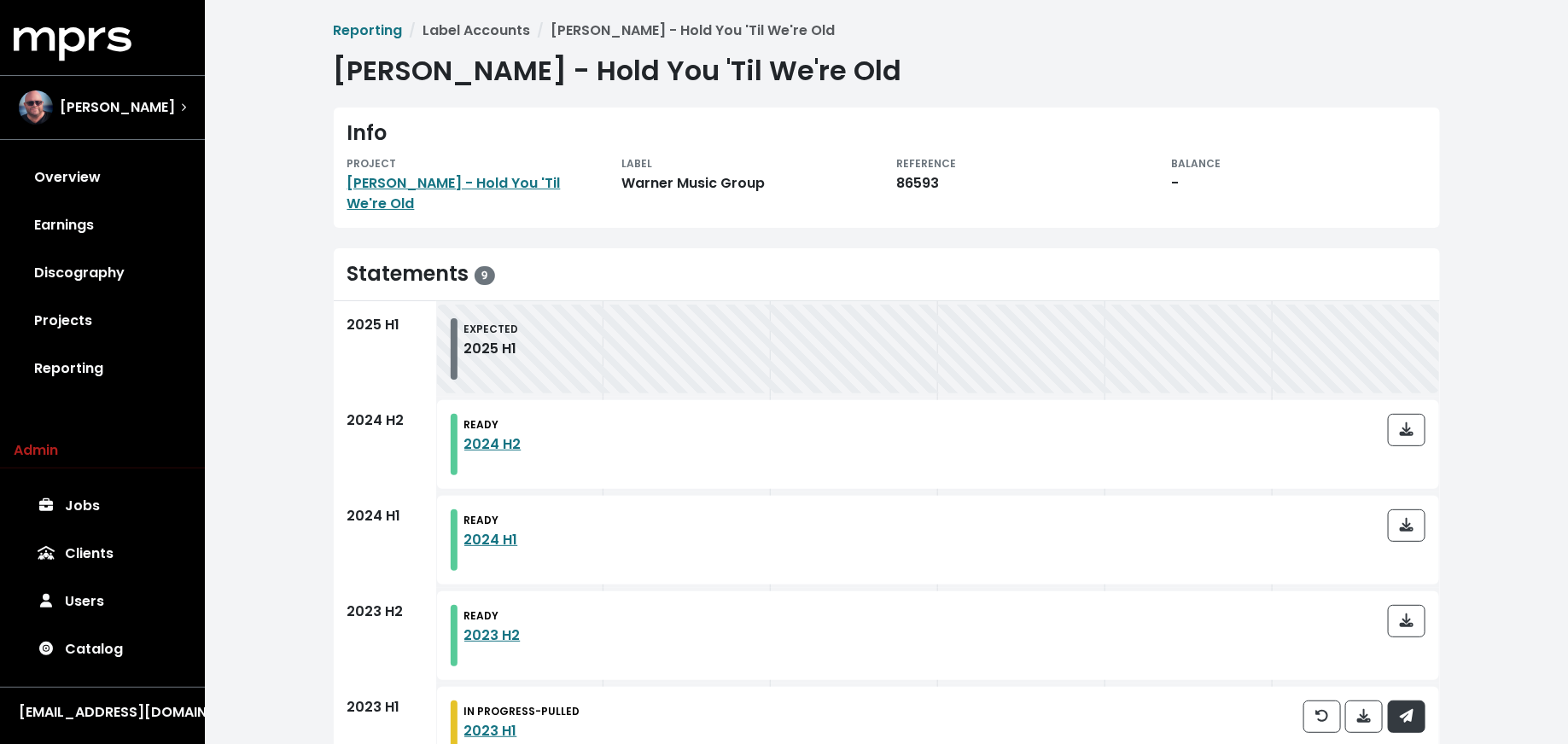
click at [1411, 709] on icon "button" at bounding box center [1405, 715] width 14 height 14
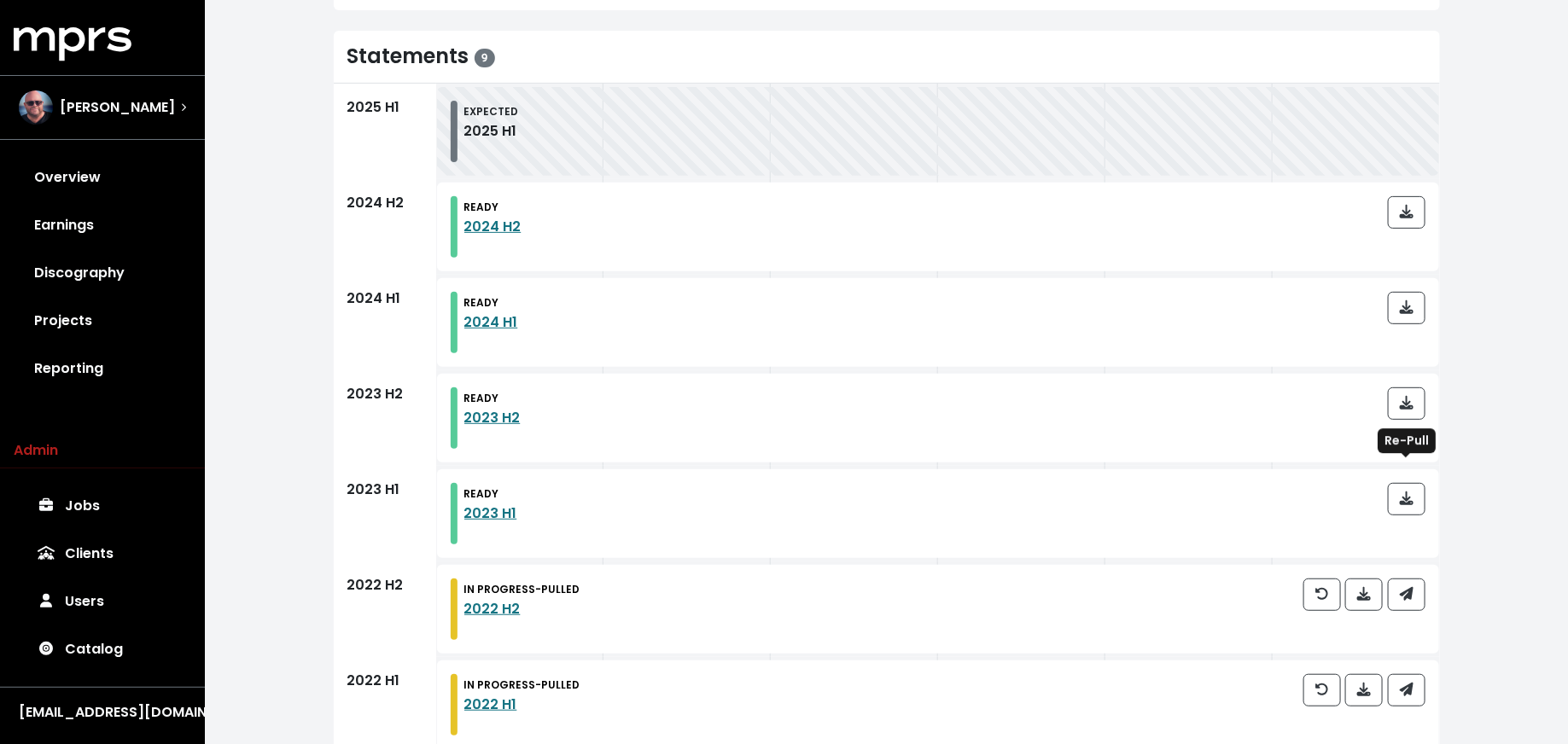
scroll to position [216, 0]
click at [1410, 588] on icon "button" at bounding box center [1405, 595] width 14 height 14
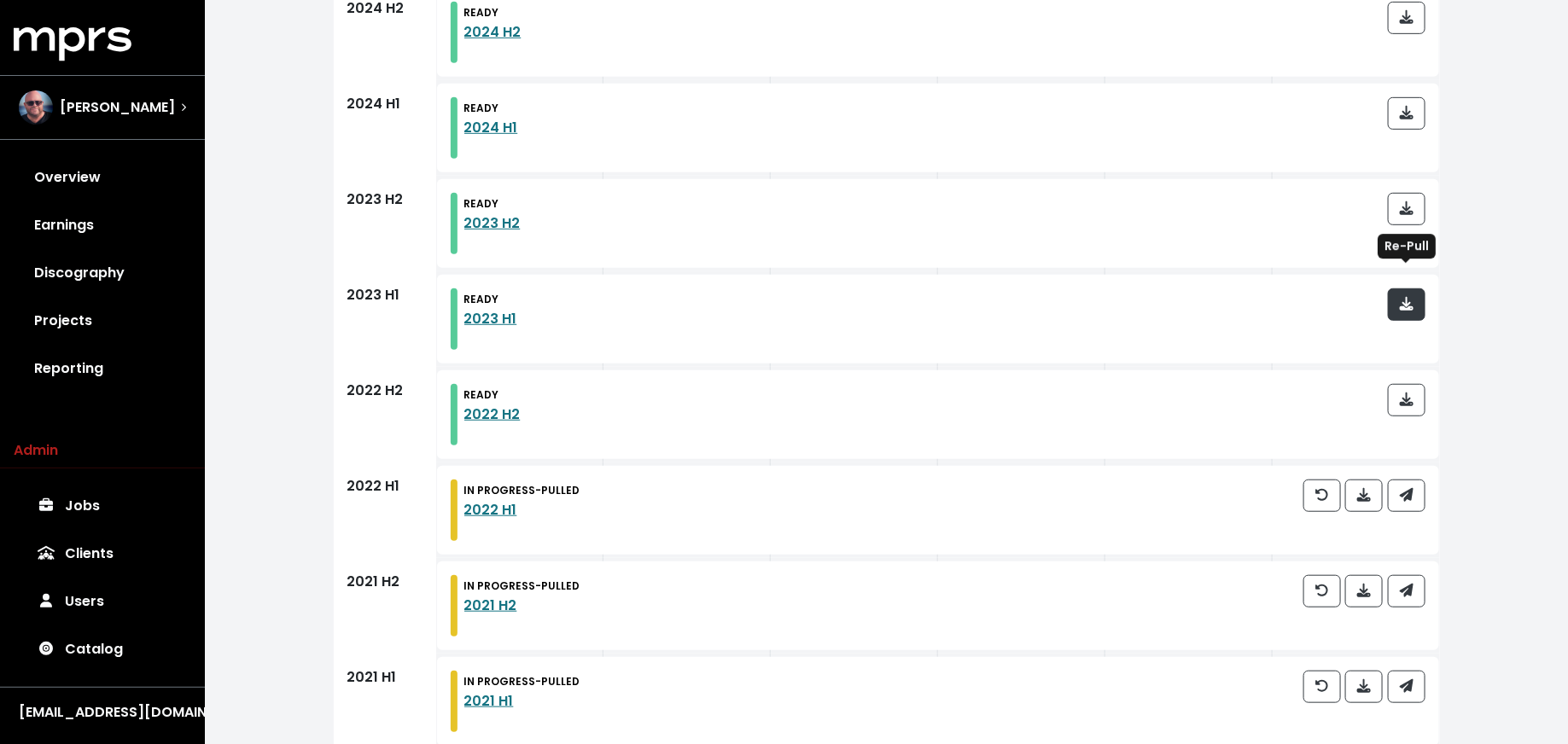
scroll to position [414, 0]
click at [1407, 487] on icon "button" at bounding box center [1405, 493] width 14 height 14
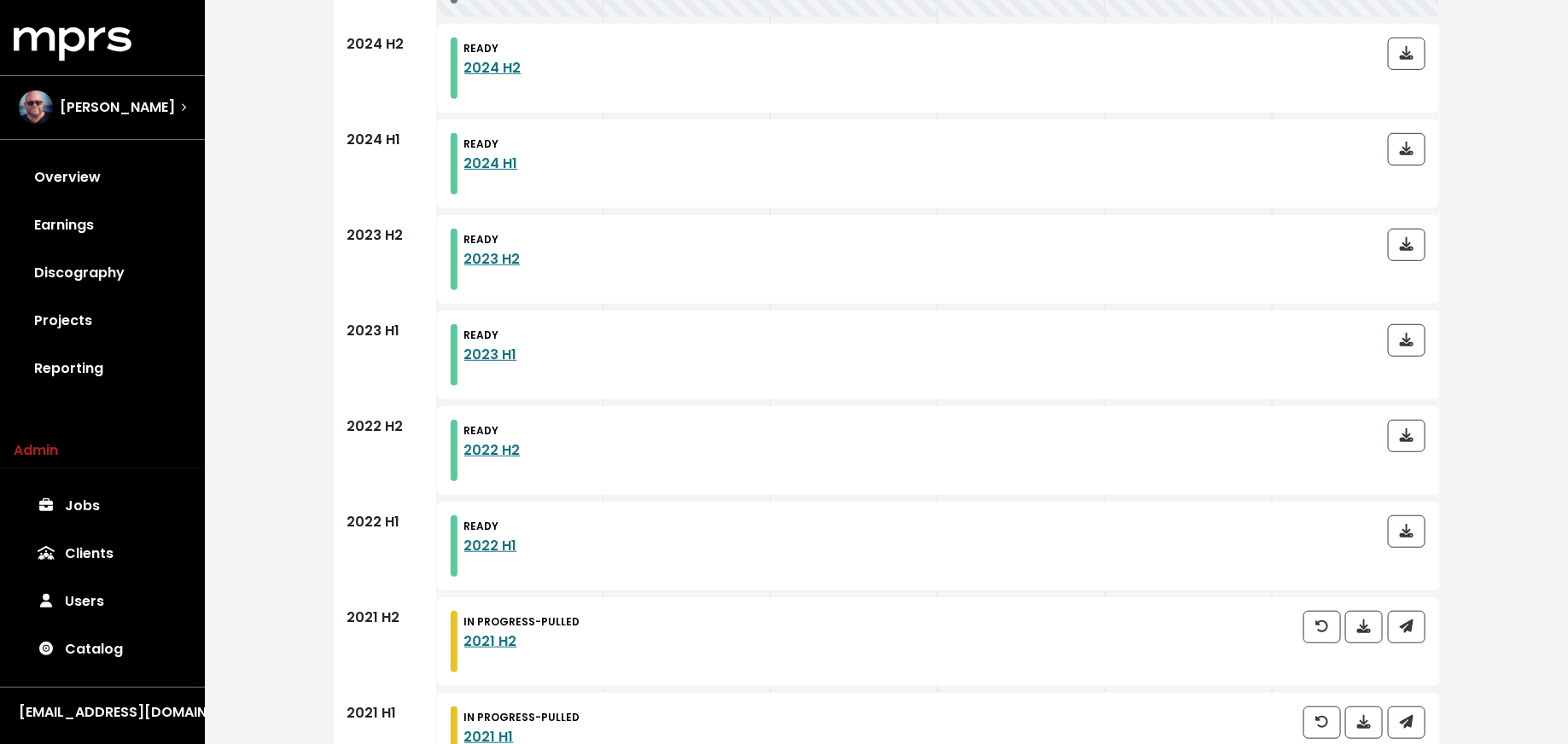
scroll to position [518, 0]
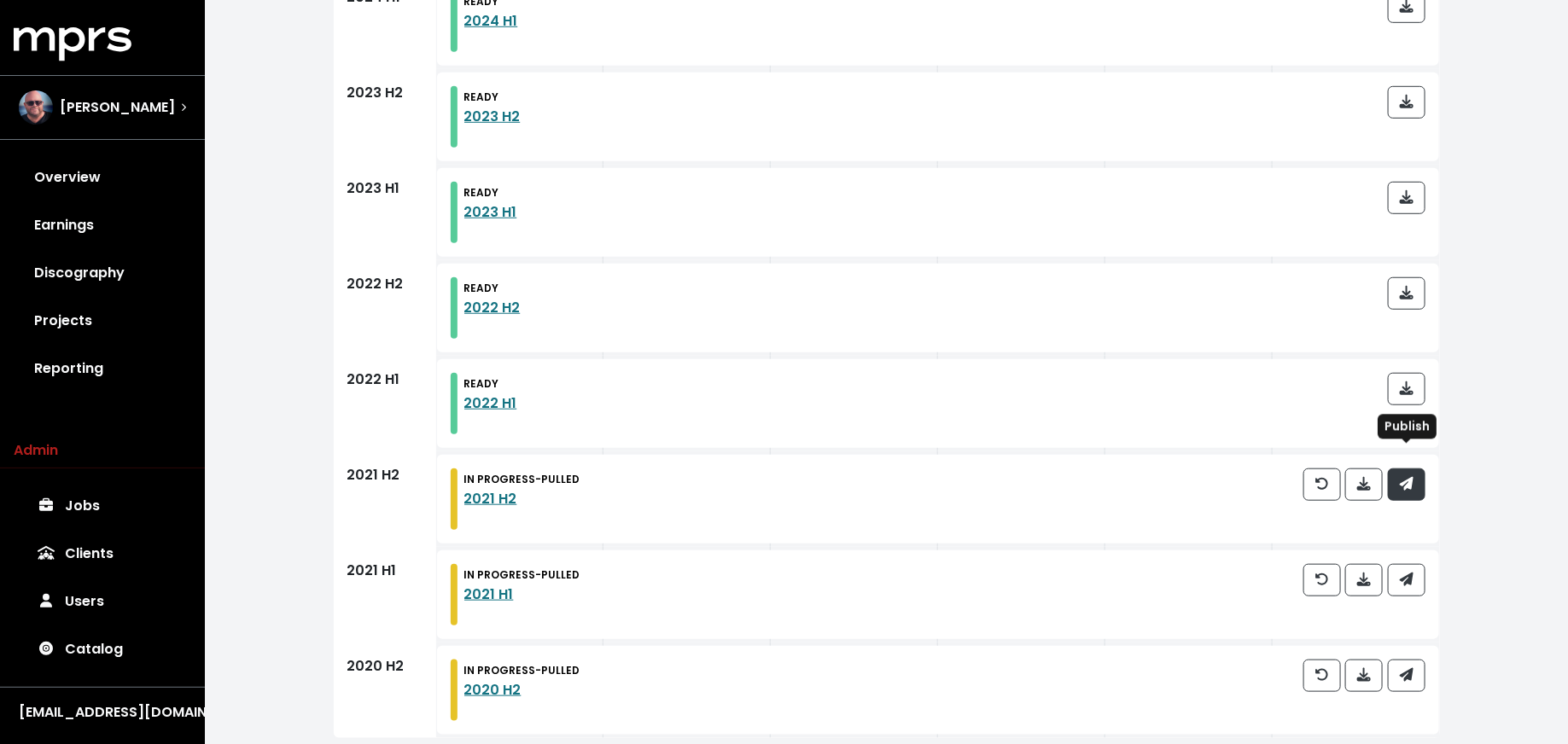
click at [1405, 474] on span "button" at bounding box center [1406, 484] width 14 height 20
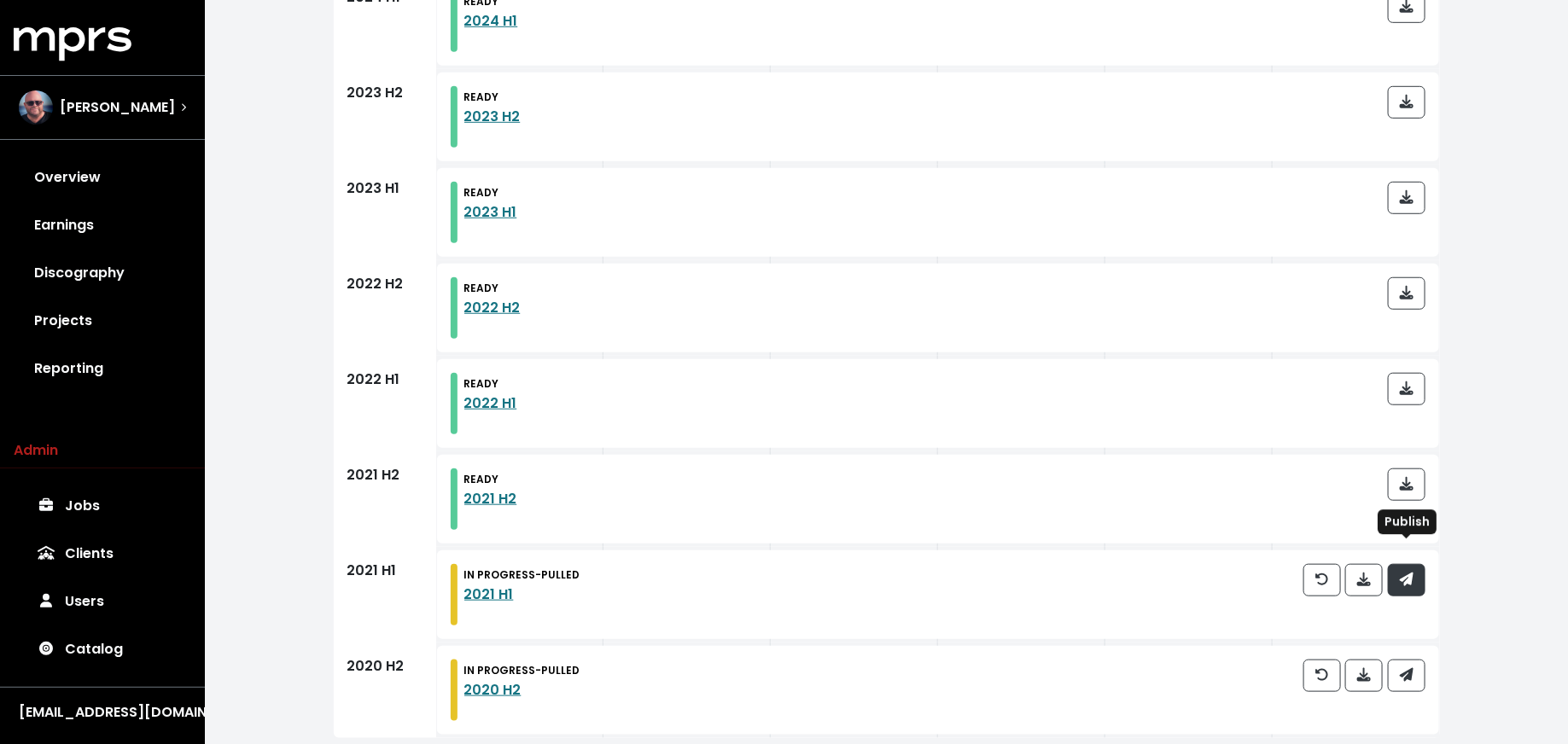
click at [1399, 569] on span "button" at bounding box center [1406, 579] width 15 height 21
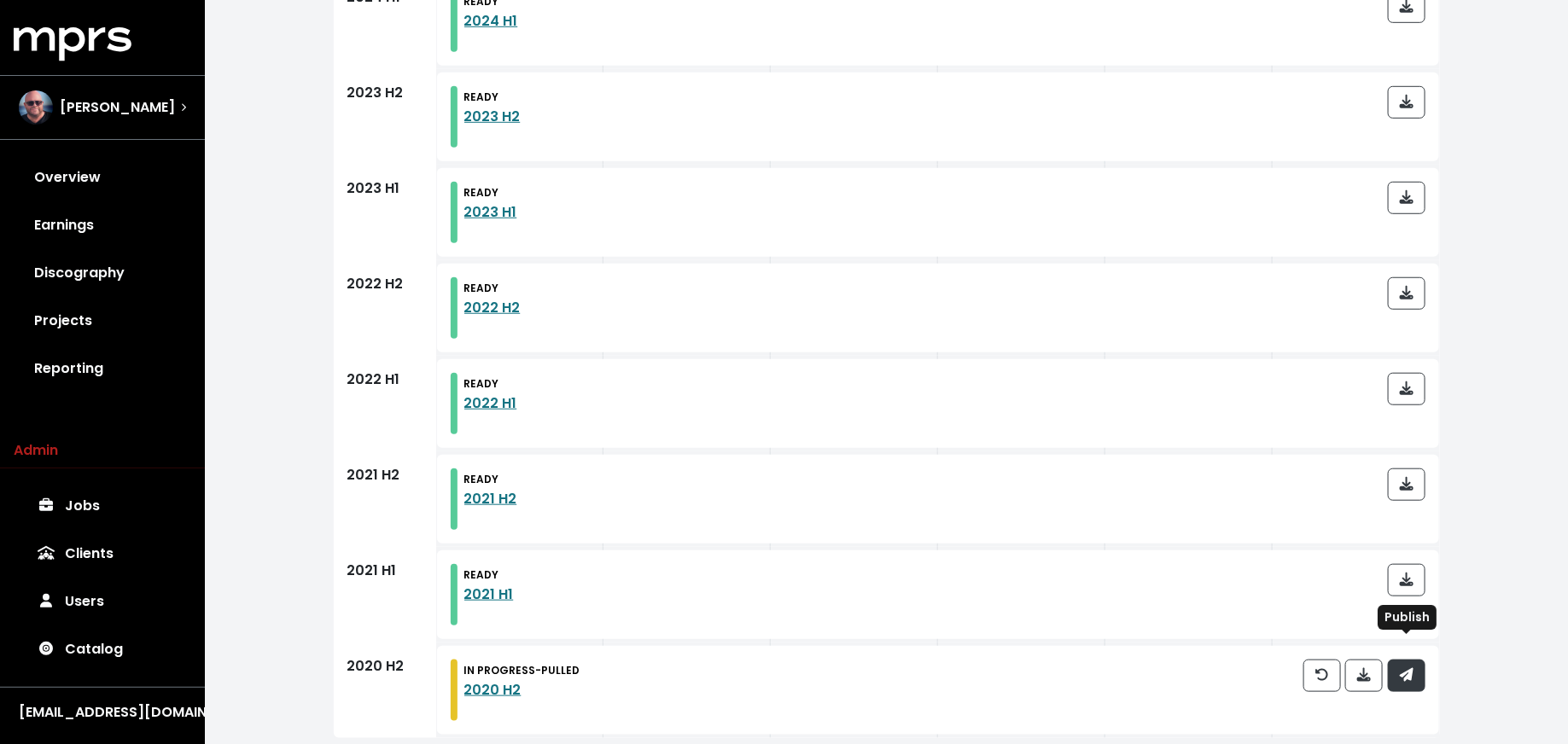
click at [1410, 668] on icon "button" at bounding box center [1405, 674] width 14 height 14
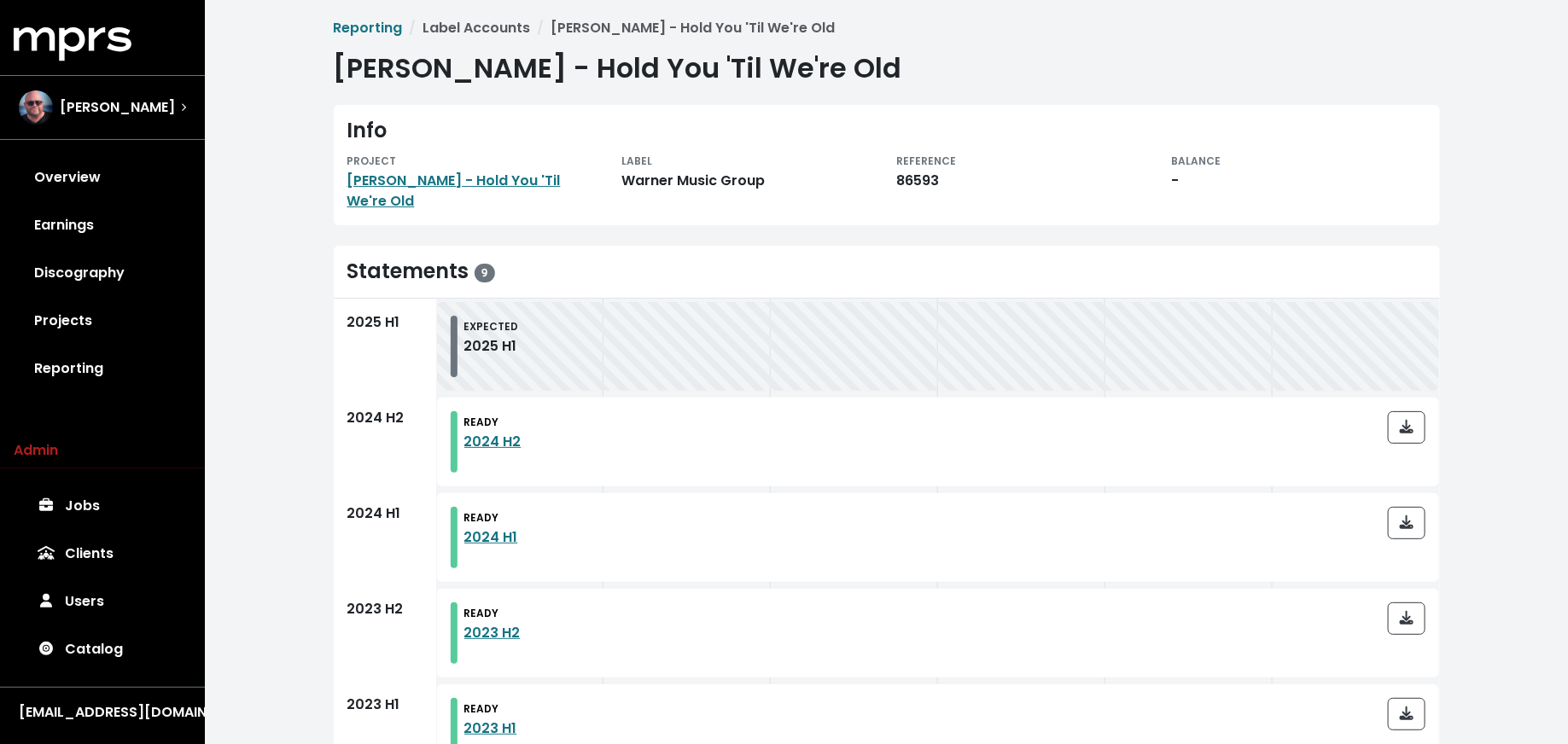
scroll to position [5, 0]
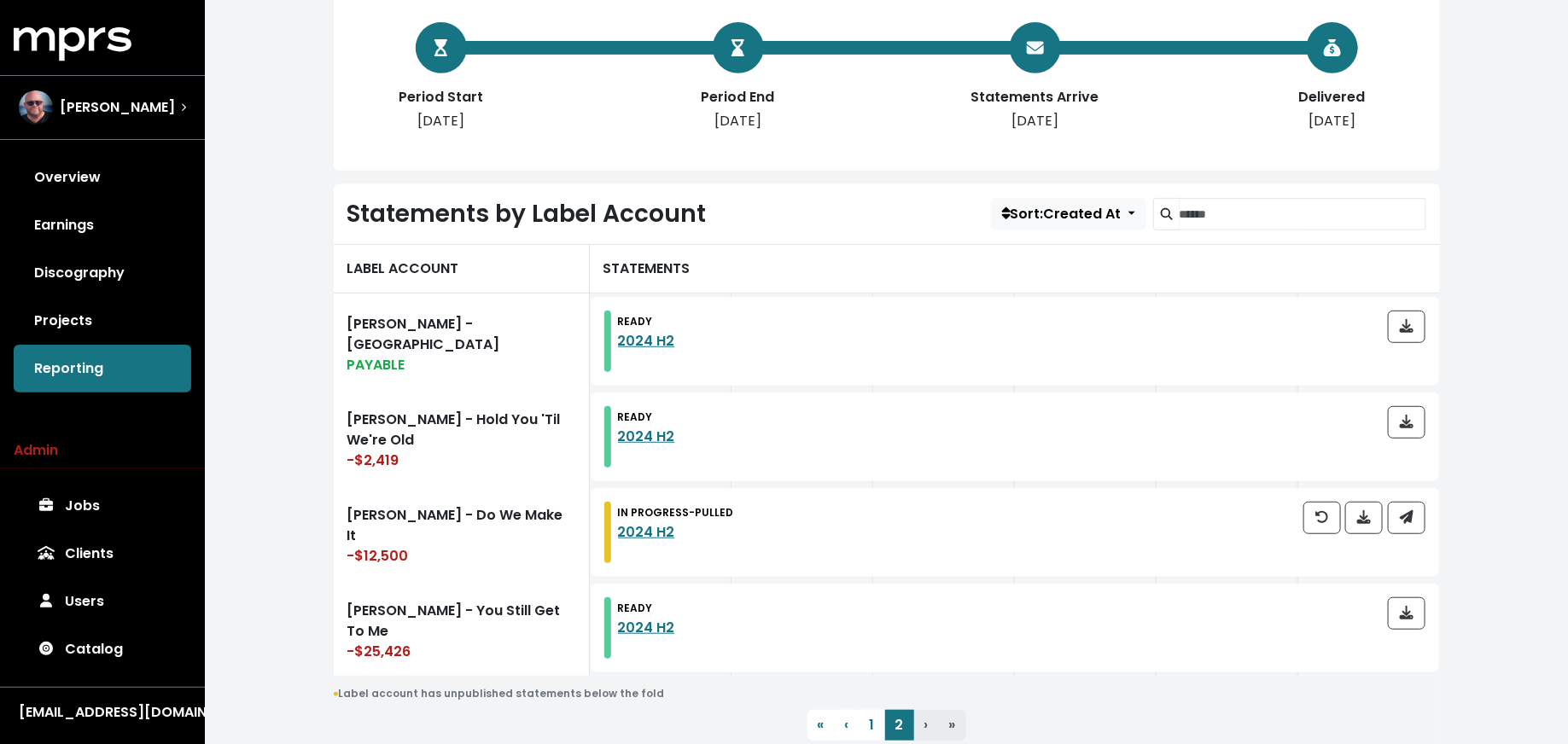
scroll to position [416, 0]
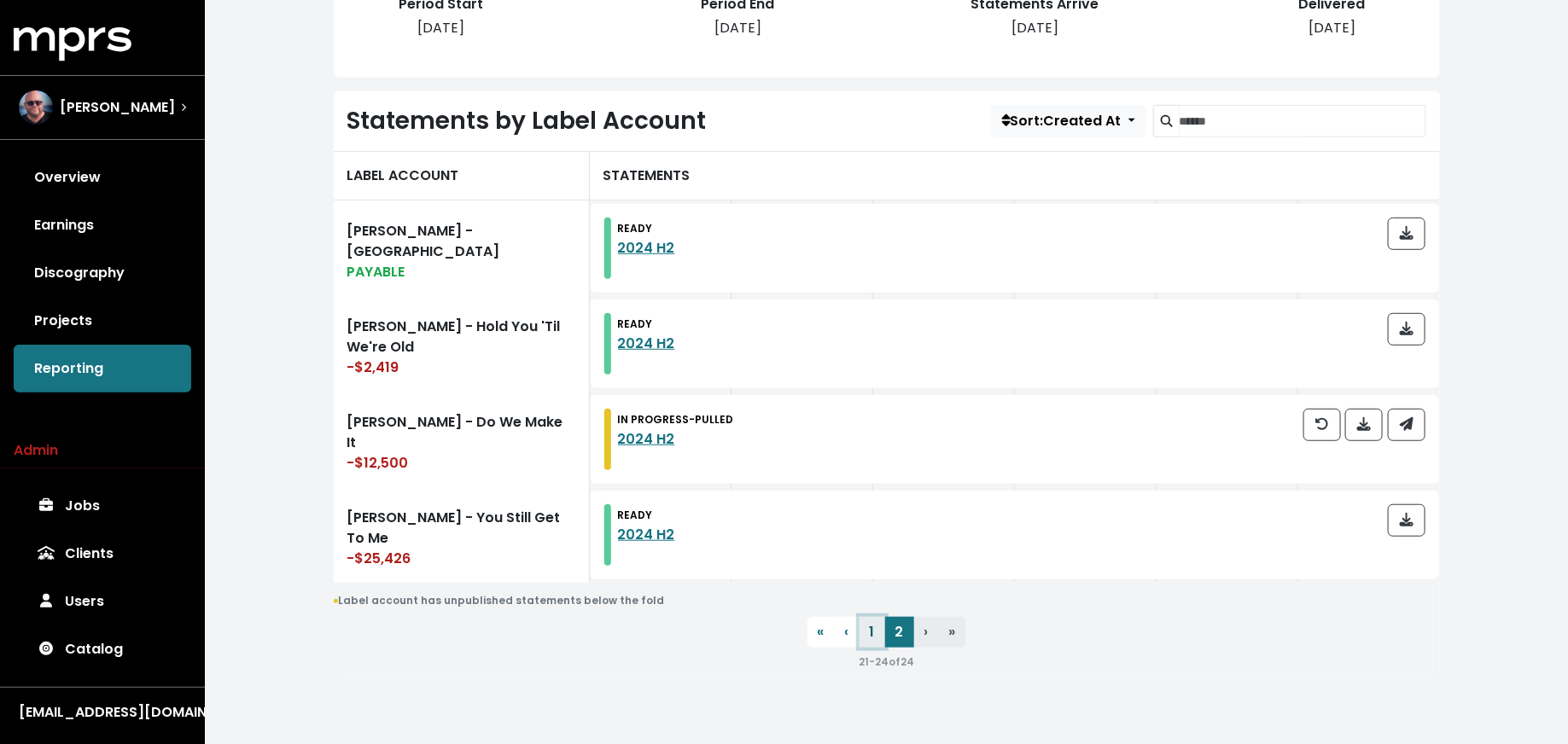
click at [874, 630] on link "1" at bounding box center [872, 632] width 25 height 31
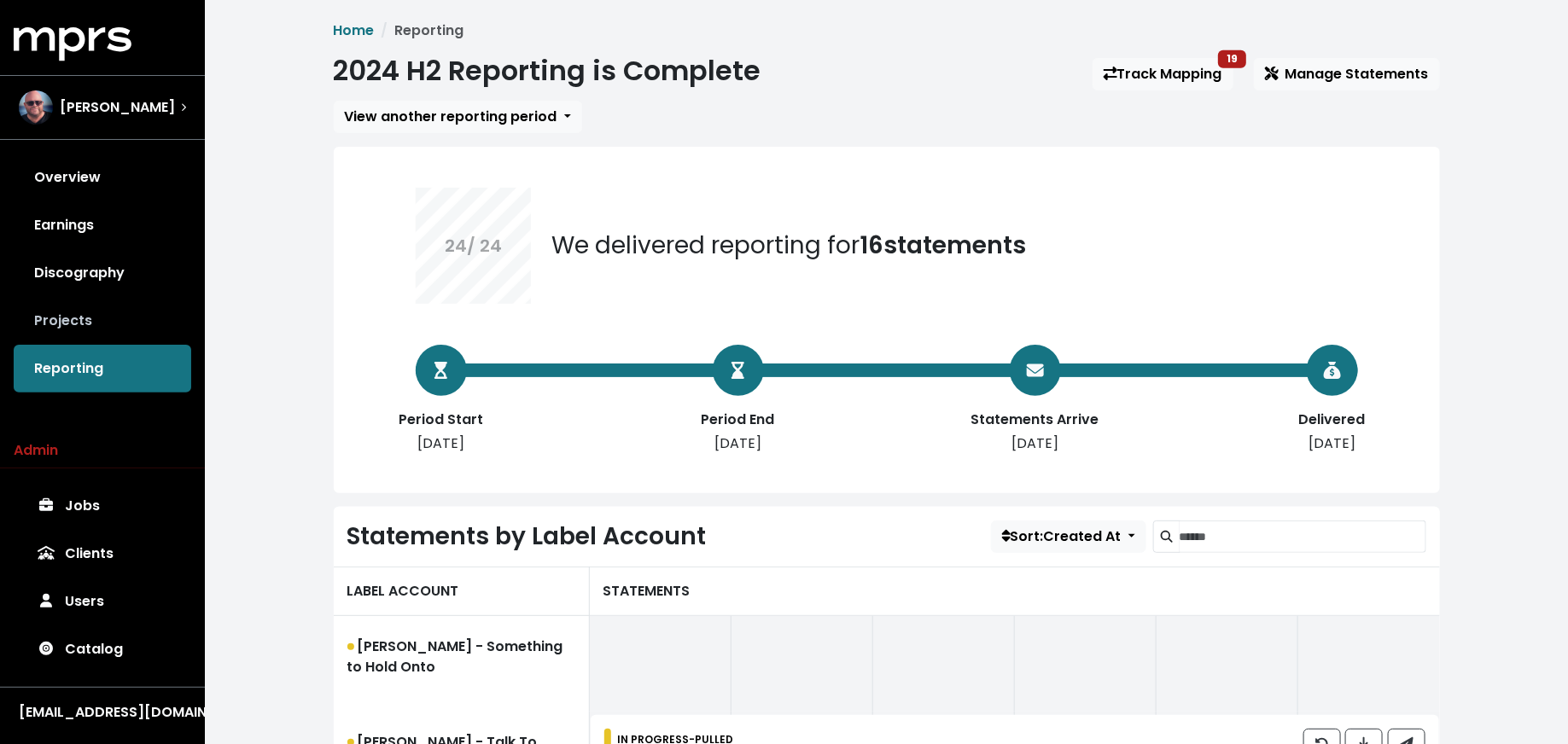
click at [104, 325] on link "Projects" at bounding box center [102, 320] width 177 height 48
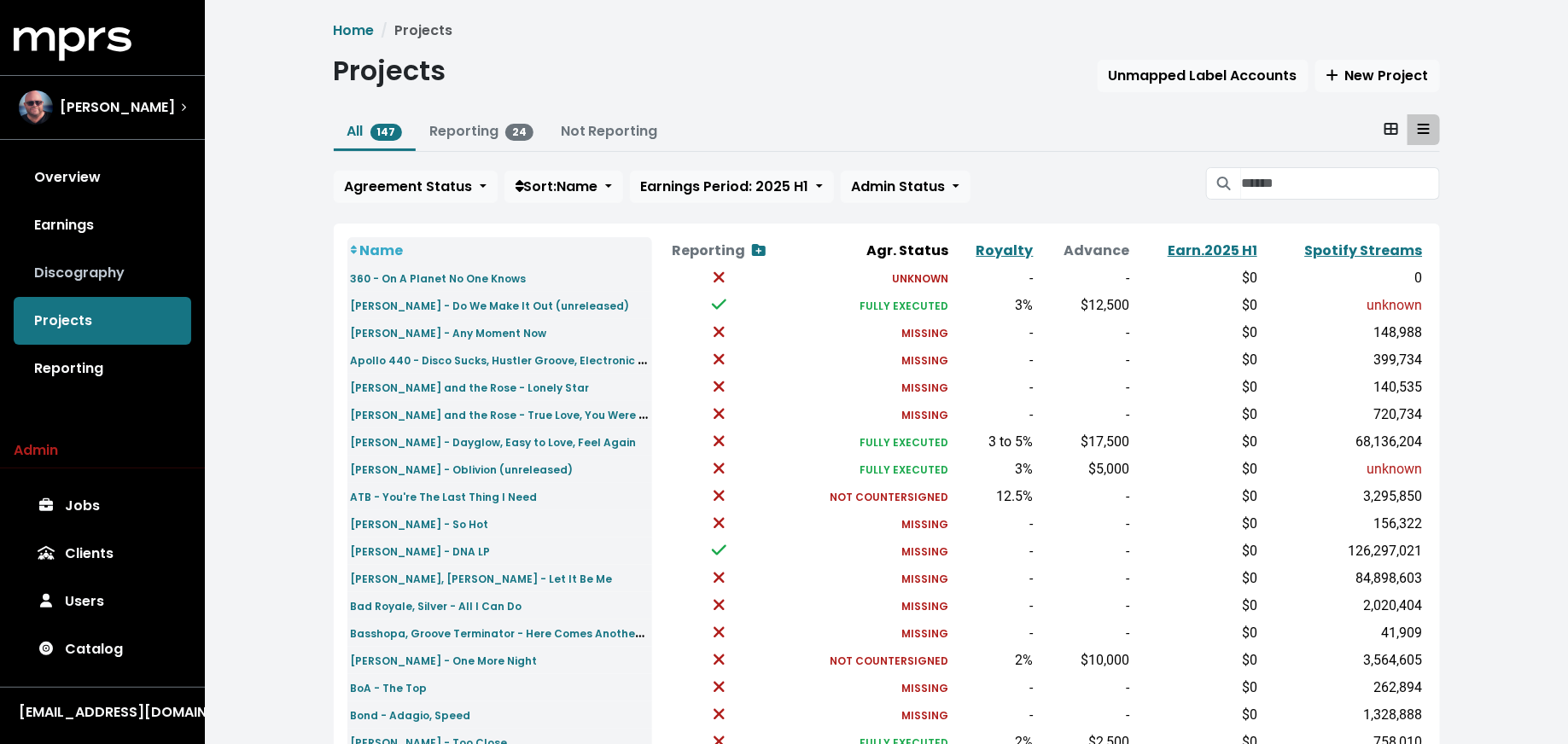
click at [111, 256] on link "Discography" at bounding box center [102, 273] width 177 height 48
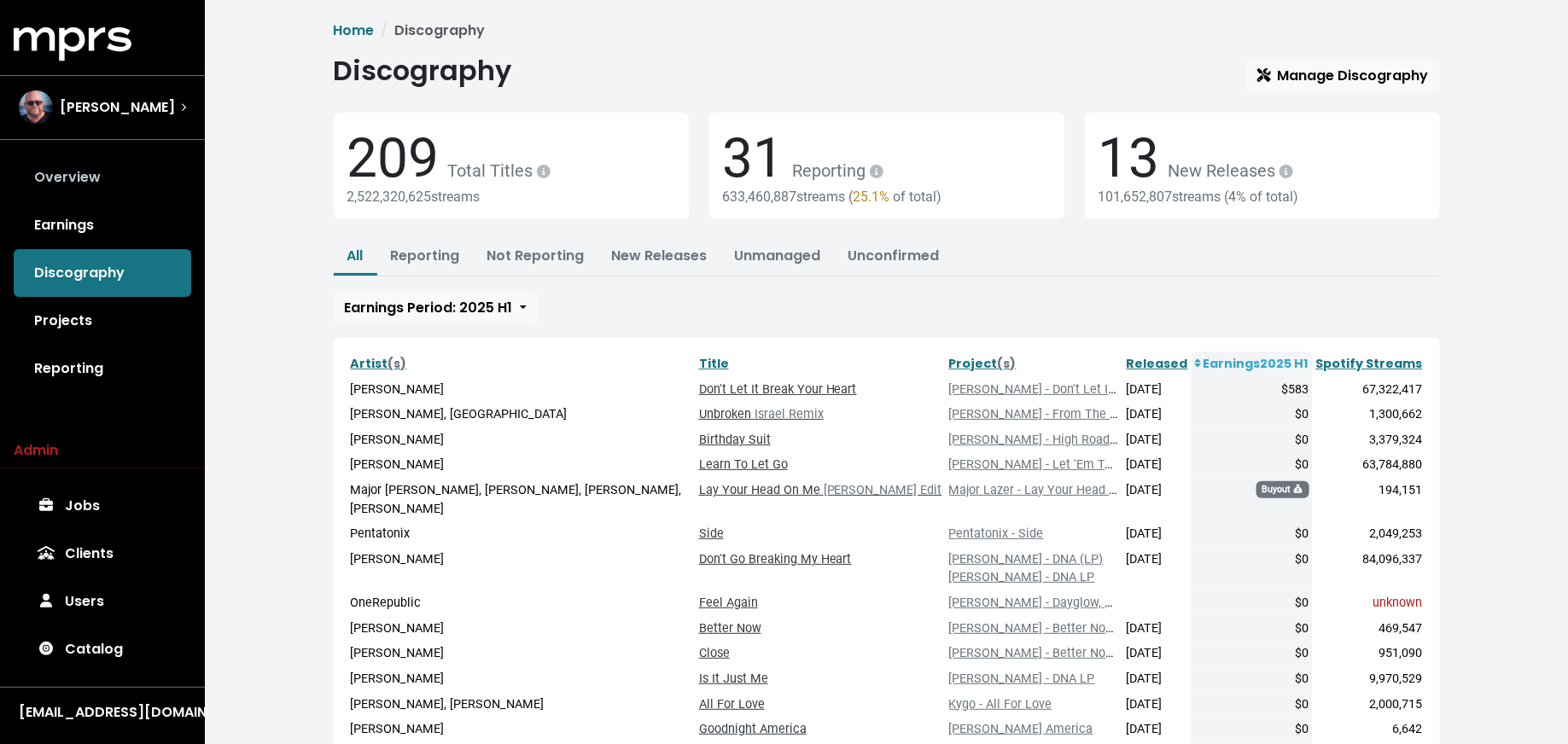
click at [107, 194] on link "Overview" at bounding box center [102, 177] width 177 height 48
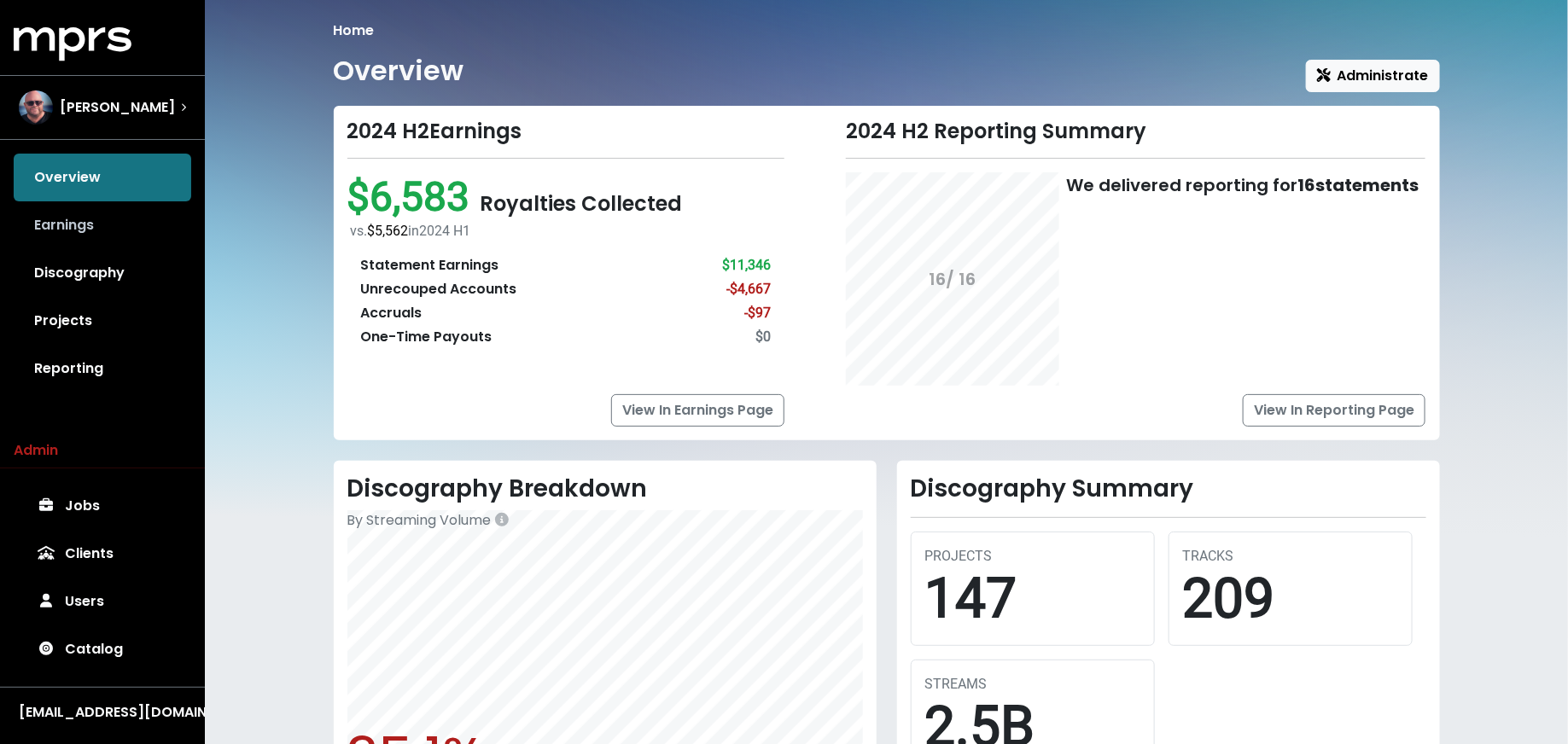
click at [108, 226] on link "Earnings" at bounding box center [102, 225] width 177 height 48
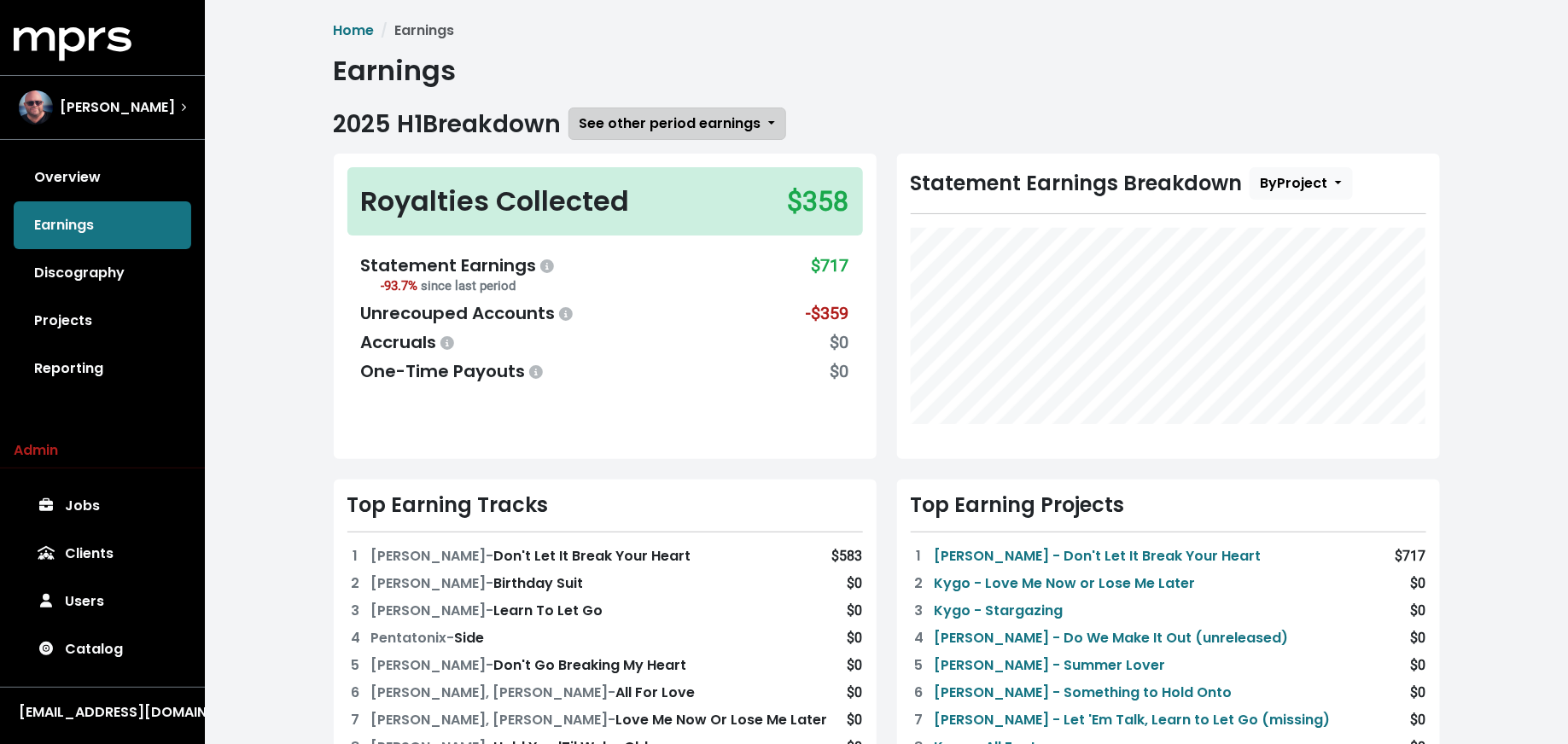
click at [671, 126] on span "See other period earnings" at bounding box center [671, 124] width 182 height 20
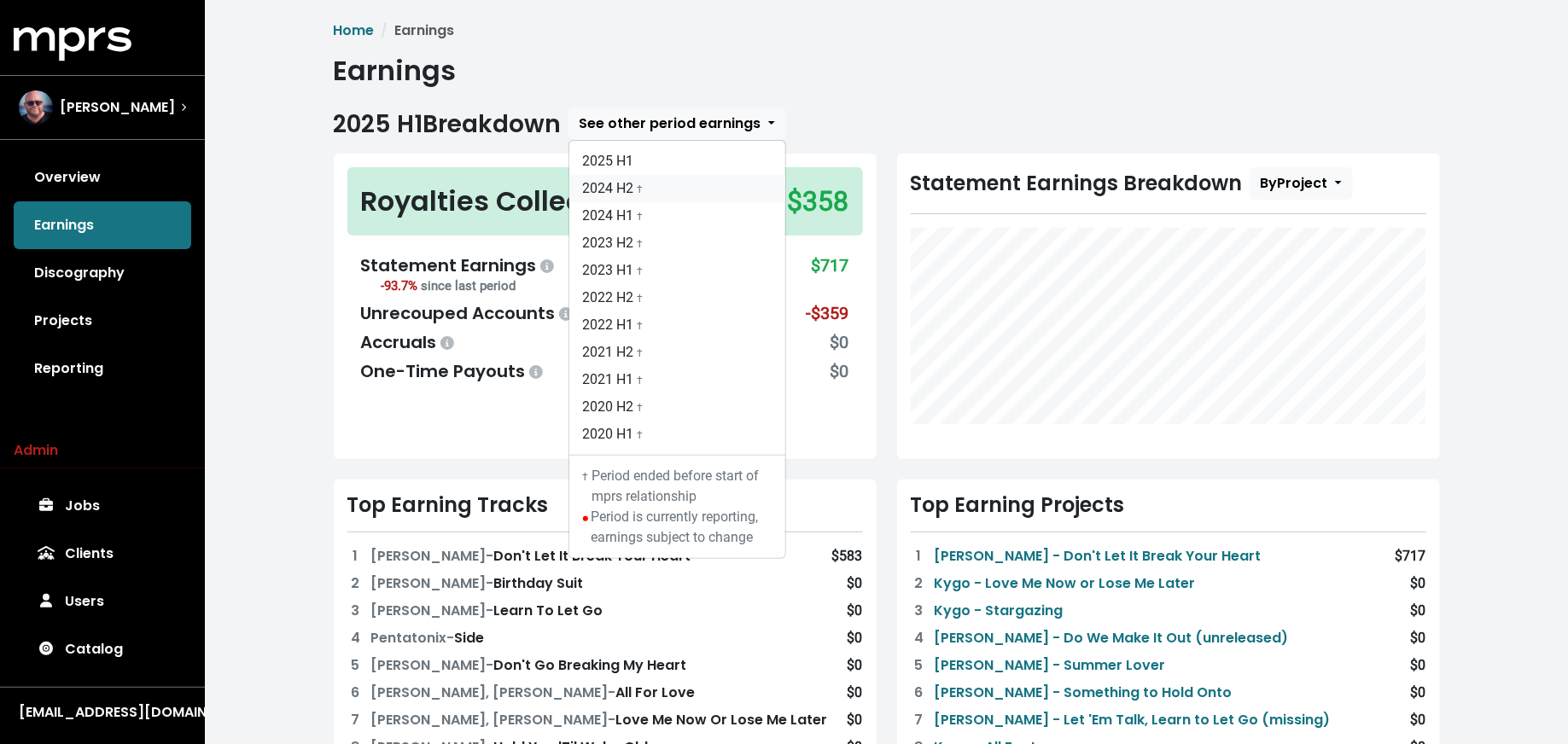
click at [655, 189] on link "2024 H2 †" at bounding box center [677, 188] width 216 height 27
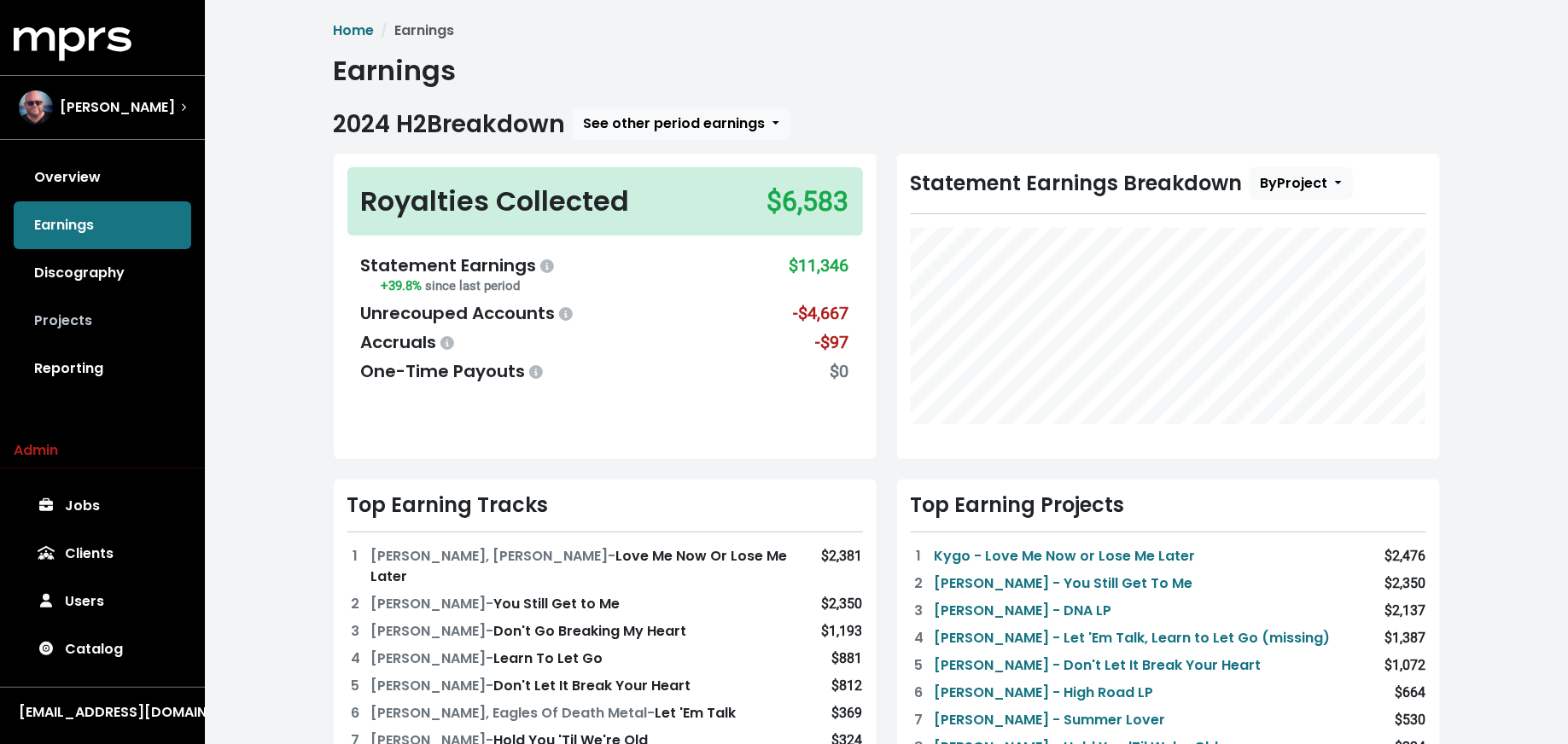
click at [99, 327] on link "Projects" at bounding box center [102, 320] width 177 height 48
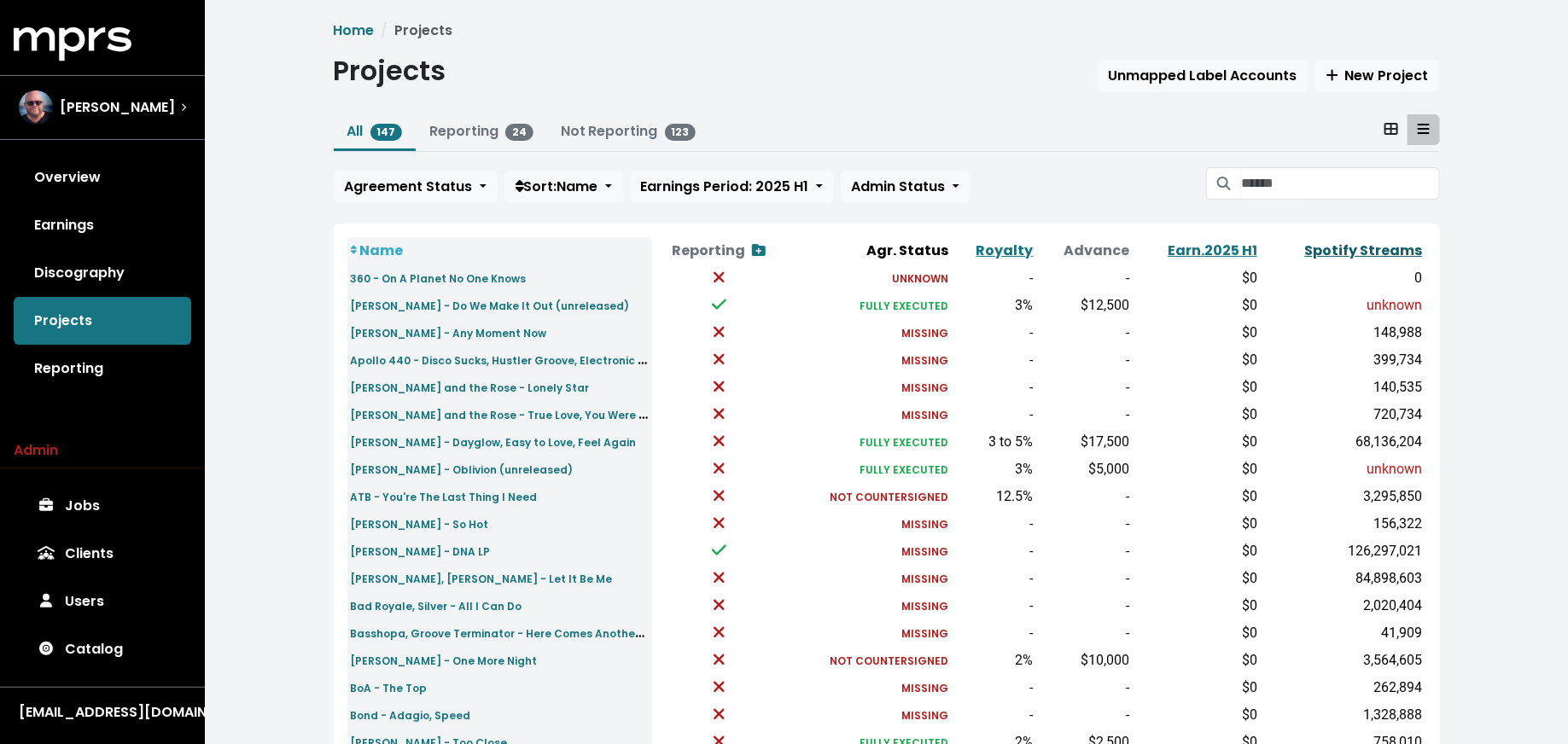
click at [1375, 243] on link "Spotify Streams" at bounding box center [1363, 250] width 117 height 20
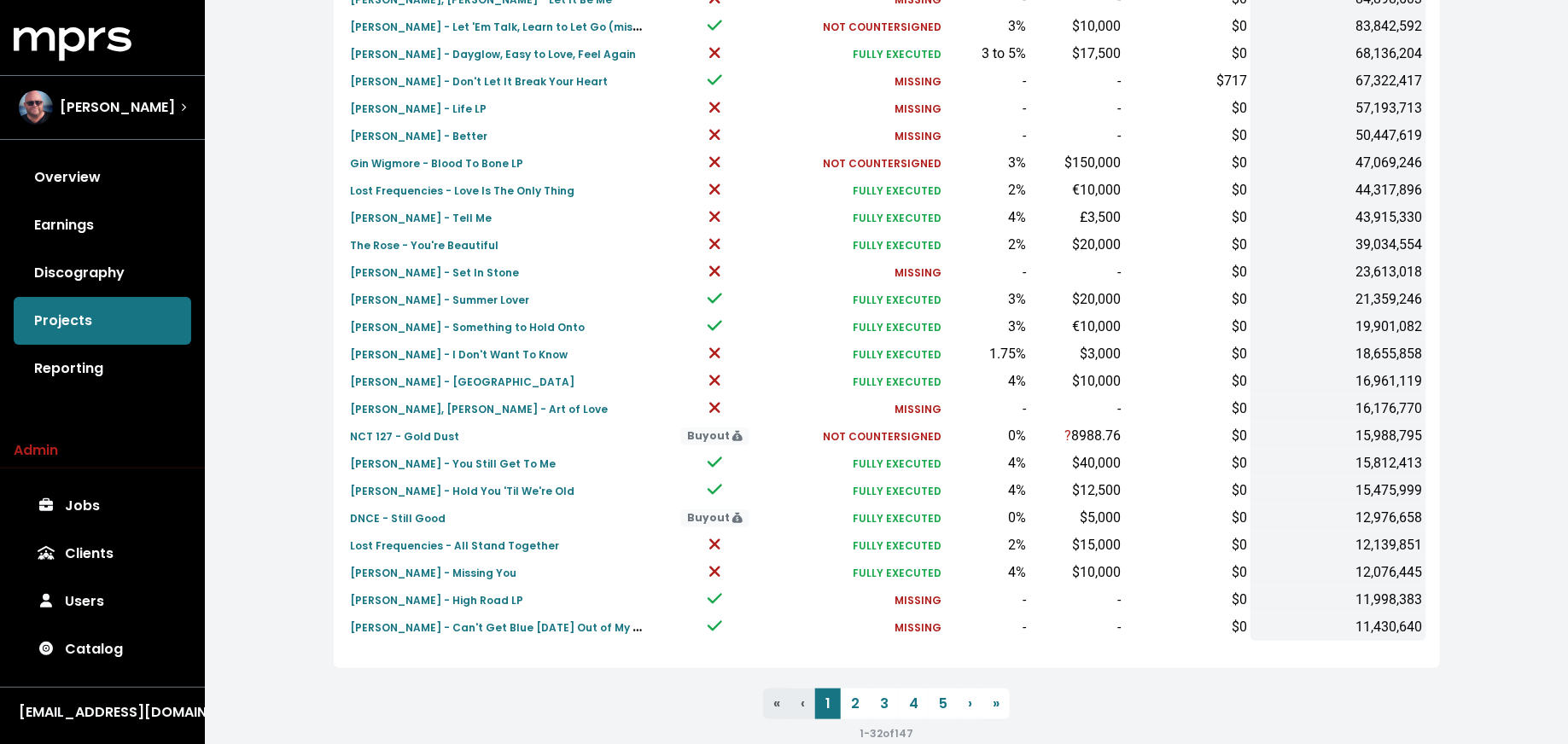
scroll to position [528, 0]
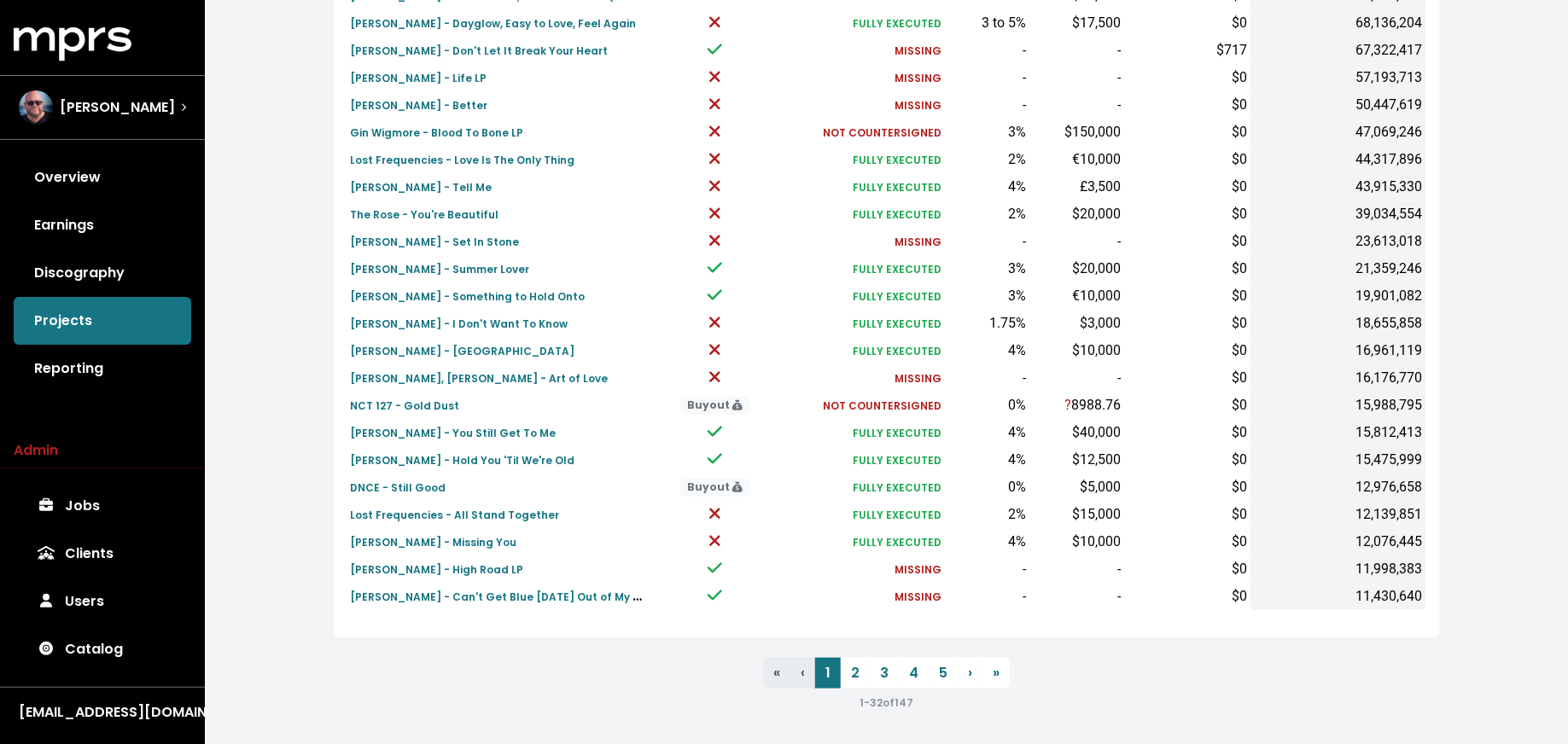
click at [940, 692] on div "1 - 32 of 147" at bounding box center [886, 702] width 1106 height 21
click at [940, 674] on link "5" at bounding box center [943, 673] width 29 height 31
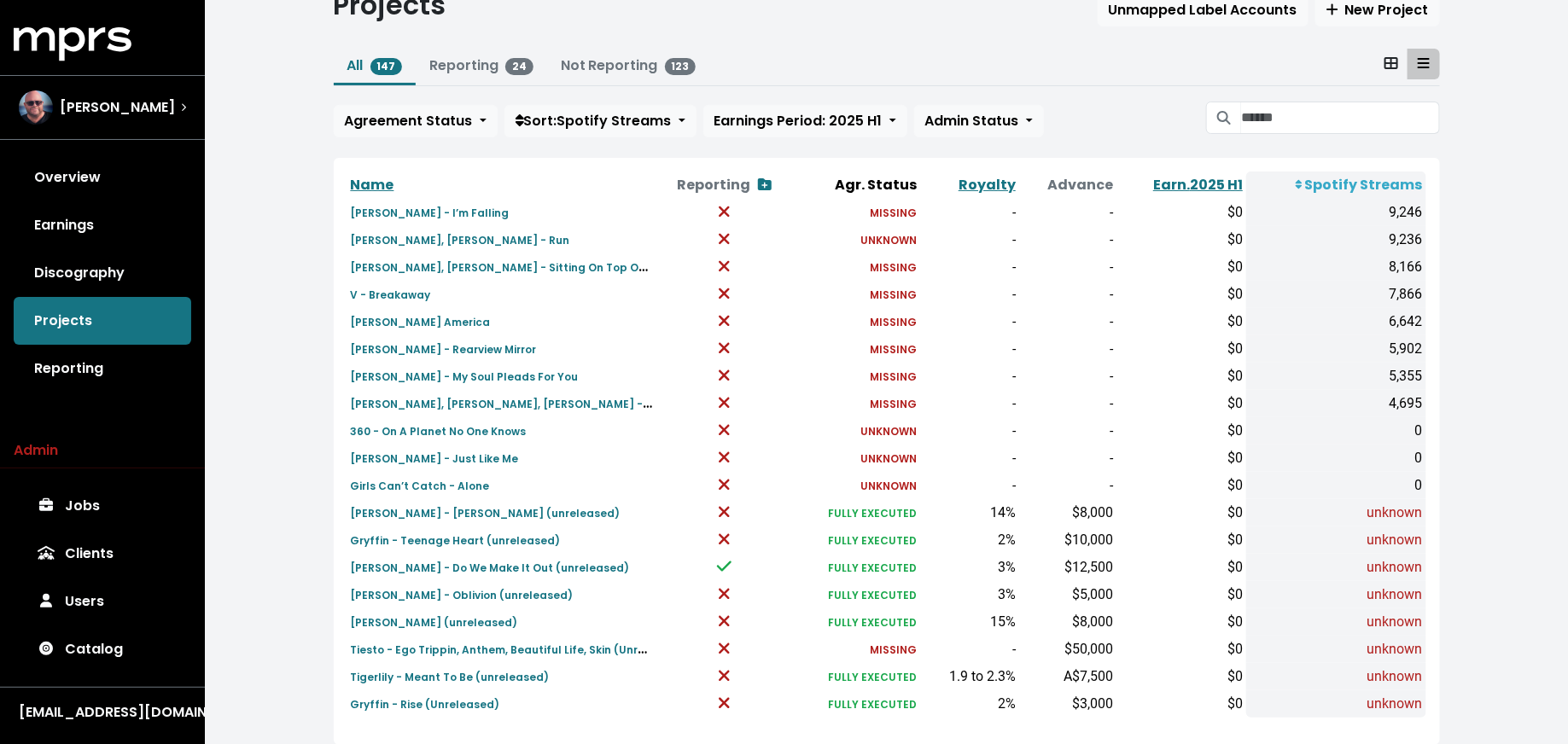
scroll to position [116, 0]
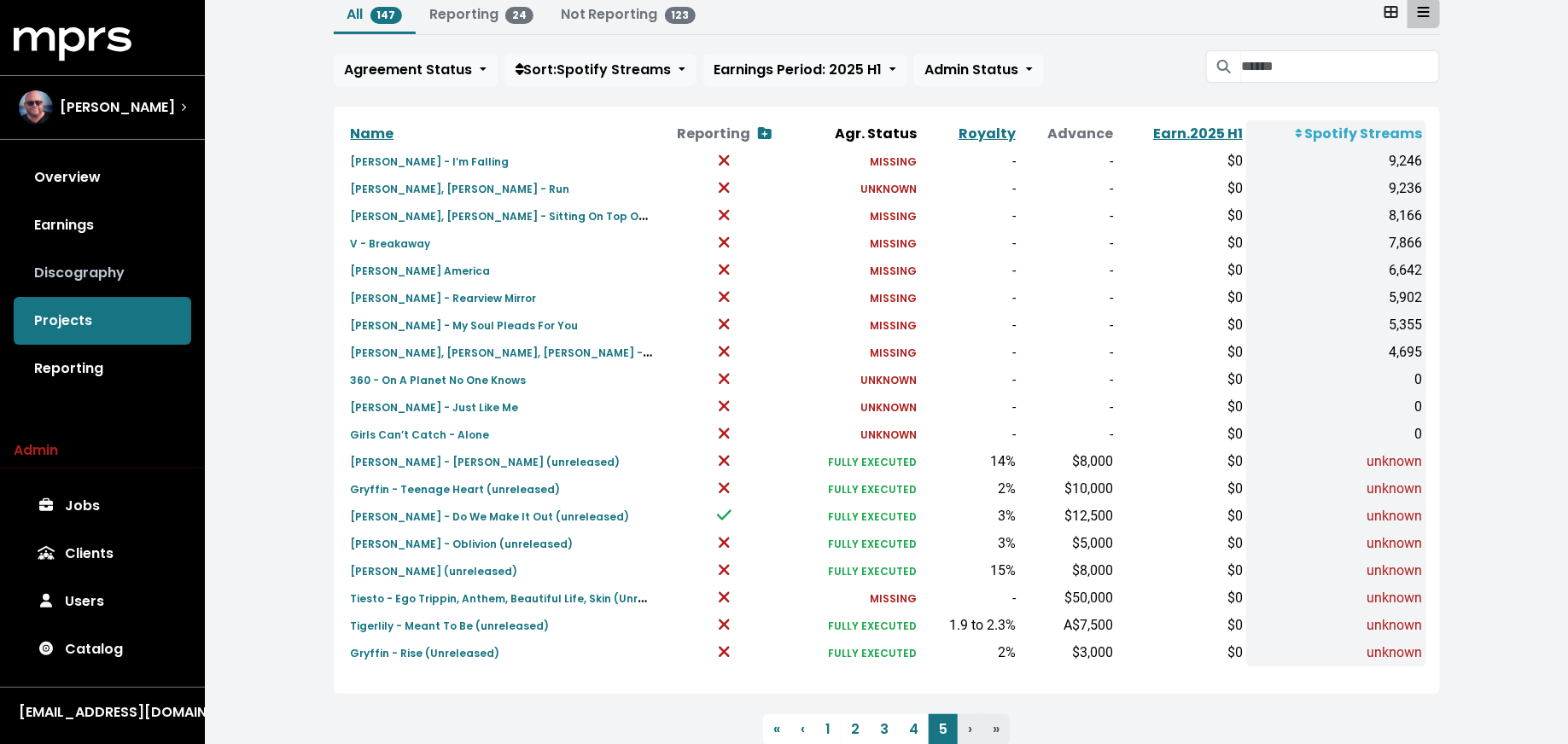
click at [156, 284] on link "Discography" at bounding box center [102, 273] width 177 height 48
